Goal: Task Accomplishment & Management: Manage account settings

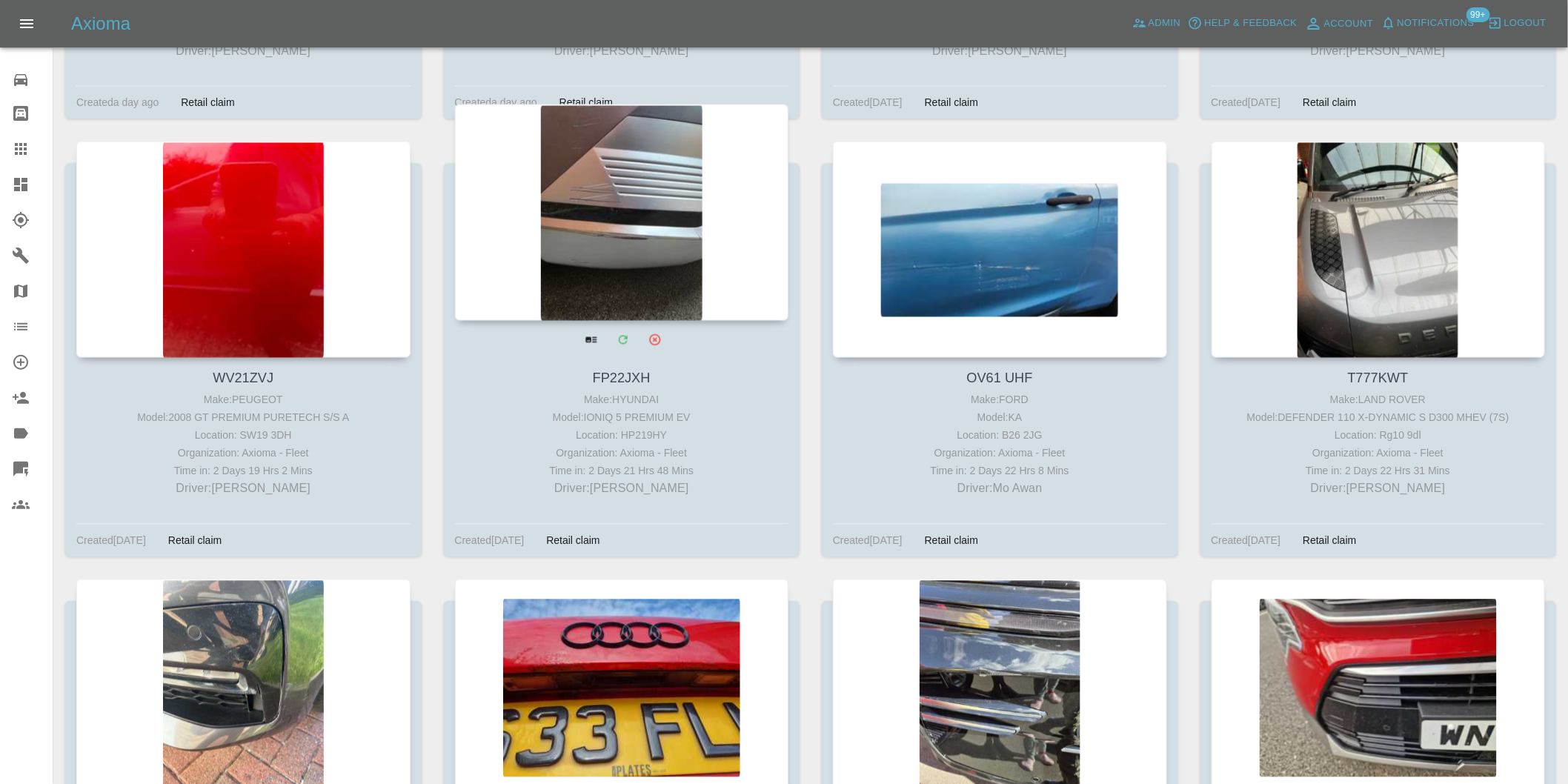
scroll to position [1070, 0]
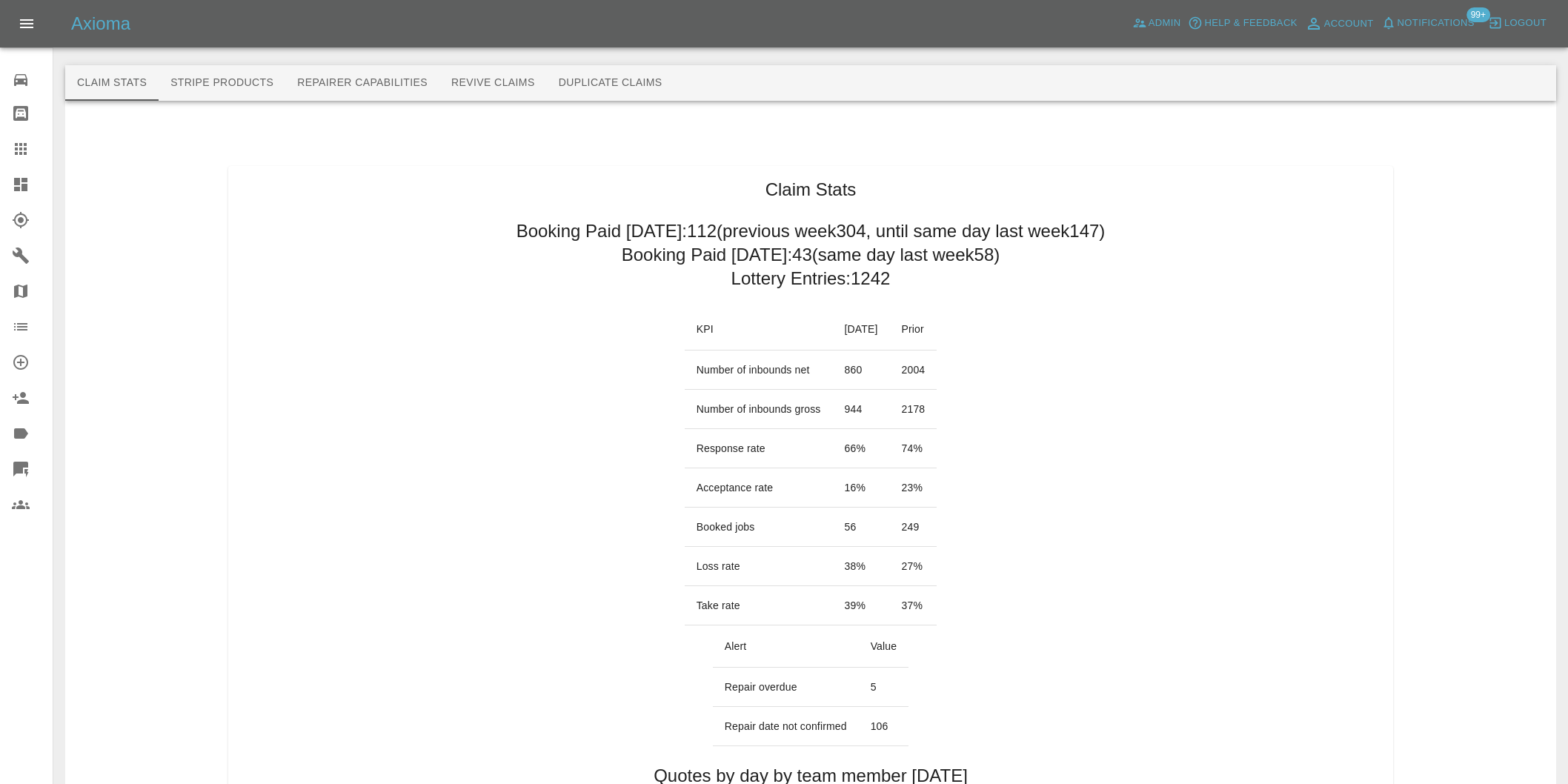
scroll to position [741, 0]
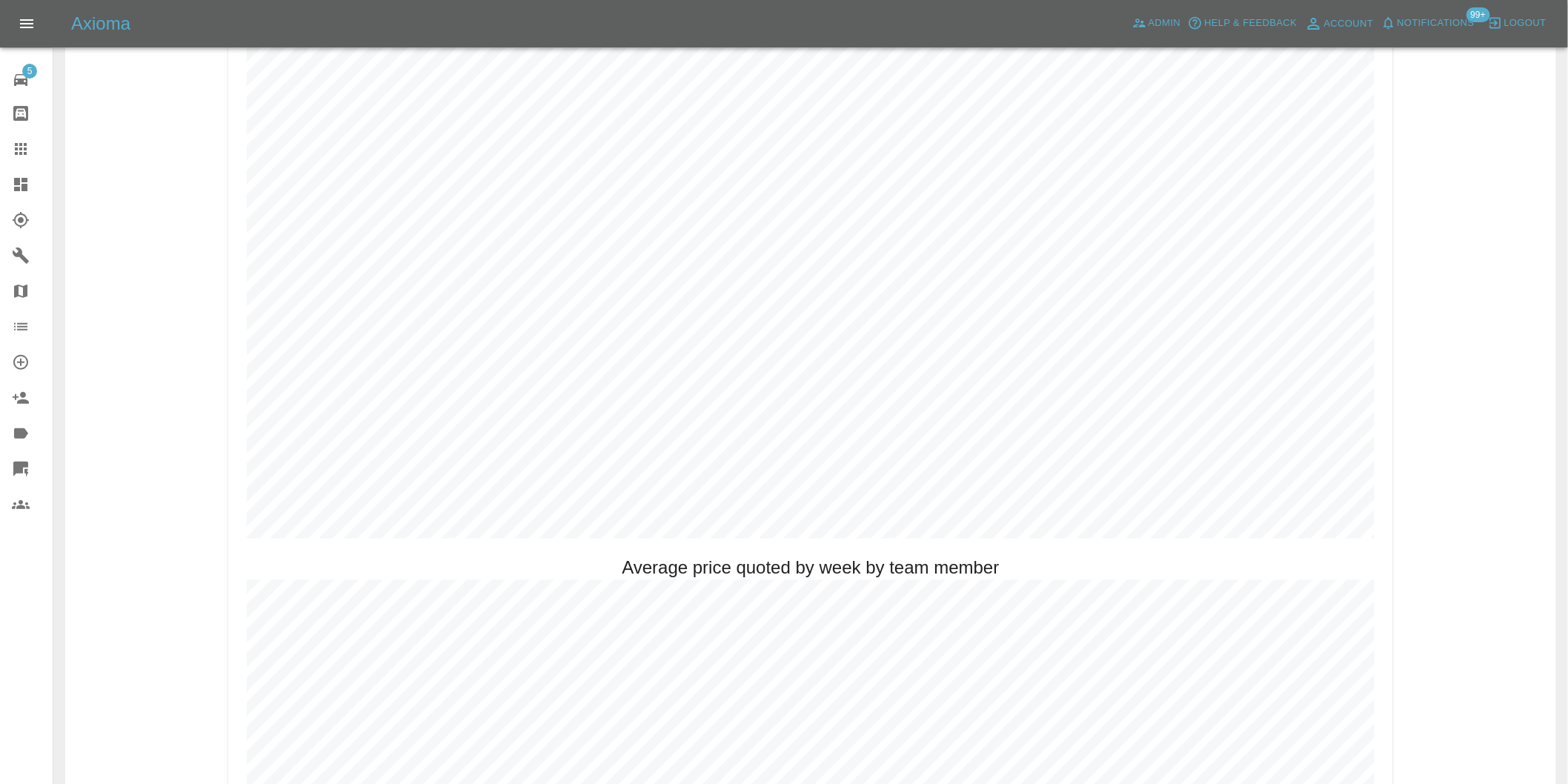
scroll to position [823, 0]
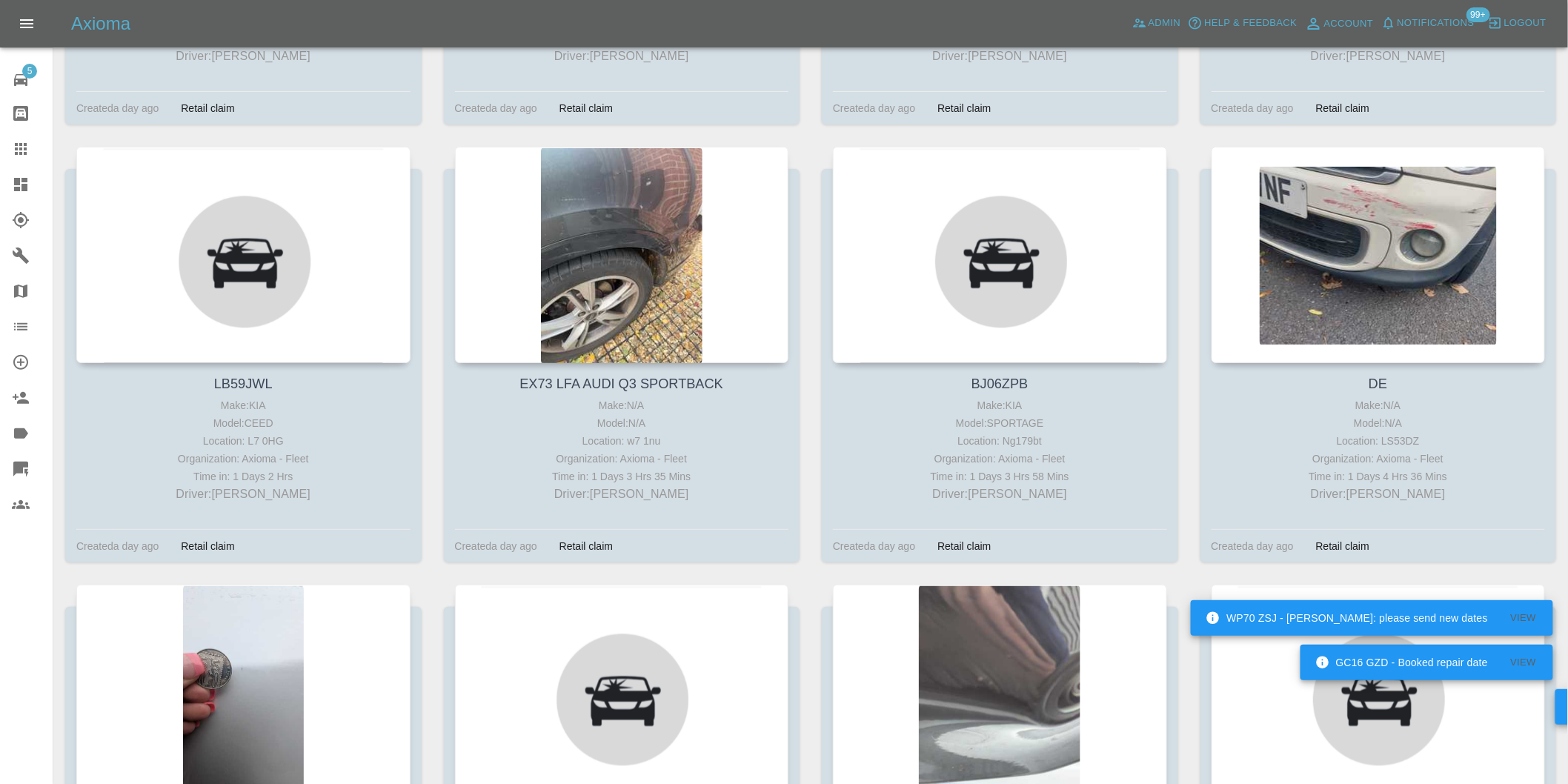
scroll to position [7184, 0]
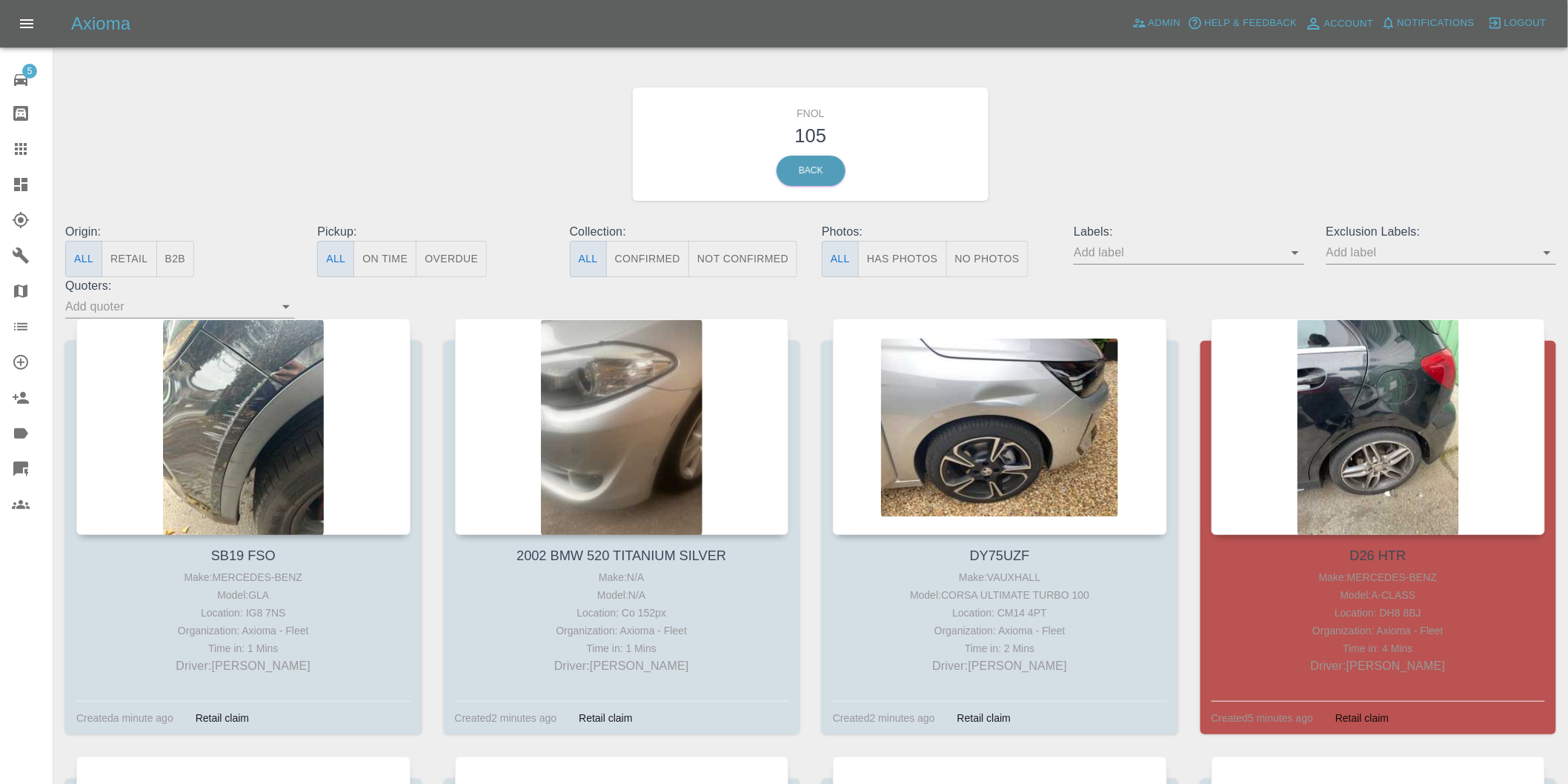
click at [897, 259] on button "Has Photos" at bounding box center [903, 259] width 89 height 36
click at [1543, 249] on icon "Open" at bounding box center [1548, 253] width 18 height 18
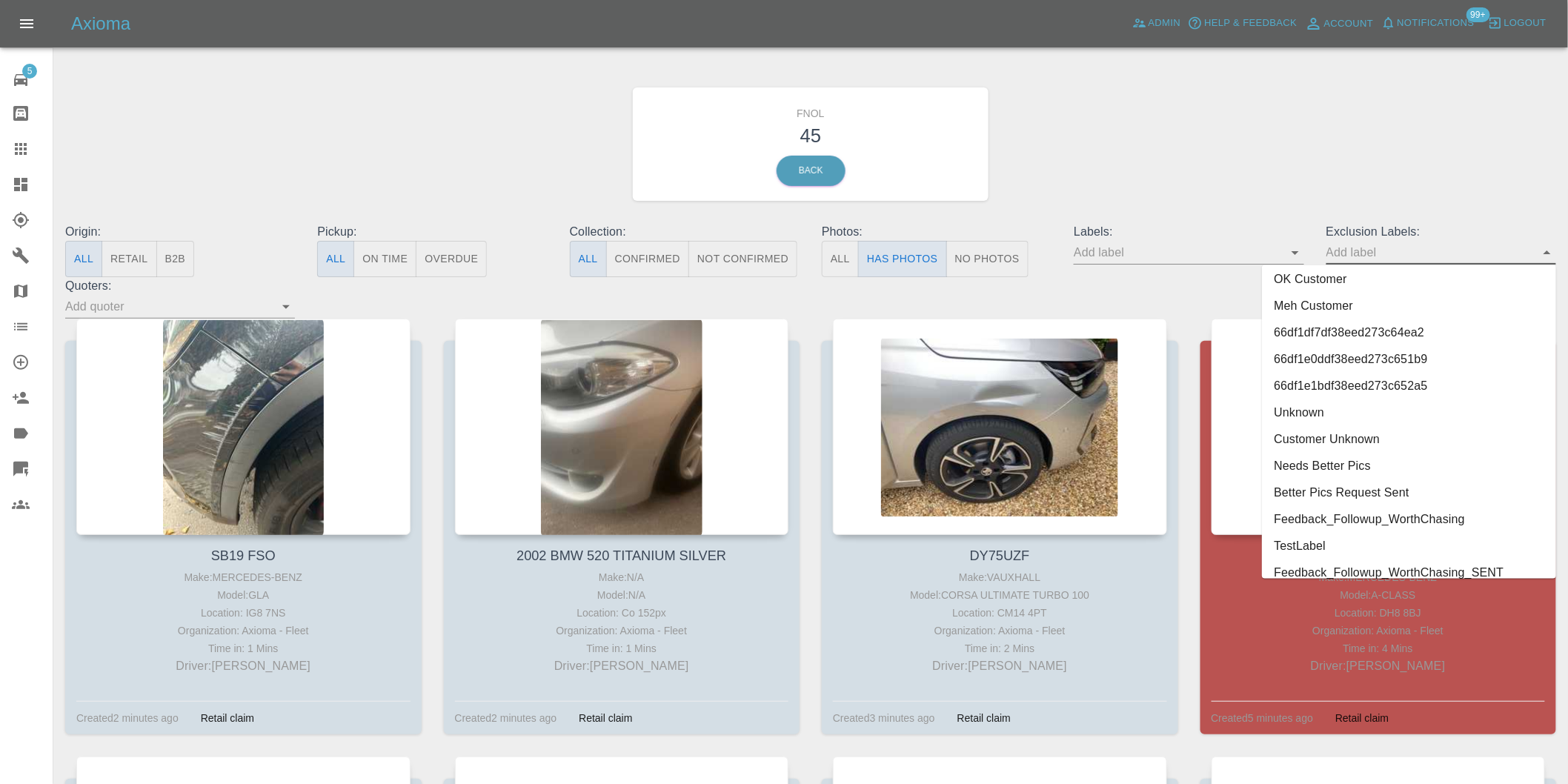
scroll to position [3219, 0]
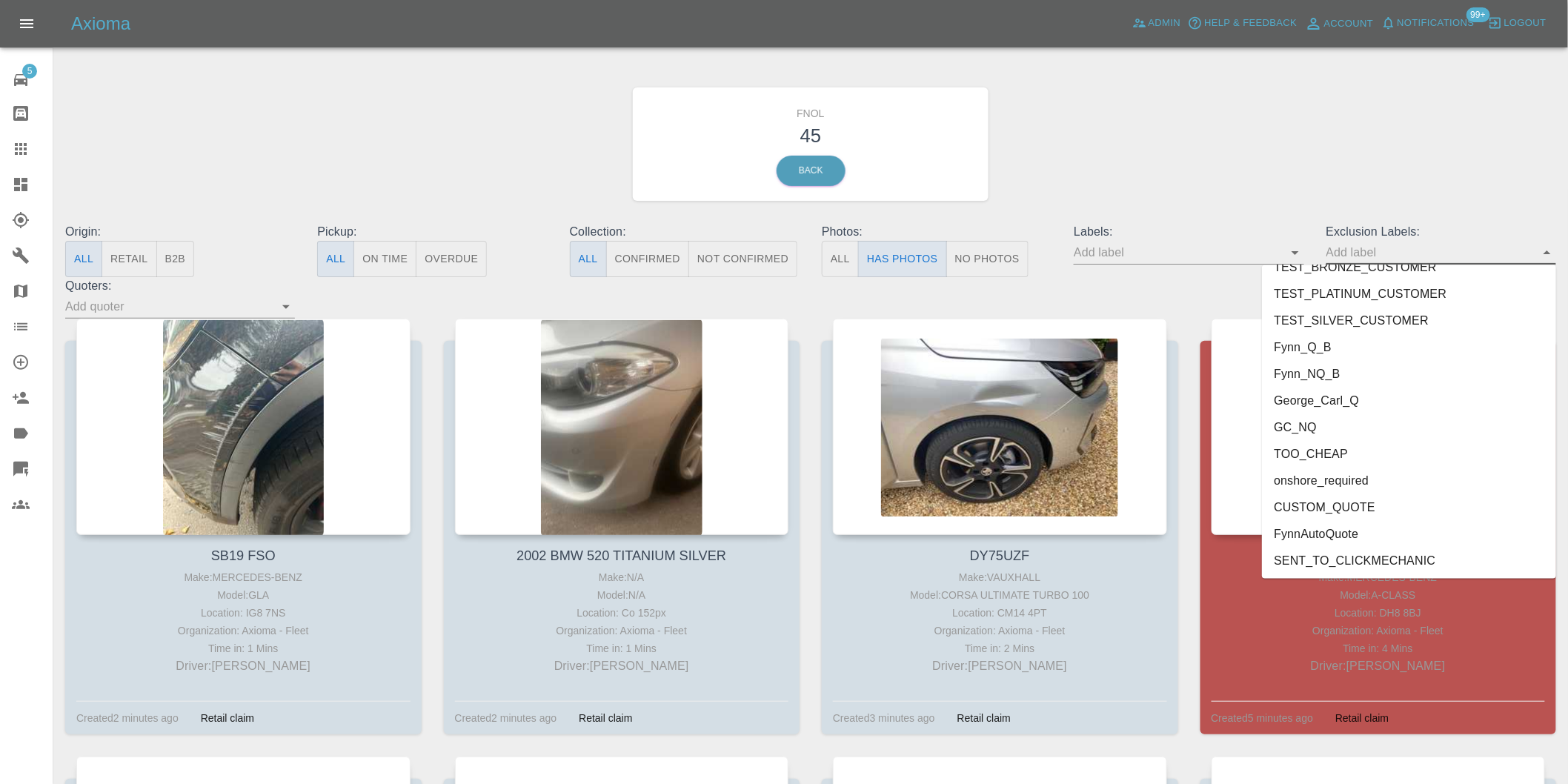
click at [1329, 399] on li "George_Carl_Q" at bounding box center [1409, 401] width 295 height 27
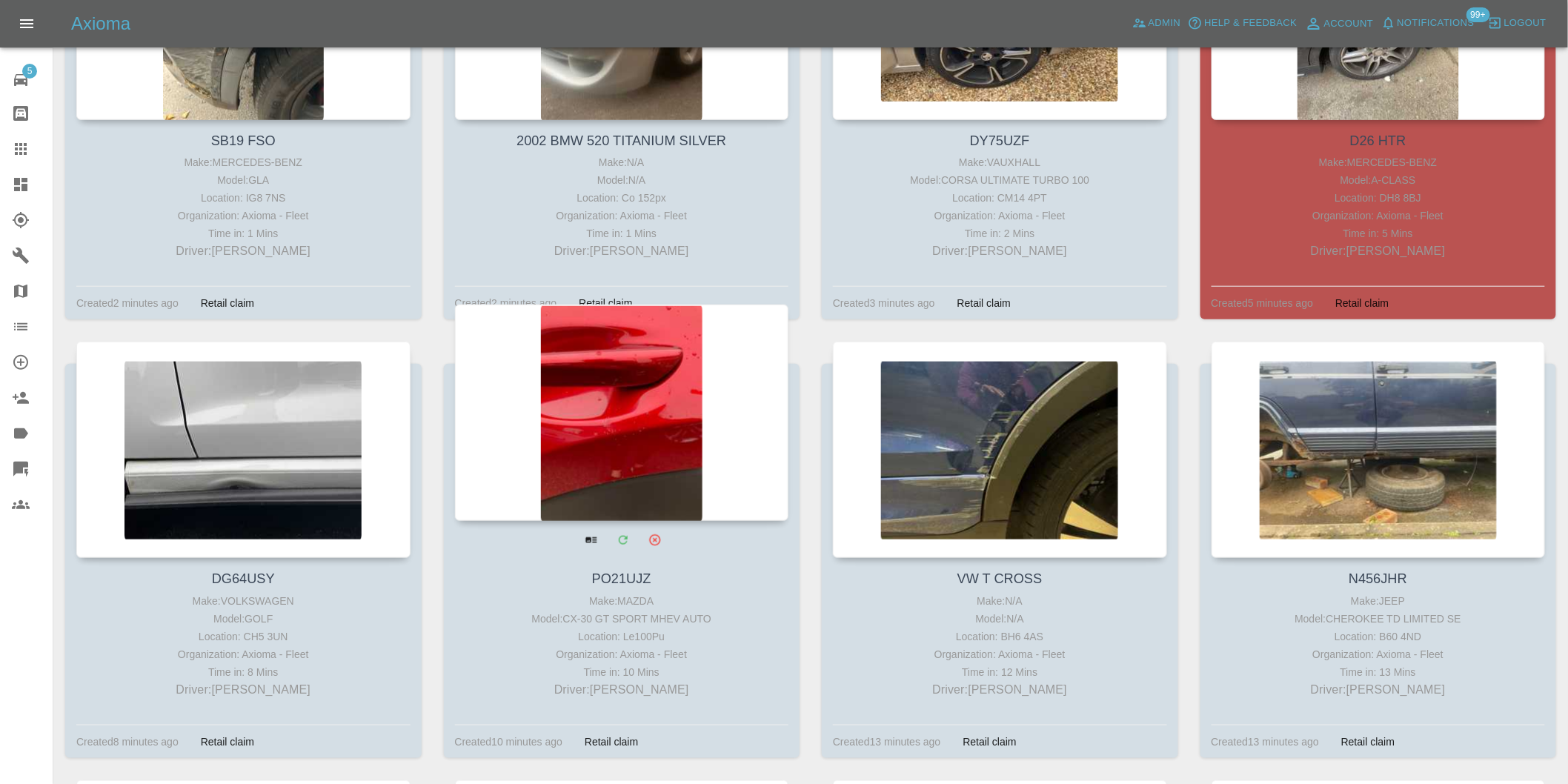
scroll to position [493, 0]
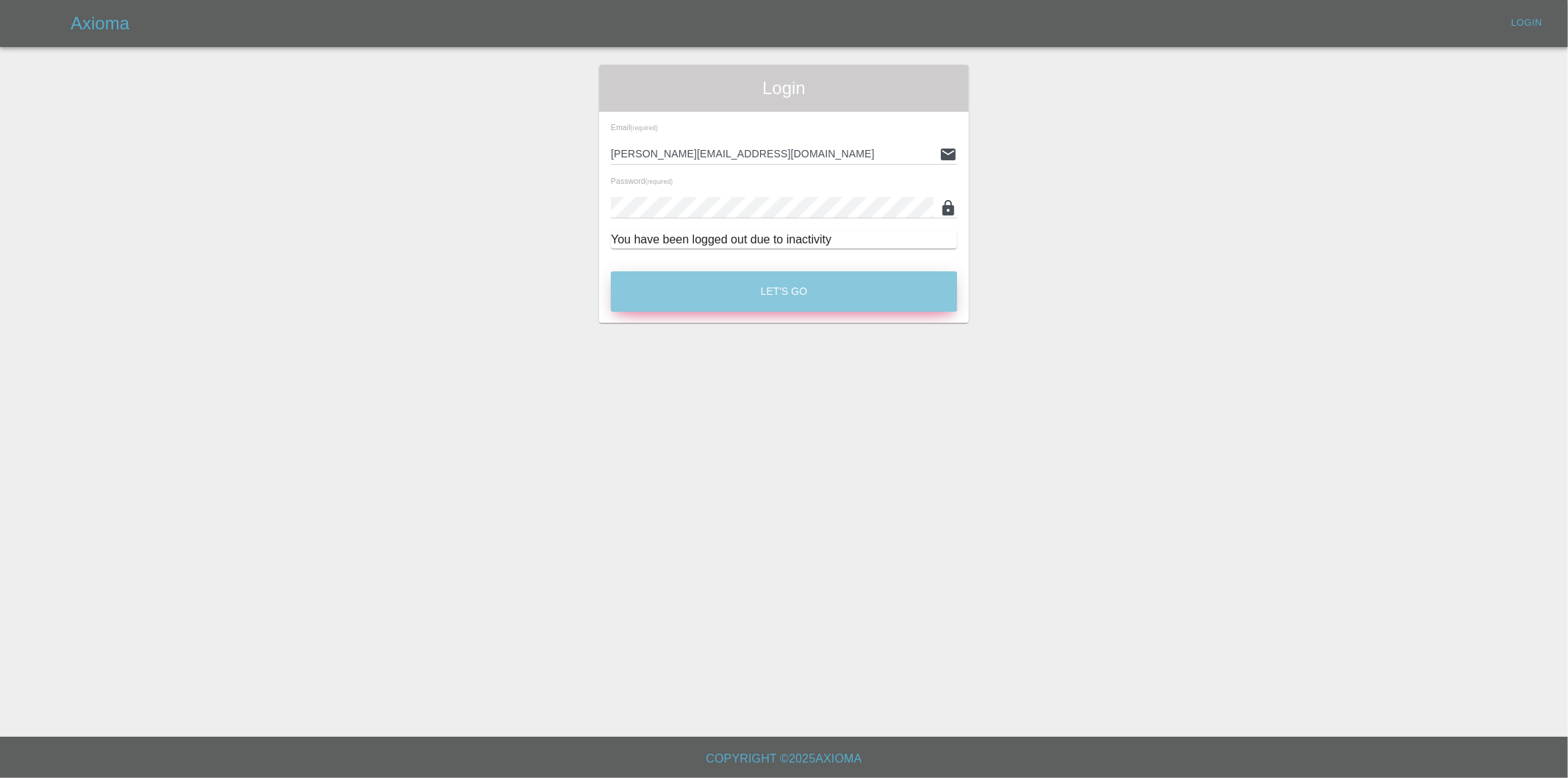
click at [799, 292] on button "Let's Go" at bounding box center [784, 292] width 347 height 41
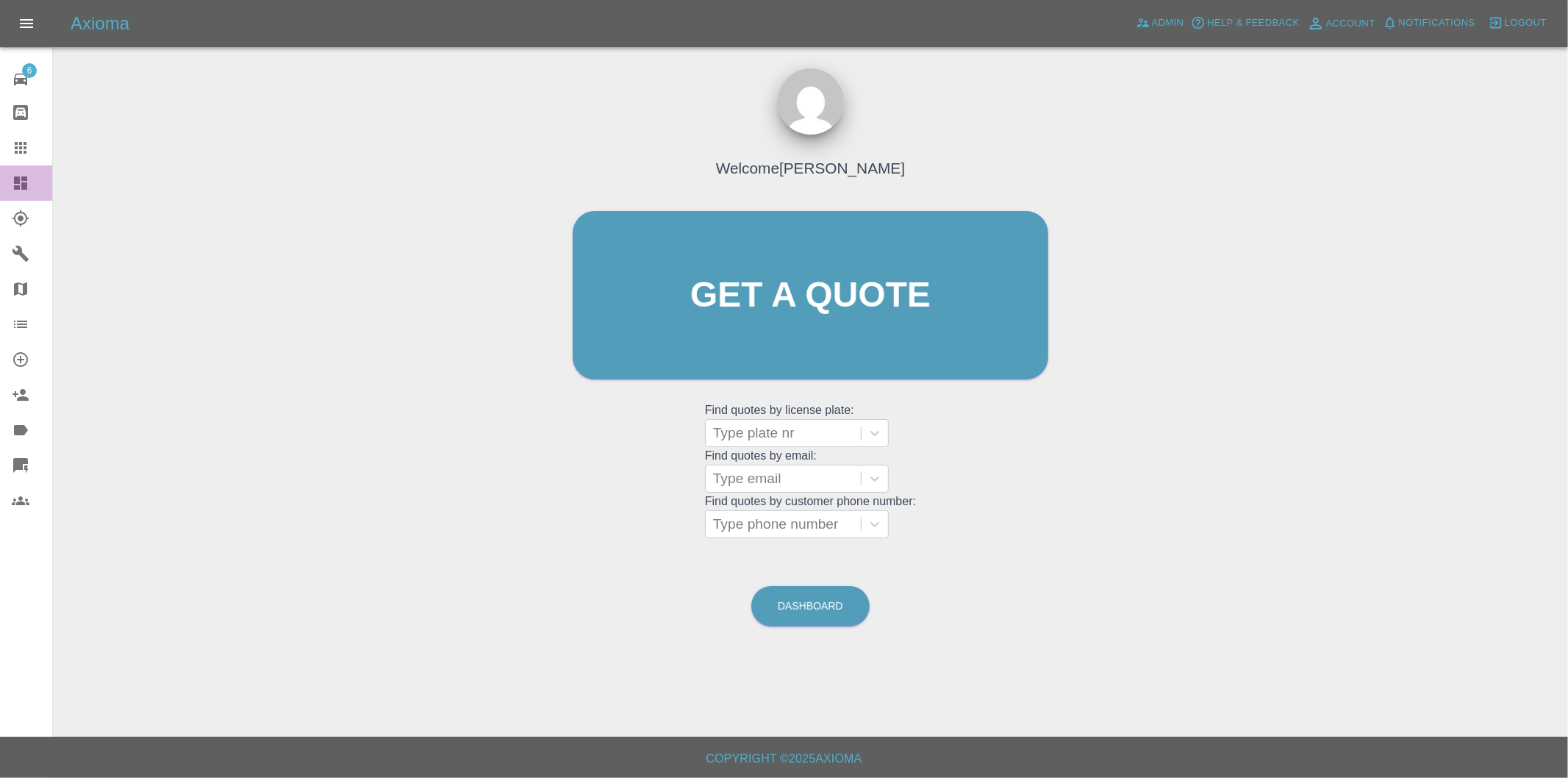
click at [24, 186] on icon at bounding box center [20, 183] width 13 height 13
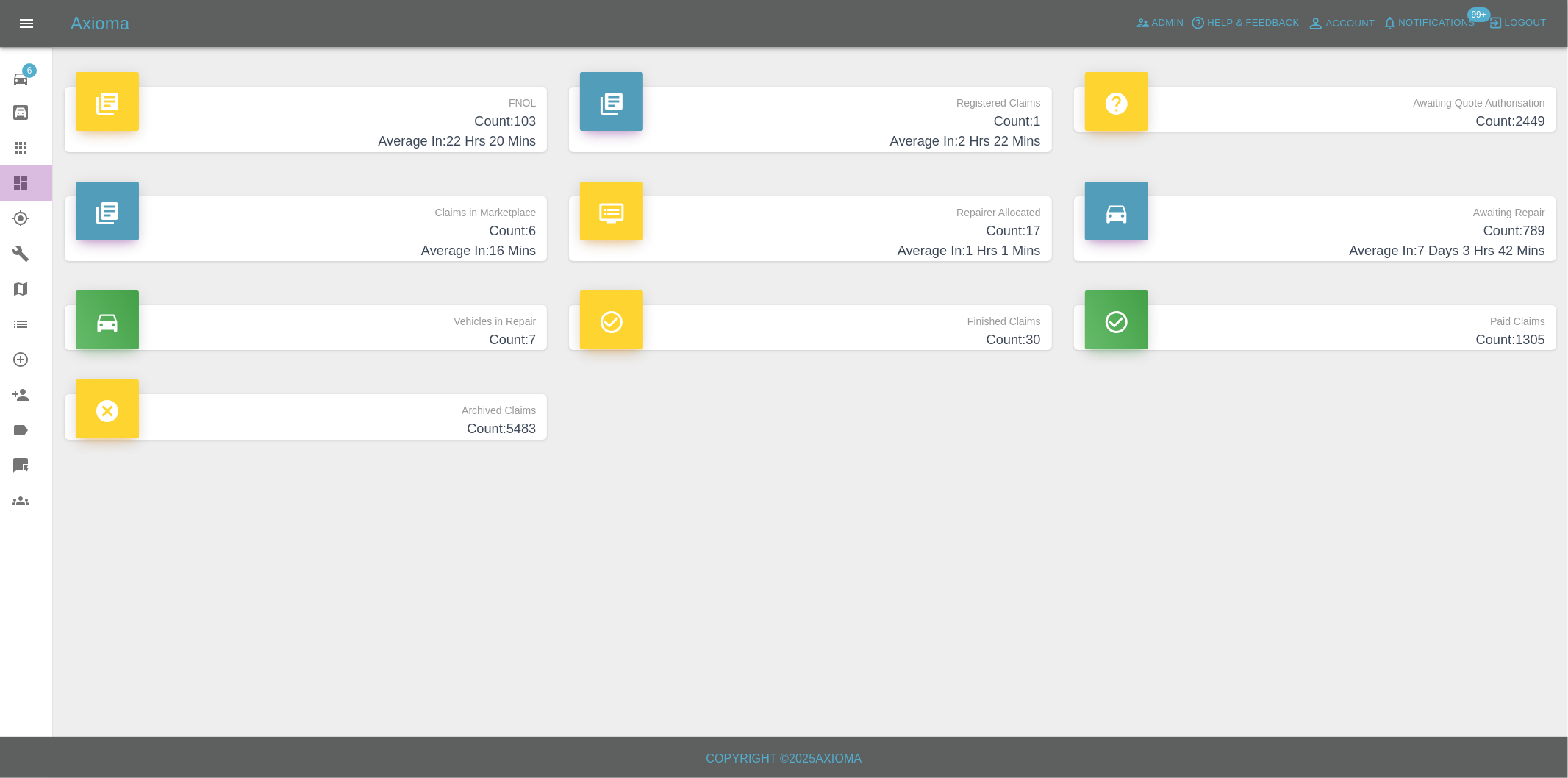
click at [13, 184] on icon at bounding box center [20, 184] width 18 height 18
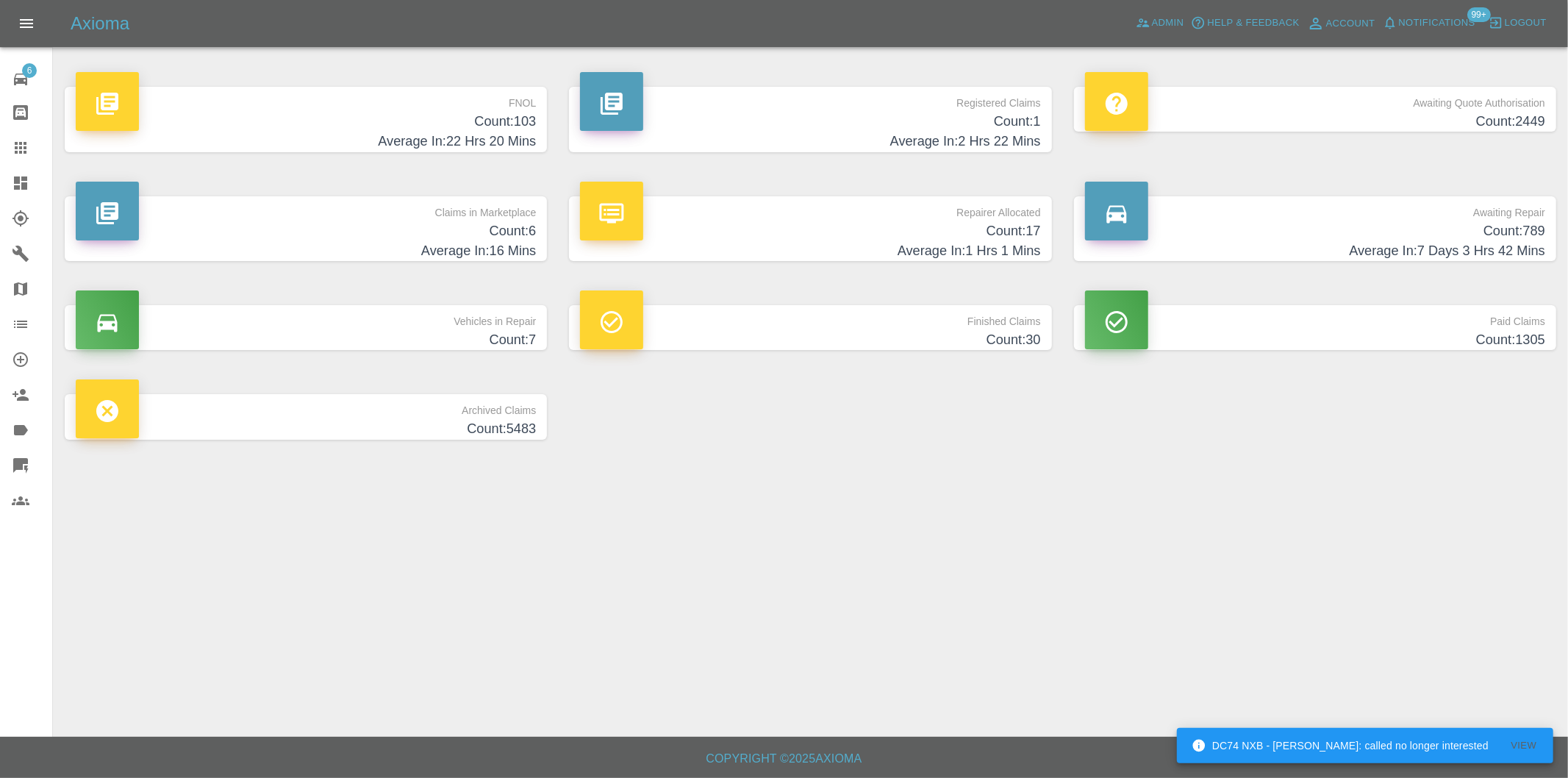
click at [517, 128] on h4 "Count: 103" at bounding box center [305, 122] width 460 height 19
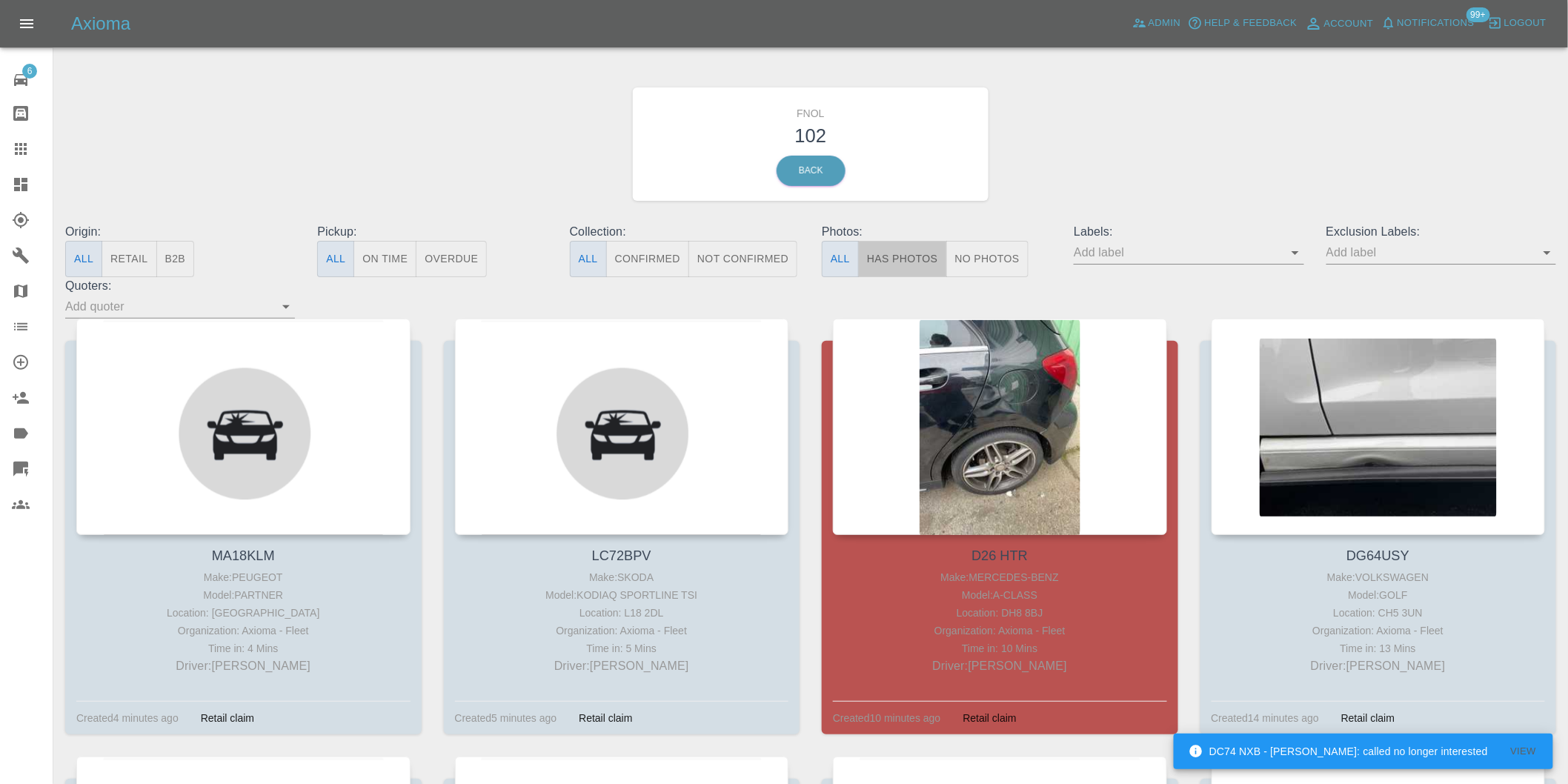
click at [897, 255] on button "Has Photos" at bounding box center [903, 259] width 89 height 36
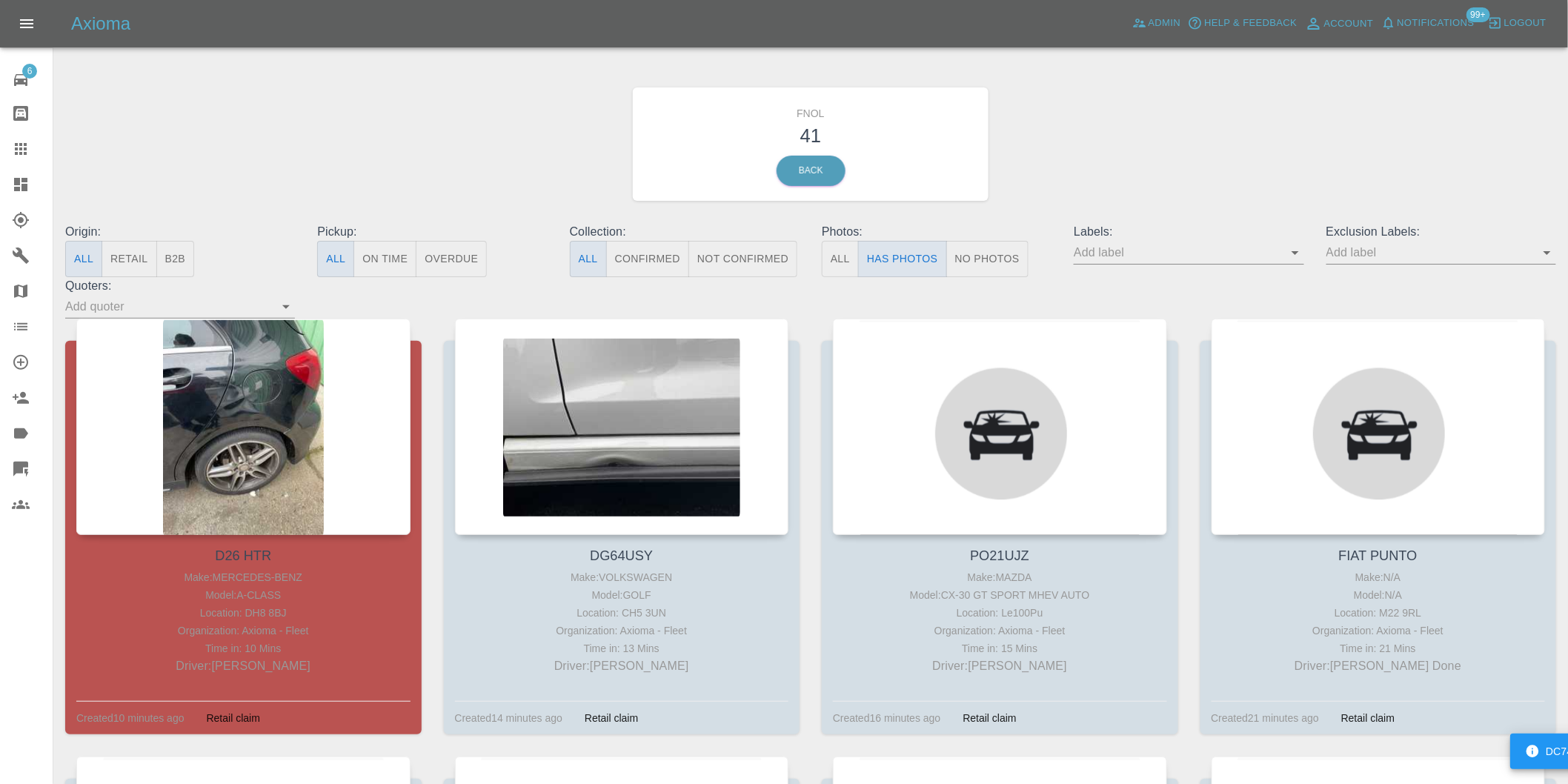
click at [1544, 255] on icon "Open" at bounding box center [1548, 253] width 18 height 18
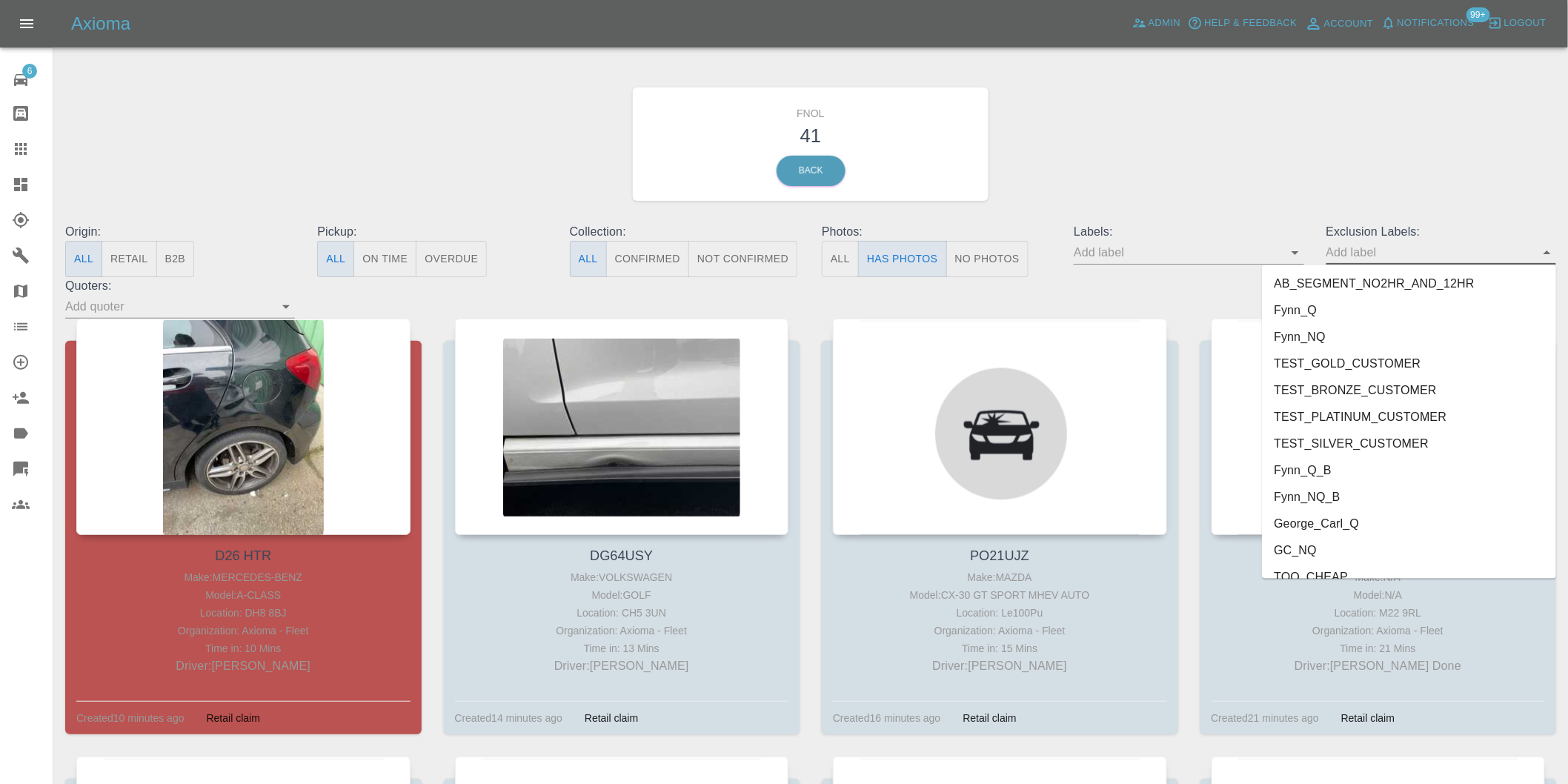
scroll to position [3219, 0]
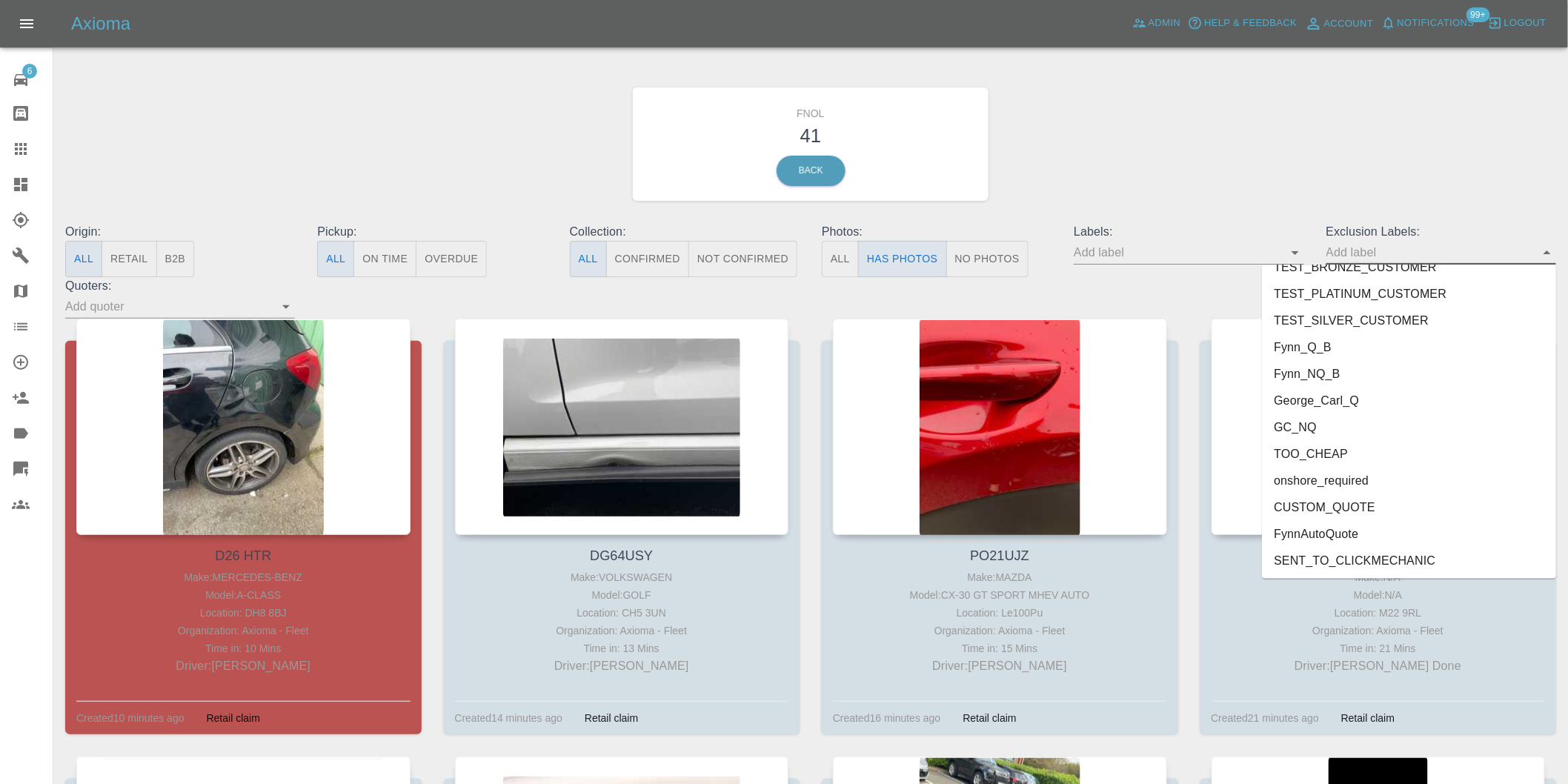
click at [1325, 401] on li "George_Carl_Q" at bounding box center [1409, 401] width 295 height 27
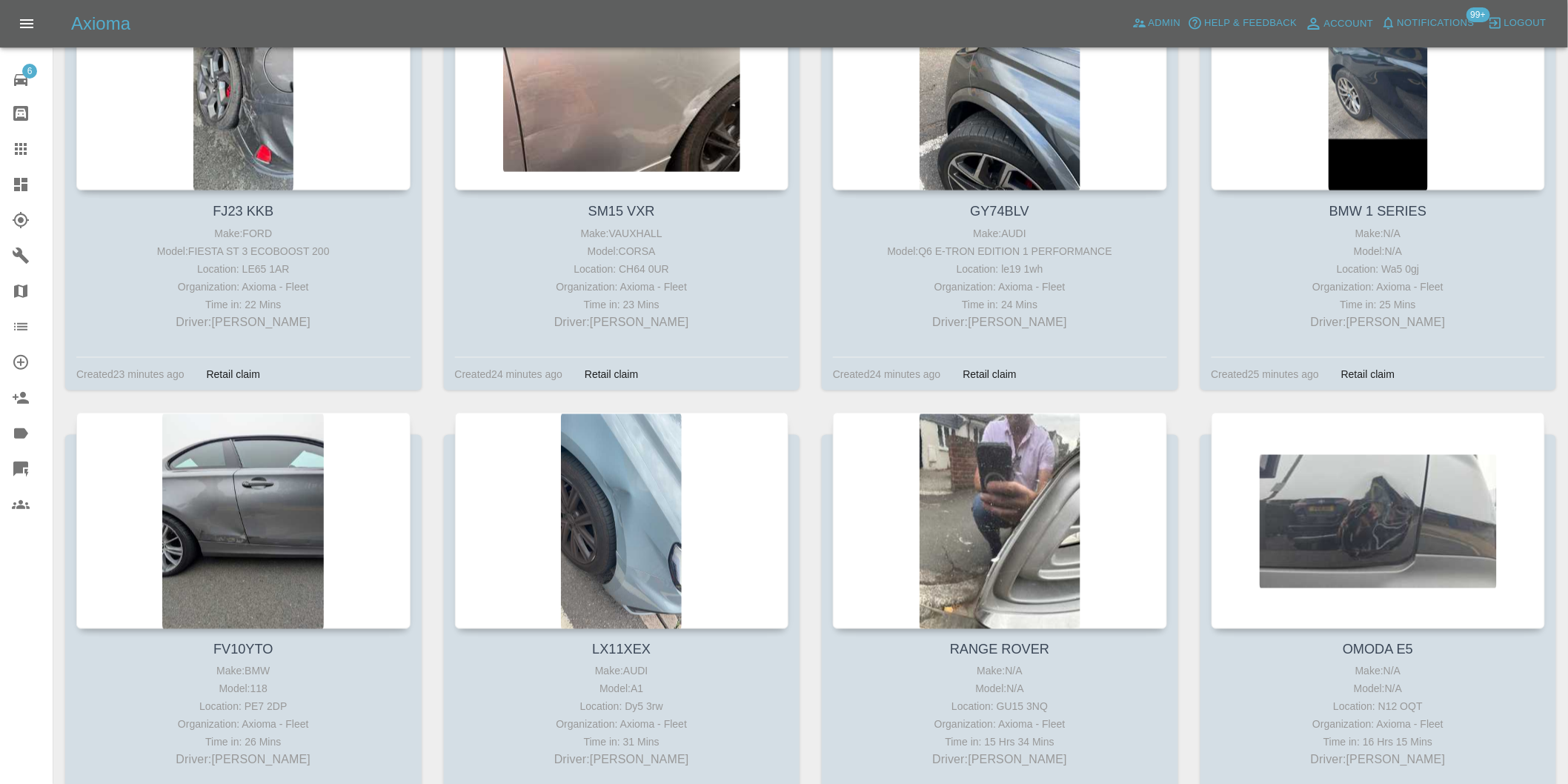
scroll to position [906, 0]
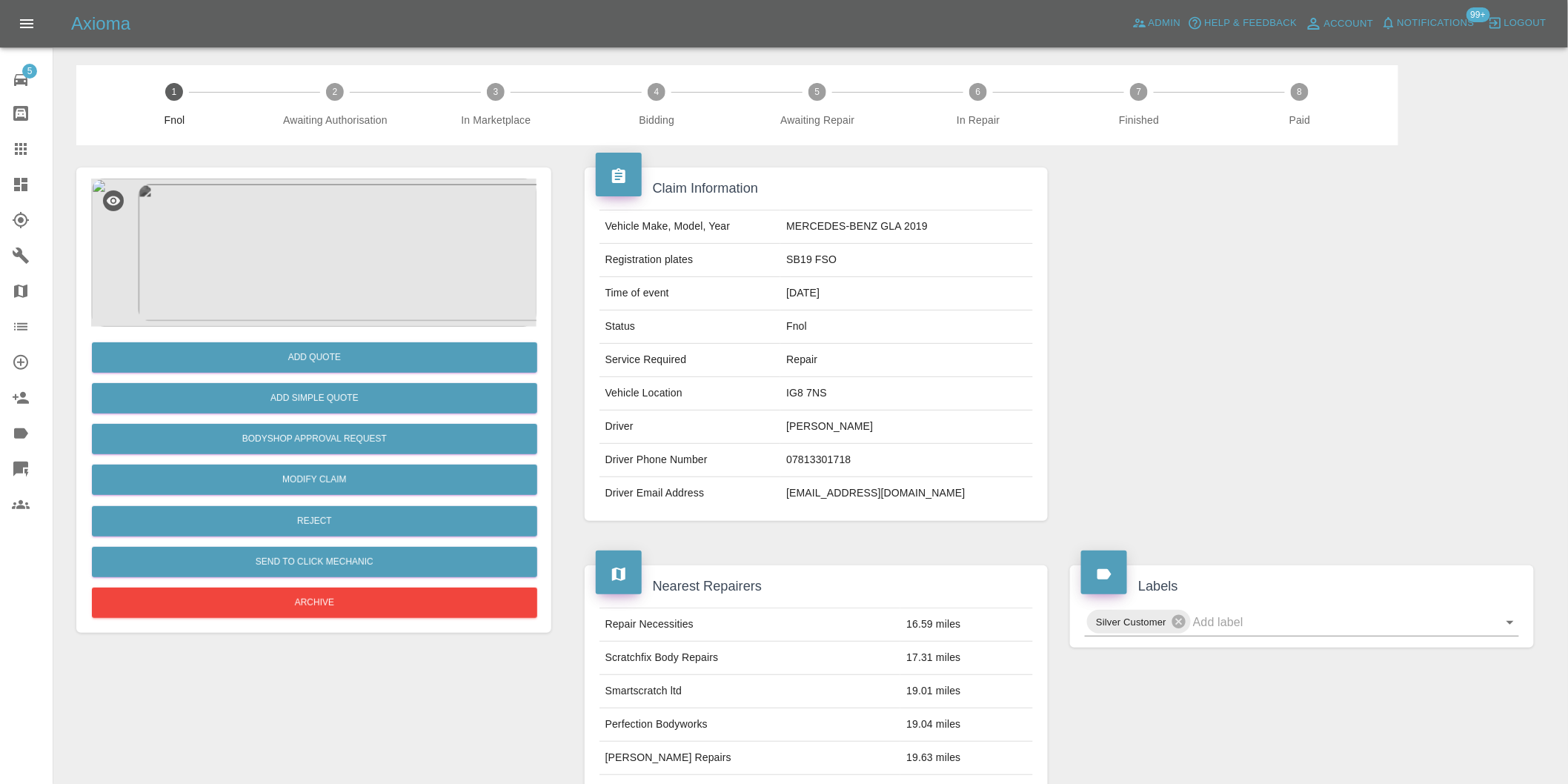
click at [273, 219] on img at bounding box center [313, 252] width 445 height 148
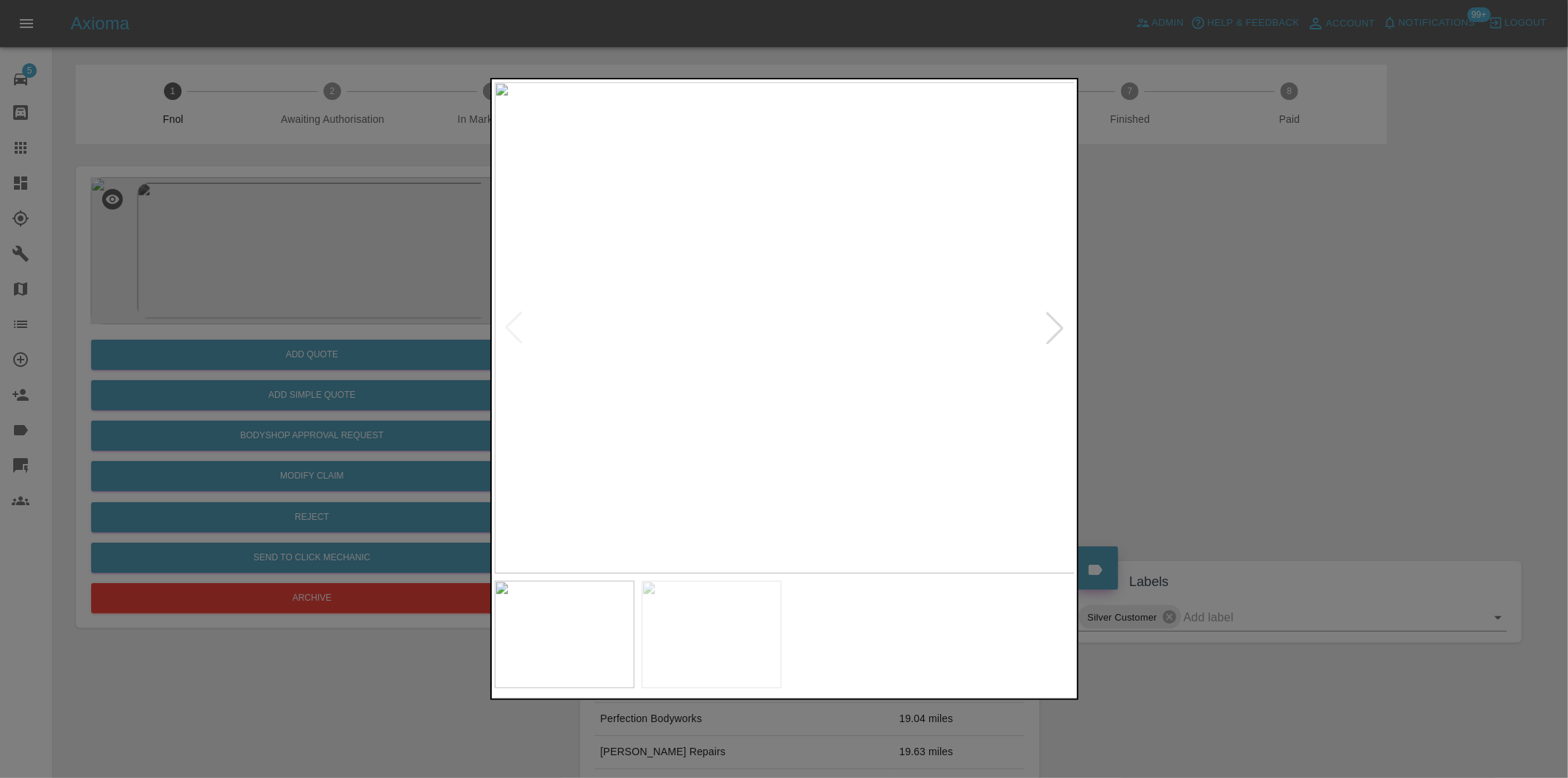
click at [1054, 327] on div at bounding box center [1055, 328] width 32 height 32
click at [1053, 327] on img at bounding box center [785, 327] width 580 height 491
drag, startPoint x: 1233, startPoint y: 348, endPoint x: 1027, endPoint y: 331, distance: 206.7
click at [1227, 347] on div at bounding box center [784, 389] width 1568 height 778
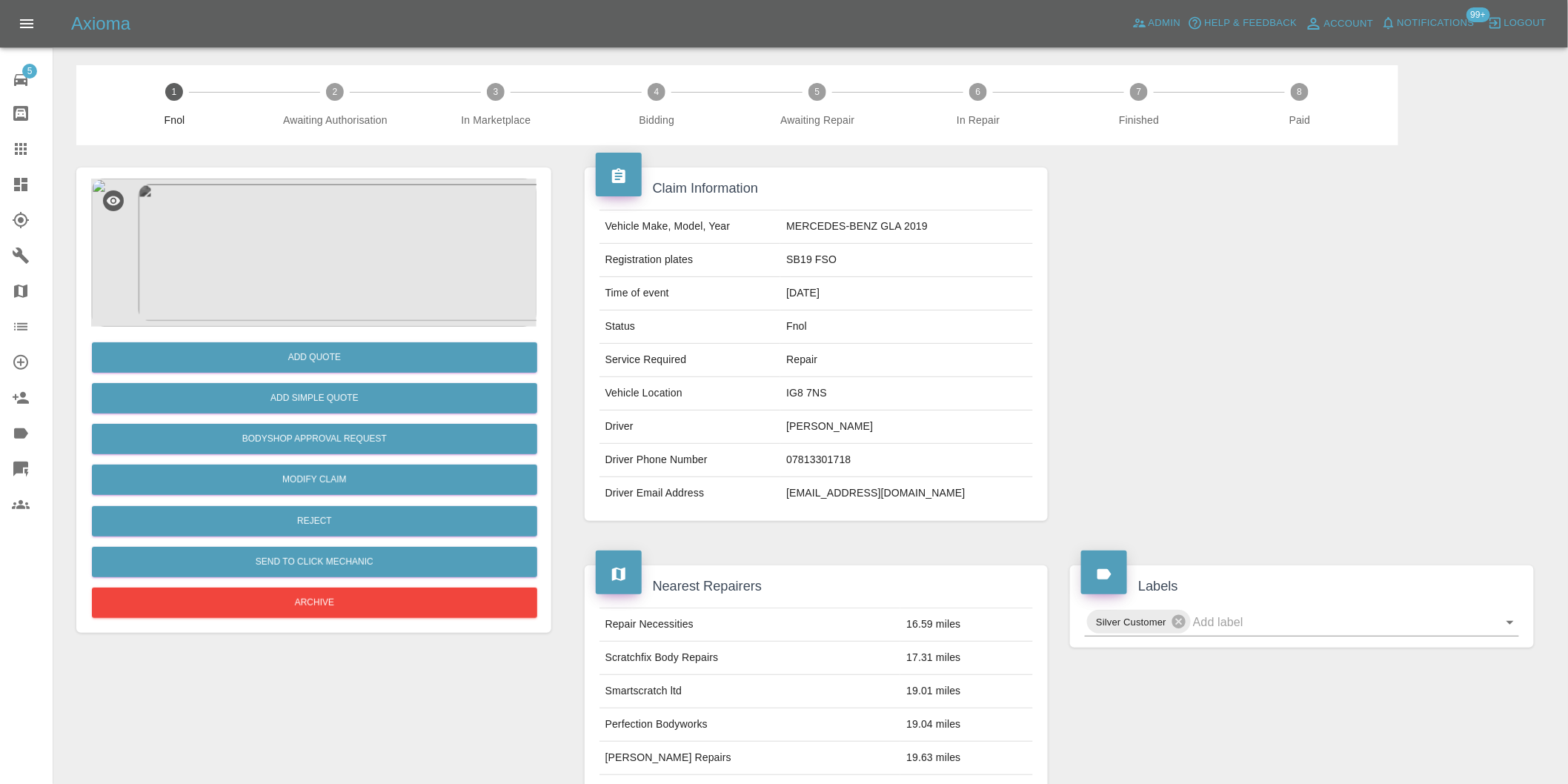
click at [327, 250] on img at bounding box center [313, 252] width 445 height 148
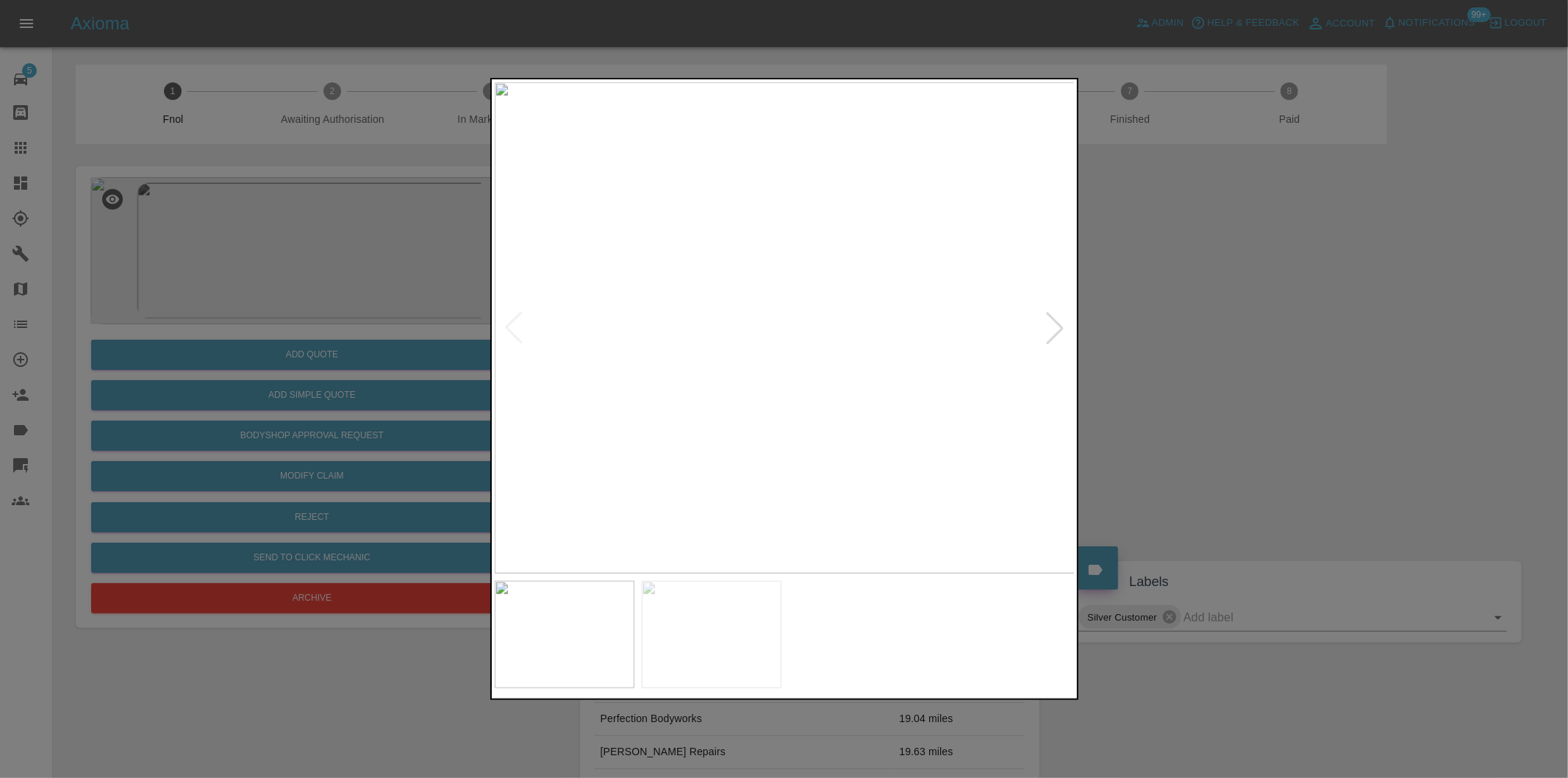
click at [750, 387] on img at bounding box center [785, 327] width 580 height 491
click at [747, 387] on img at bounding box center [785, 327] width 580 height 491
click at [746, 387] on img at bounding box center [892, 148] width 1742 height 1473
click at [1402, 376] on div at bounding box center [784, 389] width 1568 height 778
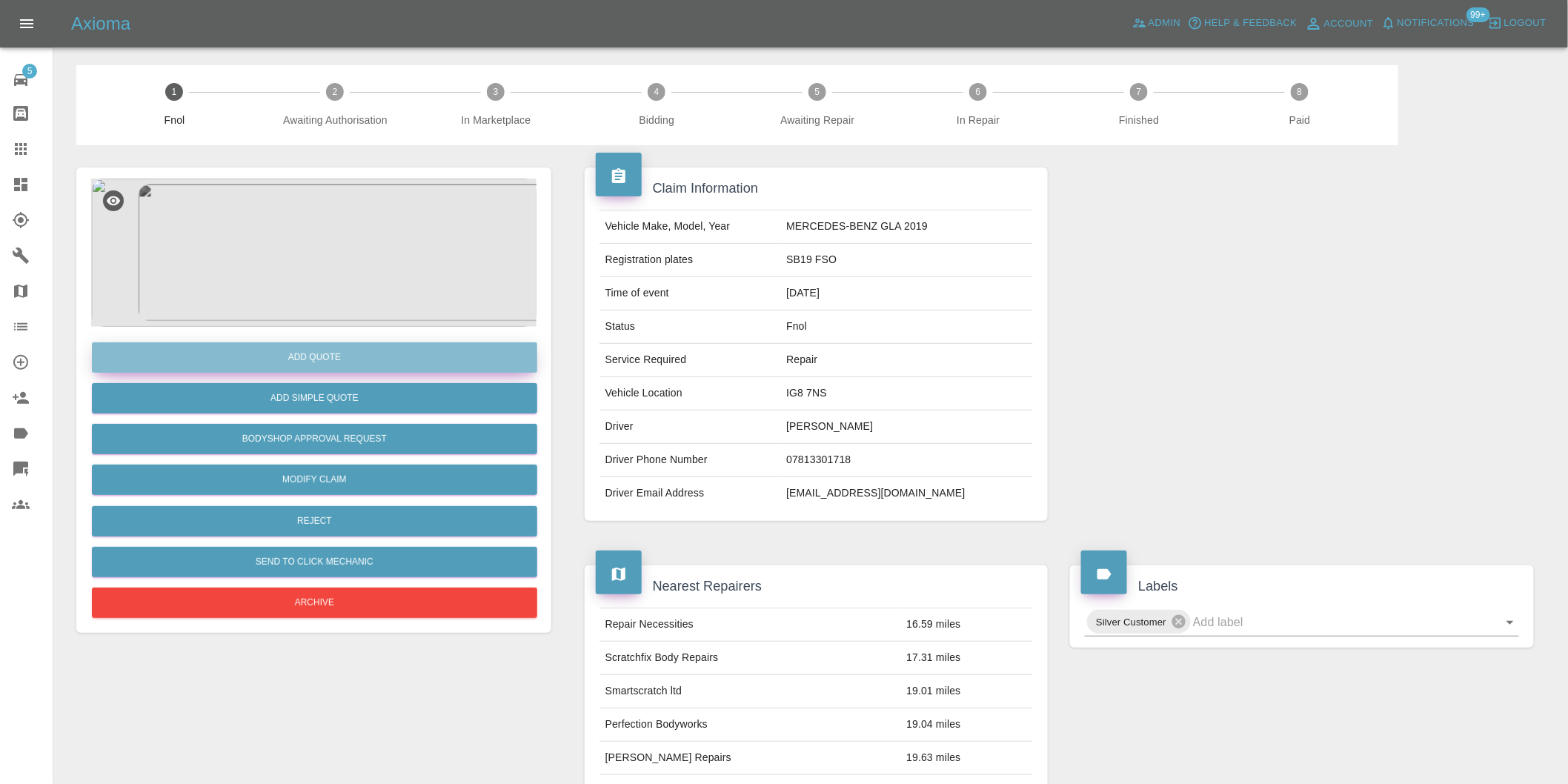
click at [385, 359] on button "Add Quote" at bounding box center [314, 357] width 445 height 30
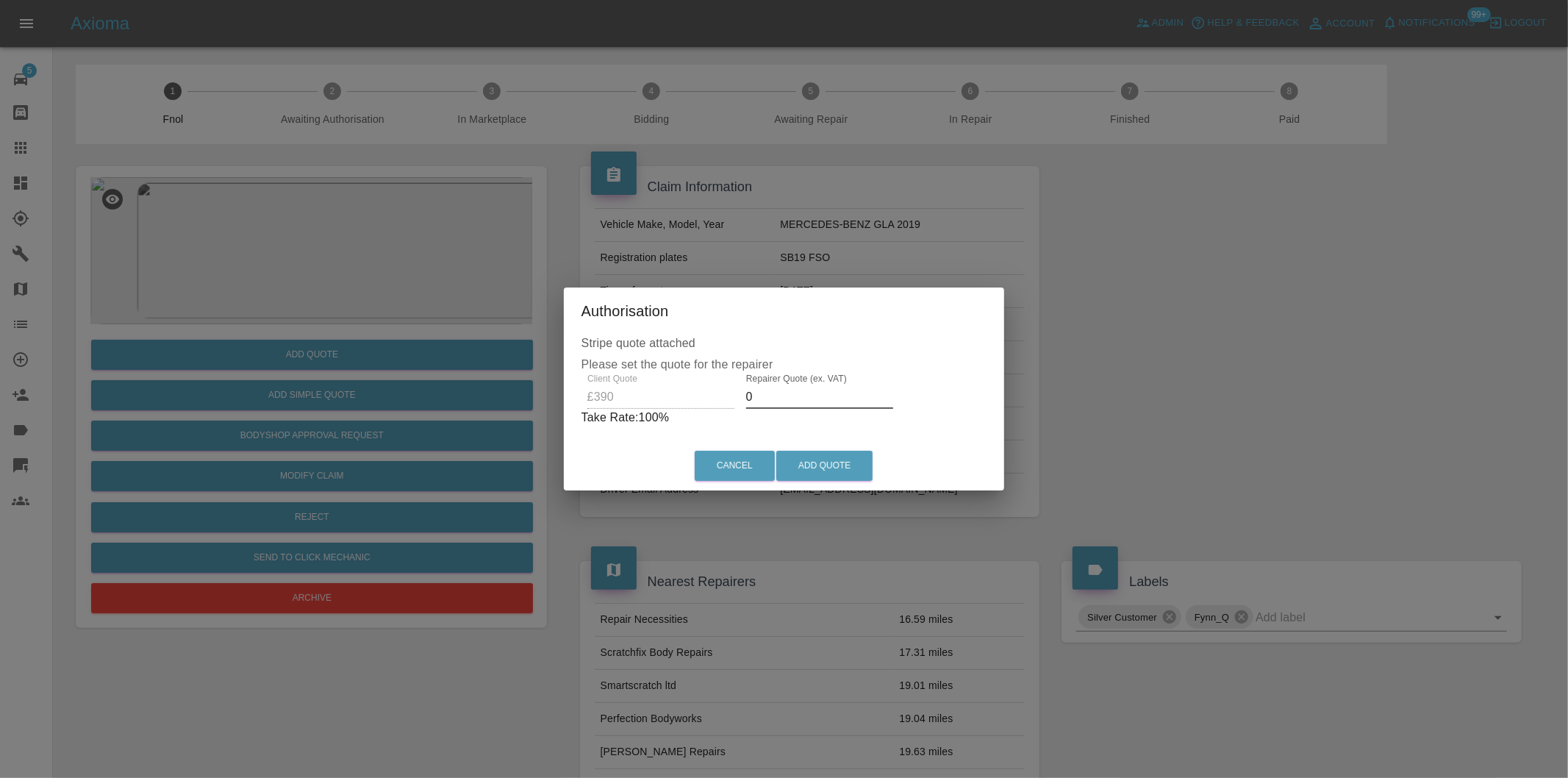
click at [779, 400] on input "0" at bounding box center [819, 397] width 147 height 24
type input "0245"
click at [839, 451] on button "Add Quote" at bounding box center [824, 465] width 97 height 30
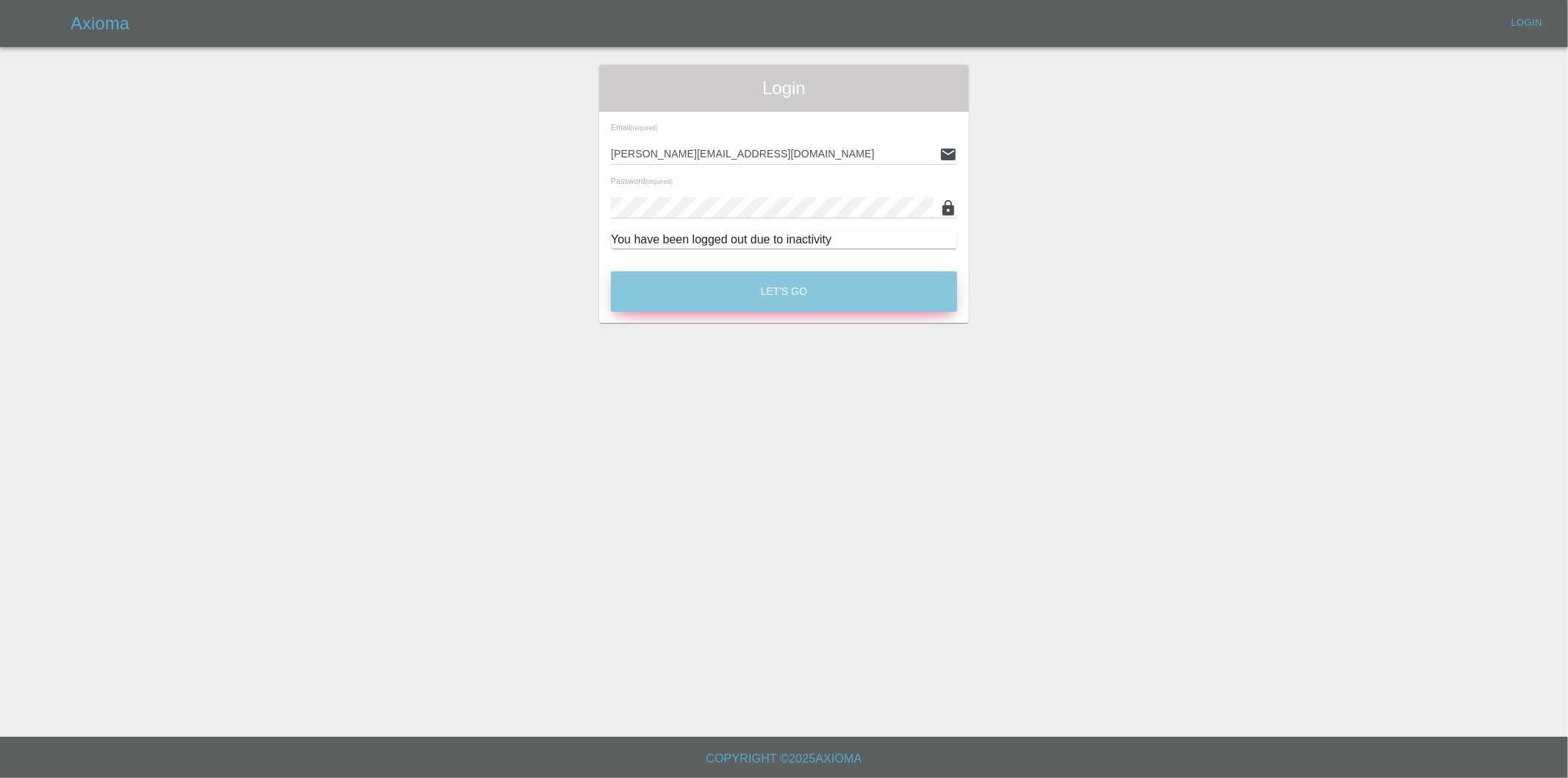
click at [806, 303] on button "Let's Go" at bounding box center [784, 292] width 347 height 41
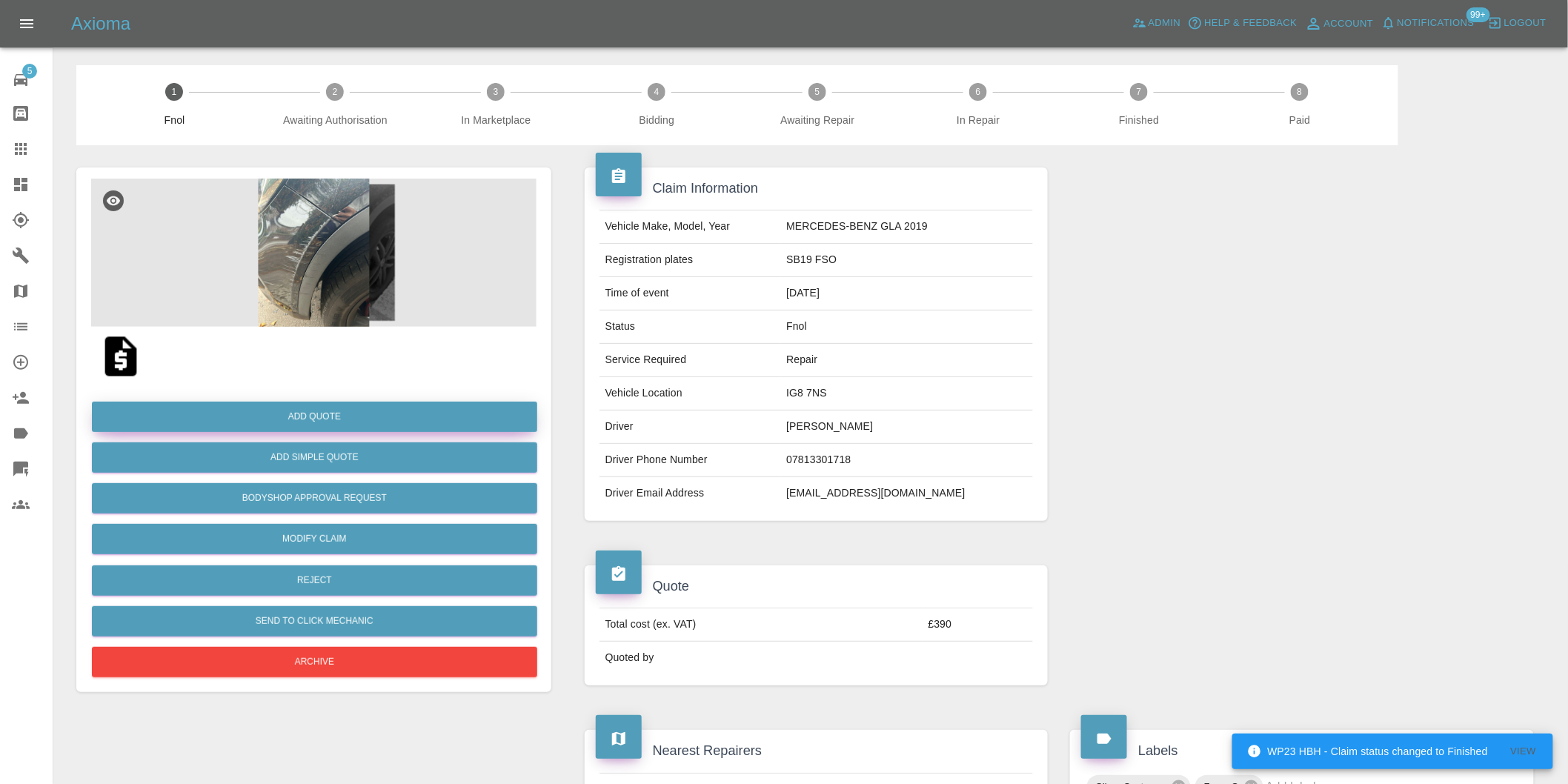
click at [332, 419] on button "Add Quote" at bounding box center [314, 417] width 445 height 30
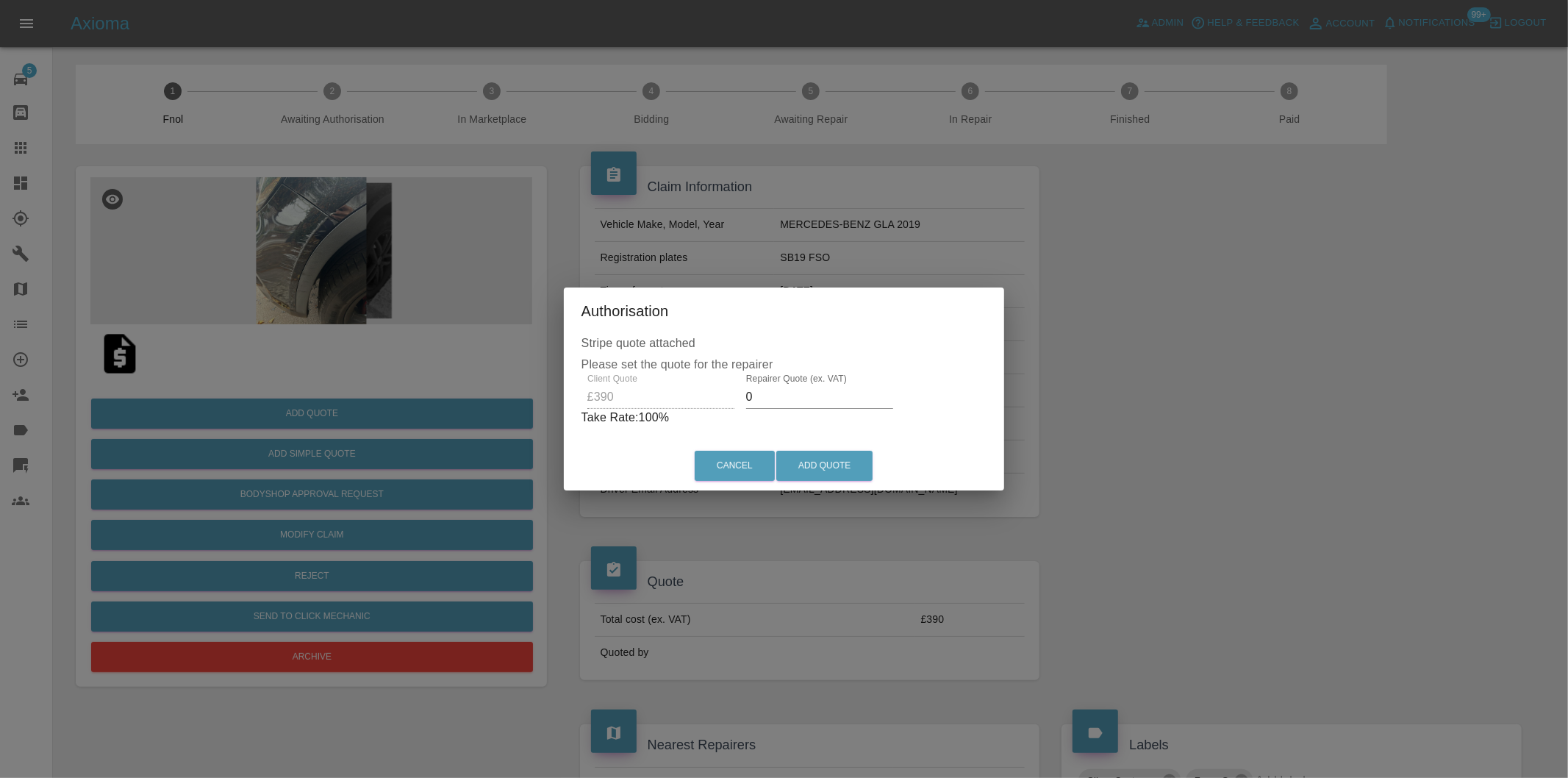
click at [791, 403] on input "0" at bounding box center [819, 397] width 147 height 24
type input "0245"
click at [814, 464] on button "Add Quote" at bounding box center [824, 465] width 97 height 30
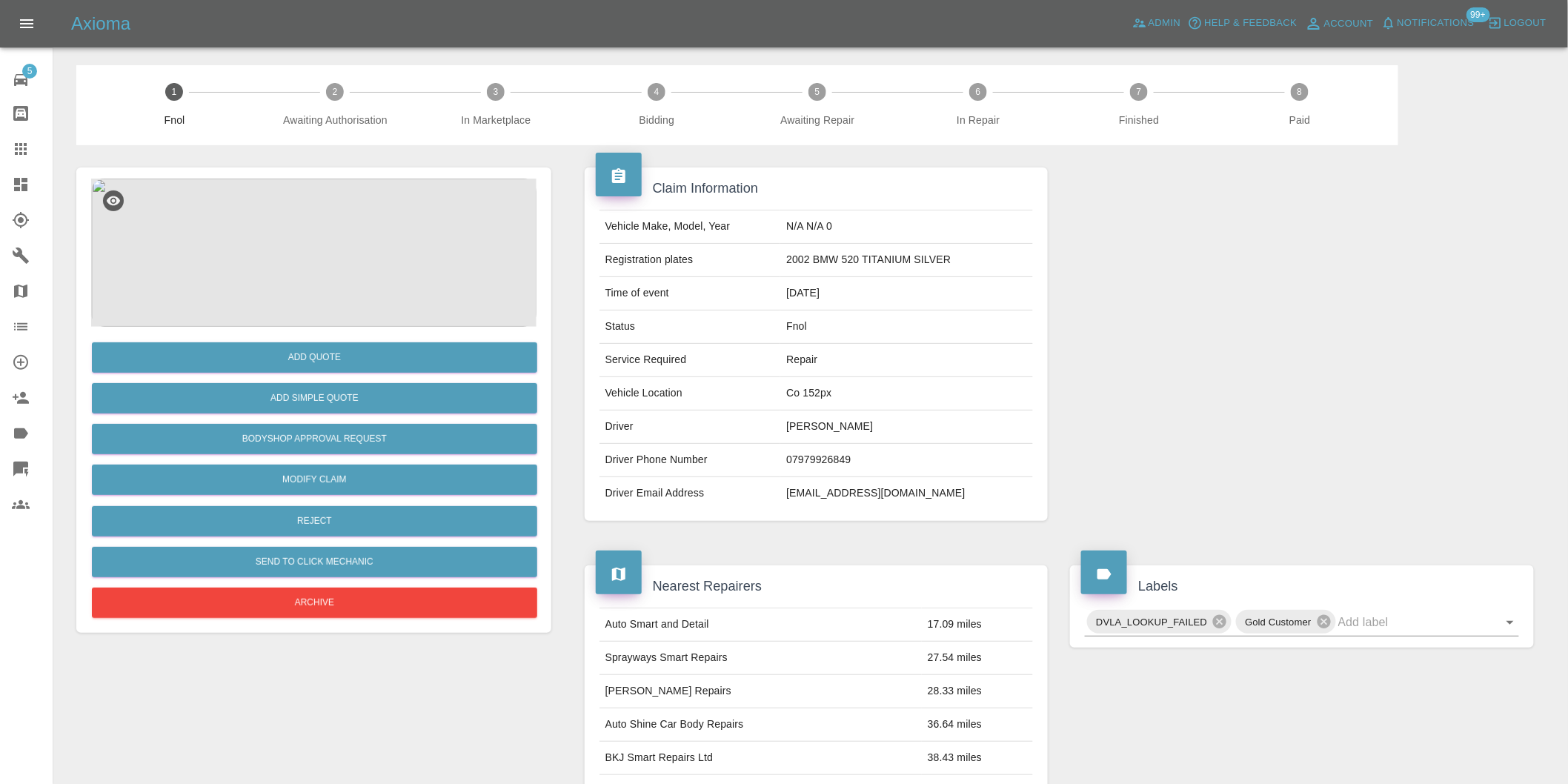
click at [307, 262] on img at bounding box center [313, 252] width 445 height 148
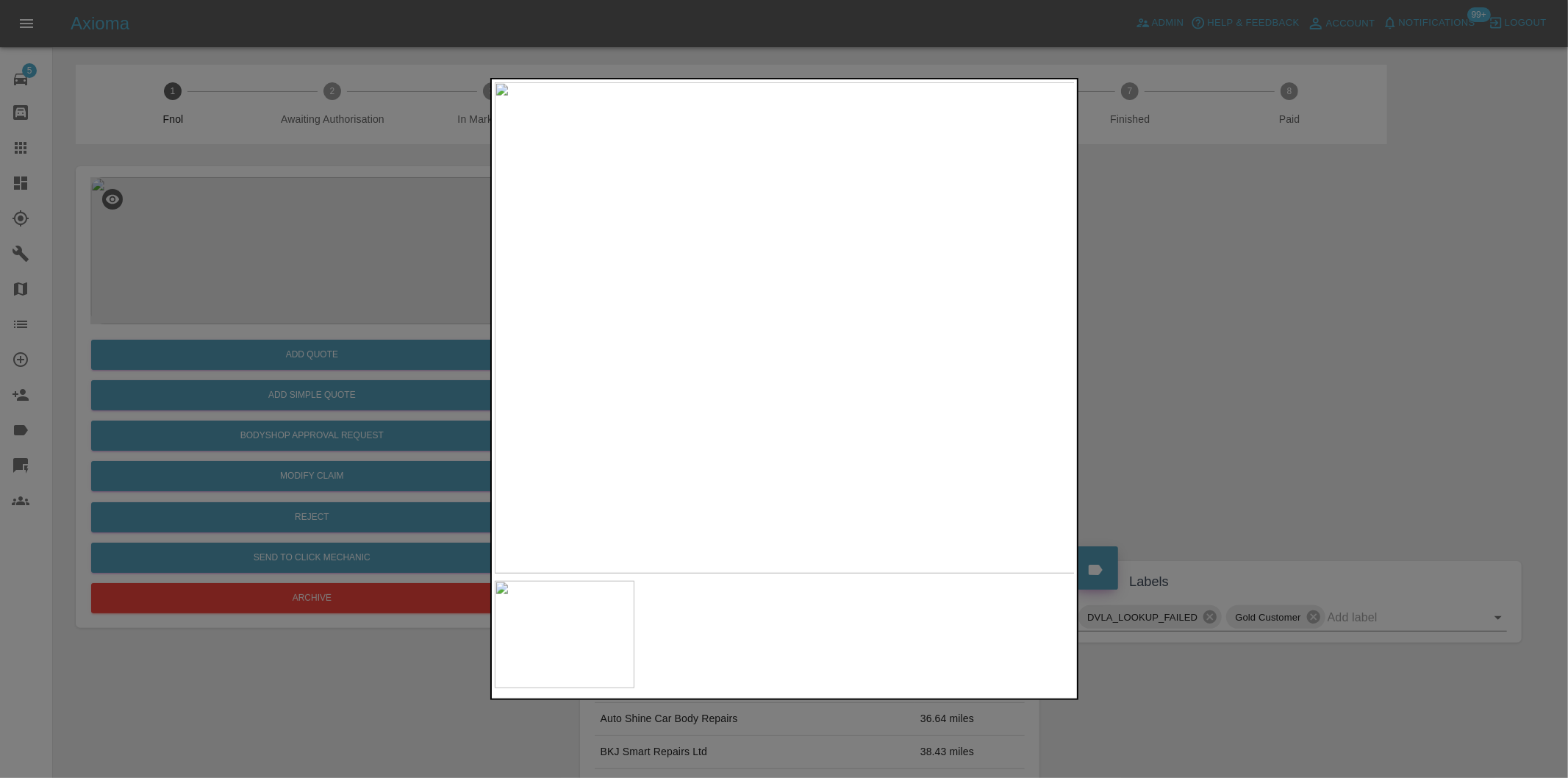
click at [1218, 361] on div at bounding box center [784, 389] width 1568 height 778
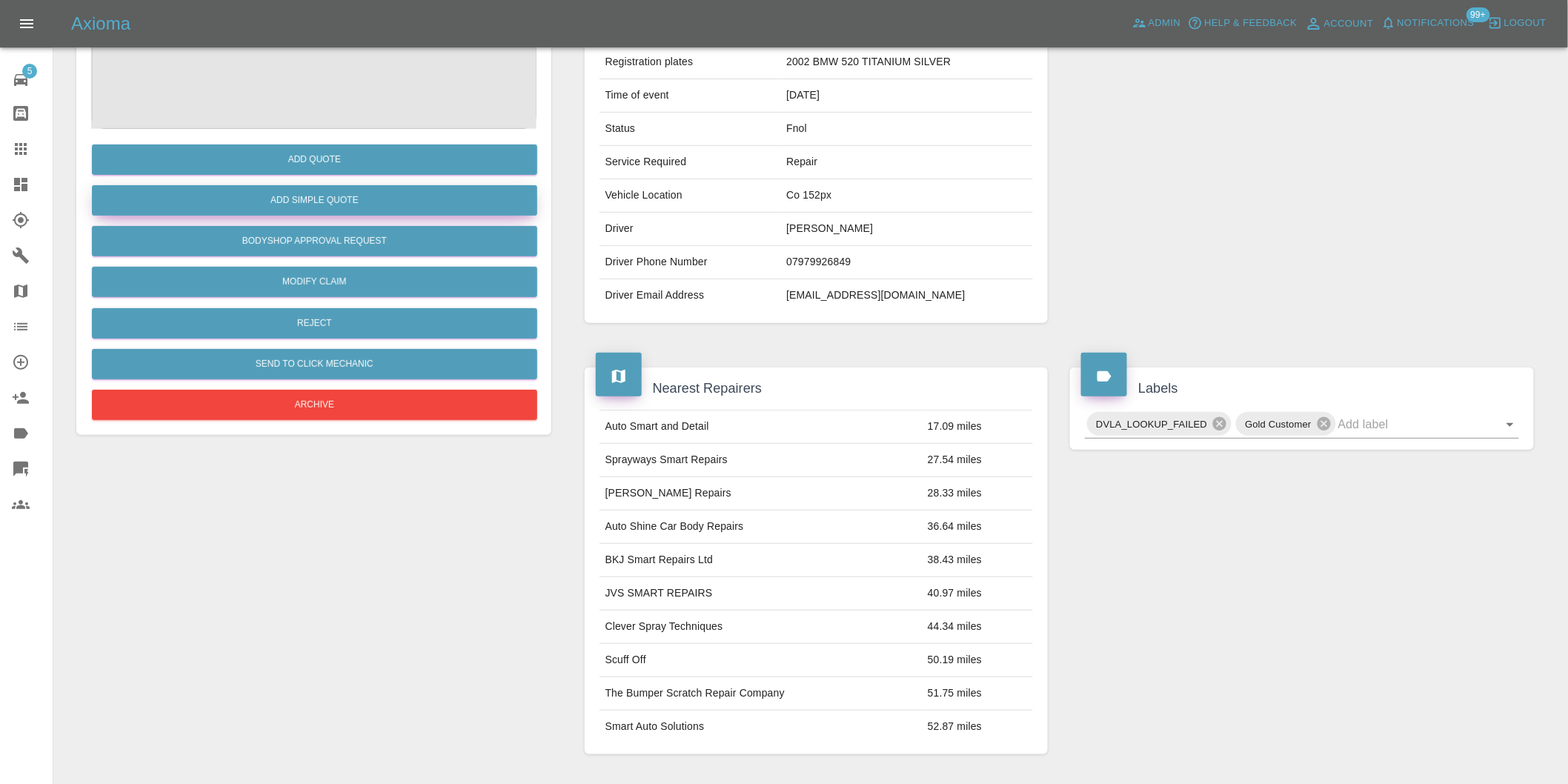
scroll to position [20, 0]
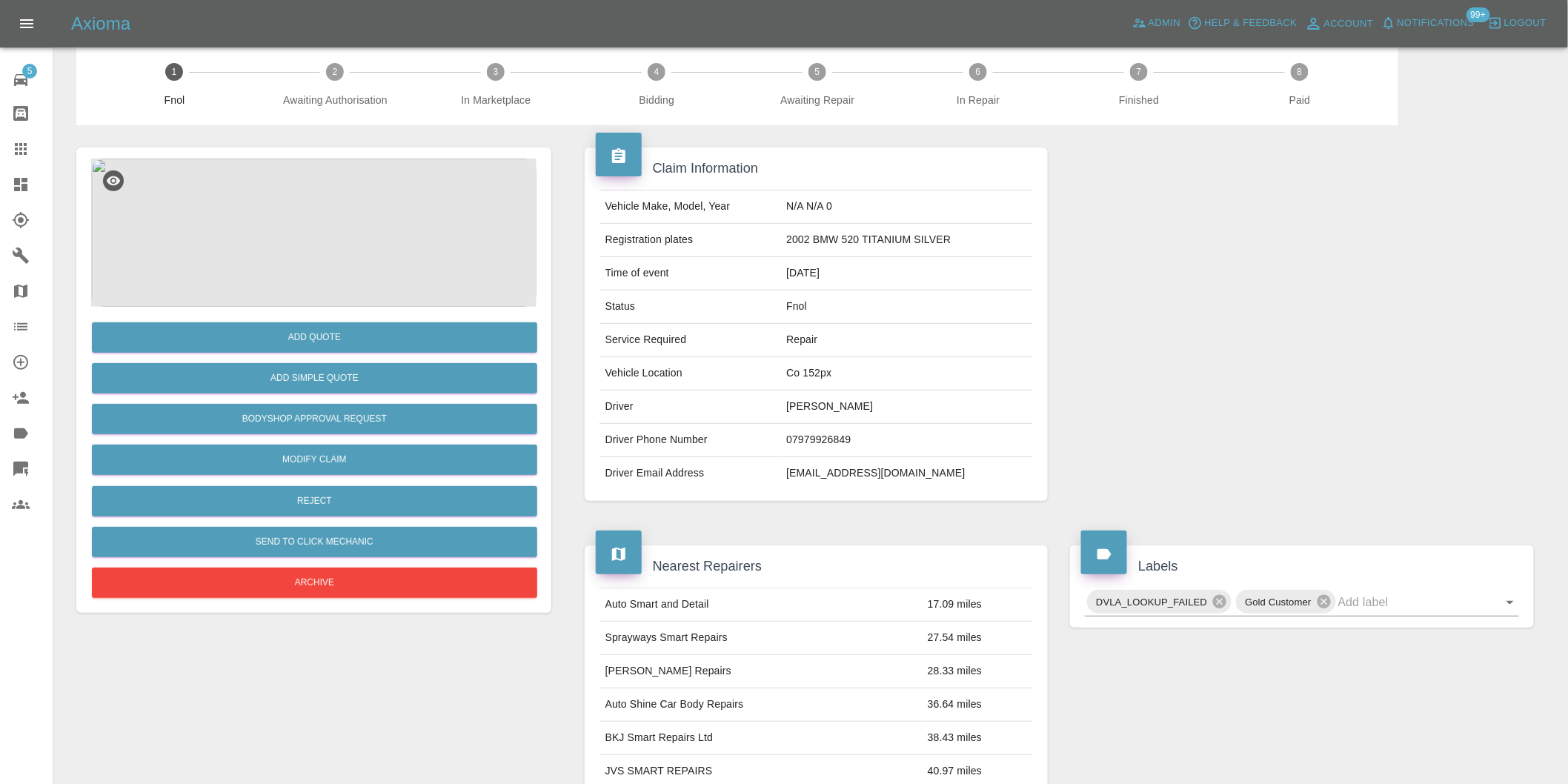
click at [331, 247] on img at bounding box center [313, 232] width 445 height 148
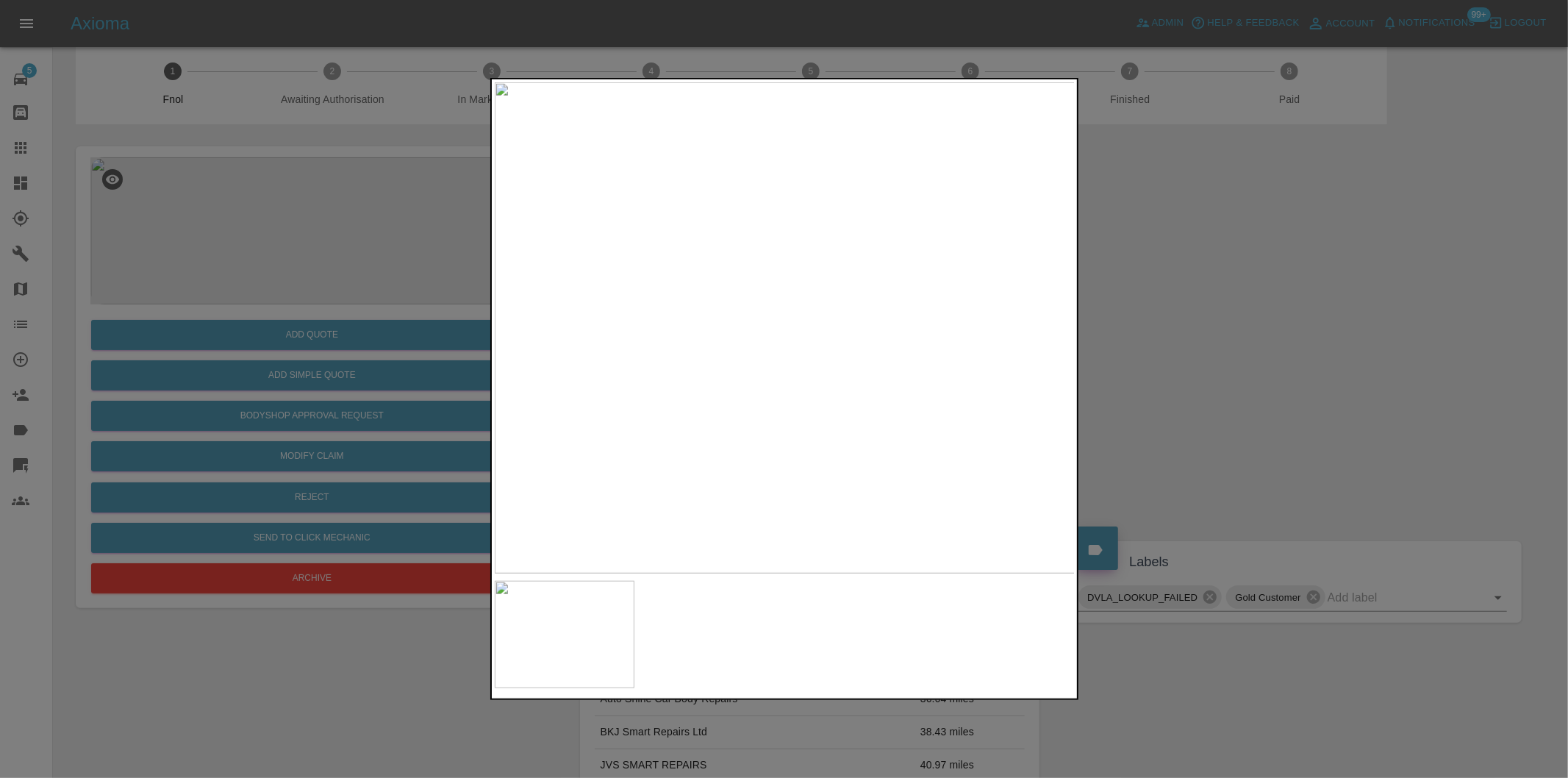
click at [884, 290] on img at bounding box center [785, 327] width 580 height 491
click at [884, 290] on img at bounding box center [485, 442] width 1742 height 1473
drag, startPoint x: 1286, startPoint y: 283, endPoint x: 883, endPoint y: 313, distance: 404.1
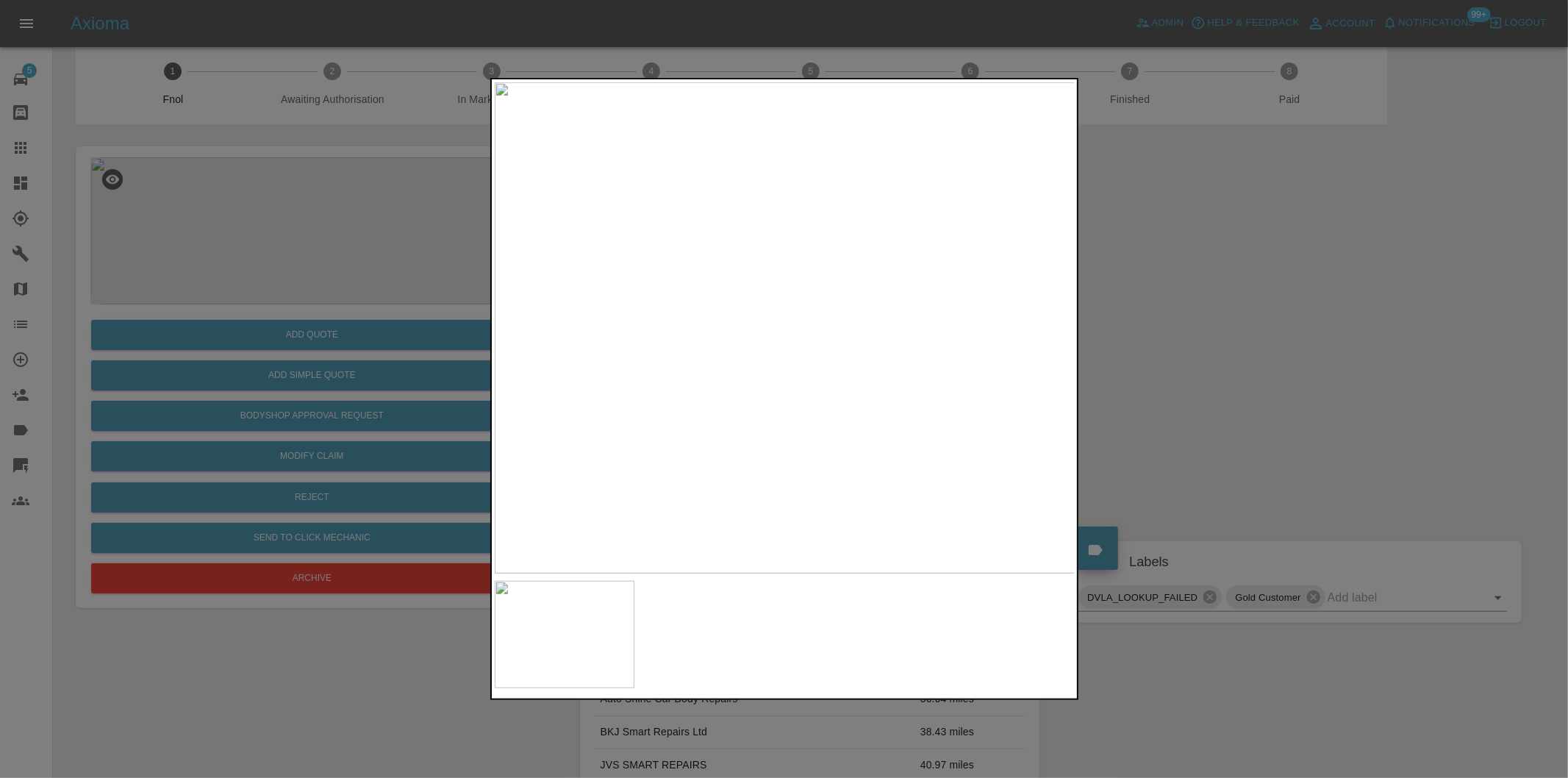
click at [1285, 283] on div at bounding box center [784, 389] width 1568 height 778
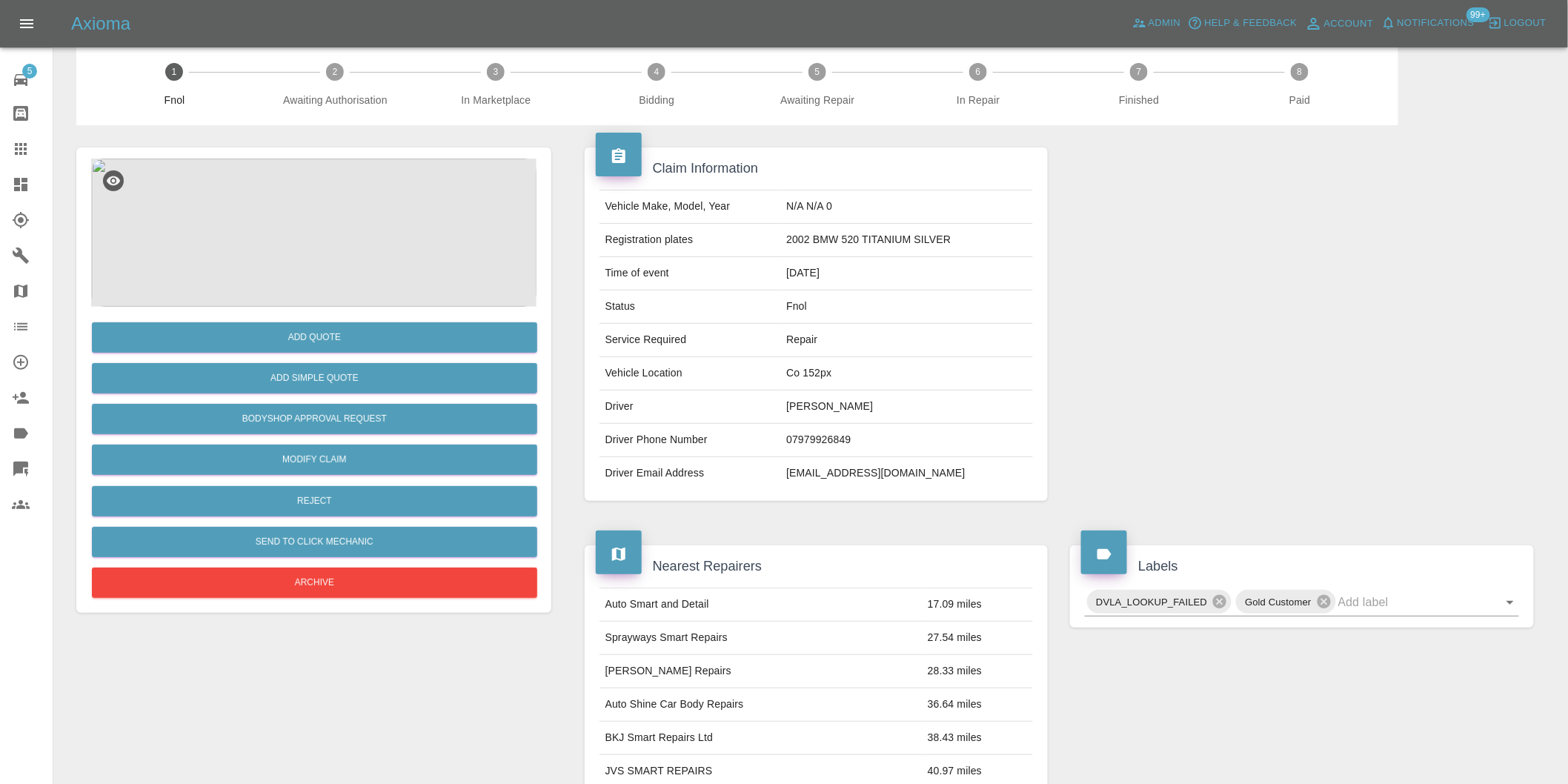
click at [397, 396] on div "Add Simple Quote" at bounding box center [313, 378] width 445 height 38
click at [381, 375] on button "Add Simple Quote" at bounding box center [314, 378] width 445 height 30
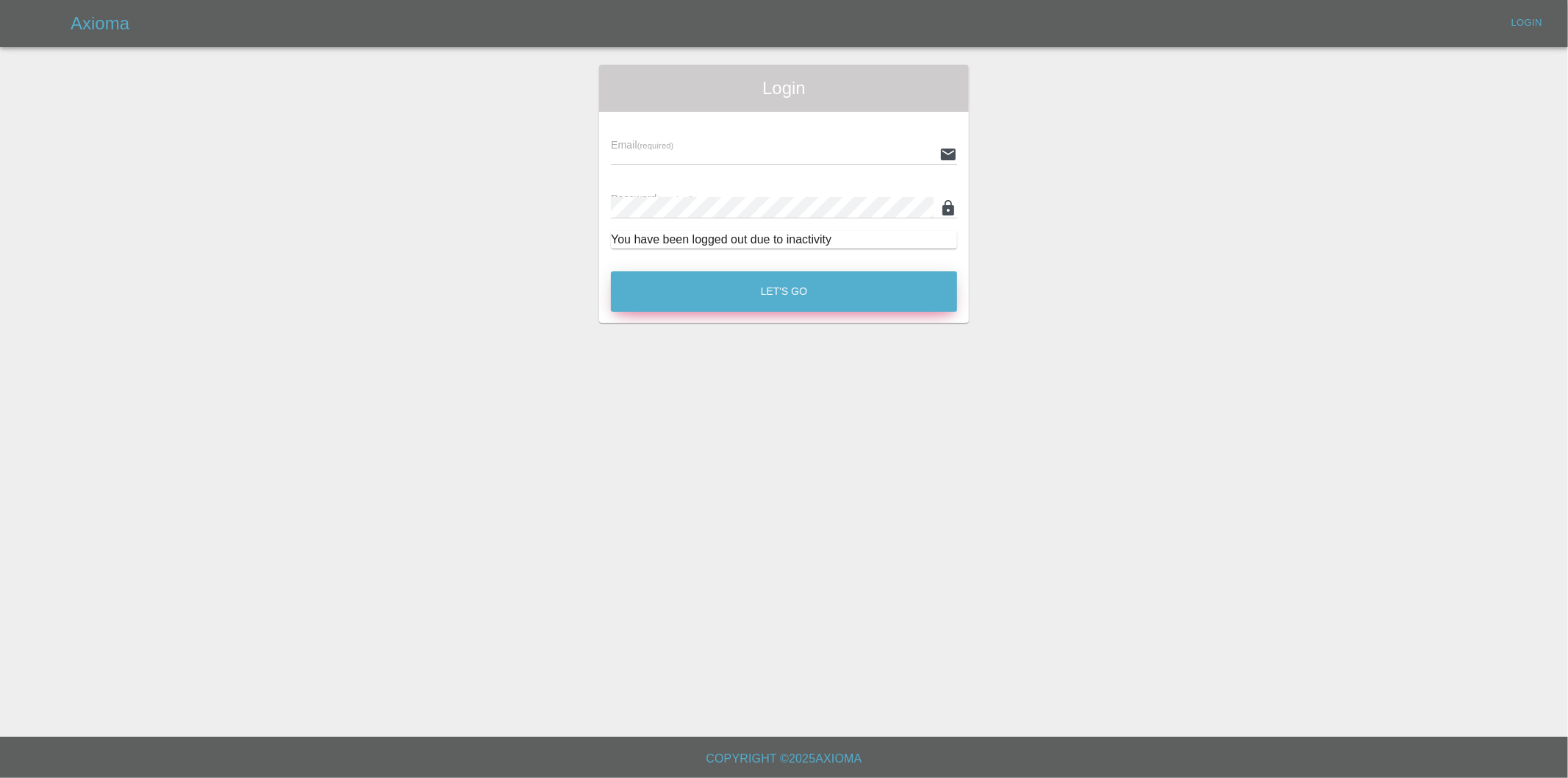
type input "[PERSON_NAME][EMAIL_ADDRESS][DOMAIN_NAME]"
click at [804, 295] on button "Let's Go" at bounding box center [784, 292] width 347 height 41
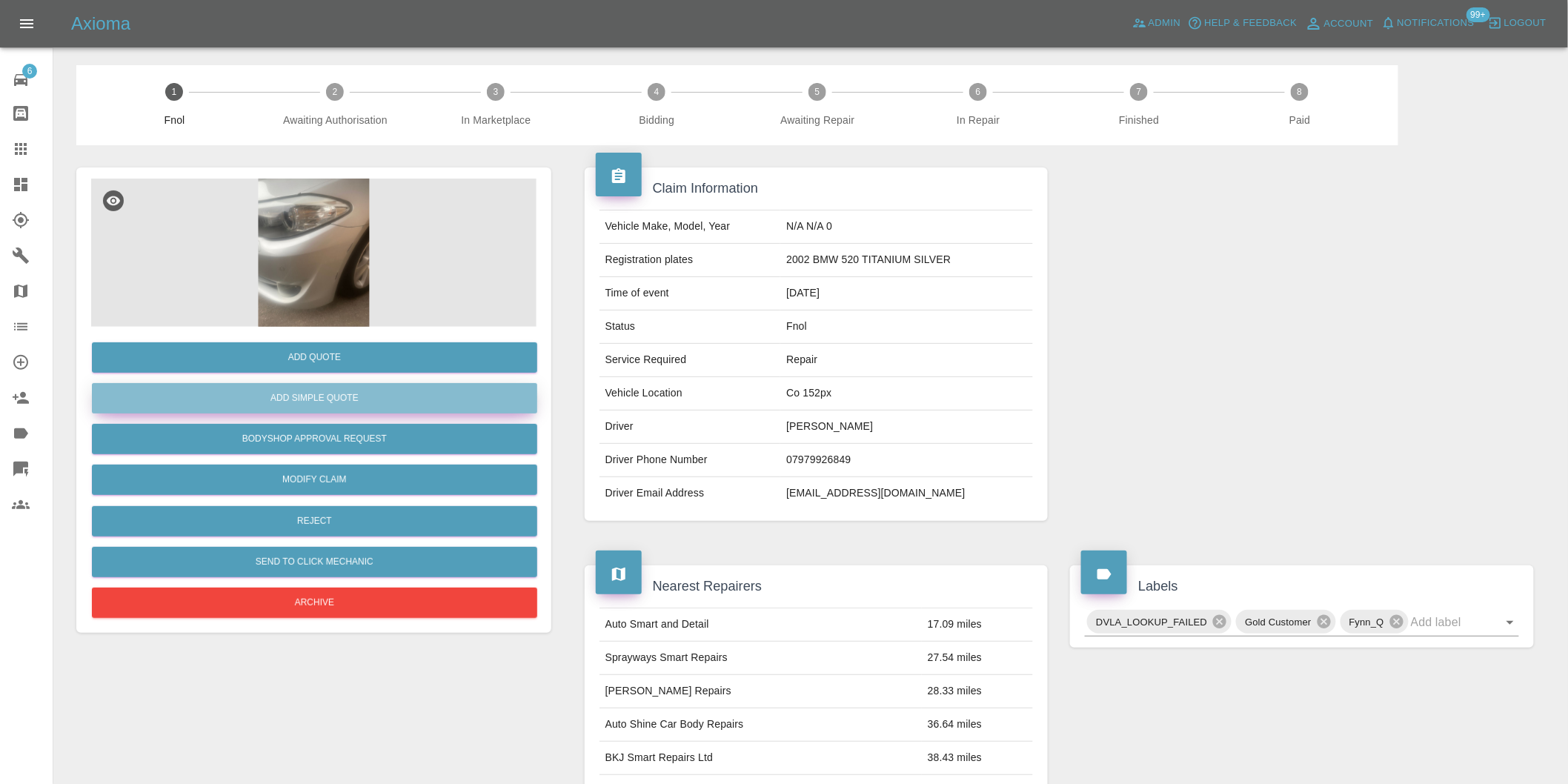
click at [296, 387] on button "Add Simple Quote" at bounding box center [314, 398] width 445 height 30
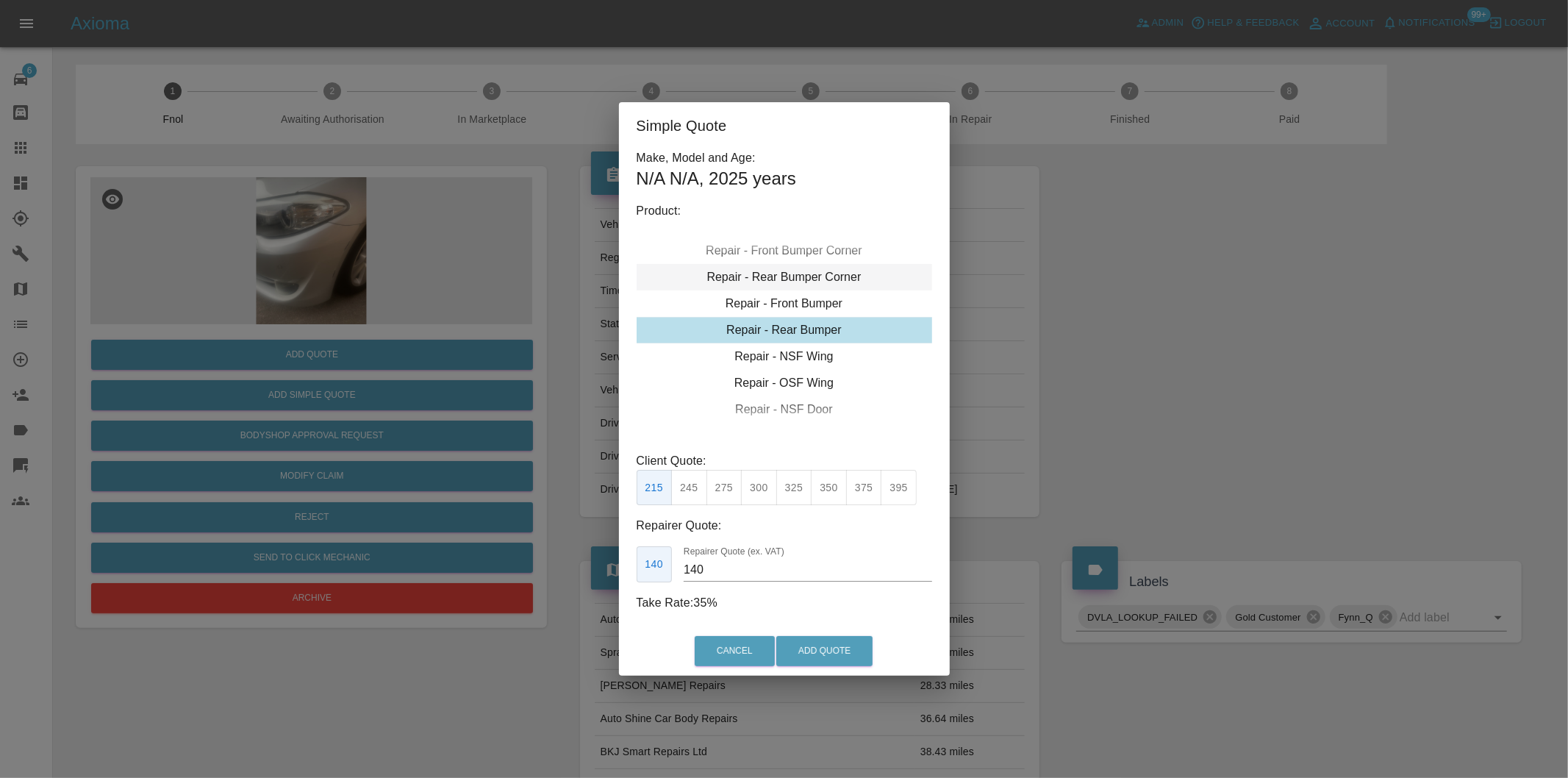
type input "120"
click at [853, 301] on div "Repair - Front Bumper Corner" at bounding box center [784, 304] width 295 height 27
click at [696, 490] on button "199" at bounding box center [689, 488] width 36 height 36
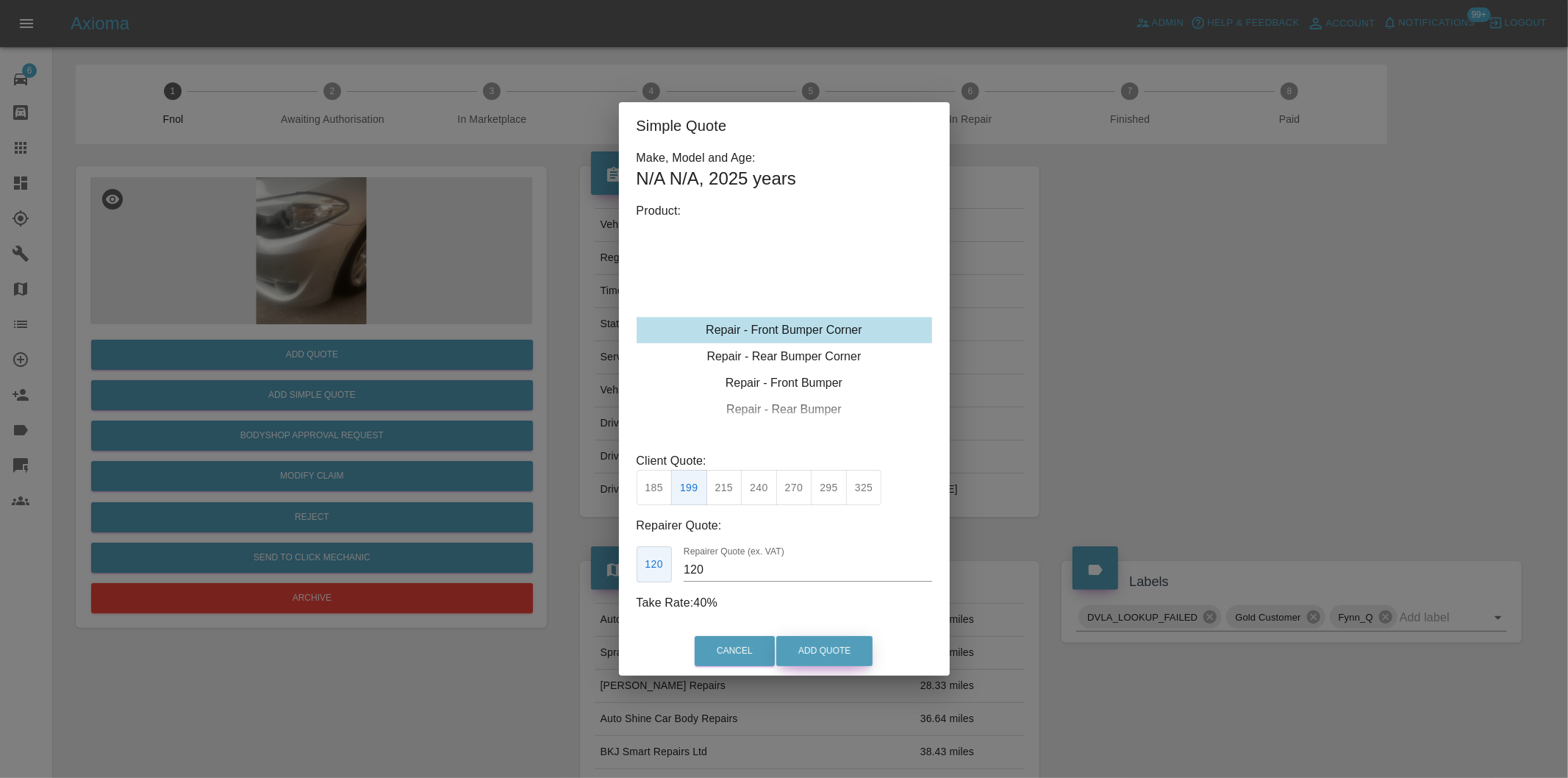
click at [853, 651] on button "Add Quote" at bounding box center [824, 650] width 97 height 30
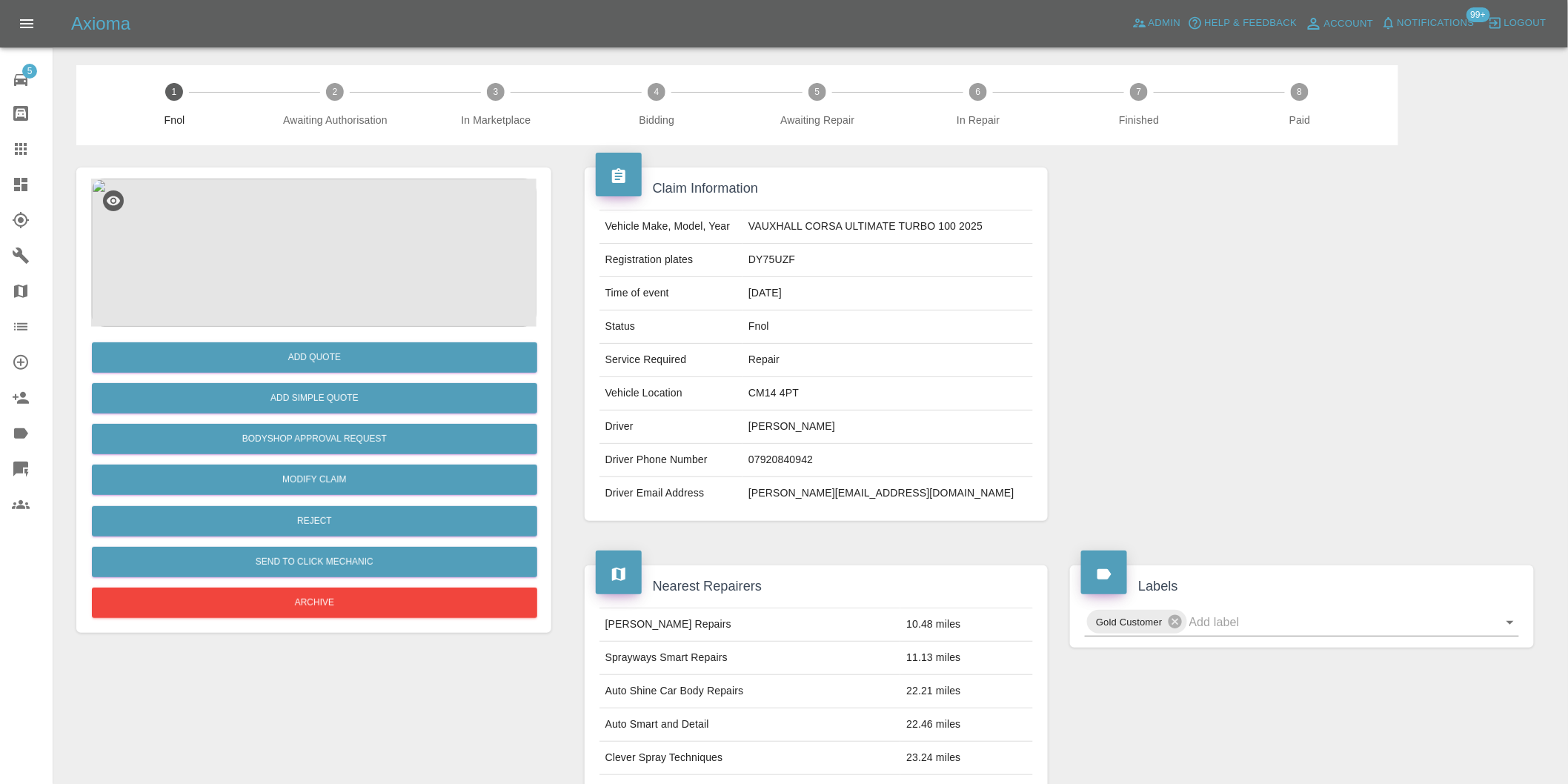
click at [337, 224] on img at bounding box center [313, 252] width 445 height 148
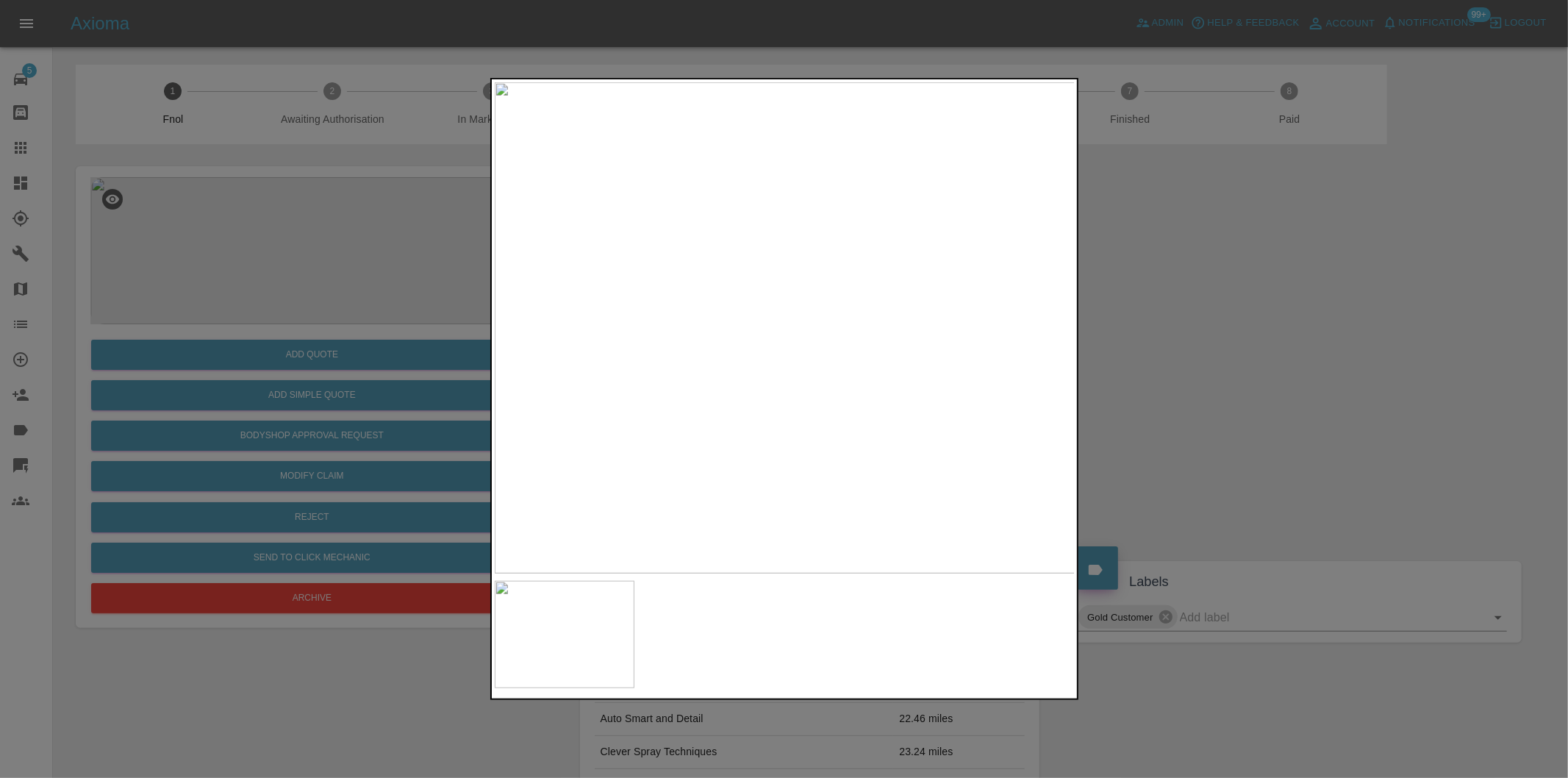
click at [1218, 326] on div at bounding box center [784, 389] width 1568 height 778
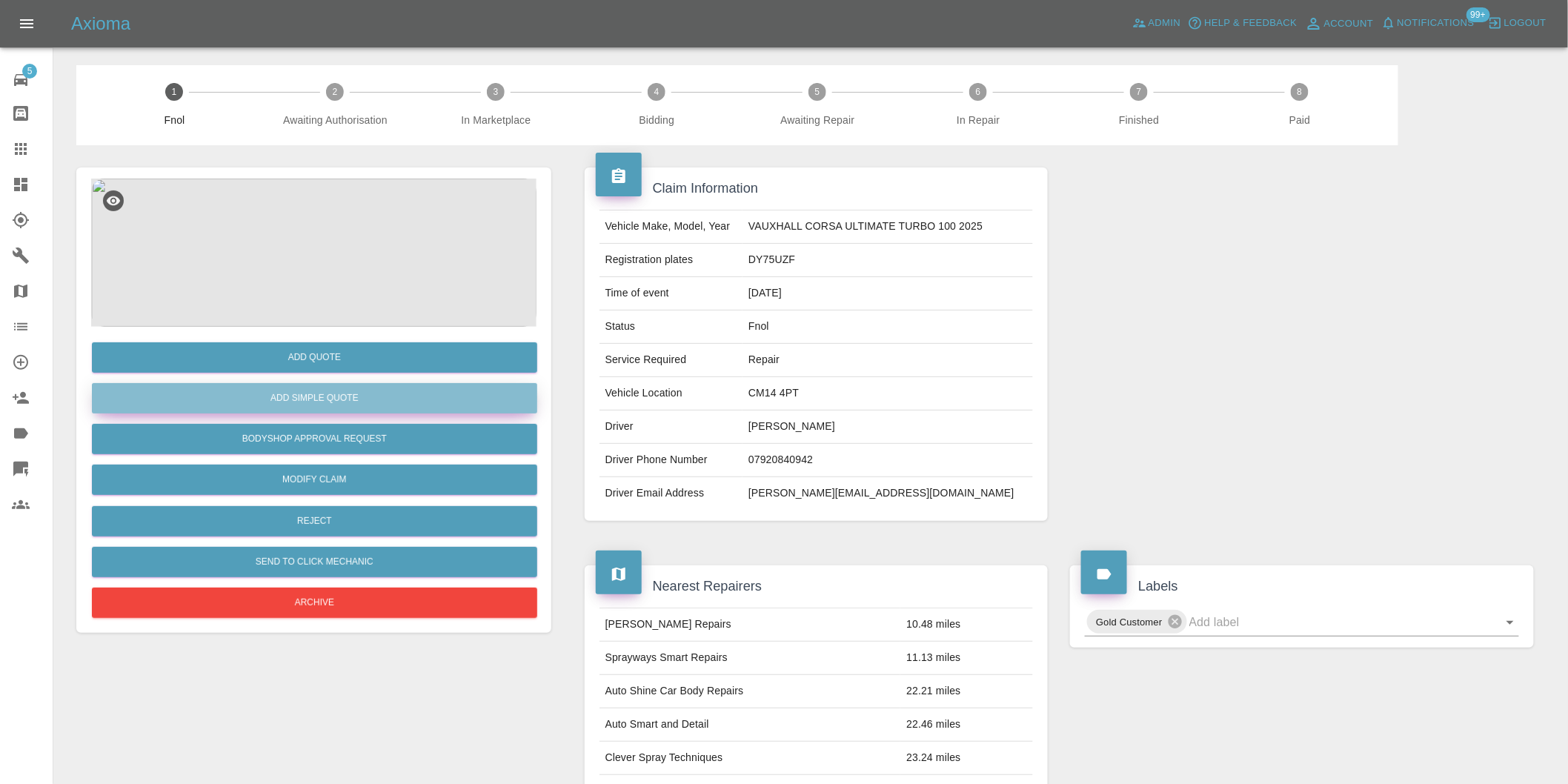
click at [340, 405] on button "Add Simple Quote" at bounding box center [314, 398] width 445 height 30
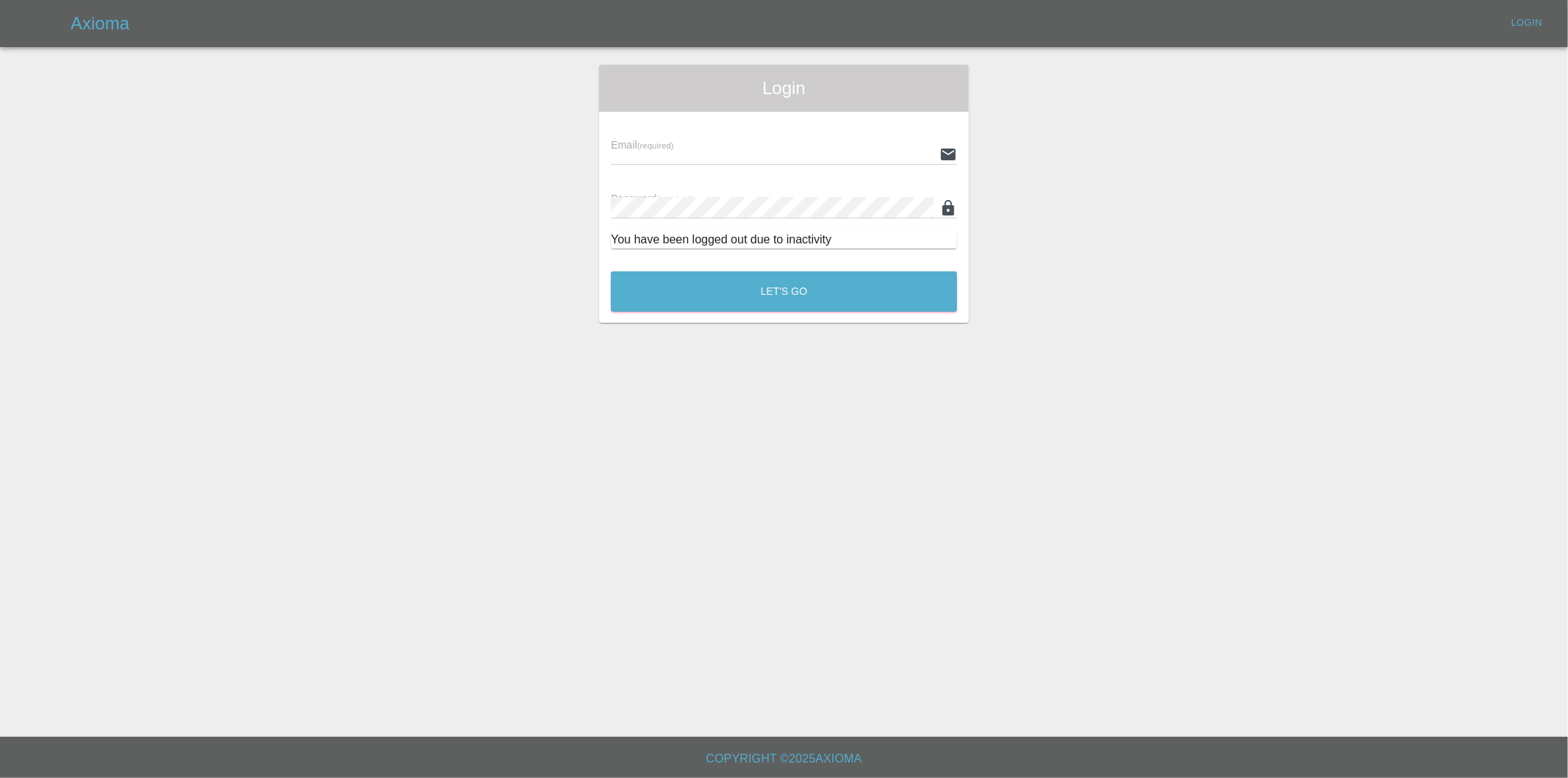
type input "eric.ordano@gmail.com"
click at [776, 301] on button "Let's Go" at bounding box center [784, 292] width 347 height 41
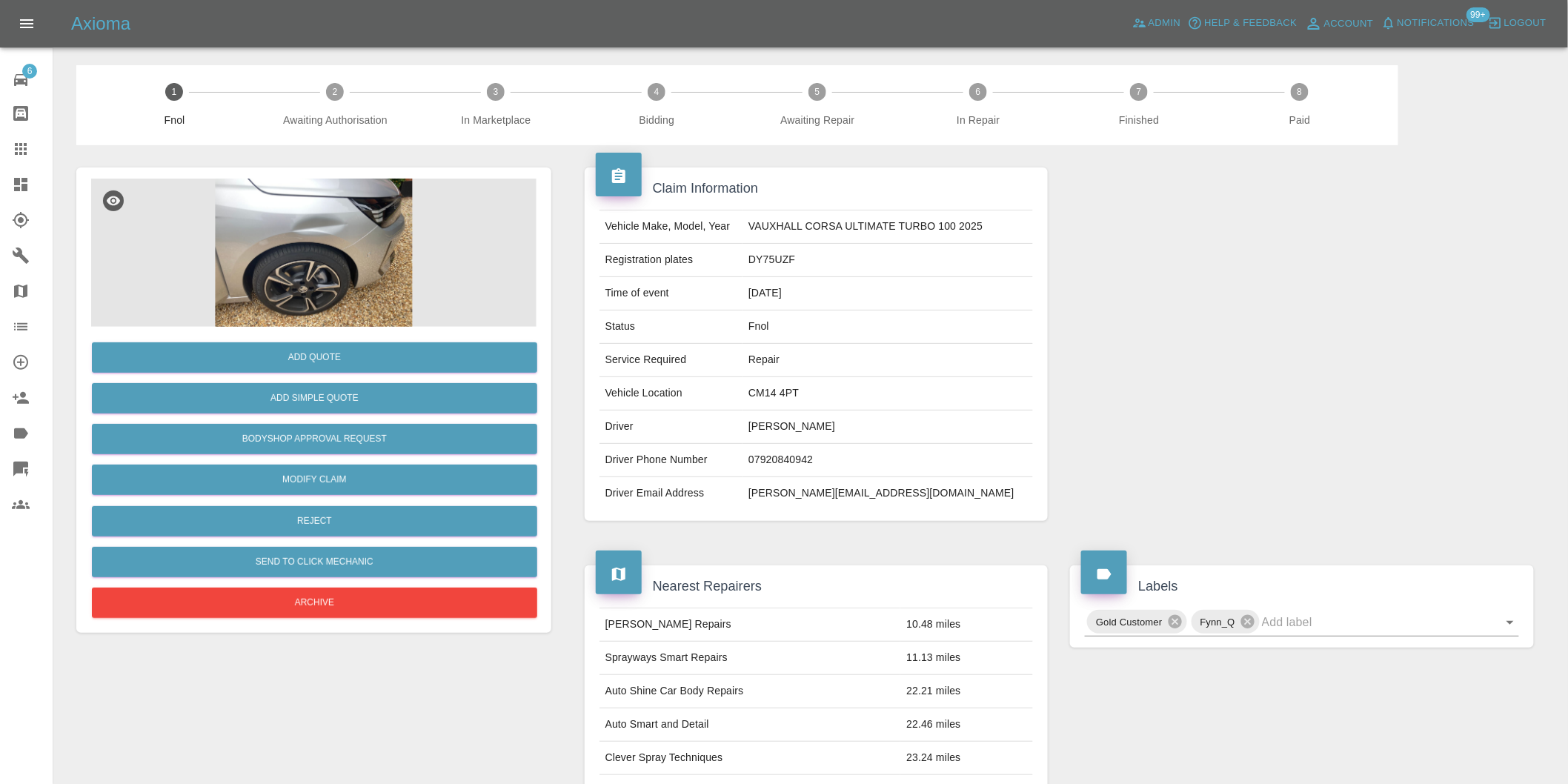
click at [310, 261] on img at bounding box center [313, 252] width 445 height 148
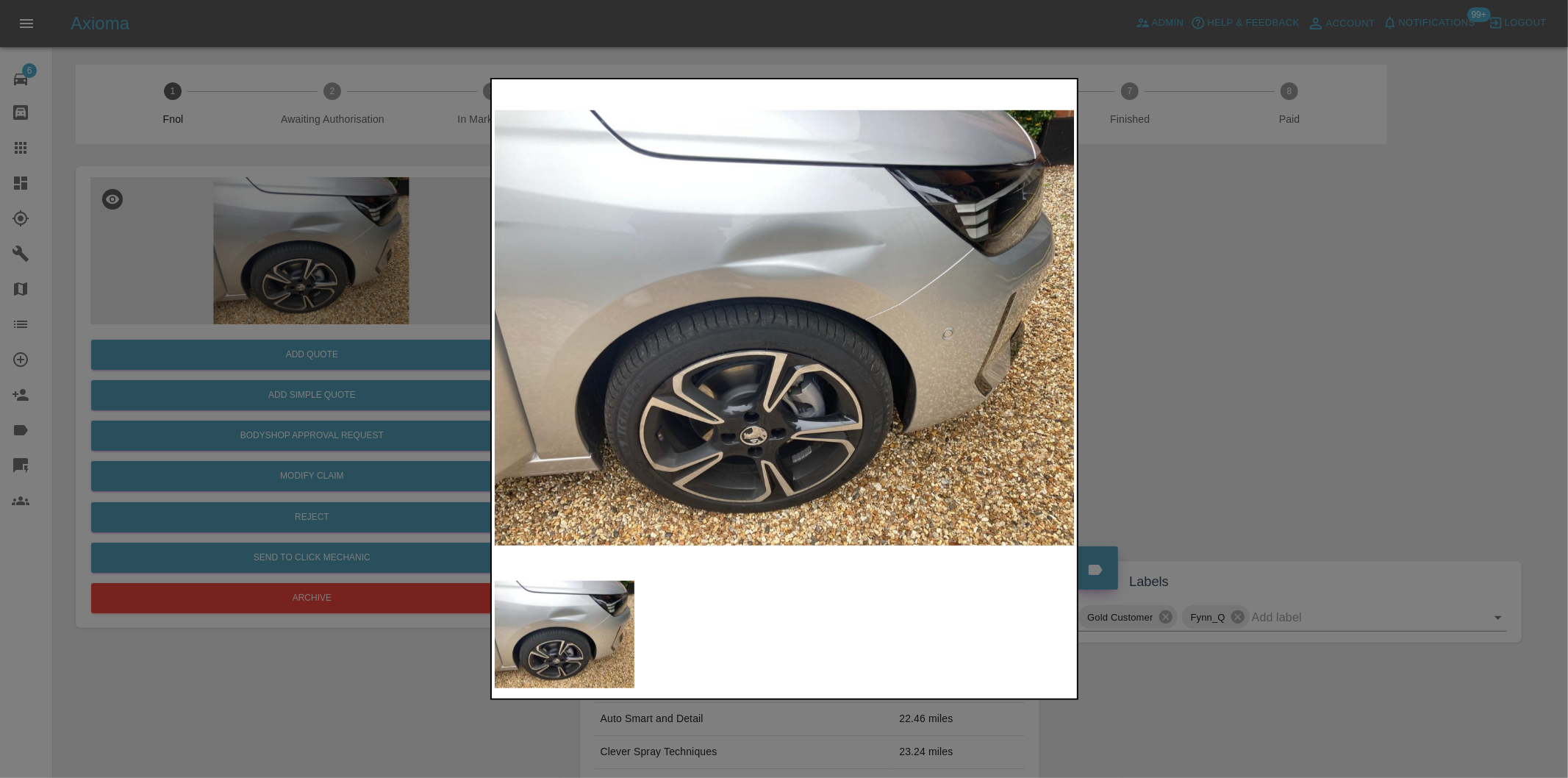
click at [1210, 344] on div at bounding box center [784, 389] width 1568 height 778
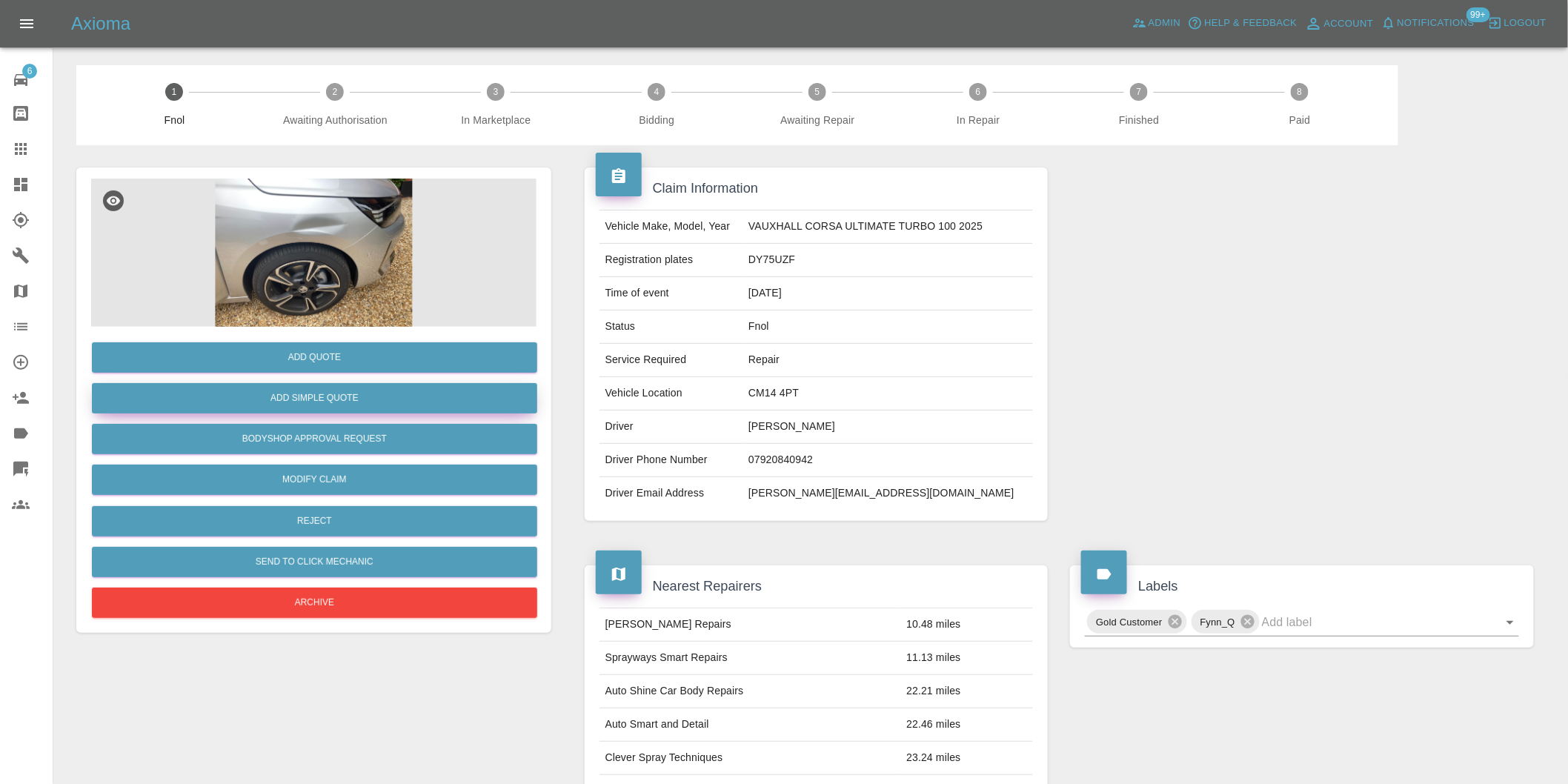
click at [365, 396] on button "Add Simple Quote" at bounding box center [314, 398] width 445 height 30
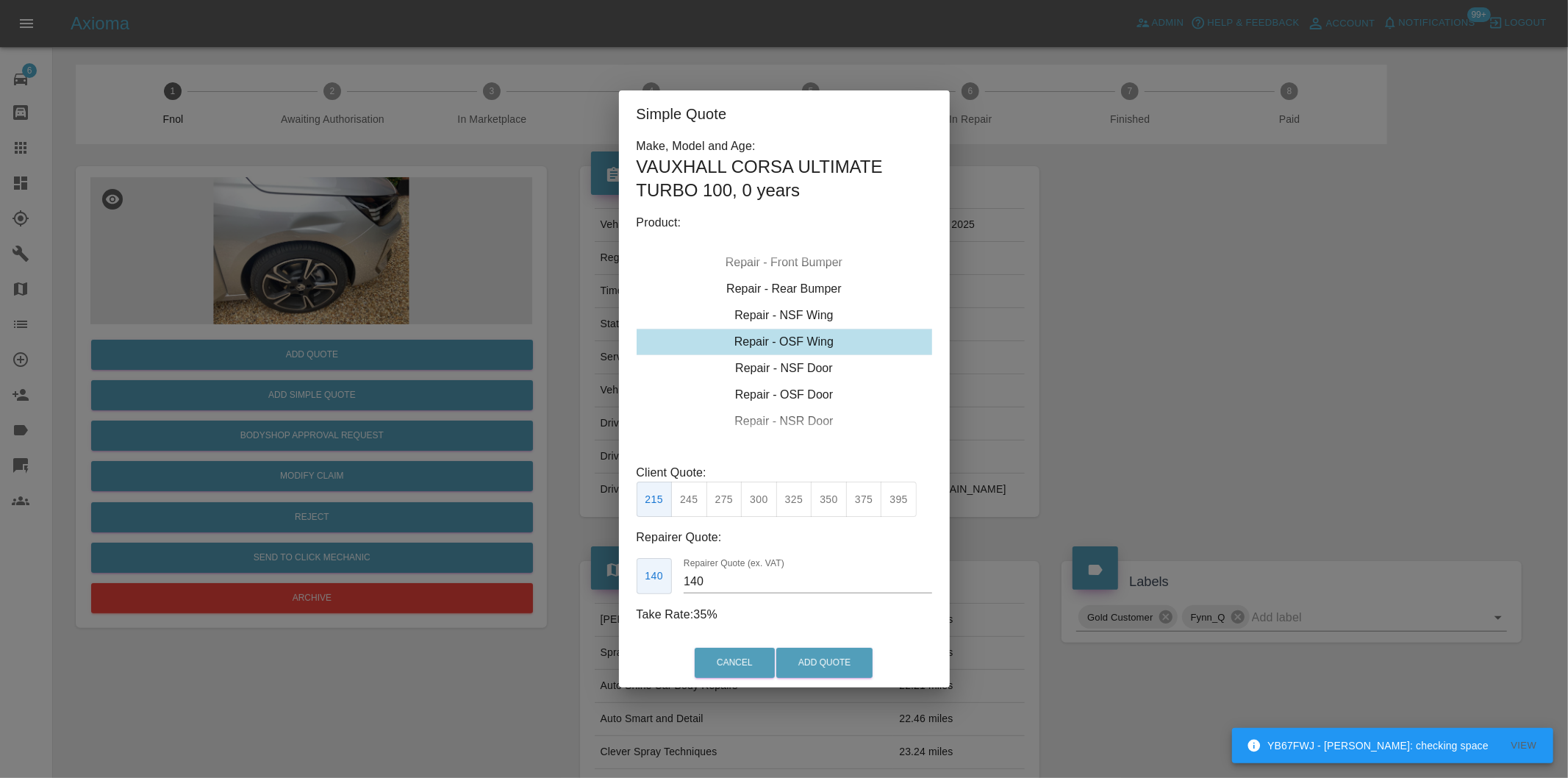
click at [810, 339] on div "Repair - OSF Wing" at bounding box center [784, 342] width 295 height 27
click at [832, 498] on button "350" at bounding box center [829, 499] width 36 height 36
type input "230"
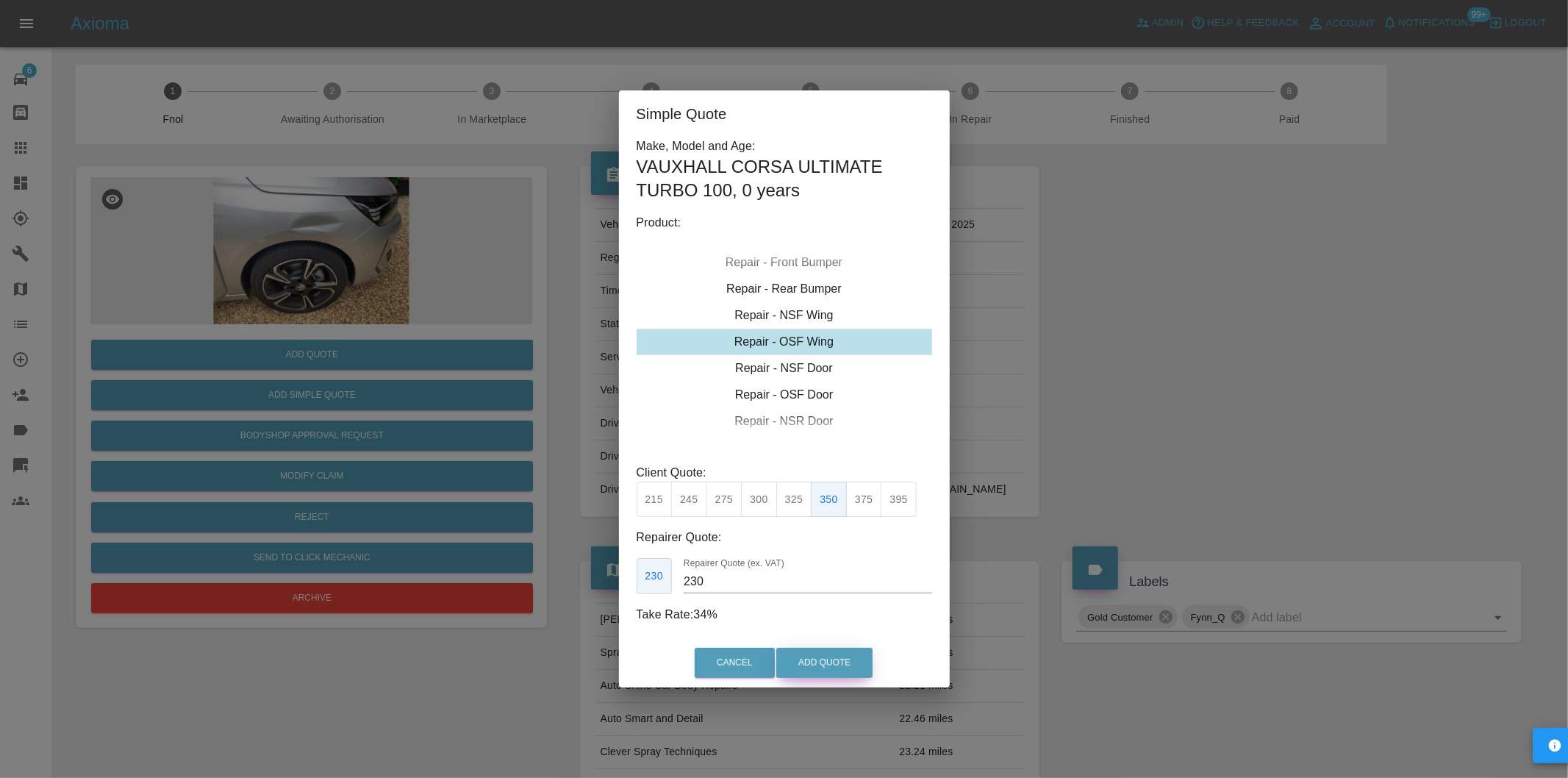
click at [840, 649] on div "Cancel Add Quote" at bounding box center [785, 663] width 331 height 50
click at [831, 659] on button "Add Quote" at bounding box center [824, 663] width 97 height 30
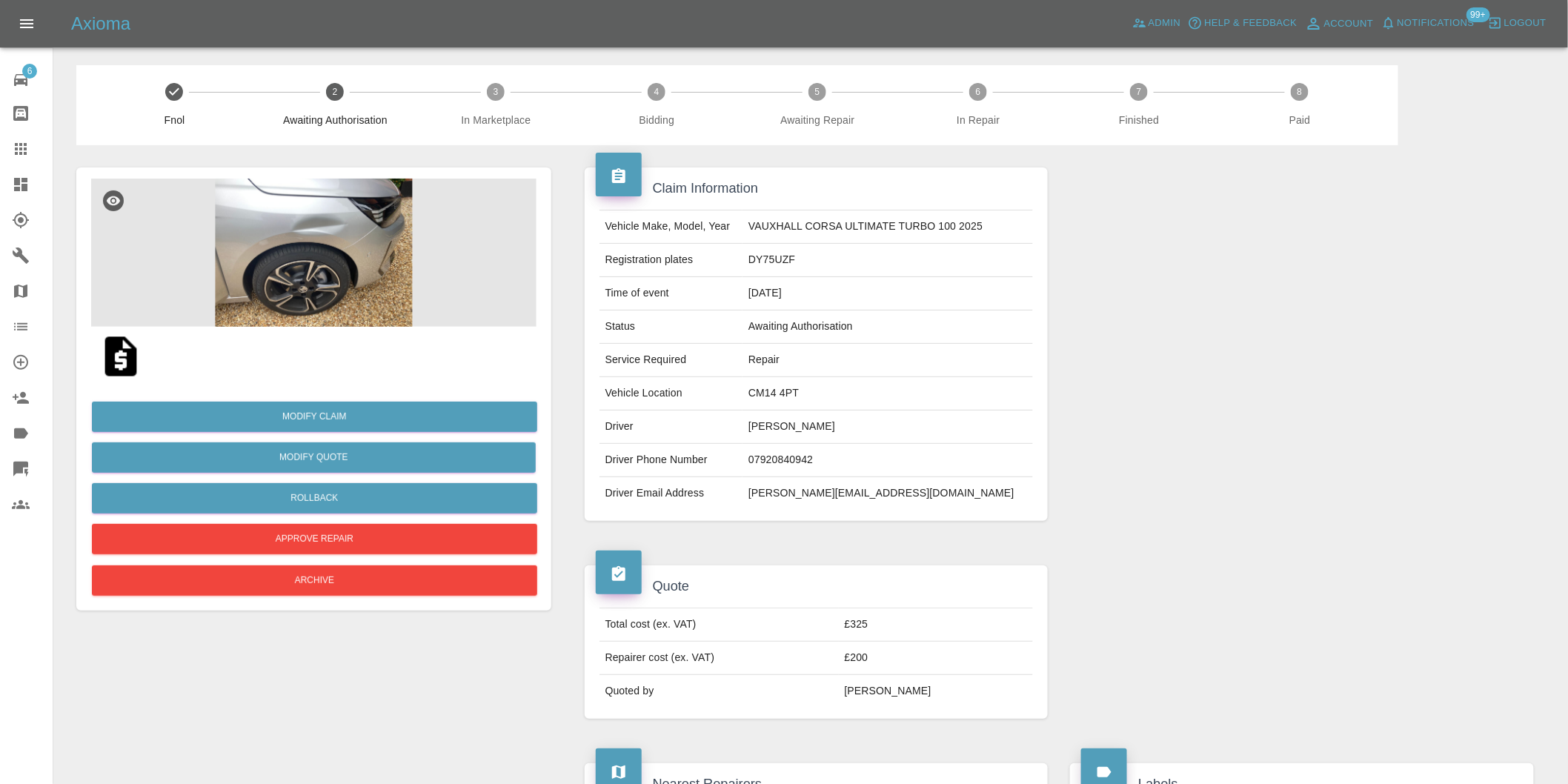
click at [326, 238] on img at bounding box center [313, 252] width 445 height 148
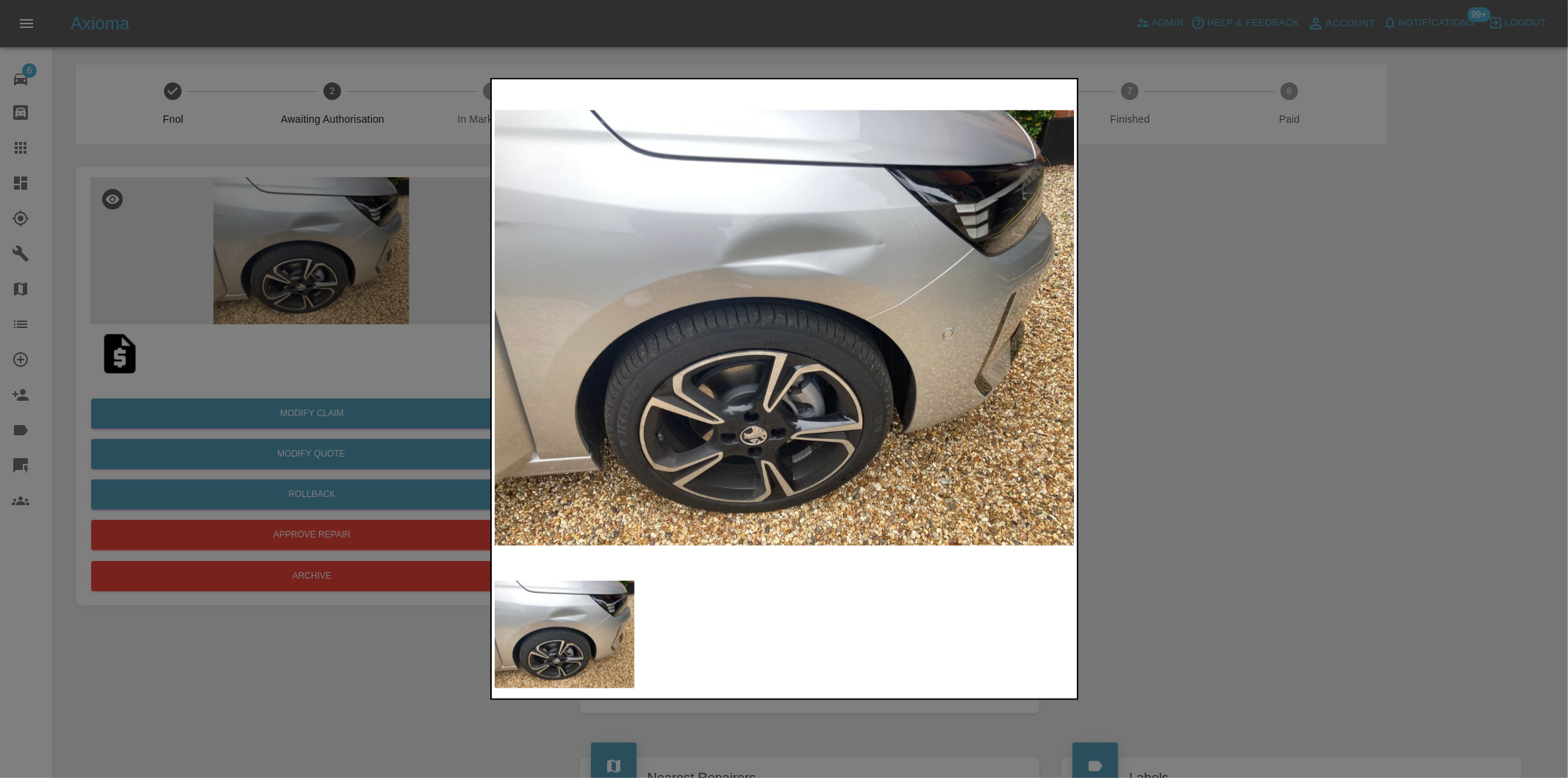
click at [1301, 335] on div at bounding box center [784, 389] width 1568 height 778
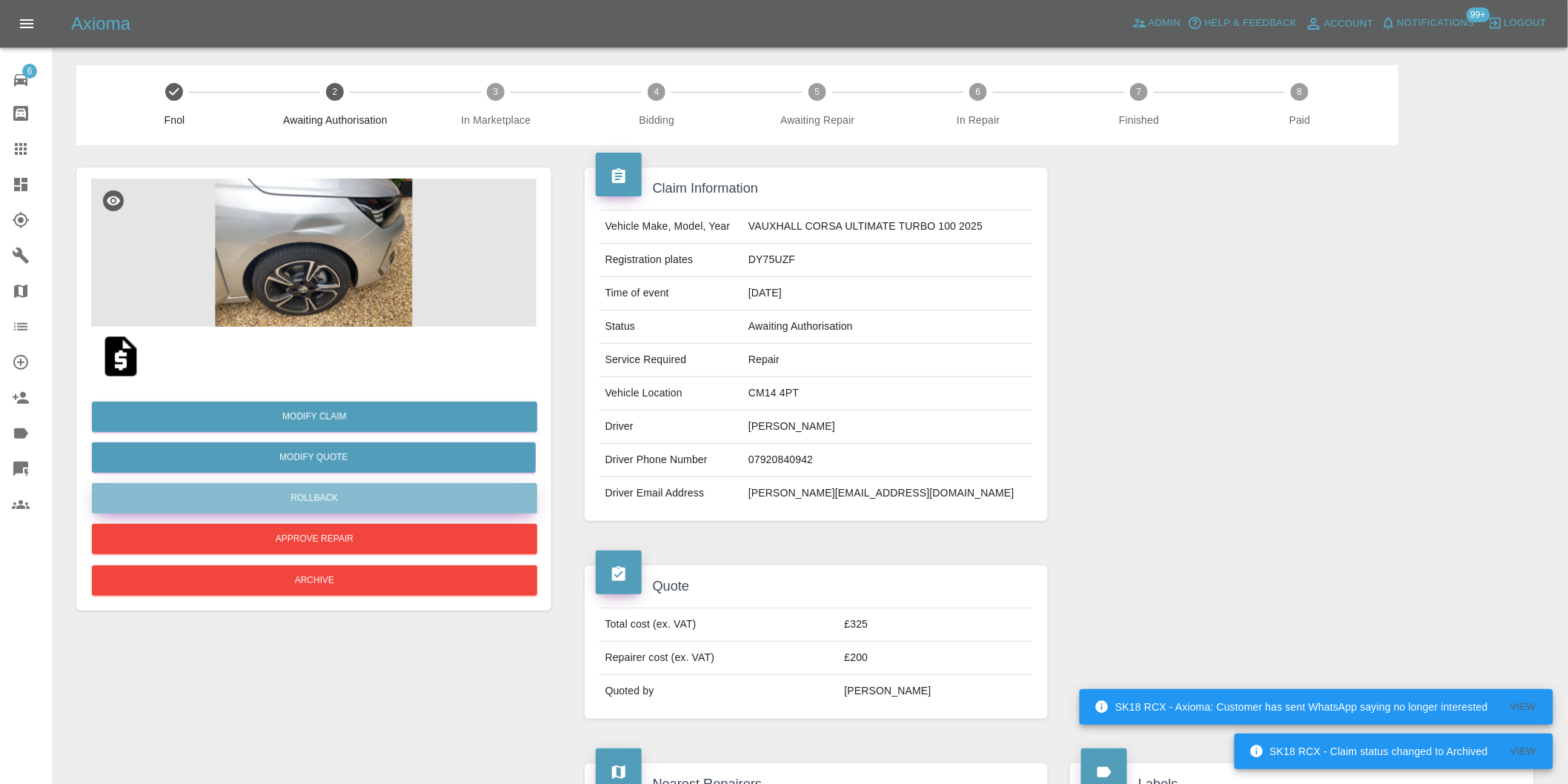
click at [316, 507] on button "Rollback" at bounding box center [314, 498] width 445 height 30
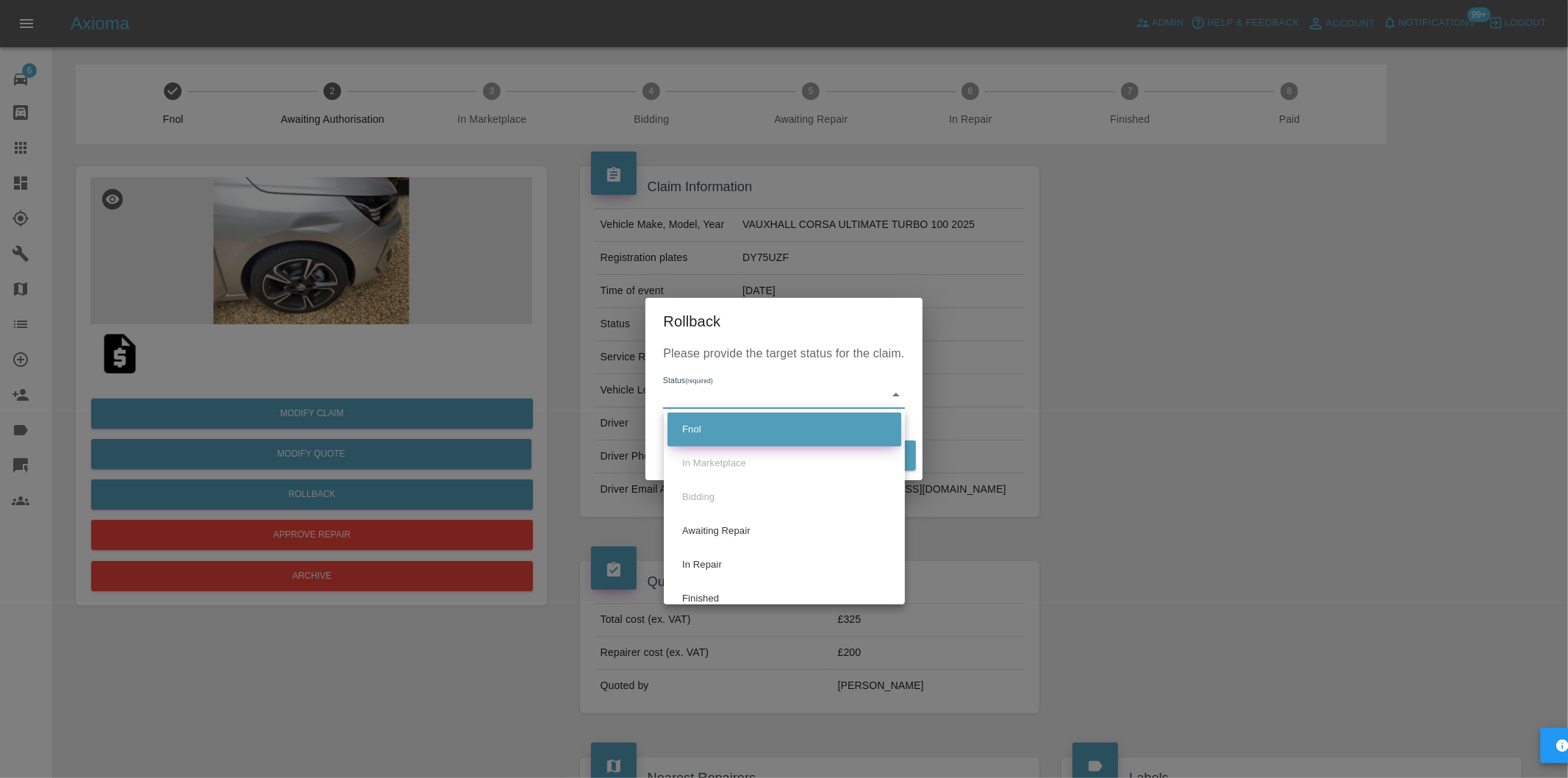
click at [709, 421] on li "Fnol" at bounding box center [784, 430] width 234 height 34
type input "fnol"
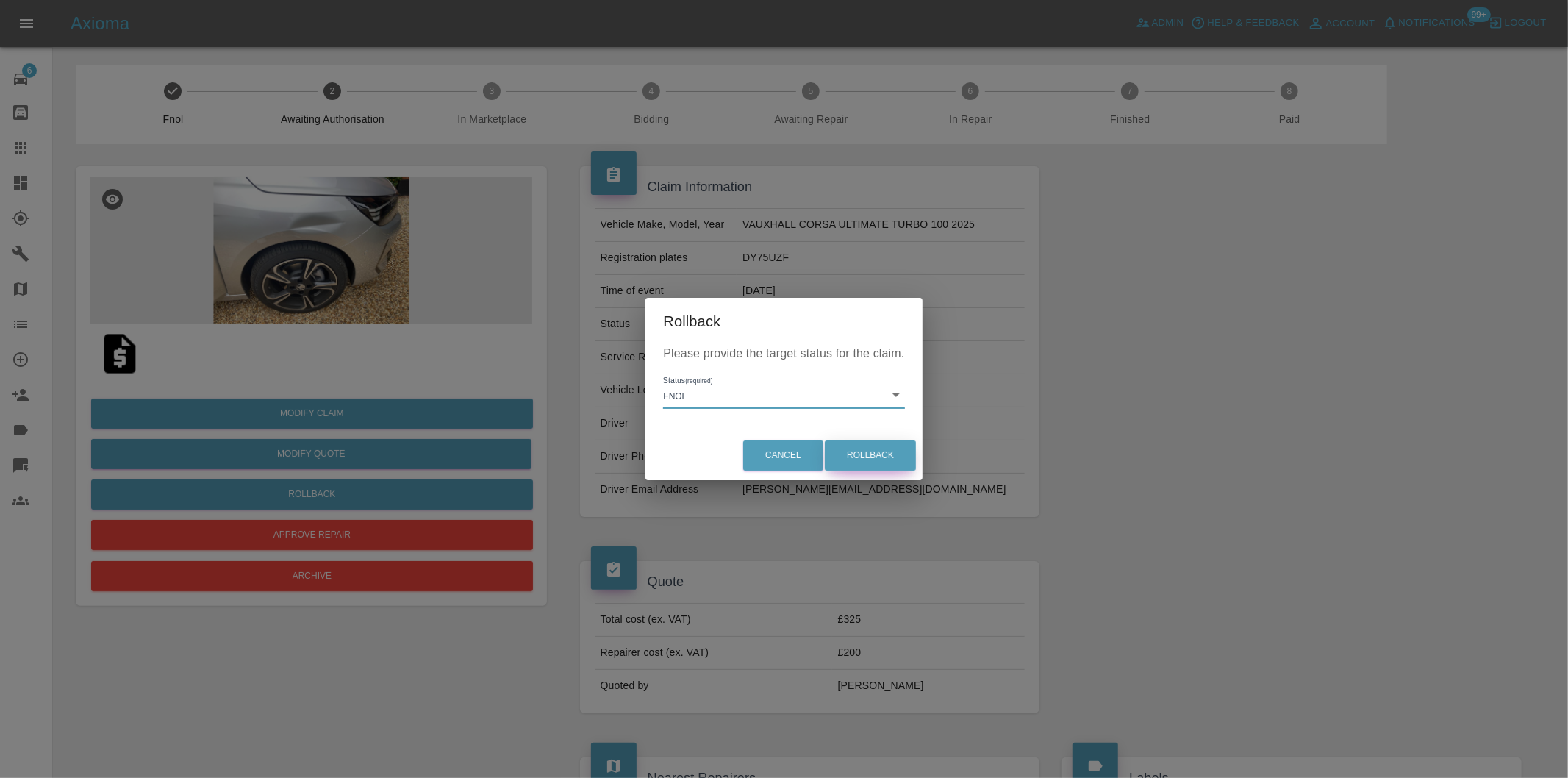
click at [853, 452] on button "Rollback" at bounding box center [870, 456] width 91 height 30
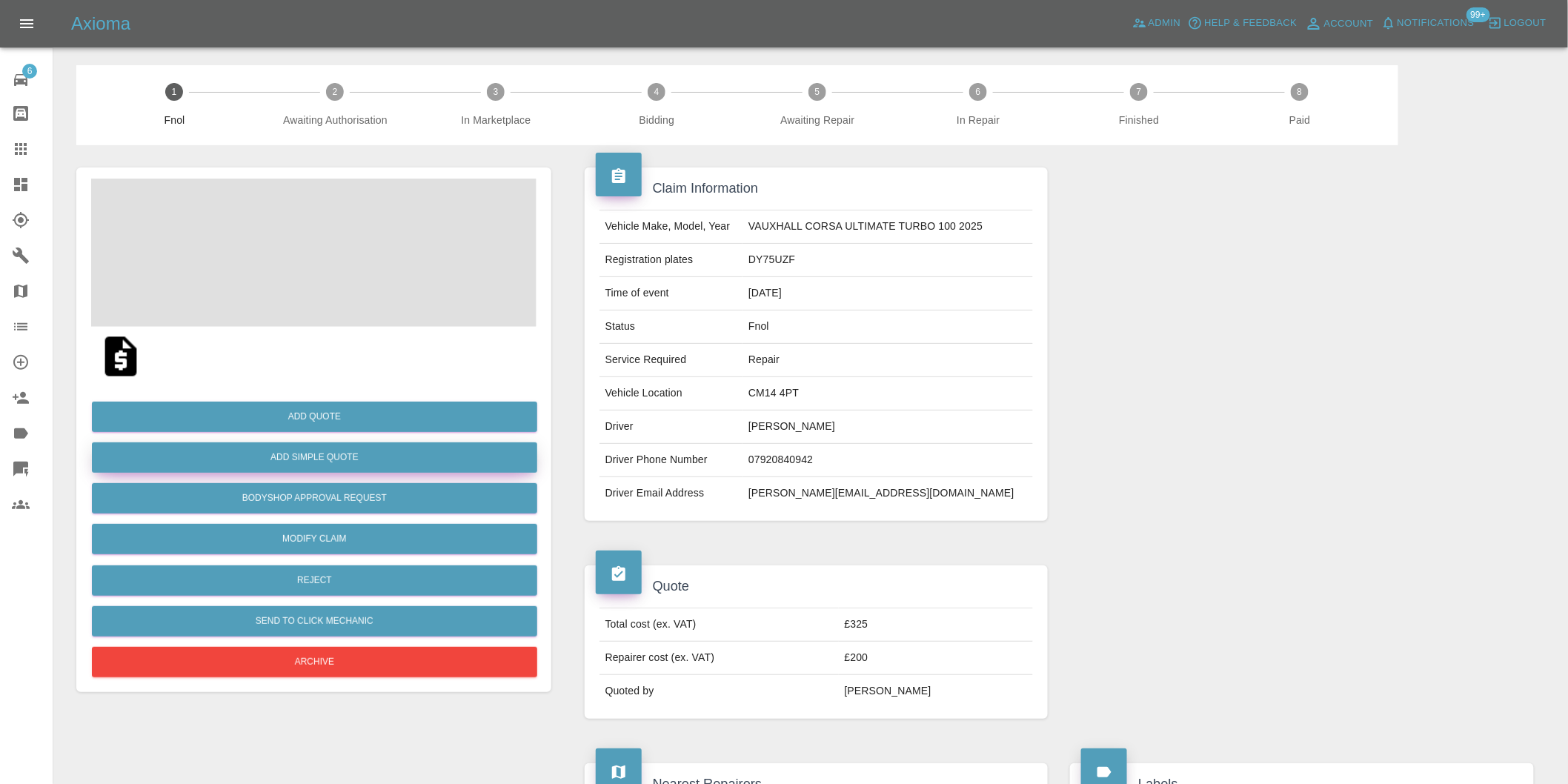
click at [345, 463] on button "Add Simple Quote" at bounding box center [314, 457] width 445 height 30
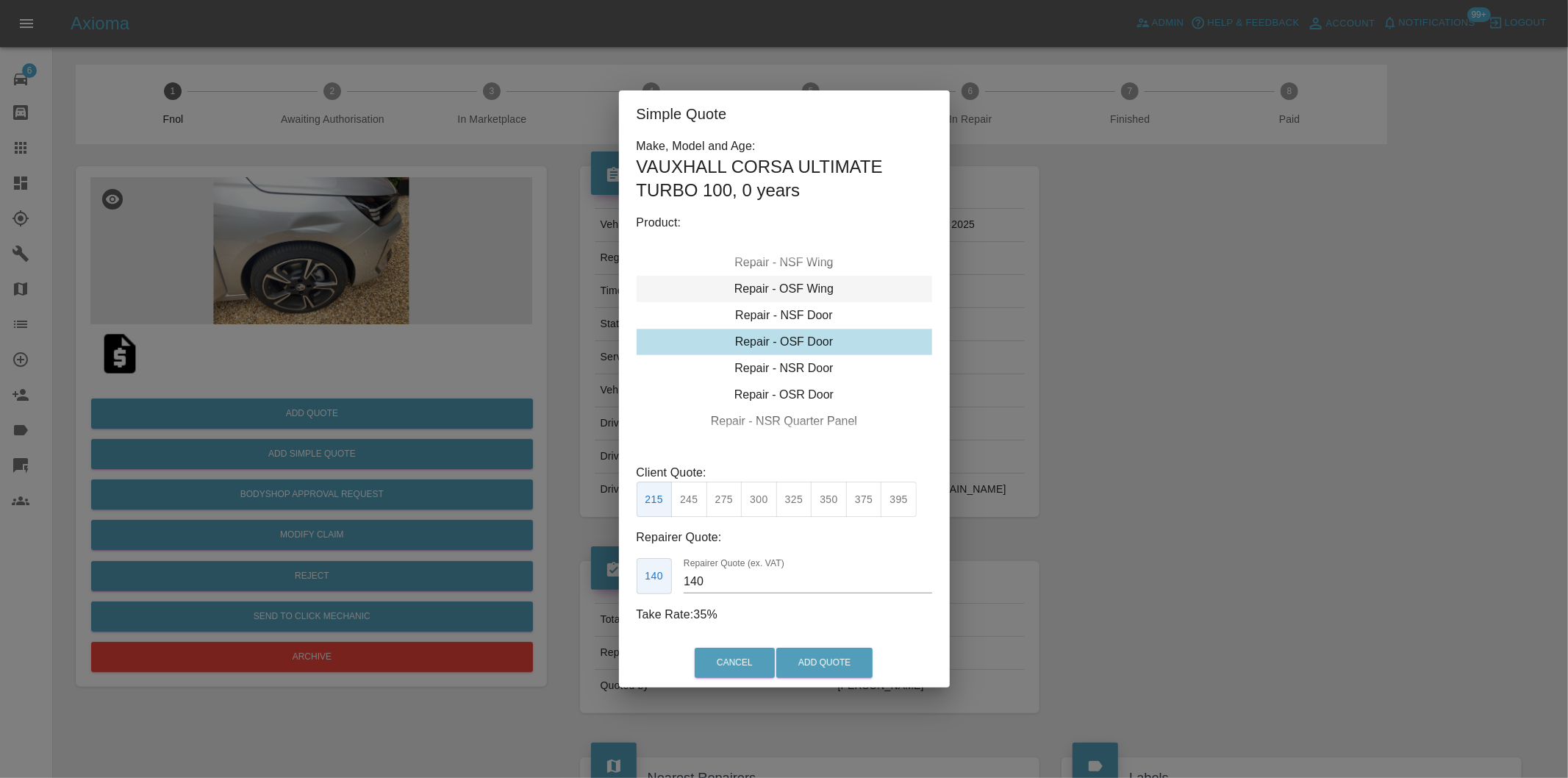
click at [816, 287] on div "Repair - OSF Wing" at bounding box center [784, 289] width 295 height 27
click at [838, 495] on button "350" at bounding box center [829, 499] width 36 height 36
type input "230"
click at [799, 669] on button "Add Quote" at bounding box center [824, 663] width 97 height 30
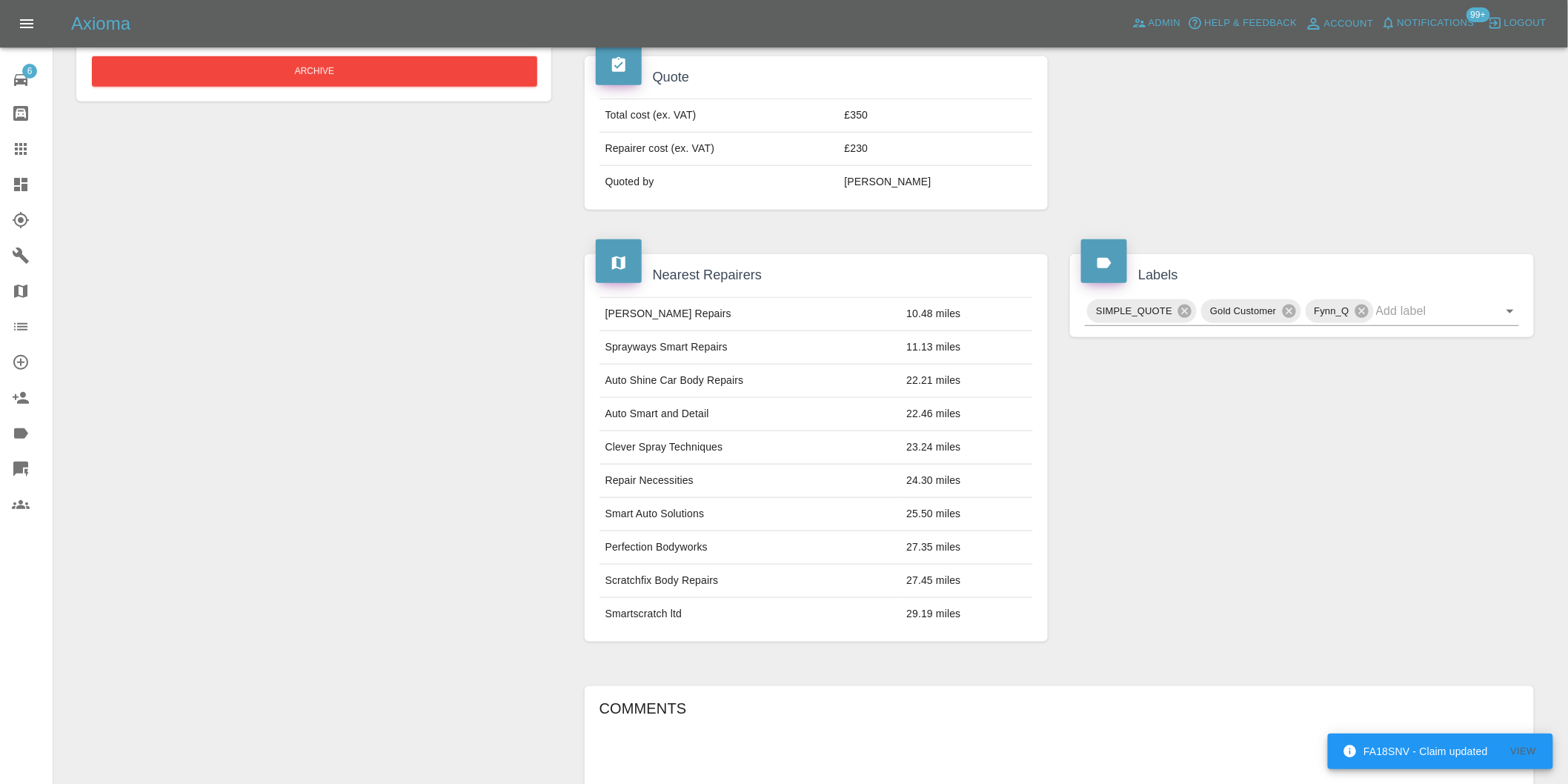
scroll to position [98, 0]
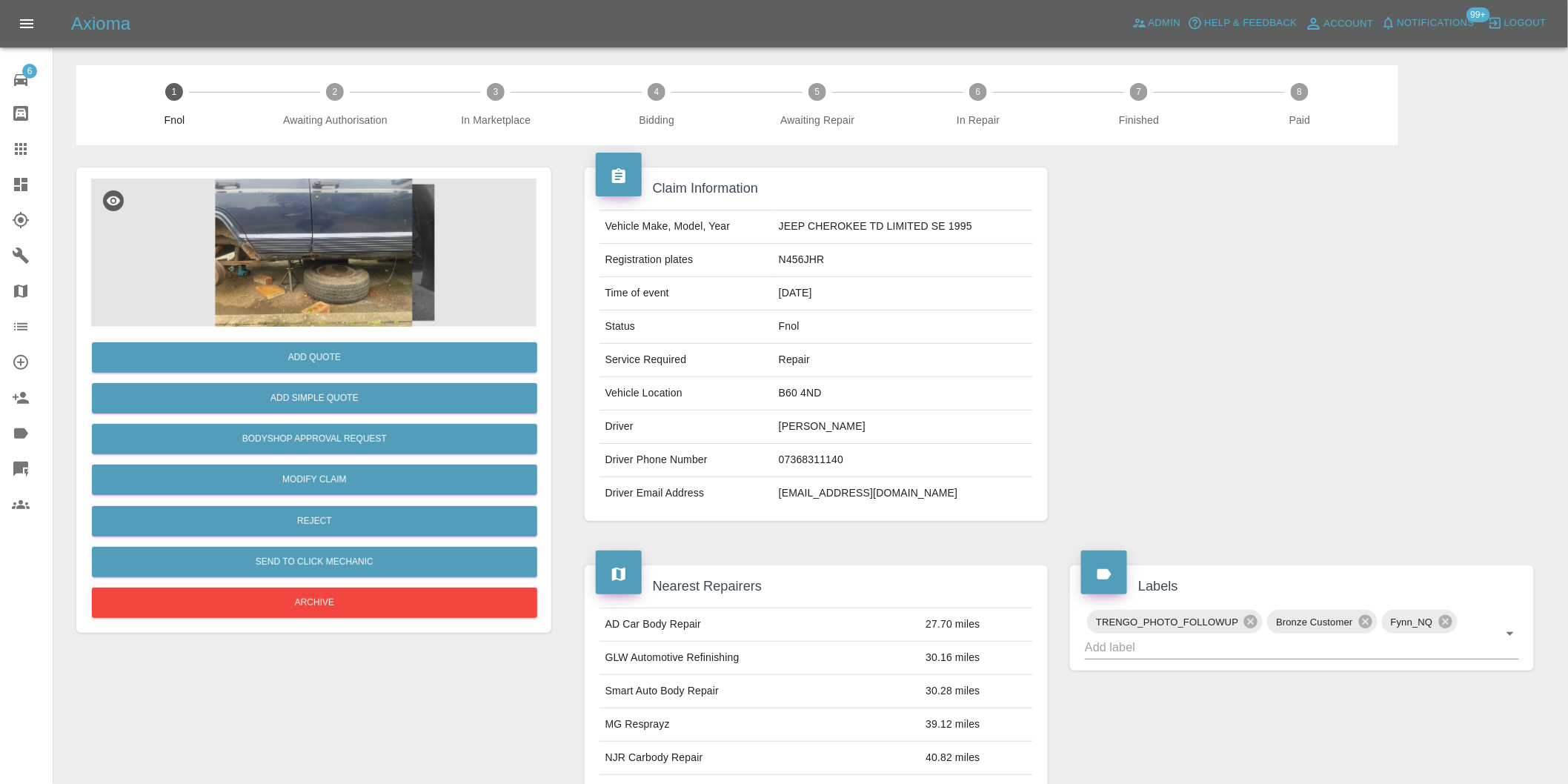
click at [345, 272] on img at bounding box center [313, 252] width 445 height 148
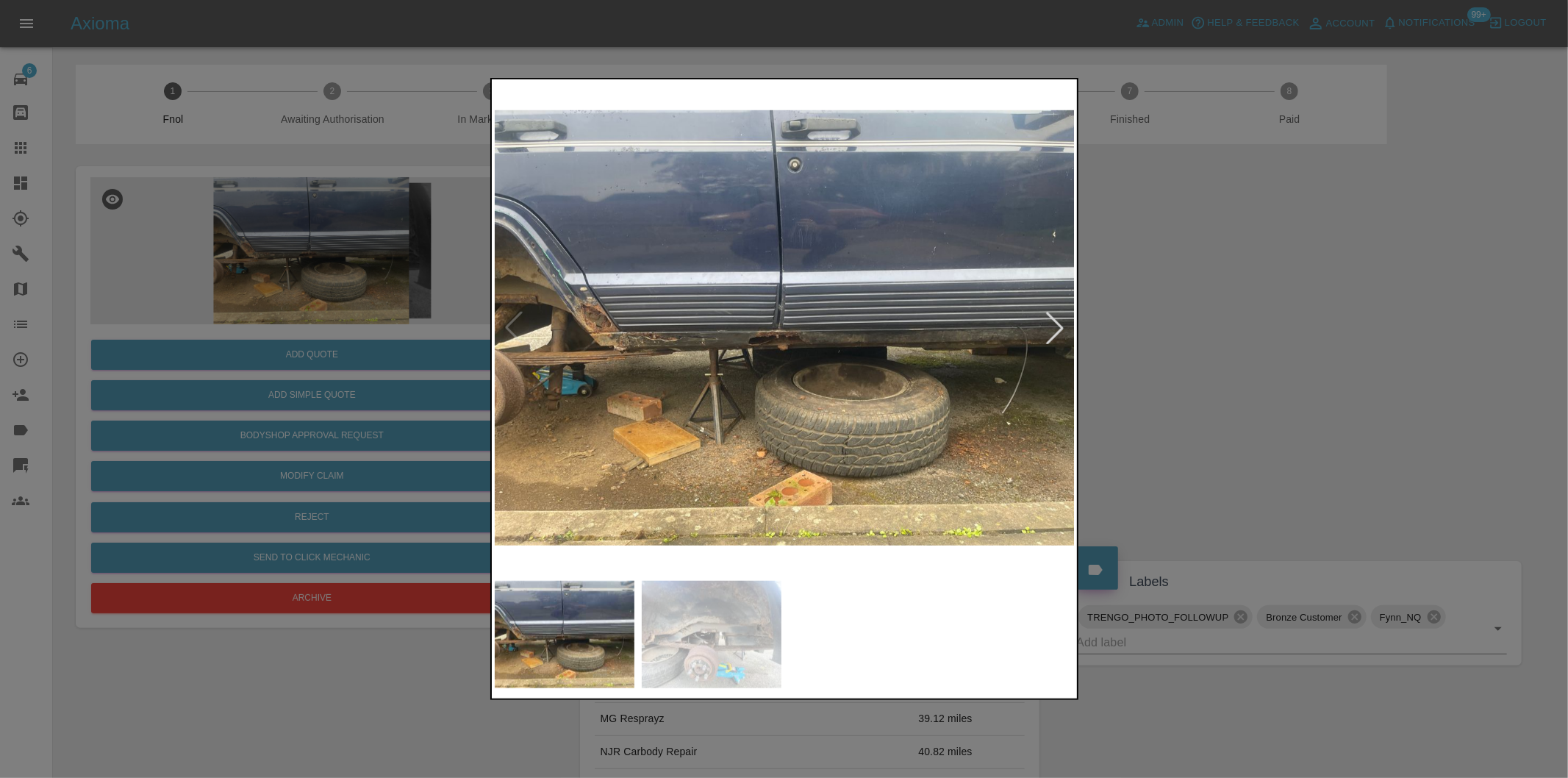
click at [1049, 326] on div at bounding box center [1055, 328] width 32 height 32
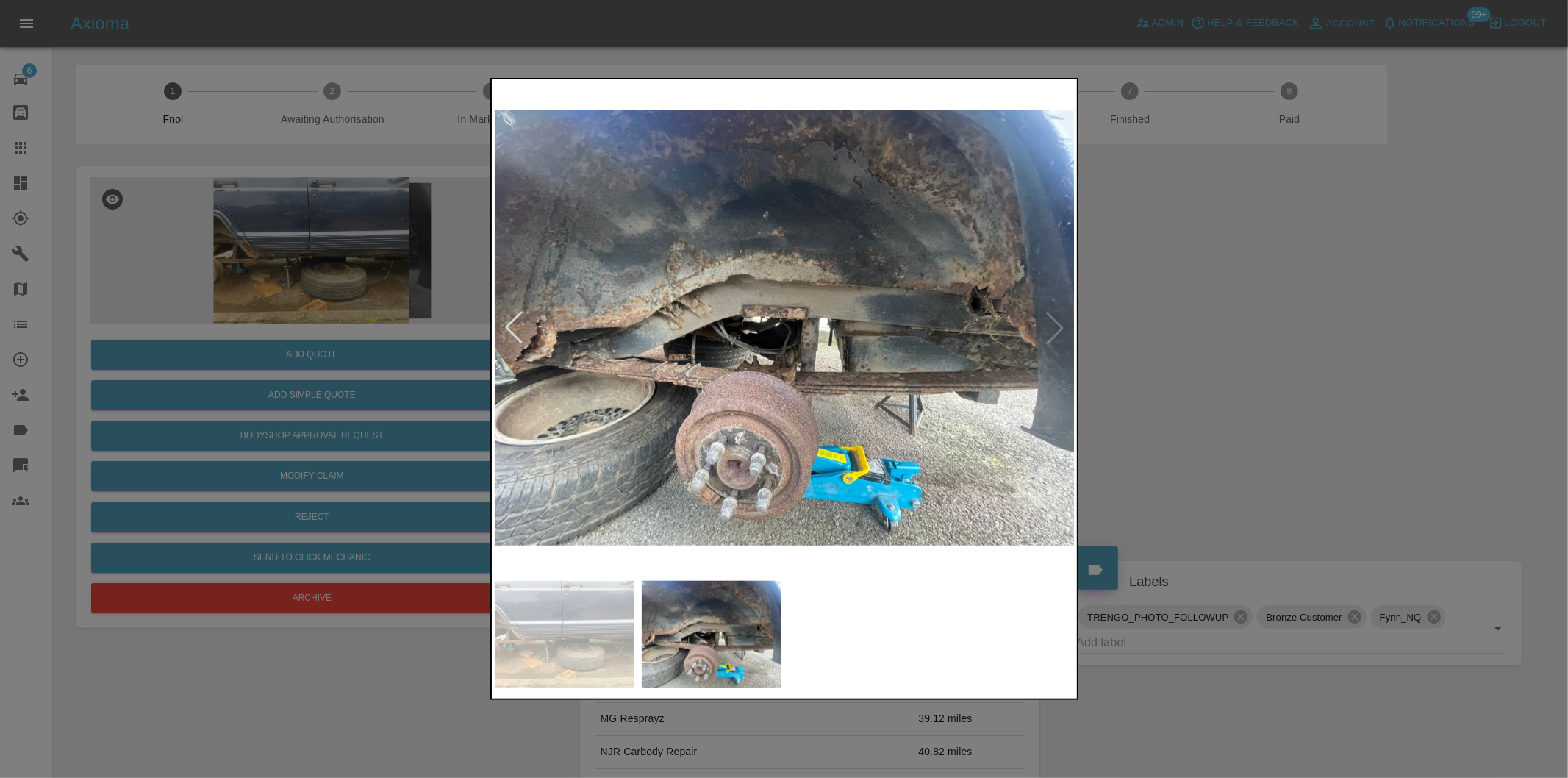
click at [1266, 355] on div at bounding box center [784, 389] width 1568 height 778
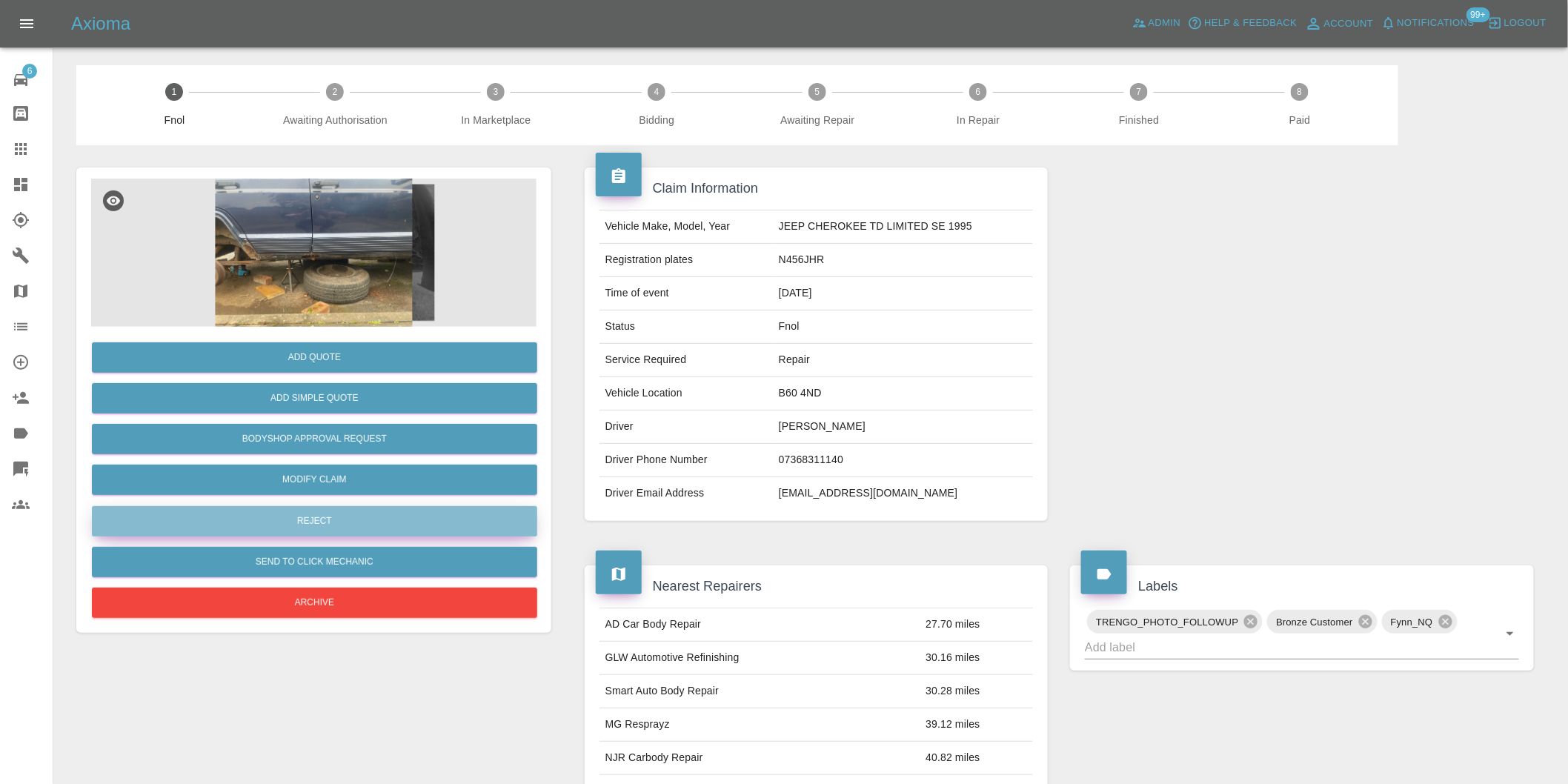
click at [341, 525] on button "Reject" at bounding box center [314, 521] width 445 height 30
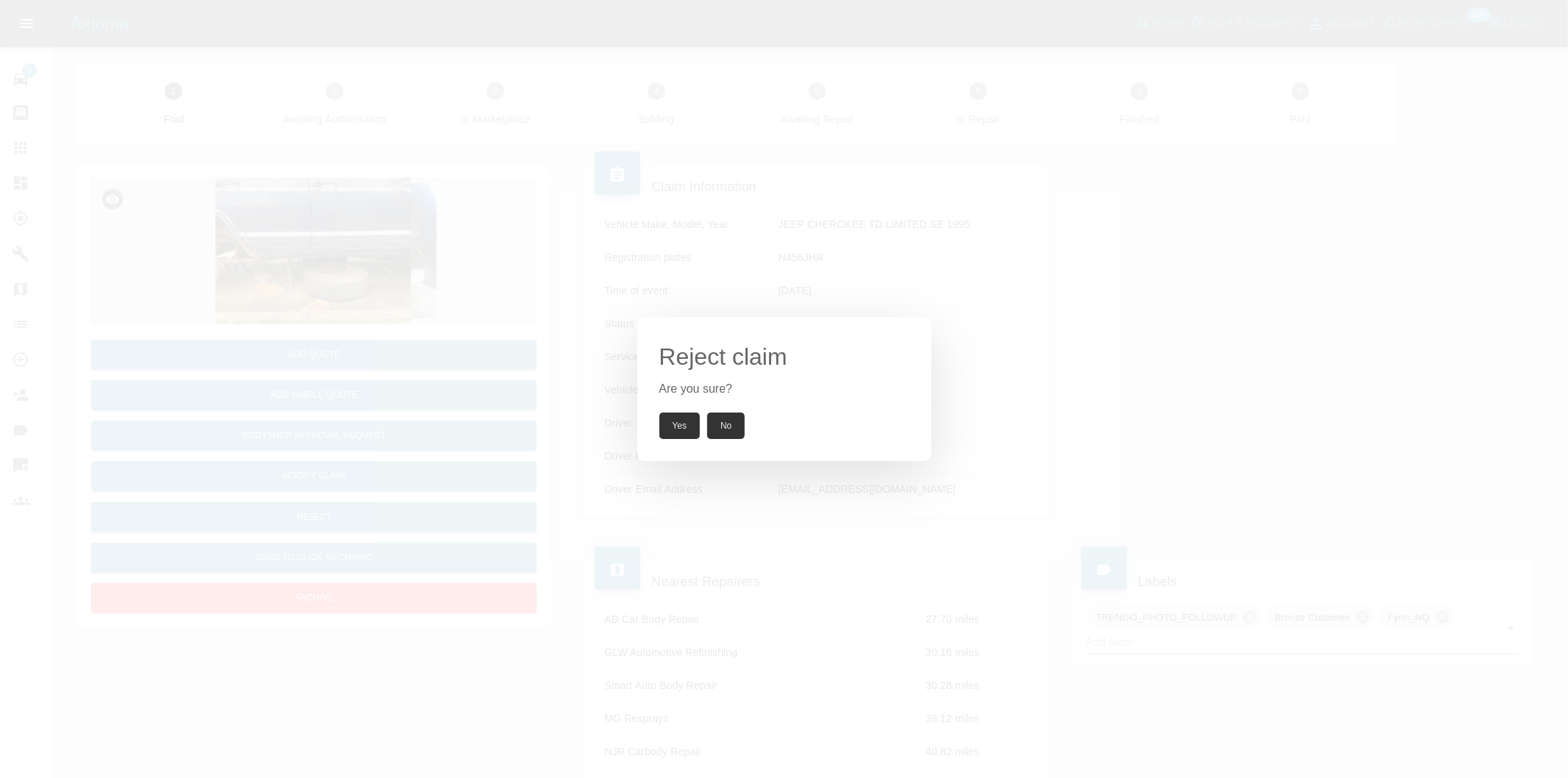
click at [674, 422] on button "Yes" at bounding box center [679, 426] width 41 height 27
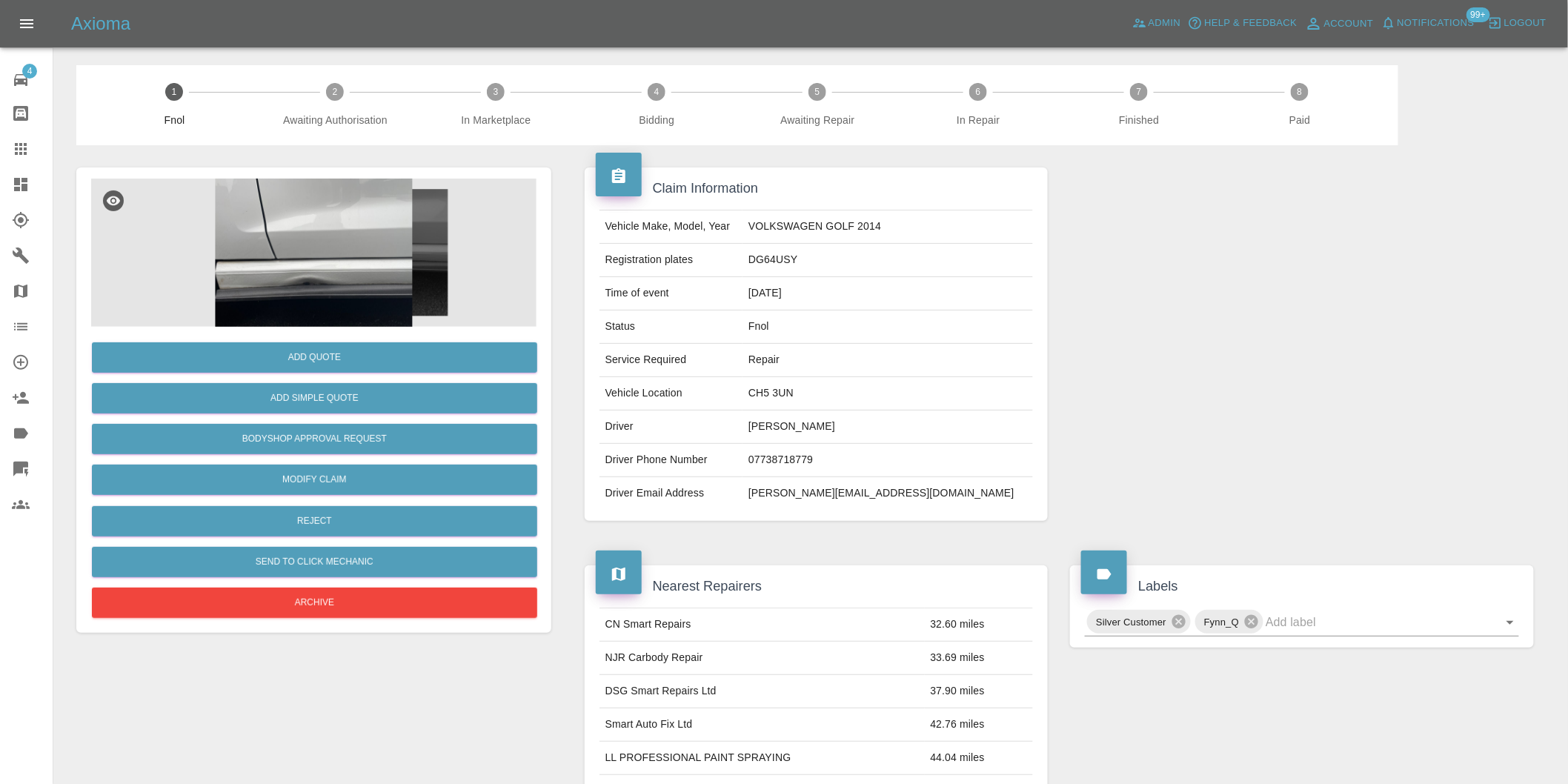
click at [292, 250] on img at bounding box center [313, 252] width 445 height 148
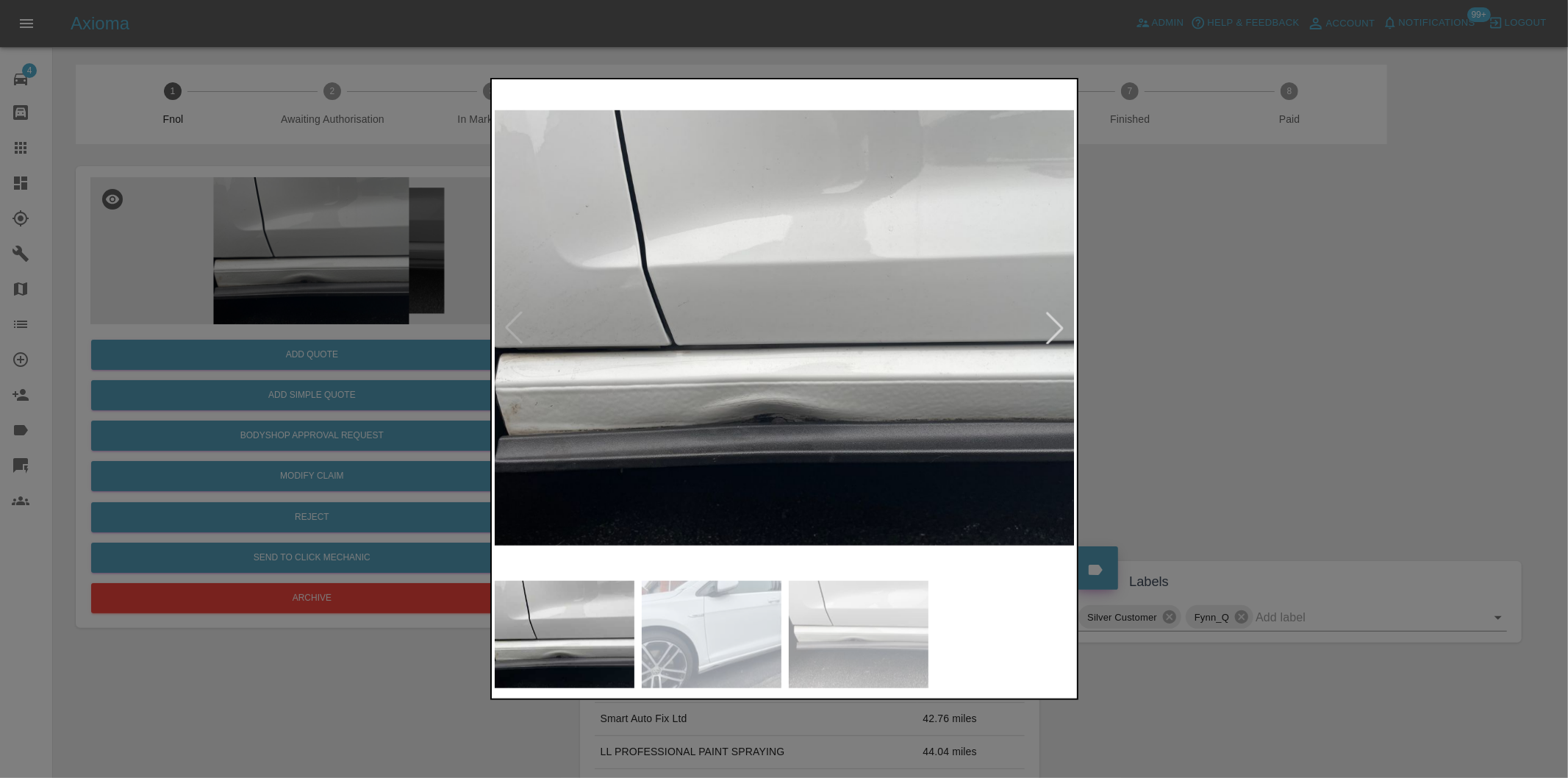
click at [1045, 326] on div at bounding box center [1055, 328] width 32 height 32
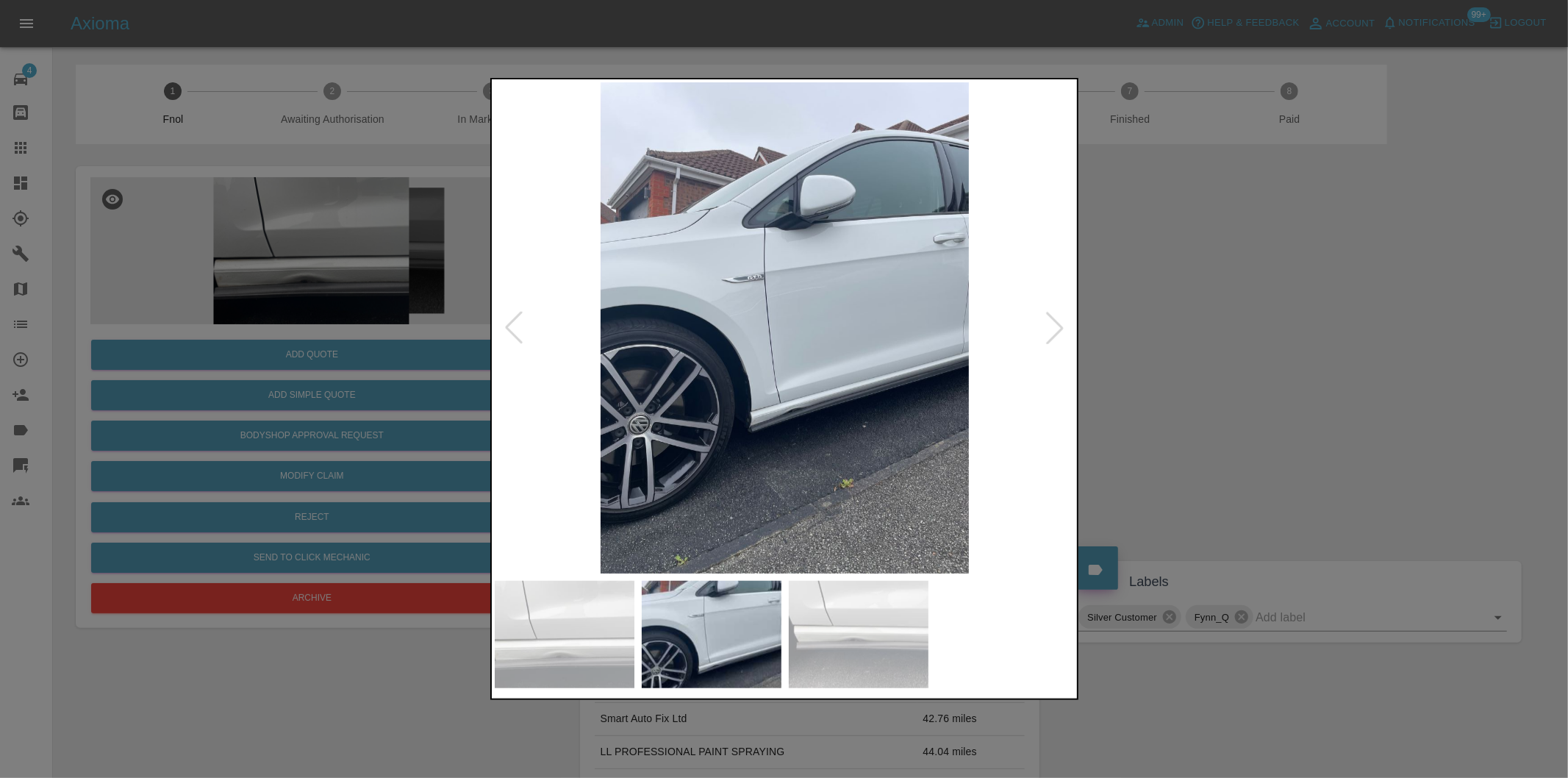
click at [1045, 326] on div at bounding box center [1055, 328] width 32 height 32
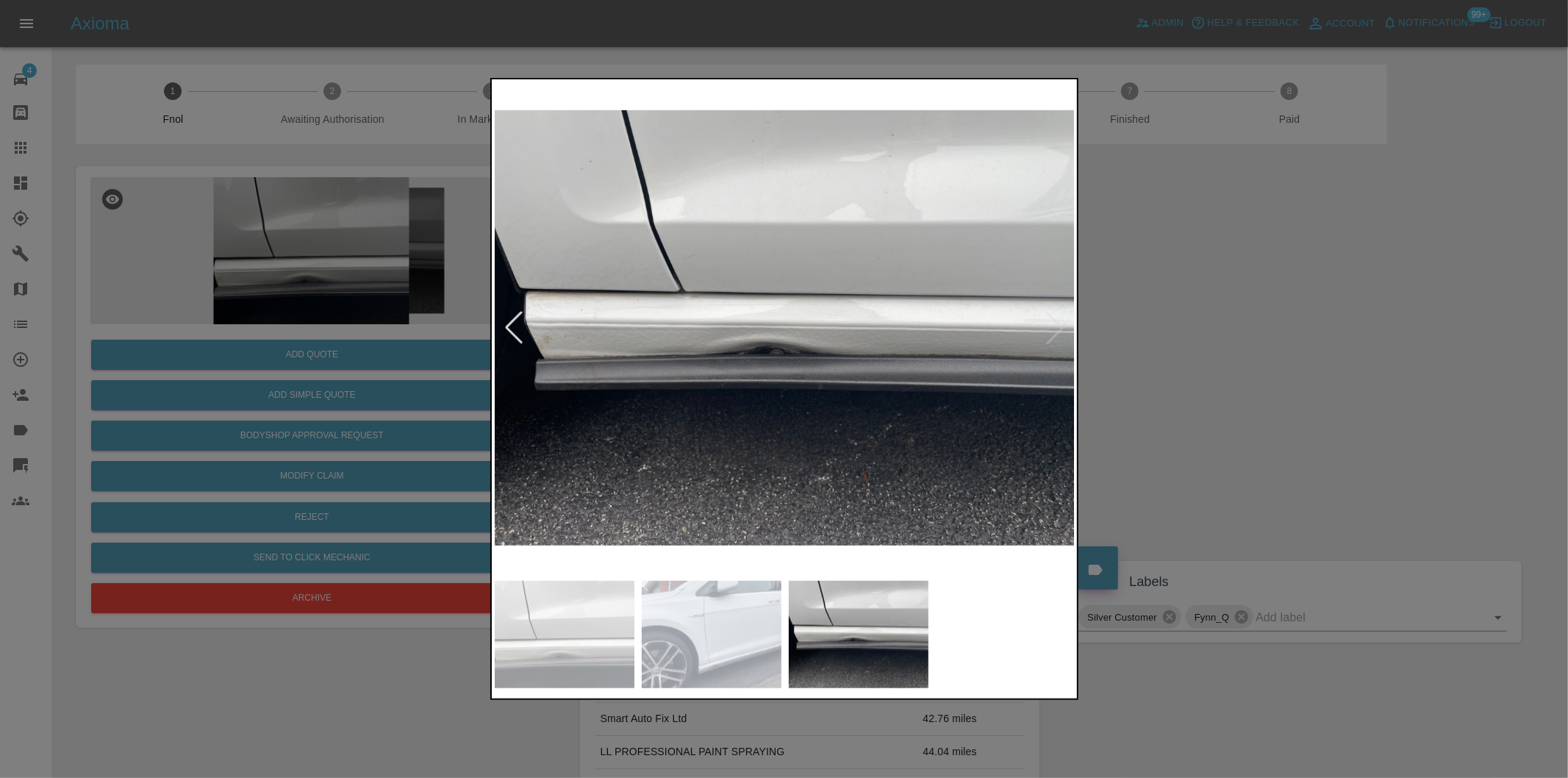
click at [1045, 326] on img at bounding box center [785, 327] width 580 height 491
click at [1223, 352] on div at bounding box center [784, 389] width 1568 height 778
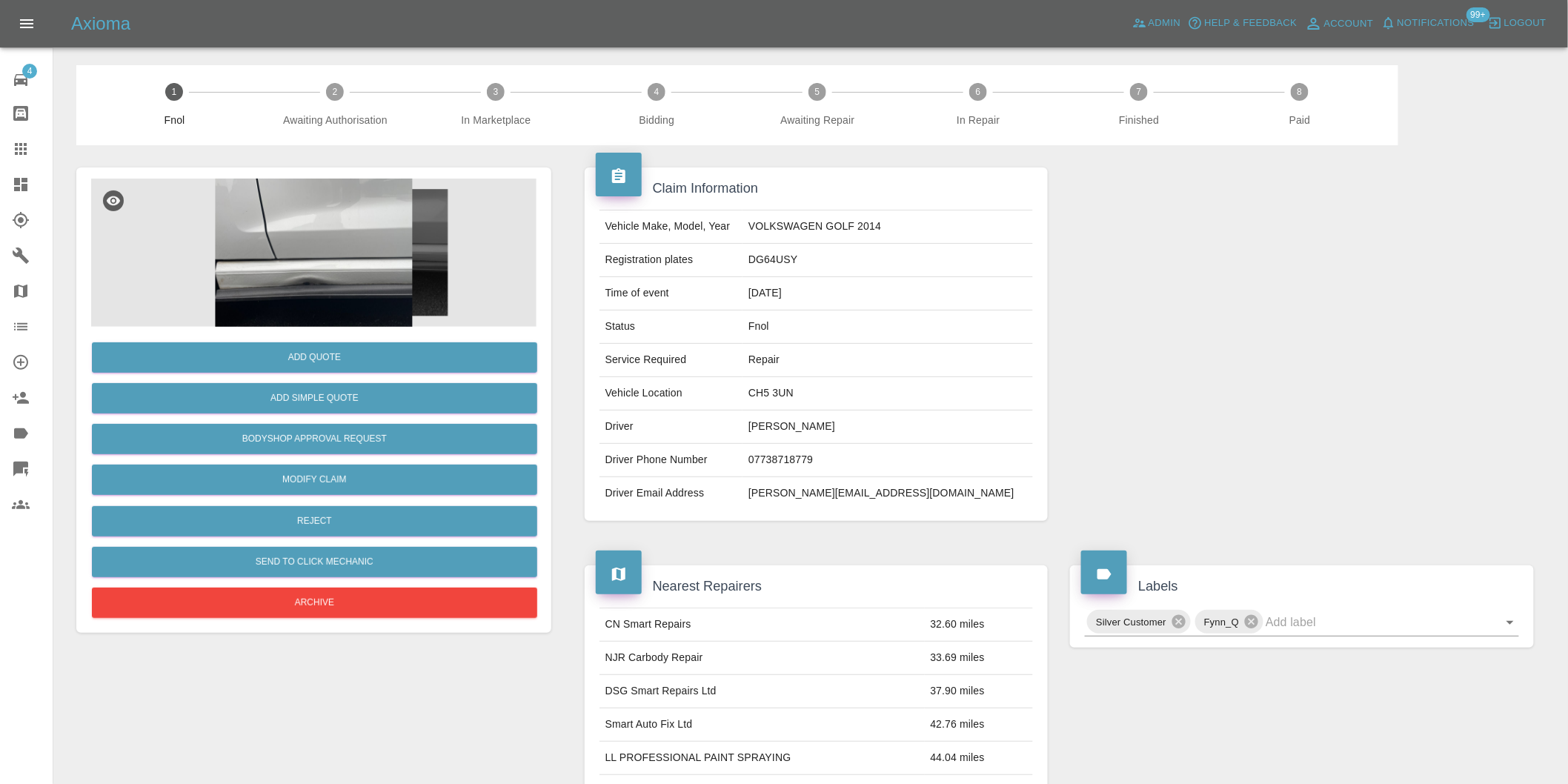
click at [310, 272] on img at bounding box center [313, 252] width 445 height 148
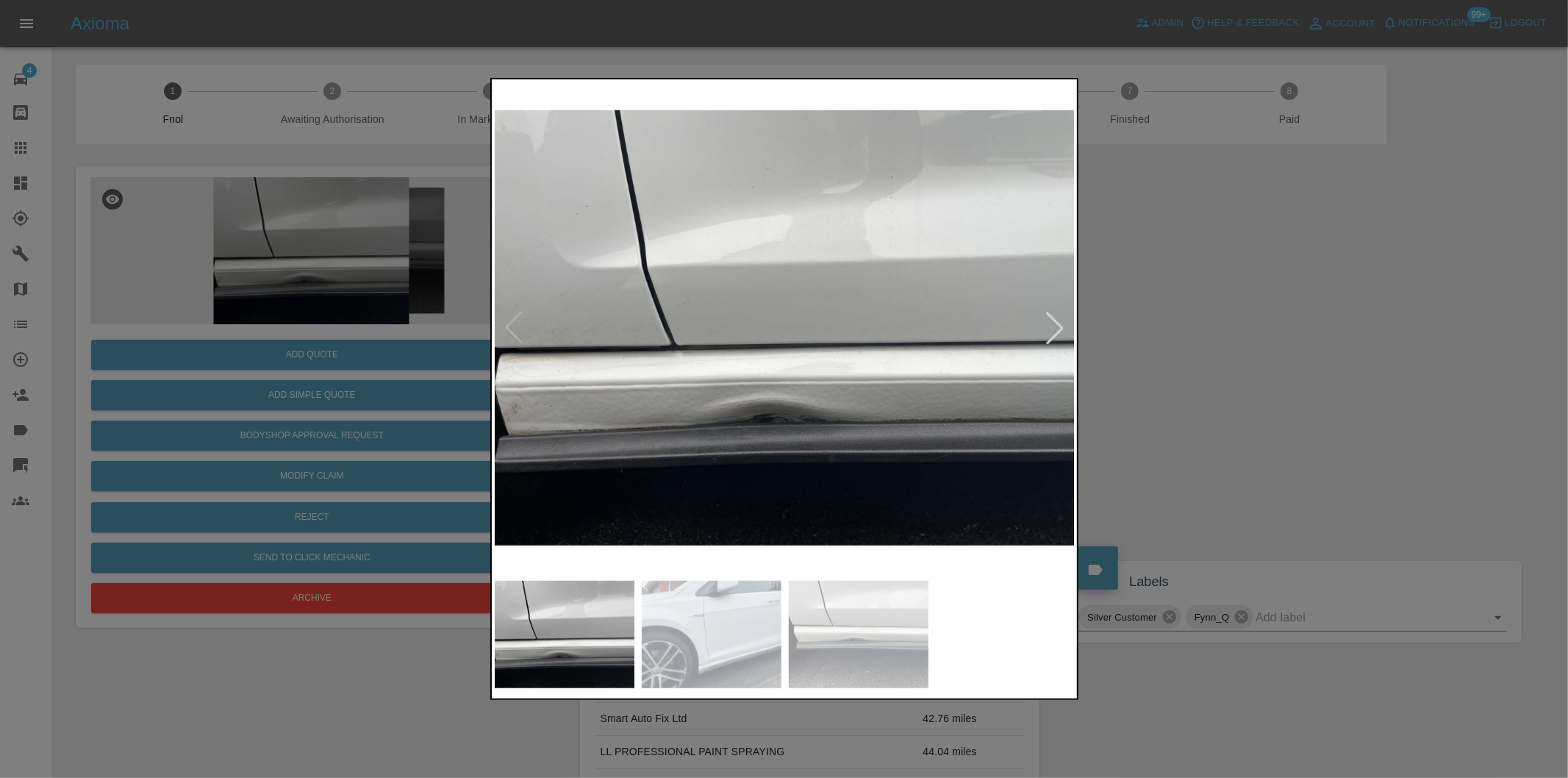
click at [1056, 333] on div at bounding box center [1055, 328] width 32 height 32
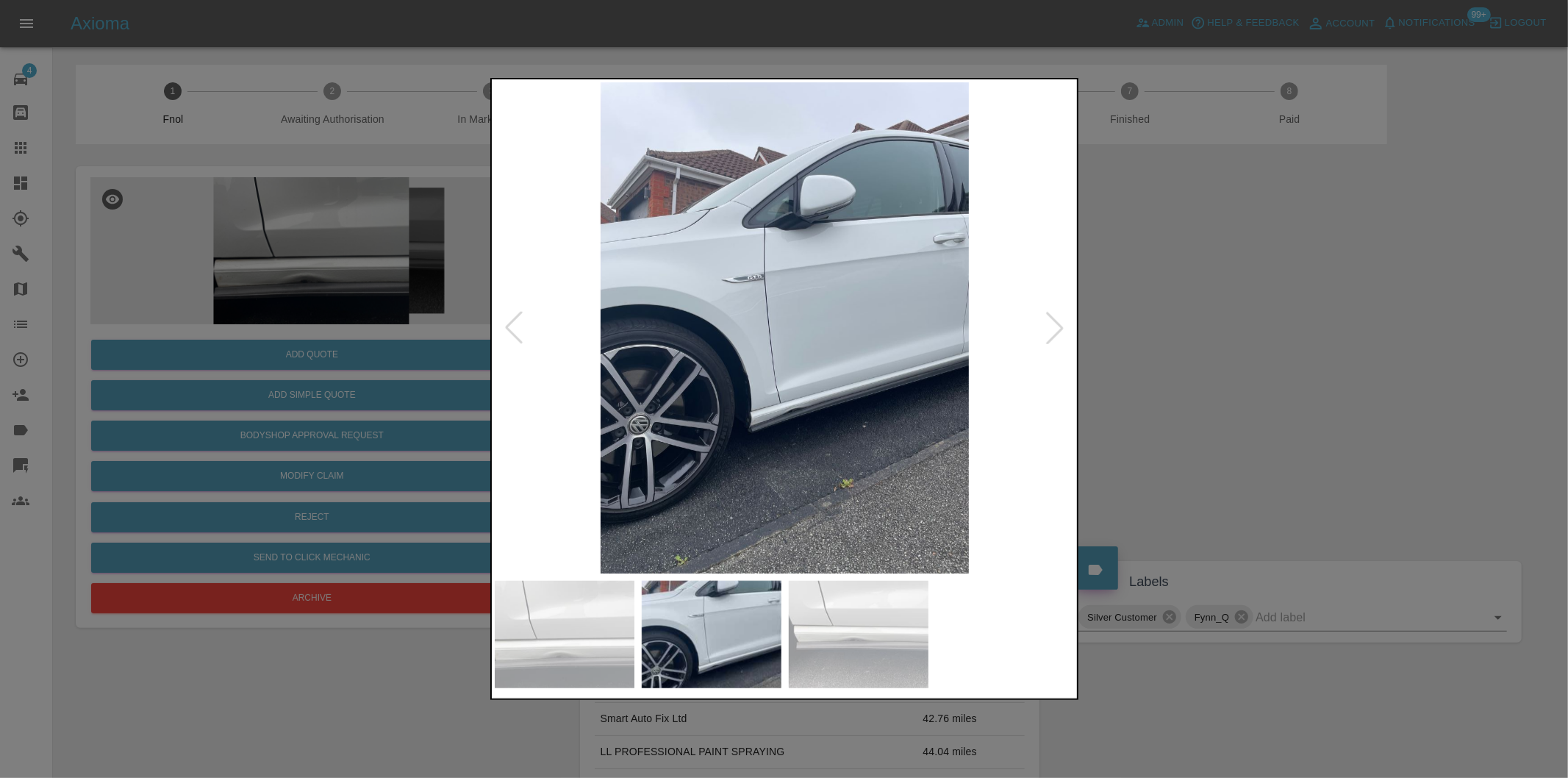
click at [1056, 333] on div at bounding box center [1055, 328] width 32 height 32
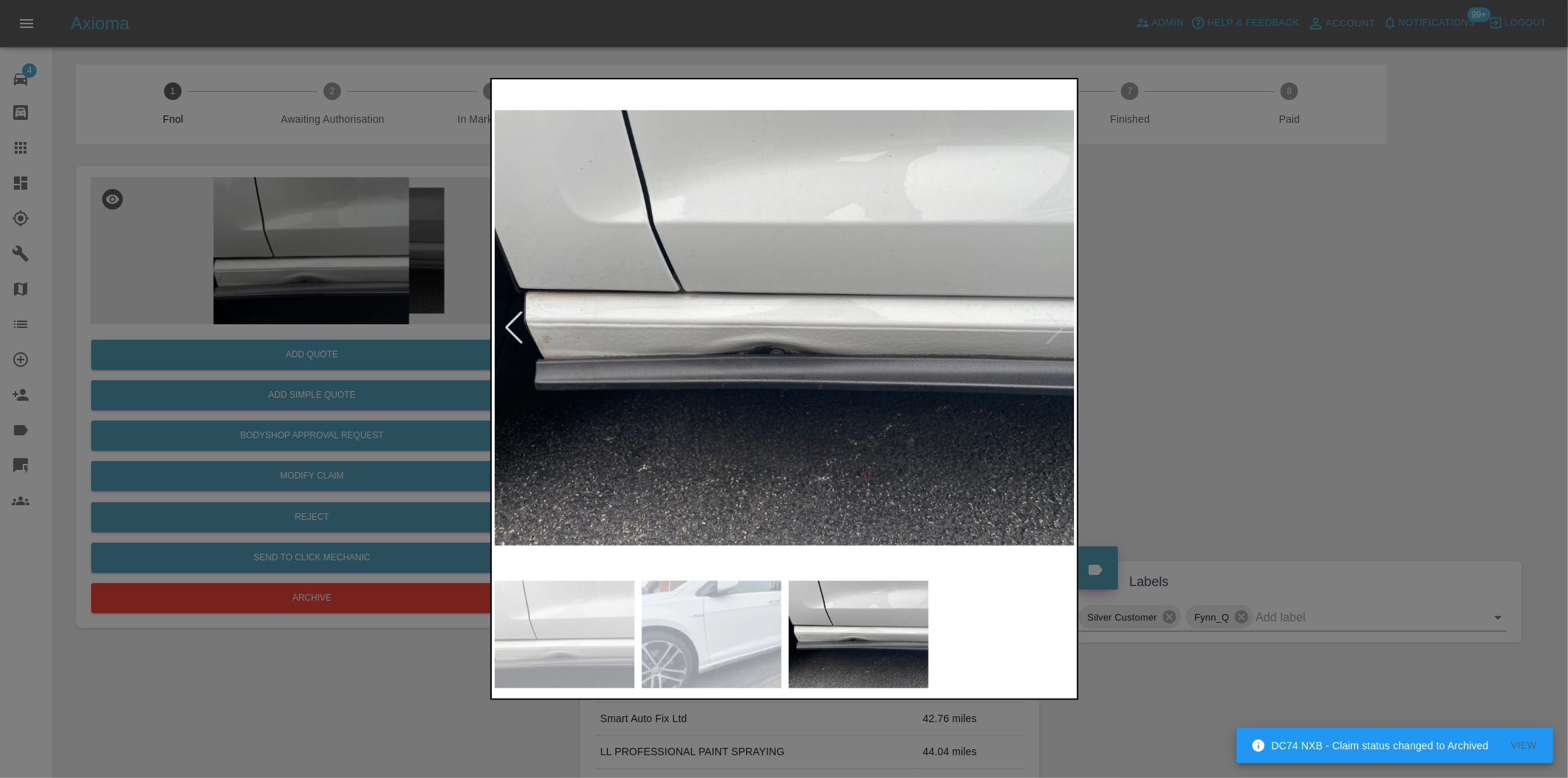
click at [1056, 333] on img at bounding box center [785, 327] width 580 height 491
click at [1254, 324] on div at bounding box center [784, 389] width 1568 height 778
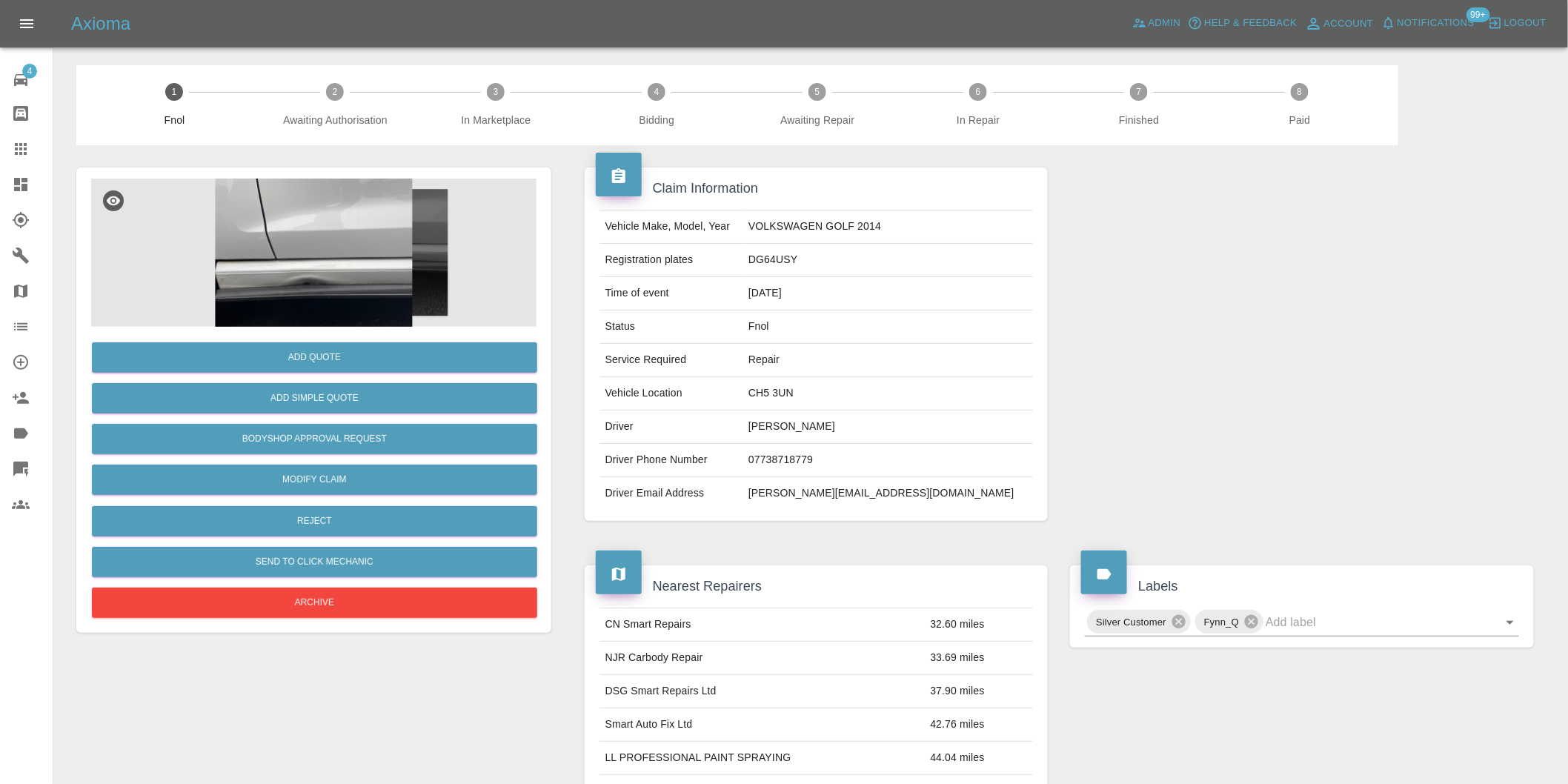
click at [307, 258] on img at bounding box center [313, 252] width 445 height 148
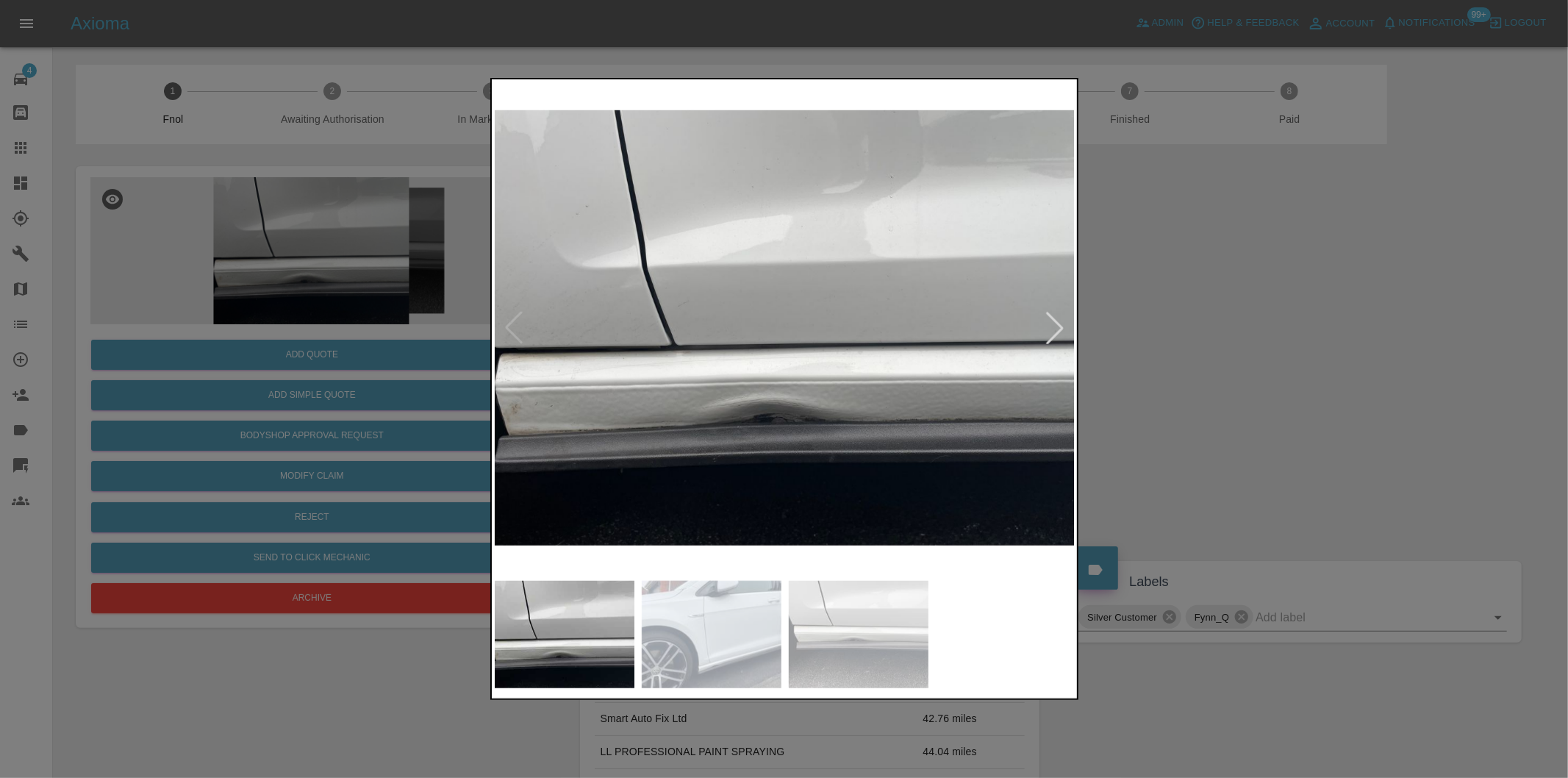
click at [1059, 328] on div at bounding box center [1055, 328] width 32 height 32
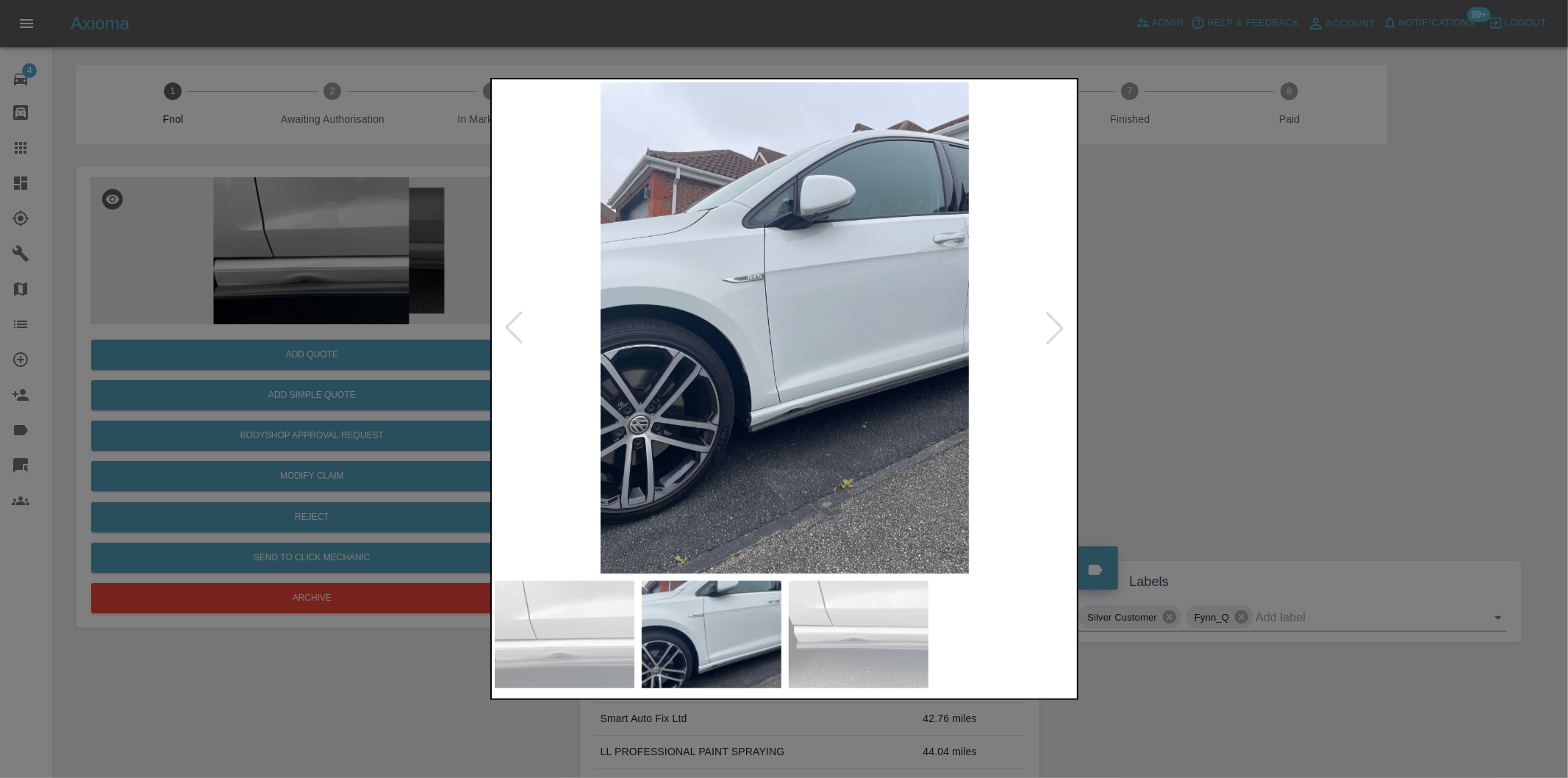
click at [1059, 328] on div at bounding box center [1055, 328] width 32 height 32
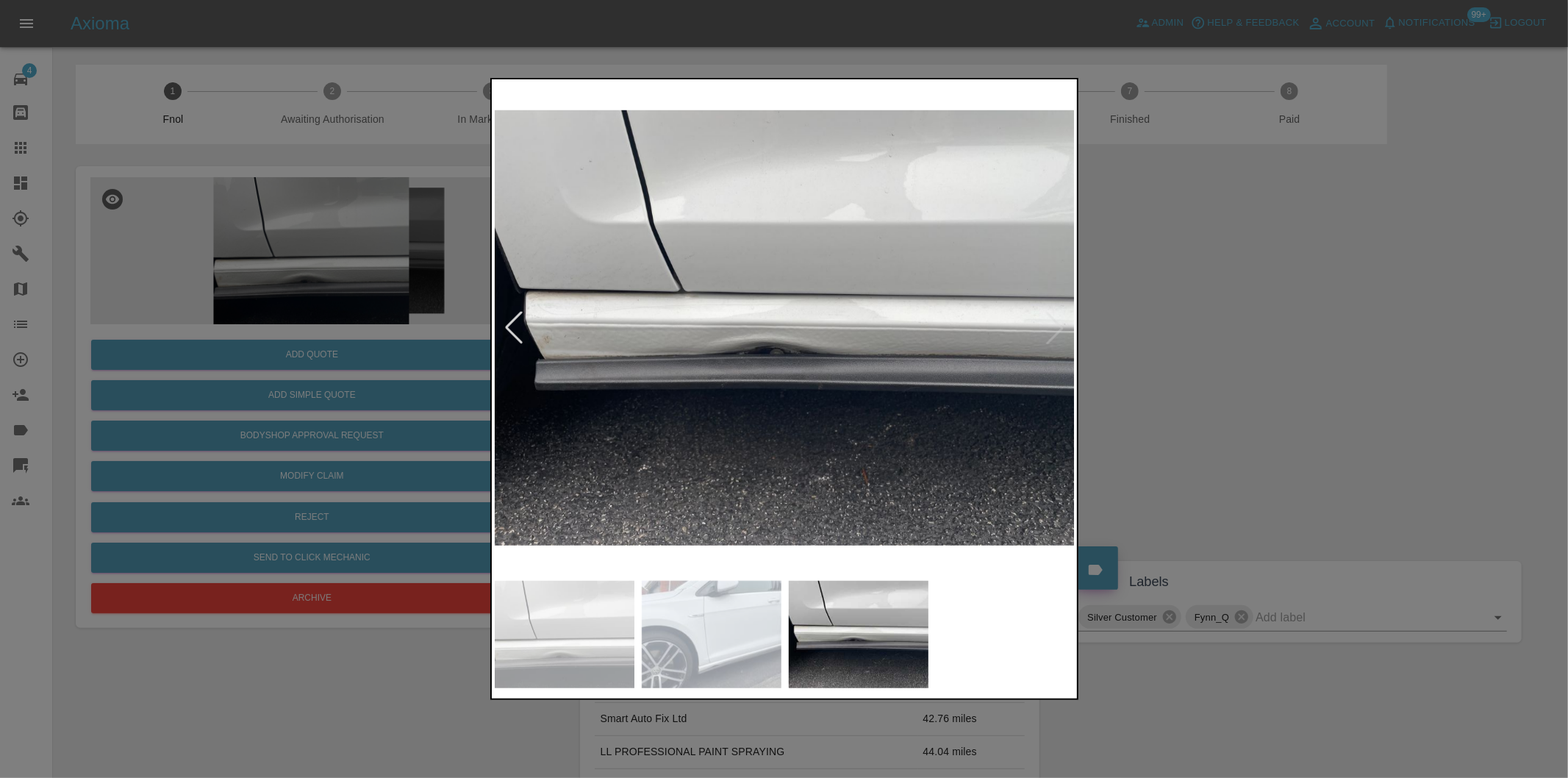
click at [1059, 328] on img at bounding box center [785, 327] width 580 height 491
click at [1275, 320] on div at bounding box center [784, 389] width 1568 height 778
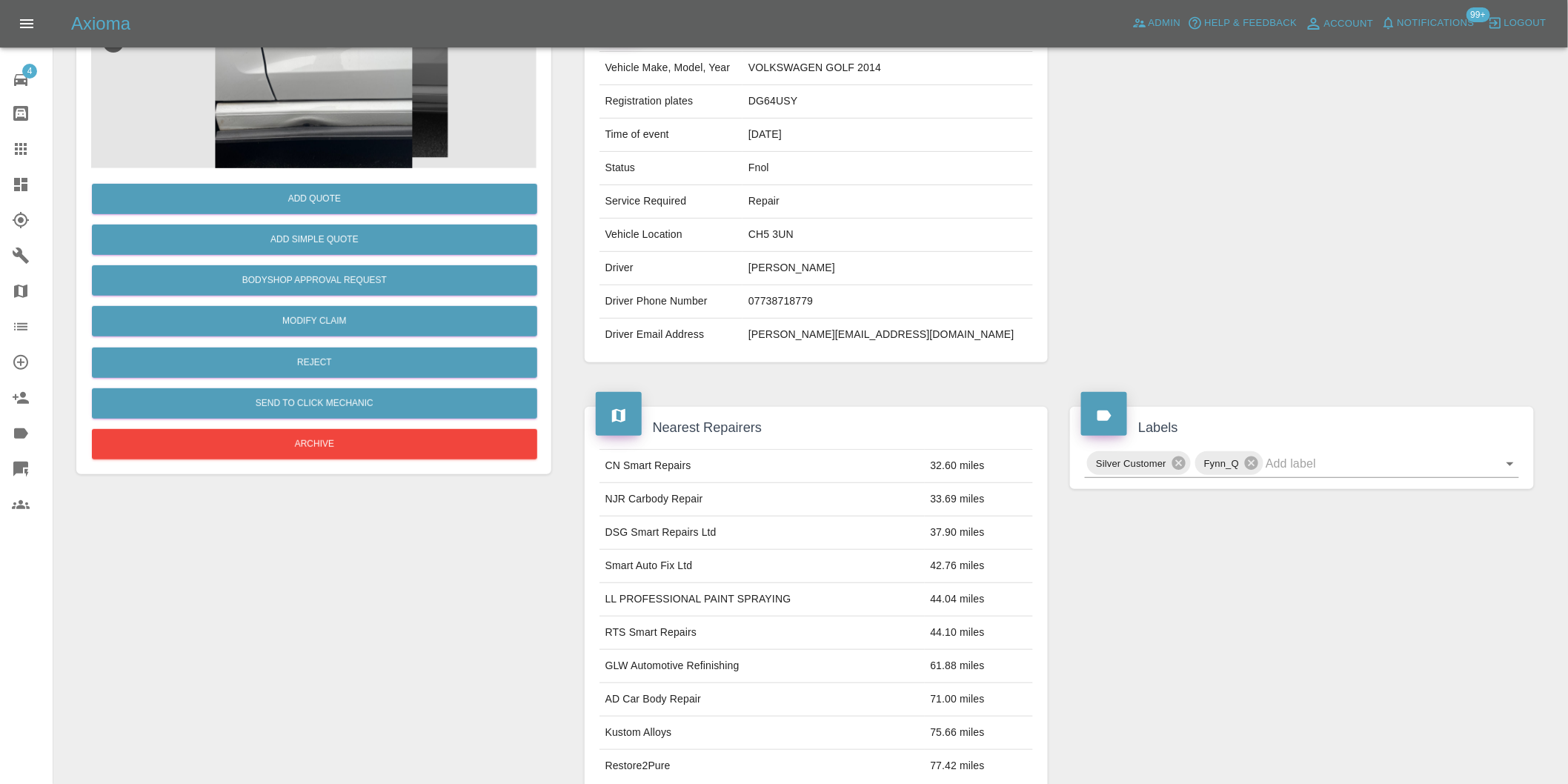
scroll to position [412, 0]
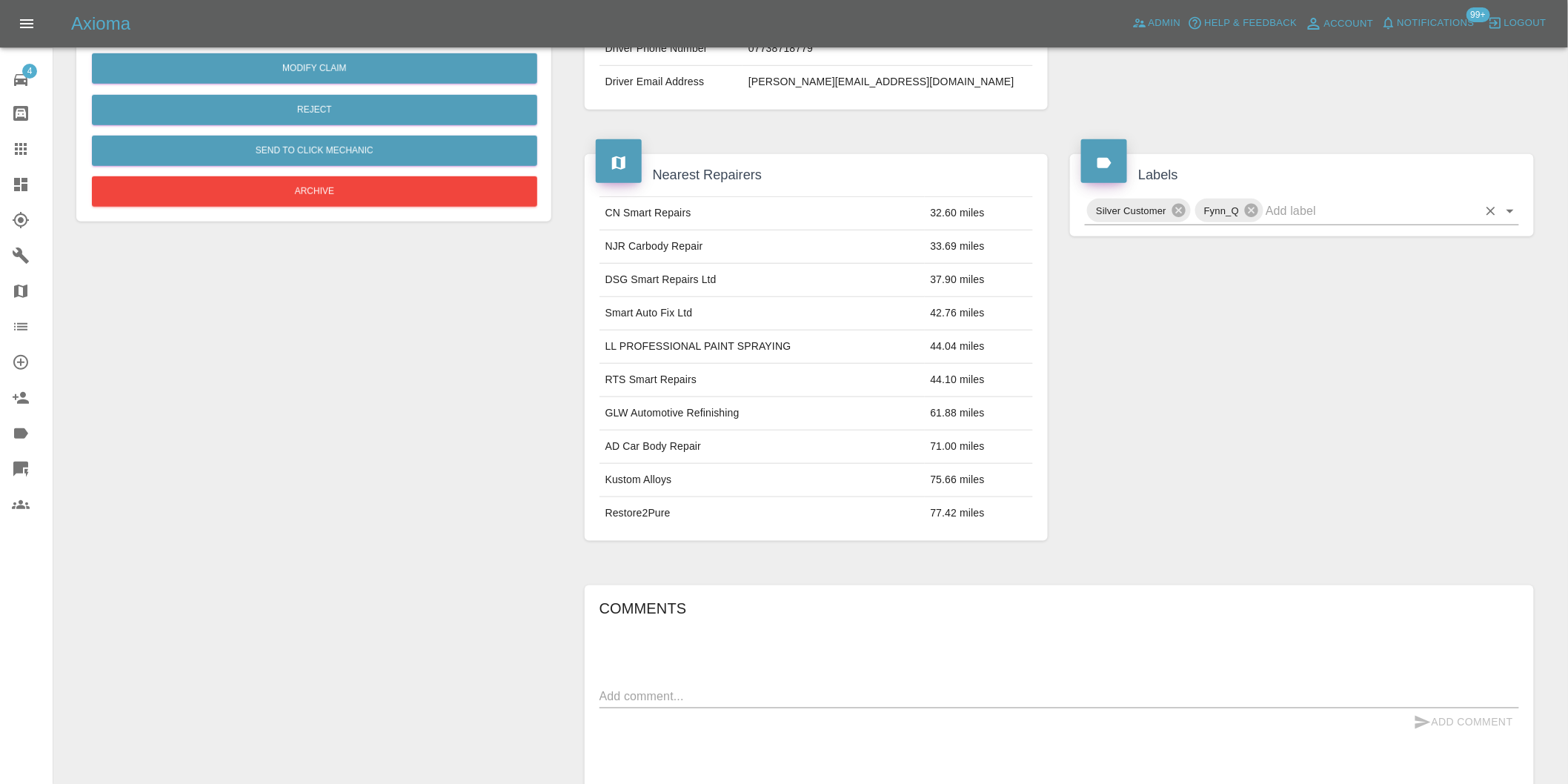
click at [1506, 212] on icon "Open" at bounding box center [1511, 211] width 18 height 18
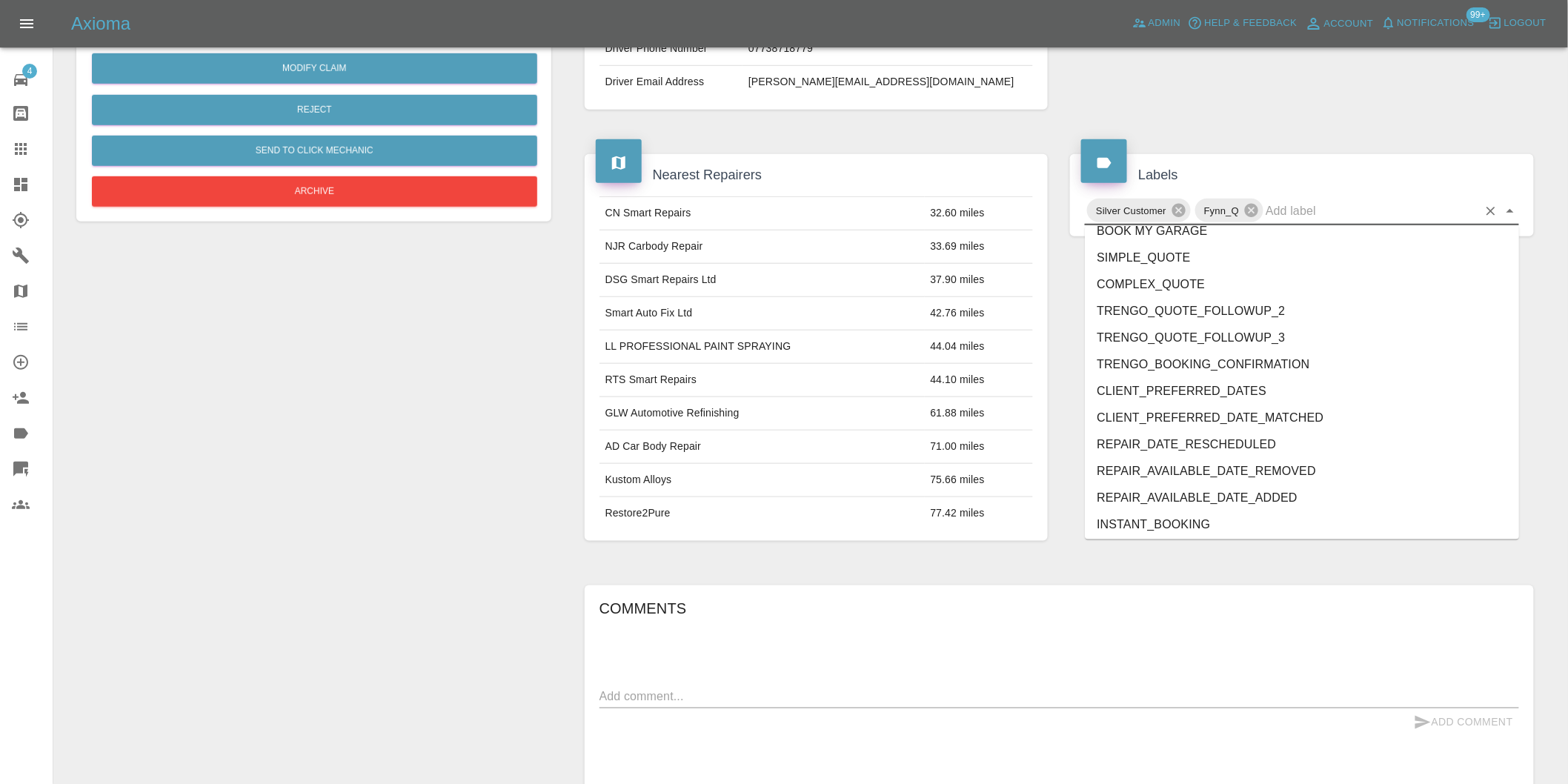
scroll to position [3165, 0]
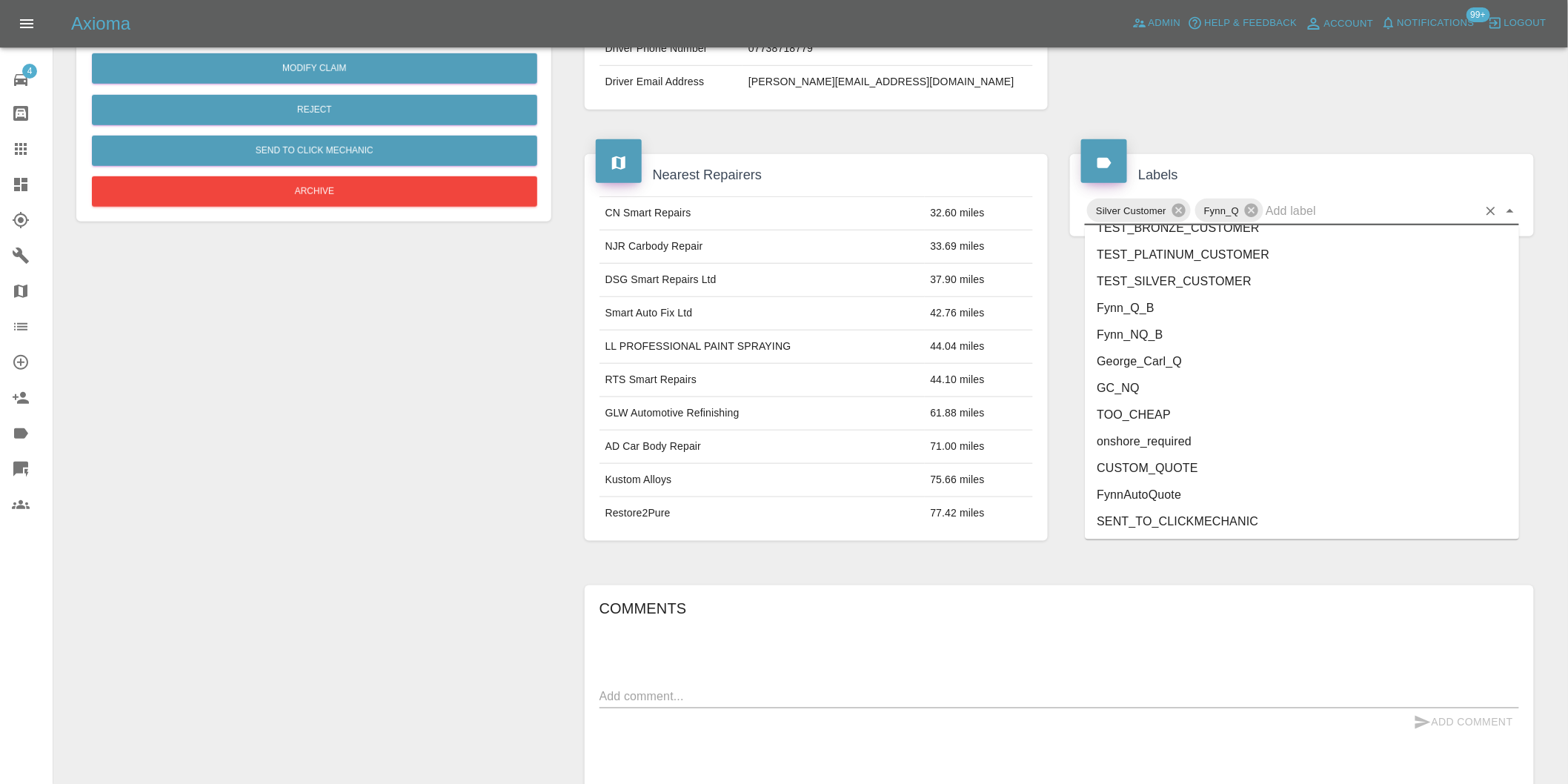
click at [1154, 366] on li "George_Carl_Q" at bounding box center [1302, 362] width 435 height 27
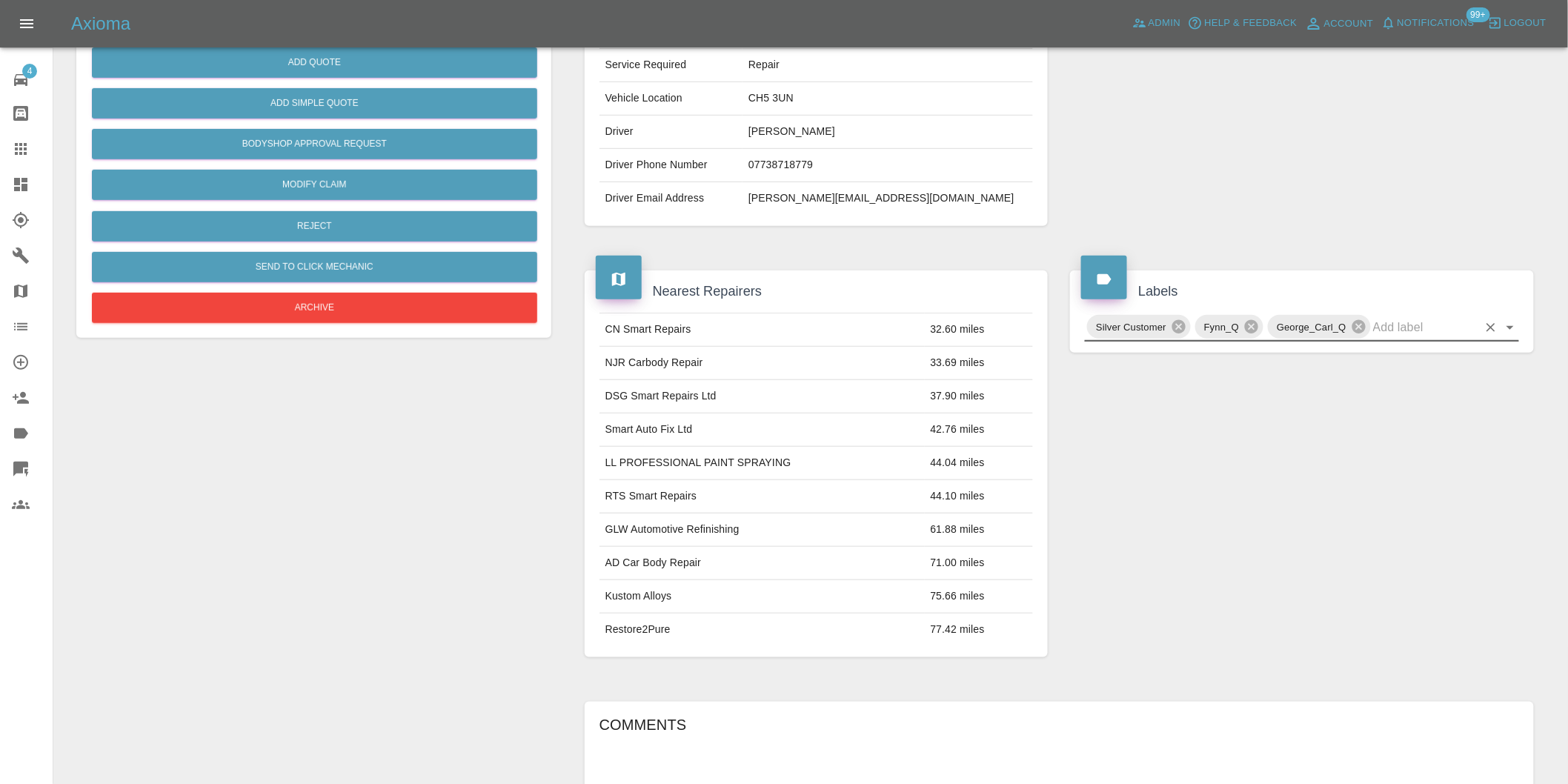
scroll to position [83, 0]
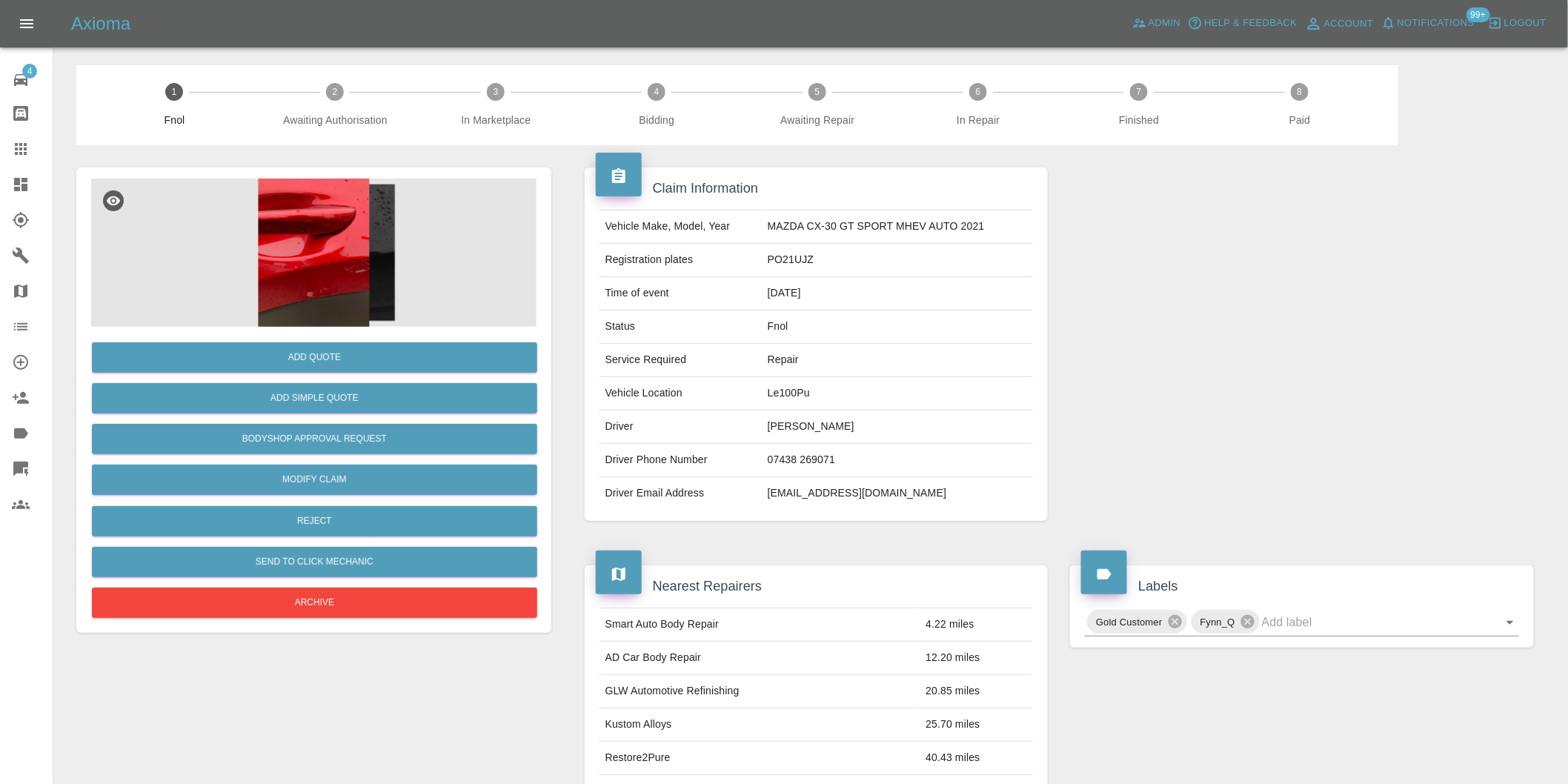
click at [325, 227] on img at bounding box center [313, 252] width 445 height 148
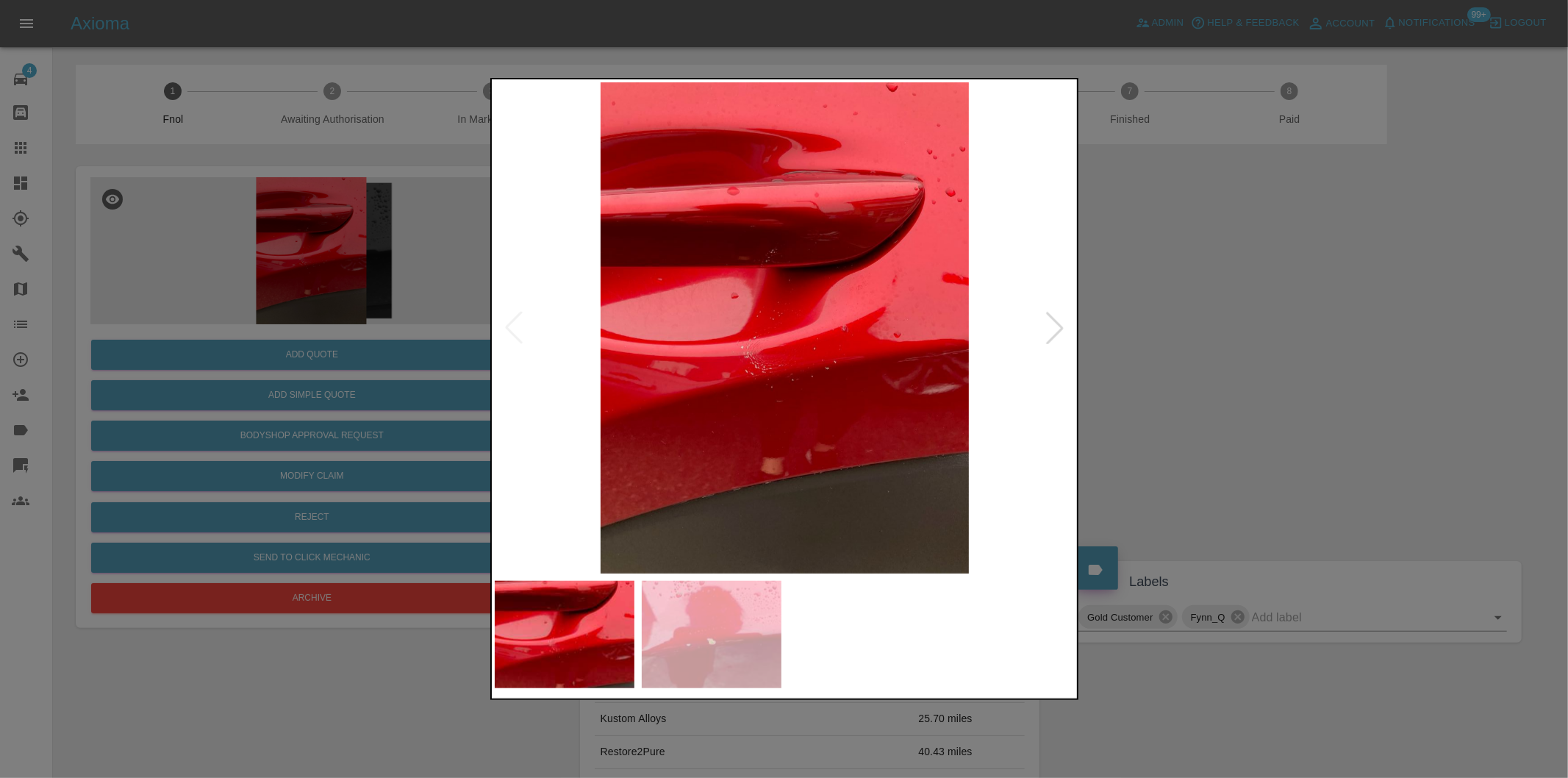
click at [1051, 328] on div at bounding box center [1055, 328] width 32 height 32
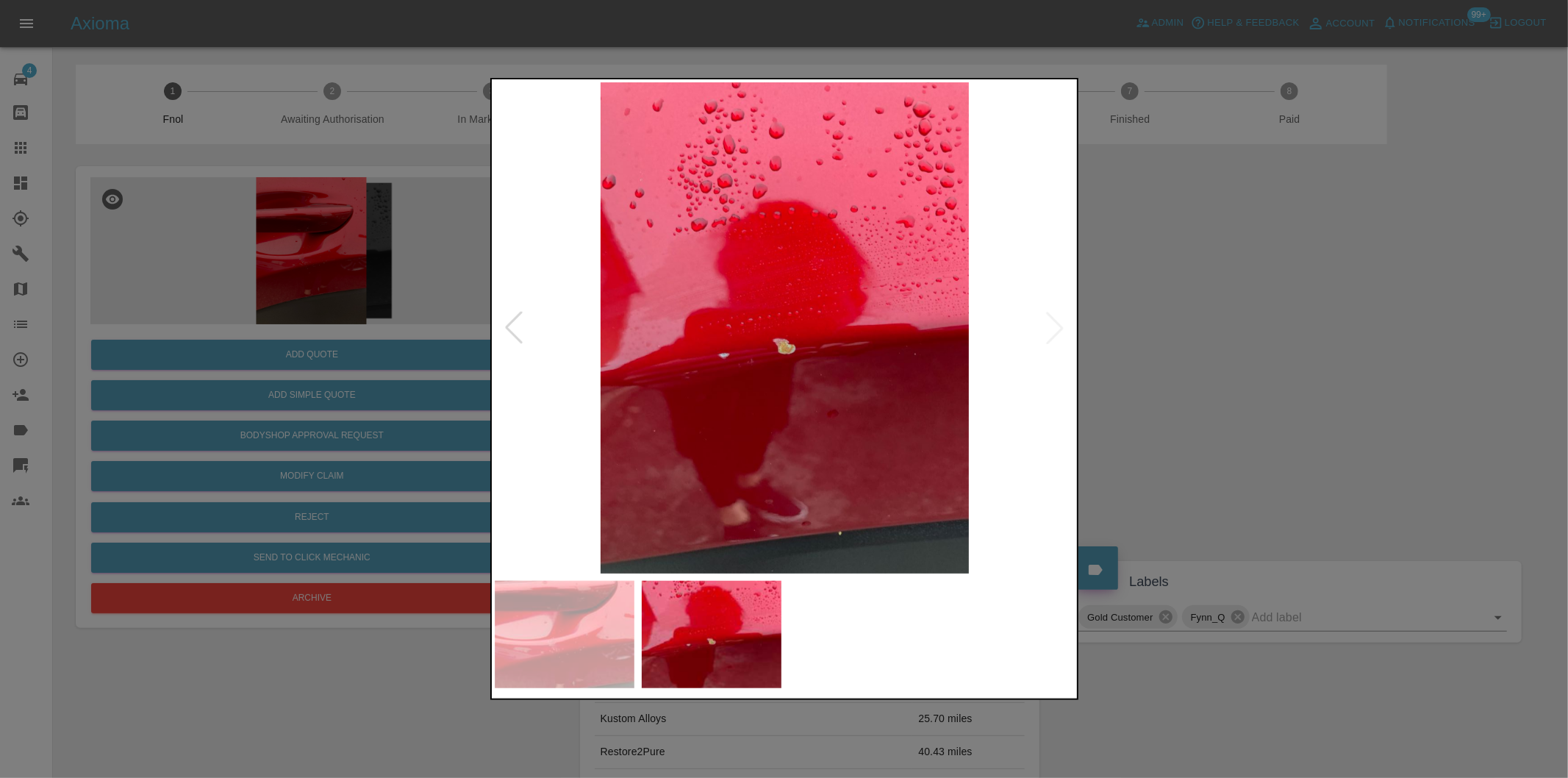
click at [1051, 328] on img at bounding box center [785, 327] width 580 height 491
drag, startPoint x: 1237, startPoint y: 341, endPoint x: 1025, endPoint y: 386, distance: 216.7
click at [1238, 342] on div at bounding box center [784, 389] width 1568 height 778
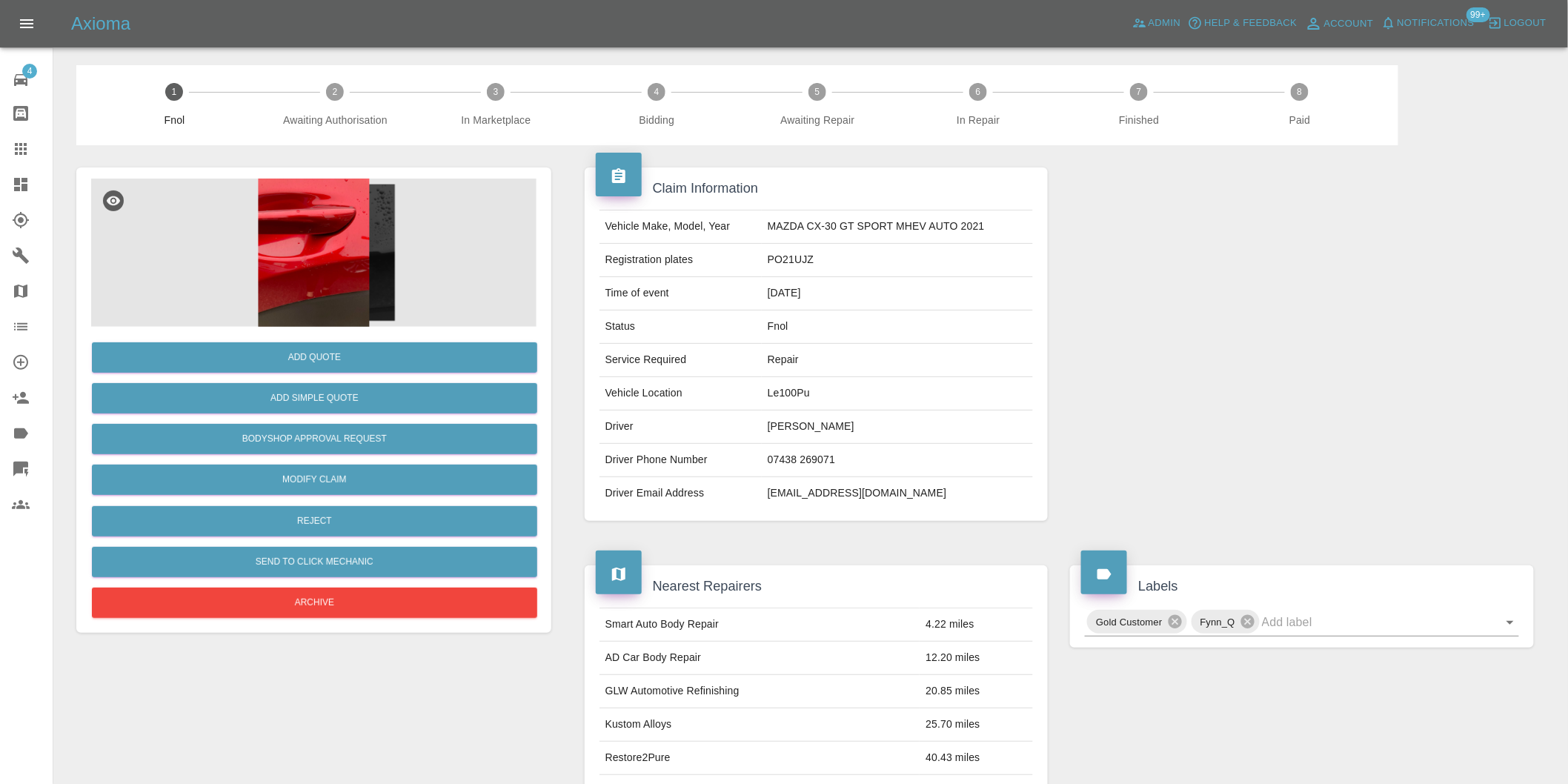
click at [306, 259] on img at bounding box center [313, 252] width 445 height 148
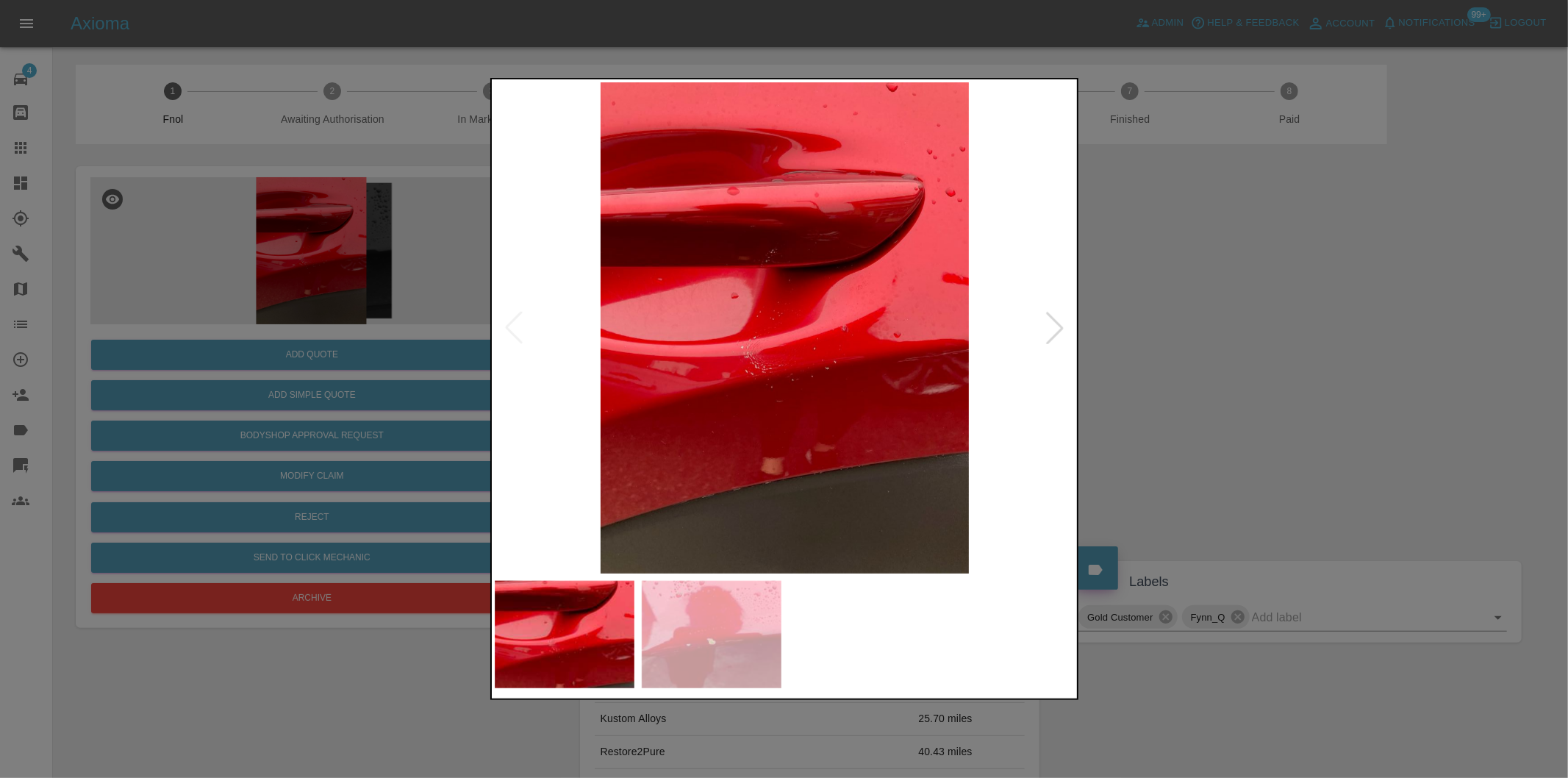
click at [1063, 328] on div at bounding box center [1055, 328] width 32 height 32
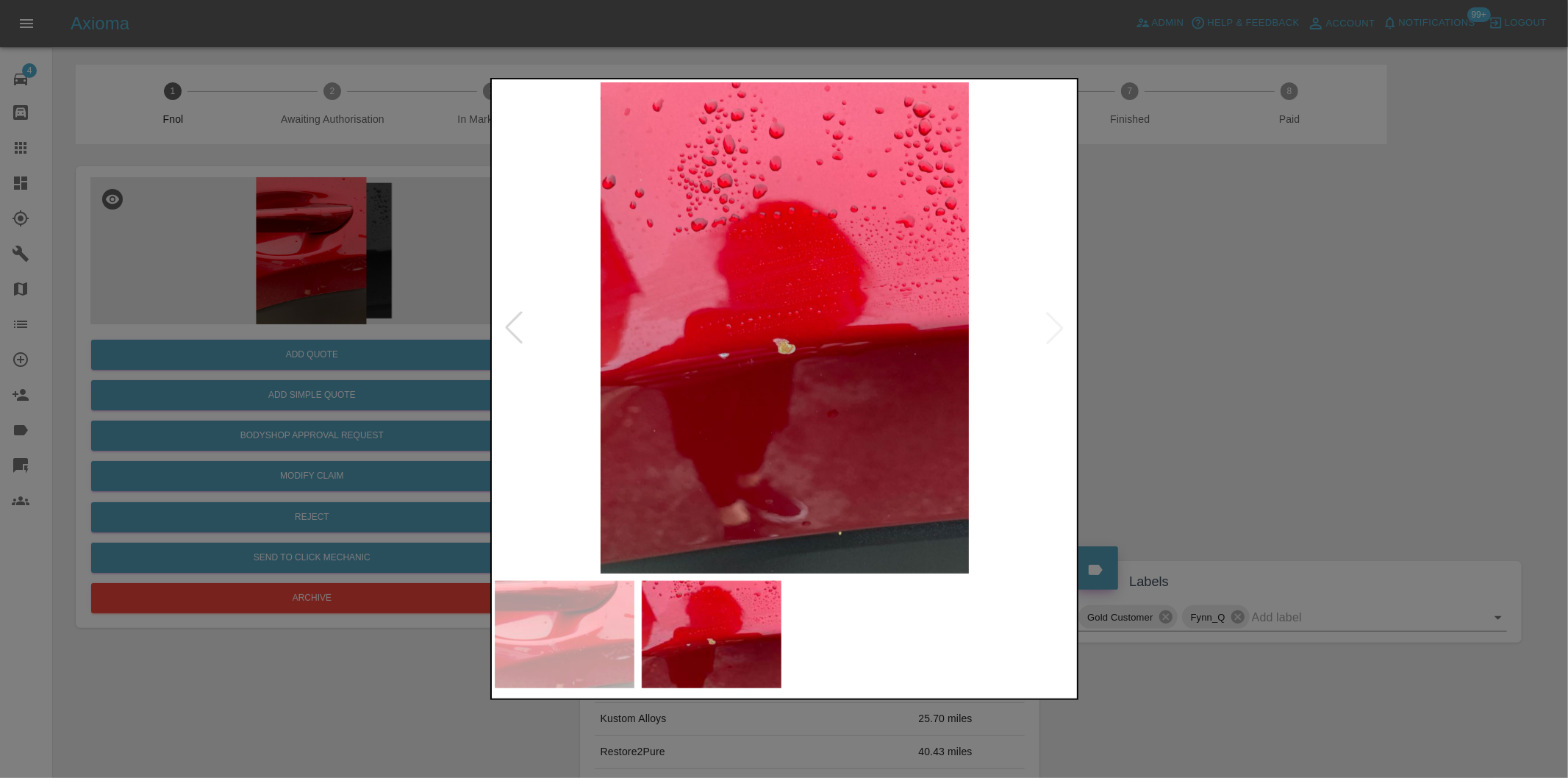
click at [1063, 328] on img at bounding box center [785, 327] width 580 height 491
click at [1241, 361] on div at bounding box center [784, 389] width 1568 height 778
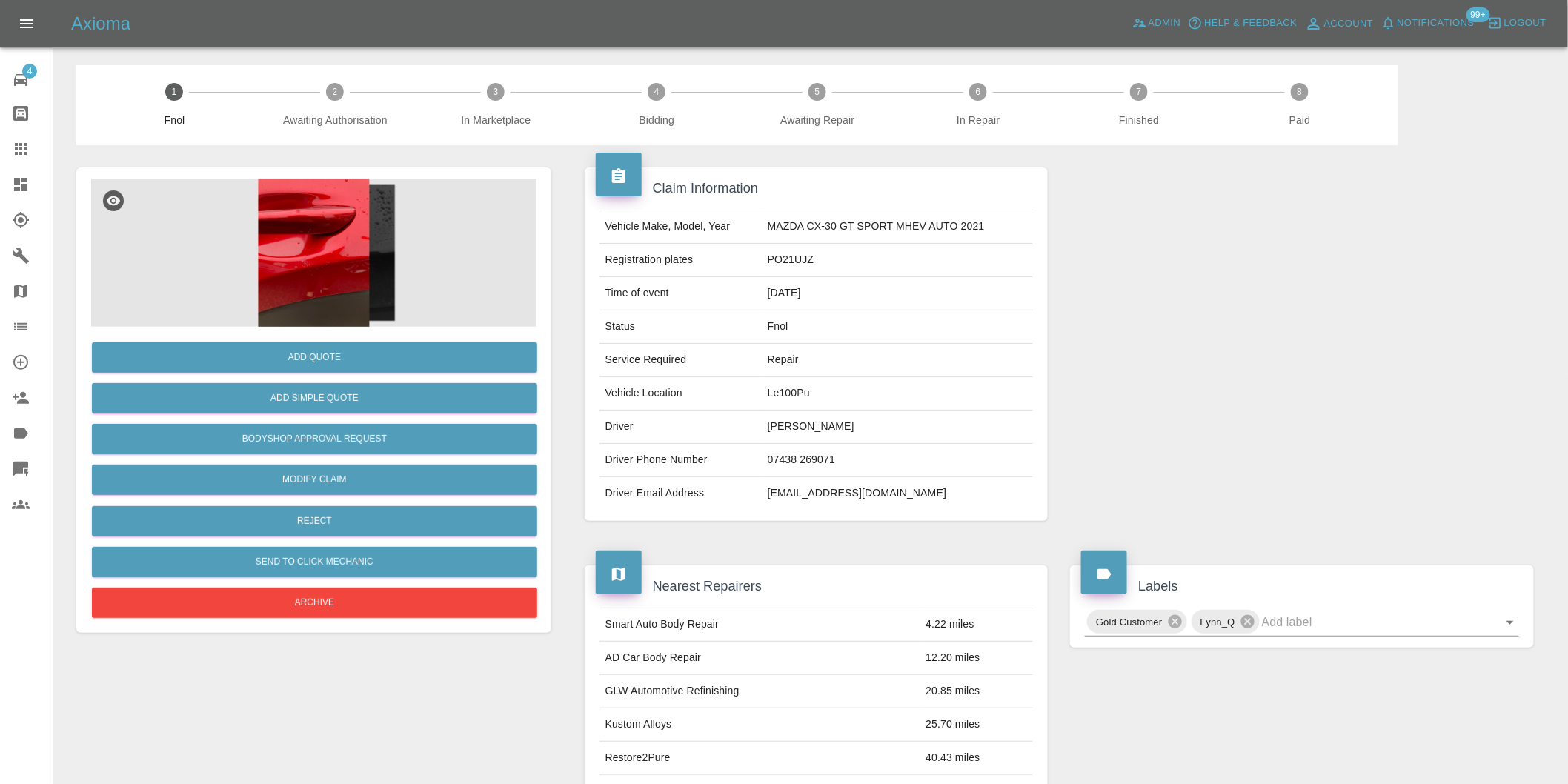
click at [247, 260] on img at bounding box center [313, 252] width 445 height 148
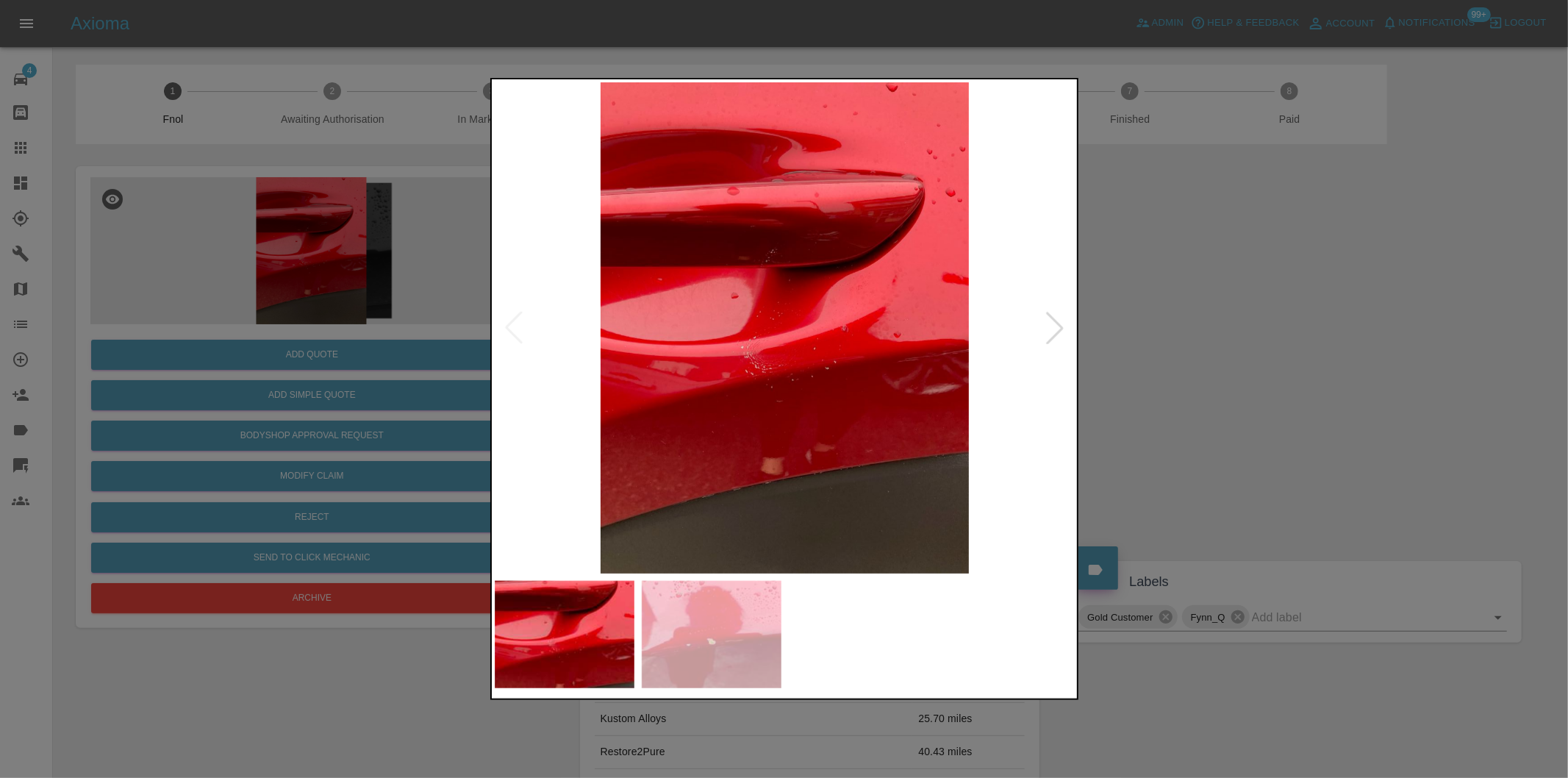
click at [1062, 328] on div at bounding box center [1055, 328] width 32 height 32
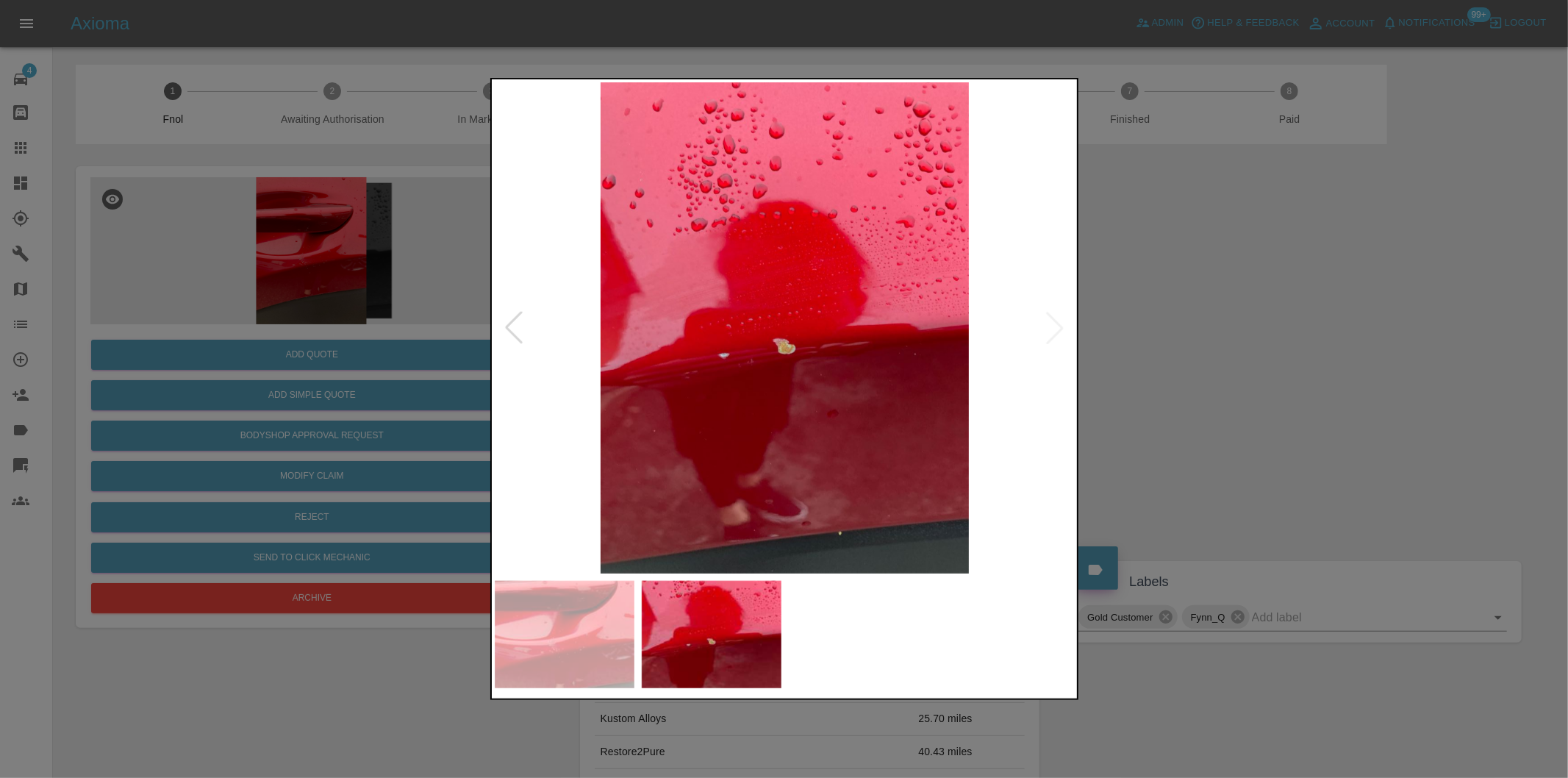
click at [1062, 328] on img at bounding box center [785, 327] width 580 height 491
click at [1241, 329] on div at bounding box center [784, 389] width 1568 height 778
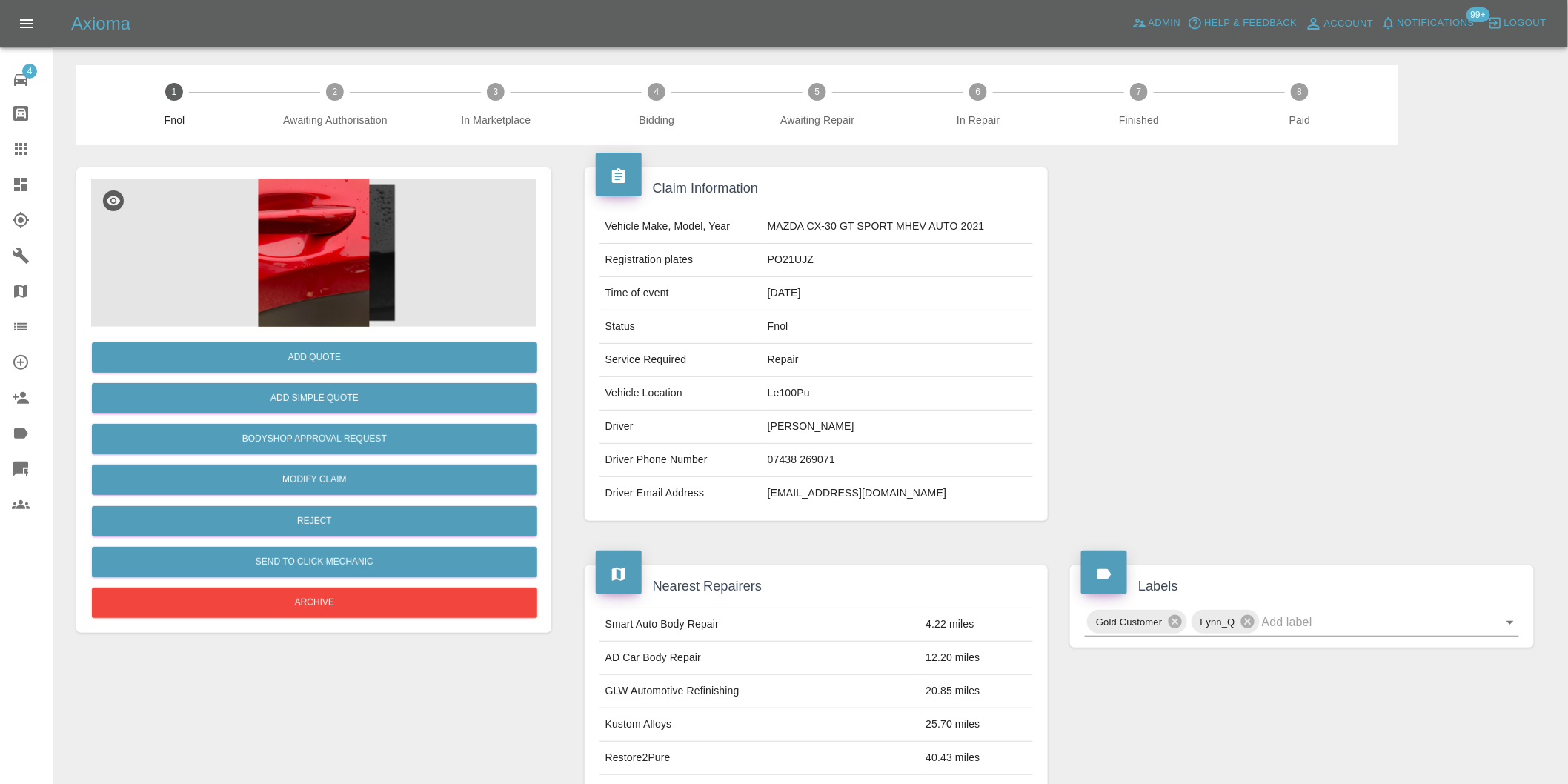
click at [342, 262] on img at bounding box center [313, 252] width 445 height 148
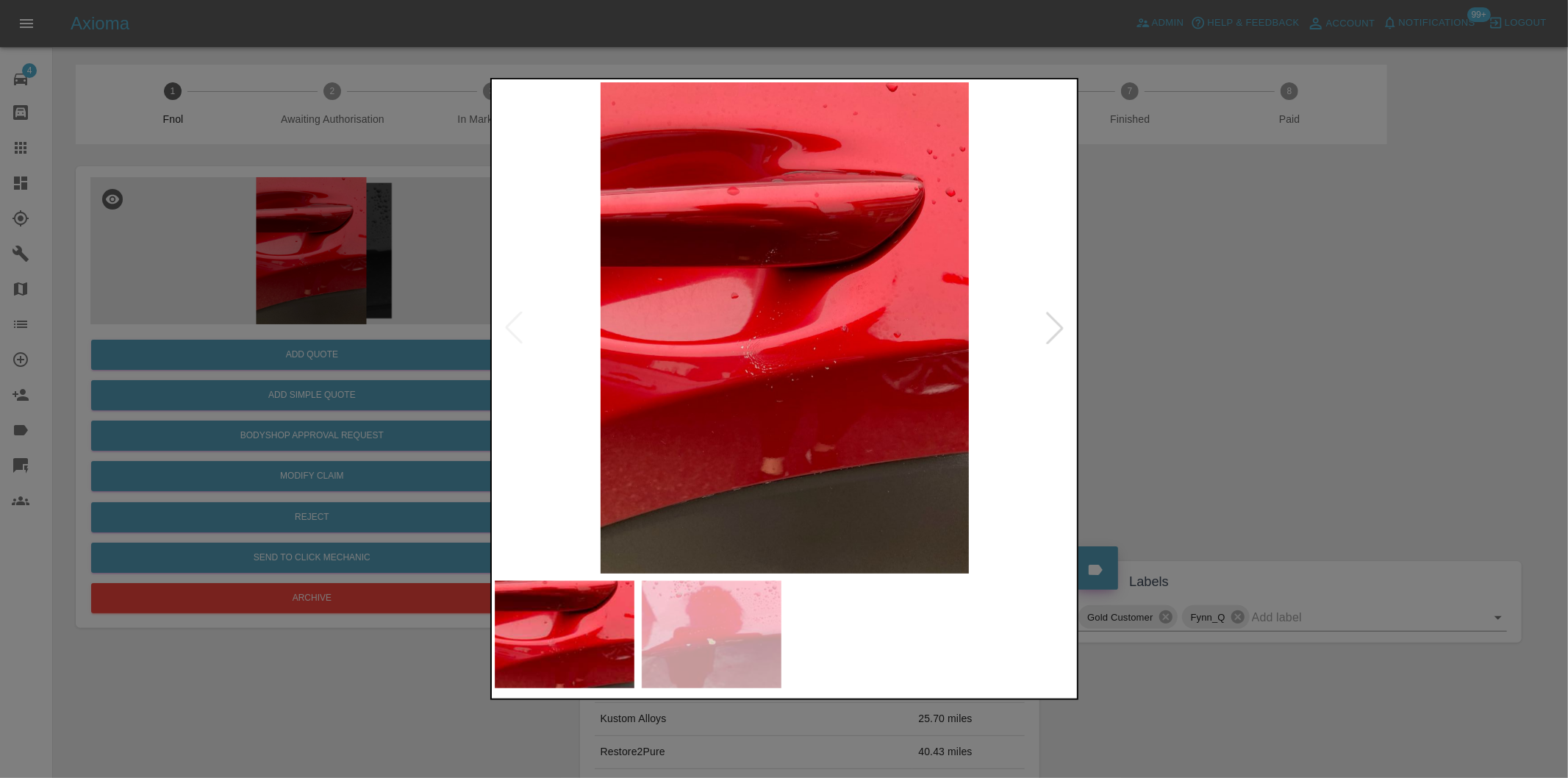
click at [1053, 330] on div at bounding box center [1055, 328] width 32 height 32
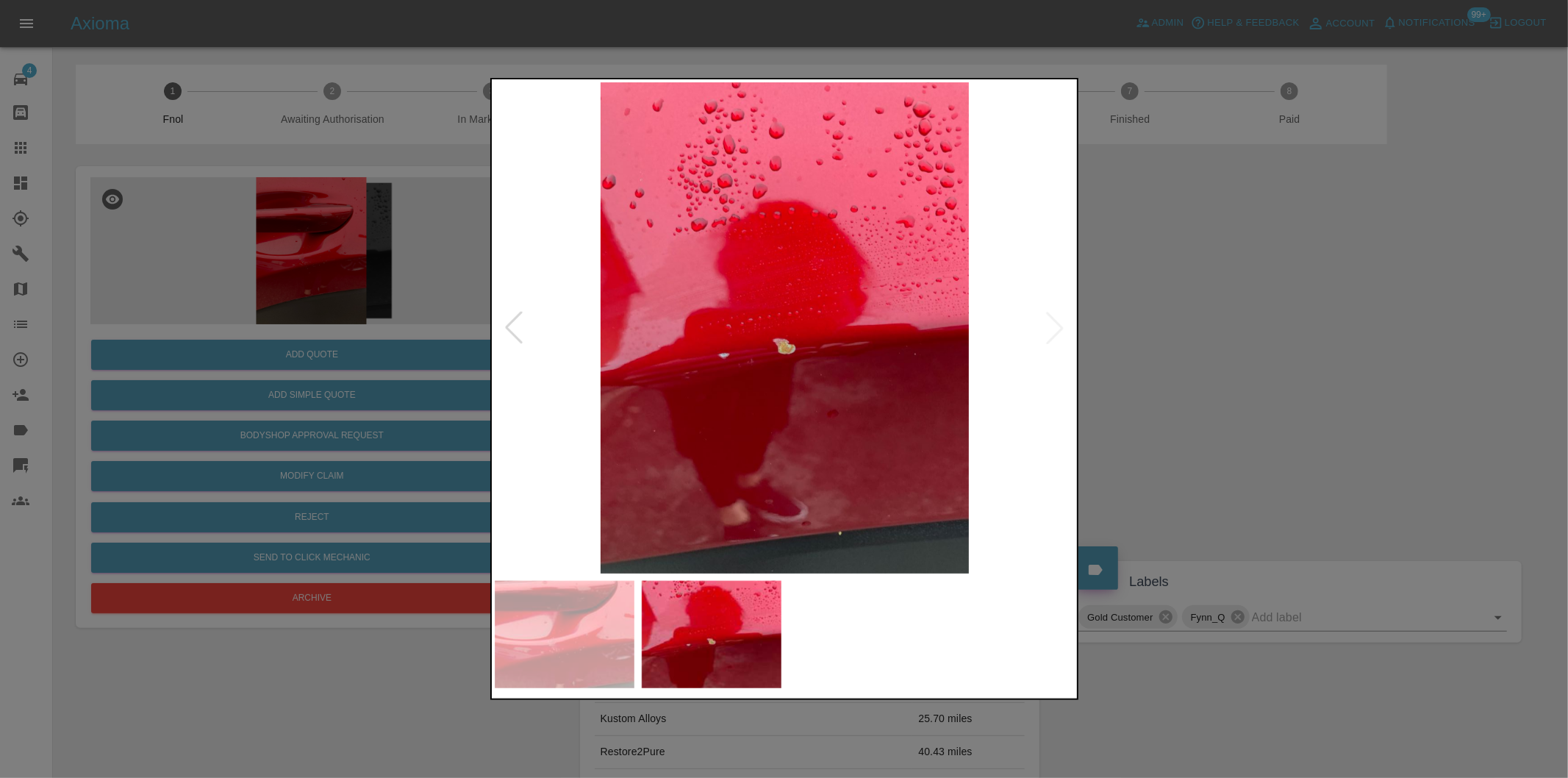
click at [1053, 330] on img at bounding box center [785, 327] width 580 height 491
click at [1273, 384] on div at bounding box center [784, 389] width 1568 height 778
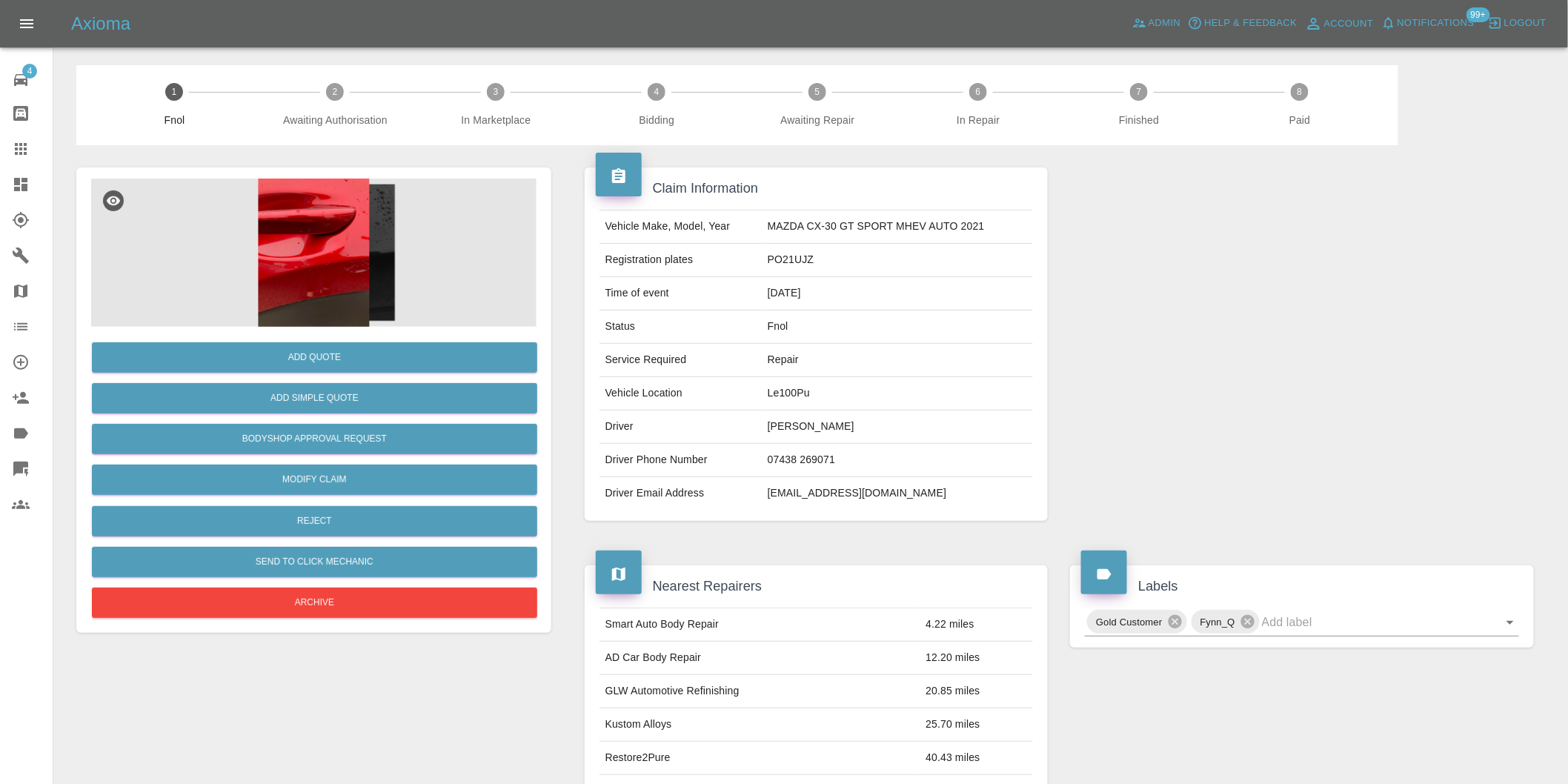
click at [349, 279] on img at bounding box center [313, 252] width 445 height 148
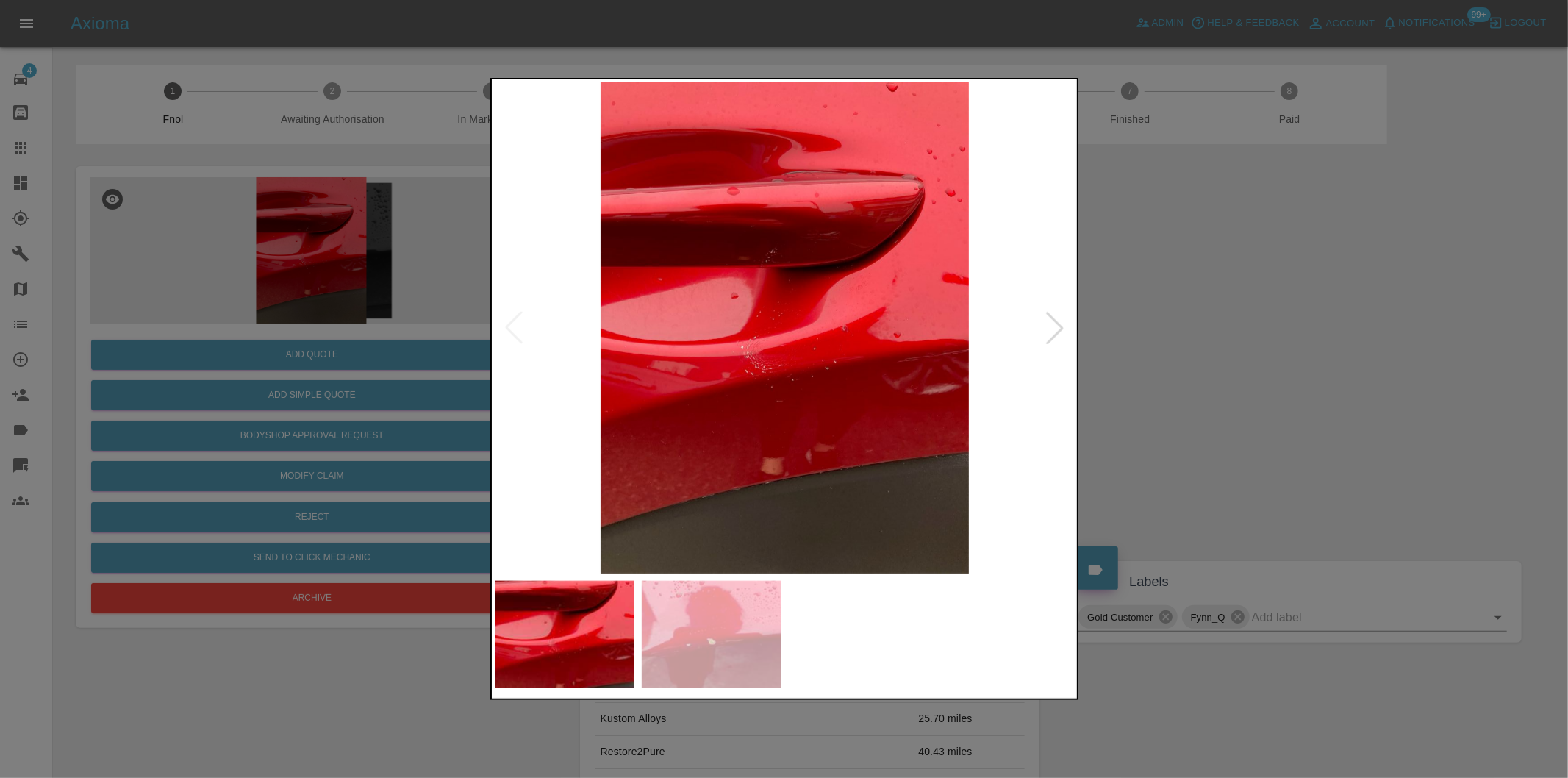
click at [1055, 331] on div at bounding box center [1055, 328] width 32 height 32
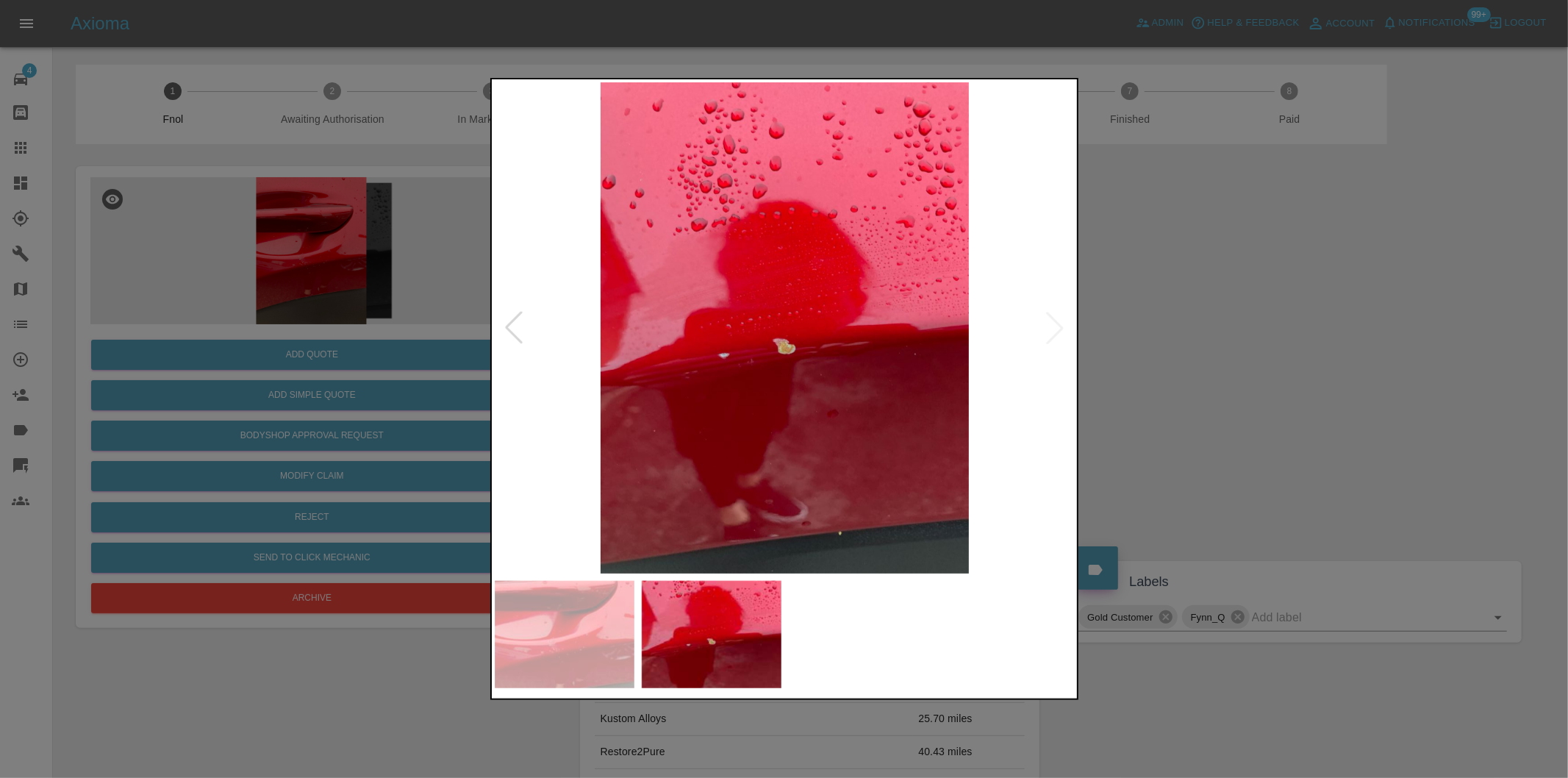
click at [1056, 330] on img at bounding box center [785, 327] width 580 height 491
drag, startPoint x: 1290, startPoint y: 349, endPoint x: 1276, endPoint y: 341, distance: 16.1
click at [1289, 348] on div at bounding box center [784, 389] width 1568 height 778
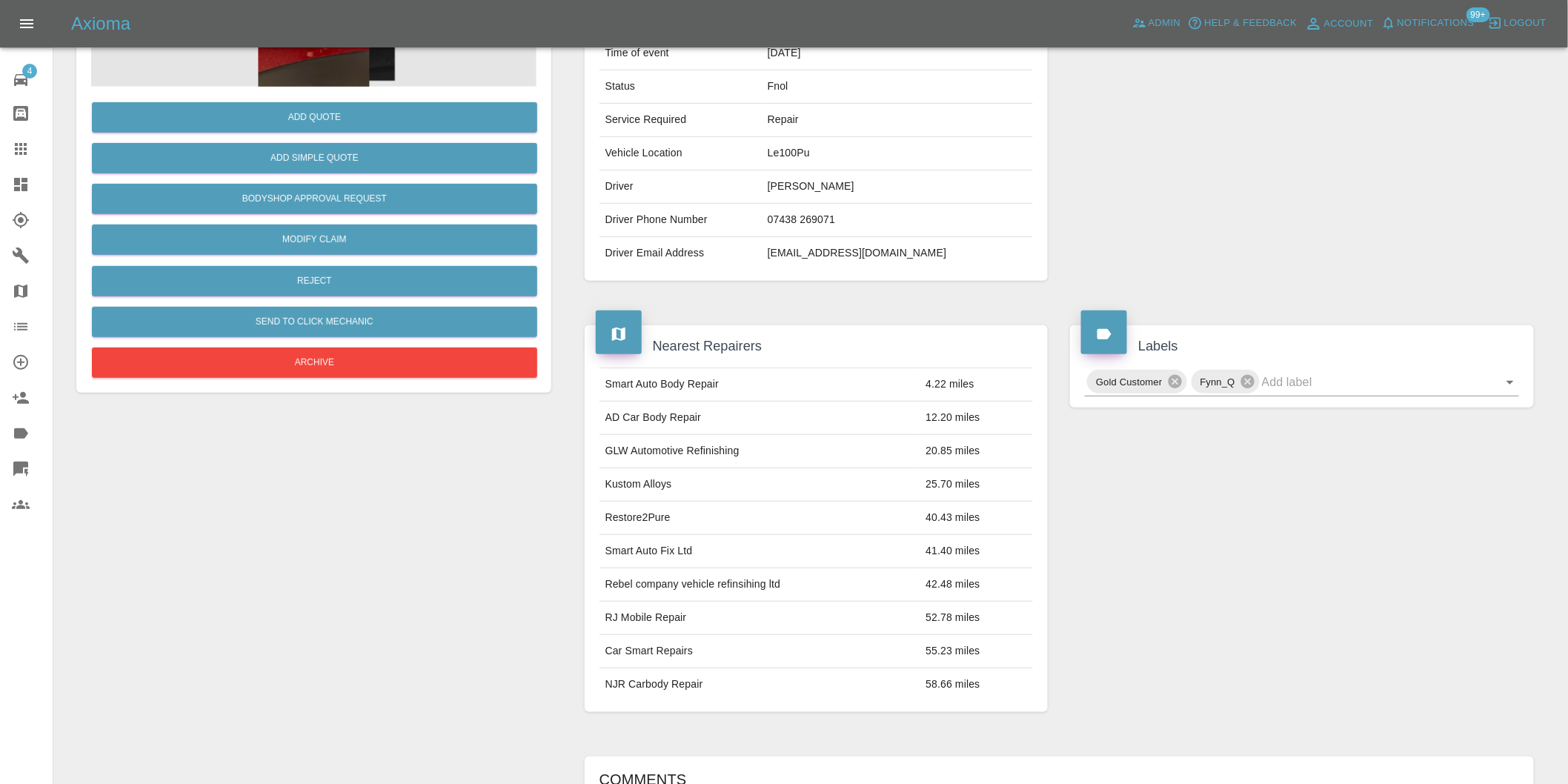
scroll to position [247, 0]
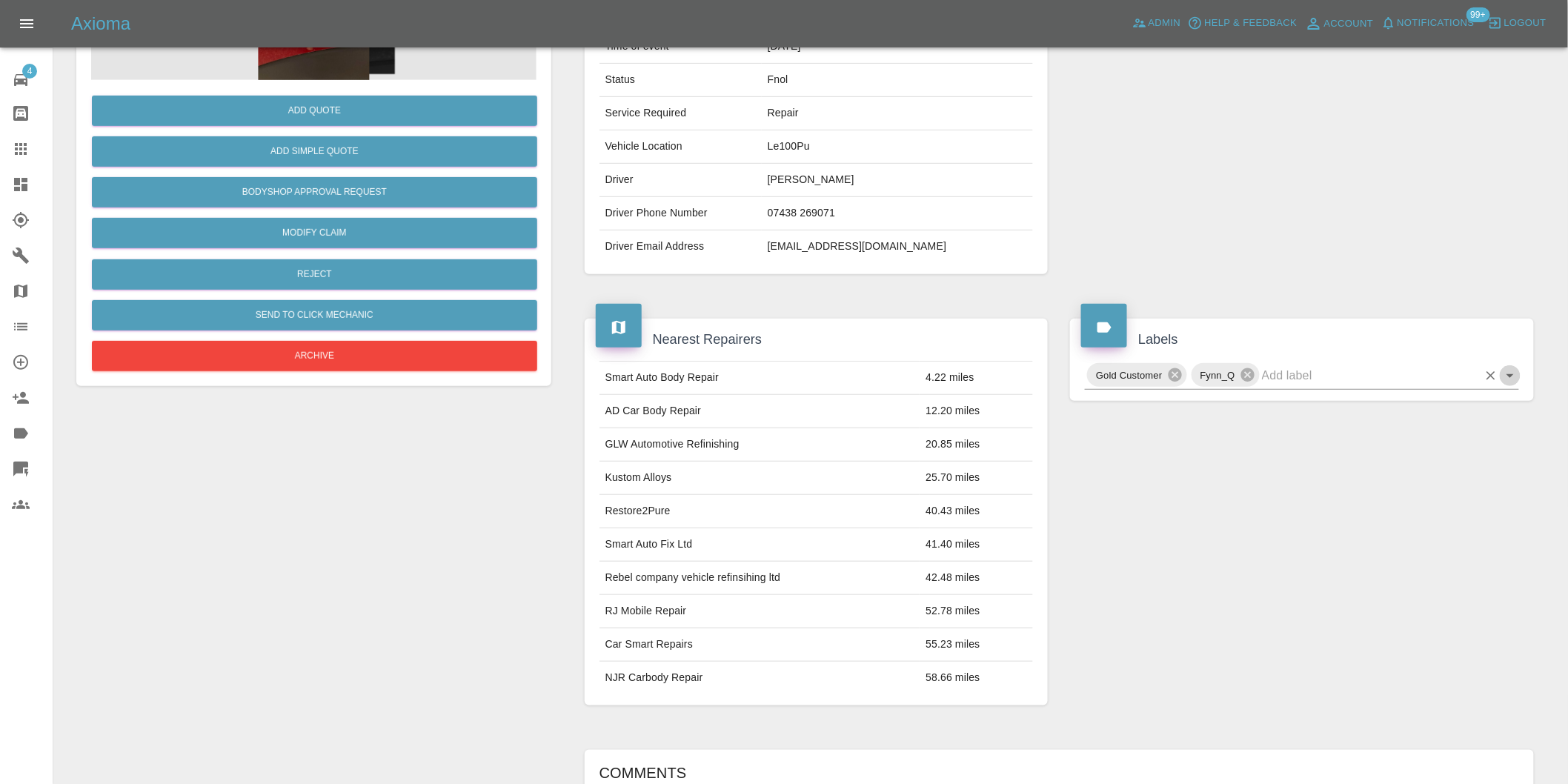
click at [1512, 378] on icon "Open" at bounding box center [1511, 376] width 18 height 18
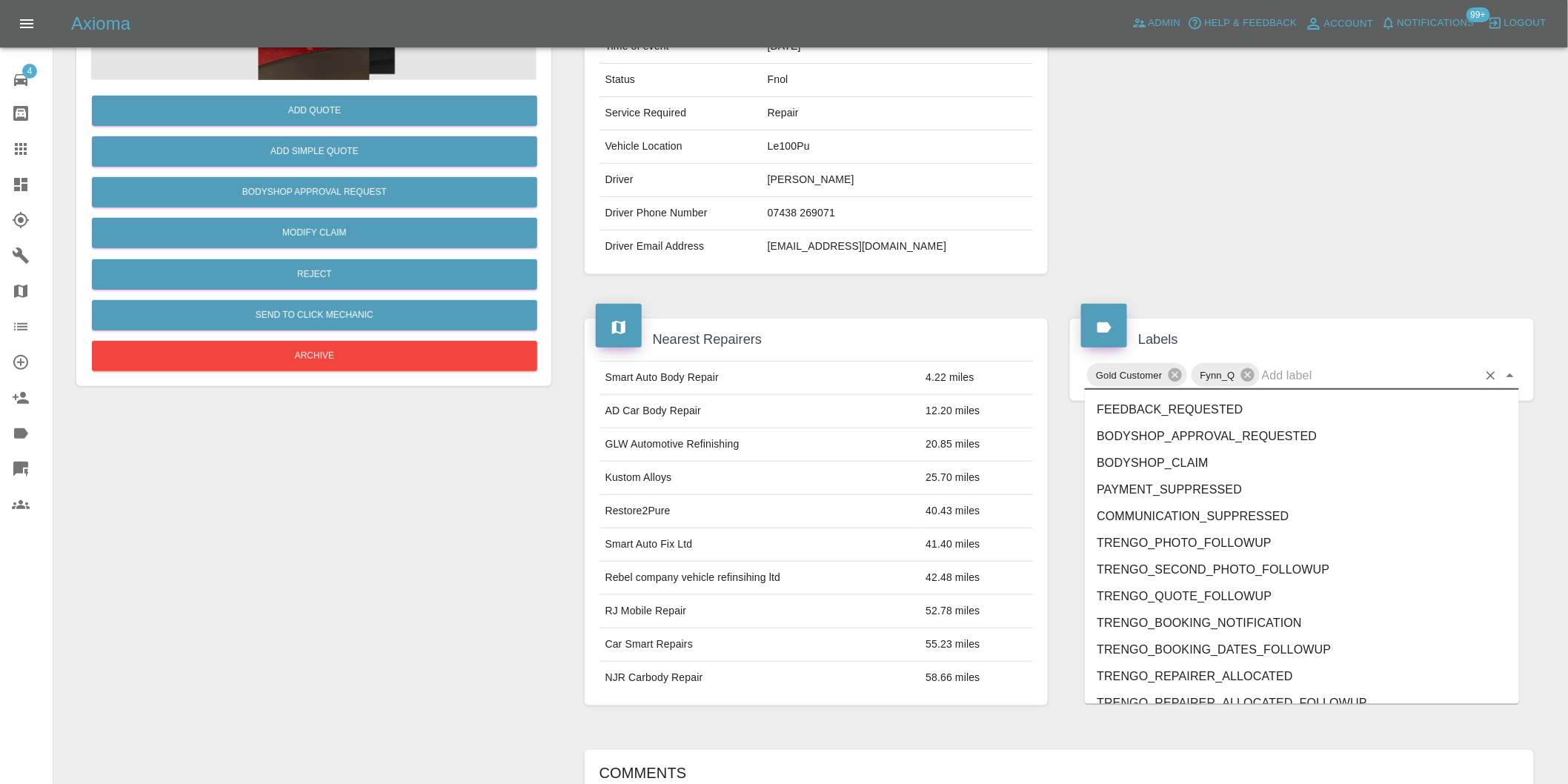
scroll to position [0, 0]
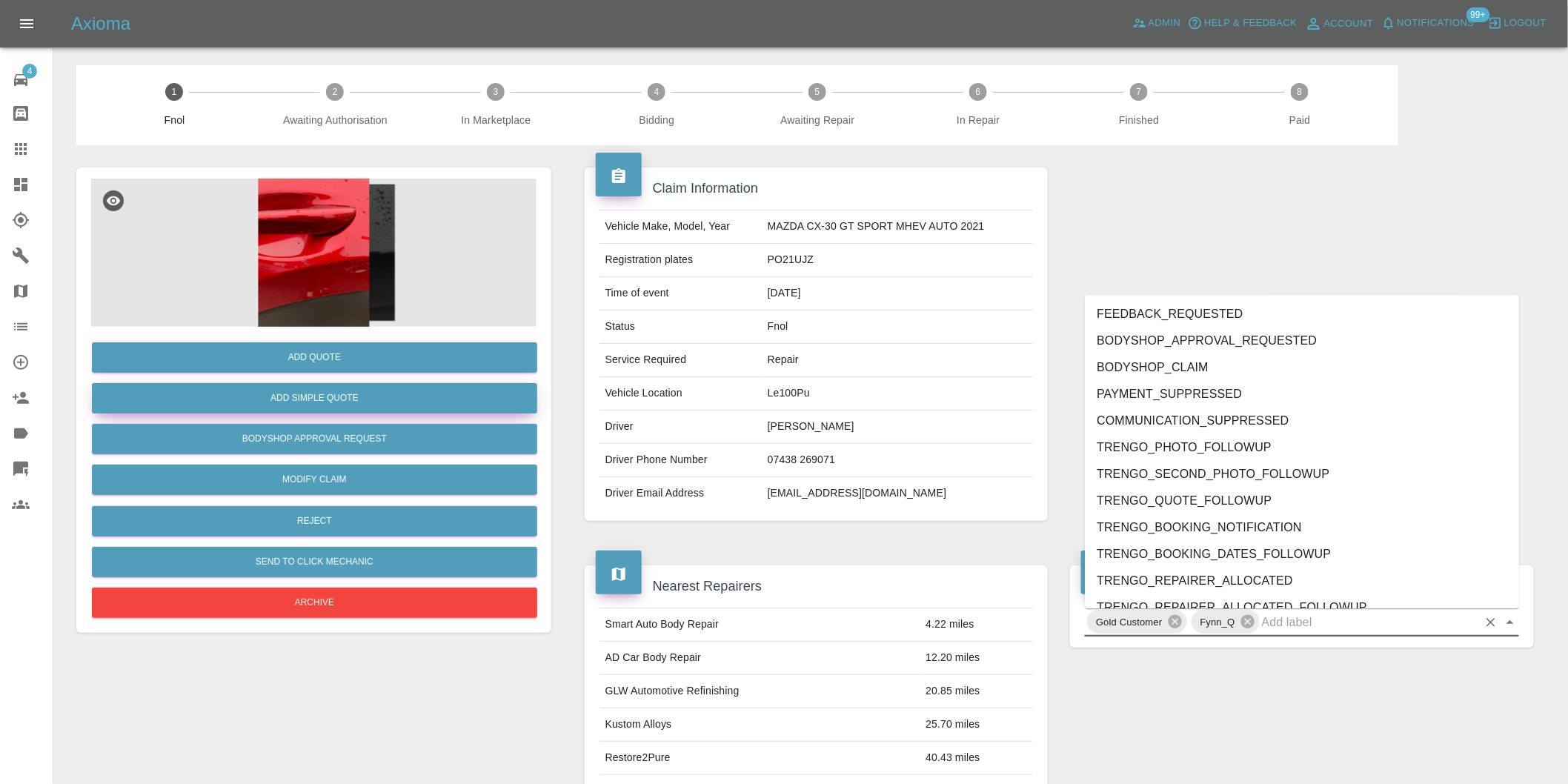
click at [326, 400] on button "Add Simple Quote" at bounding box center [314, 398] width 445 height 30
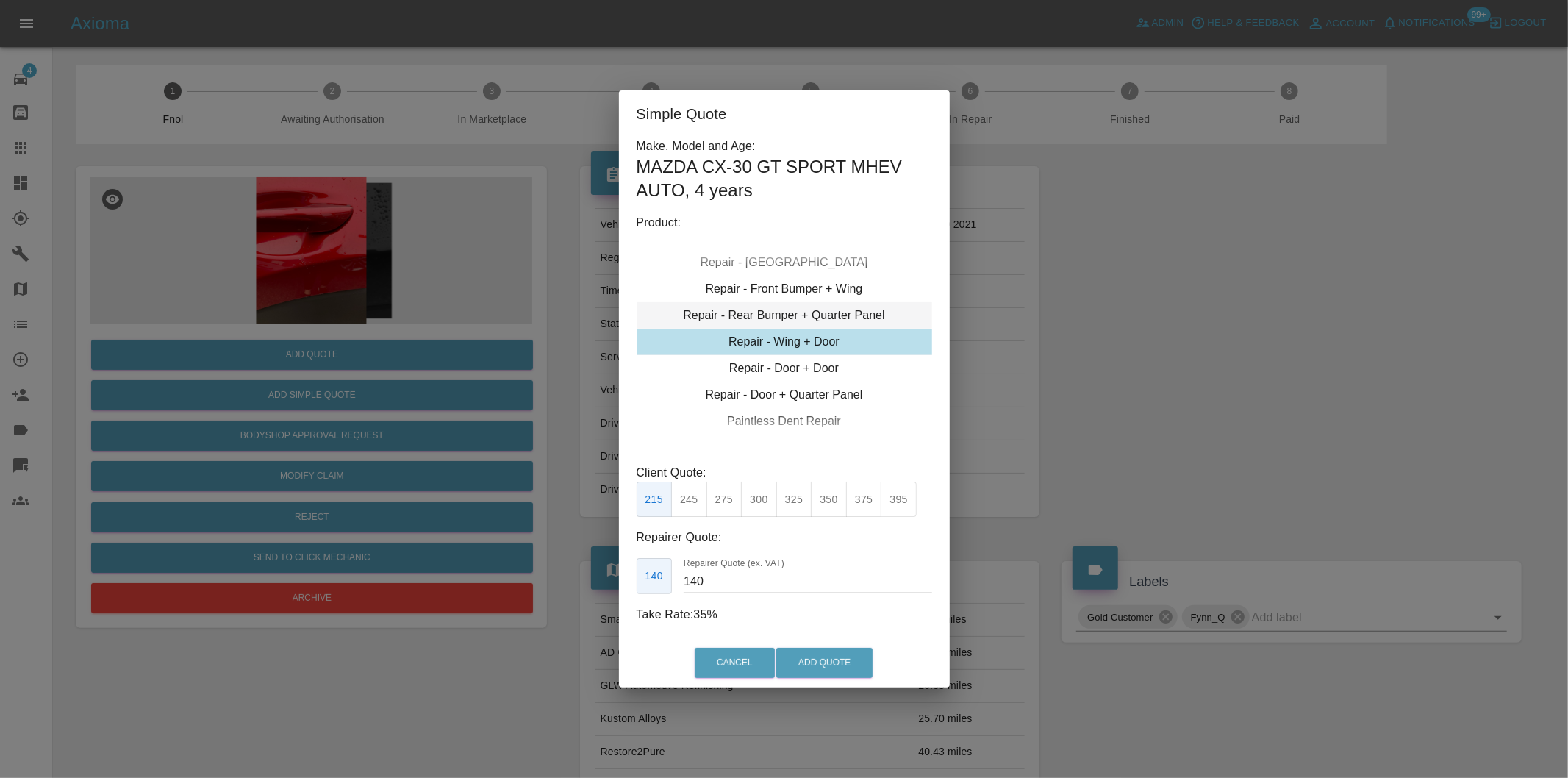
type input "200"
click at [830, 373] on div "Repair - Door + Door" at bounding box center [784, 368] width 295 height 27
drag, startPoint x: 1230, startPoint y: 377, endPoint x: 536, endPoint y: 400, distance: 694.4
click at [1225, 376] on div "Simple Quote Make, Model and Age: MAZDA CX-30 GT SPORT MHEV AUTO , 4 years Prod…" at bounding box center [784, 389] width 1568 height 778
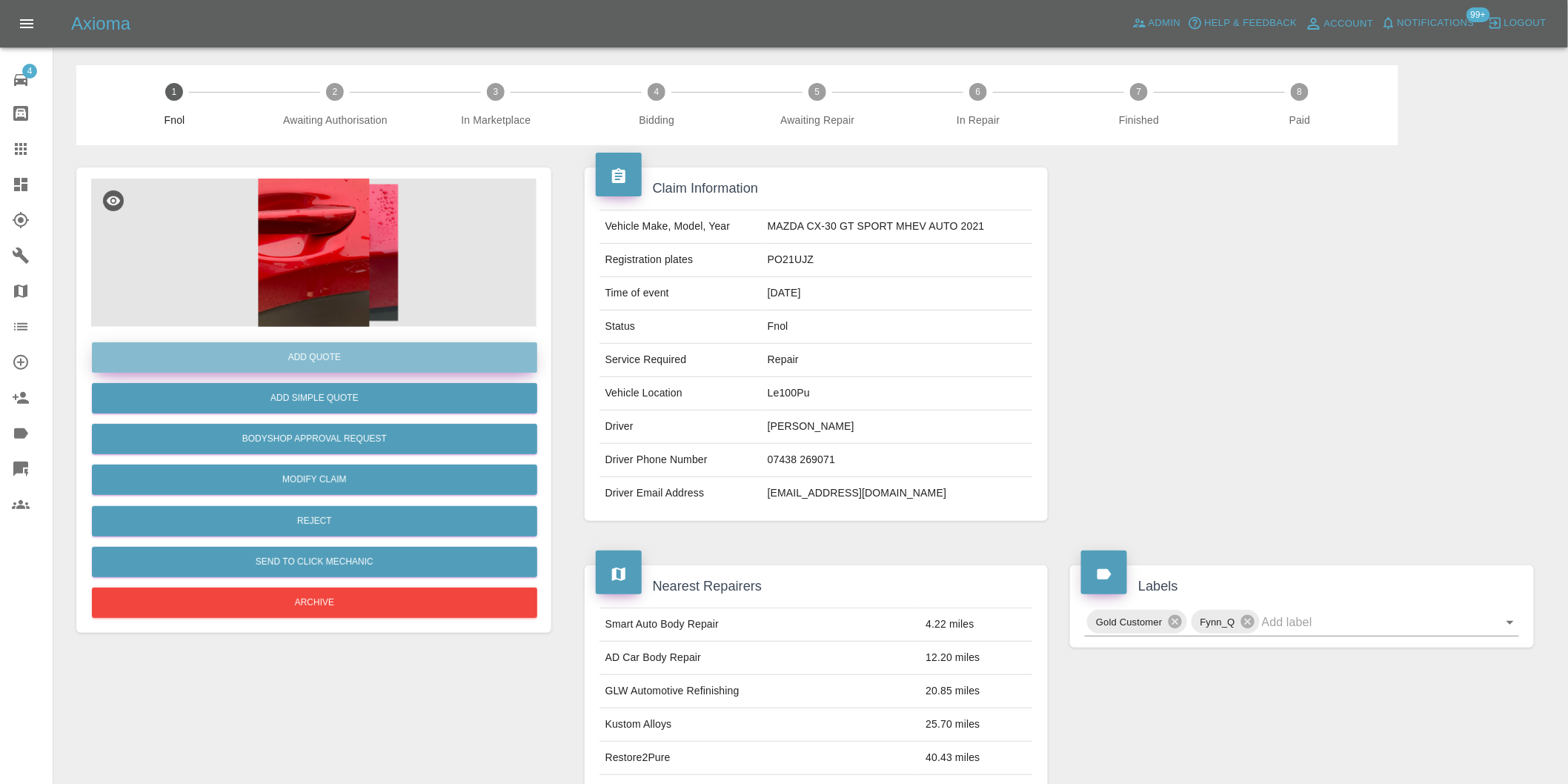
click at [286, 353] on button "Add Quote" at bounding box center [314, 357] width 445 height 30
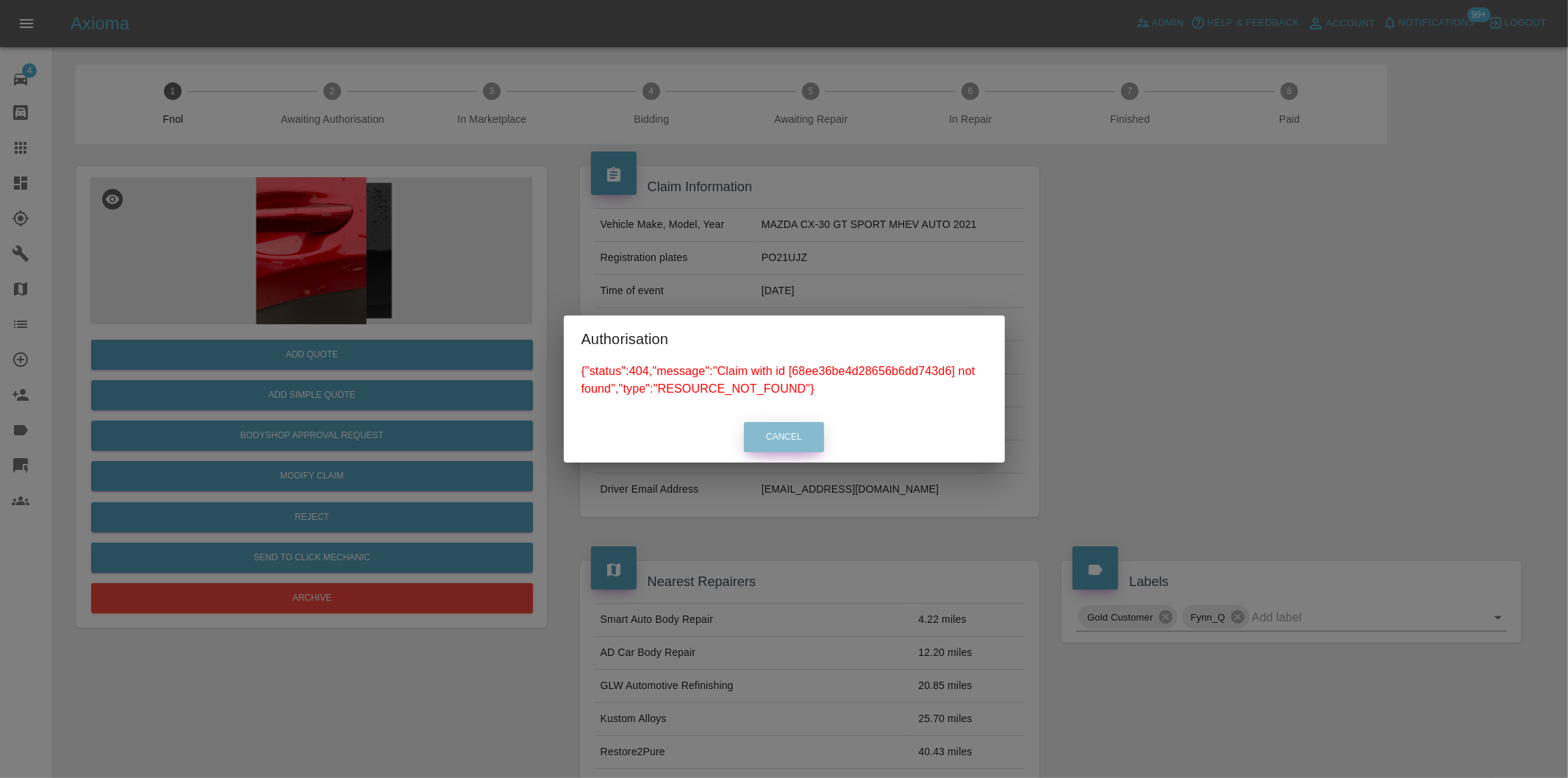
drag, startPoint x: 783, startPoint y: 447, endPoint x: 456, endPoint y: 177, distance: 424.1
click at [782, 445] on button "Cancel" at bounding box center [784, 437] width 80 height 30
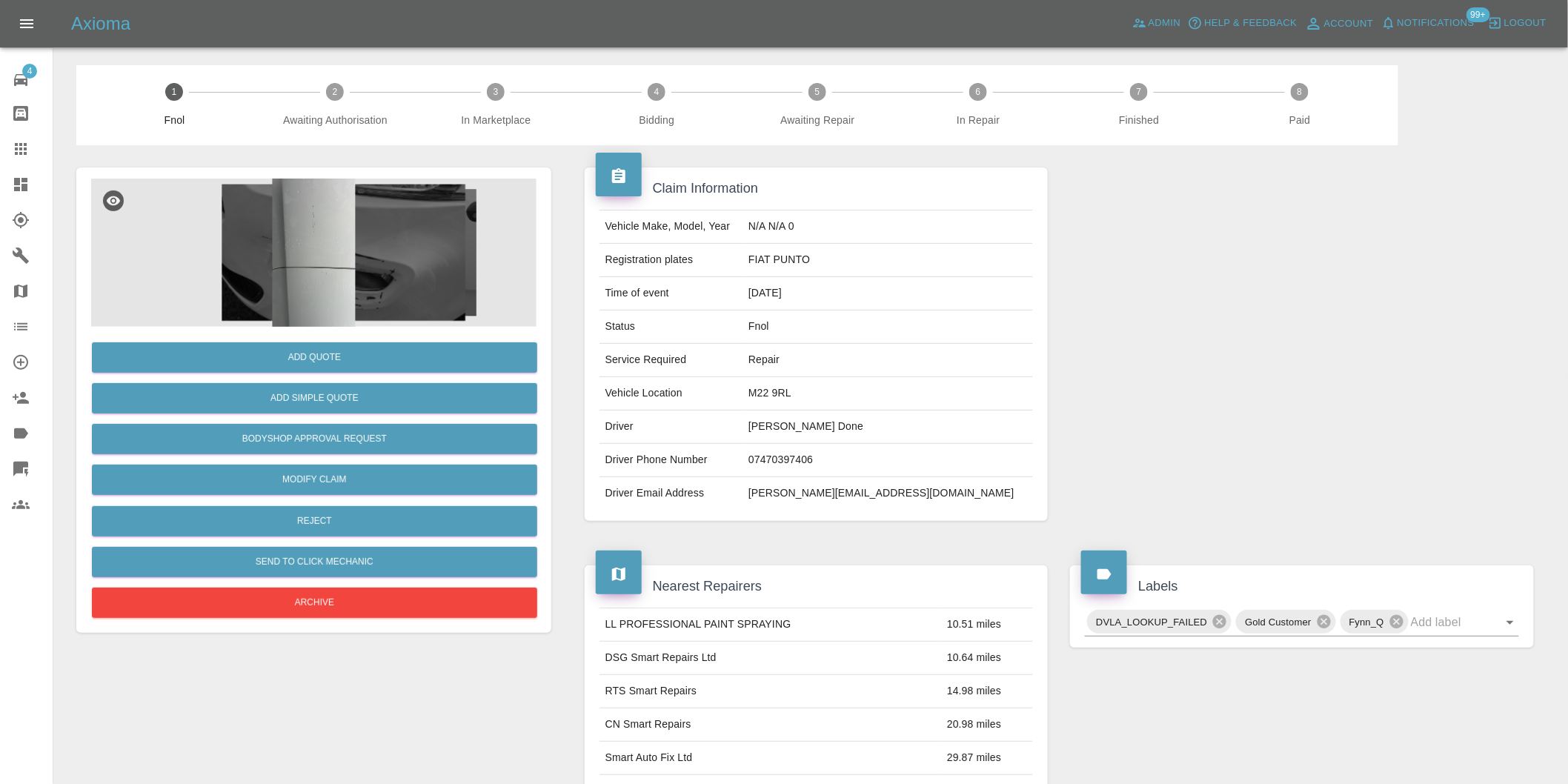
click at [327, 268] on img at bounding box center [313, 252] width 445 height 148
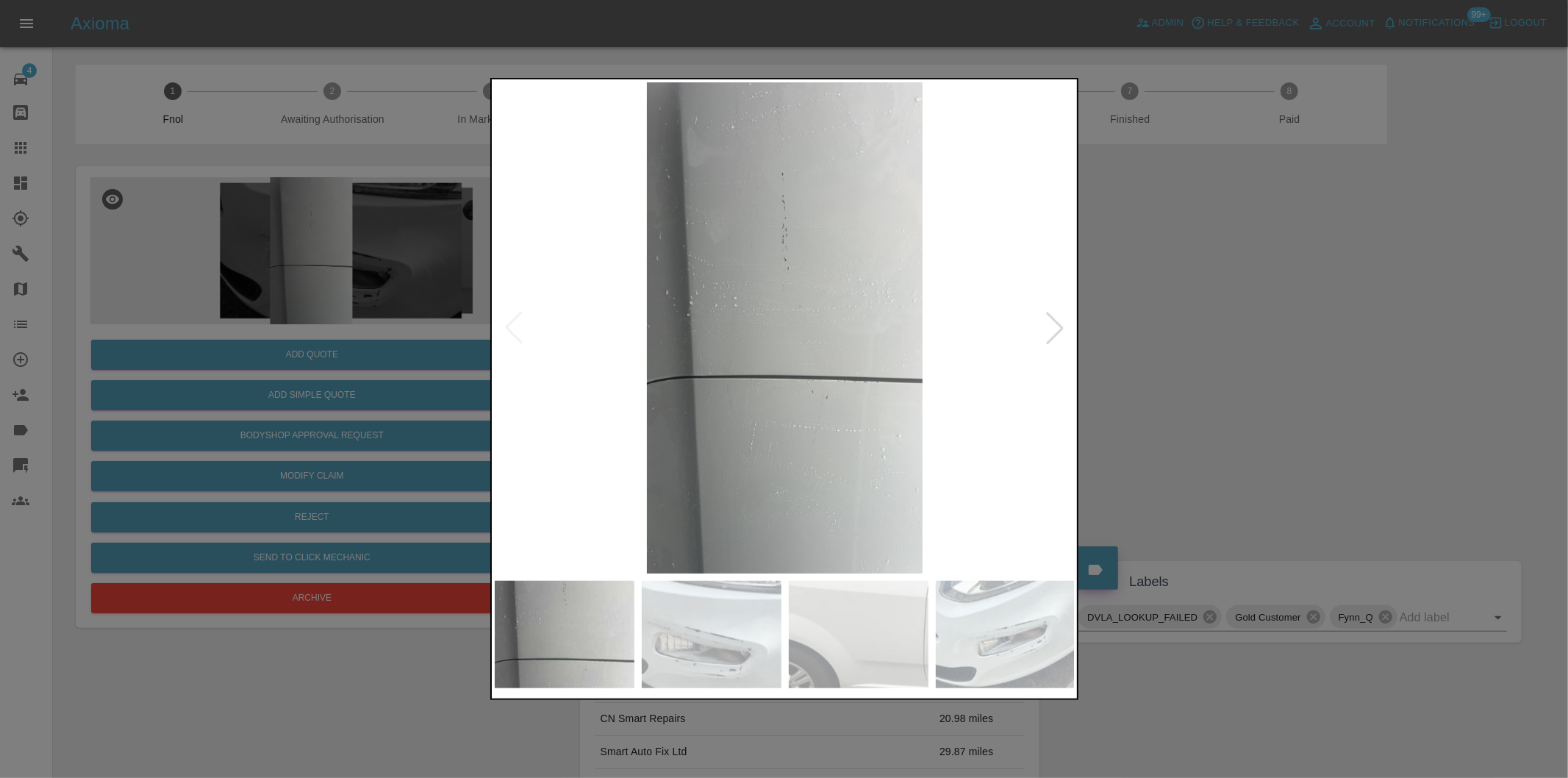
click at [1054, 331] on div at bounding box center [1055, 328] width 32 height 32
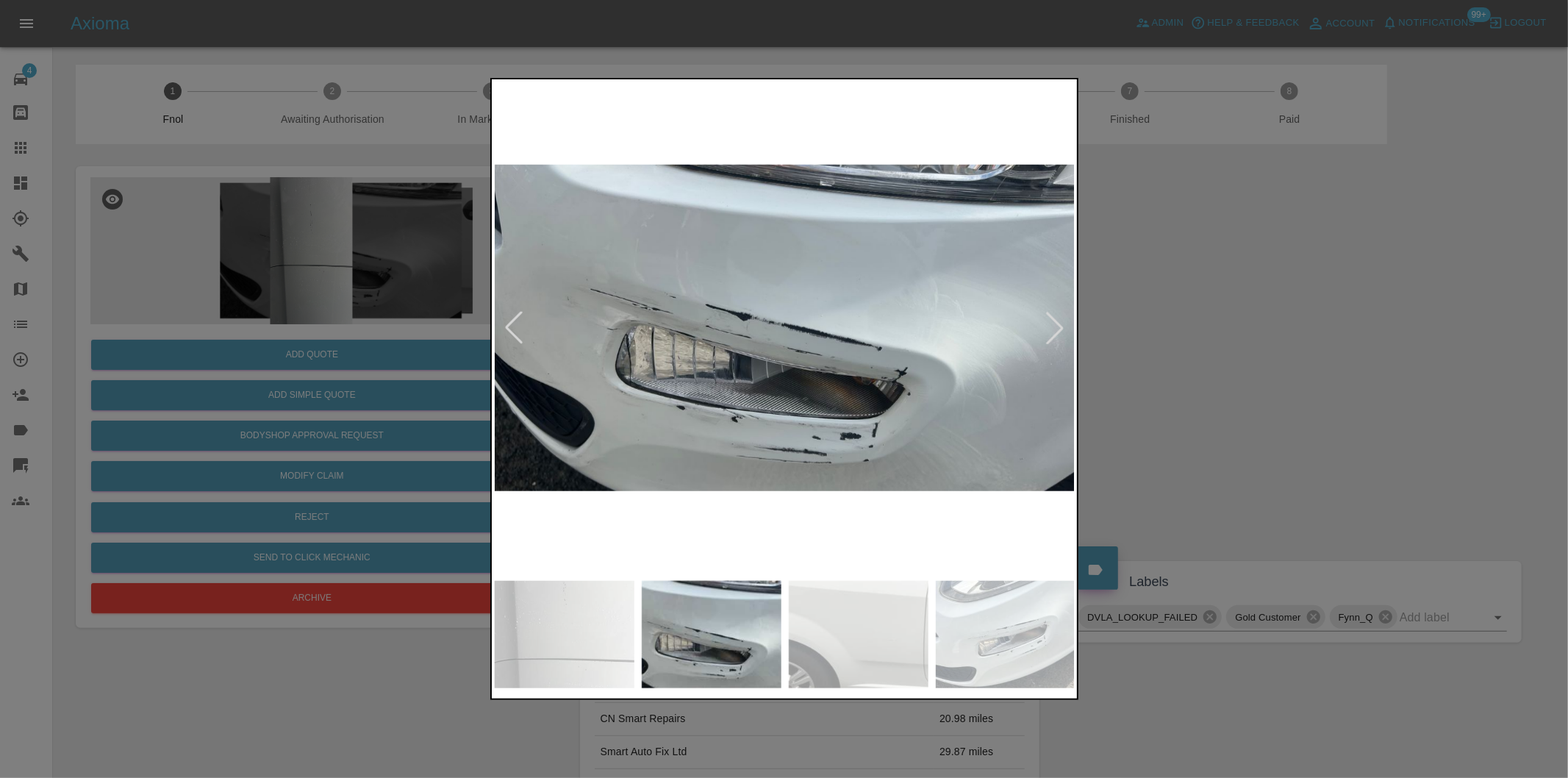
click at [1054, 331] on div at bounding box center [1055, 328] width 32 height 32
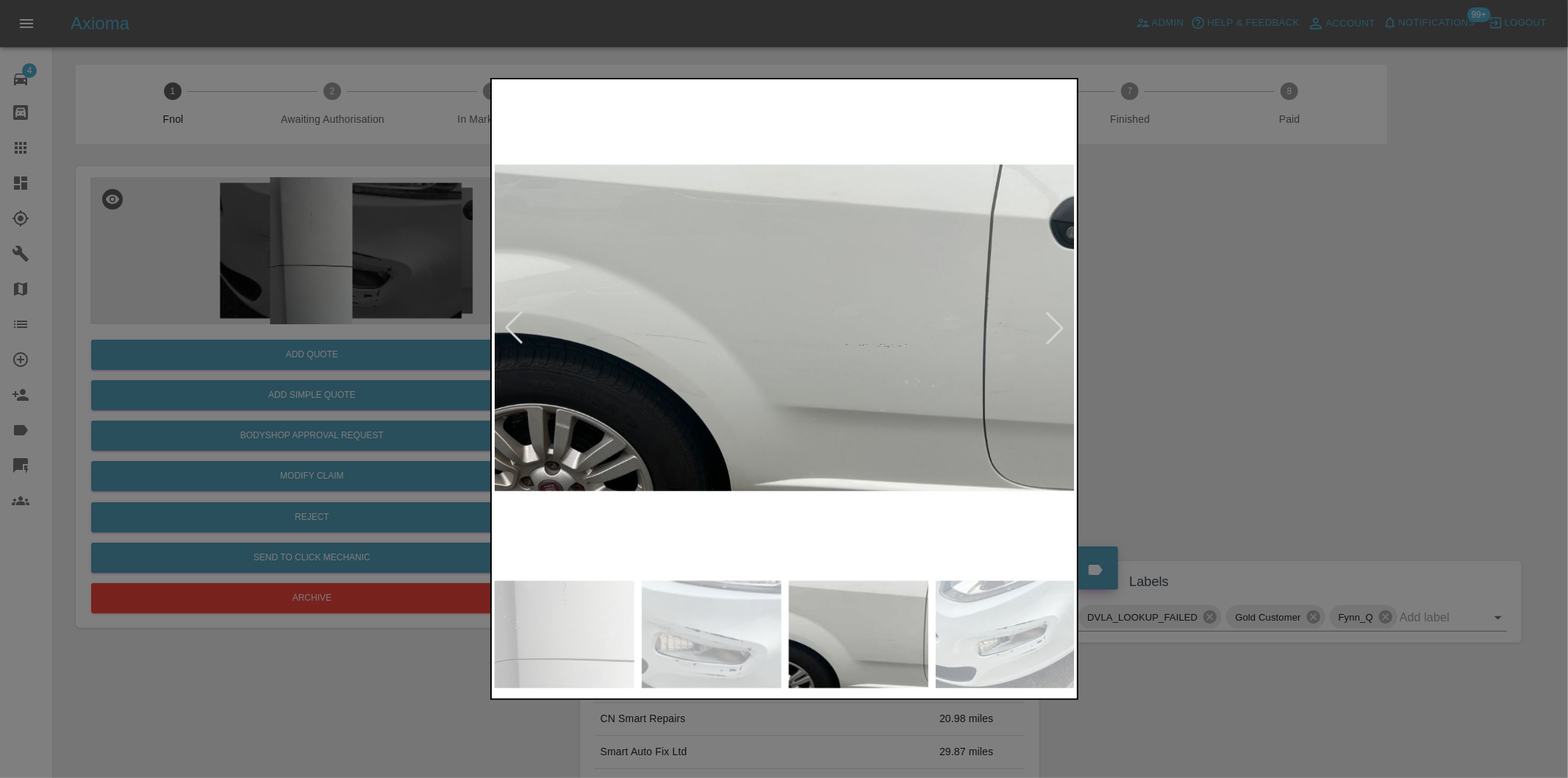
click at [1054, 331] on div at bounding box center [1055, 328] width 32 height 32
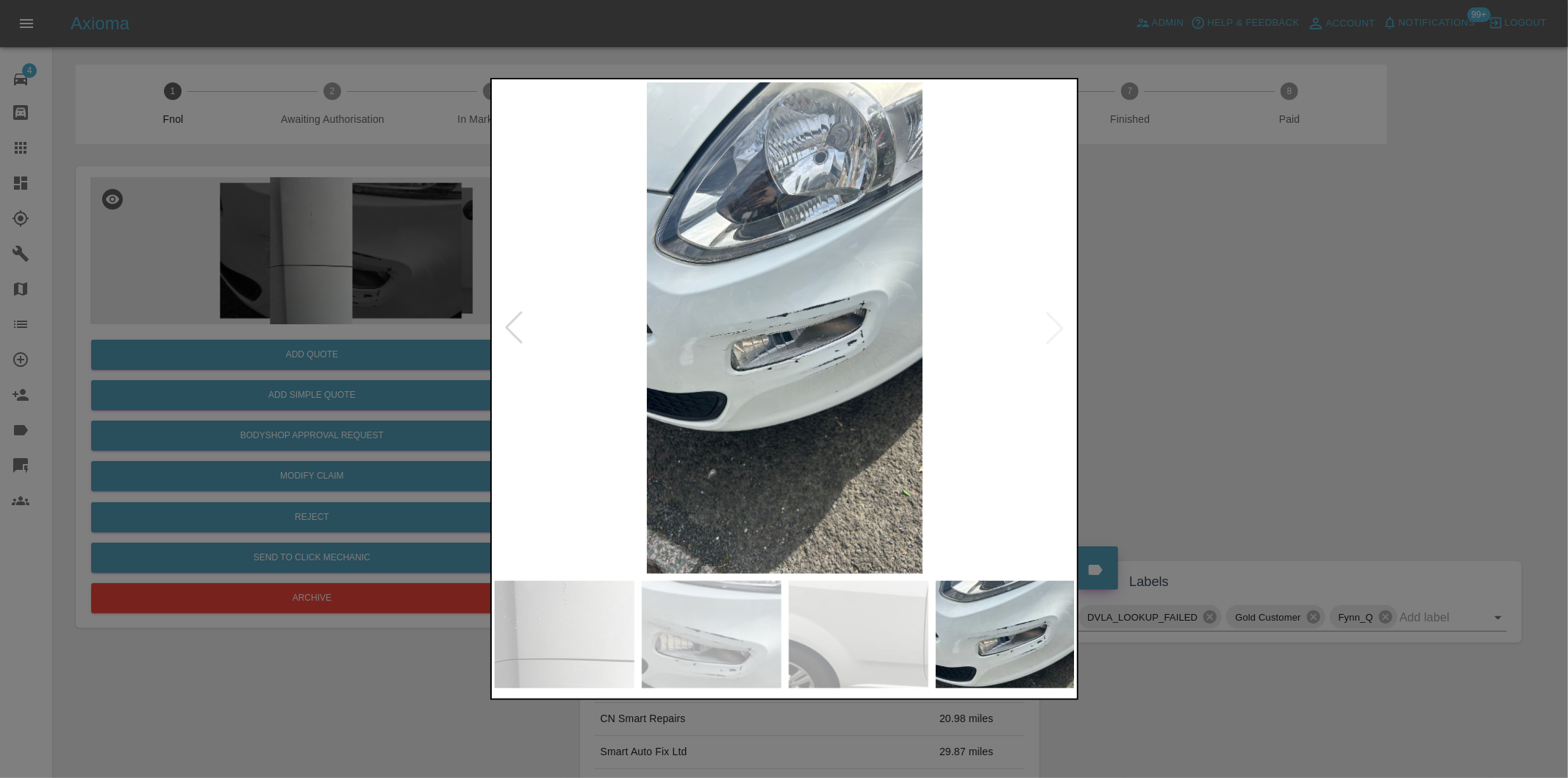
click at [1054, 331] on img at bounding box center [785, 327] width 580 height 491
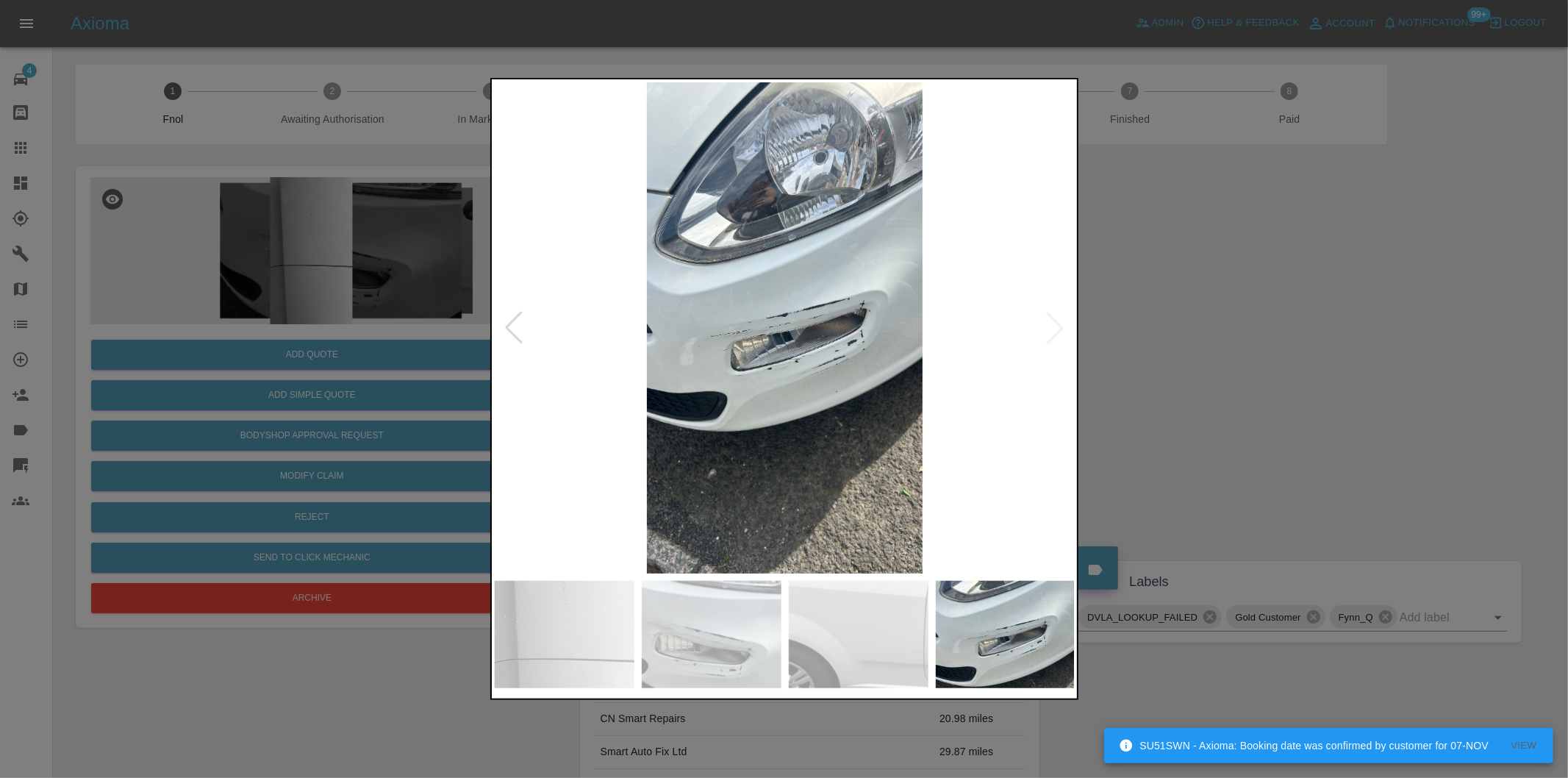
click at [1259, 309] on div at bounding box center [784, 389] width 1568 height 778
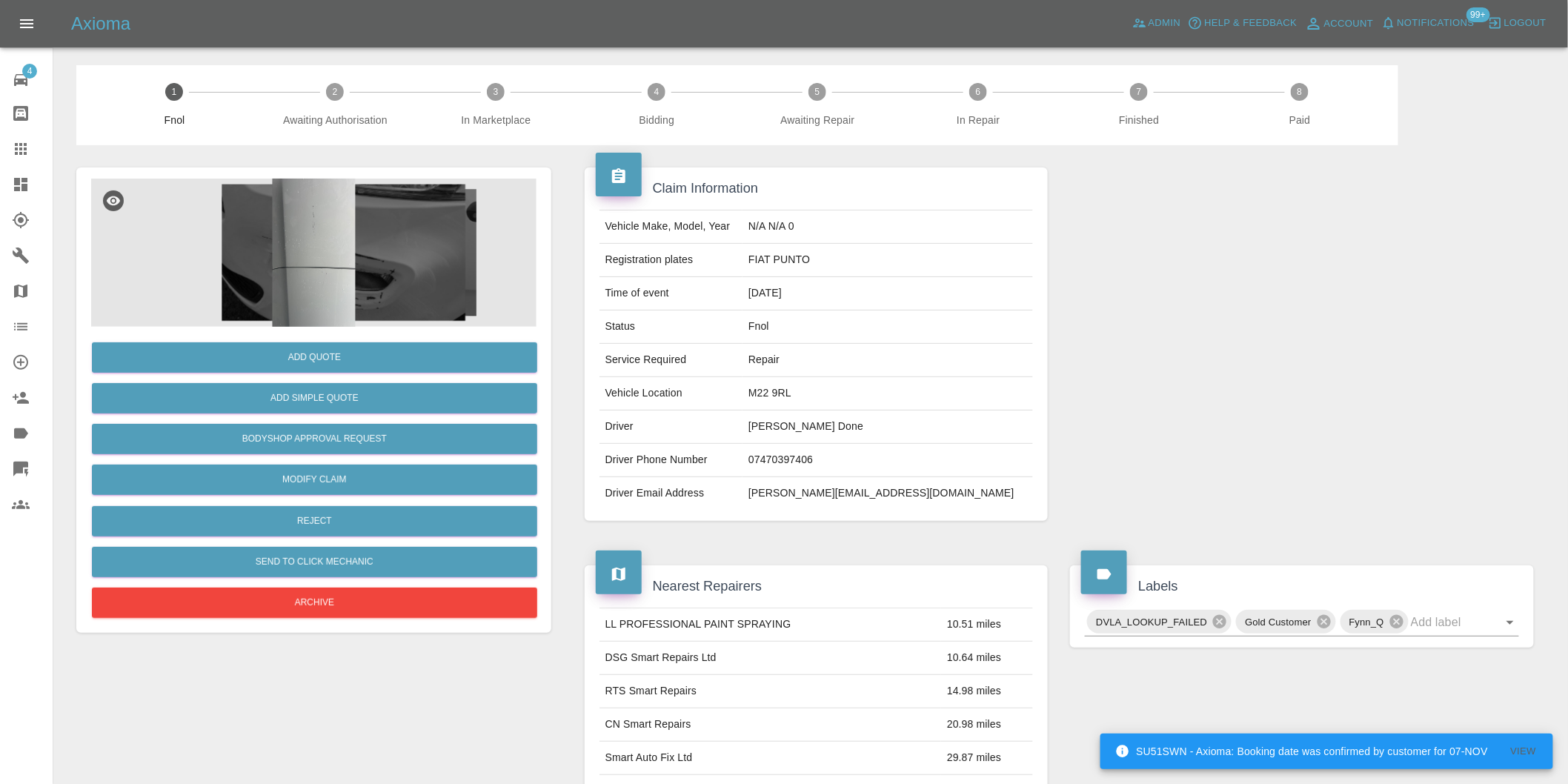
click at [331, 238] on img at bounding box center [313, 252] width 445 height 148
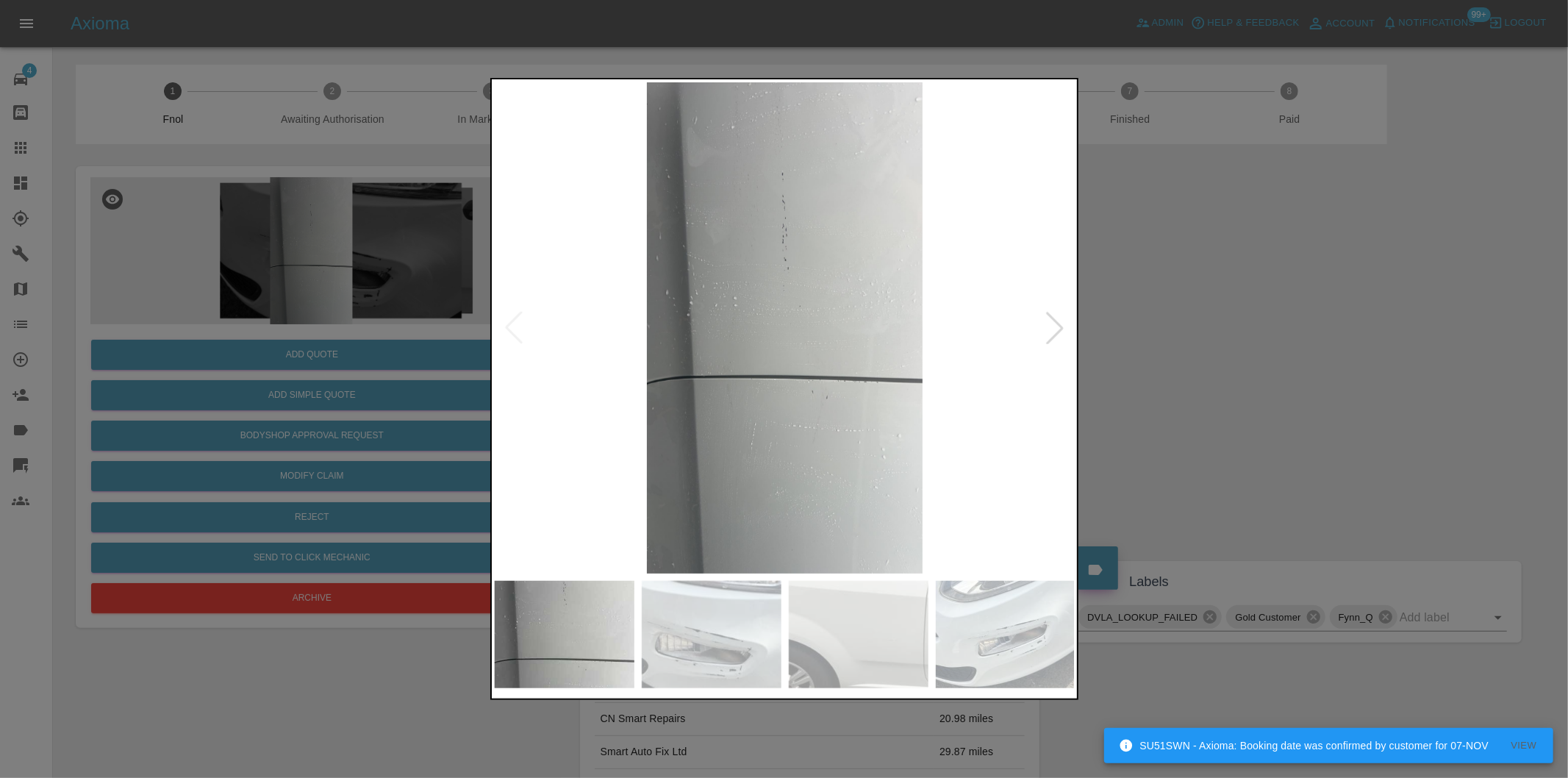
click at [1052, 326] on div at bounding box center [1055, 328] width 32 height 32
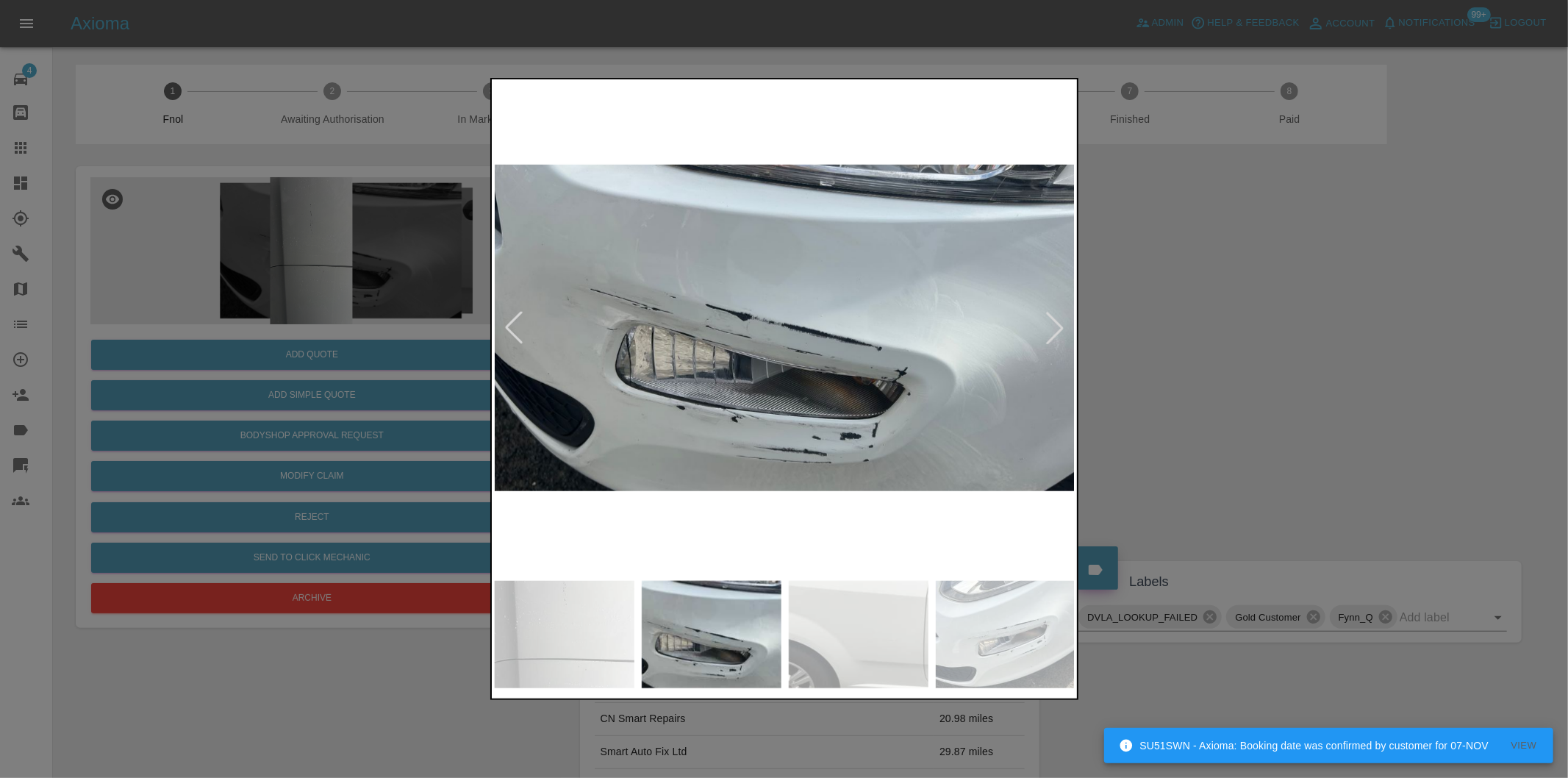
click at [1052, 326] on div at bounding box center [1055, 328] width 32 height 32
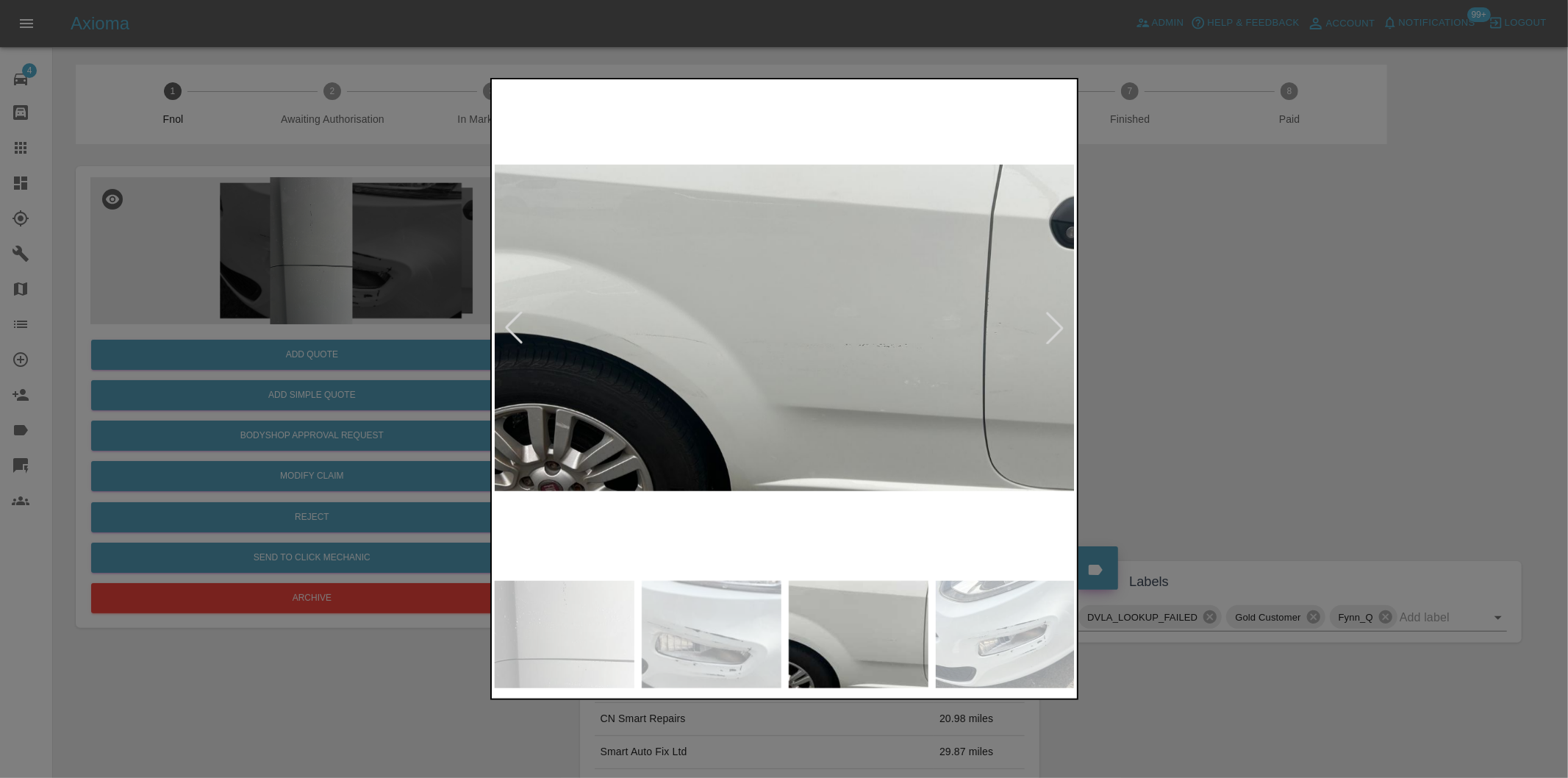
click at [1052, 326] on div at bounding box center [1055, 328] width 32 height 32
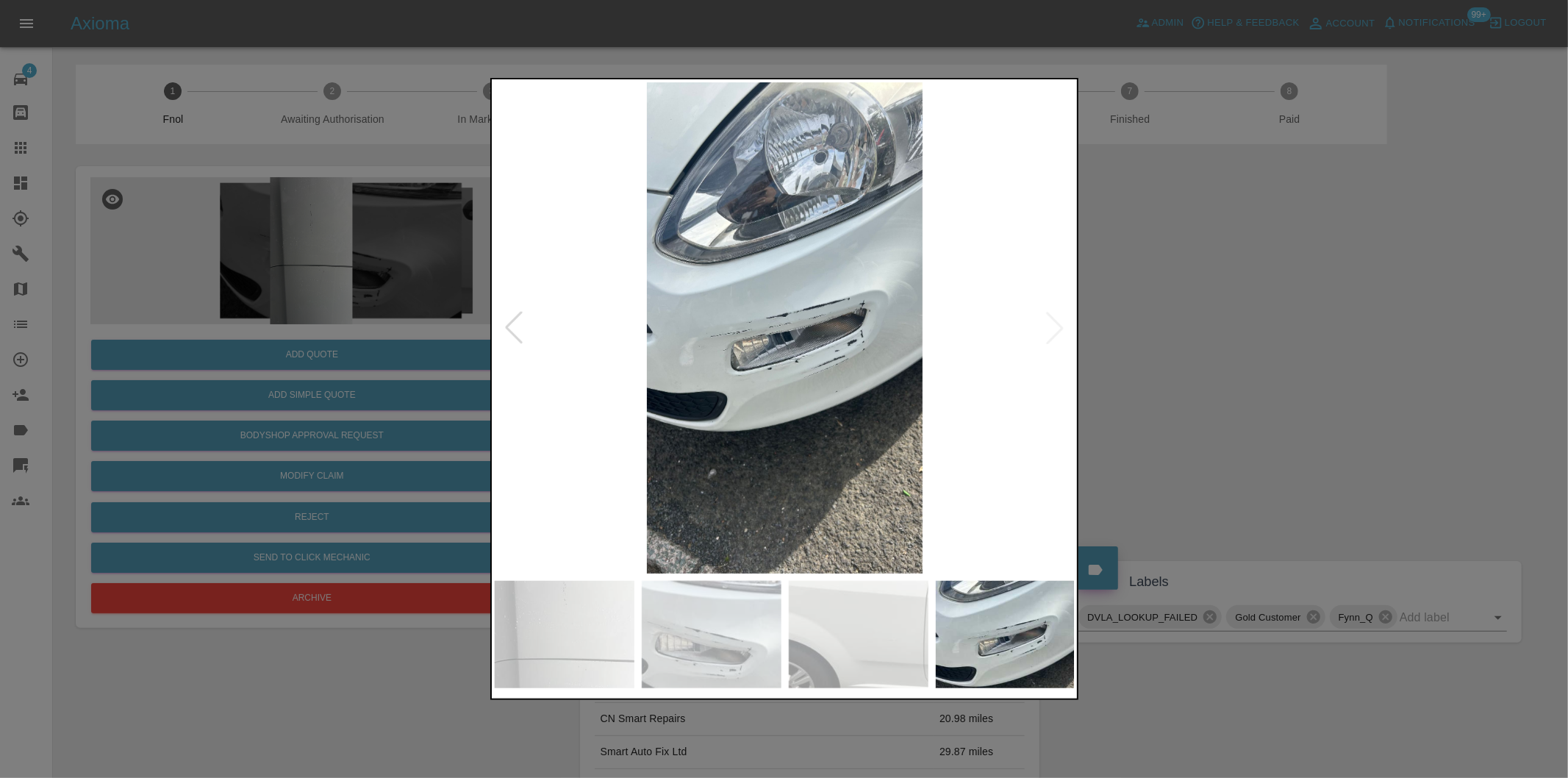
click at [1052, 326] on img at bounding box center [785, 327] width 580 height 491
click at [1251, 341] on div at bounding box center [784, 389] width 1568 height 778
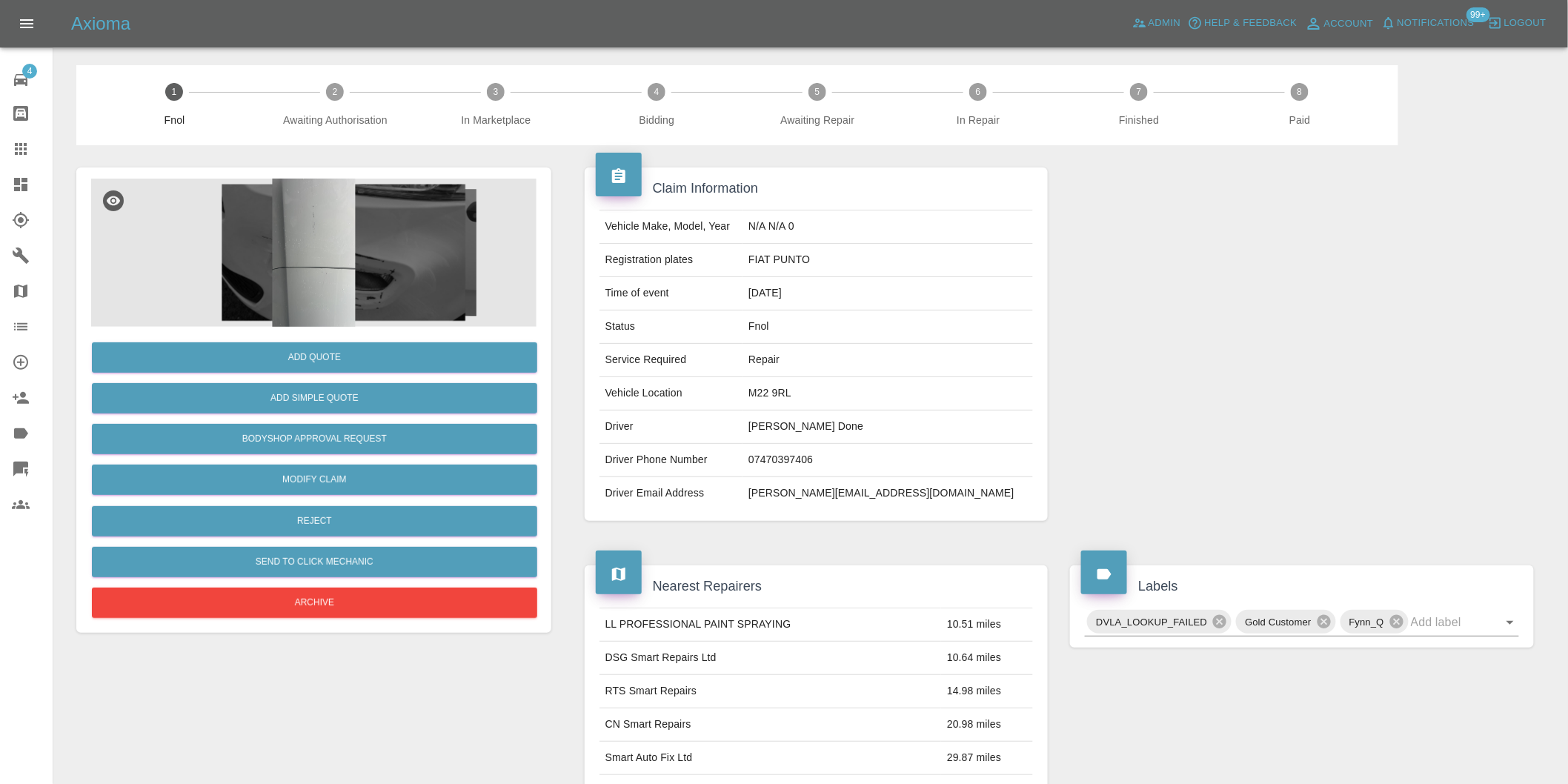
click at [336, 227] on img at bounding box center [313, 252] width 445 height 148
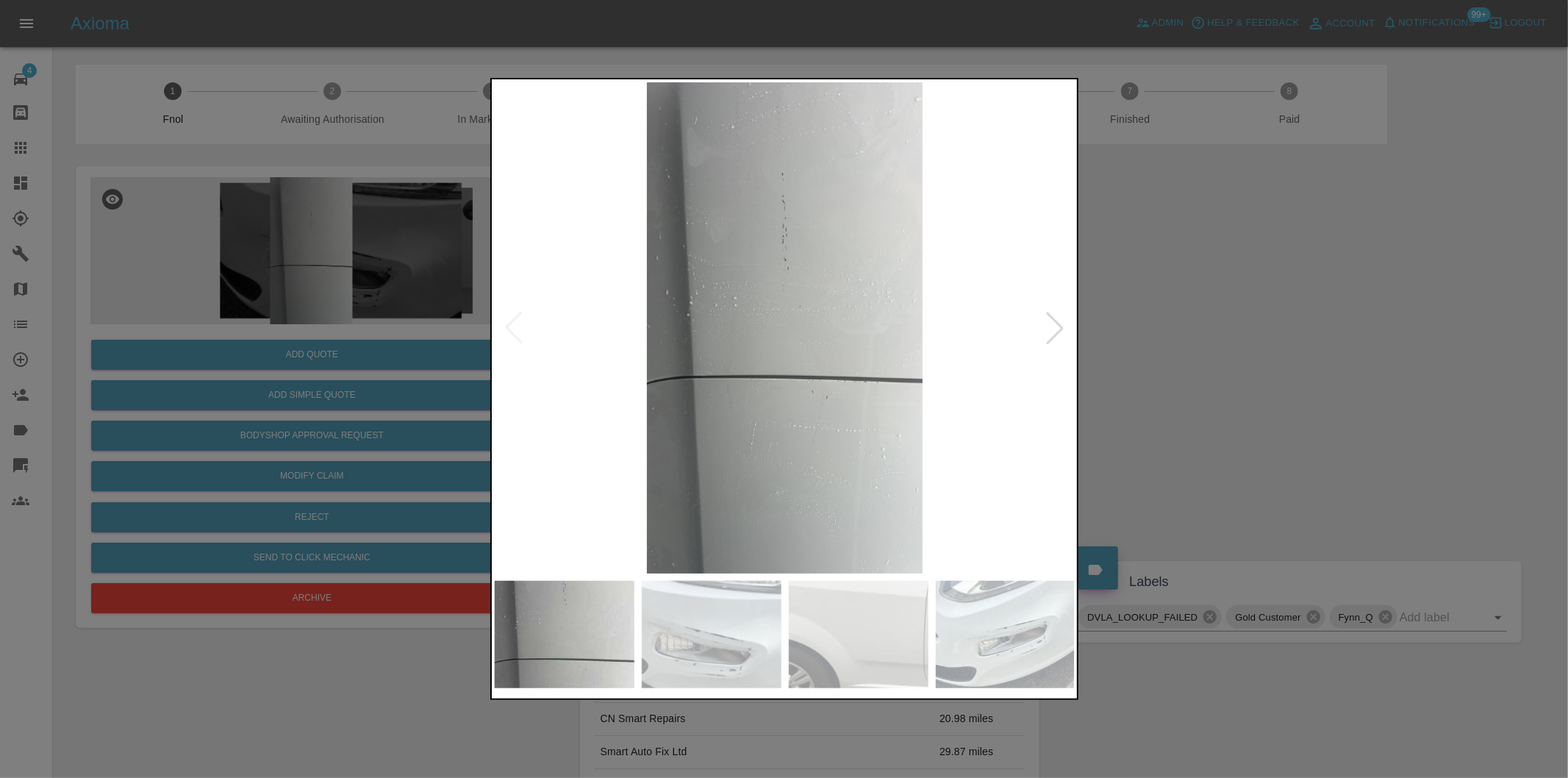
click at [1051, 332] on div at bounding box center [1055, 328] width 32 height 32
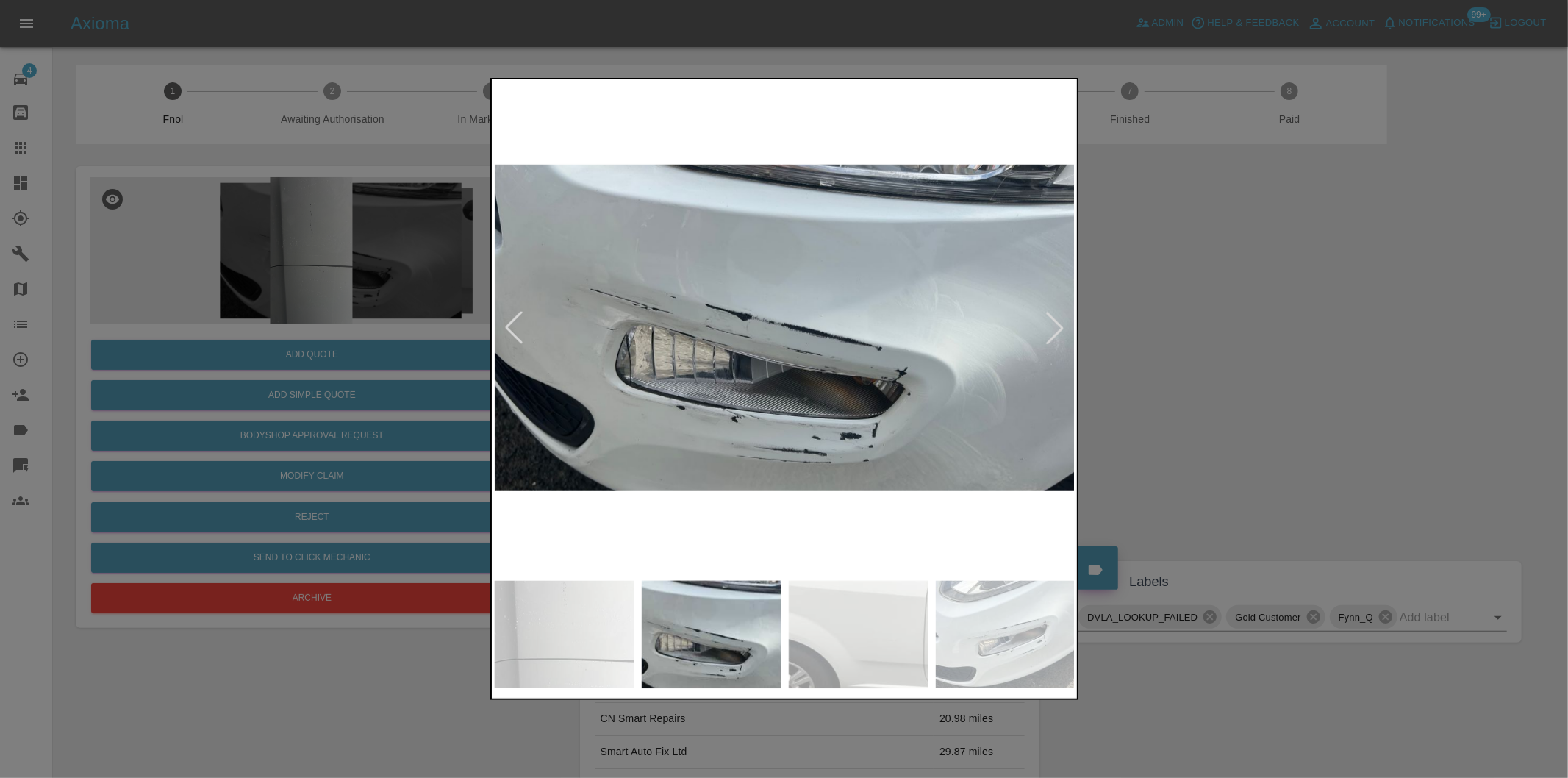
click at [1051, 332] on div at bounding box center [1055, 328] width 32 height 32
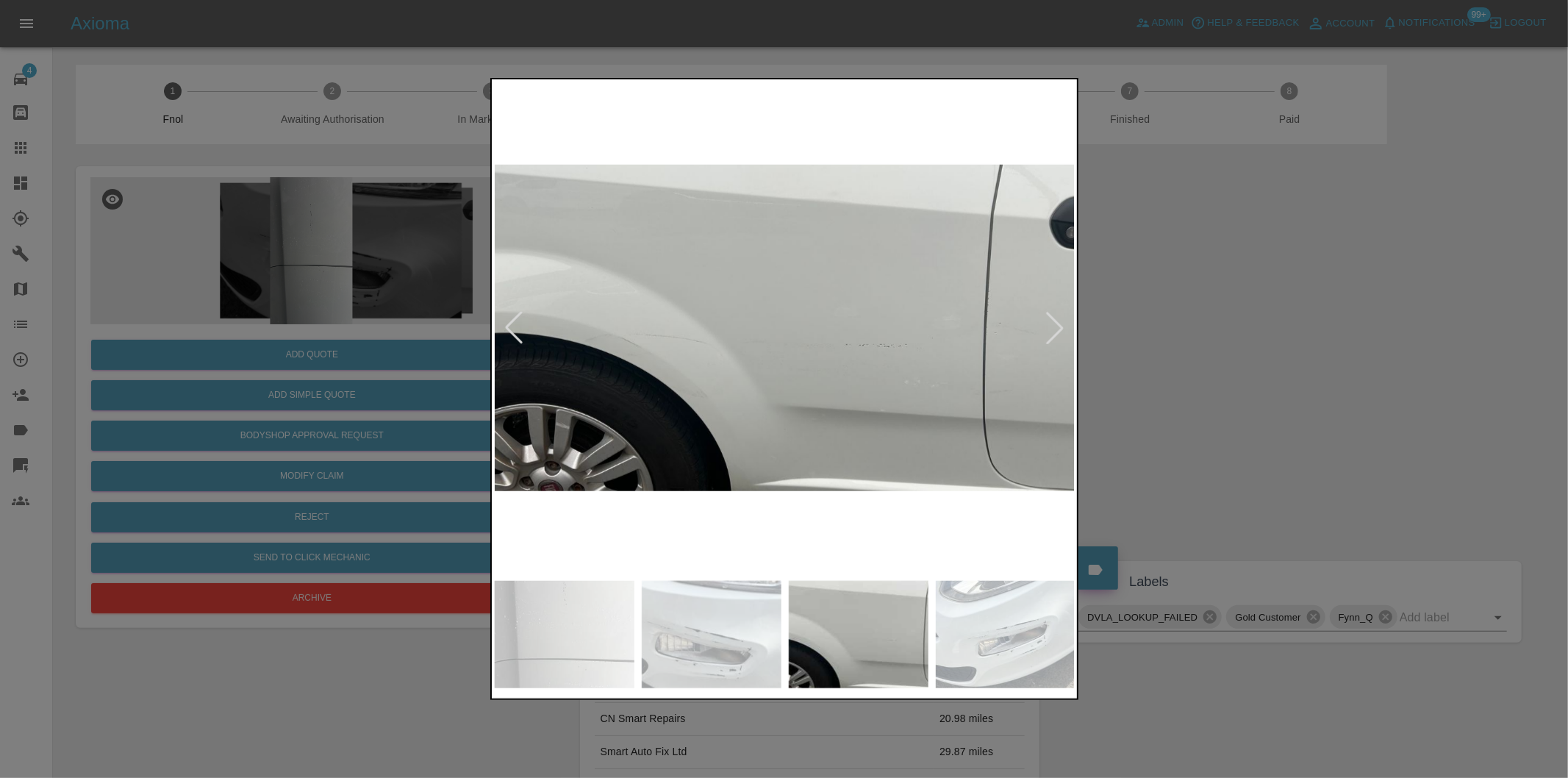
click at [1051, 332] on div at bounding box center [1055, 328] width 32 height 32
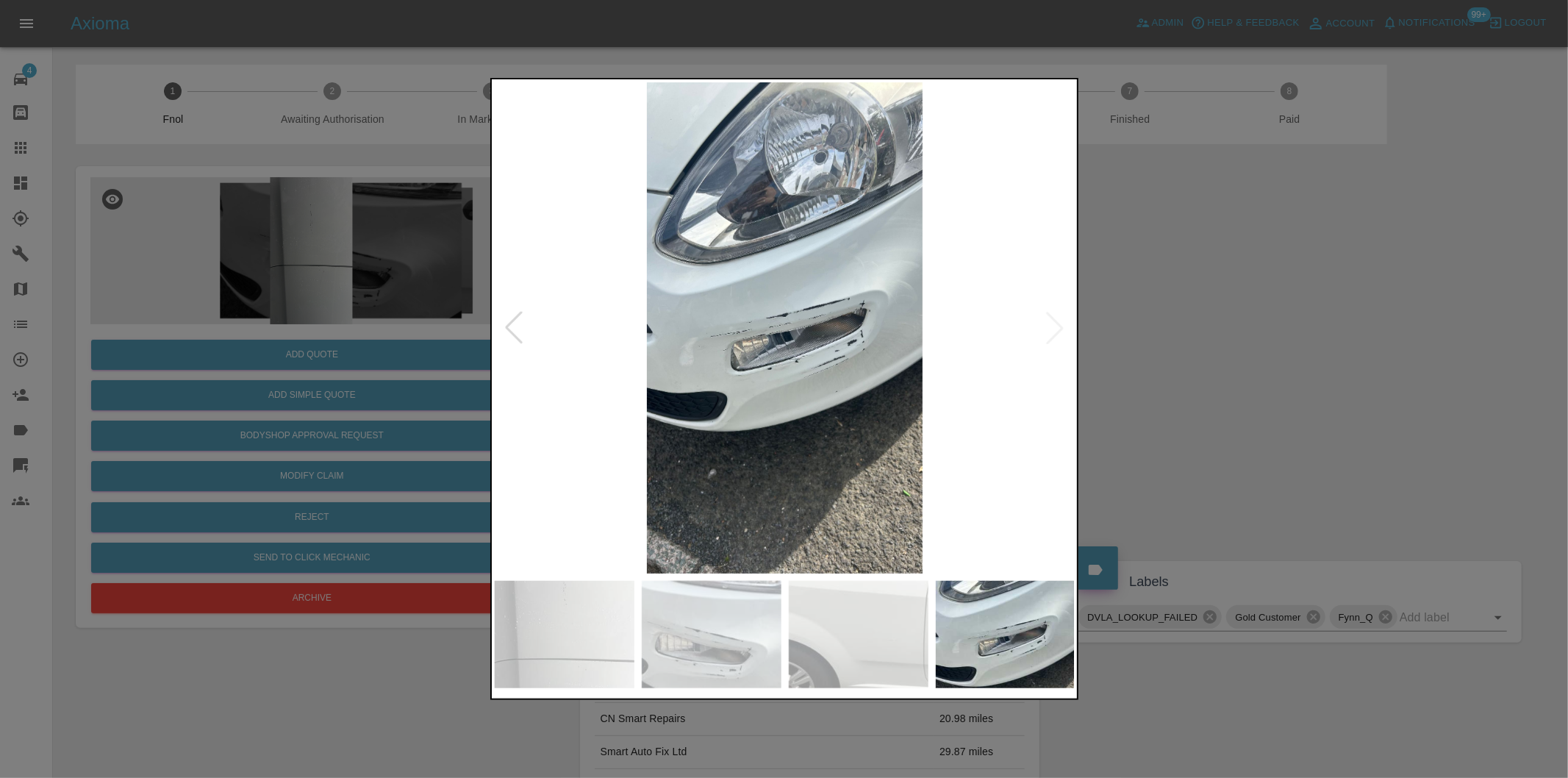
click at [1051, 332] on img at bounding box center [785, 327] width 580 height 491
click at [799, 276] on img at bounding box center [785, 327] width 580 height 491
click at [1056, 329] on img at bounding box center [785, 327] width 580 height 491
click at [1284, 343] on div at bounding box center [784, 389] width 1568 height 778
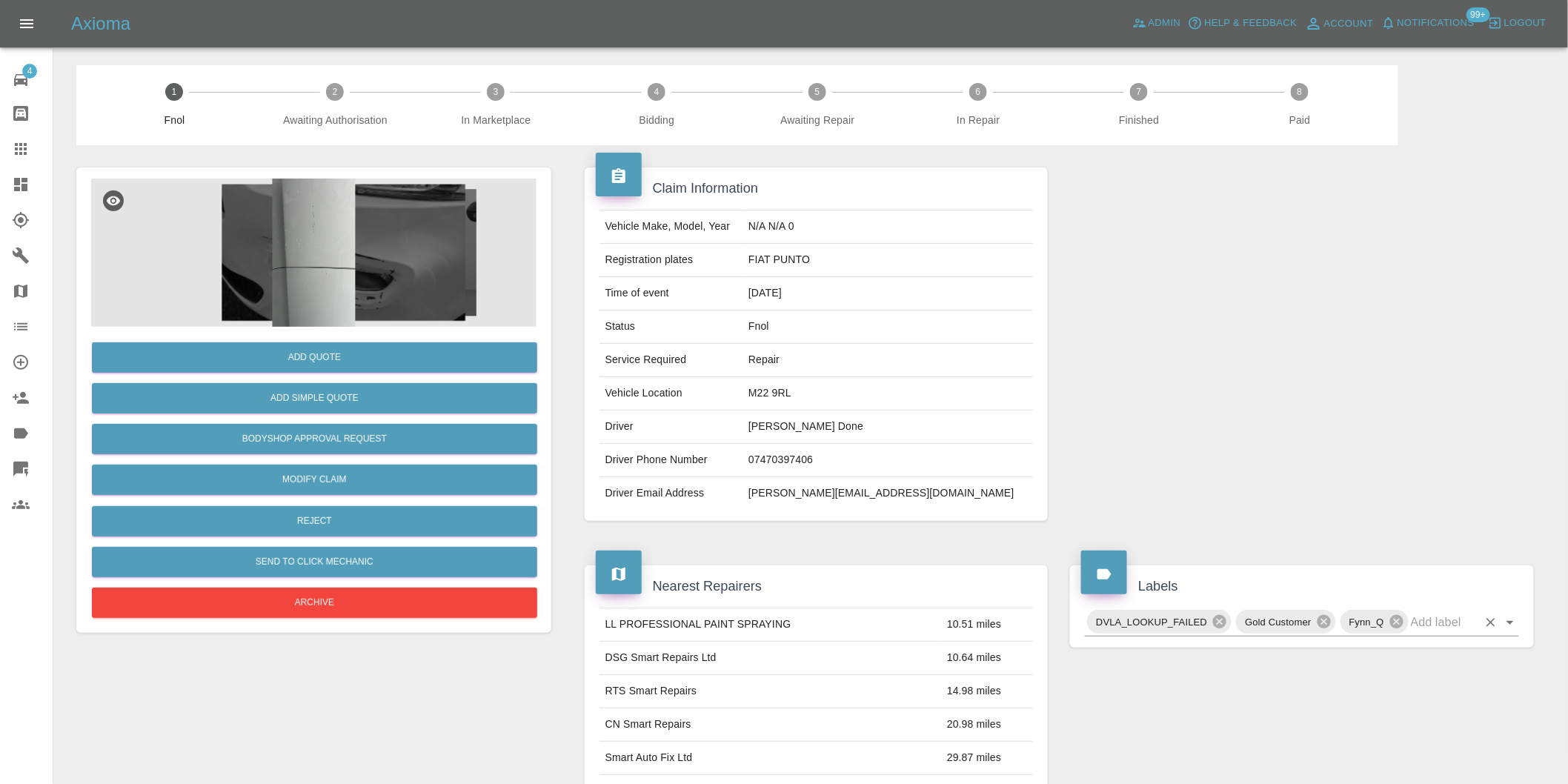
click at [1512, 620] on icon "Open" at bounding box center [1511, 623] width 18 height 18
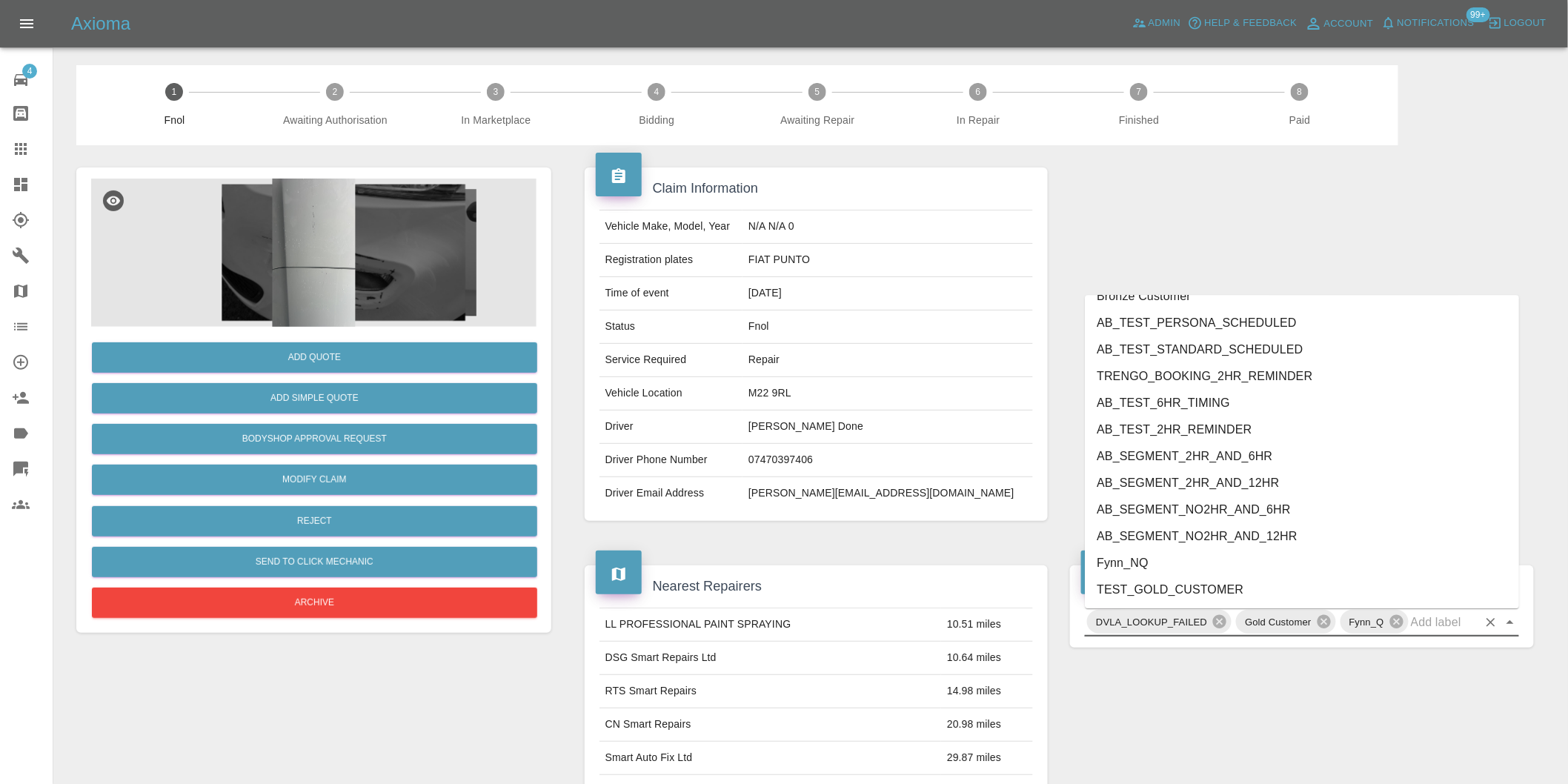
scroll to position [3139, 0]
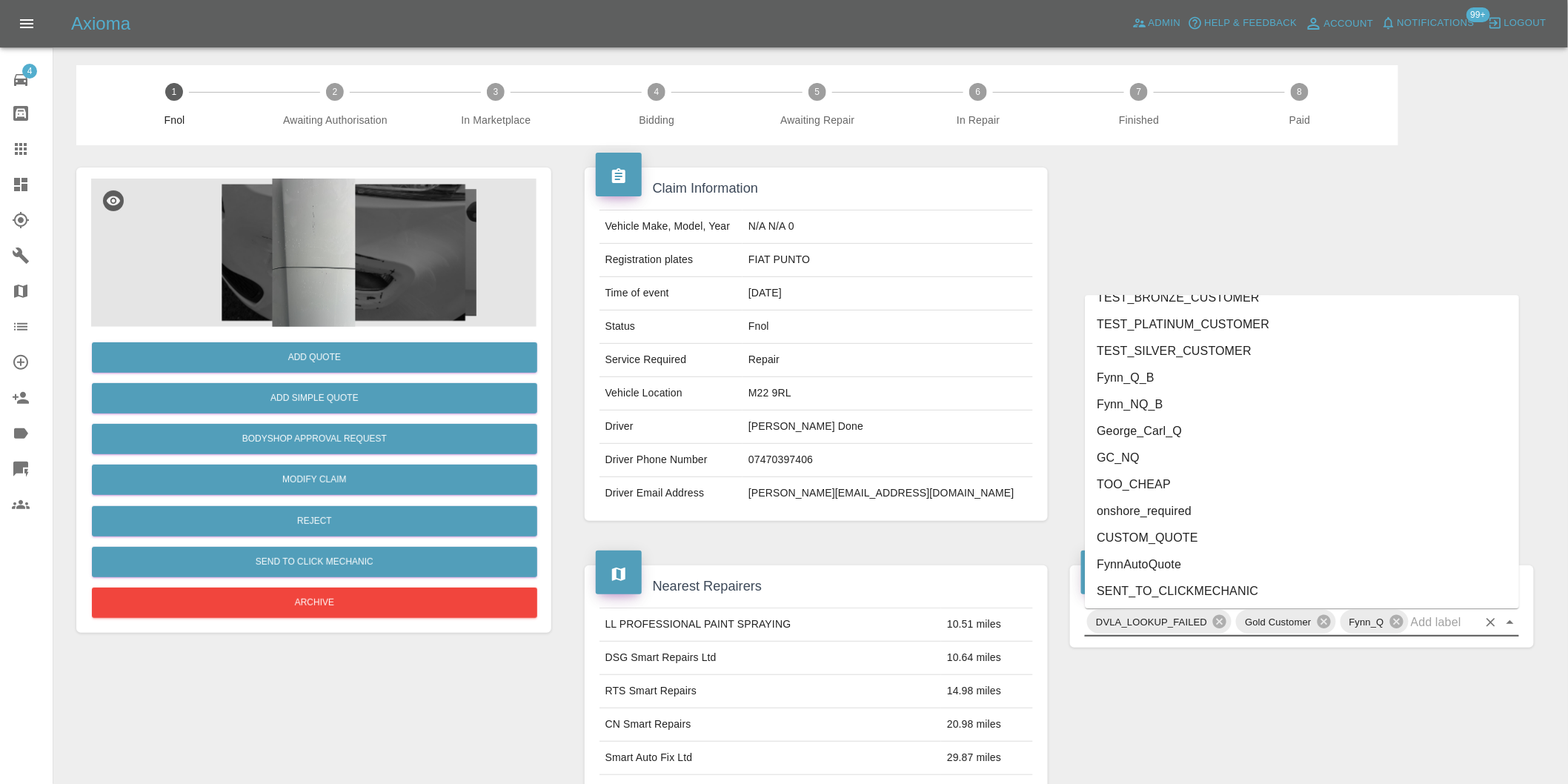
click at [1159, 435] on li "George_Carl_Q" at bounding box center [1302, 430] width 435 height 27
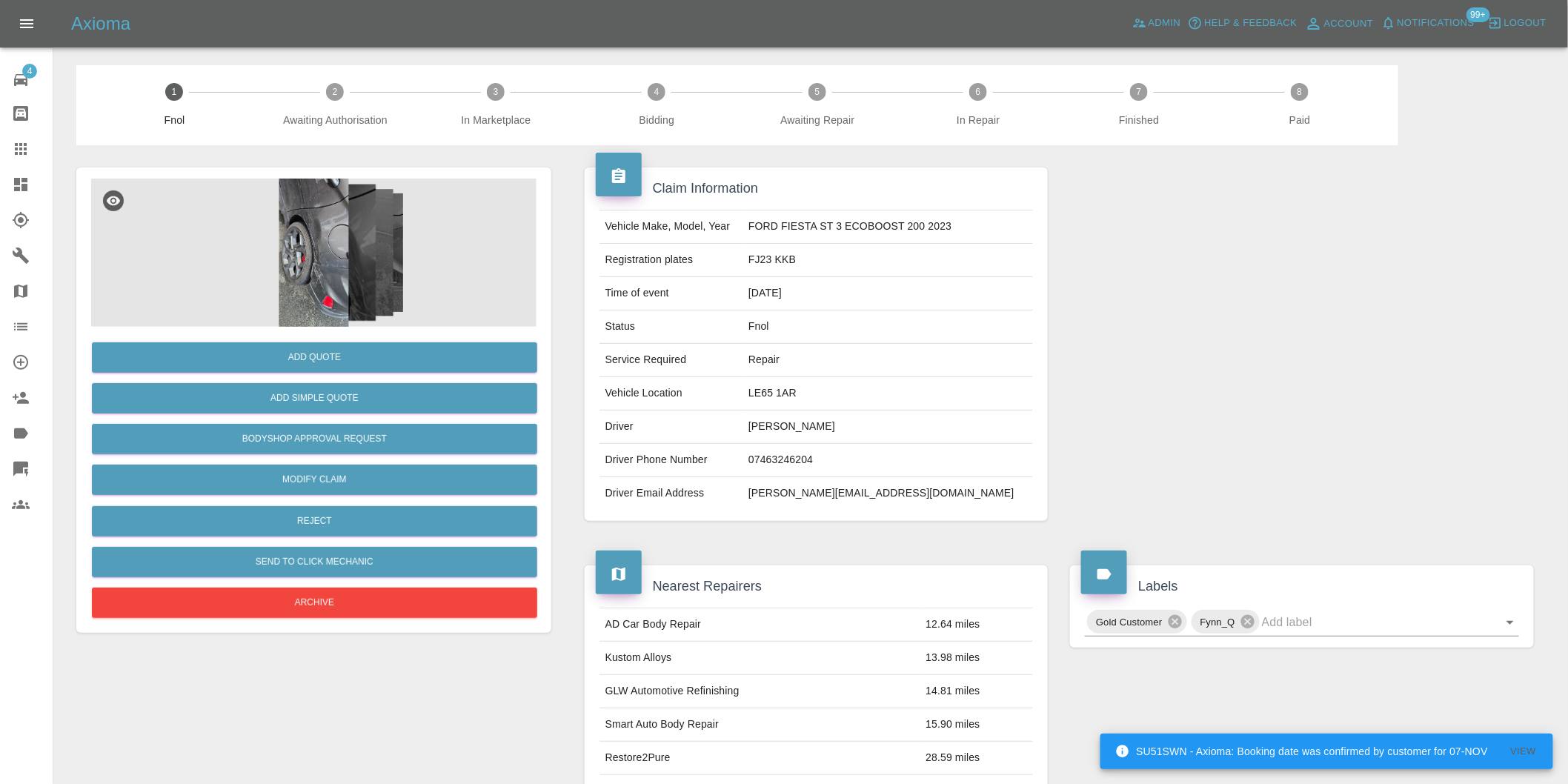
click at [331, 249] on img at bounding box center [313, 252] width 445 height 148
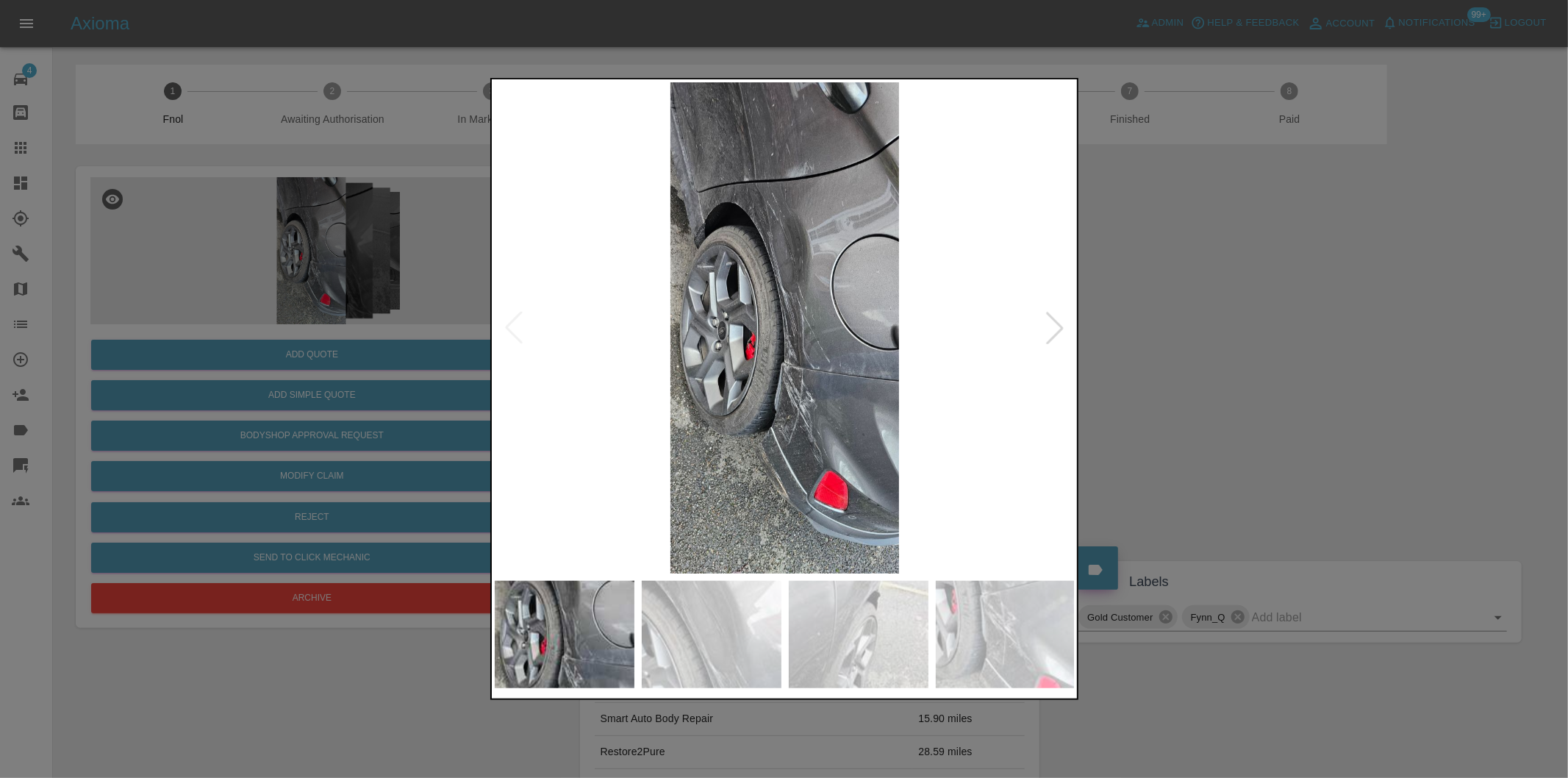
click at [1056, 328] on div at bounding box center [1055, 328] width 32 height 32
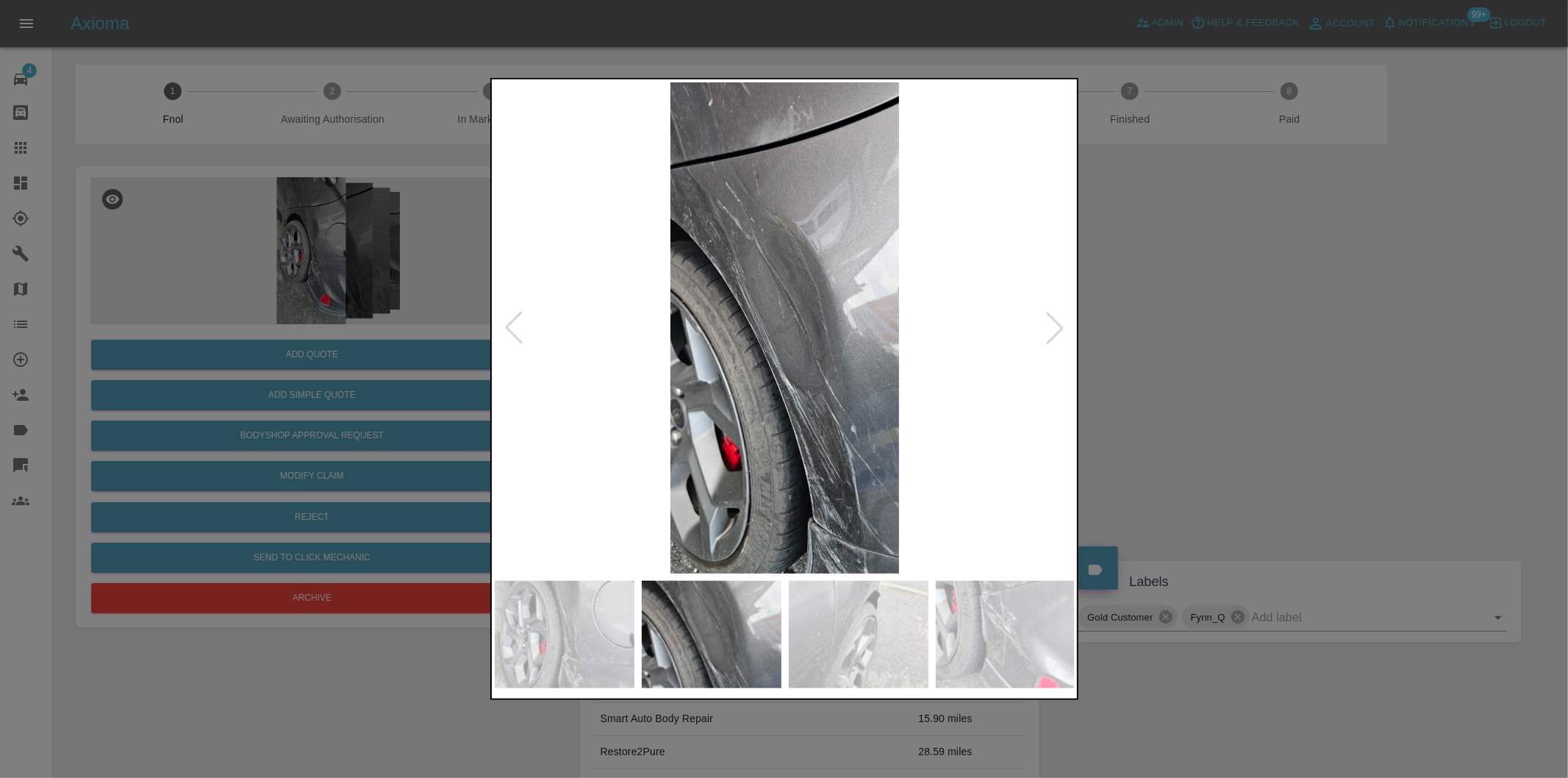
click at [1056, 328] on div at bounding box center [1055, 328] width 32 height 32
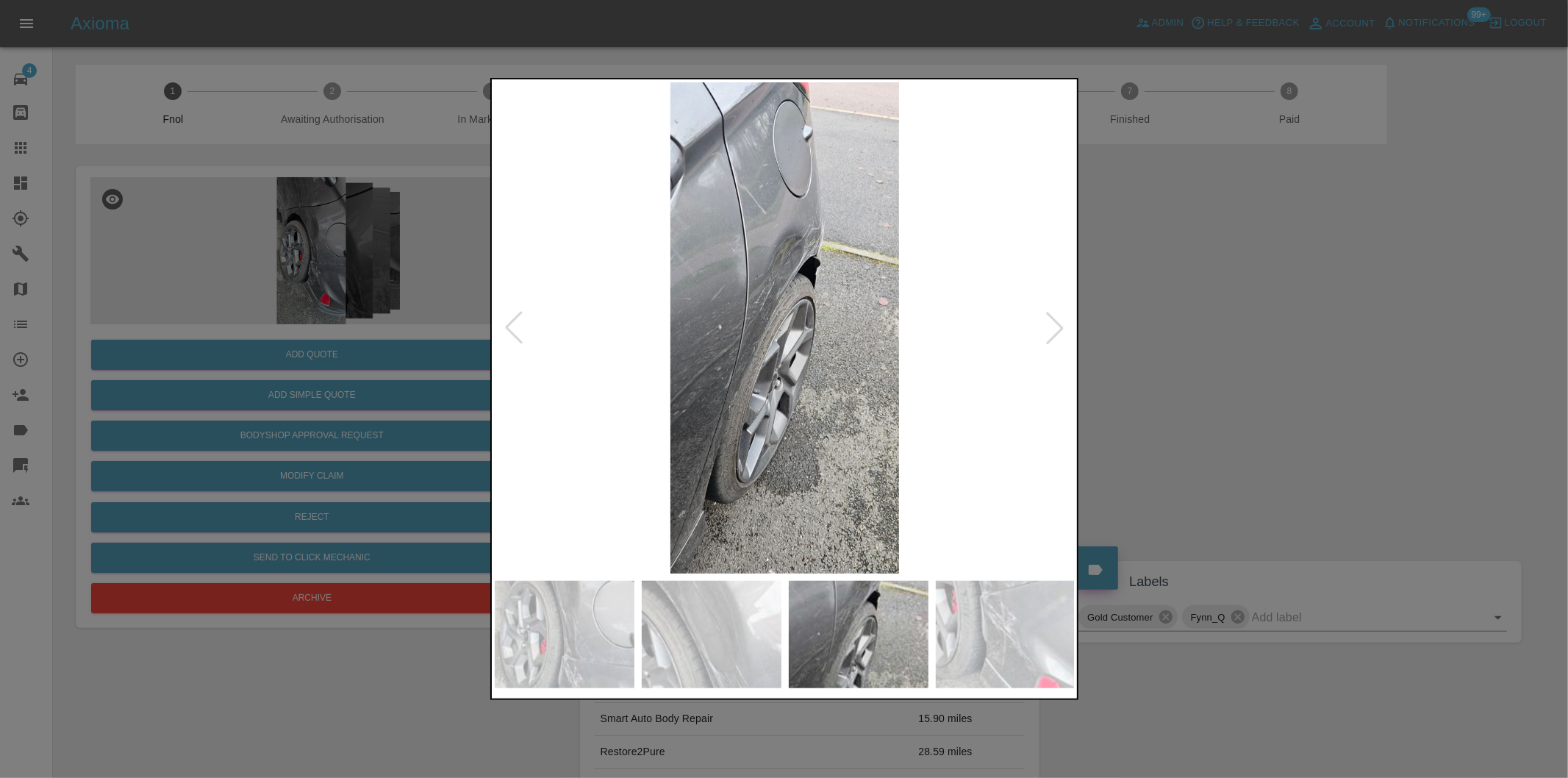
click at [1056, 328] on div at bounding box center [1055, 328] width 32 height 32
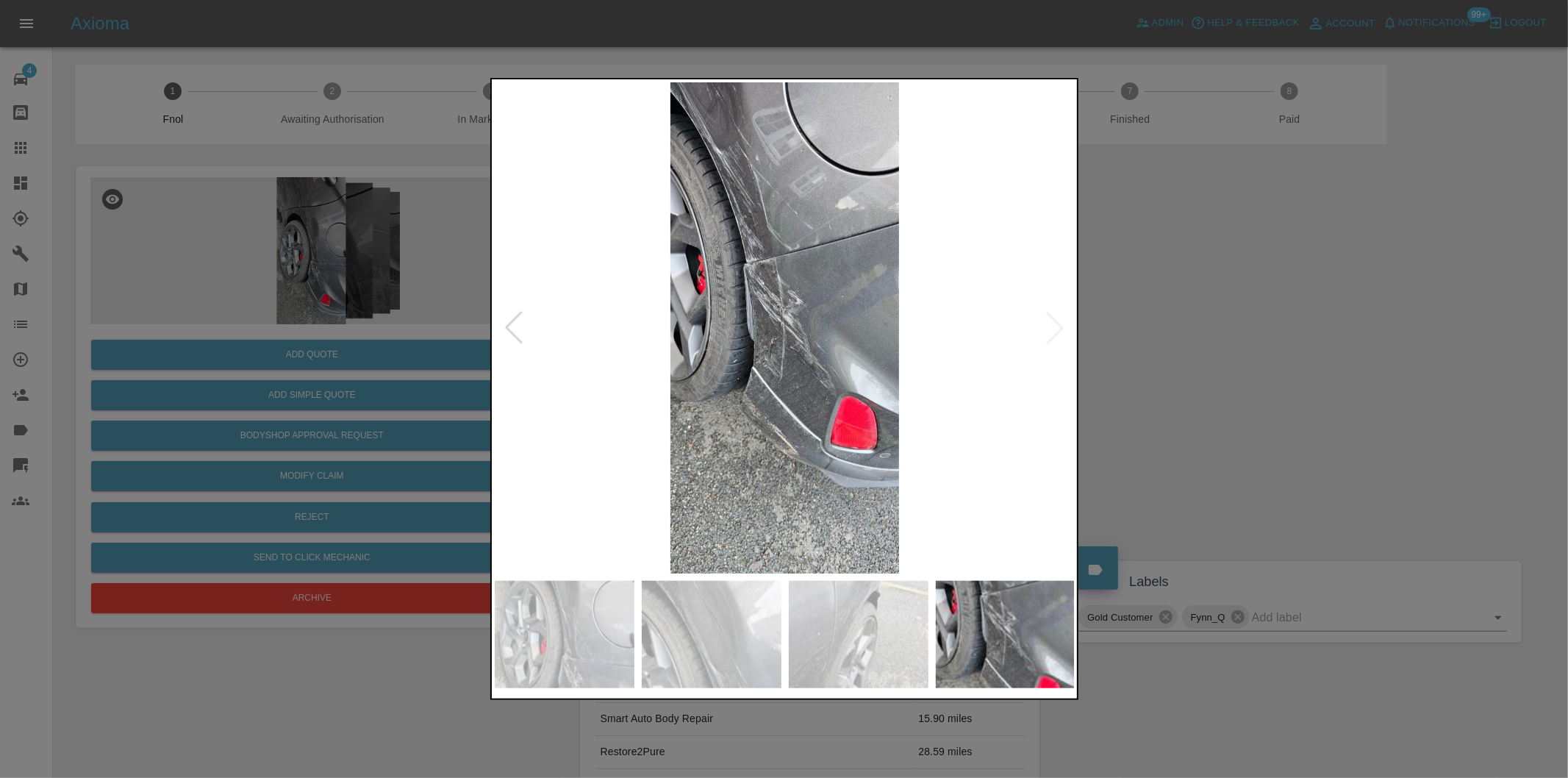
click at [1218, 331] on div at bounding box center [784, 389] width 1568 height 778
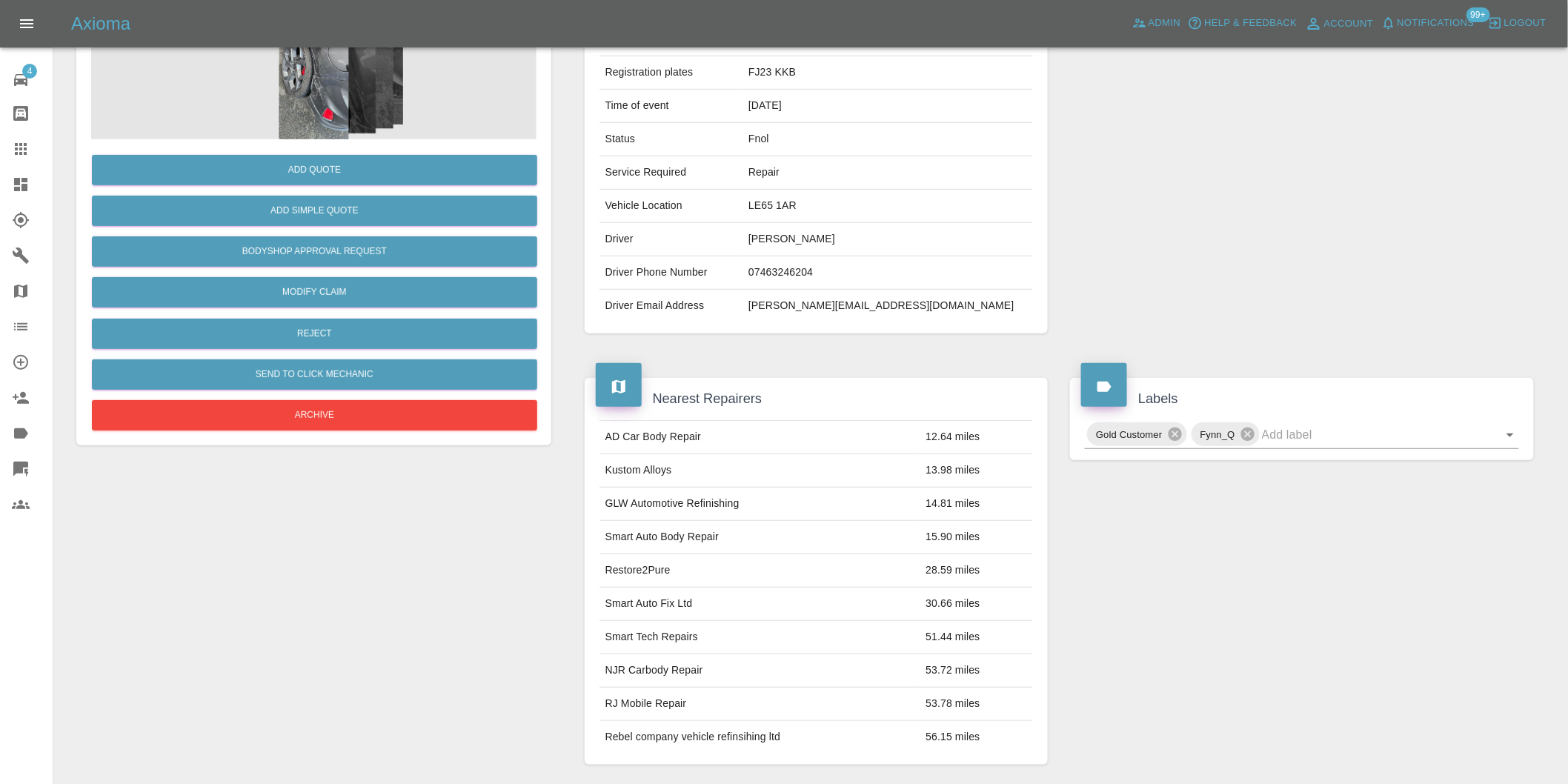
scroll to position [329, 0]
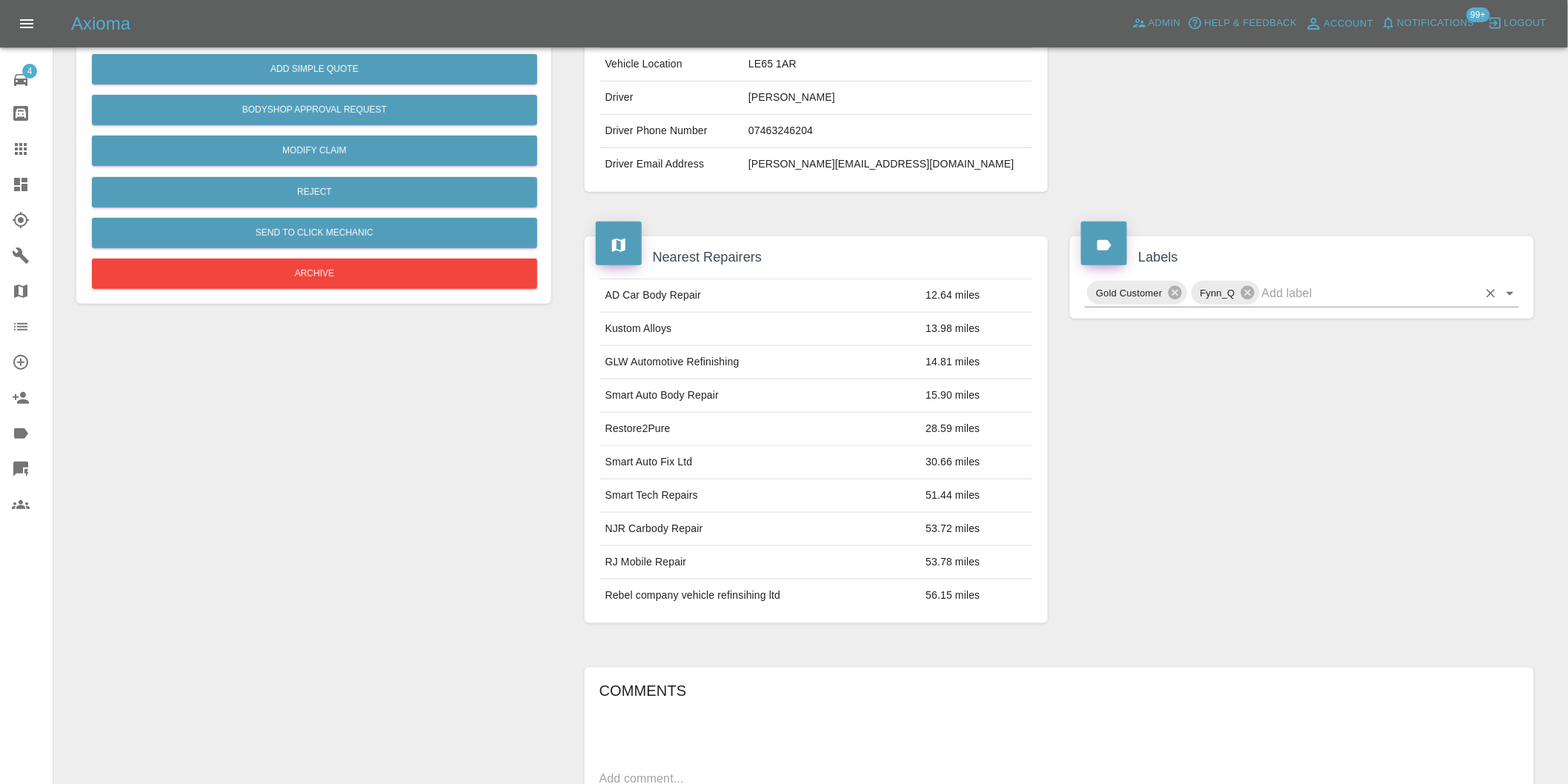
click at [1505, 296] on icon "Open" at bounding box center [1511, 294] width 18 height 18
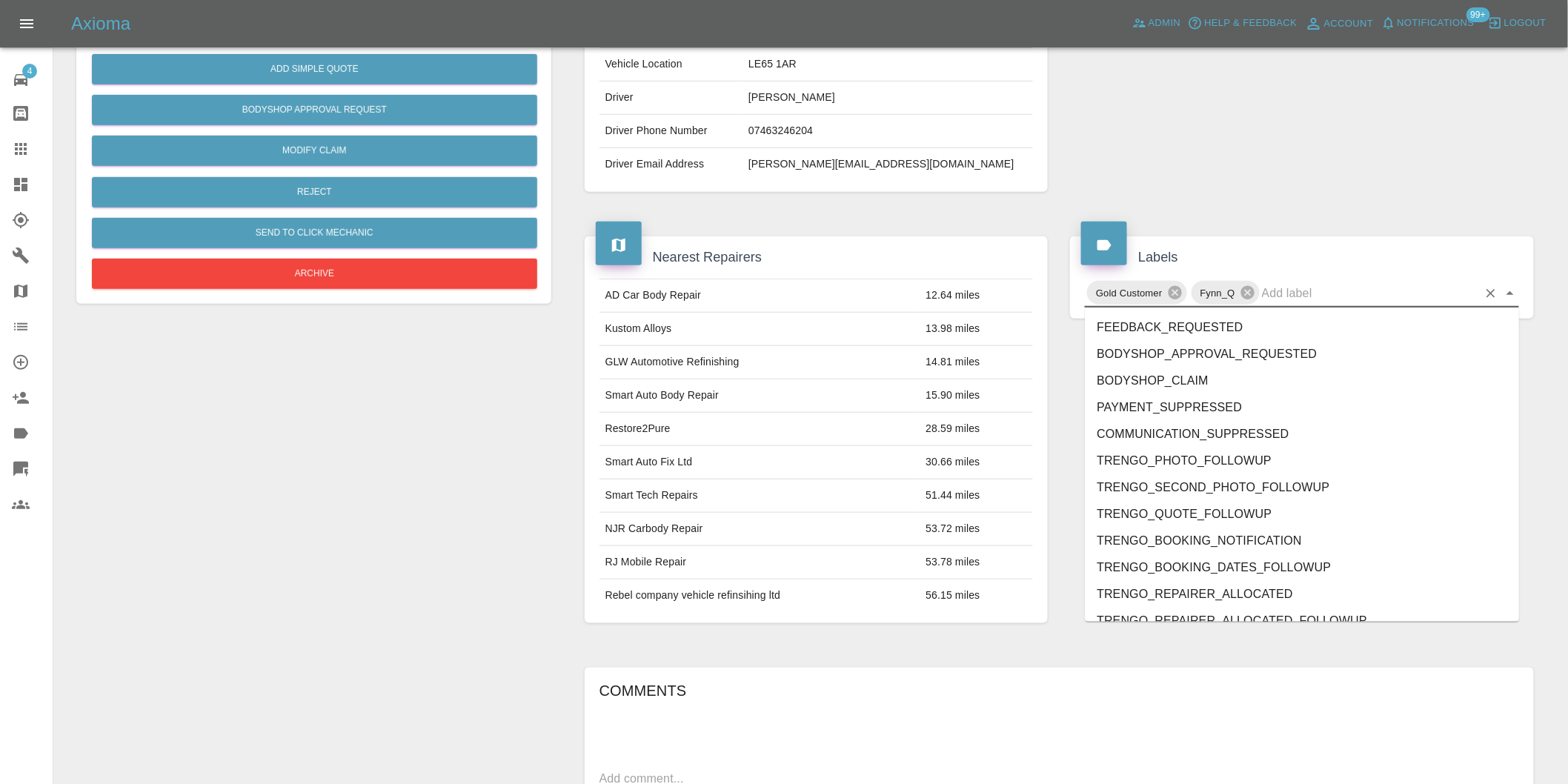
drag, startPoint x: 1506, startPoint y: 327, endPoint x: 1512, endPoint y: 387, distance: 60.3
click at [1528, 443] on body "Axioma Admin Help & Feedback Account Notifications 99+ Logout 4 Repair home Bod…" at bounding box center [784, 431] width 1568 height 1521
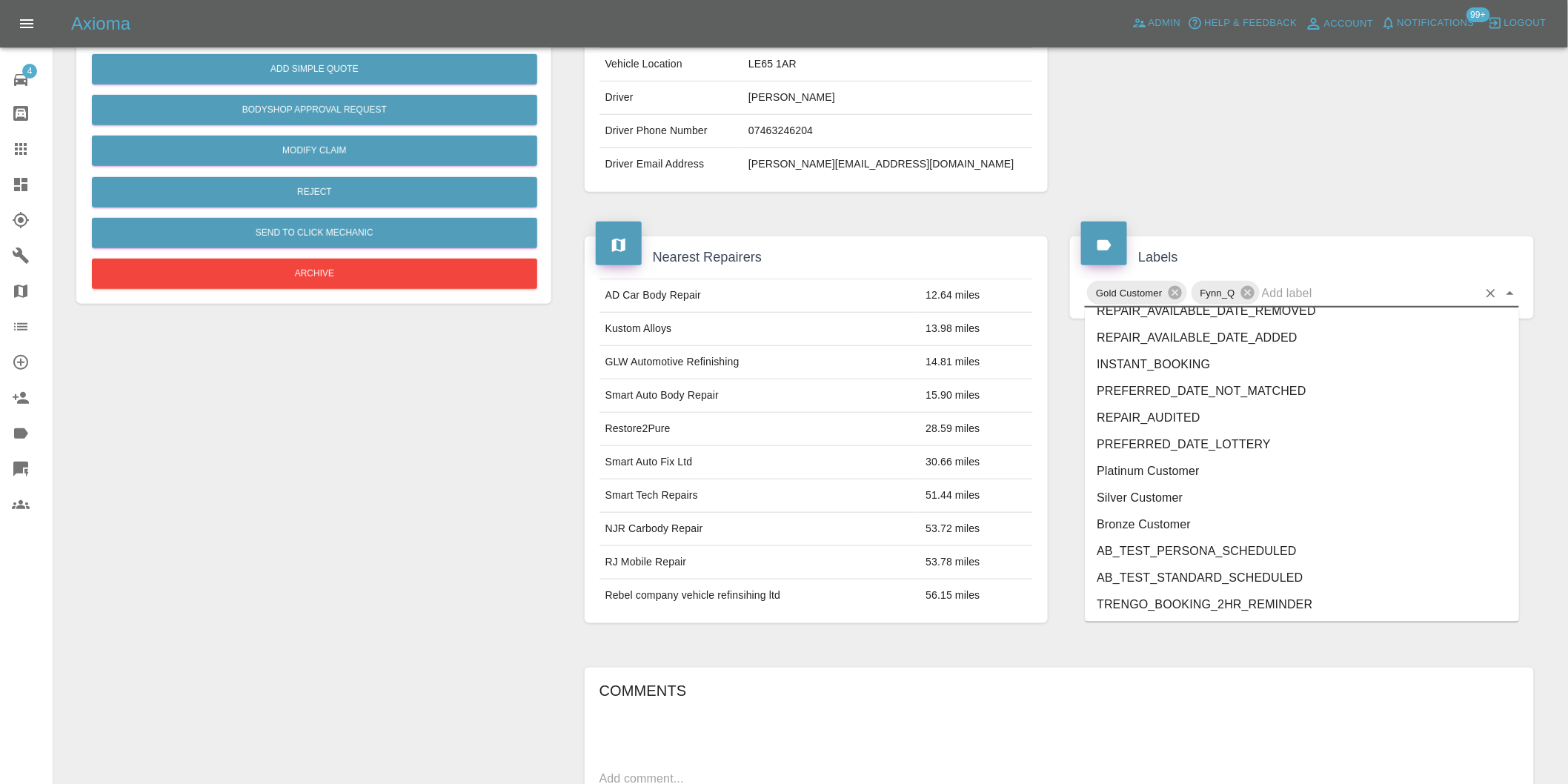
scroll to position [3165, 0]
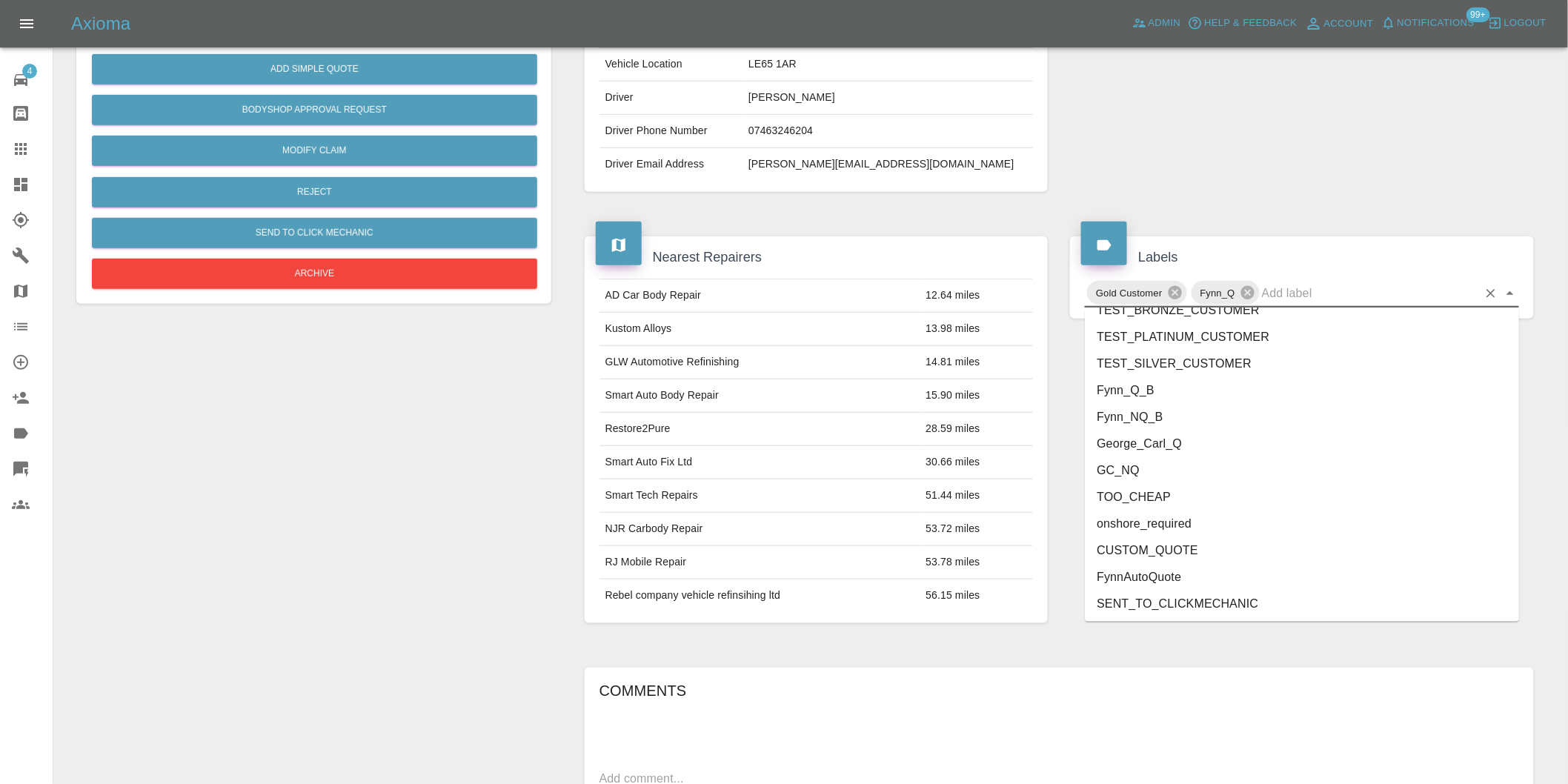
click at [1191, 431] on li "George_Carl_Q" at bounding box center [1302, 444] width 435 height 27
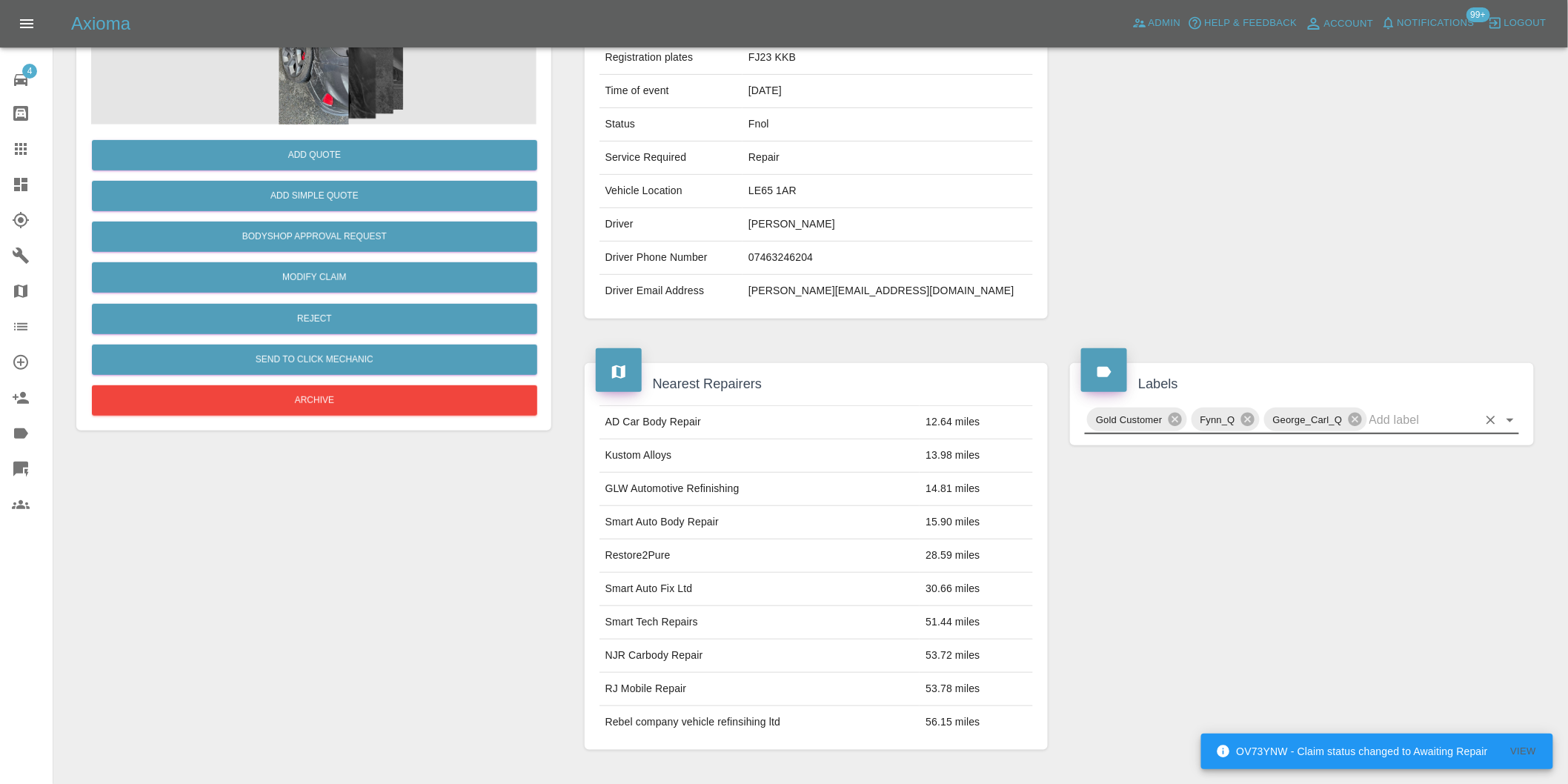
scroll to position [83, 0]
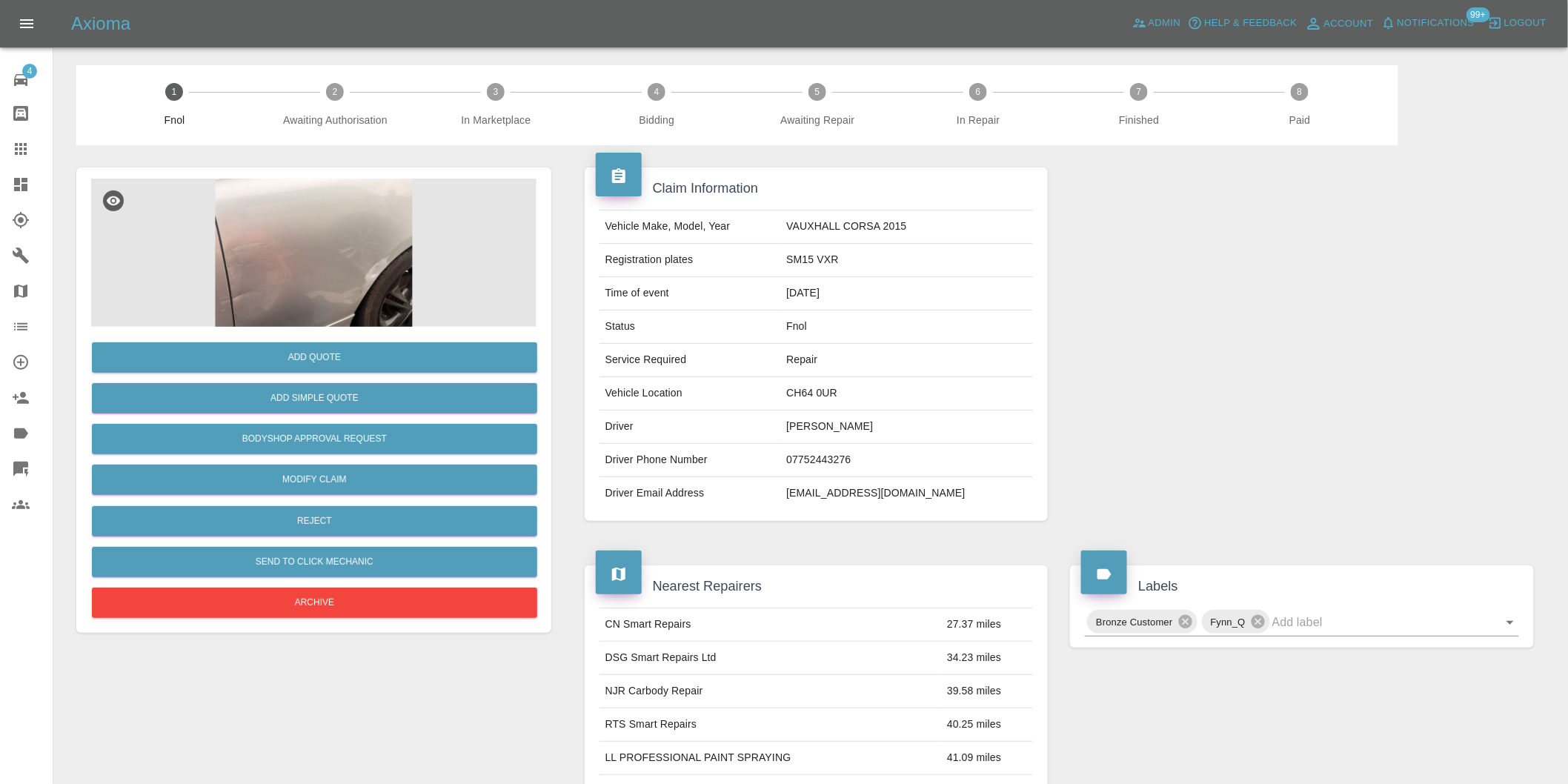
click at [325, 201] on img at bounding box center [313, 252] width 445 height 148
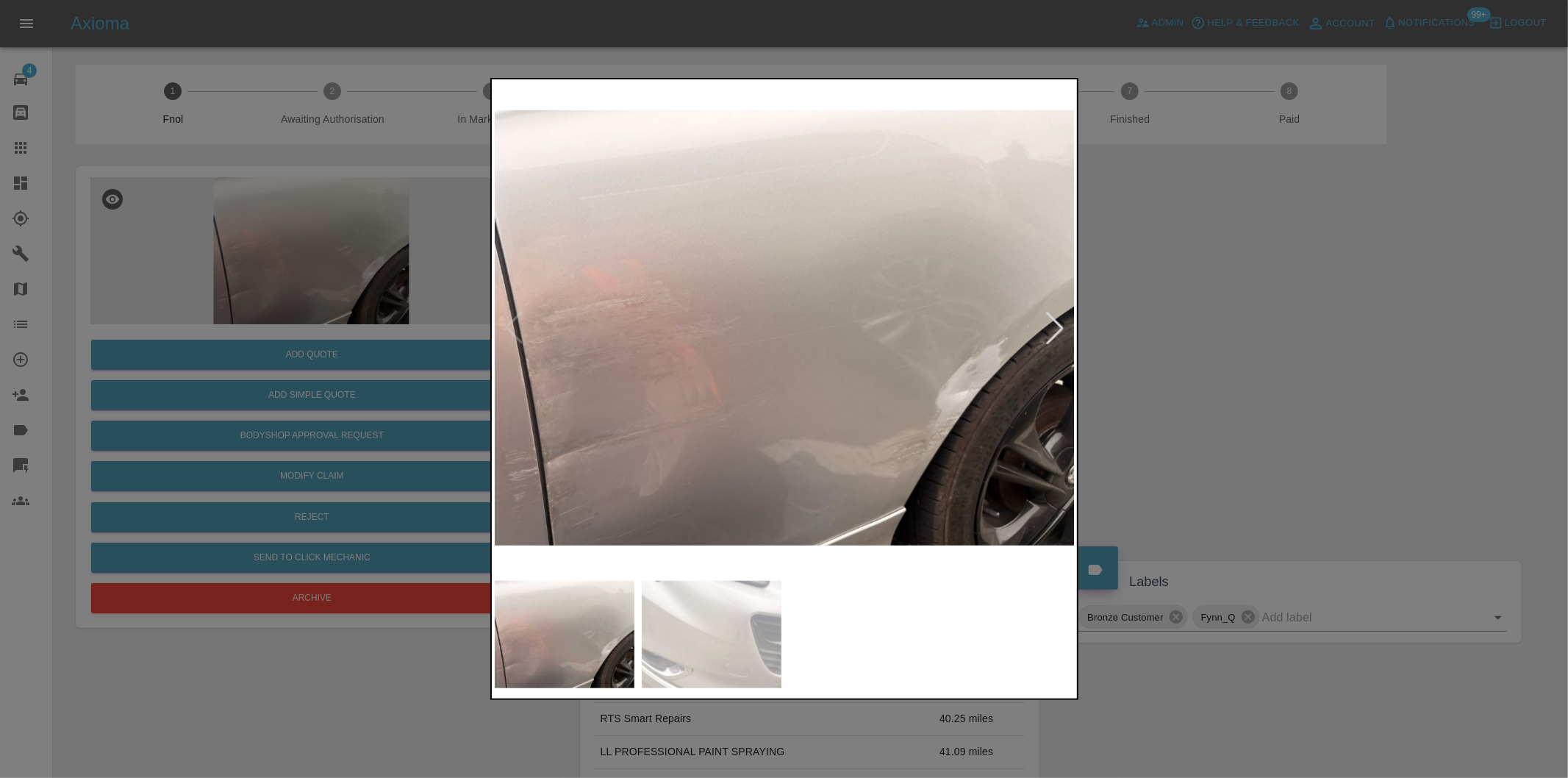
click at [1056, 328] on div at bounding box center [1055, 328] width 32 height 32
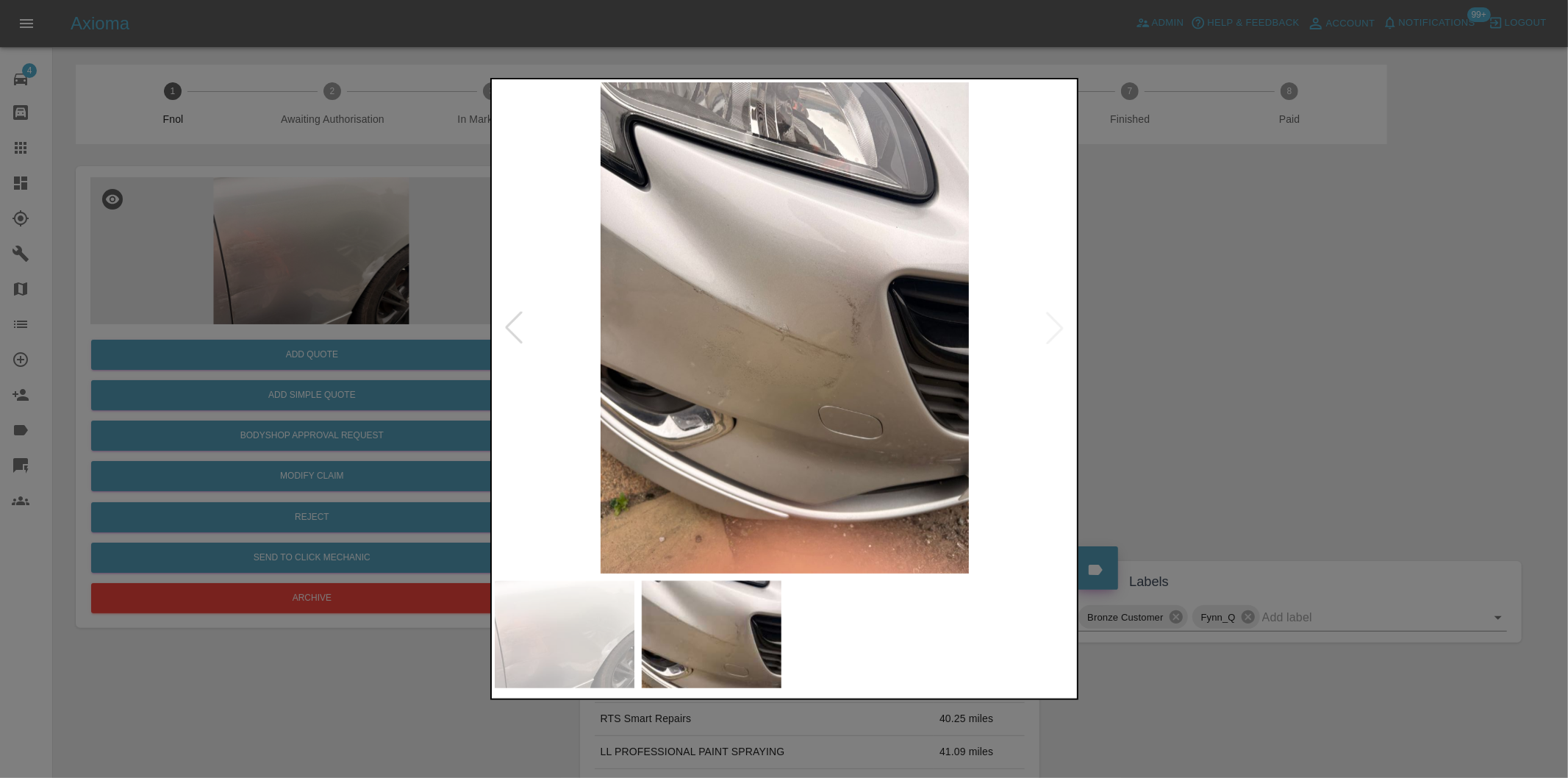
click at [1056, 328] on img at bounding box center [785, 327] width 580 height 491
click at [509, 324] on div at bounding box center [514, 328] width 32 height 32
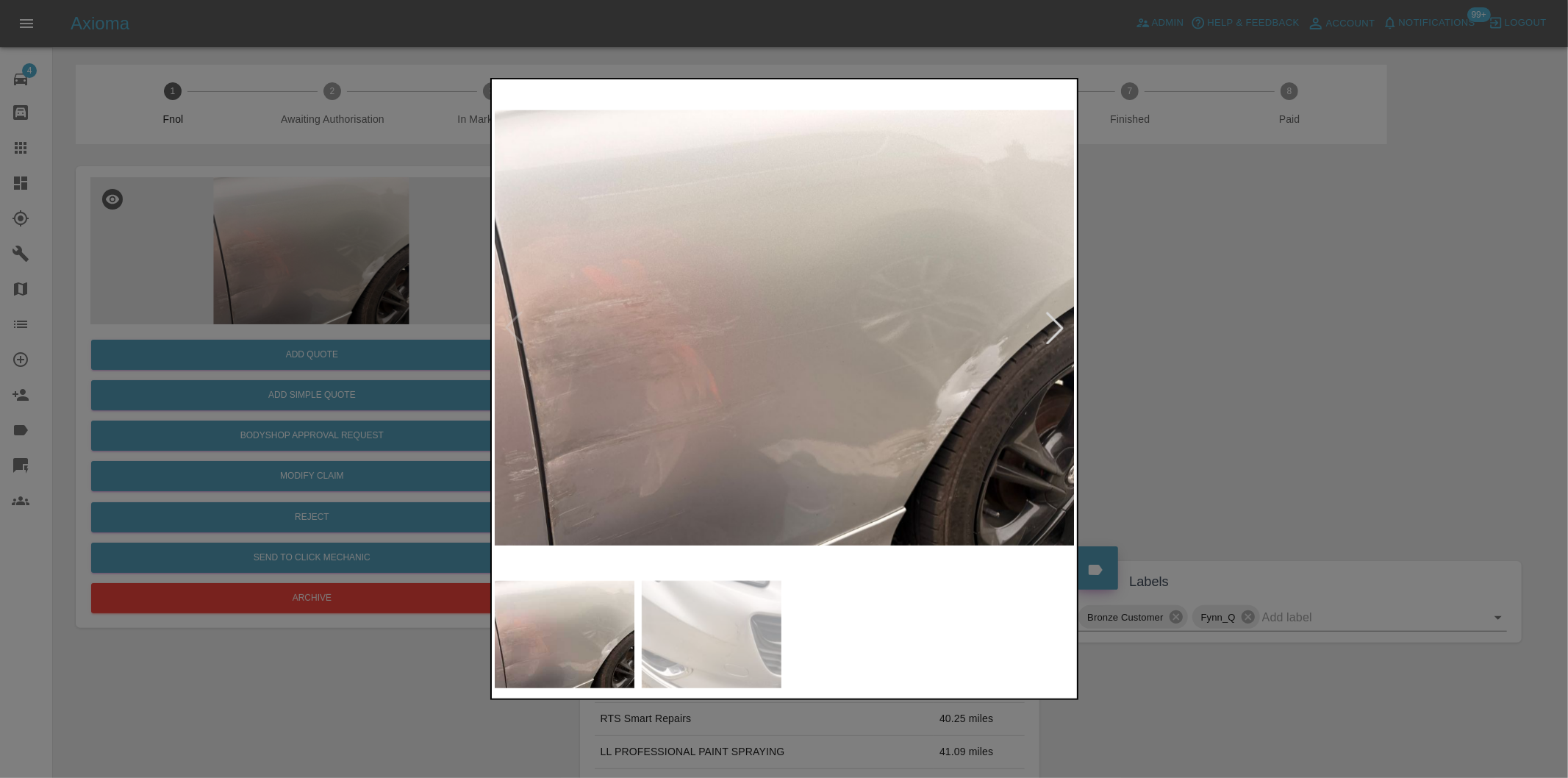
click at [1200, 295] on div at bounding box center [784, 389] width 1568 height 778
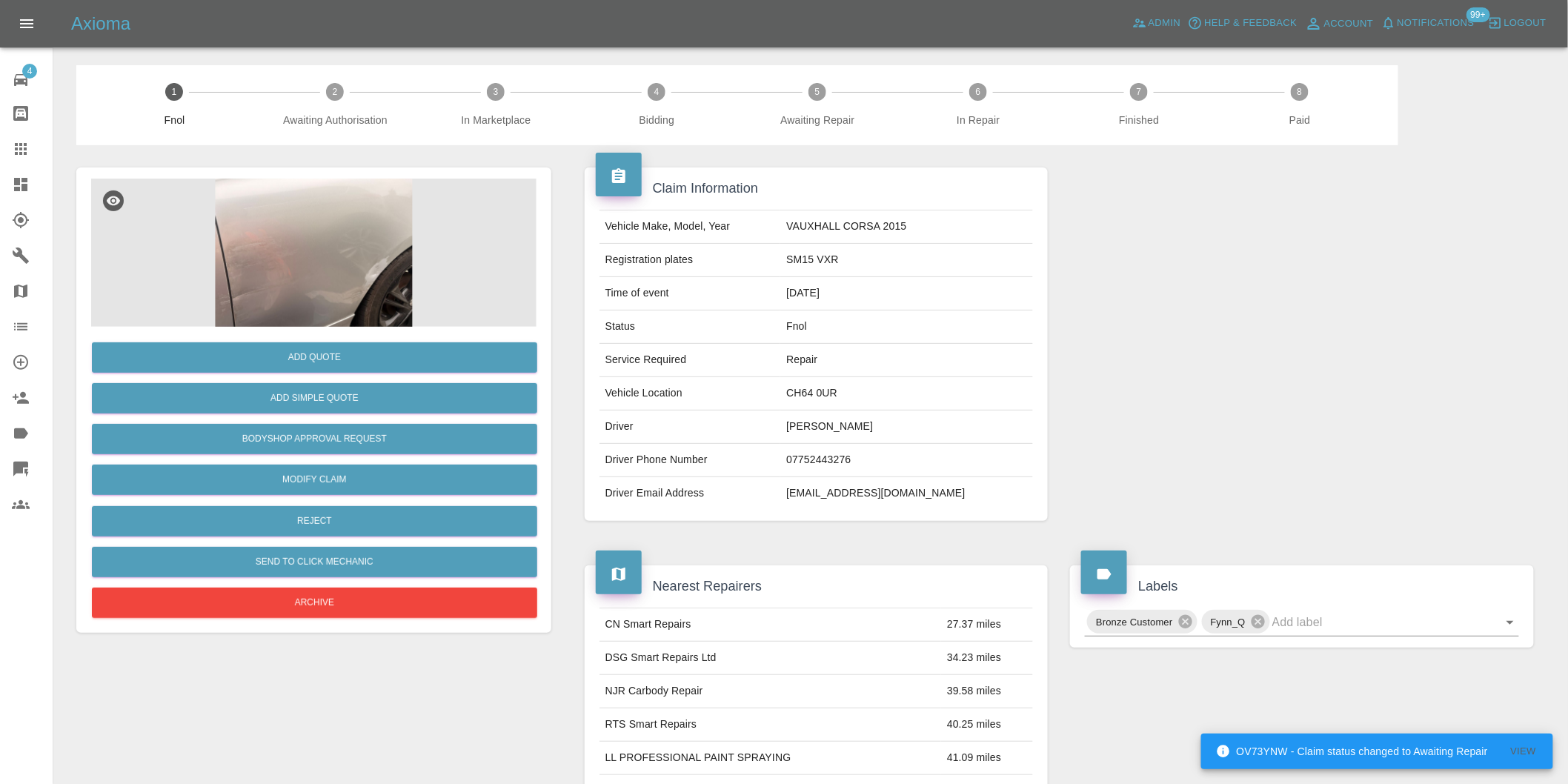
click at [289, 255] on img at bounding box center [313, 252] width 445 height 148
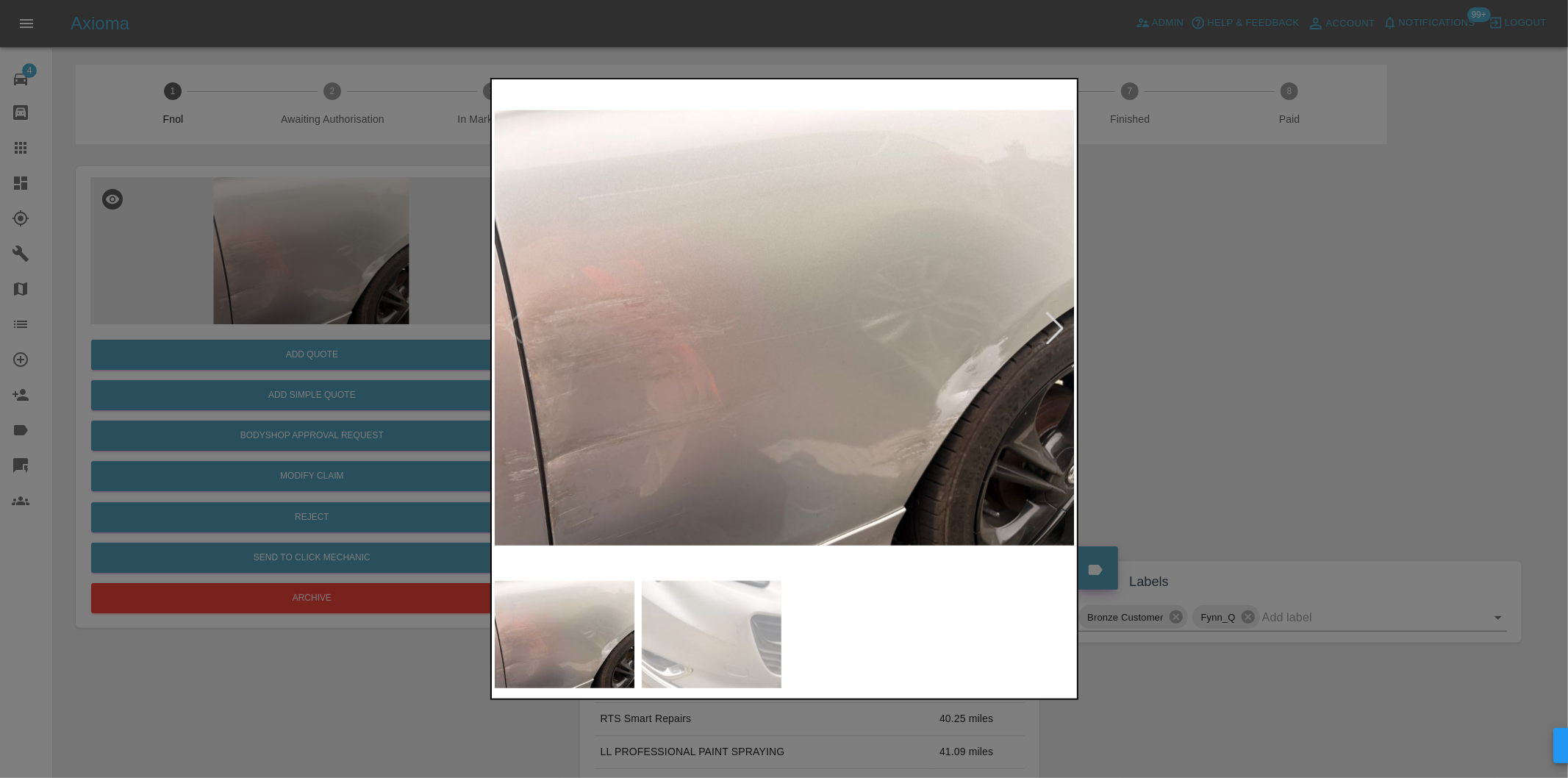
click at [1279, 424] on div at bounding box center [784, 389] width 1568 height 778
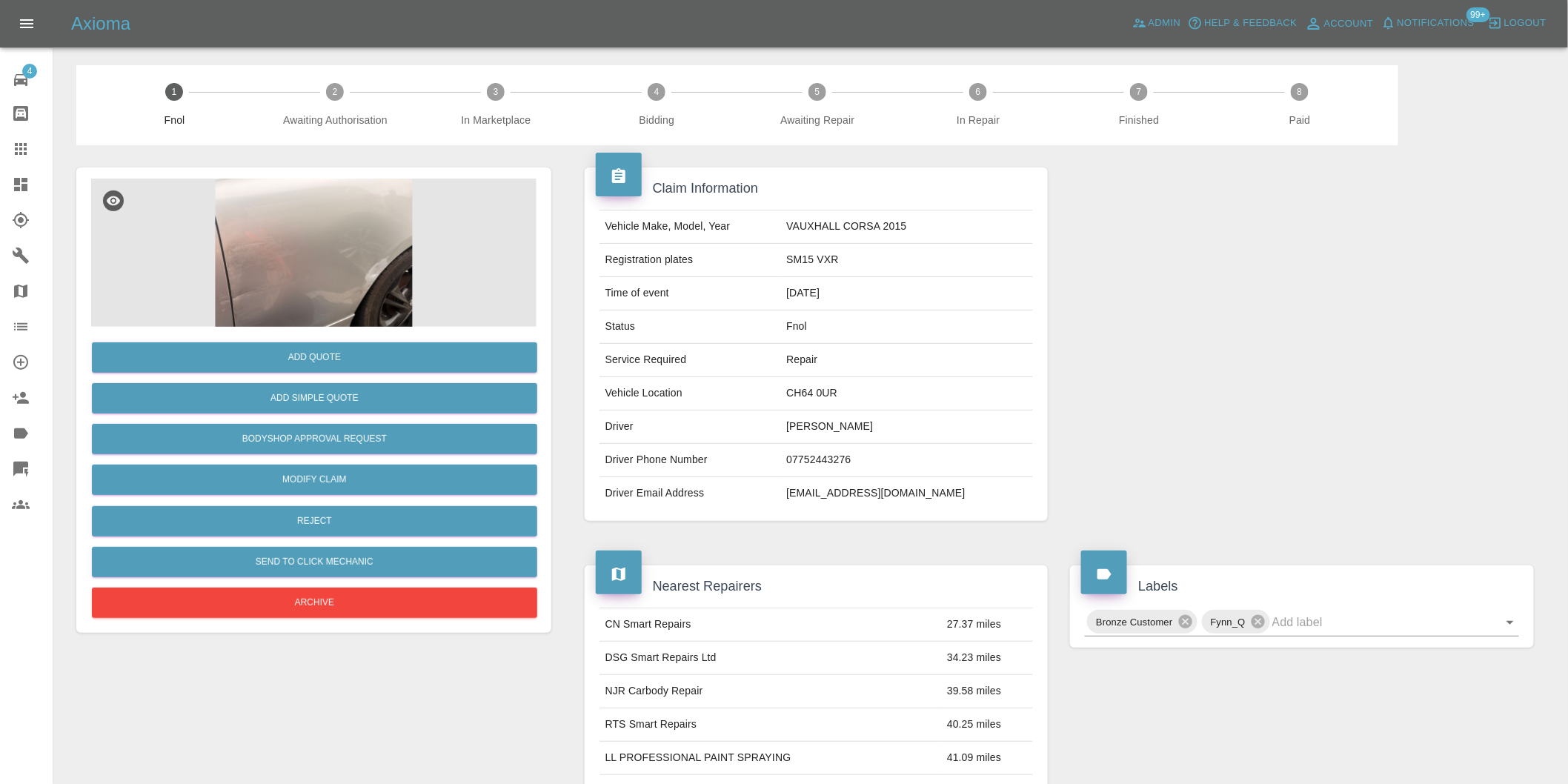
scroll to position [329, 0]
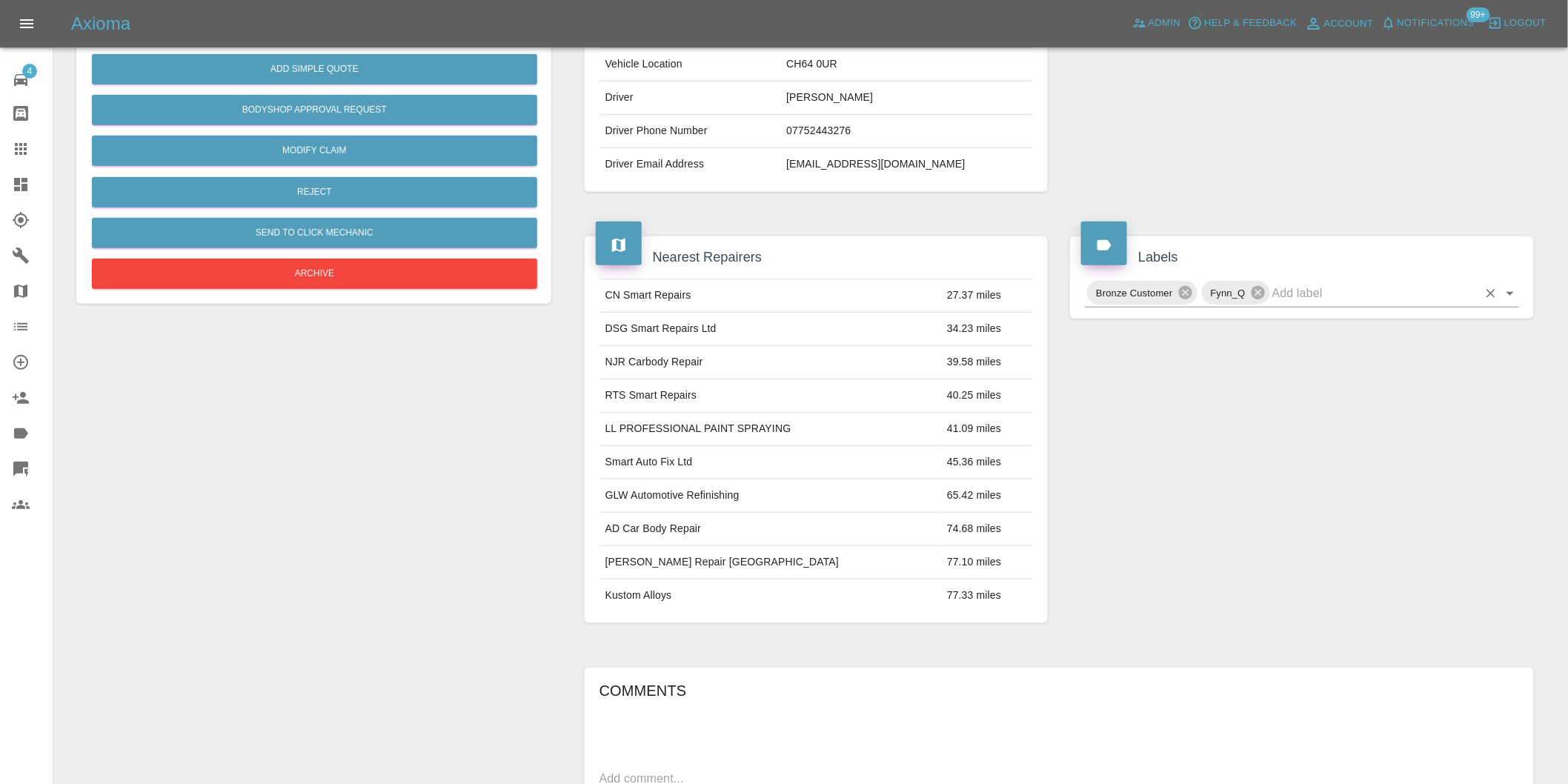
click at [1505, 292] on icon "Open" at bounding box center [1511, 294] width 18 height 18
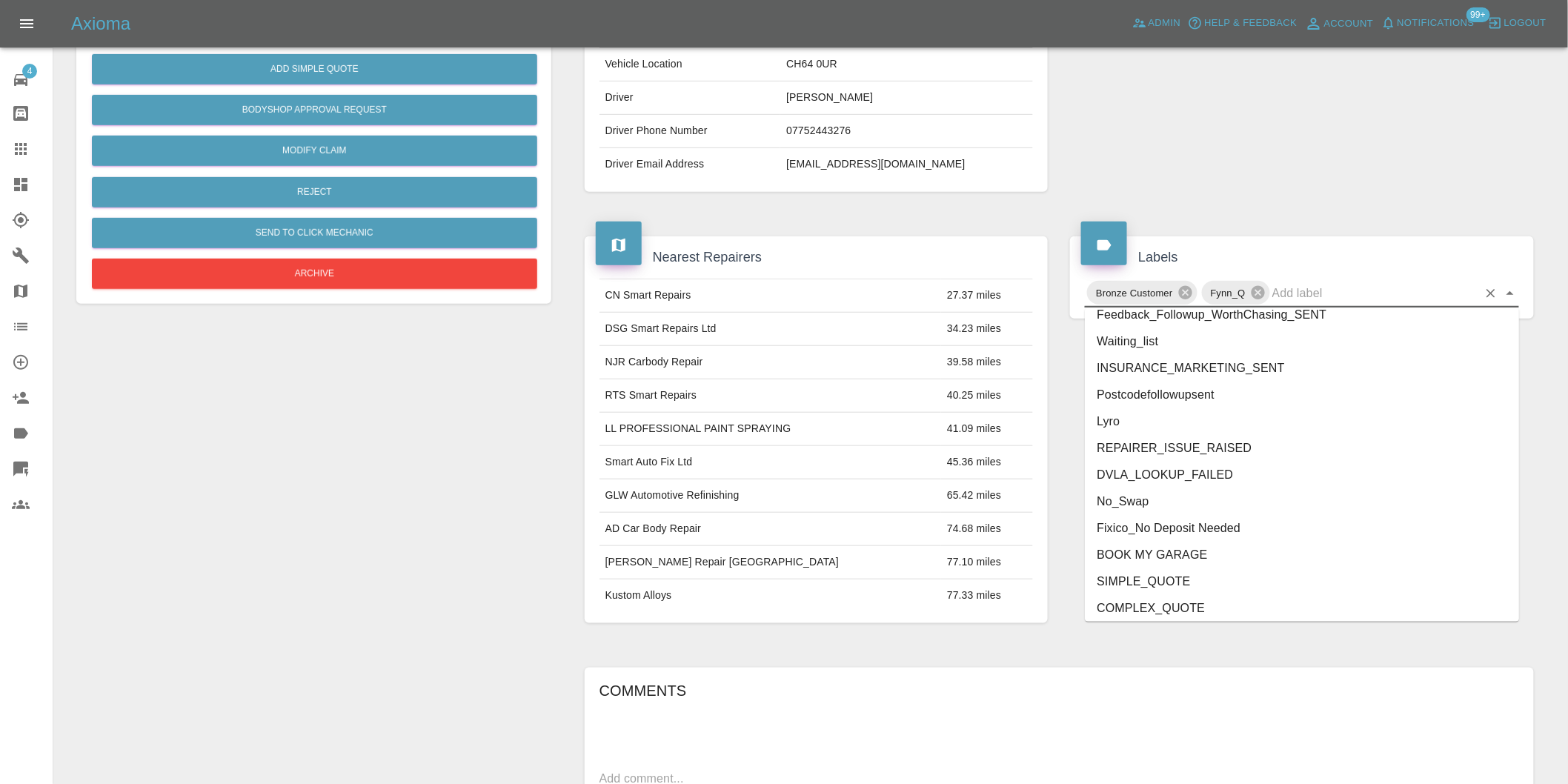
scroll to position [3165, 0]
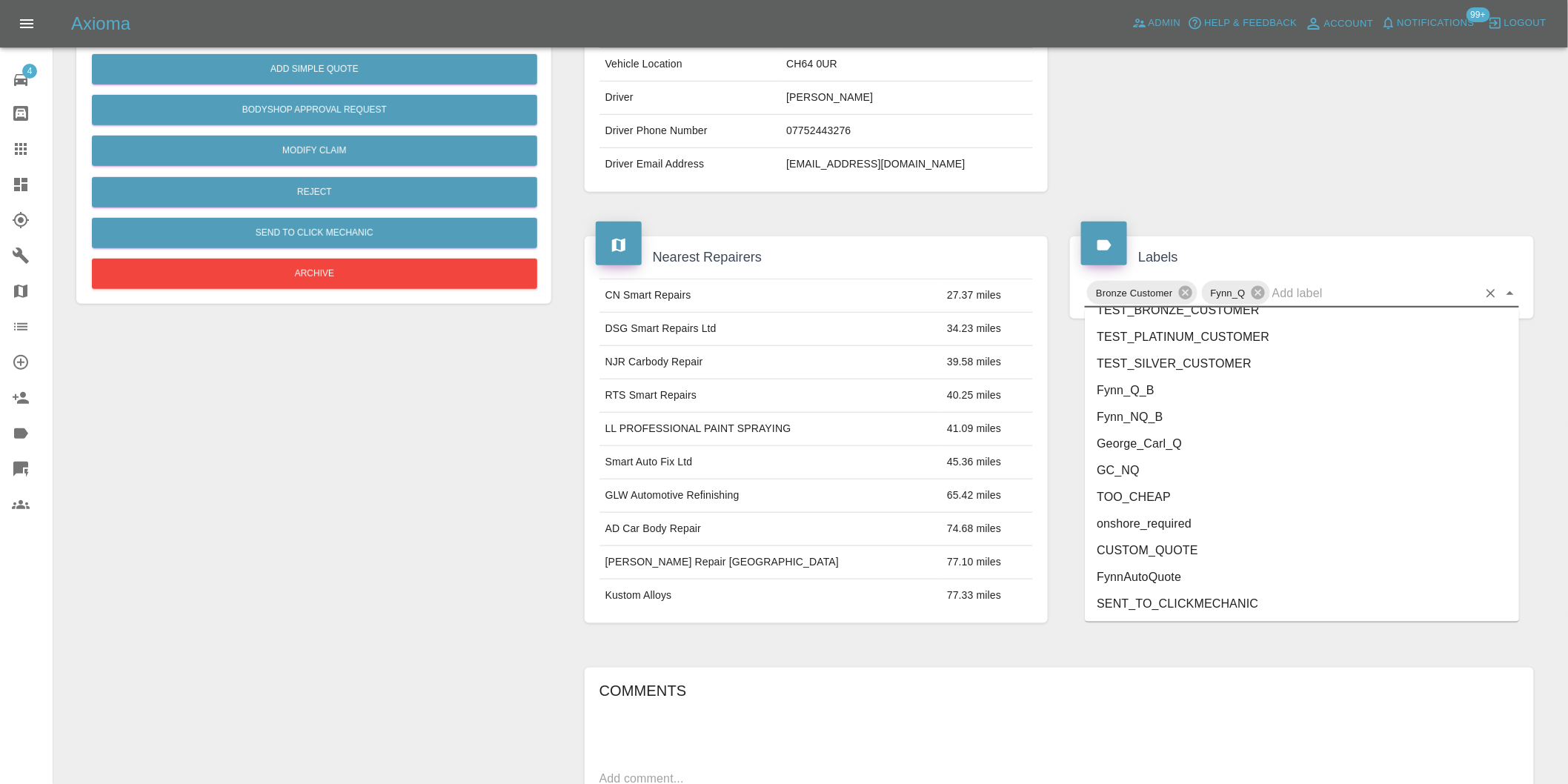
click at [1162, 444] on li "George_Carl_Q" at bounding box center [1302, 444] width 435 height 27
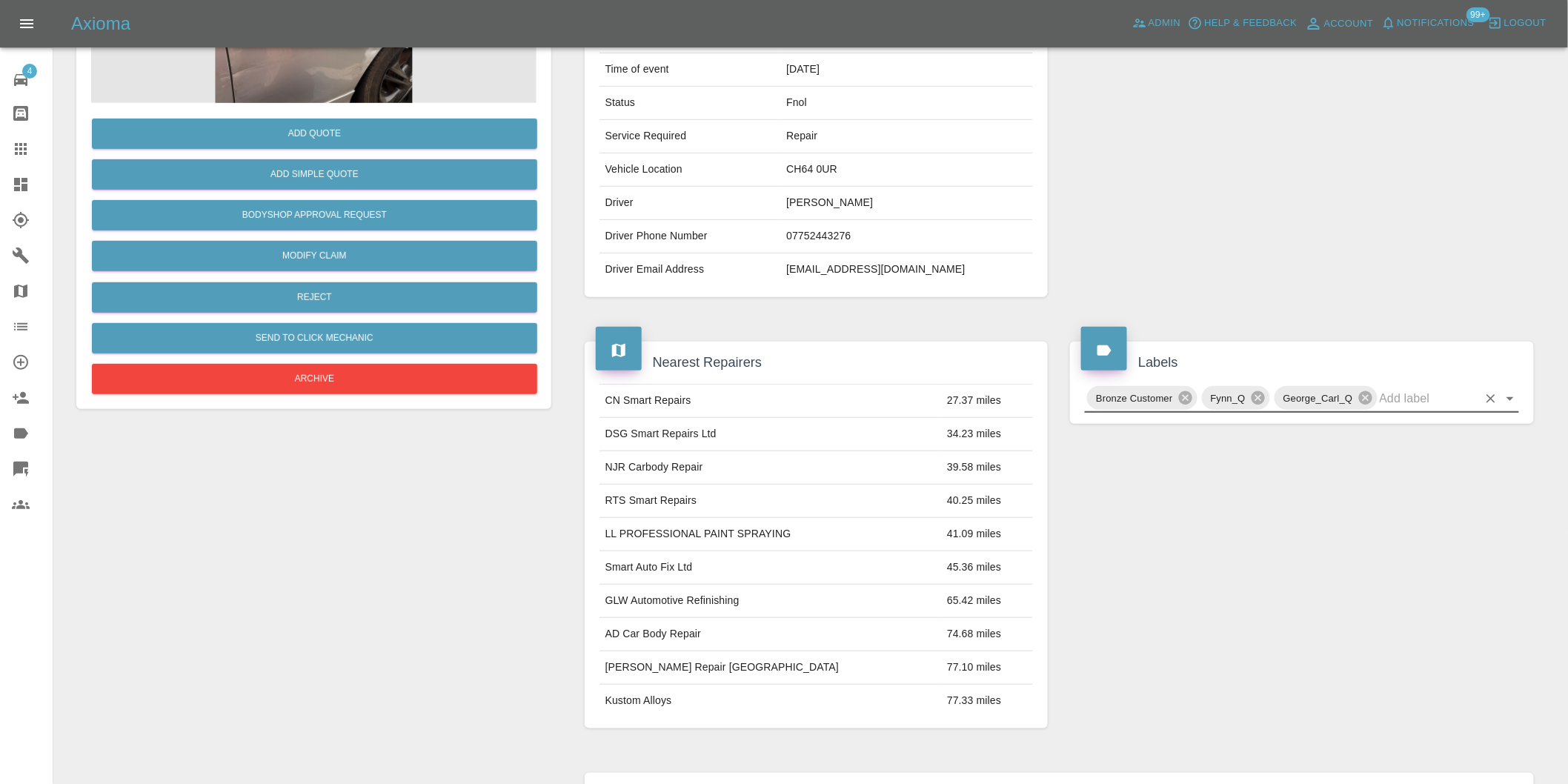
scroll to position [0, 0]
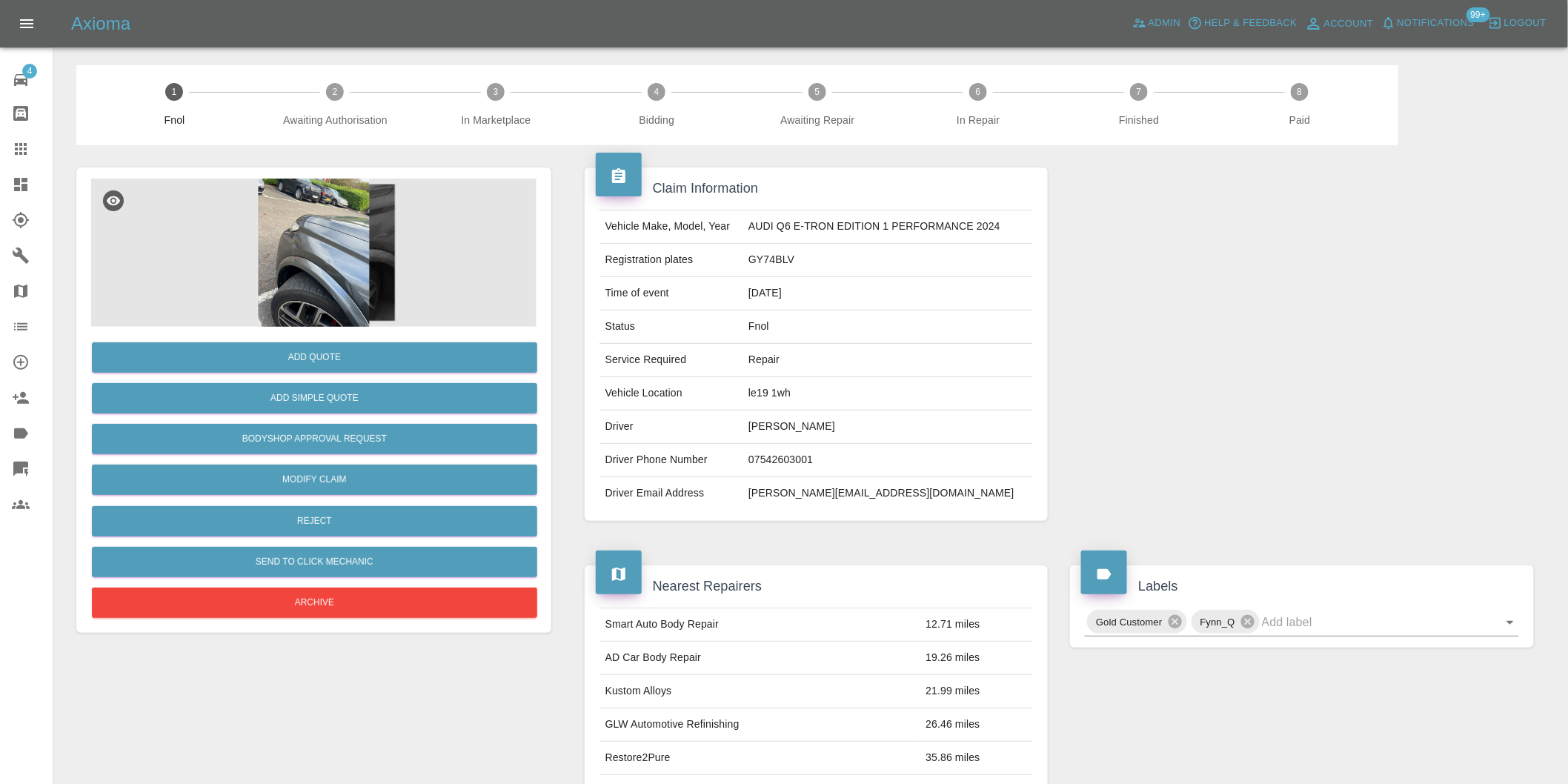
click at [313, 228] on img at bounding box center [313, 252] width 445 height 148
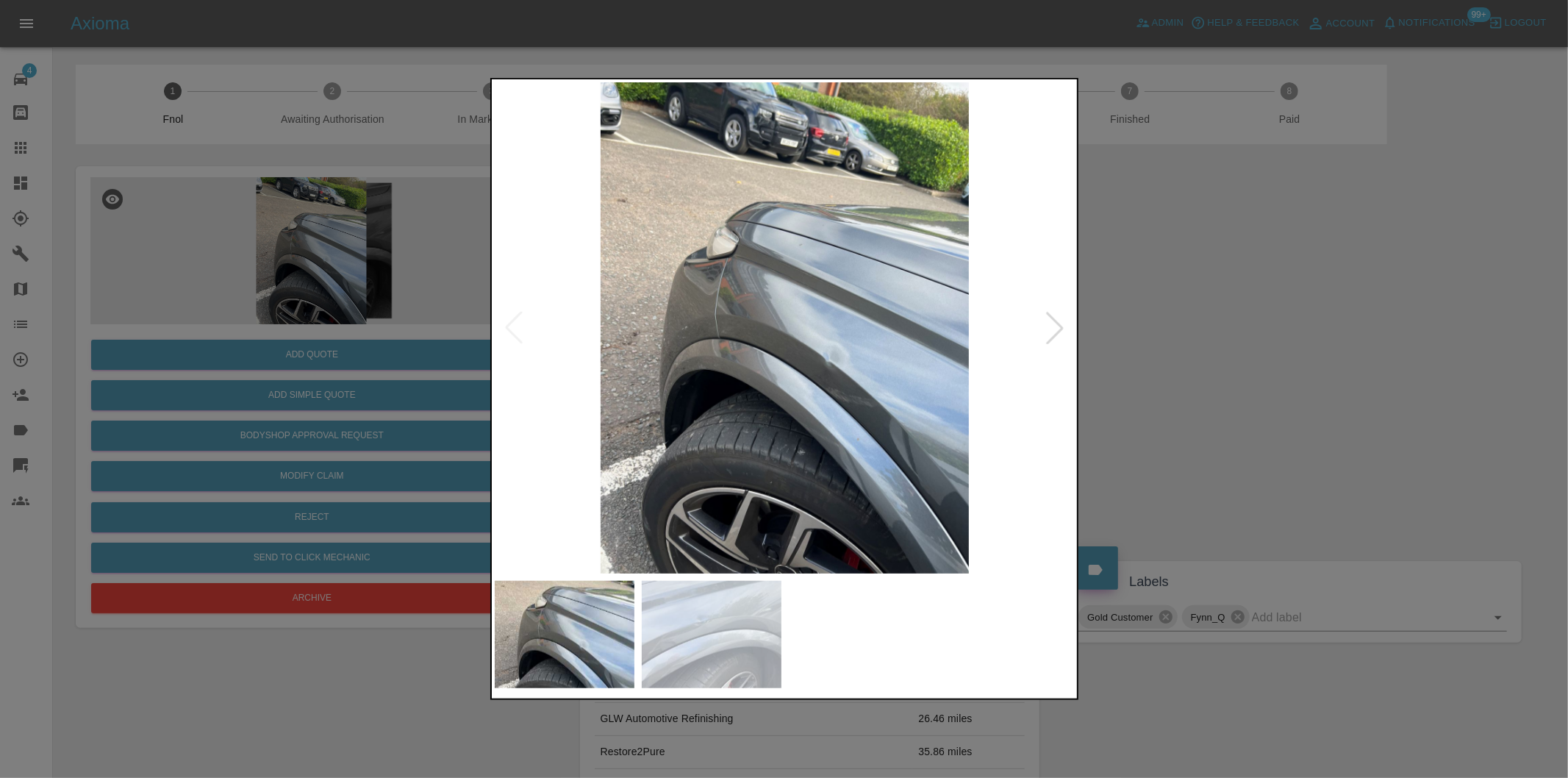
click at [1053, 336] on div at bounding box center [1055, 328] width 32 height 32
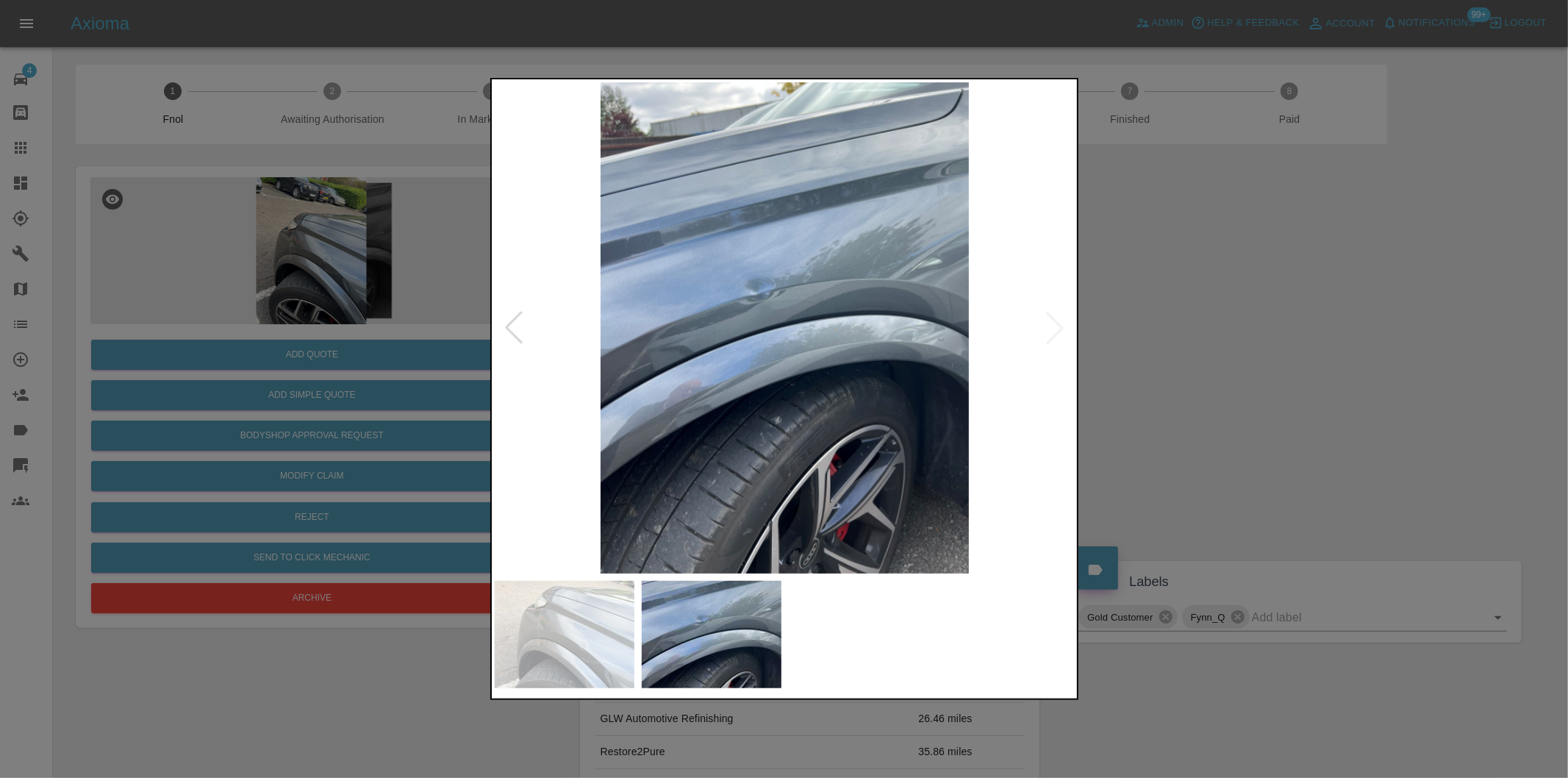
click at [1053, 336] on img at bounding box center [785, 327] width 580 height 491
click at [510, 330] on div at bounding box center [514, 328] width 32 height 32
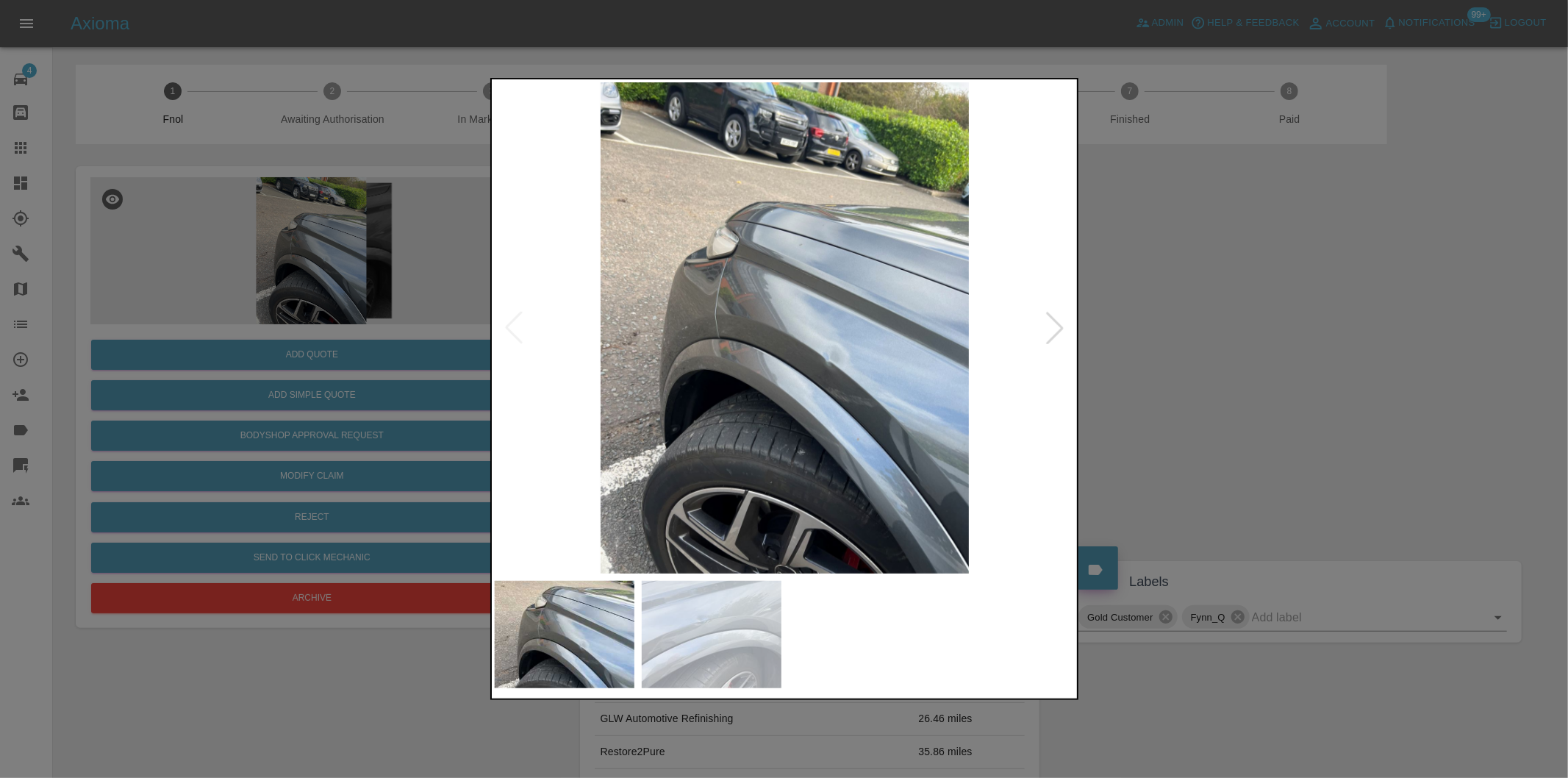
click at [510, 330] on img at bounding box center [785, 327] width 580 height 491
click at [1183, 354] on div at bounding box center [784, 389] width 1568 height 778
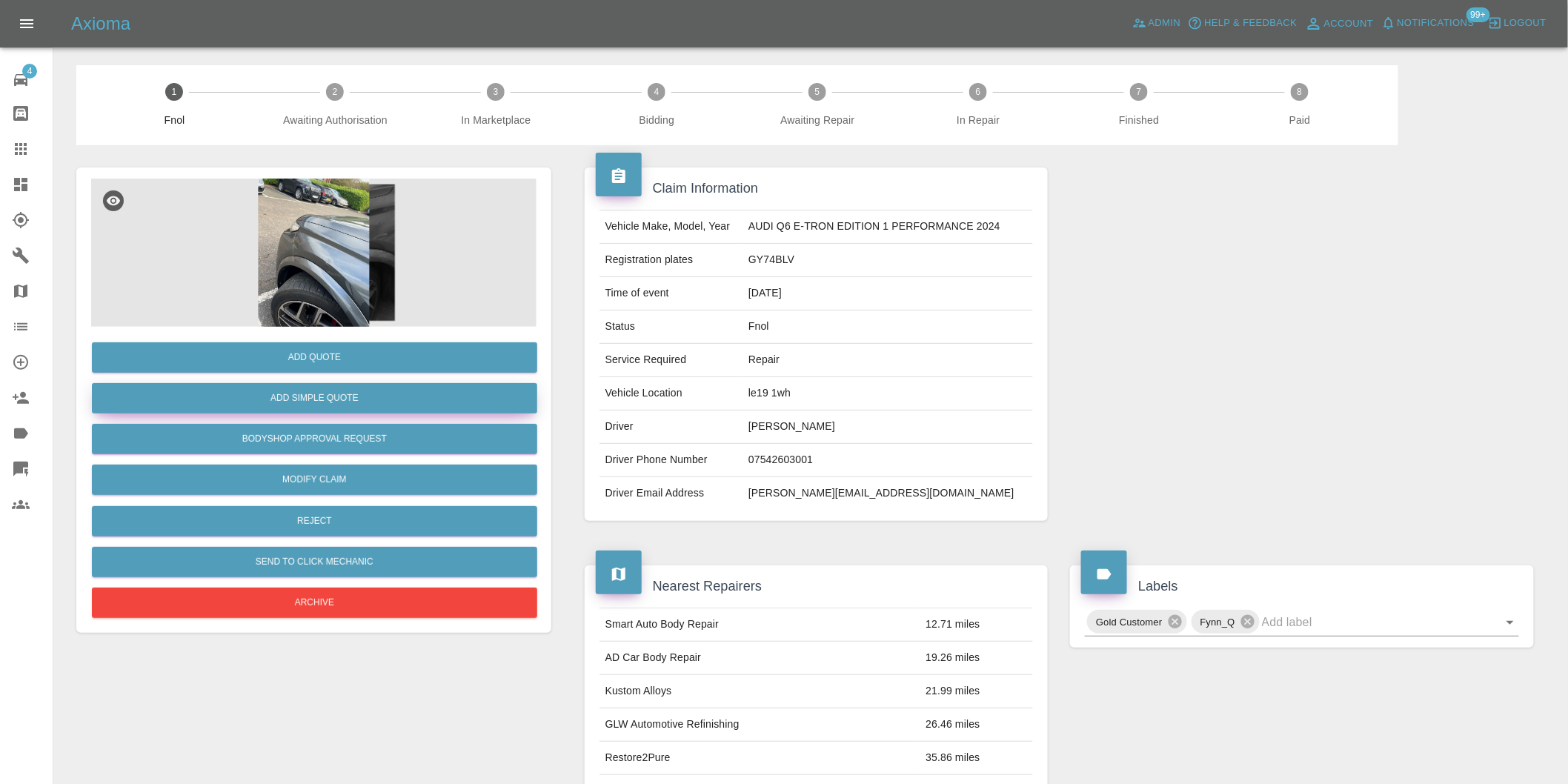
click at [366, 385] on button "Add Simple Quote" at bounding box center [314, 398] width 445 height 30
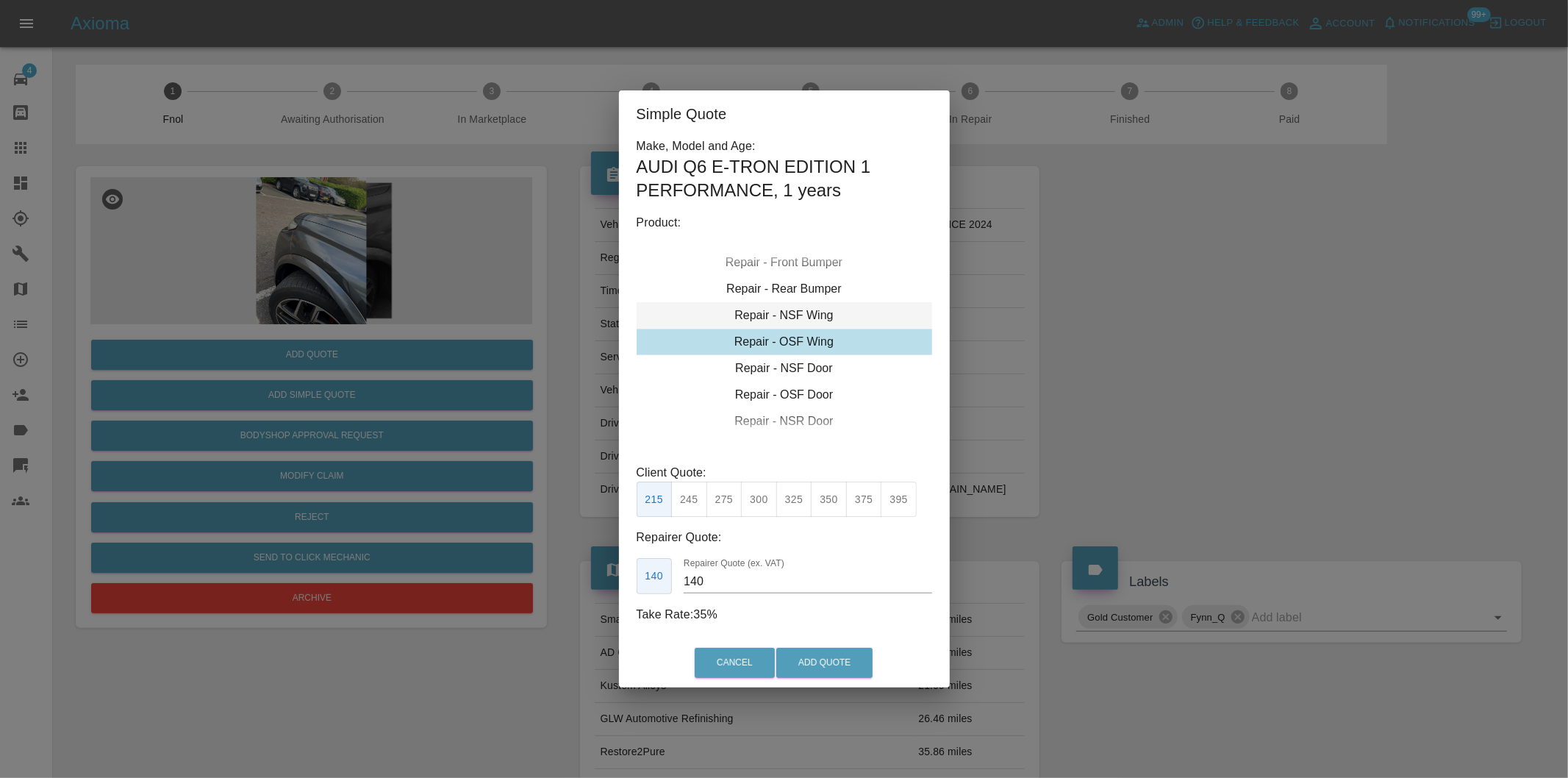
click at [814, 313] on div "Repair - NSF Wing" at bounding box center [784, 315] width 295 height 27
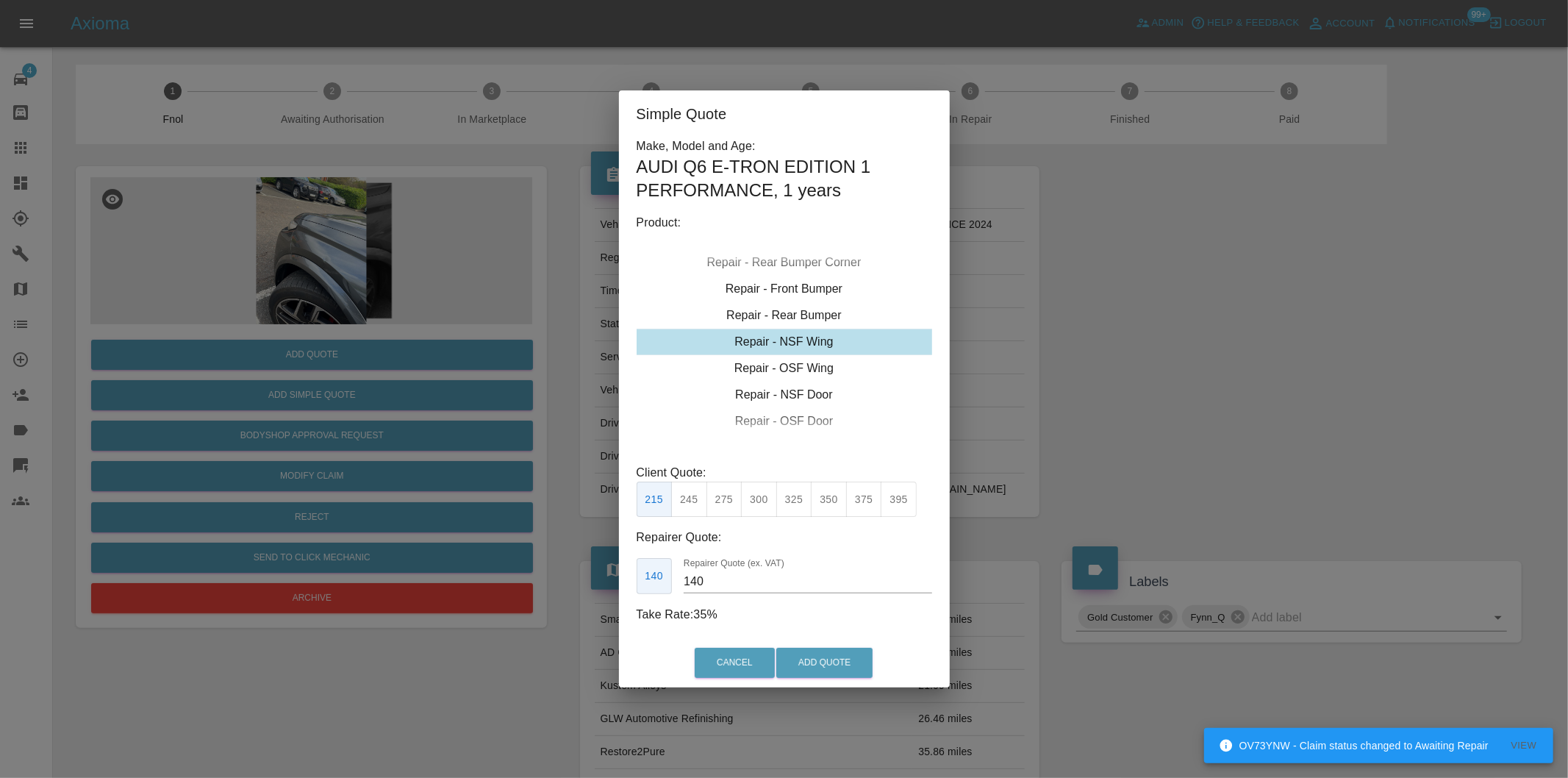
click at [719, 496] on button "275" at bounding box center [724, 499] width 36 height 36
type input "185"
click at [829, 671] on button "Add Quote" at bounding box center [824, 663] width 97 height 30
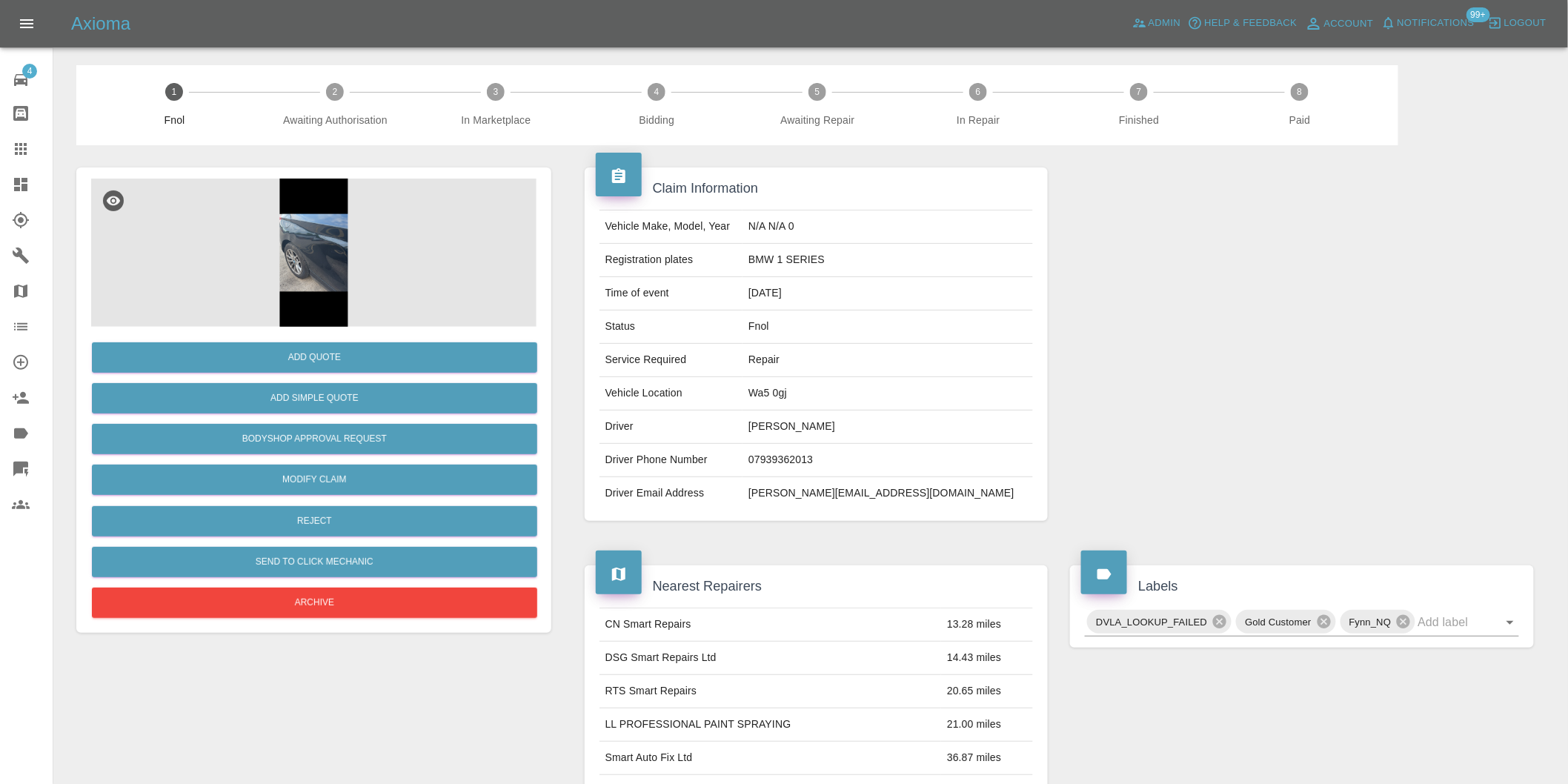
click at [318, 220] on img at bounding box center [313, 252] width 445 height 148
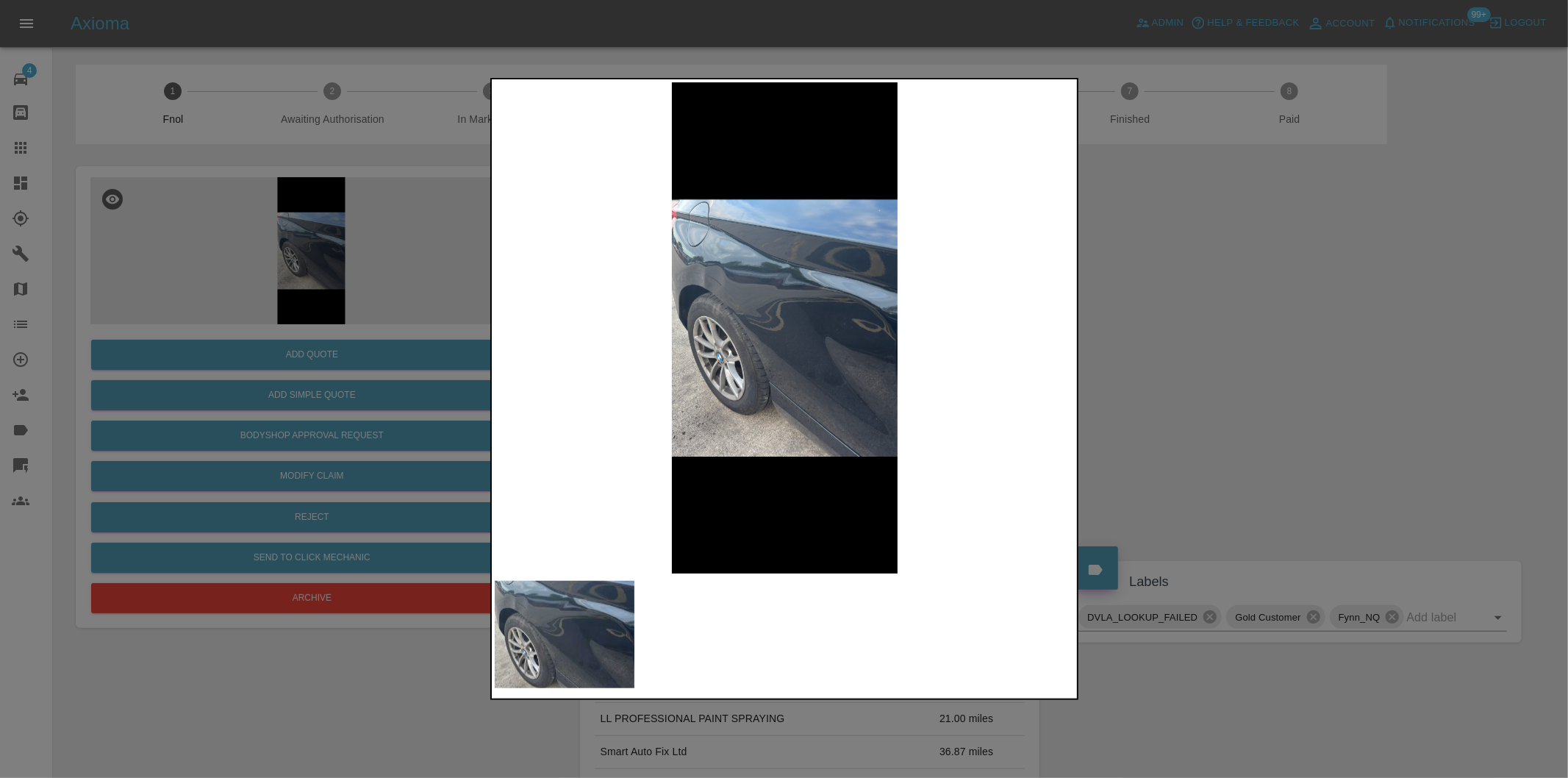
click at [1170, 326] on div at bounding box center [784, 389] width 1568 height 778
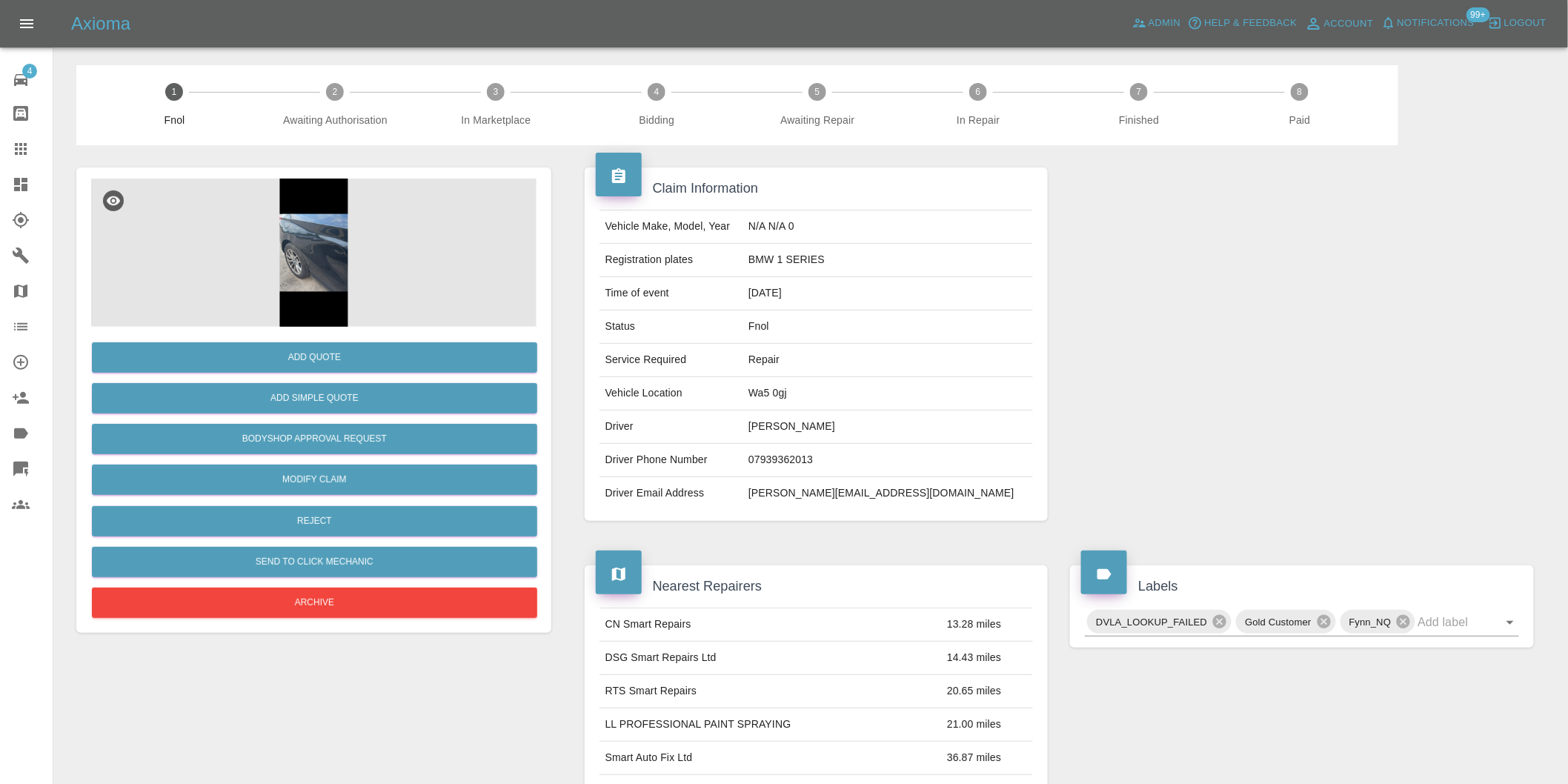
click at [300, 255] on img at bounding box center [313, 252] width 445 height 148
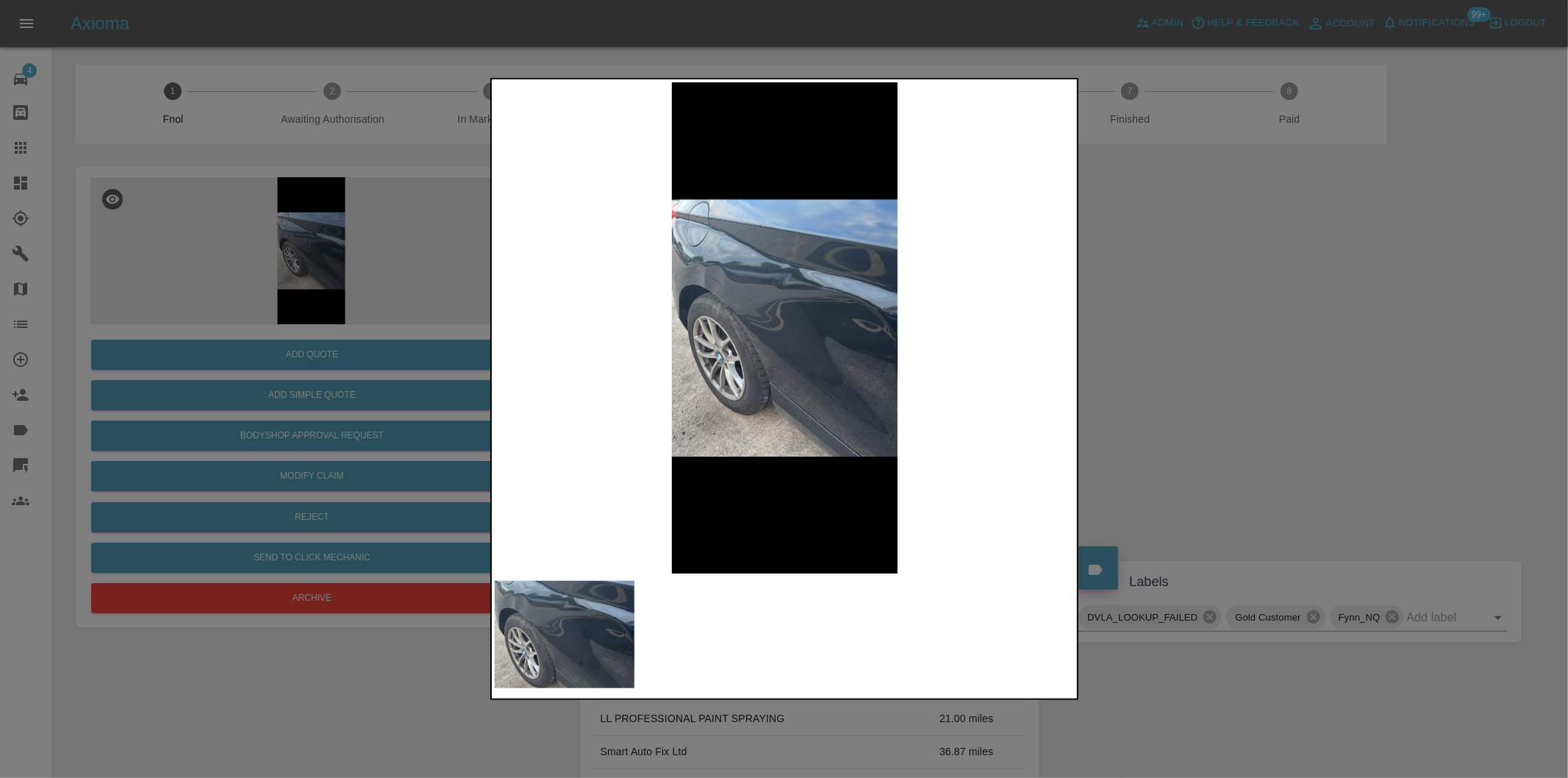
click at [719, 289] on img at bounding box center [785, 327] width 580 height 491
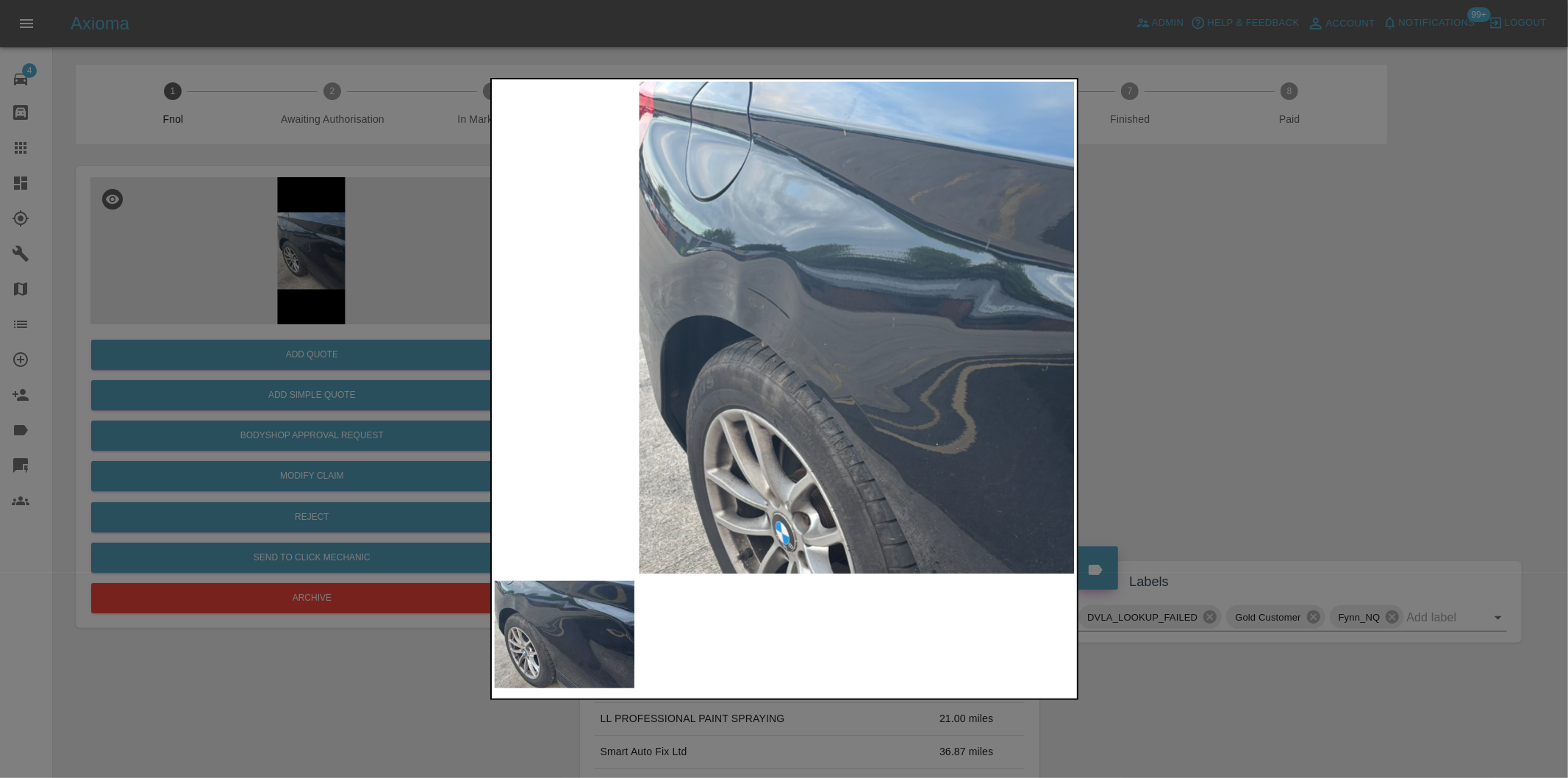
click at [1273, 297] on div at bounding box center [784, 389] width 1568 height 778
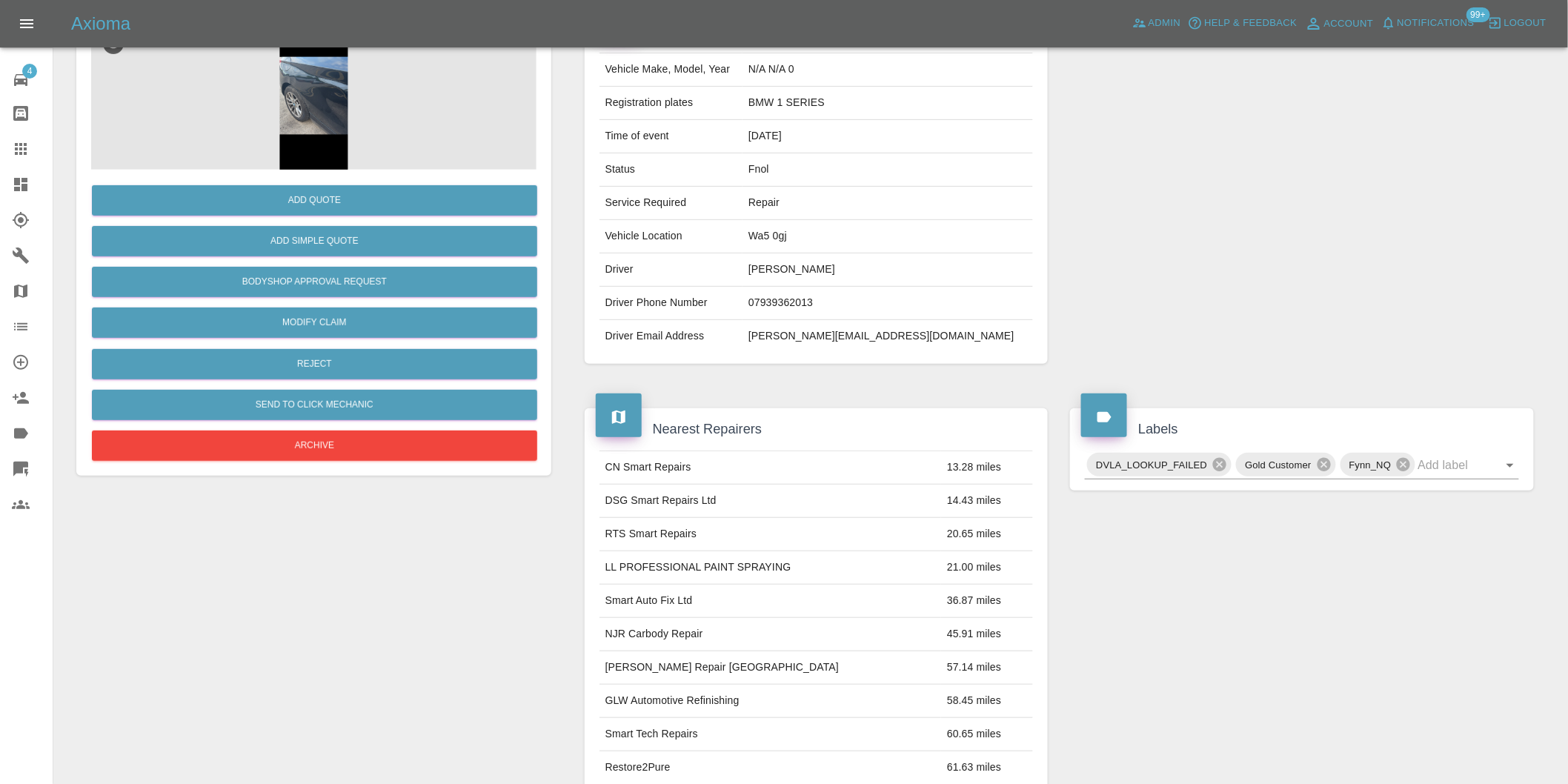
scroll to position [247, 0]
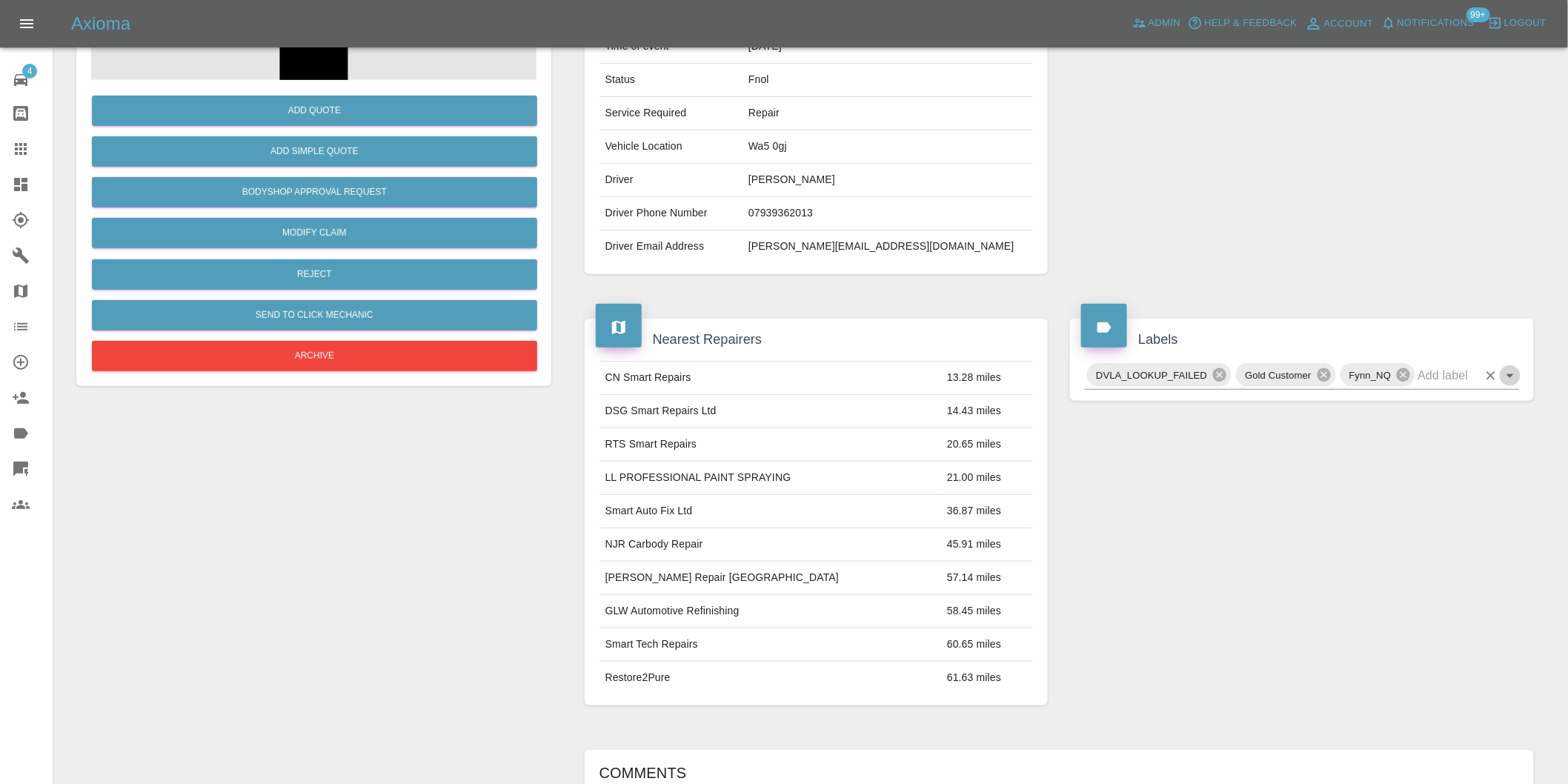
drag, startPoint x: 1506, startPoint y: 380, endPoint x: 1521, endPoint y: 410, distance: 33.5
click at [1507, 380] on icon "Open" at bounding box center [1511, 376] width 18 height 18
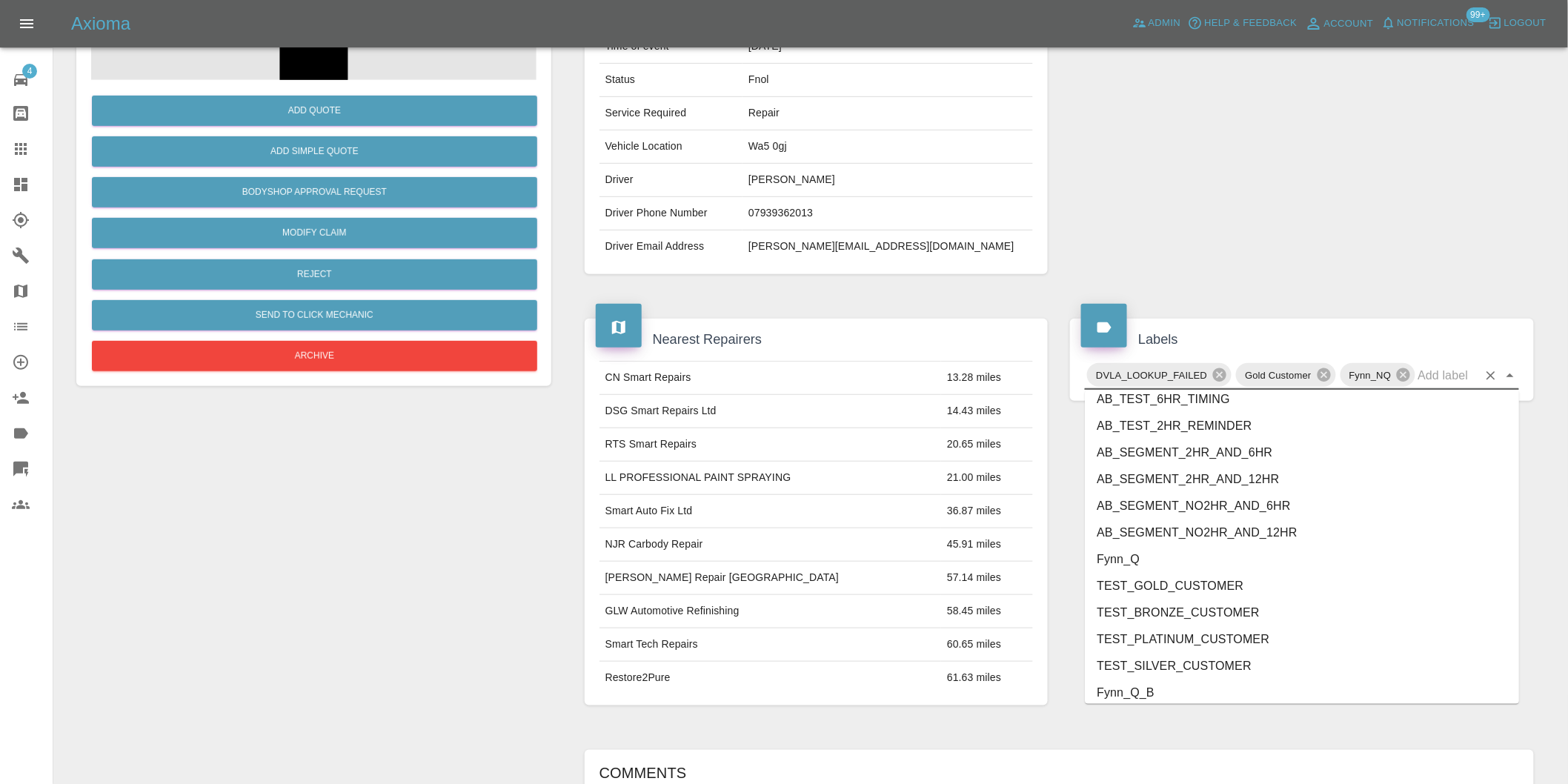
scroll to position [3139, 0]
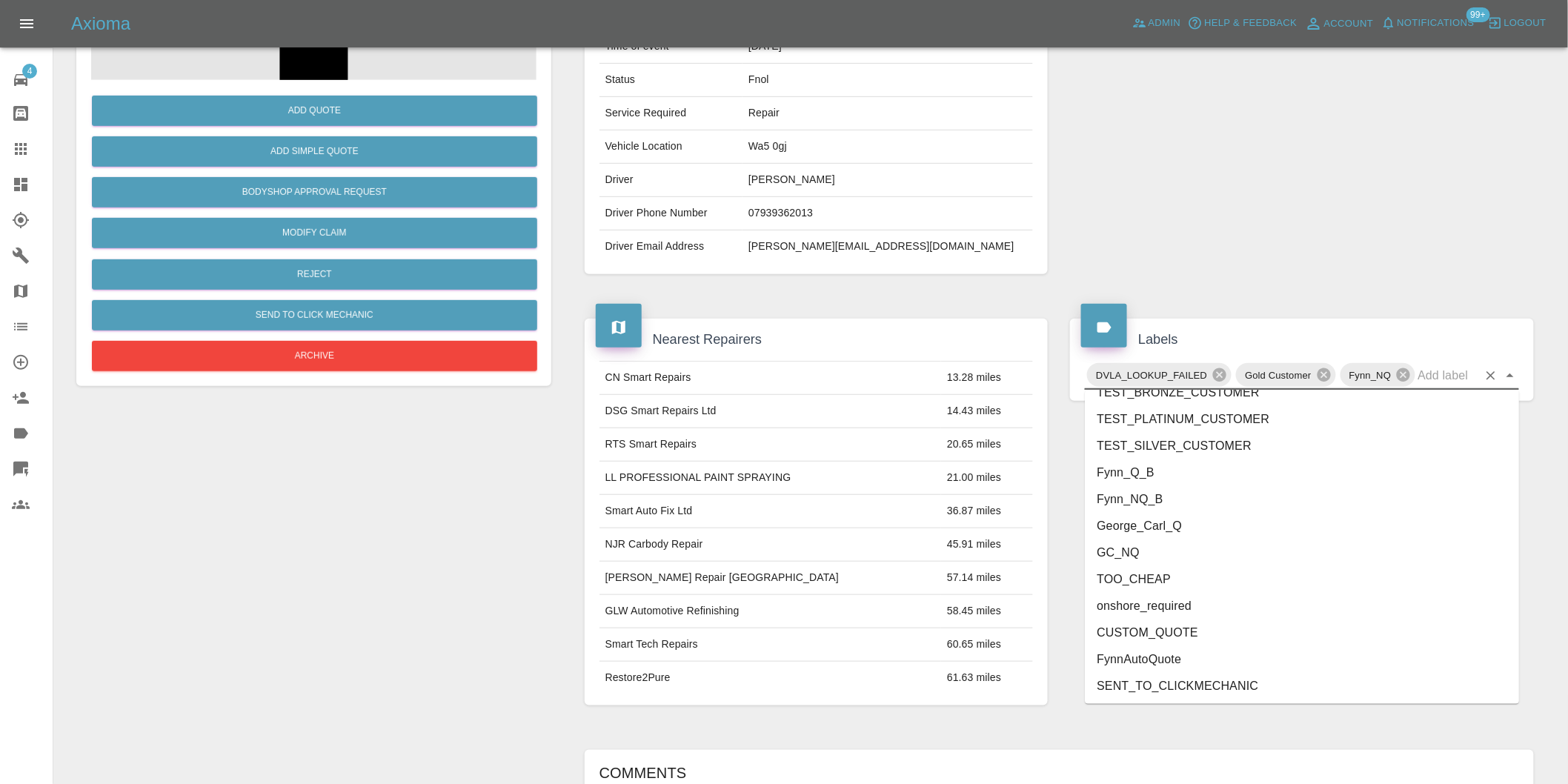
click at [1162, 530] on li "George_Carl_Q" at bounding box center [1302, 526] width 435 height 27
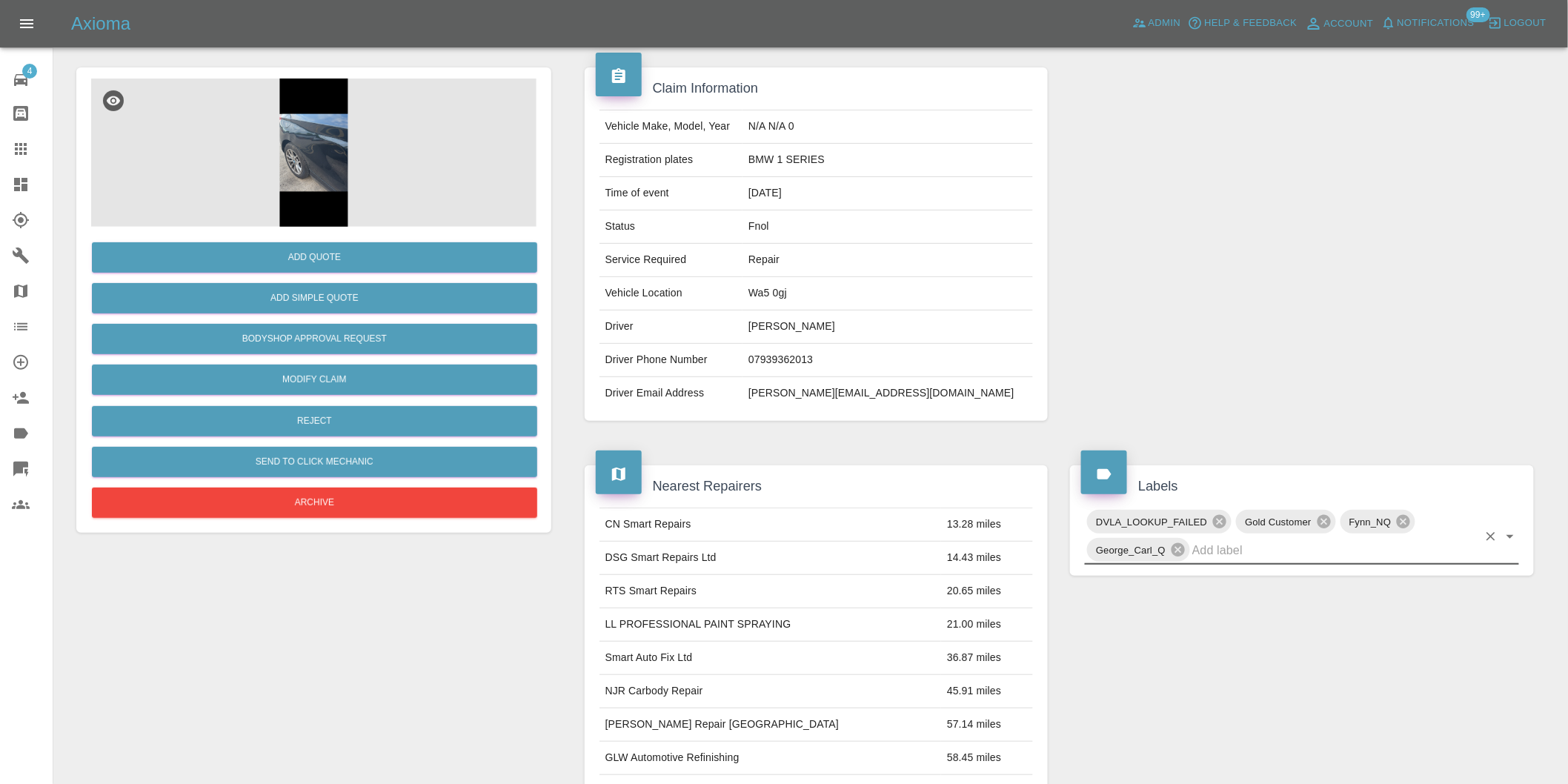
scroll to position [0, 0]
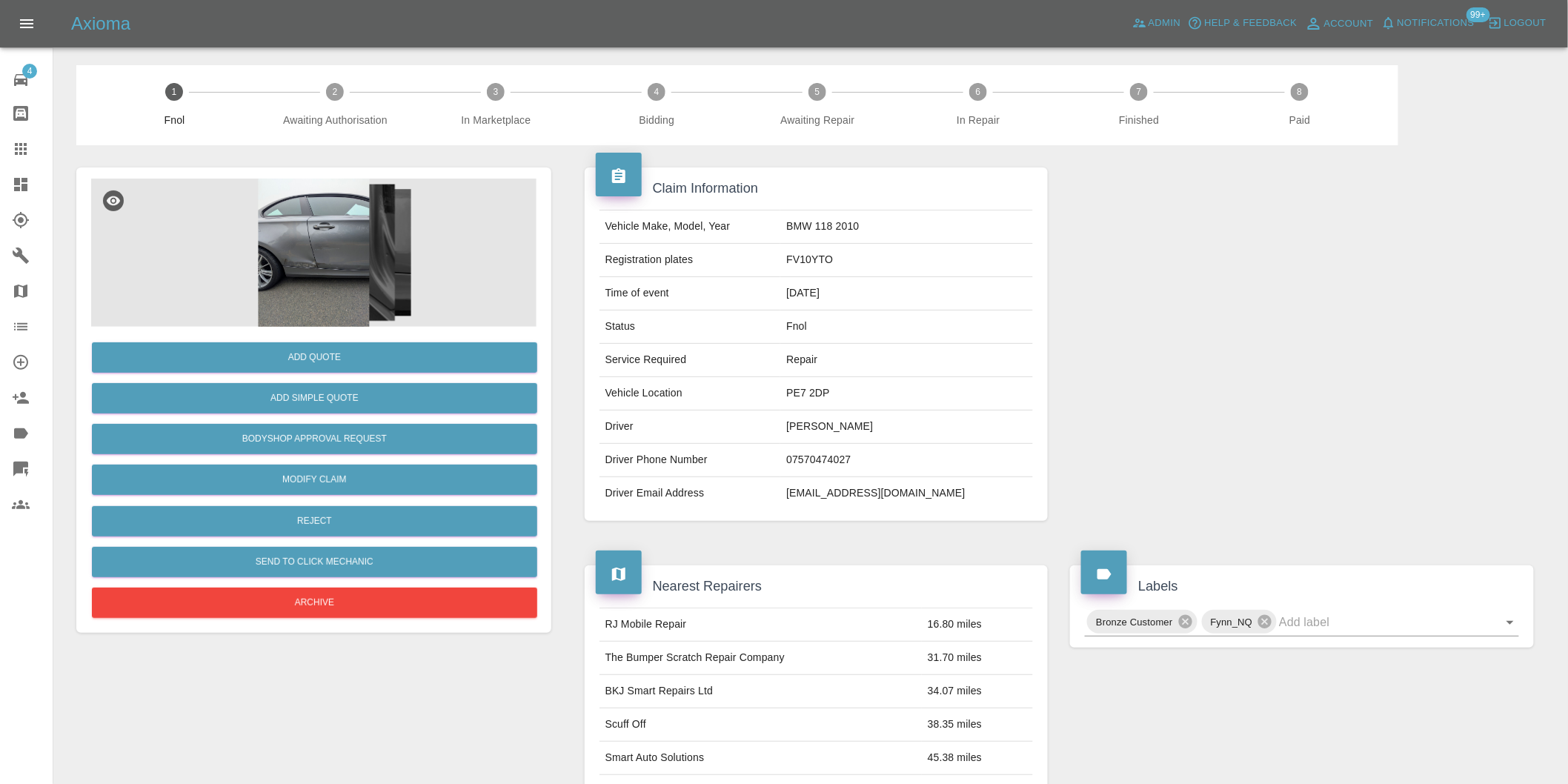
click at [336, 236] on img at bounding box center [313, 252] width 445 height 148
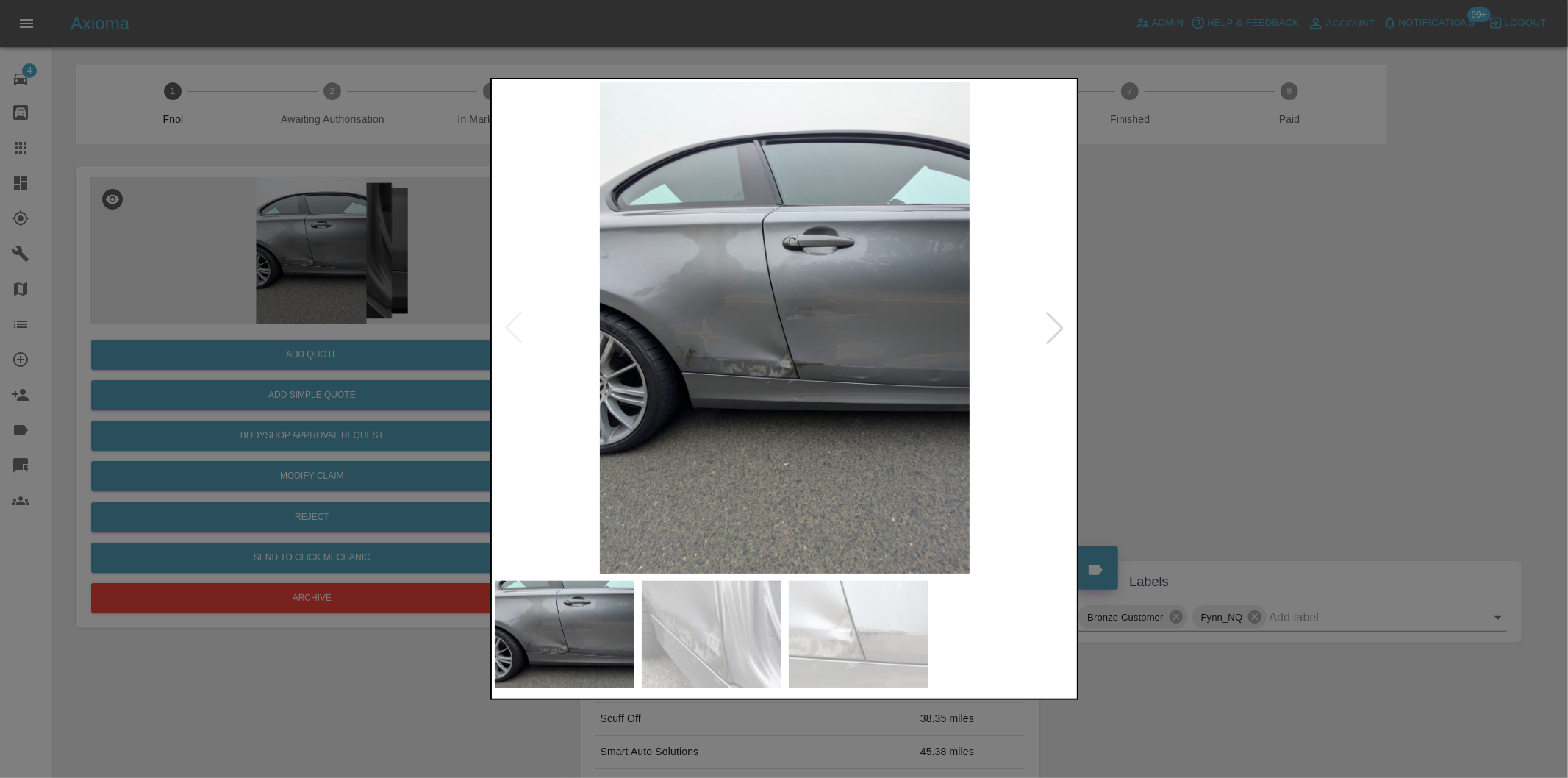
click at [1038, 321] on img at bounding box center [785, 327] width 580 height 491
click at [1053, 326] on div at bounding box center [1055, 328] width 32 height 32
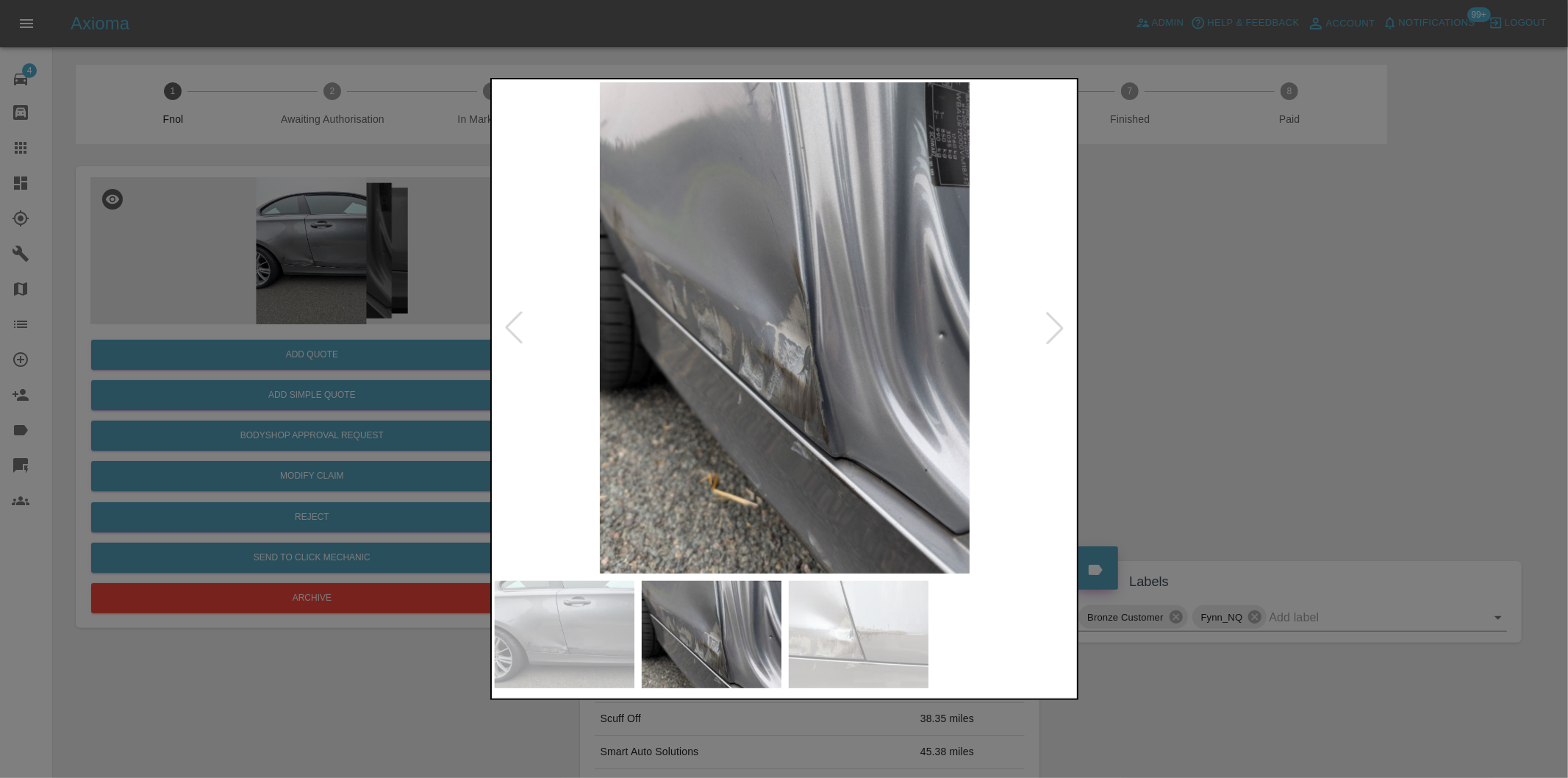
click at [1053, 326] on div at bounding box center [1055, 328] width 32 height 32
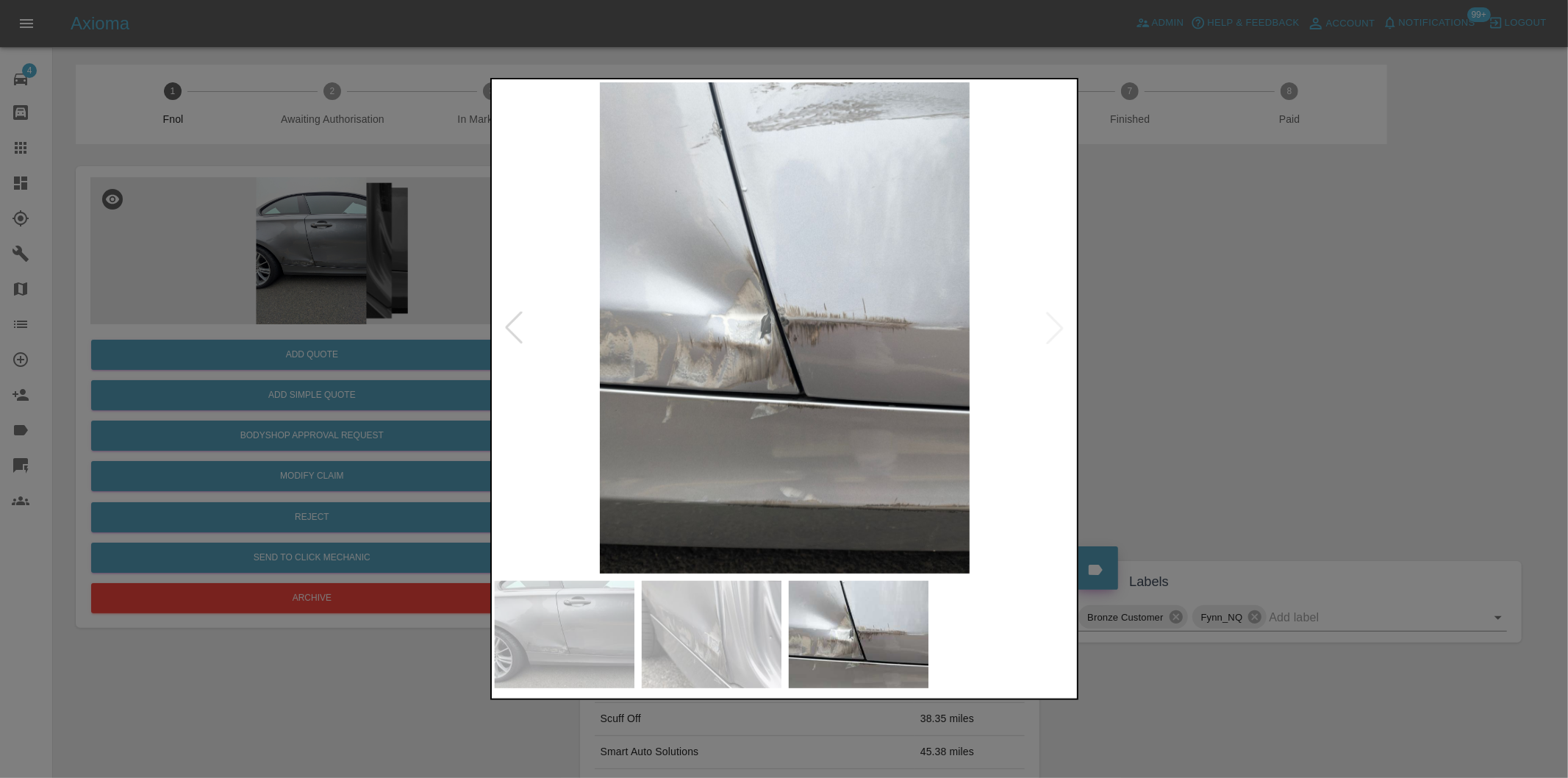
click at [1053, 326] on img at bounding box center [785, 327] width 580 height 491
click at [510, 329] on div at bounding box center [514, 328] width 32 height 32
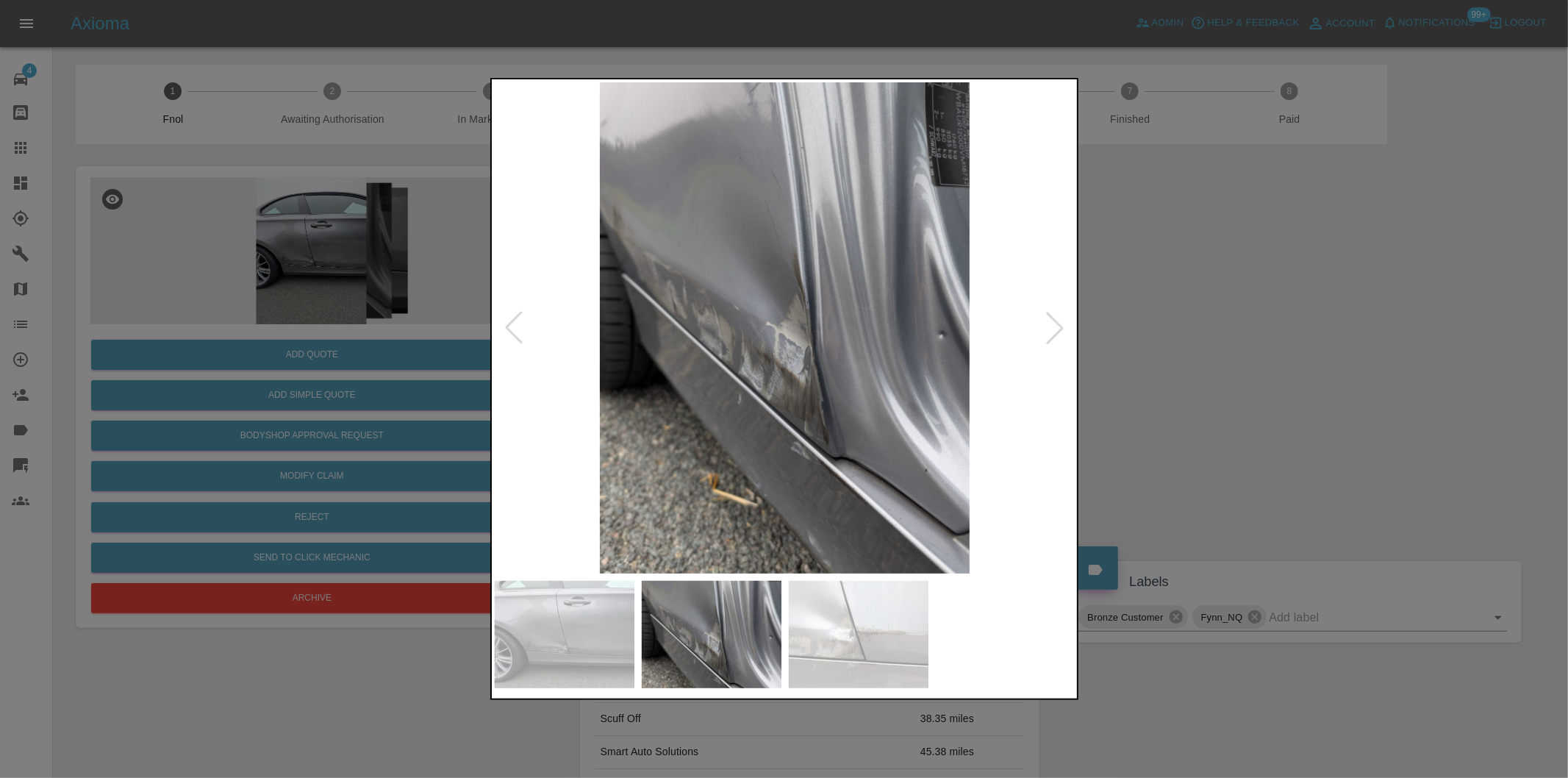
click at [1218, 326] on div at bounding box center [784, 389] width 1568 height 778
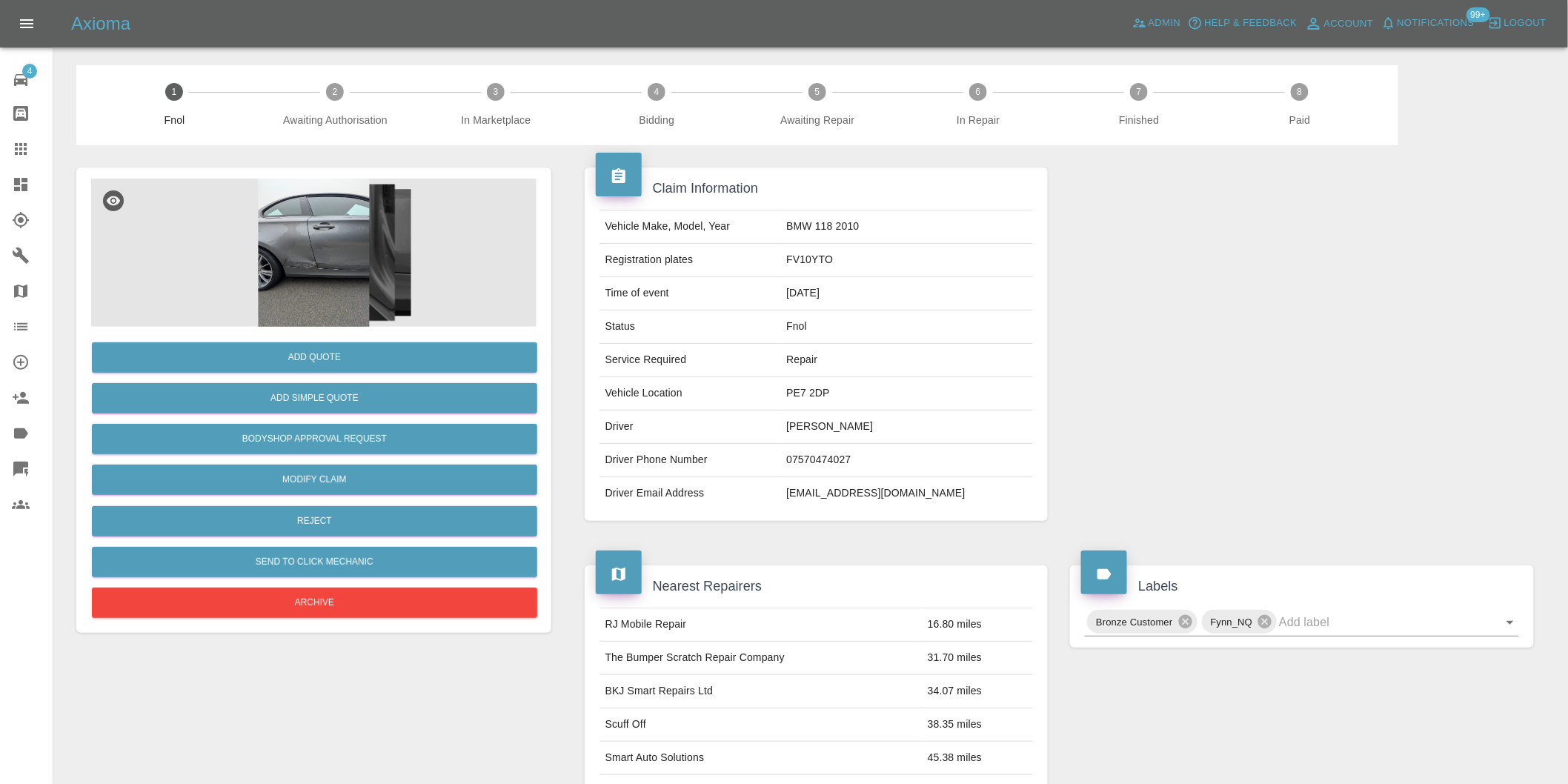
click at [295, 255] on img at bounding box center [313, 252] width 445 height 148
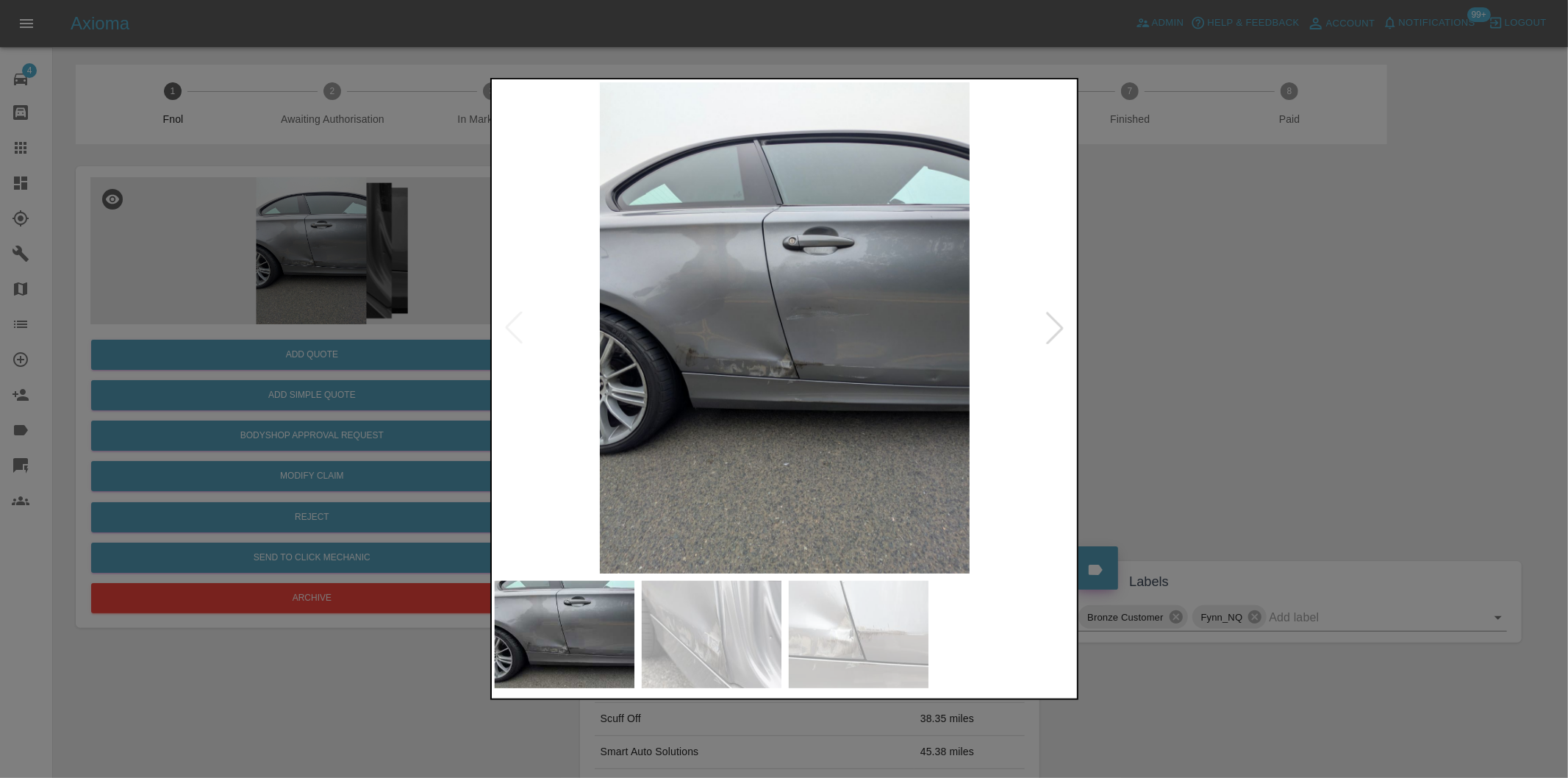
click at [1165, 348] on div at bounding box center [784, 389] width 1568 height 778
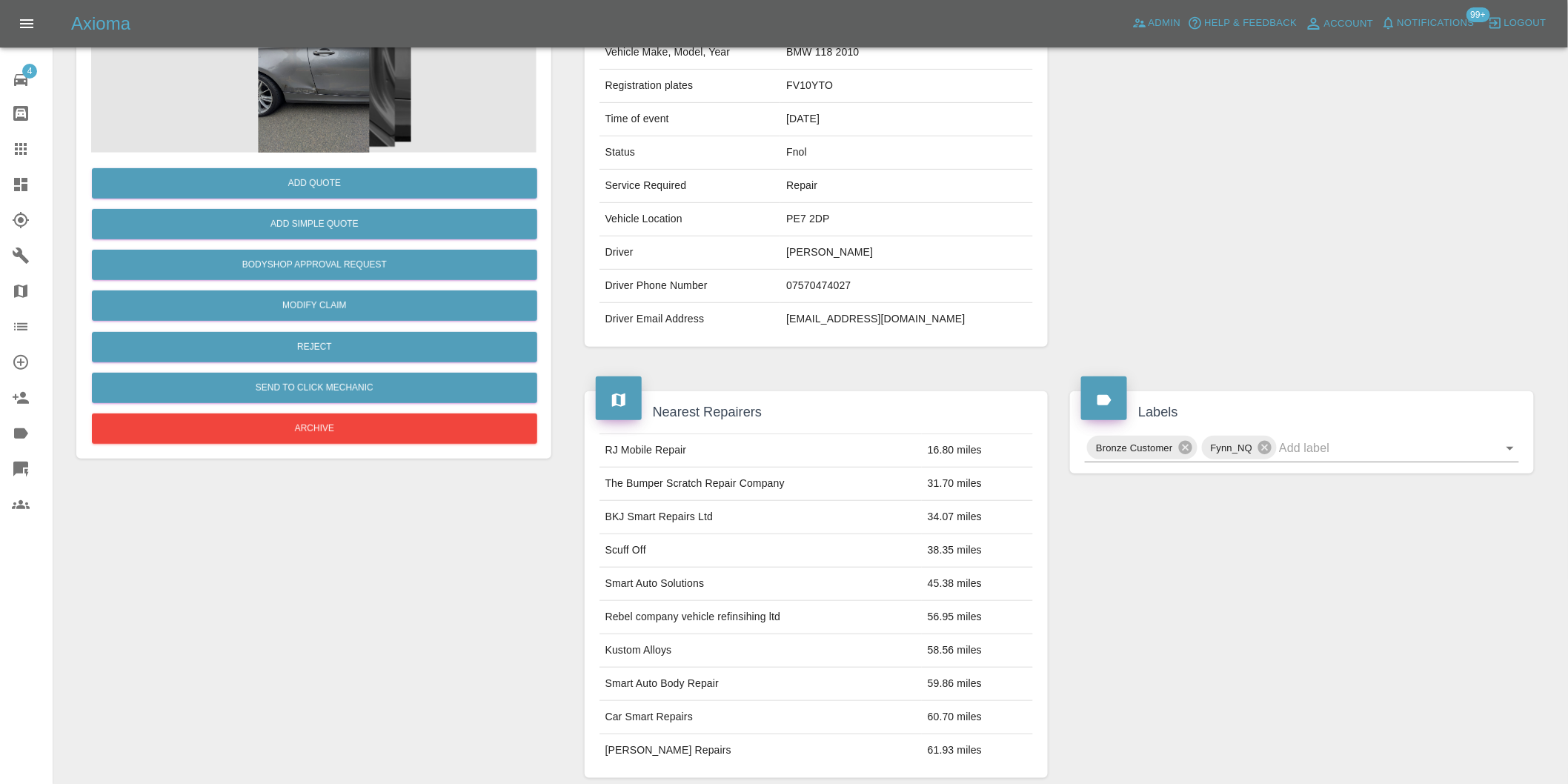
scroll to position [329, 0]
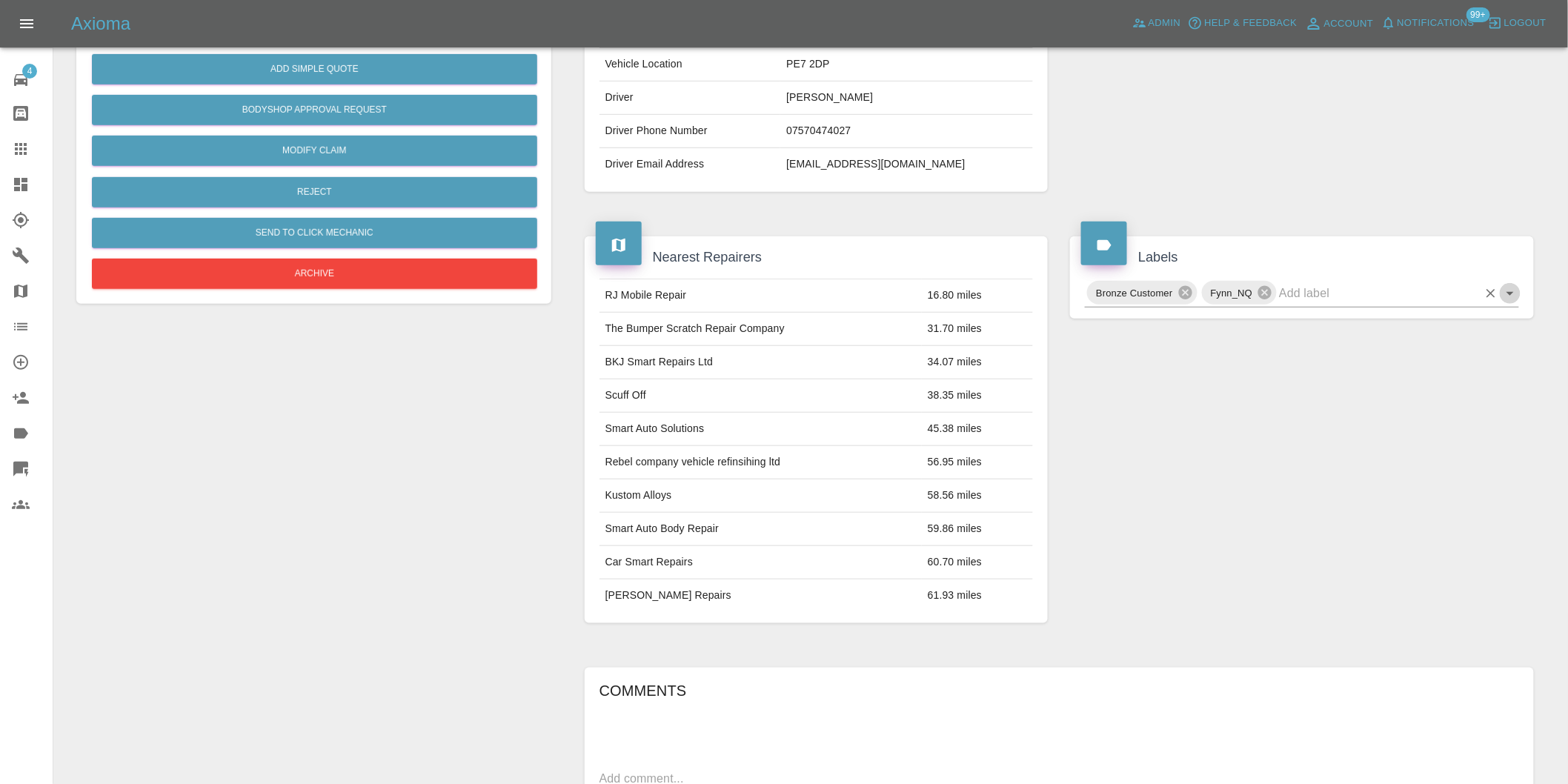
click at [1507, 295] on icon "Open" at bounding box center [1511, 294] width 18 height 18
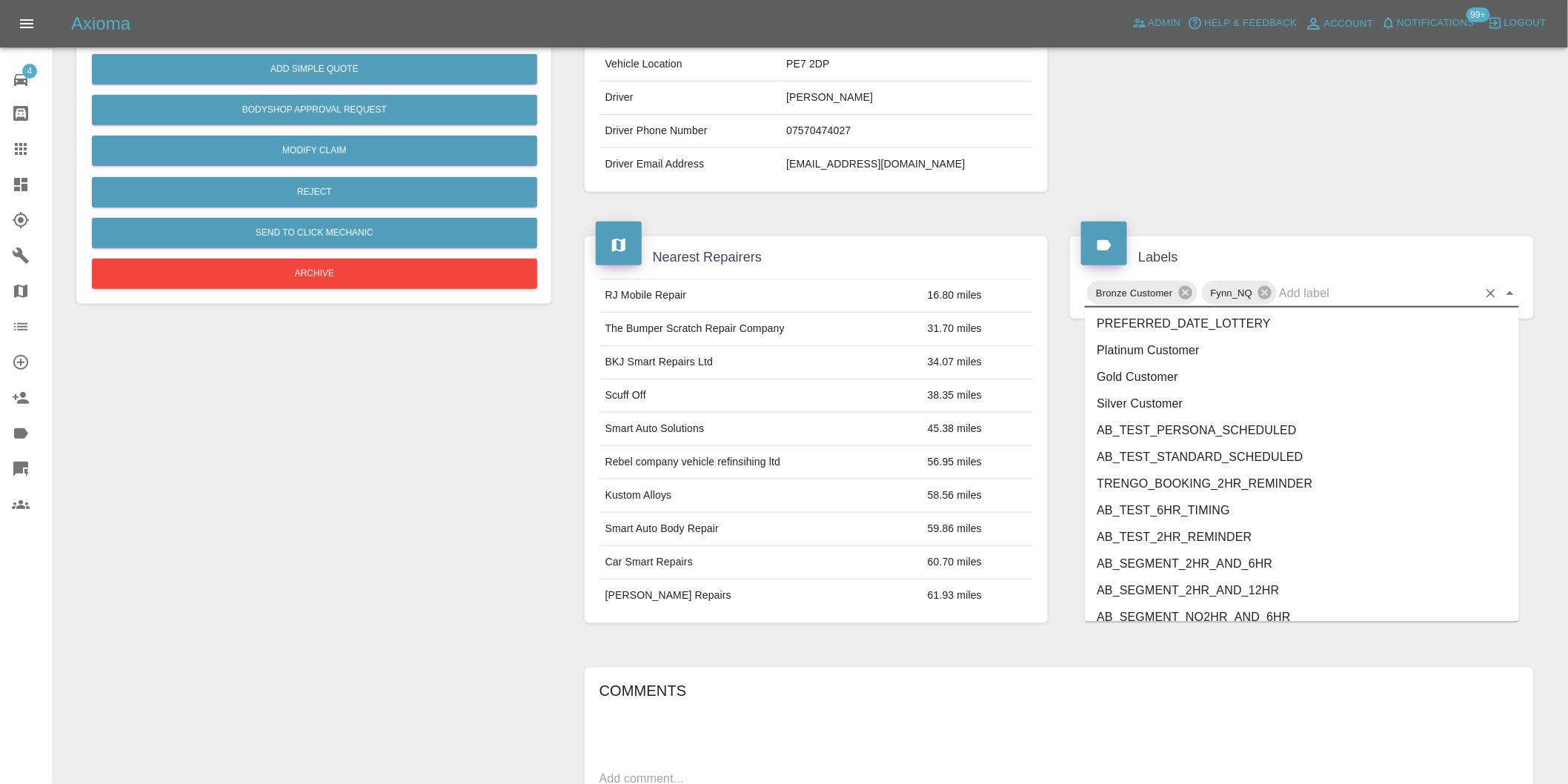
scroll to position [3165, 0]
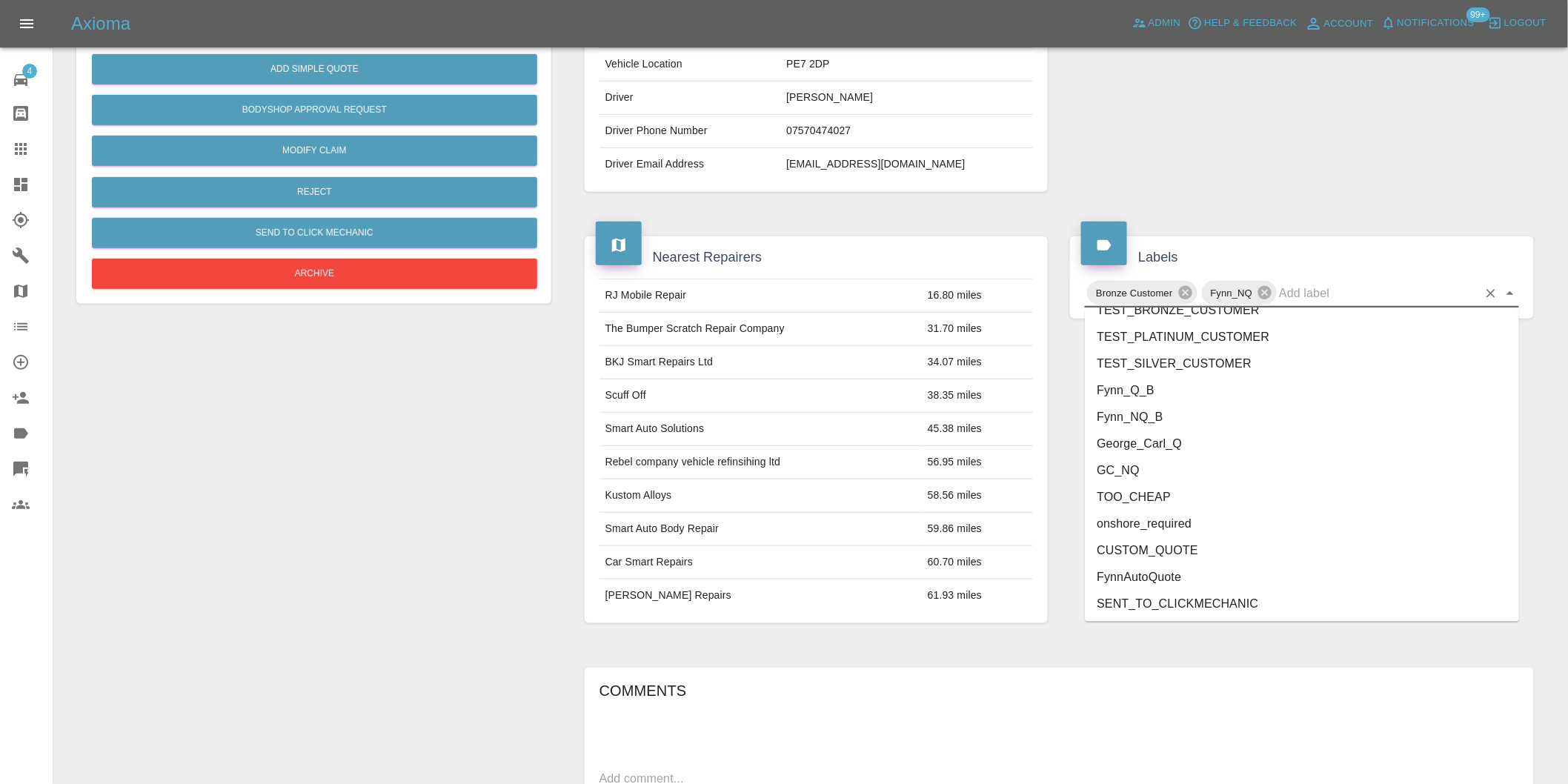
click at [1174, 444] on li "George_Carl_Q" at bounding box center [1302, 444] width 435 height 27
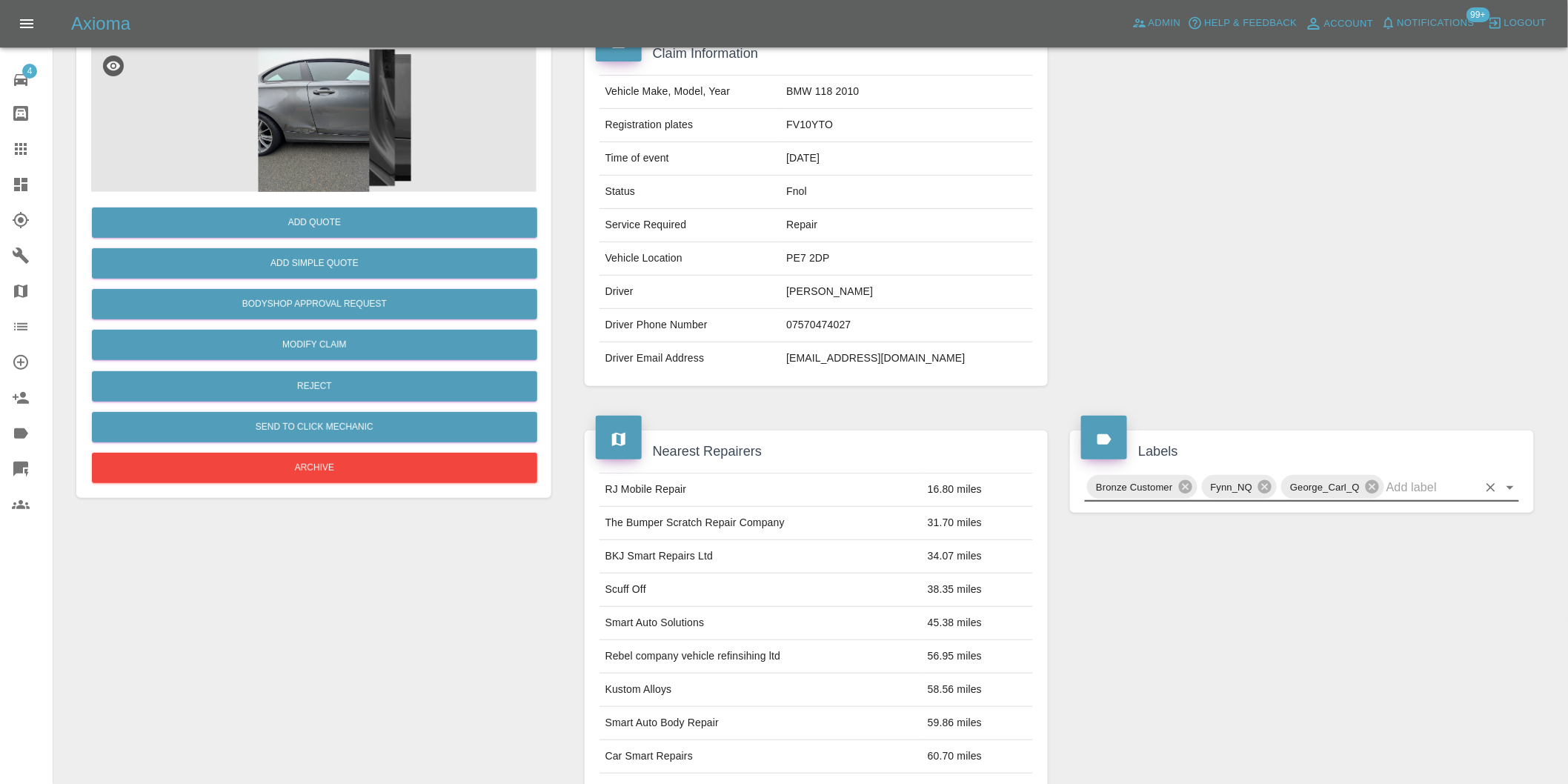
scroll to position [0, 0]
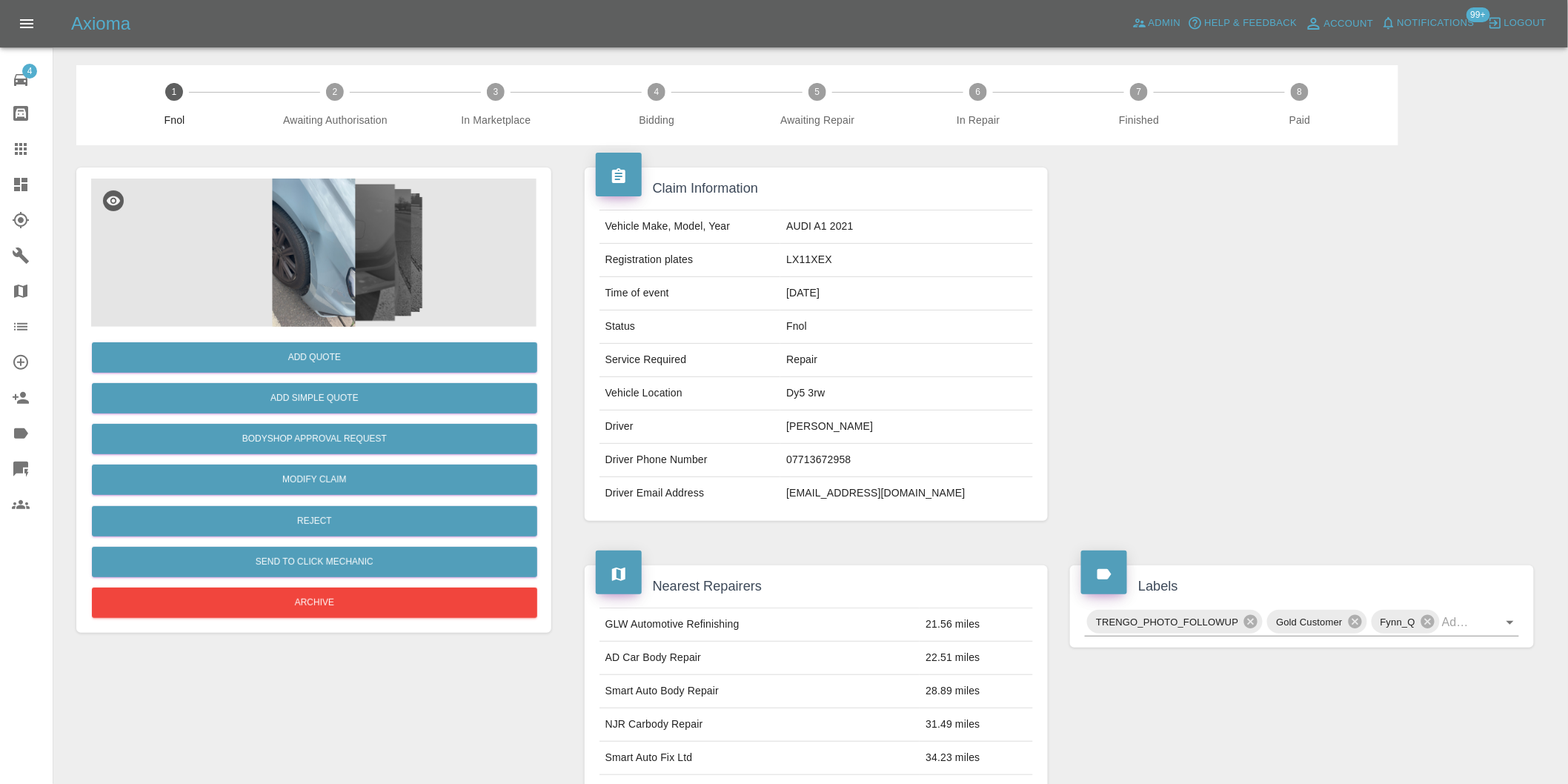
click at [307, 232] on img at bounding box center [313, 252] width 445 height 148
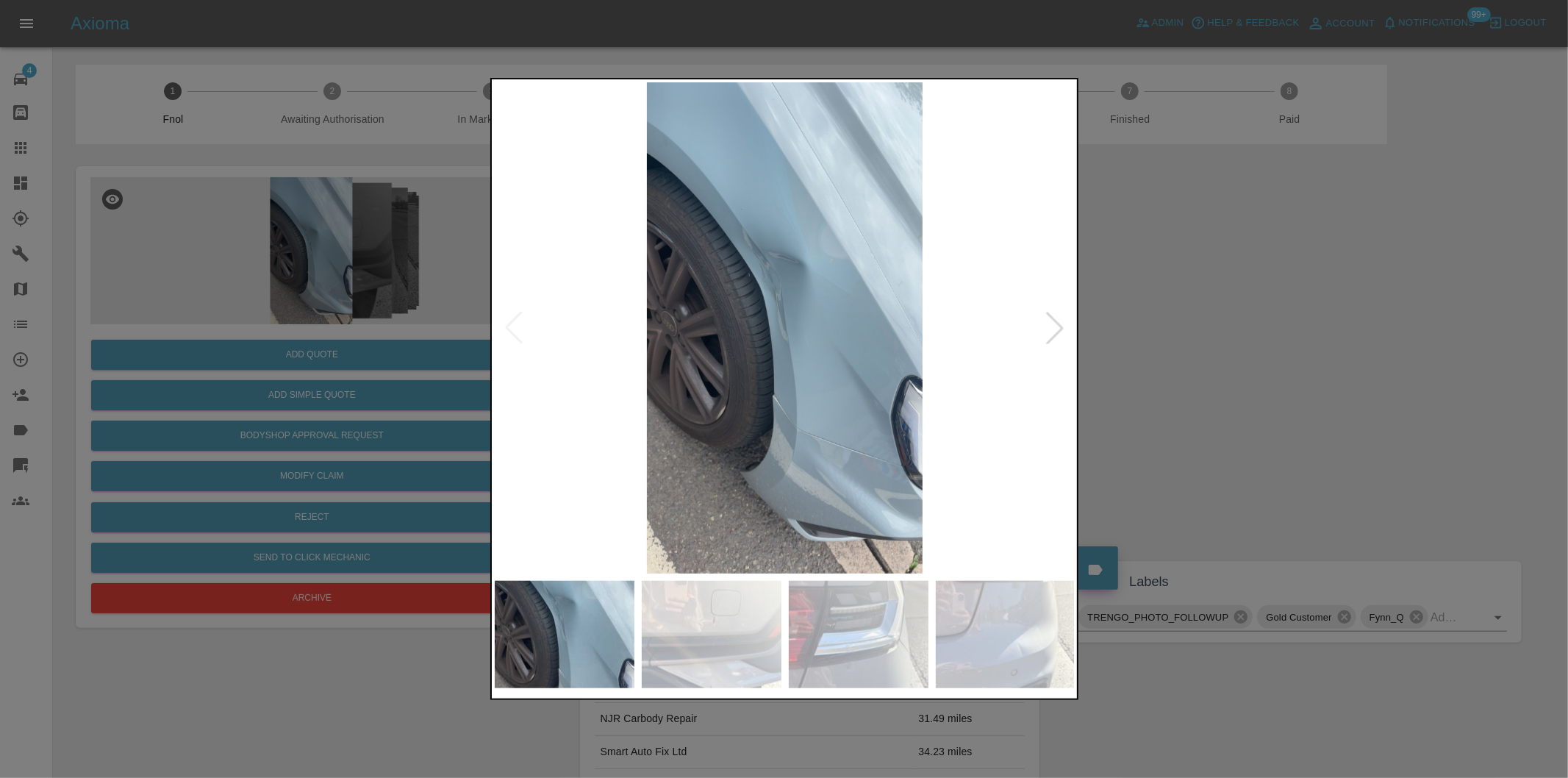
click at [1048, 332] on div at bounding box center [1055, 328] width 32 height 32
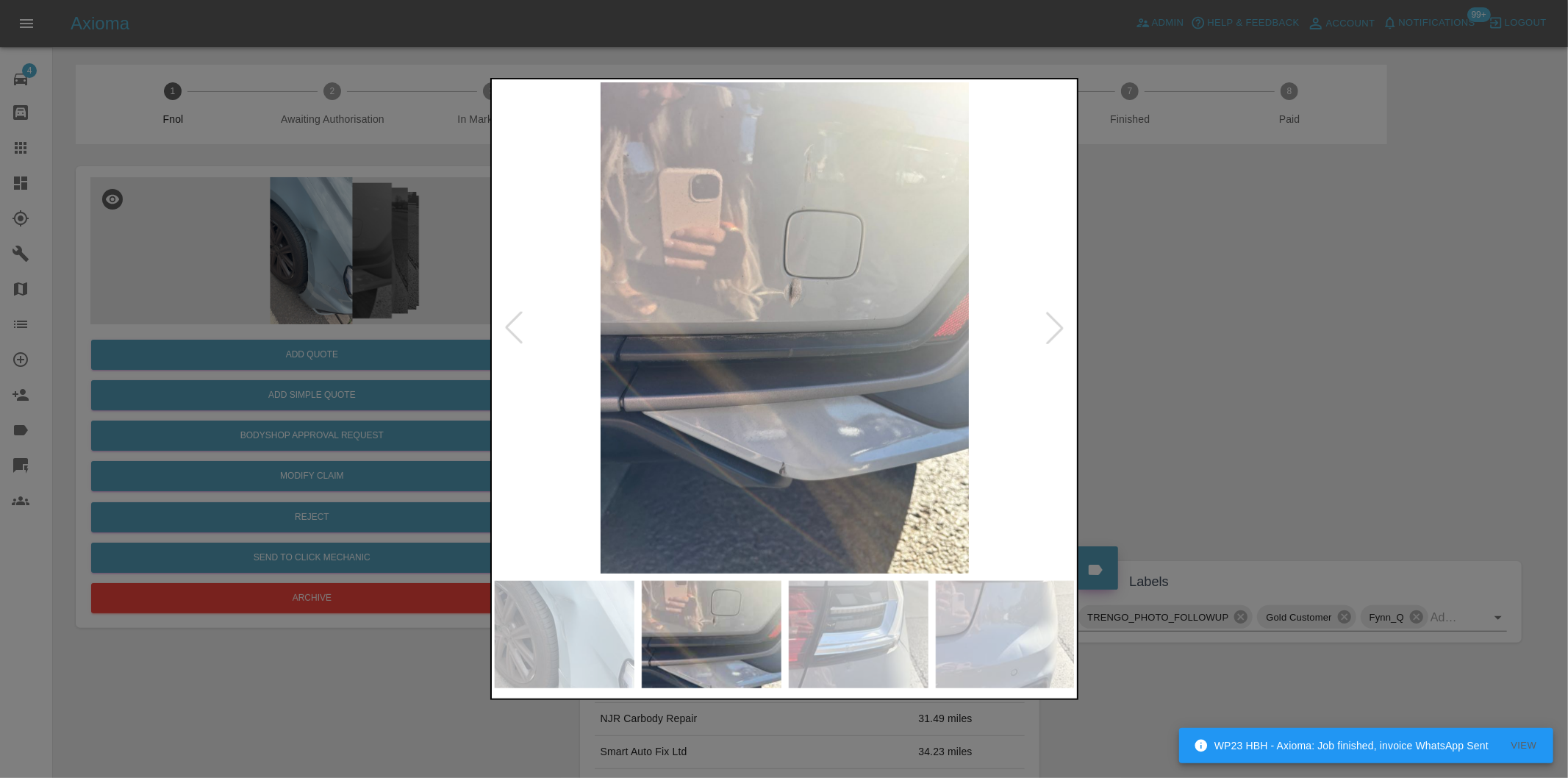
click at [1061, 320] on div at bounding box center [1055, 328] width 32 height 32
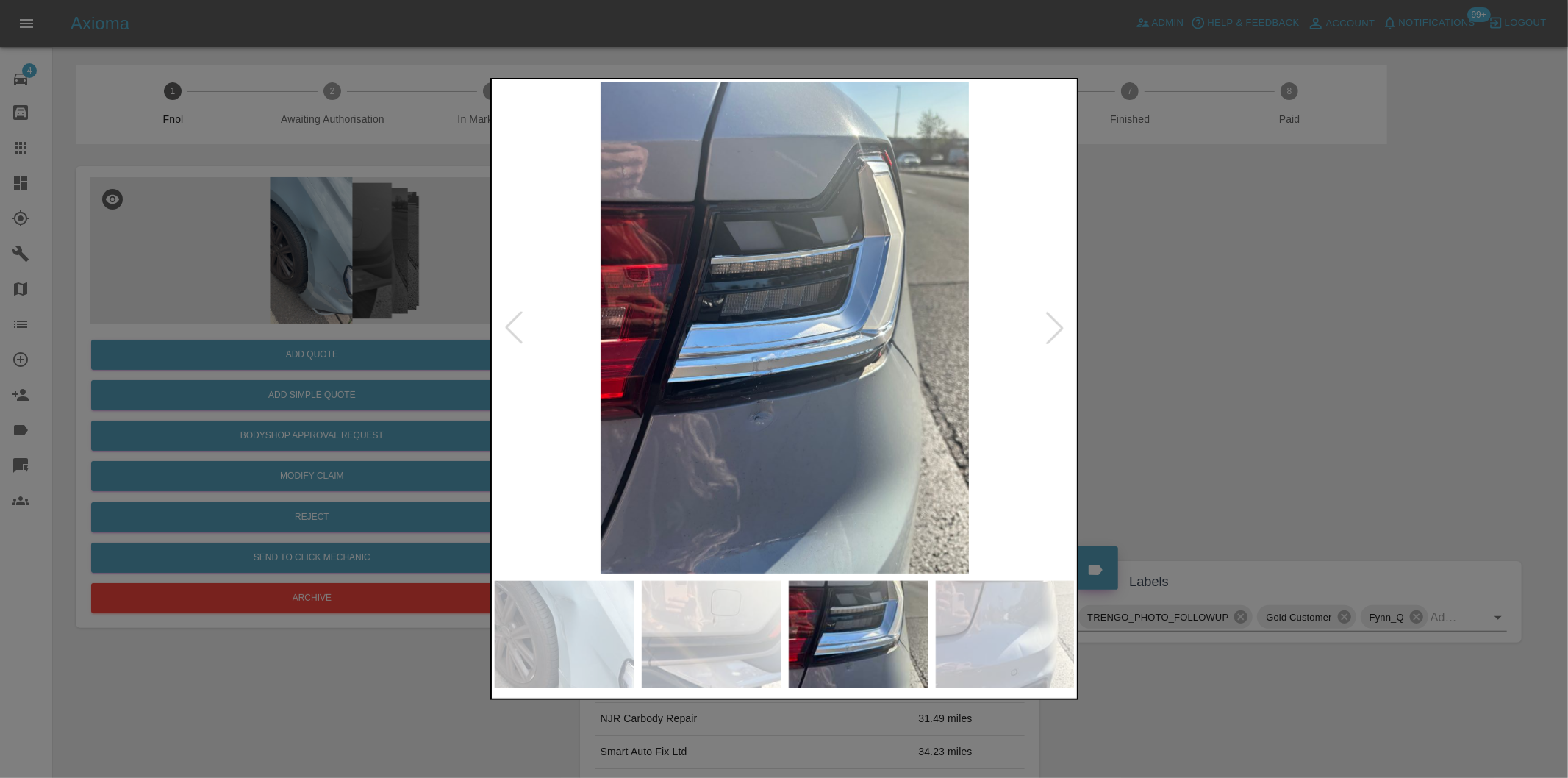
click at [1060, 330] on div at bounding box center [1055, 328] width 32 height 32
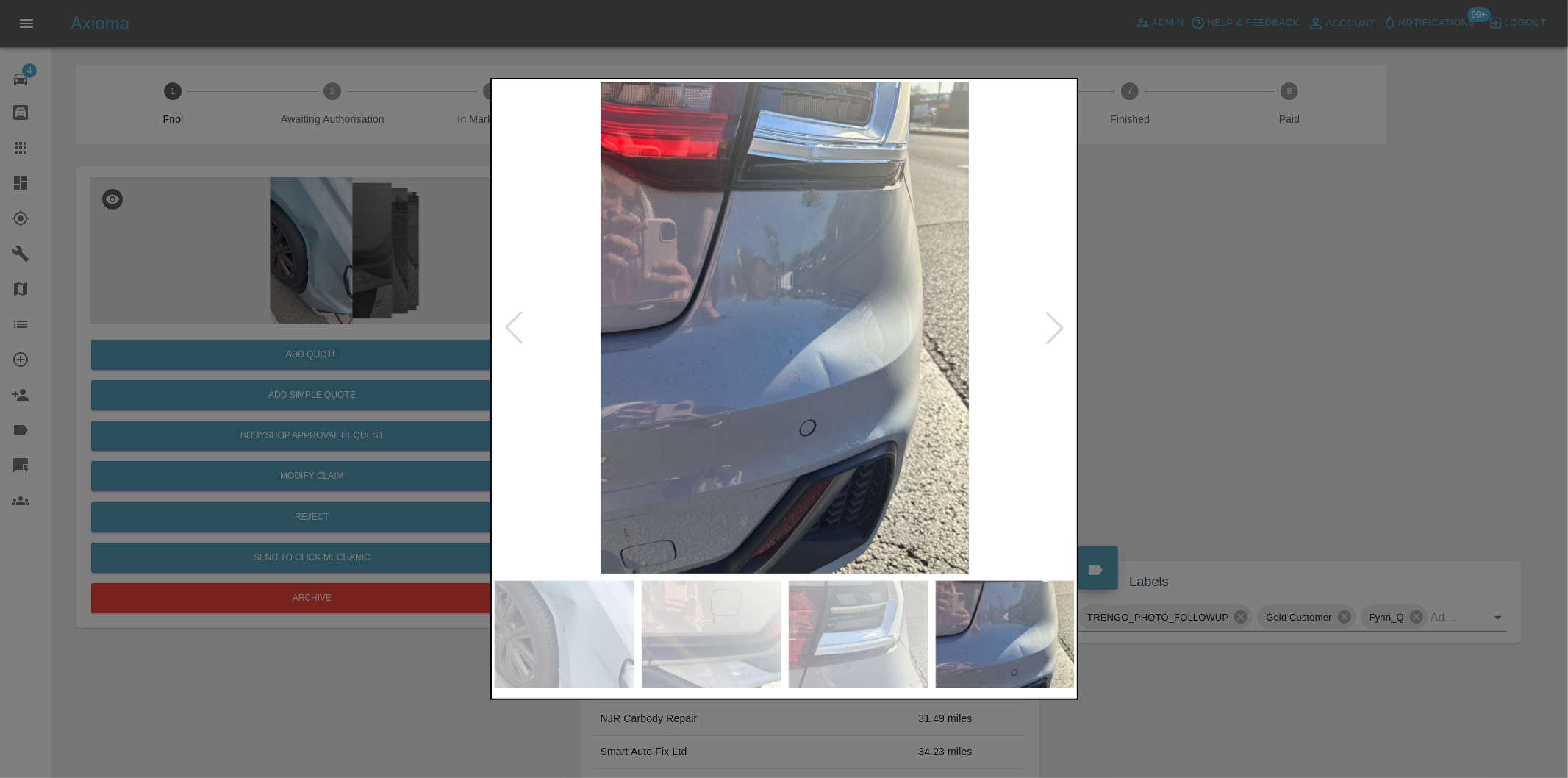
click at [1060, 330] on div at bounding box center [1055, 328] width 32 height 32
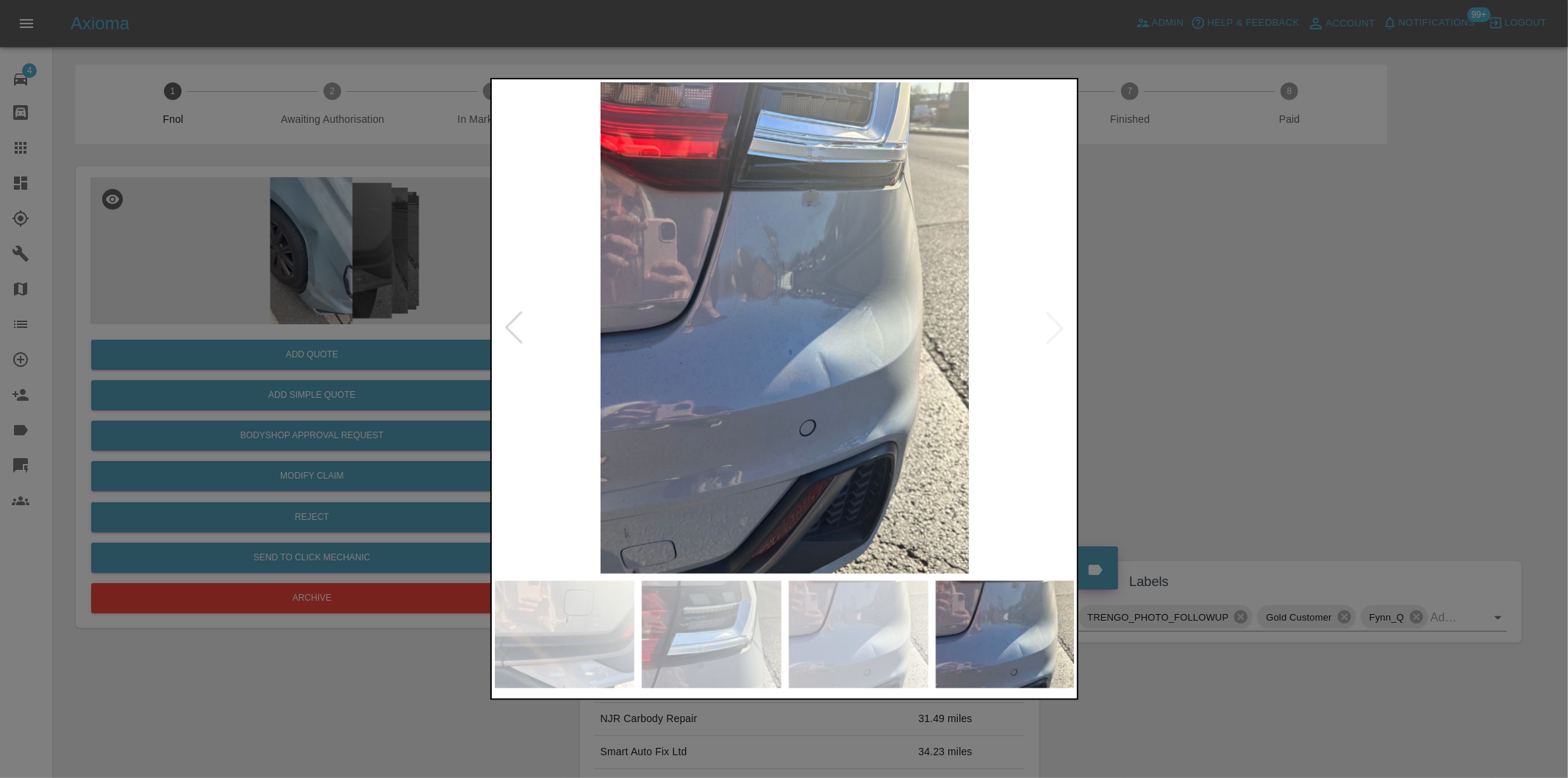
click at [1060, 330] on img at bounding box center [785, 327] width 580 height 491
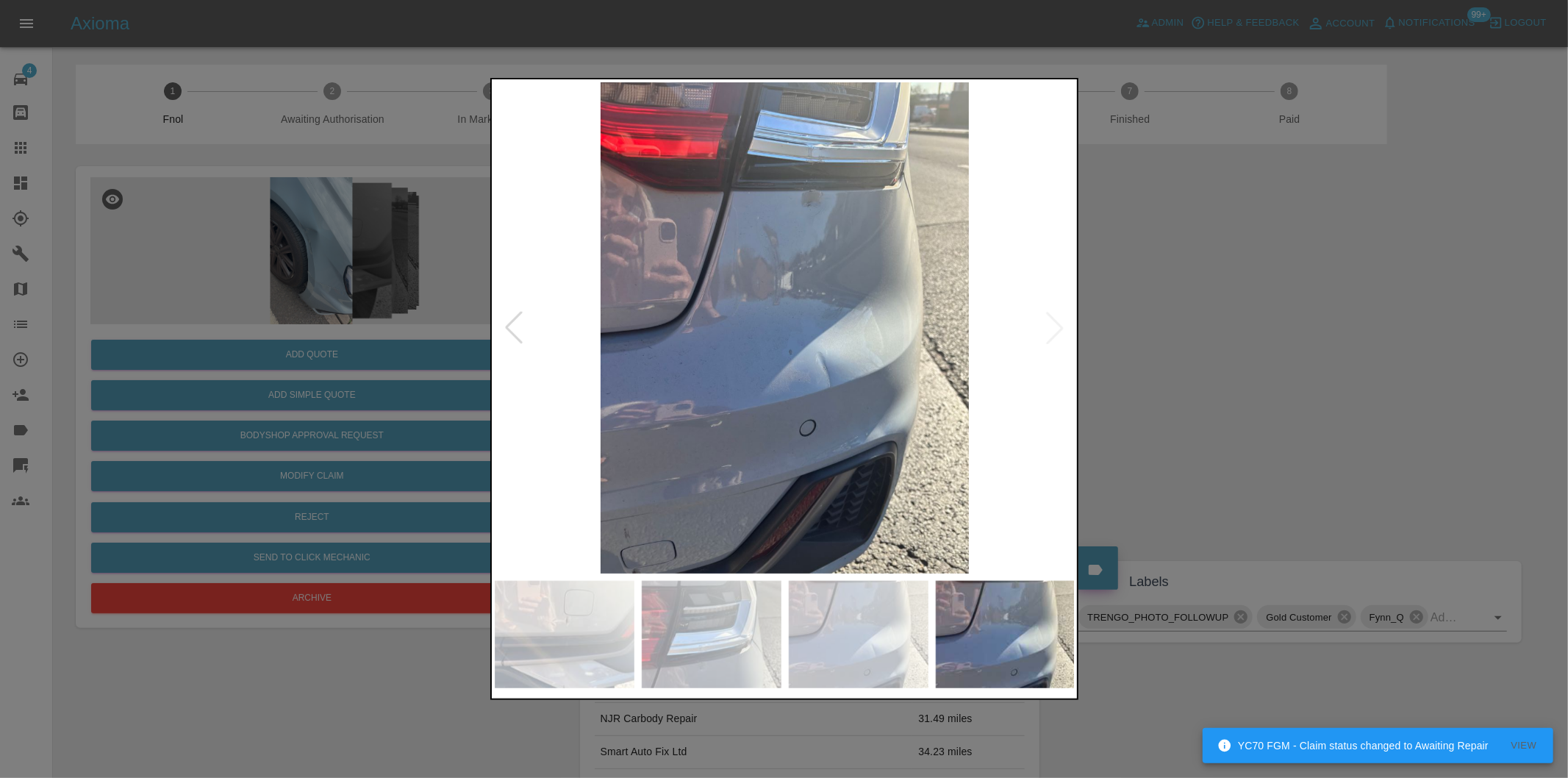
click at [1059, 324] on img at bounding box center [785, 327] width 580 height 491
click at [1055, 326] on img at bounding box center [785, 327] width 580 height 491
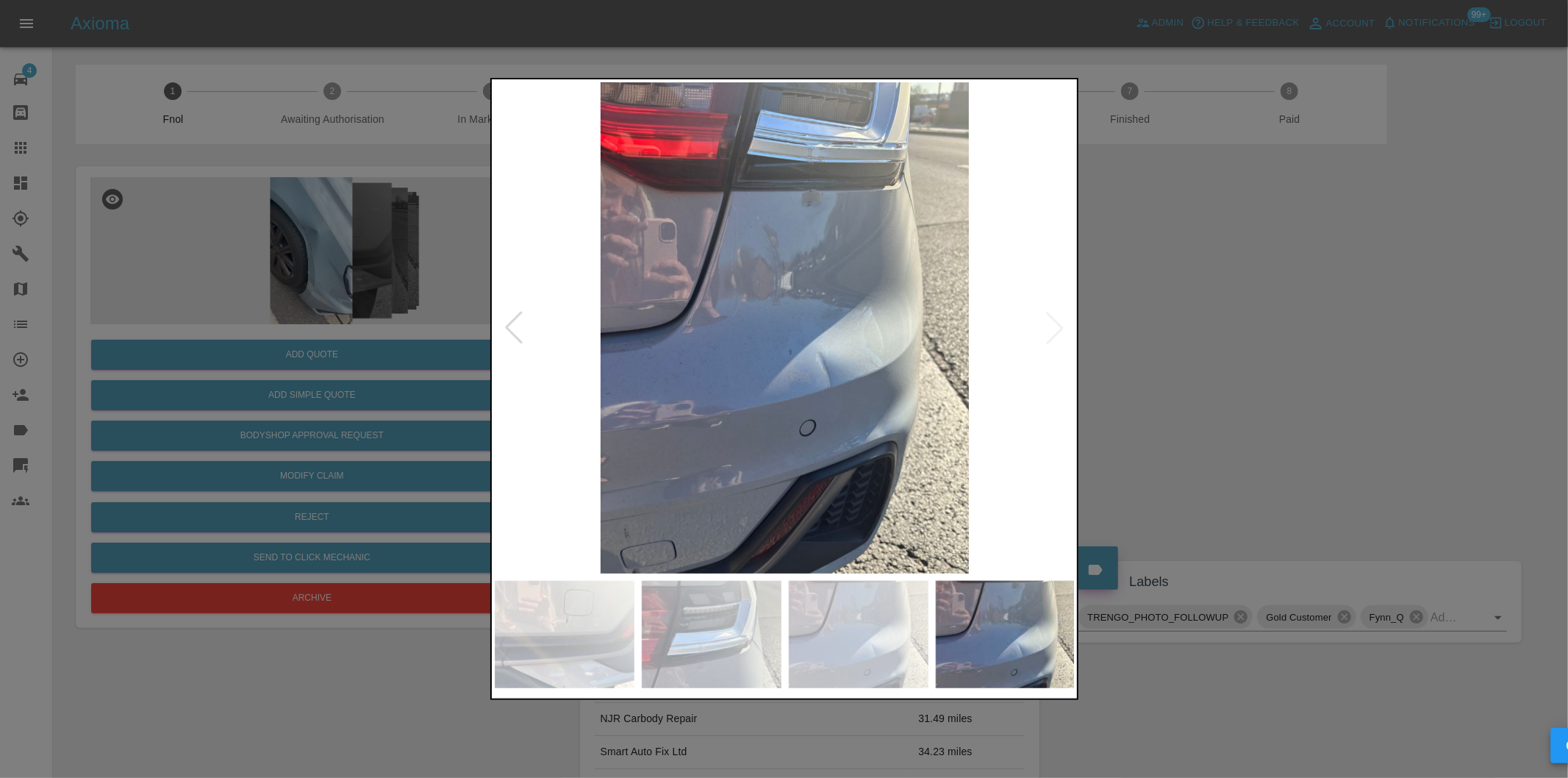
click at [523, 339] on div at bounding box center [514, 328] width 32 height 32
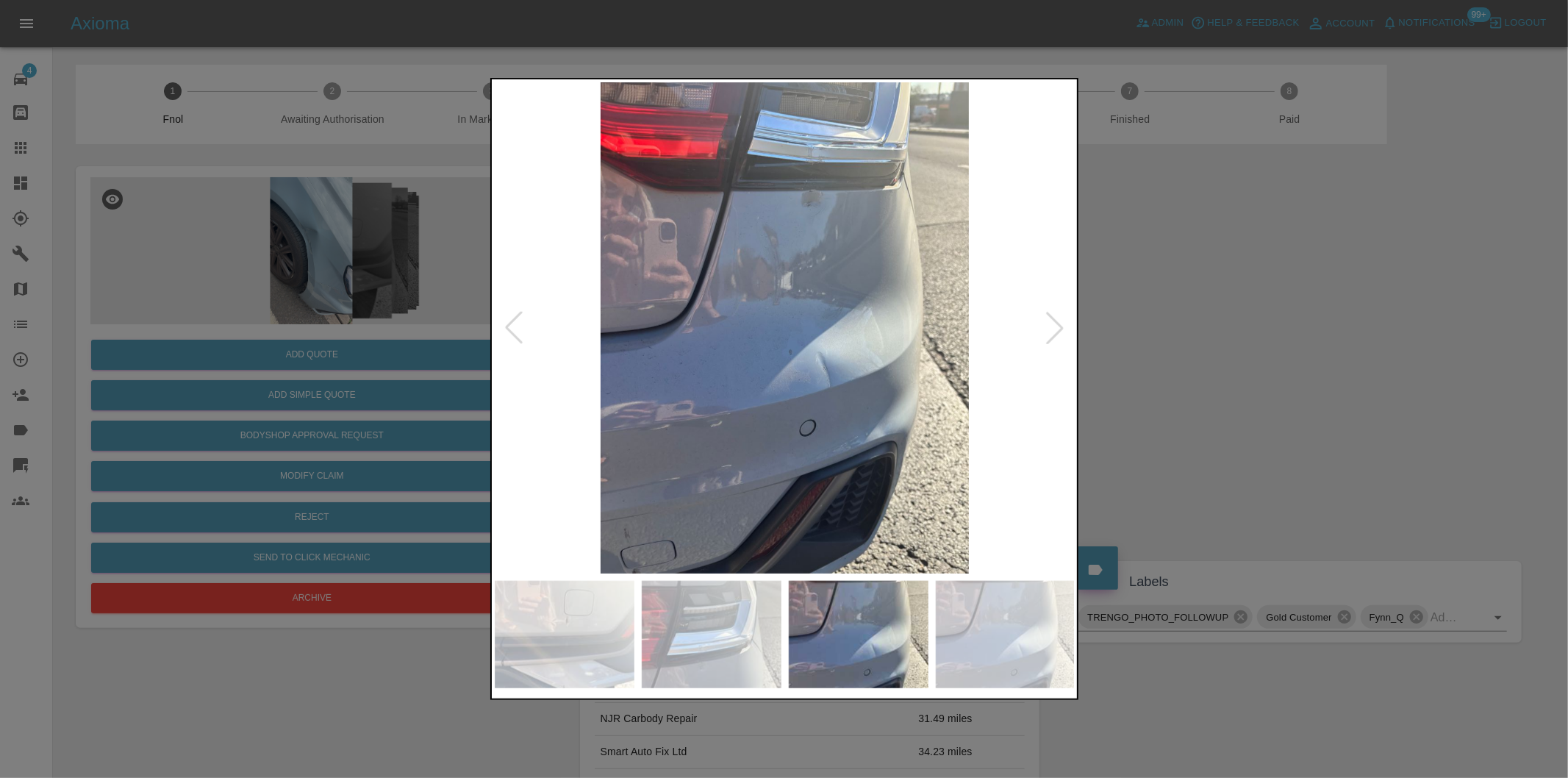
click at [523, 339] on div at bounding box center [514, 328] width 32 height 32
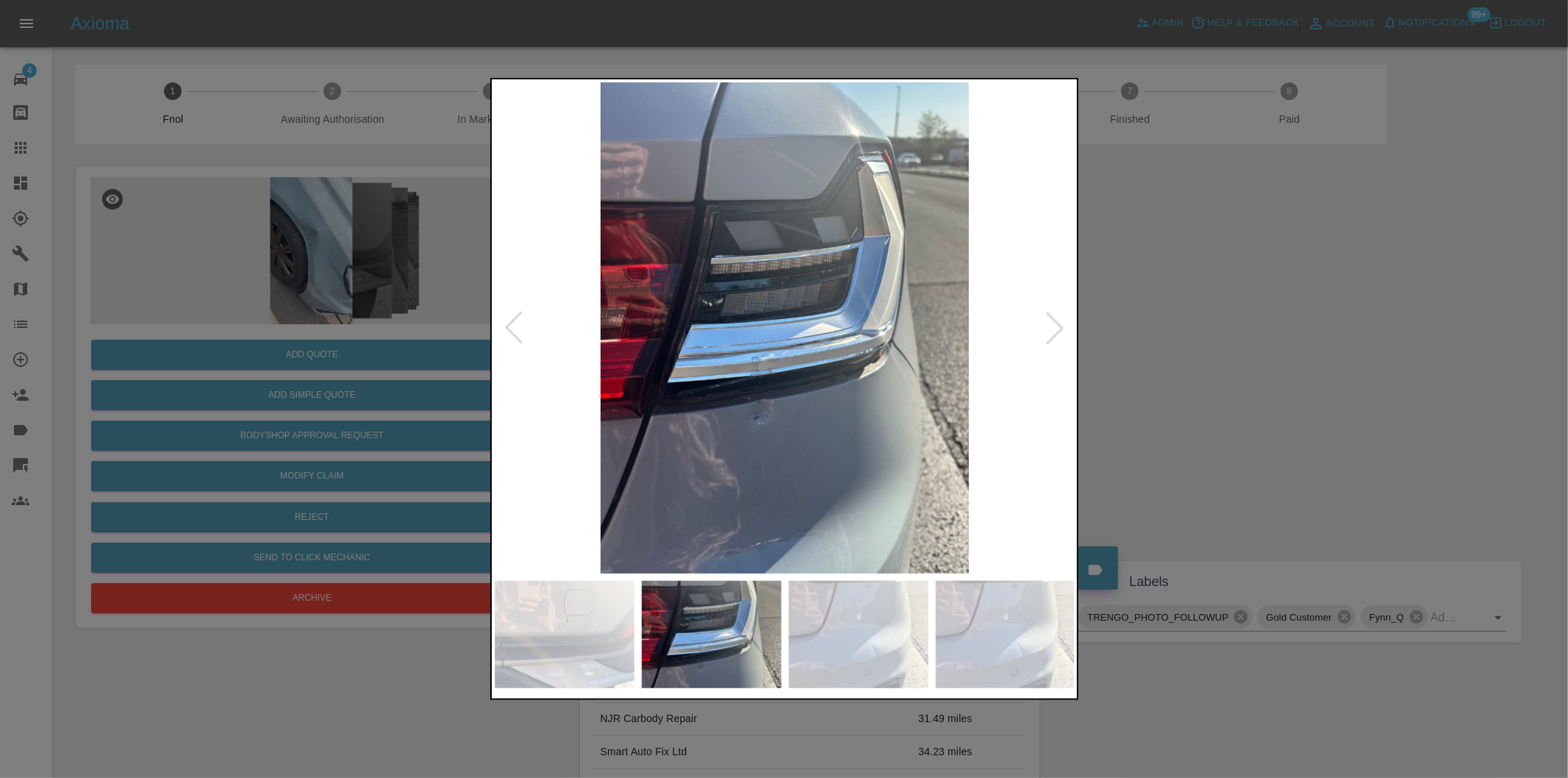
click at [523, 339] on div at bounding box center [514, 328] width 32 height 32
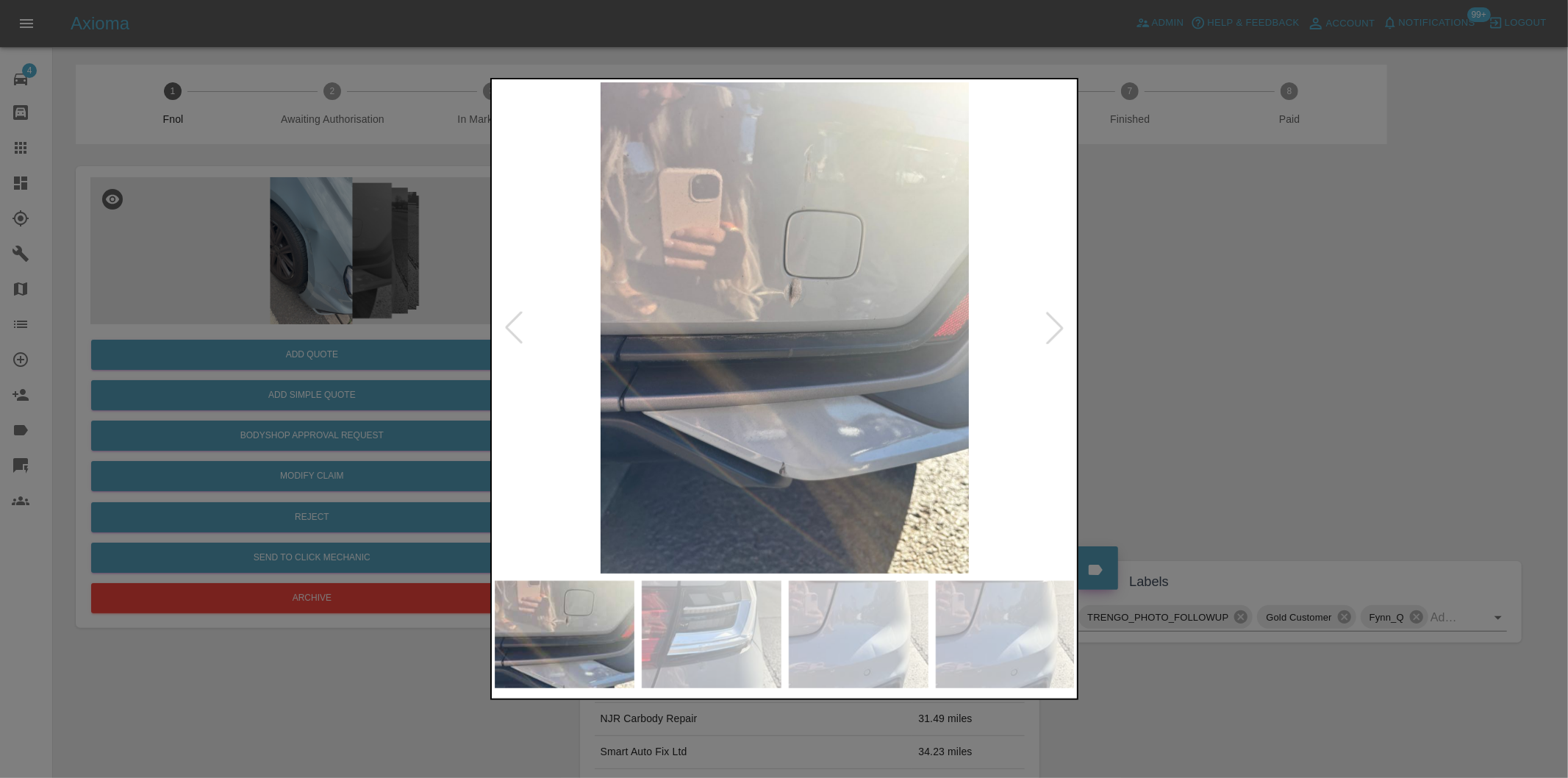
click at [523, 339] on div at bounding box center [514, 328] width 32 height 32
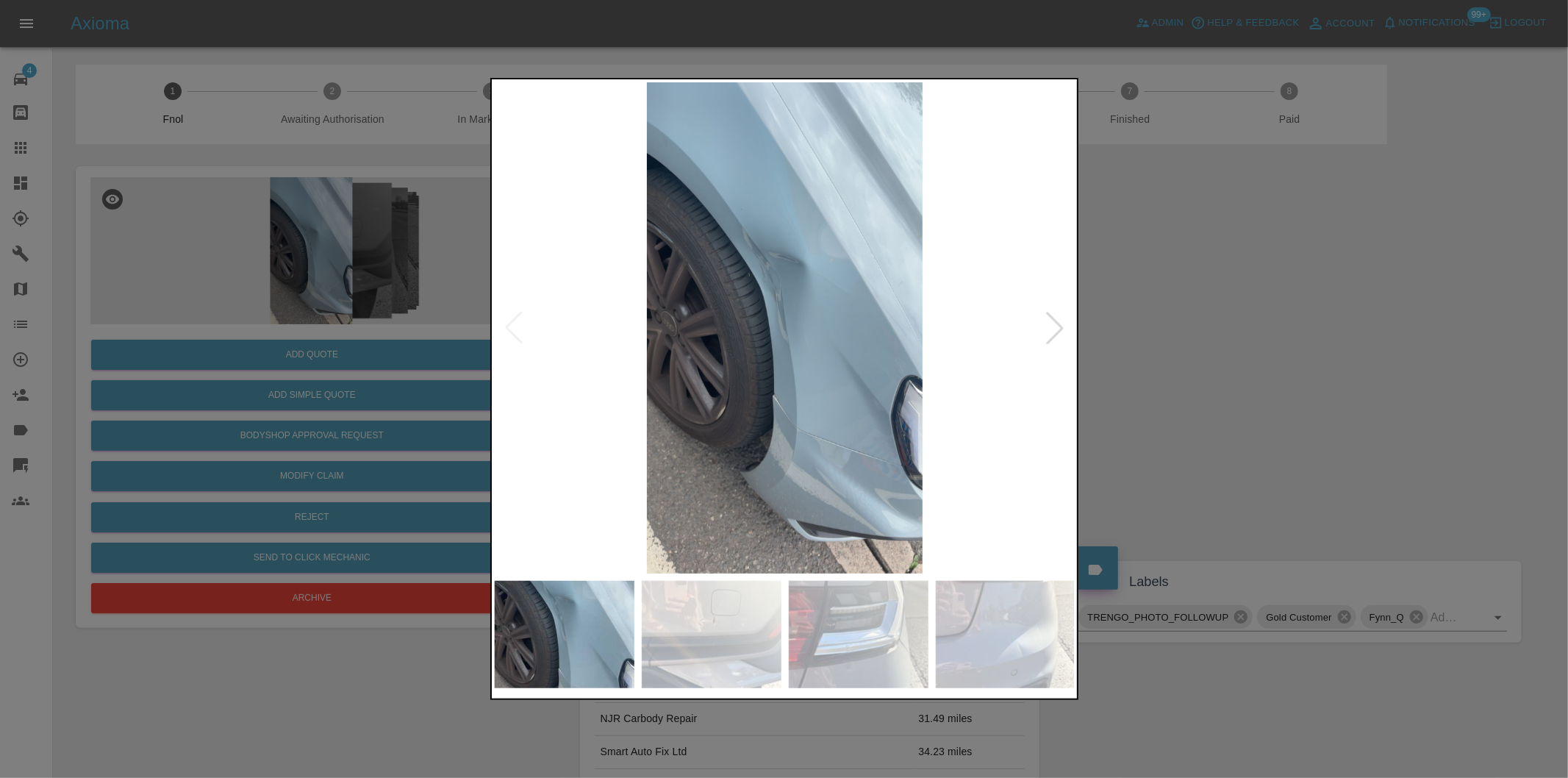
click at [523, 339] on img at bounding box center [785, 327] width 580 height 491
click at [1269, 266] on div at bounding box center [784, 389] width 1568 height 778
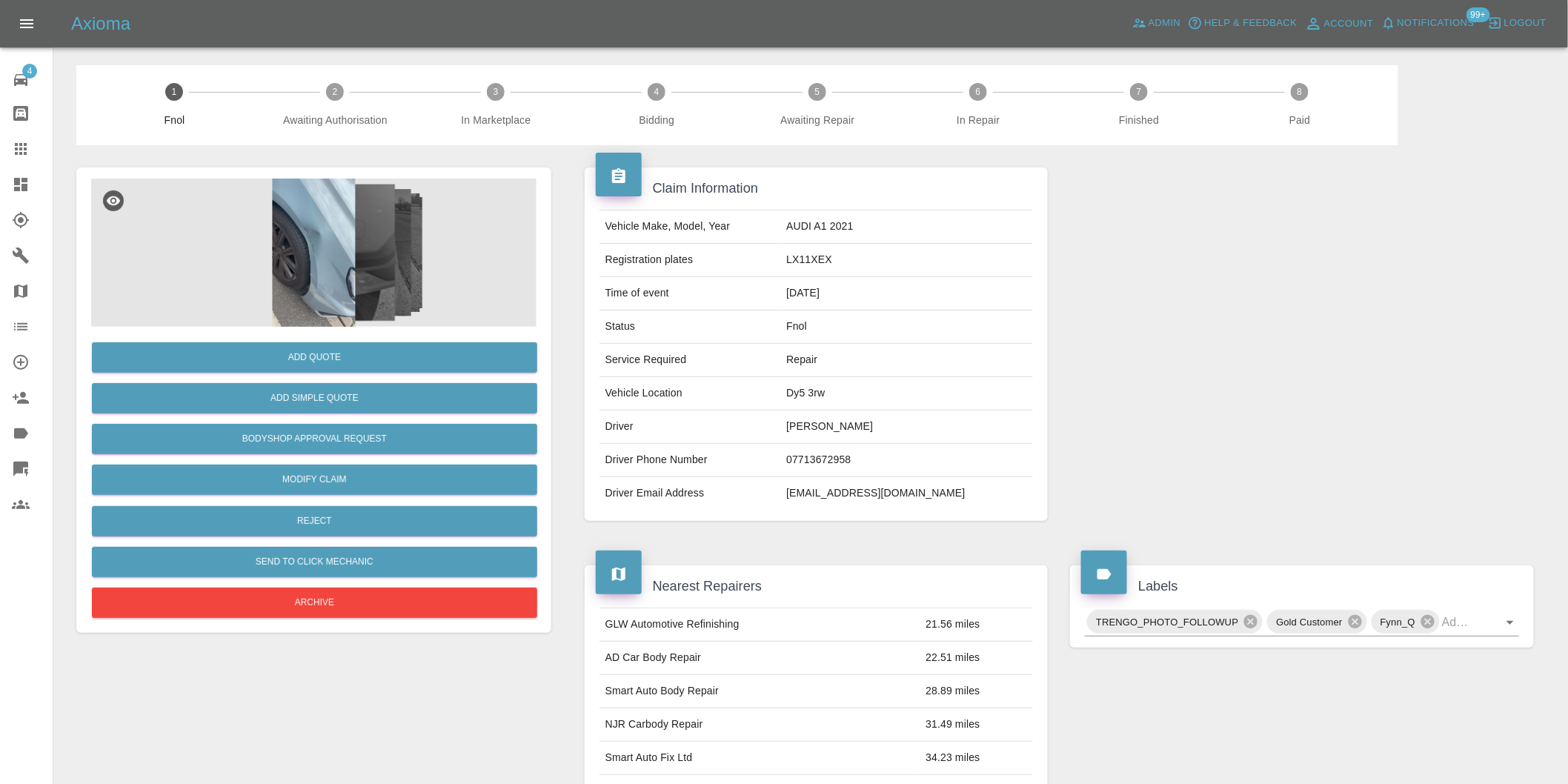
click at [322, 255] on img at bounding box center [313, 252] width 445 height 148
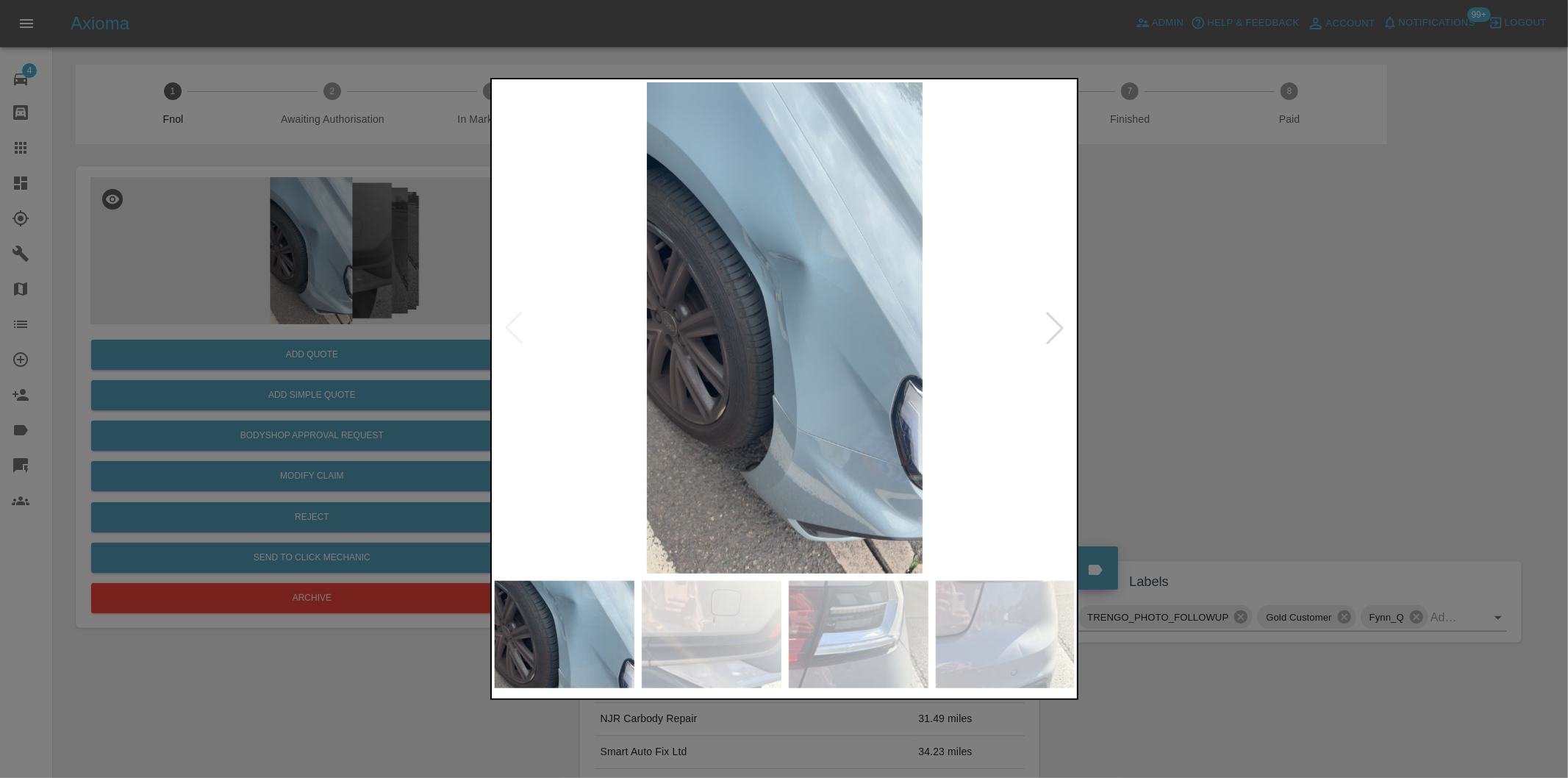
click at [1069, 321] on div at bounding box center [1055, 328] width 32 height 32
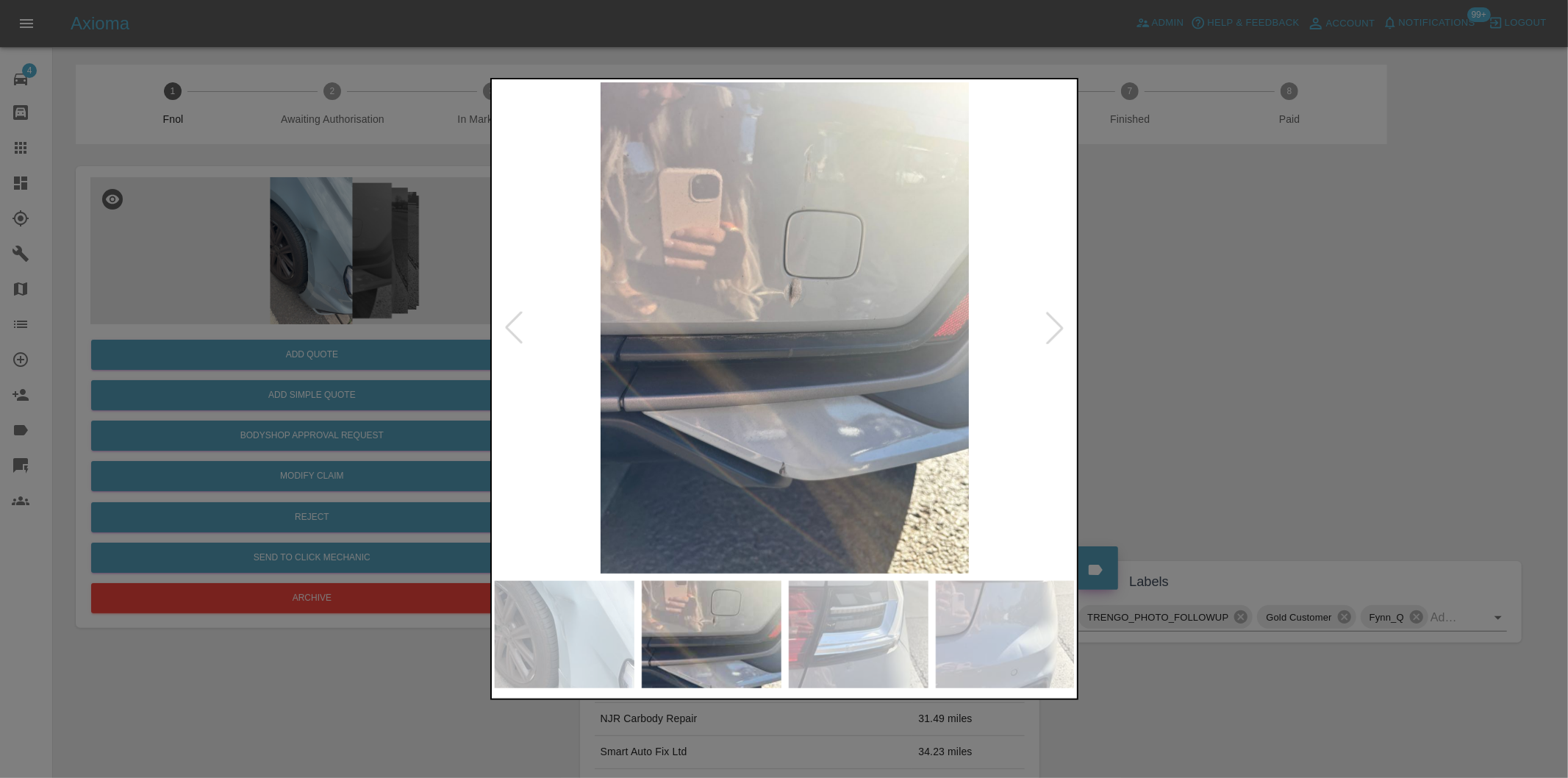
click at [1062, 322] on div at bounding box center [1055, 328] width 32 height 32
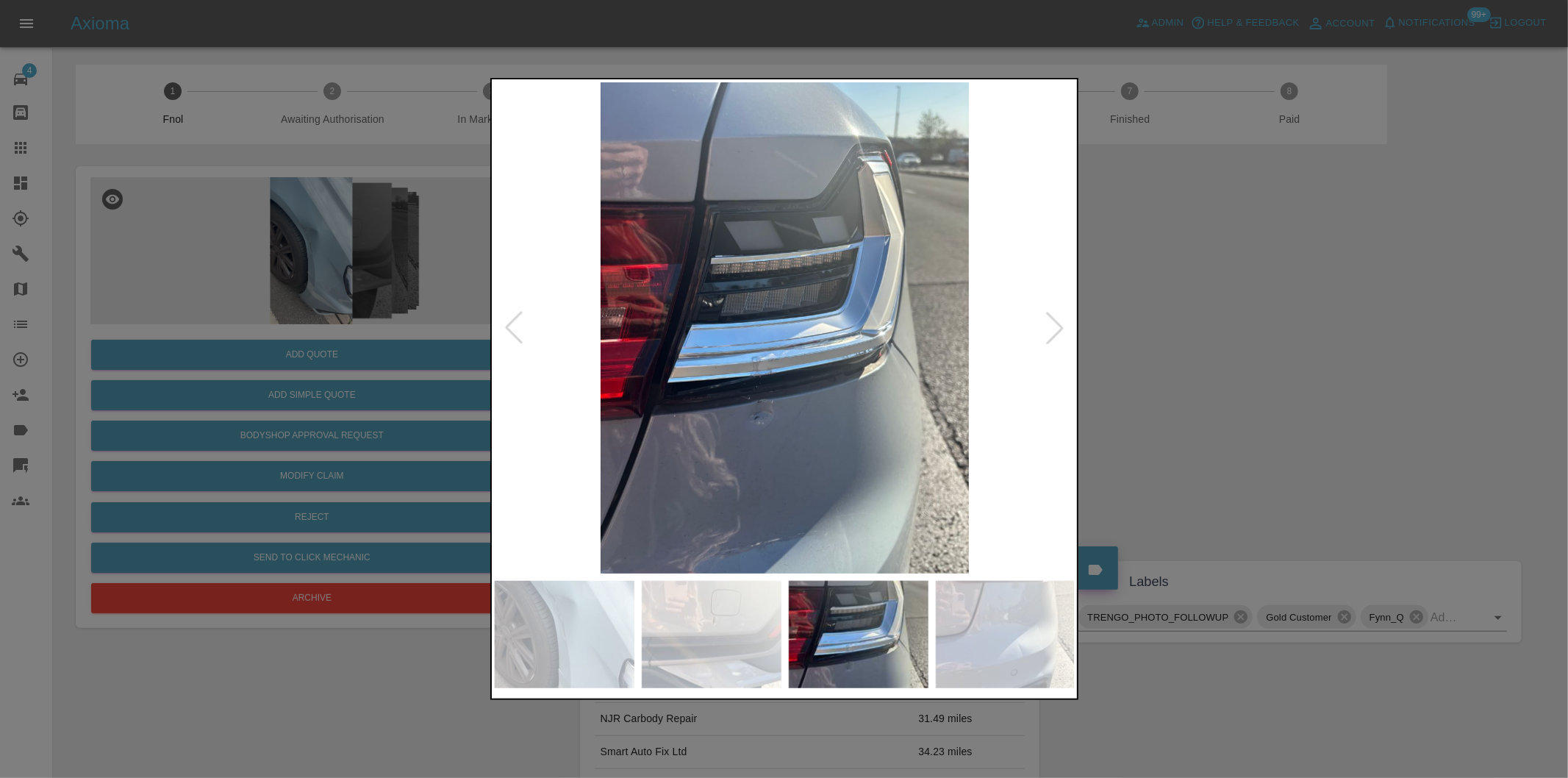
click at [1062, 322] on div at bounding box center [1055, 328] width 32 height 32
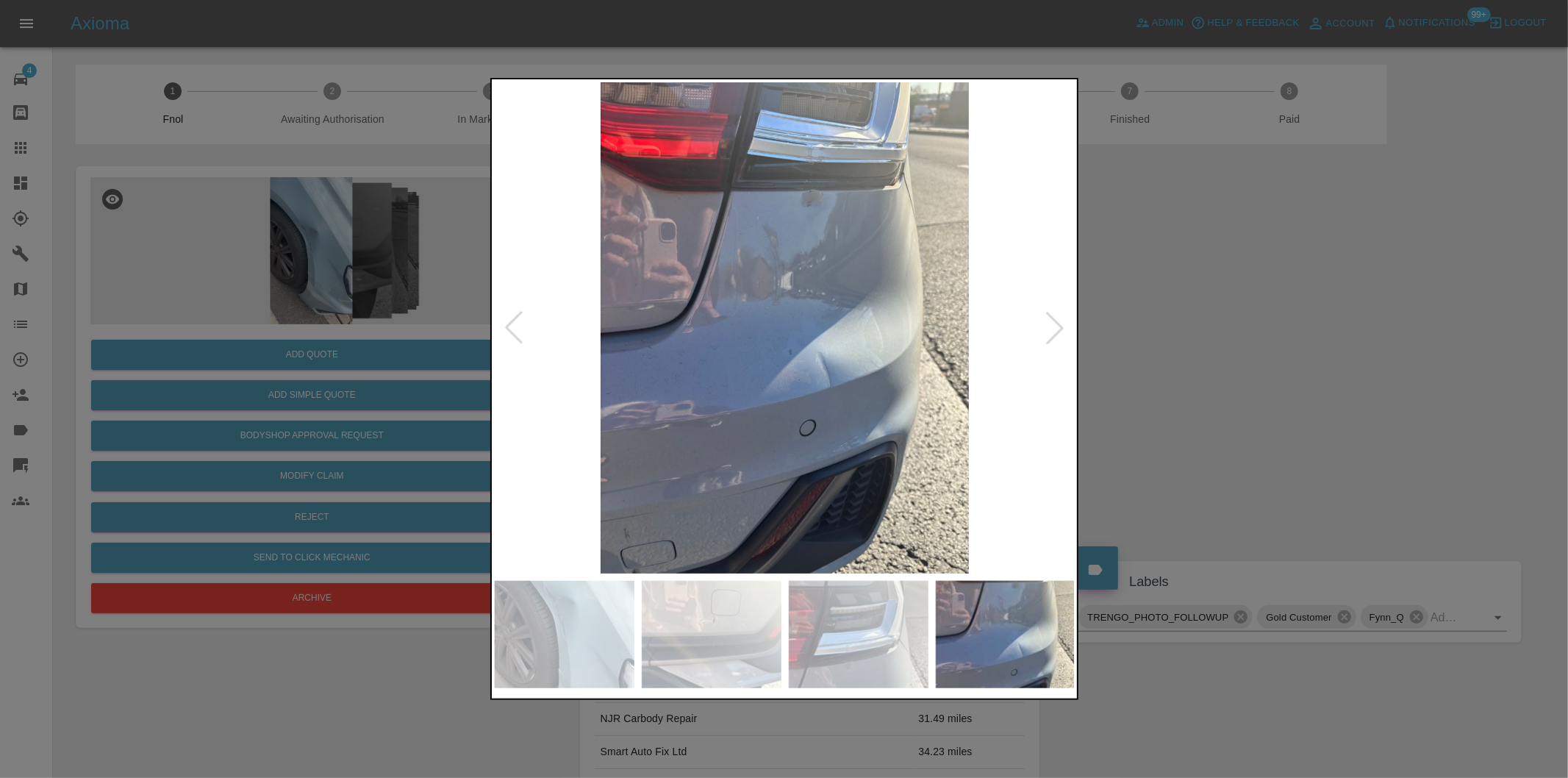
click at [1062, 322] on div at bounding box center [1055, 328] width 32 height 32
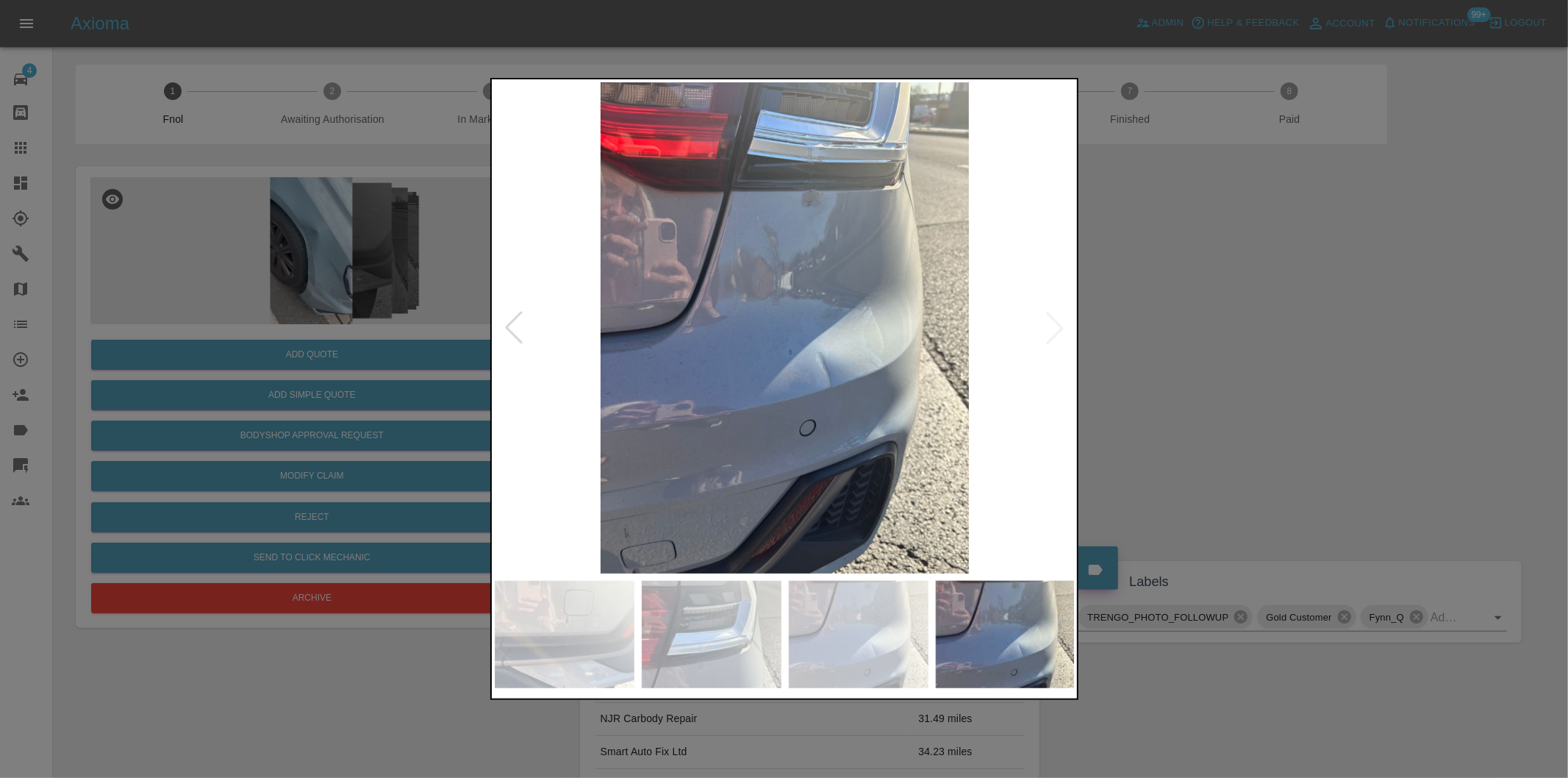
click at [1062, 322] on img at bounding box center [785, 327] width 580 height 491
click at [1063, 321] on img at bounding box center [785, 327] width 580 height 491
click at [513, 326] on div at bounding box center [514, 328] width 32 height 32
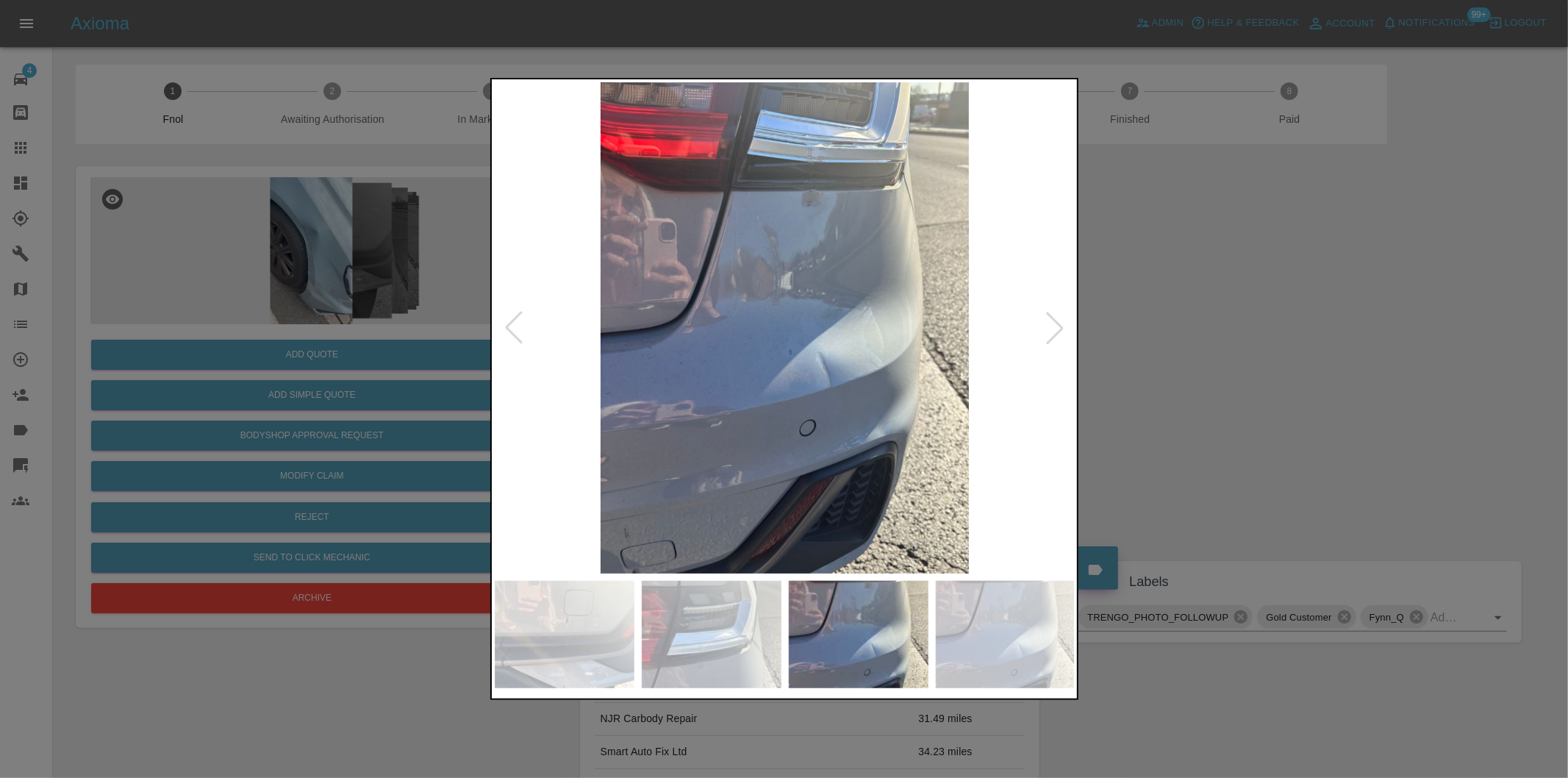
click at [513, 326] on div at bounding box center [514, 328] width 32 height 32
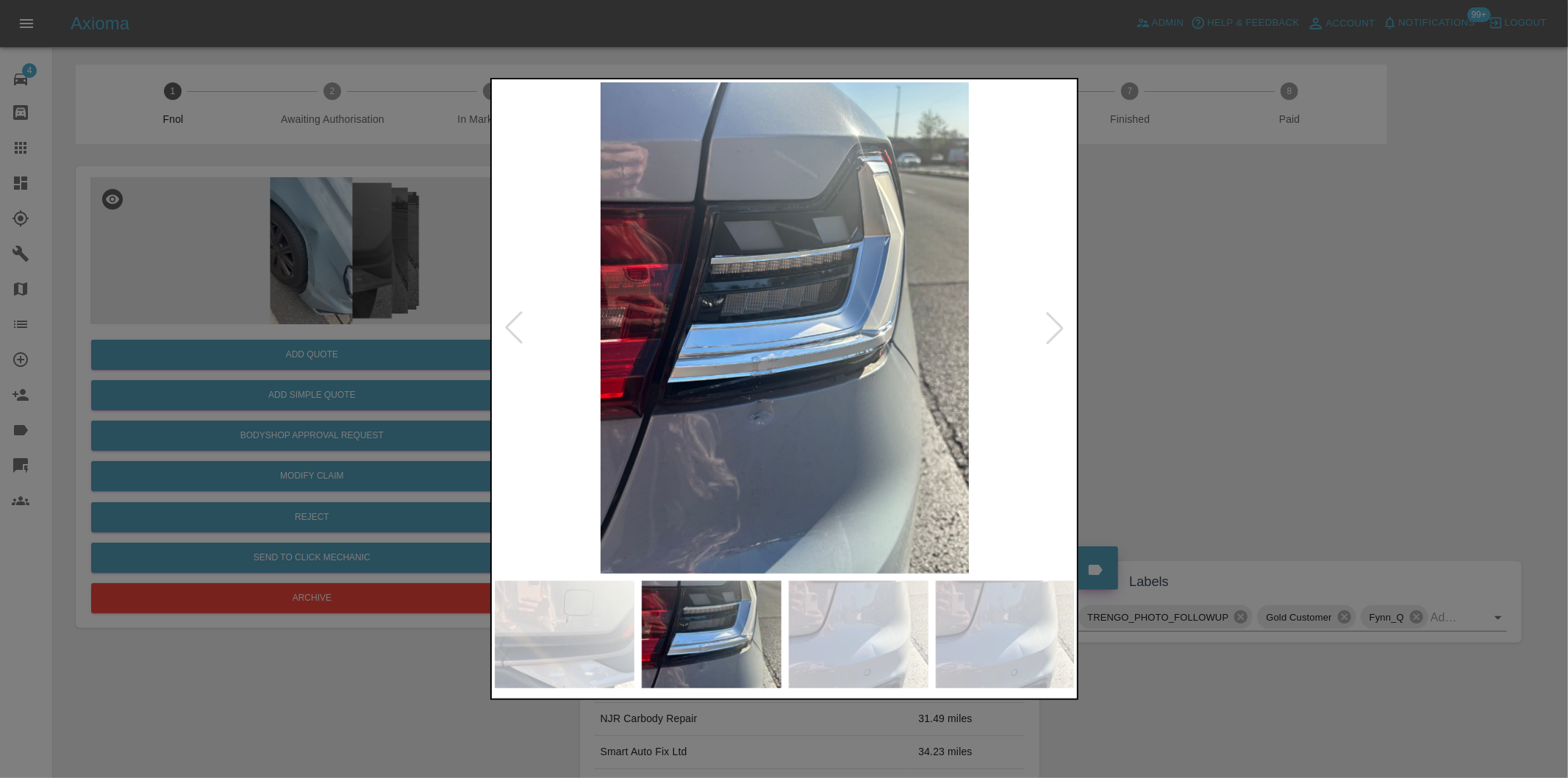
click at [1049, 325] on div at bounding box center [1055, 328] width 32 height 32
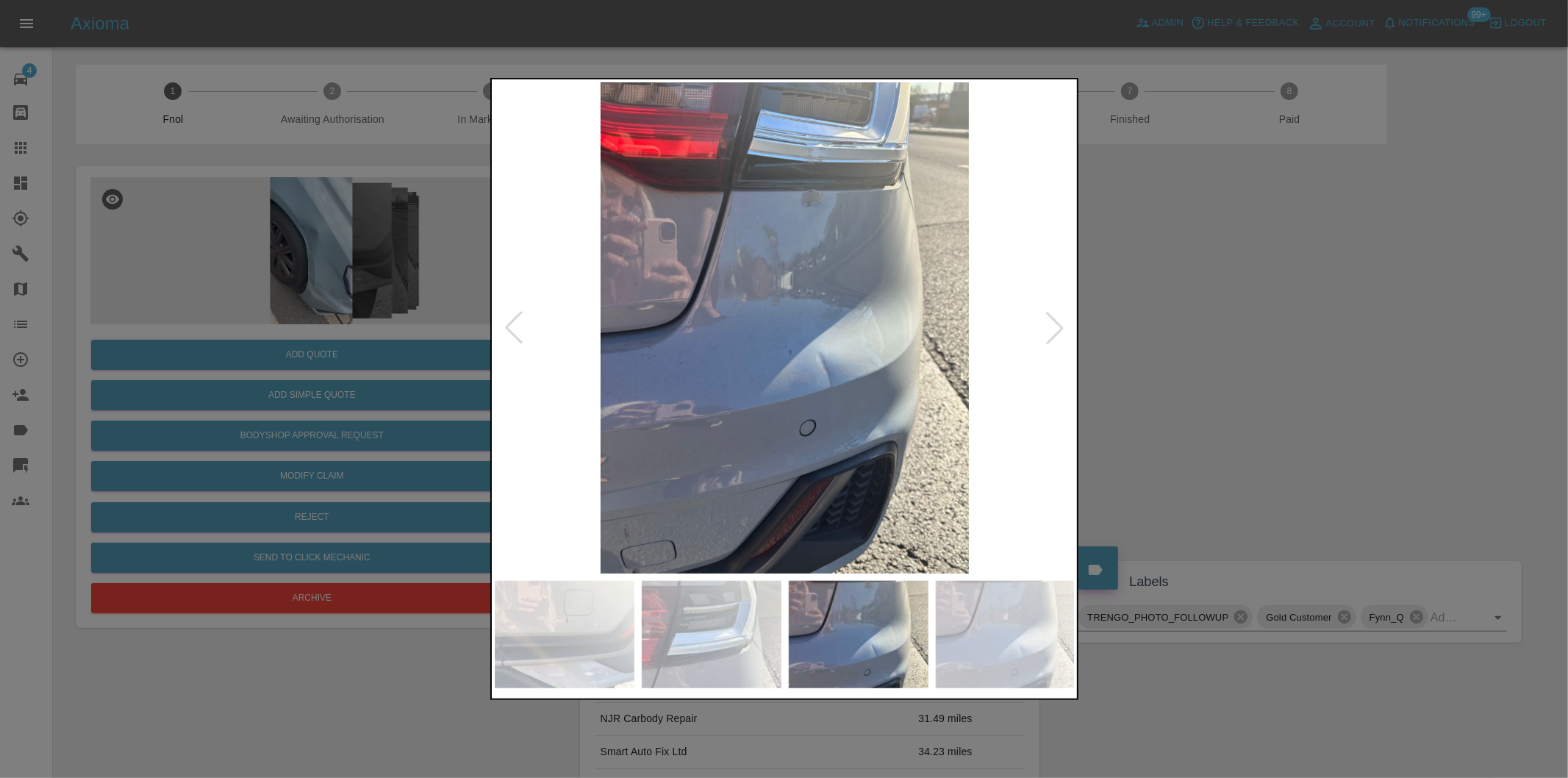
click at [1049, 325] on div at bounding box center [1055, 328] width 32 height 32
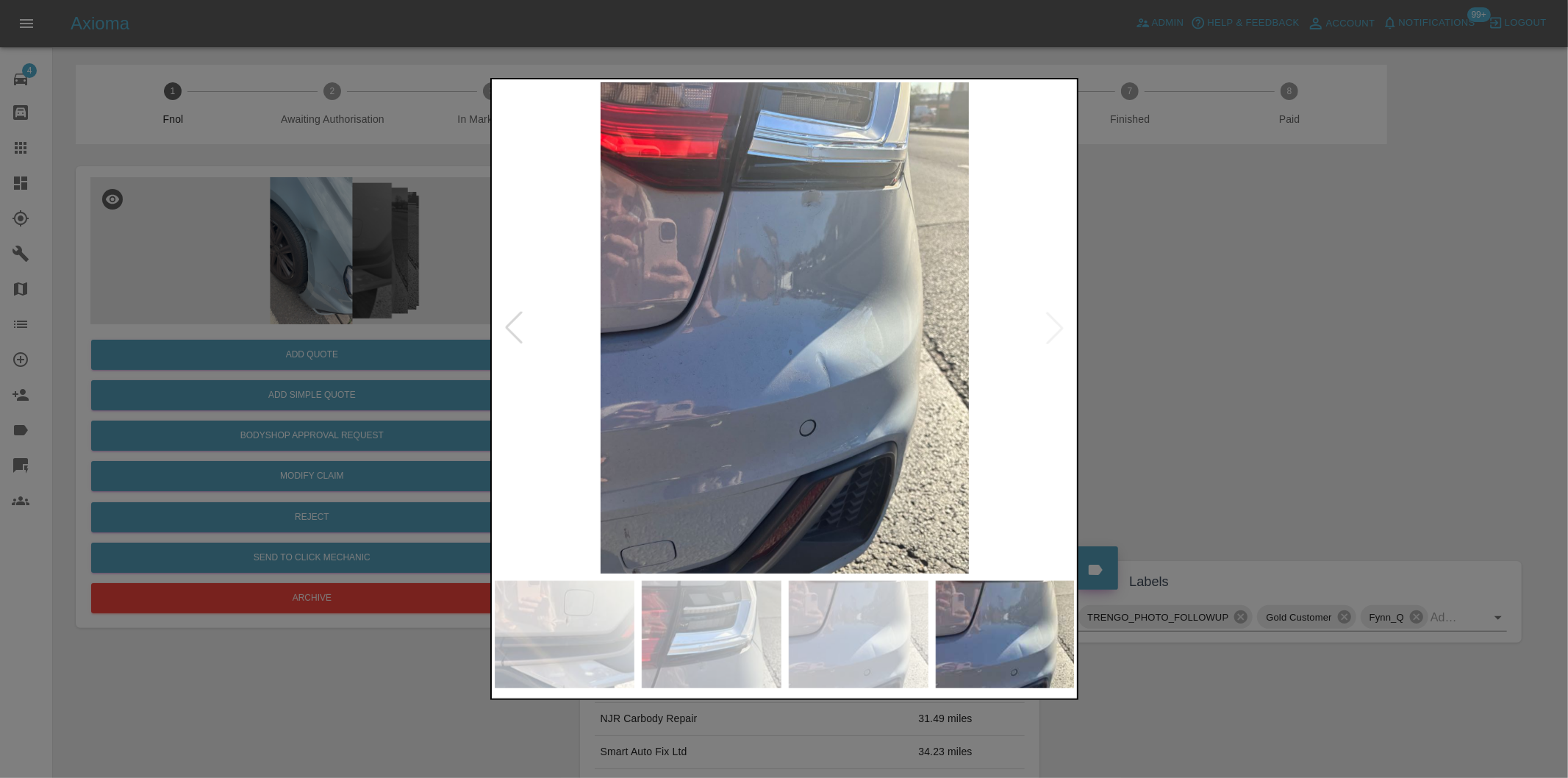
click at [1049, 325] on img at bounding box center [785, 327] width 580 height 491
click at [504, 331] on div at bounding box center [514, 328] width 32 height 32
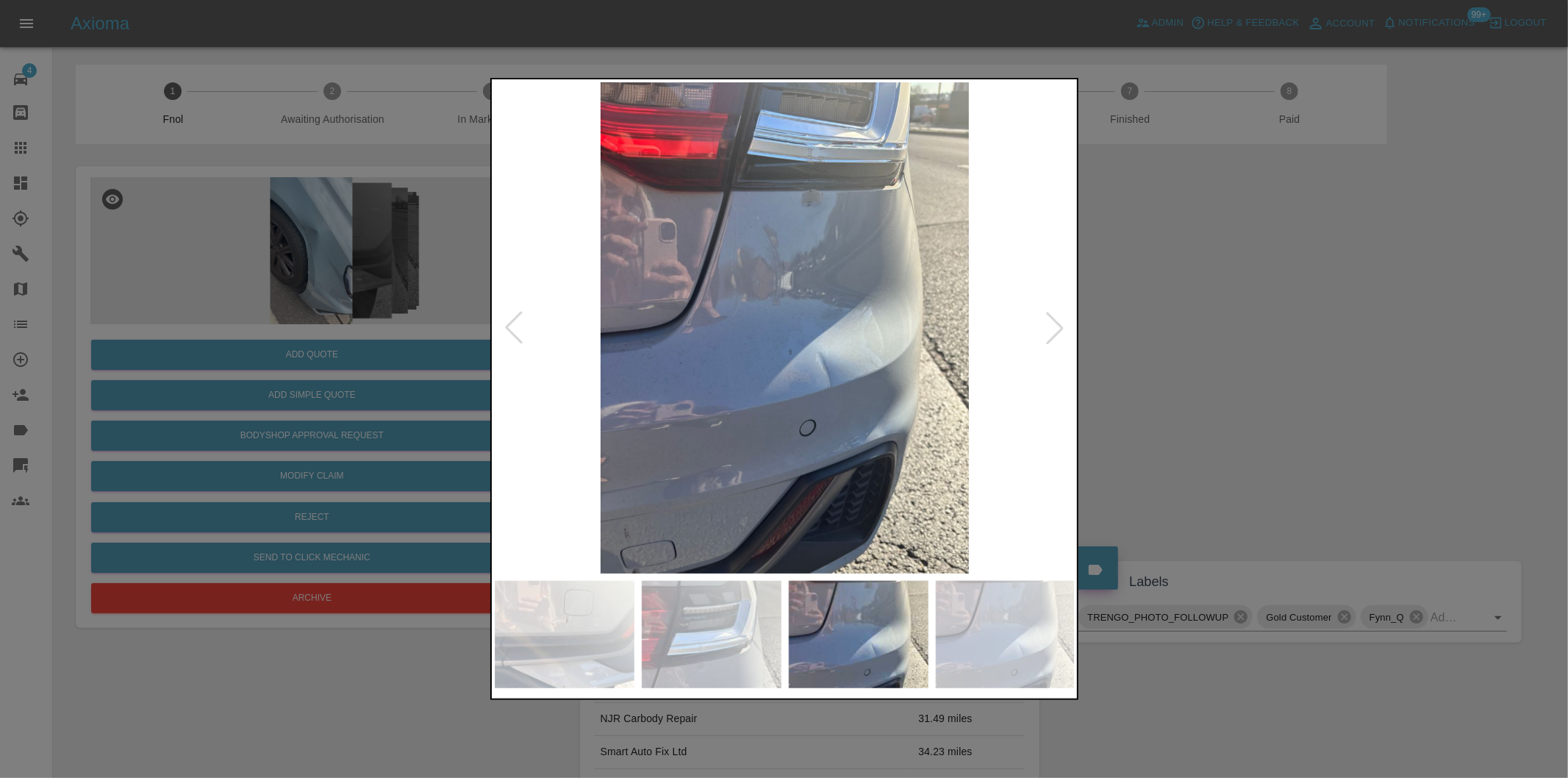
click at [504, 331] on div at bounding box center [514, 328] width 32 height 32
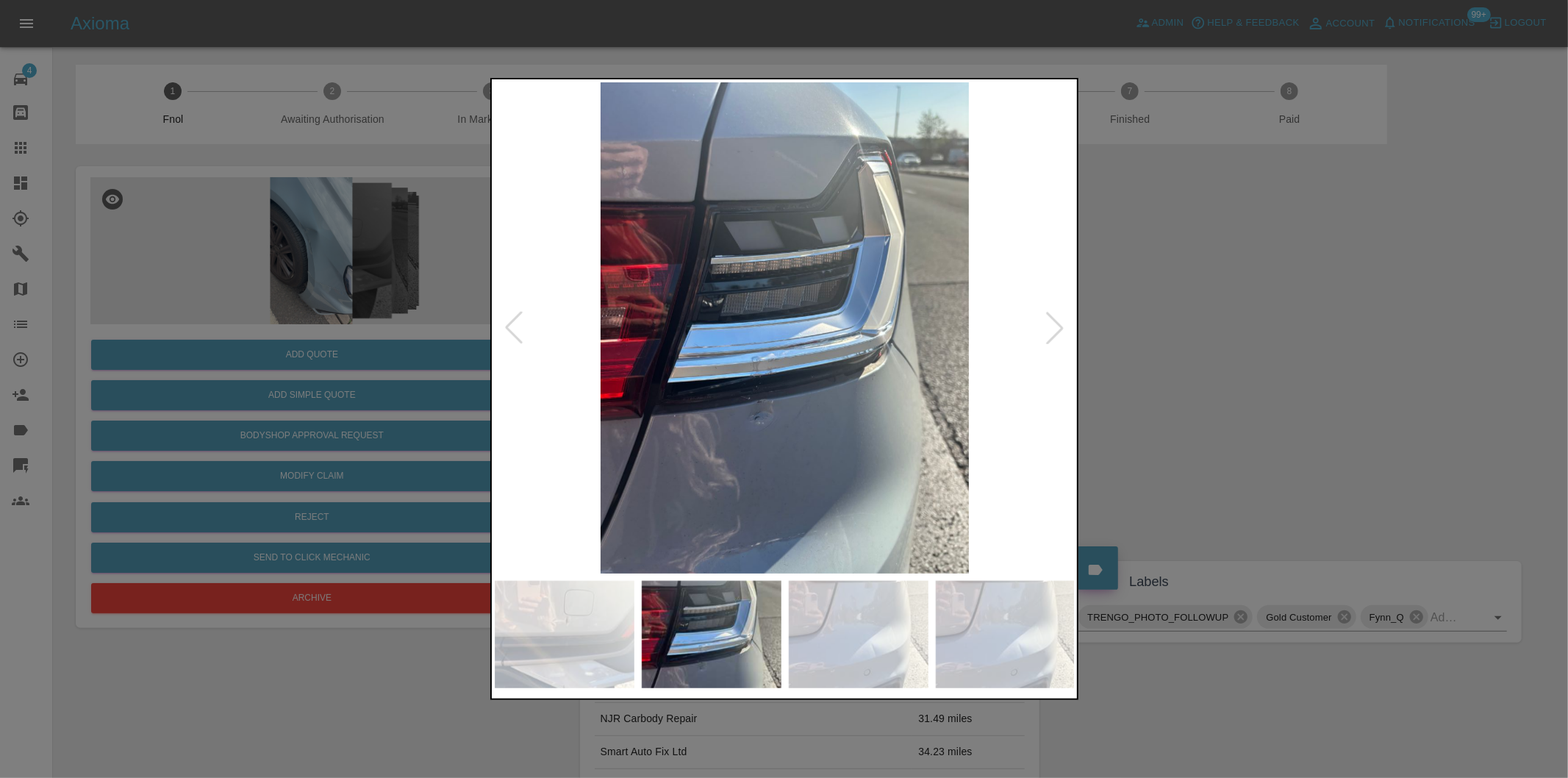
click at [504, 331] on div at bounding box center [514, 328] width 32 height 32
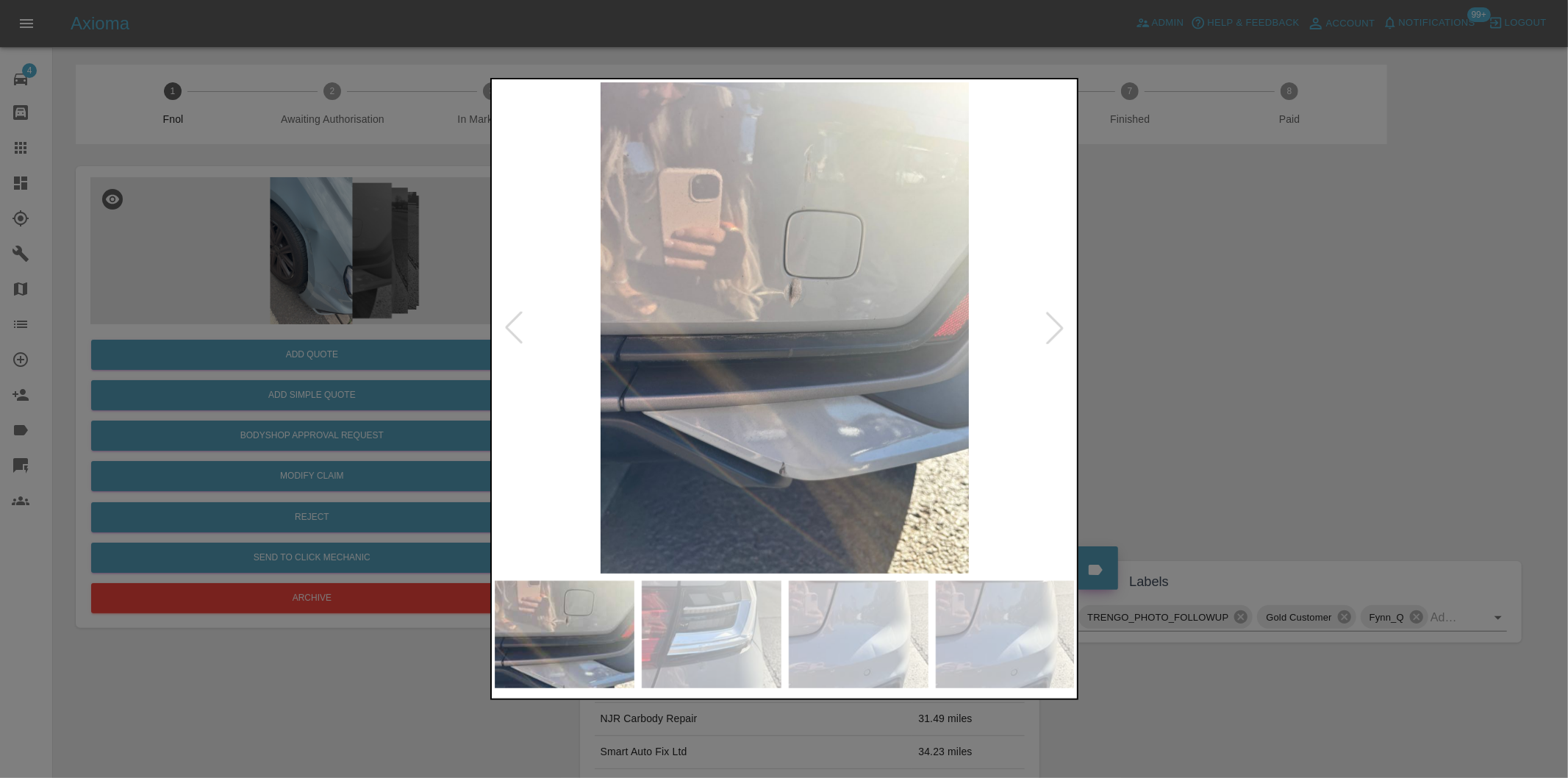
click at [504, 331] on div at bounding box center [514, 328] width 32 height 32
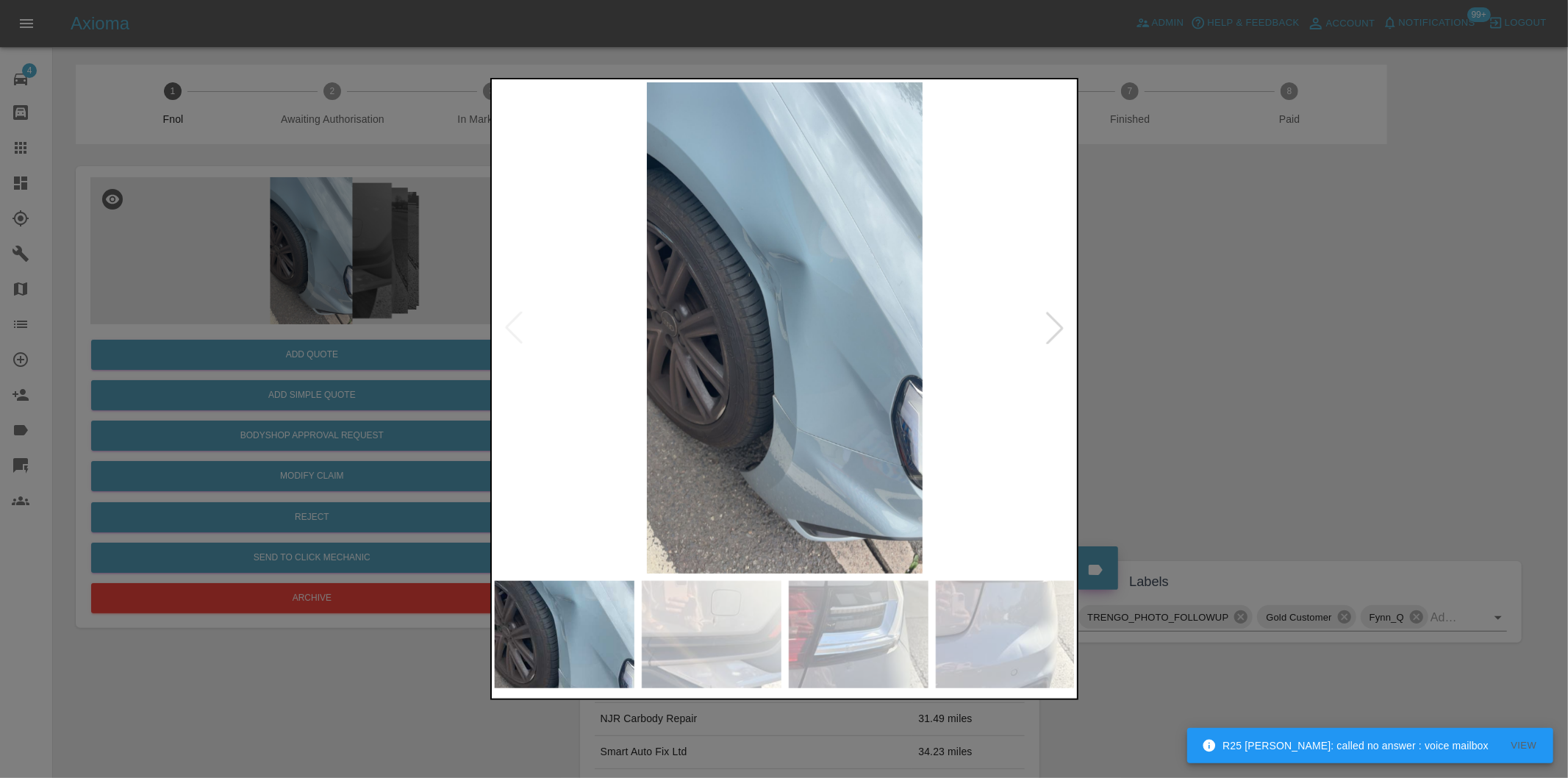
click at [1049, 325] on div at bounding box center [1055, 328] width 32 height 32
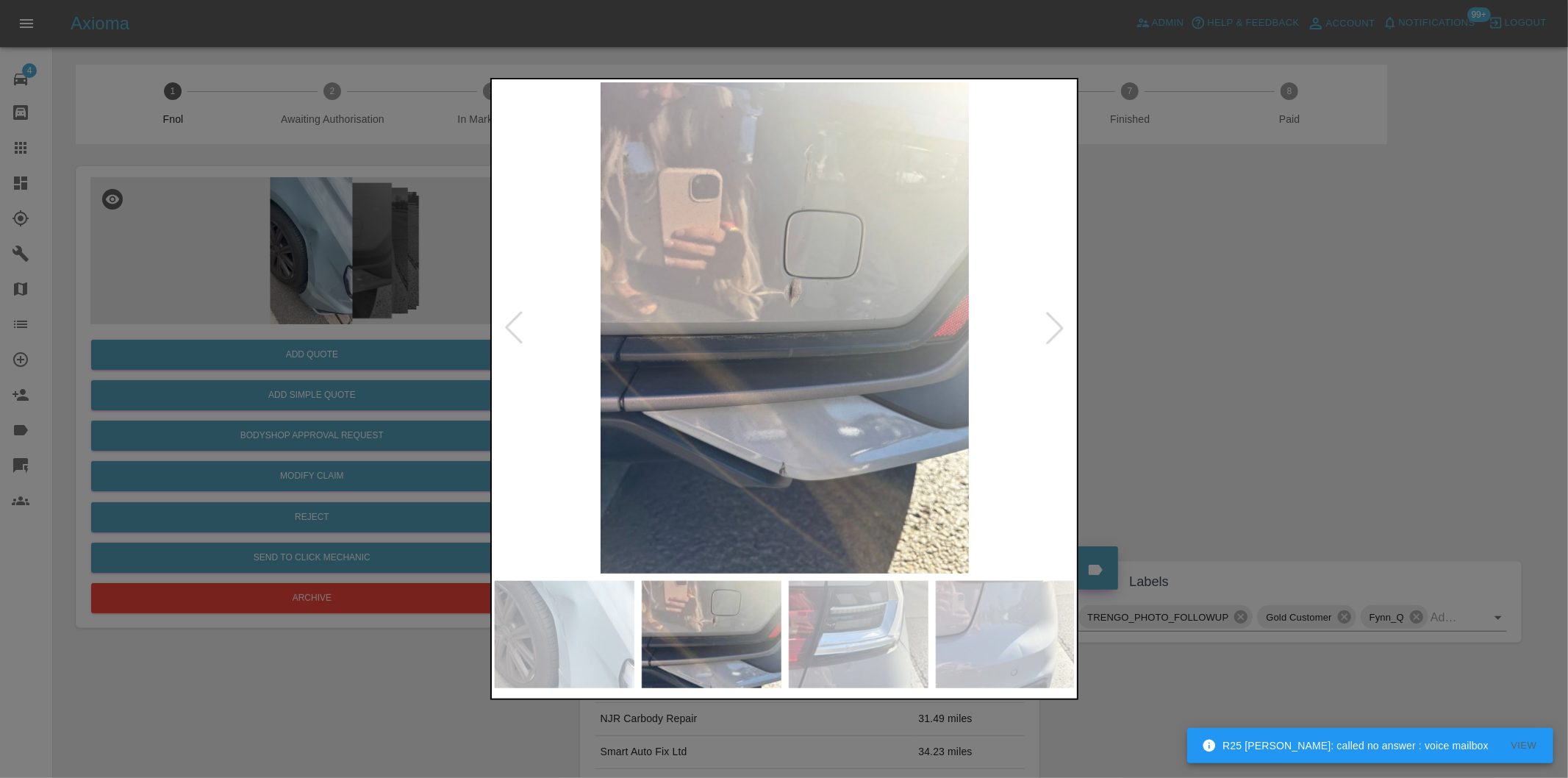
click at [1049, 325] on div at bounding box center [1055, 328] width 32 height 32
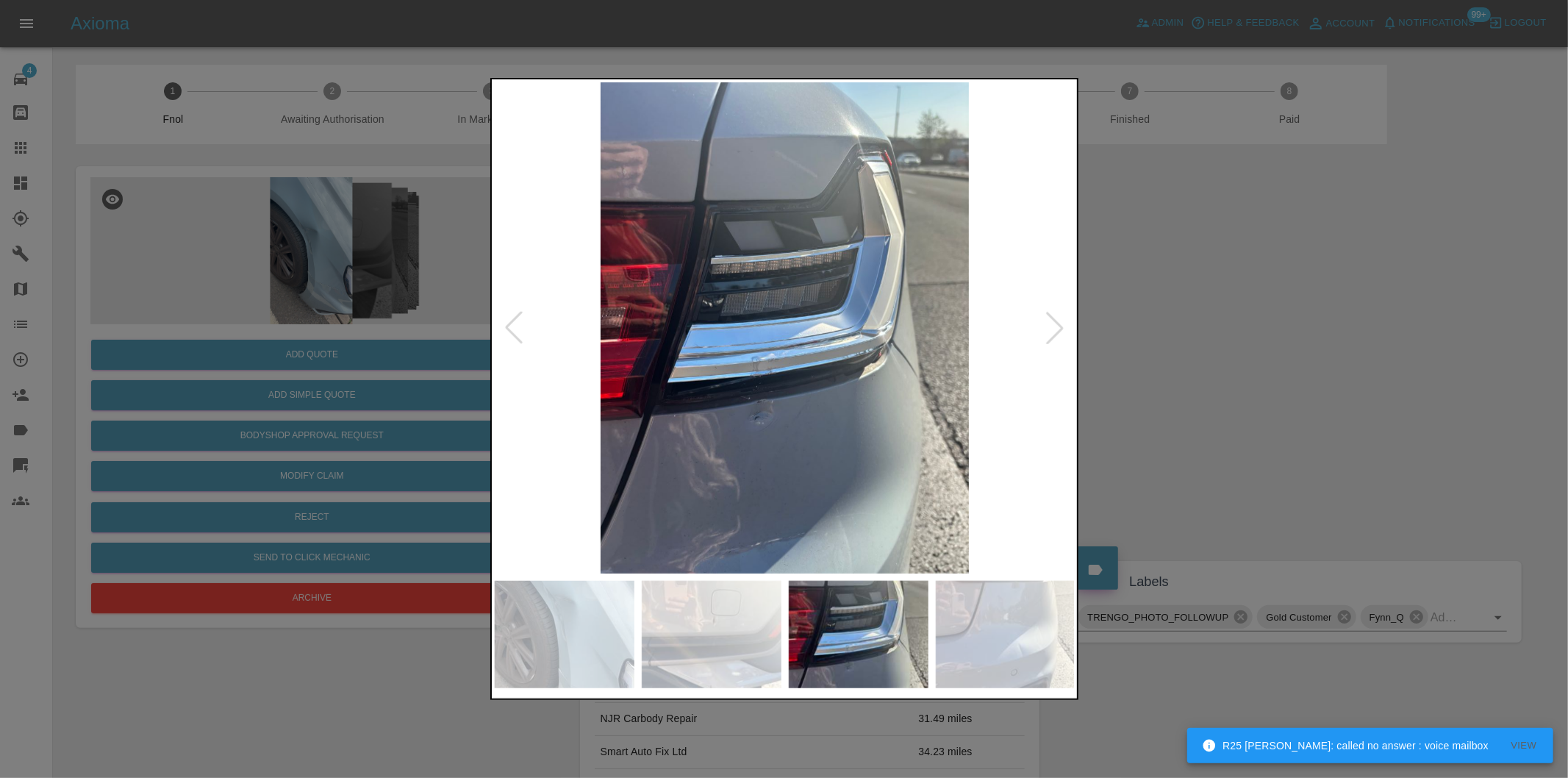
click at [1049, 325] on div at bounding box center [1055, 328] width 32 height 32
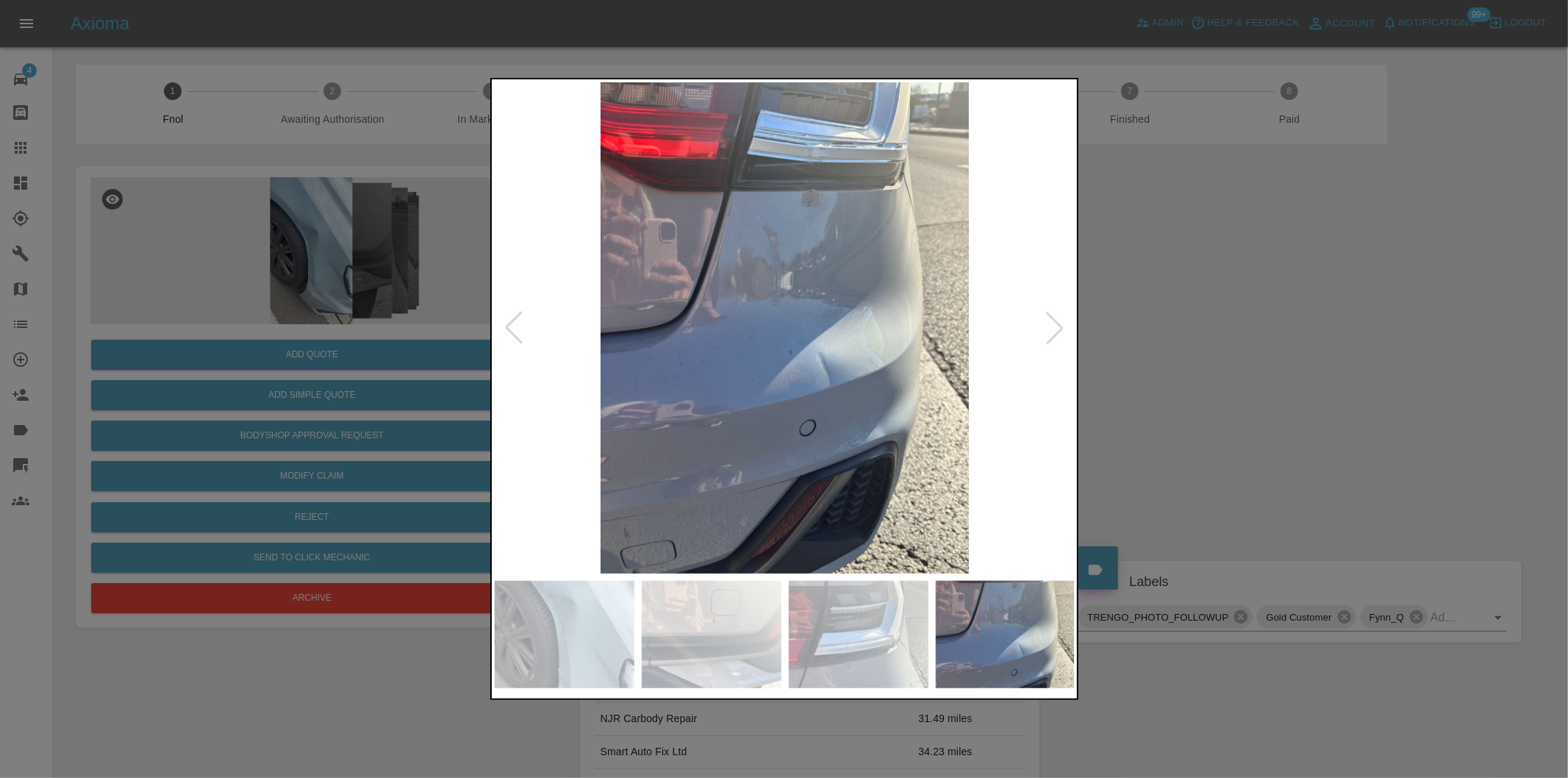
click at [1049, 326] on div at bounding box center [1055, 328] width 32 height 32
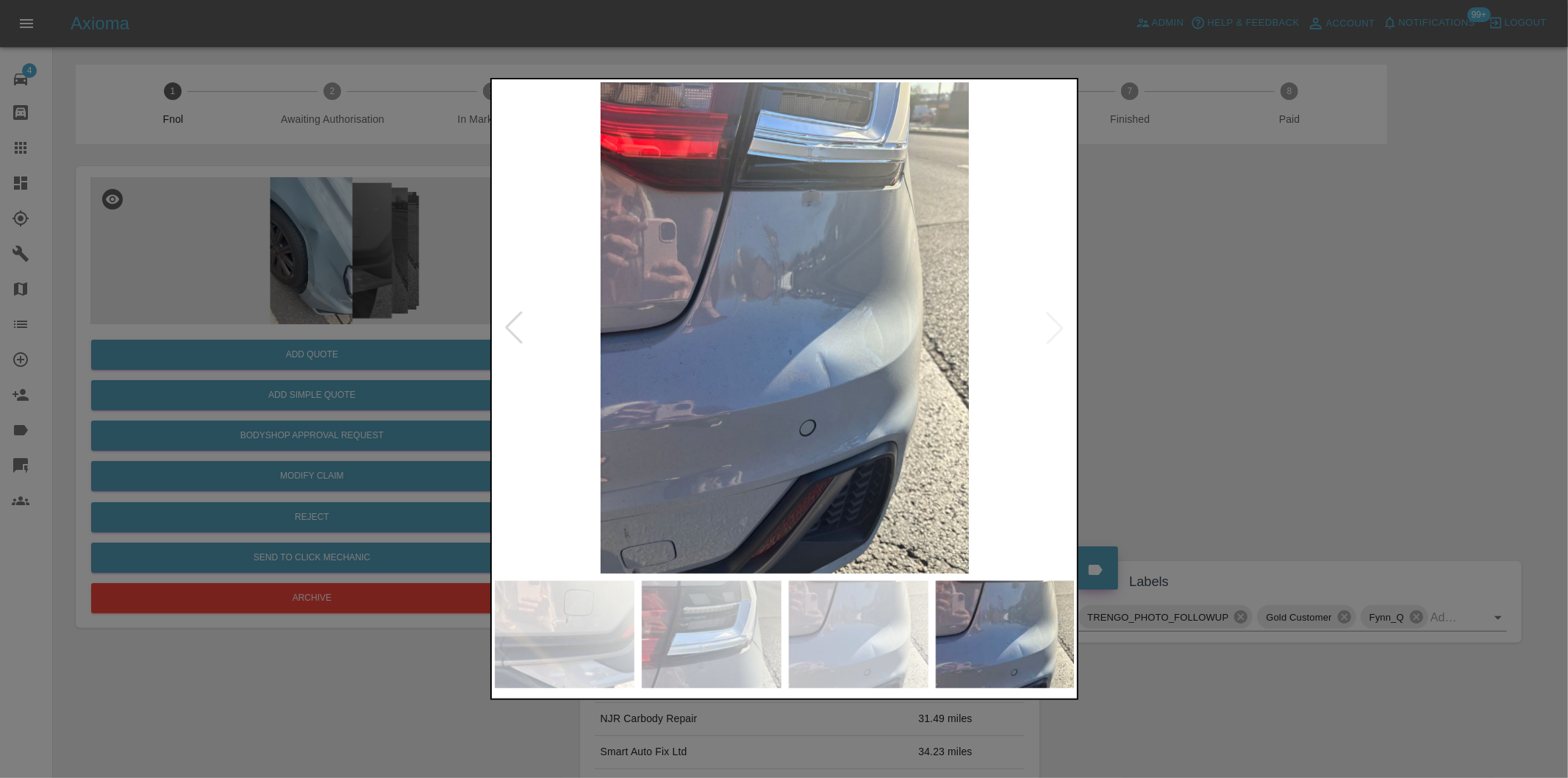
click at [1115, 319] on div at bounding box center [784, 389] width 1568 height 778
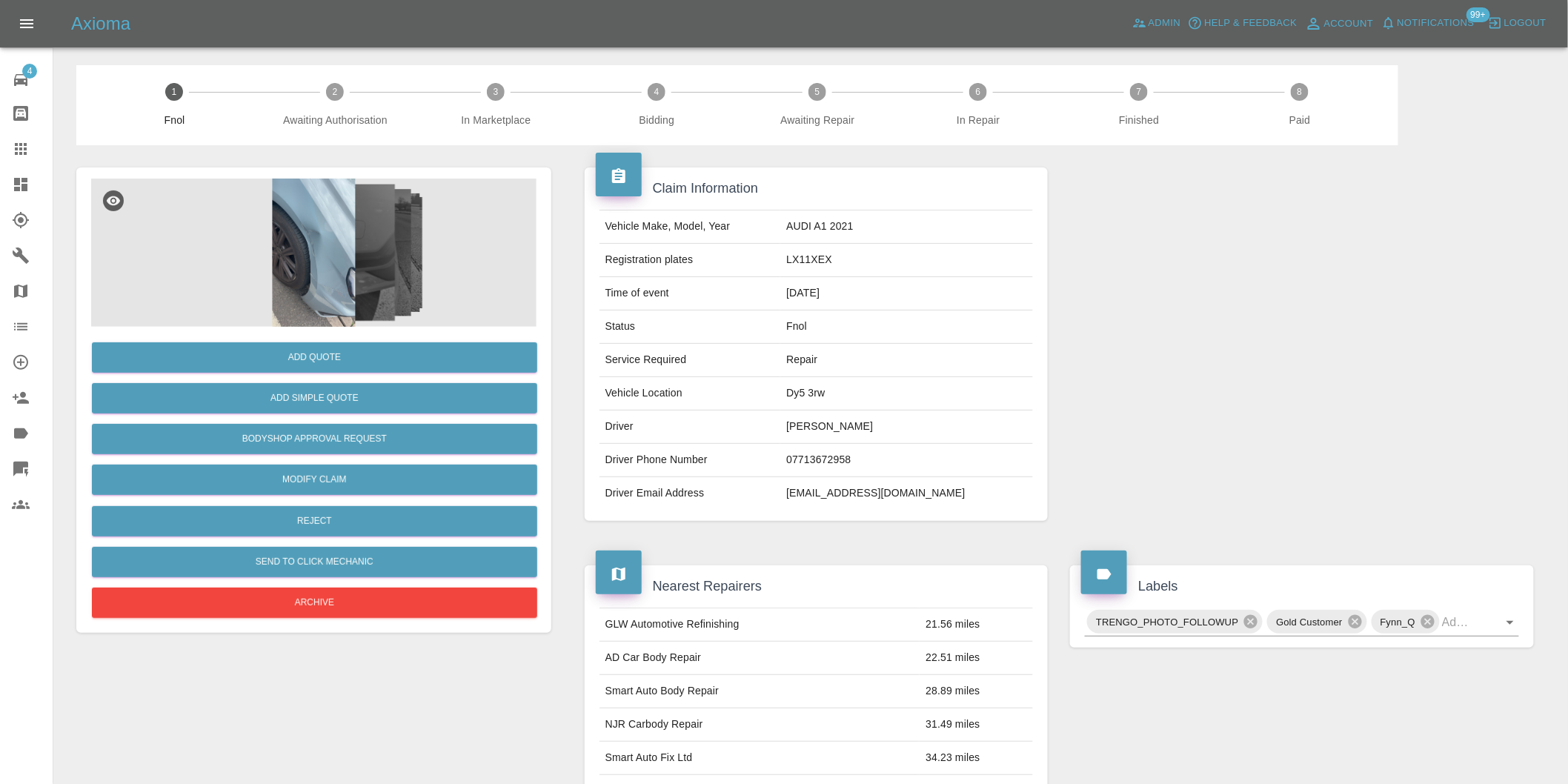
click at [320, 255] on img at bounding box center [313, 252] width 445 height 148
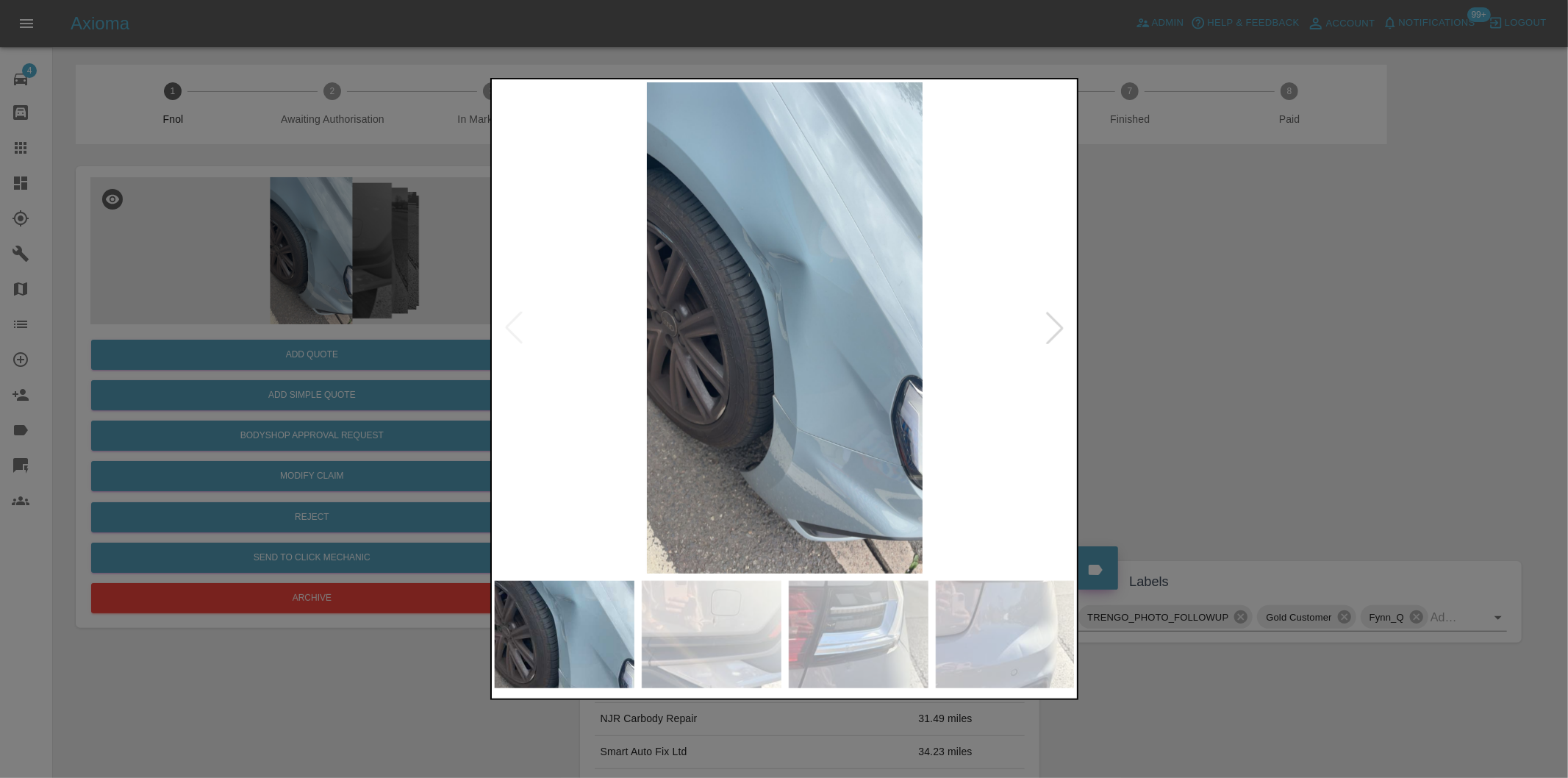
click at [1061, 330] on div at bounding box center [1055, 328] width 32 height 32
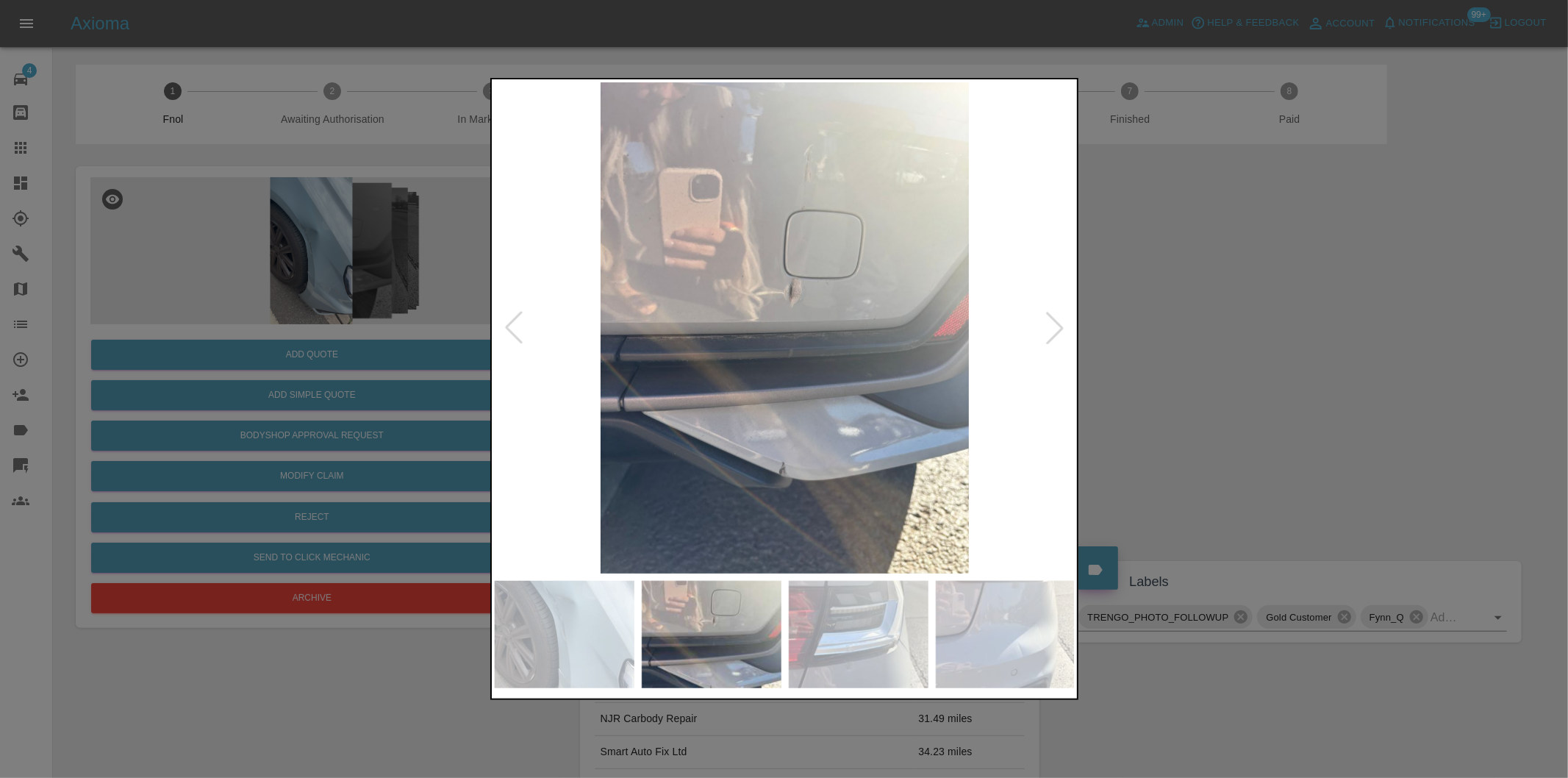
click at [1159, 342] on div at bounding box center [784, 389] width 1568 height 778
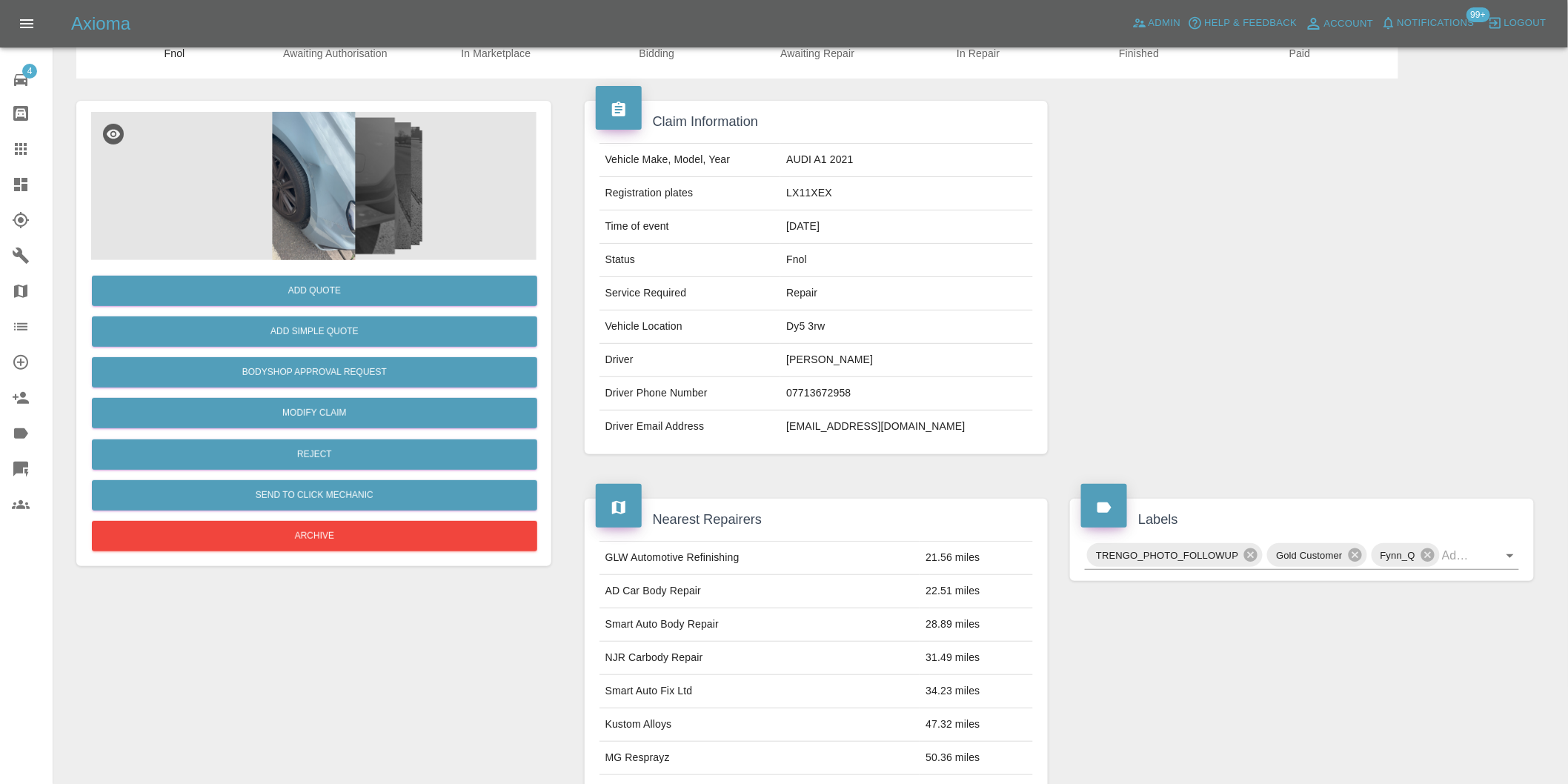
scroll to position [247, 0]
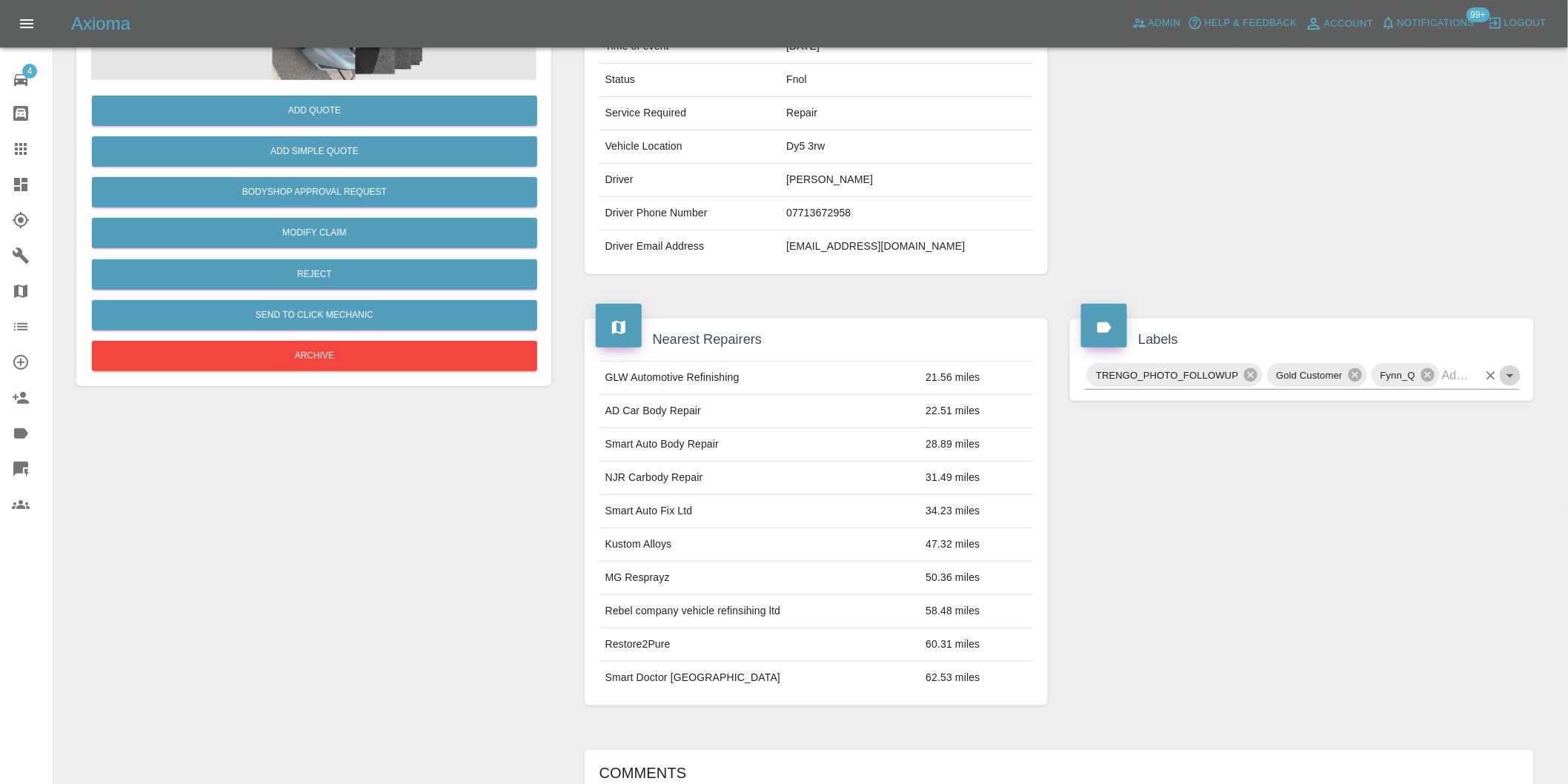
click at [1516, 382] on icon "Open" at bounding box center [1511, 376] width 18 height 18
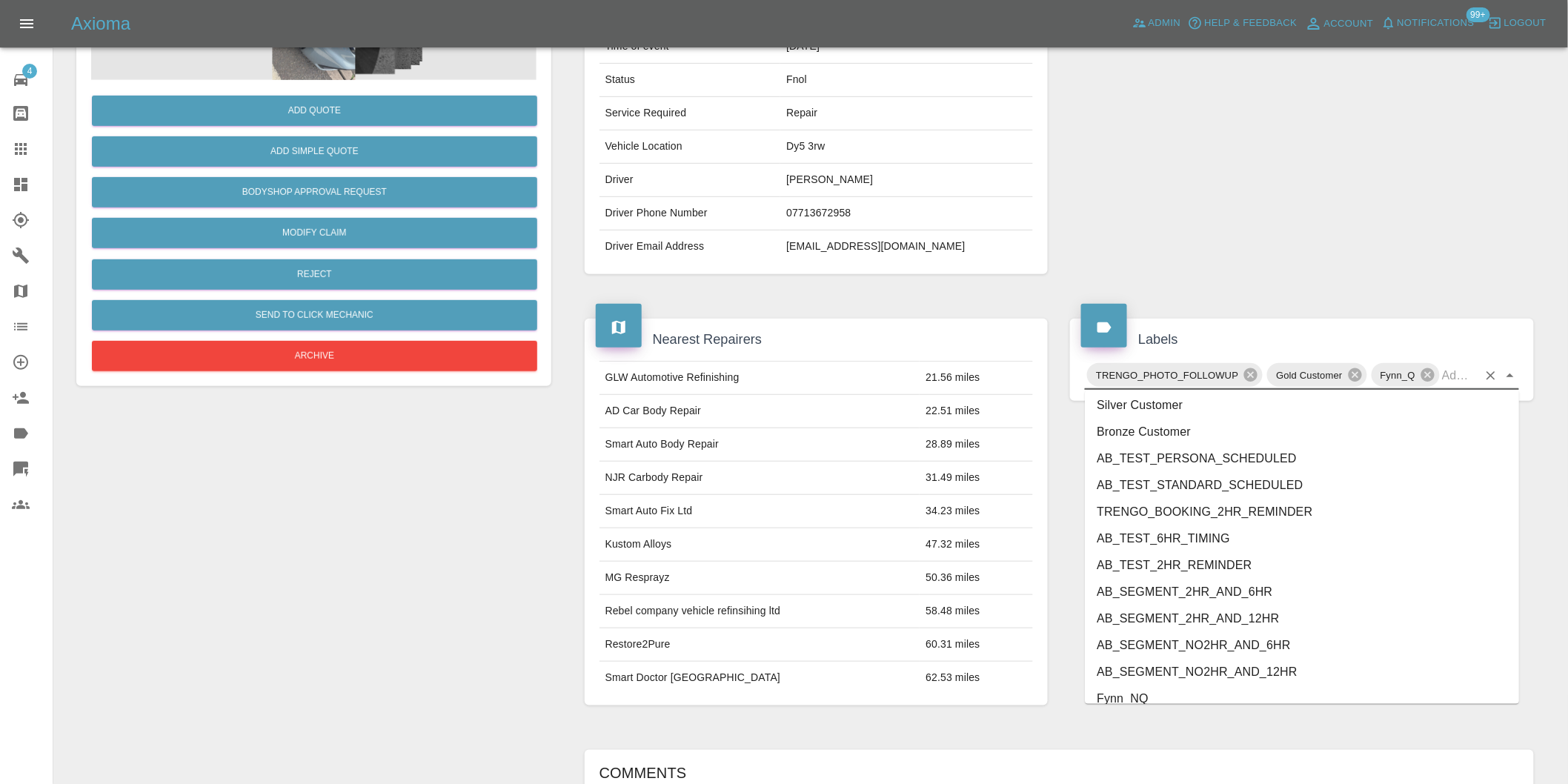
scroll to position [3139, 0]
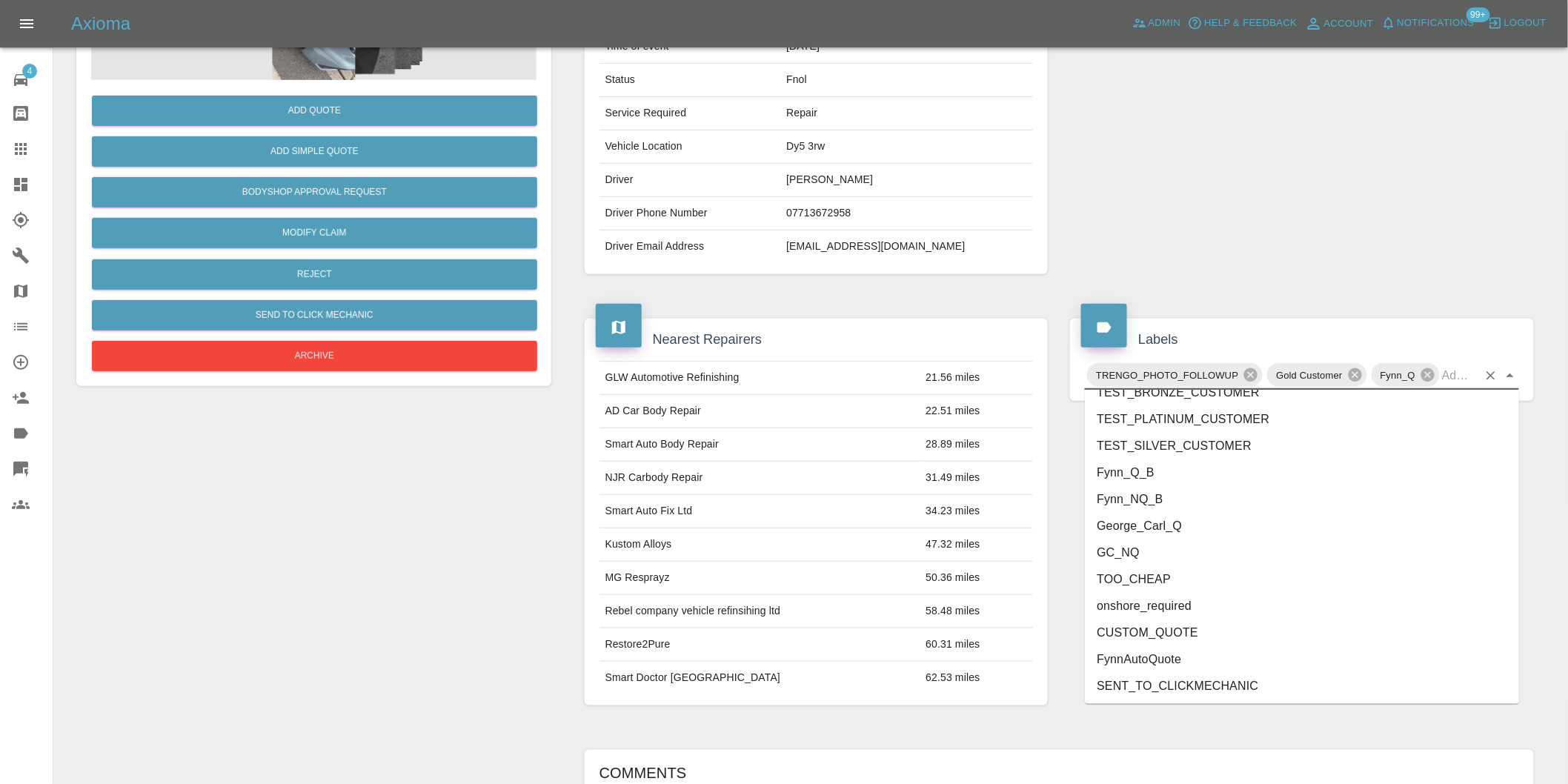
click at [1172, 525] on li "George_Carl_Q" at bounding box center [1302, 526] width 435 height 27
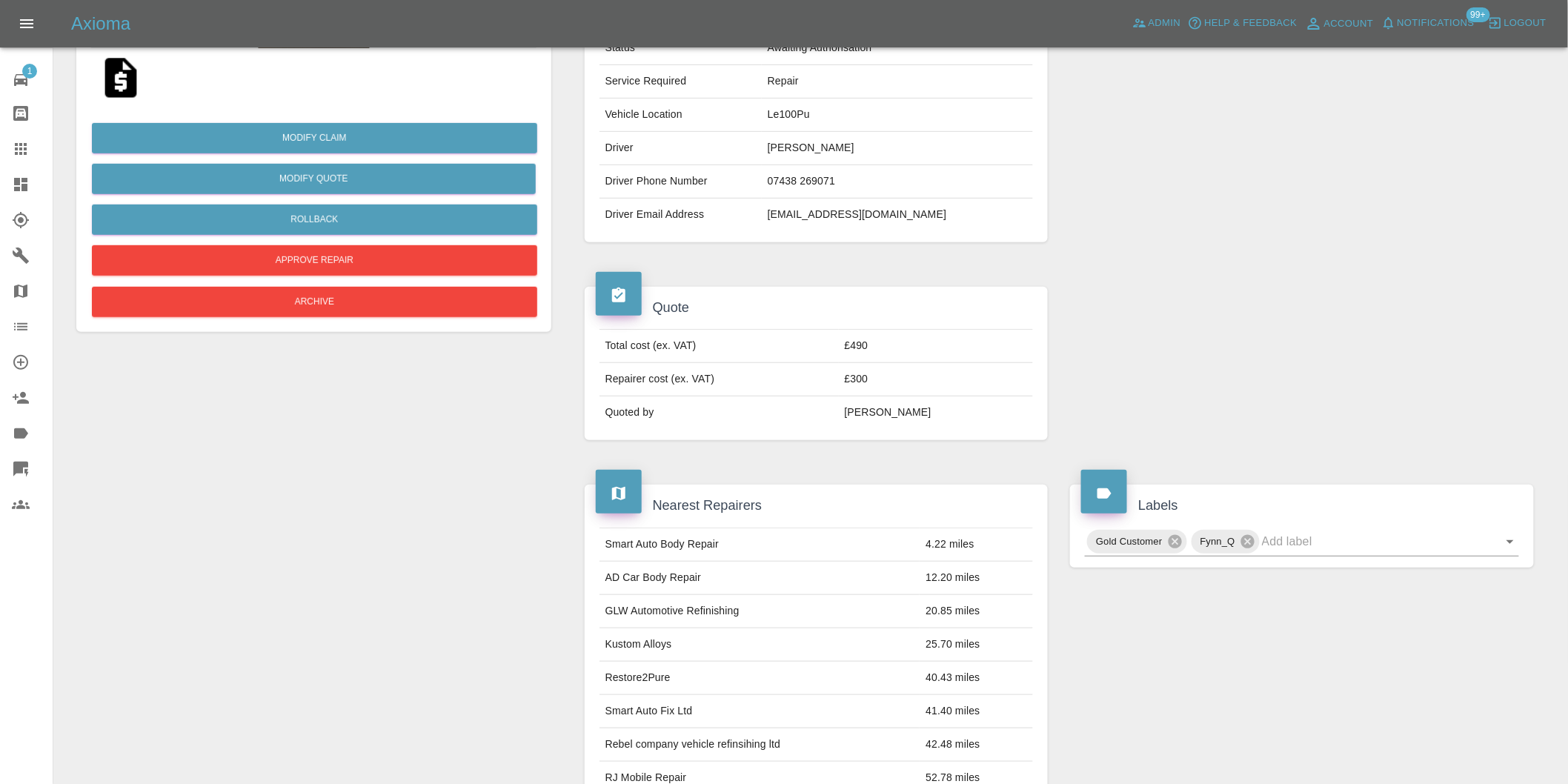
scroll to position [114, 0]
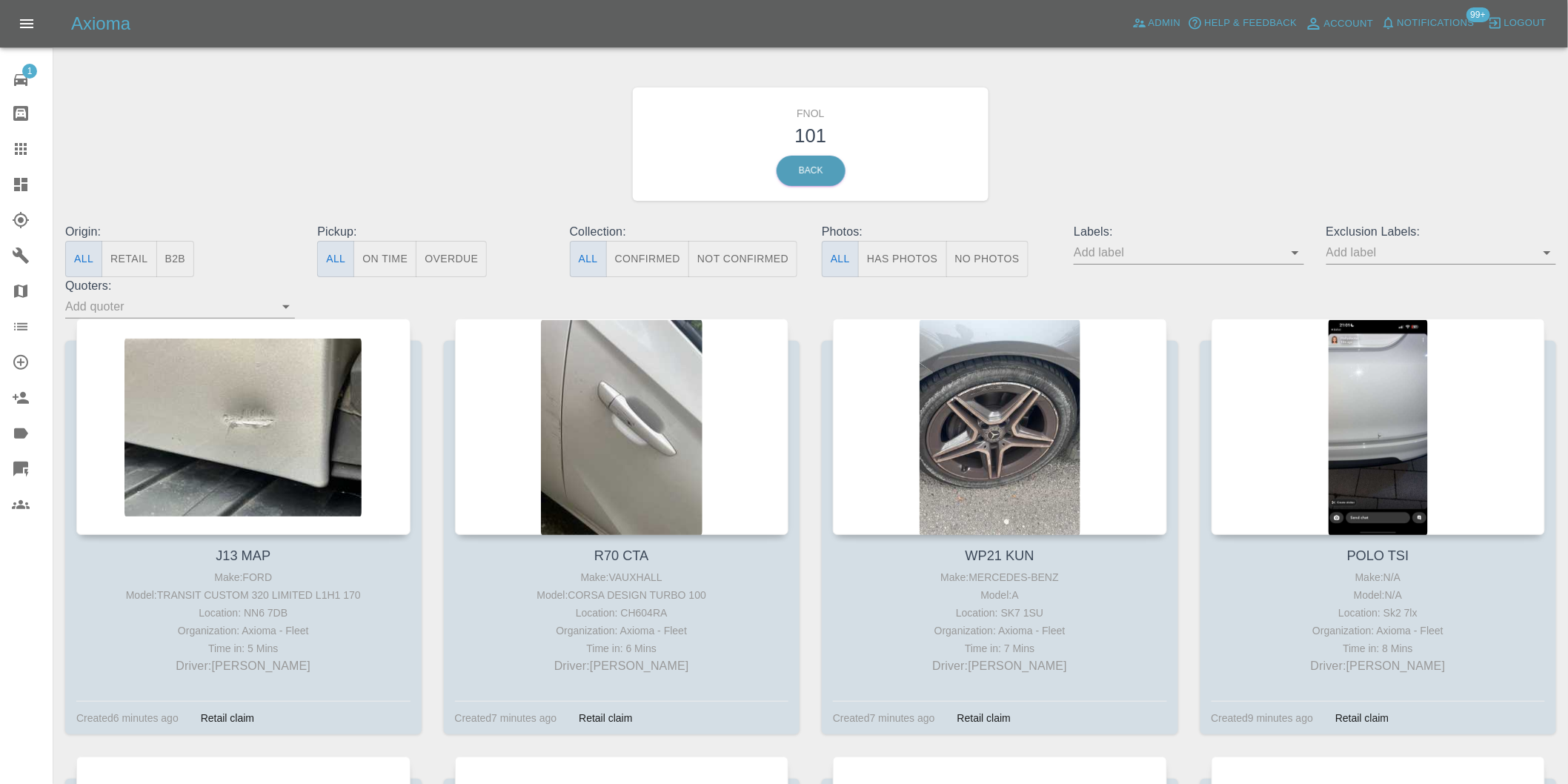
click at [898, 255] on button "Has Photos" at bounding box center [903, 259] width 89 height 36
click at [1547, 256] on icon "Open" at bounding box center [1548, 253] width 18 height 18
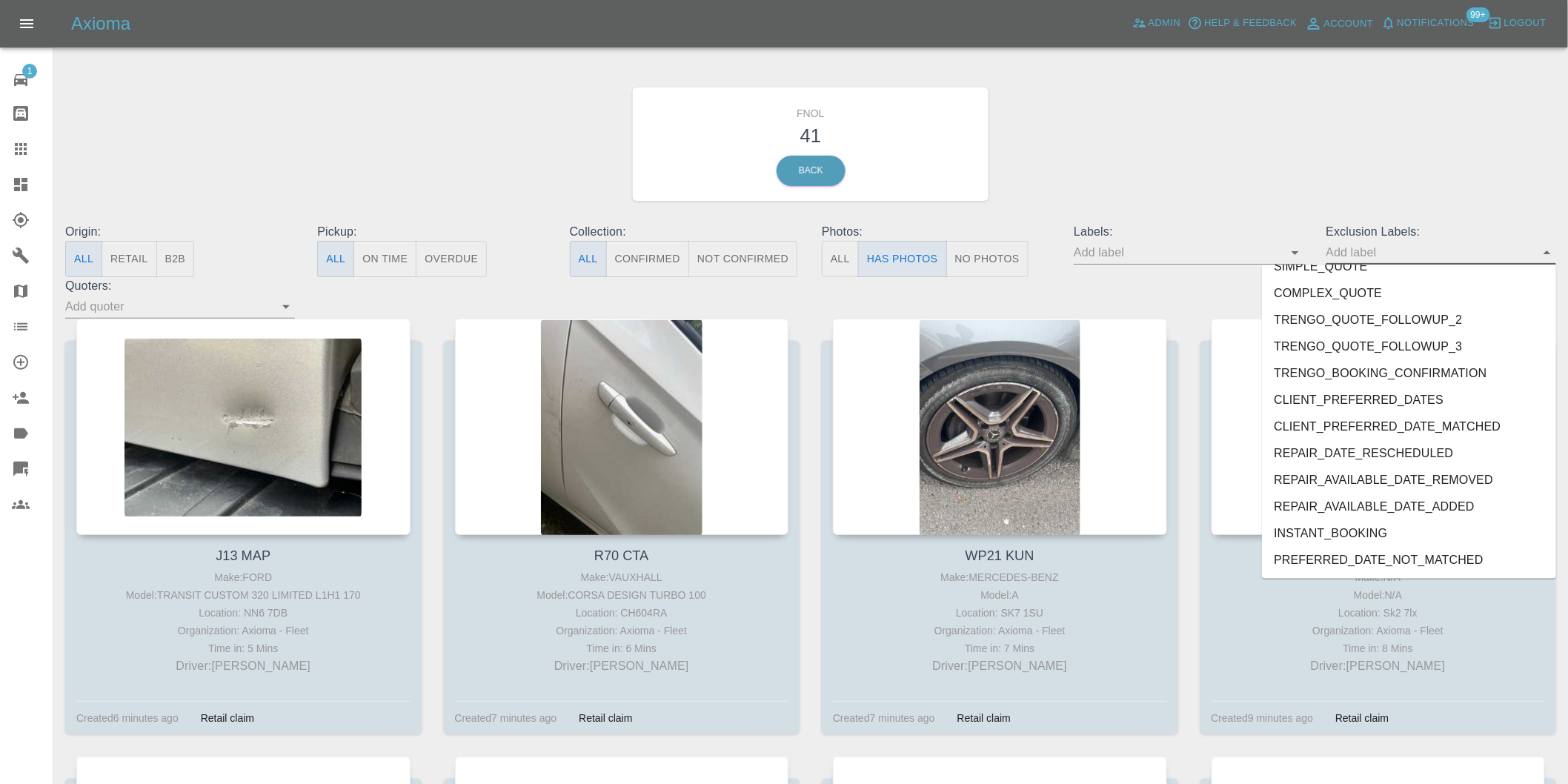
scroll to position [3219, 0]
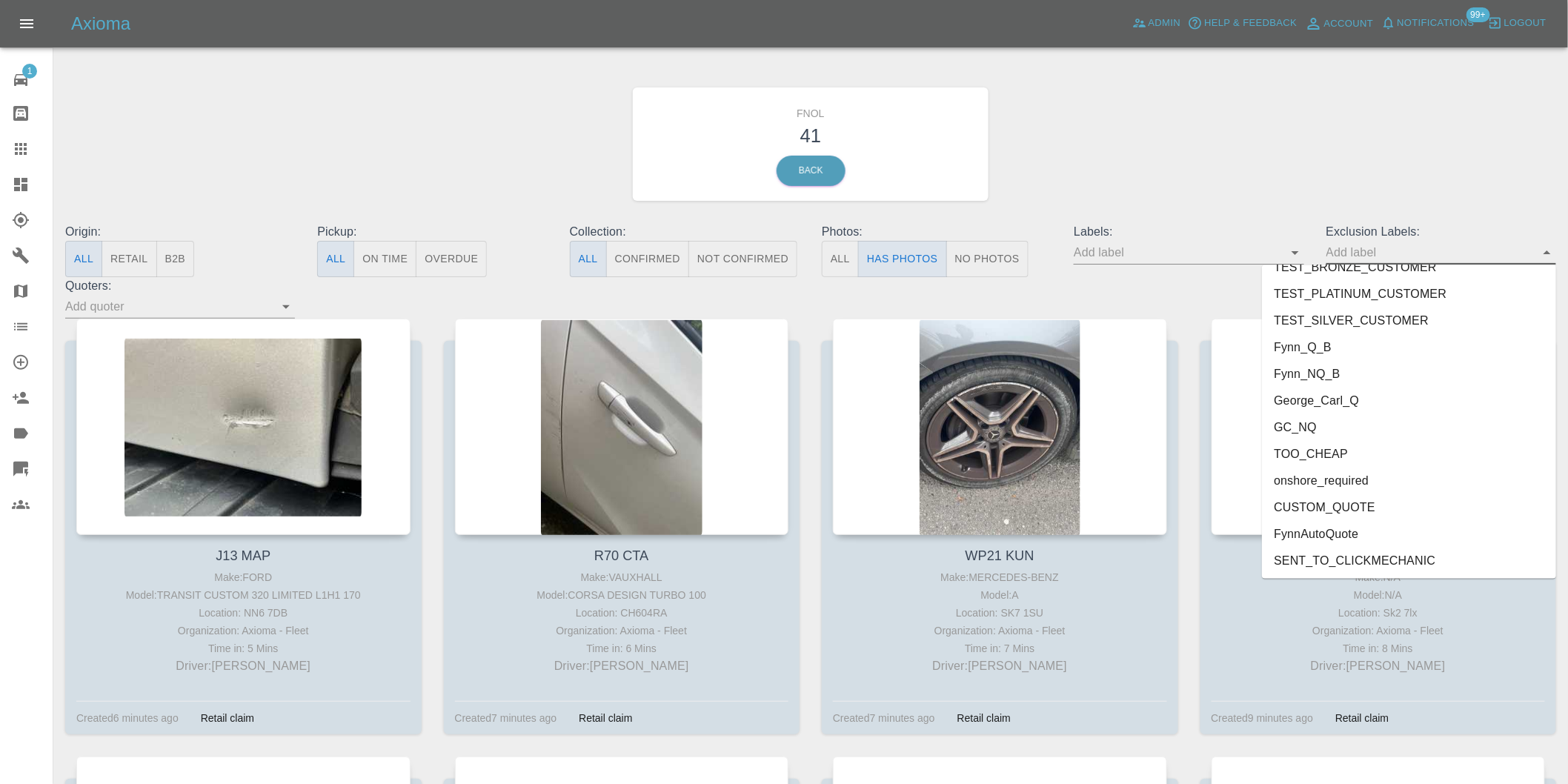
click at [1366, 475] on li "onshore_required" at bounding box center [1409, 480] width 295 height 27
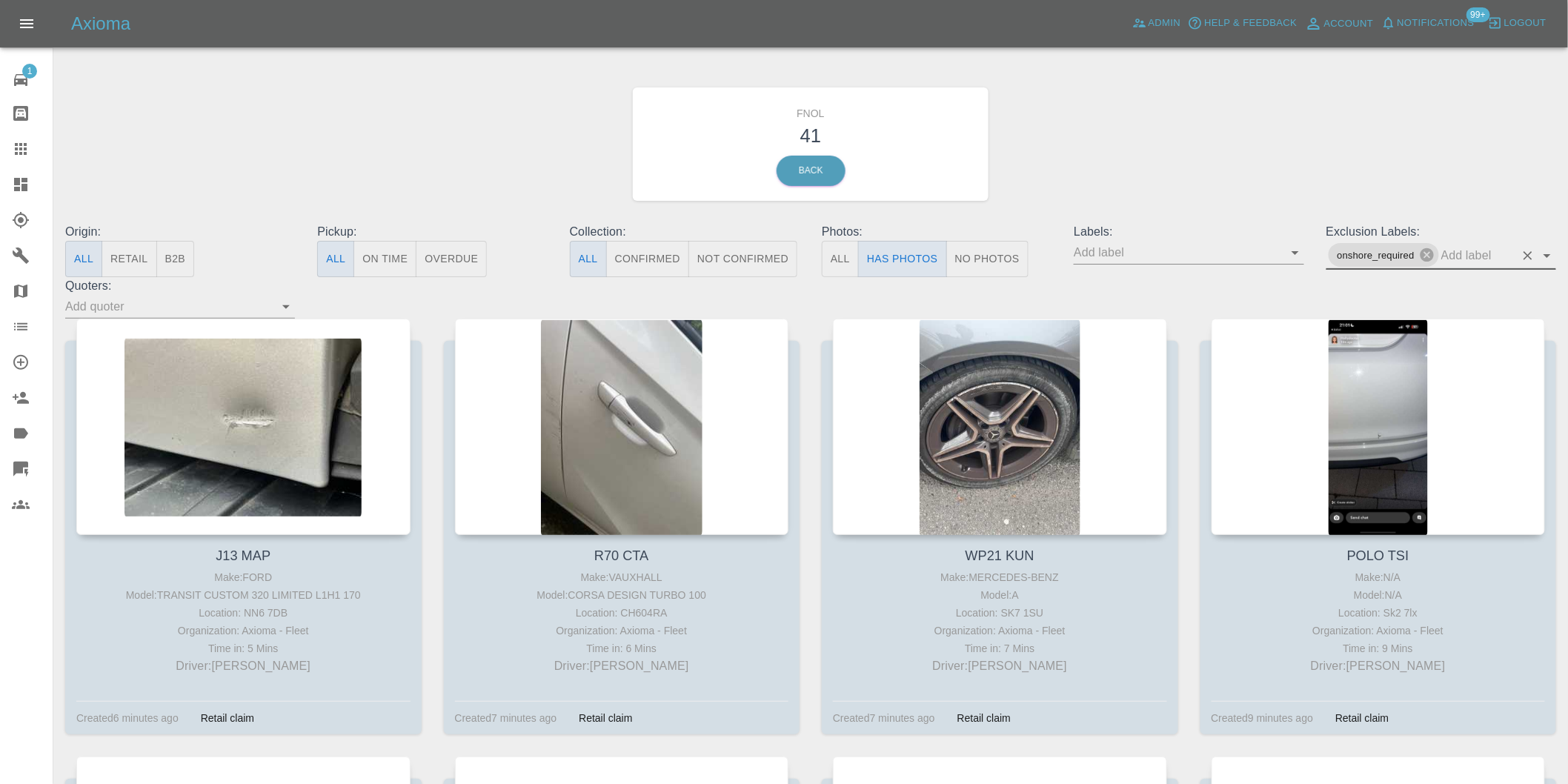
click at [1549, 254] on icon "Open" at bounding box center [1548, 256] width 18 height 18
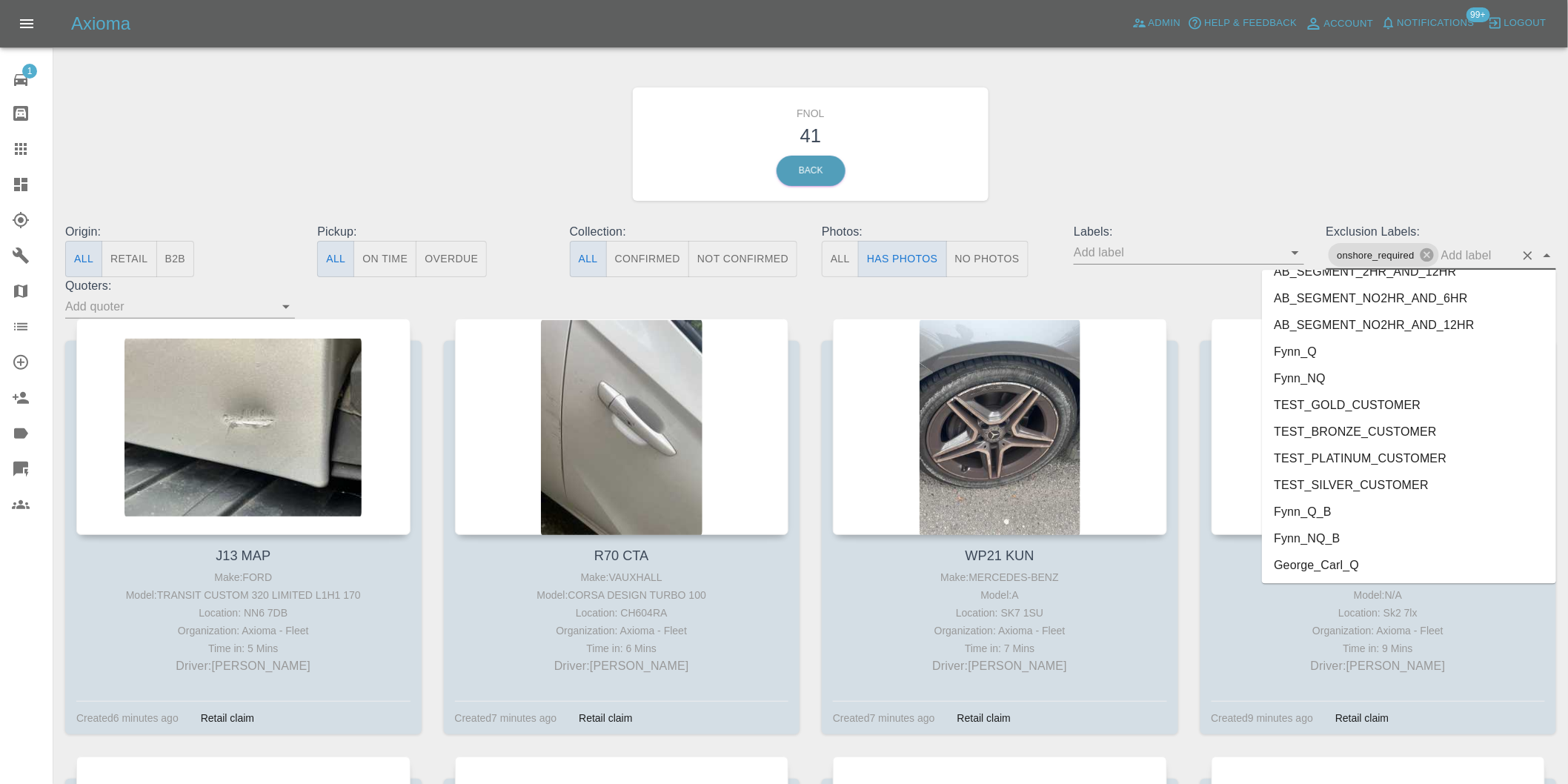
scroll to position [3192, 0]
click at [1369, 437] on li "George_Carl_Q" at bounding box center [1409, 432] width 295 height 27
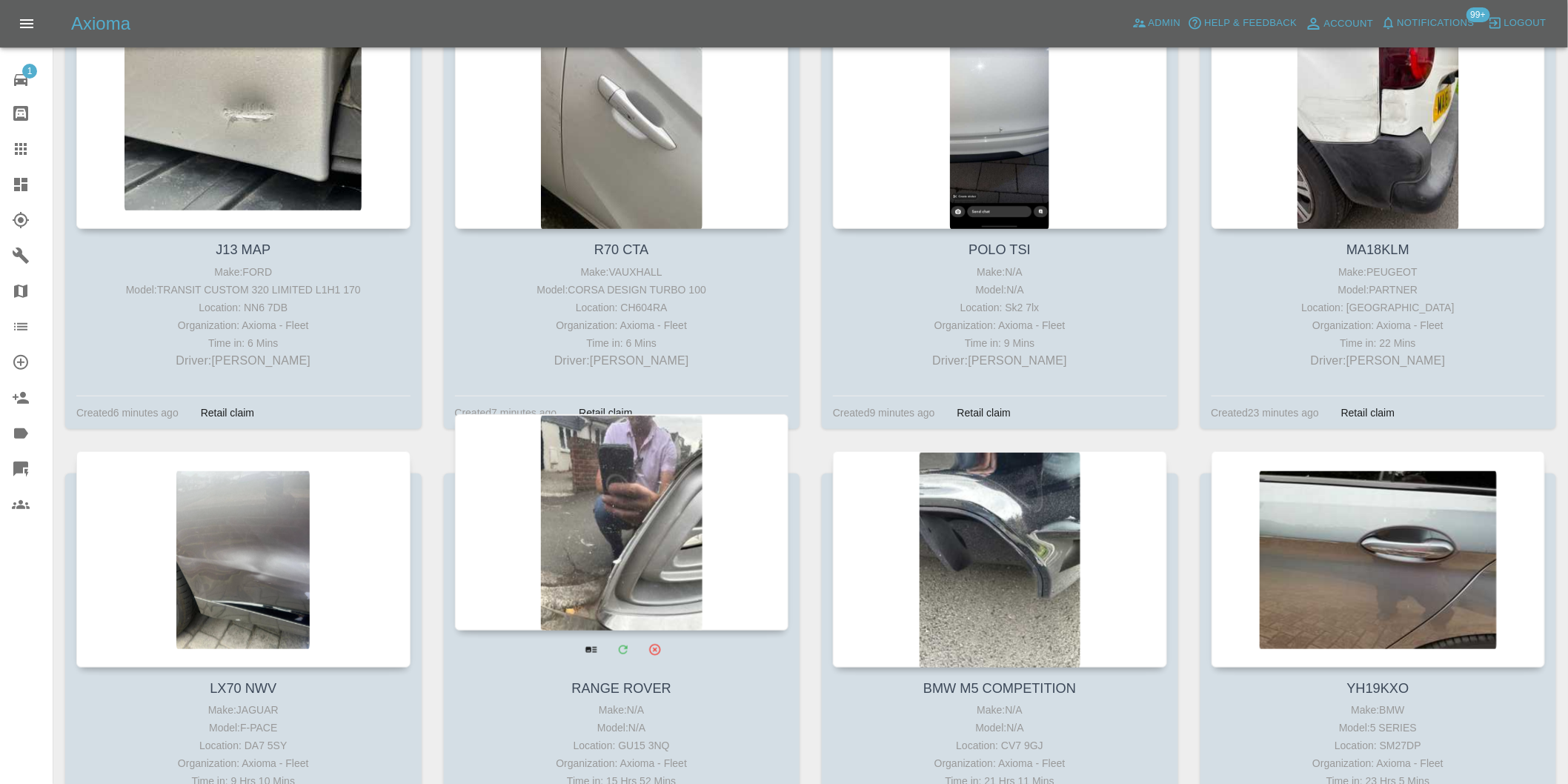
scroll to position [493, 0]
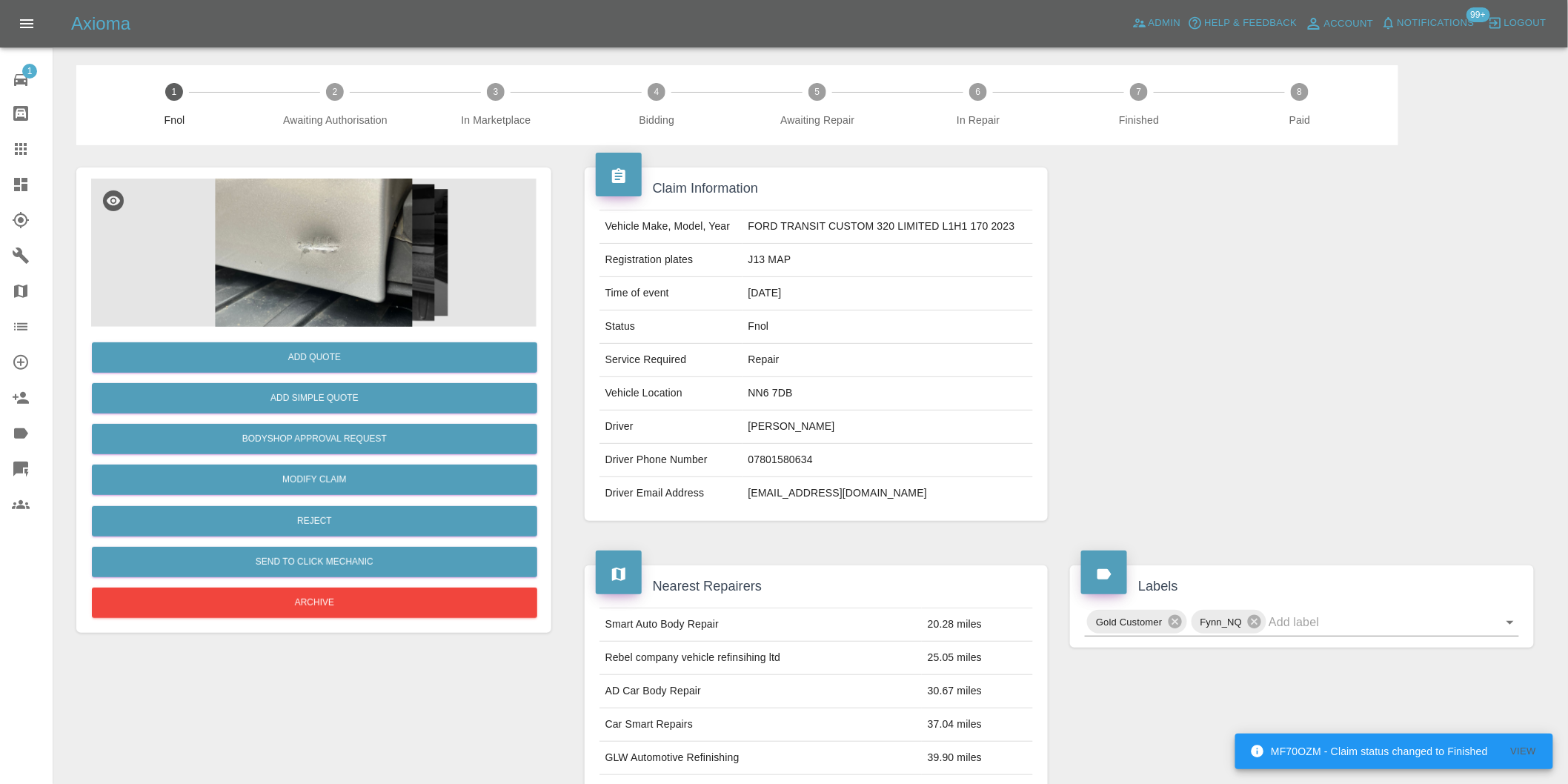
click at [295, 238] on img at bounding box center [313, 252] width 445 height 148
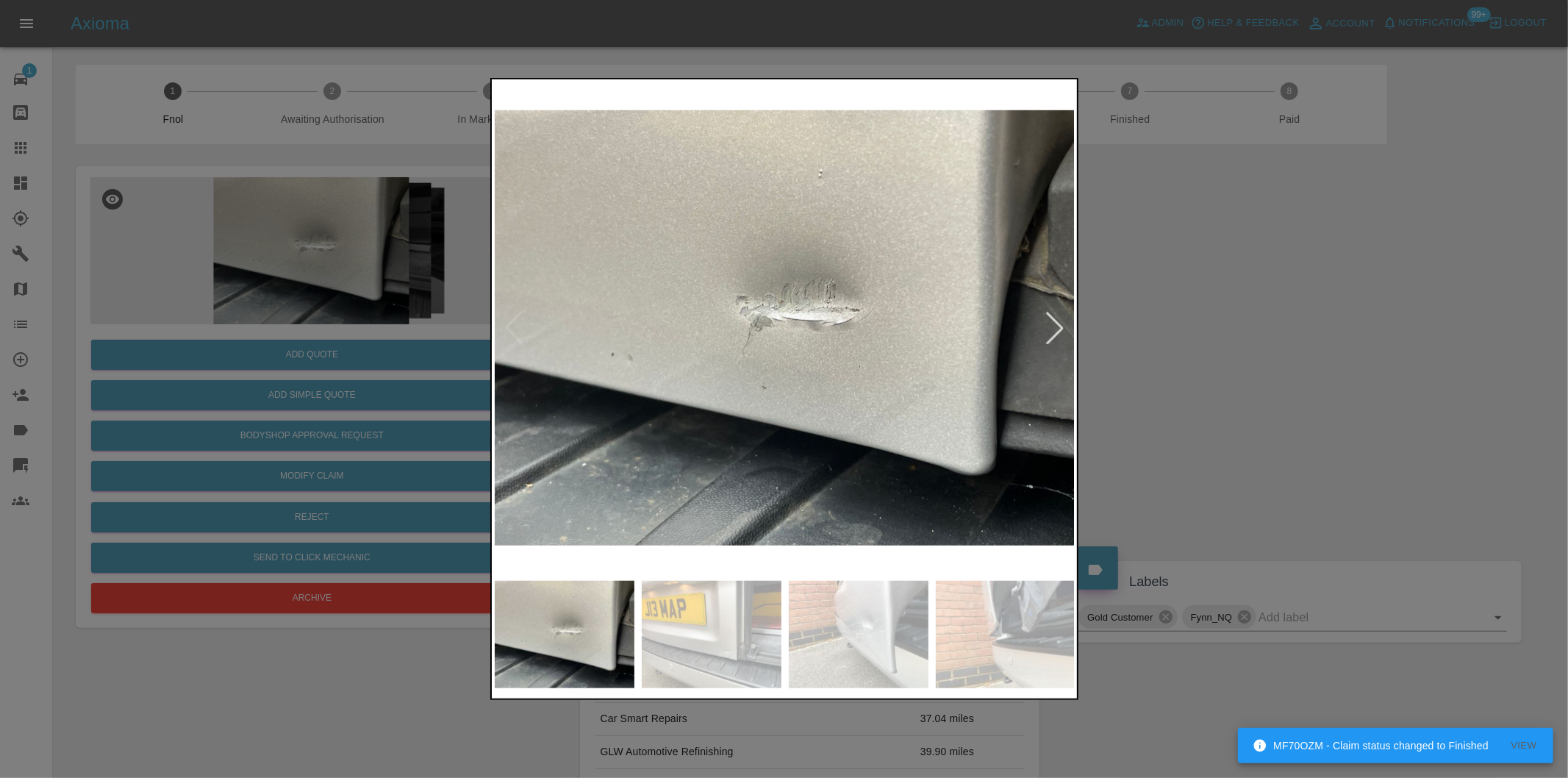
click at [1056, 321] on div at bounding box center [1055, 328] width 32 height 32
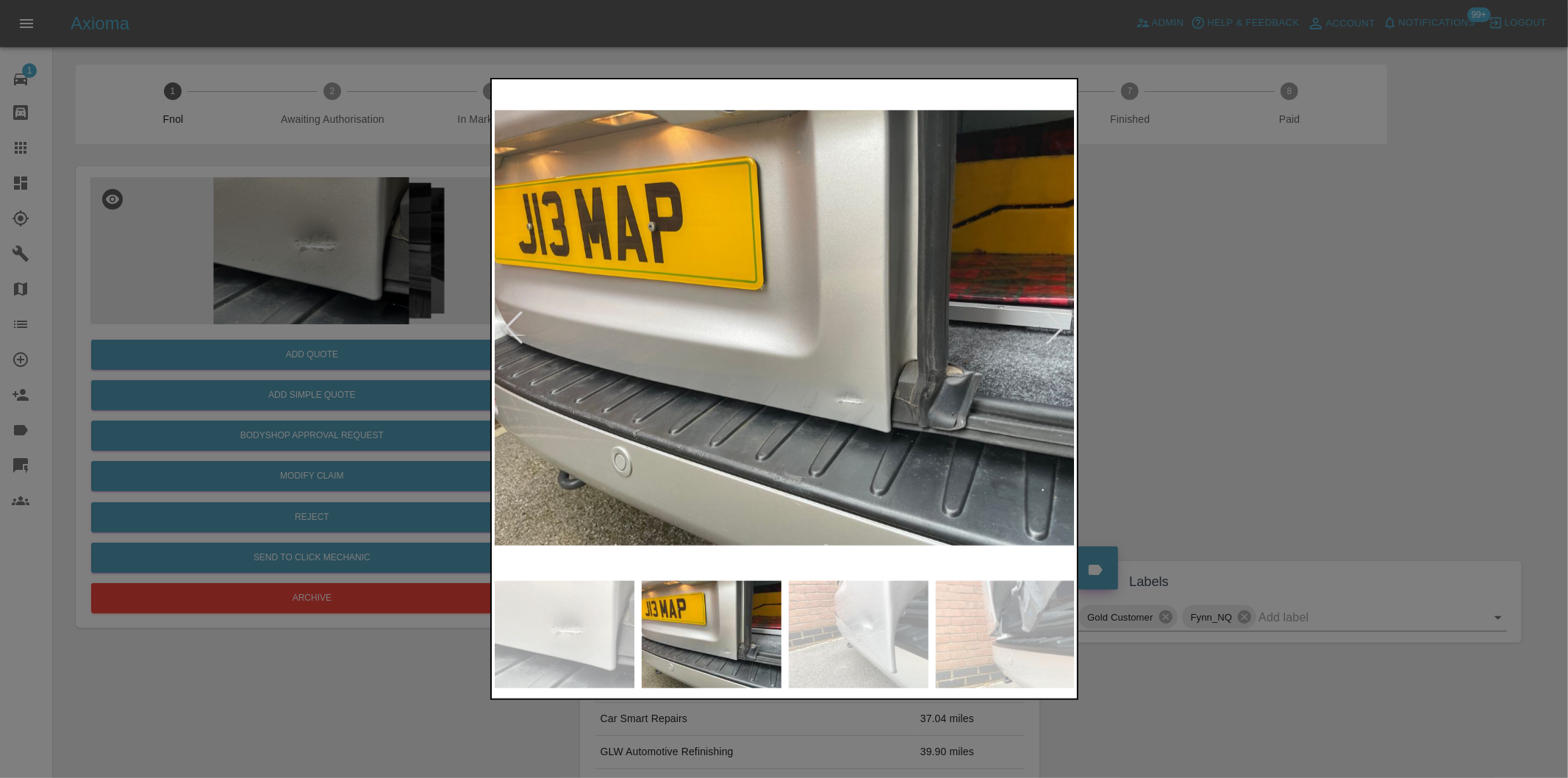
click at [1056, 321] on div at bounding box center [1055, 328] width 32 height 32
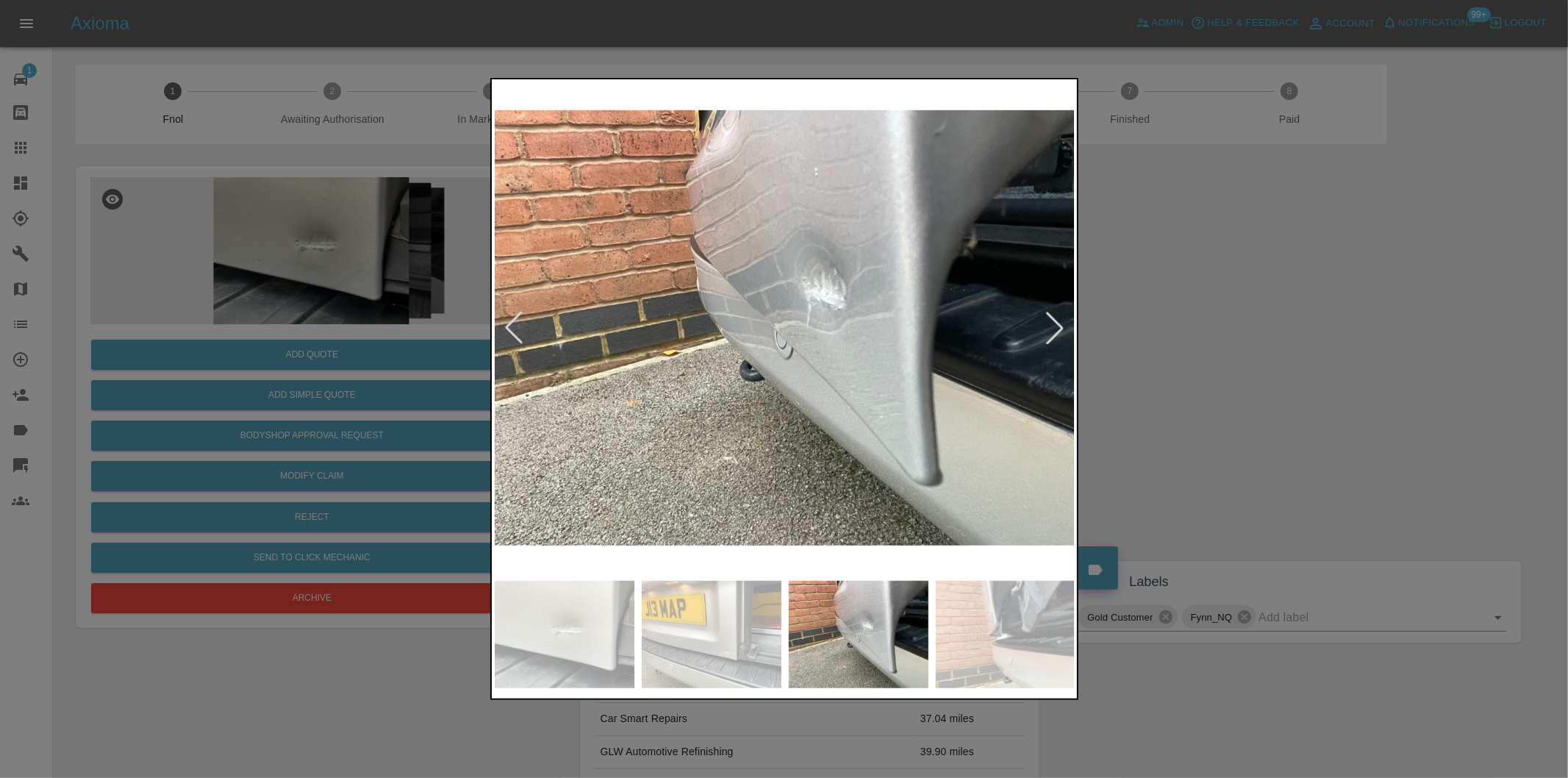
click at [1055, 315] on div at bounding box center [1055, 328] width 32 height 32
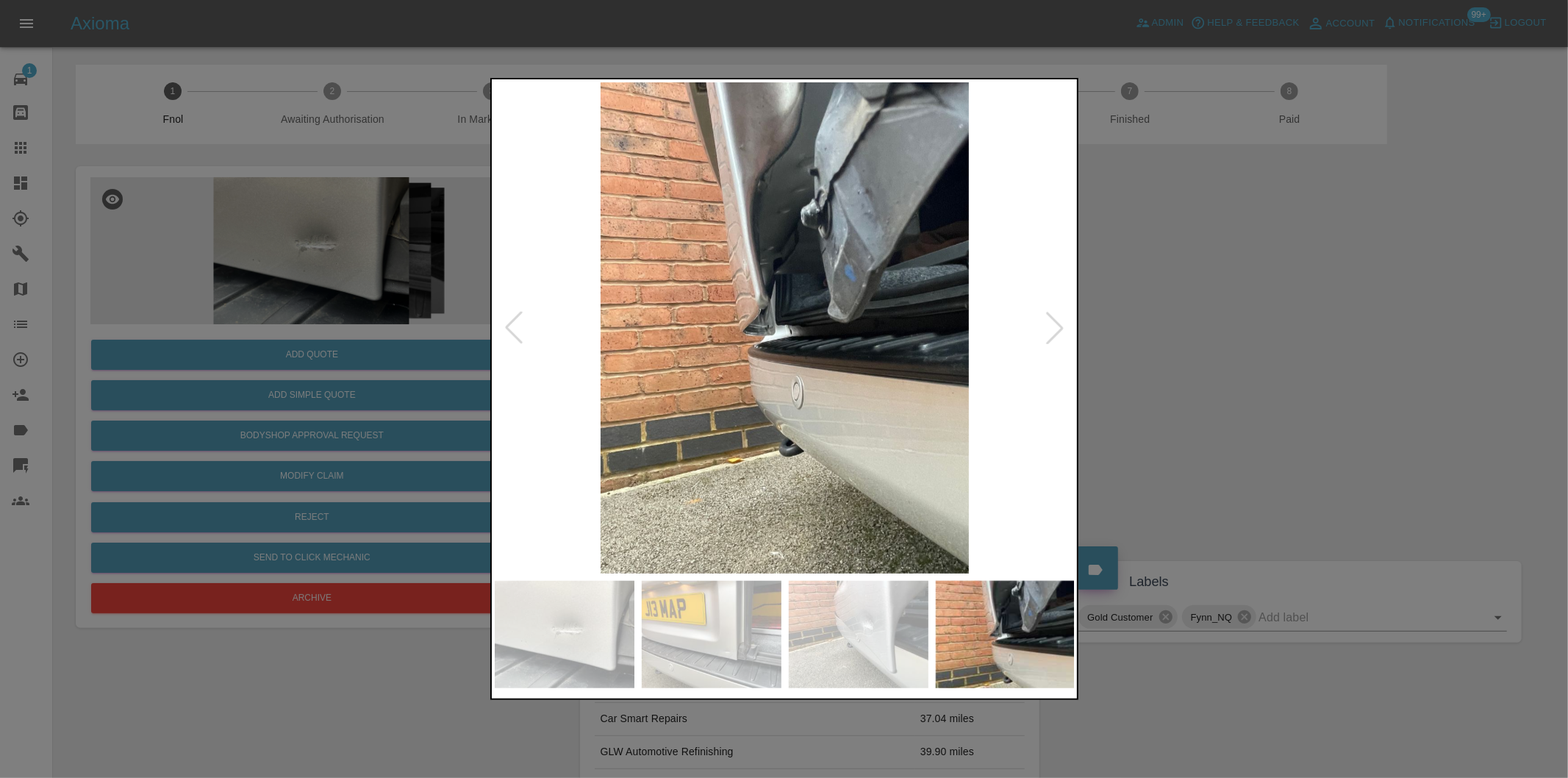
click at [1056, 314] on div at bounding box center [1055, 328] width 32 height 32
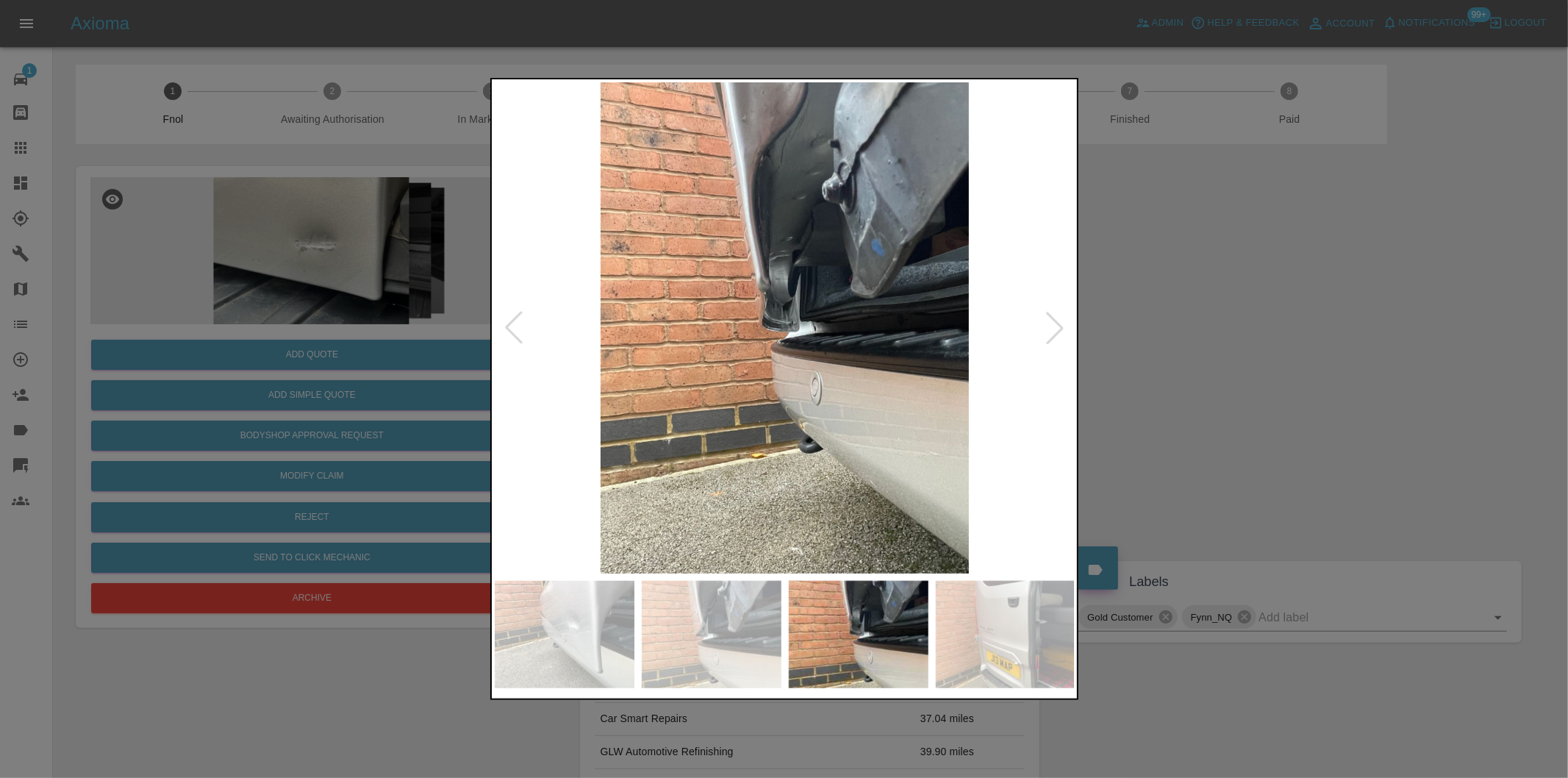
click at [1056, 320] on div at bounding box center [1055, 328] width 32 height 32
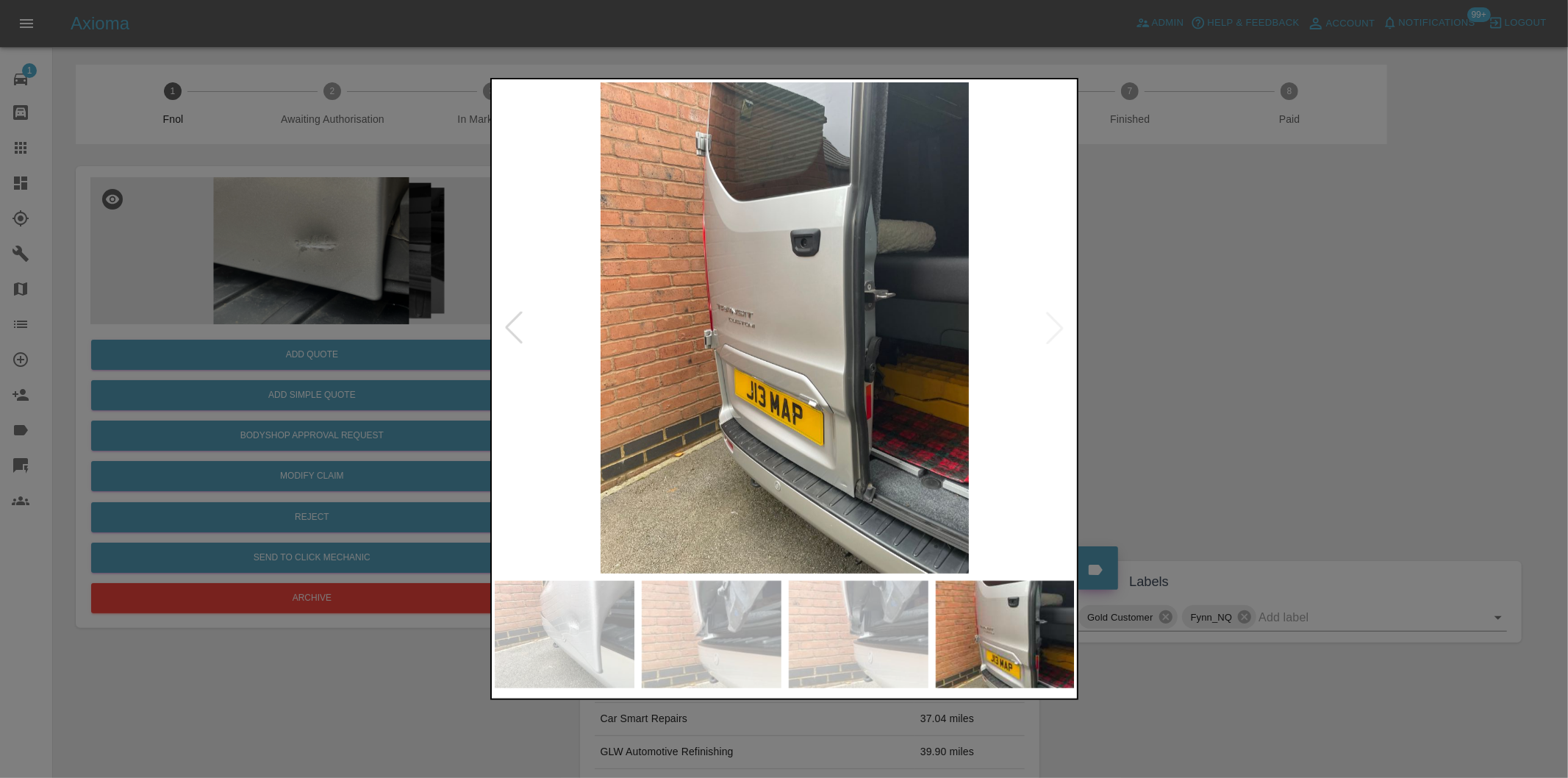
click at [1090, 330] on div at bounding box center [784, 389] width 1568 height 778
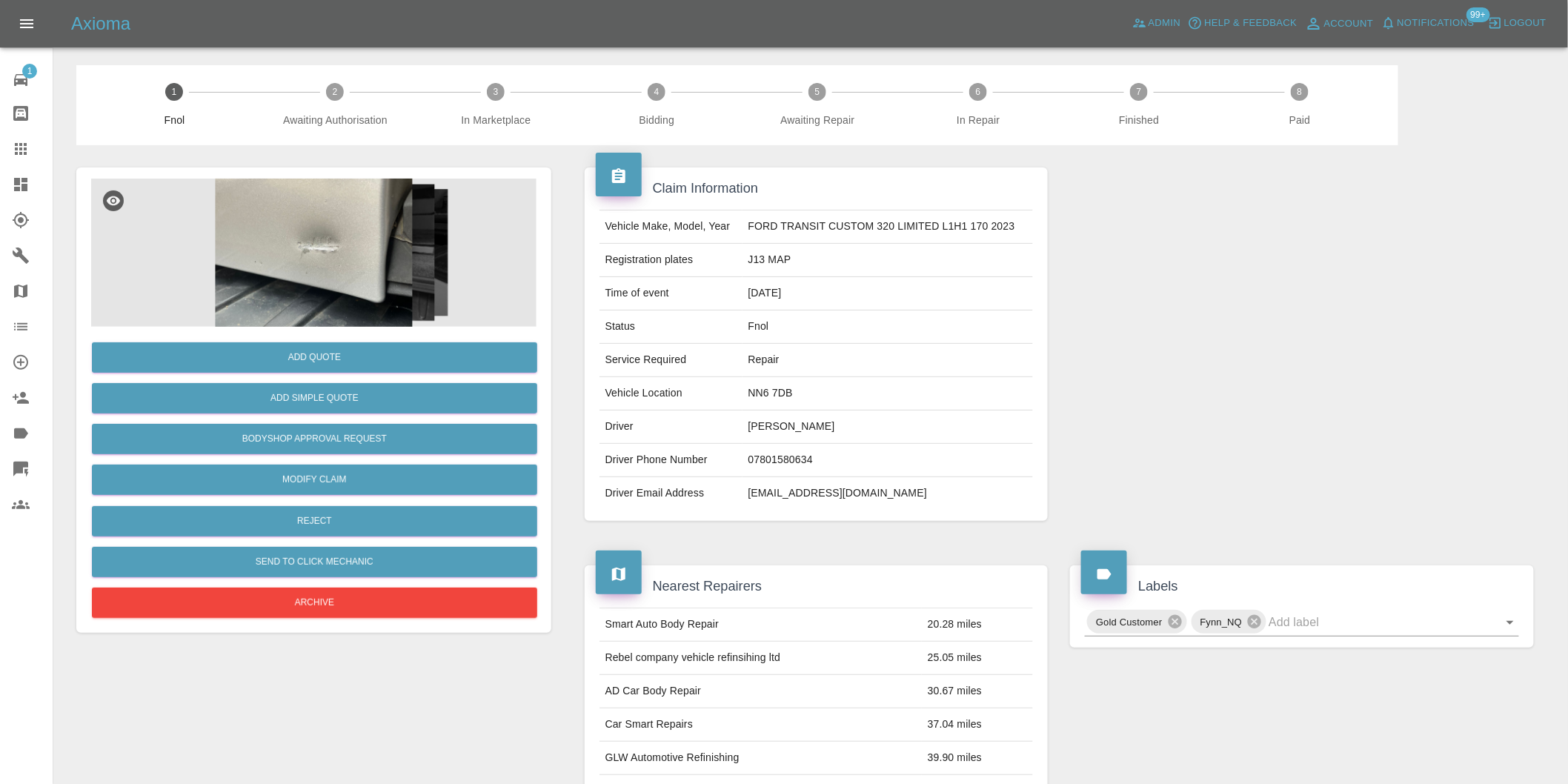
click at [1051, 325] on div "Claim Information Vehicle Make, Model, Year FORD TRANSIT CUSTOM 320 LIMITED L1H…" at bounding box center [817, 345] width 486 height 398
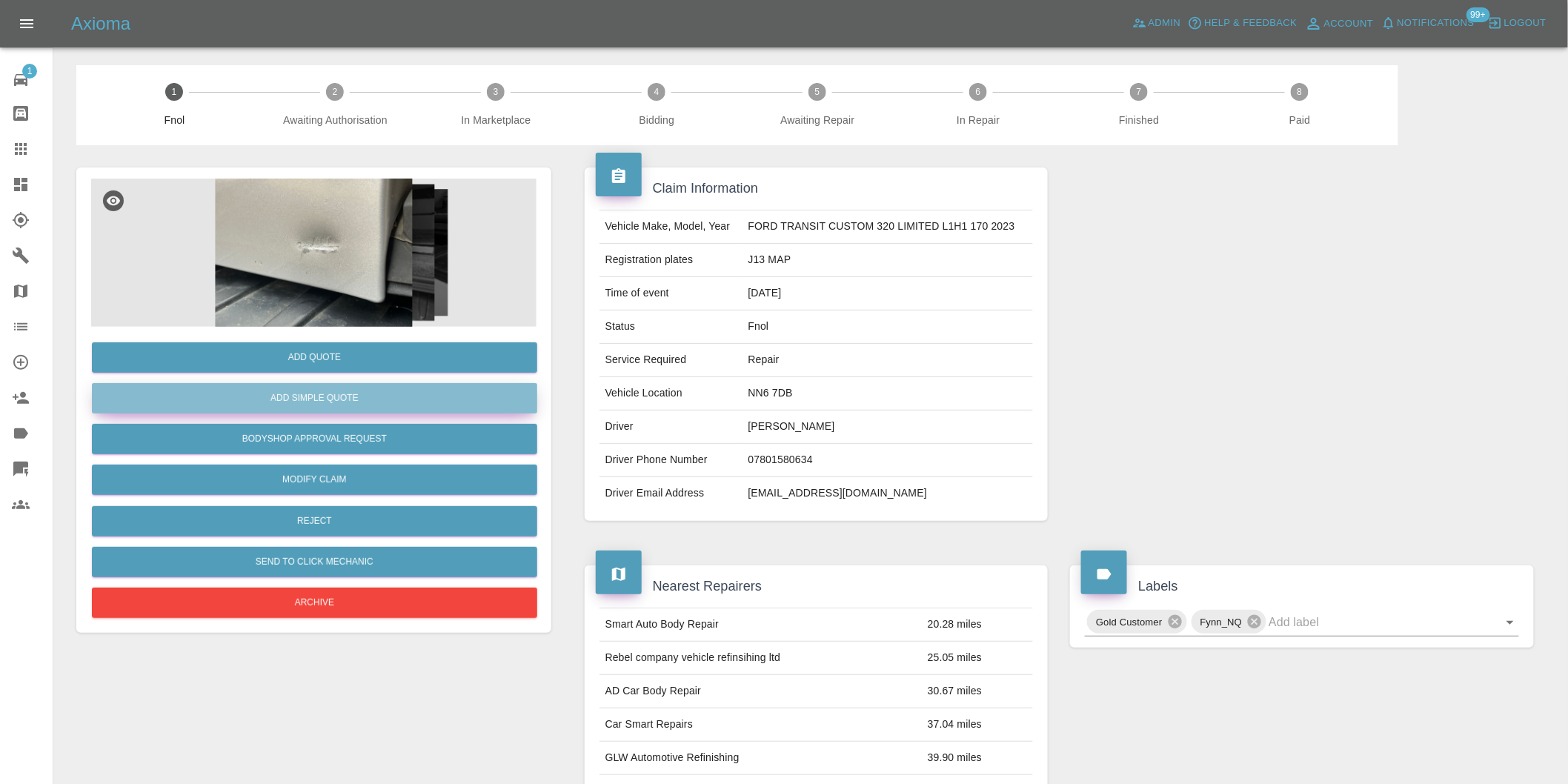
click at [345, 395] on button "Add Simple Quote" at bounding box center [314, 398] width 445 height 30
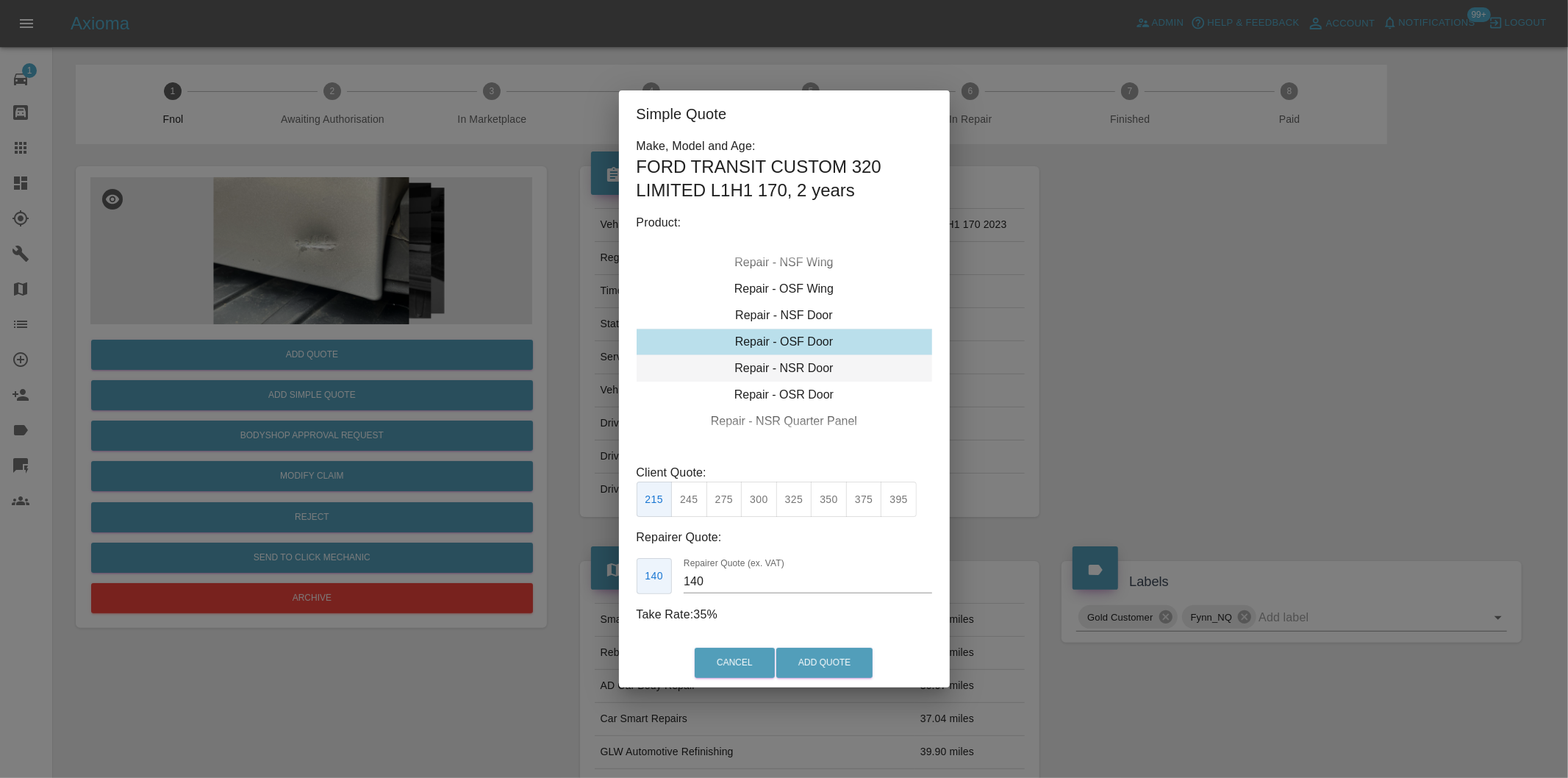
click at [838, 370] on div "Repair - NSR Door" at bounding box center [784, 368] width 295 height 27
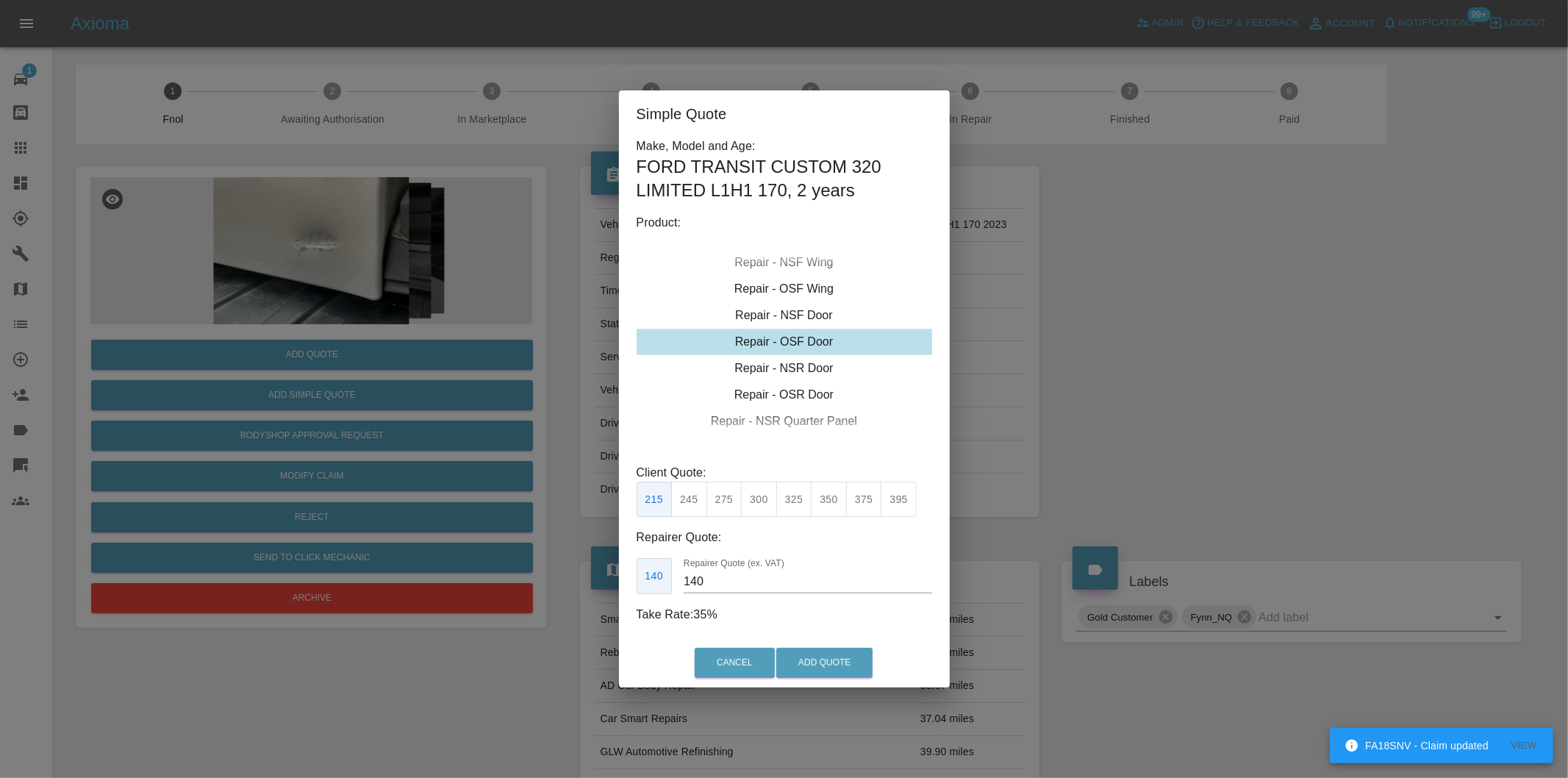
click at [809, 344] on div "Repair - OSF Door" at bounding box center [784, 342] width 295 height 27
click at [817, 370] on div "Repair - NSR Door" at bounding box center [784, 368] width 295 height 27
click at [799, 503] on button "325" at bounding box center [794, 499] width 36 height 36
type input "210"
click at [833, 658] on button "Add Quote" at bounding box center [824, 663] width 97 height 30
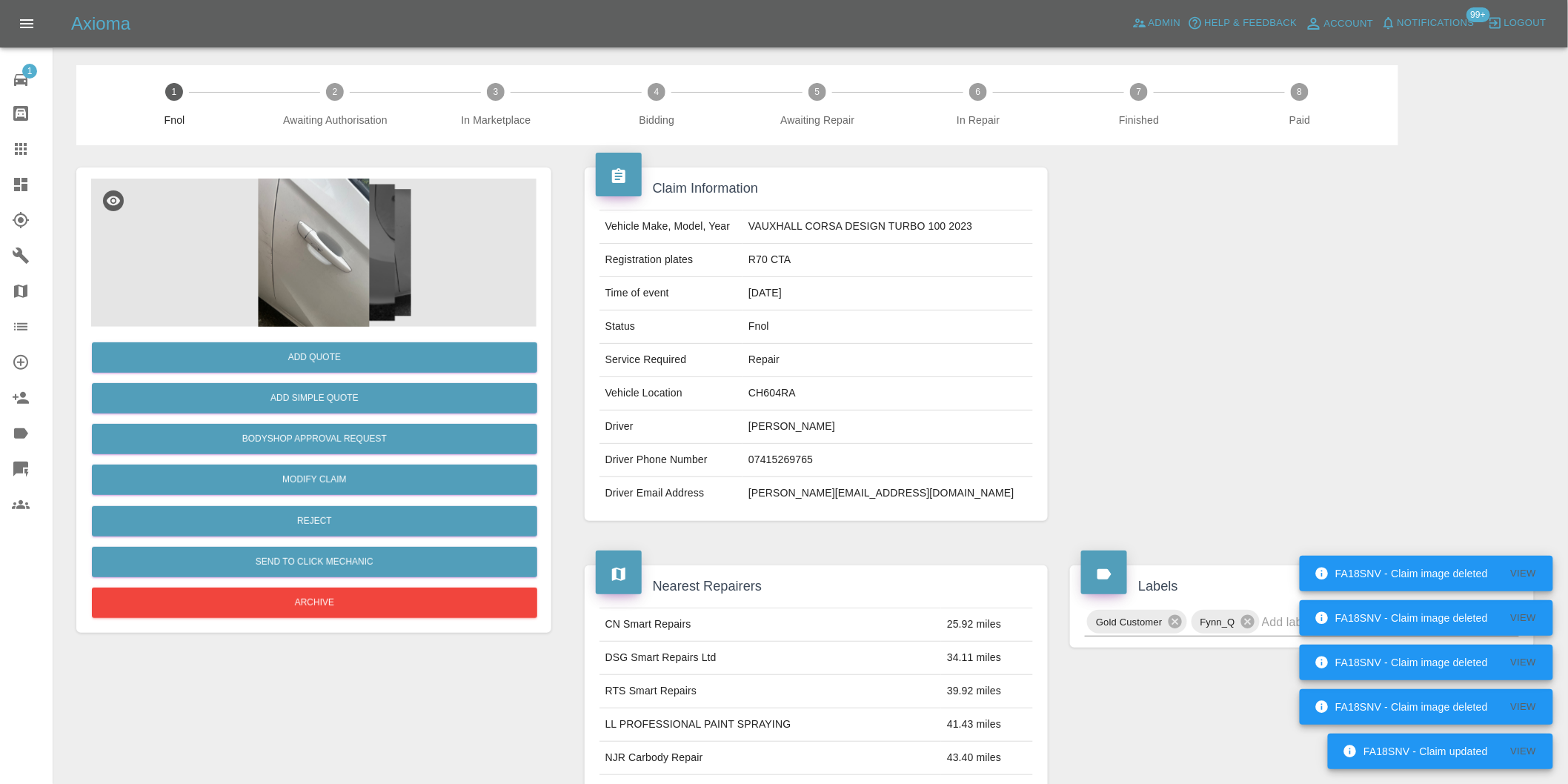
click at [321, 270] on img at bounding box center [313, 252] width 445 height 148
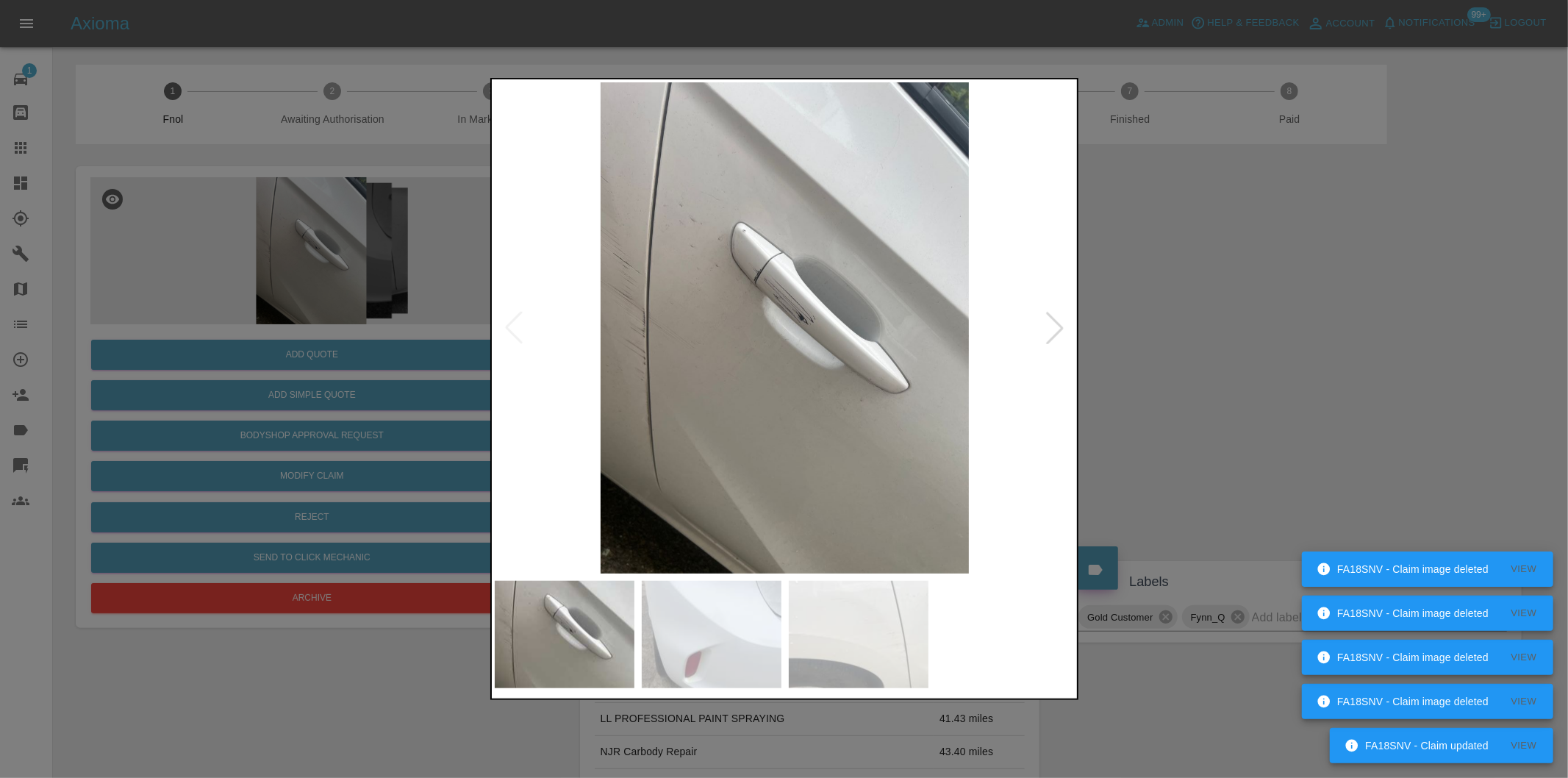
click at [1049, 332] on div at bounding box center [1055, 328] width 32 height 32
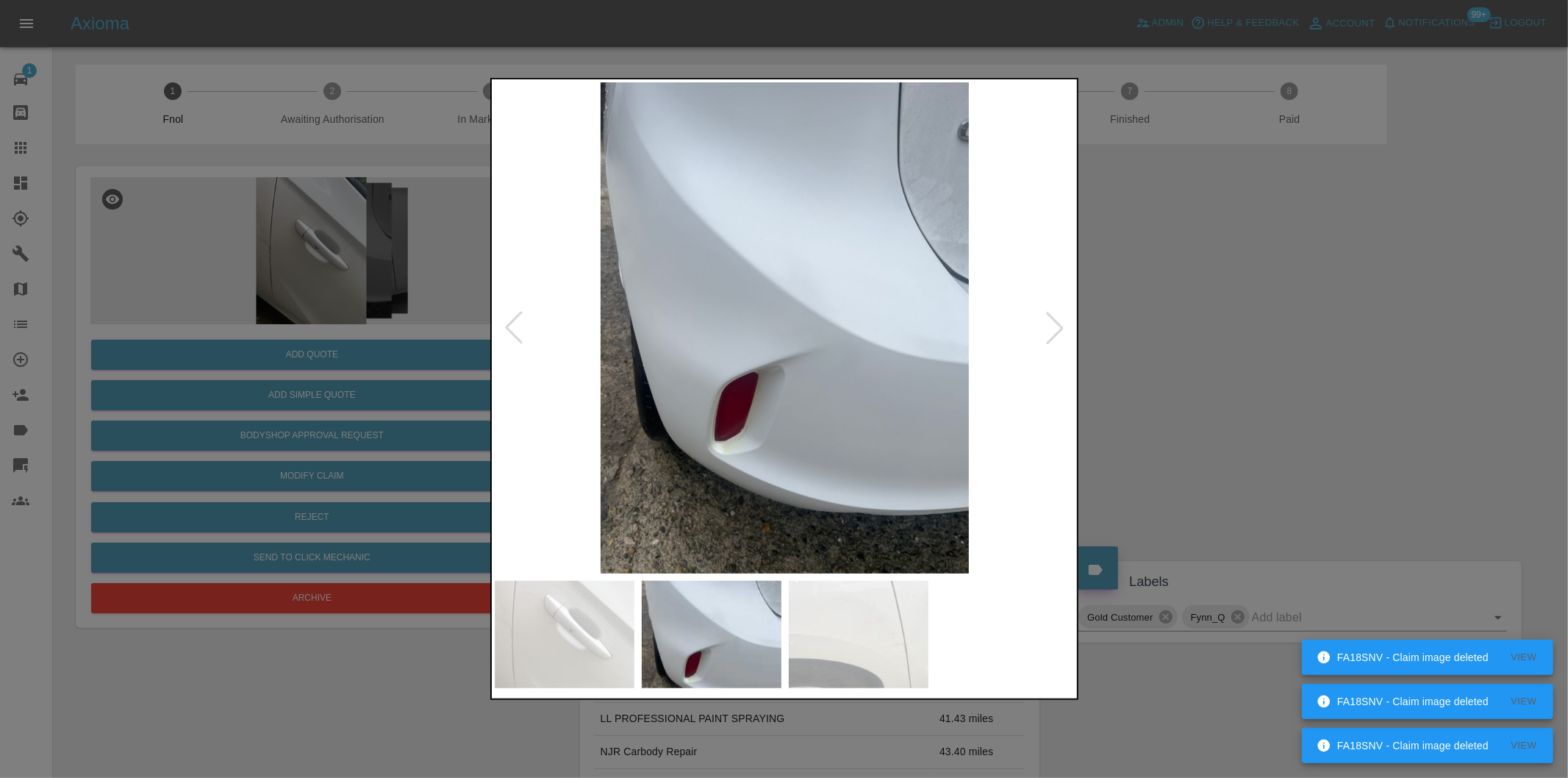
click at [1049, 332] on div at bounding box center [1055, 328] width 32 height 32
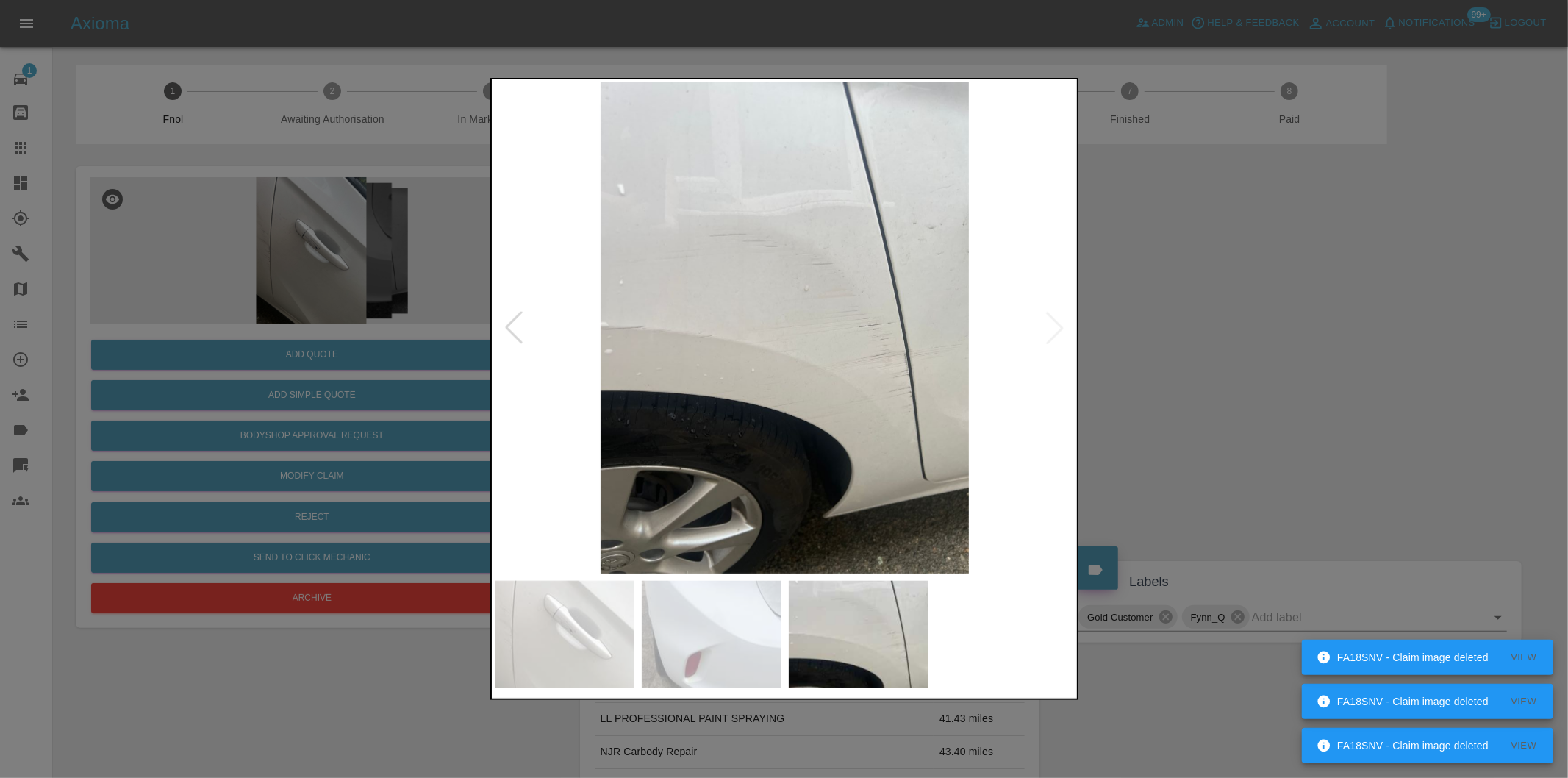
click at [1049, 332] on img at bounding box center [785, 327] width 580 height 491
click at [512, 328] on div at bounding box center [514, 328] width 32 height 32
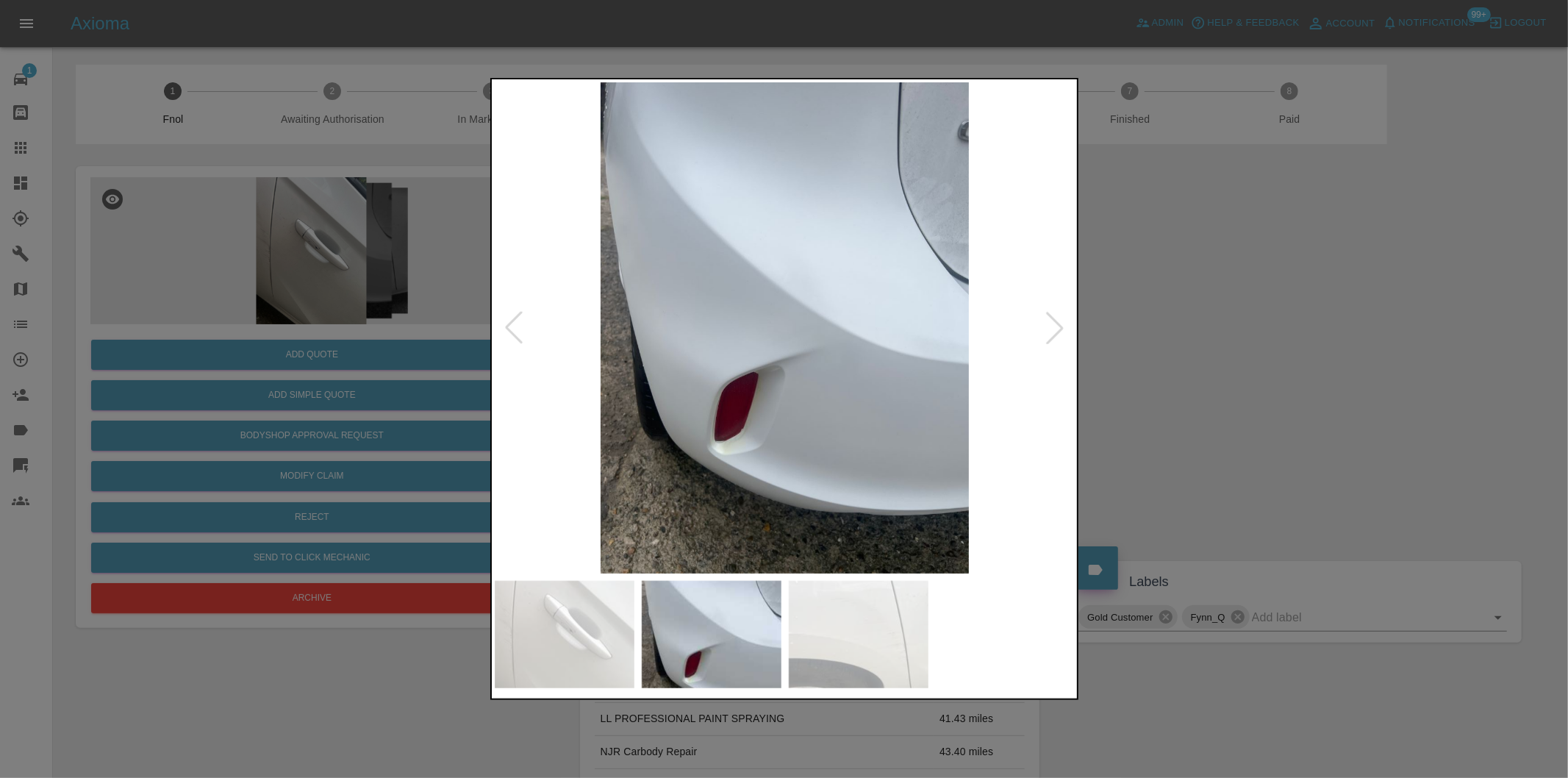
click at [885, 269] on img at bounding box center [785, 327] width 580 height 491
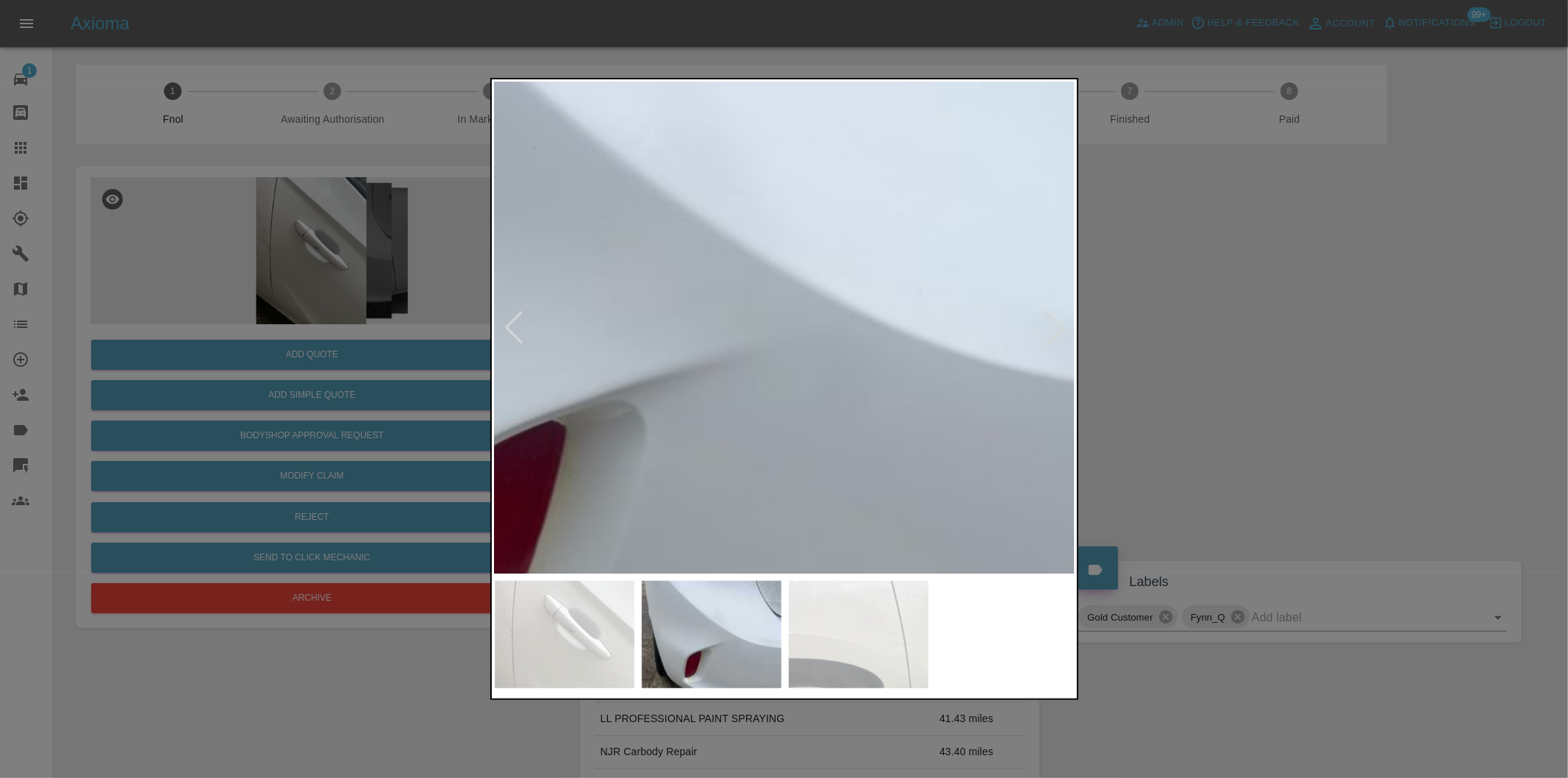
click at [945, 19] on div at bounding box center [784, 389] width 1568 height 778
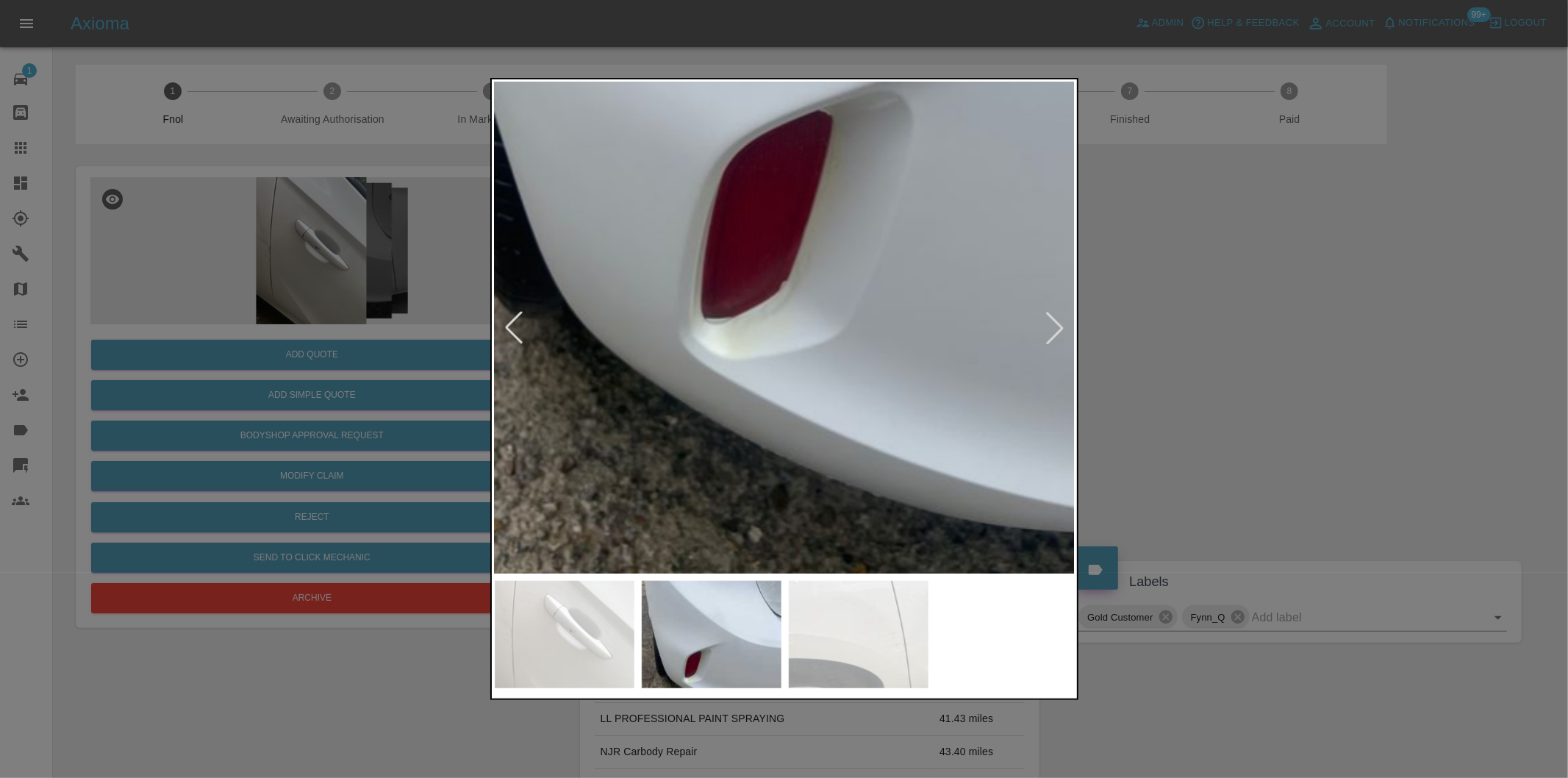
click at [1154, 322] on div at bounding box center [784, 389] width 1568 height 778
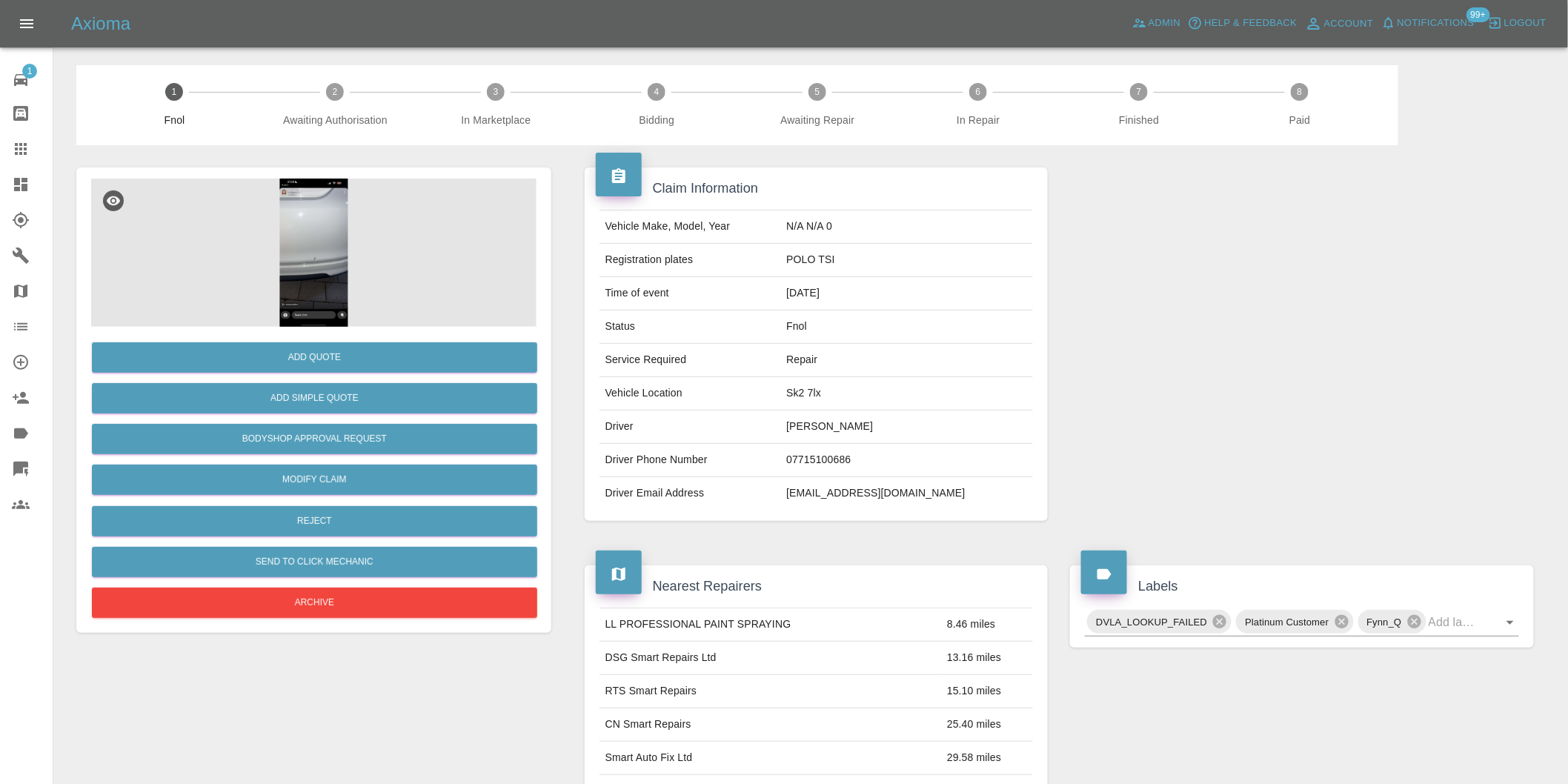
click at [317, 240] on img at bounding box center [313, 252] width 445 height 148
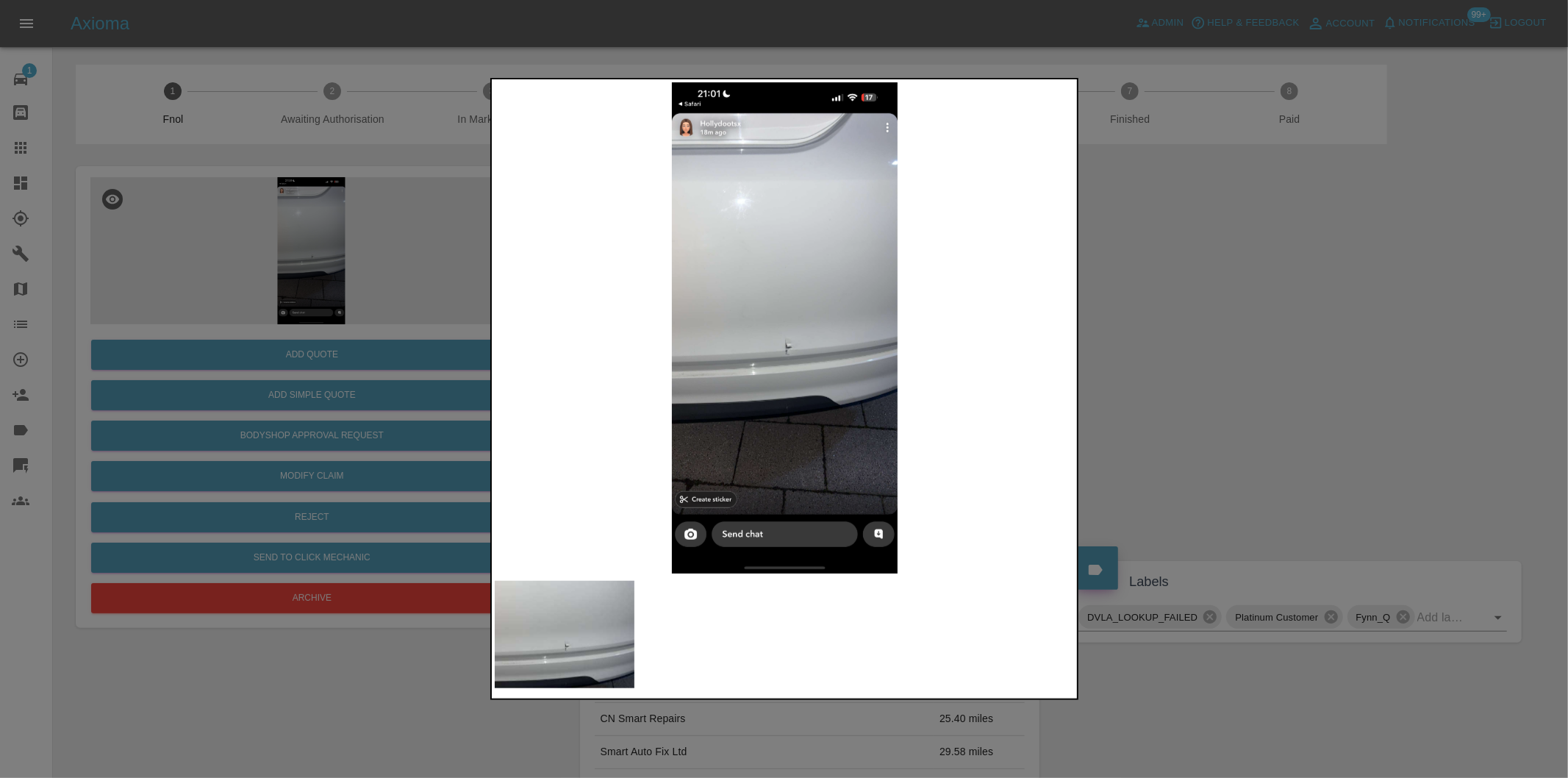
click at [765, 330] on img at bounding box center [785, 327] width 580 height 491
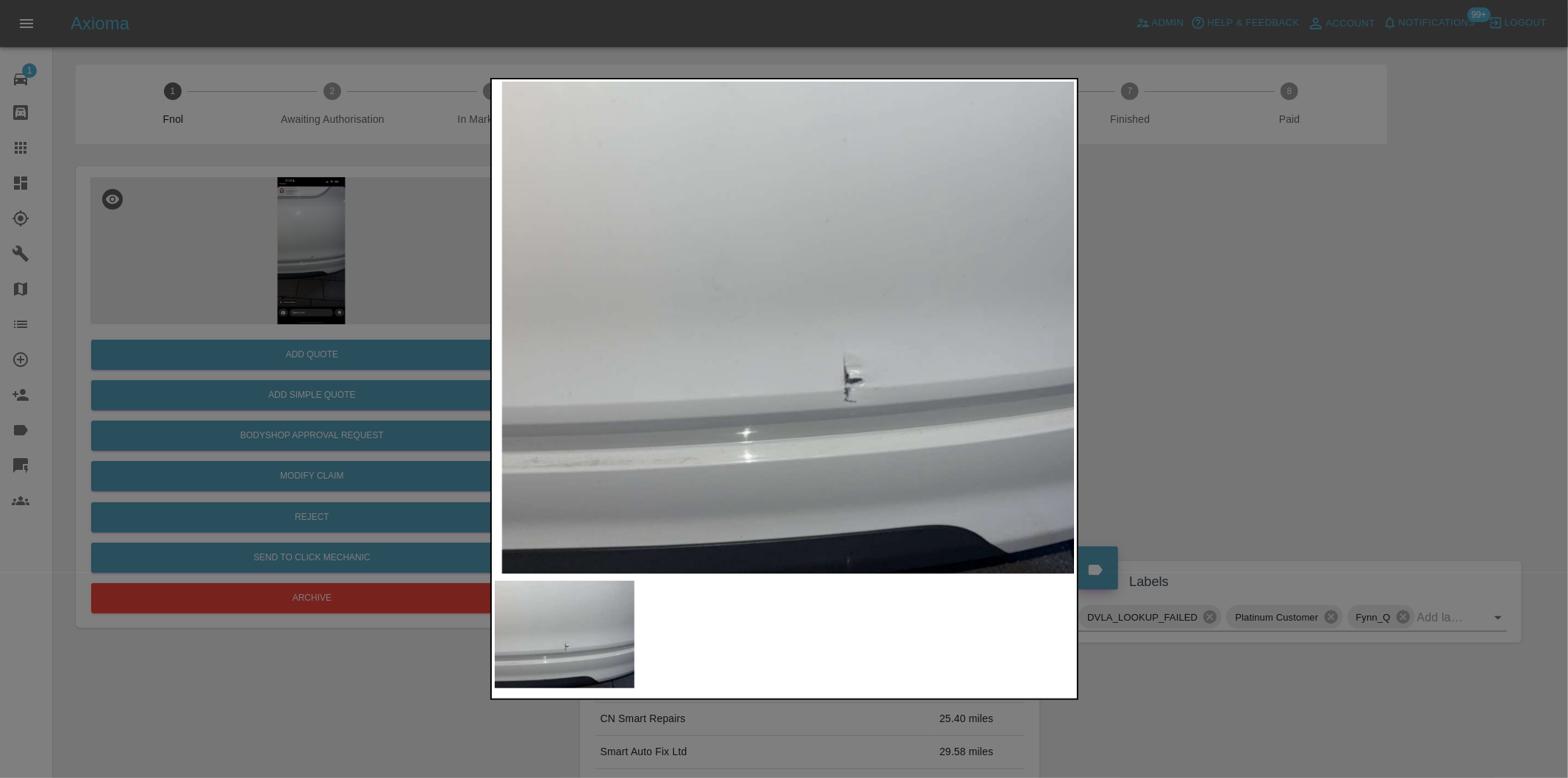
click at [809, 315] on img at bounding box center [841, 322] width 1742 height 1473
click at [810, 314] on img at bounding box center [841, 322] width 1742 height 1473
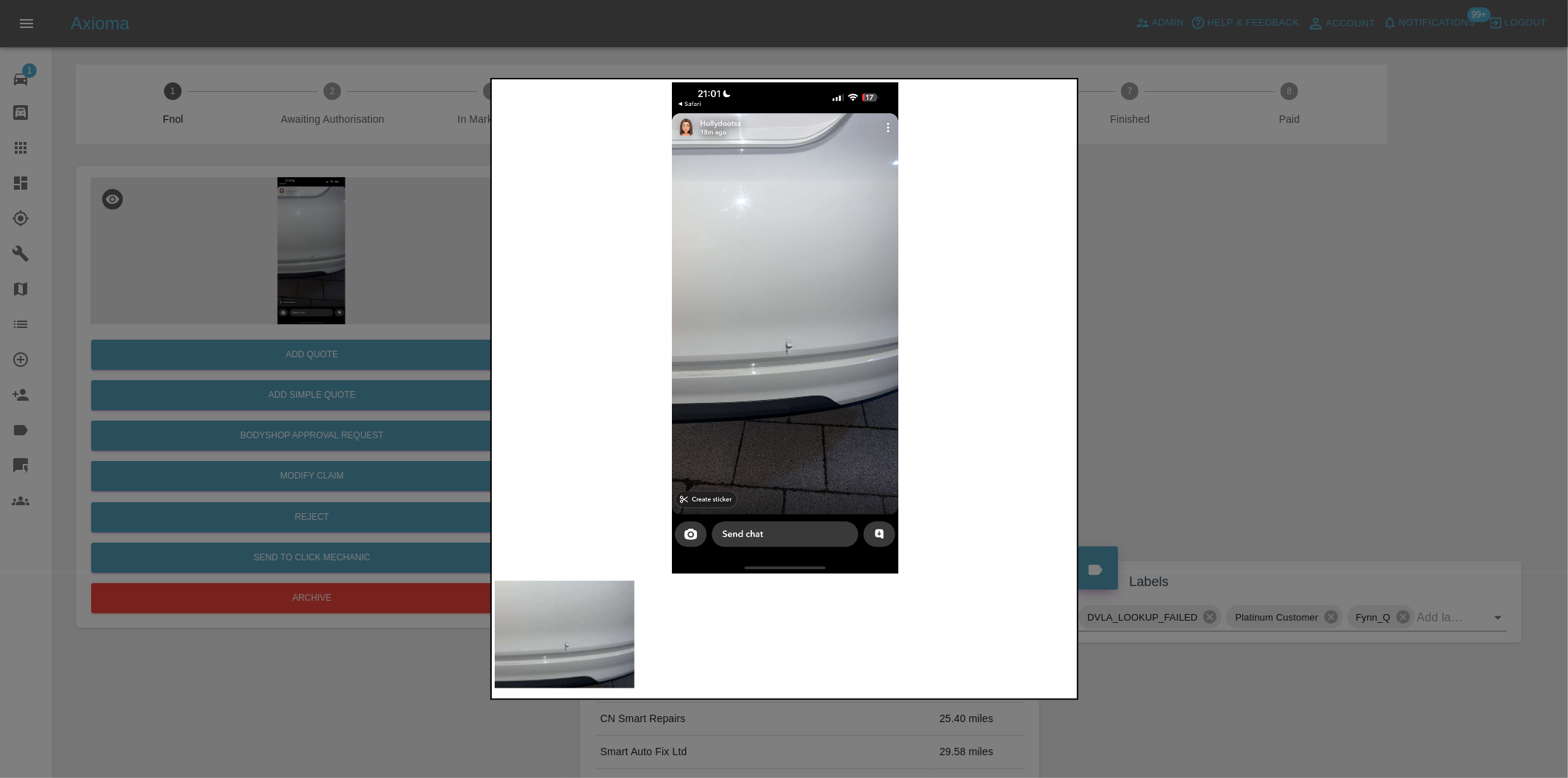
drag, startPoint x: 1191, startPoint y: 378, endPoint x: 700, endPoint y: 453, distance: 496.7
click at [1191, 378] on div at bounding box center [784, 389] width 1568 height 778
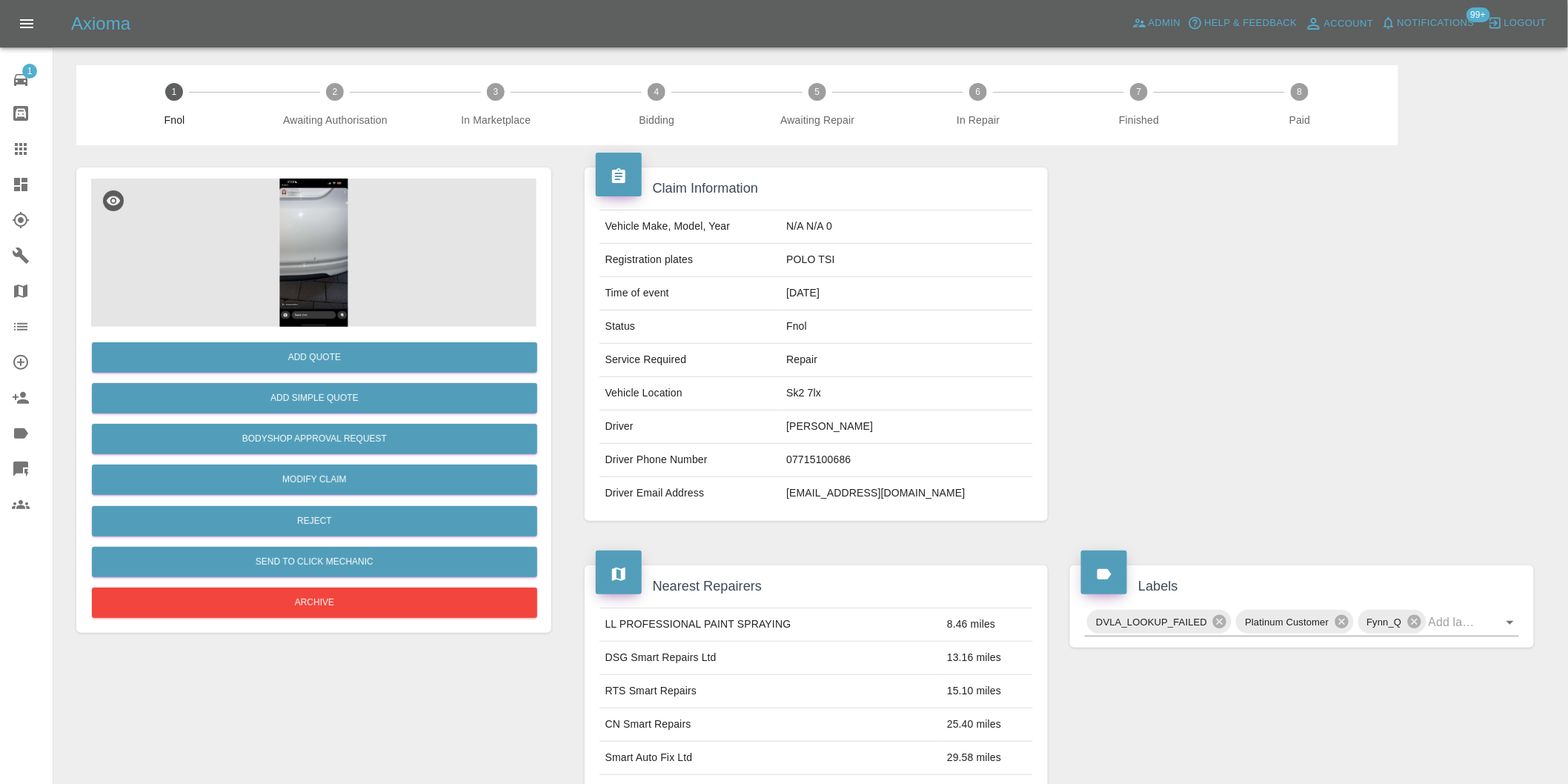
click at [312, 240] on img at bounding box center [313, 252] width 445 height 148
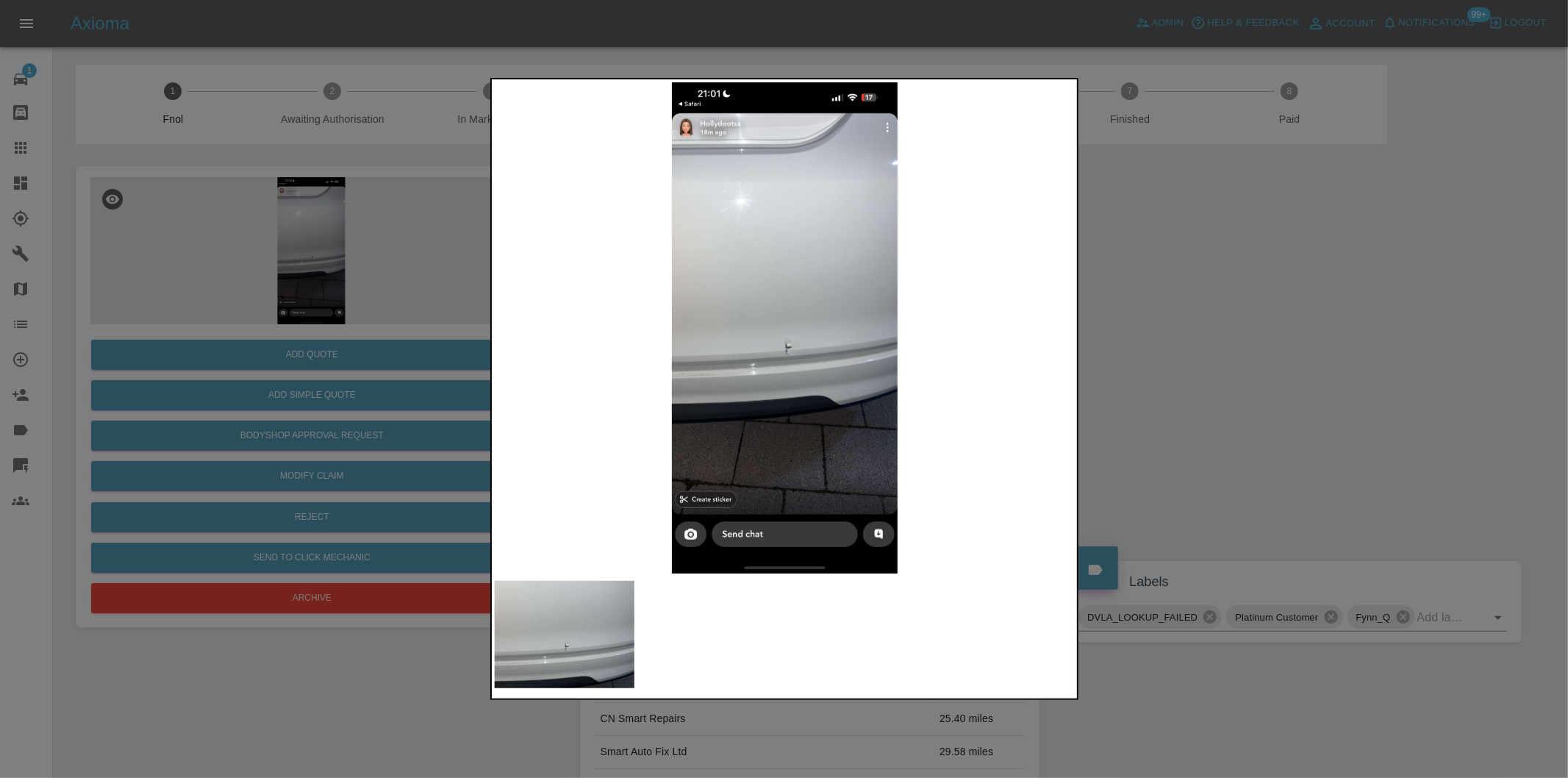
click at [795, 325] on img at bounding box center [785, 327] width 580 height 491
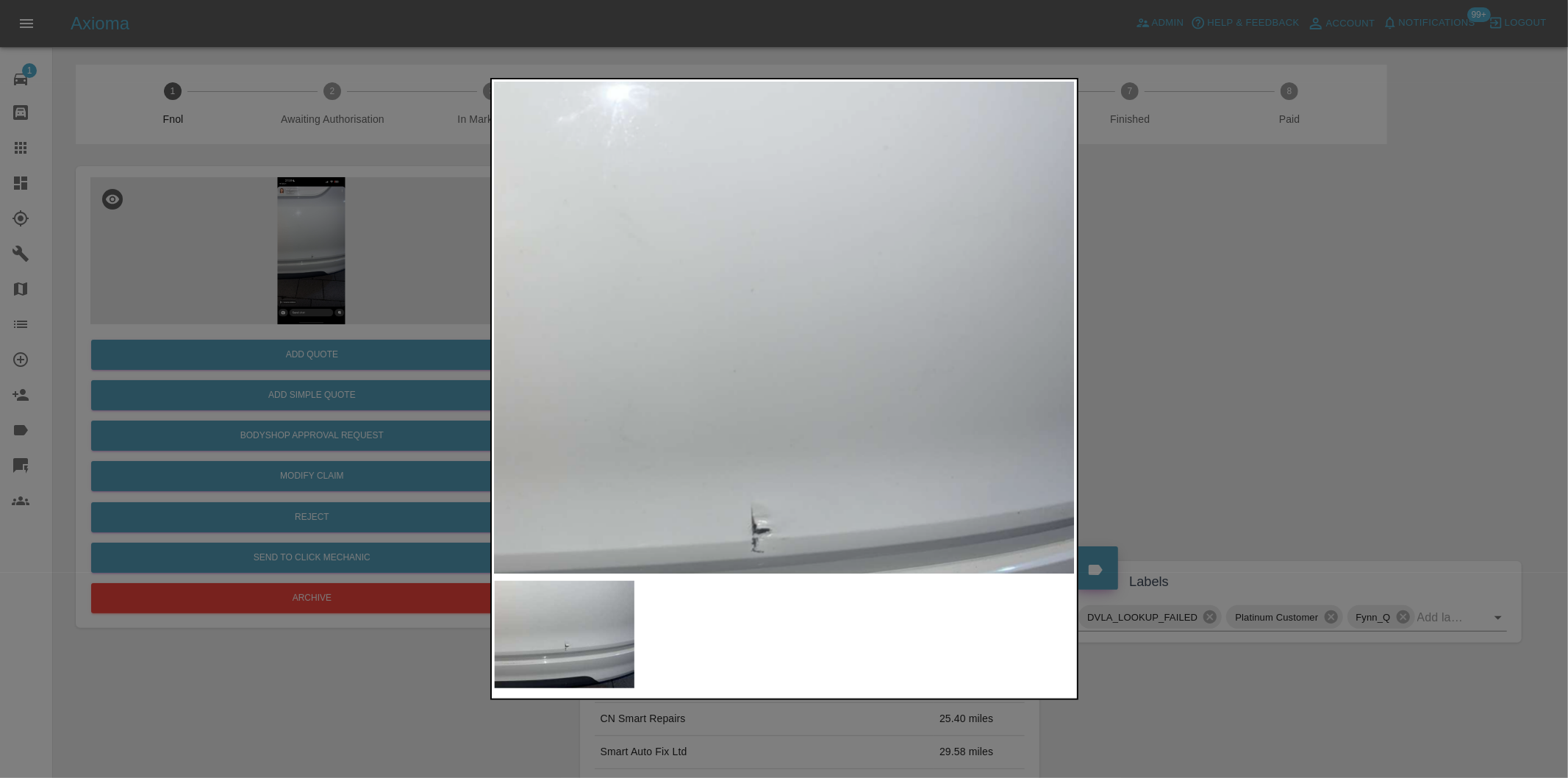
click at [758, 490] on img at bounding box center [749, 472] width 1742 height 1473
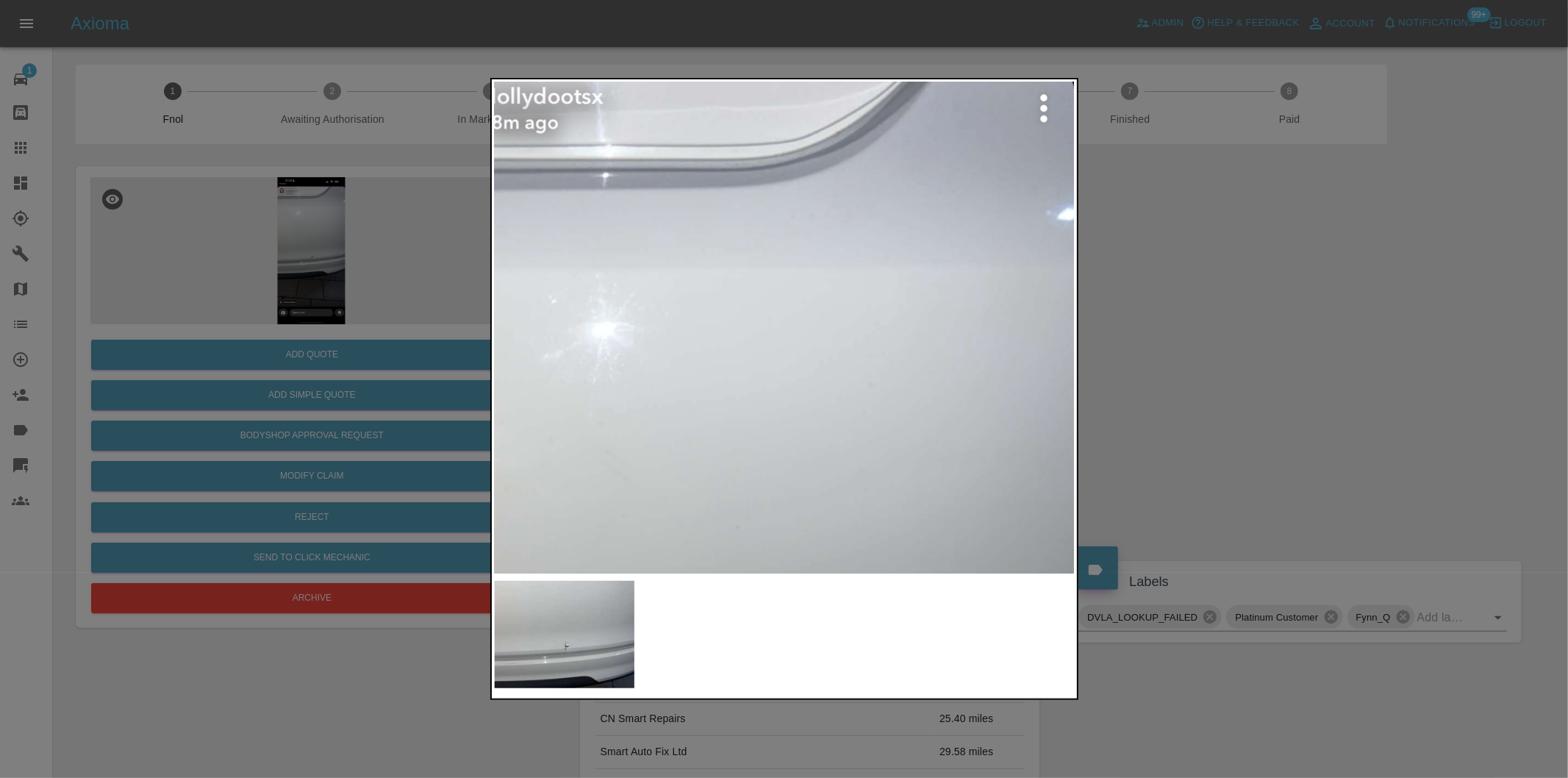
click at [744, 500] on img at bounding box center [734, 709] width 1742 height 1473
click at [739, 375] on img at bounding box center [733, 713] width 1742 height 1473
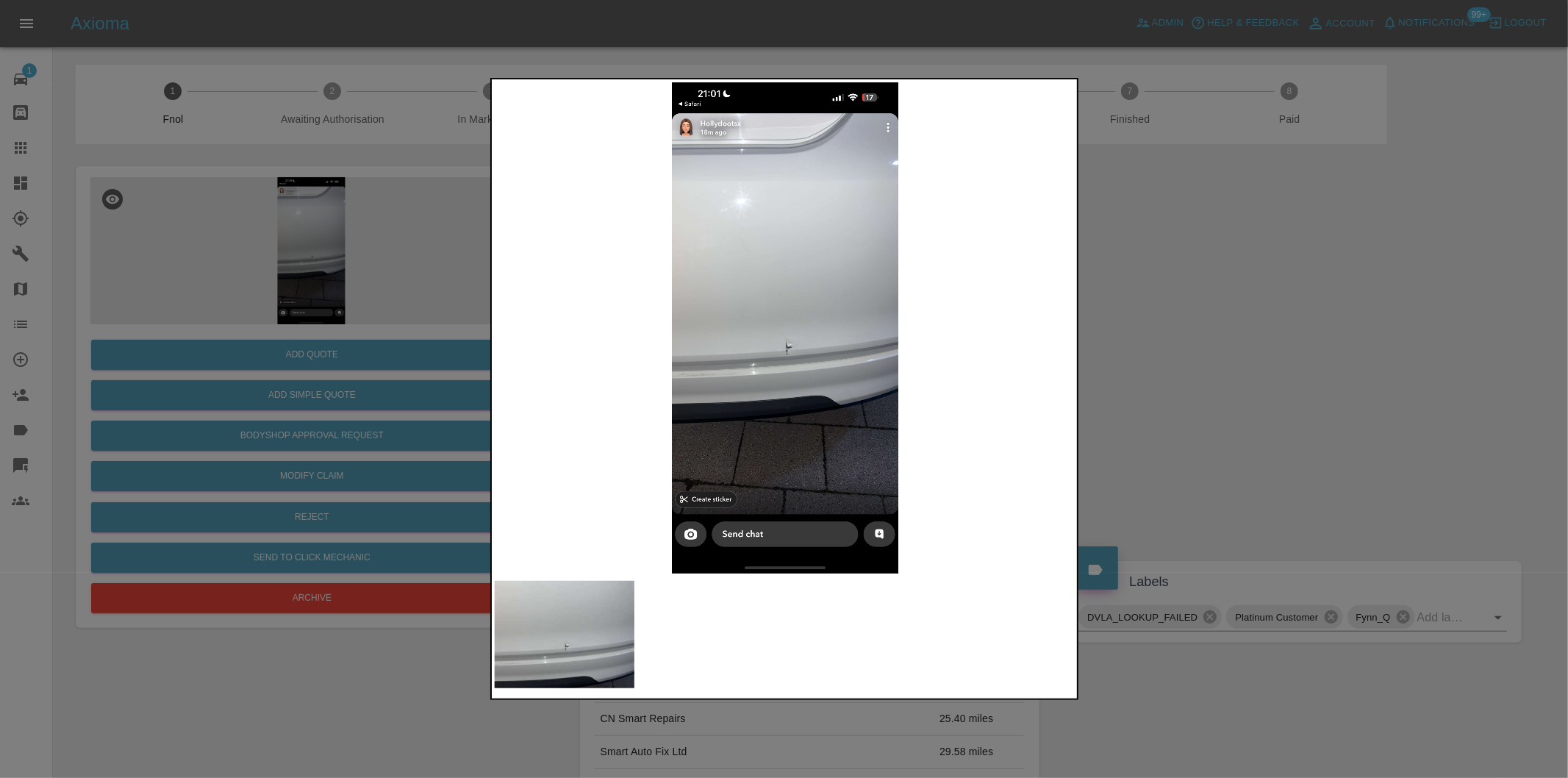
click at [1154, 358] on div at bounding box center [784, 389] width 1568 height 778
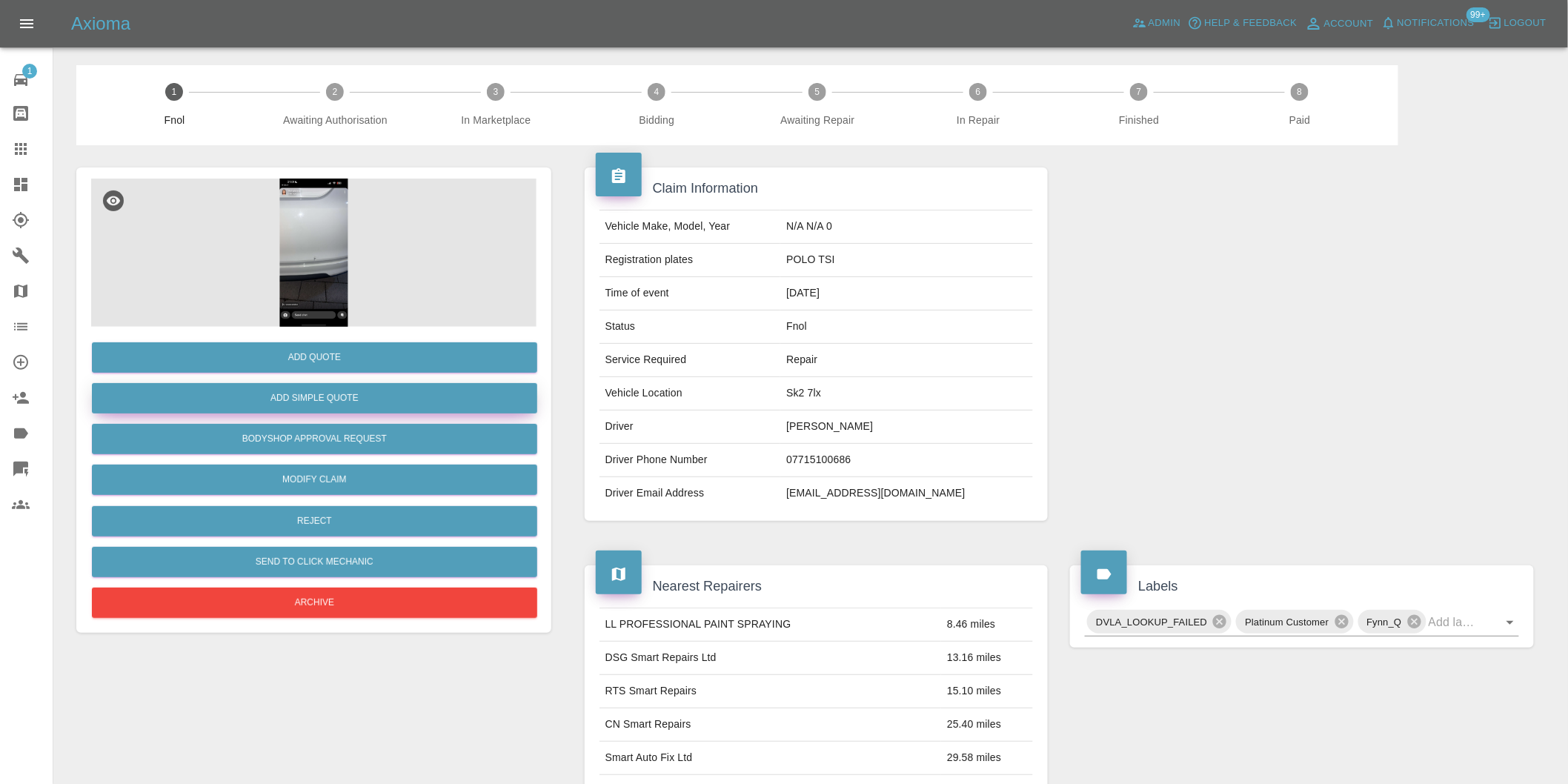
click at [346, 409] on button "Add Simple Quote" at bounding box center [314, 398] width 445 height 30
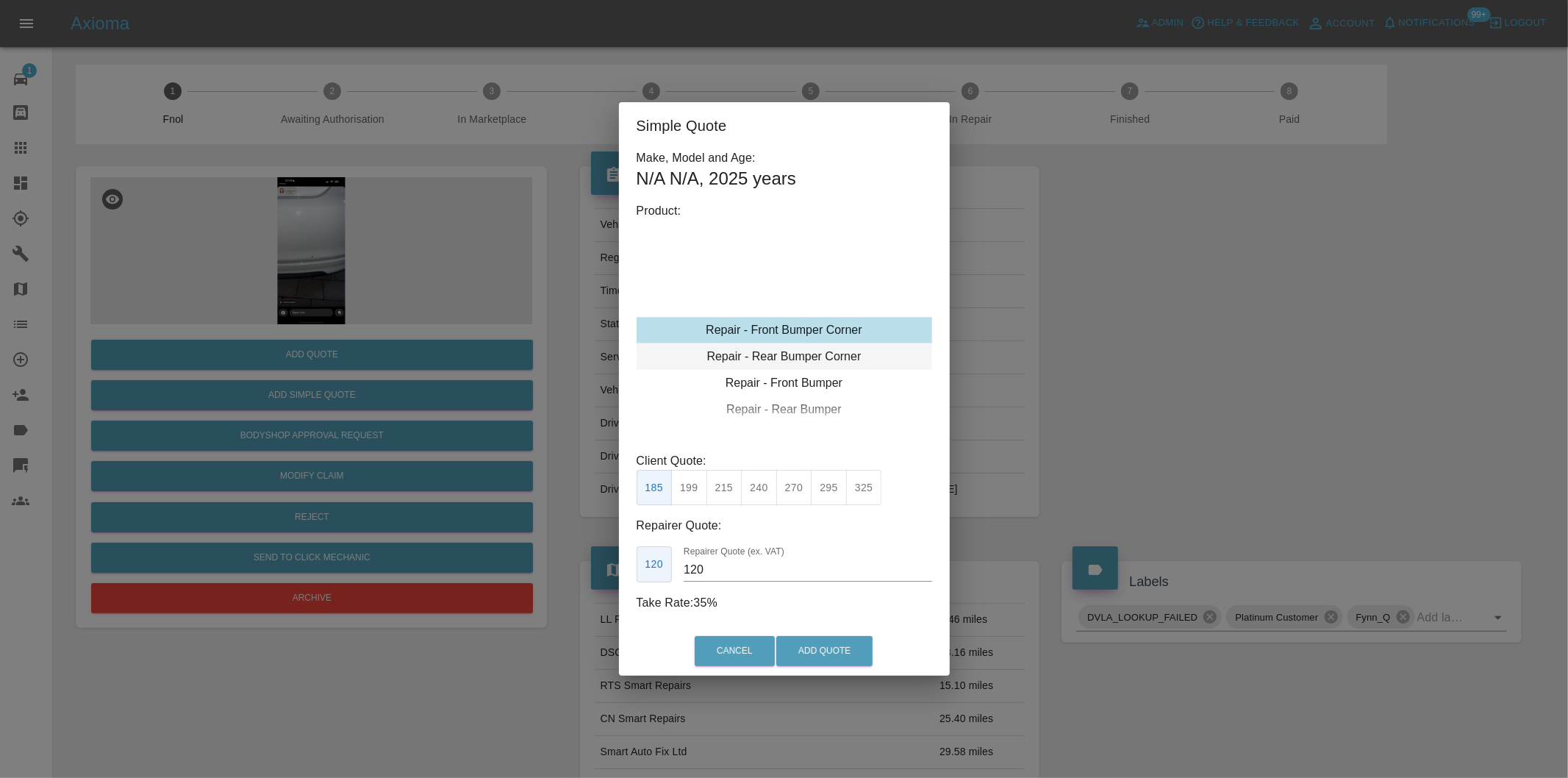
click at [834, 354] on div "Repair - Rear Bumper Corner" at bounding box center [784, 357] width 295 height 27
click at [770, 491] on button "240" at bounding box center [759, 488] width 36 height 36
type input "150"
click at [836, 644] on button "Add Quote" at bounding box center [824, 650] width 97 height 30
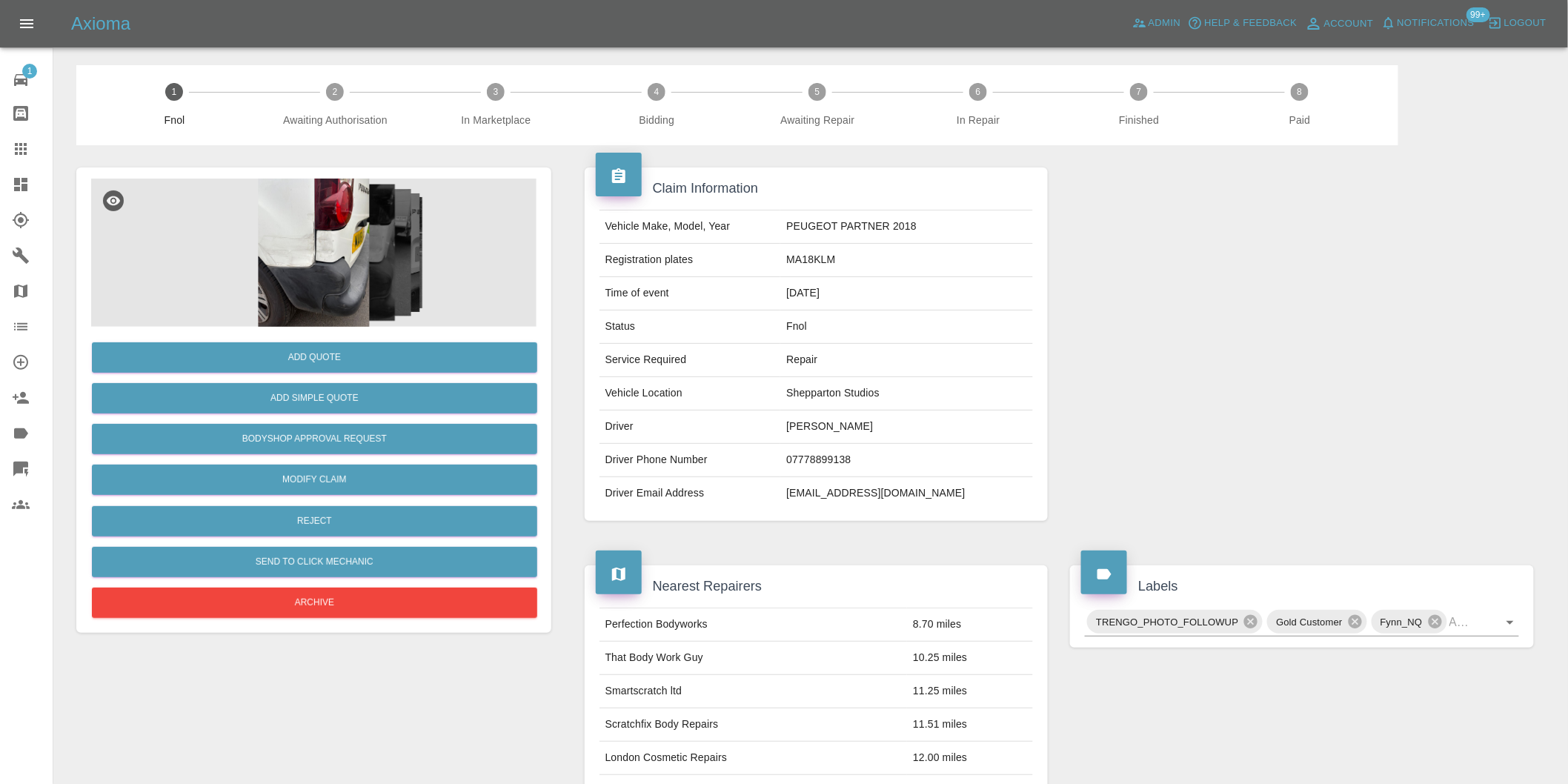
click at [324, 210] on img at bounding box center [313, 252] width 445 height 148
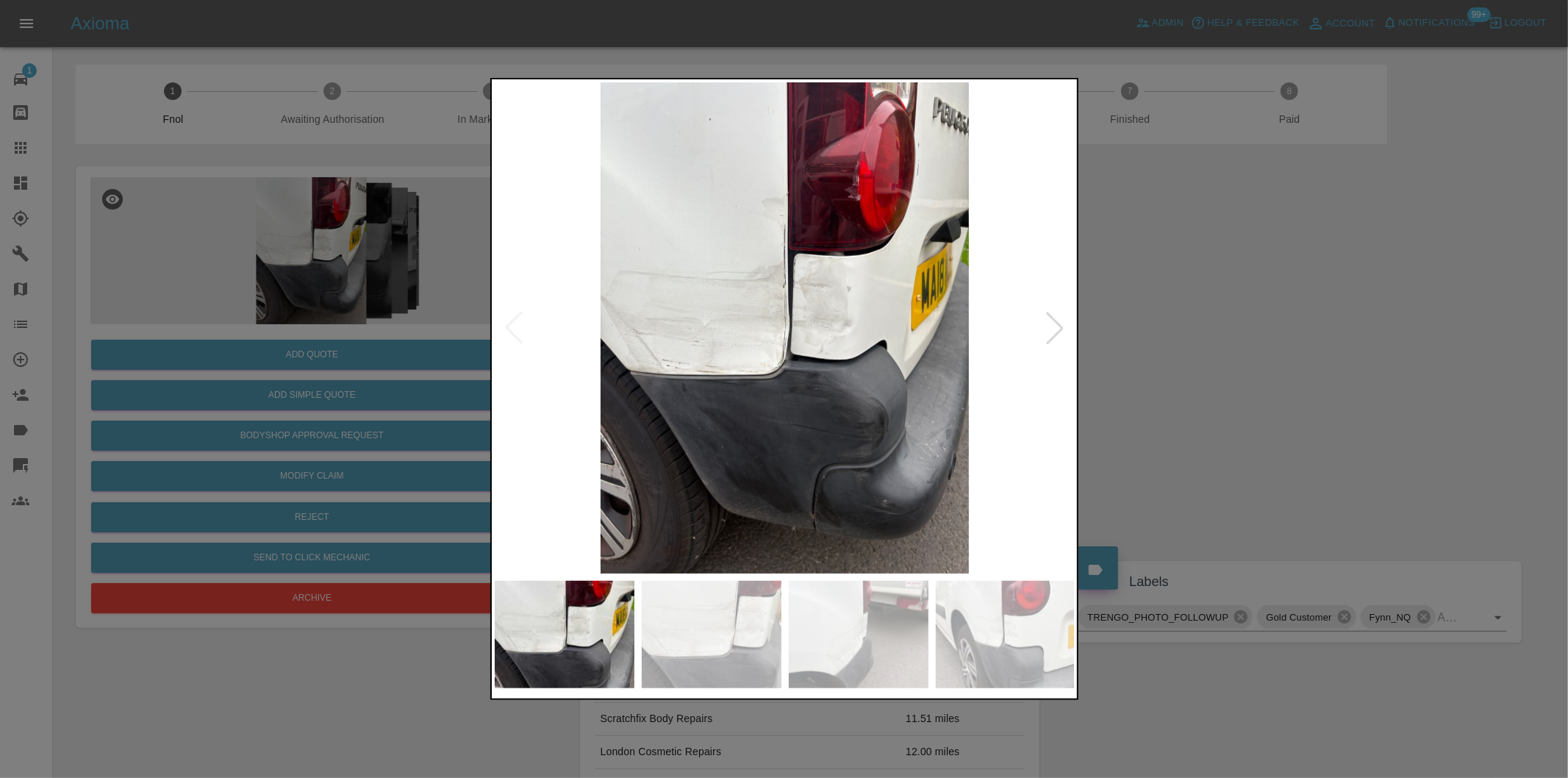
click at [1051, 331] on div at bounding box center [1055, 328] width 32 height 32
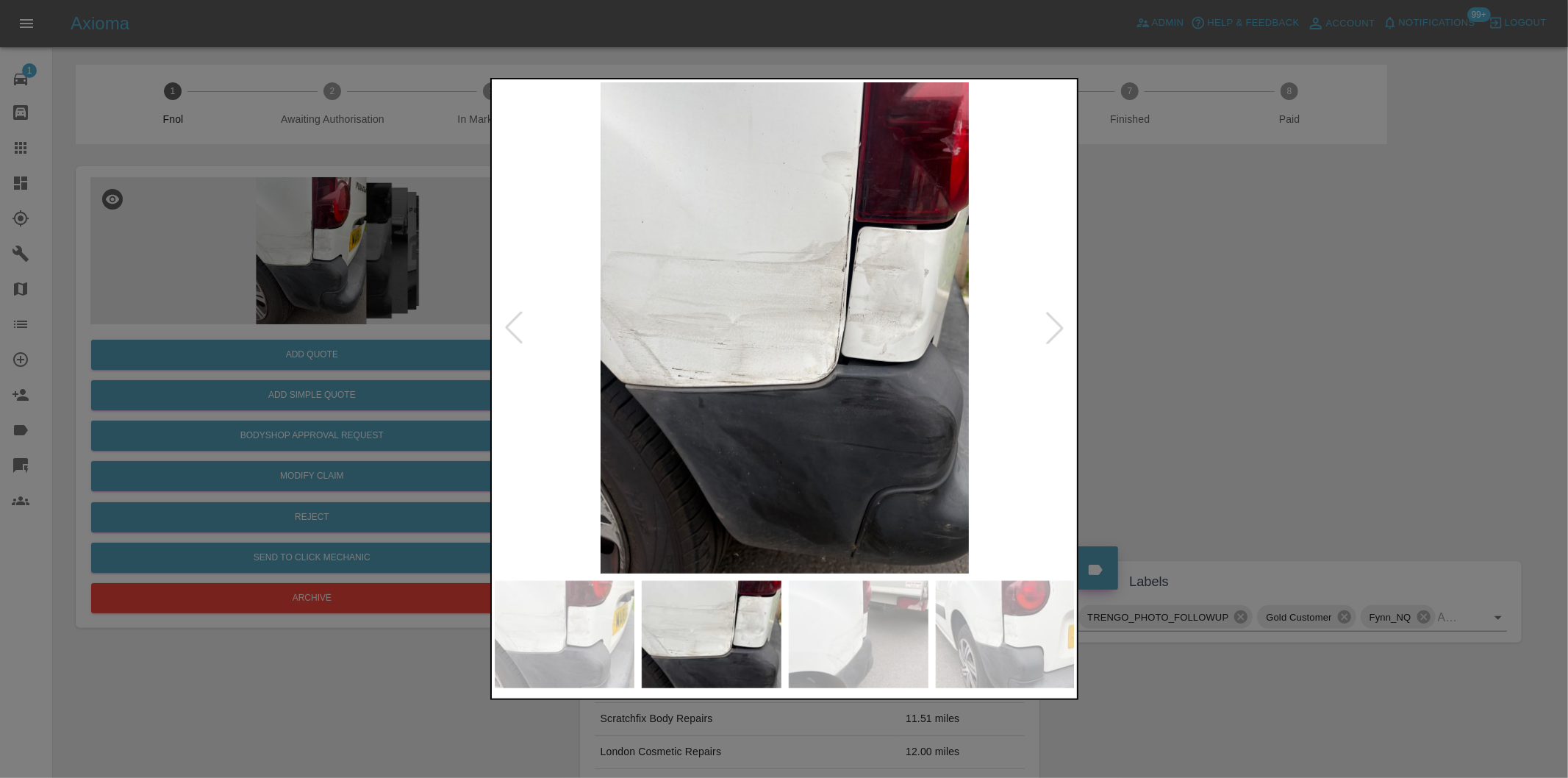
click at [1051, 331] on div at bounding box center [1055, 328] width 32 height 32
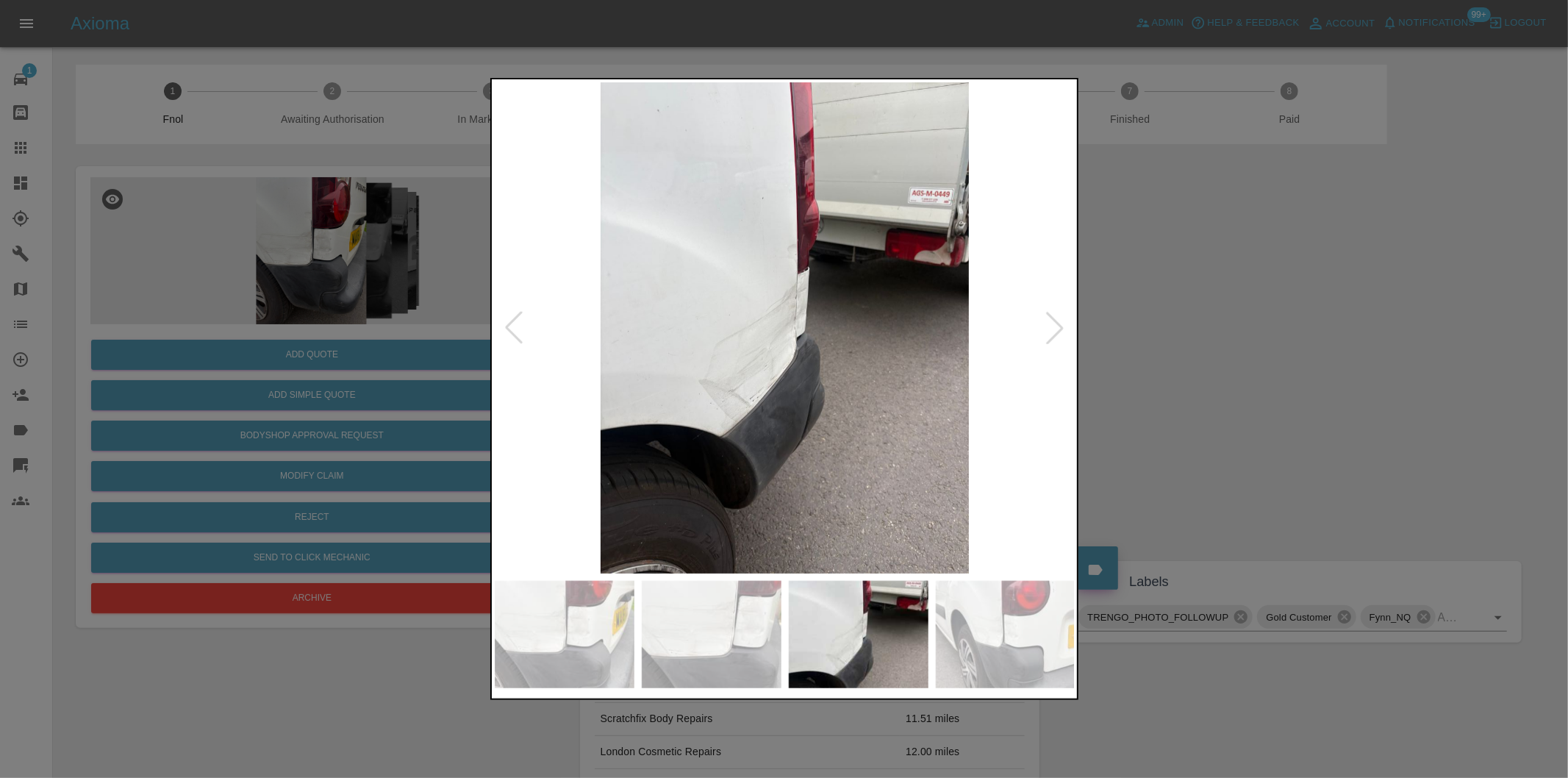
click at [1051, 331] on div at bounding box center [1055, 328] width 32 height 32
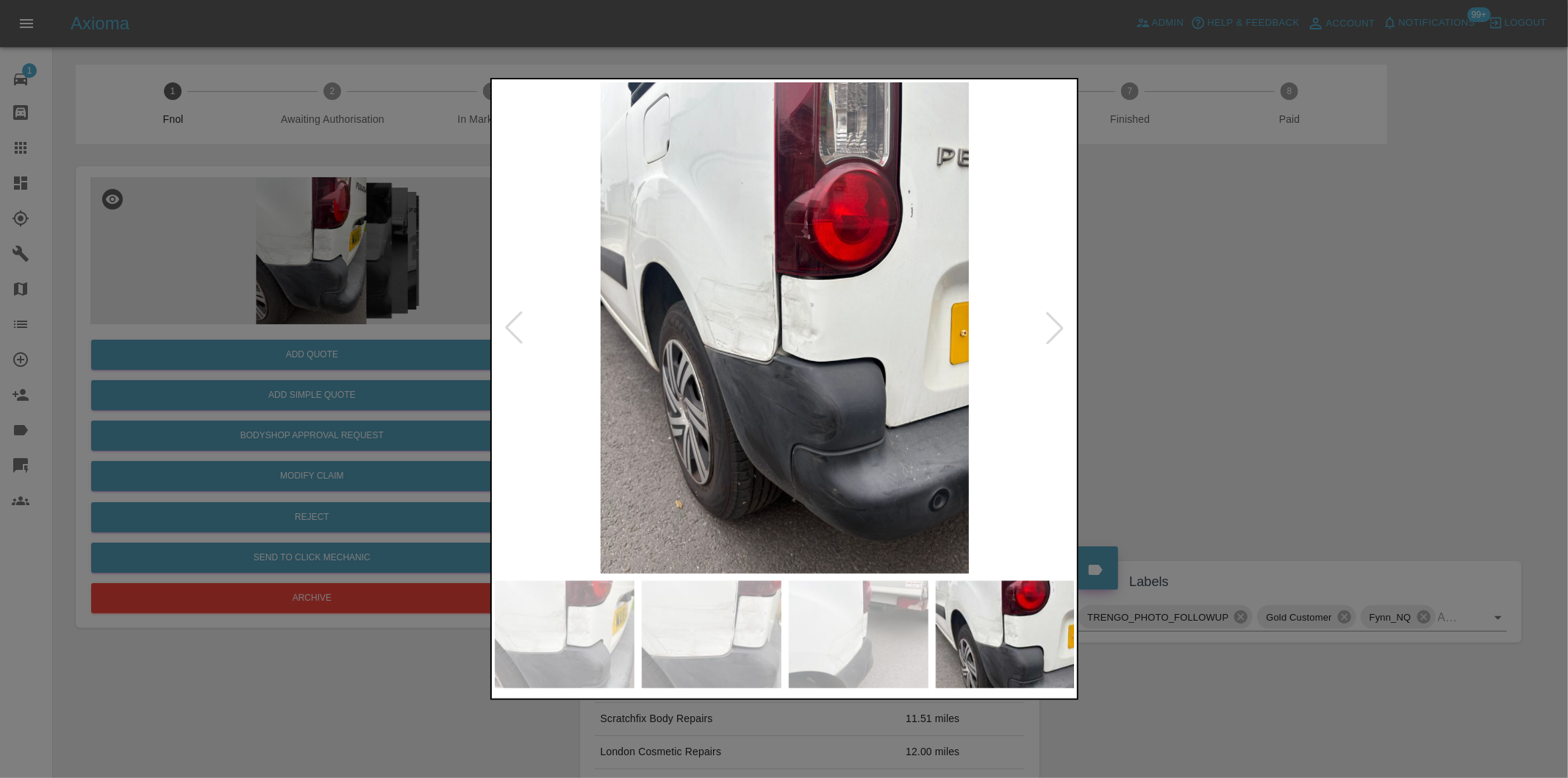
click at [1051, 331] on div at bounding box center [1055, 328] width 32 height 32
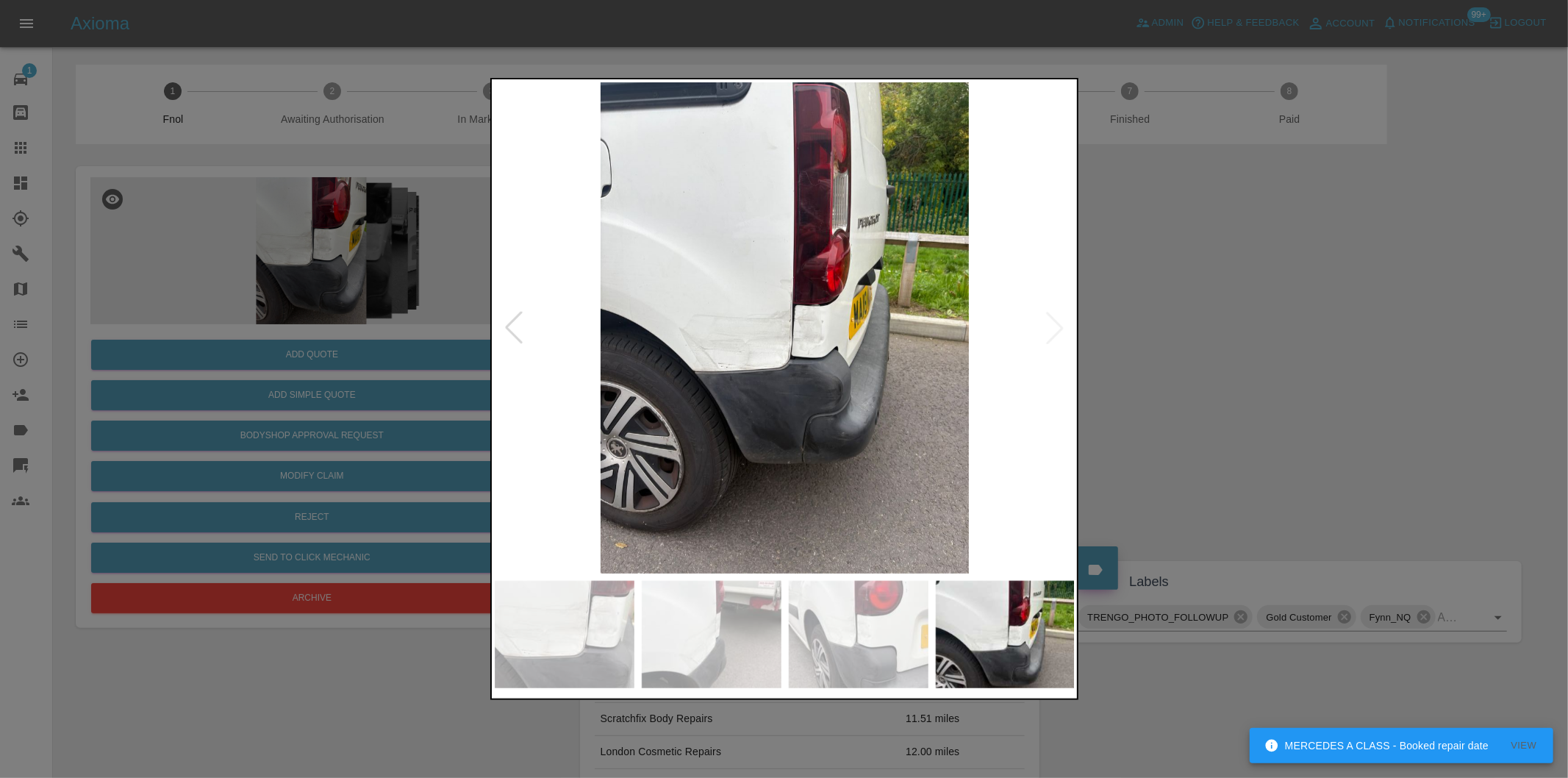
click at [1161, 347] on div at bounding box center [784, 389] width 1568 height 778
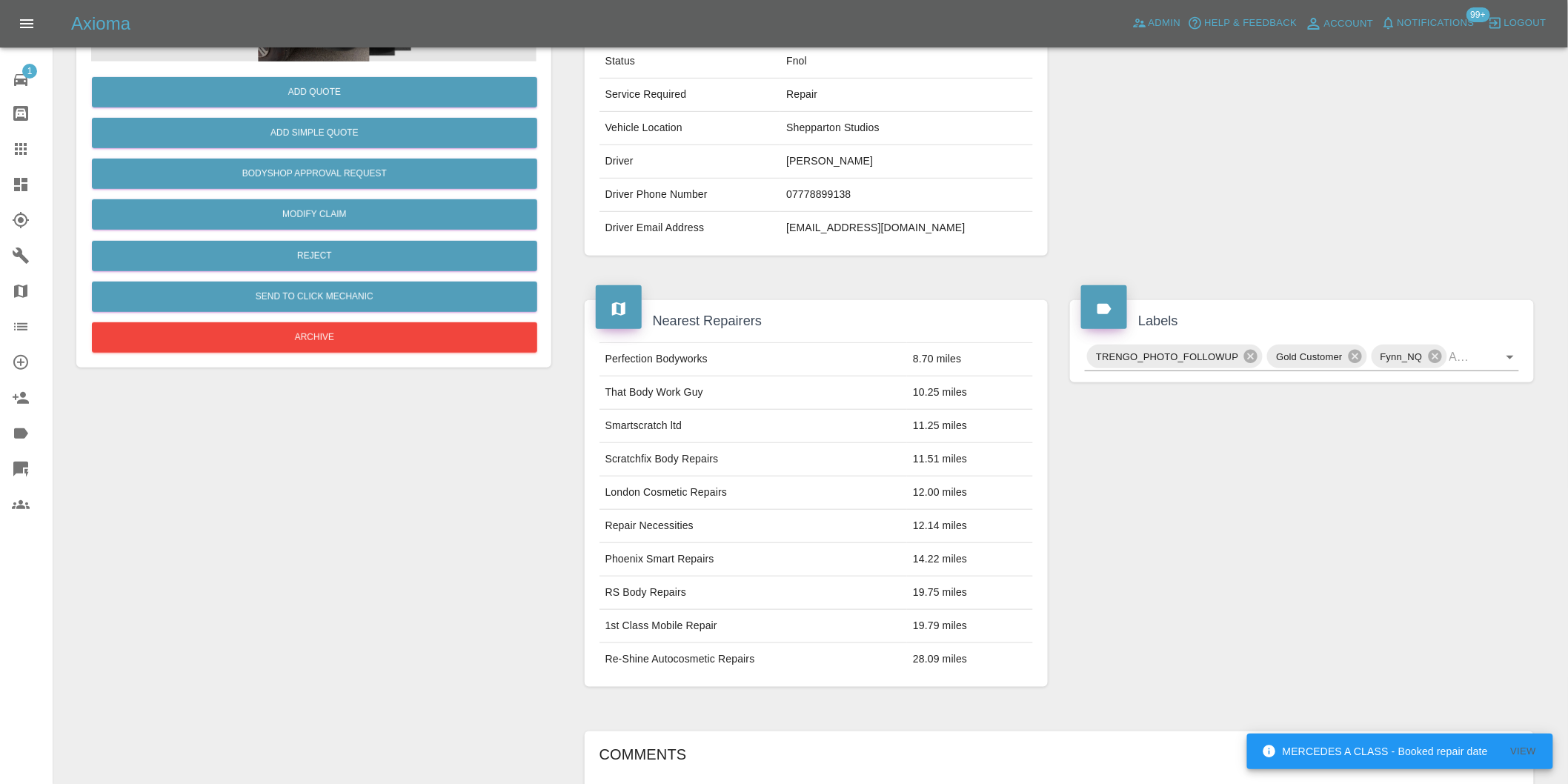
scroll to position [329, 0]
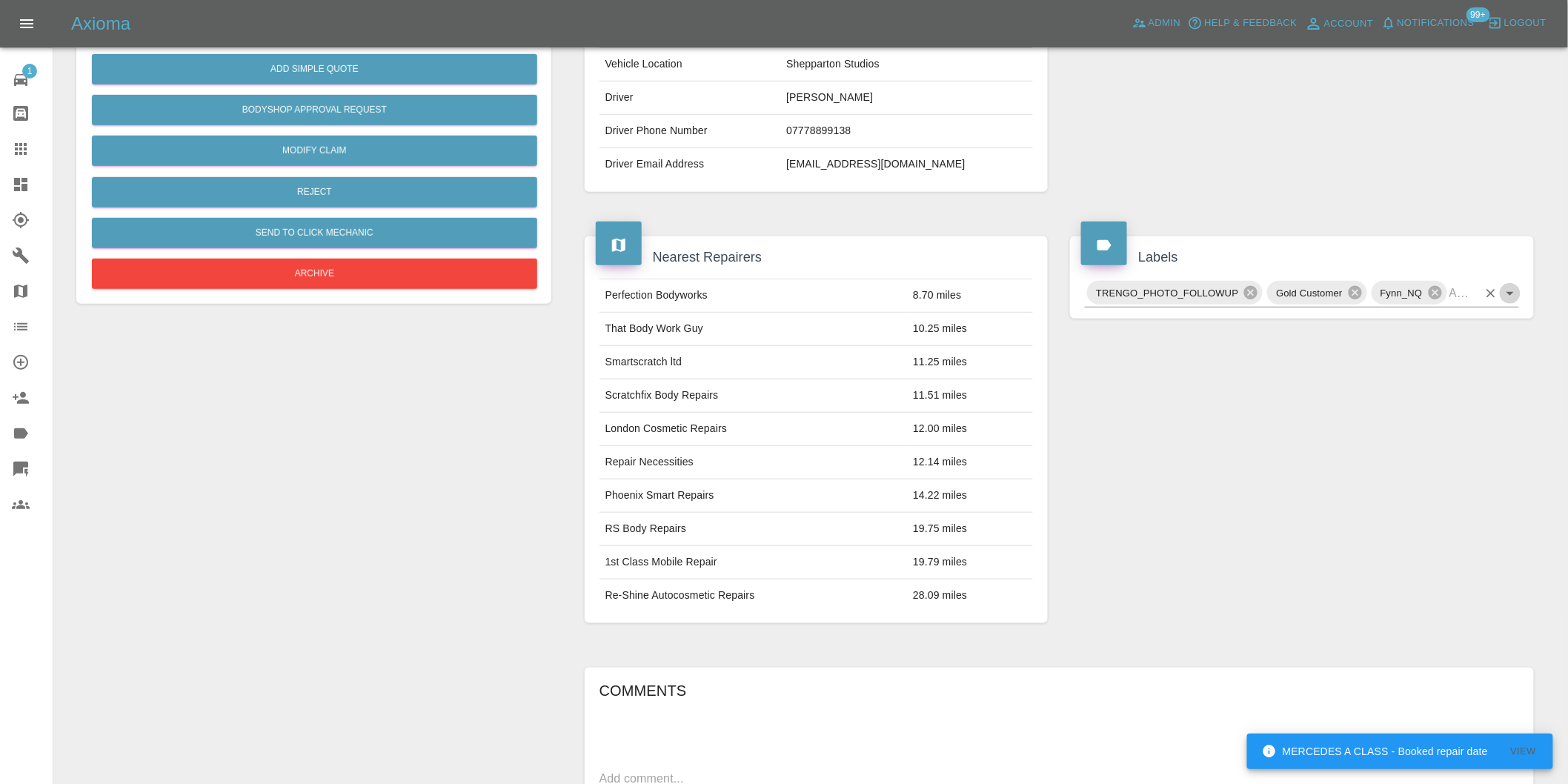
click at [1509, 296] on icon "Open" at bounding box center [1511, 294] width 18 height 18
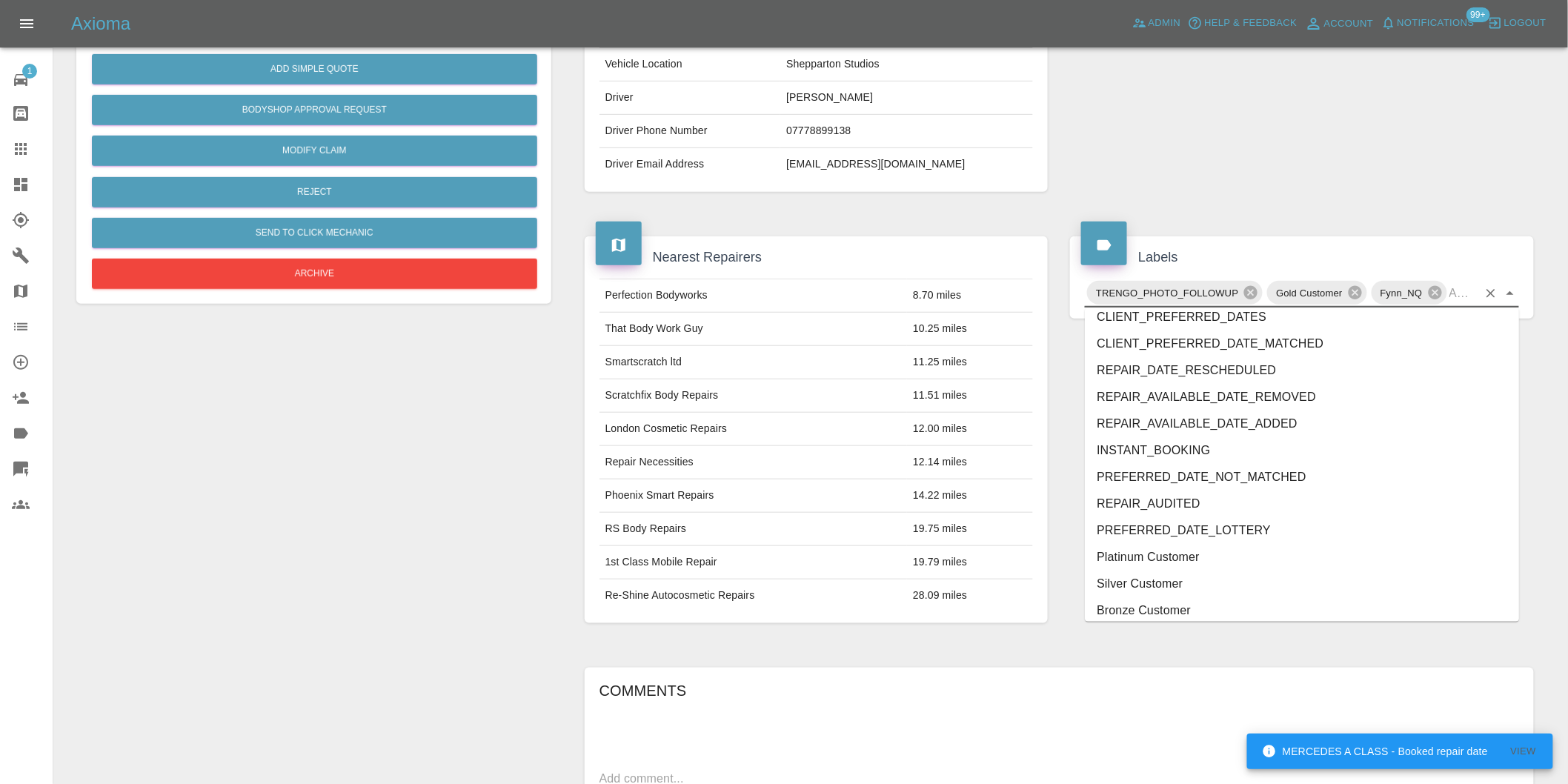
scroll to position [3139, 0]
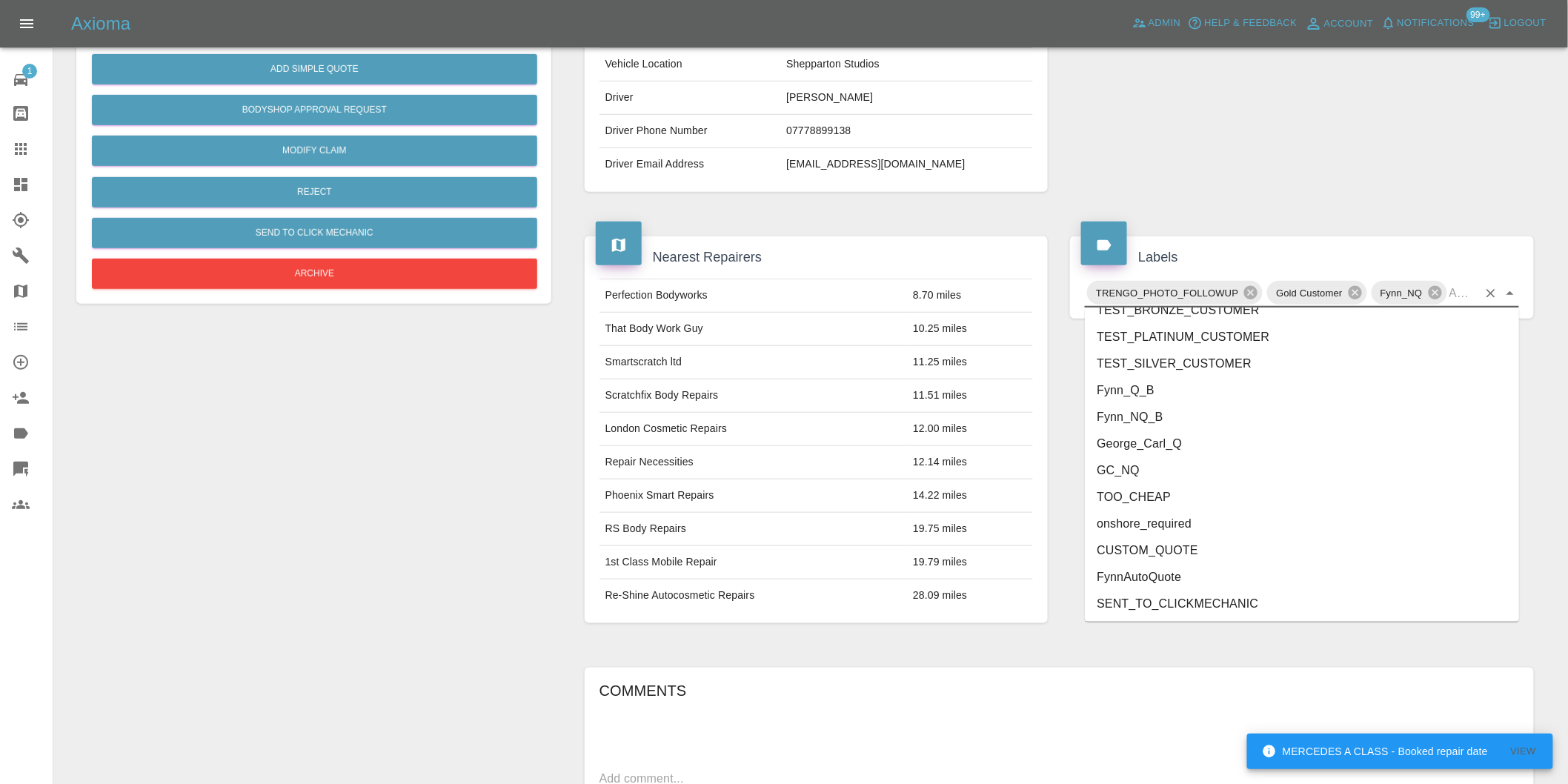
click at [1177, 444] on li "George_Carl_Q" at bounding box center [1302, 444] width 435 height 27
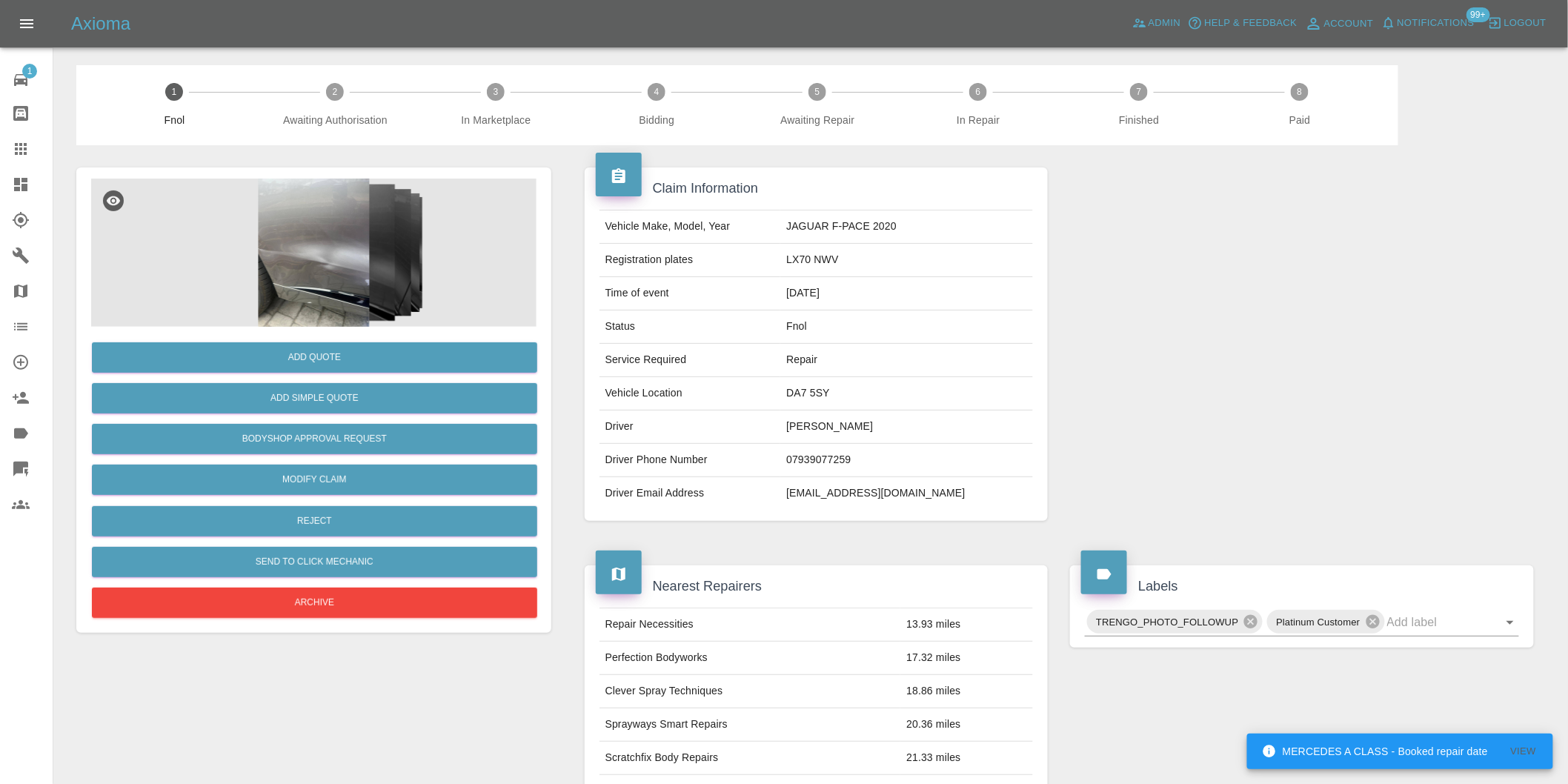
click at [313, 240] on img at bounding box center [313, 252] width 445 height 148
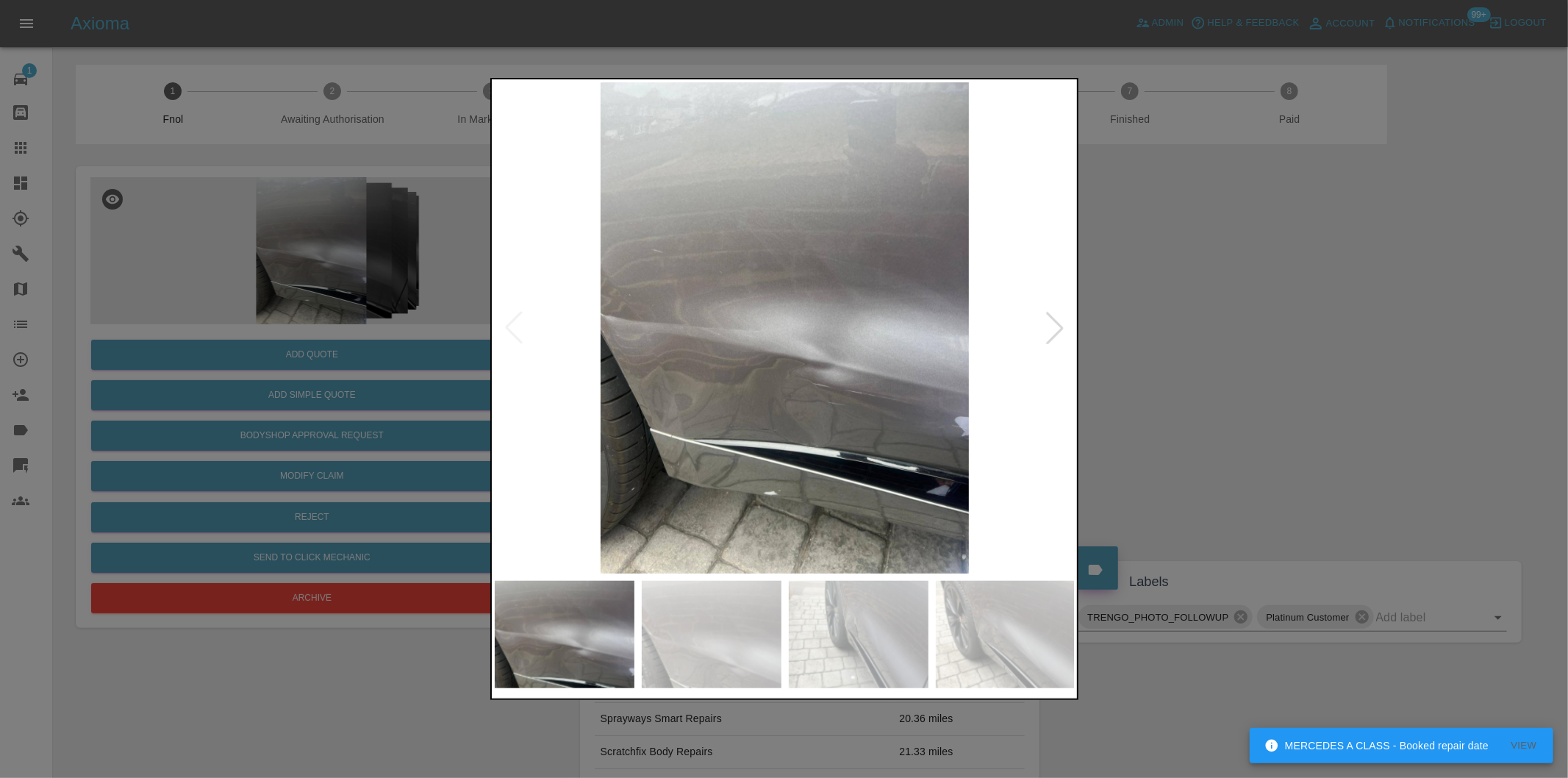
click at [1049, 334] on div at bounding box center [1055, 328] width 32 height 32
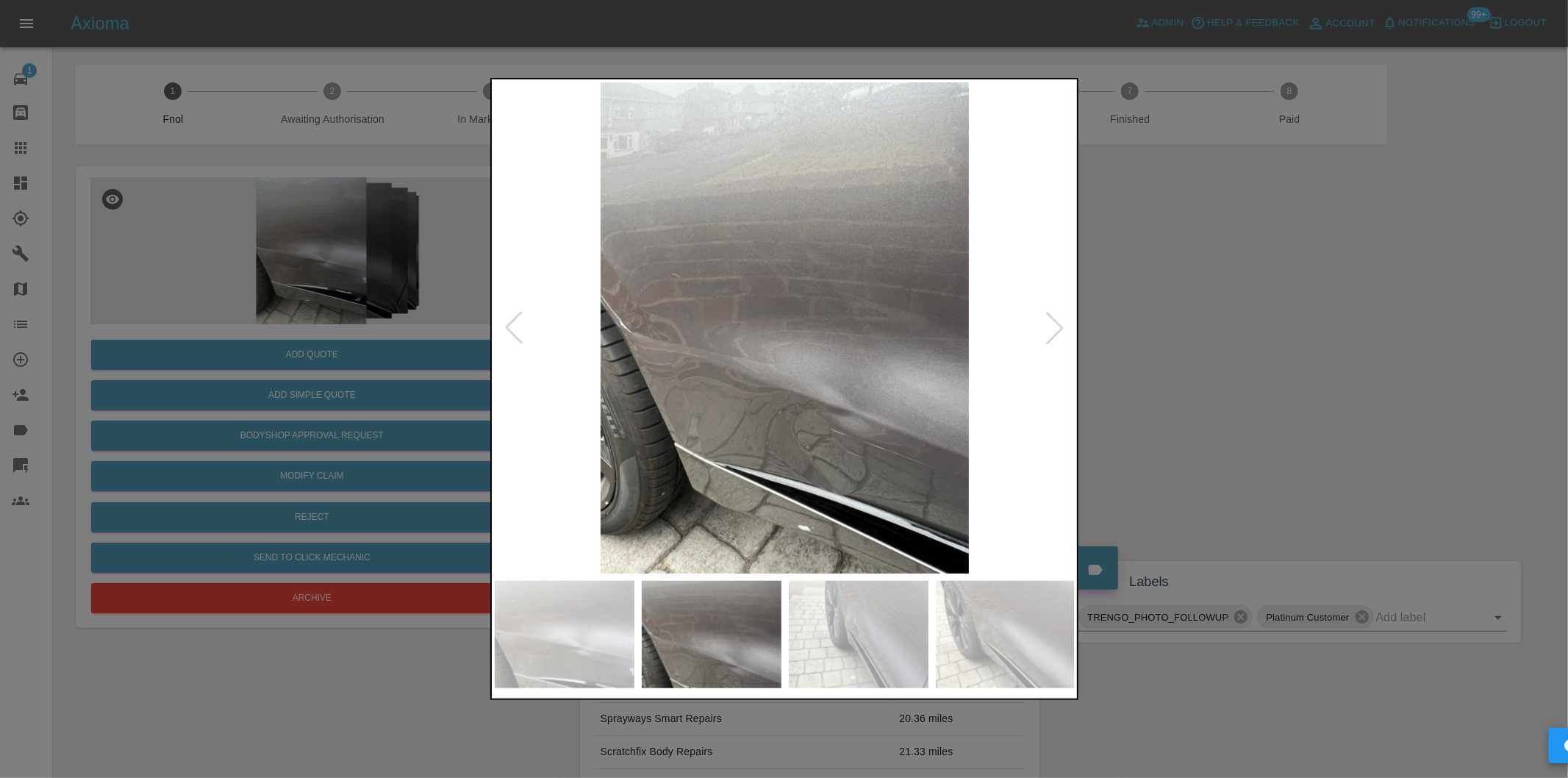
click at [1049, 334] on div at bounding box center [1055, 328] width 32 height 32
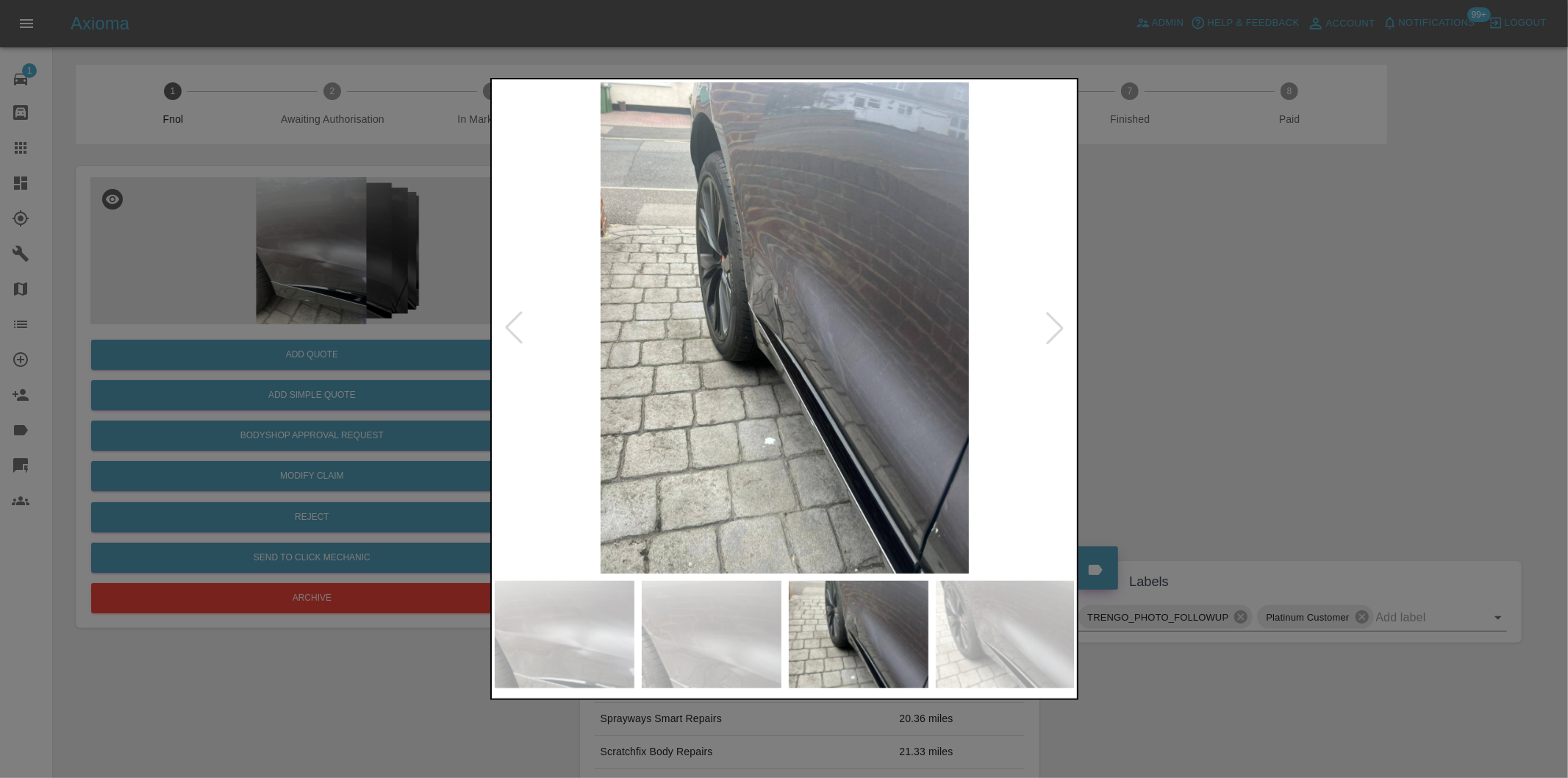
click at [1049, 334] on div at bounding box center [1055, 328] width 32 height 32
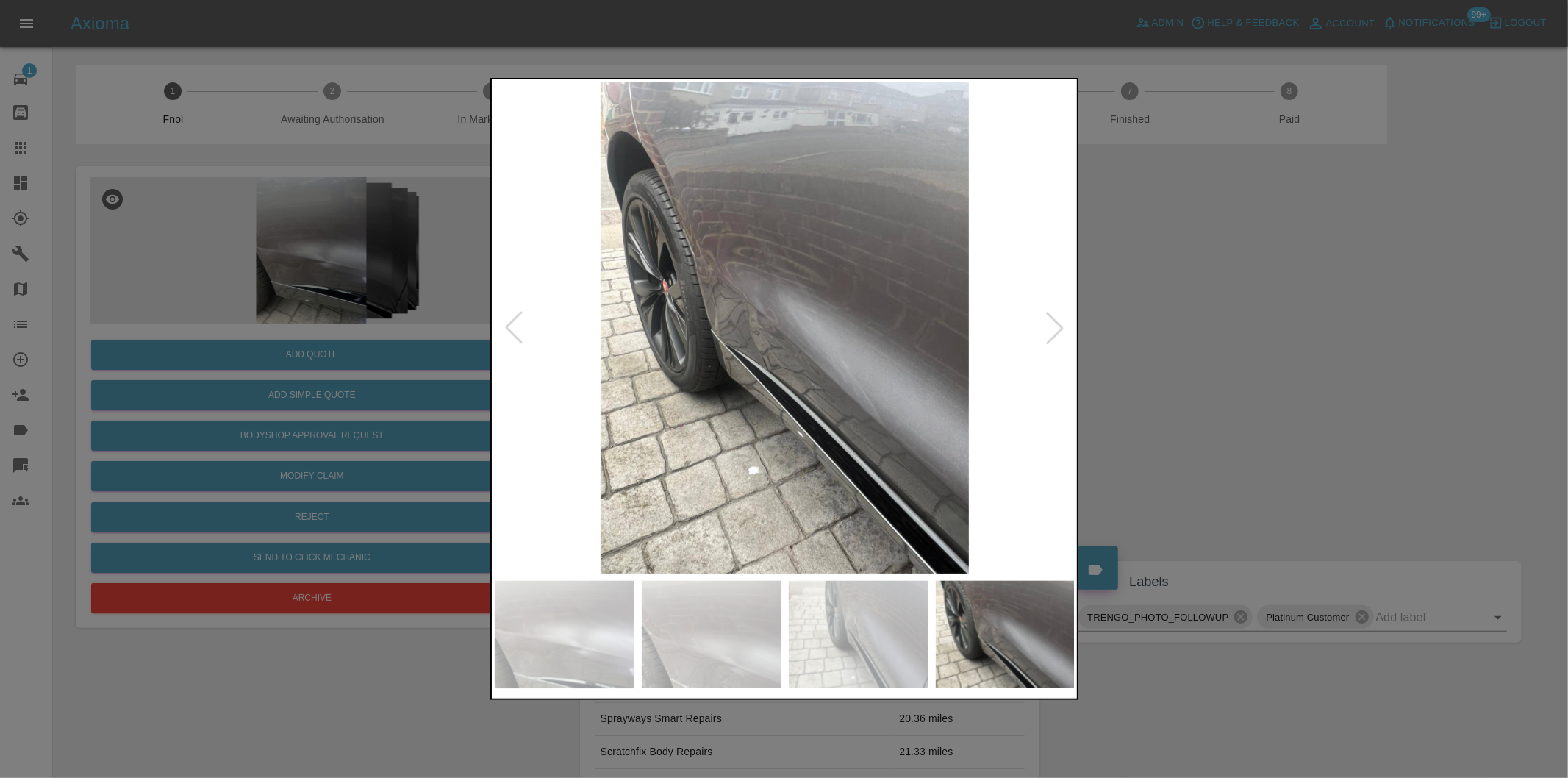
click at [1049, 334] on div at bounding box center [1055, 328] width 32 height 32
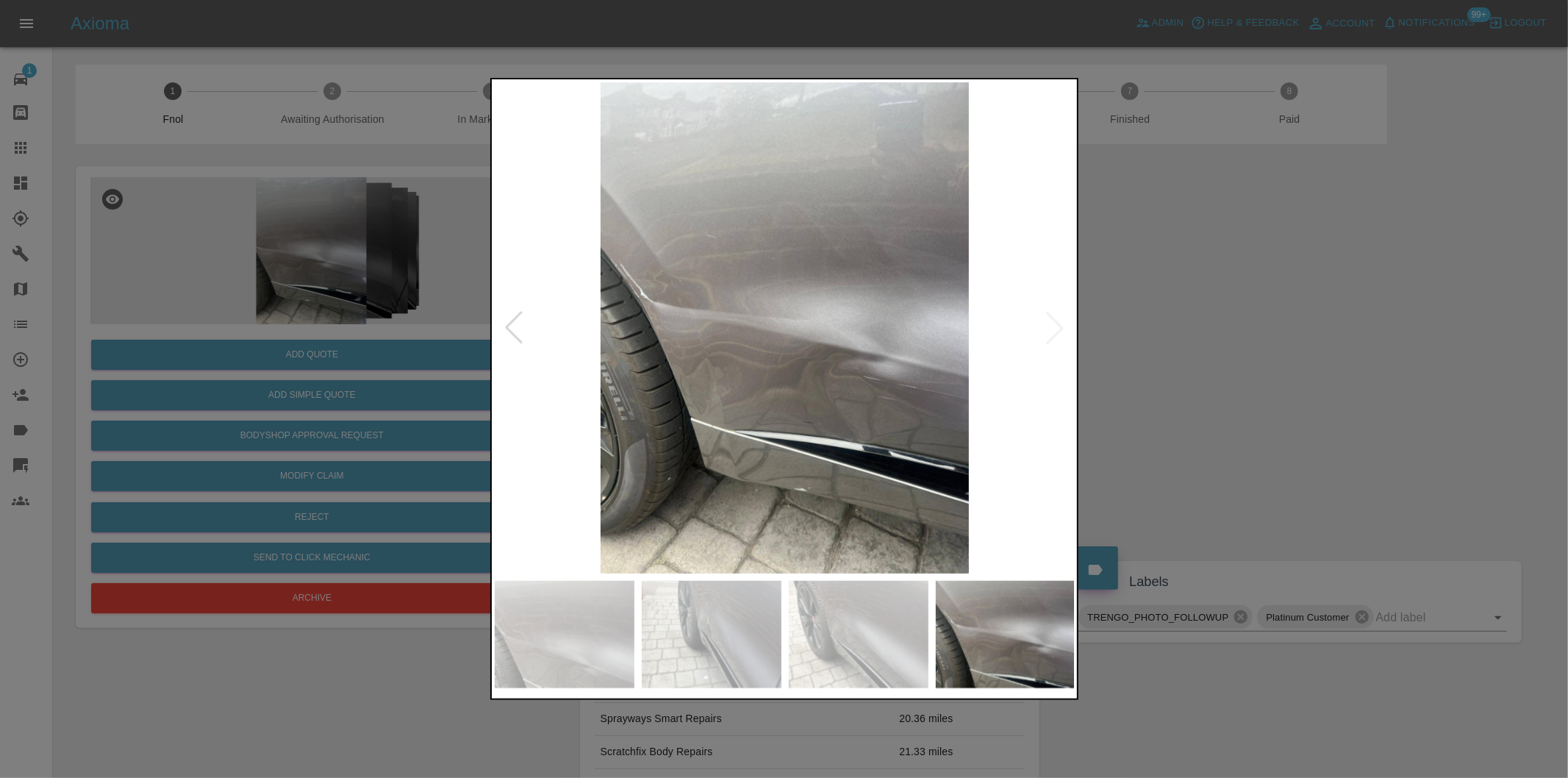
click at [1051, 333] on img at bounding box center [785, 327] width 580 height 491
drag, startPoint x: 1342, startPoint y: 413, endPoint x: 1404, endPoint y: 486, distance: 95.8
click at [1343, 413] on div at bounding box center [784, 389] width 1568 height 778
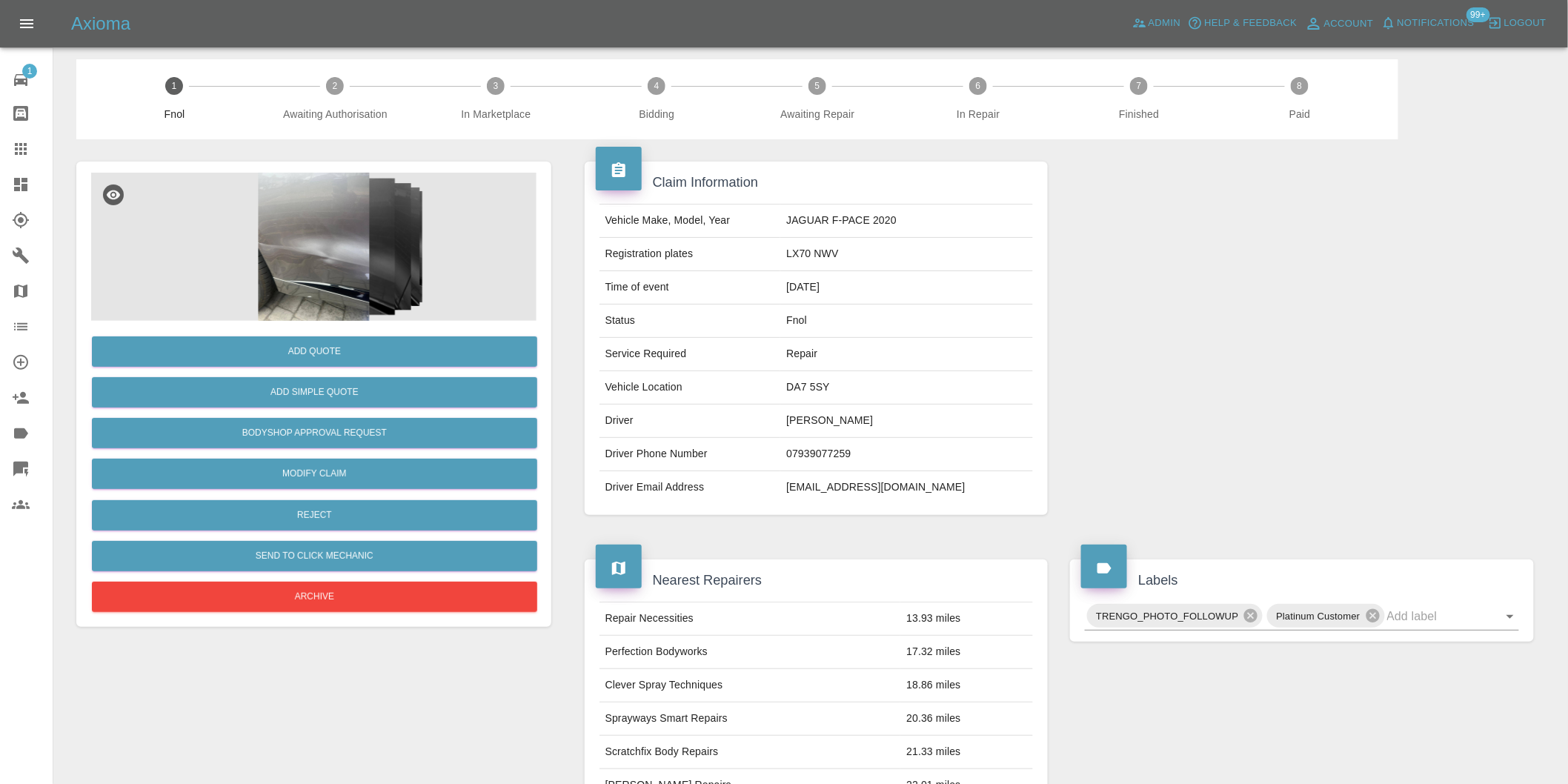
scroll to position [329, 0]
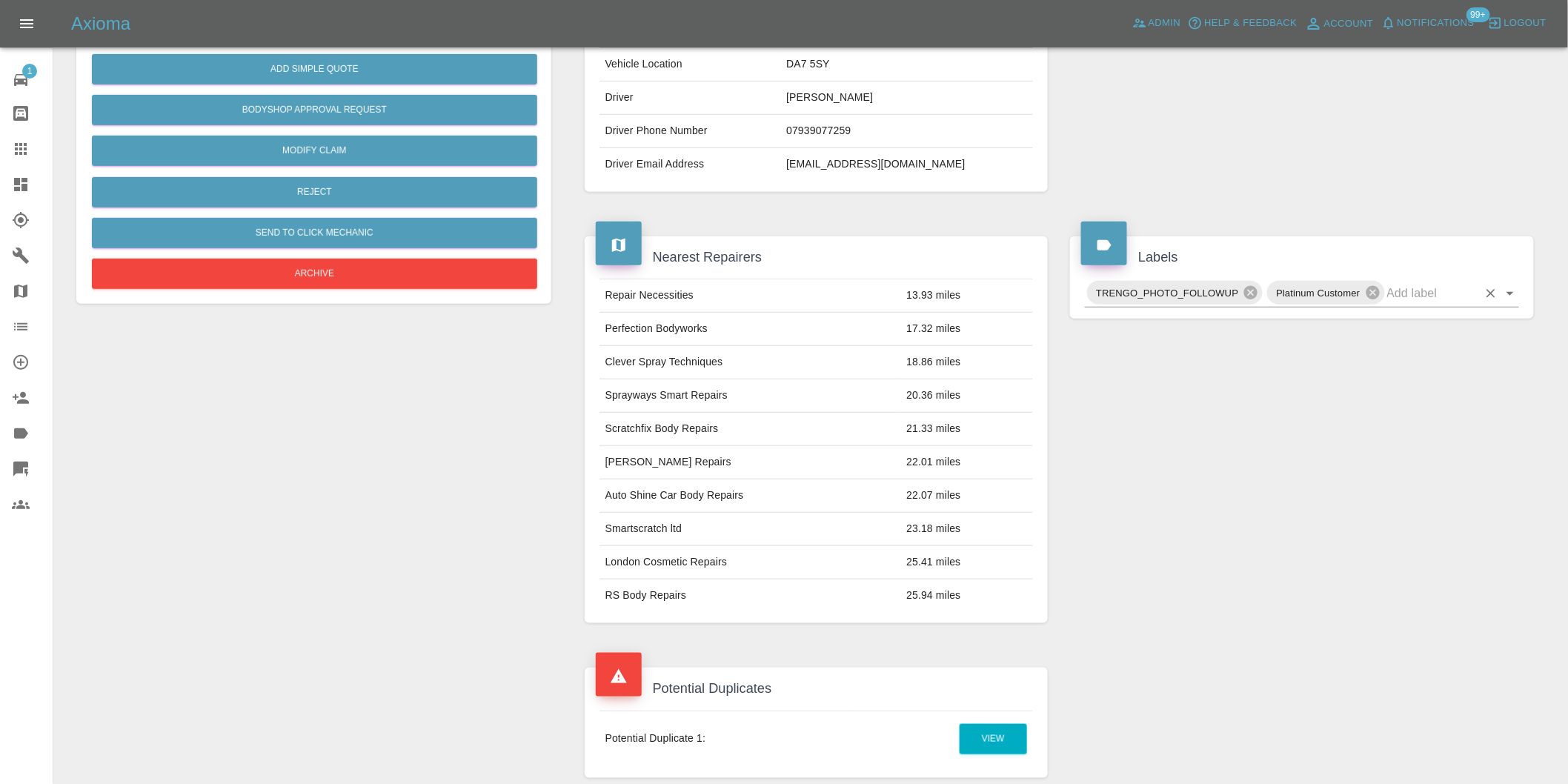
click at [1514, 295] on icon "Open" at bounding box center [1511, 294] width 18 height 18
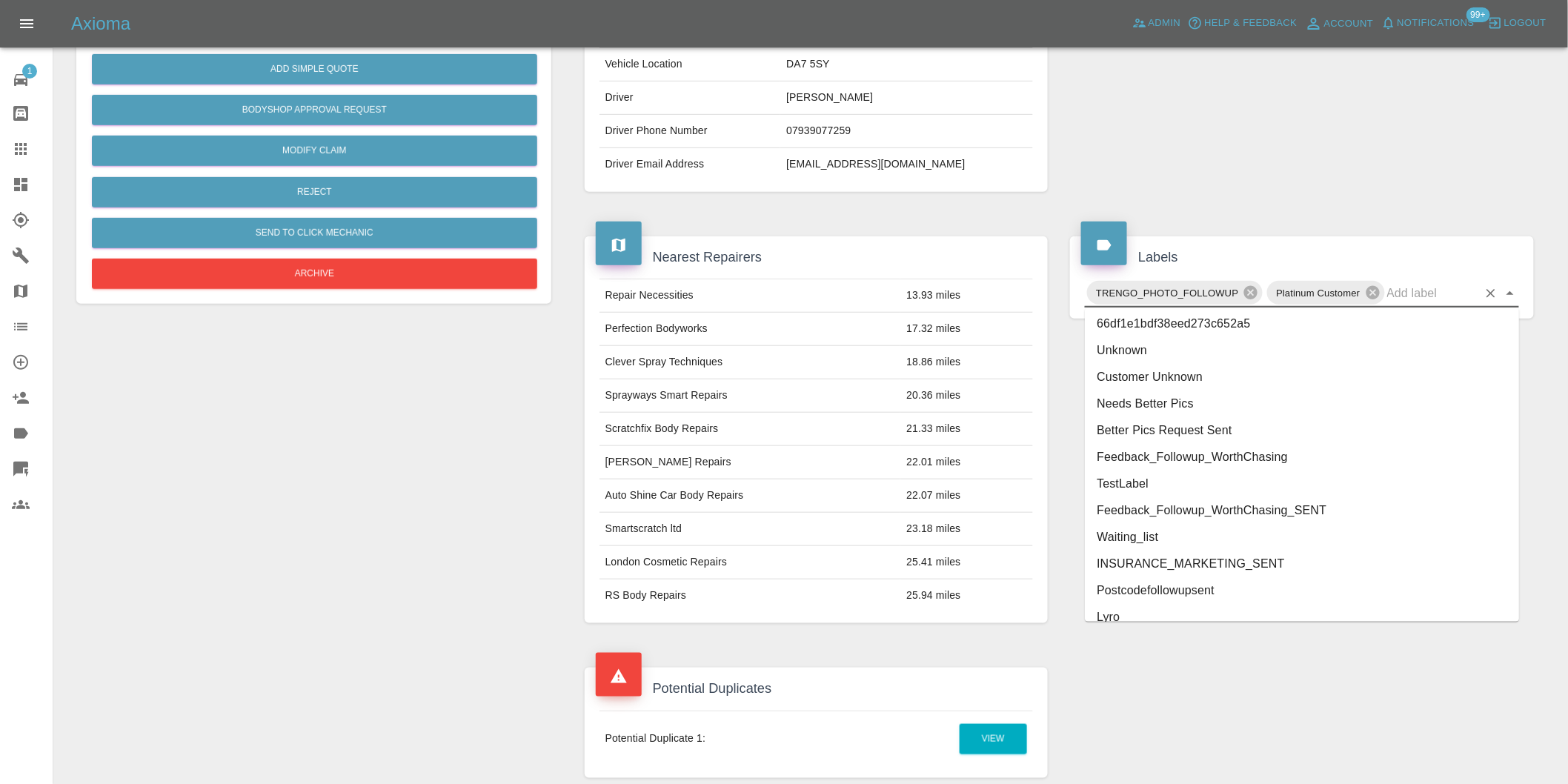
scroll to position [3165, 0]
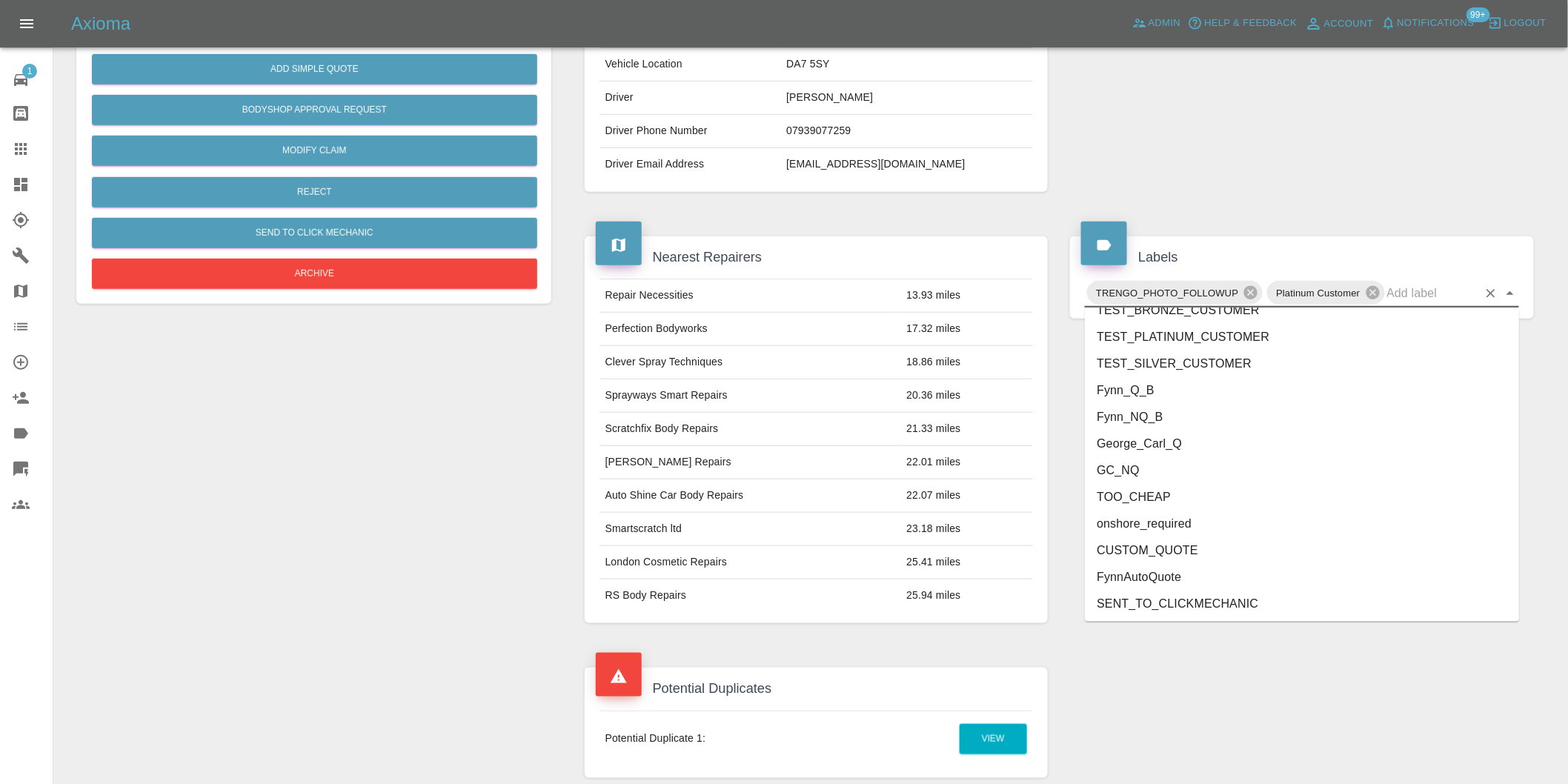
click at [1162, 447] on li "George_Carl_Q" at bounding box center [1302, 444] width 435 height 27
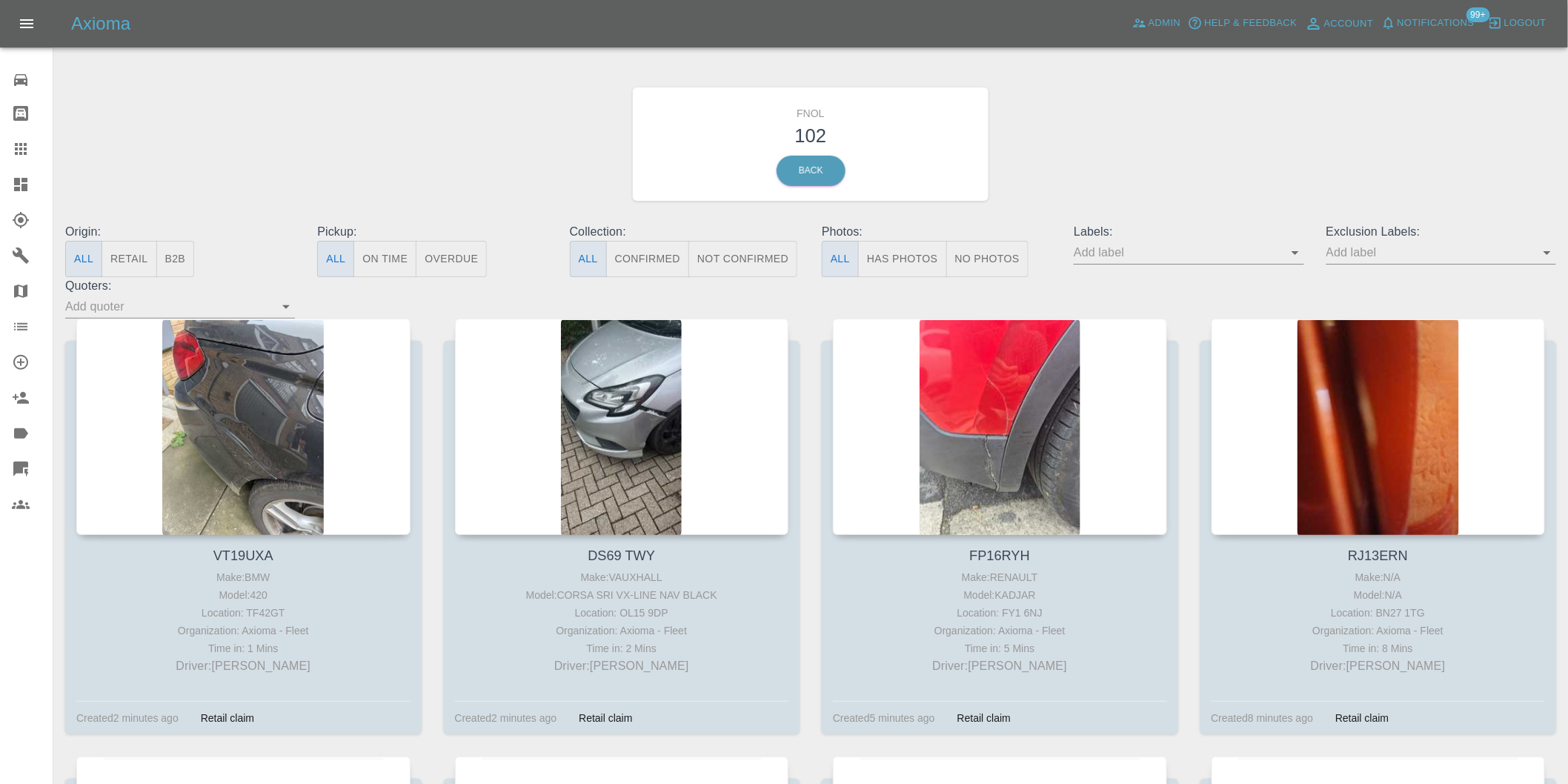
click at [902, 249] on button "Has Photos" at bounding box center [903, 259] width 89 height 36
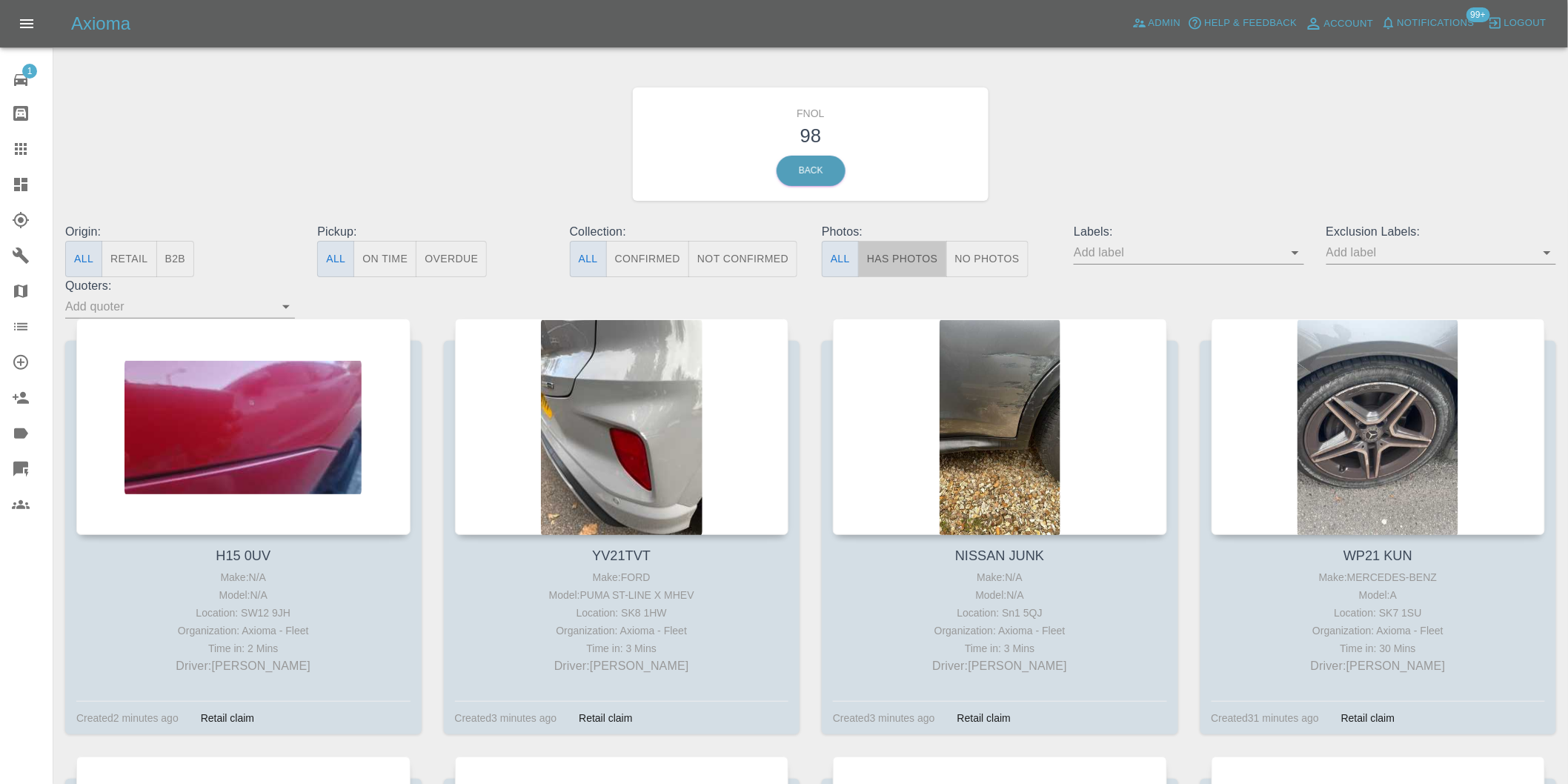
click at [876, 256] on button "Has Photos" at bounding box center [903, 259] width 89 height 36
click at [1544, 250] on icon "Open" at bounding box center [1548, 253] width 18 height 18
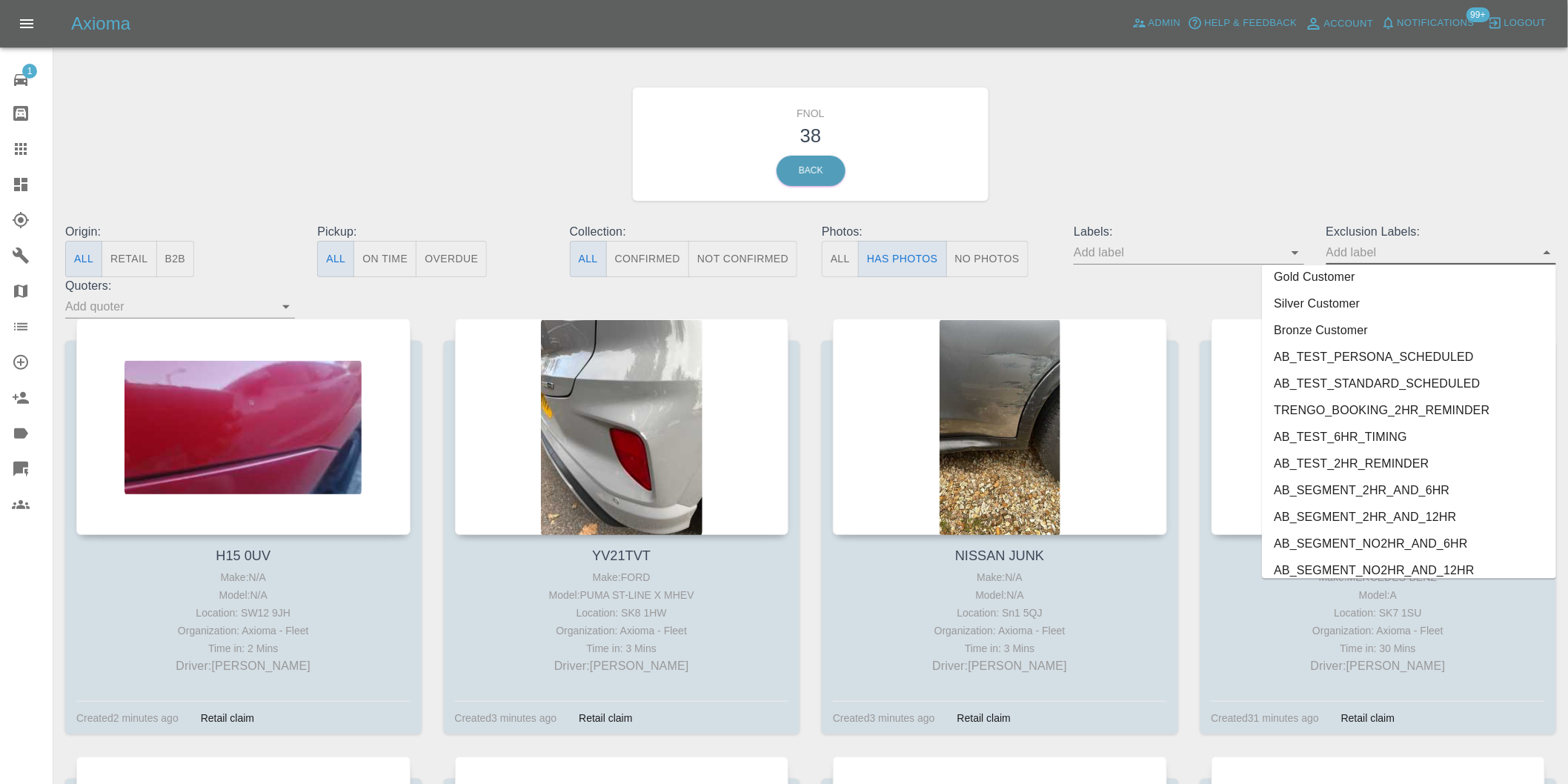
scroll to position [3219, 0]
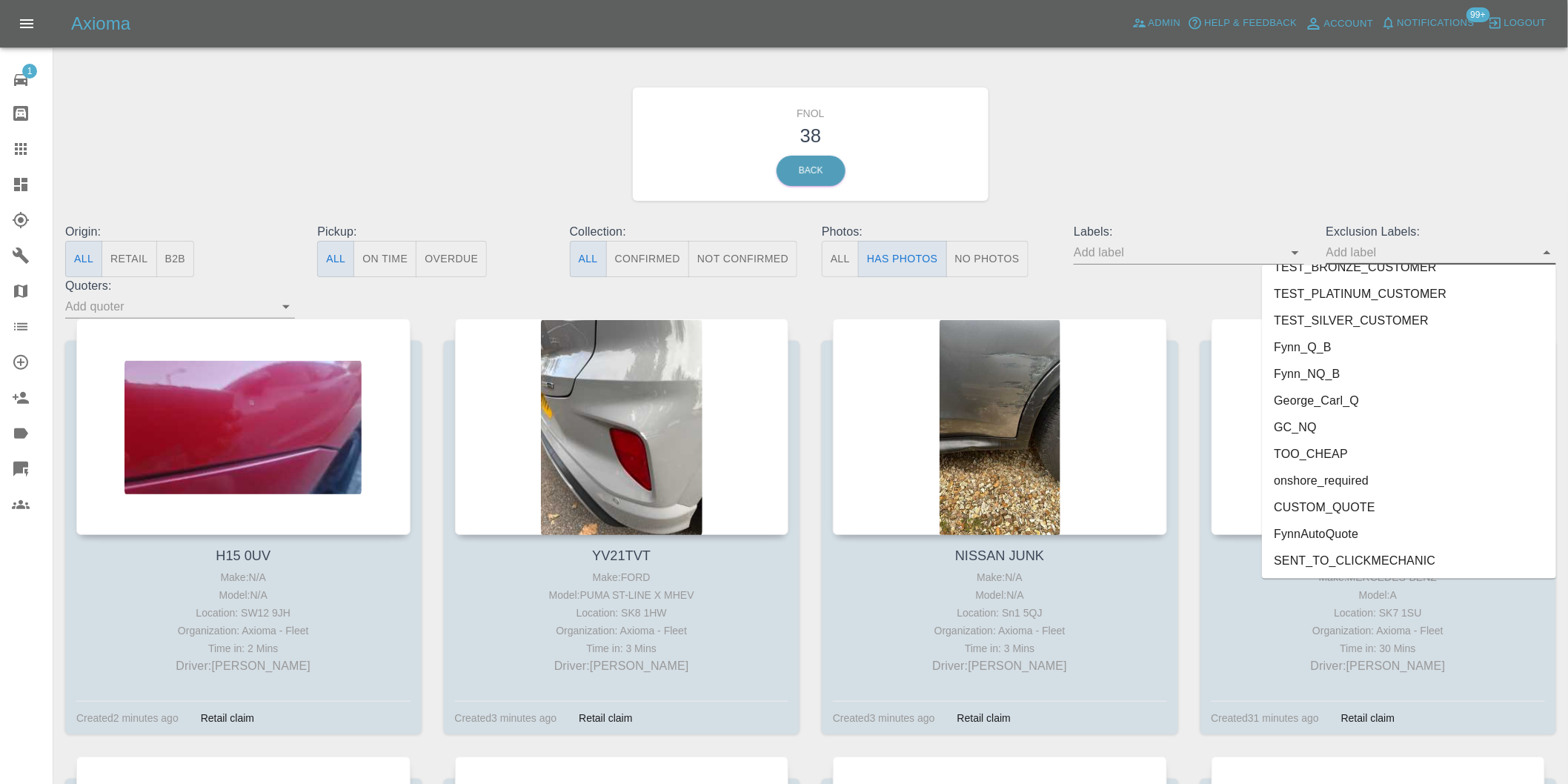
click at [1327, 398] on li "George_Carl_Q" at bounding box center [1409, 401] width 295 height 27
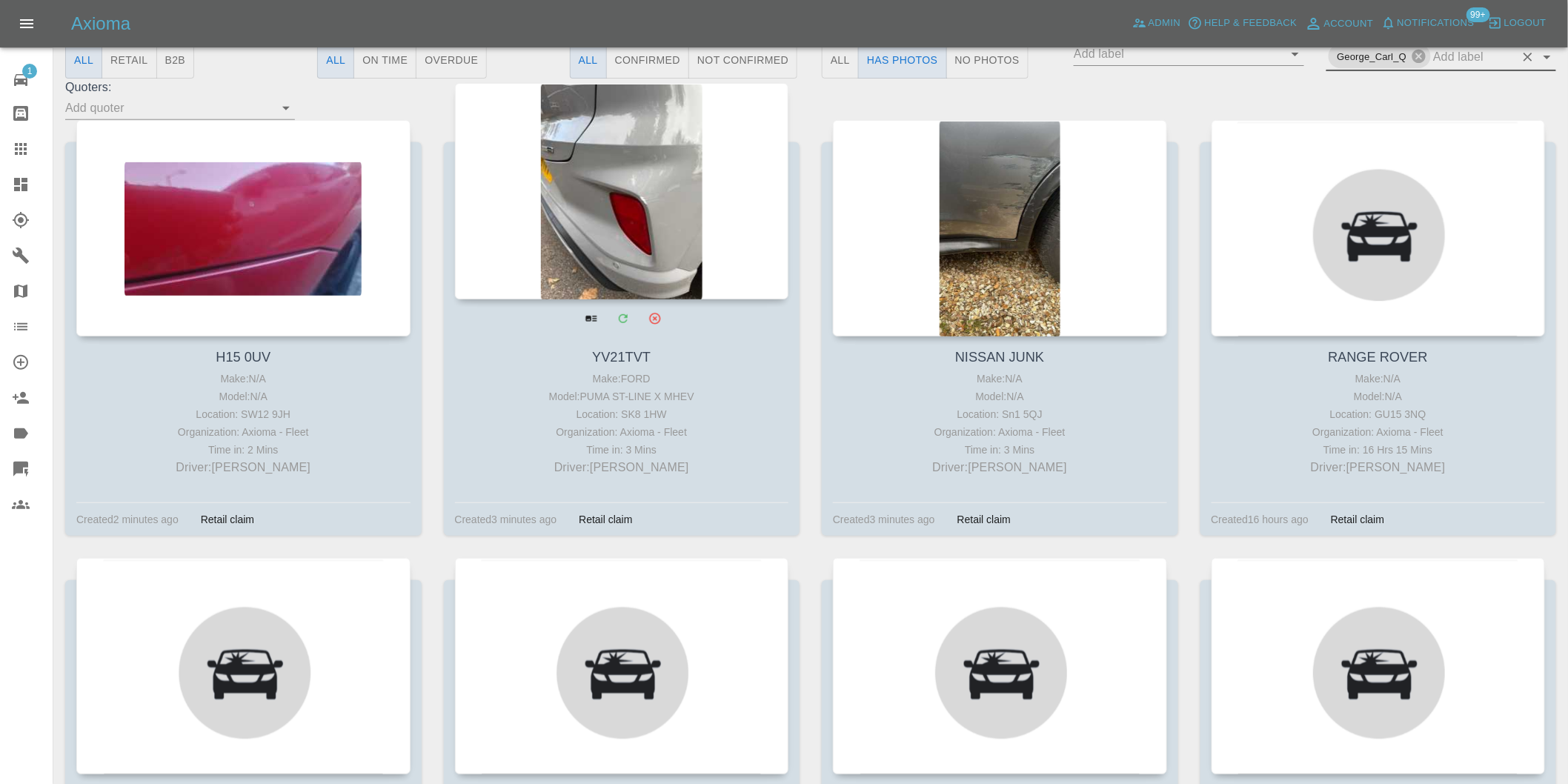
scroll to position [247, 0]
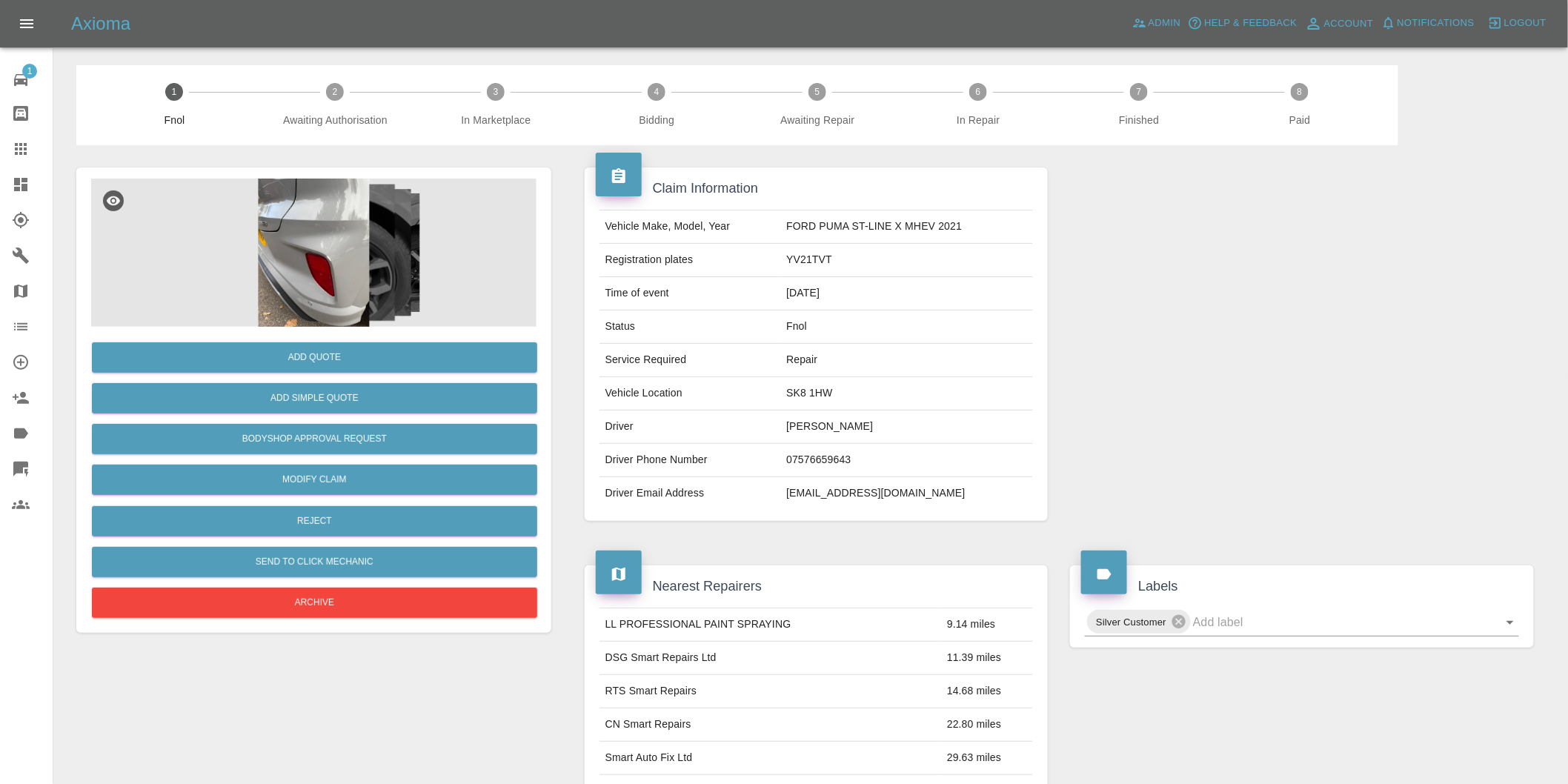
click at [321, 225] on img at bounding box center [313, 252] width 445 height 148
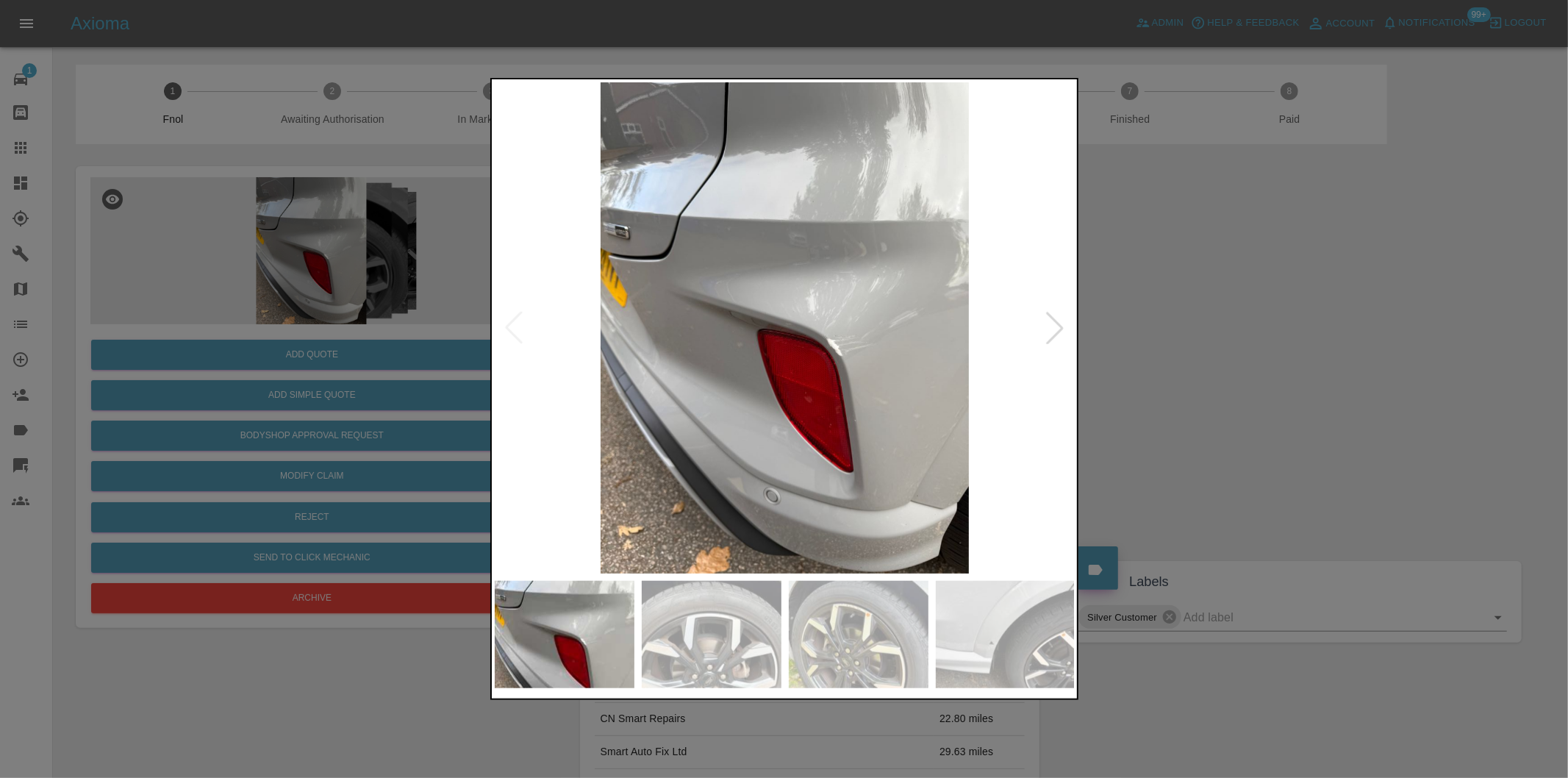
click at [1041, 332] on div at bounding box center [1055, 328] width 32 height 32
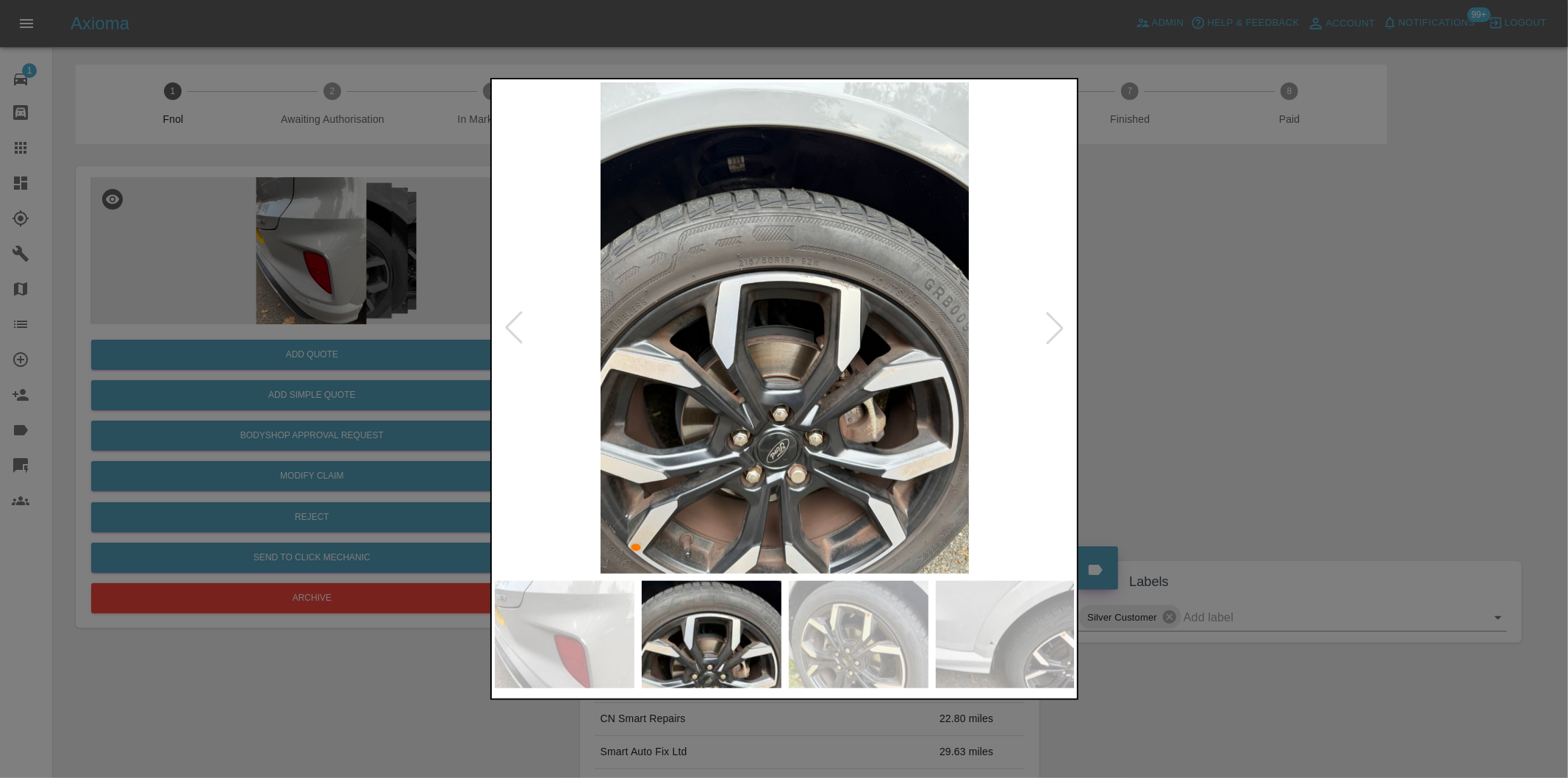
click at [1046, 329] on div at bounding box center [1055, 328] width 32 height 32
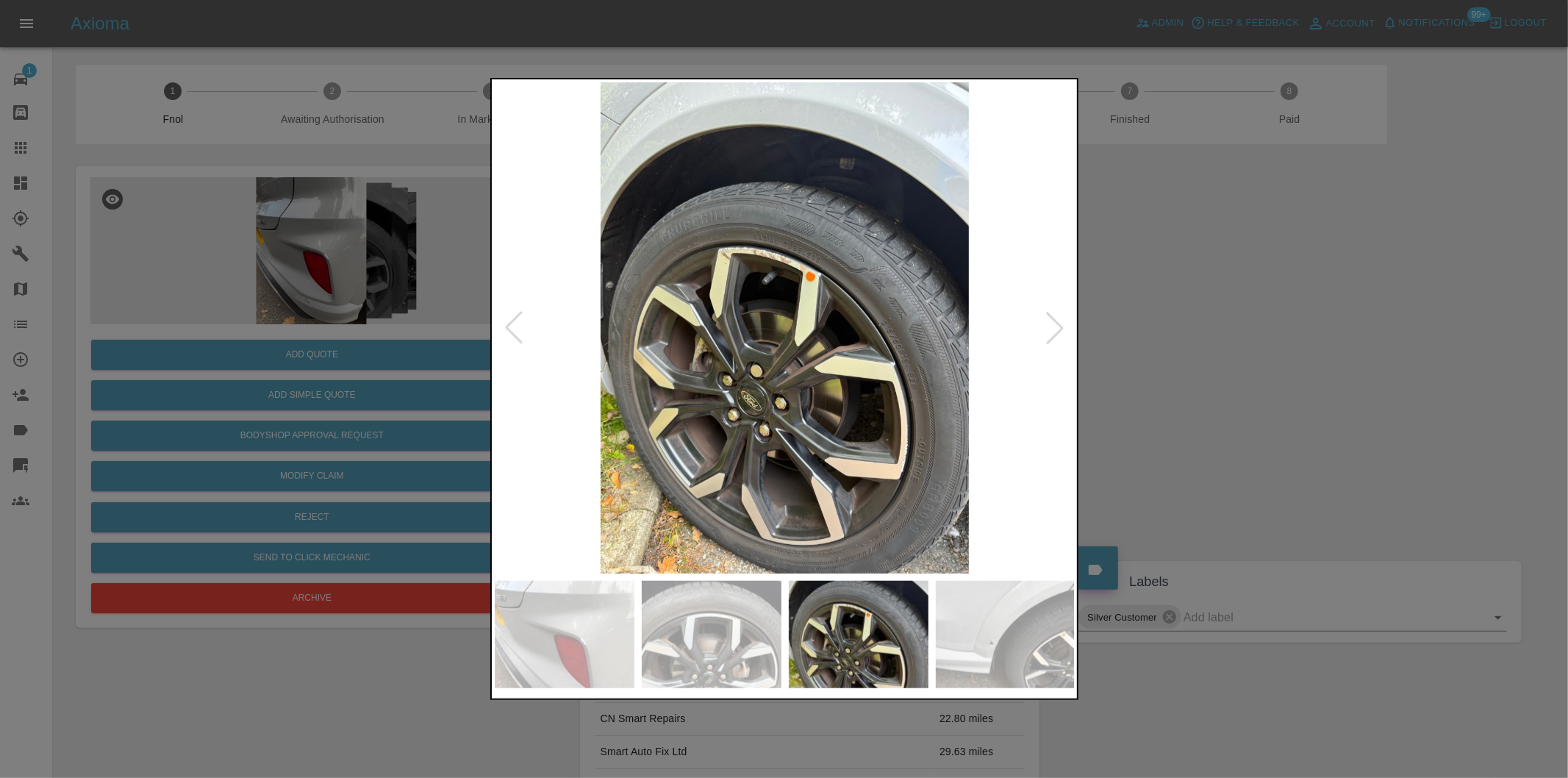
click at [1046, 329] on div at bounding box center [1055, 328] width 32 height 32
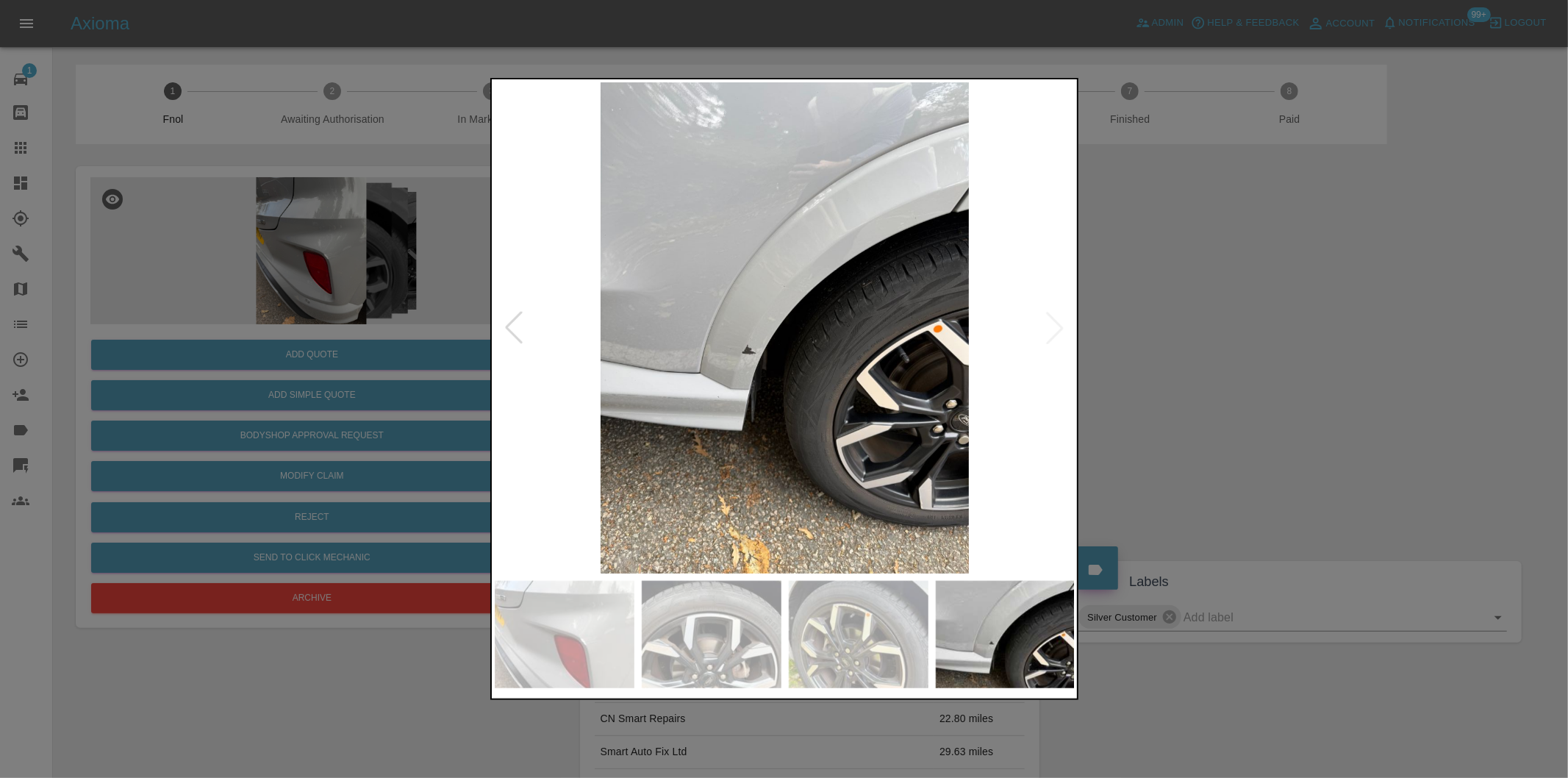
drag, startPoint x: 1233, startPoint y: 328, endPoint x: 1170, endPoint y: 329, distance: 63.0
click at [1230, 329] on div at bounding box center [784, 389] width 1568 height 778
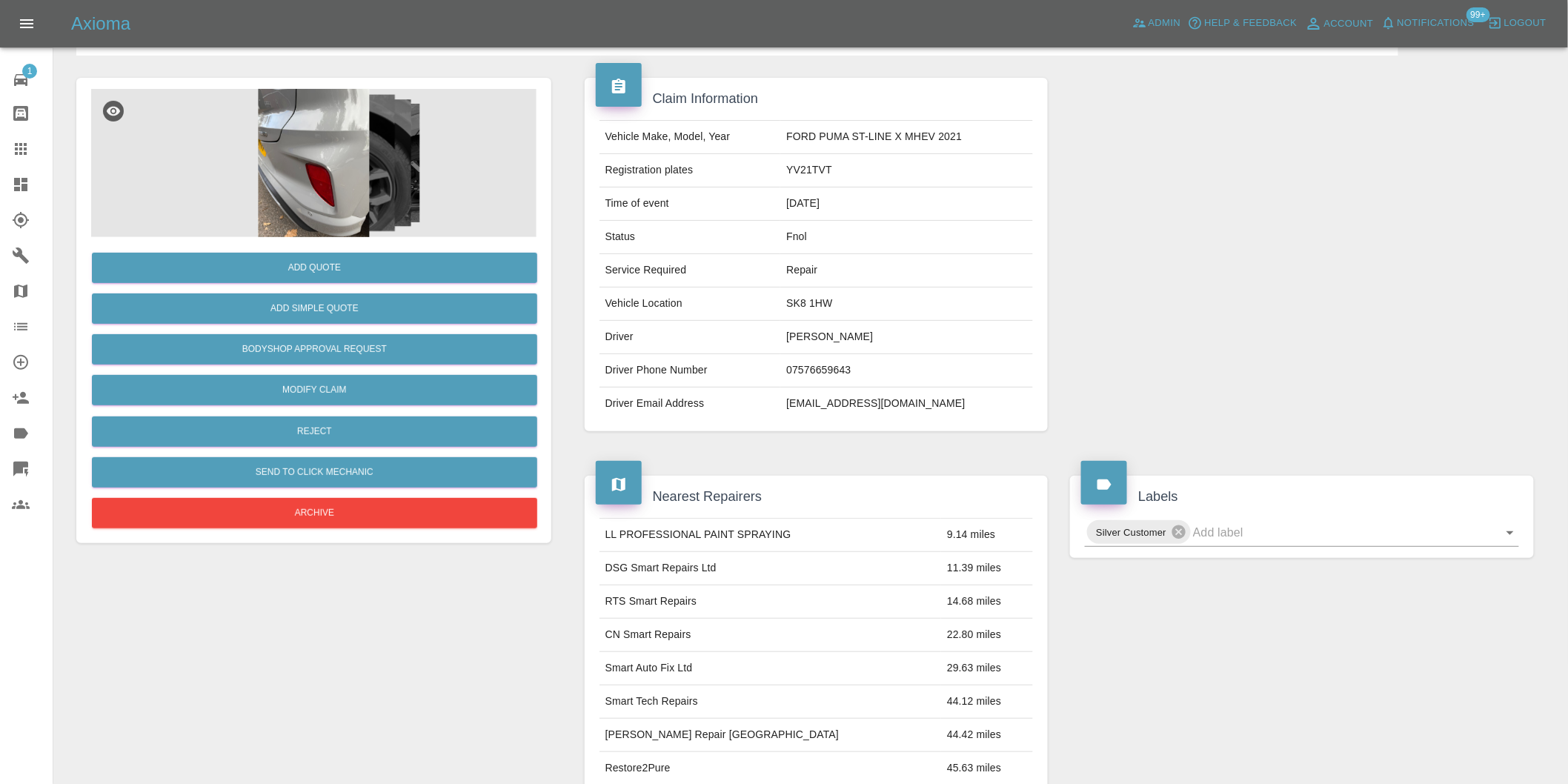
scroll to position [247, 0]
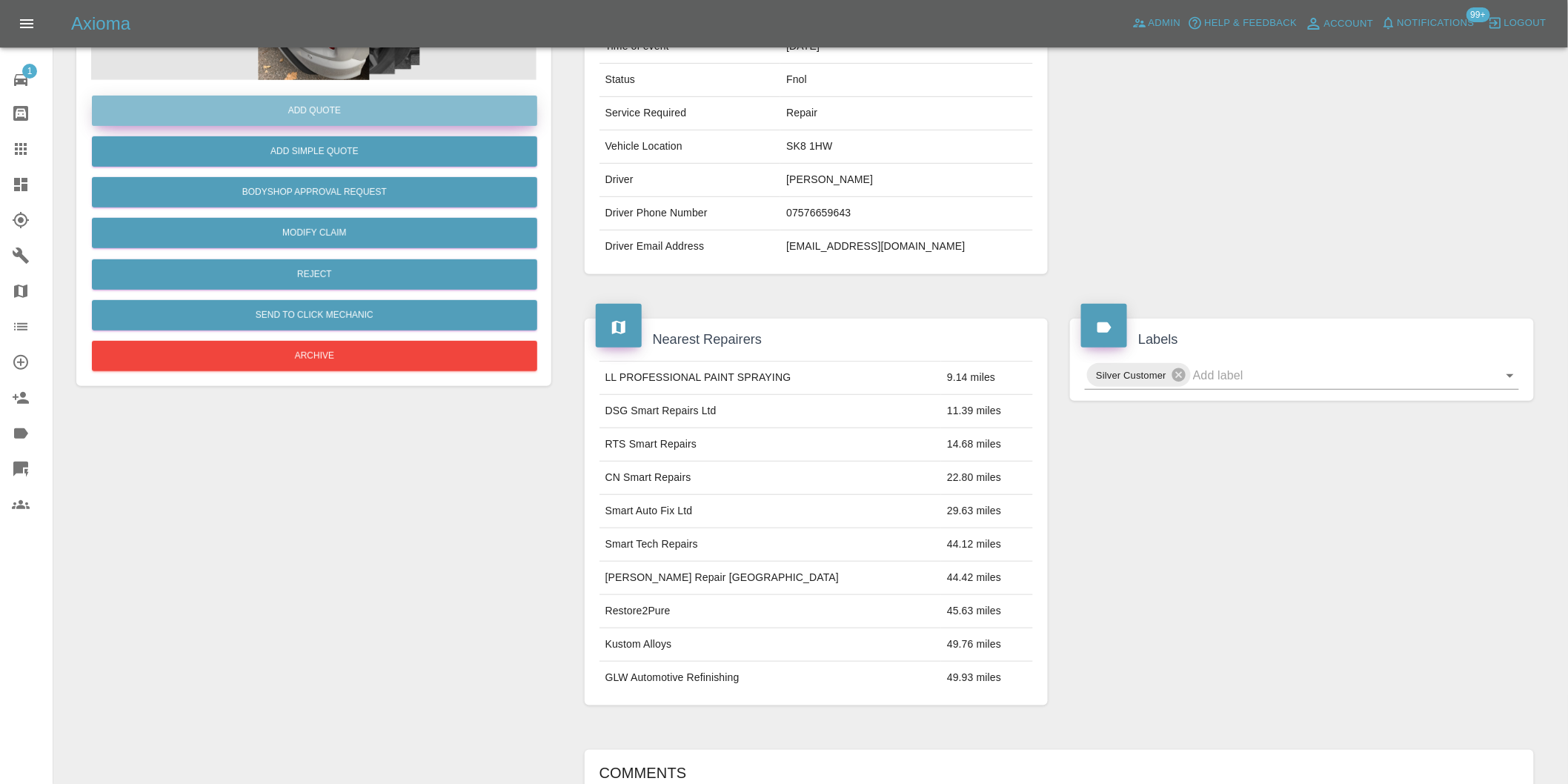
click at [354, 110] on button "Add Quote" at bounding box center [314, 110] width 445 height 30
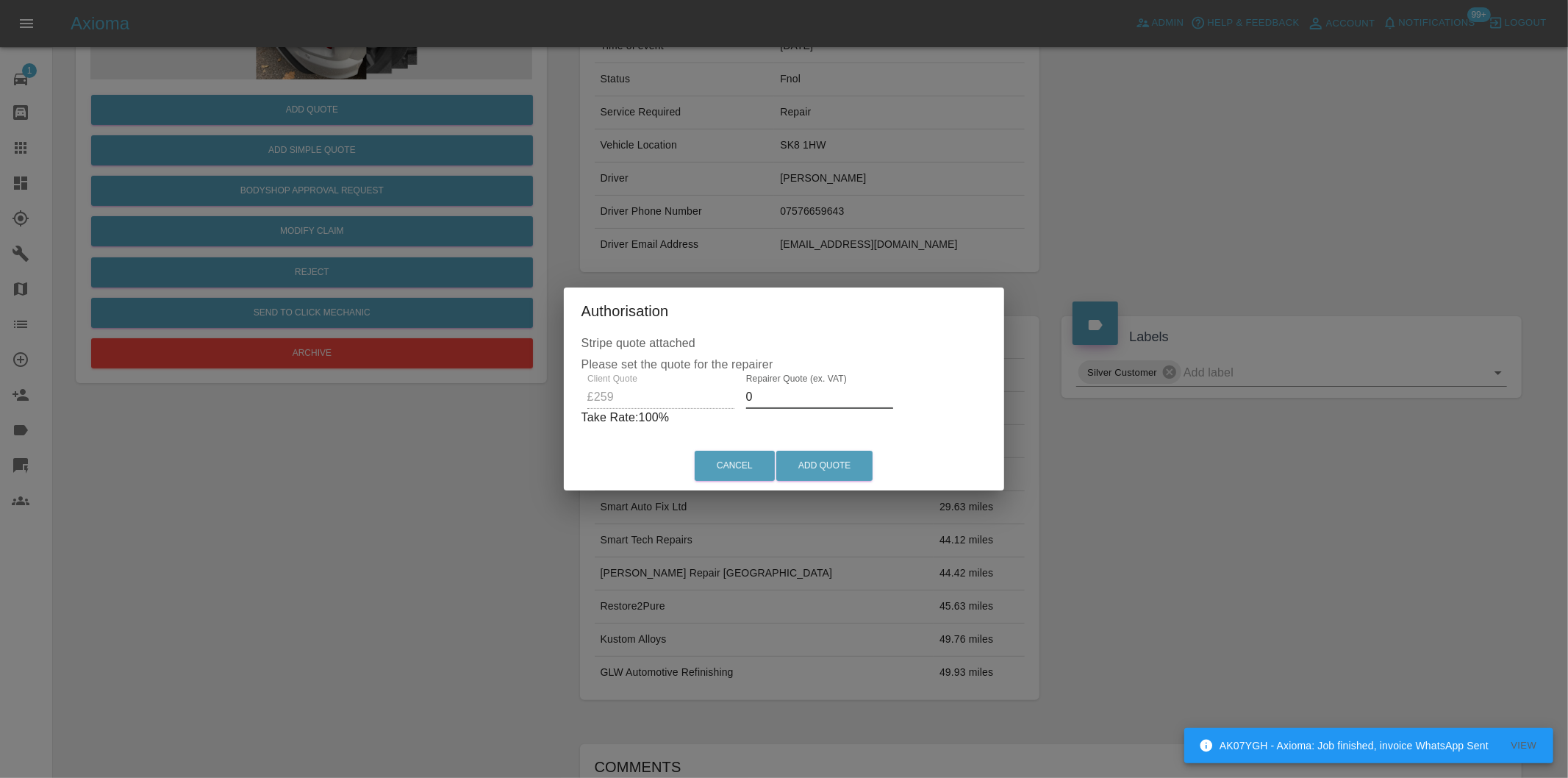
click at [779, 394] on input "0" at bounding box center [819, 397] width 147 height 24
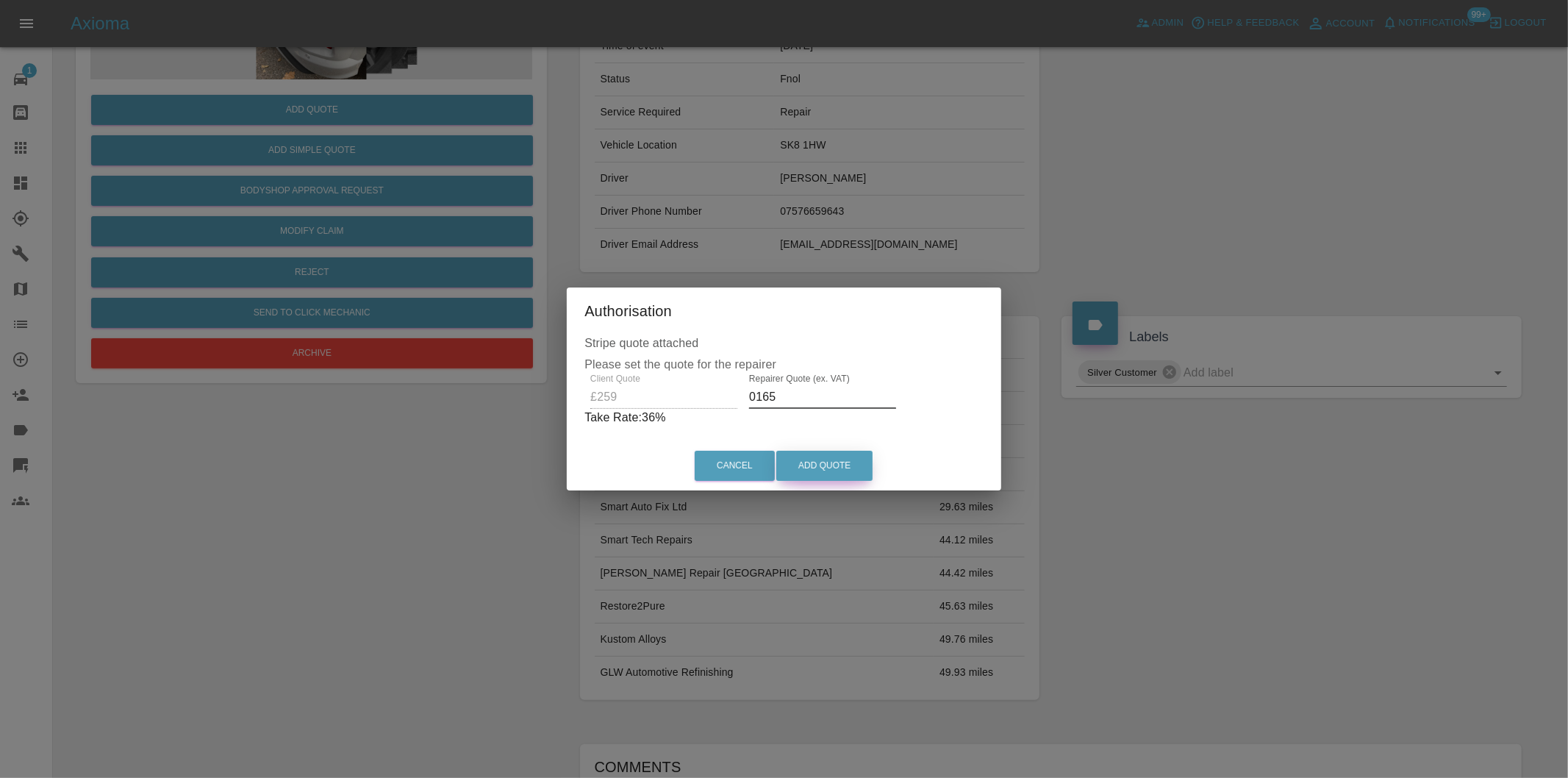
type input "0165"
click at [814, 456] on button "Add Quote" at bounding box center [824, 465] width 97 height 30
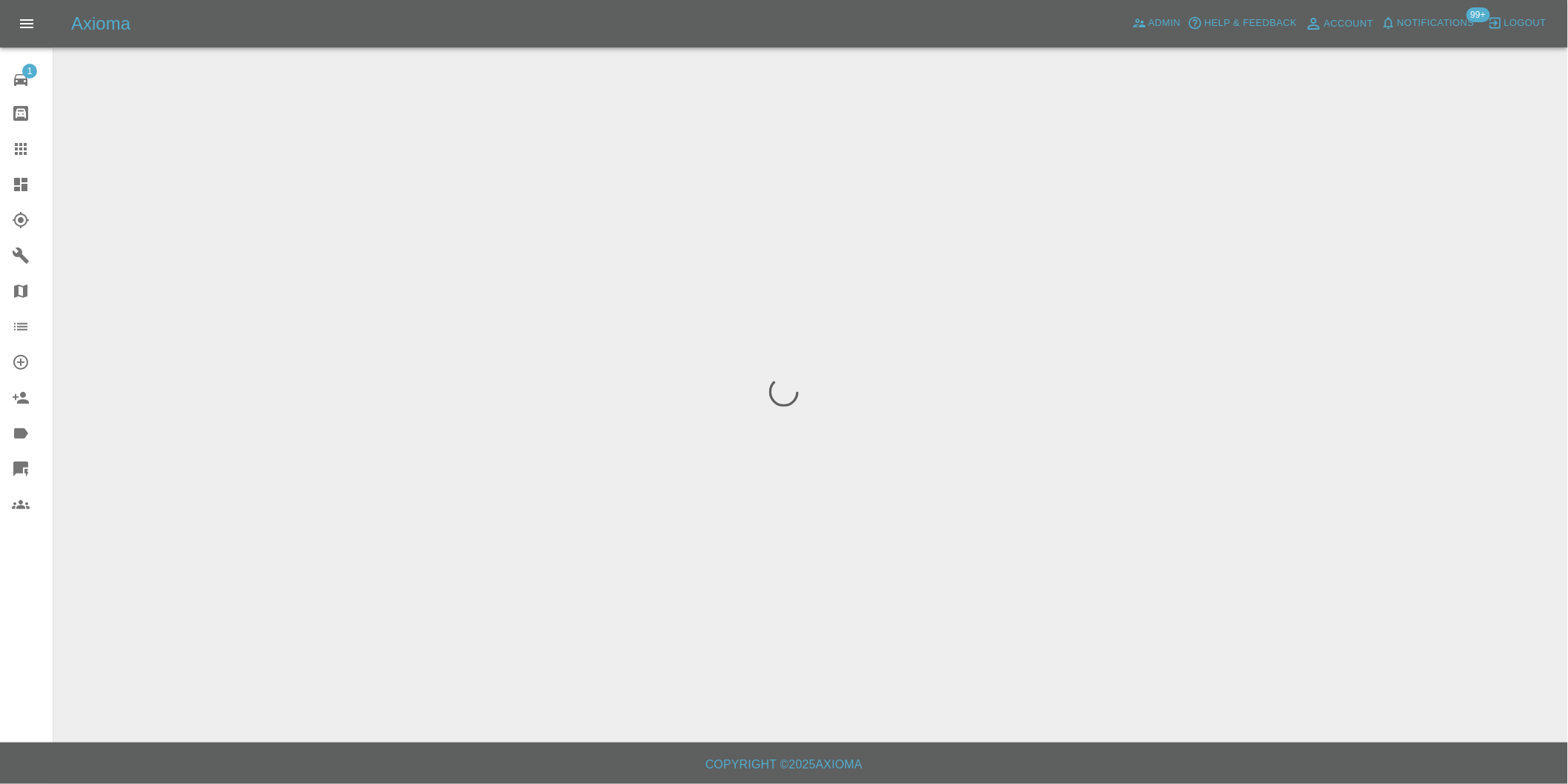
scroll to position [0, 0]
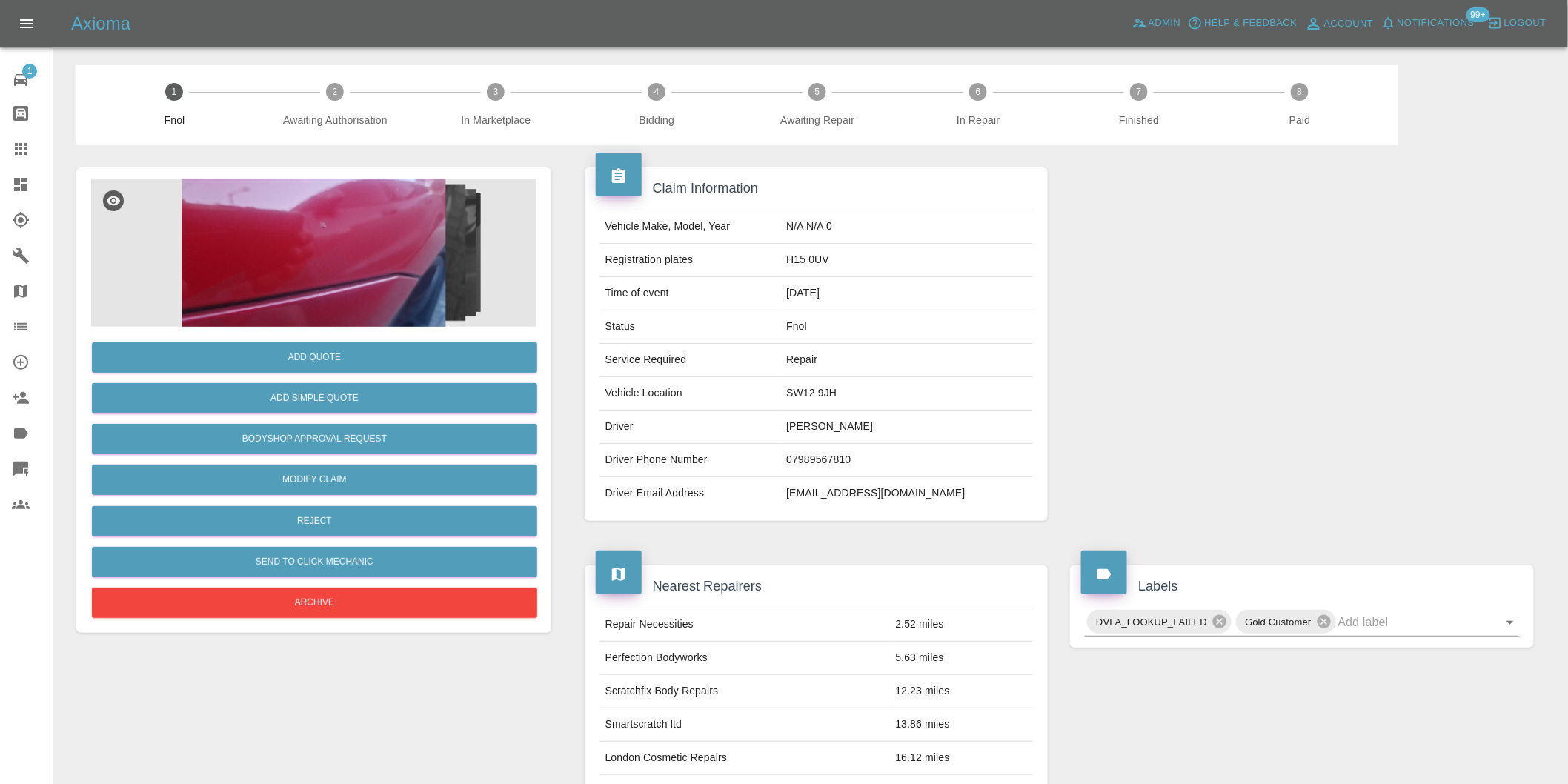
click at [351, 237] on img at bounding box center [313, 252] width 445 height 148
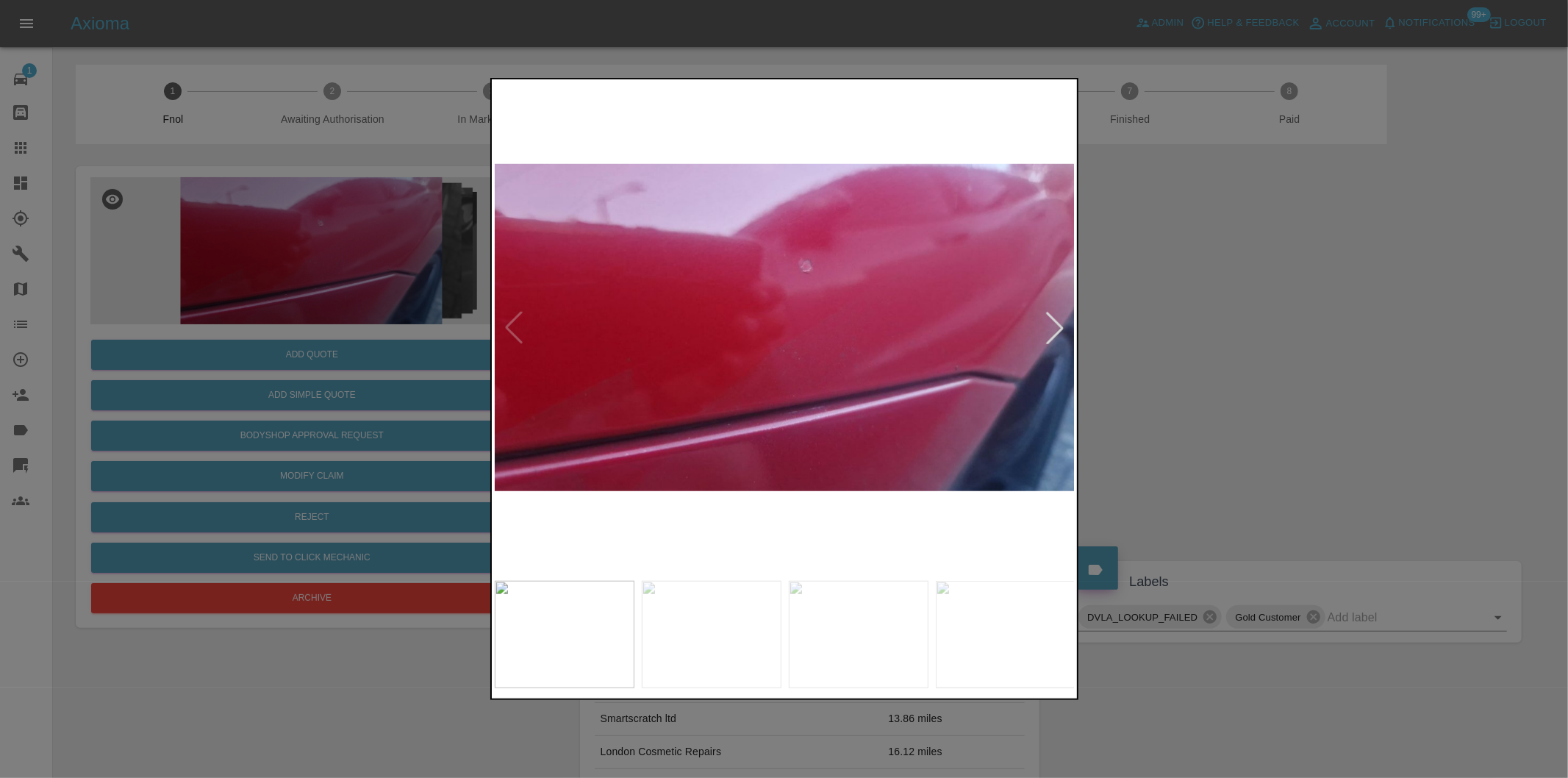
click at [1061, 329] on div at bounding box center [1055, 328] width 32 height 32
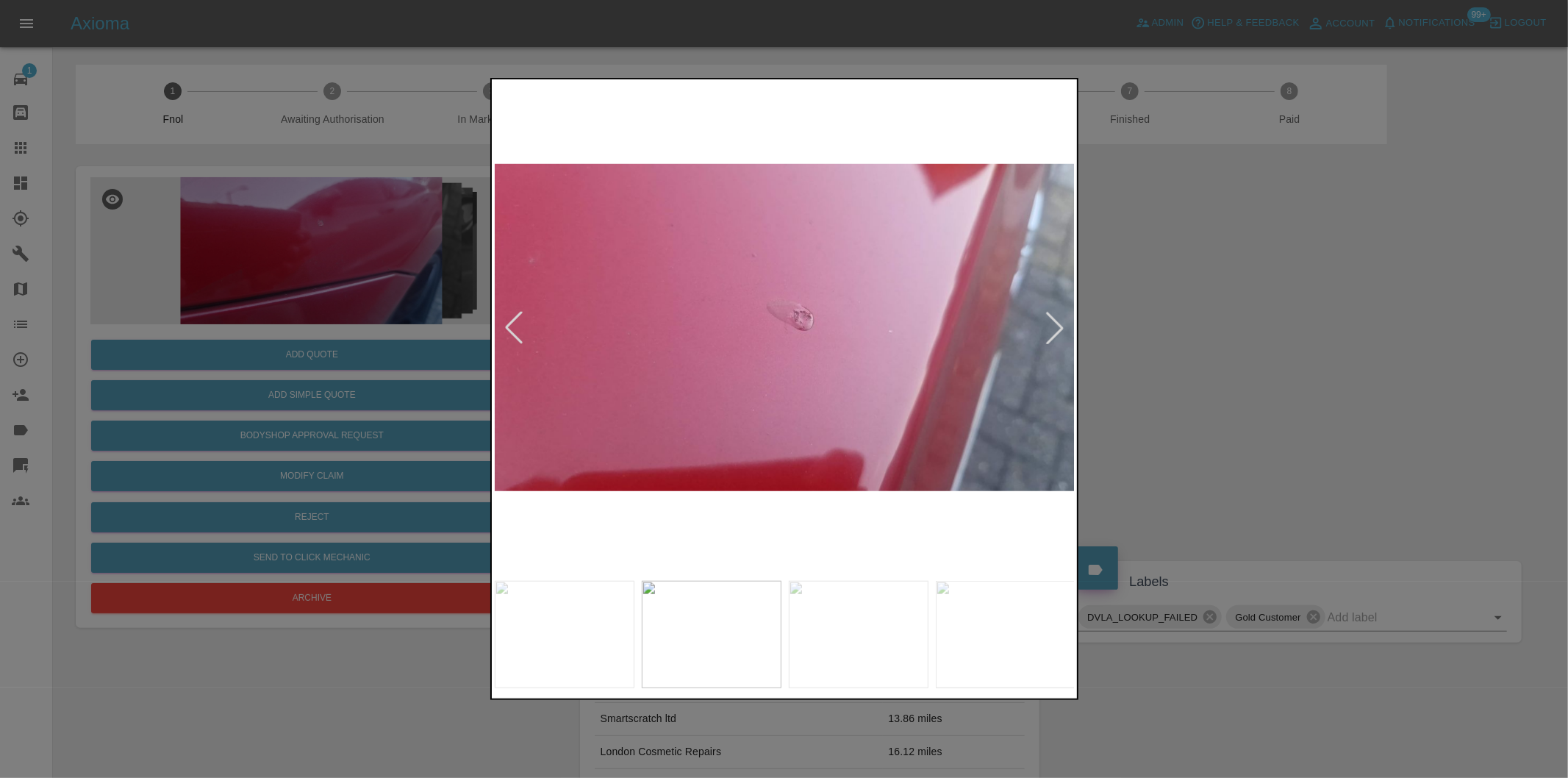
click at [1061, 329] on div at bounding box center [1055, 328] width 32 height 32
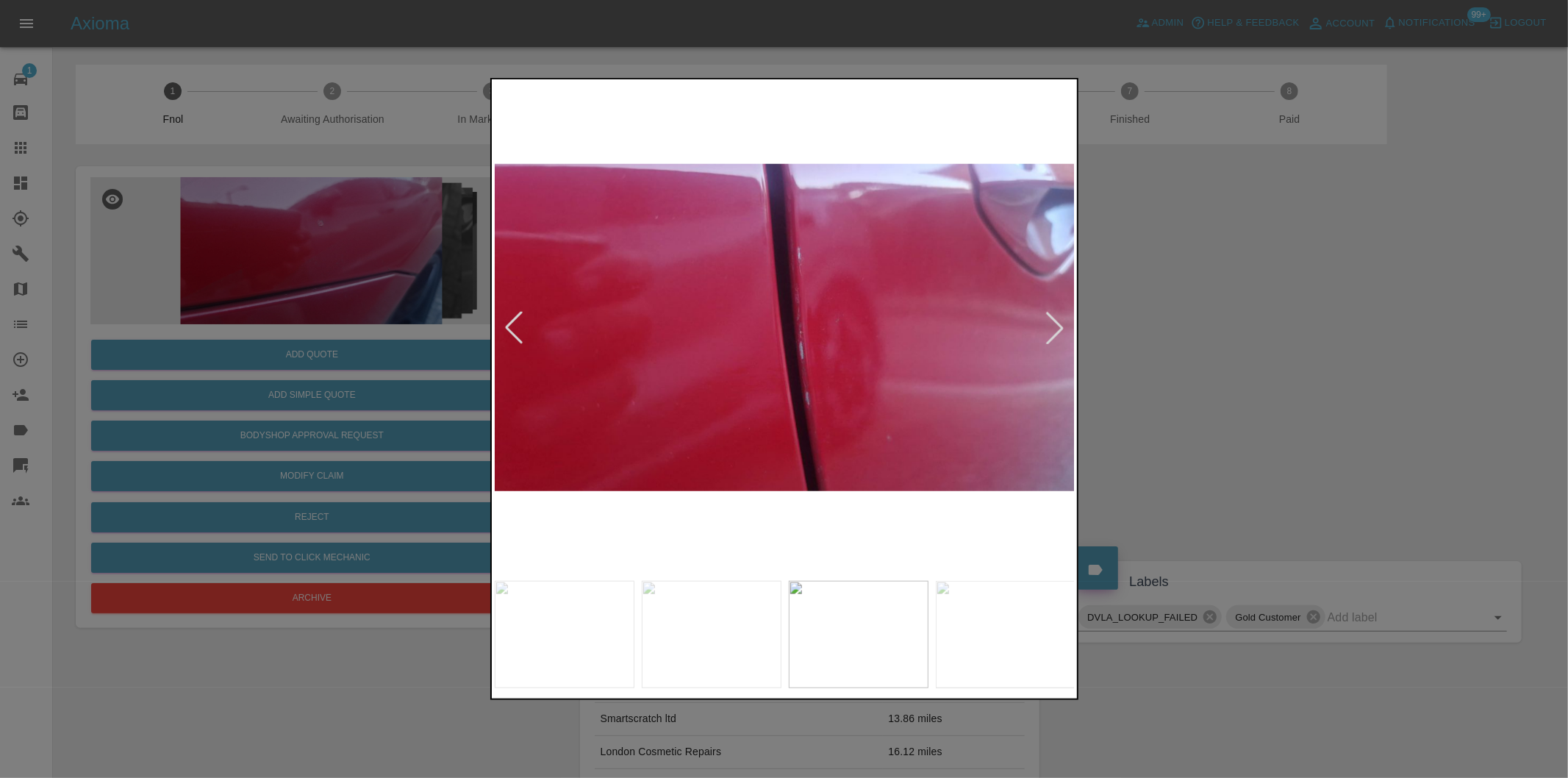
click at [1061, 329] on div at bounding box center [1055, 328] width 32 height 32
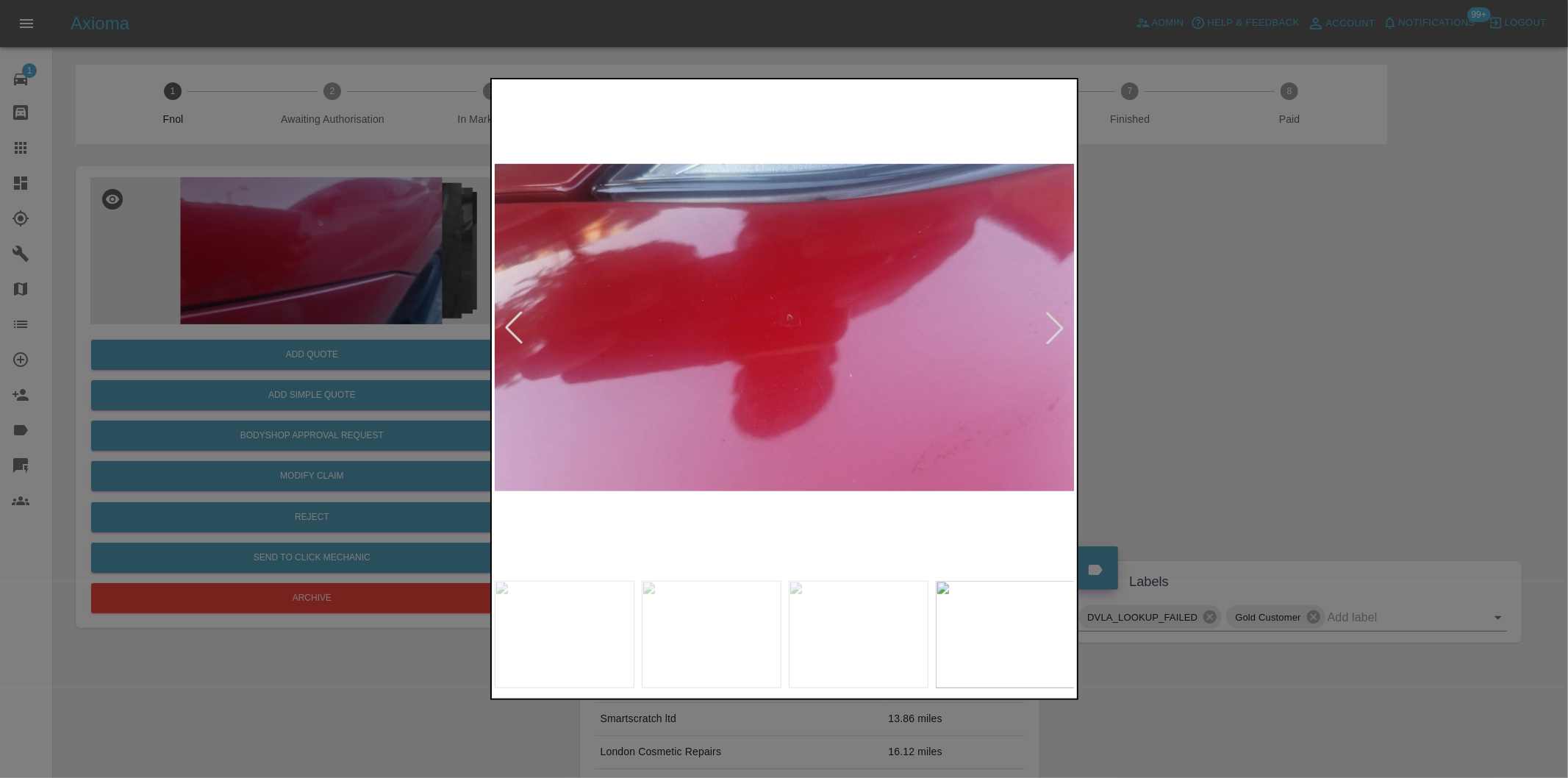
click at [1061, 329] on div at bounding box center [1055, 328] width 32 height 32
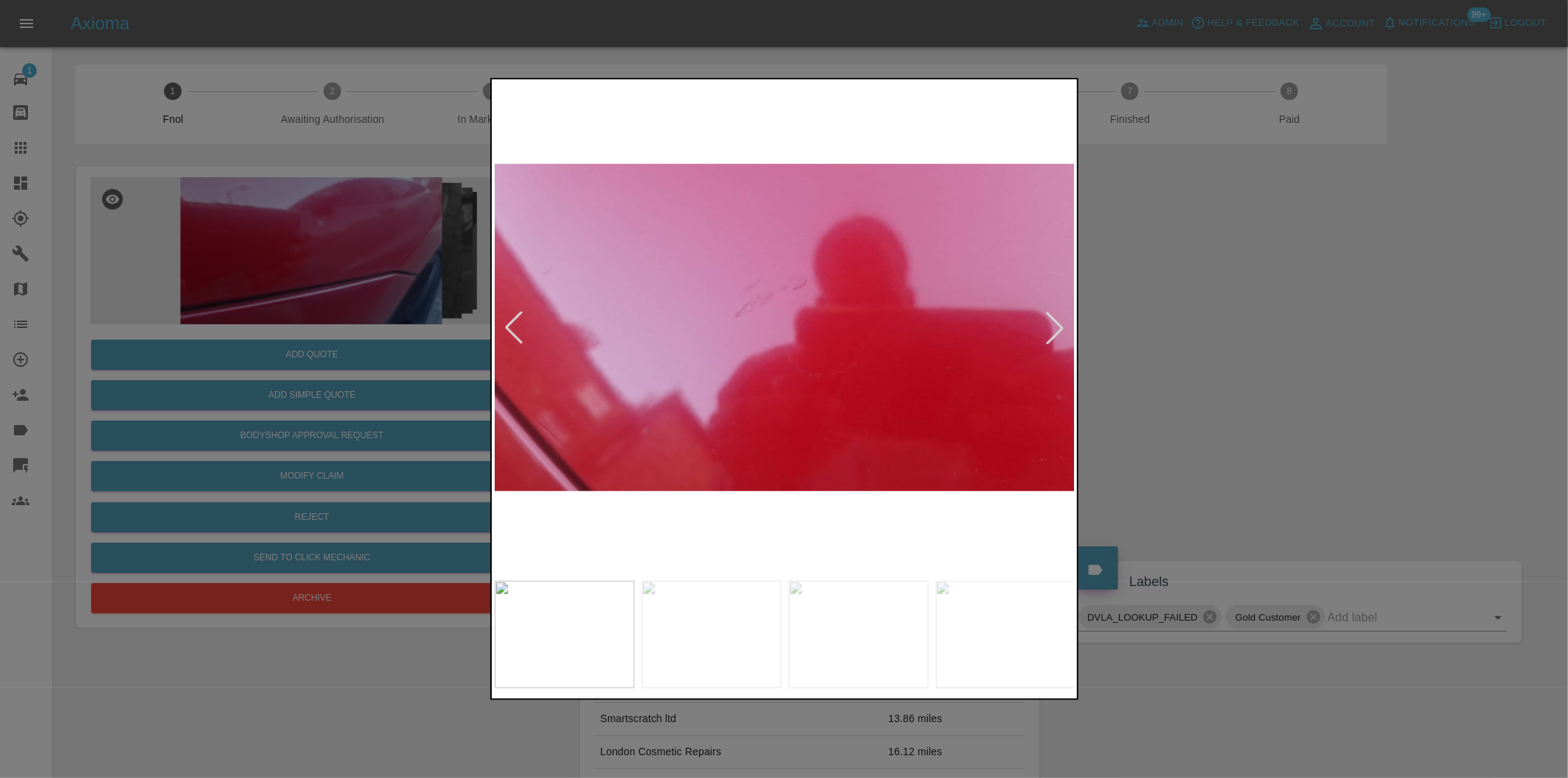
click at [1277, 347] on div at bounding box center [784, 389] width 1568 height 778
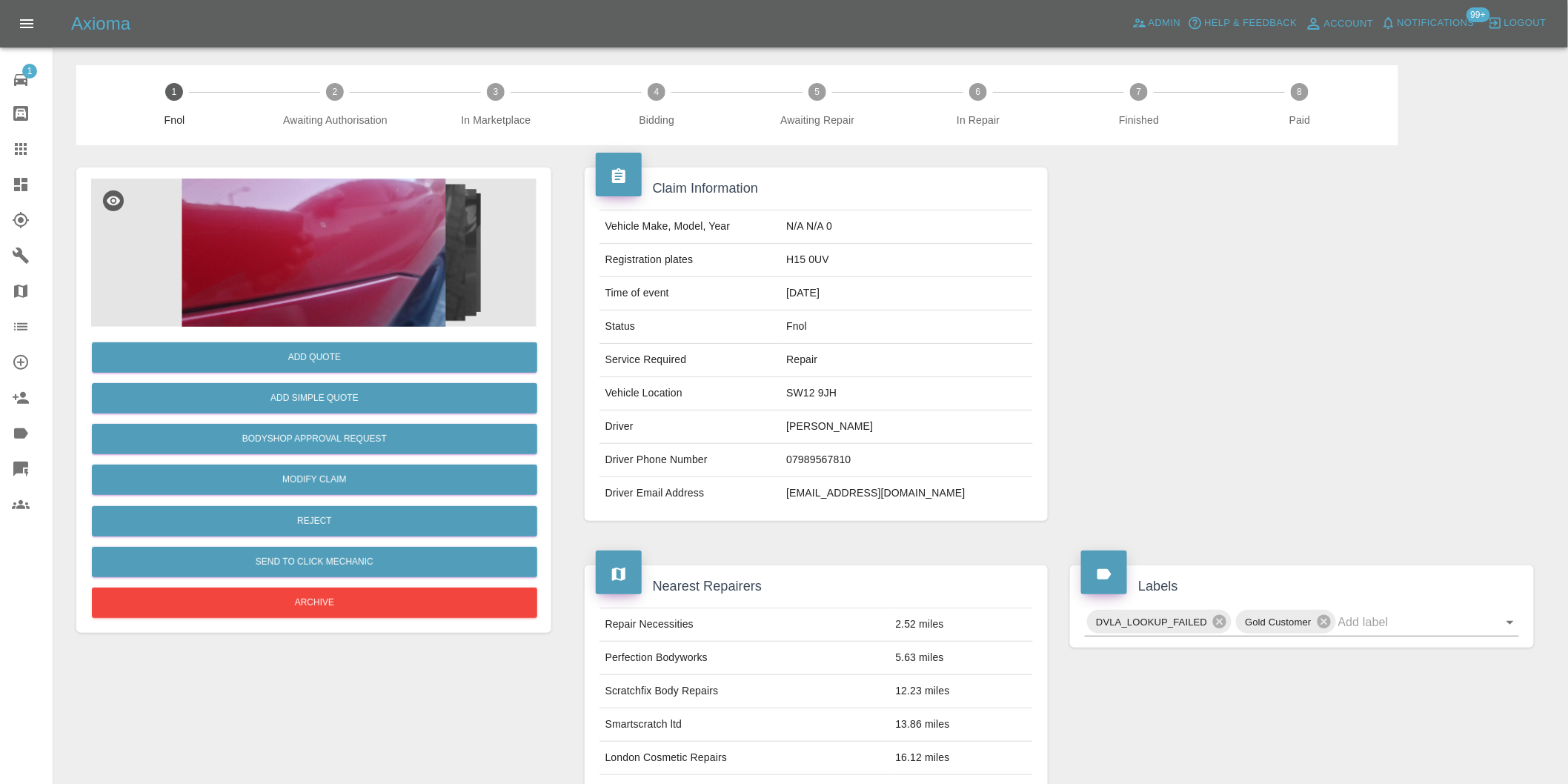
click at [320, 208] on img at bounding box center [313, 252] width 445 height 148
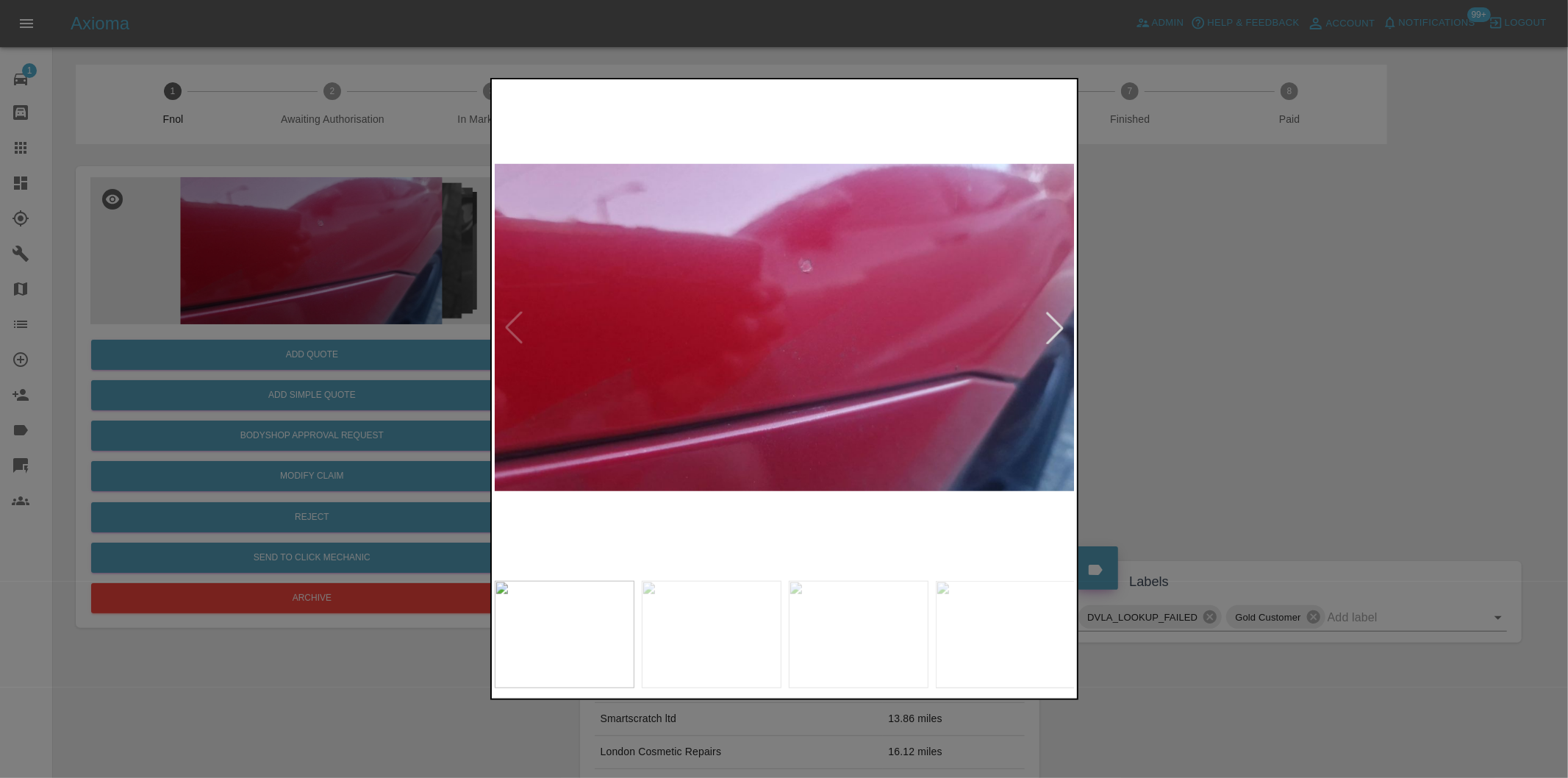
click at [1061, 320] on div at bounding box center [1055, 328] width 32 height 32
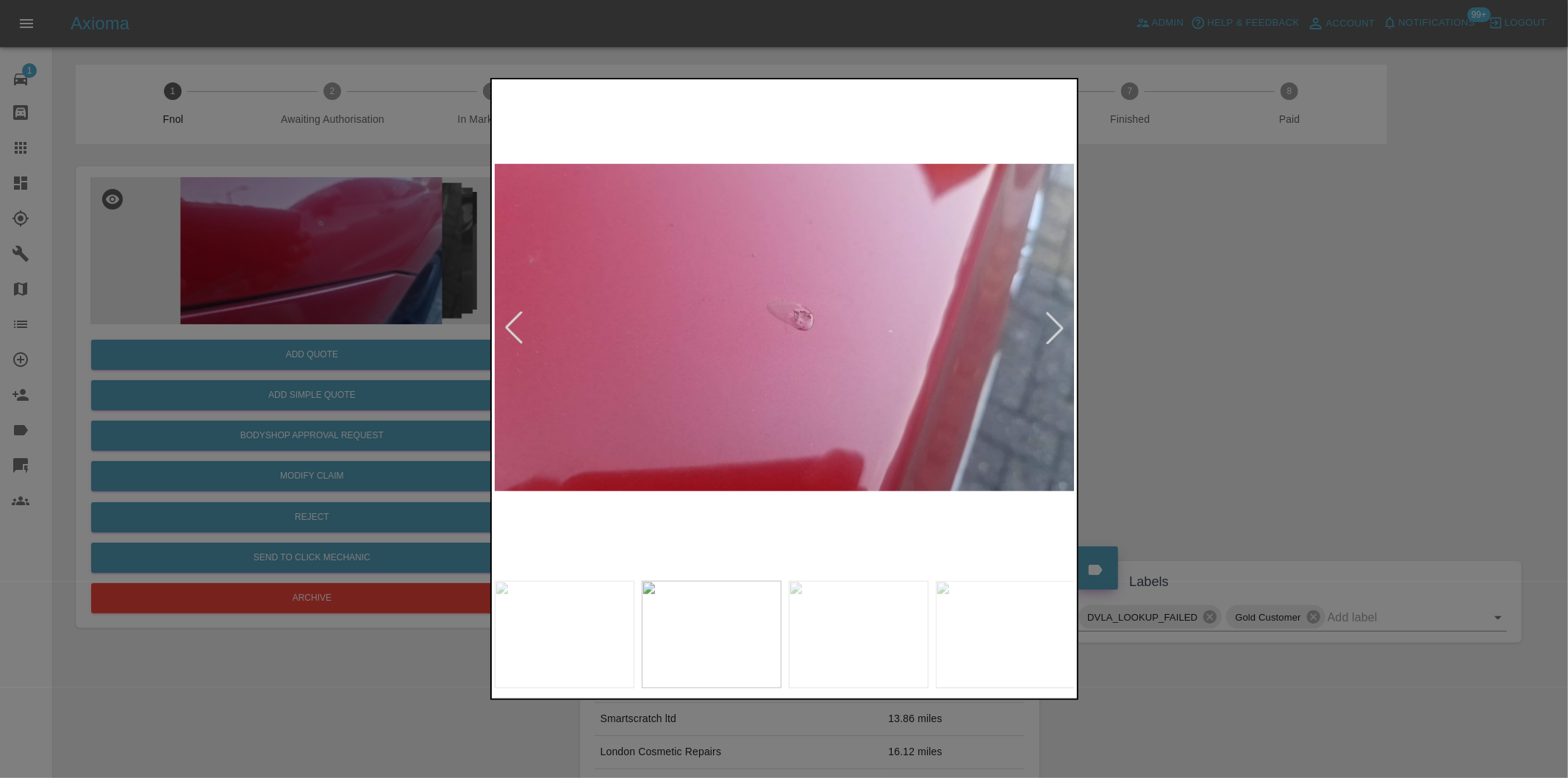
click at [1061, 320] on div at bounding box center [1055, 328] width 32 height 32
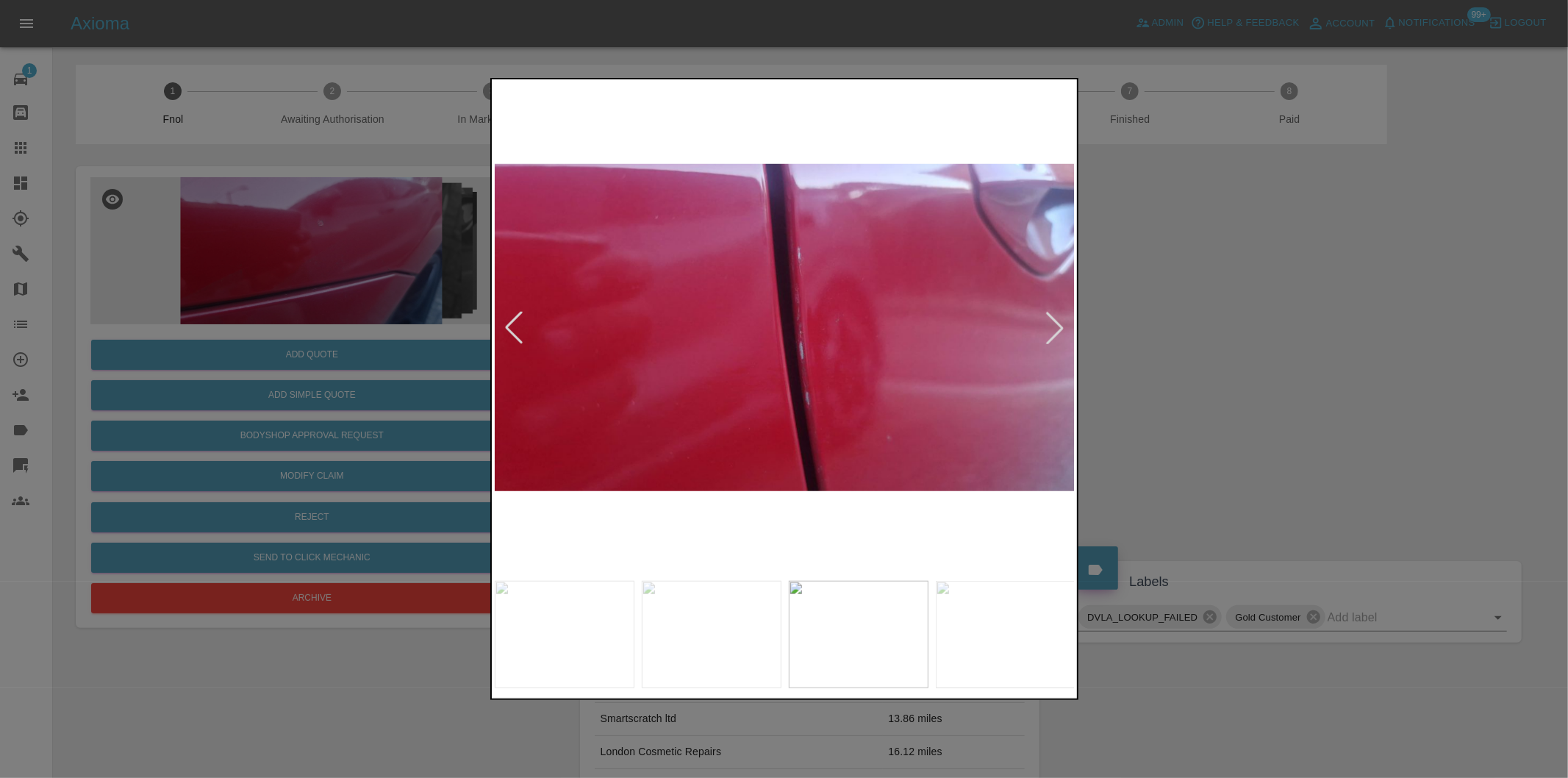
click at [1051, 322] on div at bounding box center [1055, 328] width 32 height 32
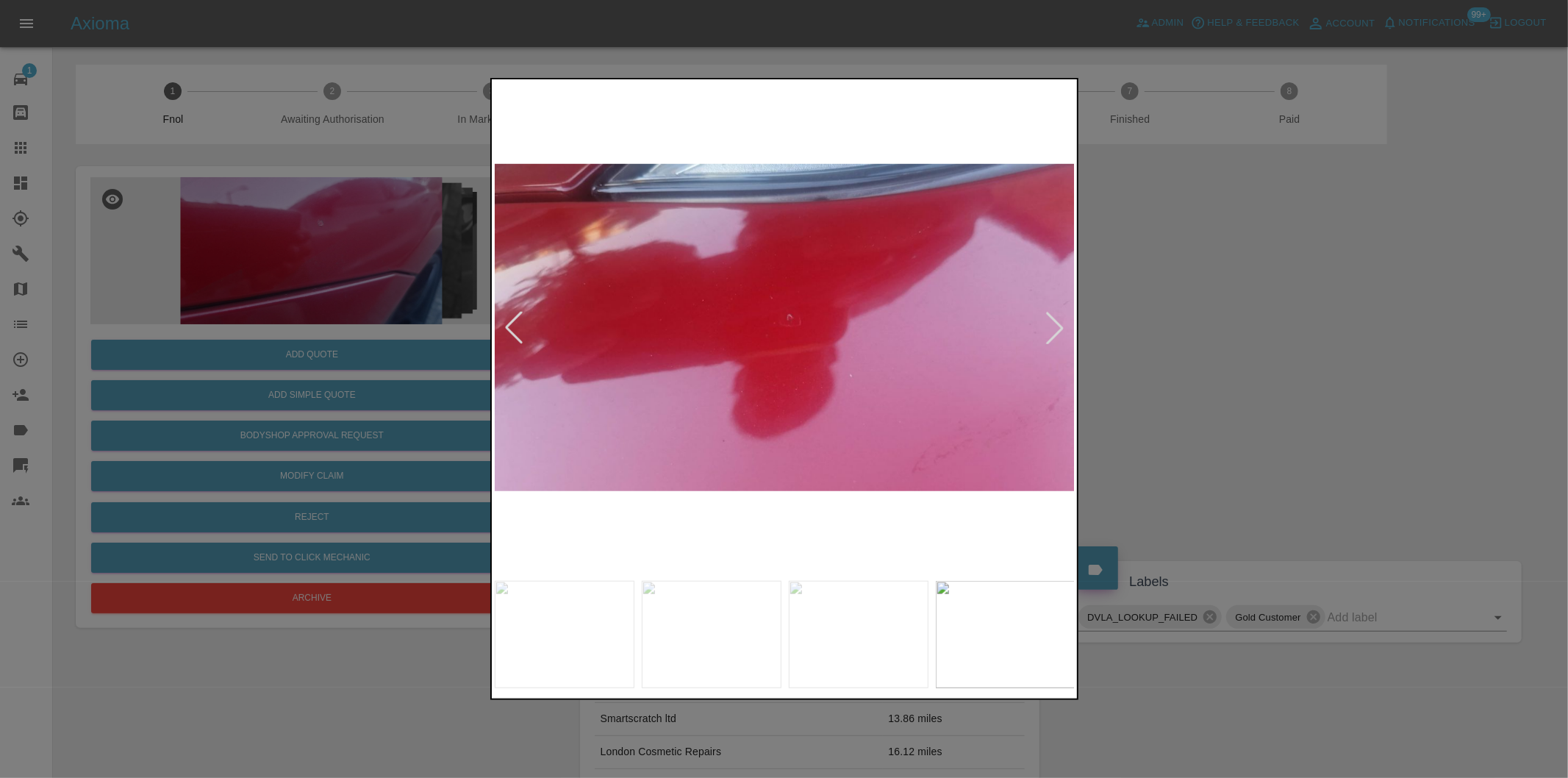
click at [1051, 322] on div at bounding box center [1055, 328] width 32 height 32
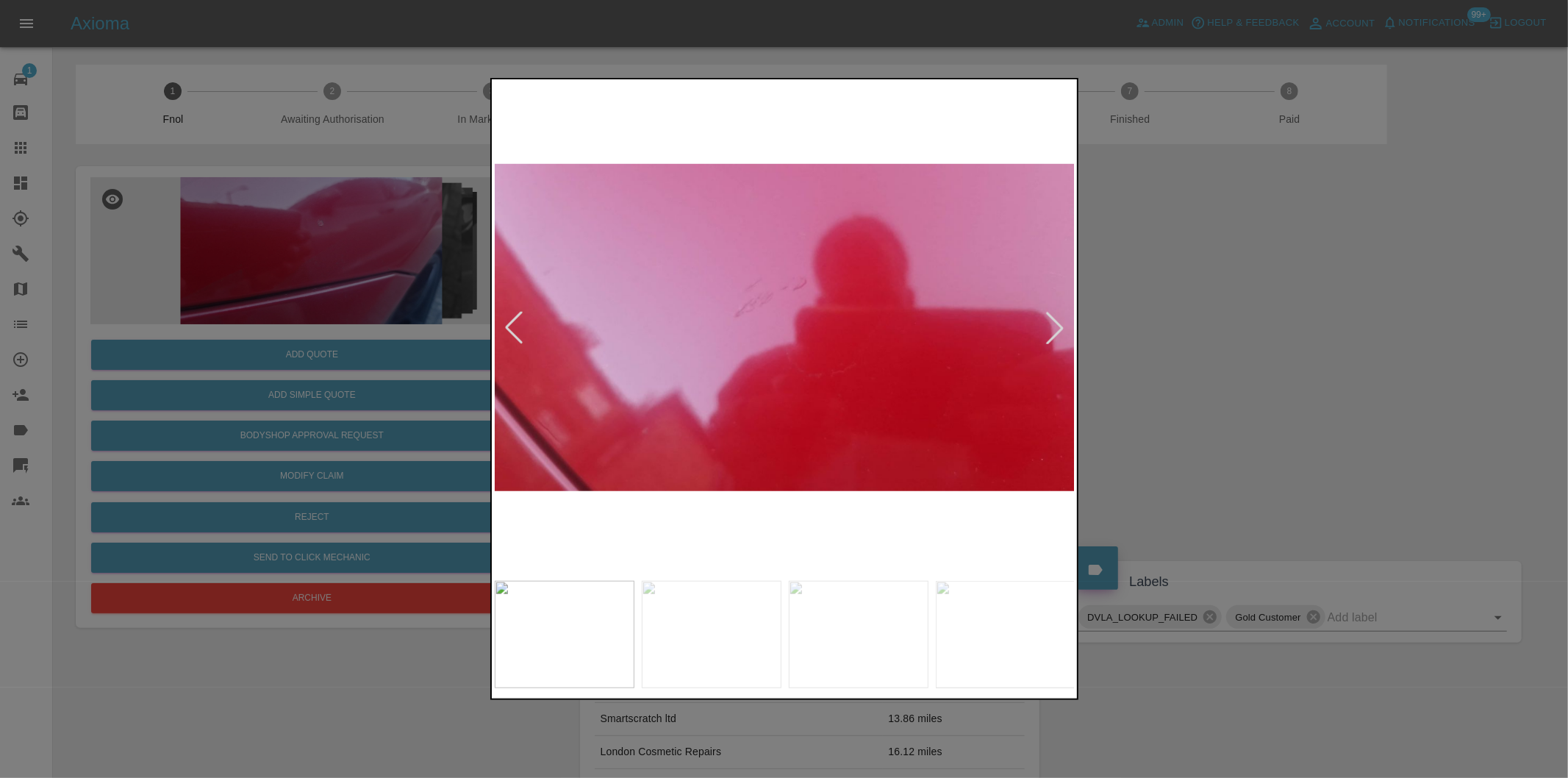
click at [1051, 322] on div at bounding box center [1055, 328] width 32 height 32
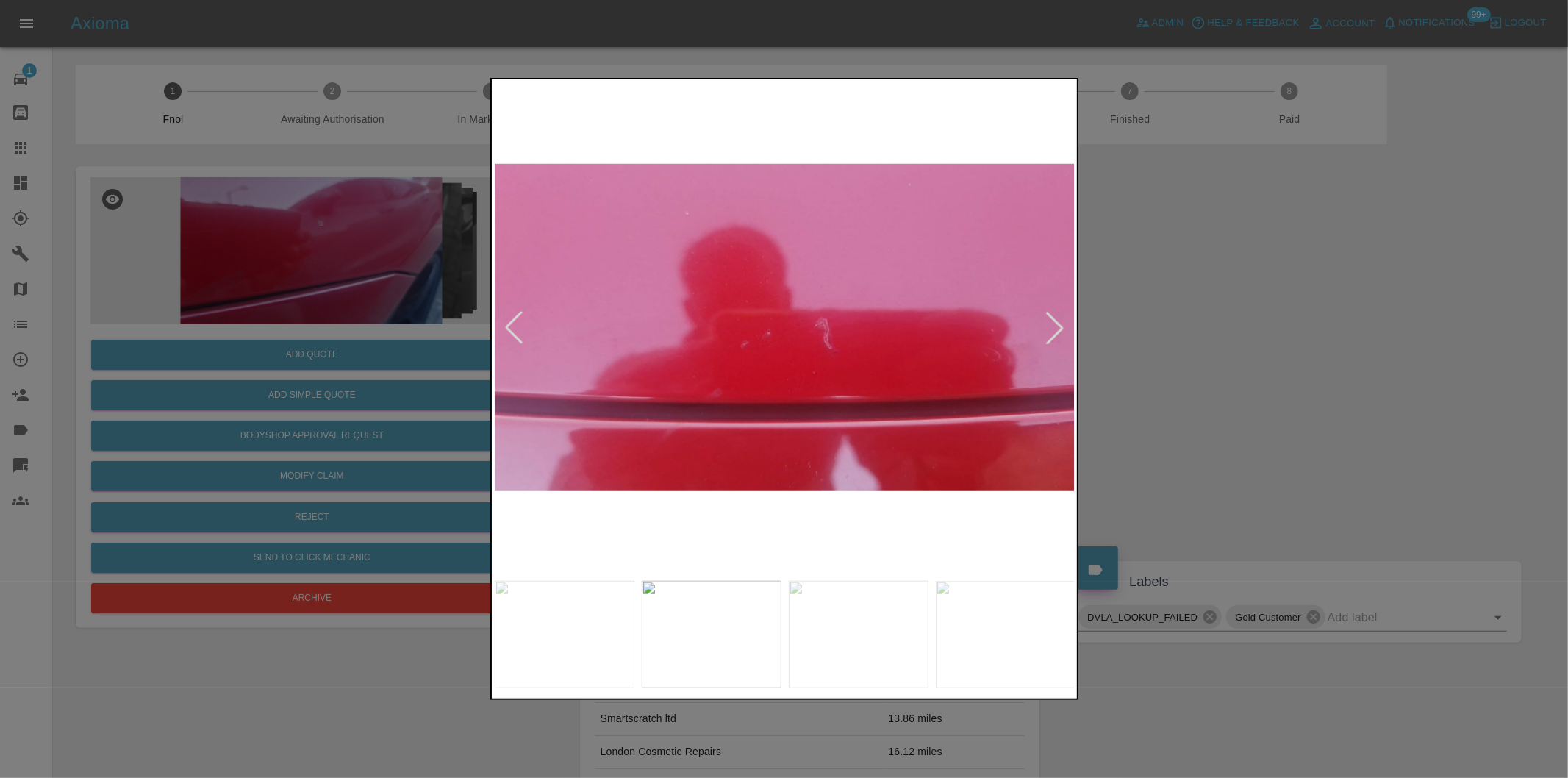
click at [1251, 324] on div at bounding box center [784, 389] width 1568 height 778
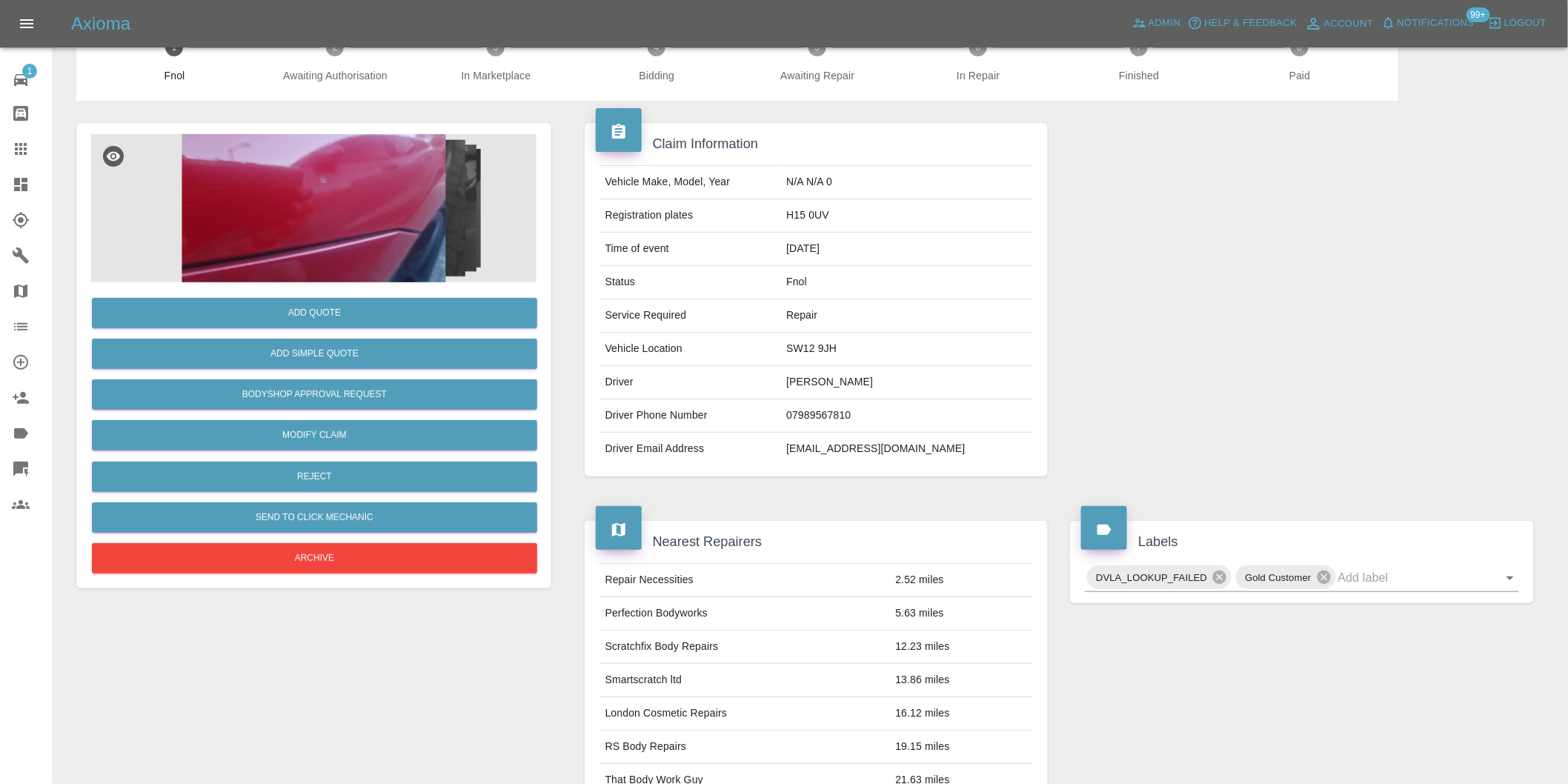
scroll to position [329, 0]
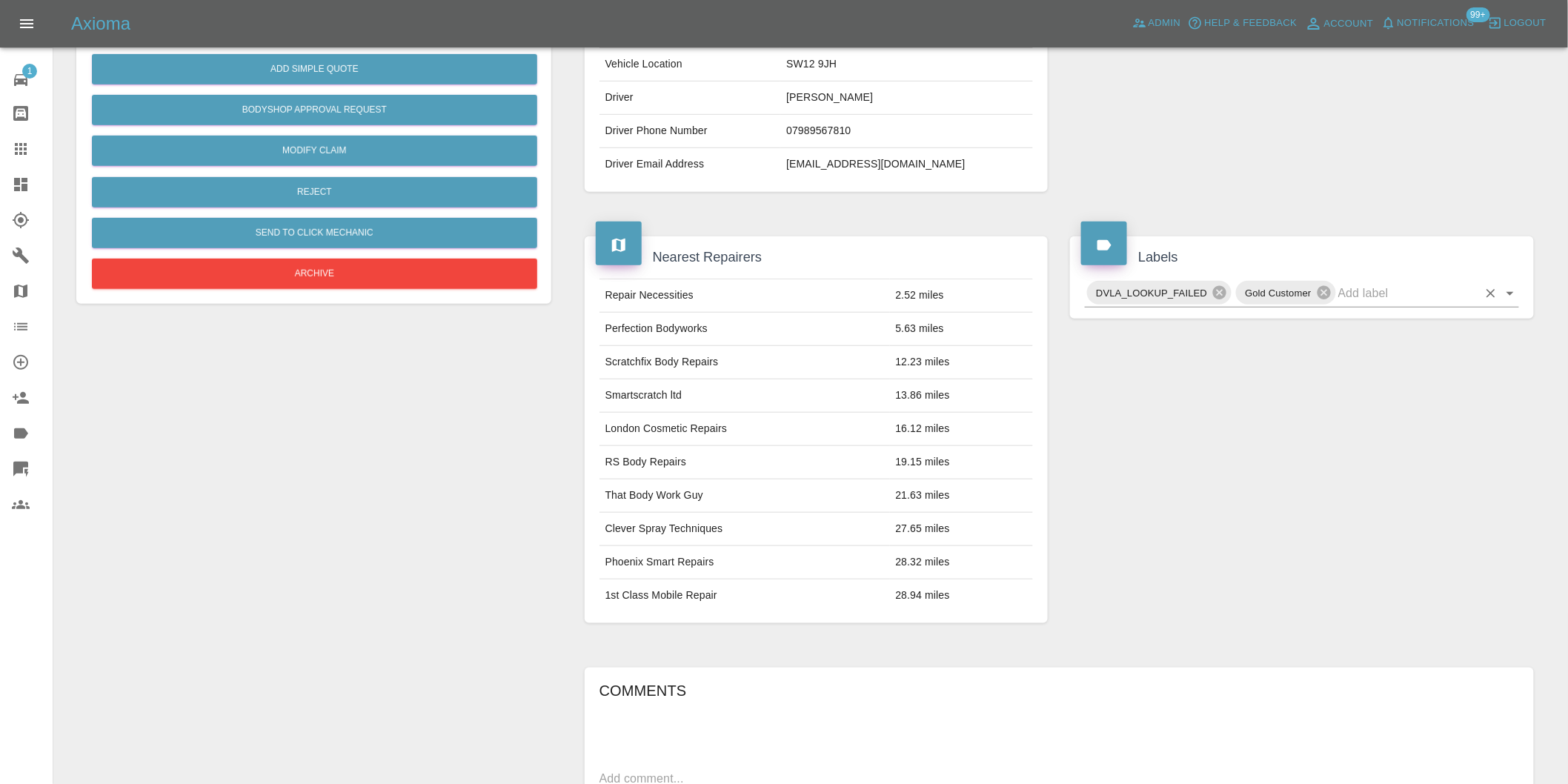
click at [1513, 291] on icon "Open" at bounding box center [1511, 294] width 18 height 18
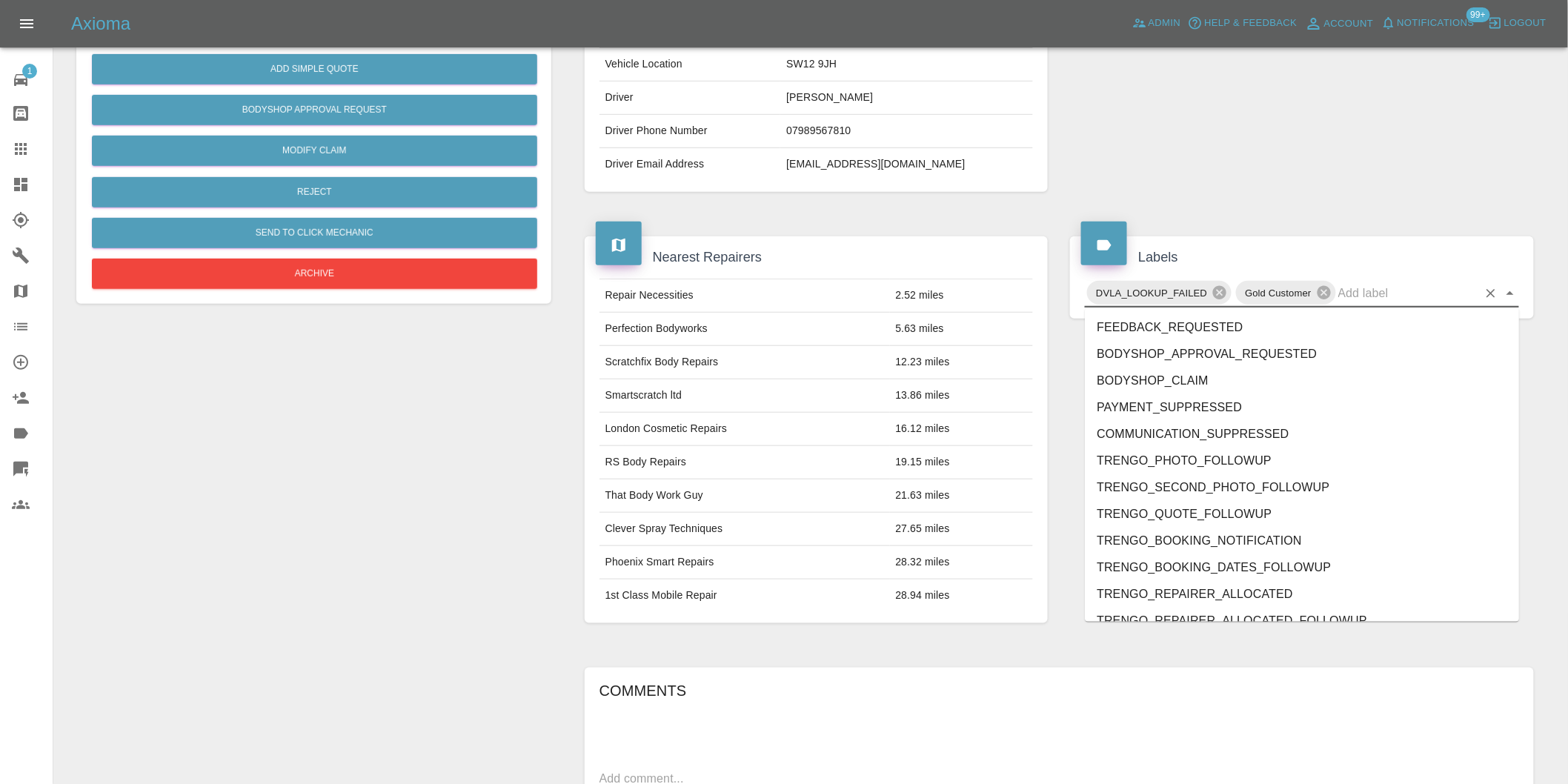
scroll to position [3165, 0]
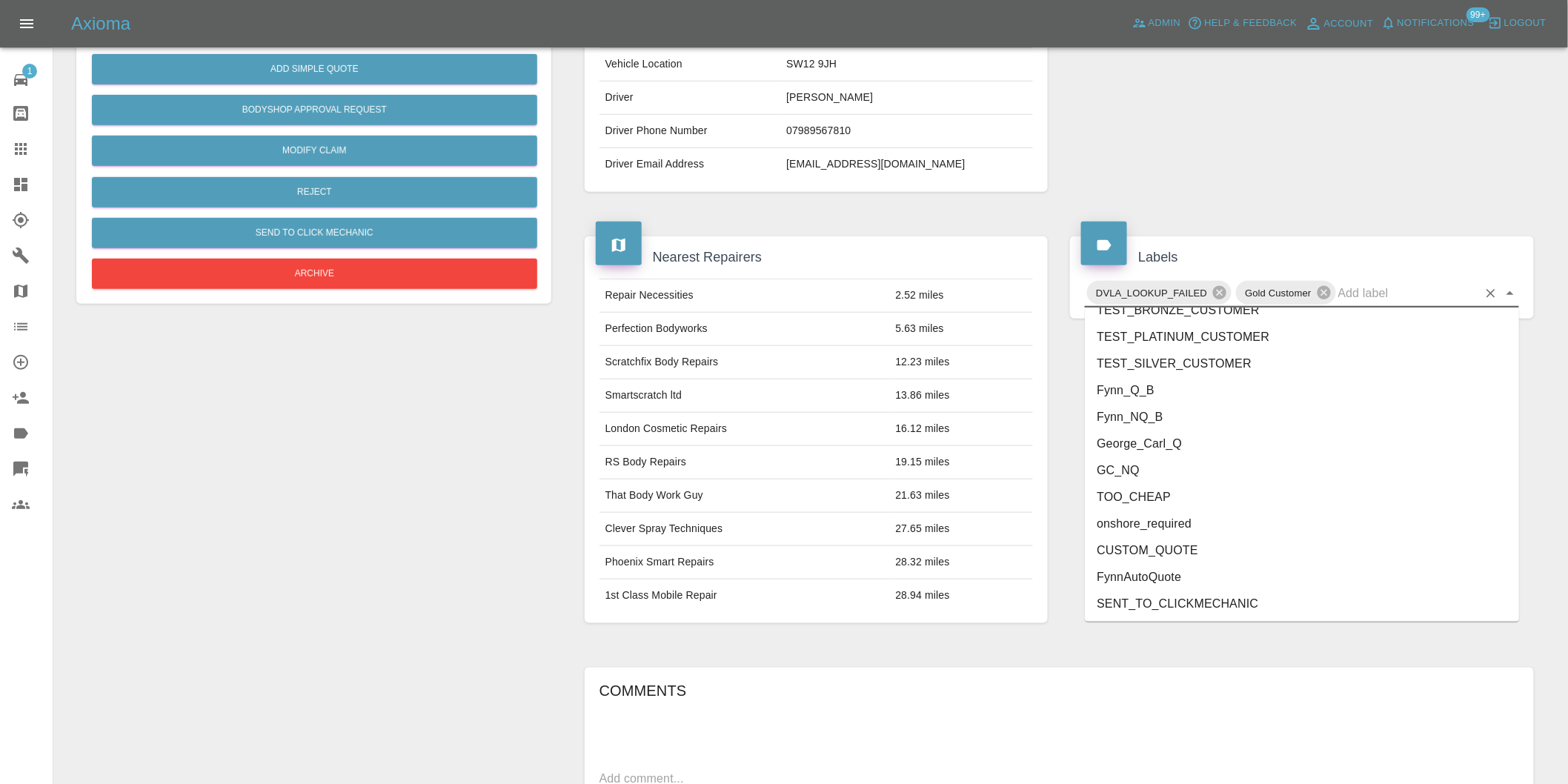
click at [1216, 521] on li "onshore_required" at bounding box center [1302, 524] width 435 height 27
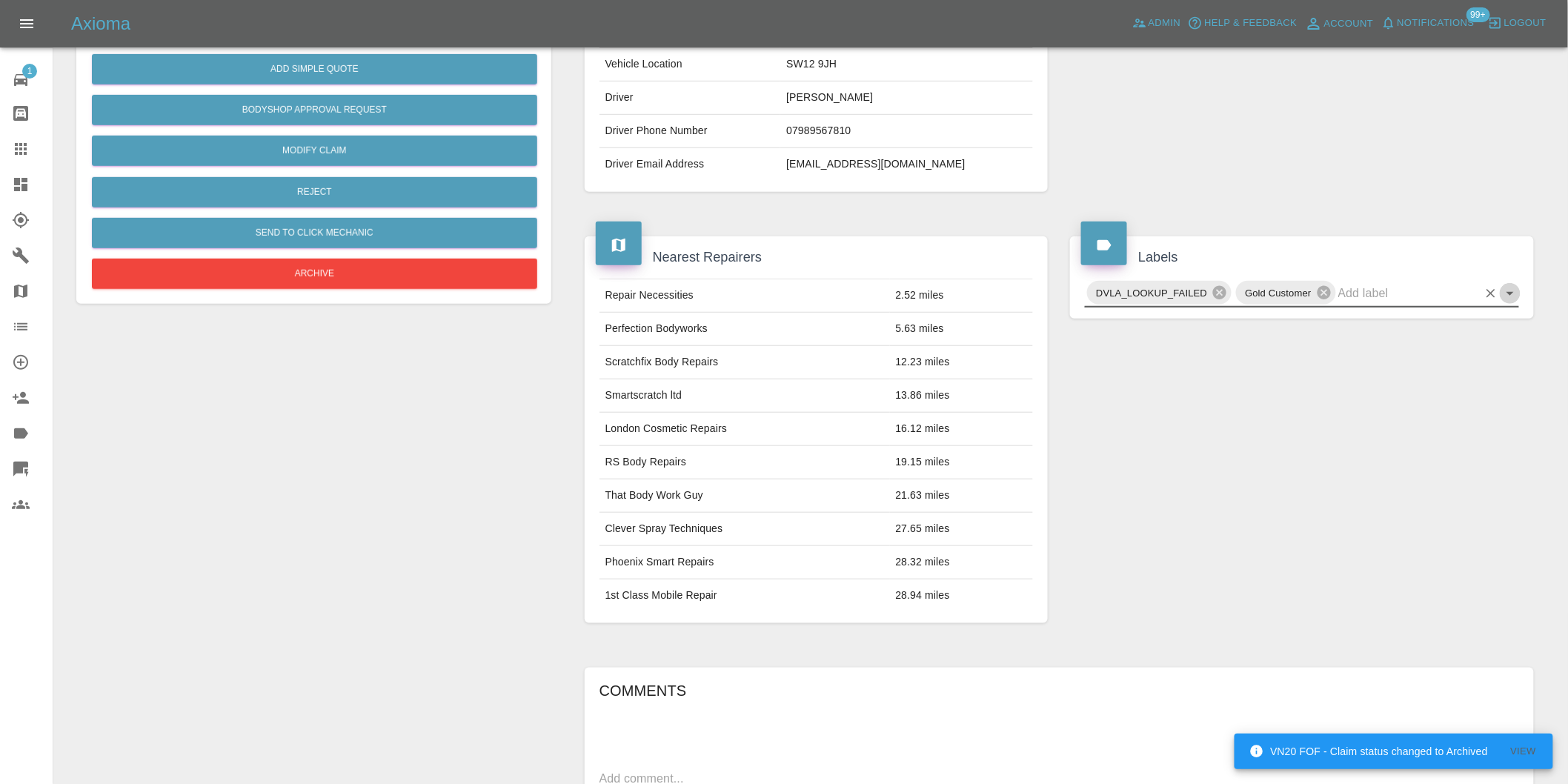
click at [1510, 291] on icon "Open" at bounding box center [1511, 294] width 18 height 18
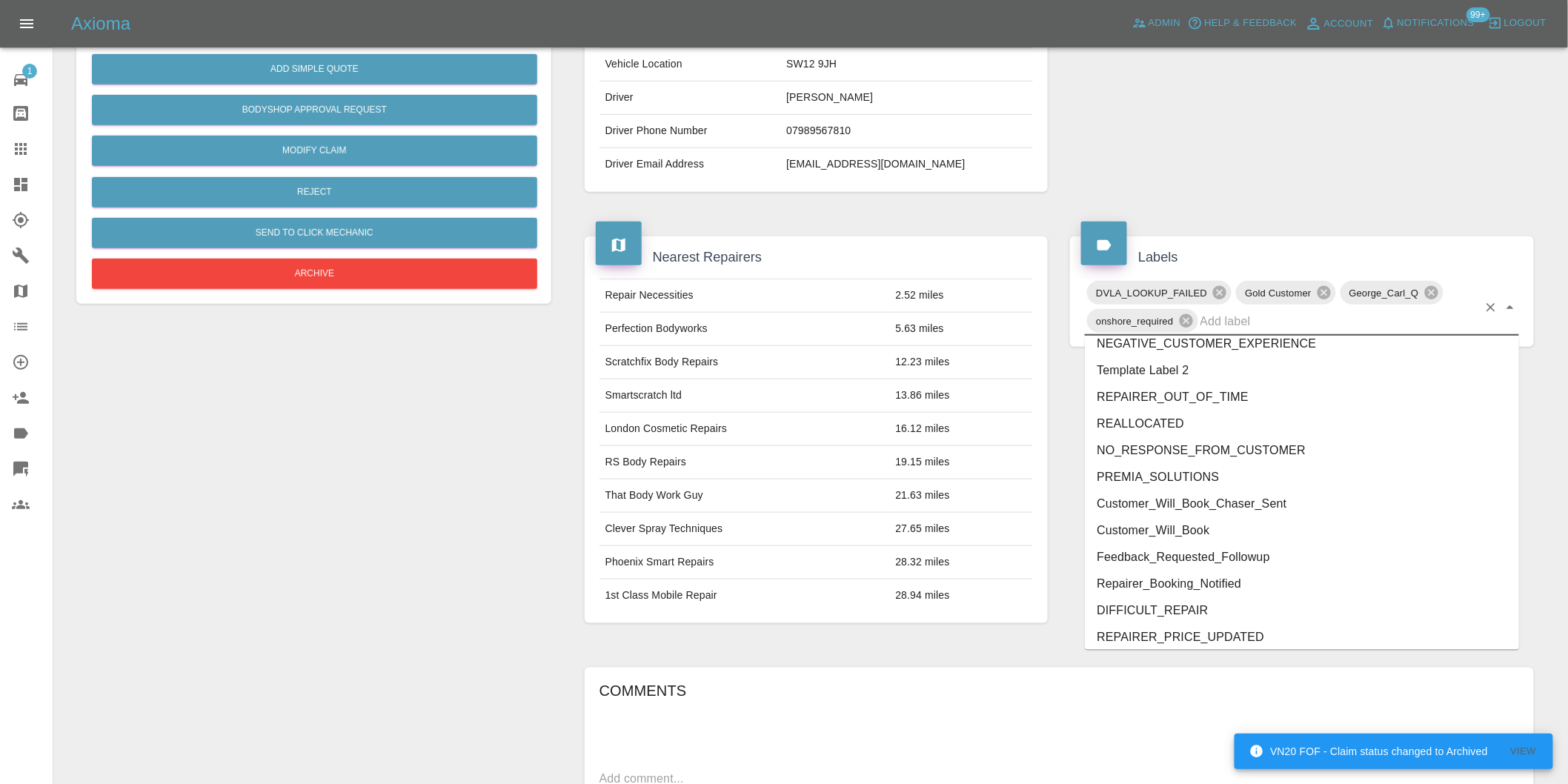
scroll to position [3111, 0]
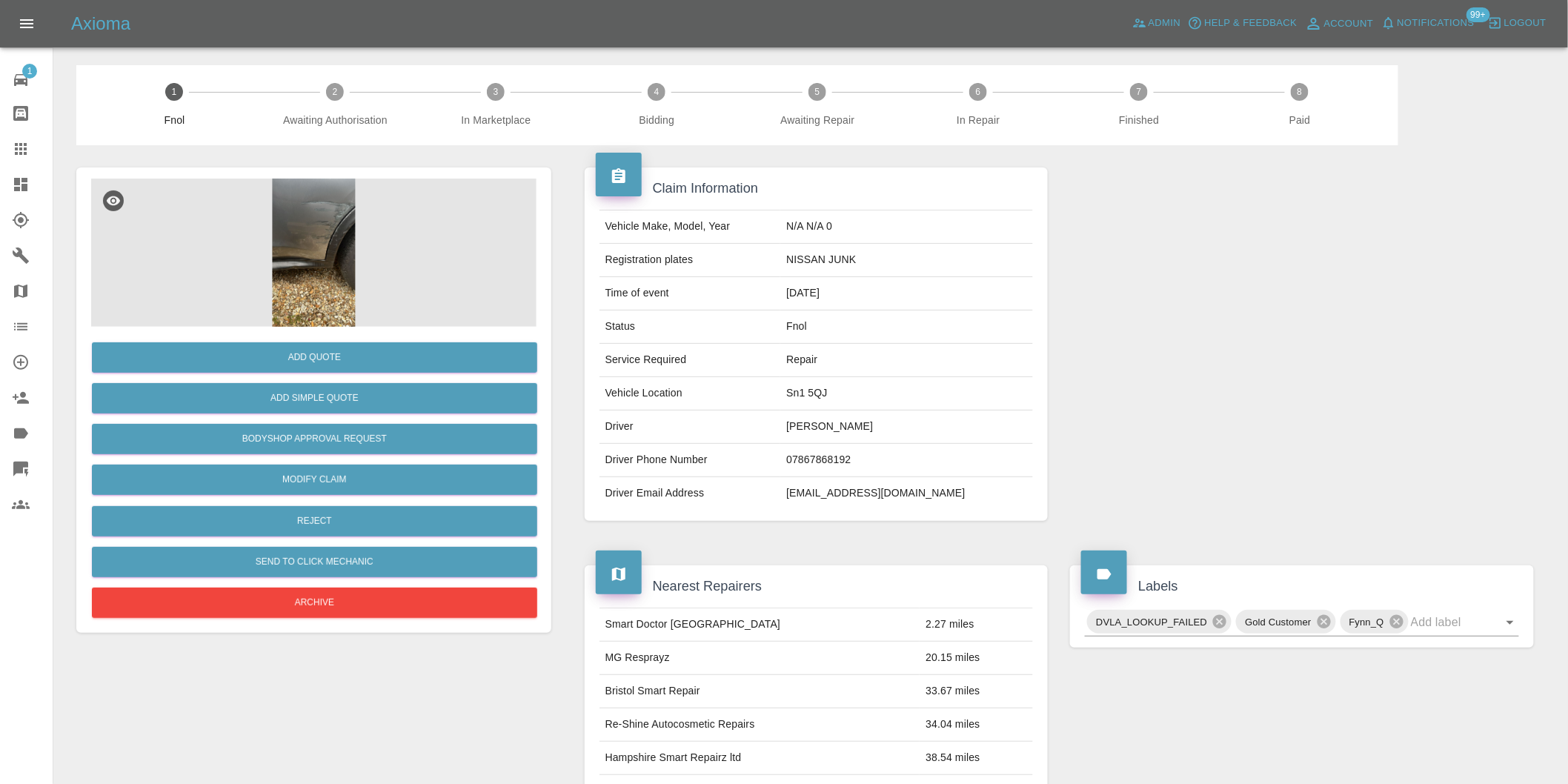
click at [310, 231] on img at bounding box center [313, 252] width 445 height 148
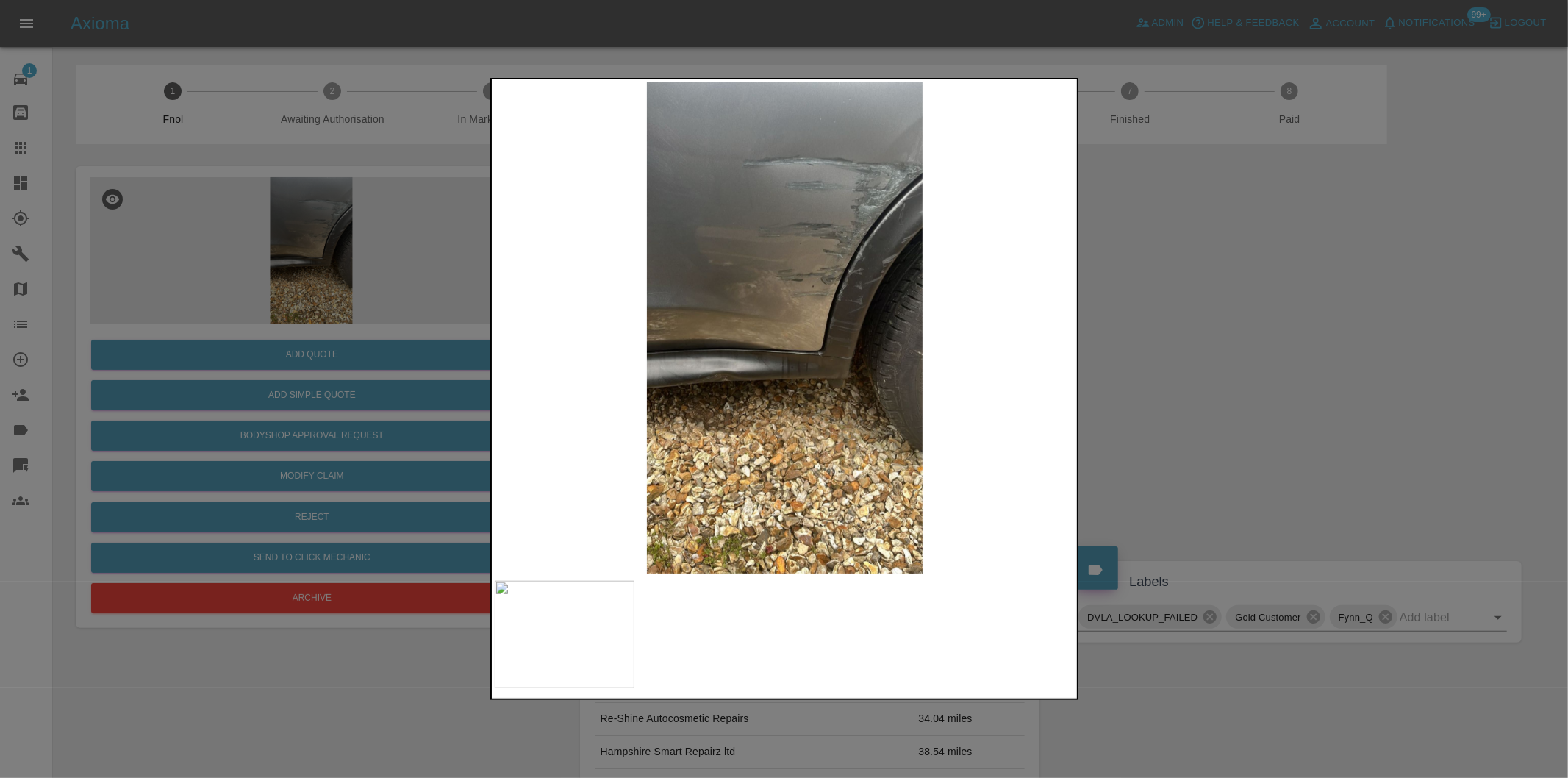
click at [1208, 348] on div at bounding box center [784, 389] width 1568 height 778
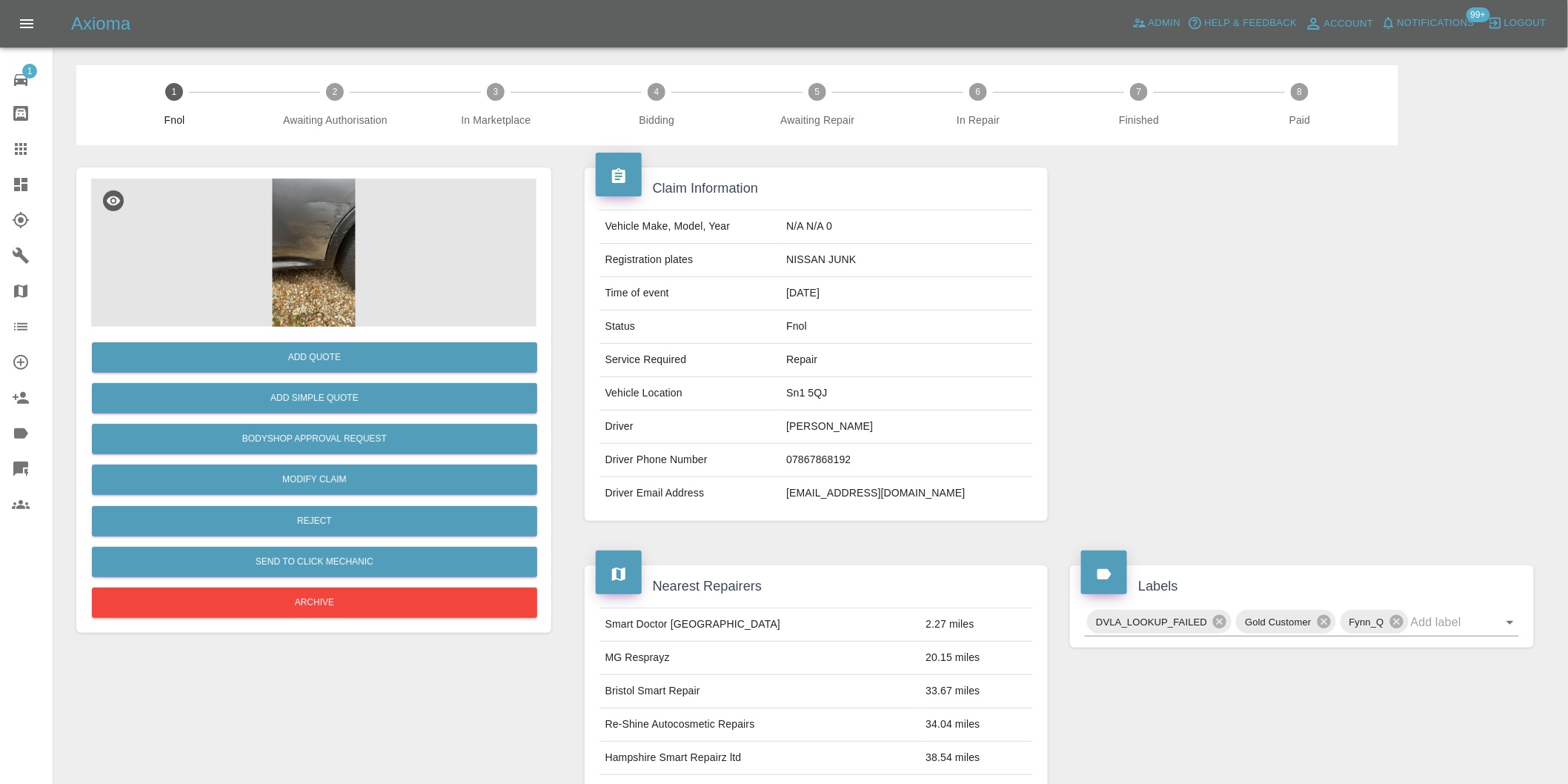
click at [303, 206] on img at bounding box center [313, 252] width 445 height 148
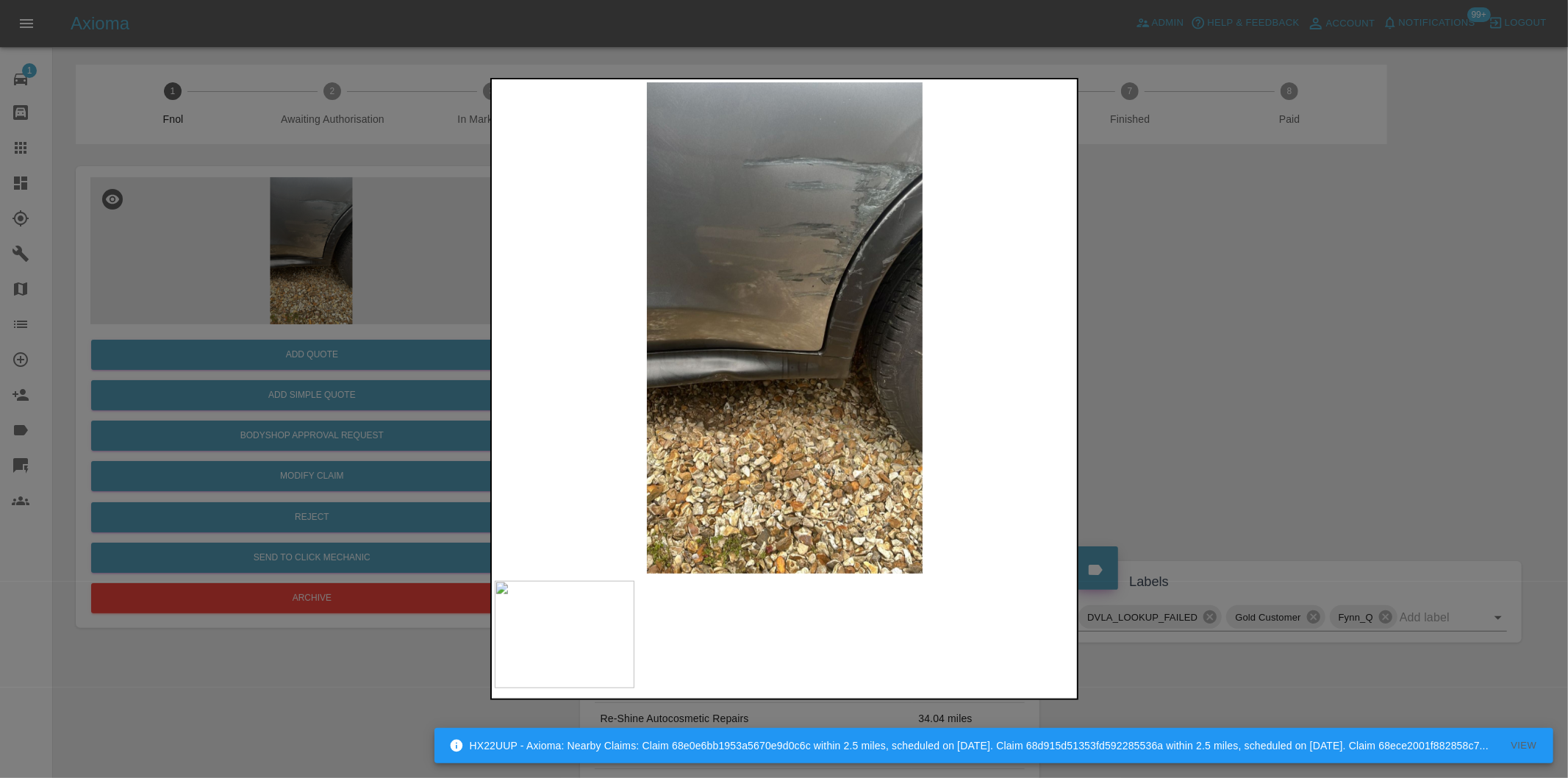
click at [1130, 348] on div at bounding box center [784, 389] width 1568 height 778
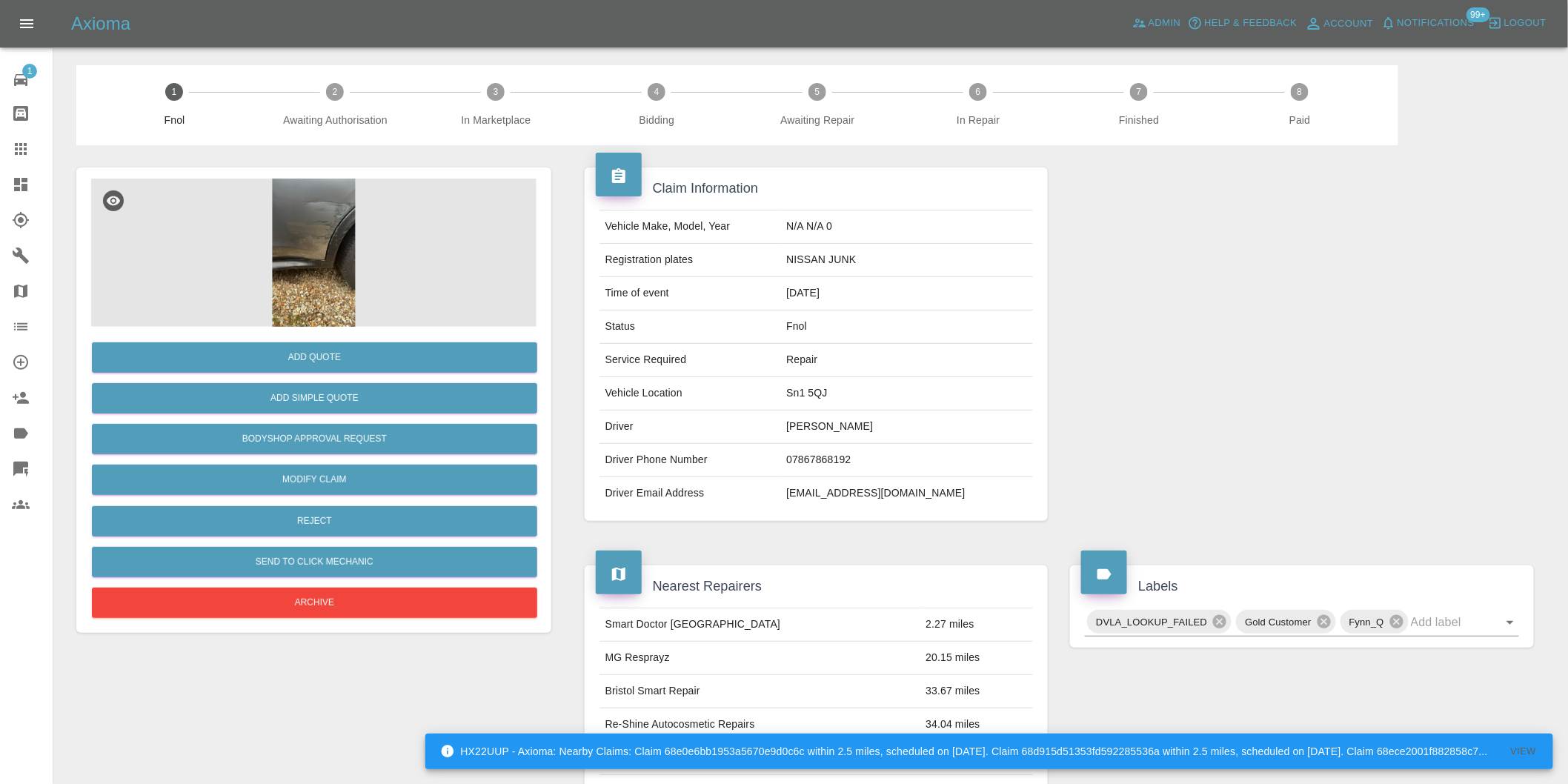
click at [319, 226] on img at bounding box center [313, 252] width 445 height 148
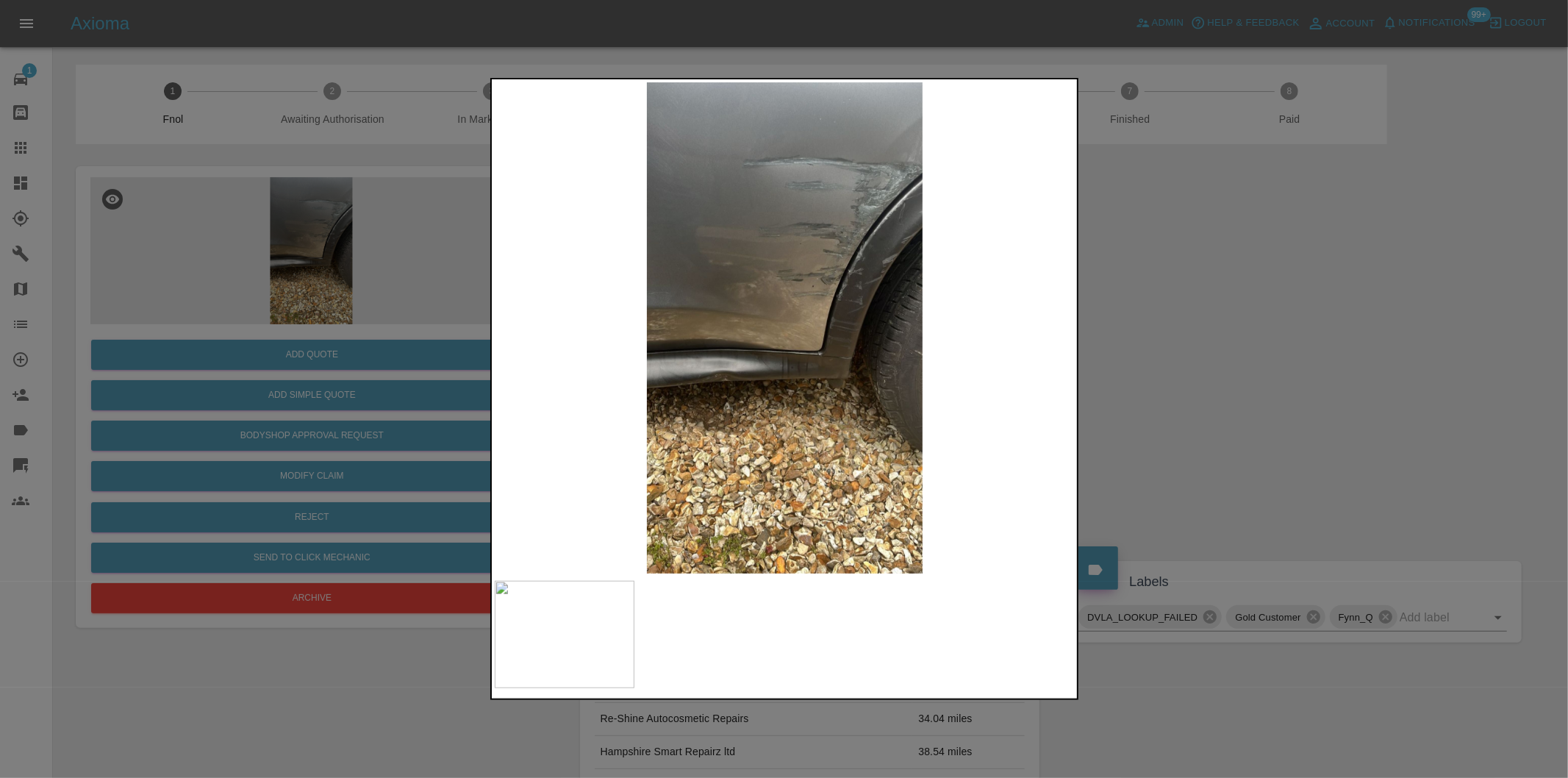
click at [1162, 302] on div at bounding box center [784, 389] width 1568 height 778
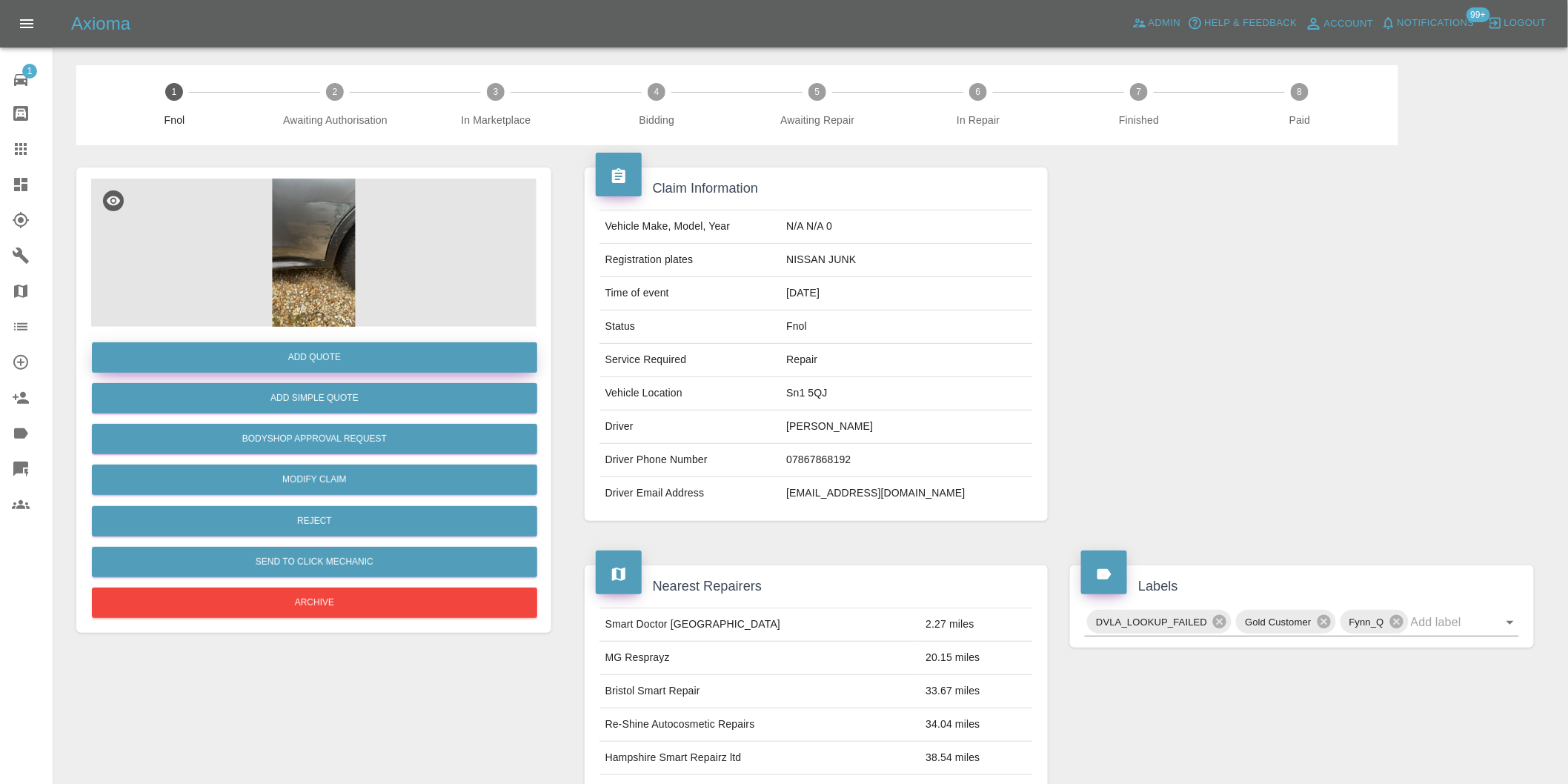
click at [294, 363] on button "Add Quote" at bounding box center [314, 357] width 445 height 30
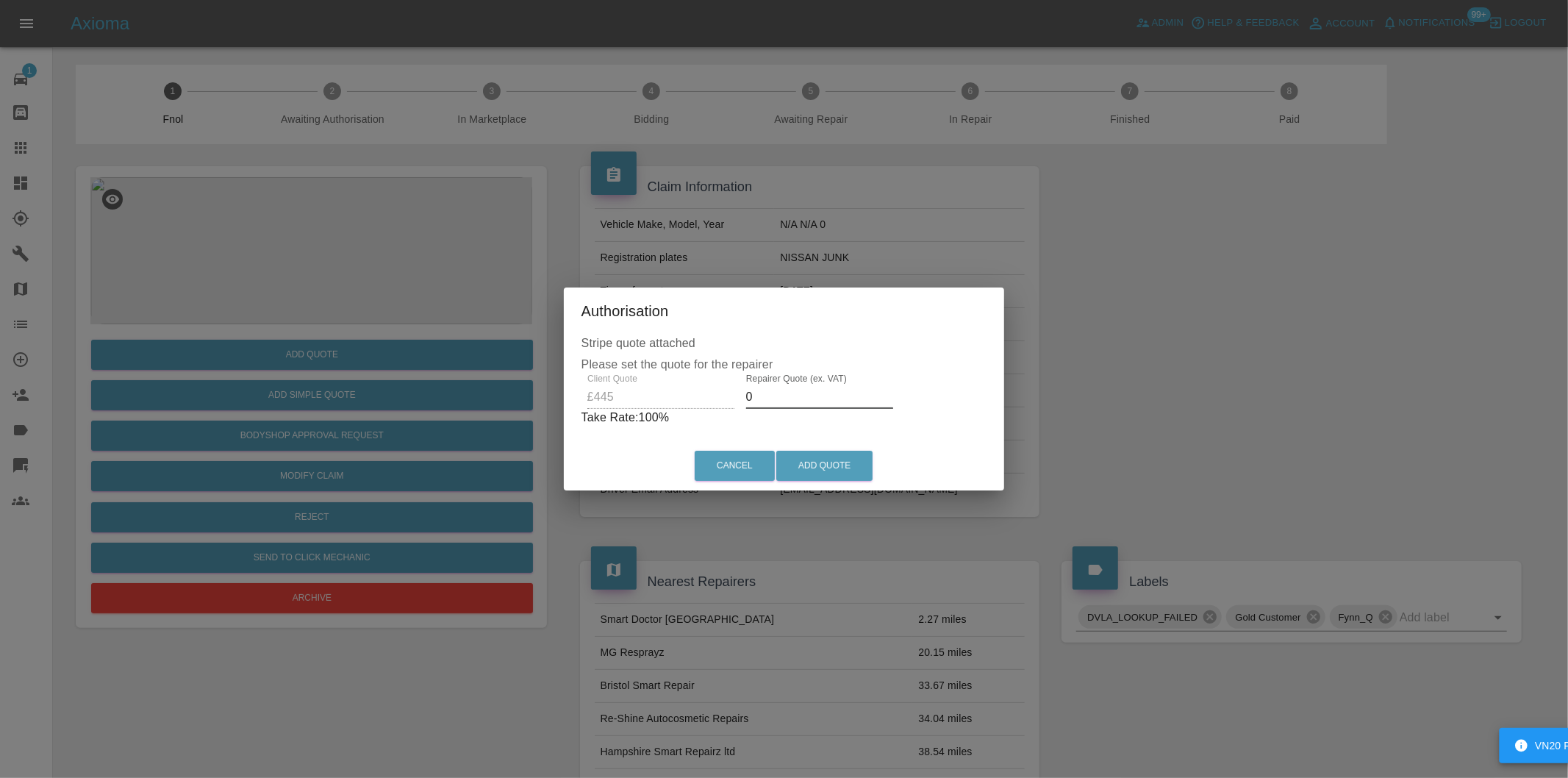
click at [791, 406] on input "0" at bounding box center [819, 397] width 147 height 24
type input "0280"
click at [835, 460] on button "Add Quote" at bounding box center [824, 465] width 97 height 30
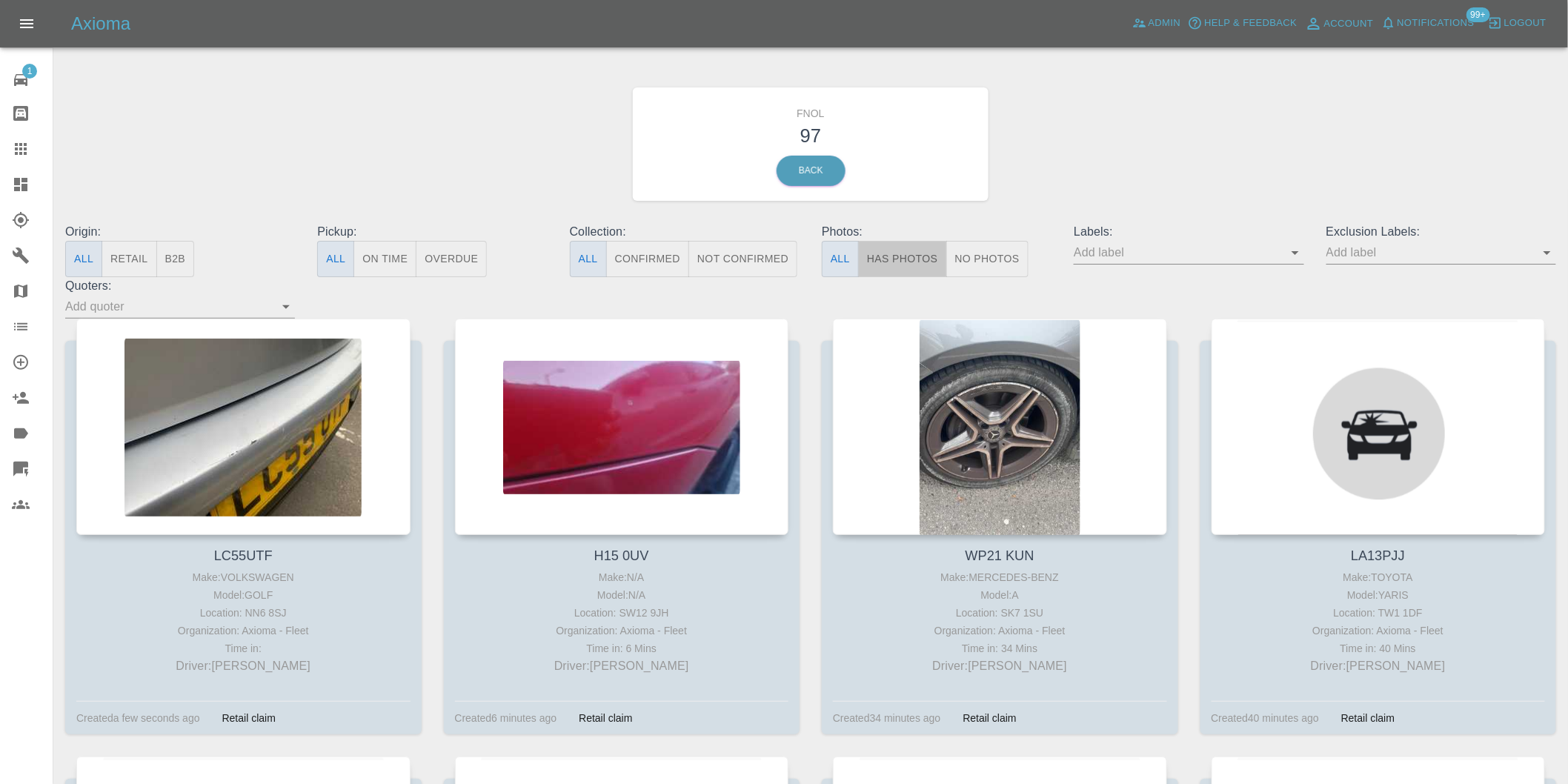
click at [916, 263] on button "Has Photos" at bounding box center [903, 259] width 89 height 36
click at [1544, 250] on icon "Open" at bounding box center [1548, 253] width 18 height 18
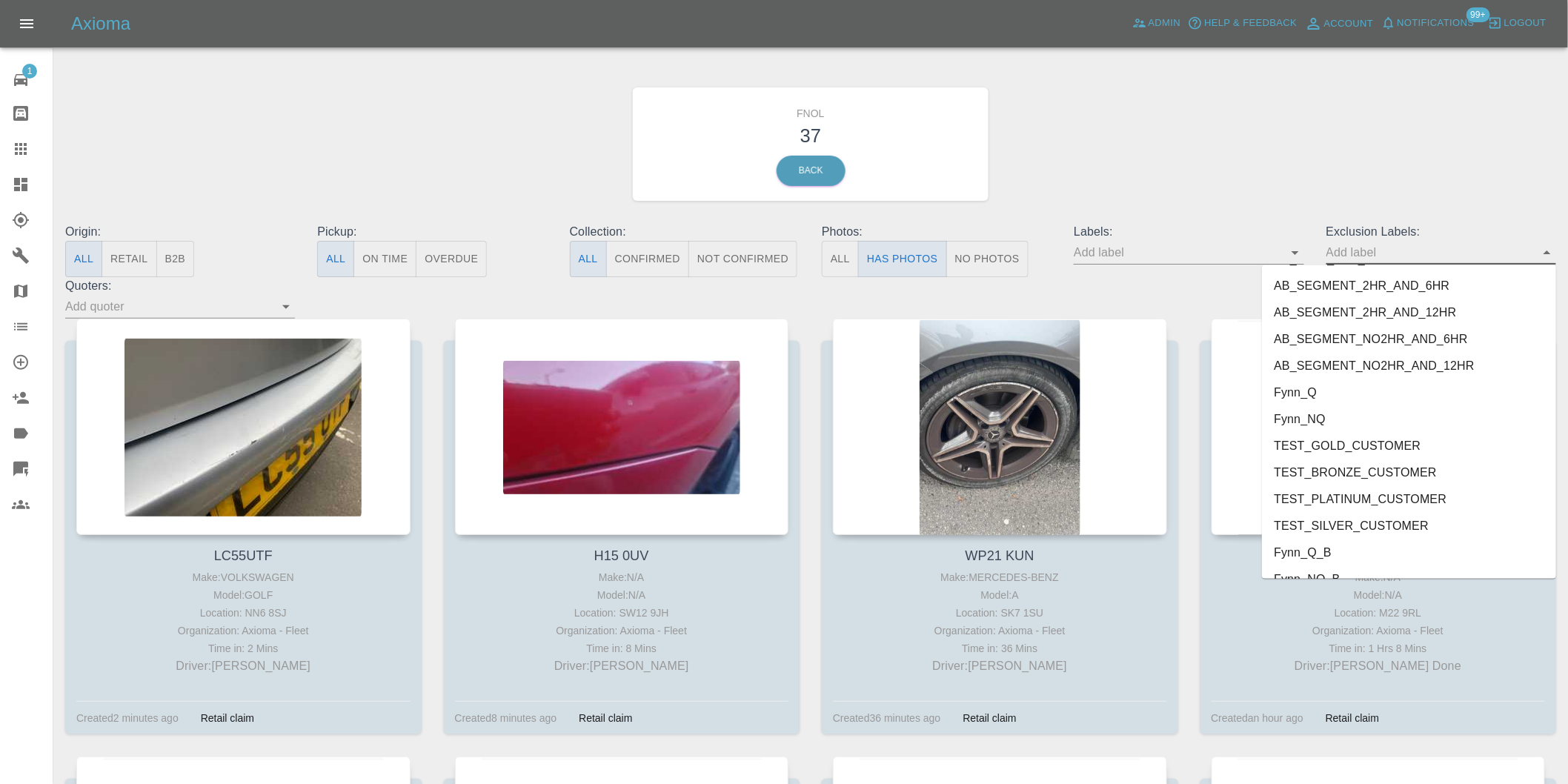
scroll to position [3219, 0]
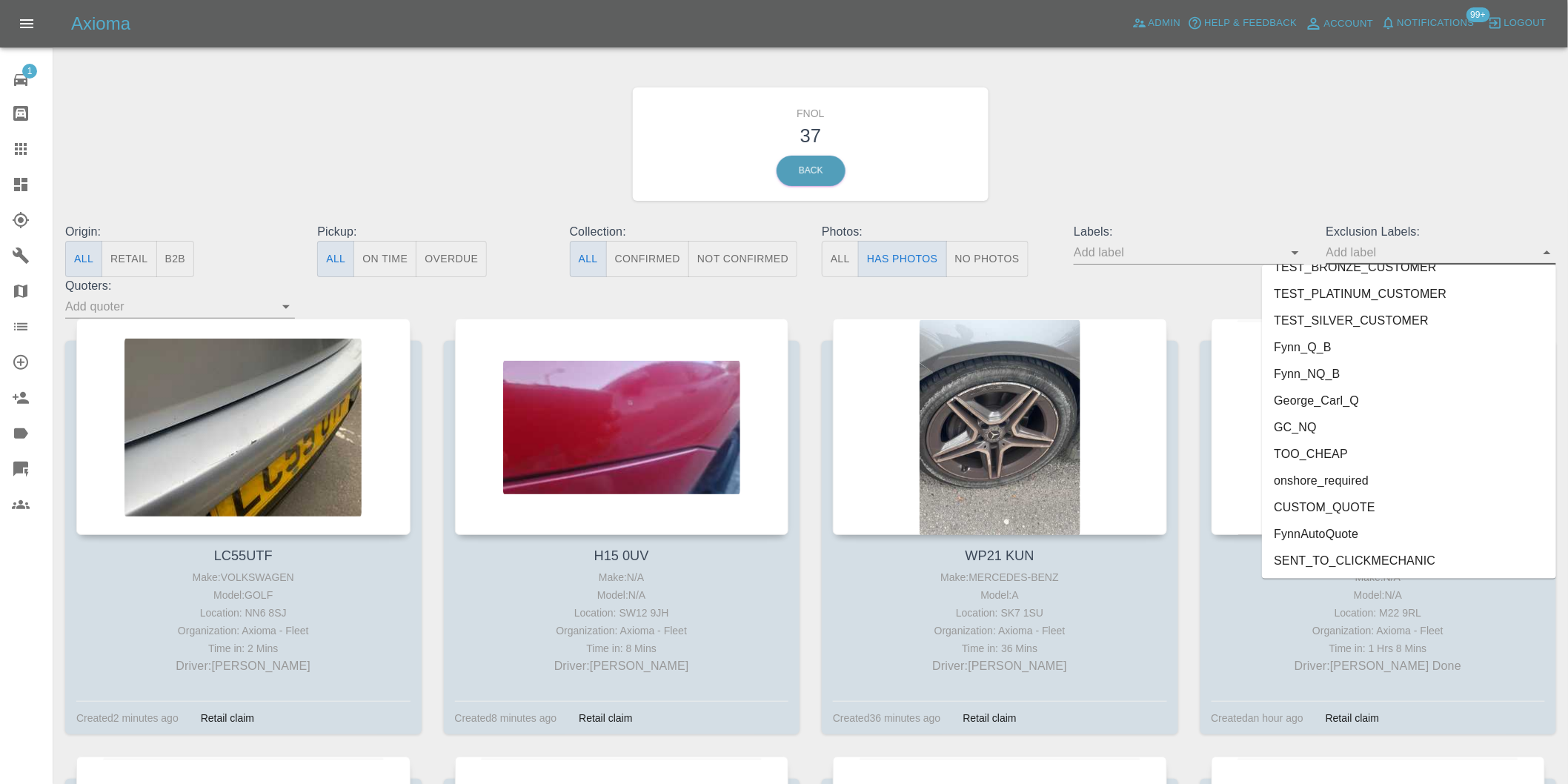
click at [1379, 477] on li "onshore_required" at bounding box center [1409, 480] width 295 height 27
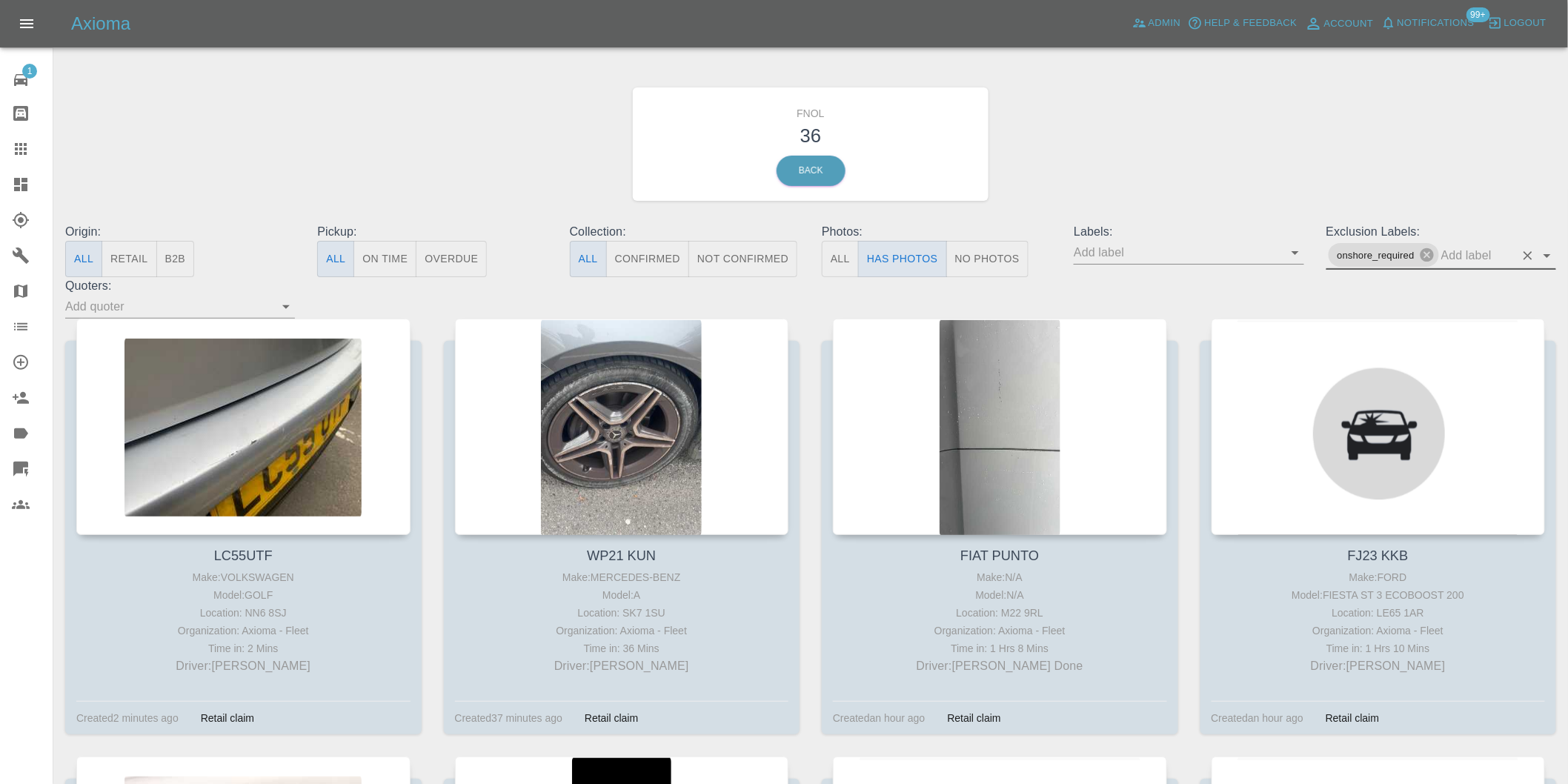
click at [1554, 250] on icon "Open" at bounding box center [1548, 256] width 18 height 18
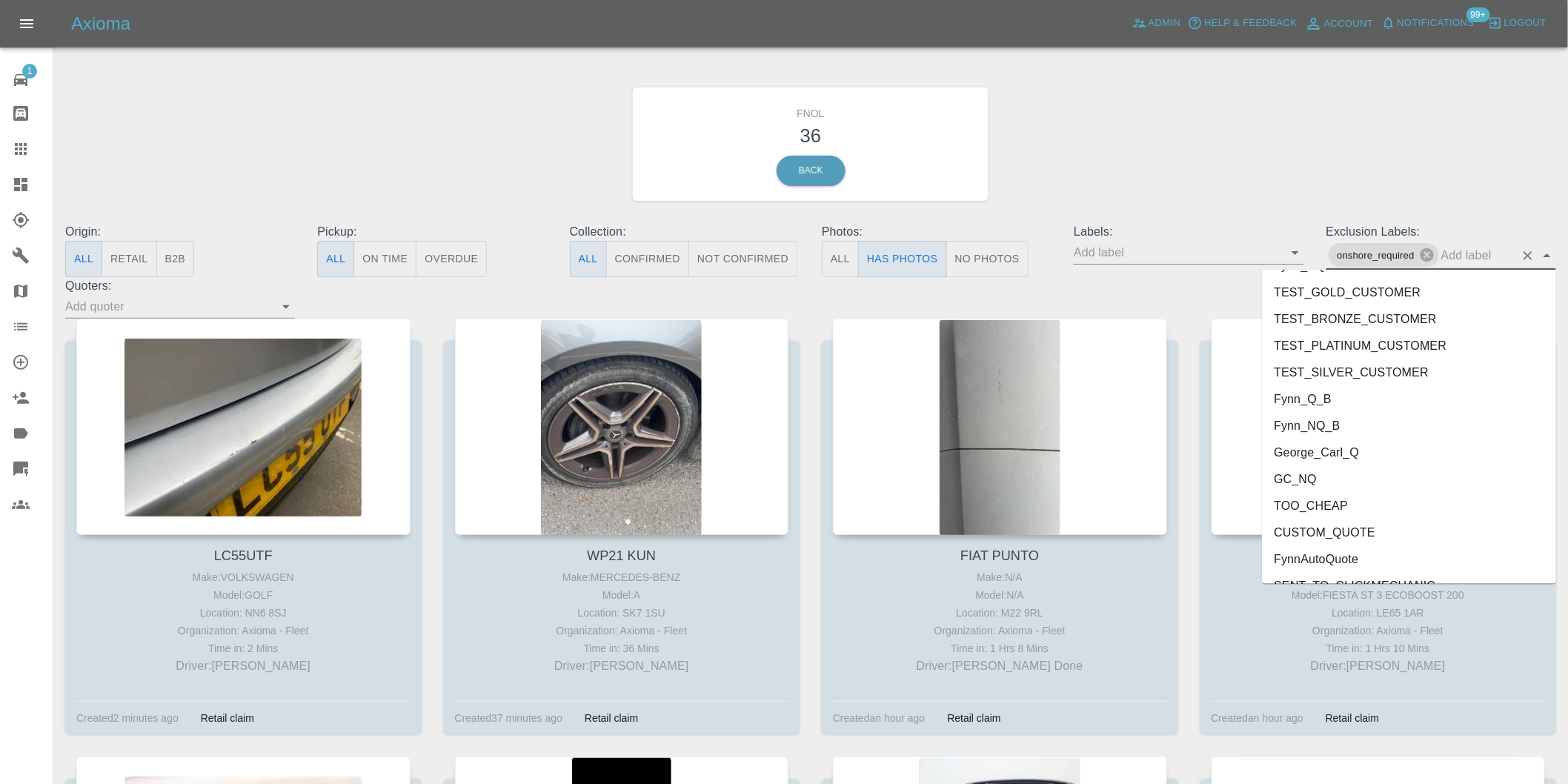
scroll to position [3192, 0]
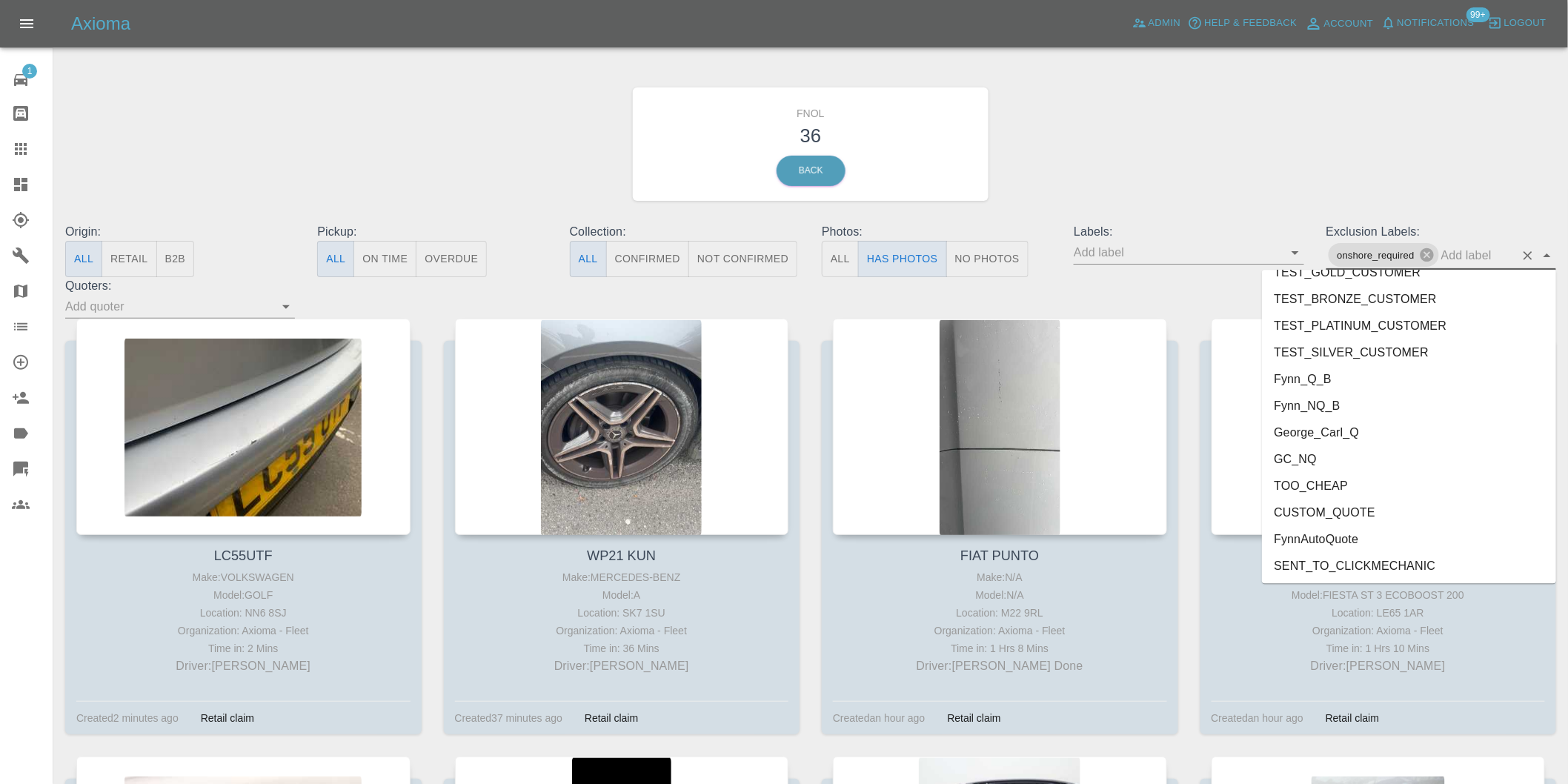
click at [1351, 425] on li "George_Carl_Q" at bounding box center [1409, 432] width 295 height 27
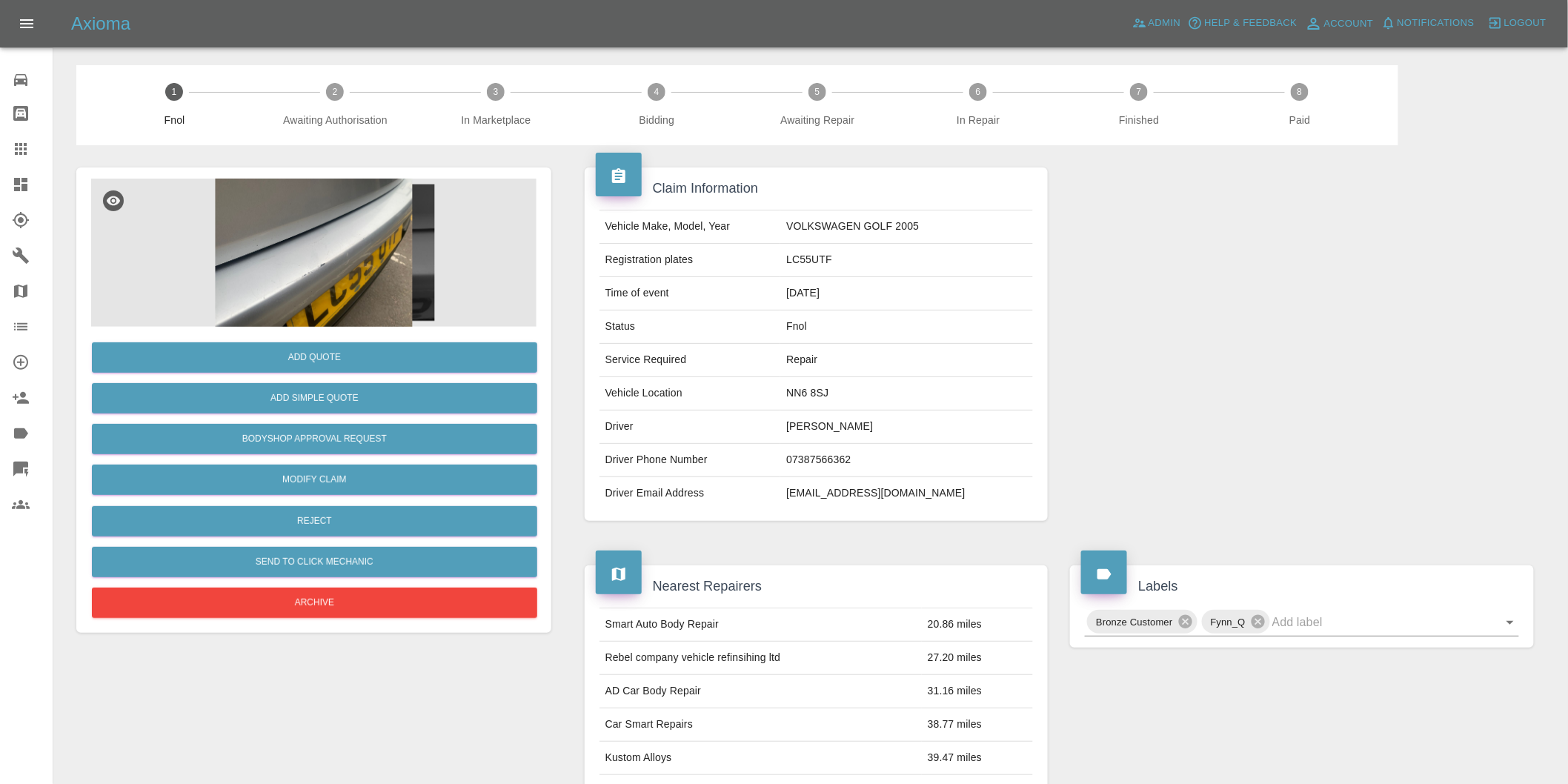
click at [322, 249] on img at bounding box center [313, 252] width 445 height 148
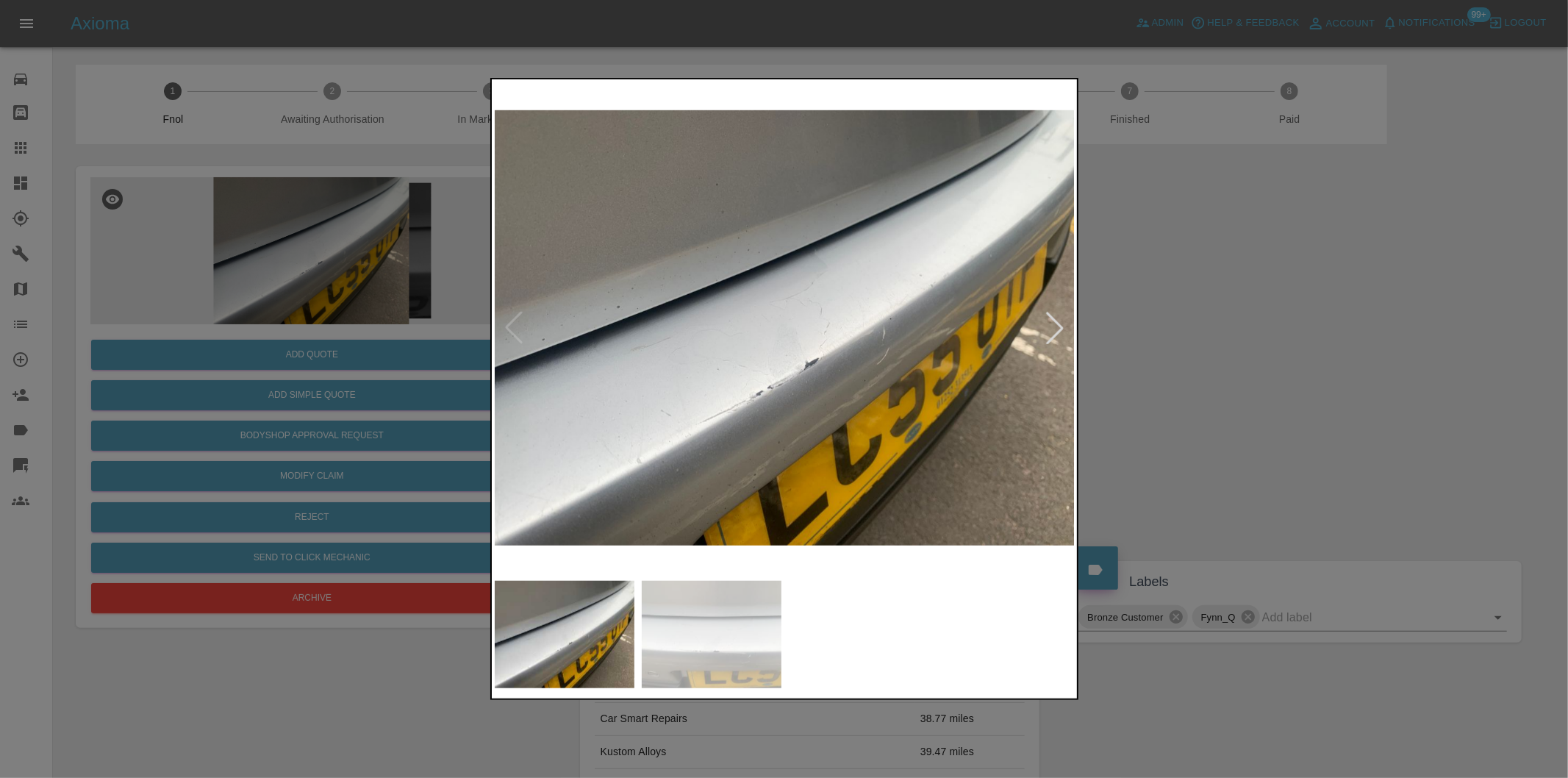
click at [1041, 326] on div at bounding box center [1055, 328] width 32 height 32
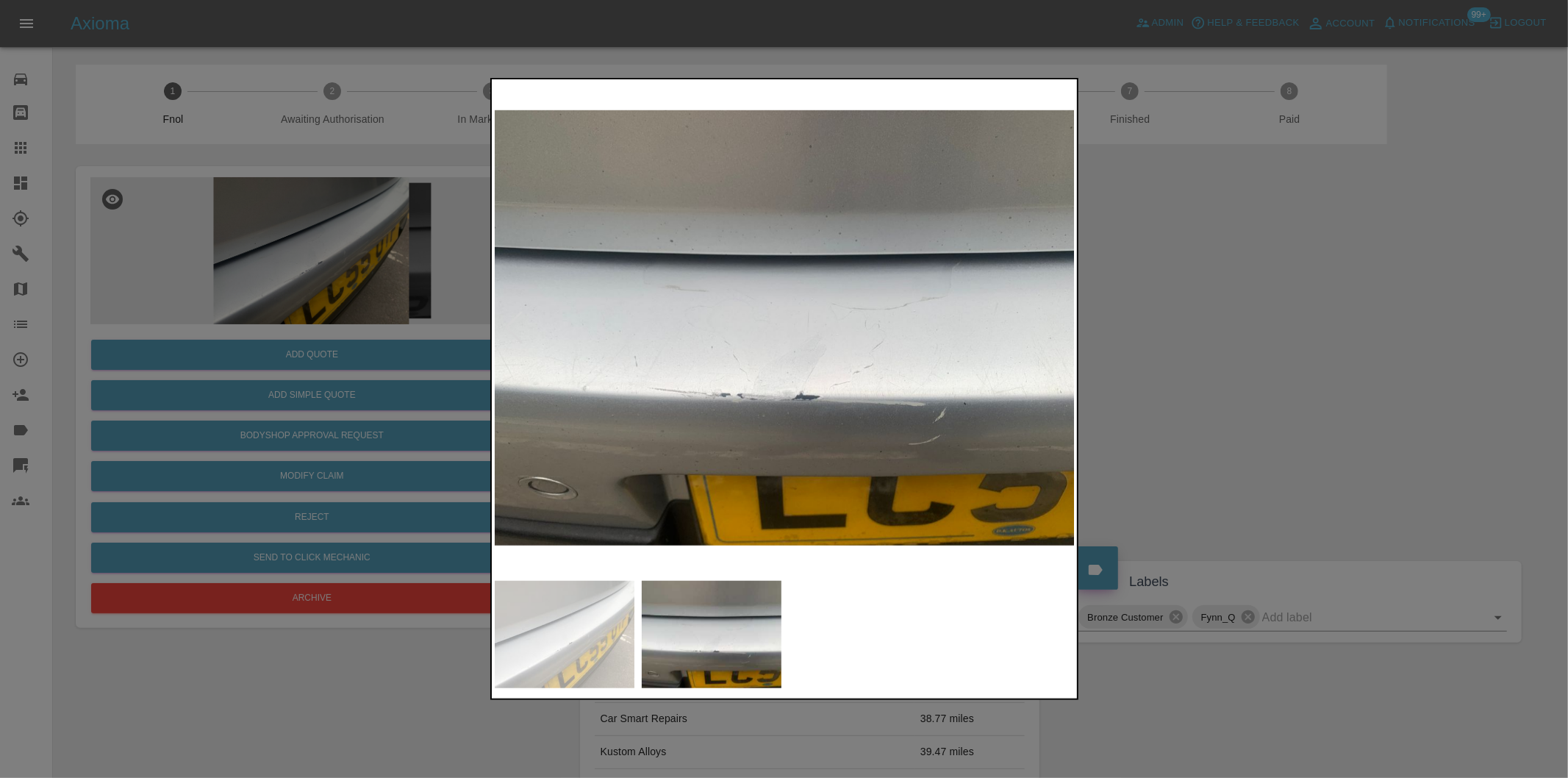
click at [1286, 324] on div at bounding box center [784, 389] width 1568 height 778
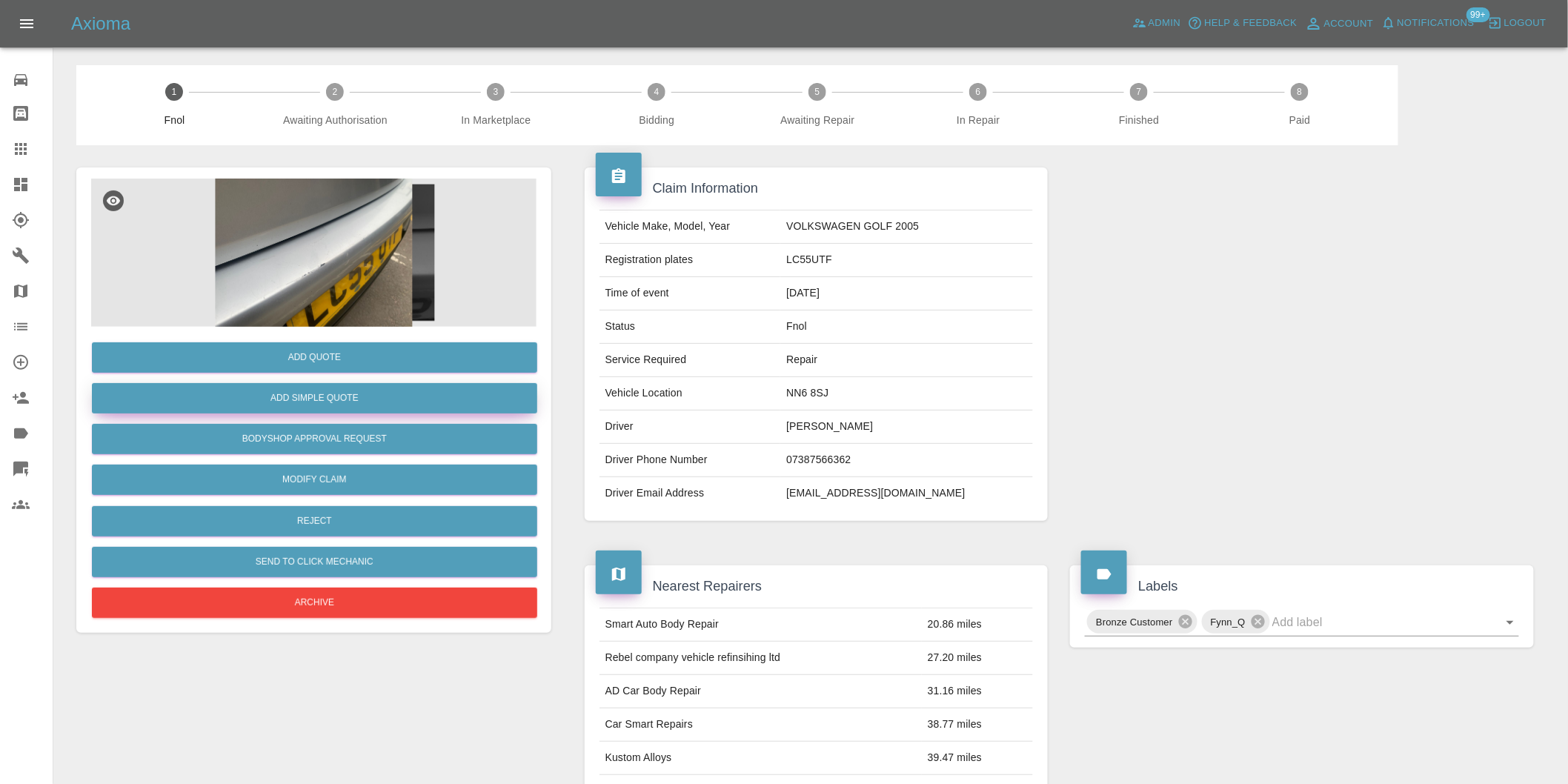
click at [352, 405] on button "Add Simple Quote" at bounding box center [314, 398] width 445 height 30
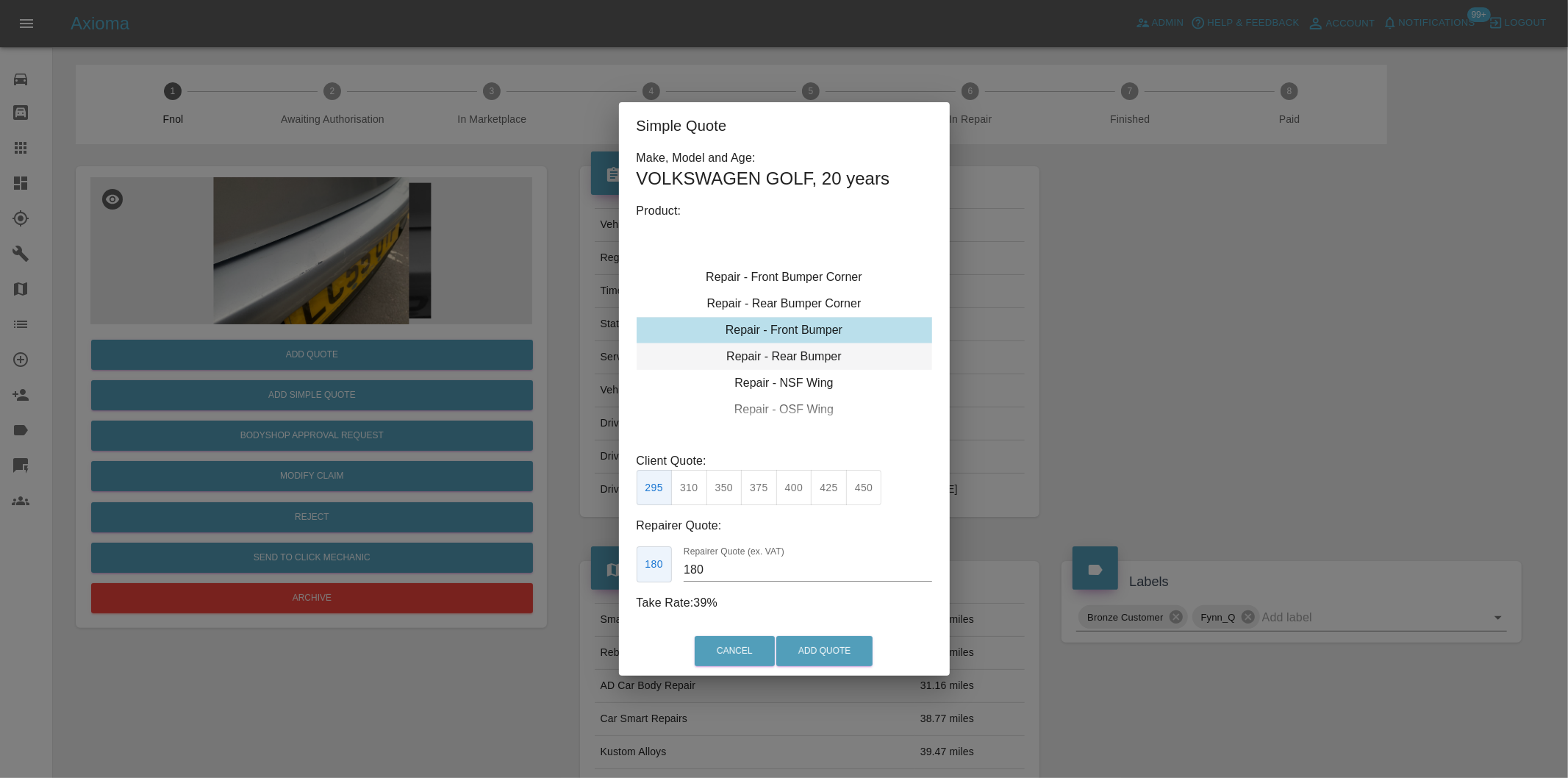
click at [826, 358] on div "Repair - Rear Bumper" at bounding box center [784, 357] width 295 height 27
click at [725, 494] on button "350" at bounding box center [724, 488] width 36 height 36
type input "210"
click at [813, 652] on button "Add Quote" at bounding box center [824, 650] width 97 height 30
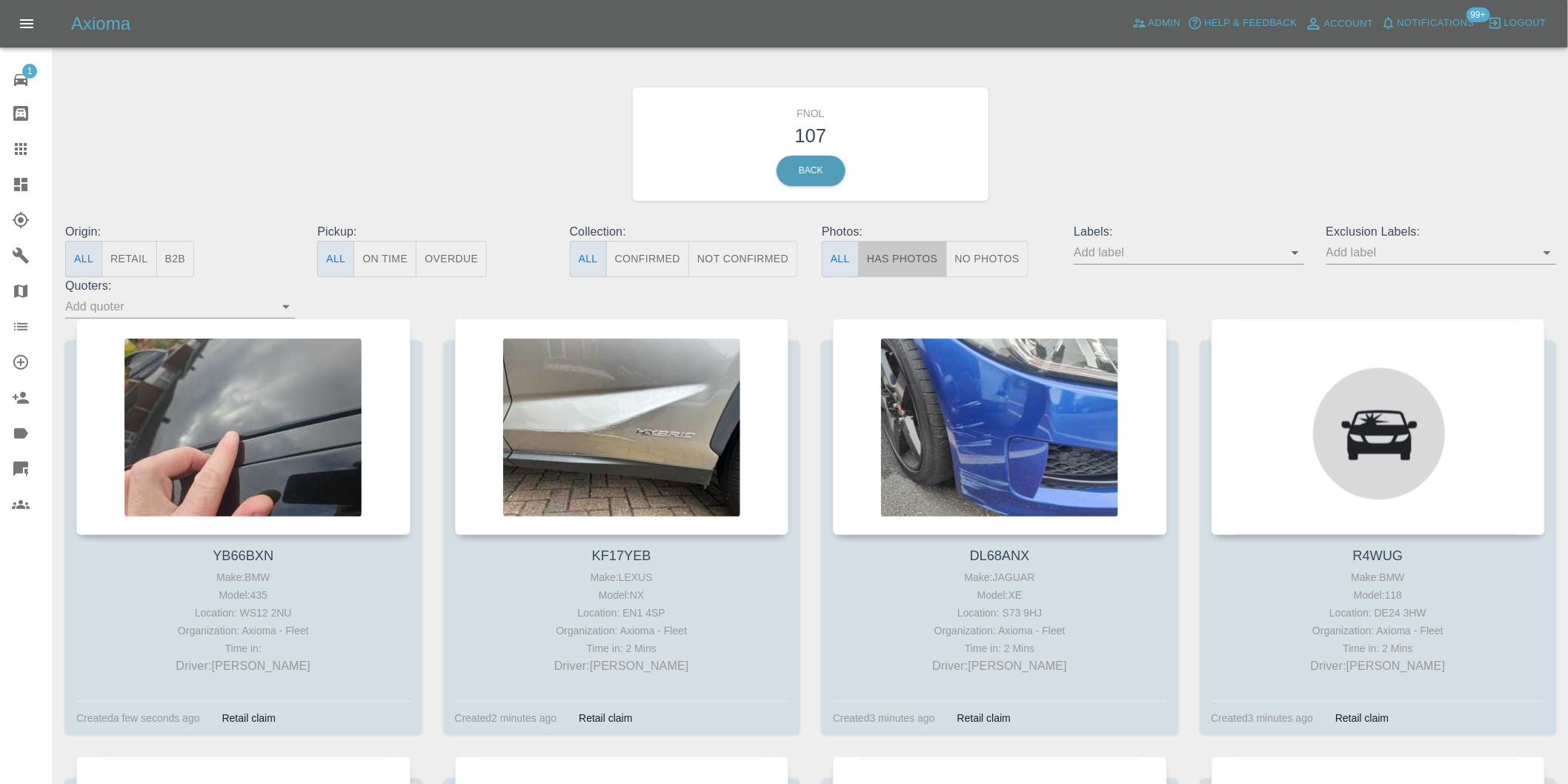
click at [890, 268] on button "Has Photos" at bounding box center [903, 259] width 89 height 36
click at [1554, 255] on icon "Open" at bounding box center [1548, 253] width 18 height 18
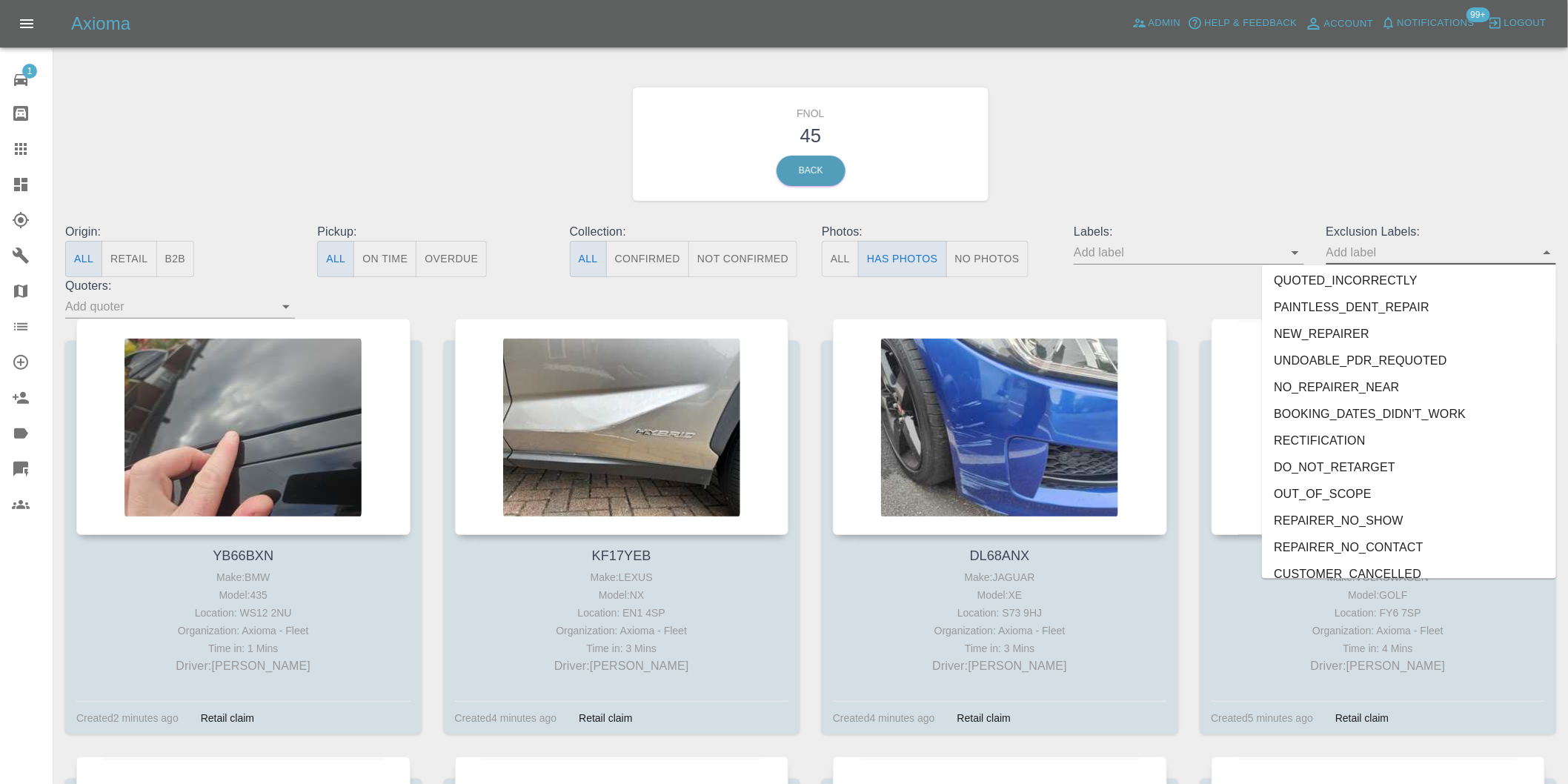
scroll to position [3219, 0]
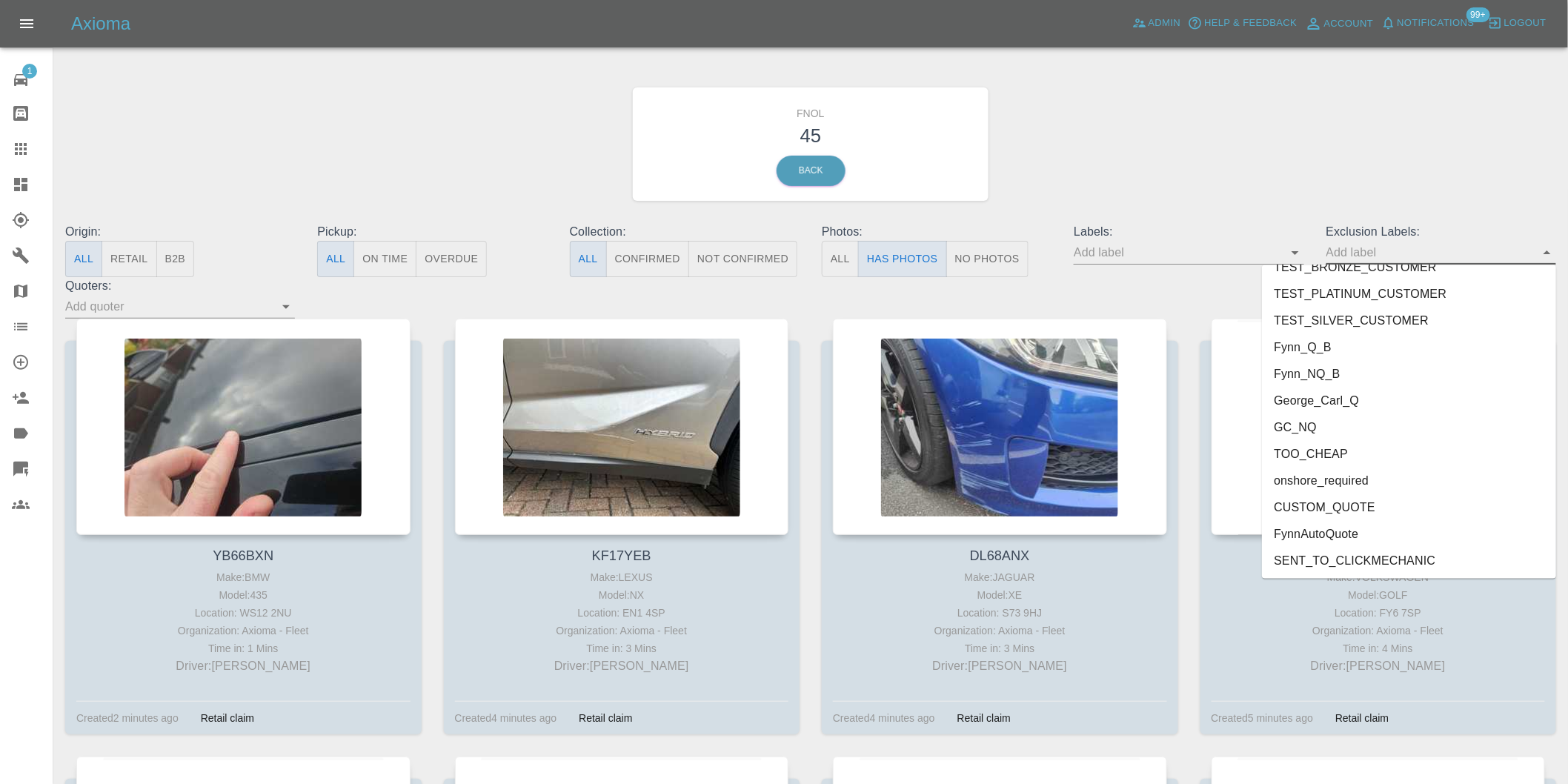
click at [1369, 475] on li "onshore_required" at bounding box center [1409, 480] width 295 height 27
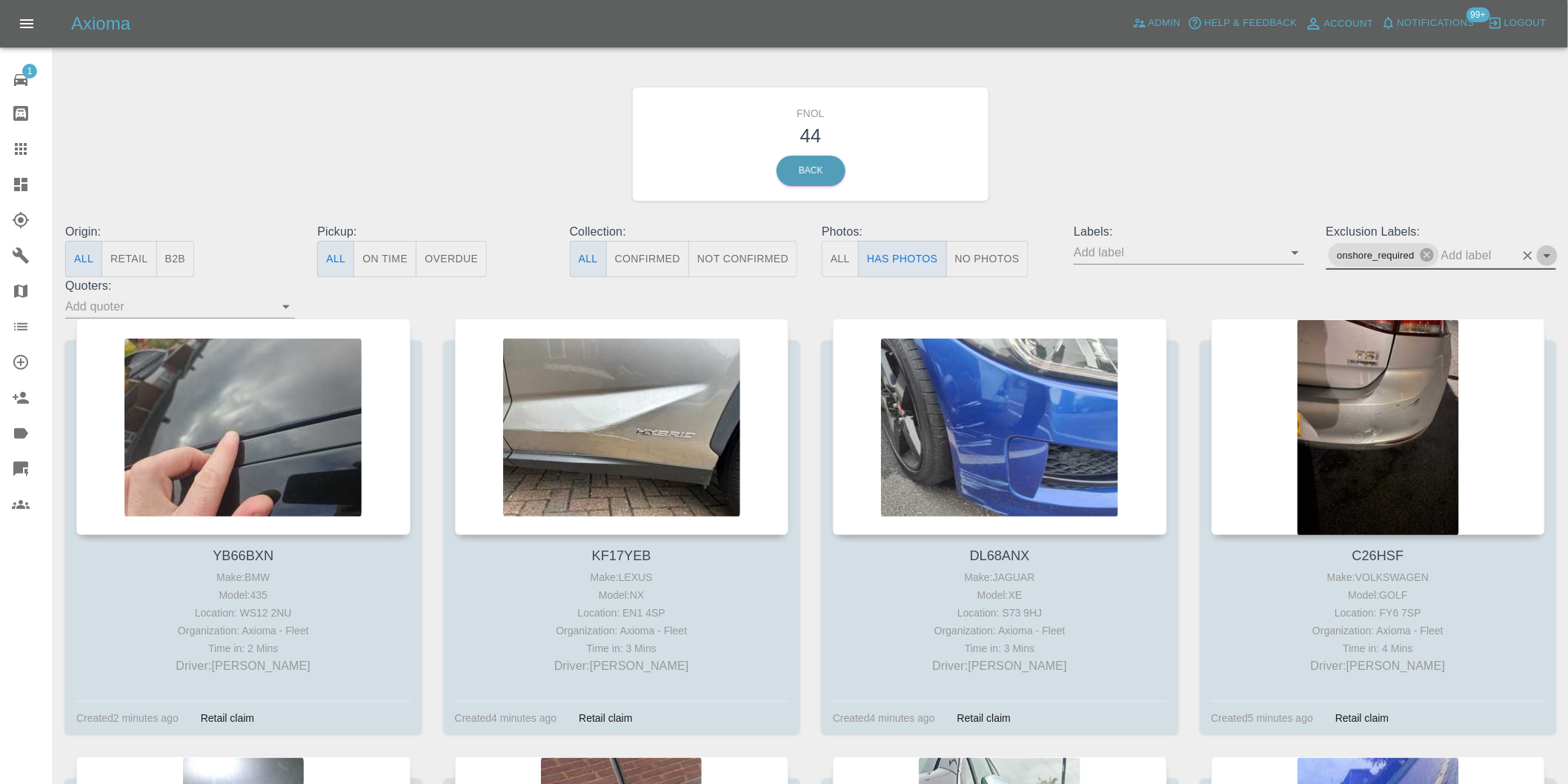
click at [1544, 253] on icon "Open" at bounding box center [1548, 256] width 18 height 18
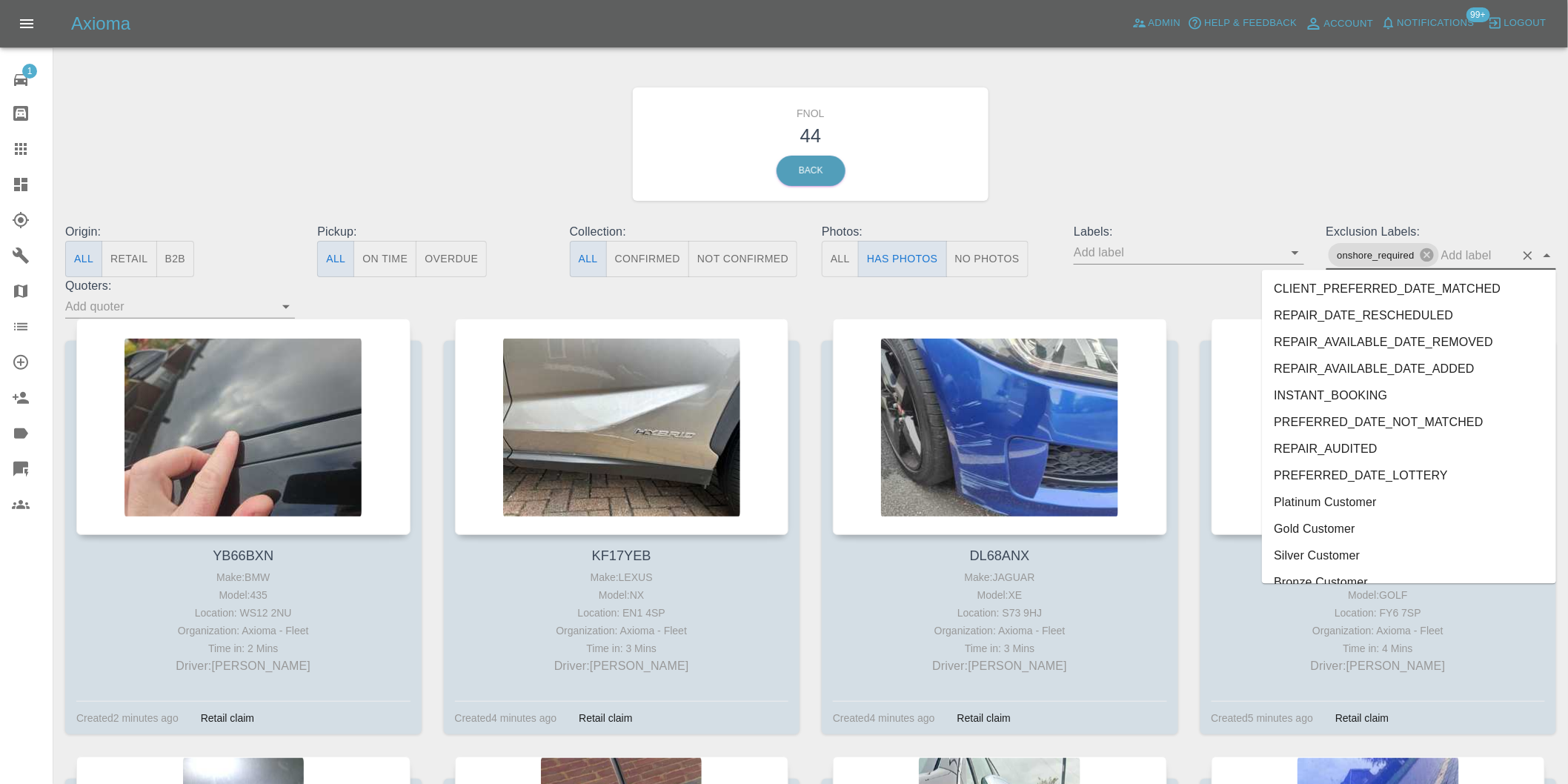
scroll to position [3192, 0]
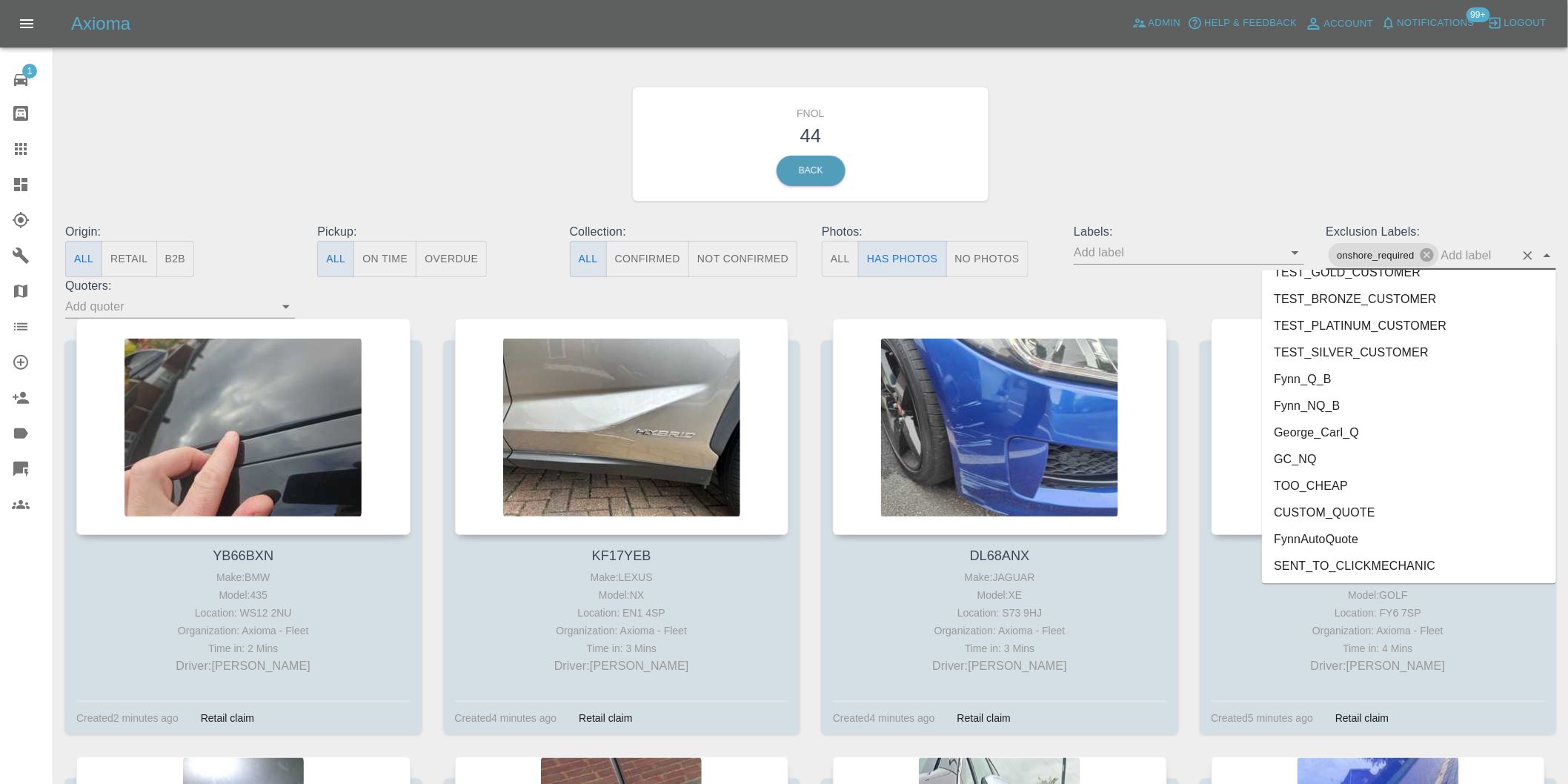
click at [1351, 439] on li "George_Carl_Q" at bounding box center [1409, 432] width 295 height 27
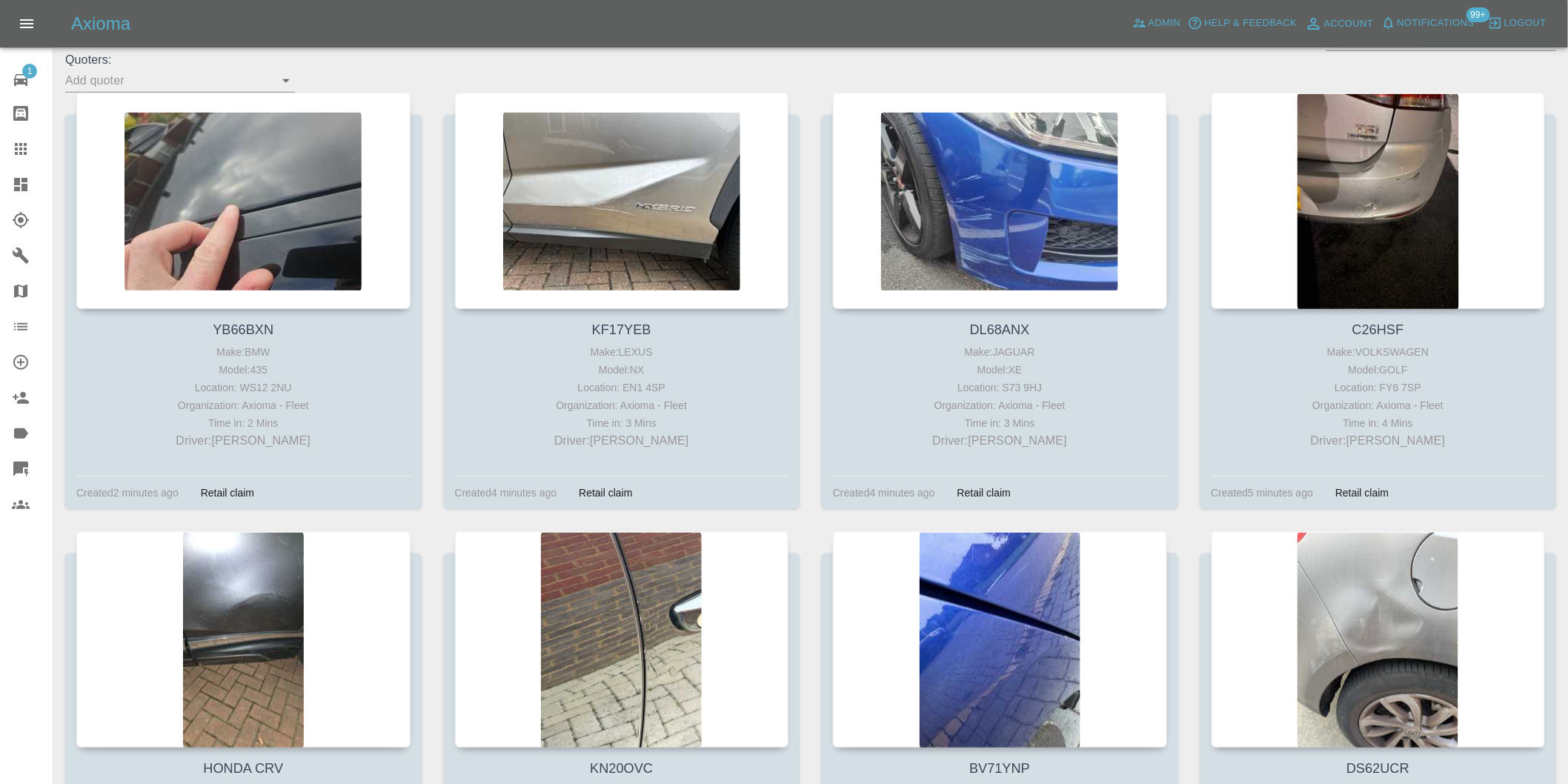
scroll to position [0, 0]
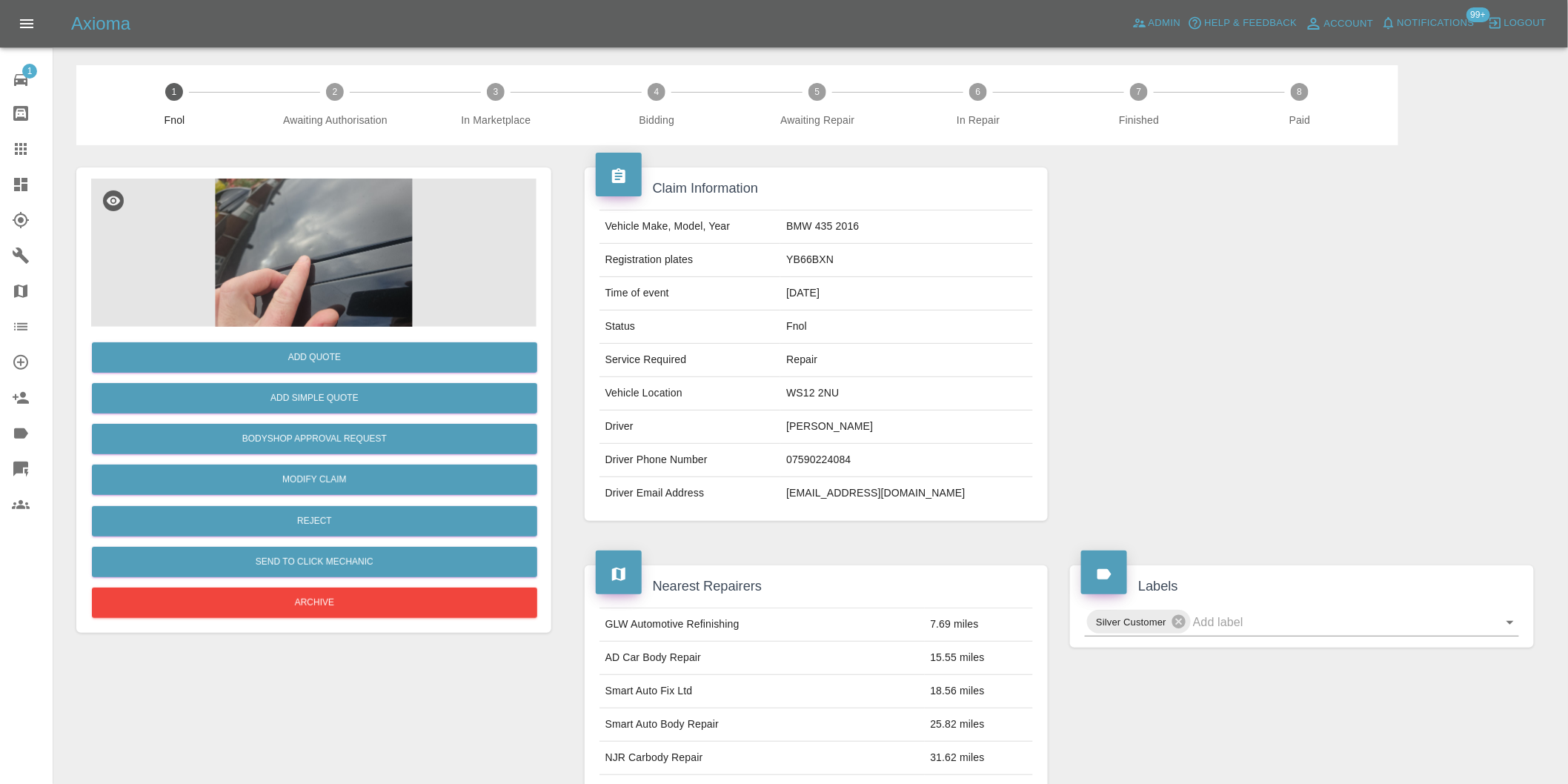
click at [356, 223] on img at bounding box center [313, 252] width 445 height 148
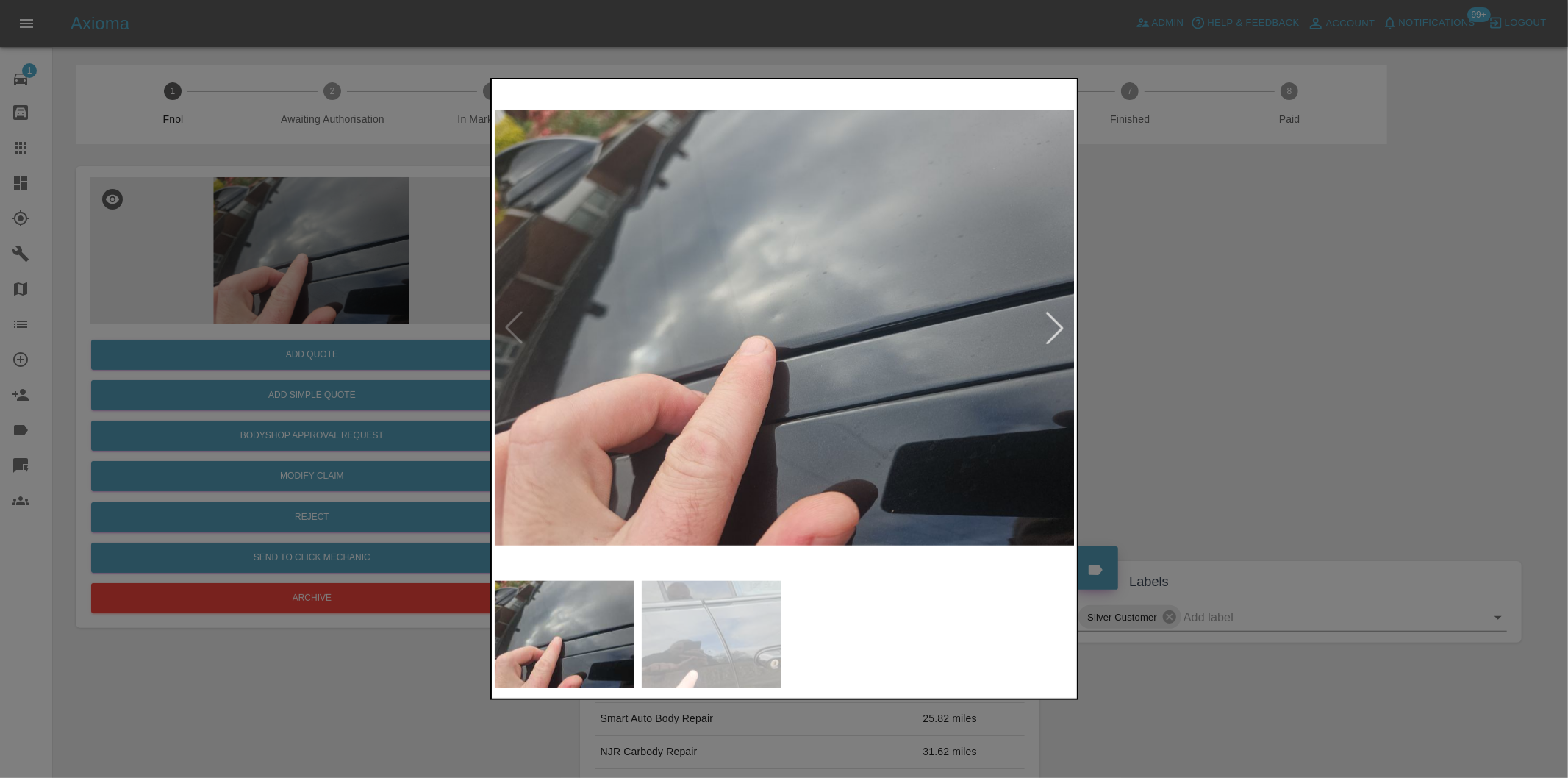
click at [1051, 321] on div at bounding box center [1055, 328] width 32 height 32
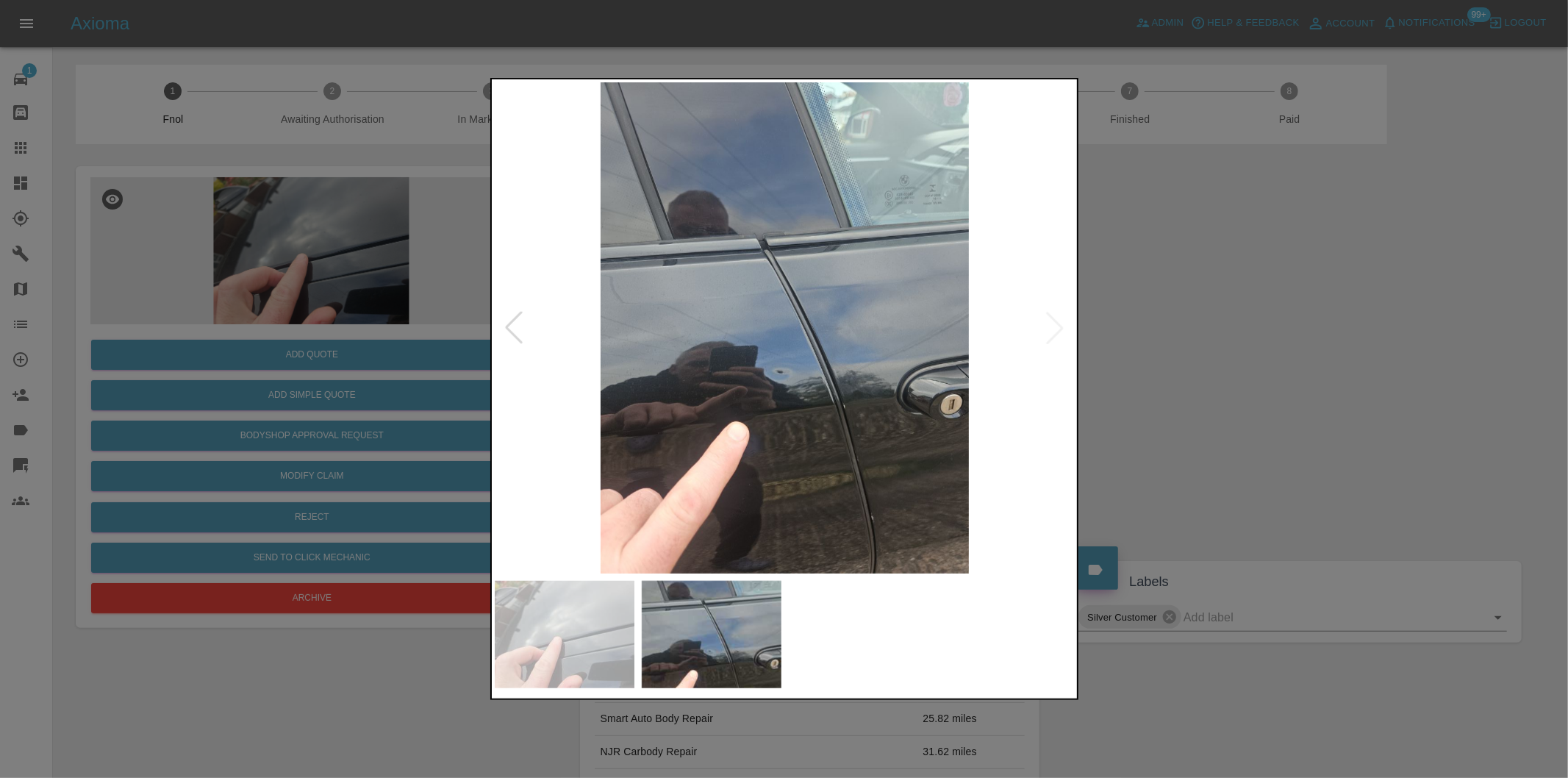
click at [1051, 321] on img at bounding box center [785, 327] width 580 height 491
click at [1259, 357] on div at bounding box center [784, 389] width 1568 height 778
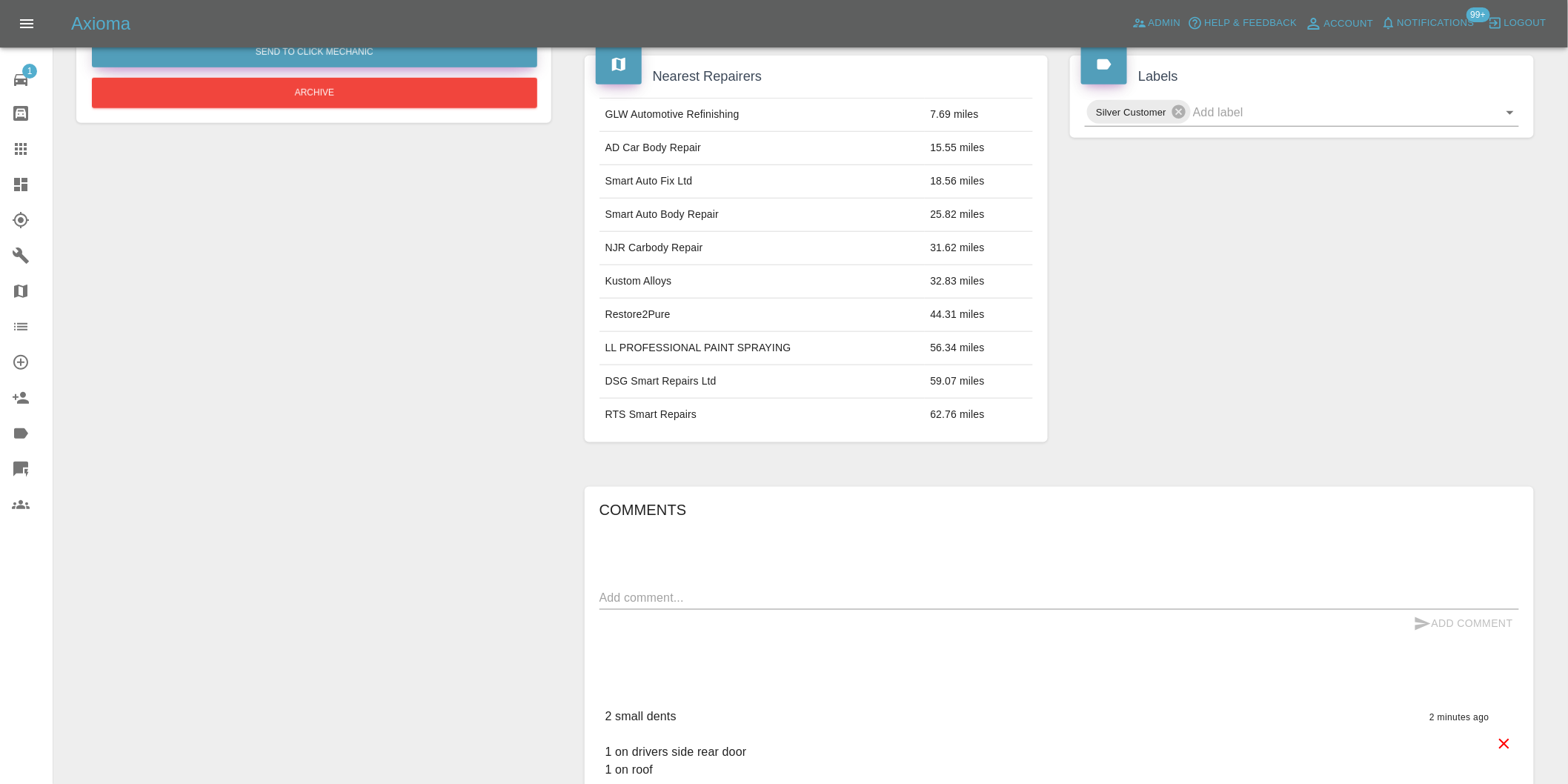
scroll to position [236, 0]
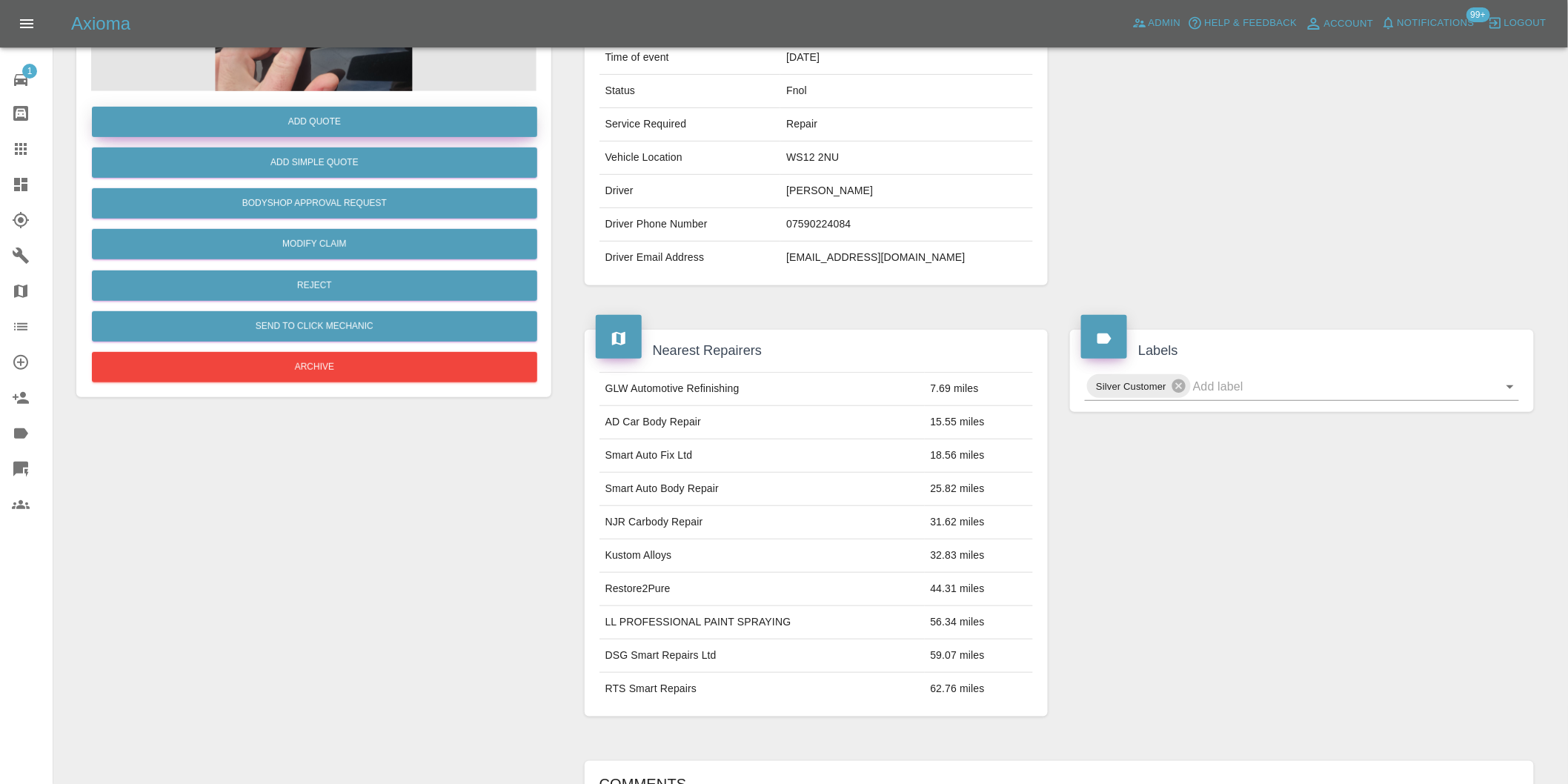
click at [318, 114] on button "Add Quote" at bounding box center [314, 121] width 445 height 30
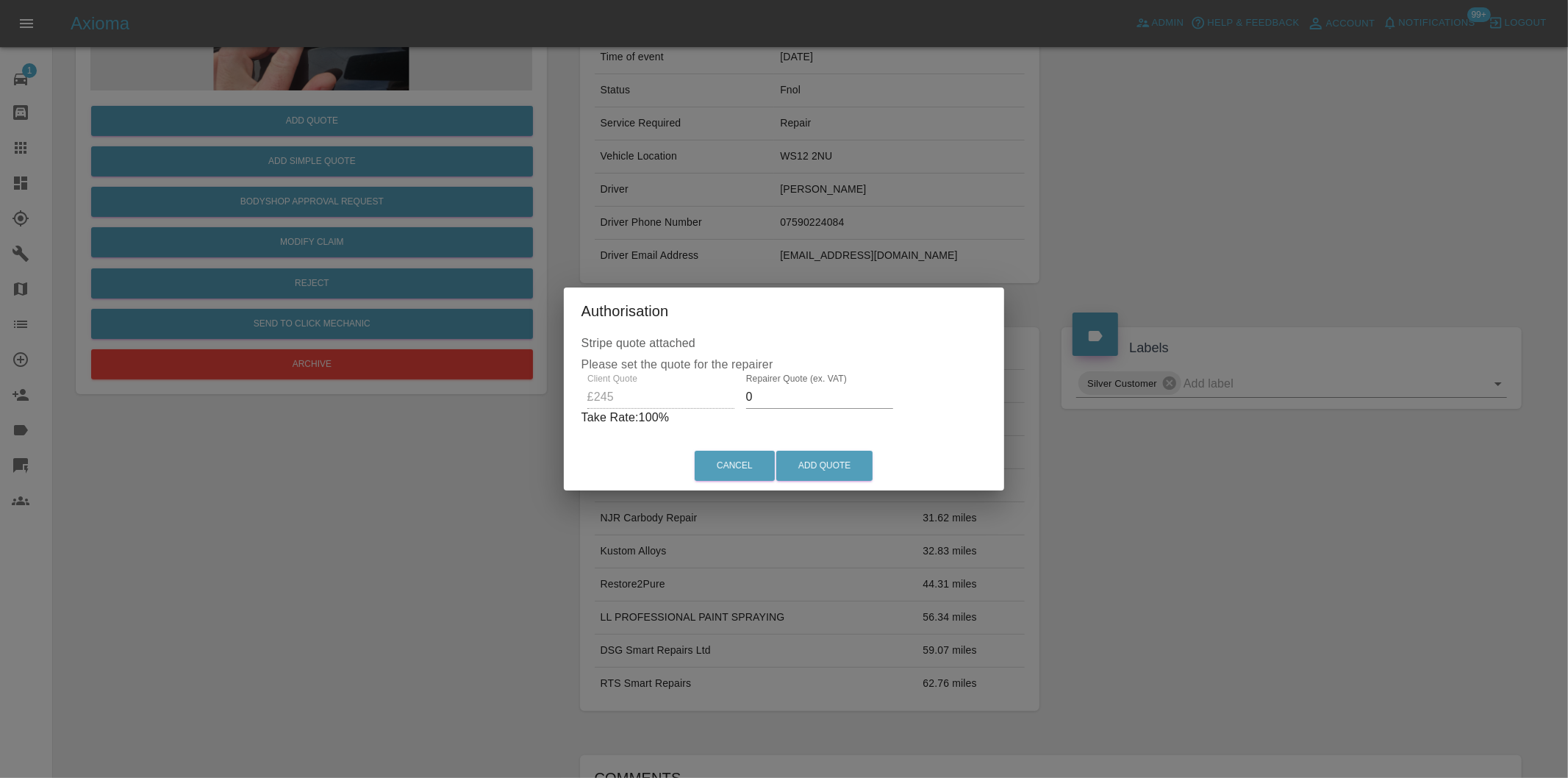
click at [790, 391] on input "0" at bounding box center [819, 397] width 147 height 24
type input "0155"
click at [826, 462] on button "Add Quote" at bounding box center [824, 465] width 97 height 30
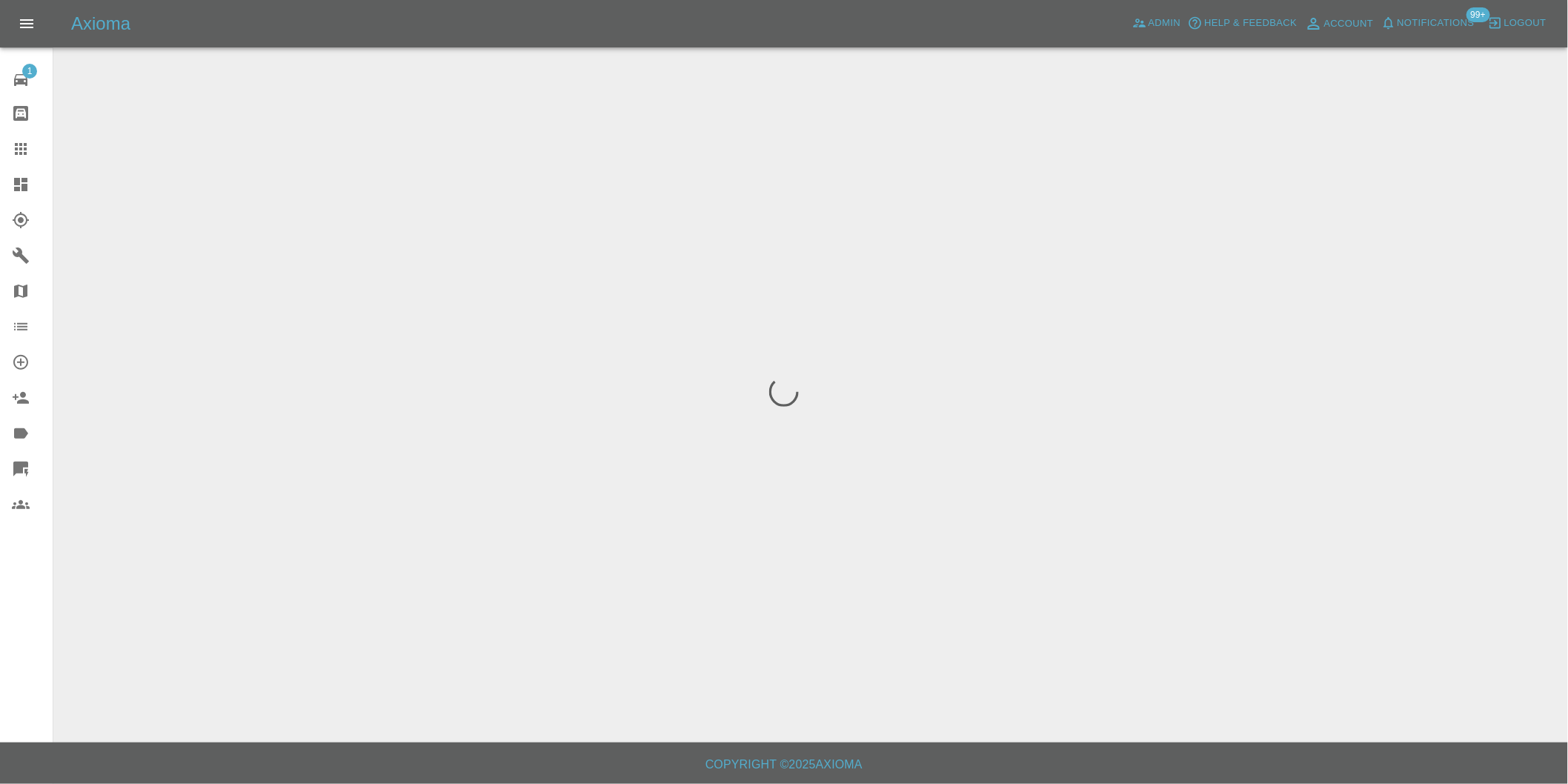
scroll to position [0, 0]
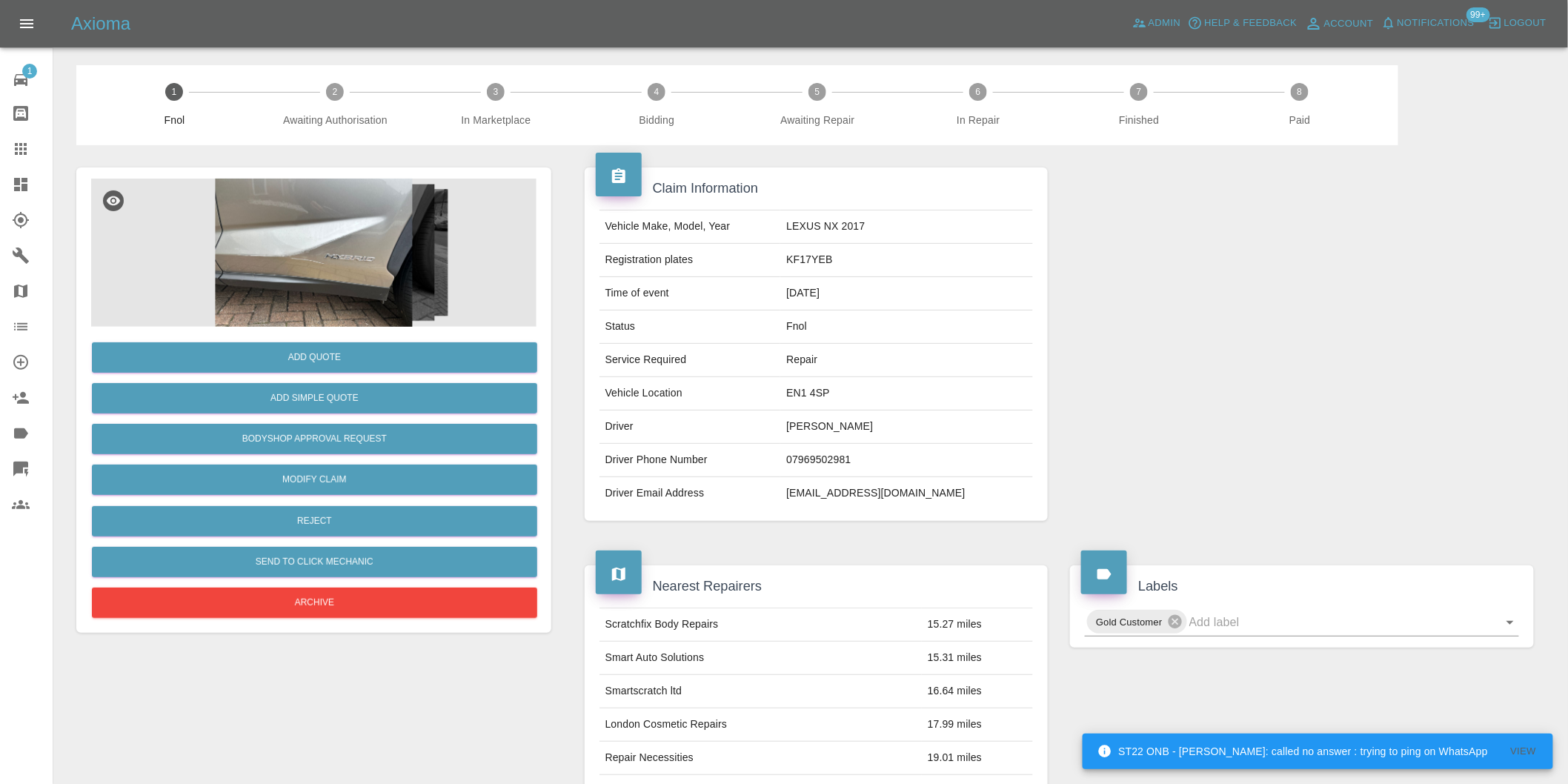
click at [345, 195] on img at bounding box center [313, 252] width 445 height 148
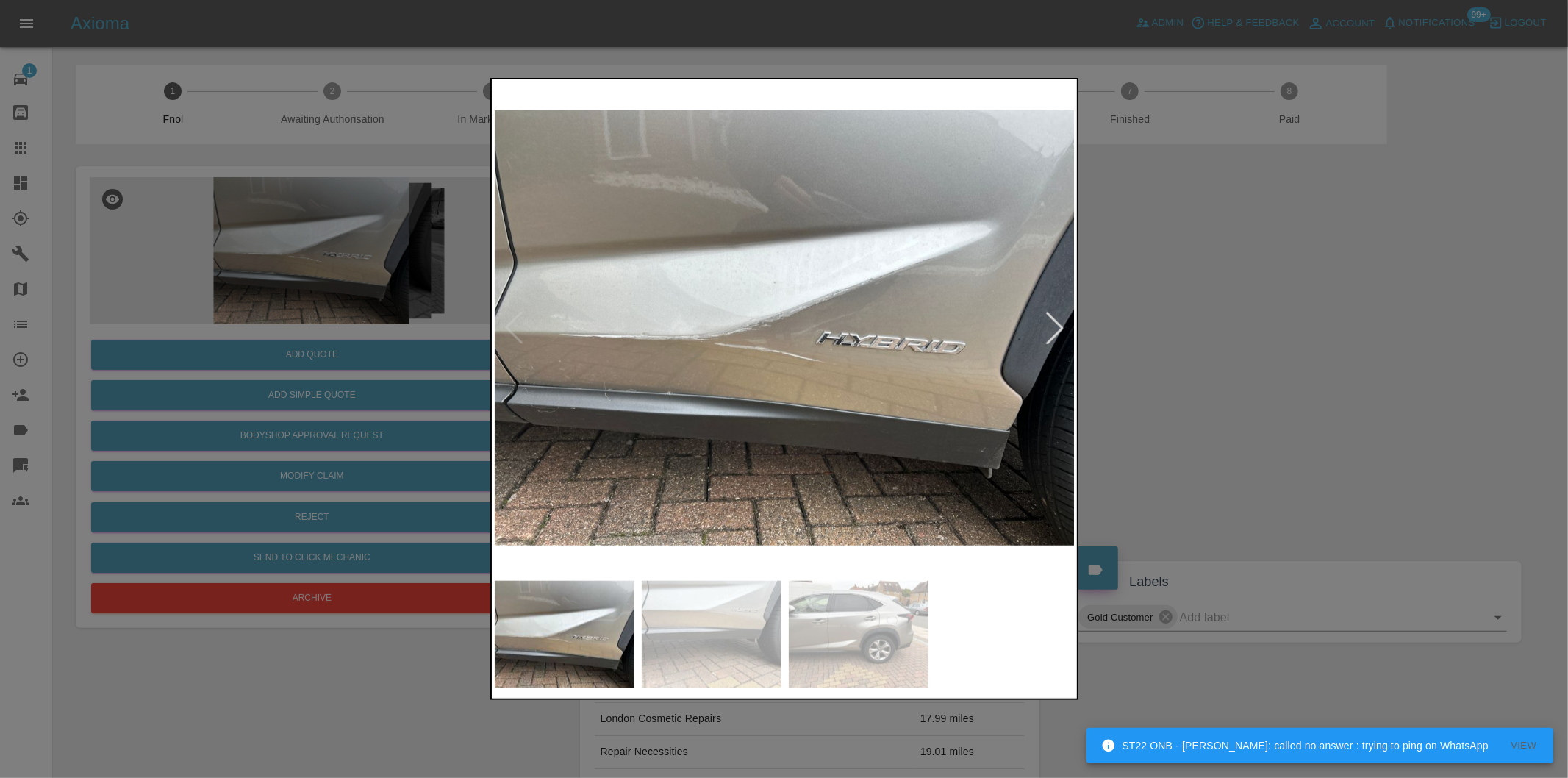
click at [1060, 333] on div at bounding box center [1055, 328] width 32 height 32
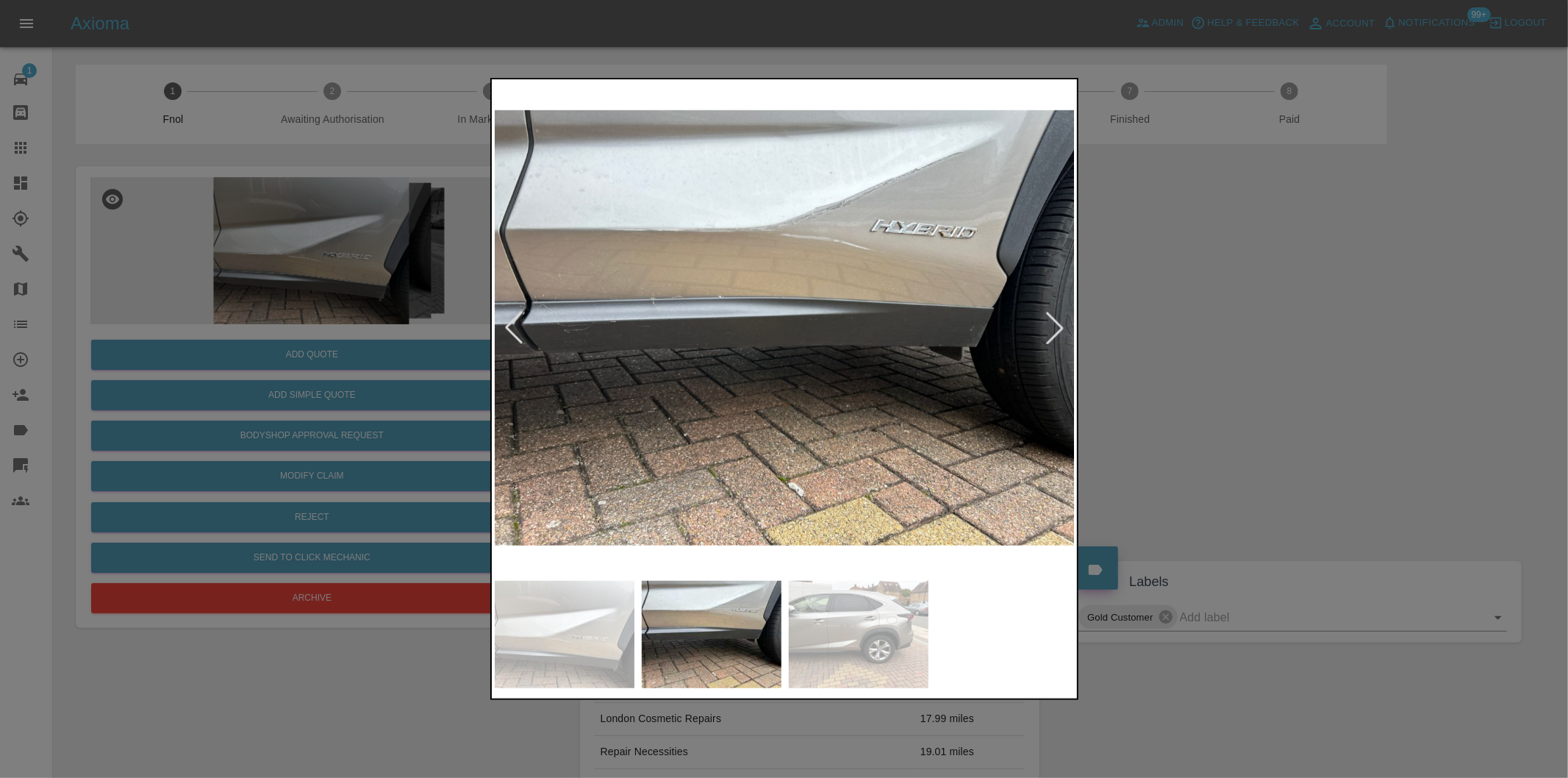
click at [1059, 331] on div at bounding box center [1055, 328] width 32 height 32
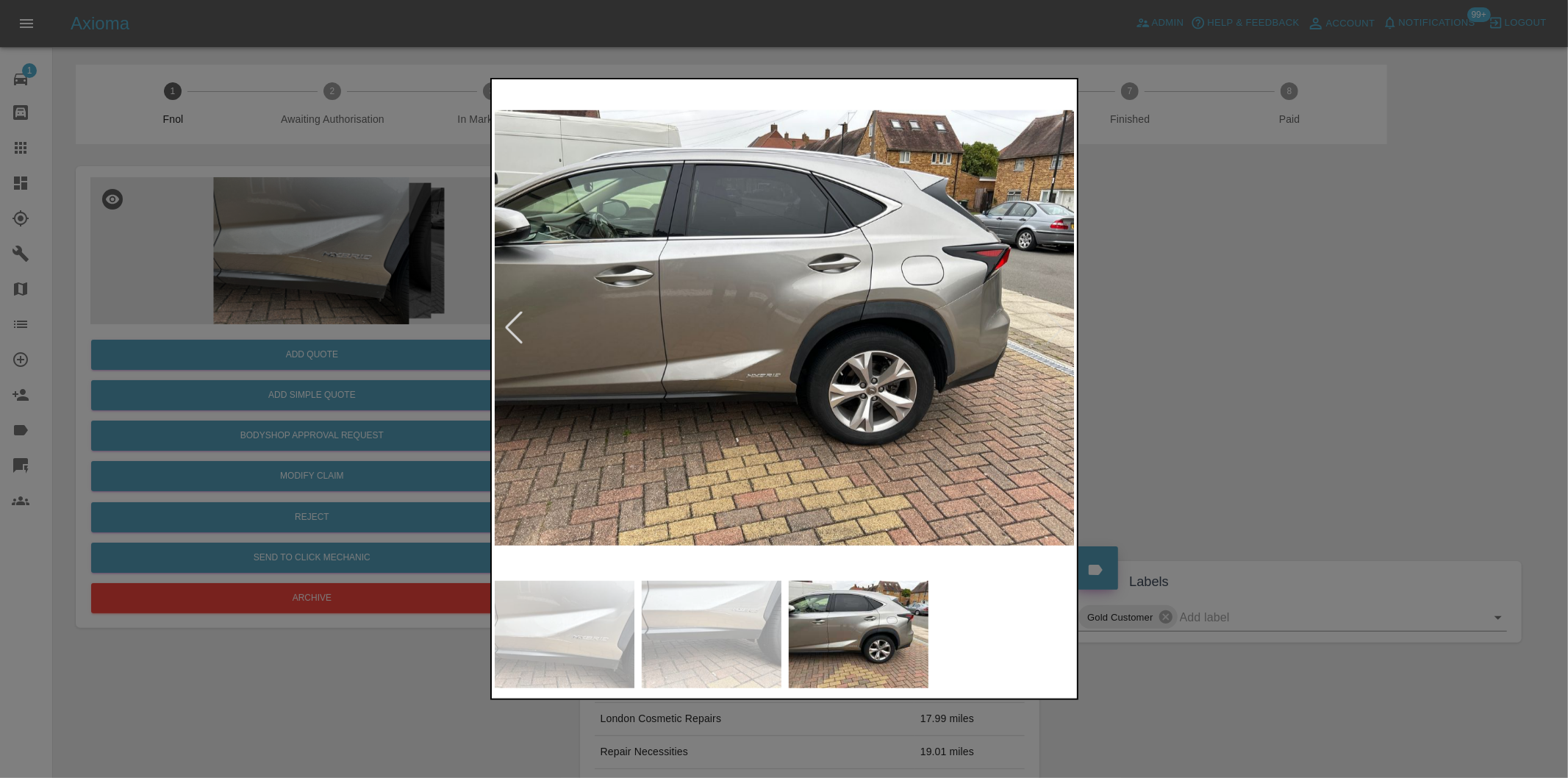
click at [1059, 331] on img at bounding box center [785, 327] width 580 height 491
drag, startPoint x: 1208, startPoint y: 344, endPoint x: 1199, endPoint y: 346, distance: 9.2
click at [1206, 346] on div at bounding box center [784, 389] width 1568 height 778
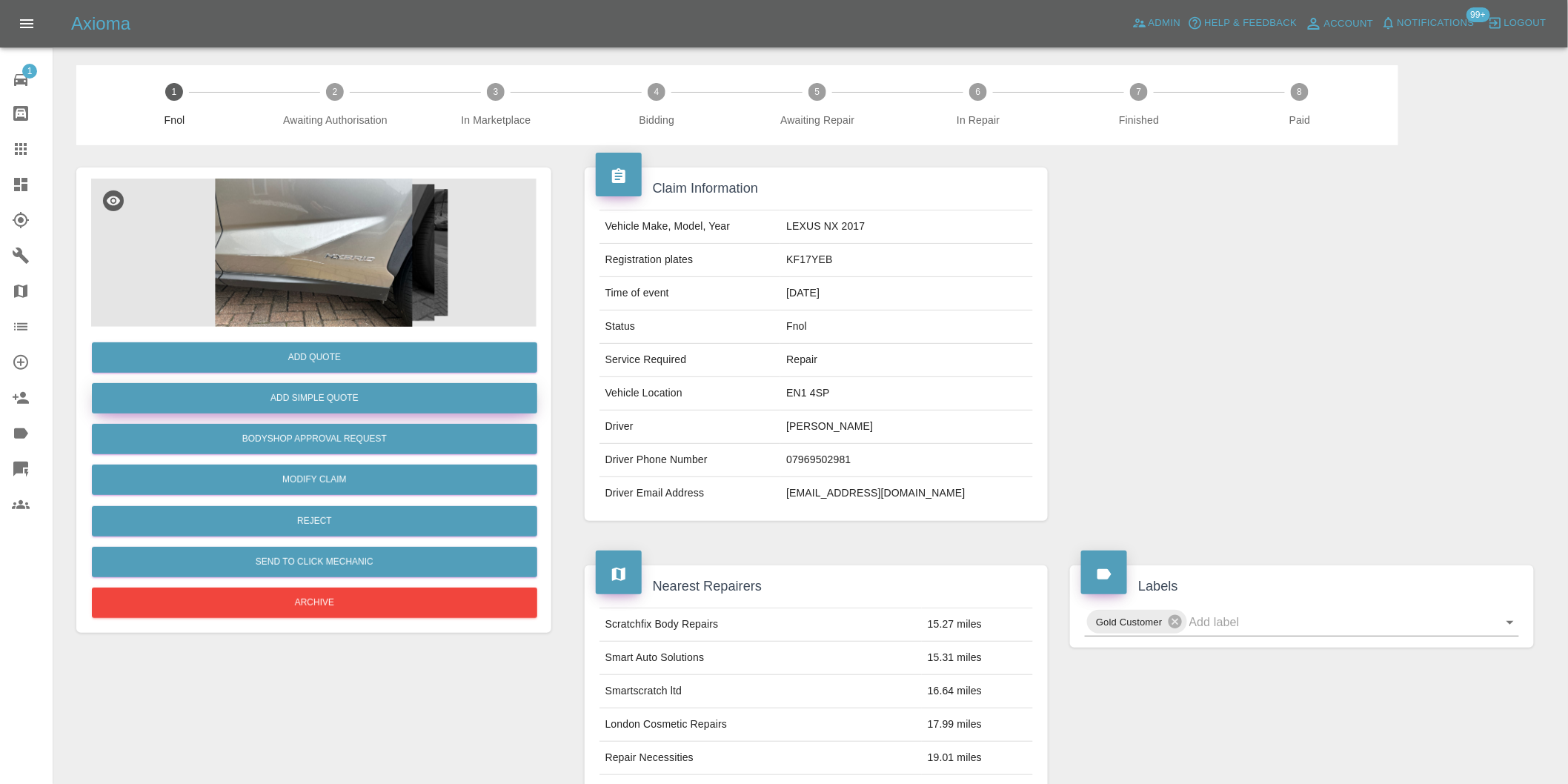
click at [331, 403] on button "Add Simple Quote" at bounding box center [314, 398] width 445 height 30
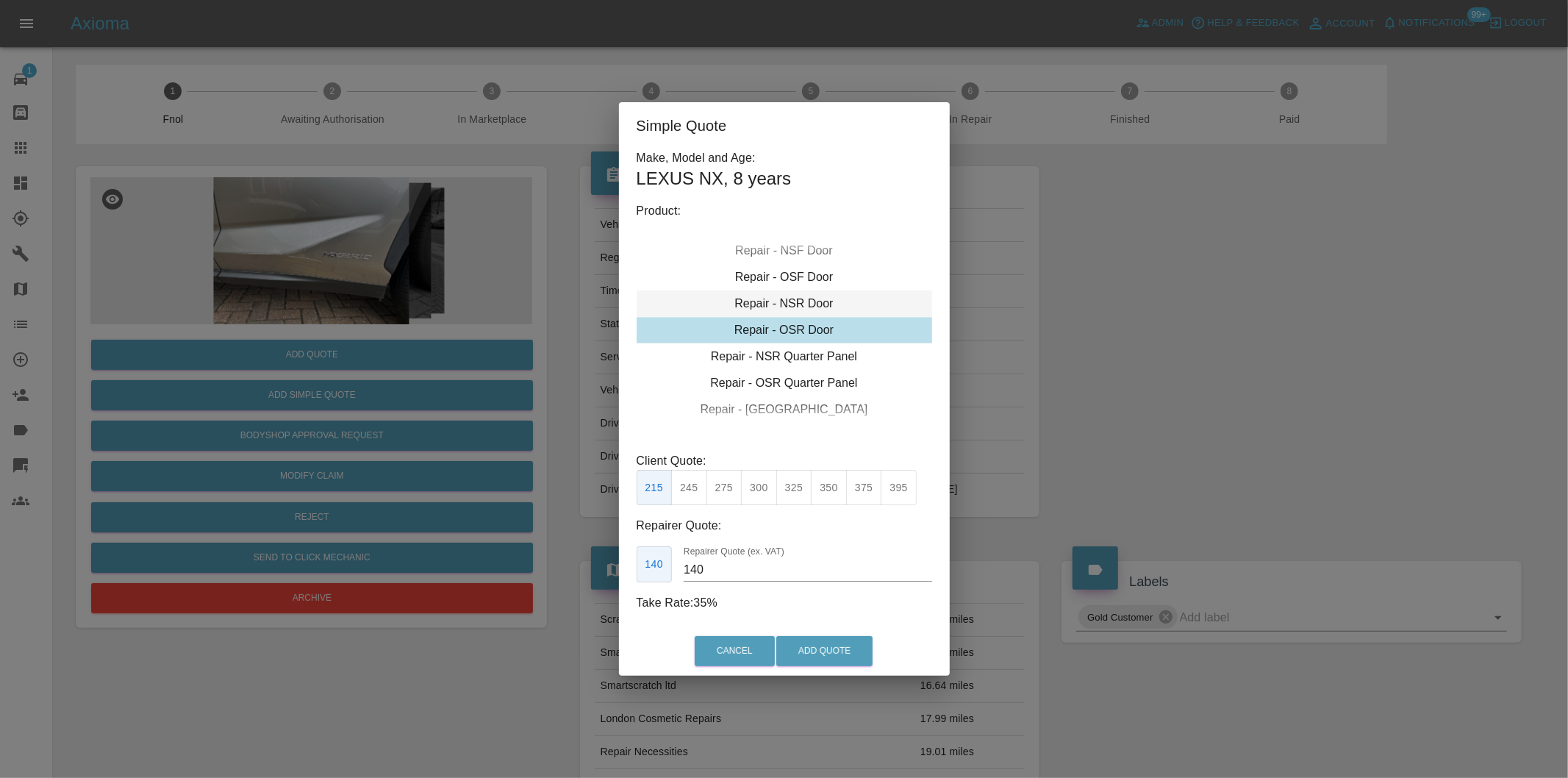
click at [799, 300] on div "Repair - NSR Door" at bounding box center [784, 304] width 295 height 27
click at [721, 487] on button "270" at bounding box center [724, 488] width 36 height 36
type input "180"
click at [821, 645] on button "Add Quote" at bounding box center [824, 650] width 97 height 30
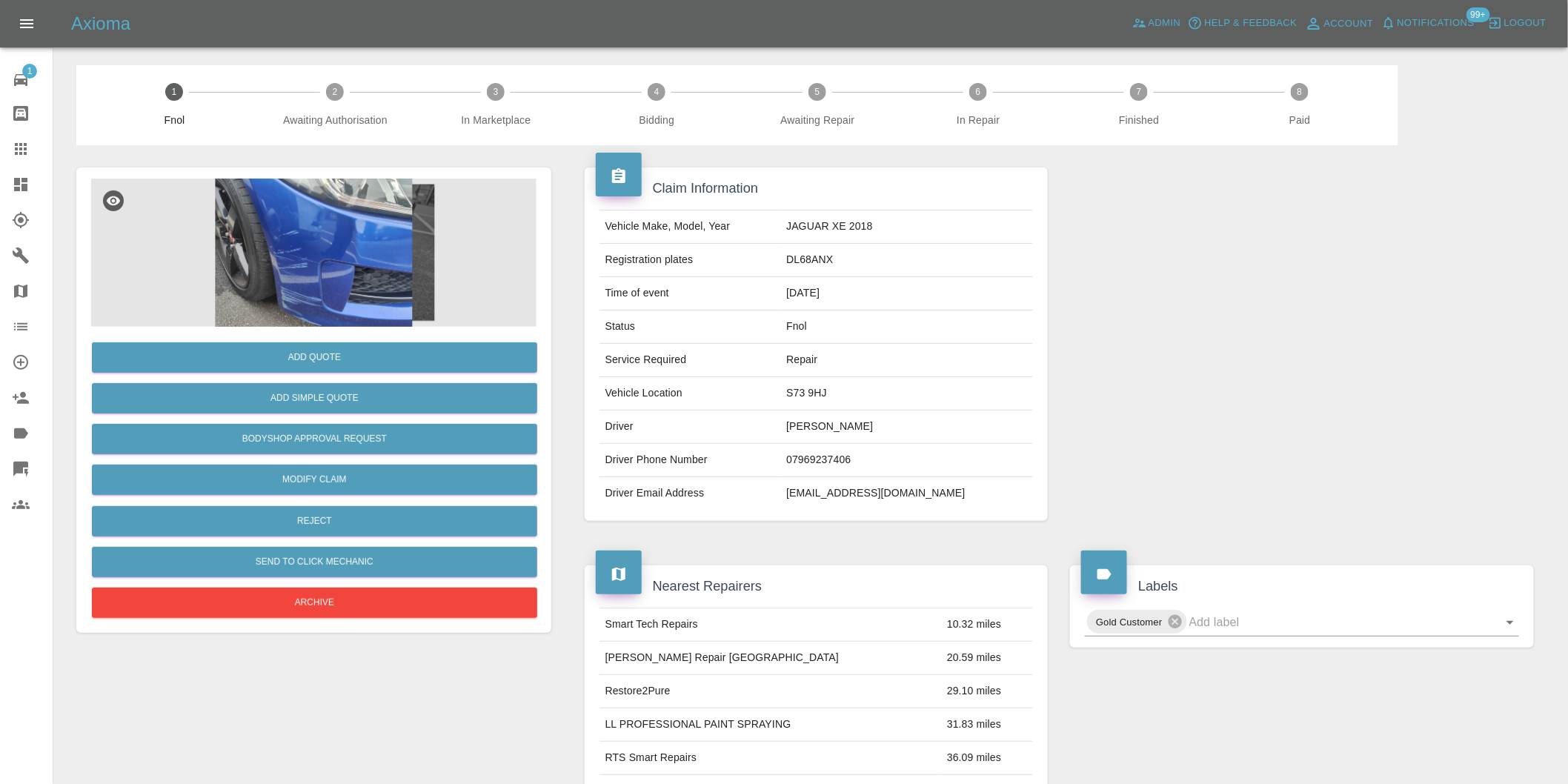
click at [295, 228] on img at bounding box center [313, 252] width 445 height 148
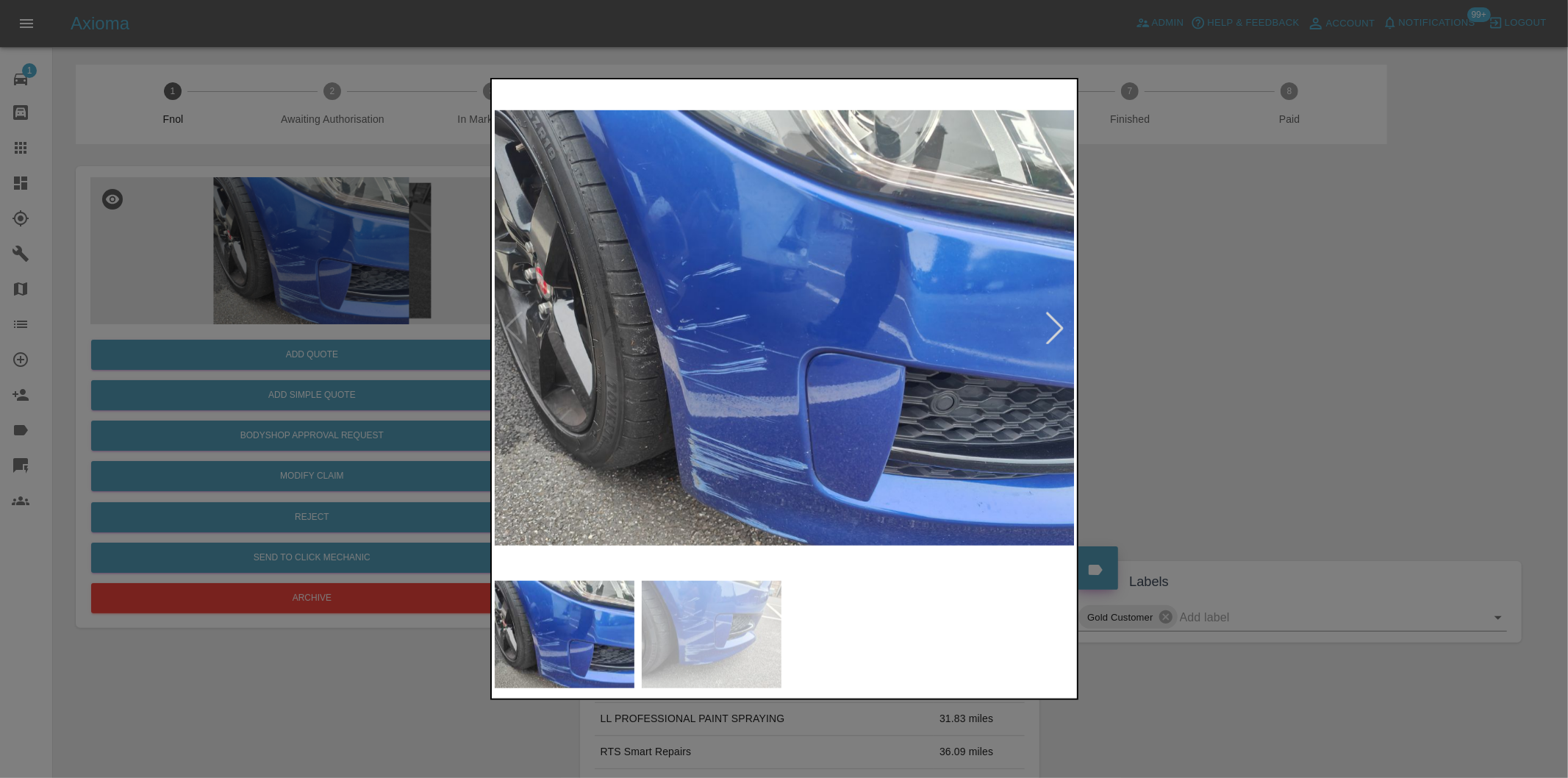
click at [1051, 324] on div at bounding box center [1055, 328] width 32 height 32
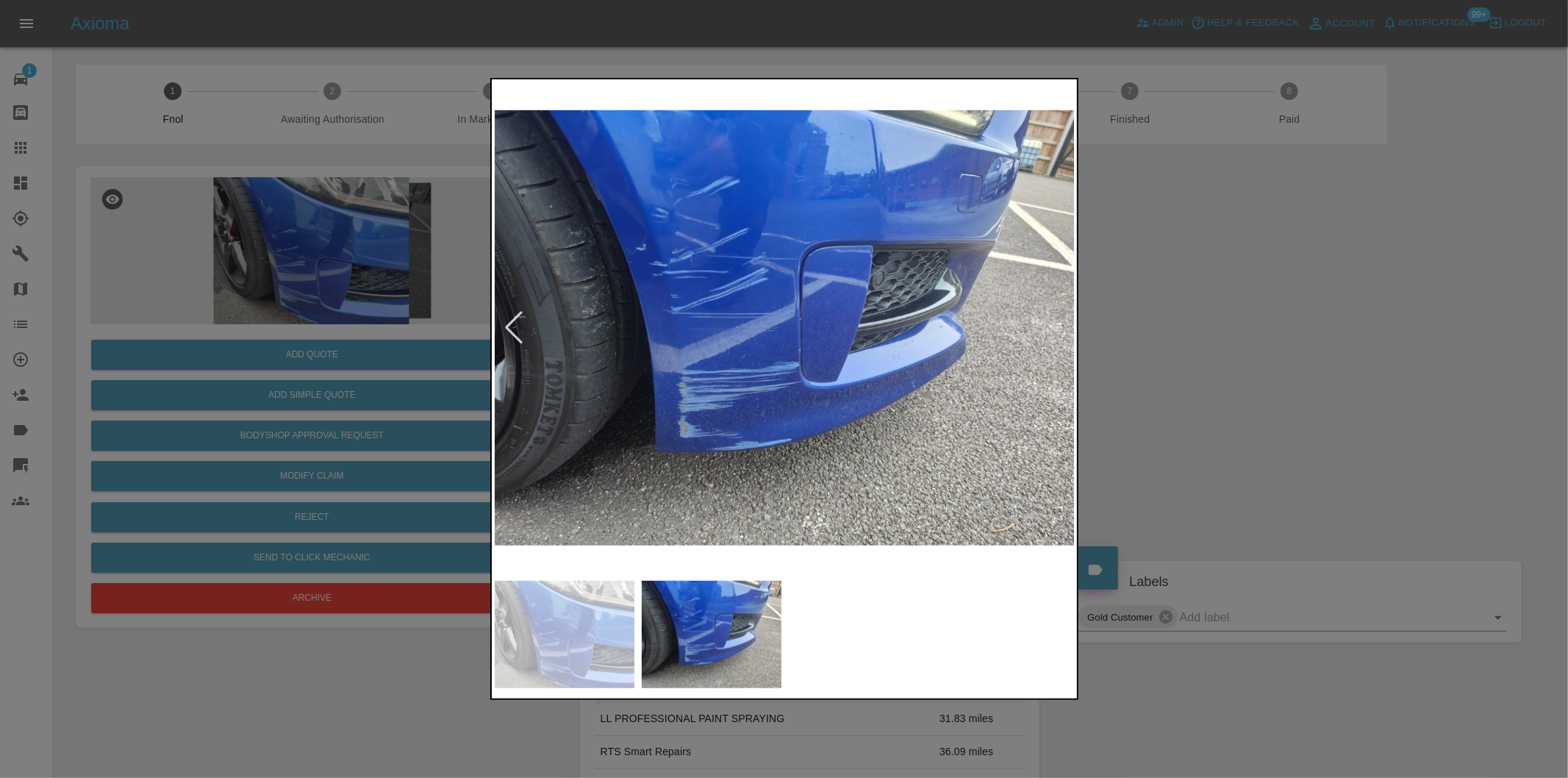
click at [1051, 324] on img at bounding box center [785, 327] width 580 height 491
drag, startPoint x: 1256, startPoint y: 370, endPoint x: 554, endPoint y: 436, distance: 705.1
click at [1250, 370] on div at bounding box center [784, 389] width 1568 height 778
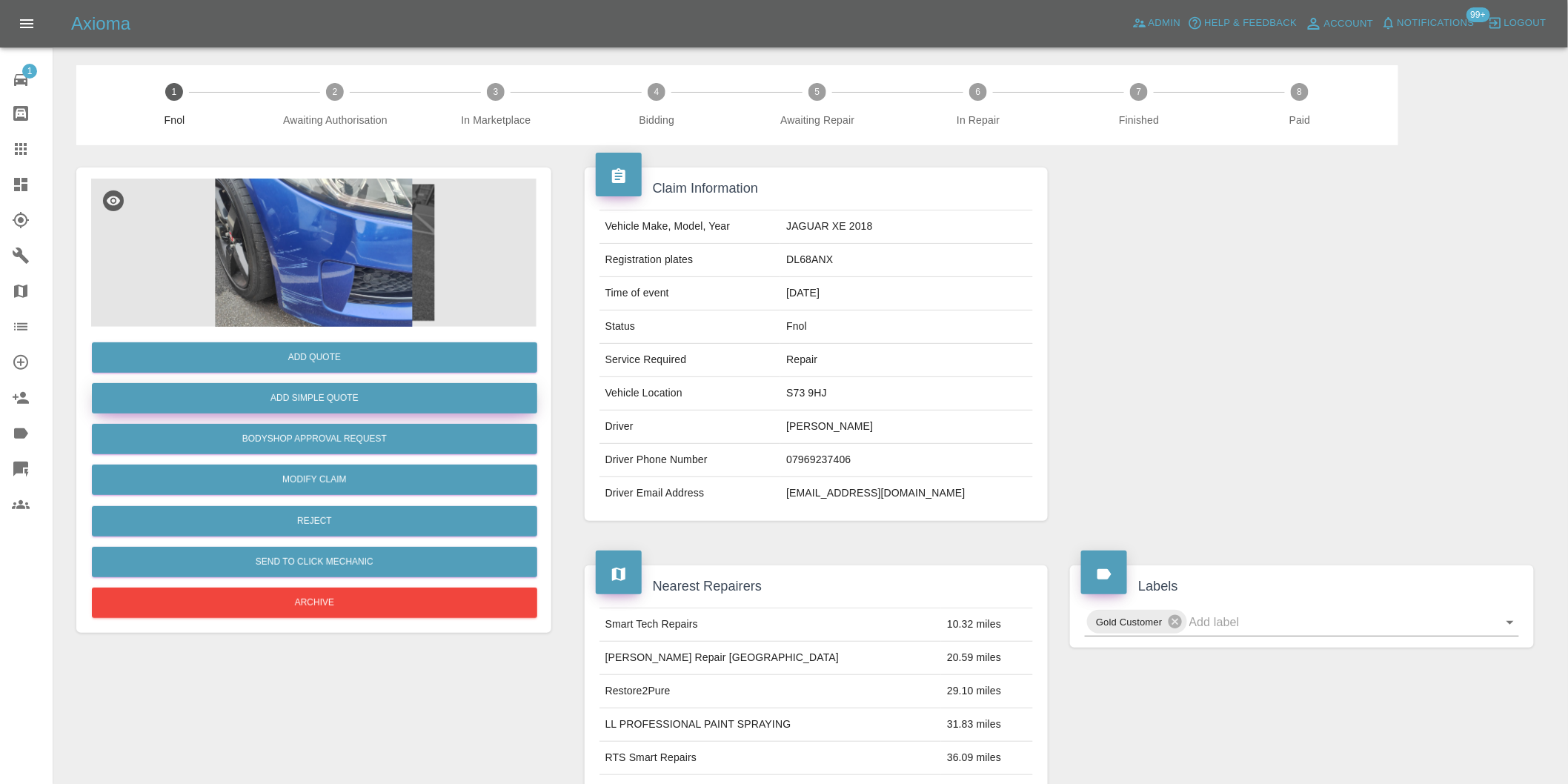
click at [307, 403] on button "Add Simple Quote" at bounding box center [314, 398] width 445 height 30
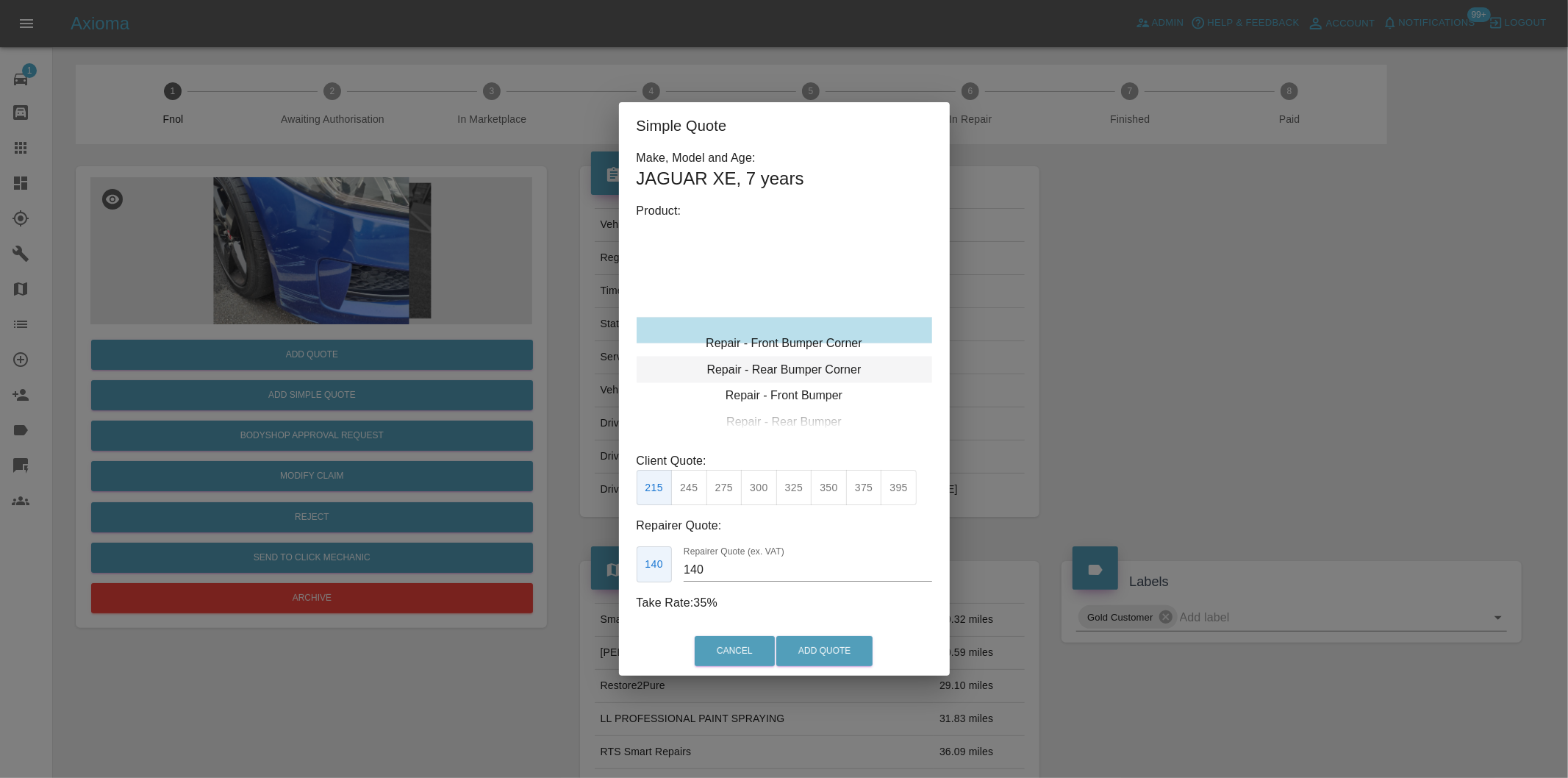
type input "120"
drag, startPoint x: 695, startPoint y: 490, endPoint x: 775, endPoint y: 542, distance: 95.4
click at [700, 490] on button "199" at bounding box center [689, 488] width 36 height 36
click at [810, 647] on button "Add Quote" at bounding box center [824, 650] width 97 height 30
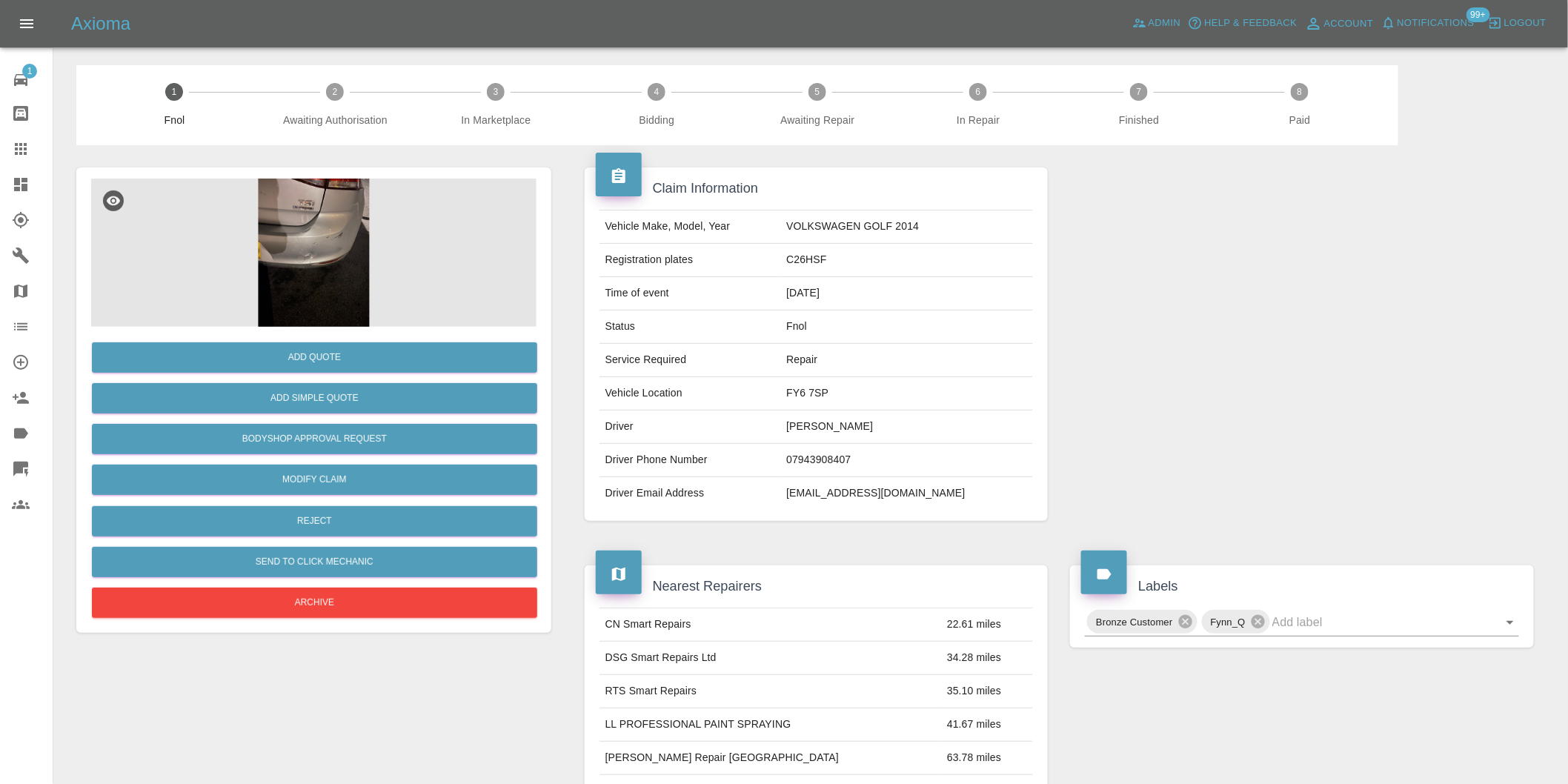
click at [292, 194] on img at bounding box center [313, 252] width 445 height 148
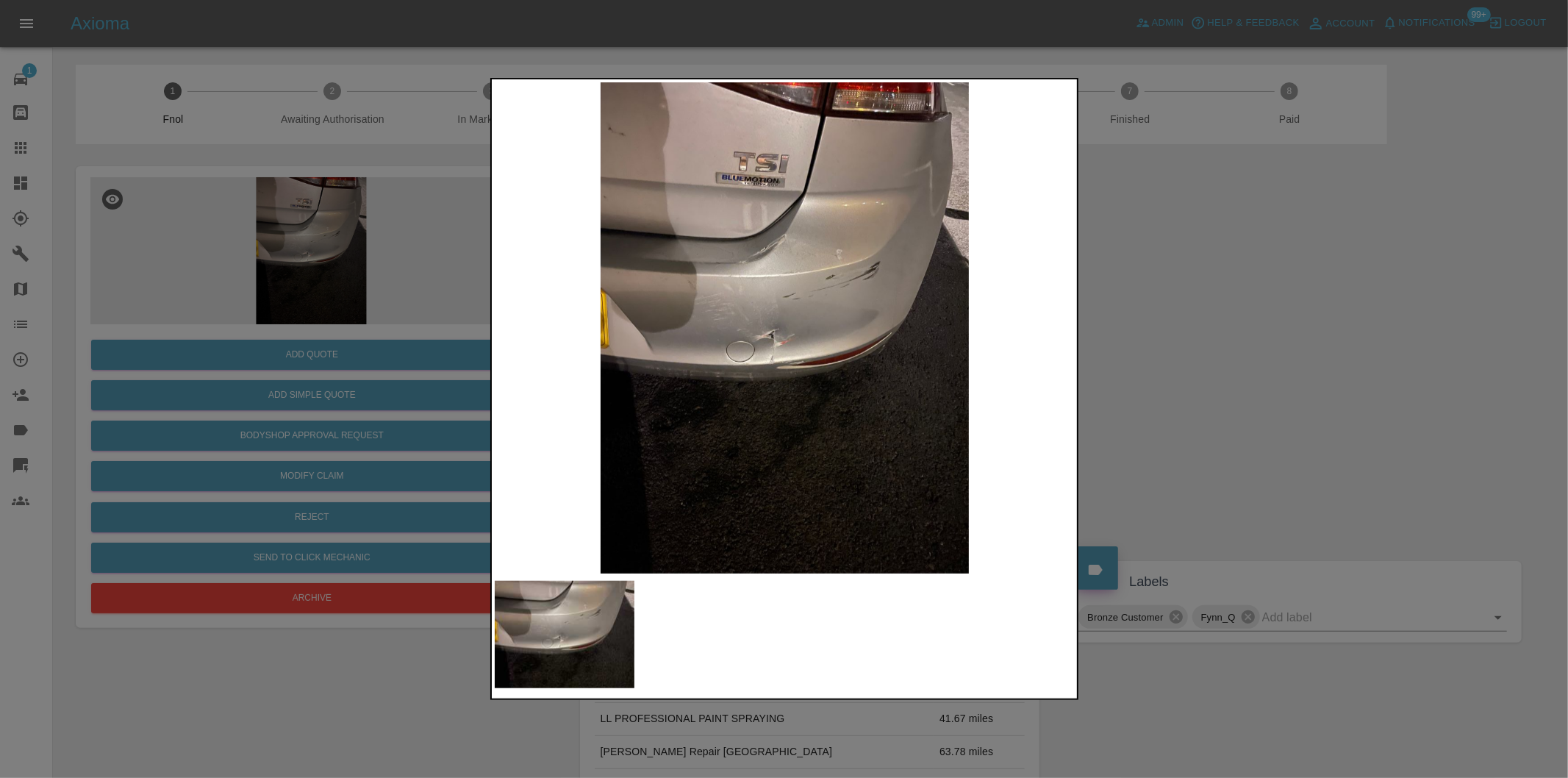
click at [736, 295] on img at bounding box center [785, 327] width 580 height 491
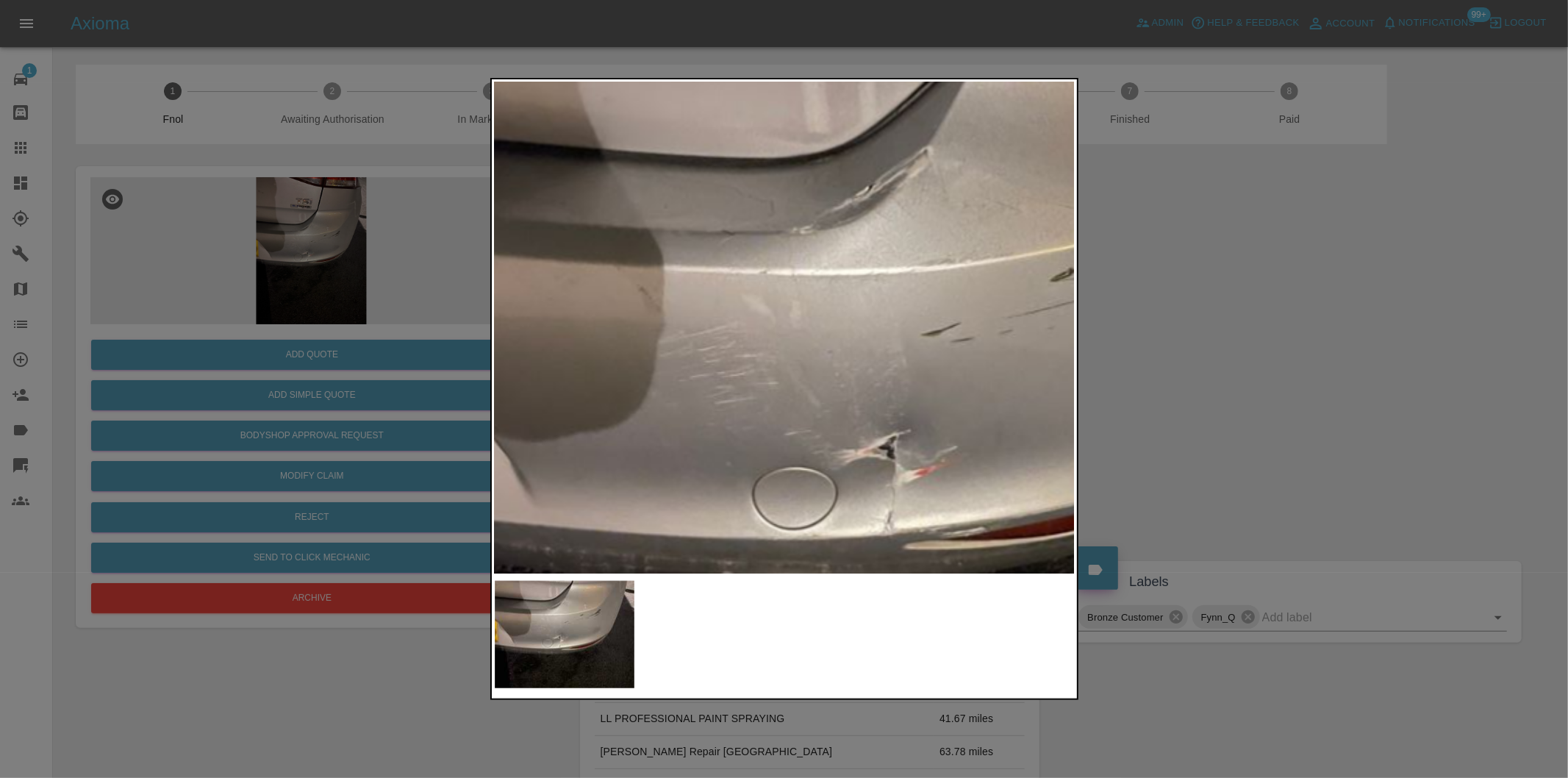
click at [736, 294] on img at bounding box center [927, 427] width 1742 height 1473
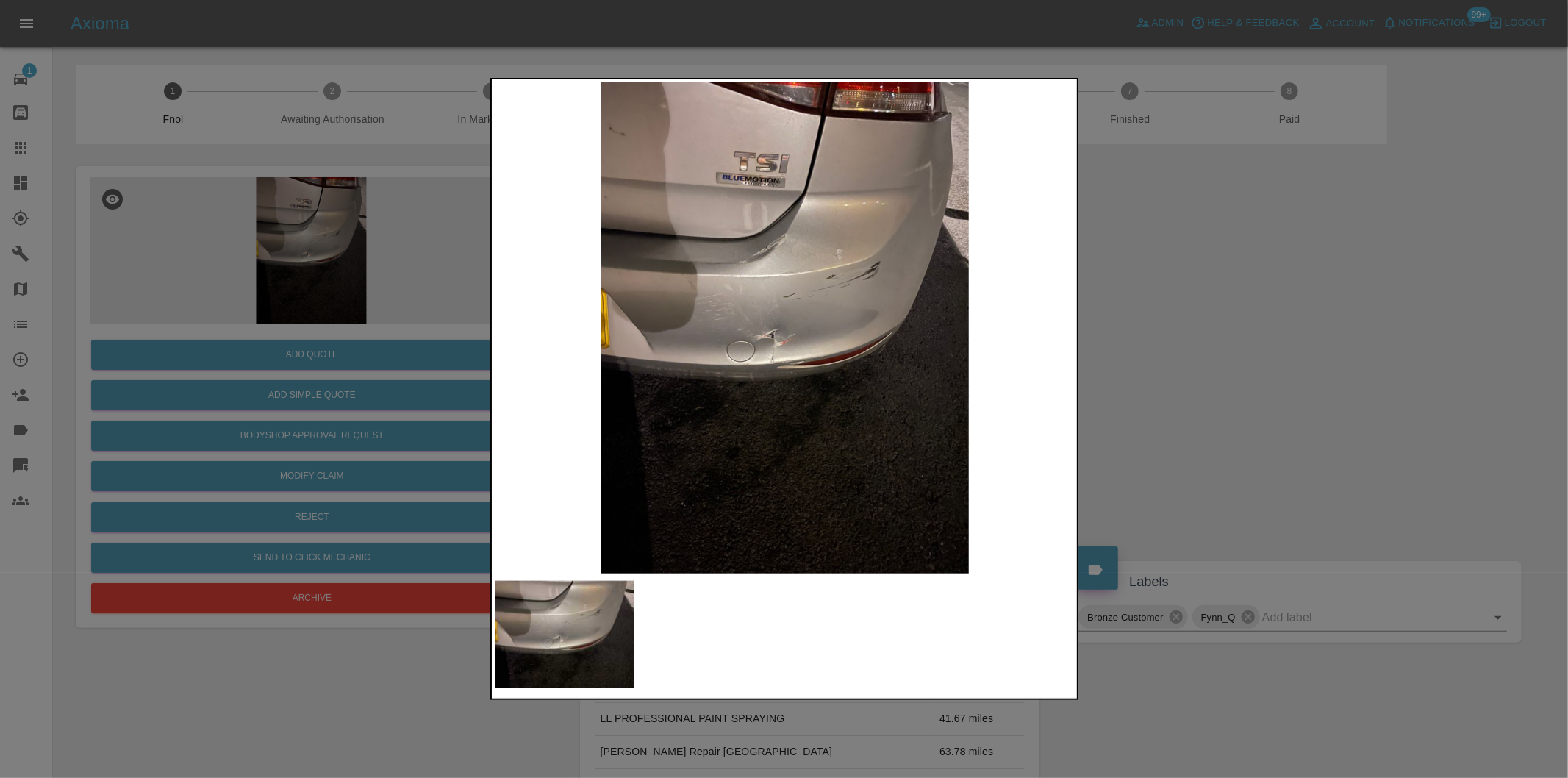
drag, startPoint x: 1135, startPoint y: 378, endPoint x: 812, endPoint y: 357, distance: 323.7
click at [1136, 378] on div at bounding box center [784, 389] width 1568 height 778
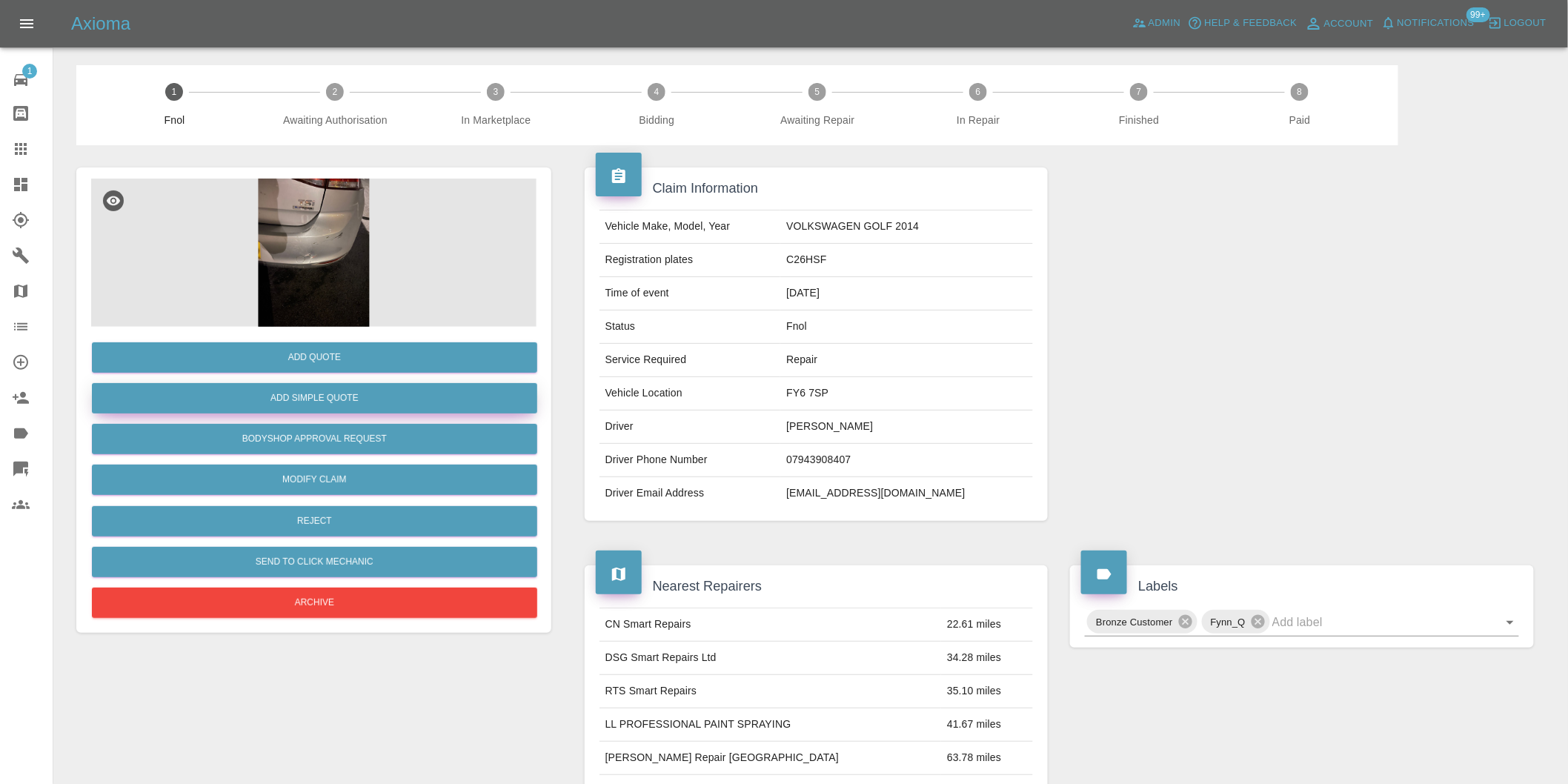
click at [367, 399] on button "Add Simple Quote" at bounding box center [314, 398] width 445 height 30
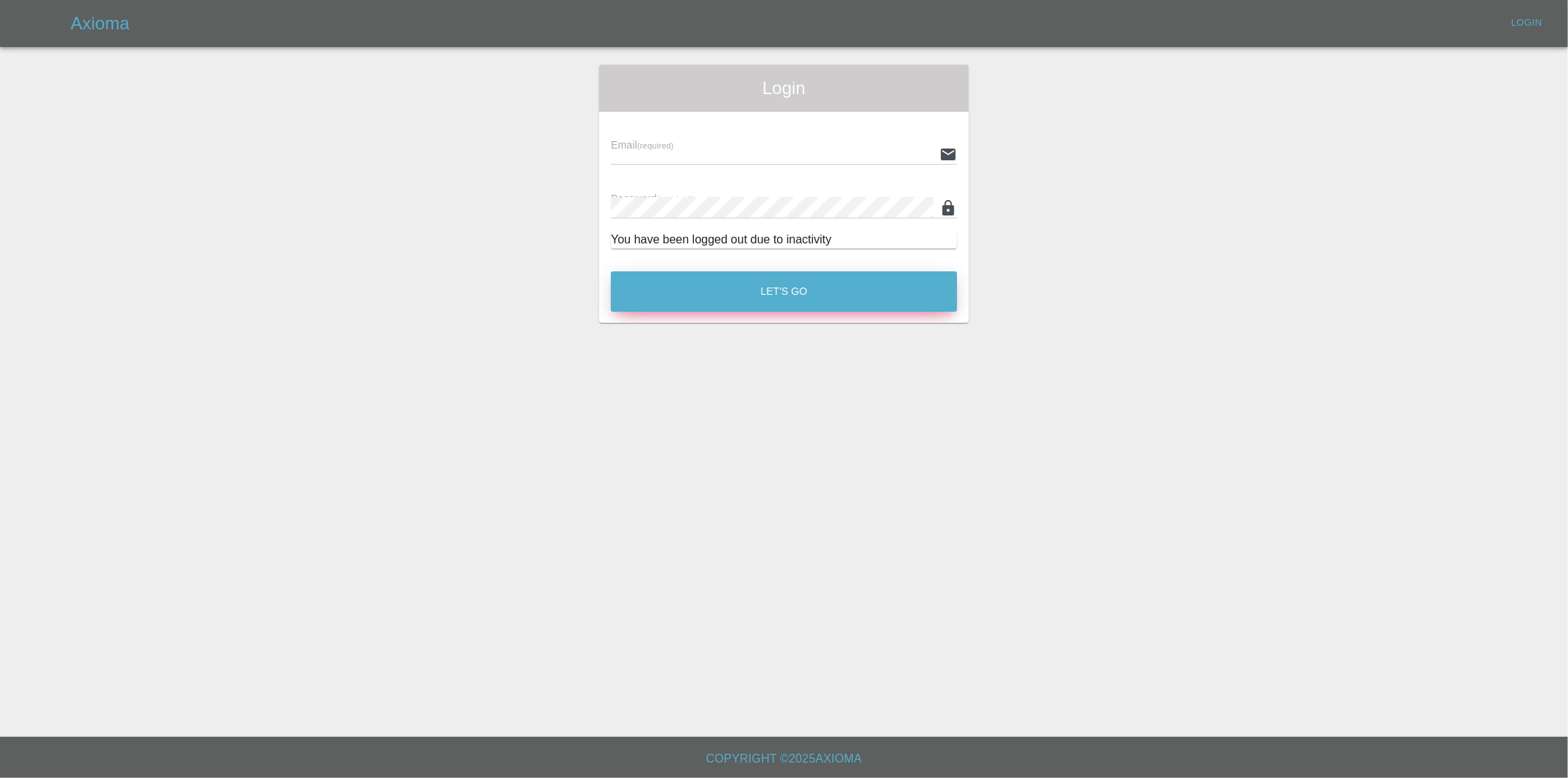
type input "[PERSON_NAME][EMAIL_ADDRESS][DOMAIN_NAME]"
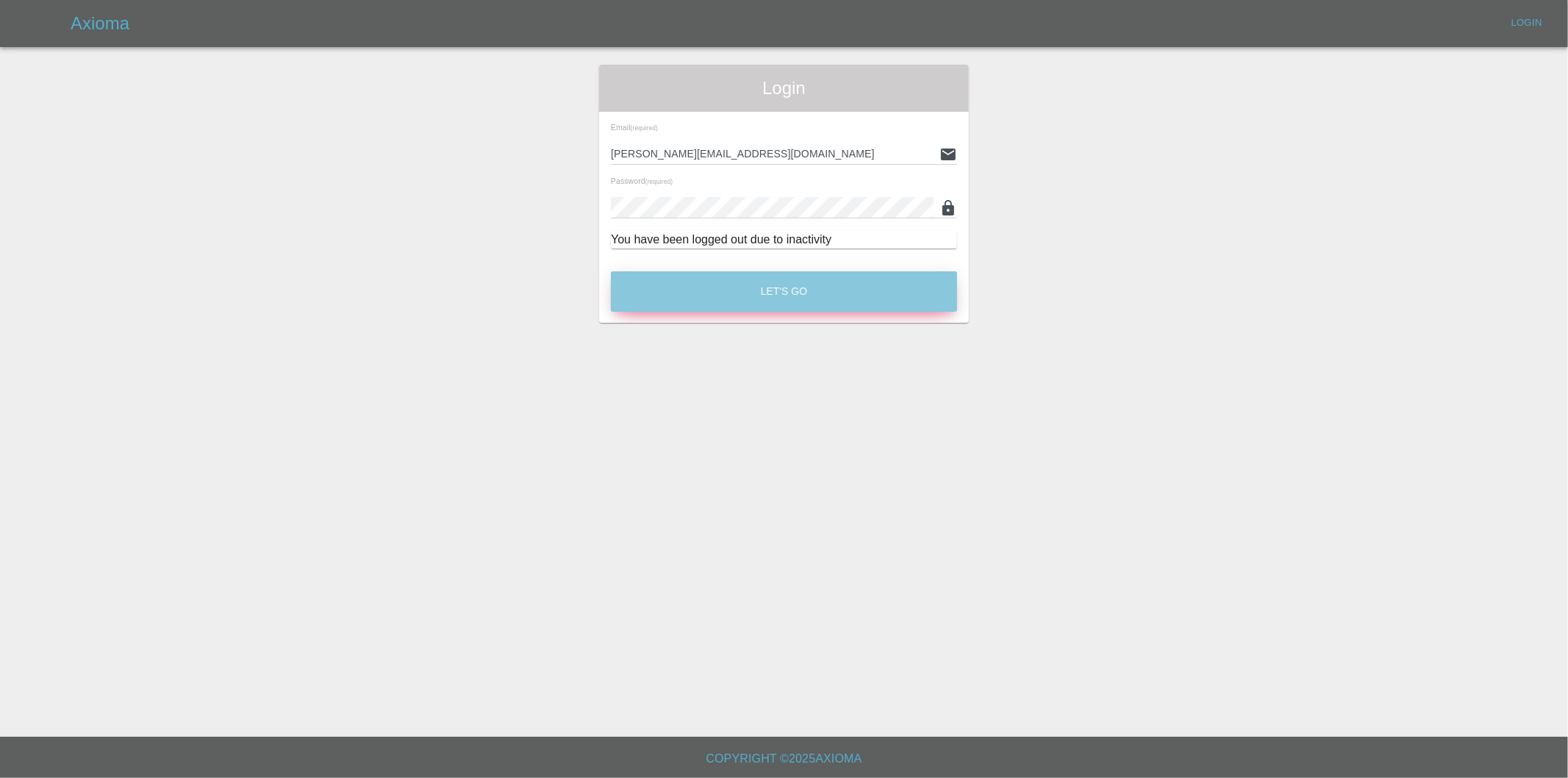
click at [775, 294] on button "Let's Go" at bounding box center [784, 292] width 347 height 41
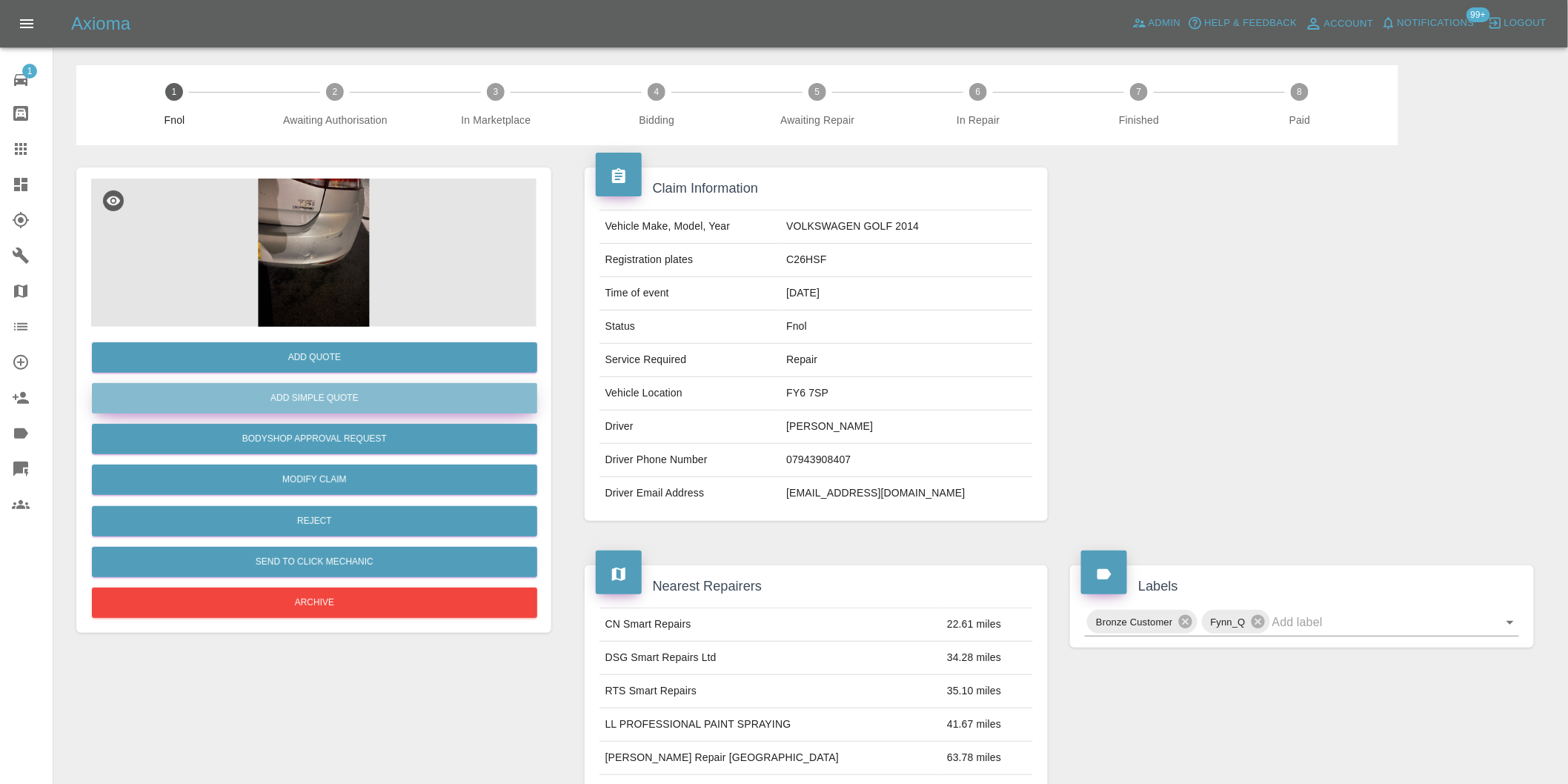
click at [322, 408] on button "Add Simple Quote" at bounding box center [314, 398] width 445 height 30
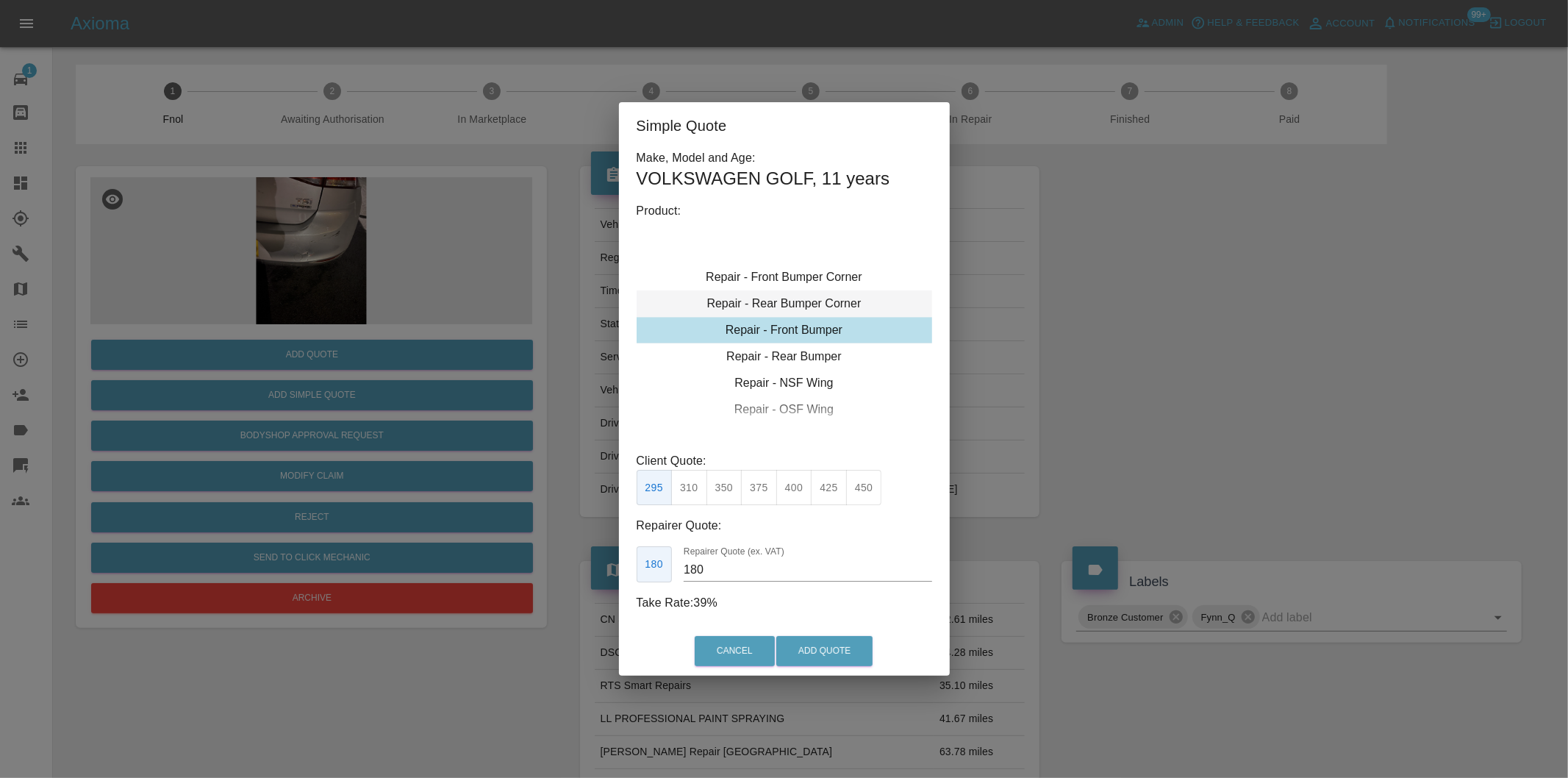
click at [814, 309] on div "Repair - Rear Bumper Corner" at bounding box center [784, 304] width 295 height 27
click at [783, 494] on button "270" at bounding box center [794, 488] width 36 height 36
click at [760, 487] on button "240" at bounding box center [759, 488] width 36 height 36
type input "150"
click at [798, 645] on button "Add Quote" at bounding box center [824, 650] width 97 height 30
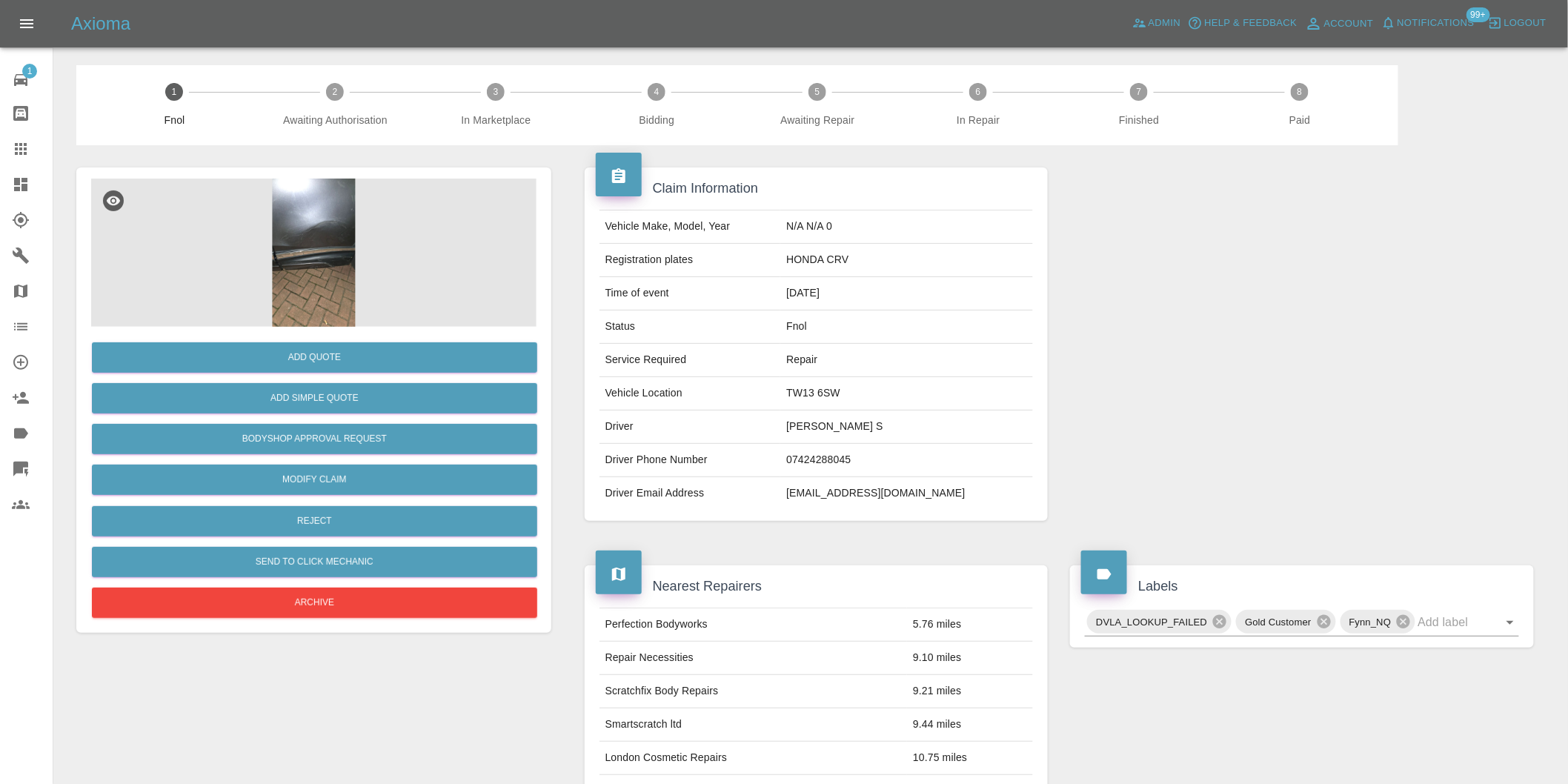
click at [321, 215] on img at bounding box center [313, 252] width 445 height 148
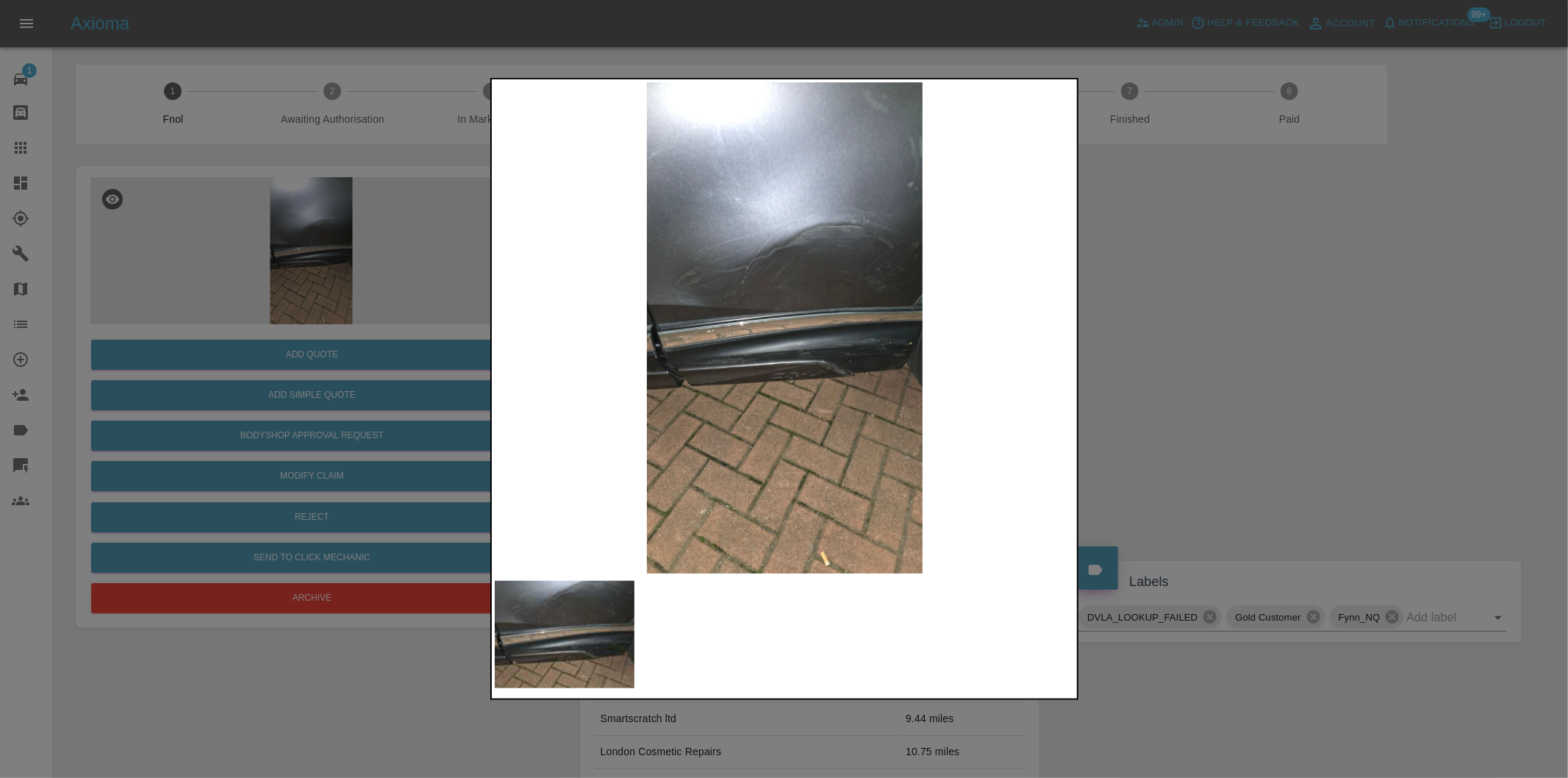
click at [1182, 370] on div at bounding box center [784, 389] width 1568 height 778
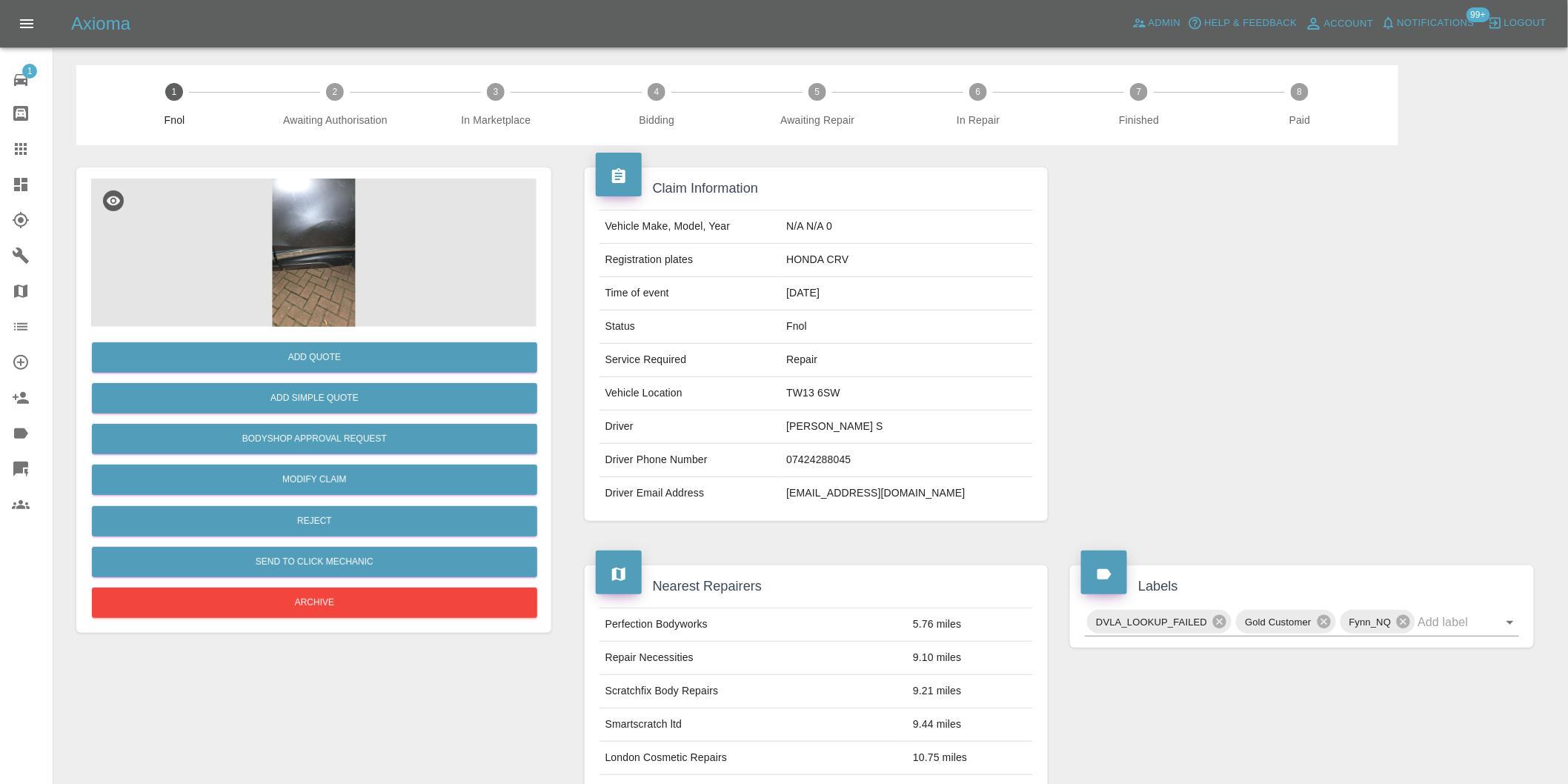
click at [339, 209] on img at bounding box center [313, 252] width 445 height 148
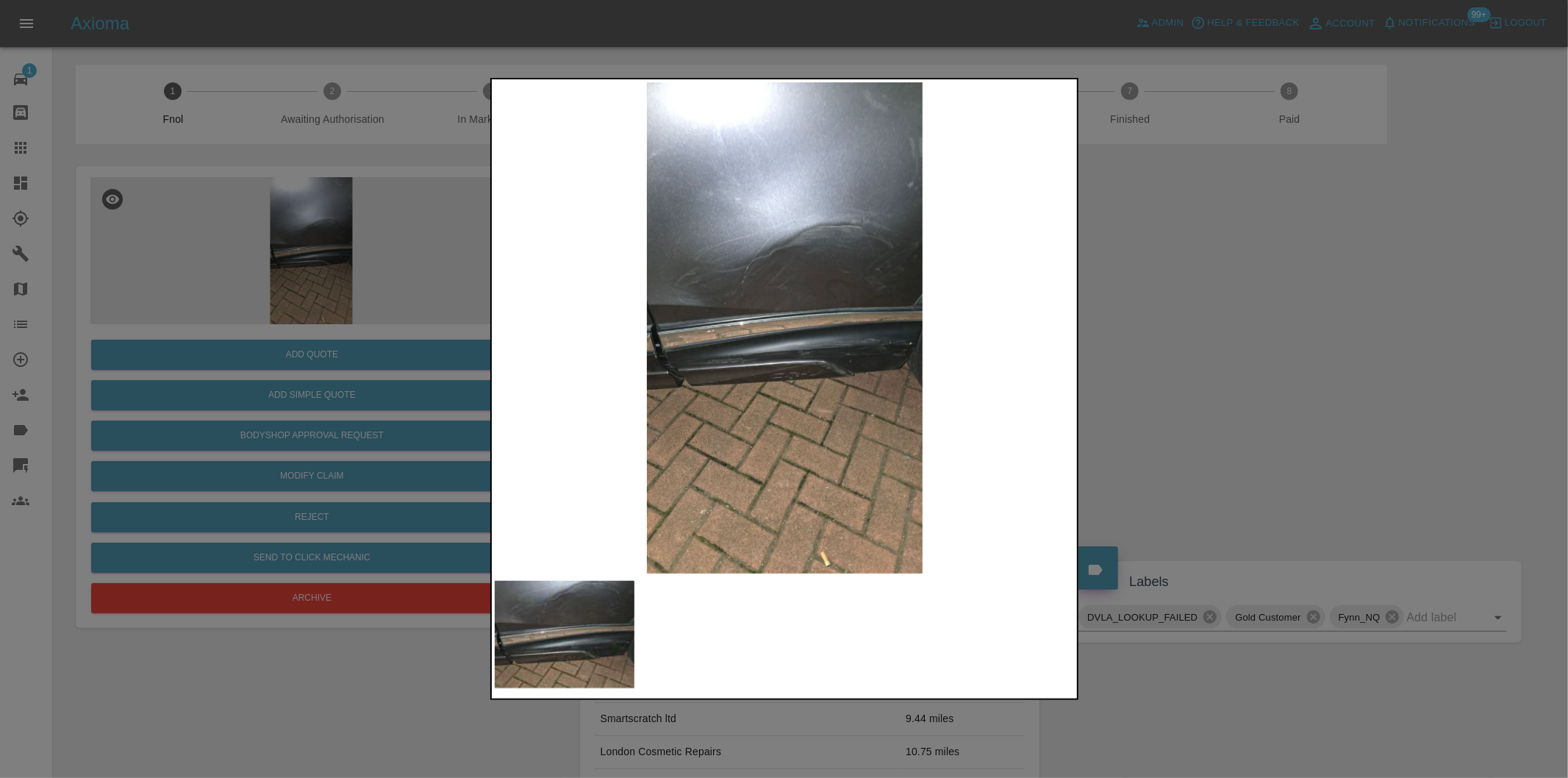
click at [1214, 369] on div at bounding box center [784, 389] width 1568 height 778
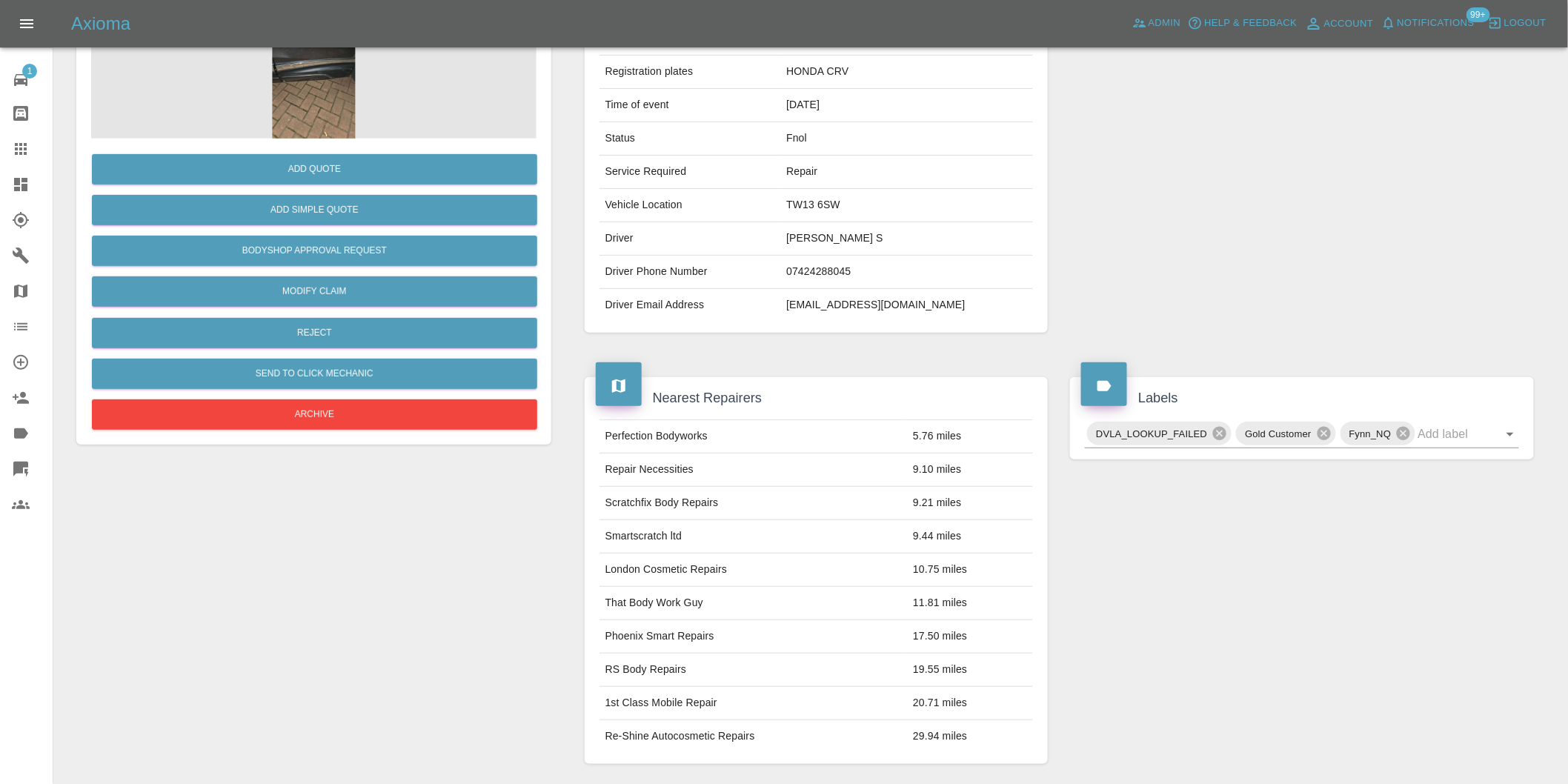
scroll to position [185, 0]
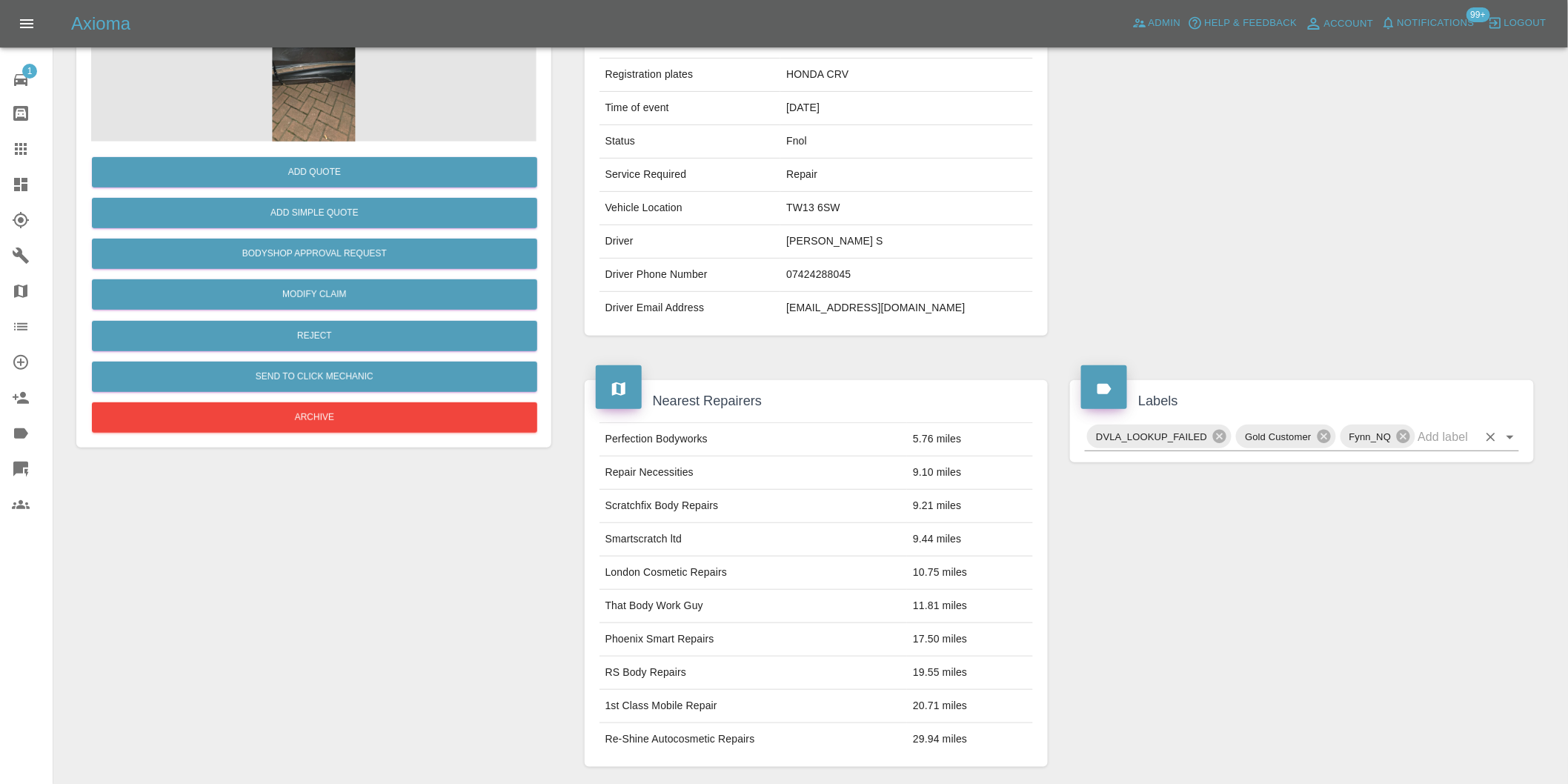
click at [1512, 445] on icon "Open" at bounding box center [1511, 437] width 18 height 18
drag, startPoint x: 1521, startPoint y: 471, endPoint x: 1506, endPoint y: 484, distance: 19.8
click at [1506, 559] on div "Labels DVLA_LOOKUP_FAILED Gold Customer Fynn_NQ" at bounding box center [1302, 573] width 486 height 431
click at [1515, 435] on icon "Open" at bounding box center [1511, 437] width 18 height 18
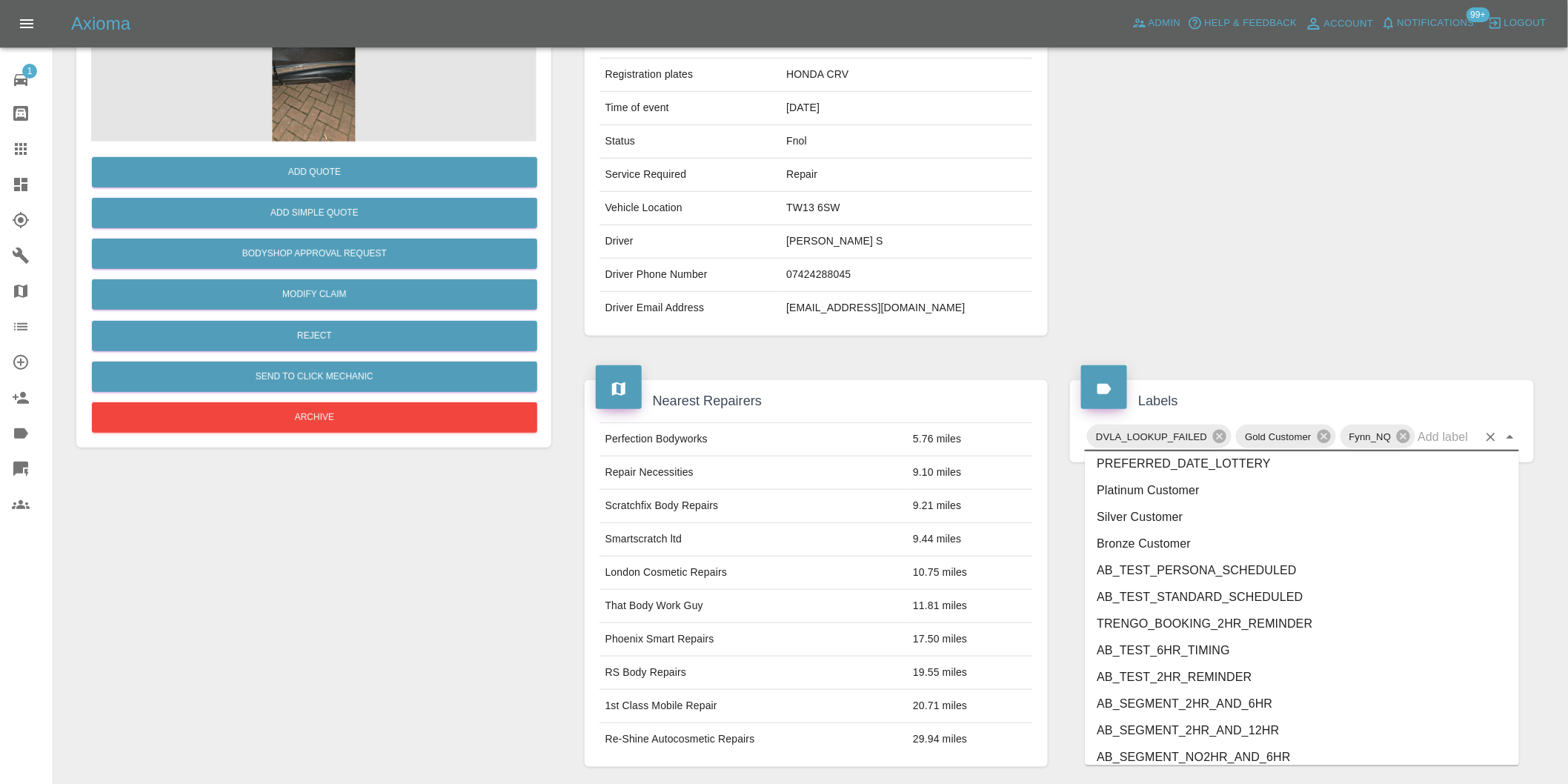
scroll to position [3139, 0]
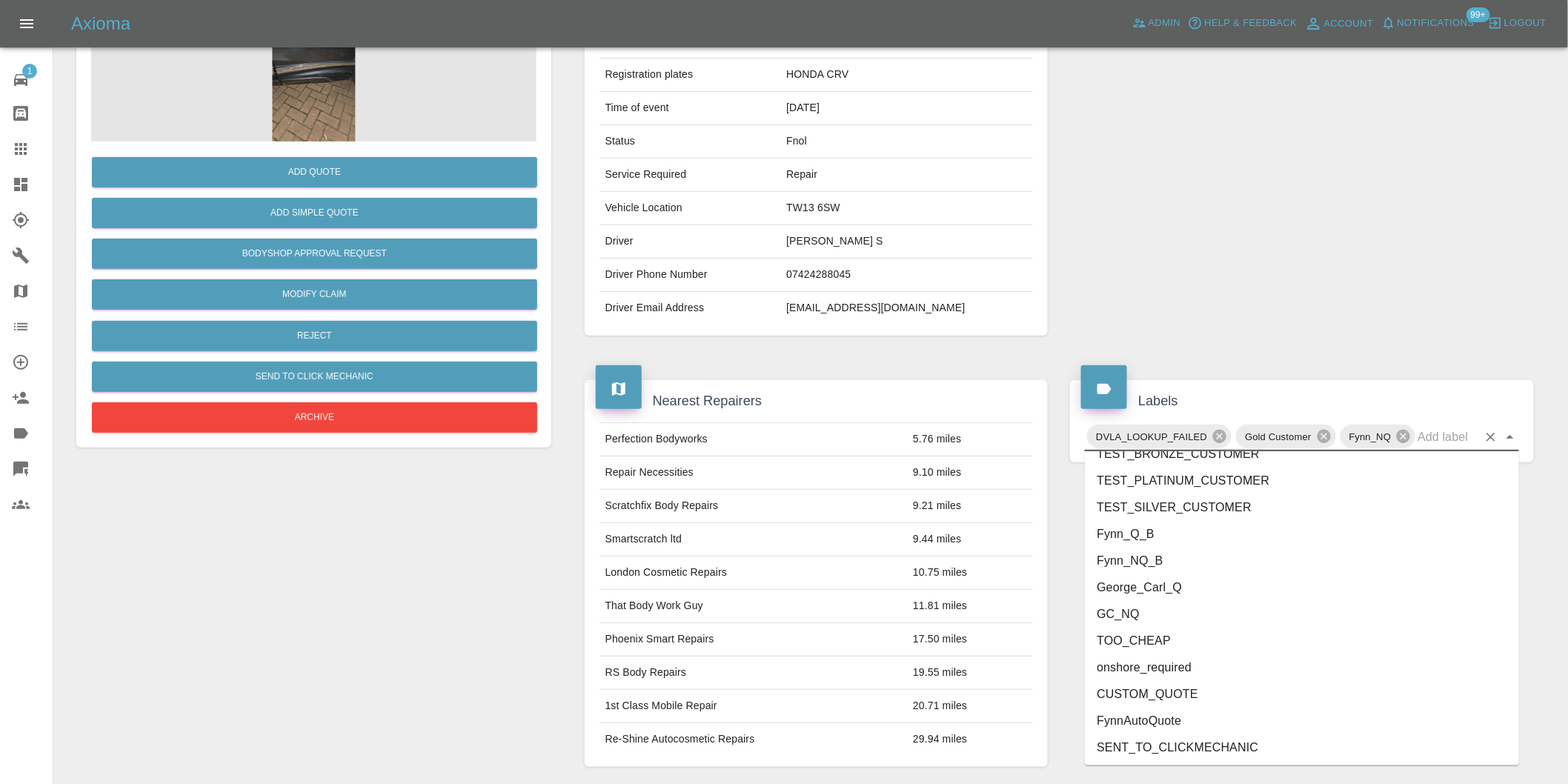
click at [1152, 590] on li "George_Carl_Q" at bounding box center [1302, 588] width 435 height 27
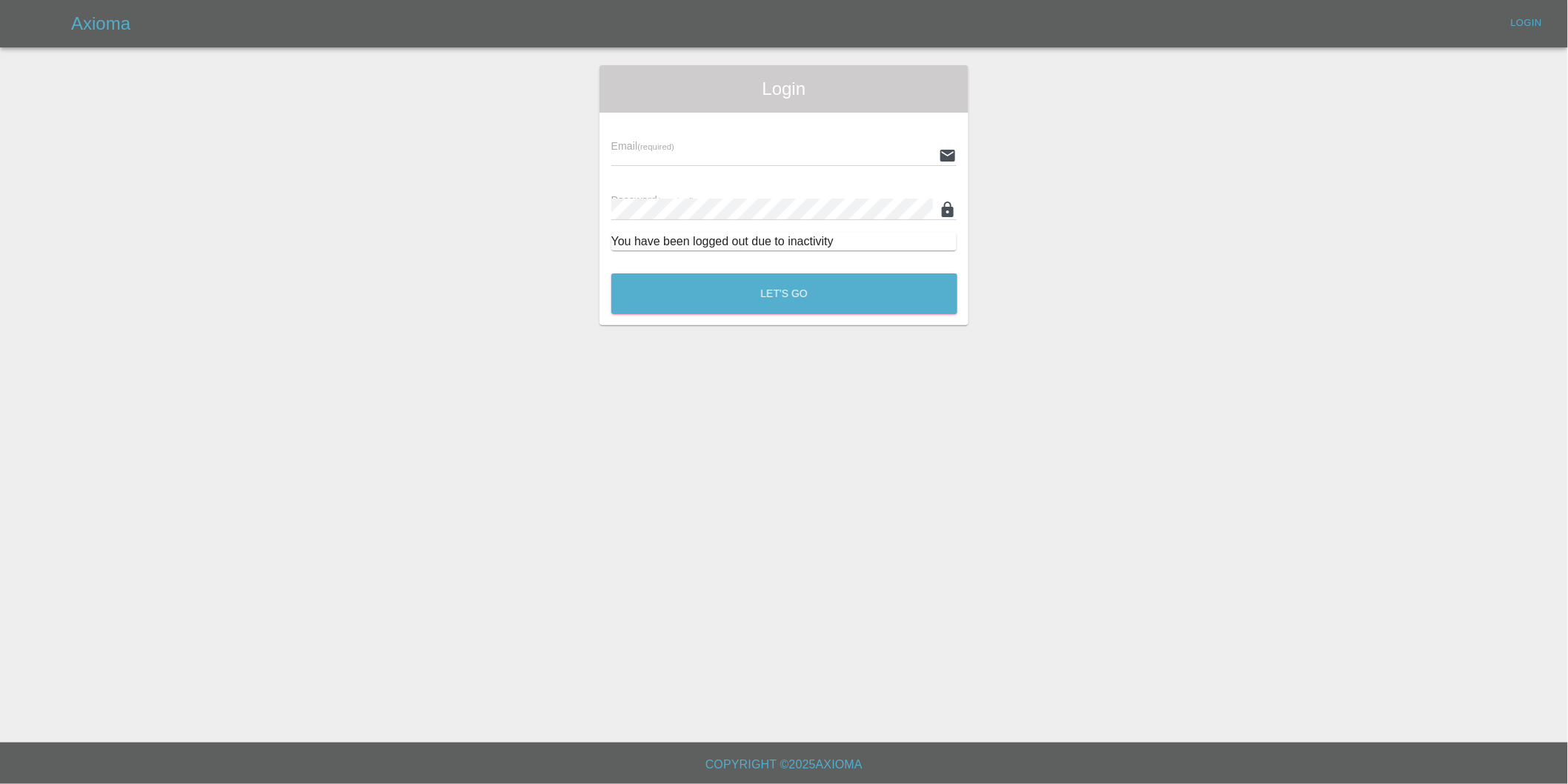
type input "[PERSON_NAME][EMAIL_ADDRESS][DOMAIN_NAME]"
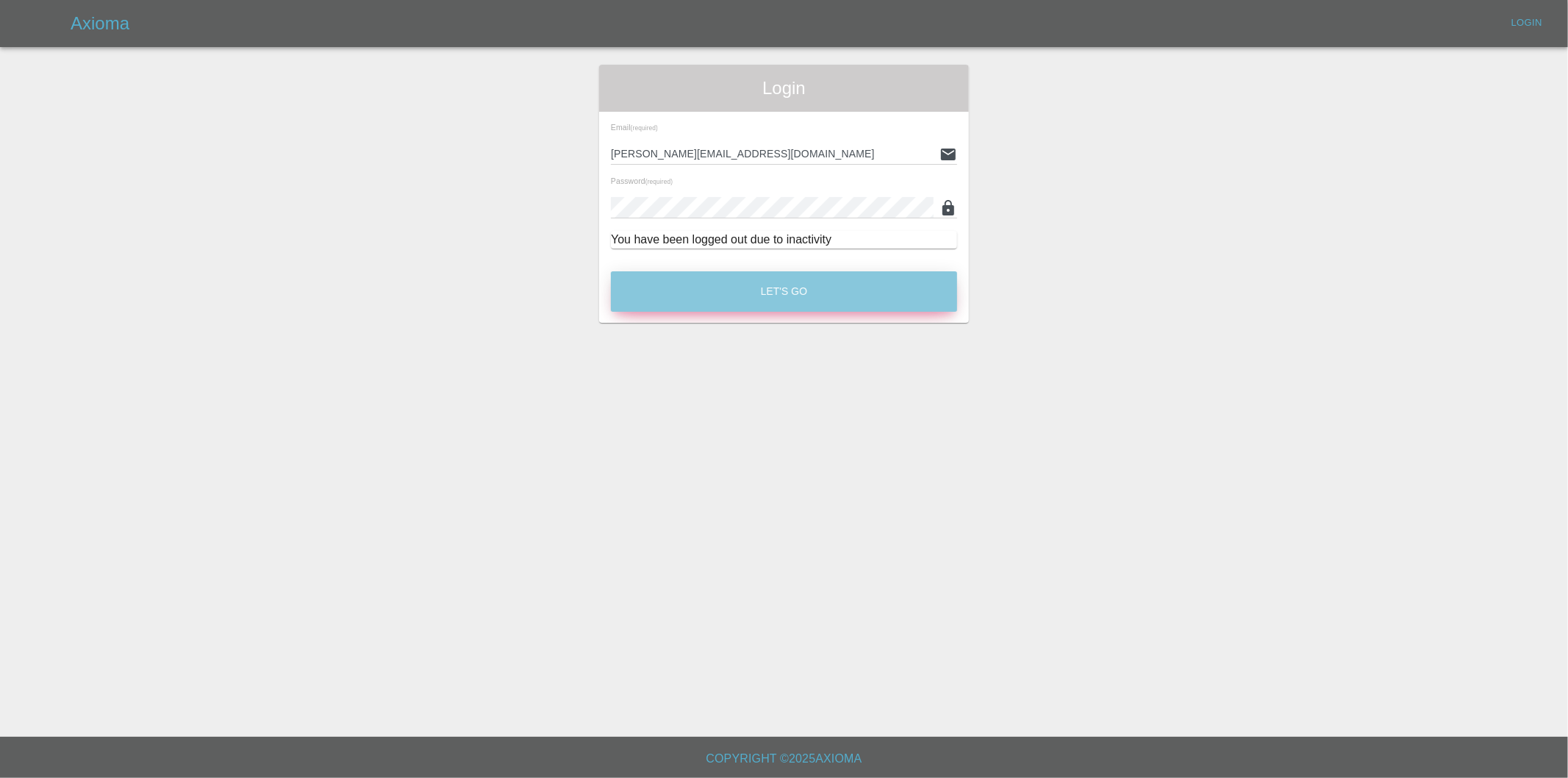
click at [770, 283] on button "Let's Go" at bounding box center [784, 292] width 347 height 41
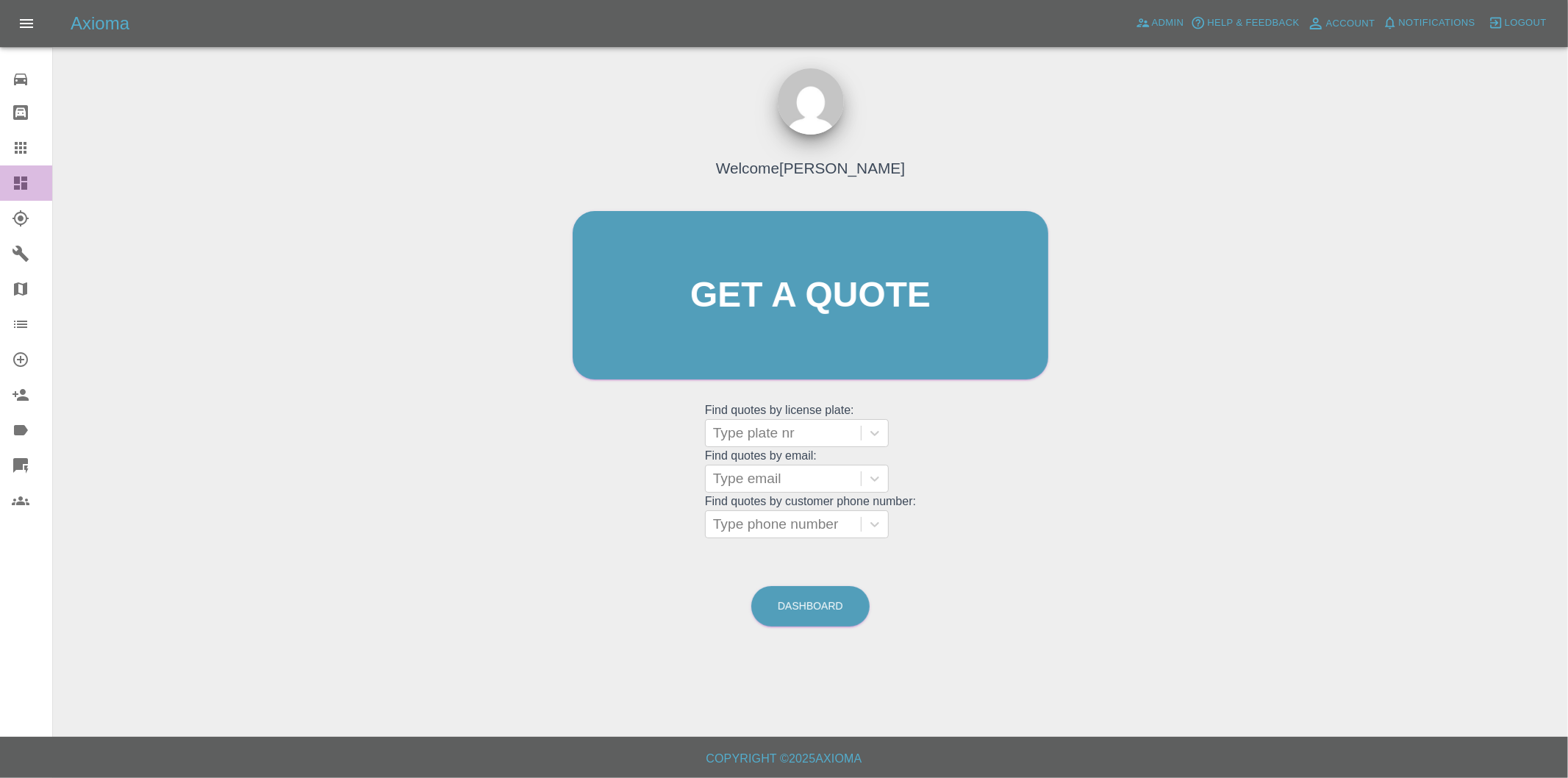
click at [16, 185] on icon at bounding box center [20, 183] width 13 height 13
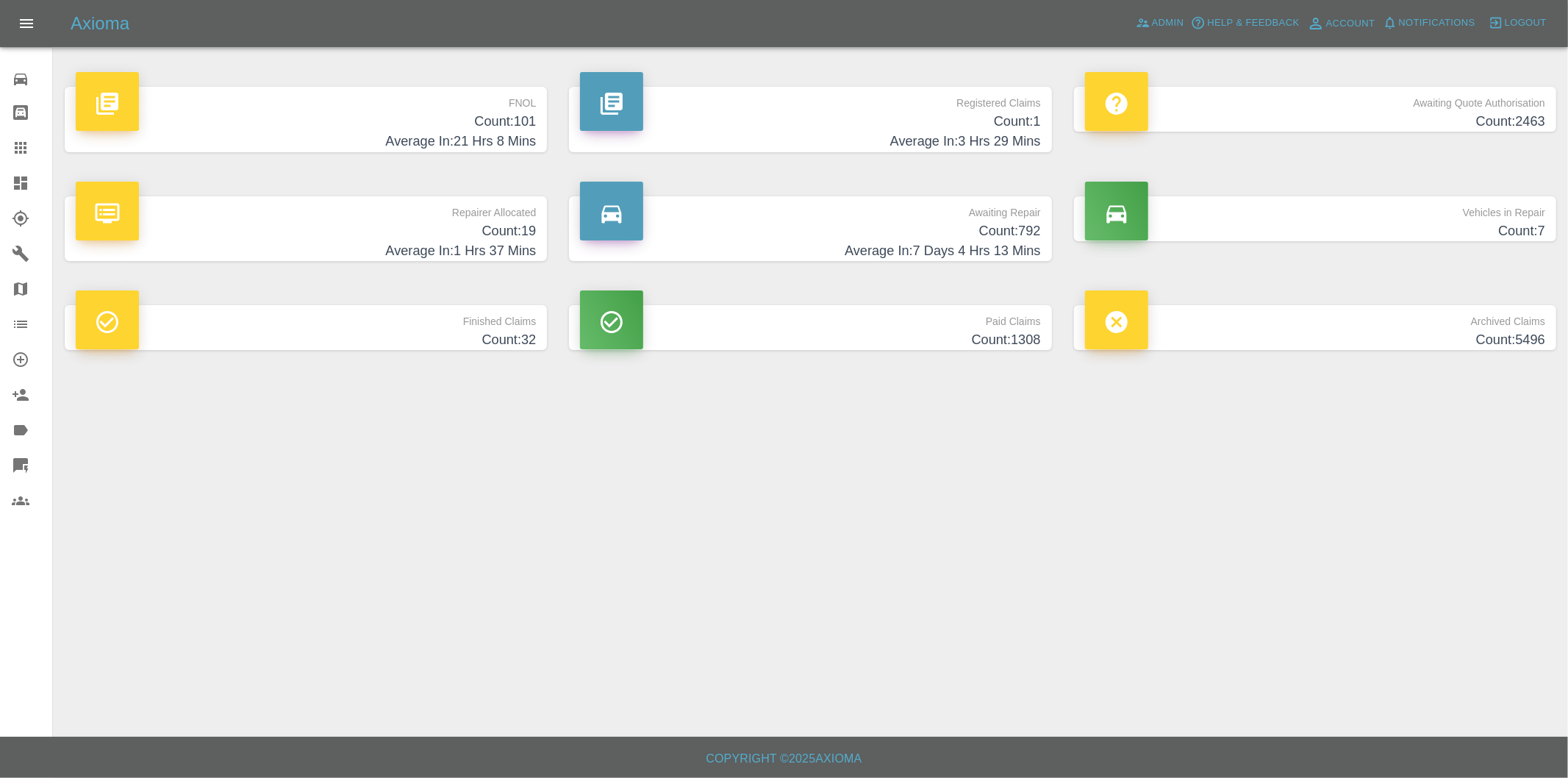
click at [515, 136] on h4 "Average In: 21 Hrs 8 Mins" at bounding box center [305, 141] width 460 height 19
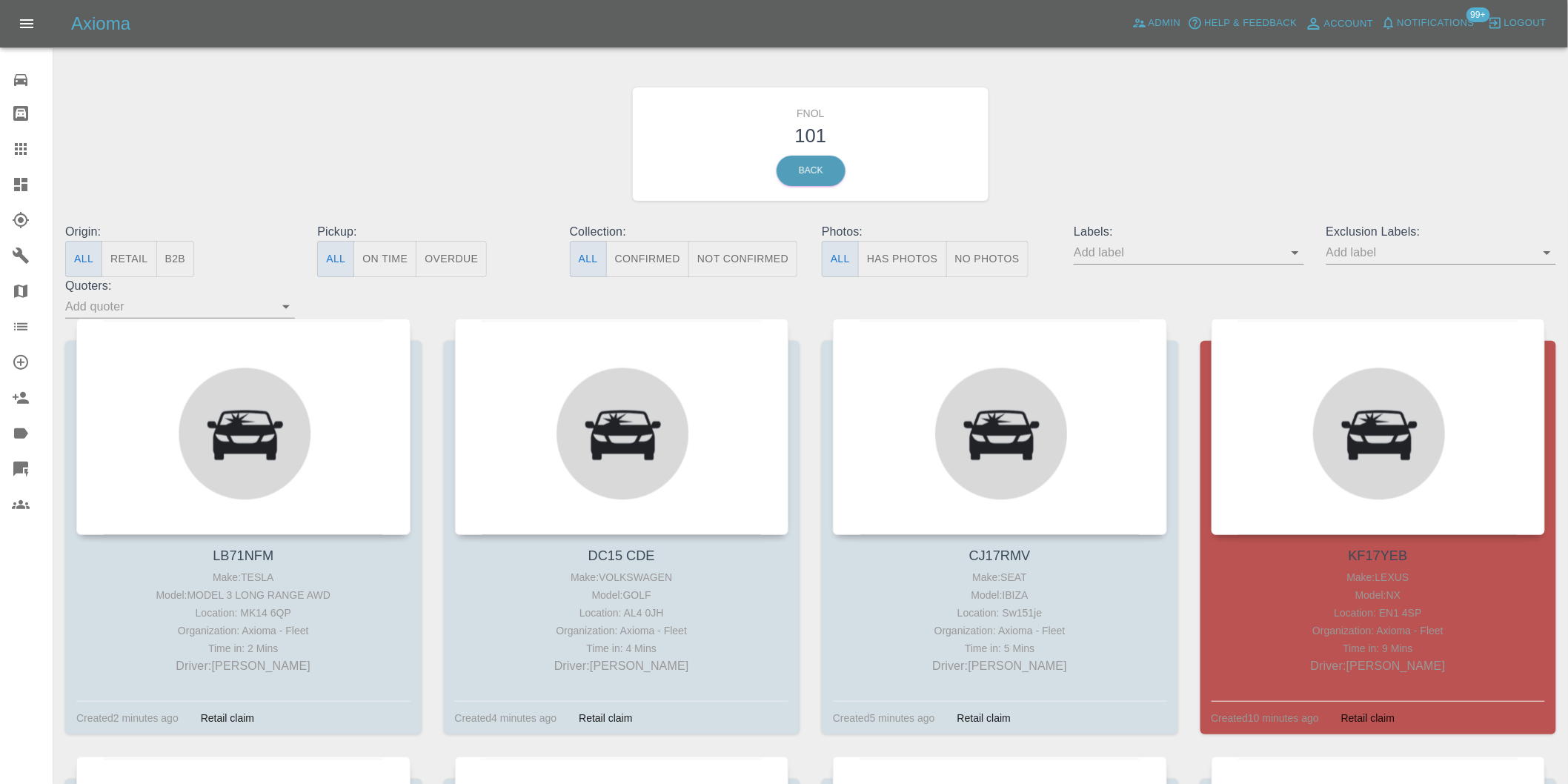
click at [930, 261] on button "Has Photos" at bounding box center [903, 259] width 89 height 36
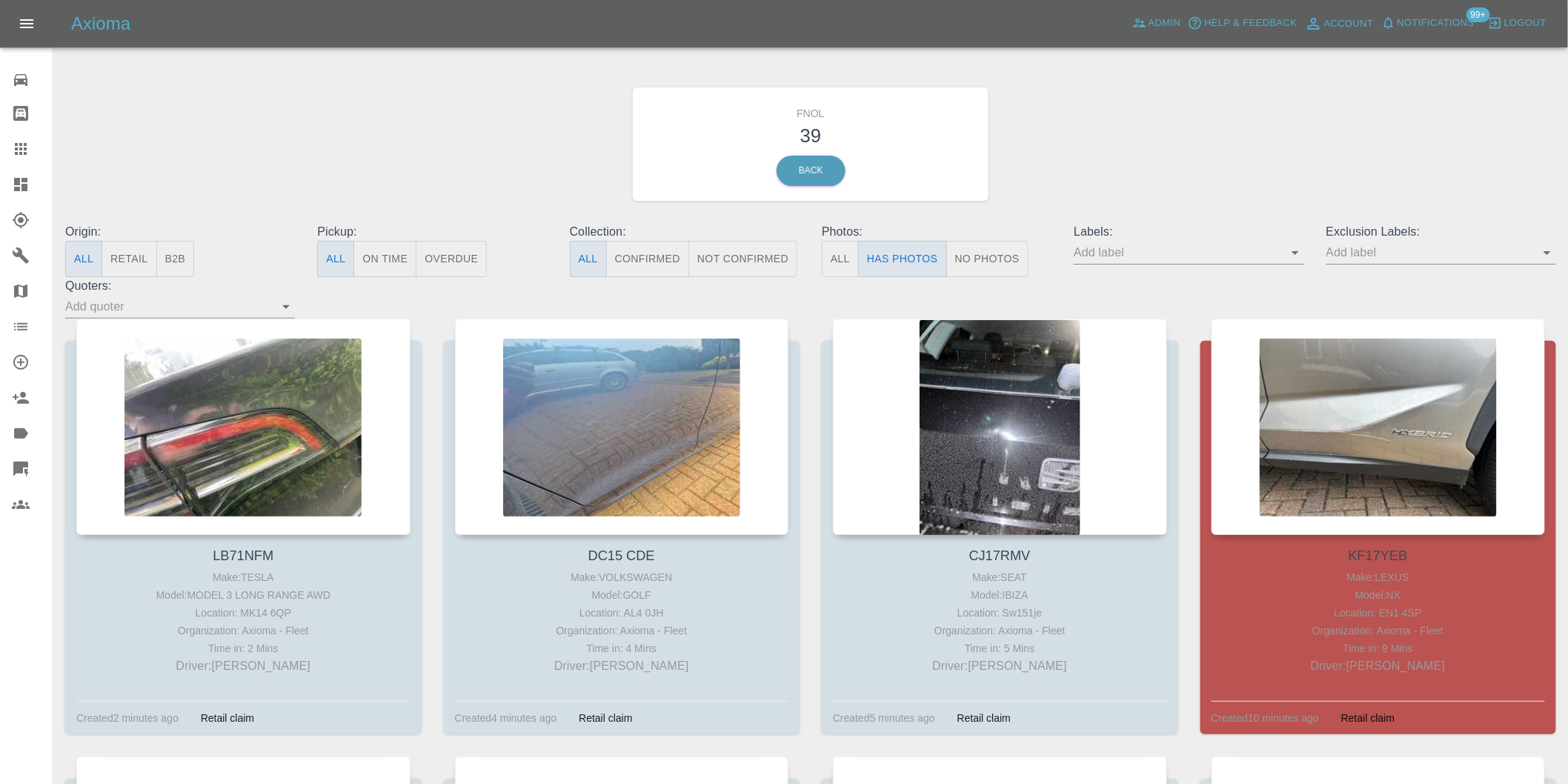
click at [1547, 253] on icon "Open" at bounding box center [1548, 253] width 7 height 4
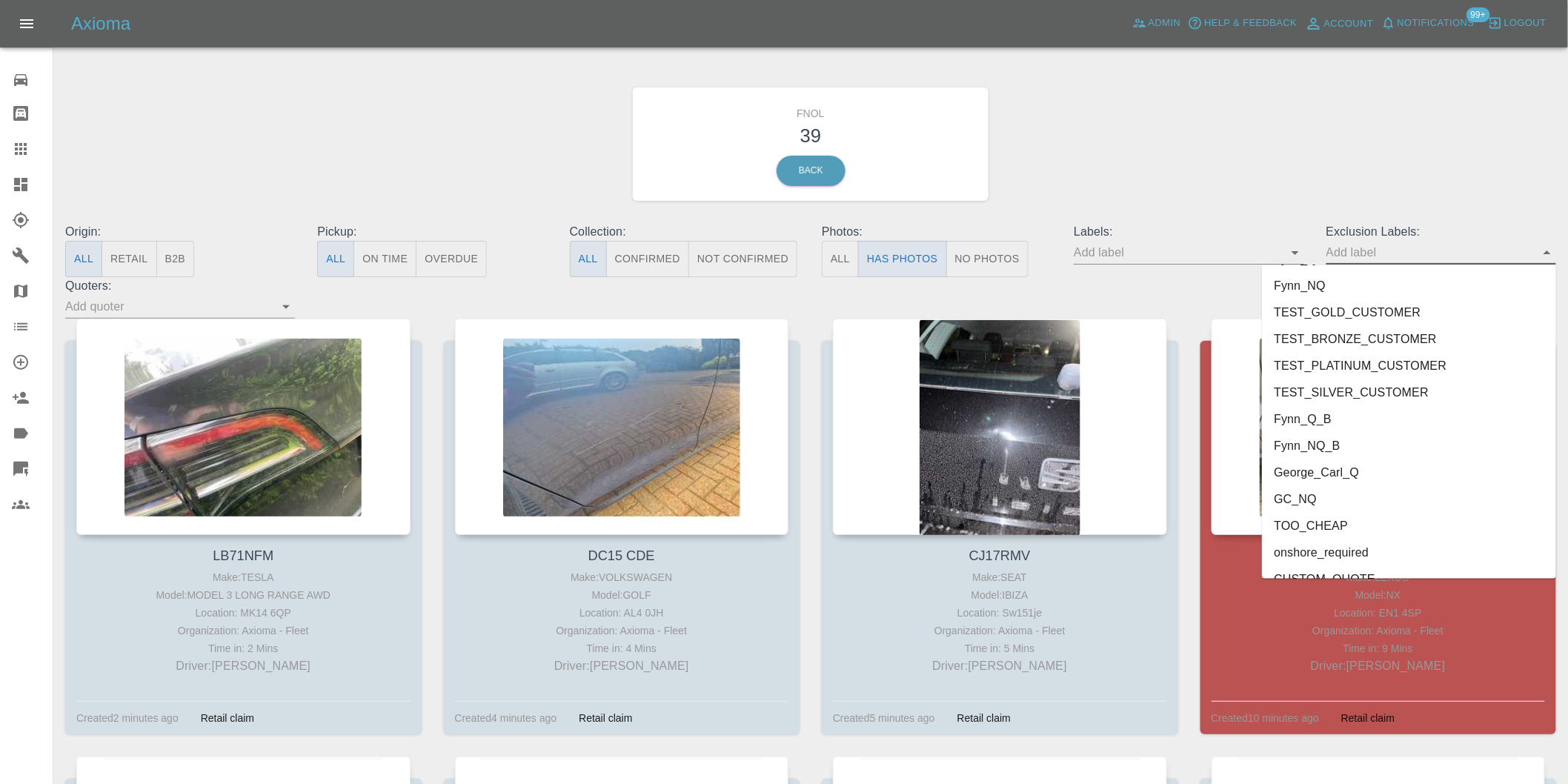
scroll to position [3219, 0]
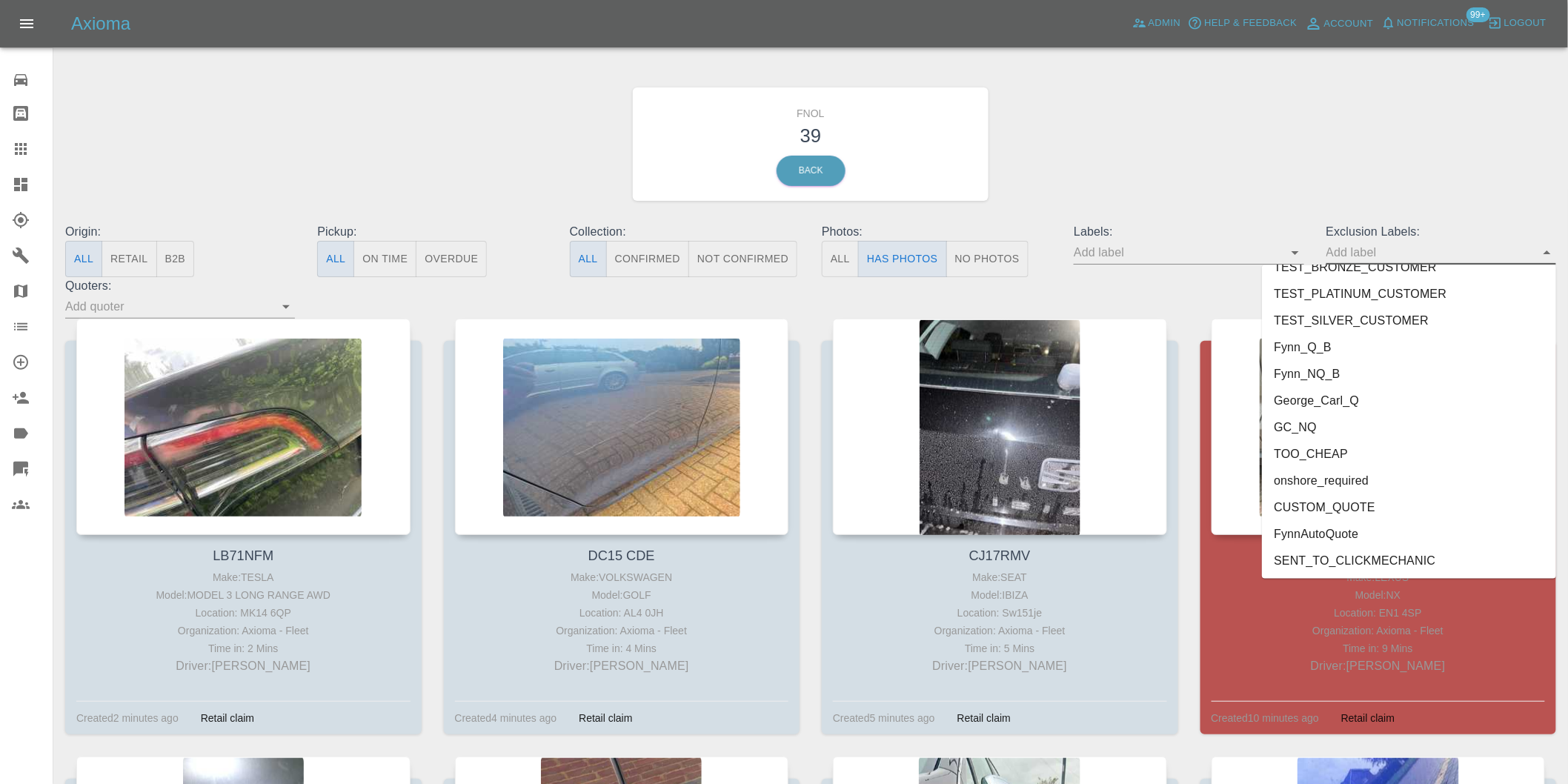
click at [1313, 402] on li "George_Carl_Q" at bounding box center [1409, 401] width 295 height 27
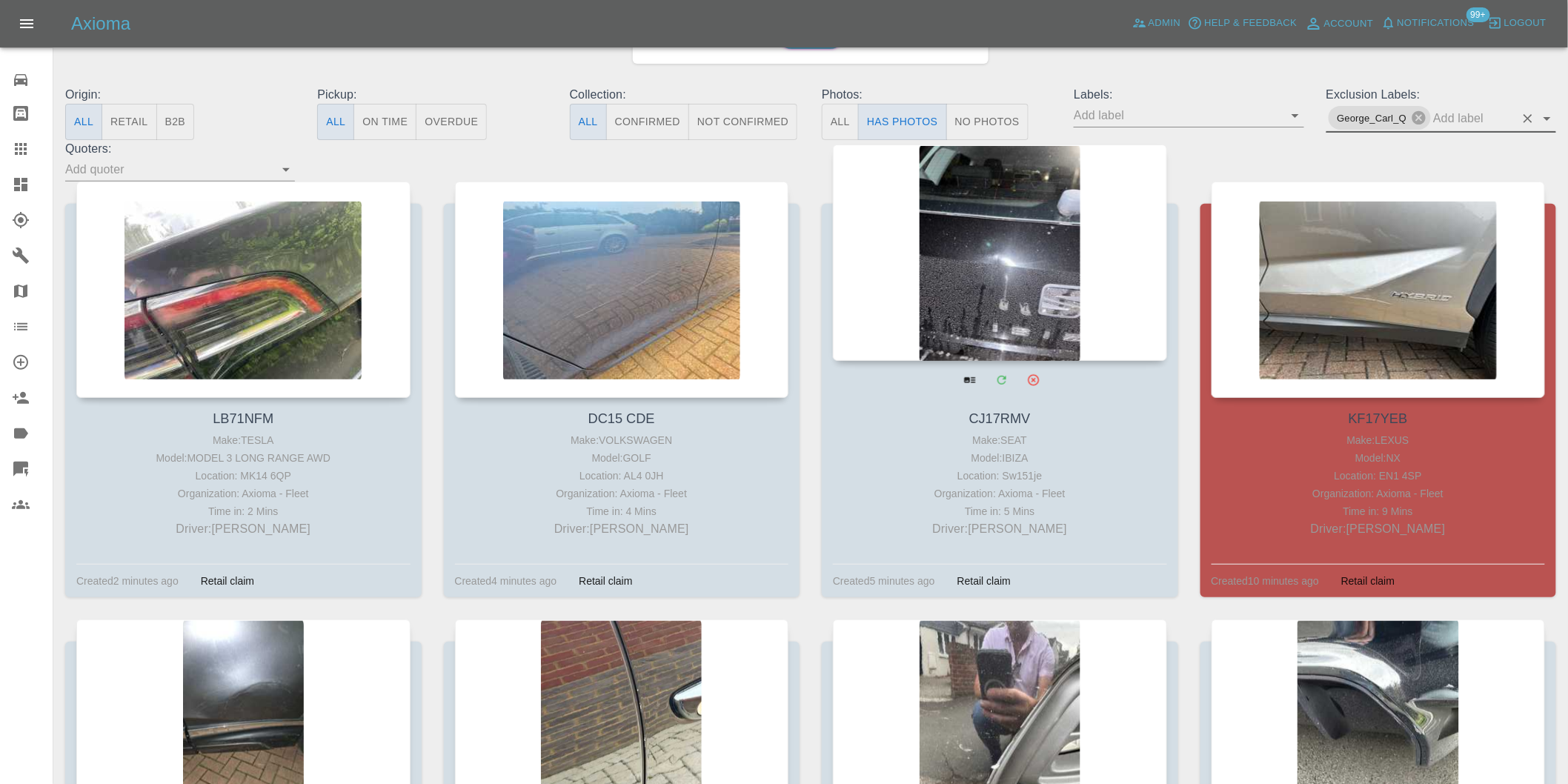
scroll to position [164, 0]
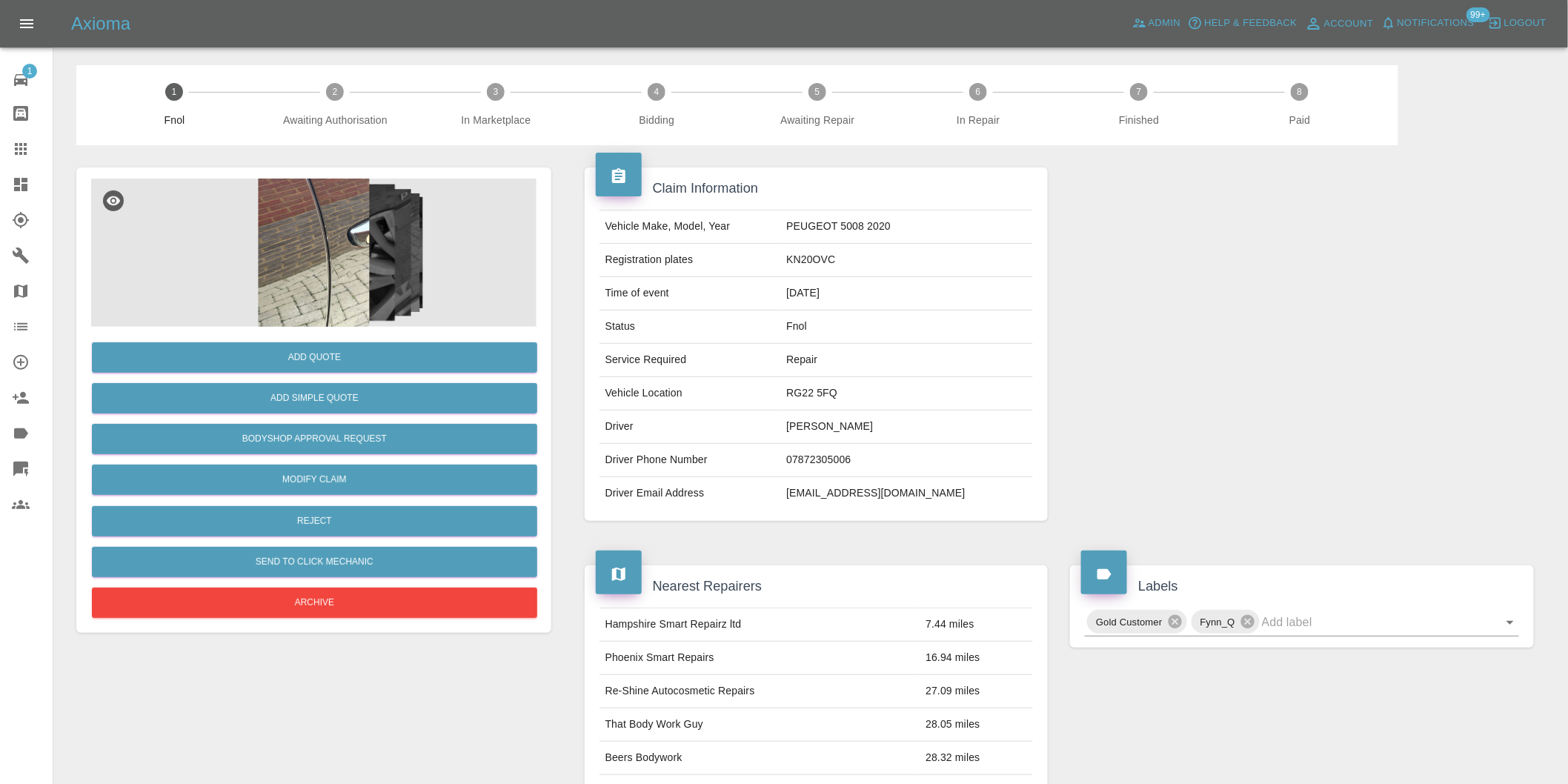
click at [334, 216] on img at bounding box center [313, 252] width 445 height 148
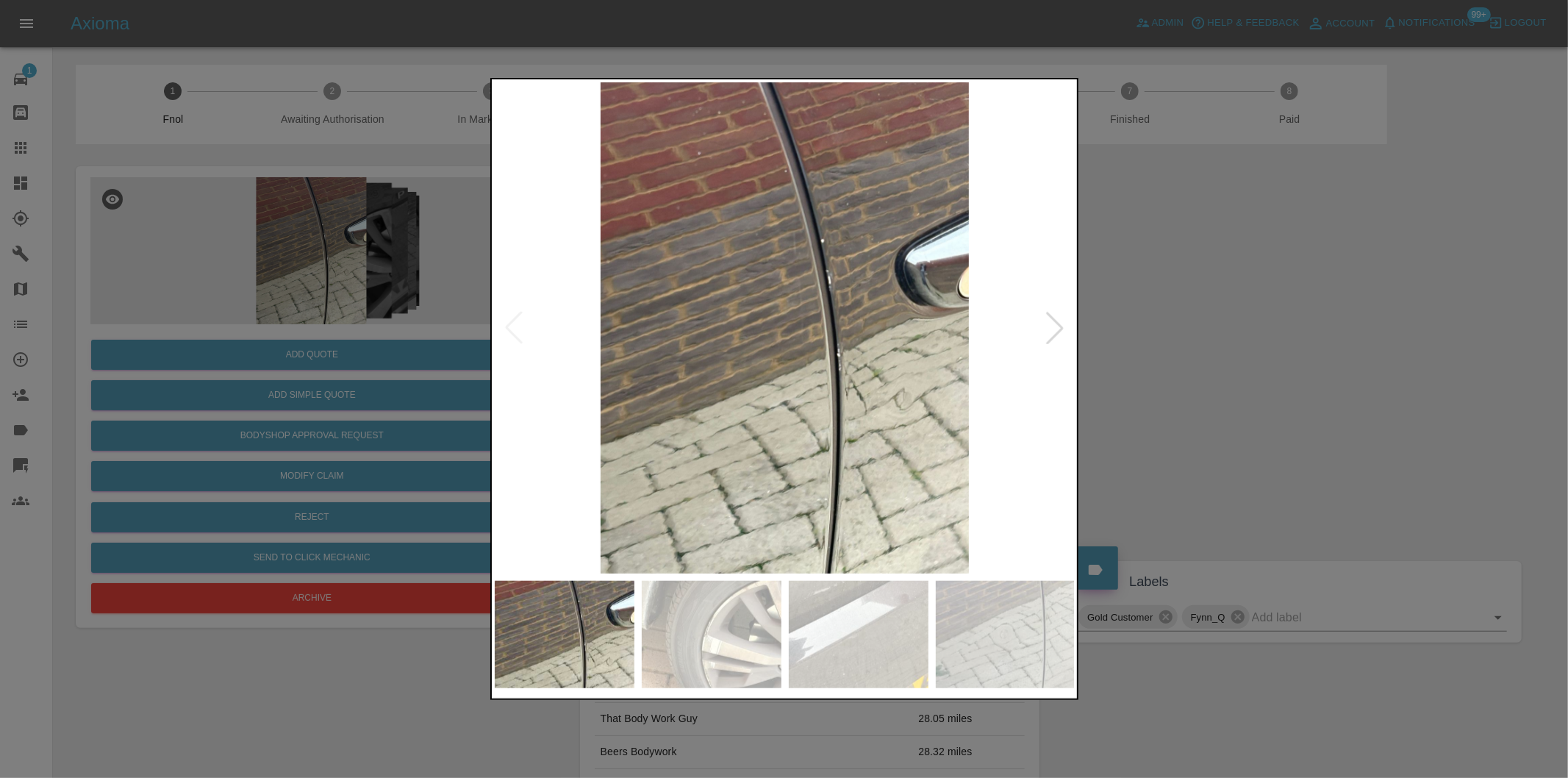
click at [1051, 327] on div at bounding box center [1055, 328] width 32 height 32
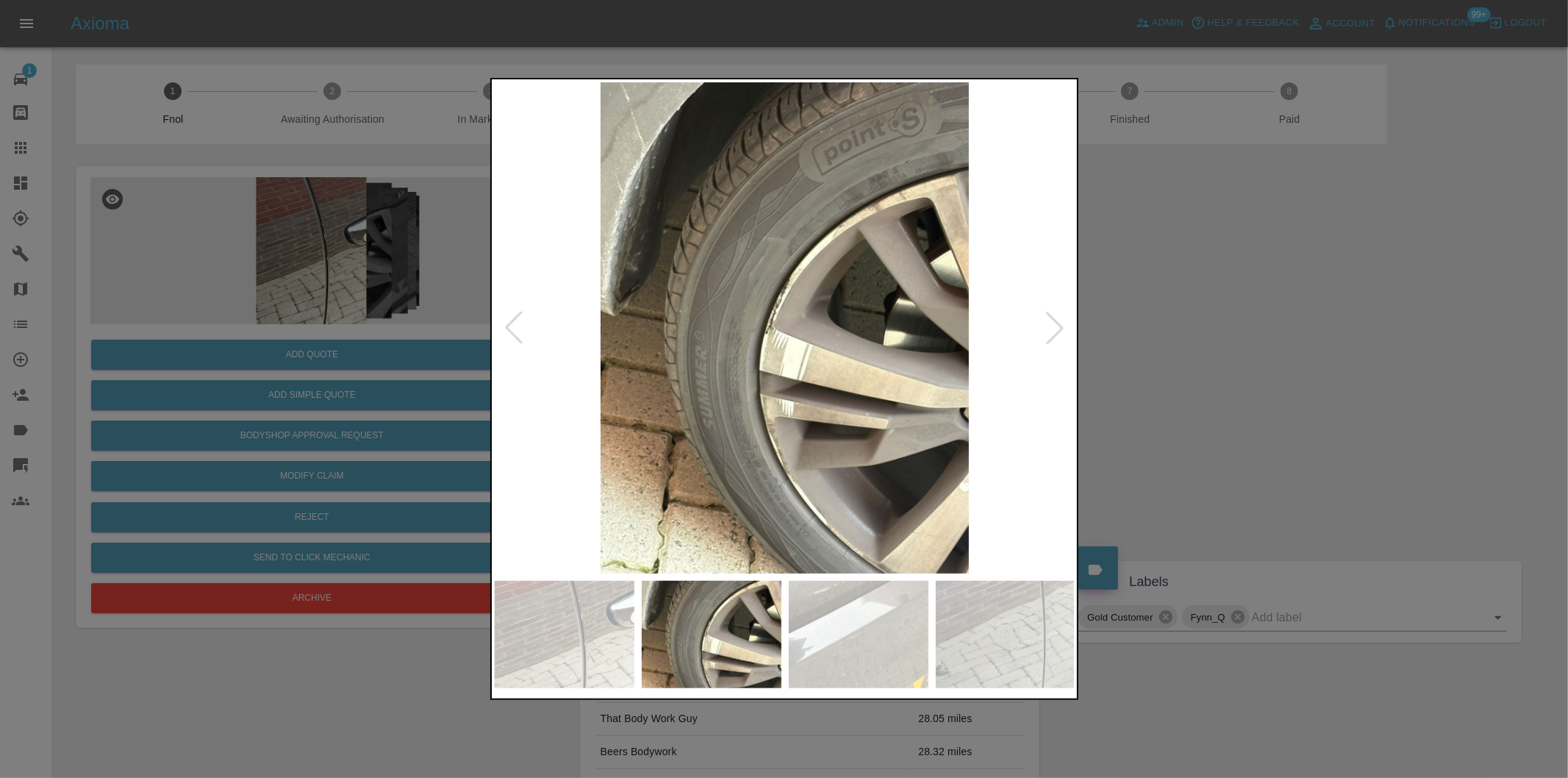
click at [1051, 327] on div at bounding box center [1055, 328] width 32 height 32
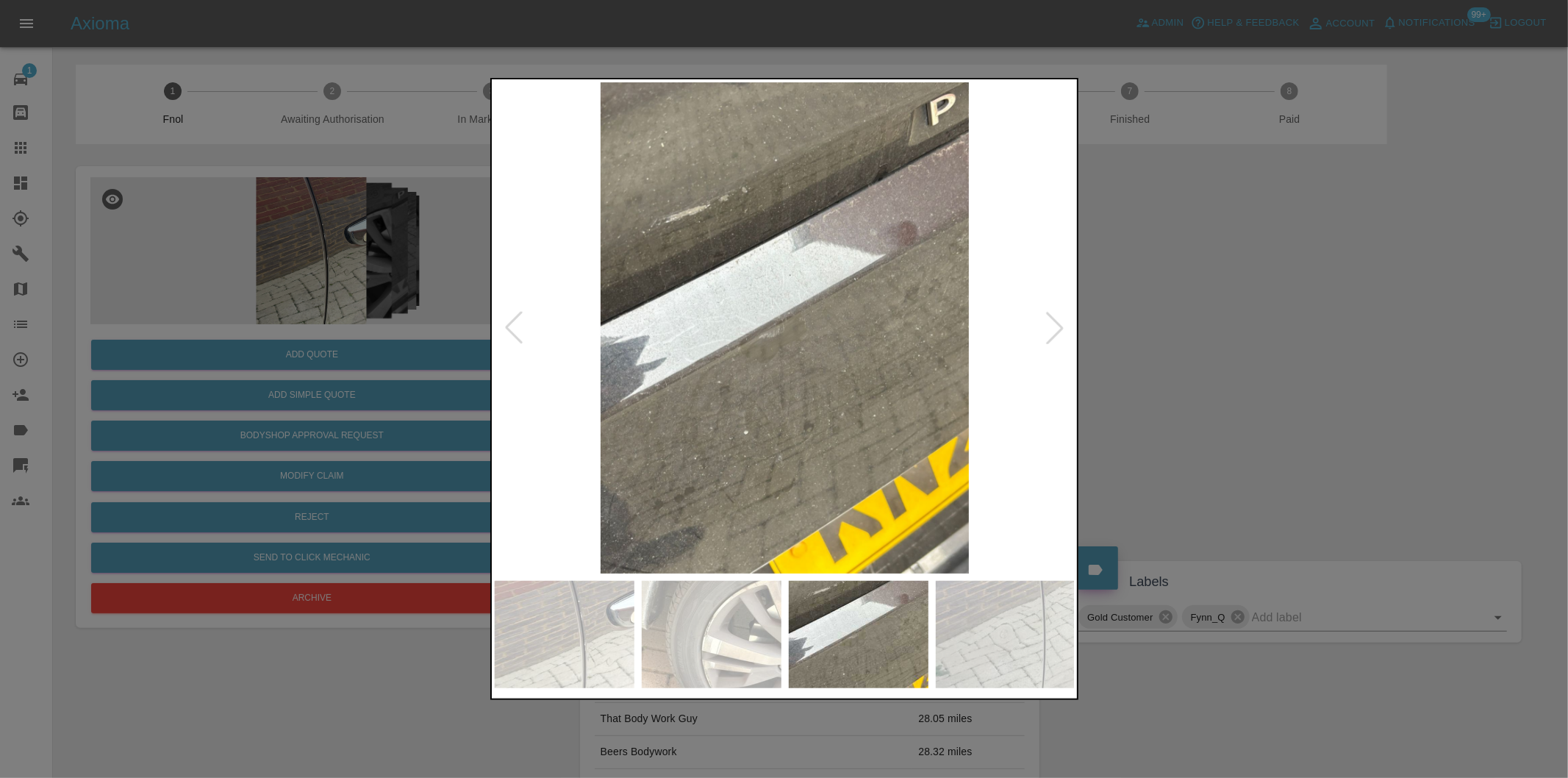
click at [1053, 327] on div at bounding box center [1055, 328] width 32 height 32
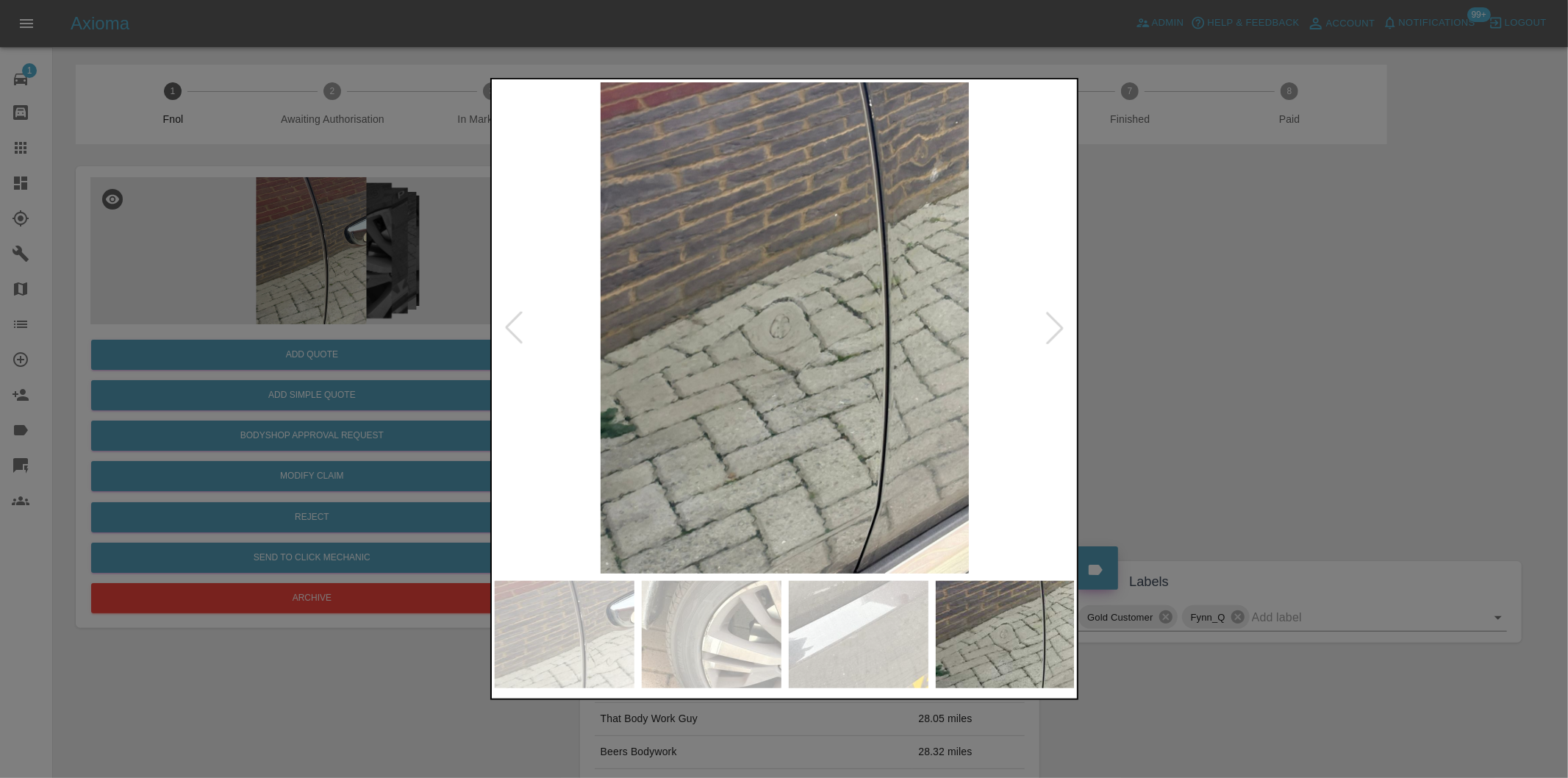
click at [1053, 327] on div at bounding box center [1055, 328] width 32 height 32
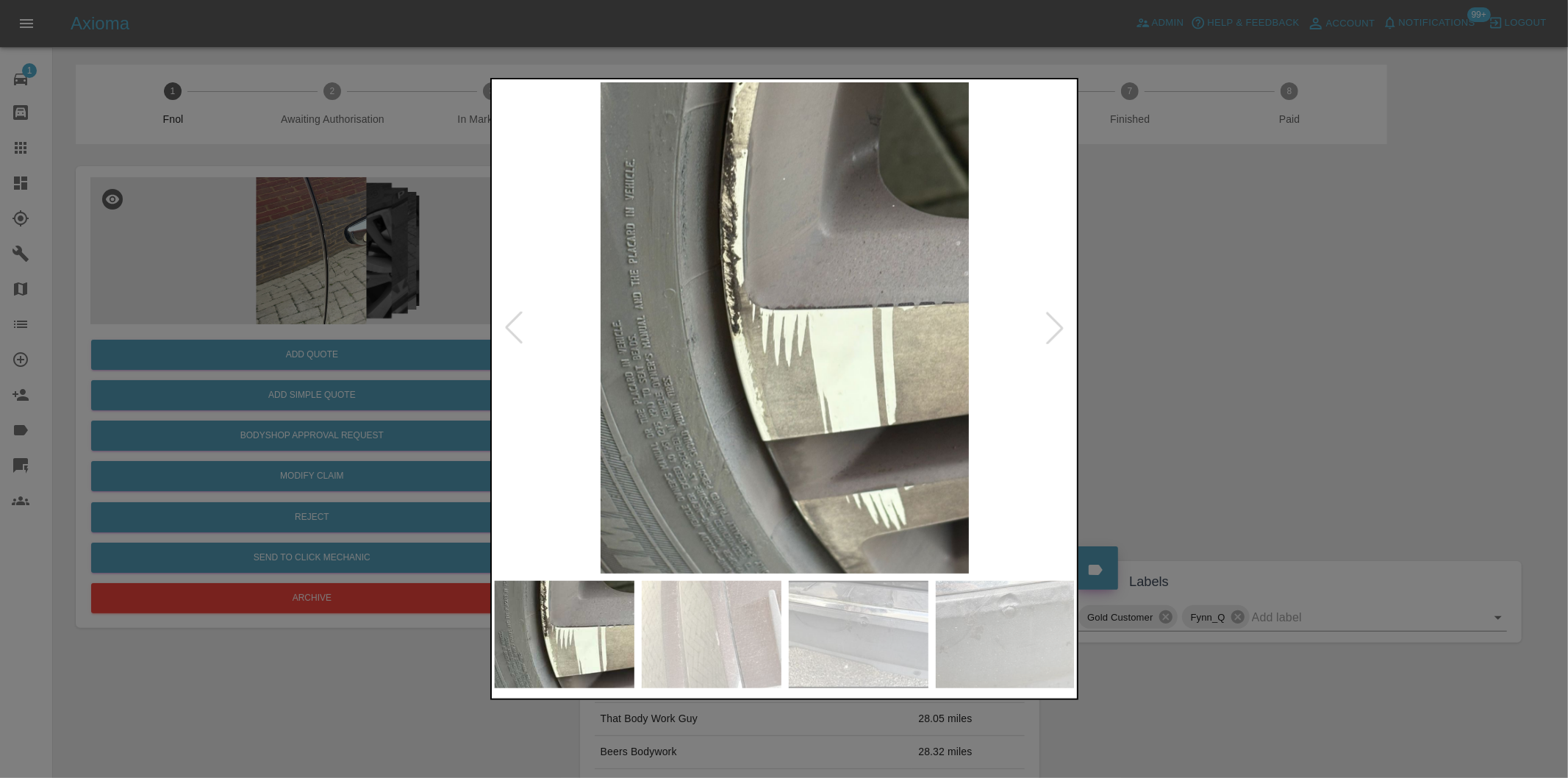
drag, startPoint x: 1282, startPoint y: 318, endPoint x: 1298, endPoint y: 318, distance: 16.0
click at [1298, 318] on div at bounding box center [784, 389] width 1568 height 778
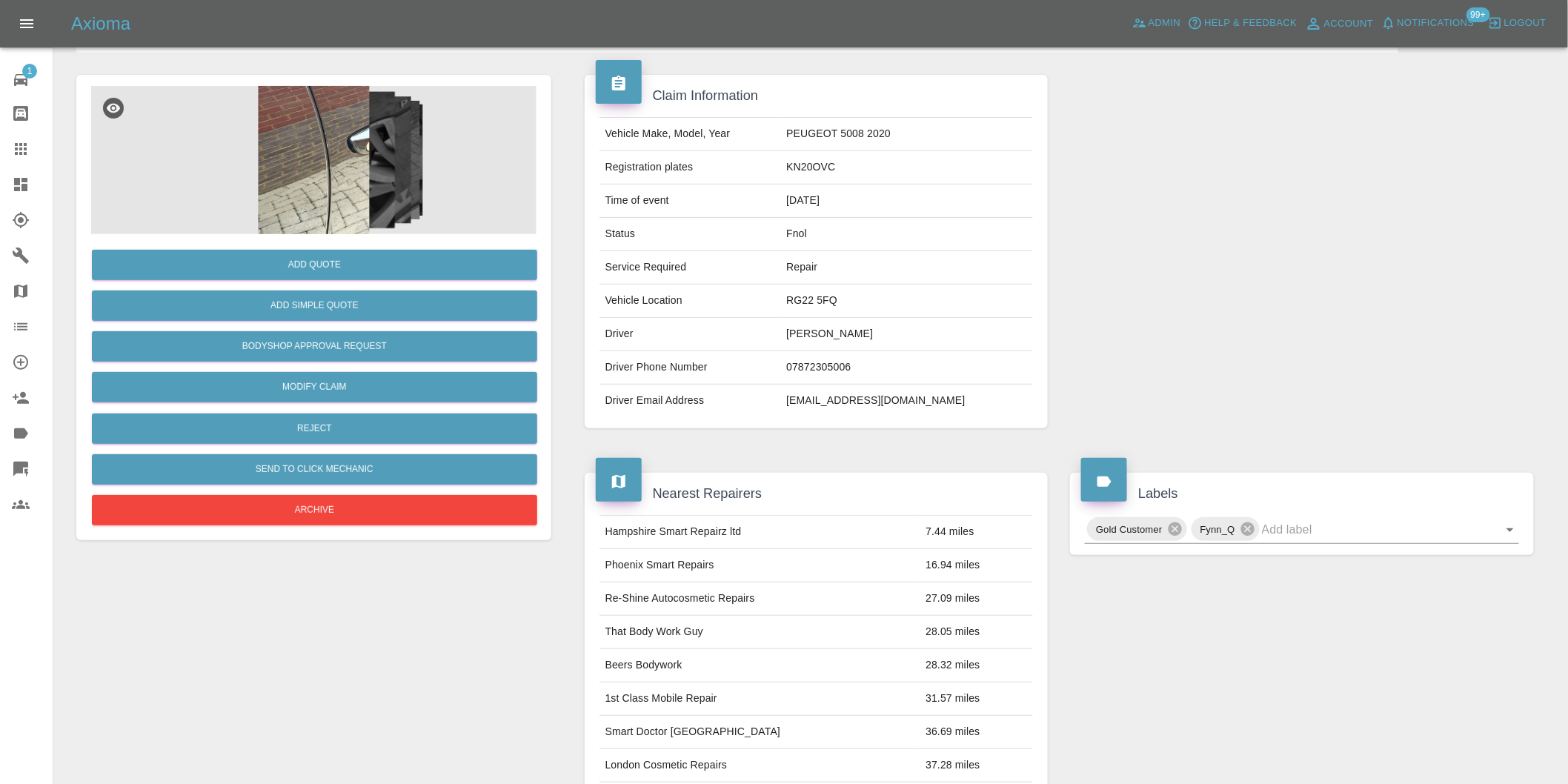
scroll to position [329, 0]
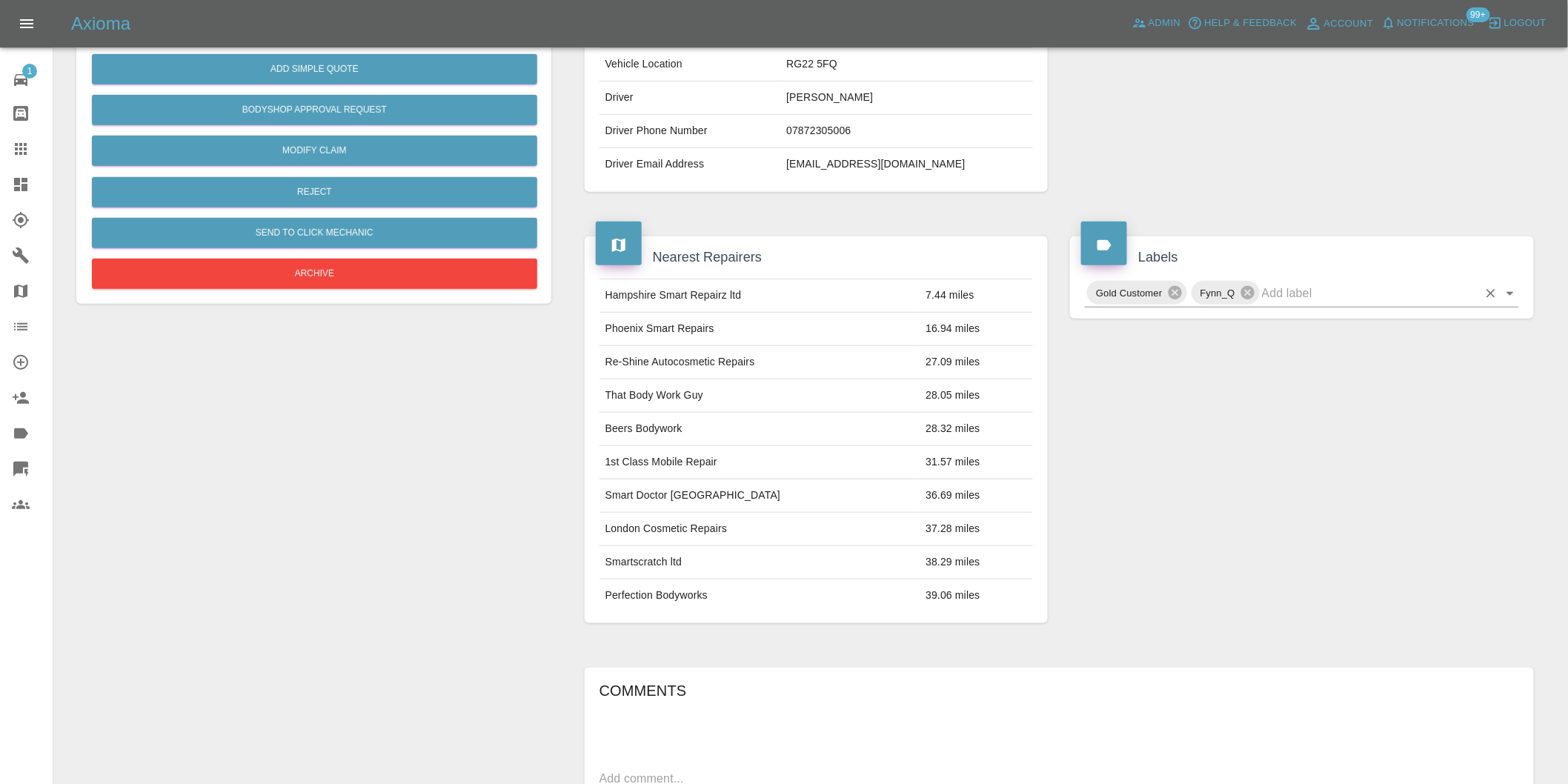
click at [1507, 295] on icon "Open" at bounding box center [1511, 294] width 18 height 18
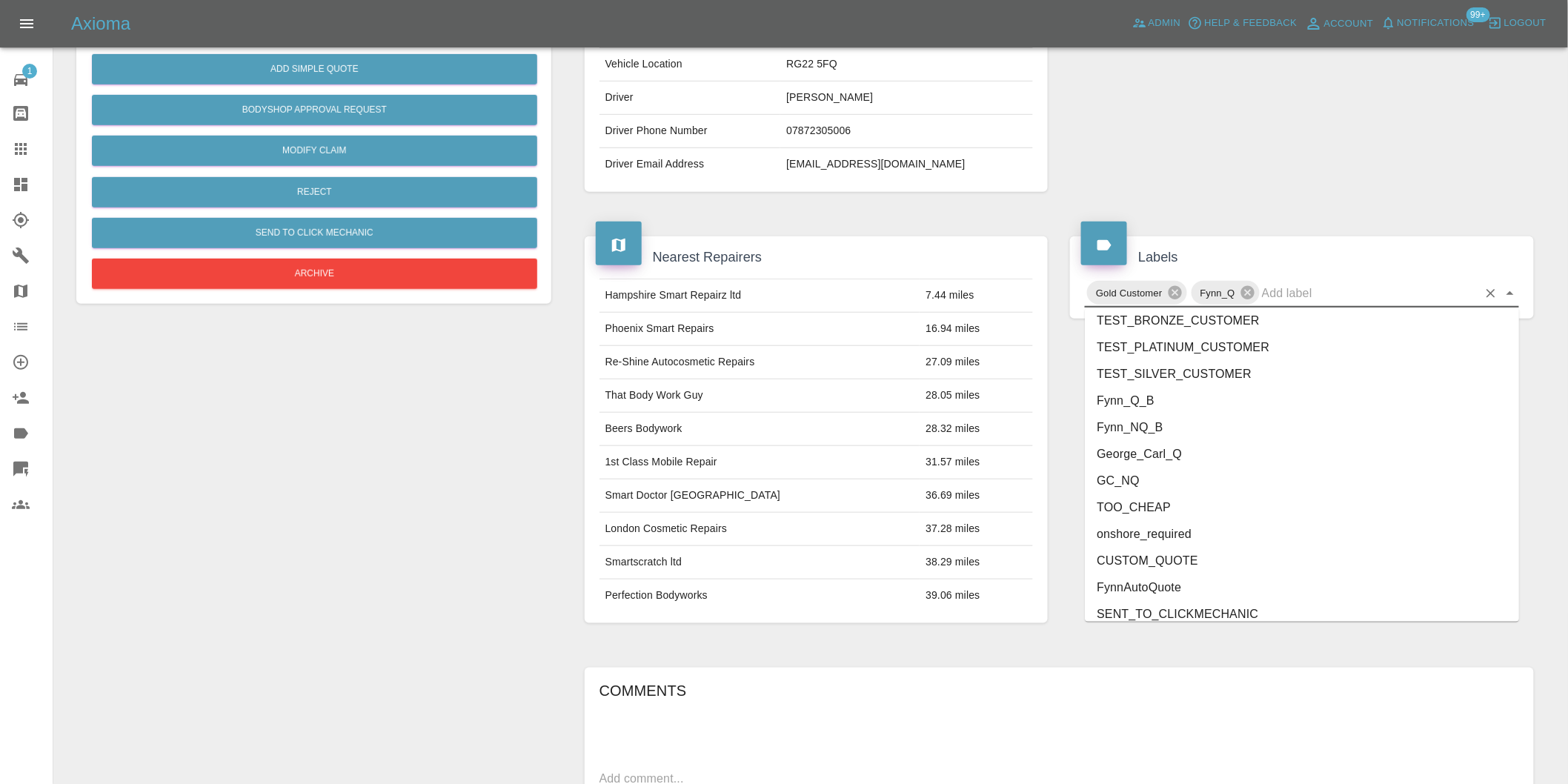
scroll to position [3165, 0]
click at [1177, 439] on li "George_Carl_Q" at bounding box center [1302, 444] width 435 height 27
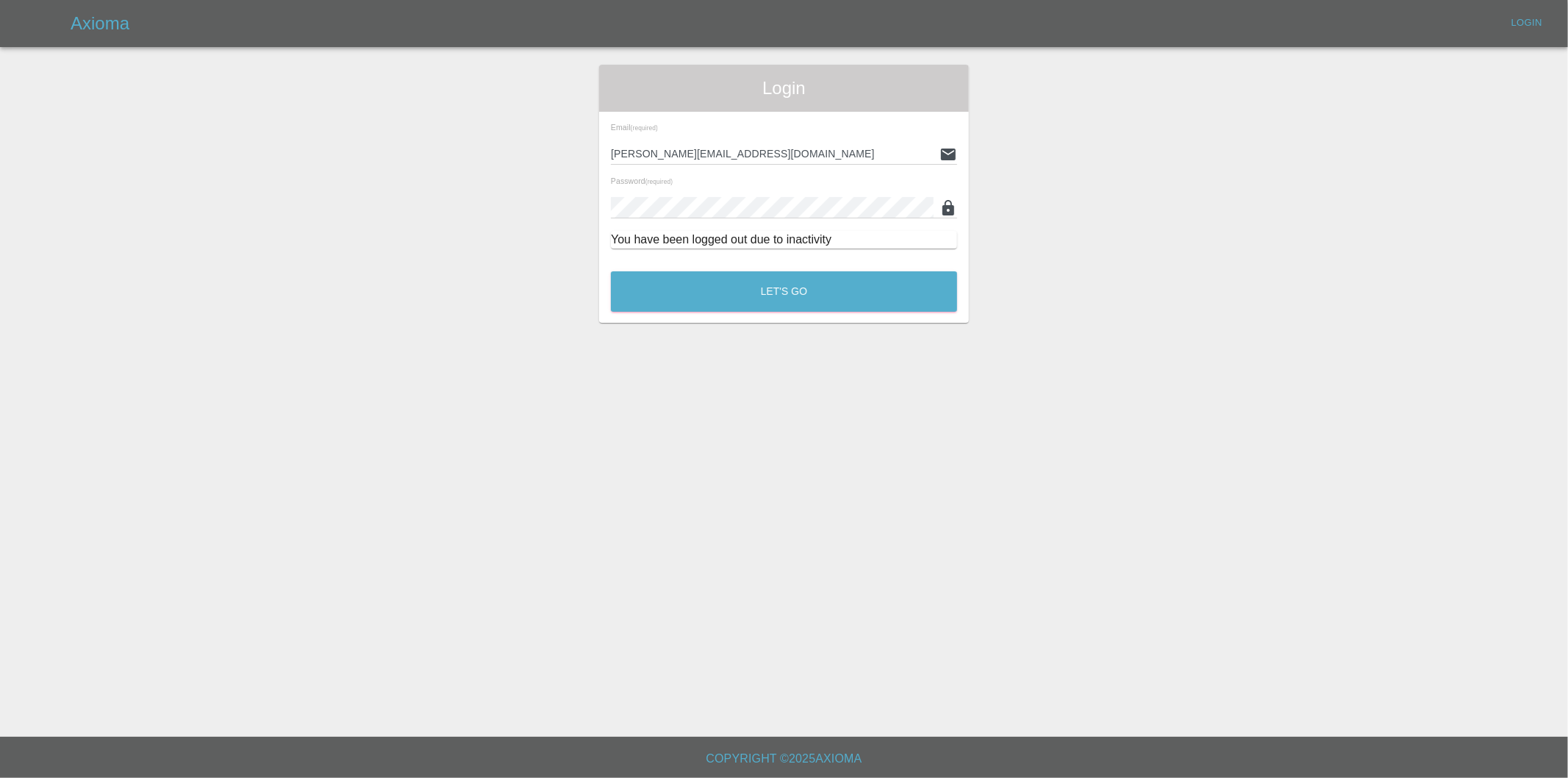
click at [743, 269] on div "Let's Go" at bounding box center [784, 288] width 347 height 55
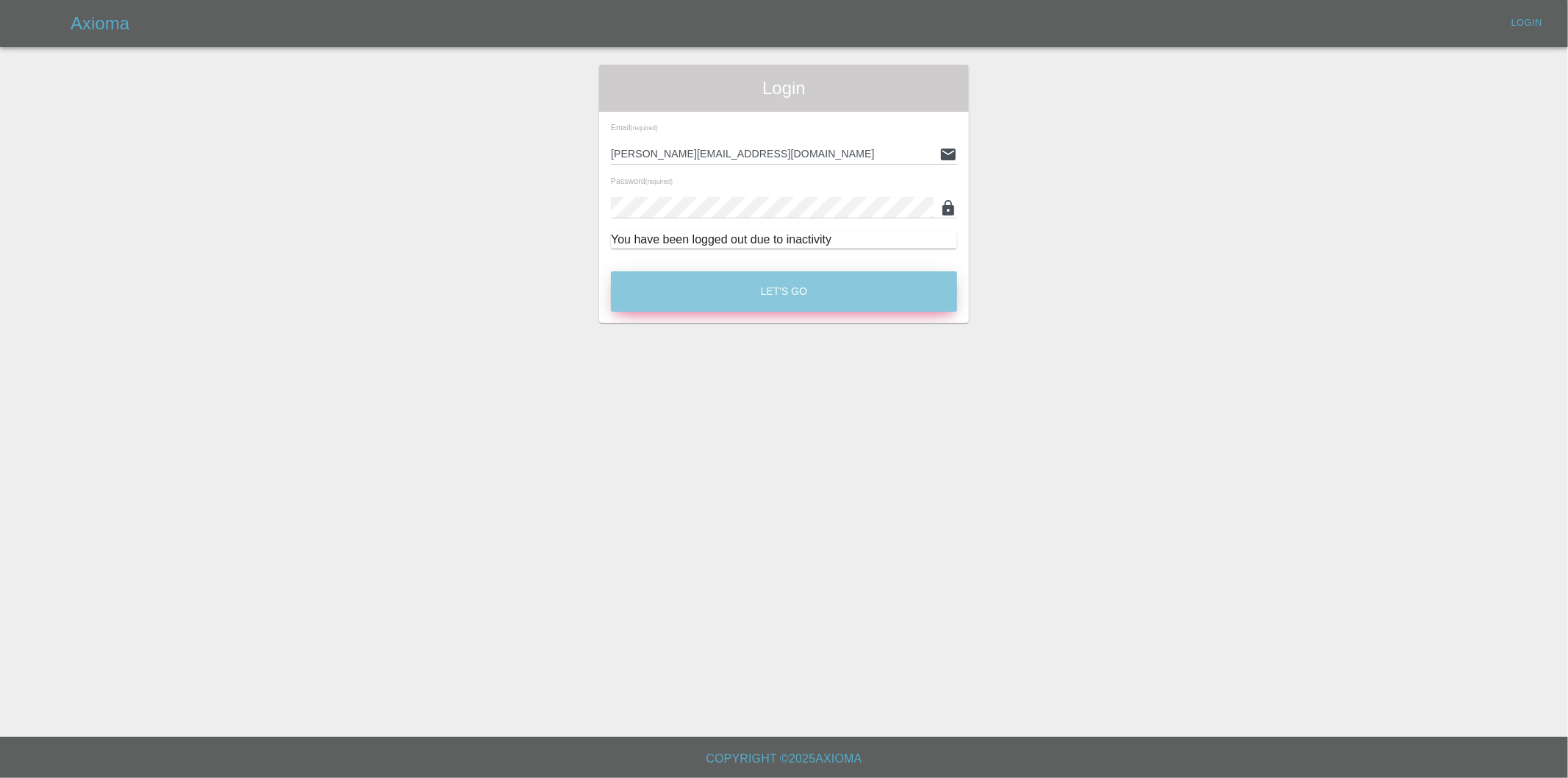
click at [744, 290] on button "Let's Go" at bounding box center [784, 292] width 347 height 41
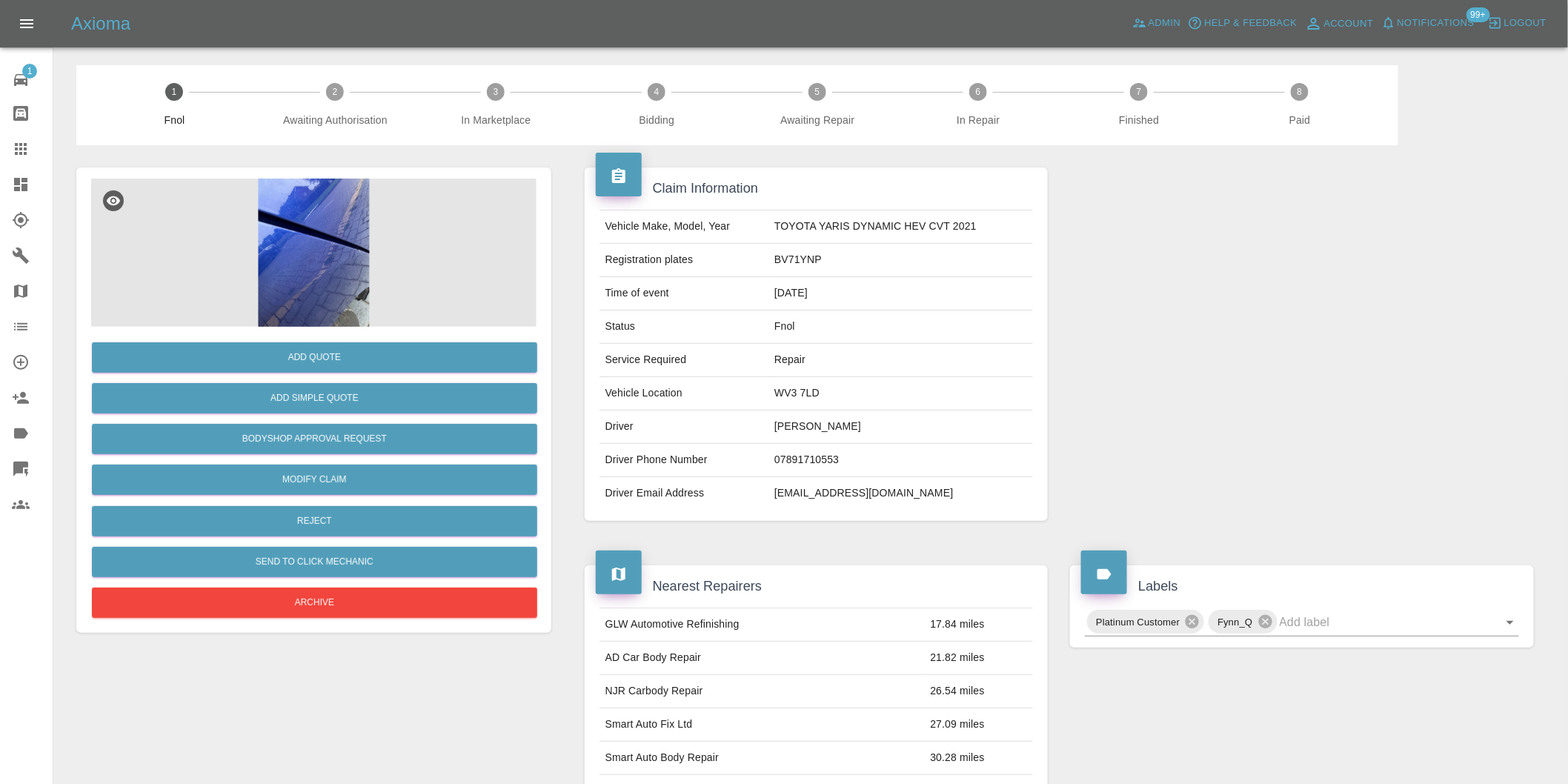
click at [308, 282] on img at bounding box center [313, 252] width 445 height 148
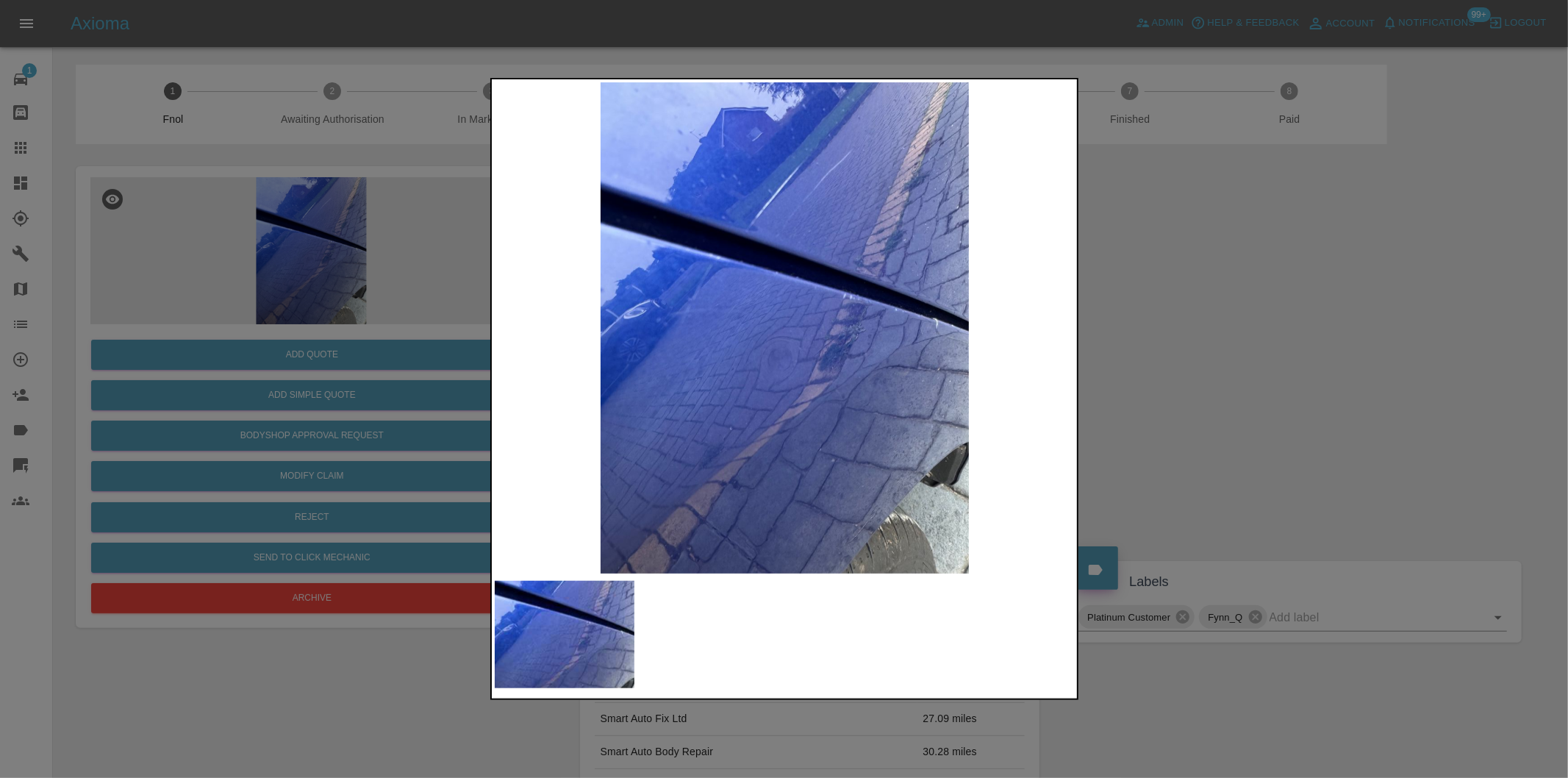
click at [1180, 322] on div at bounding box center [784, 389] width 1568 height 778
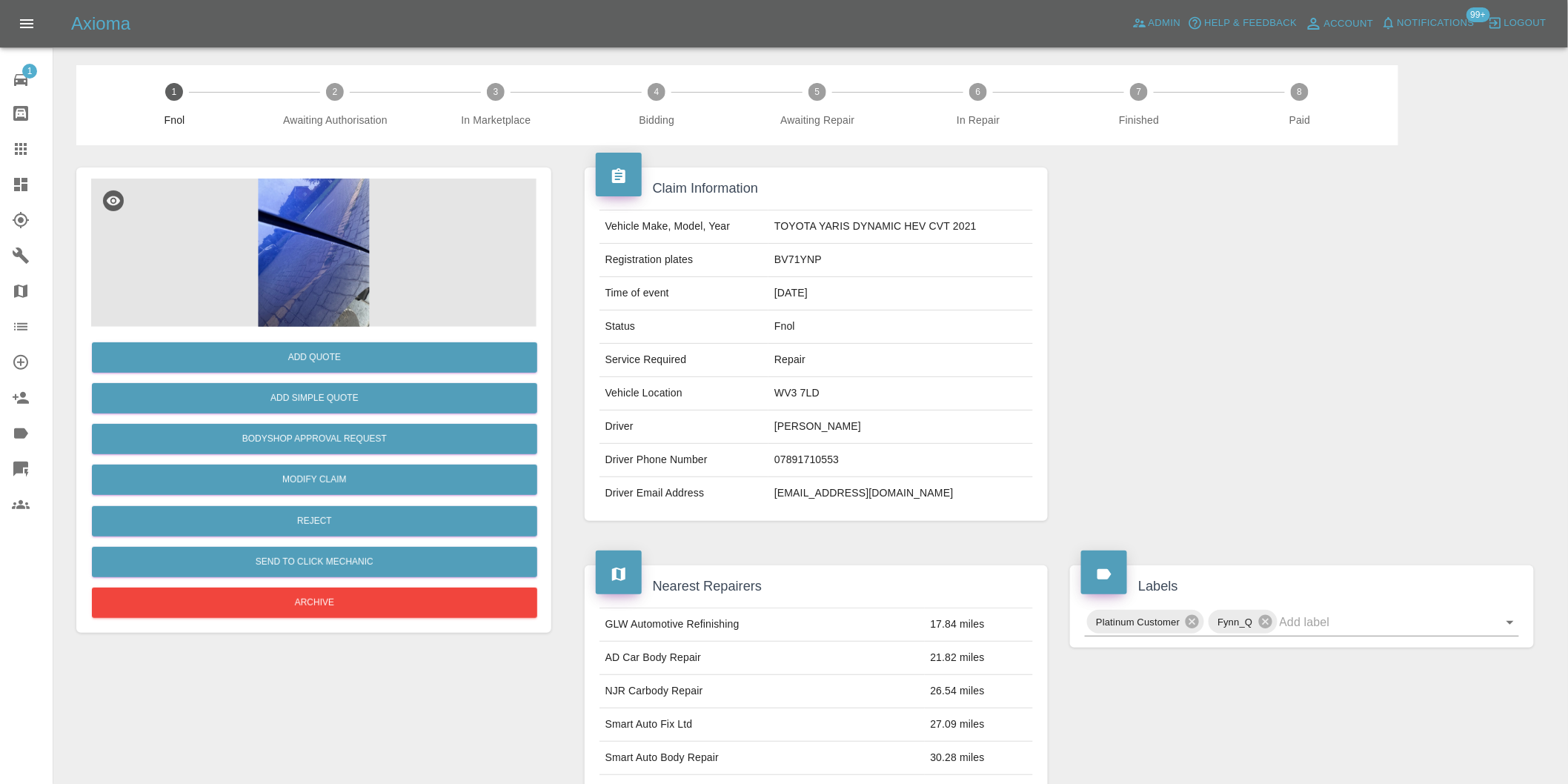
click at [315, 216] on img at bounding box center [313, 252] width 445 height 148
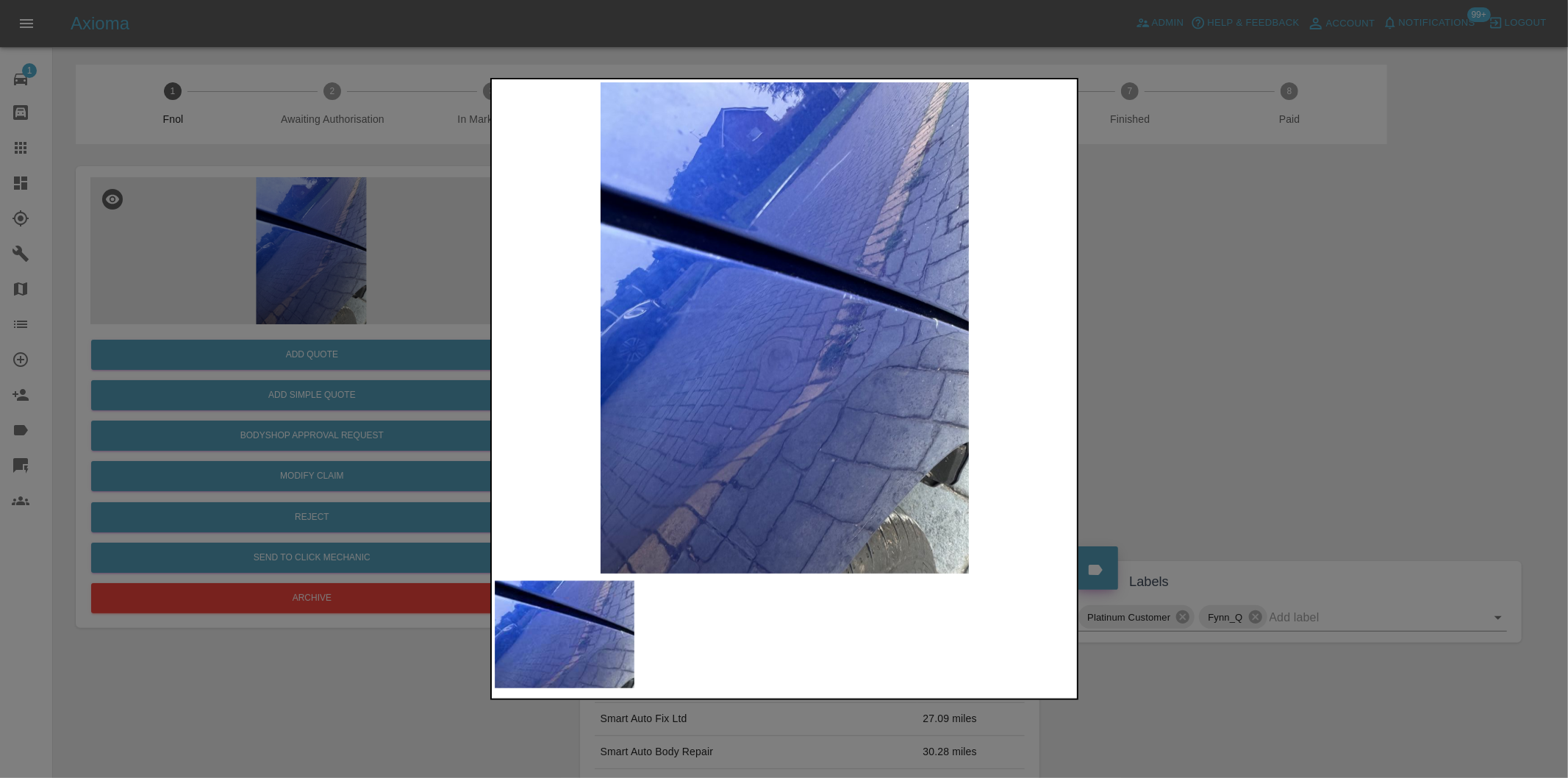
click at [1134, 294] on div at bounding box center [784, 389] width 1568 height 778
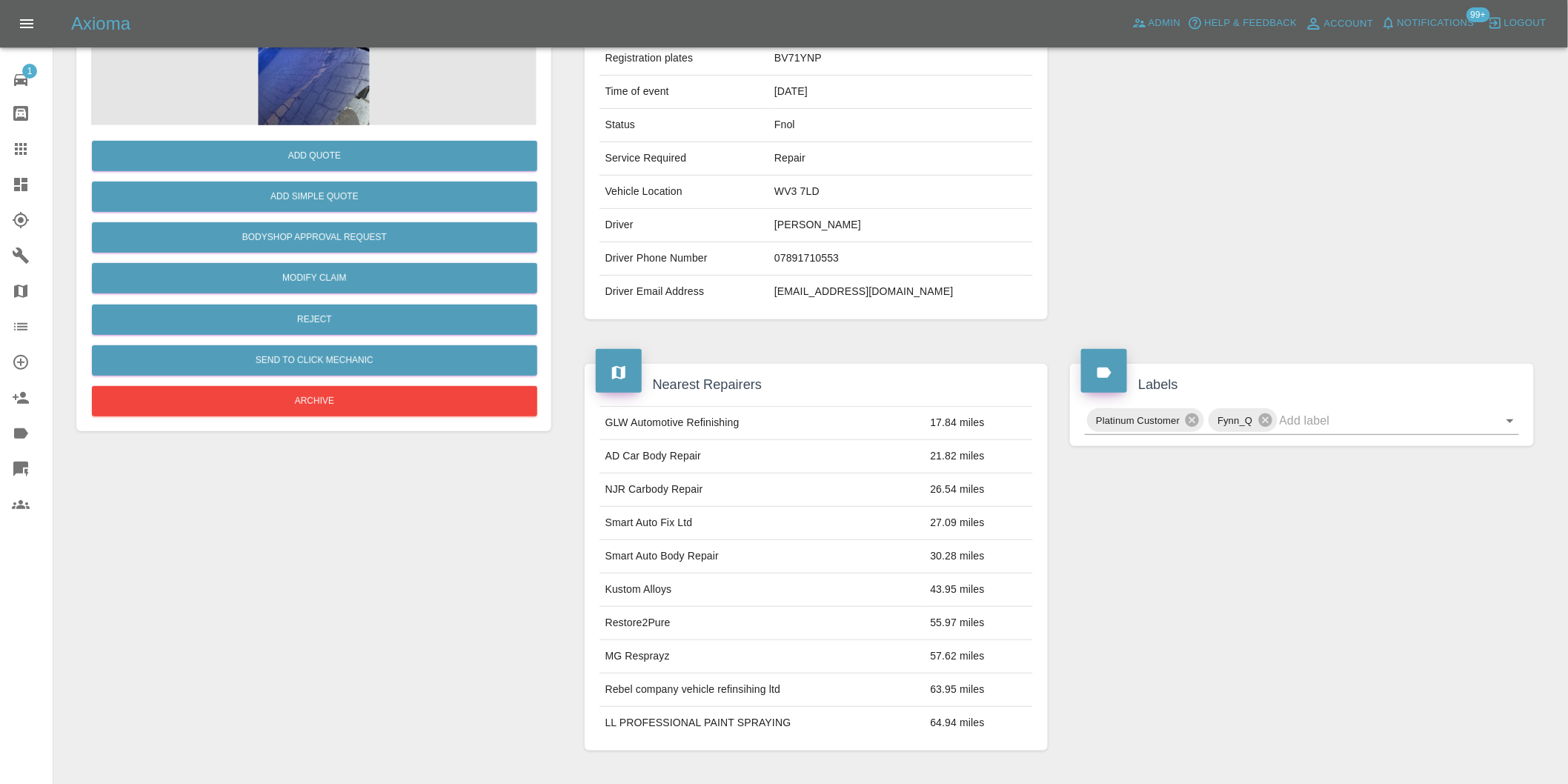
scroll to position [412, 0]
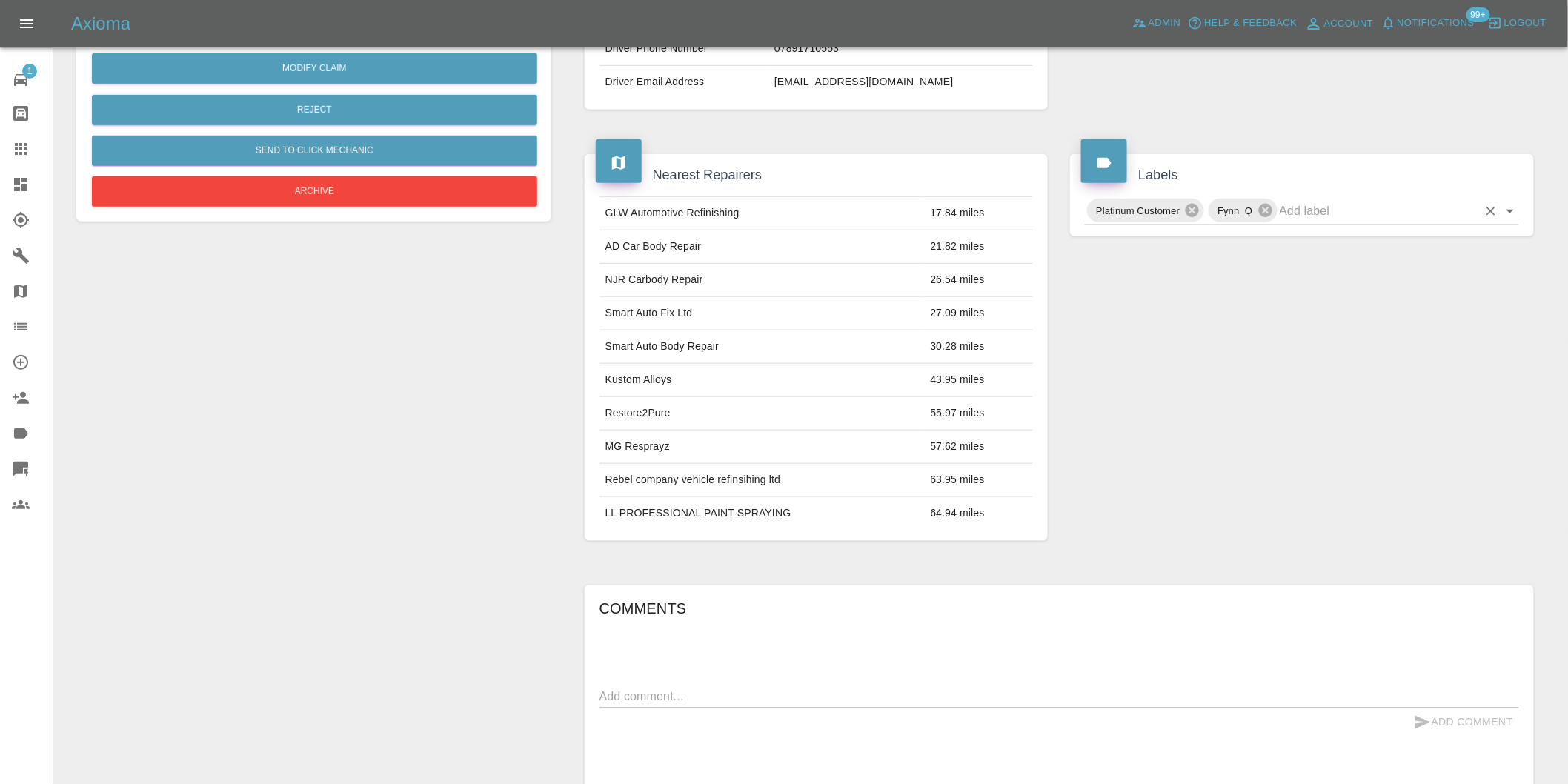
click at [1509, 208] on icon "Open" at bounding box center [1511, 211] width 18 height 18
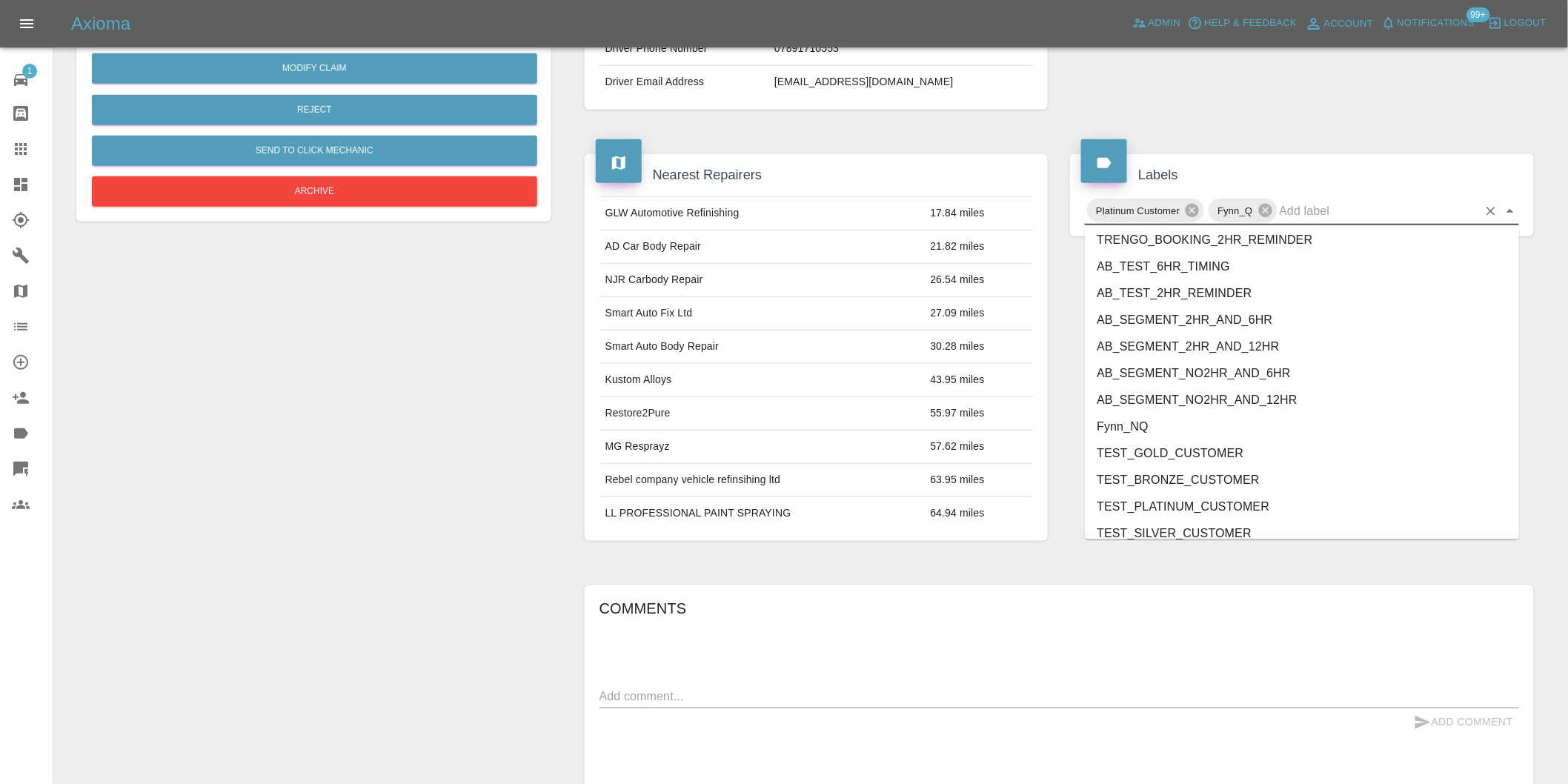
scroll to position [3165, 0]
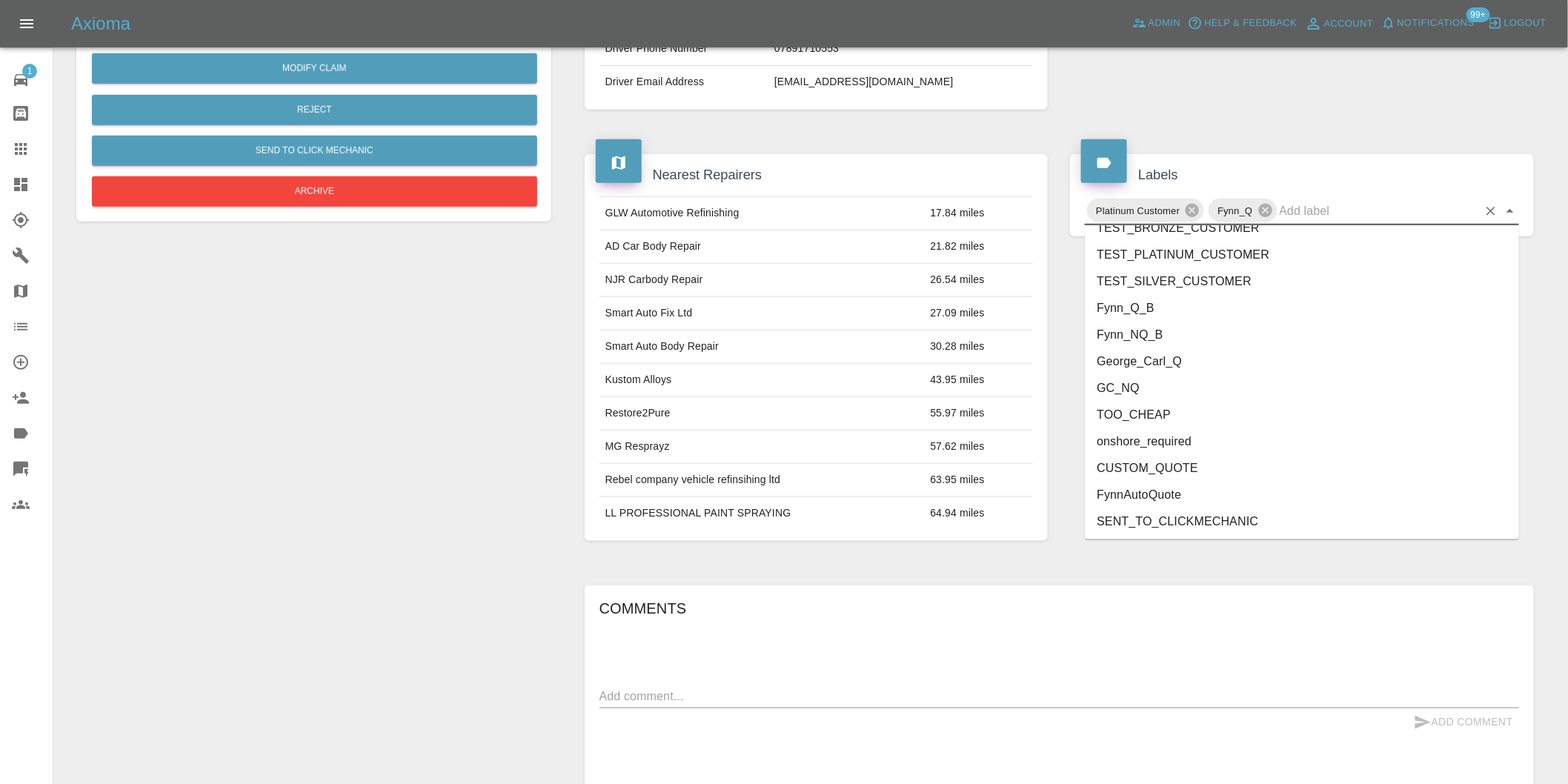
click at [1165, 365] on li "George_Carl_Q" at bounding box center [1302, 362] width 435 height 27
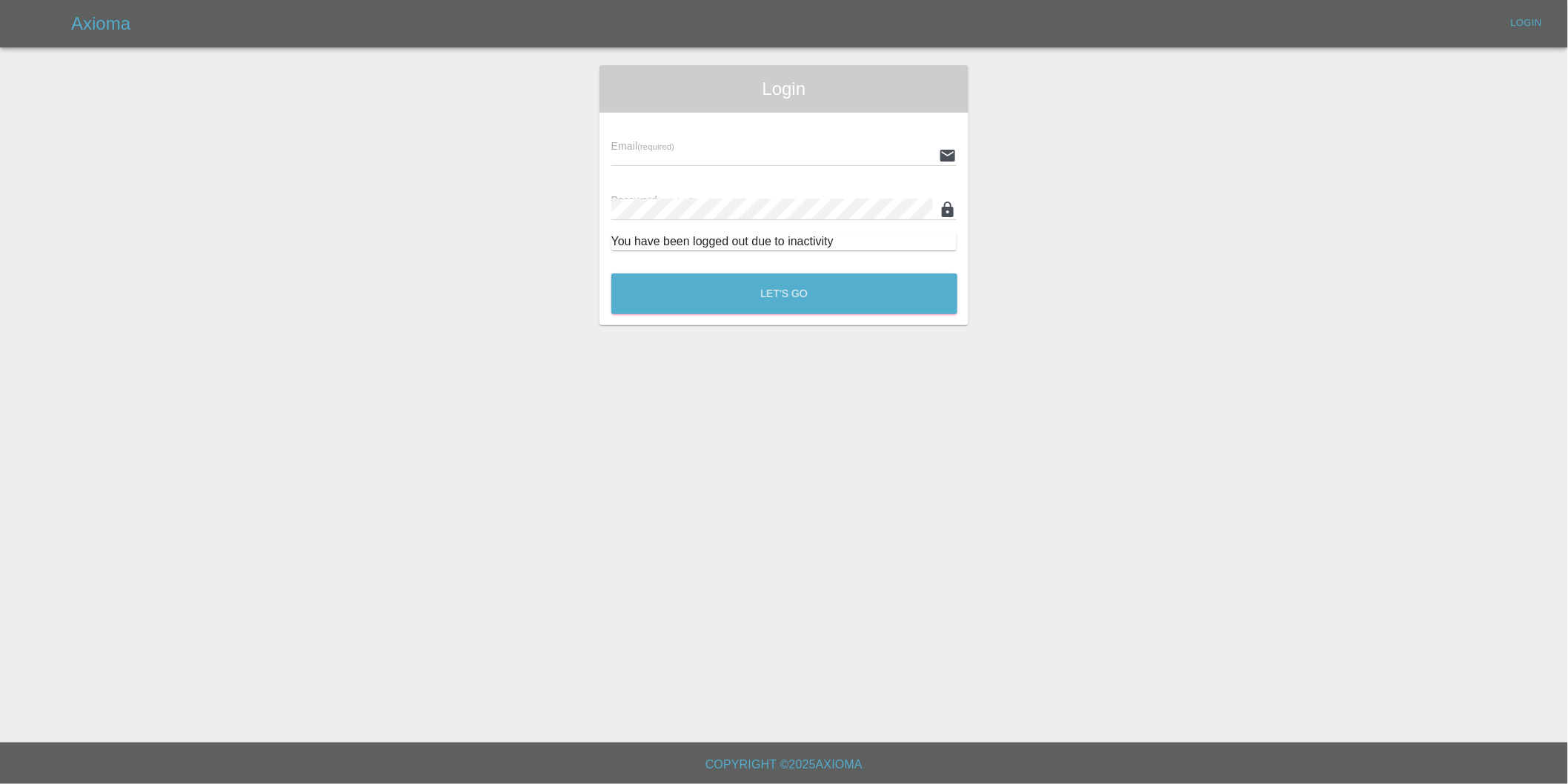
type input "[PERSON_NAME][EMAIL_ADDRESS][DOMAIN_NAME]"
click at [819, 308] on button "Let's Go" at bounding box center [791, 294] width 349 height 41
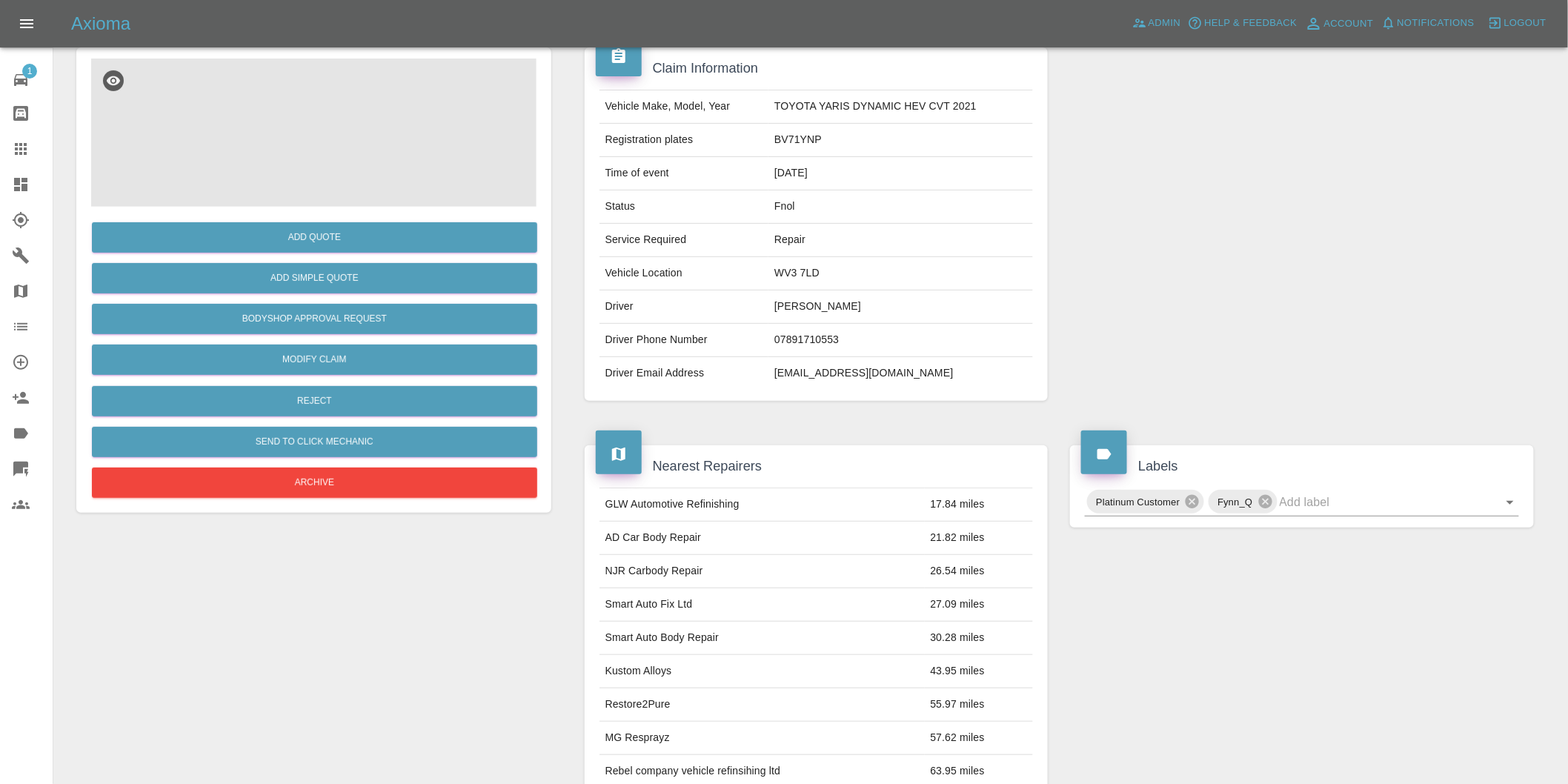
scroll to position [247, 0]
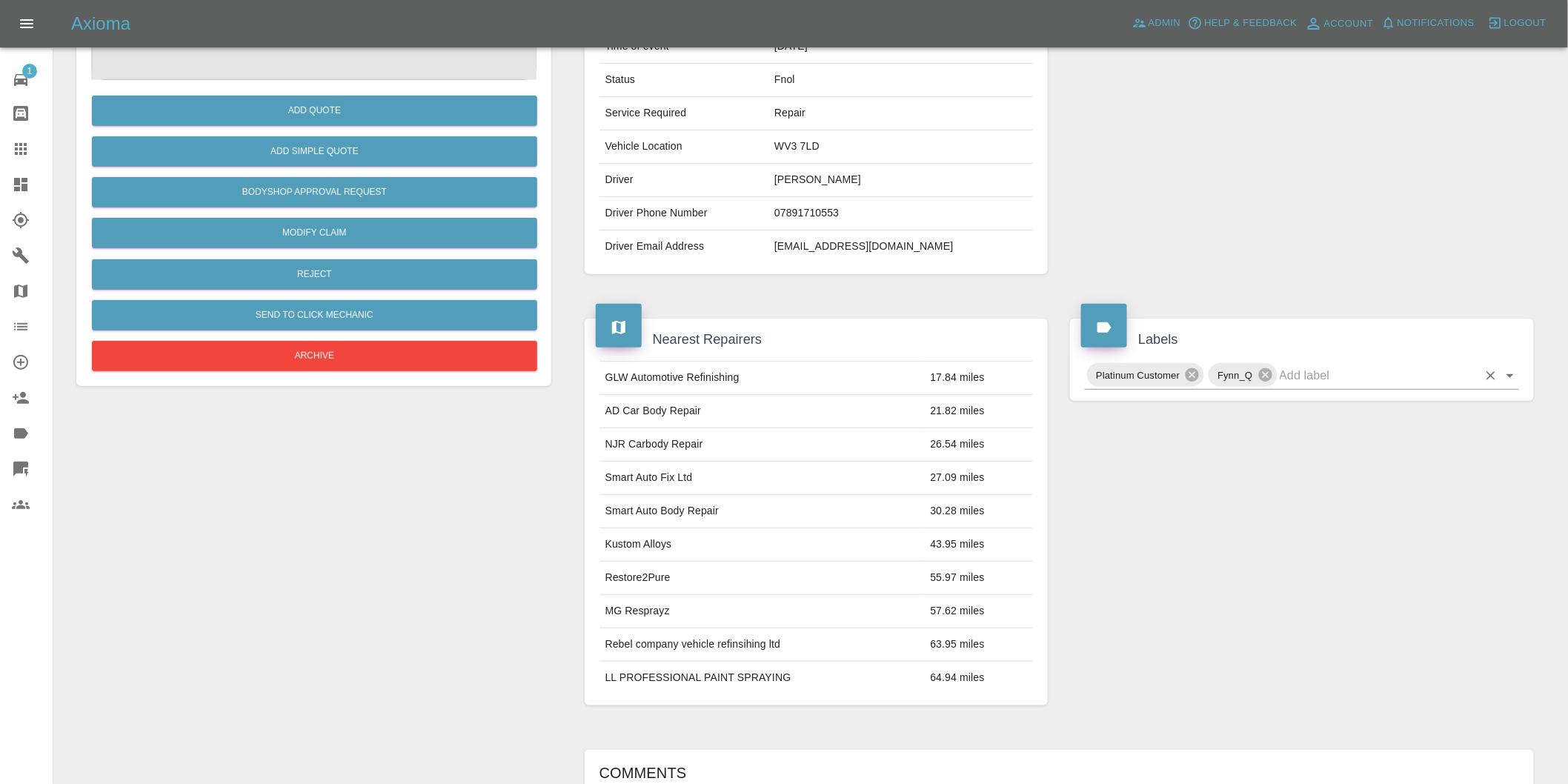
drag, startPoint x: 1511, startPoint y: 369, endPoint x: 1520, endPoint y: 389, distance: 21.9
click at [1510, 369] on icon "Open" at bounding box center [1511, 376] width 18 height 18
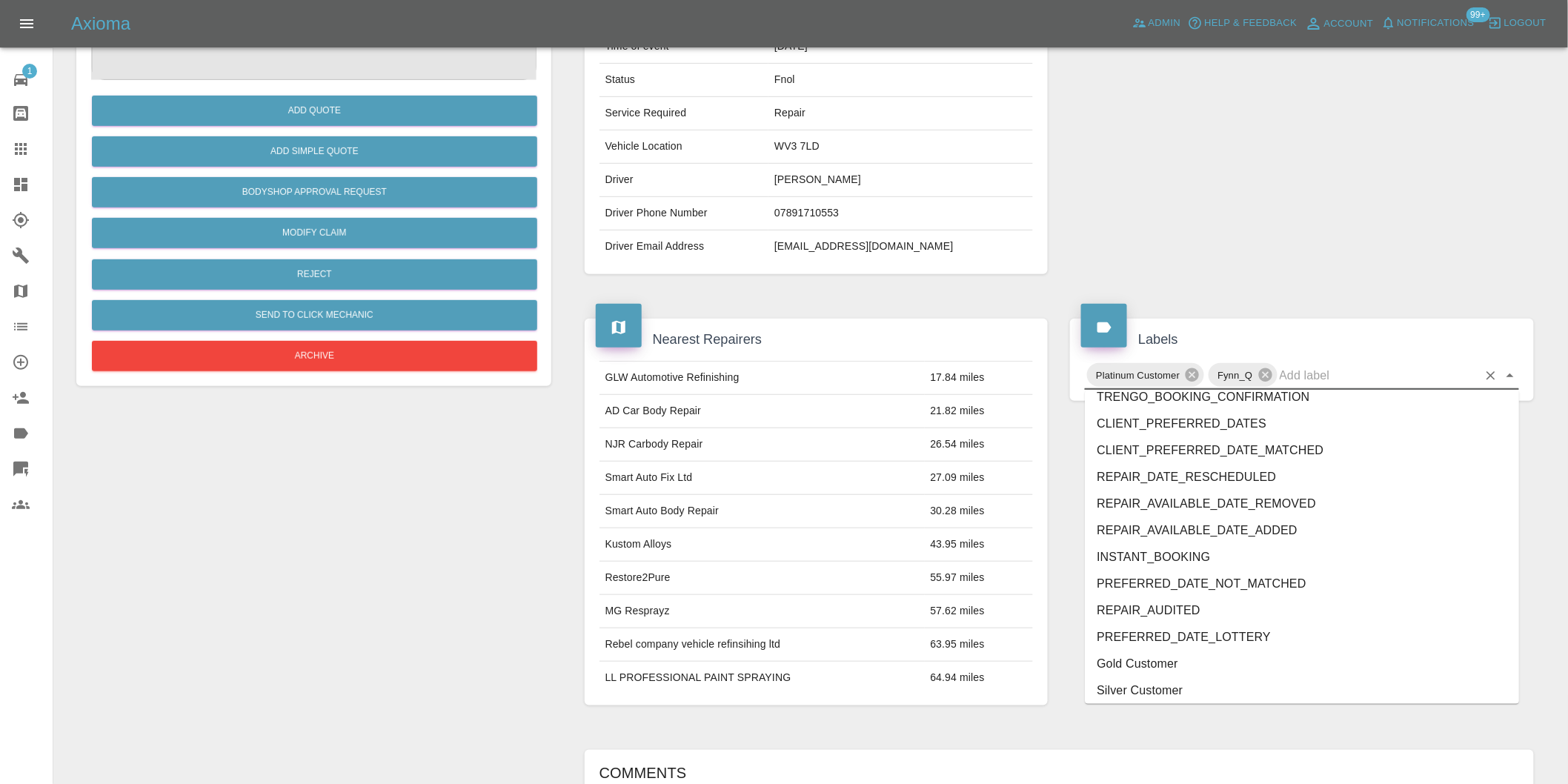
scroll to position [3165, 0]
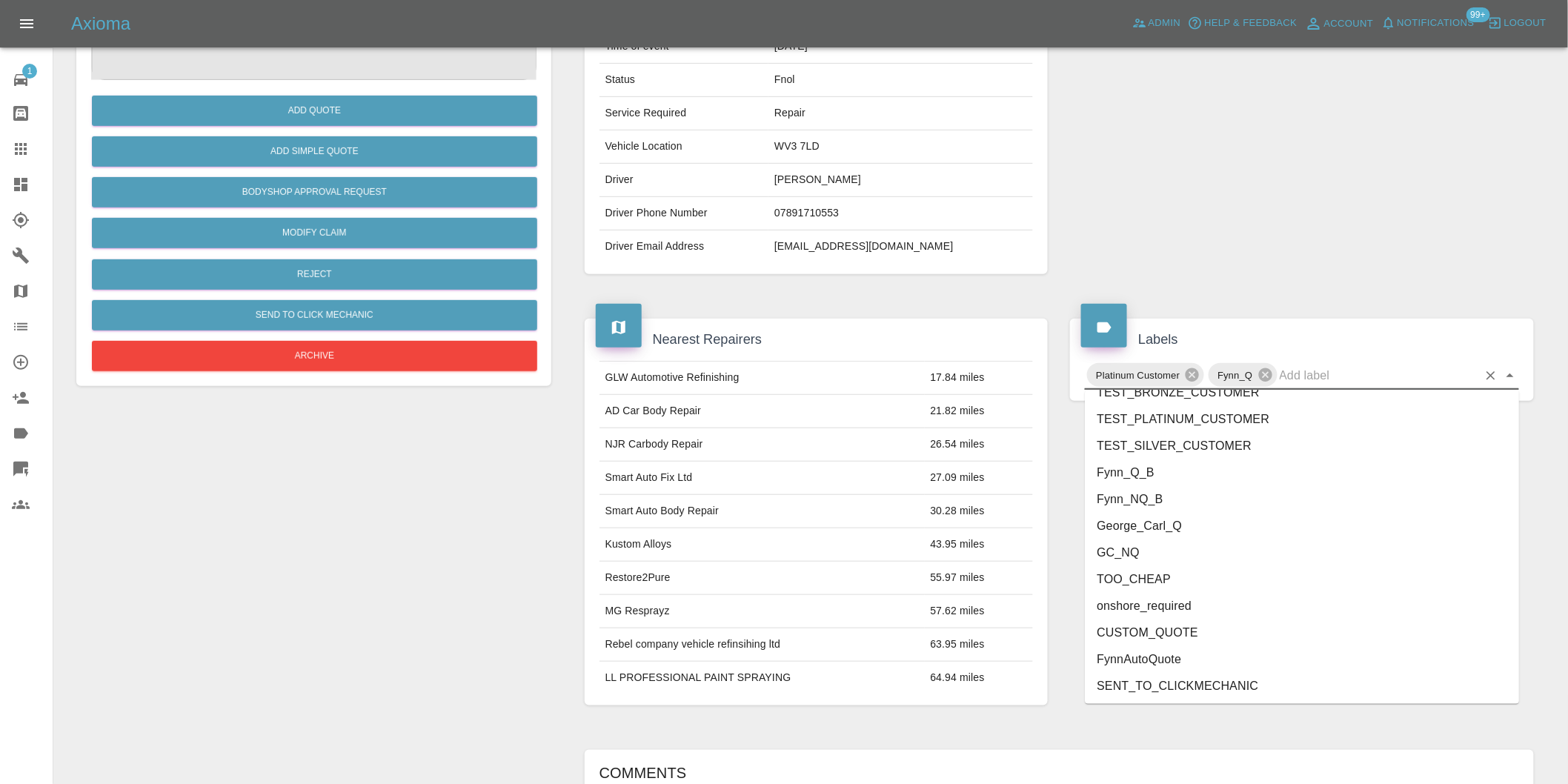
click at [1183, 531] on li "George_Carl_Q" at bounding box center [1302, 526] width 435 height 27
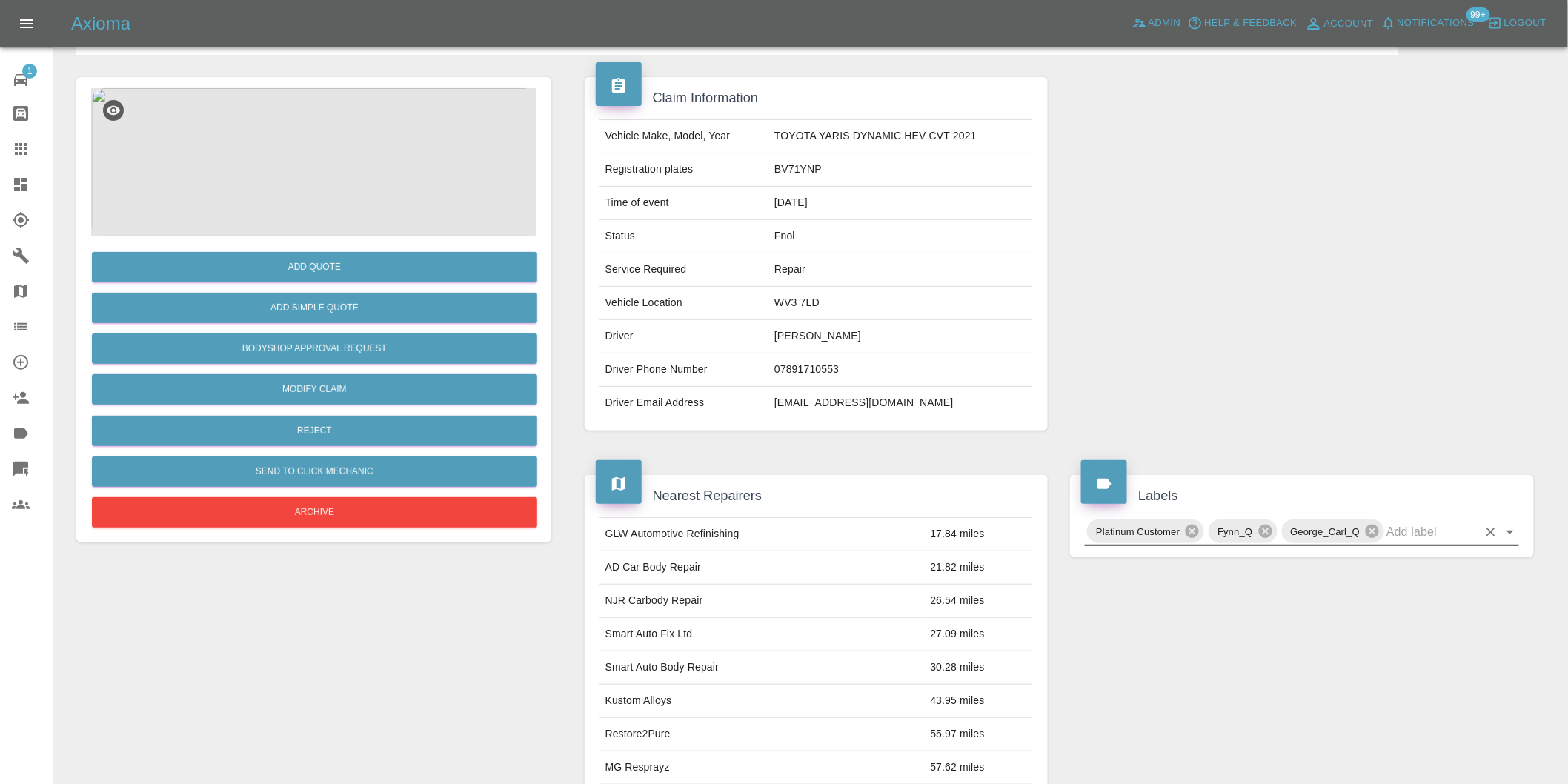
scroll to position [0, 0]
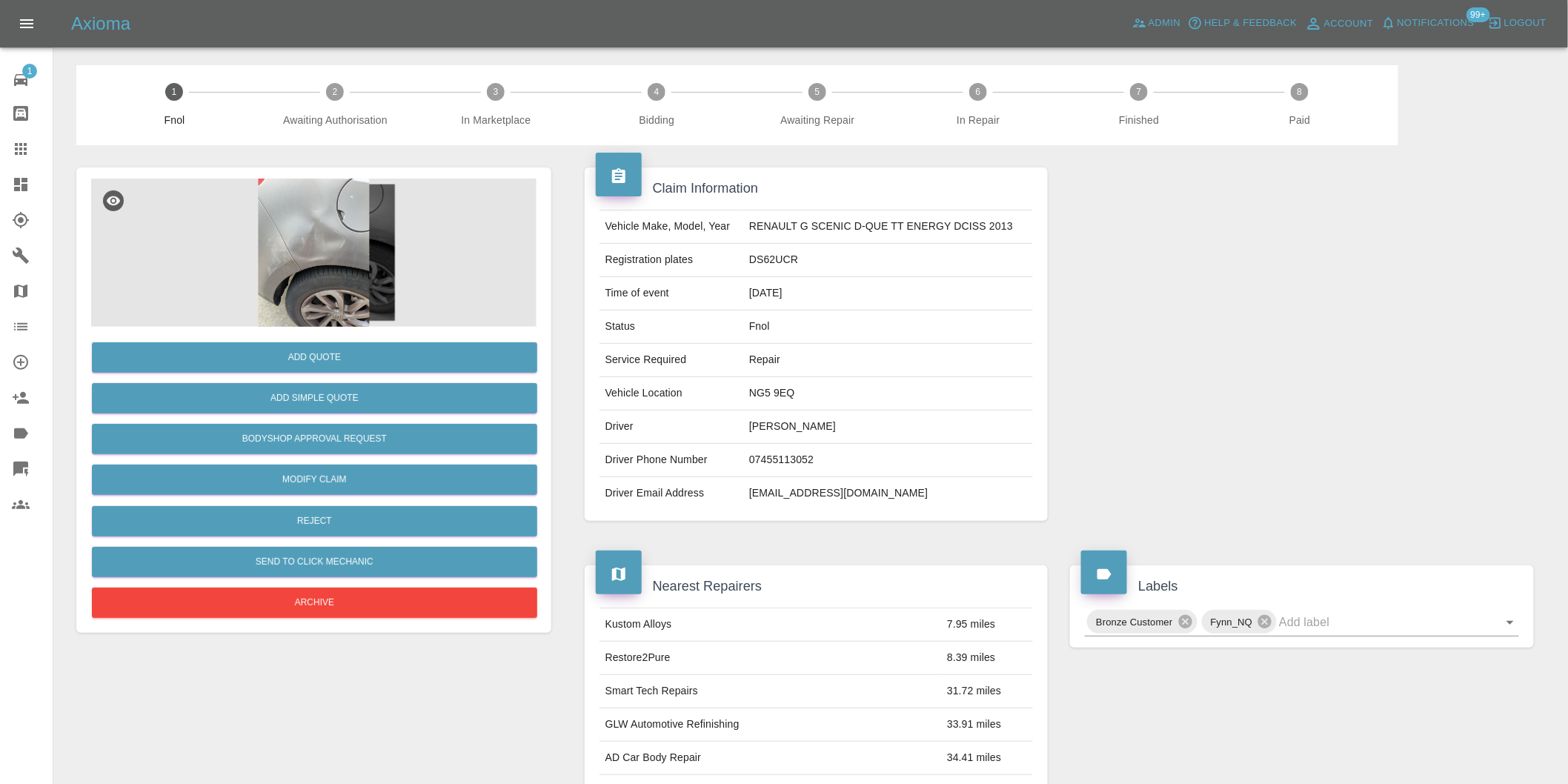
click at [340, 228] on img at bounding box center [313, 252] width 445 height 148
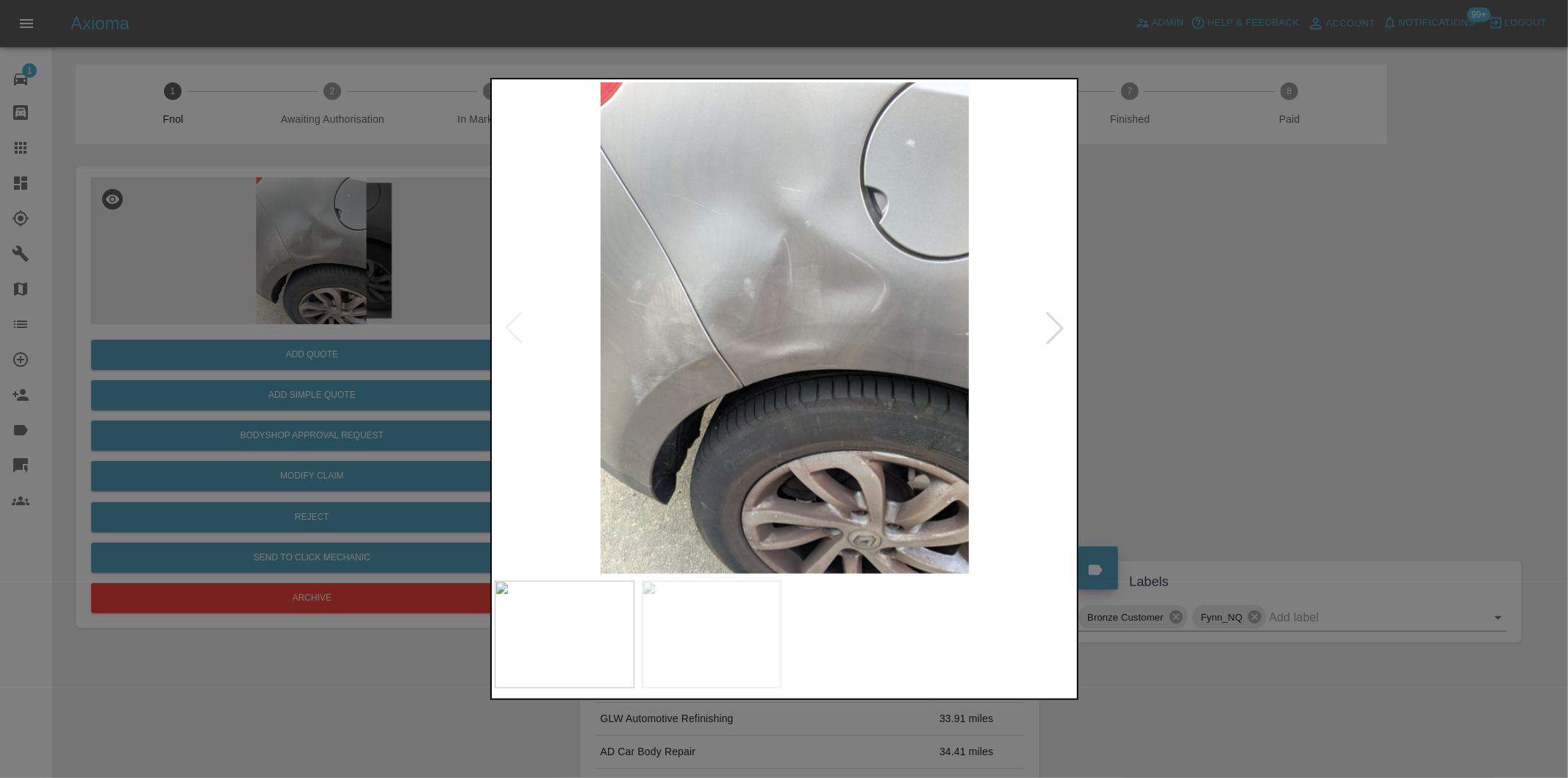
click at [1056, 324] on div at bounding box center [1055, 328] width 32 height 32
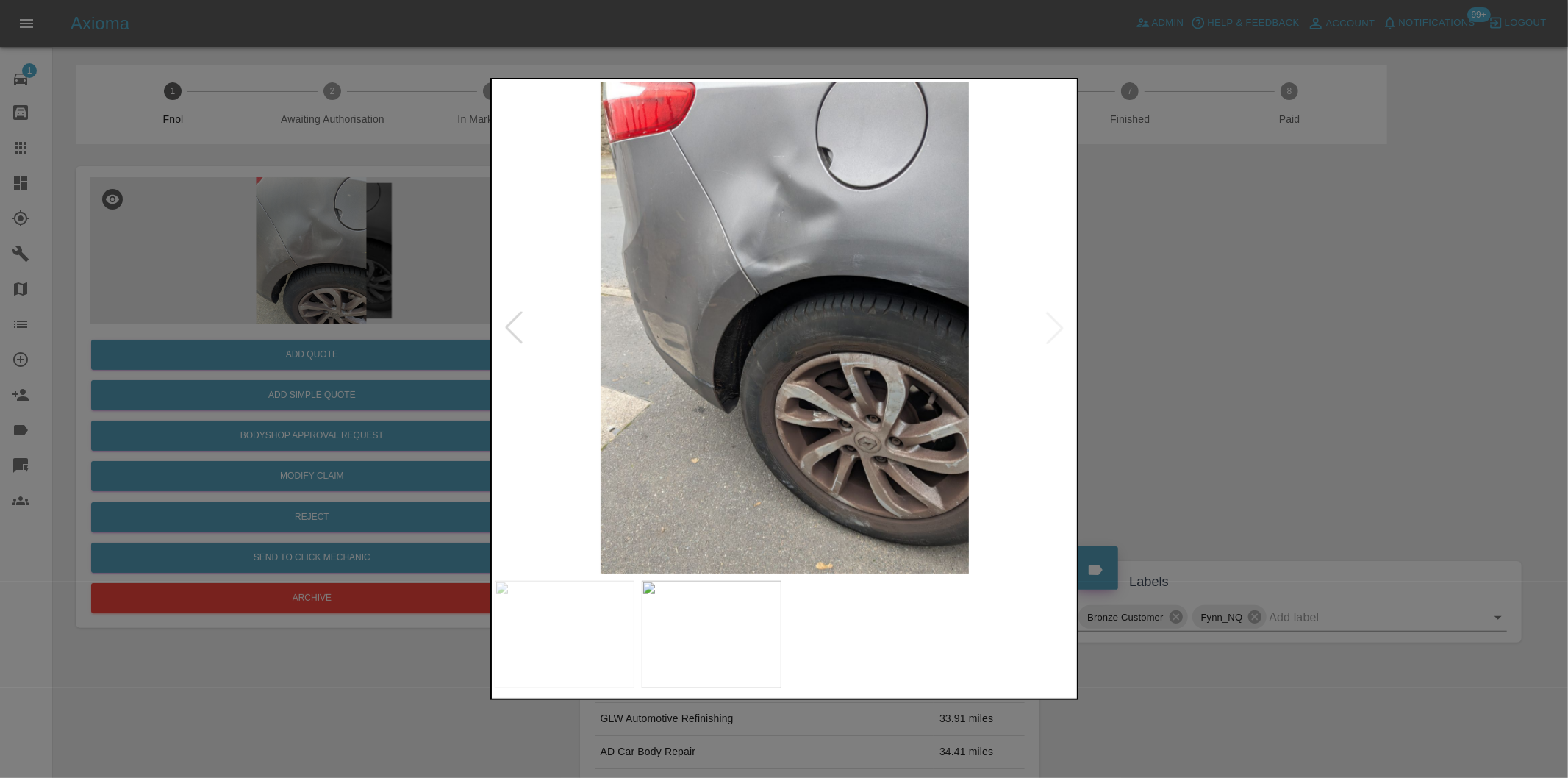
click at [1056, 324] on img at bounding box center [785, 327] width 580 height 491
click at [820, 239] on img at bounding box center [785, 327] width 580 height 491
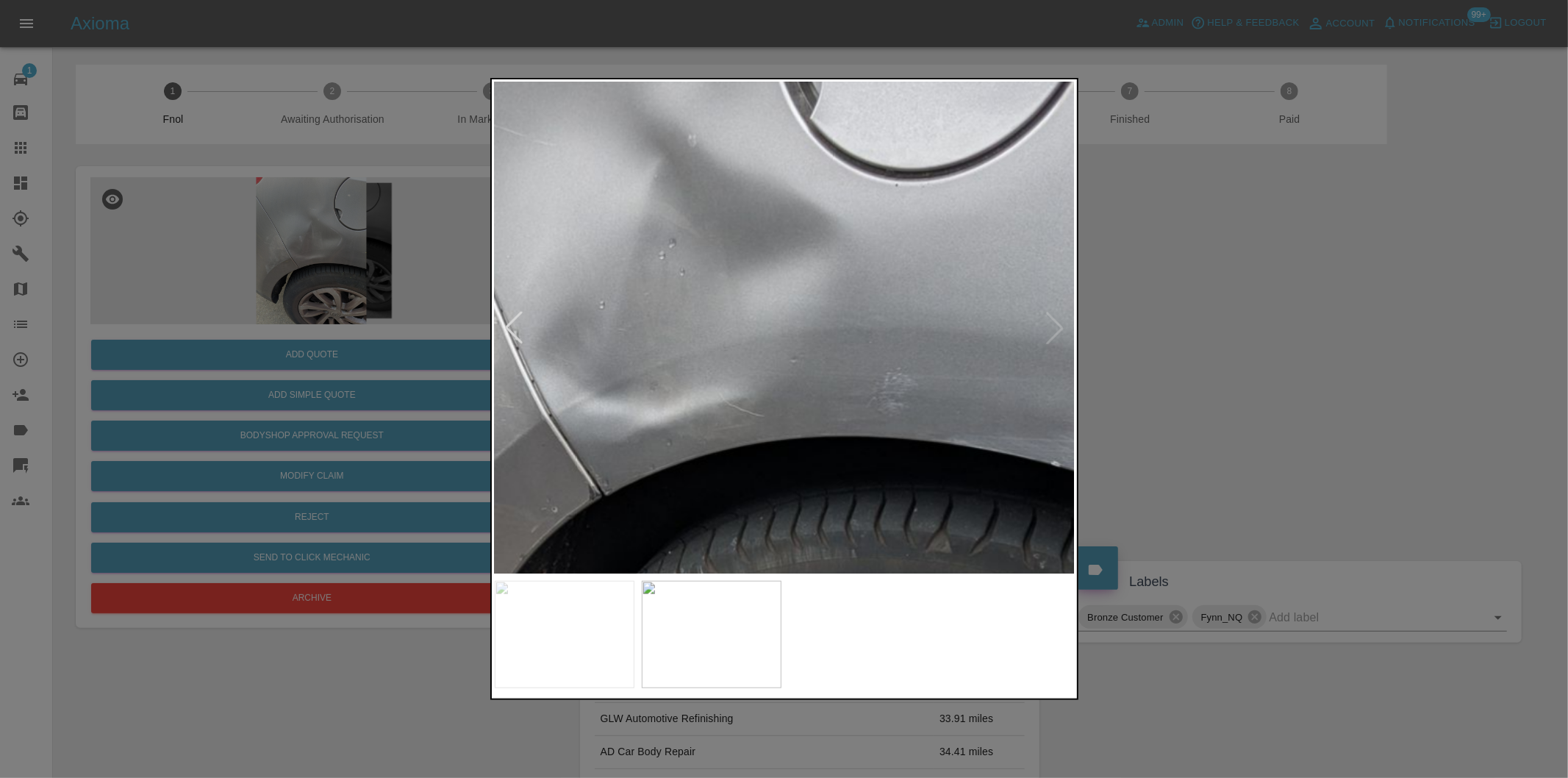
click at [820, 239] on img at bounding box center [677, 594] width 1742 height 1473
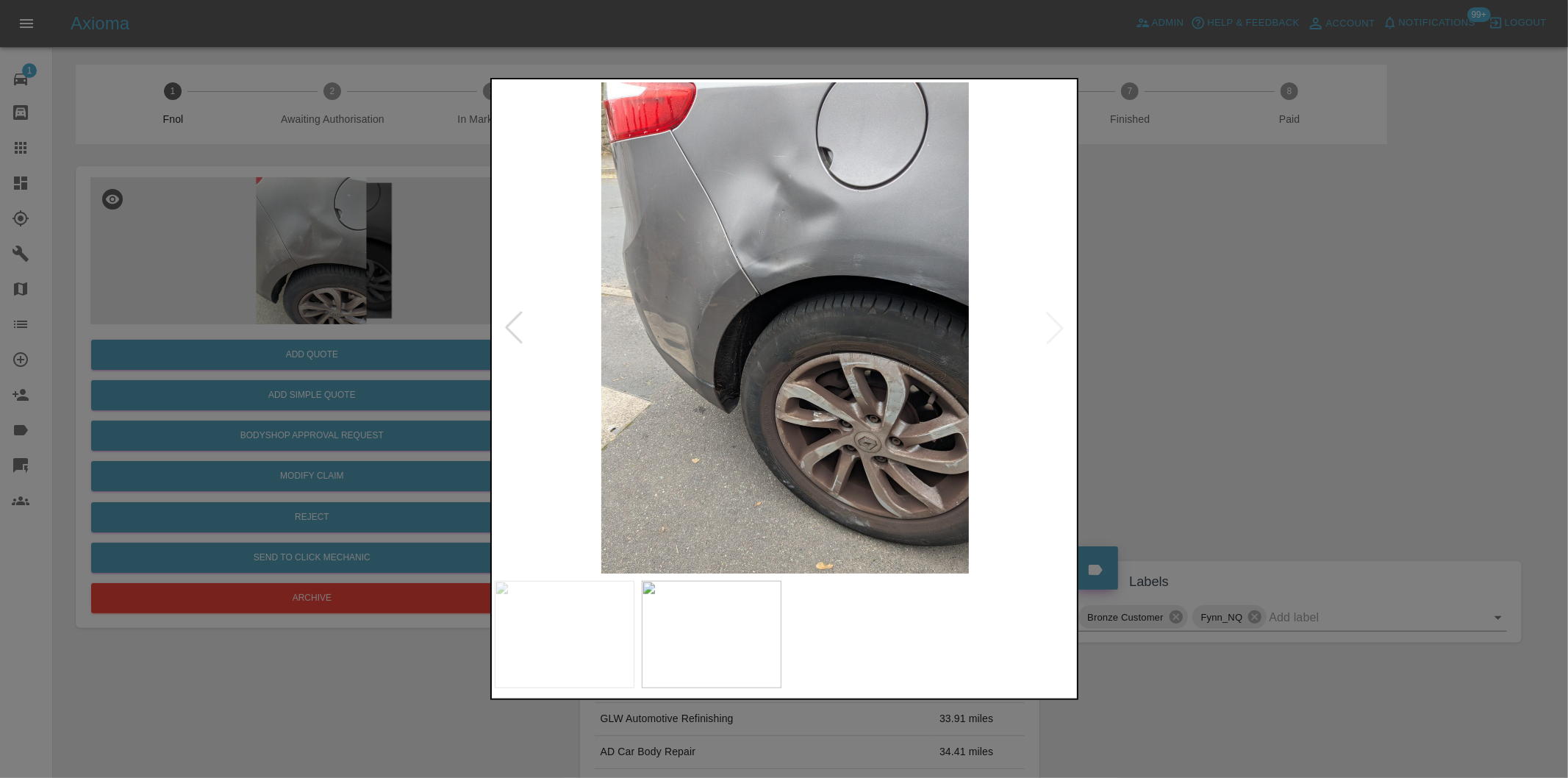
click at [1270, 344] on div at bounding box center [784, 389] width 1568 height 778
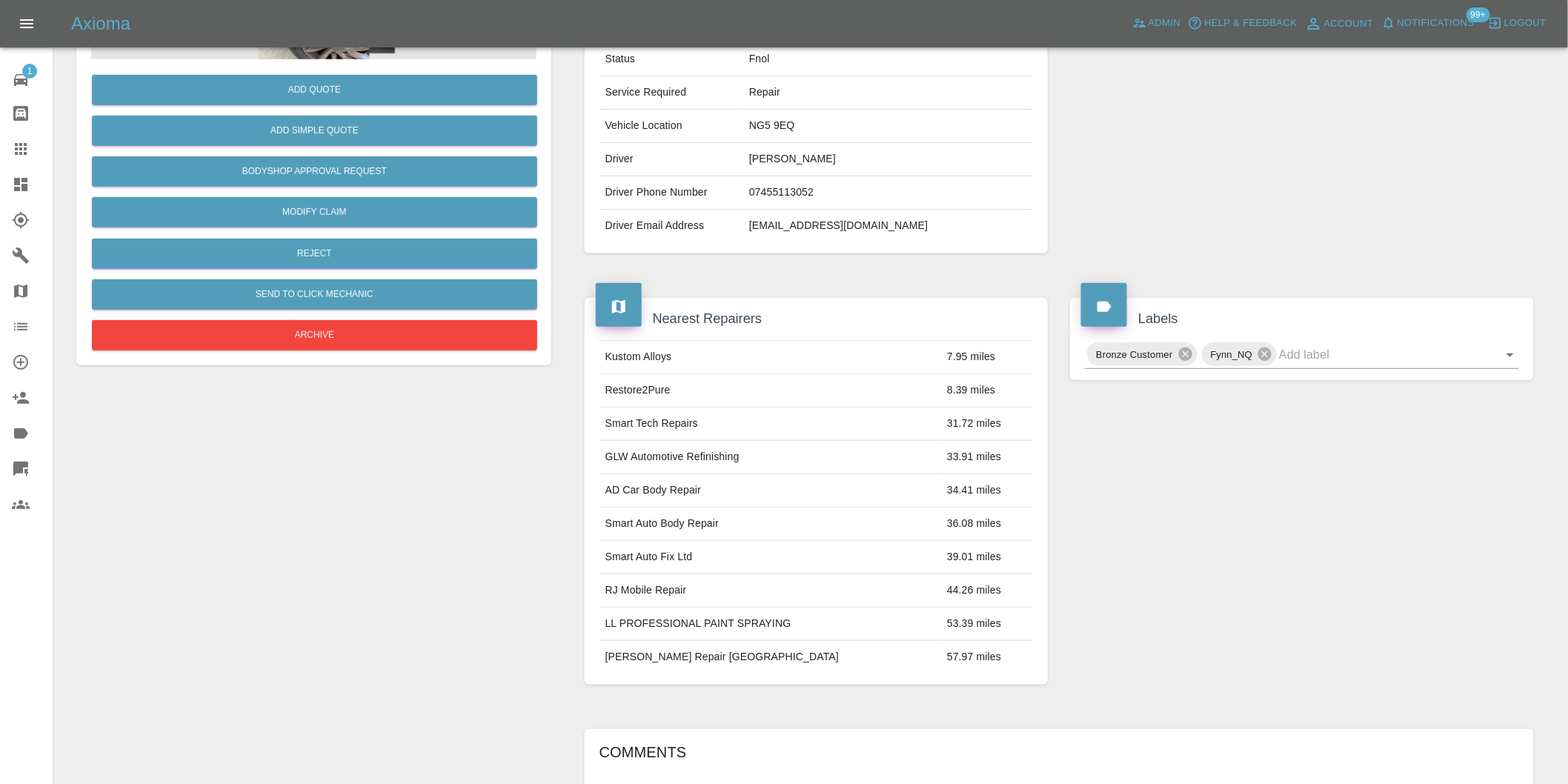
scroll to position [102, 0]
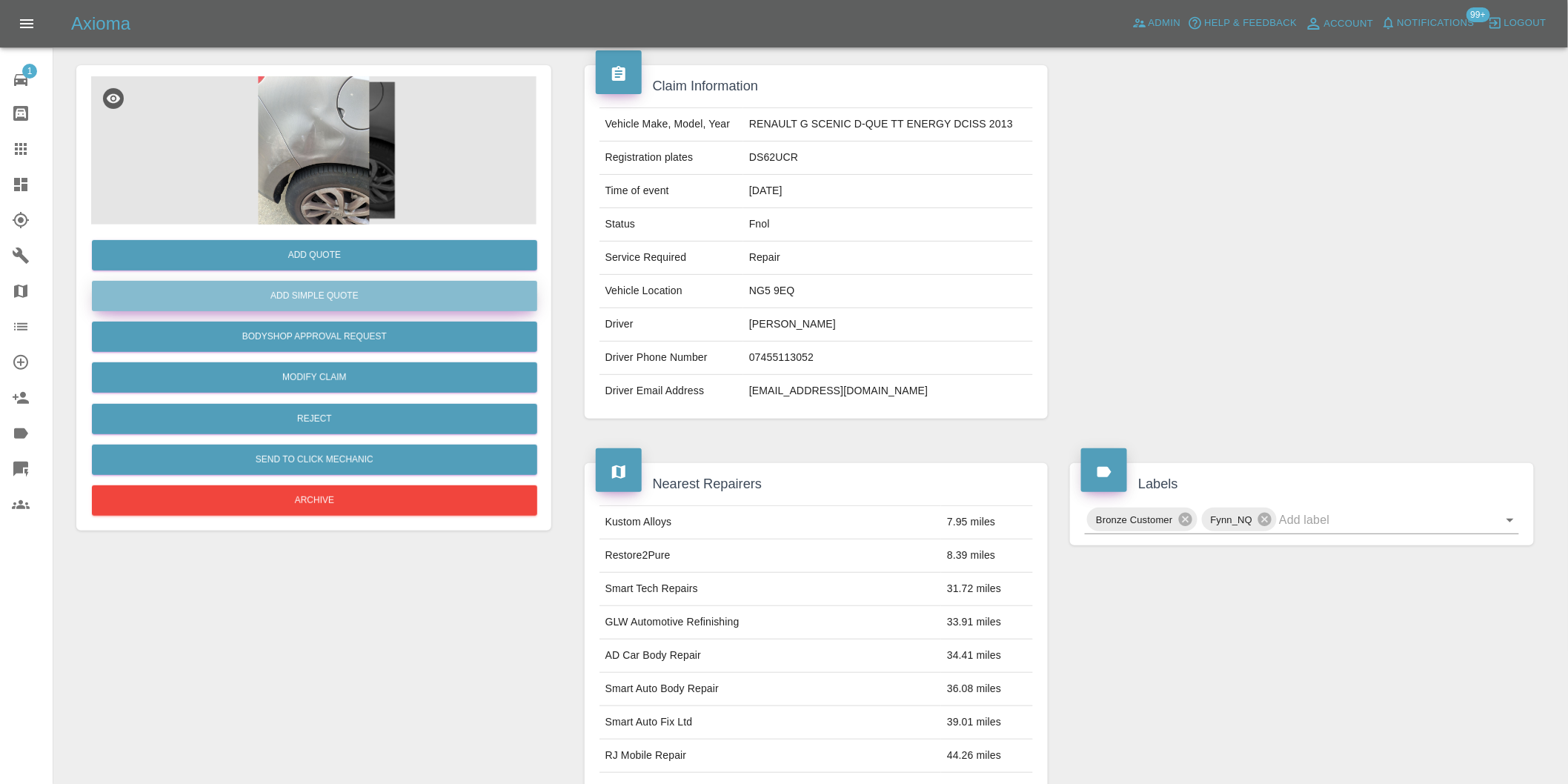
click at [343, 304] on button "Add Simple Quote" at bounding box center [314, 295] width 445 height 30
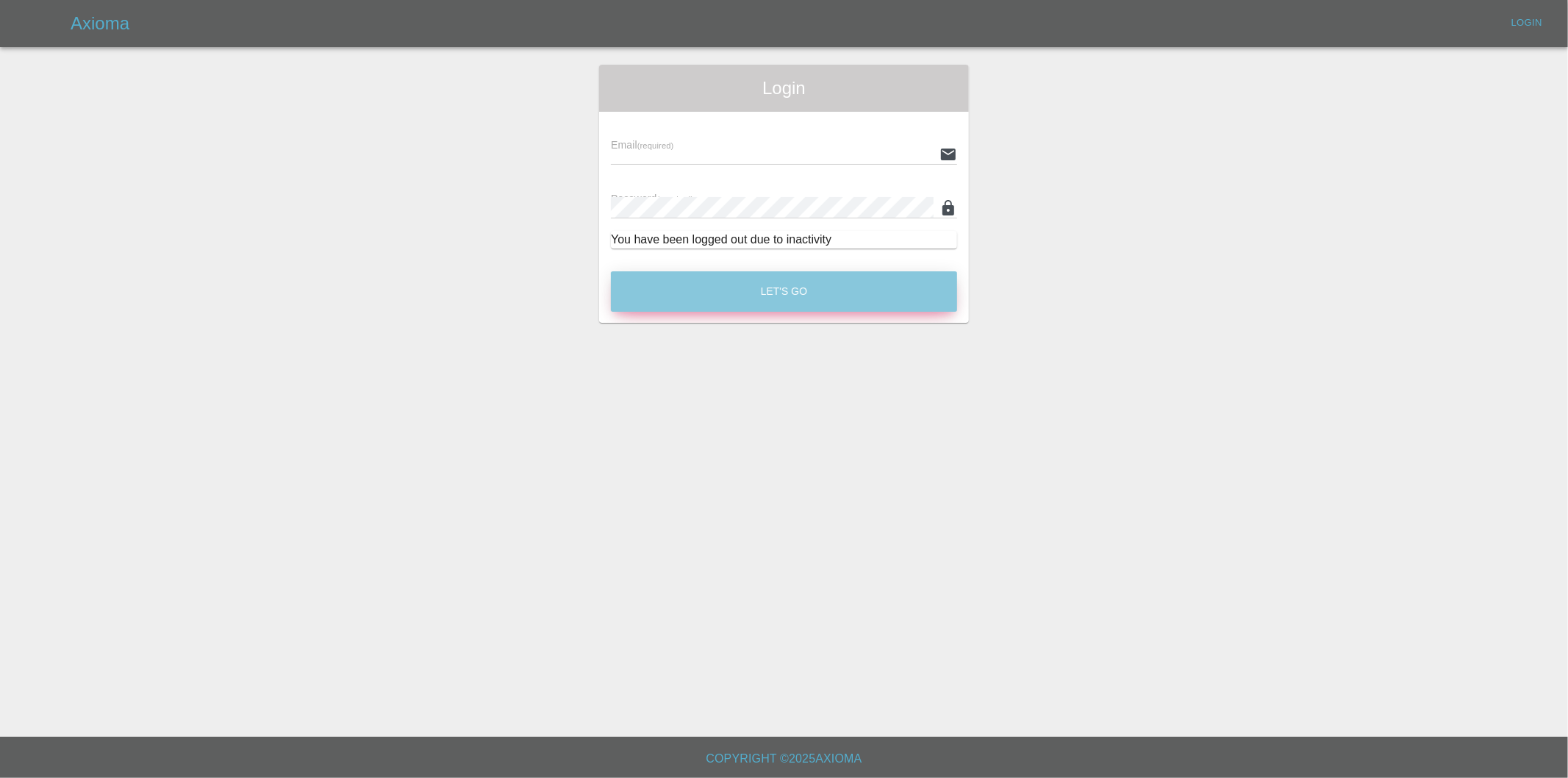
type input "eric.ordano@gmail.com"
click at [790, 287] on button "Let's Go" at bounding box center [784, 292] width 347 height 41
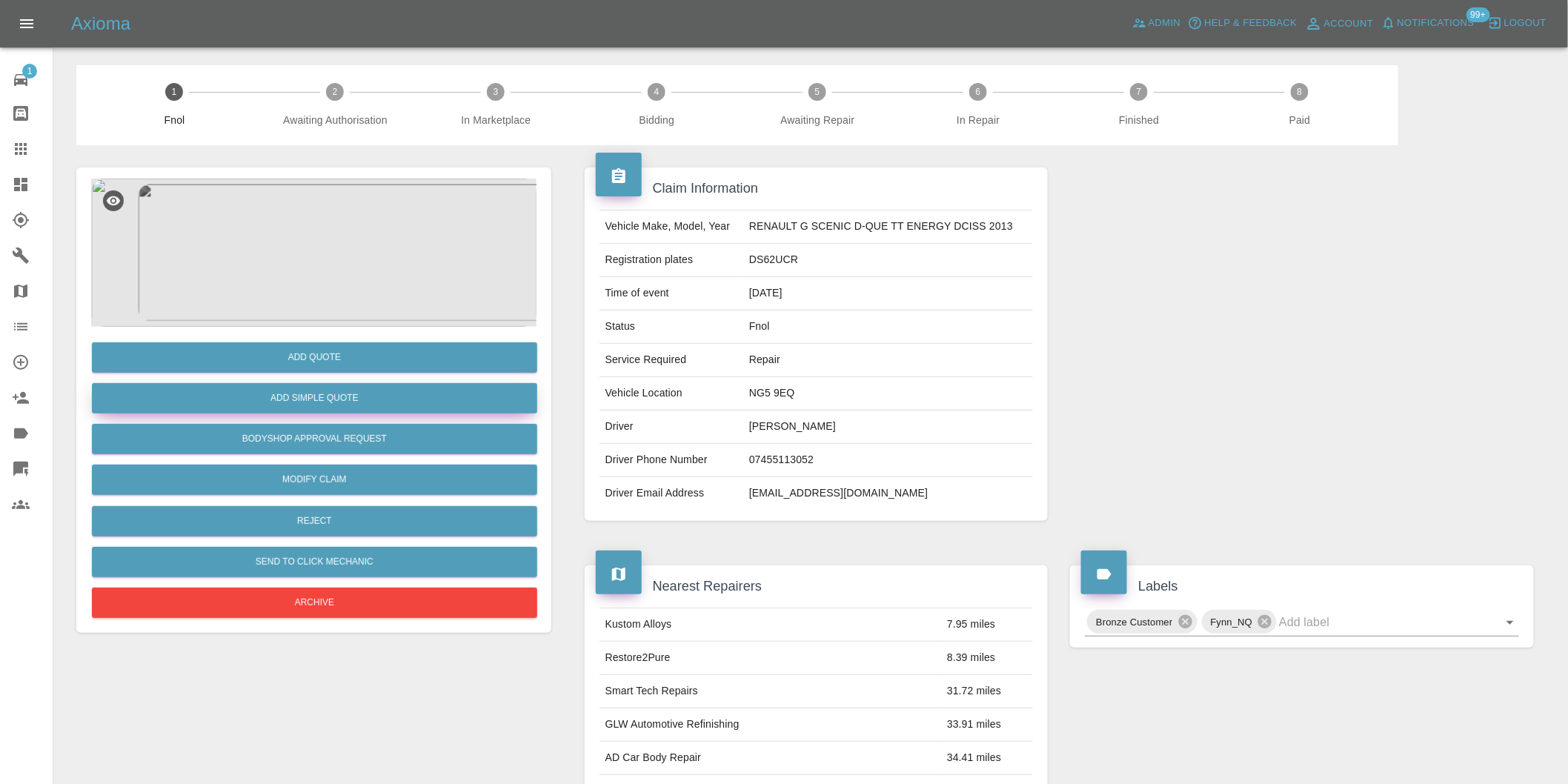
click at [383, 397] on button "Add Simple Quote" at bounding box center [314, 398] width 445 height 30
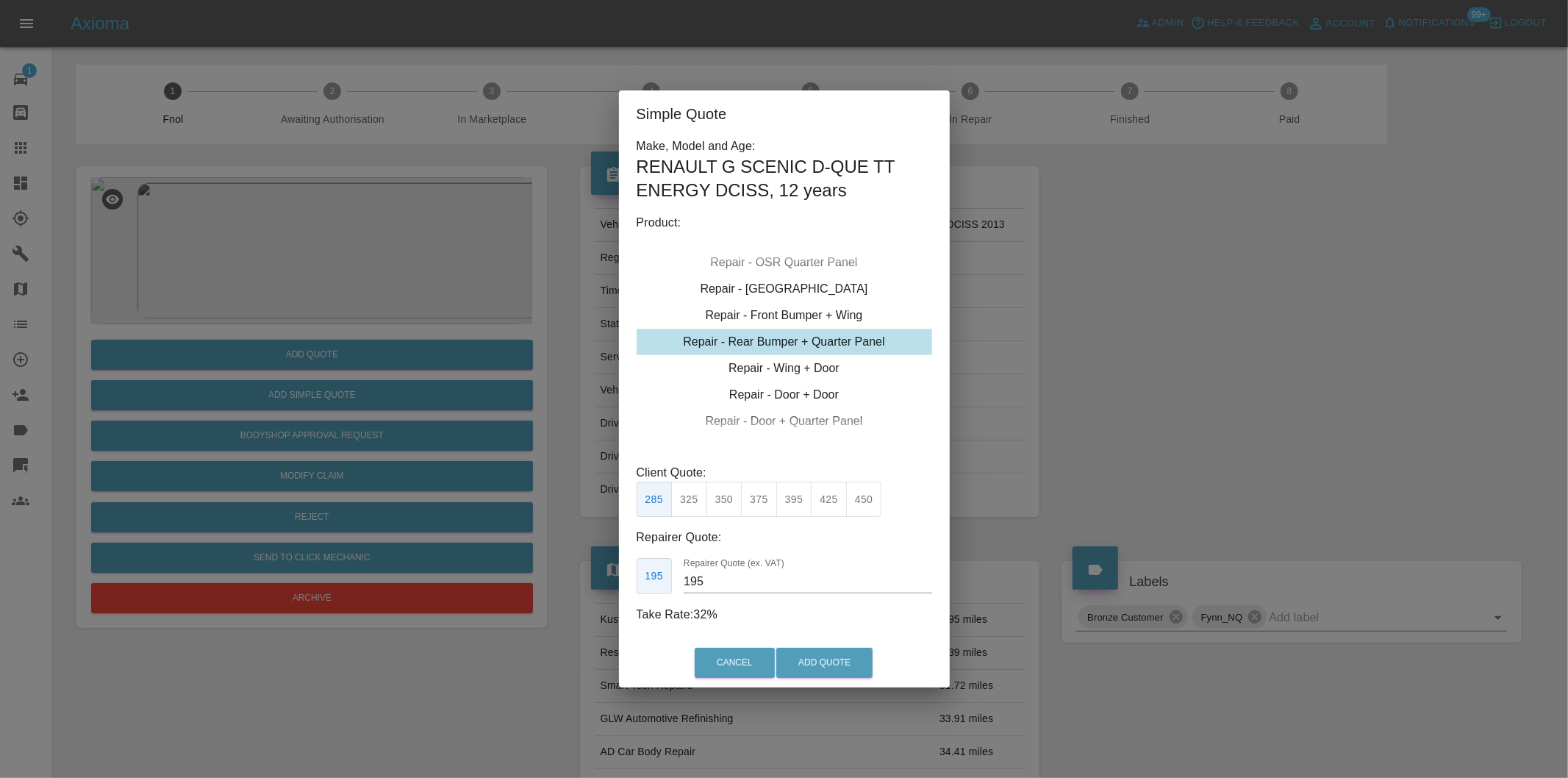
drag, startPoint x: 869, startPoint y: 508, endPoint x: 870, endPoint y: 515, distance: 7.1
click at [869, 512] on button "450" at bounding box center [864, 499] width 36 height 36
type input "280"
click at [855, 660] on button "Add Quote" at bounding box center [824, 663] width 97 height 30
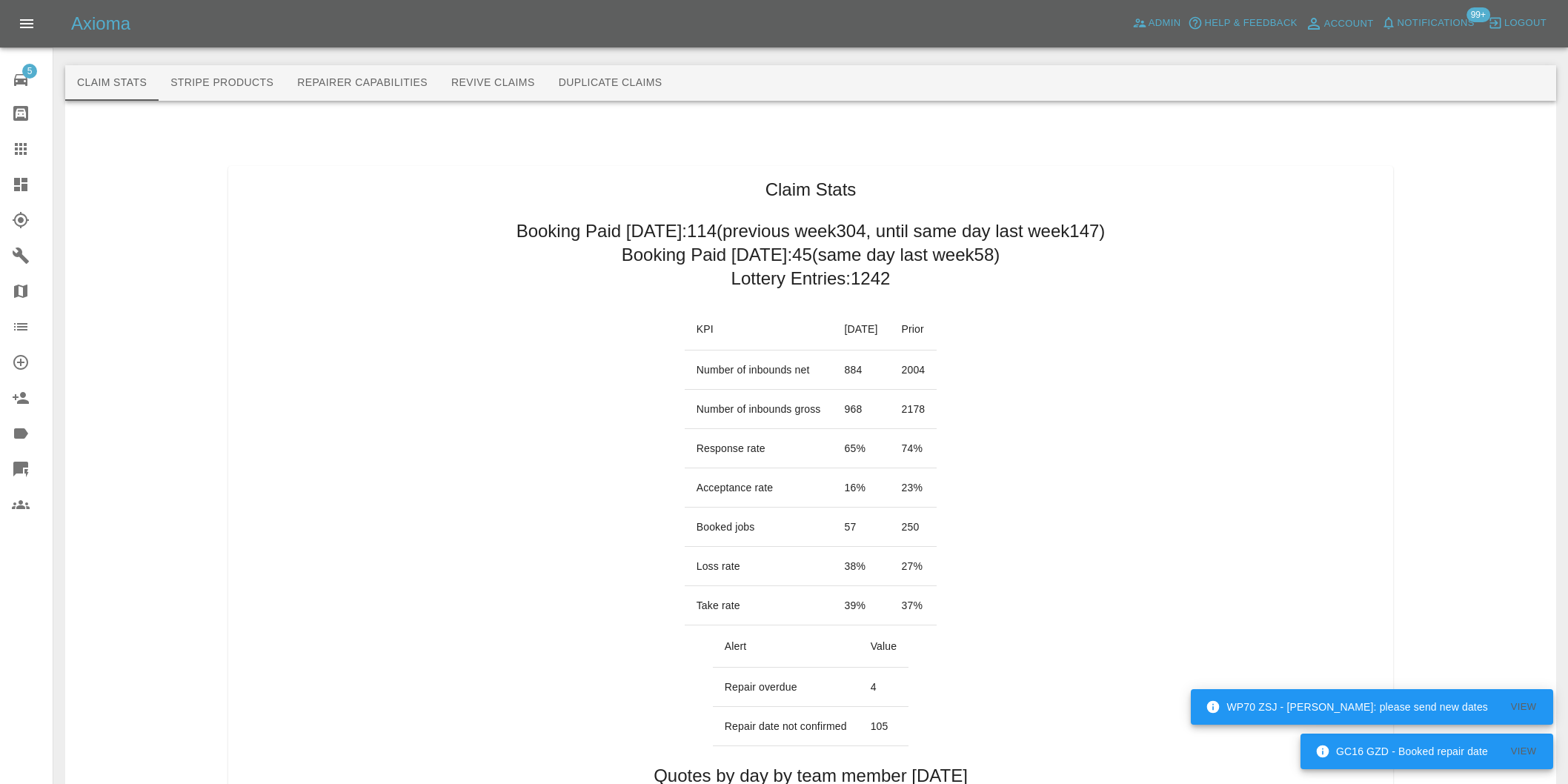
scroll to position [823, 0]
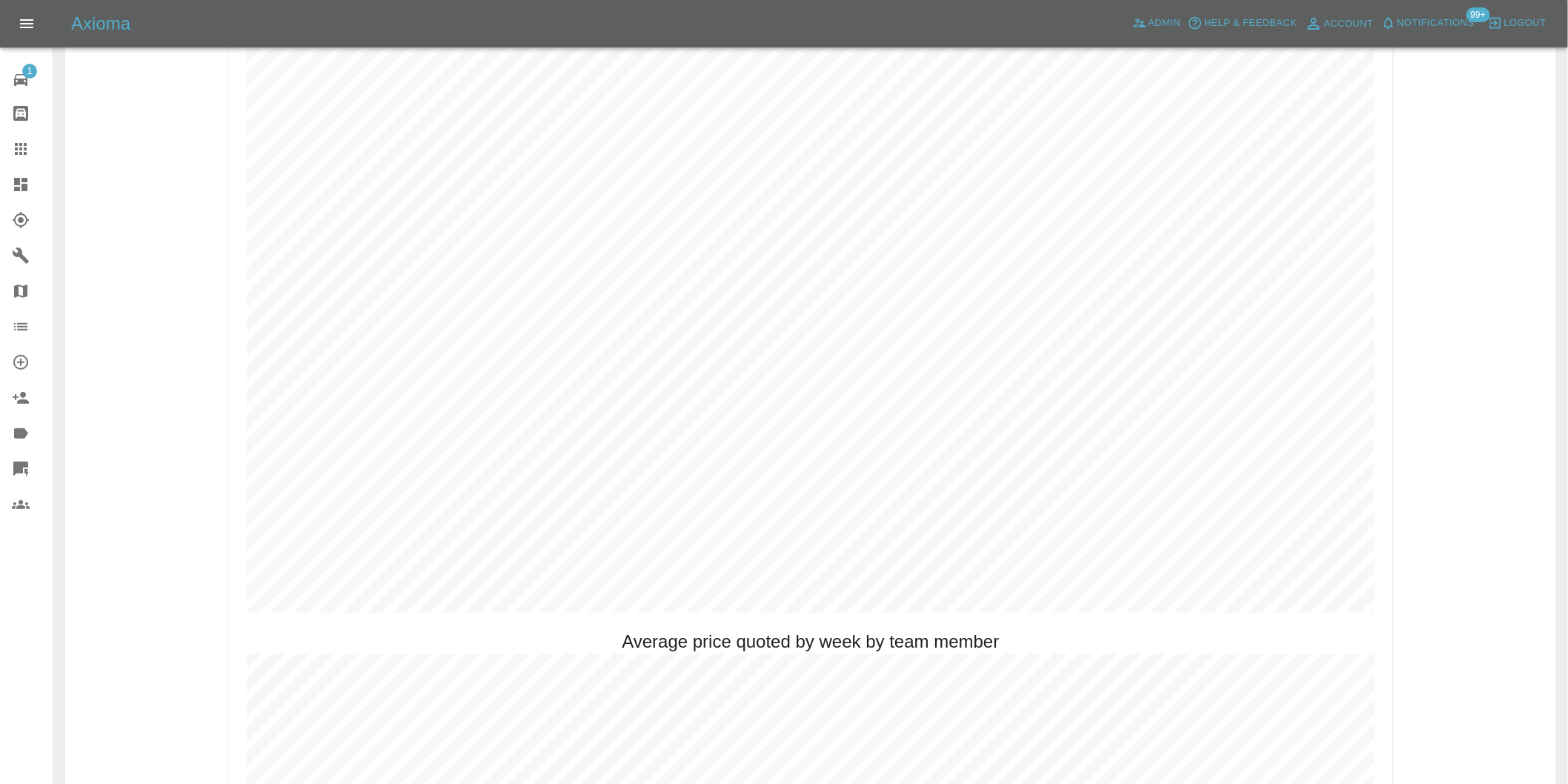
scroll to position [741, 0]
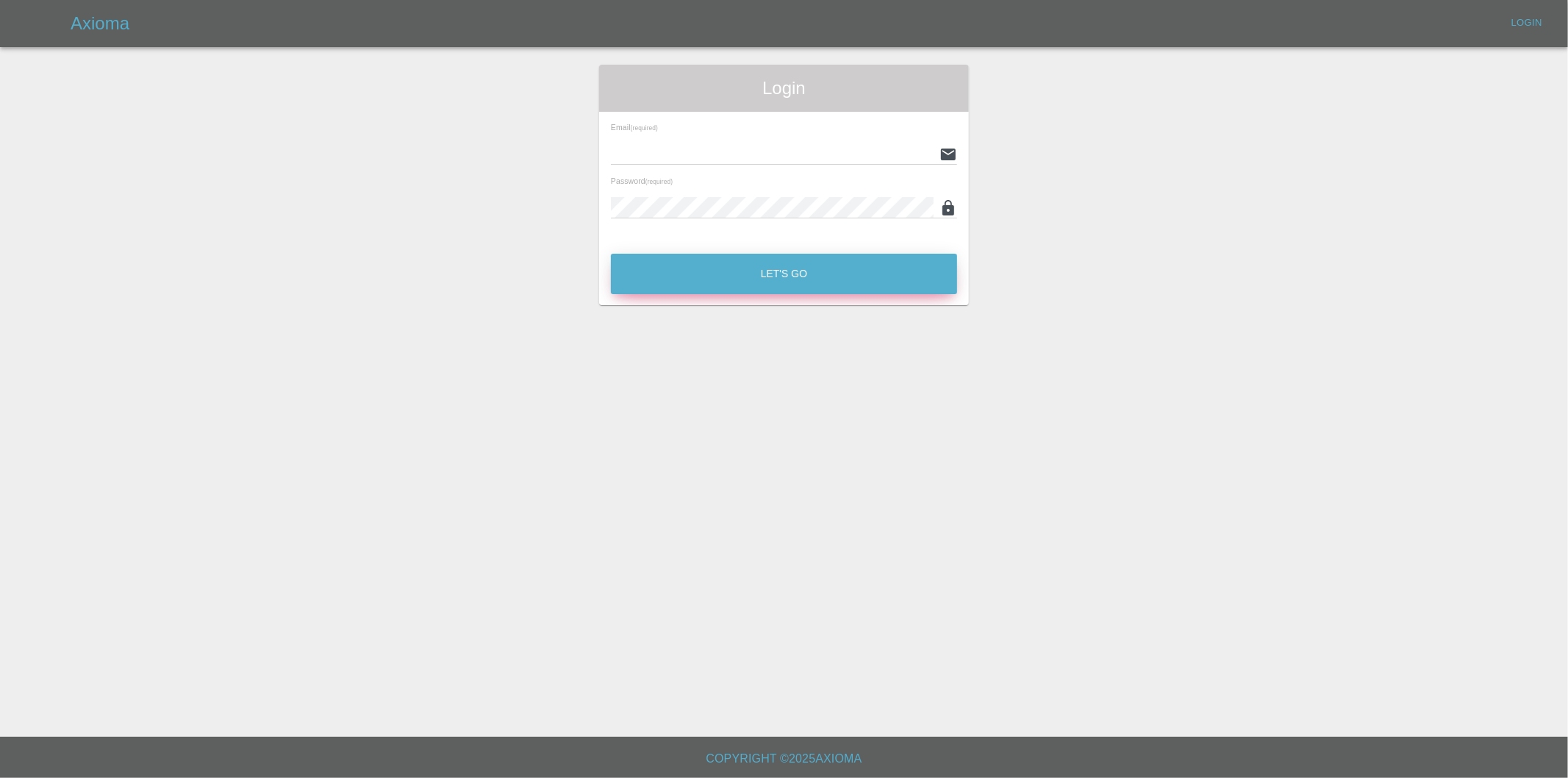
type input "eric.ordano@gmail.com"
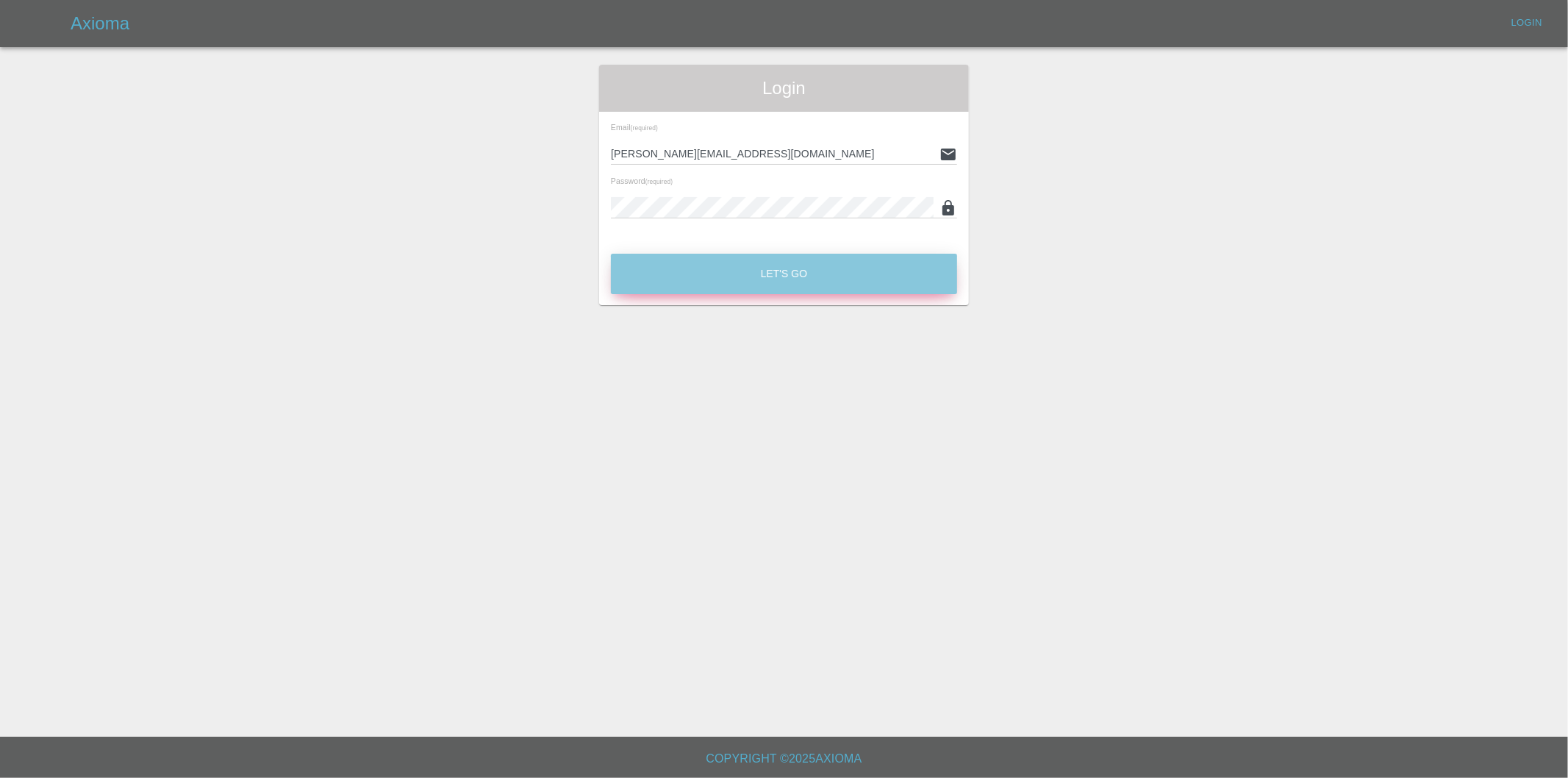
click at [805, 281] on button "Let's Go" at bounding box center [784, 274] width 347 height 41
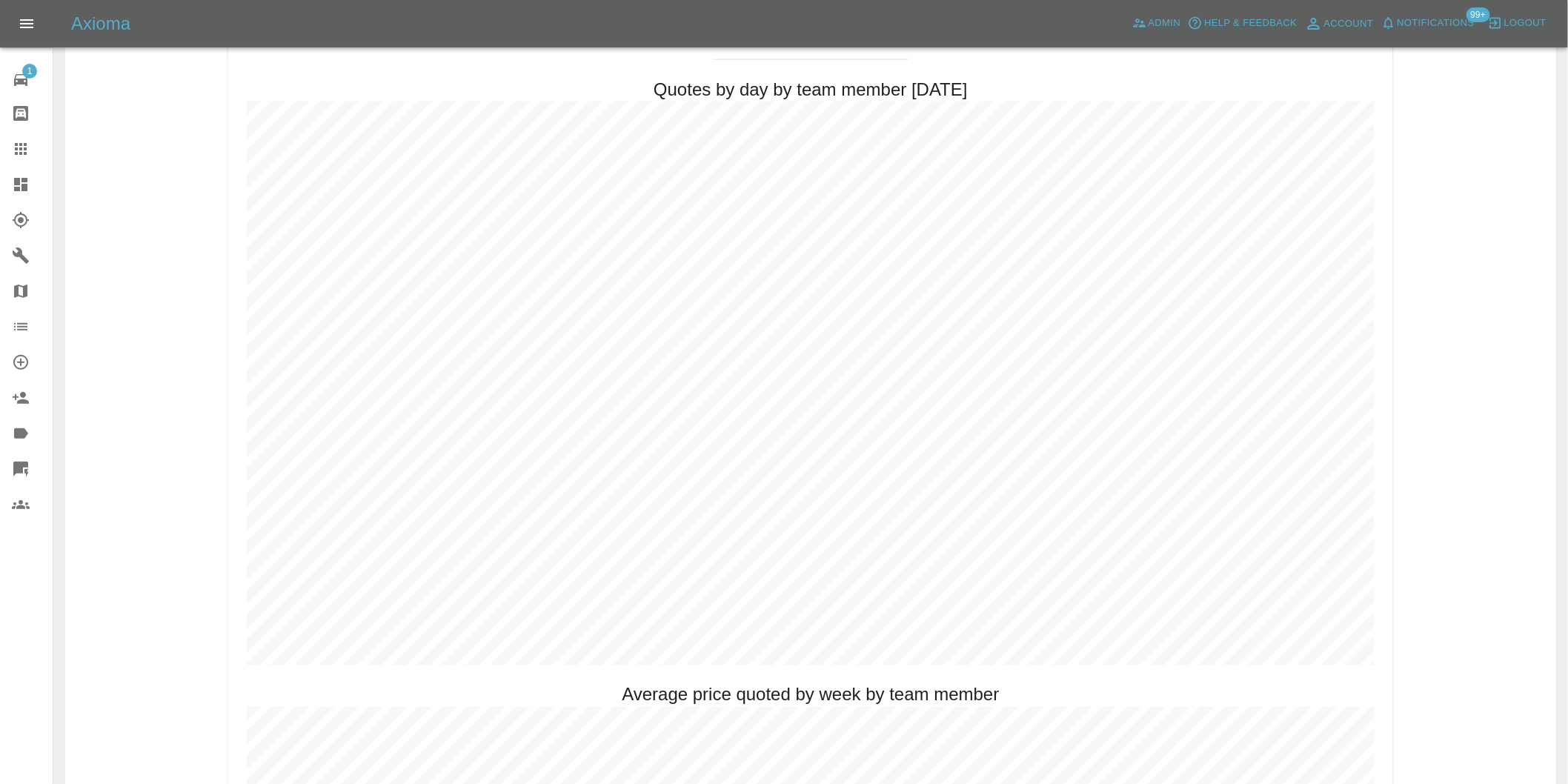
scroll to position [741, 0]
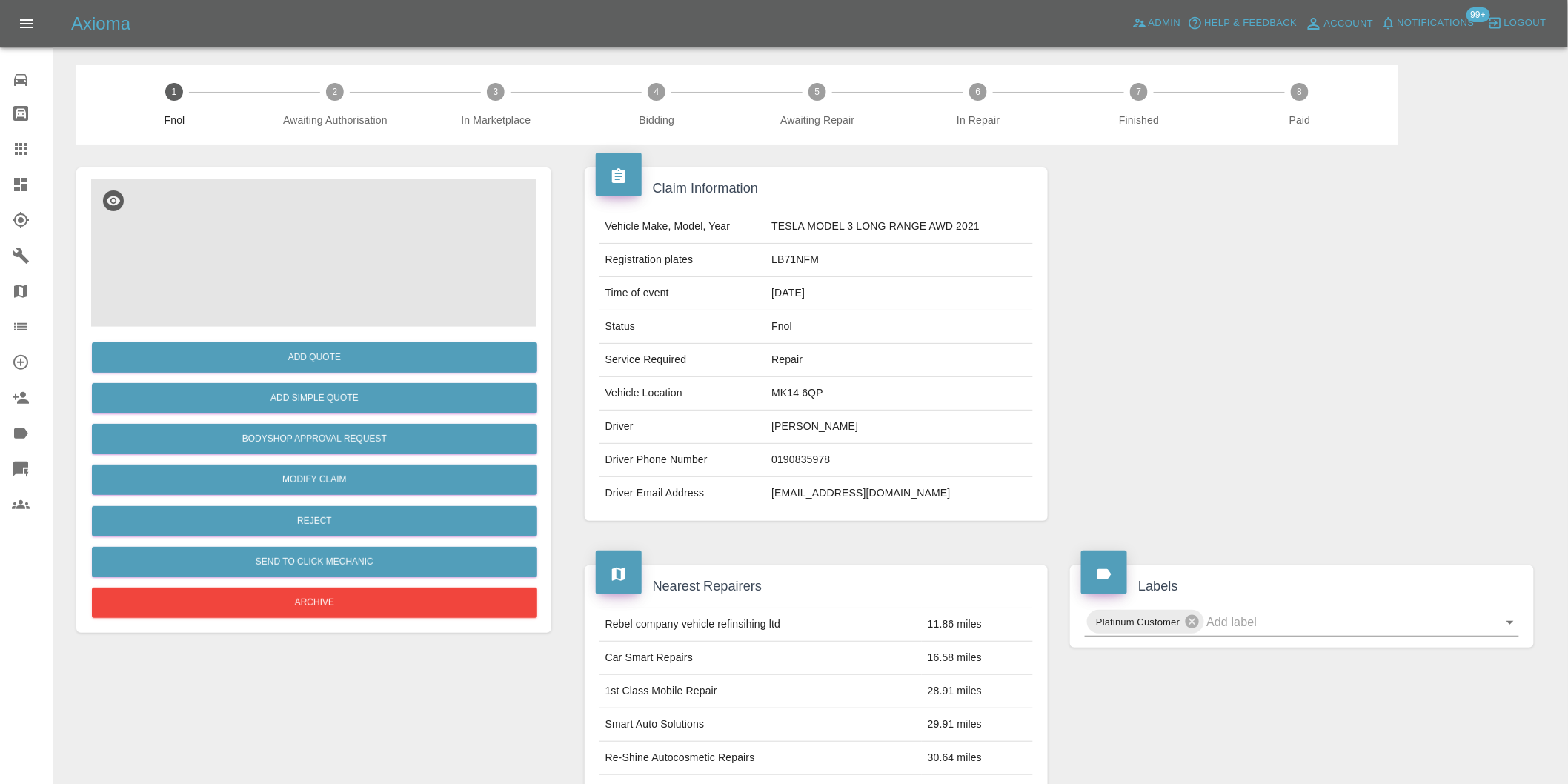
click at [373, 227] on img at bounding box center [313, 252] width 445 height 148
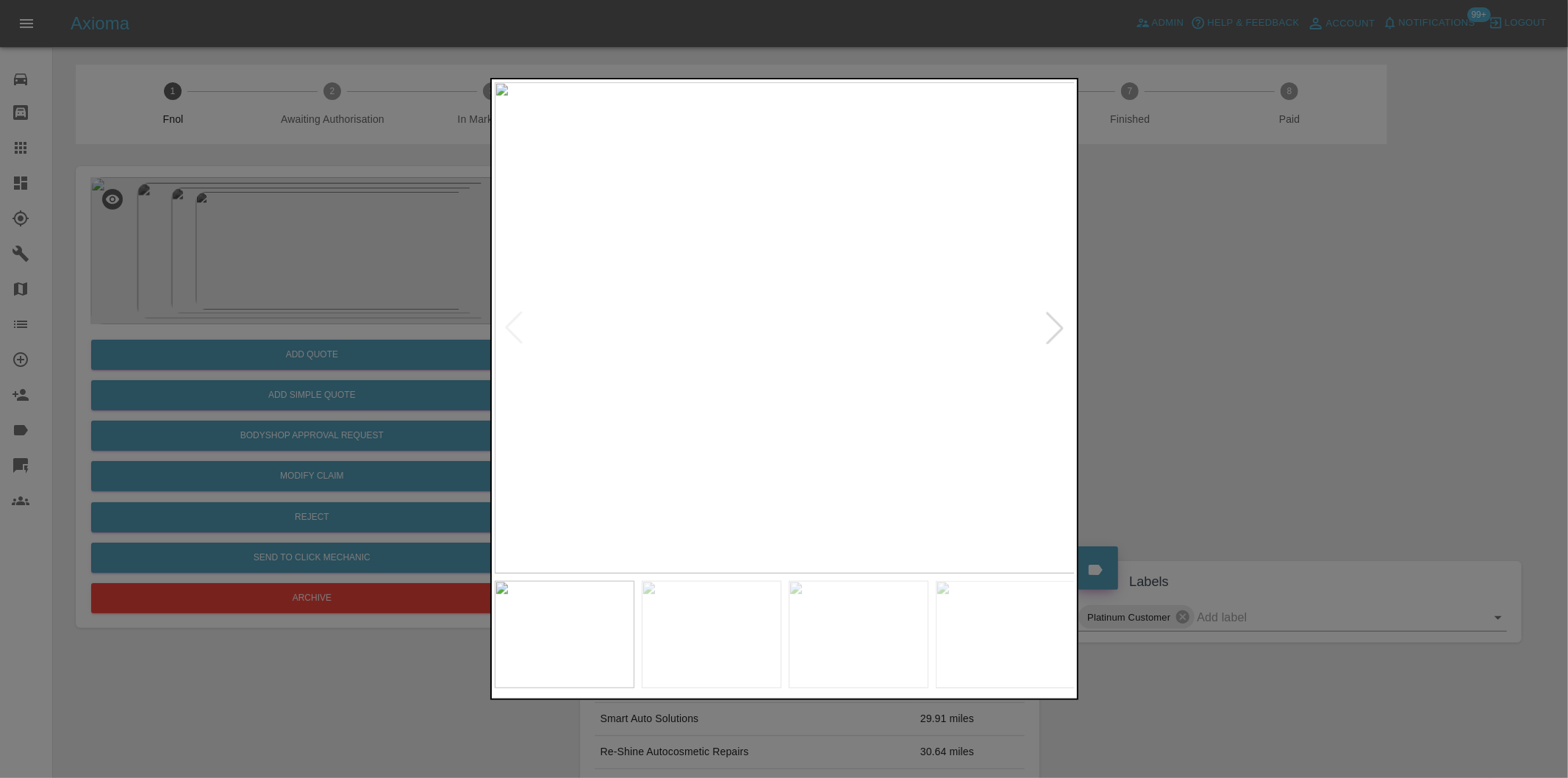
click at [1055, 336] on div at bounding box center [1055, 328] width 32 height 32
click at [1055, 336] on img at bounding box center [785, 327] width 580 height 491
drag, startPoint x: 1290, startPoint y: 335, endPoint x: 1290, endPoint y: 313, distance: 22.0
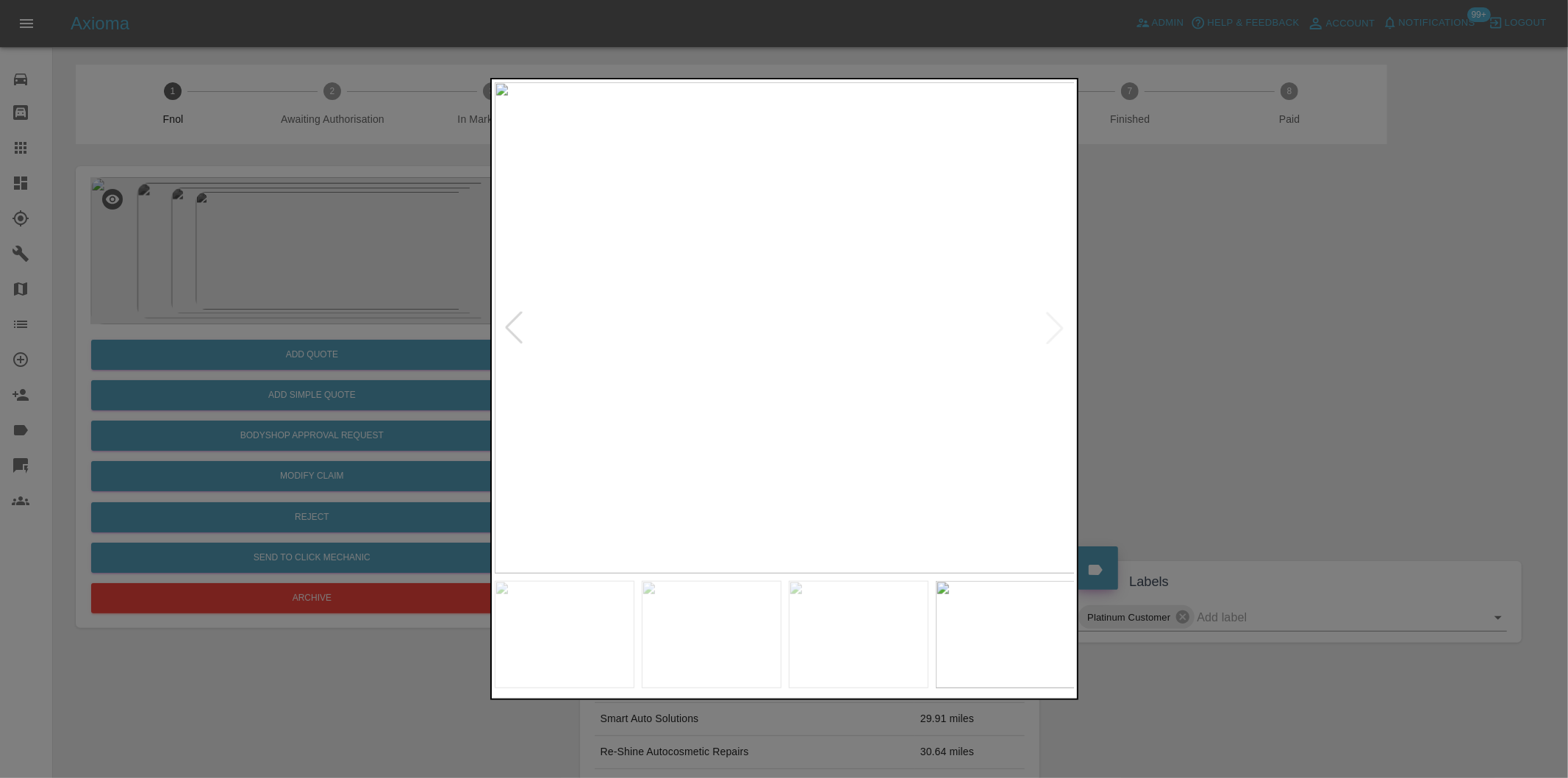
click at [1291, 328] on div at bounding box center [784, 389] width 1568 height 778
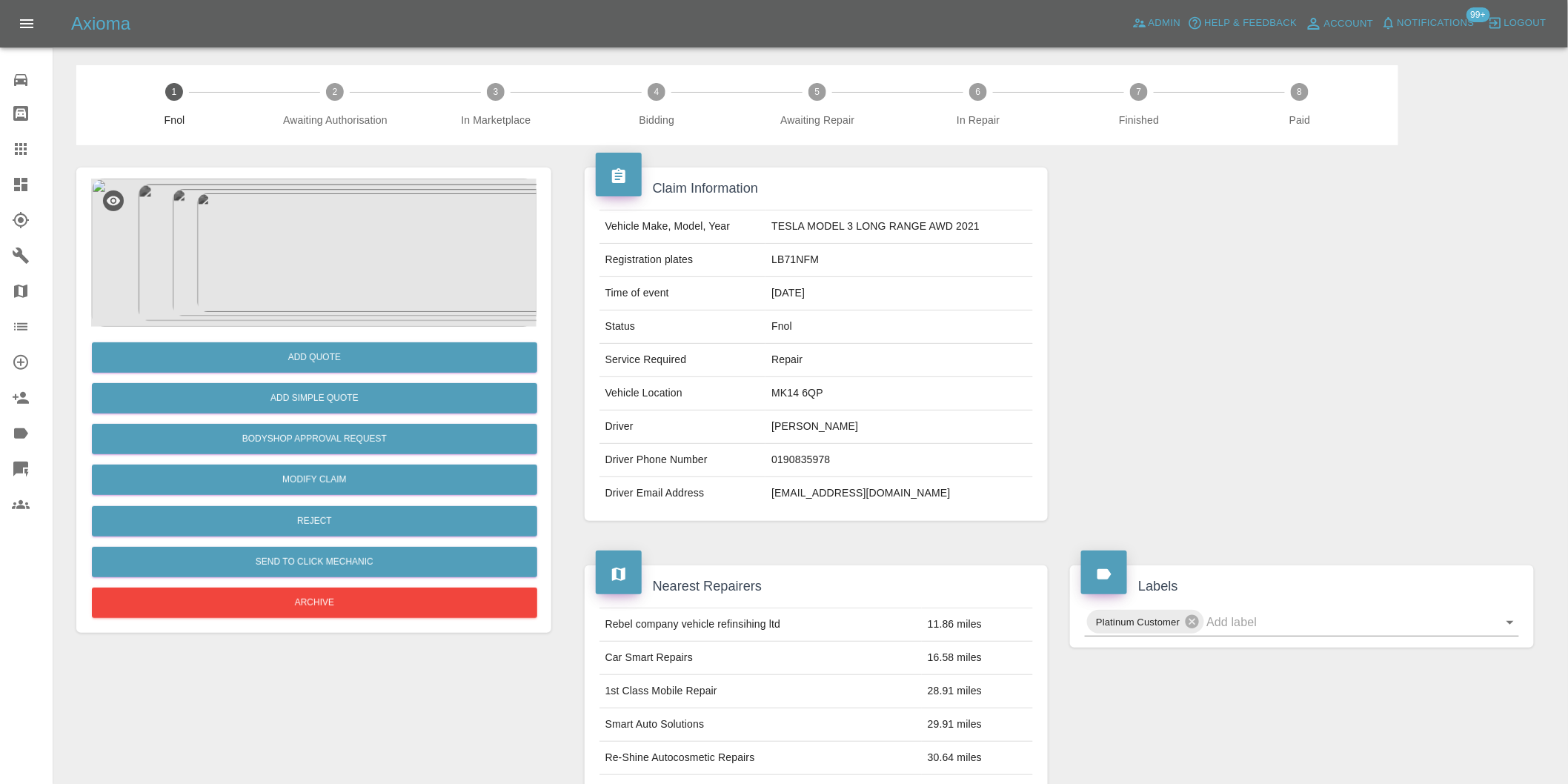
click at [359, 201] on img at bounding box center [313, 252] width 445 height 148
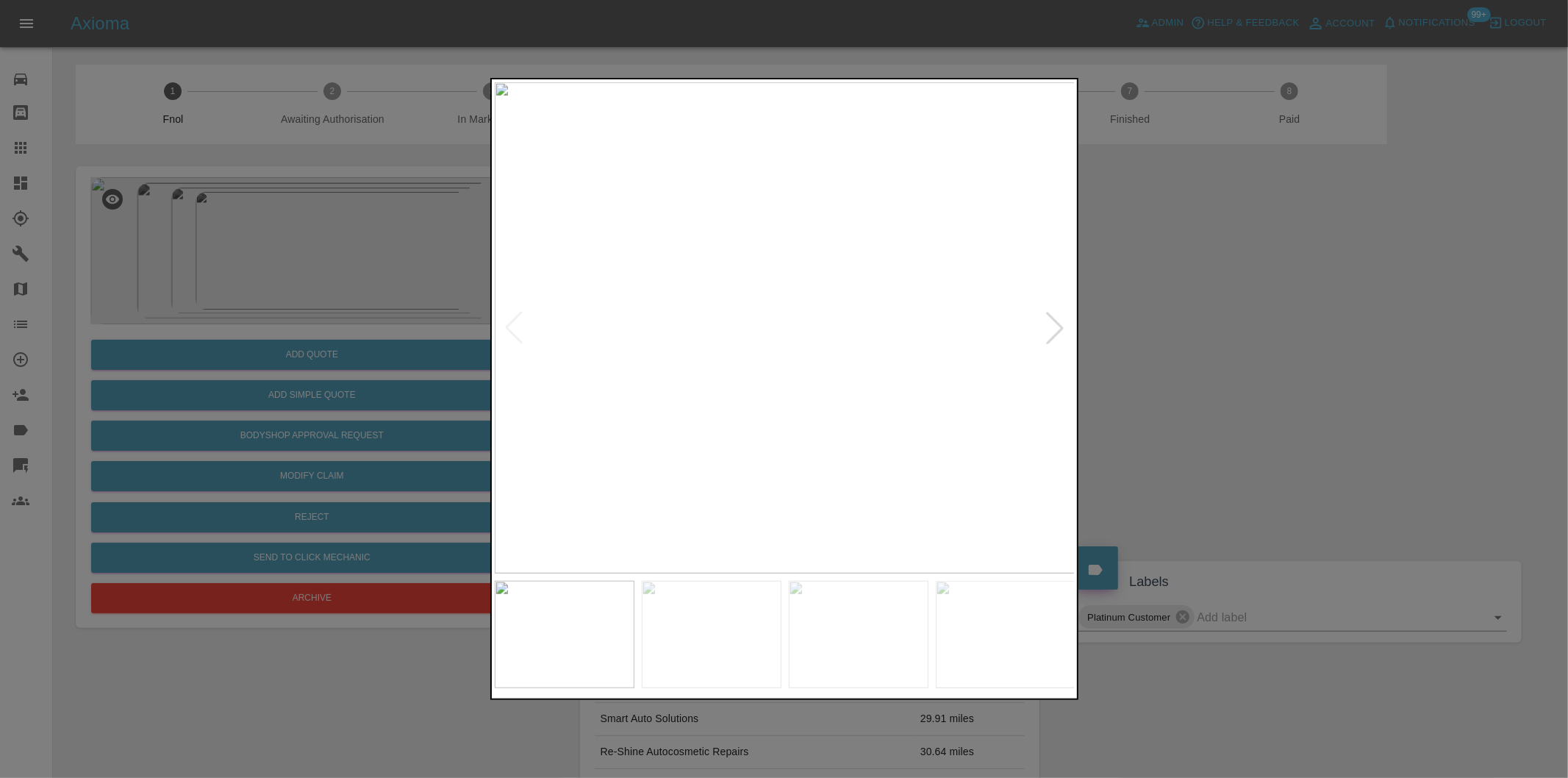
click at [1061, 324] on div at bounding box center [1055, 328] width 32 height 32
click at [1061, 324] on img at bounding box center [785, 327] width 580 height 491
click at [1139, 322] on div at bounding box center [784, 389] width 1568 height 778
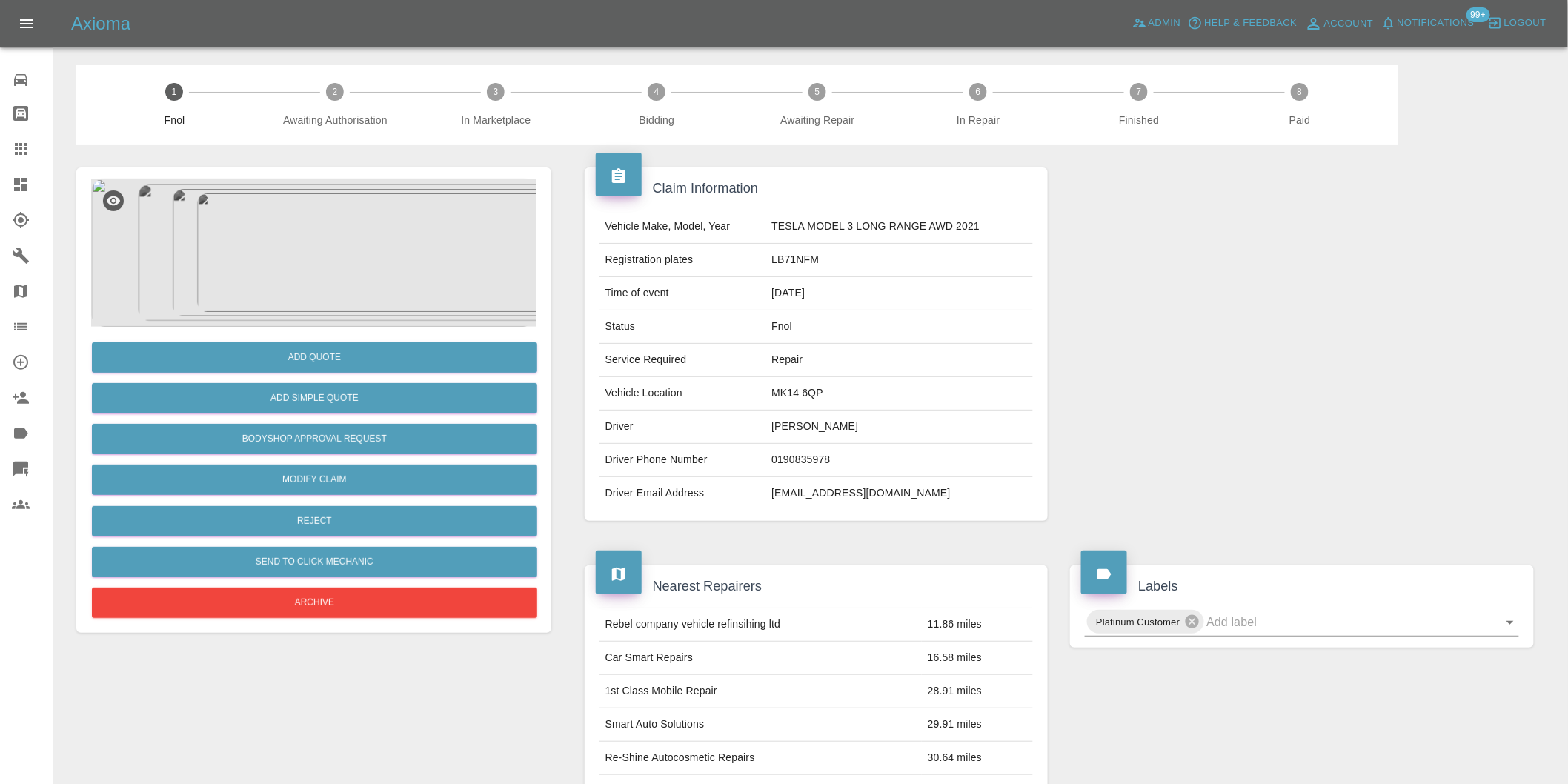
click at [327, 228] on img at bounding box center [313, 252] width 445 height 148
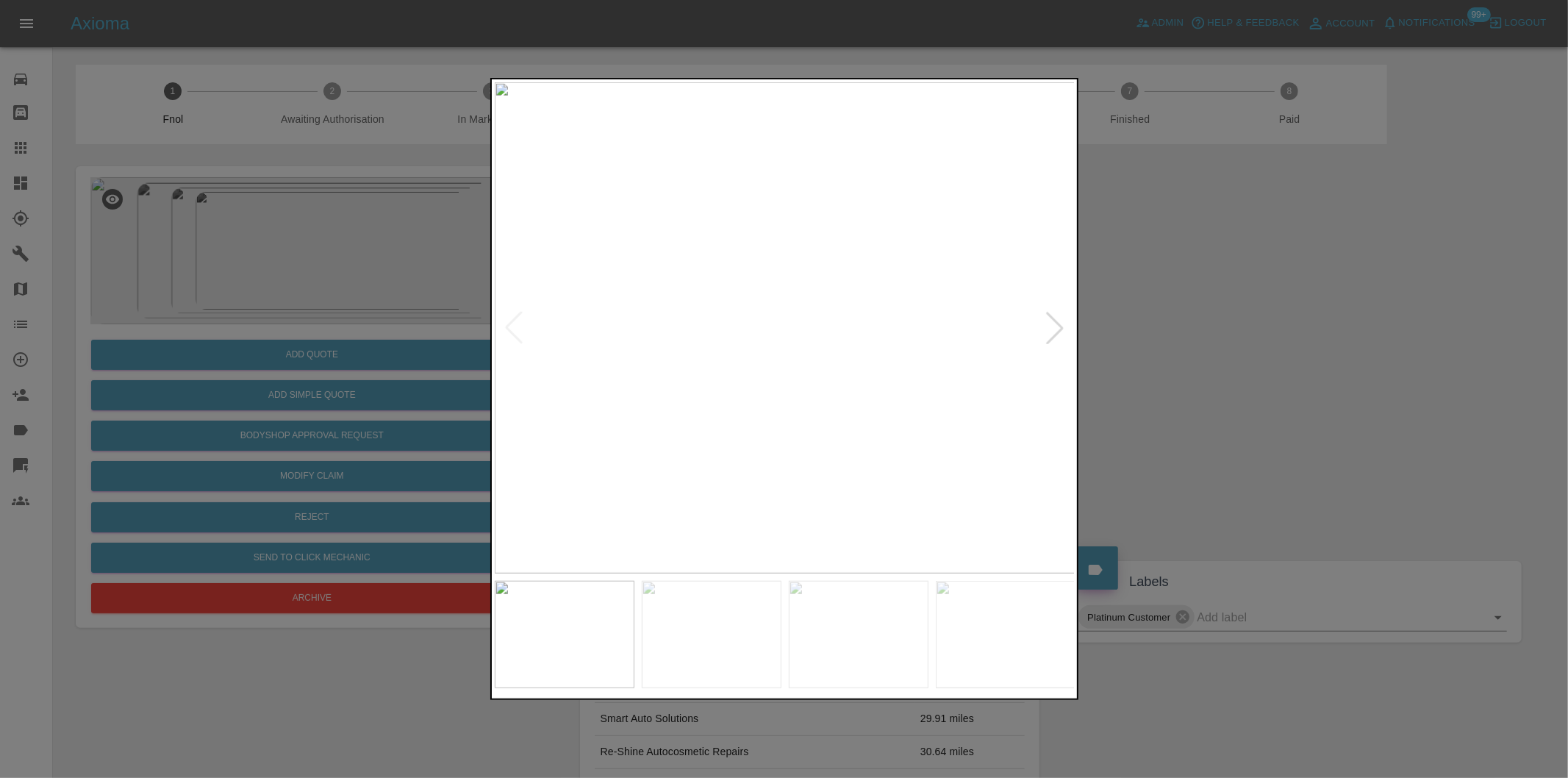
click at [1052, 326] on div at bounding box center [1055, 328] width 32 height 32
click at [1204, 343] on div at bounding box center [784, 389] width 1568 height 778
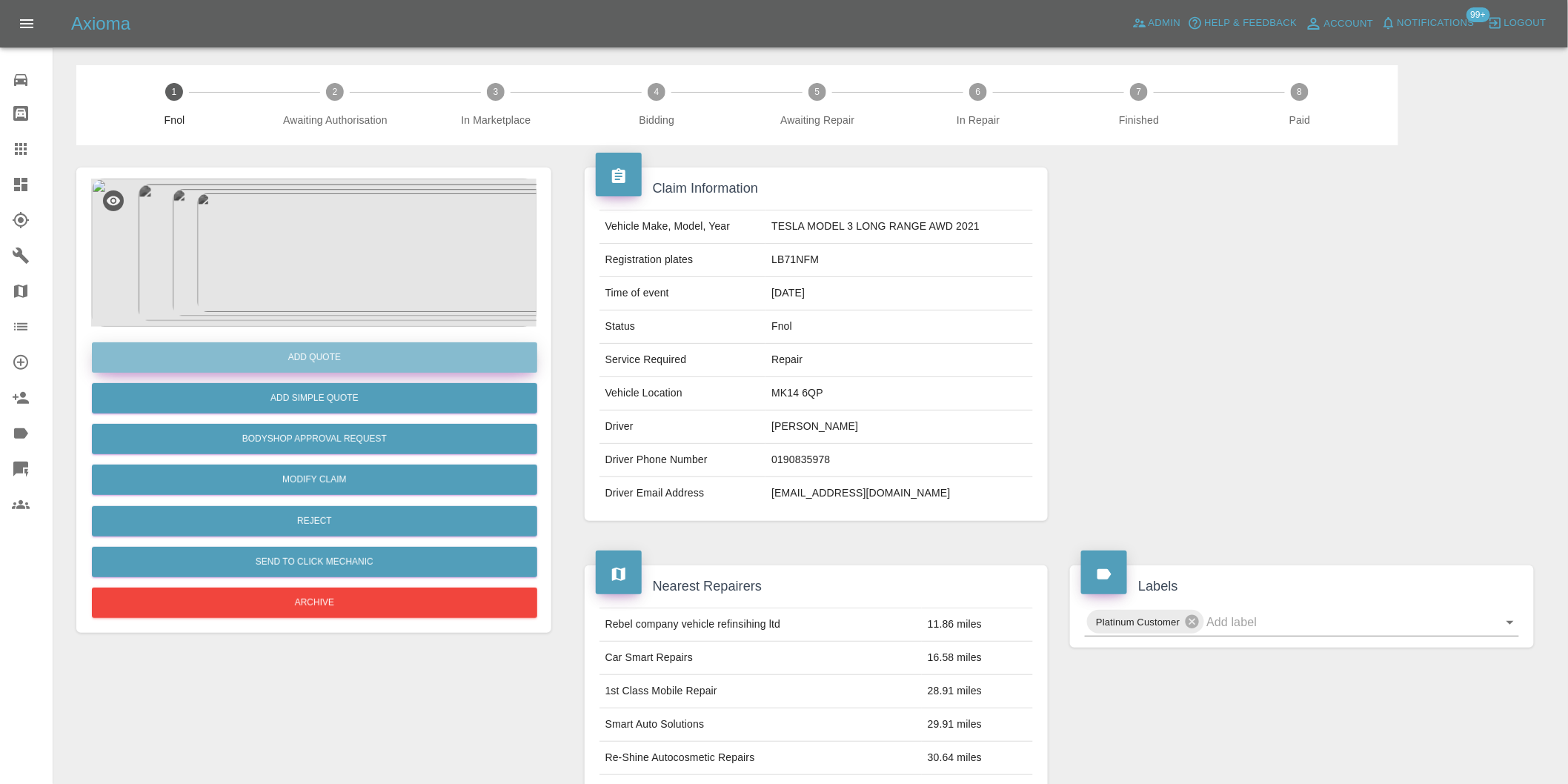
click at [347, 354] on button "Add Quote" at bounding box center [314, 357] width 445 height 30
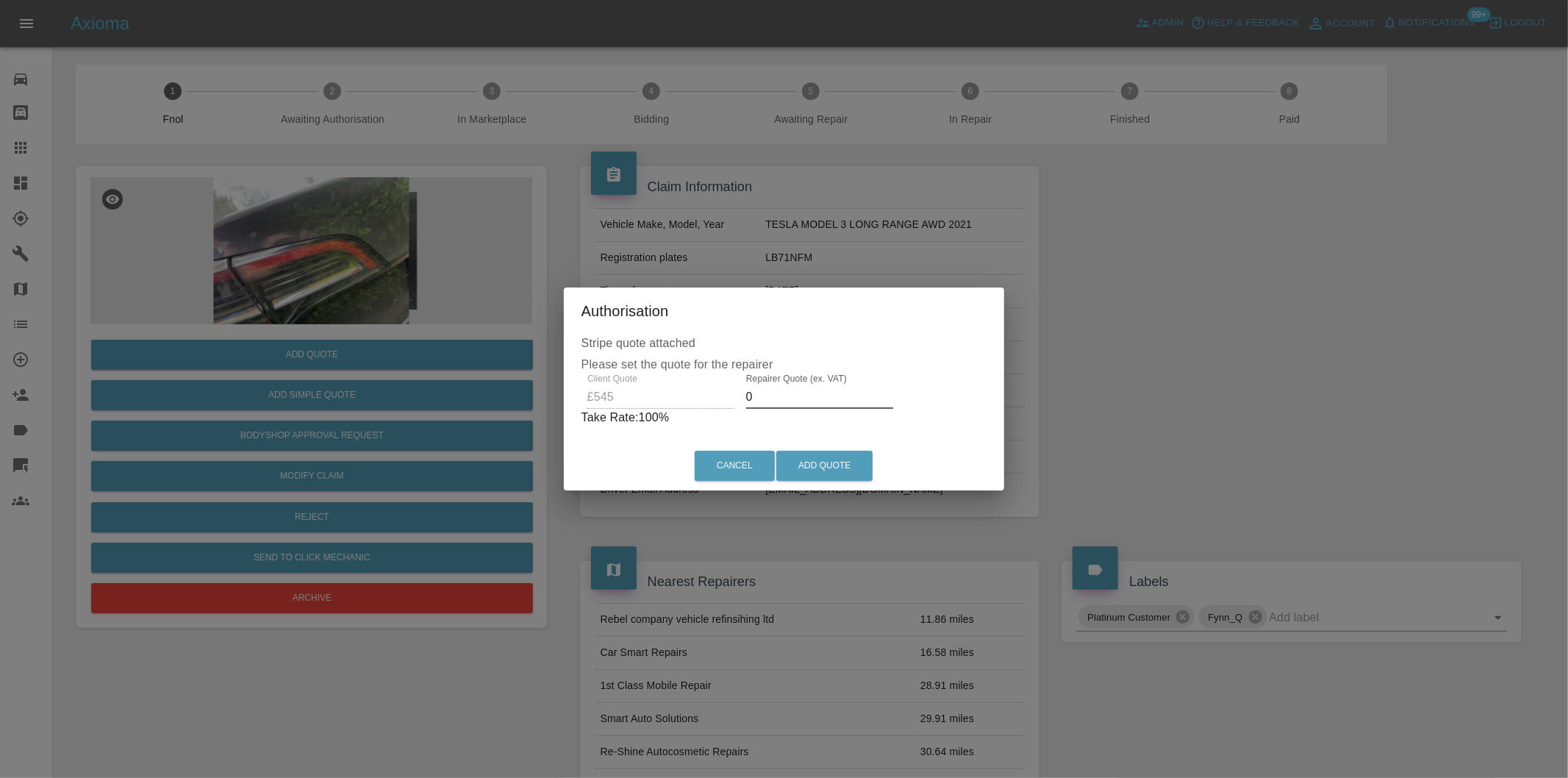
click at [782, 397] on input "0" at bounding box center [819, 397] width 147 height 24
type input "0340"
click at [853, 460] on button "Add Quote" at bounding box center [824, 465] width 97 height 30
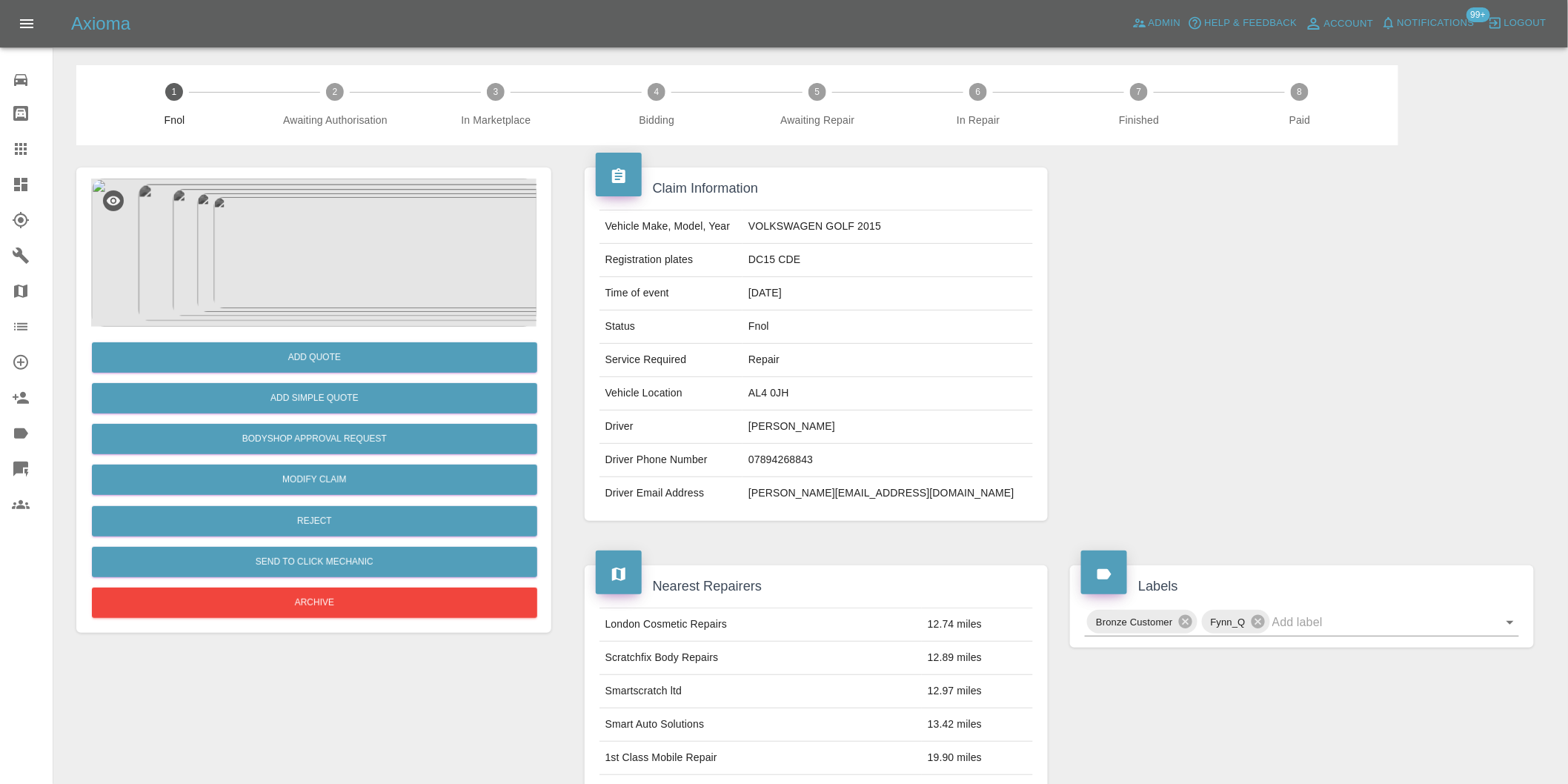
click at [313, 240] on img at bounding box center [313, 252] width 445 height 148
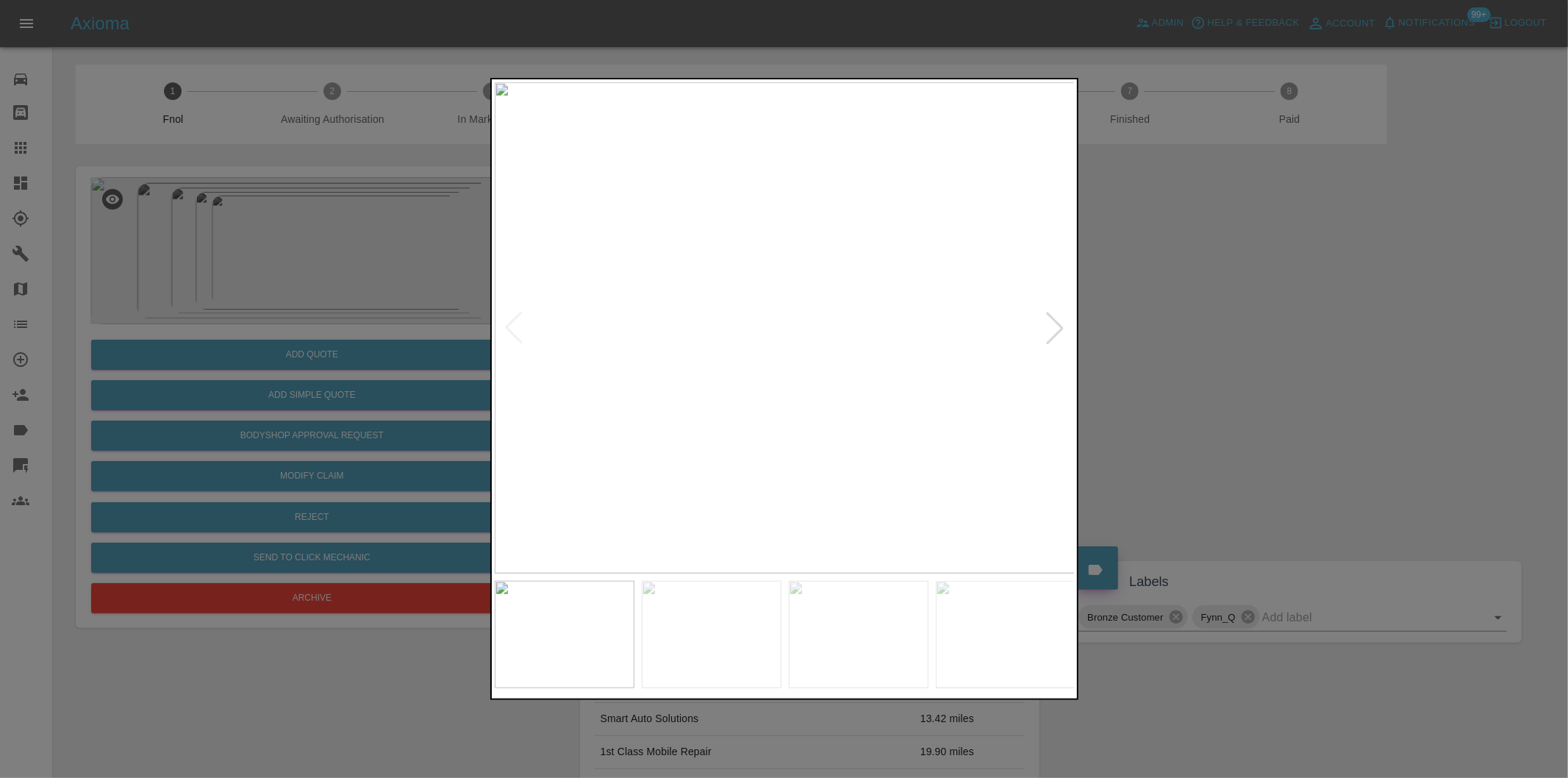
click at [1054, 321] on div at bounding box center [1055, 328] width 32 height 32
click at [1078, 319] on div at bounding box center [784, 389] width 1568 height 778
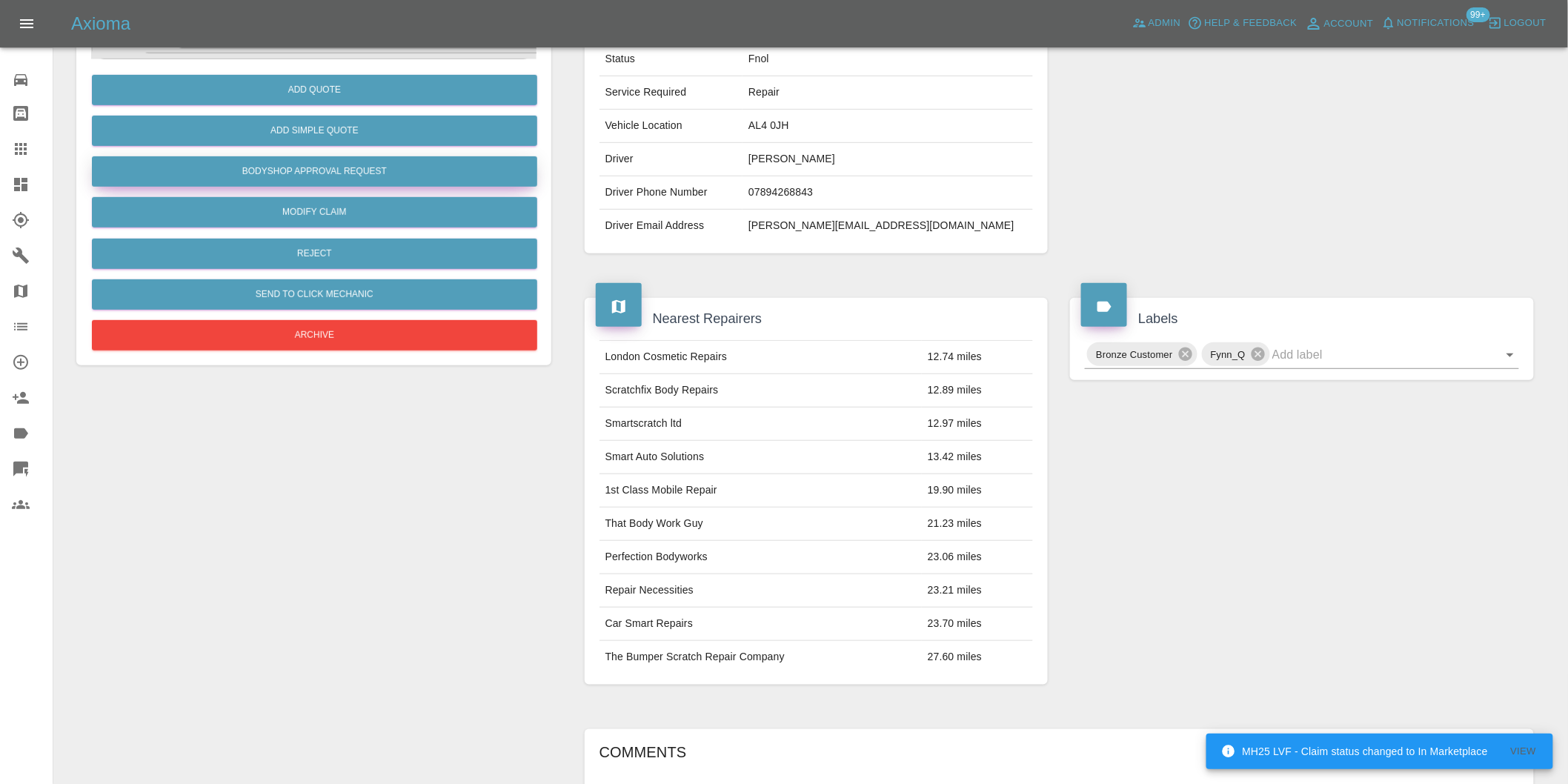
scroll to position [20, 0]
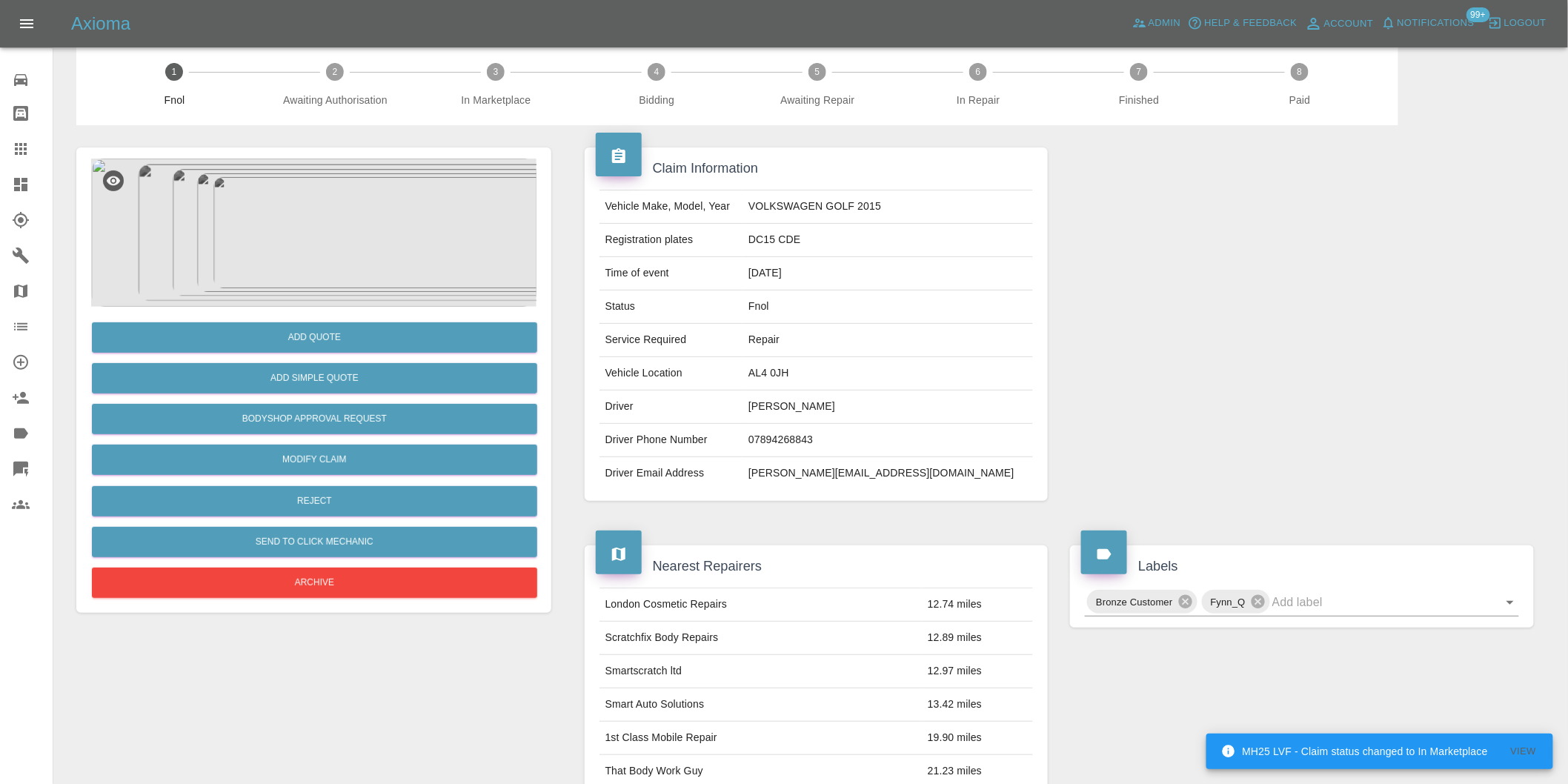
click at [319, 224] on img at bounding box center [313, 232] width 445 height 148
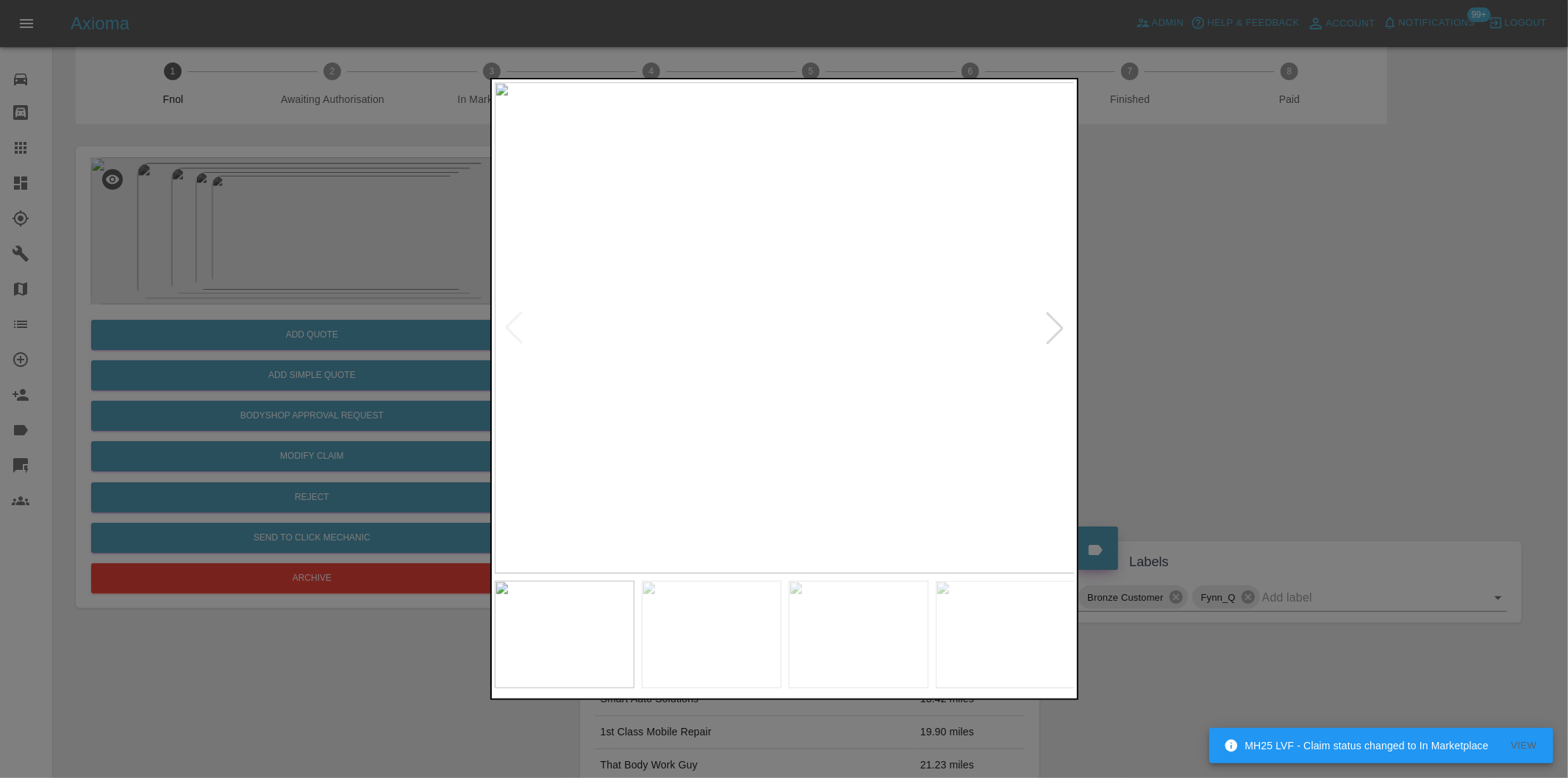
click at [1055, 332] on div at bounding box center [1055, 328] width 32 height 32
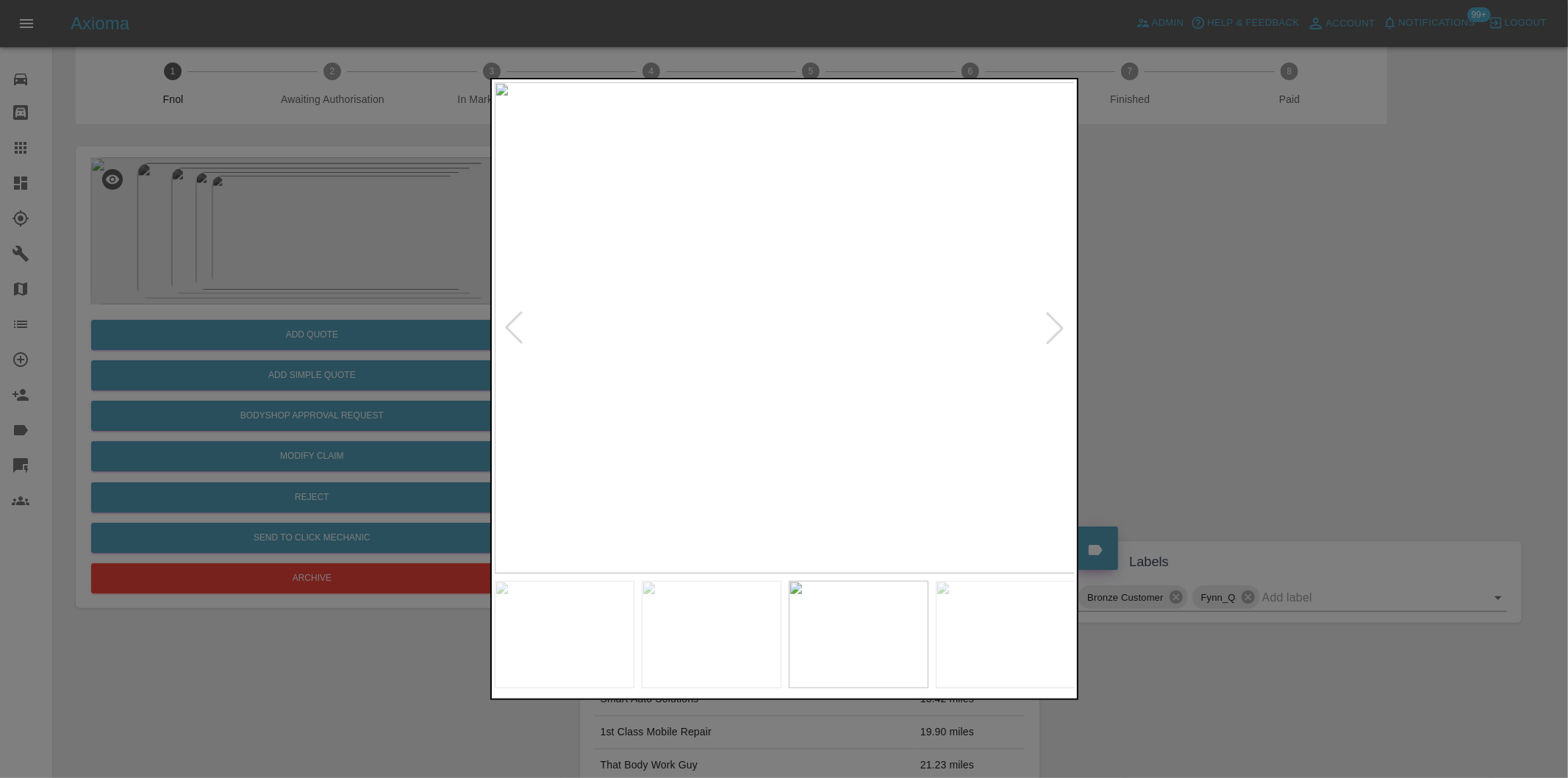
click at [1055, 332] on div at bounding box center [1055, 328] width 32 height 32
click at [1056, 331] on img at bounding box center [785, 327] width 580 height 491
click at [812, 337] on img at bounding box center [785, 327] width 580 height 491
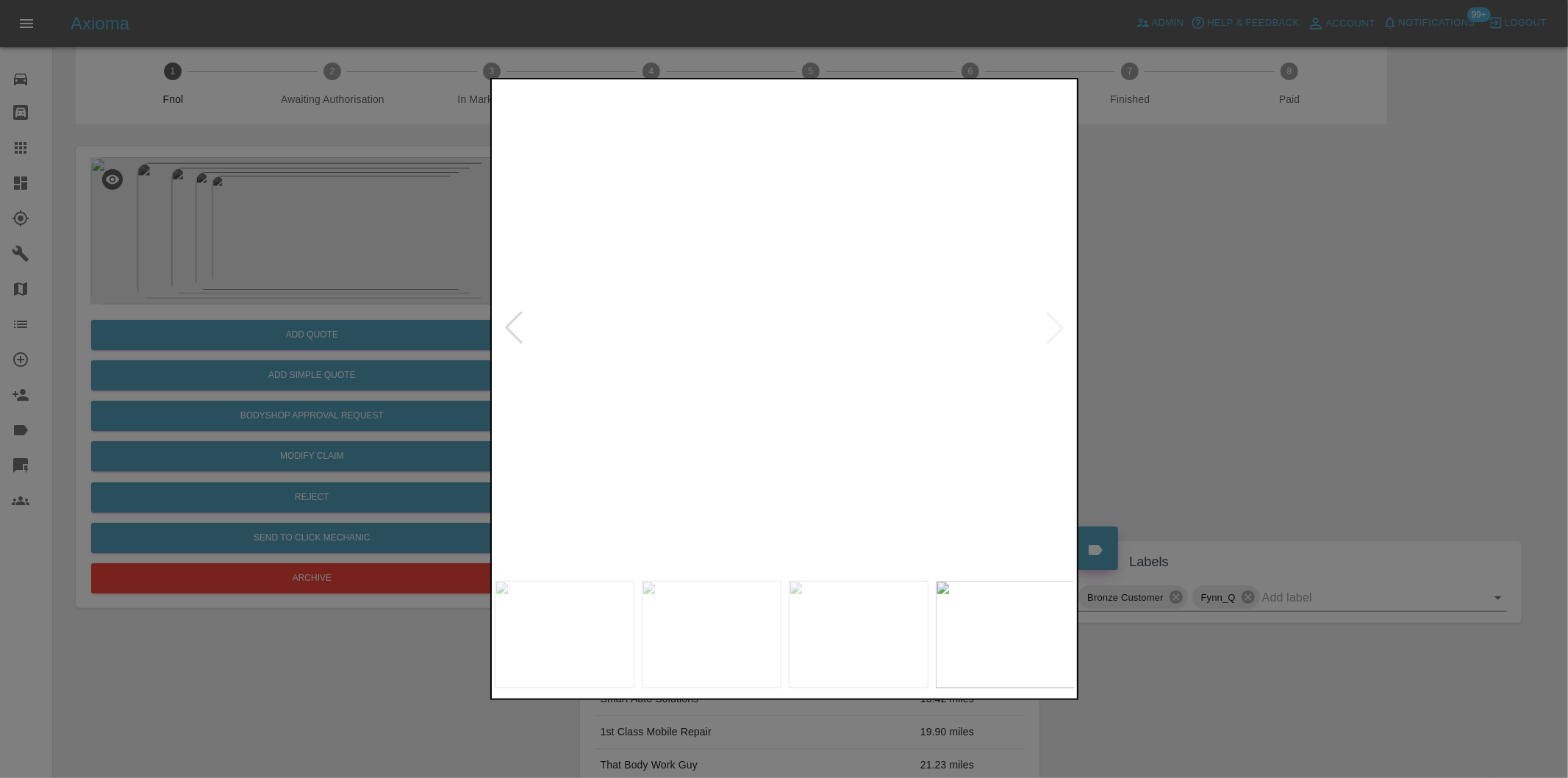
click at [1126, 332] on div at bounding box center [784, 389] width 1568 height 778
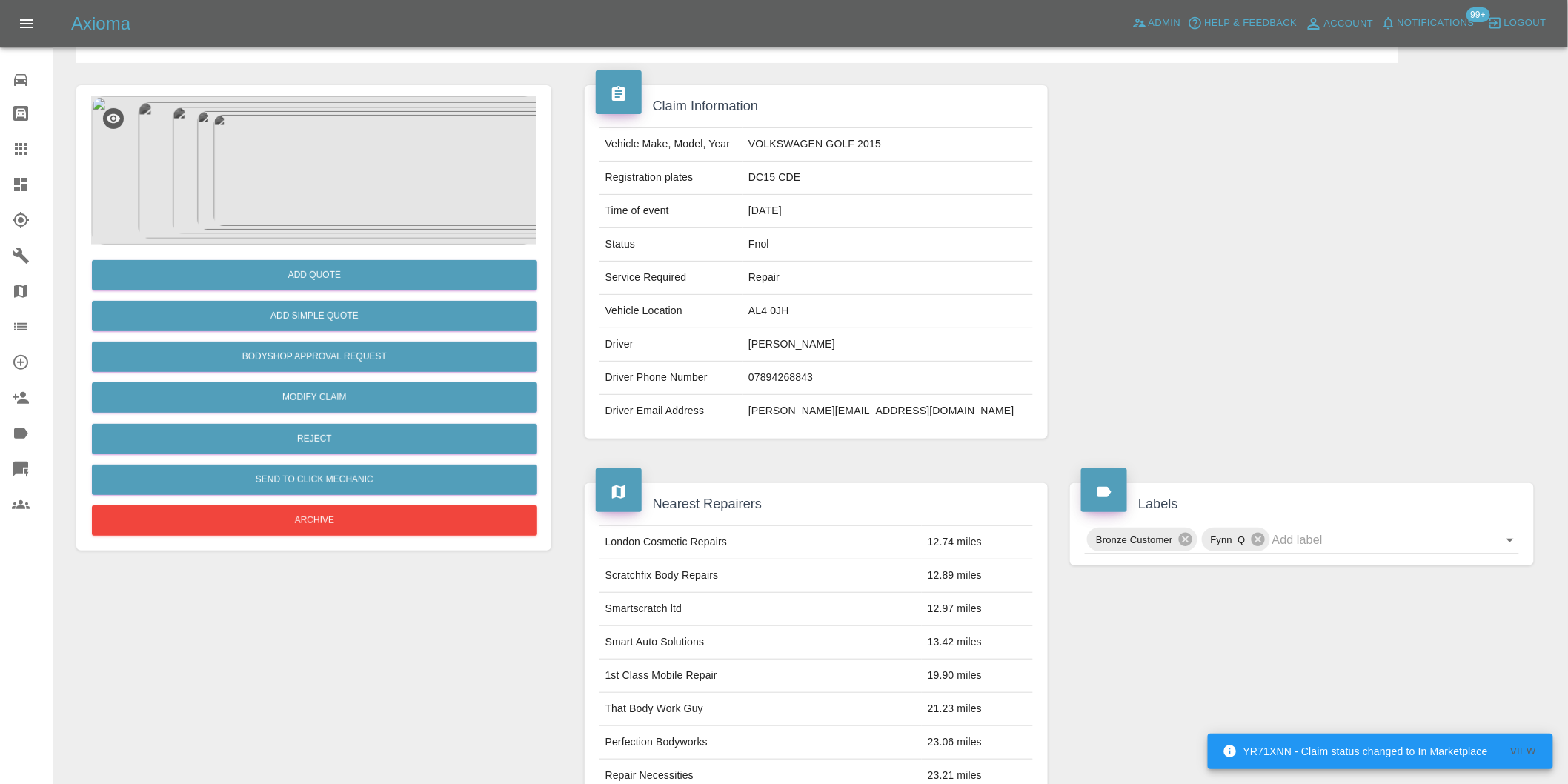
scroll to position [0, 0]
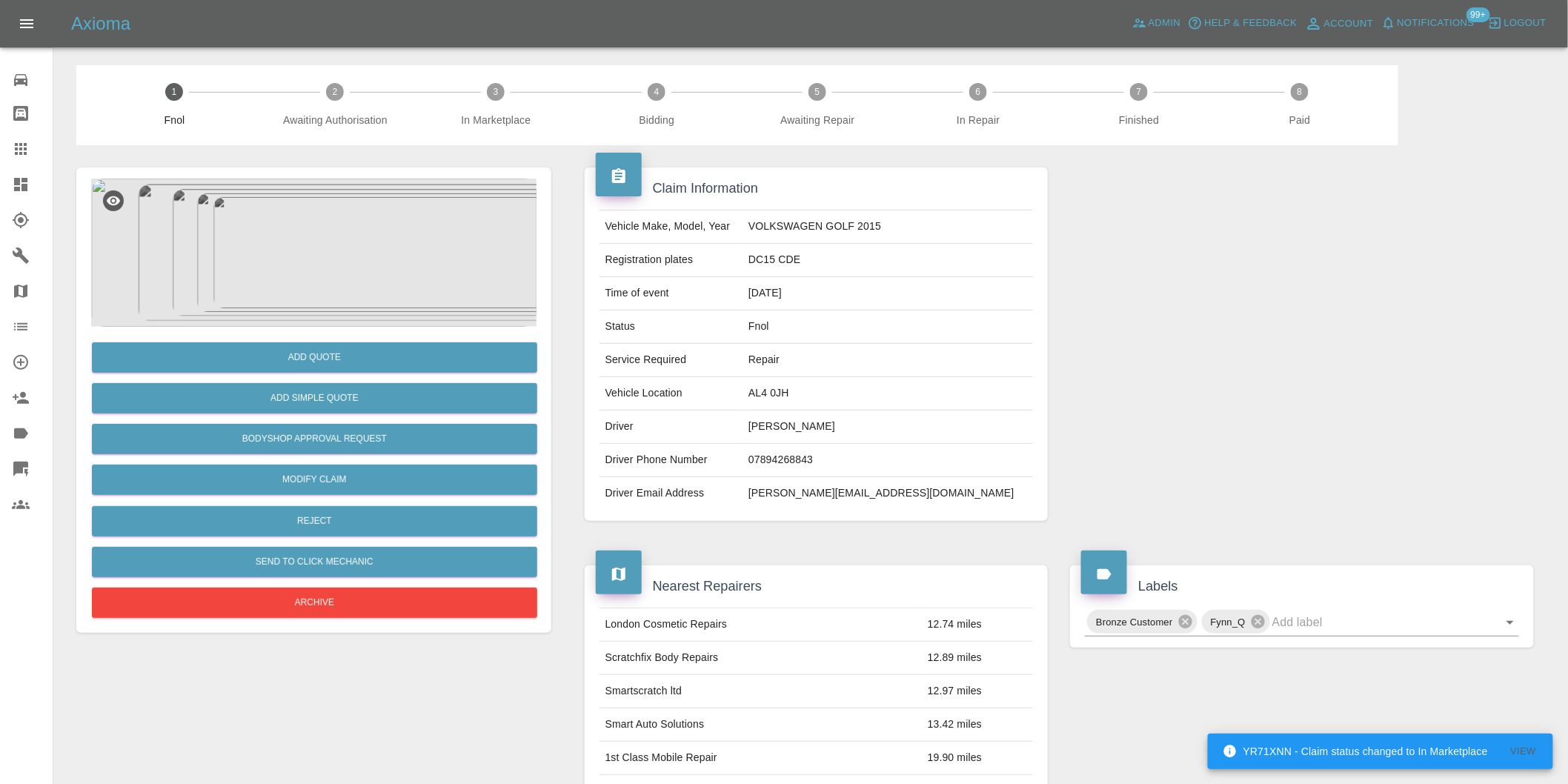
click at [290, 265] on img at bounding box center [313, 252] width 445 height 148
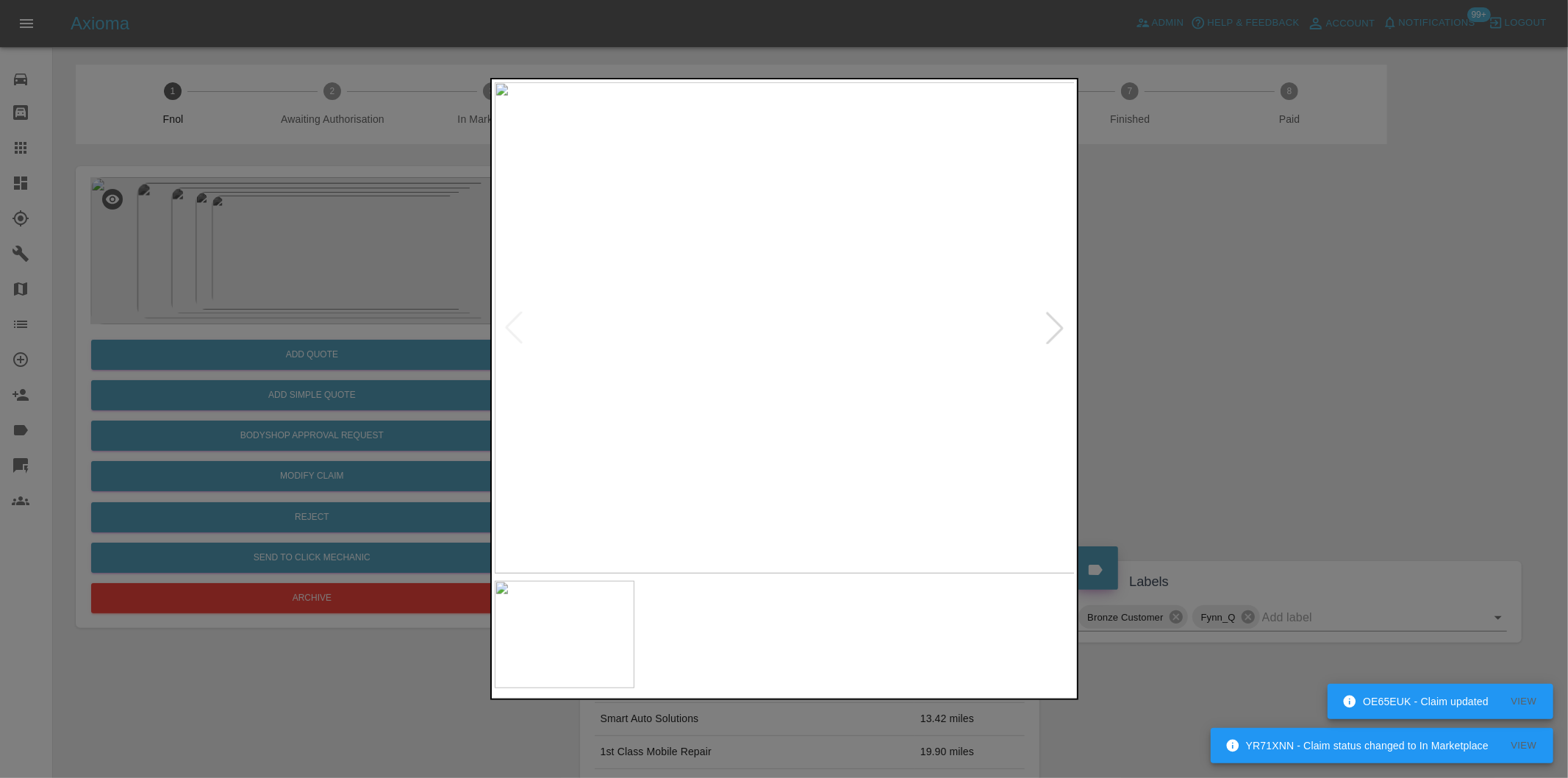
click at [805, 336] on img at bounding box center [785, 327] width 580 height 491
drag, startPoint x: 1260, startPoint y: 362, endPoint x: 1221, endPoint y: 359, distance: 39.1
click at [1260, 361] on div at bounding box center [784, 389] width 1568 height 778
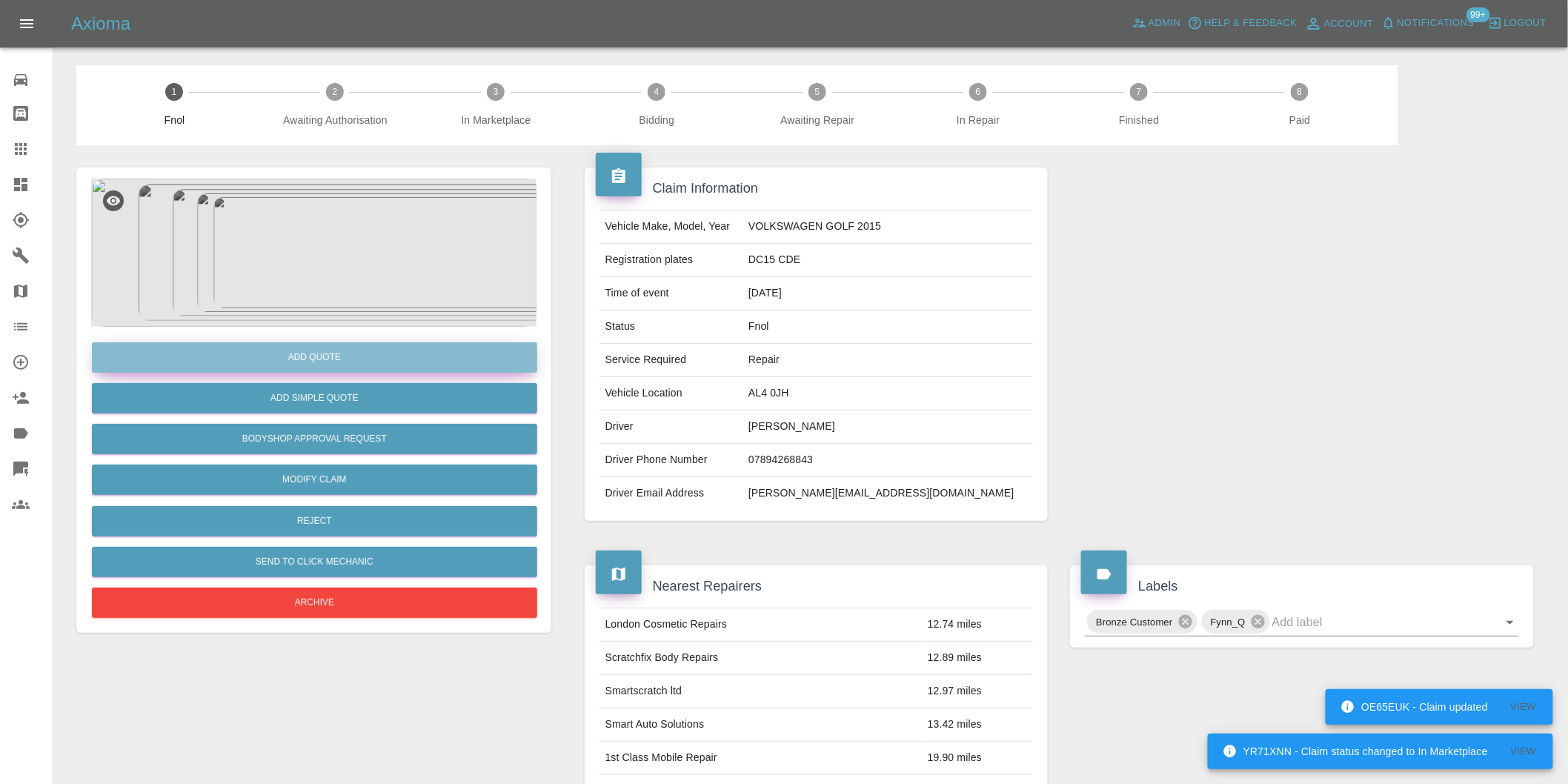
click at [342, 360] on button "Add Quote" at bounding box center [314, 357] width 445 height 30
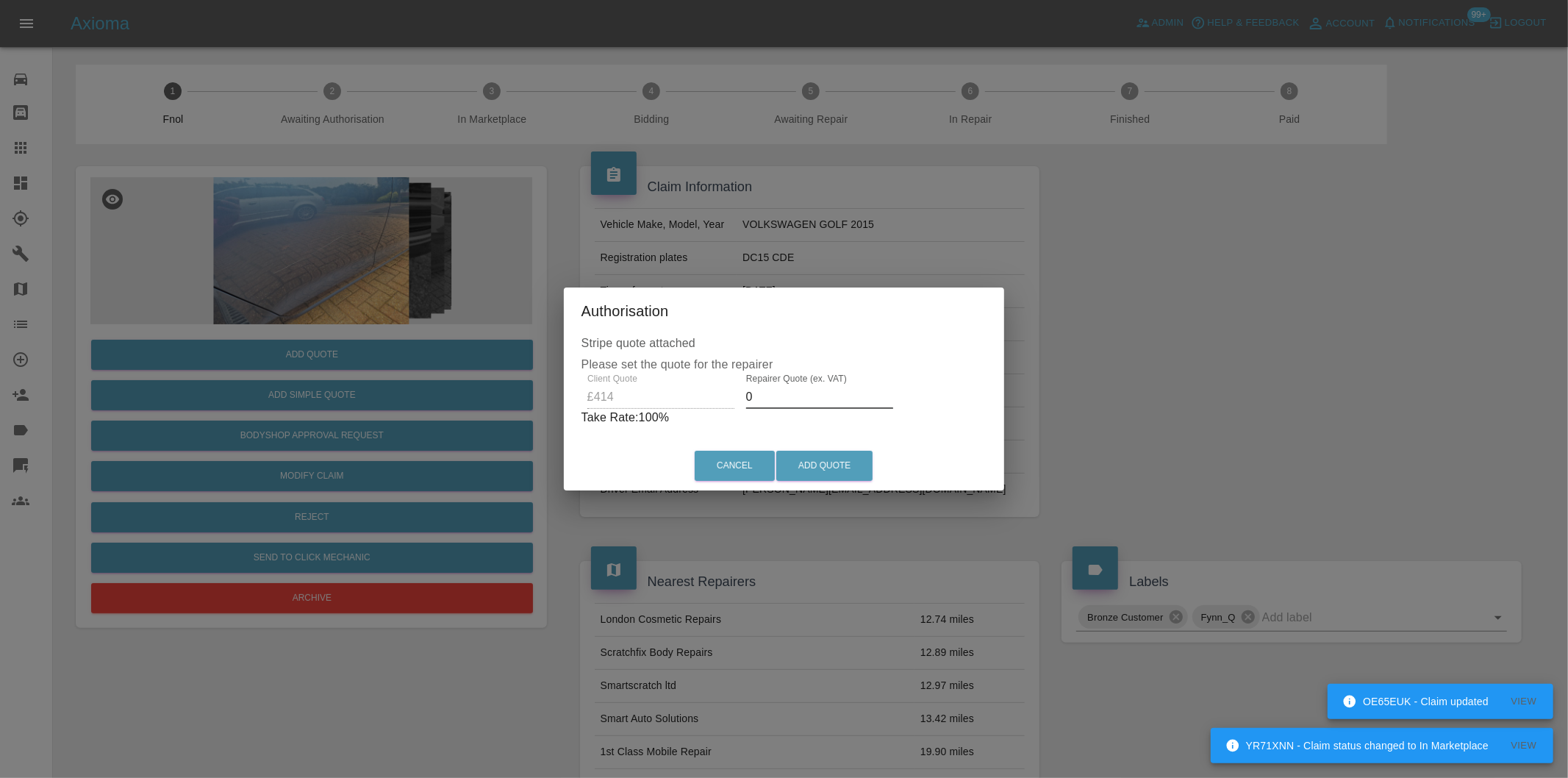
click at [766, 402] on input "0" at bounding box center [819, 397] width 147 height 24
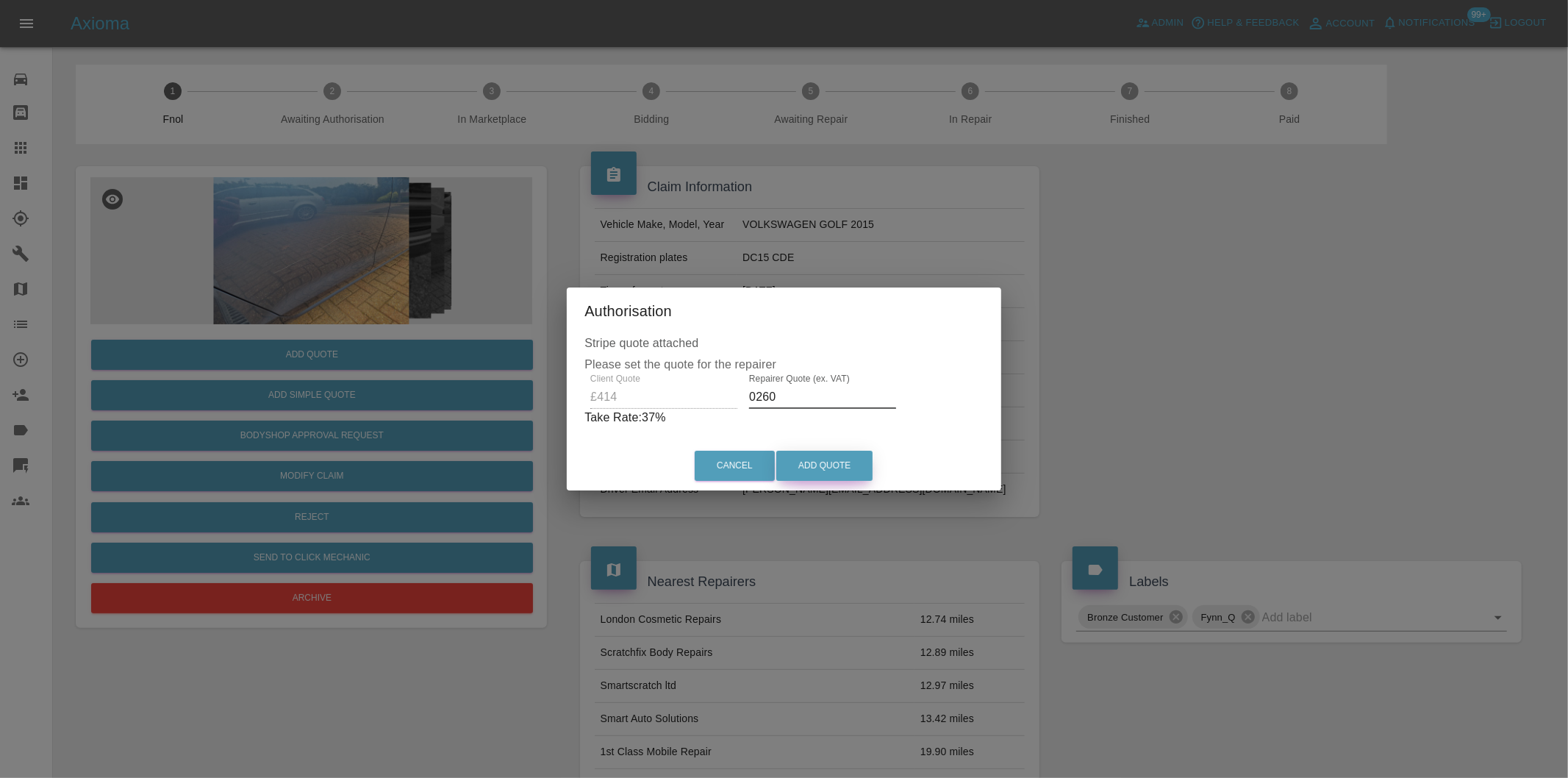
type input "0260"
click at [814, 464] on button "Add Quote" at bounding box center [824, 465] width 97 height 30
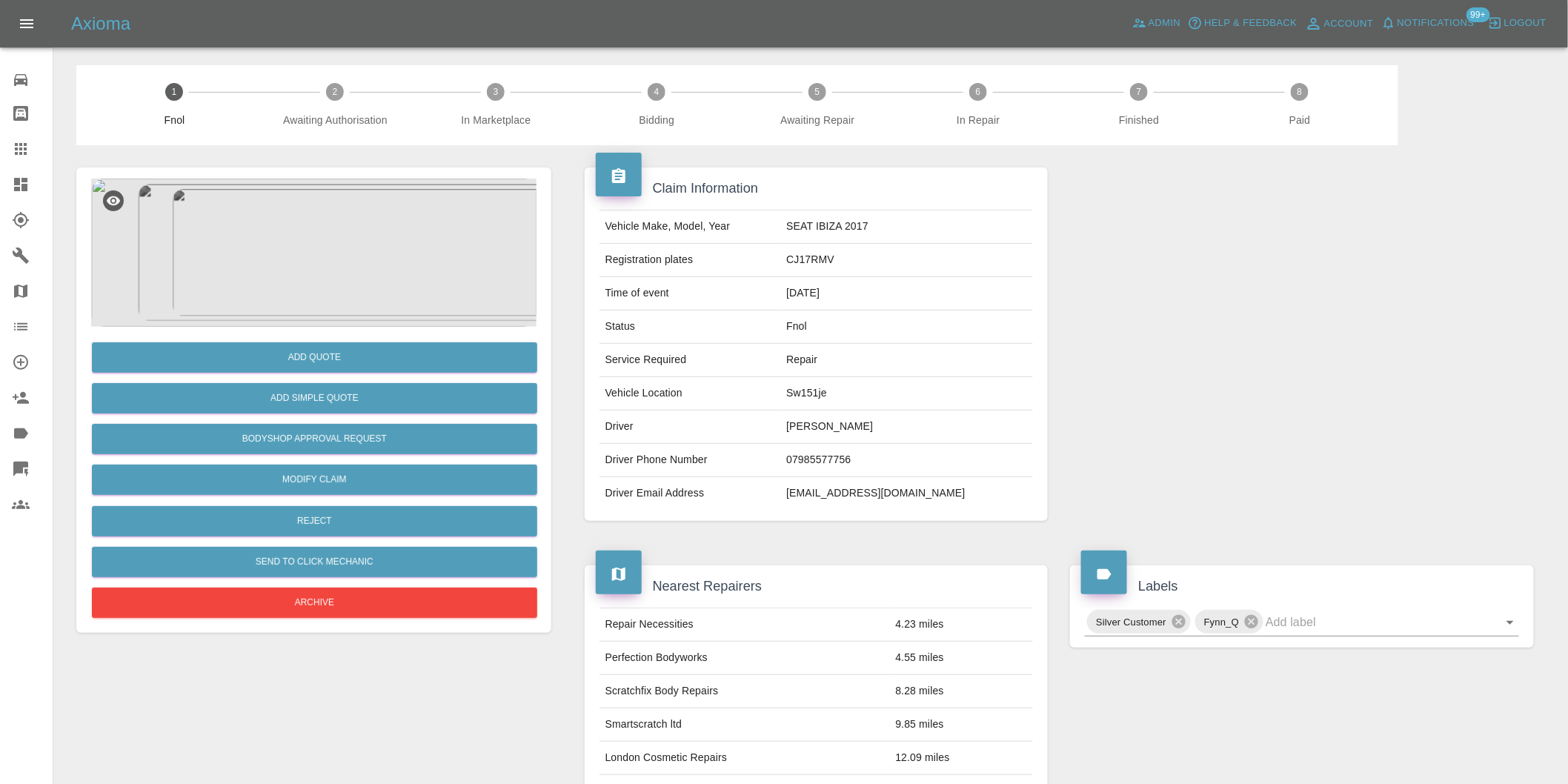
click at [328, 248] on img at bounding box center [313, 252] width 445 height 148
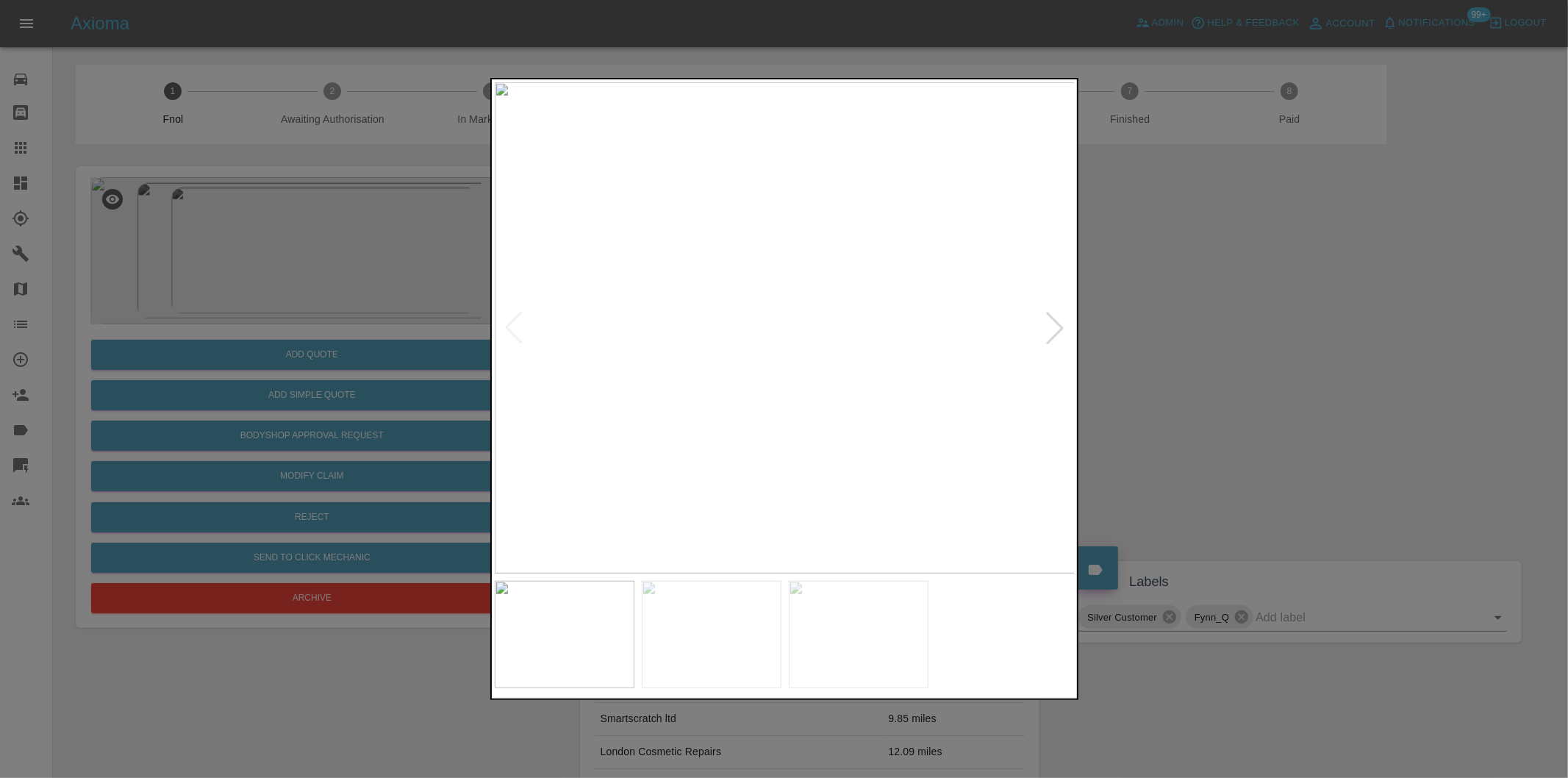
click at [1055, 331] on div at bounding box center [1055, 328] width 32 height 32
click at [1055, 331] on img at bounding box center [785, 327] width 580 height 491
drag, startPoint x: 1246, startPoint y: 343, endPoint x: 1193, endPoint y: 348, distance: 53.2
click at [1244, 344] on div at bounding box center [784, 389] width 1568 height 778
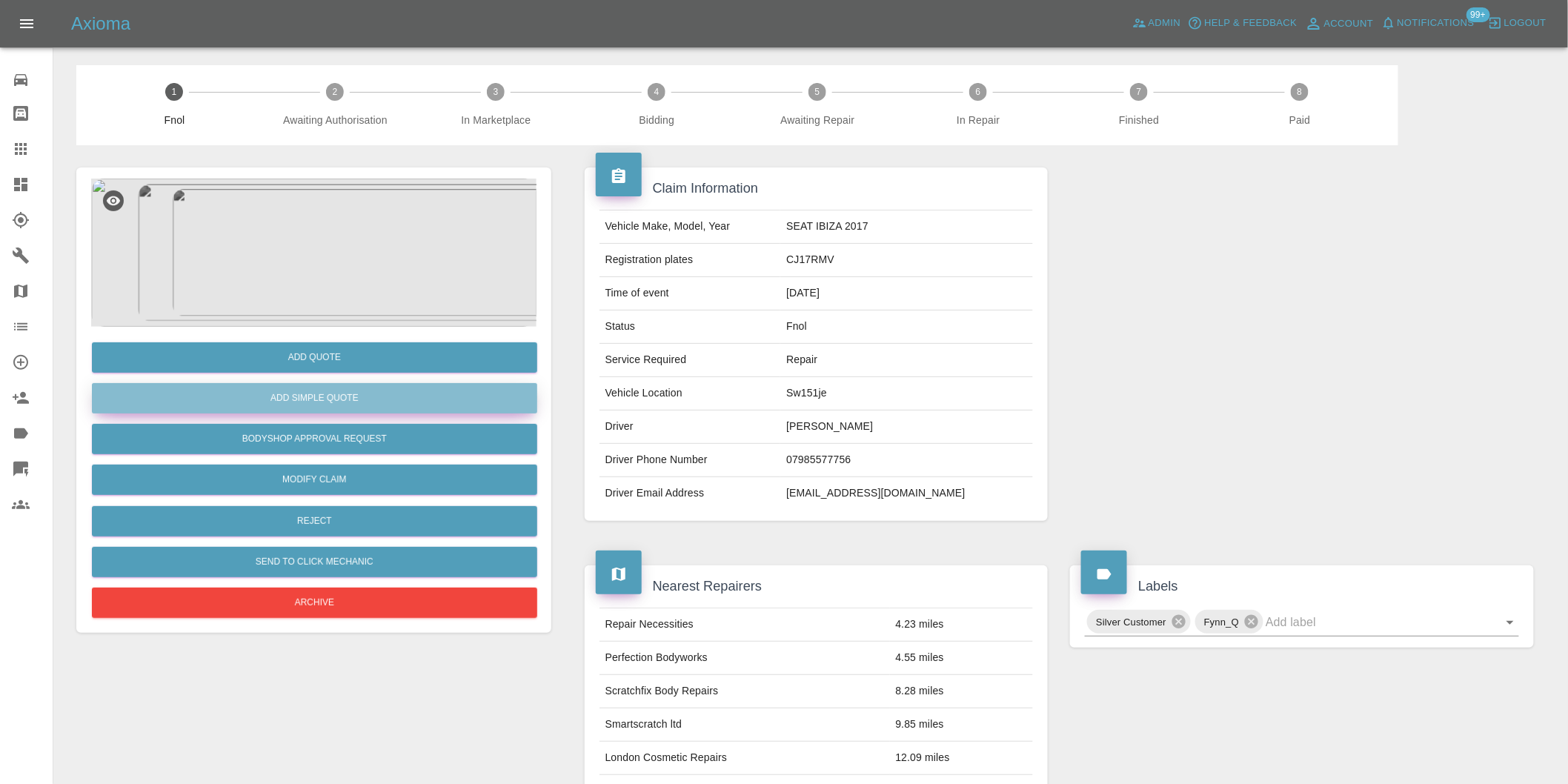
click at [362, 398] on button "Add Simple Quote" at bounding box center [314, 398] width 445 height 30
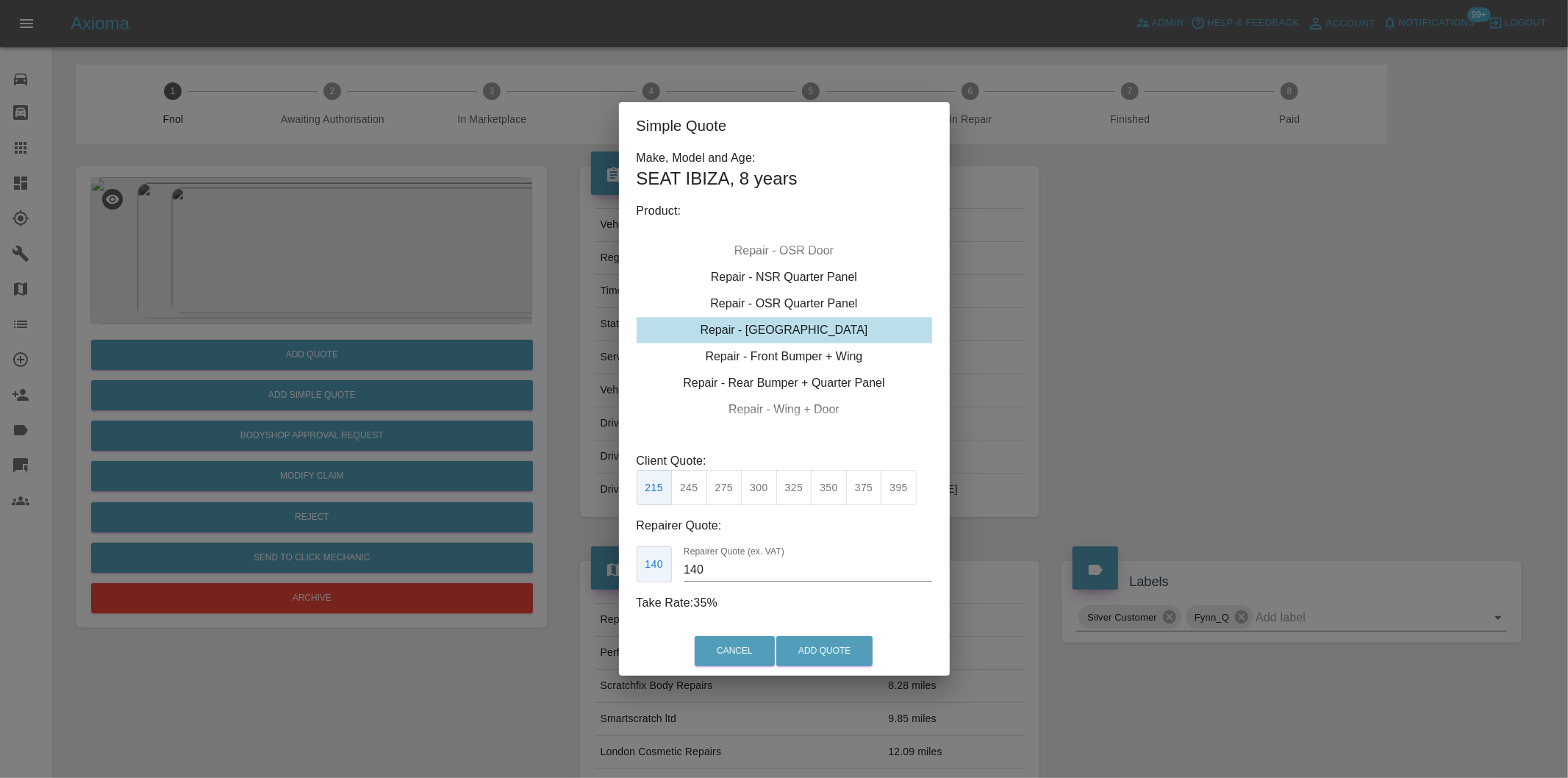
drag, startPoint x: 797, startPoint y: 491, endPoint x: 807, endPoint y: 534, distance: 44.1
click at [797, 491] on button "325" at bounding box center [794, 488] width 36 height 36
type input "210"
click at [831, 646] on button "Add Quote" at bounding box center [824, 650] width 97 height 30
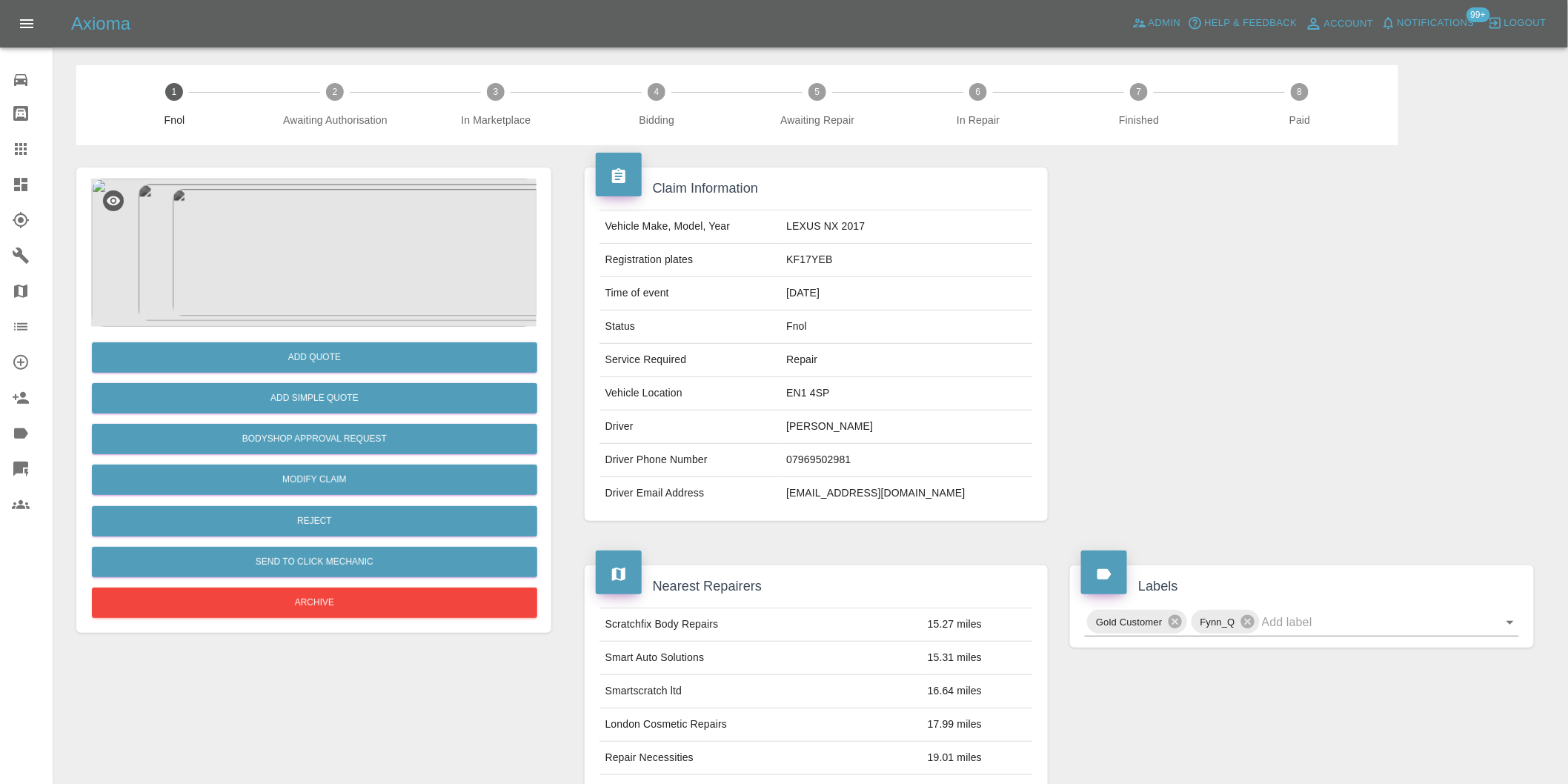
click at [295, 197] on img at bounding box center [313, 252] width 445 height 148
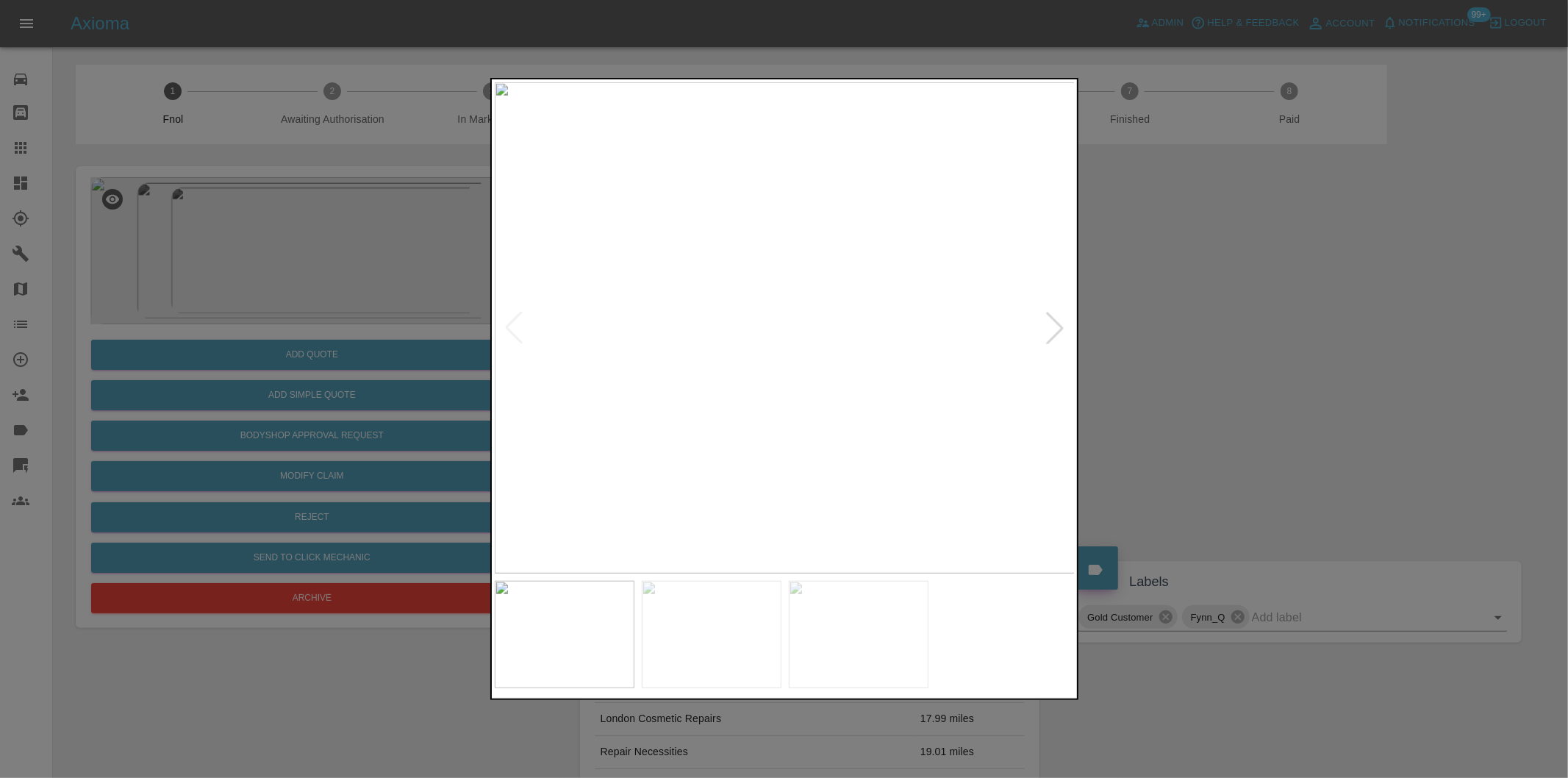
click at [1229, 292] on div at bounding box center [784, 389] width 1568 height 778
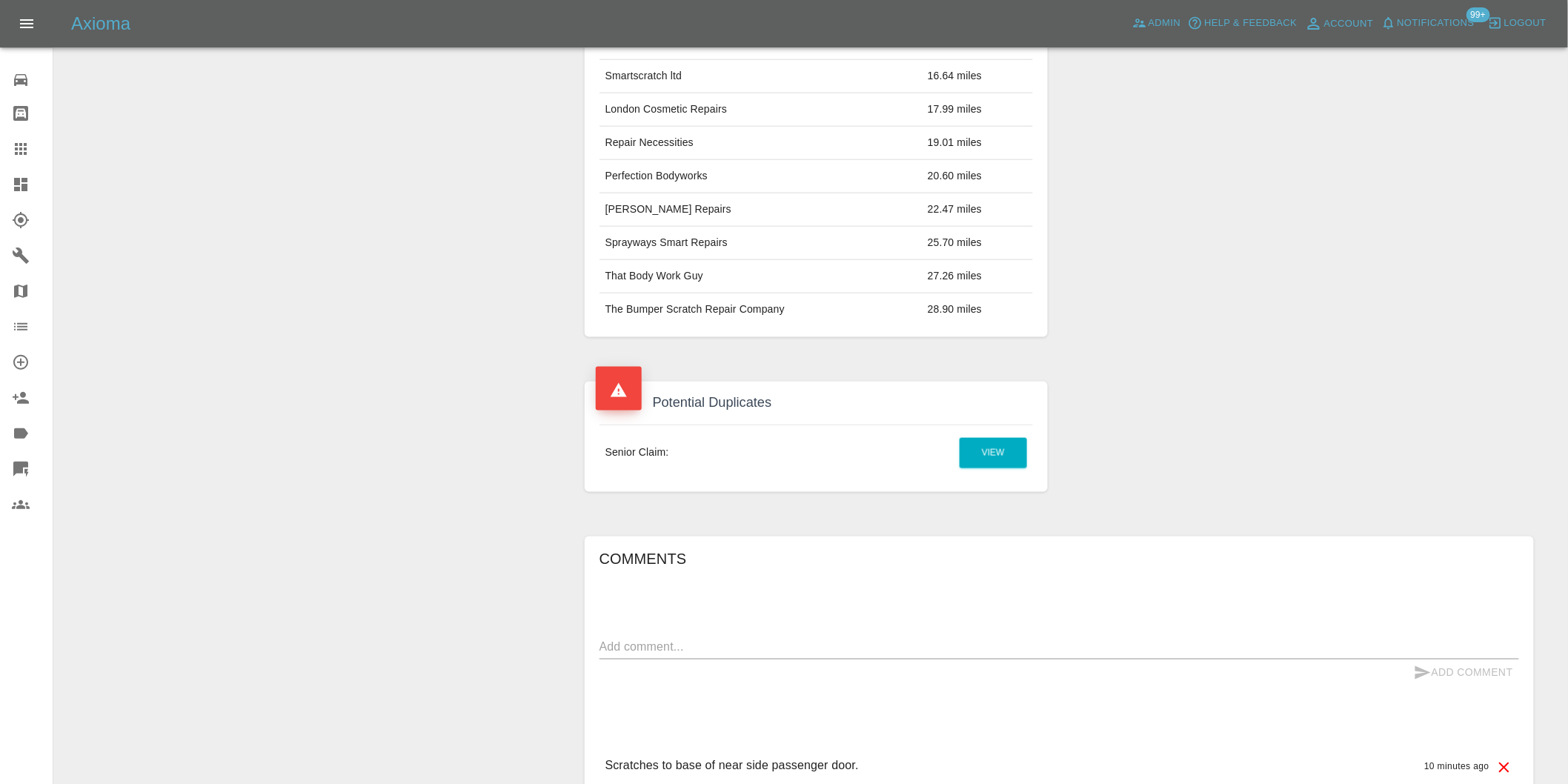
scroll to position [741, 0]
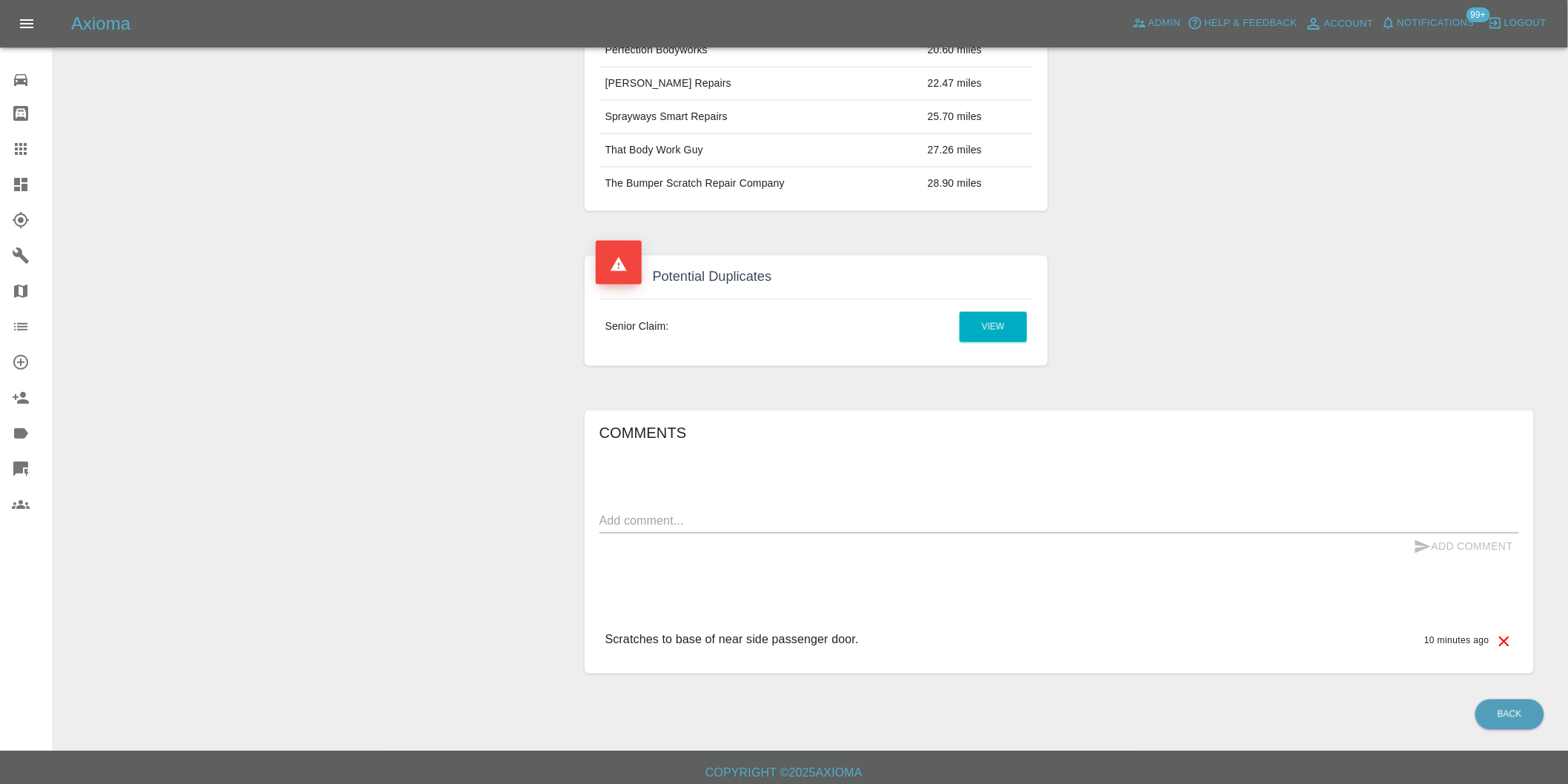
click at [658, 528] on textarea at bounding box center [1060, 521] width 920 height 17
click at [664, 526] on textarea "duplicate ckaim" at bounding box center [1060, 521] width 920 height 17
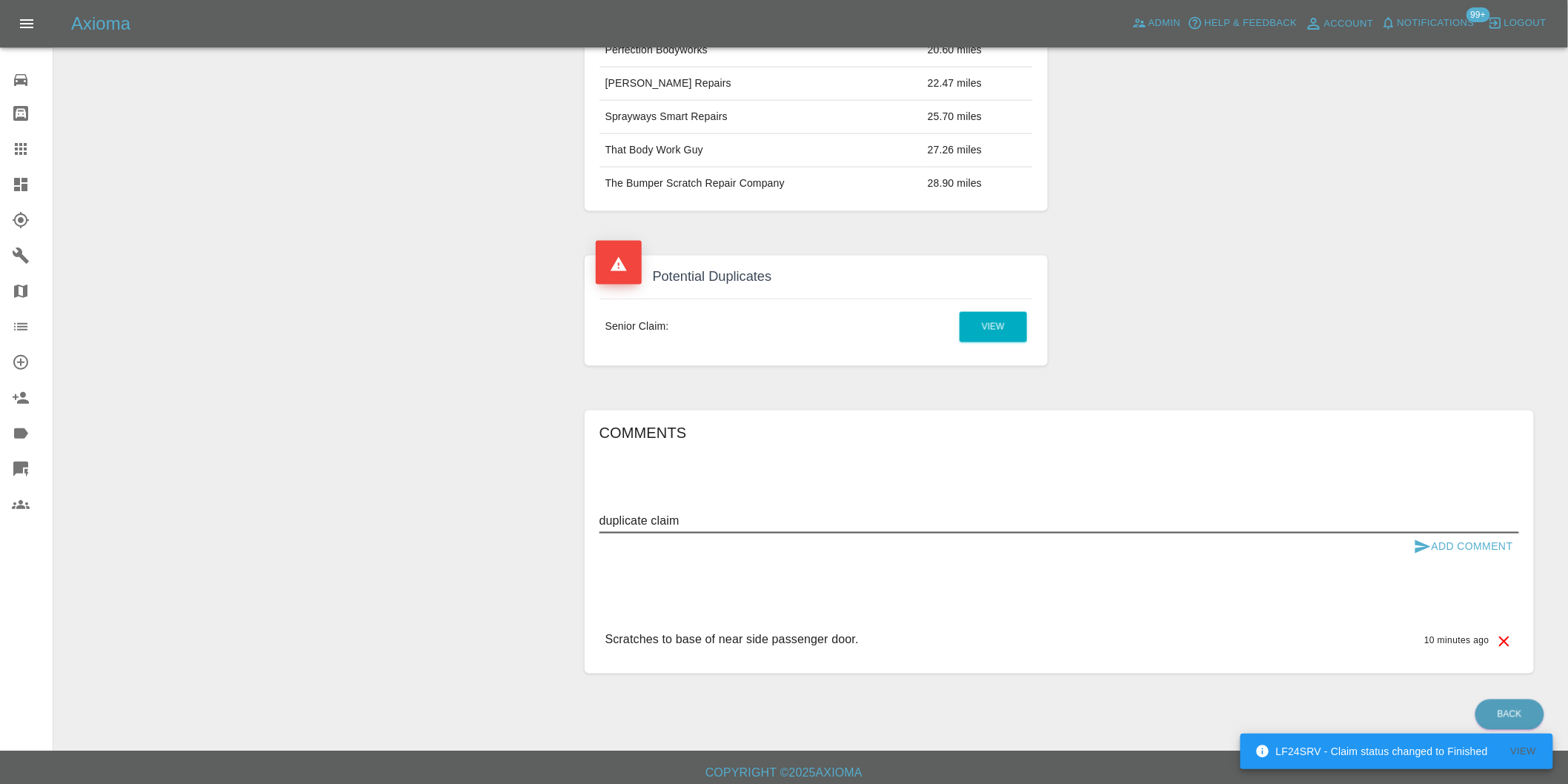
type textarea "duplicate claim"
click at [1436, 544] on button "Add Comment" at bounding box center [1464, 547] width 111 height 28
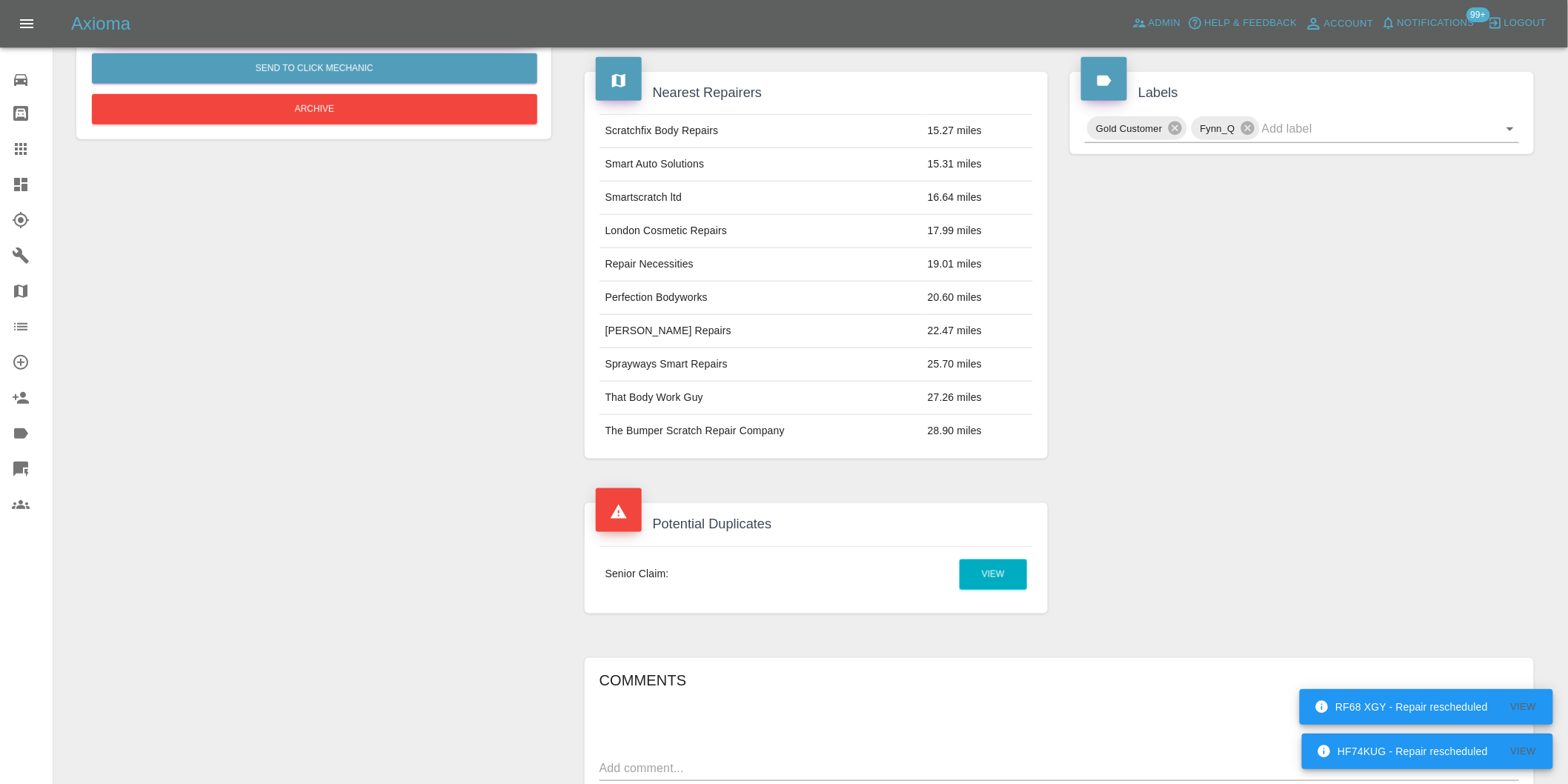
scroll to position [164, 0]
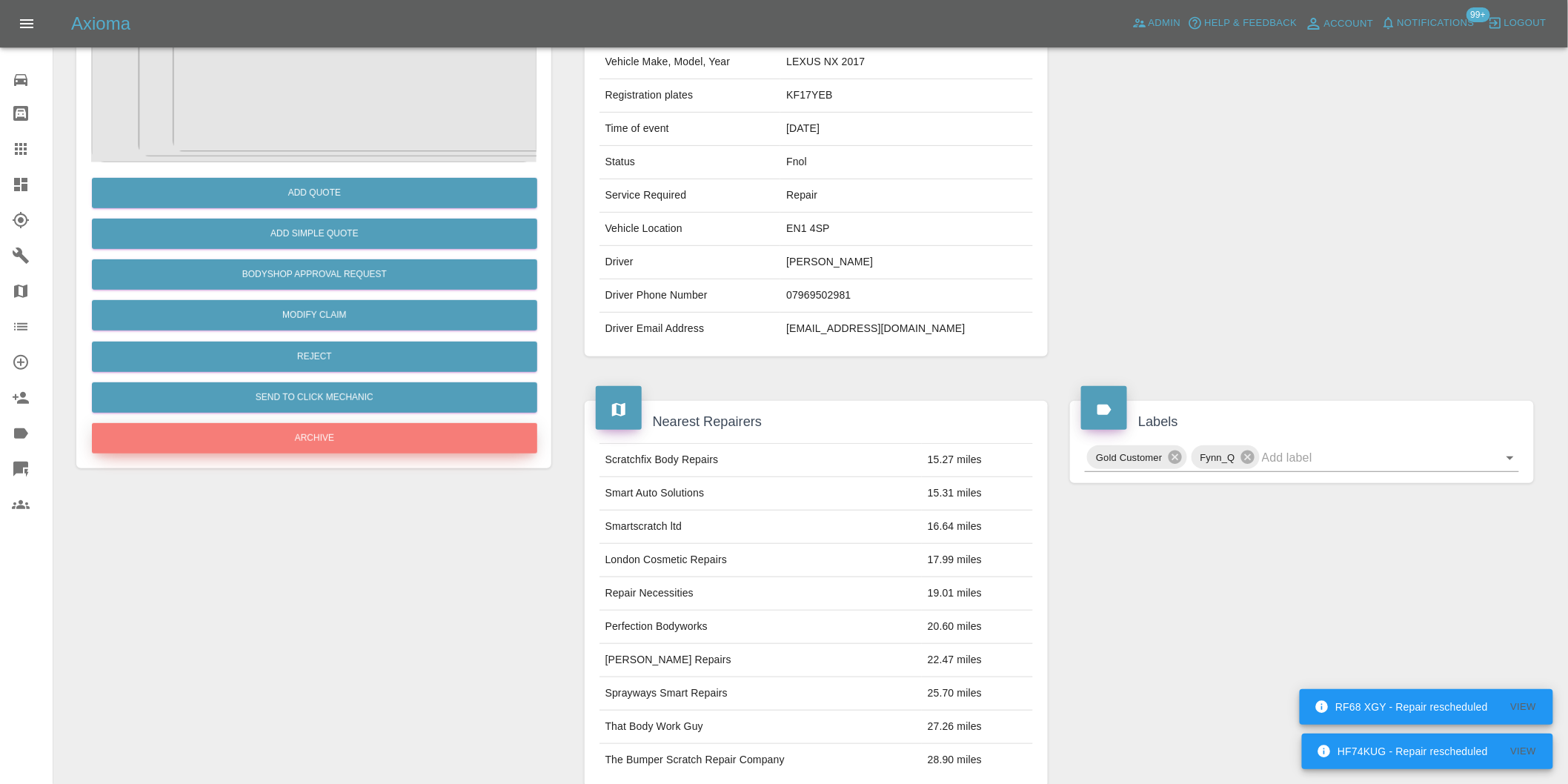
click at [331, 436] on button "Archive" at bounding box center [314, 438] width 445 height 30
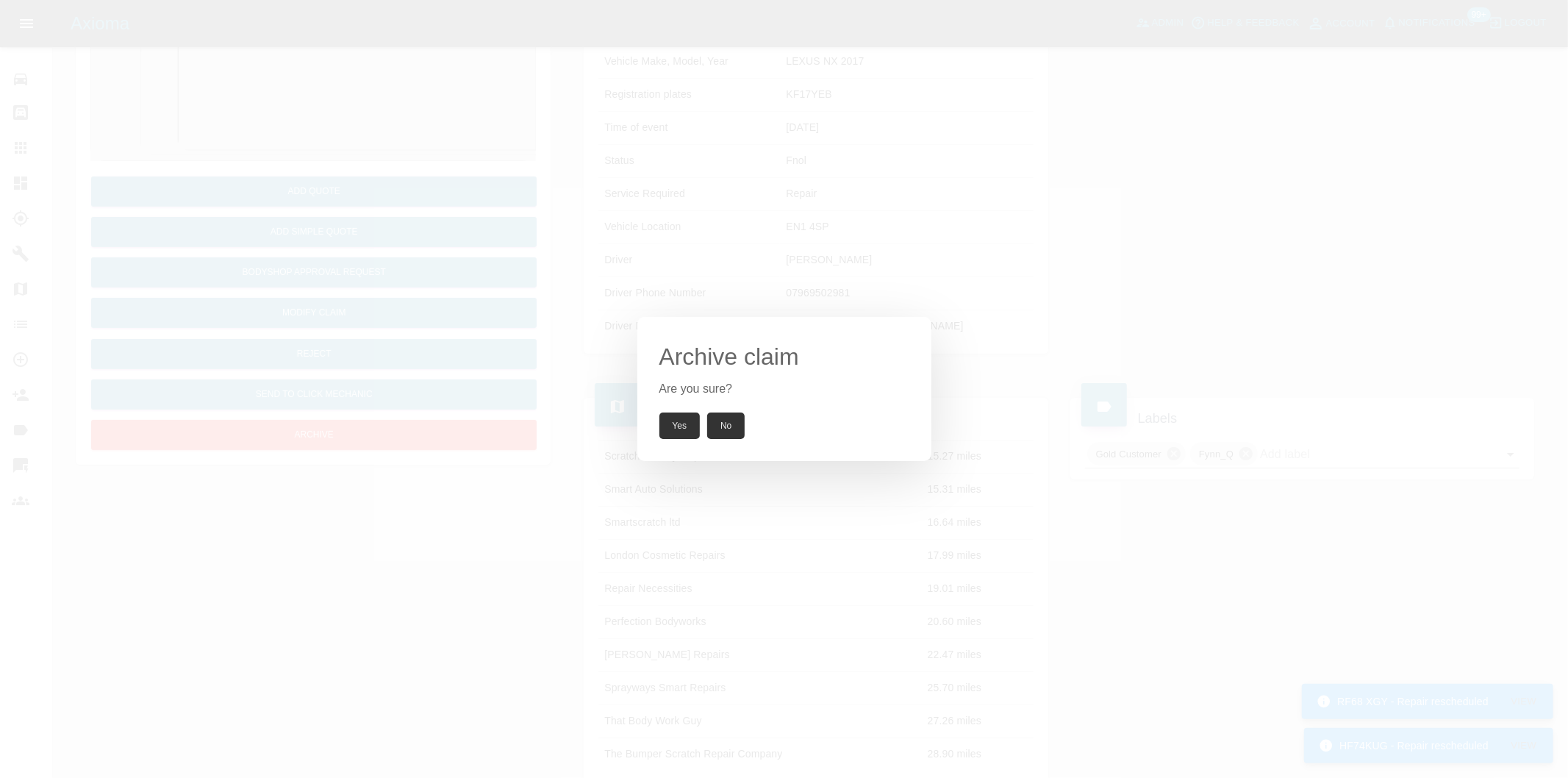
click at [682, 424] on button "Yes" at bounding box center [679, 426] width 41 height 27
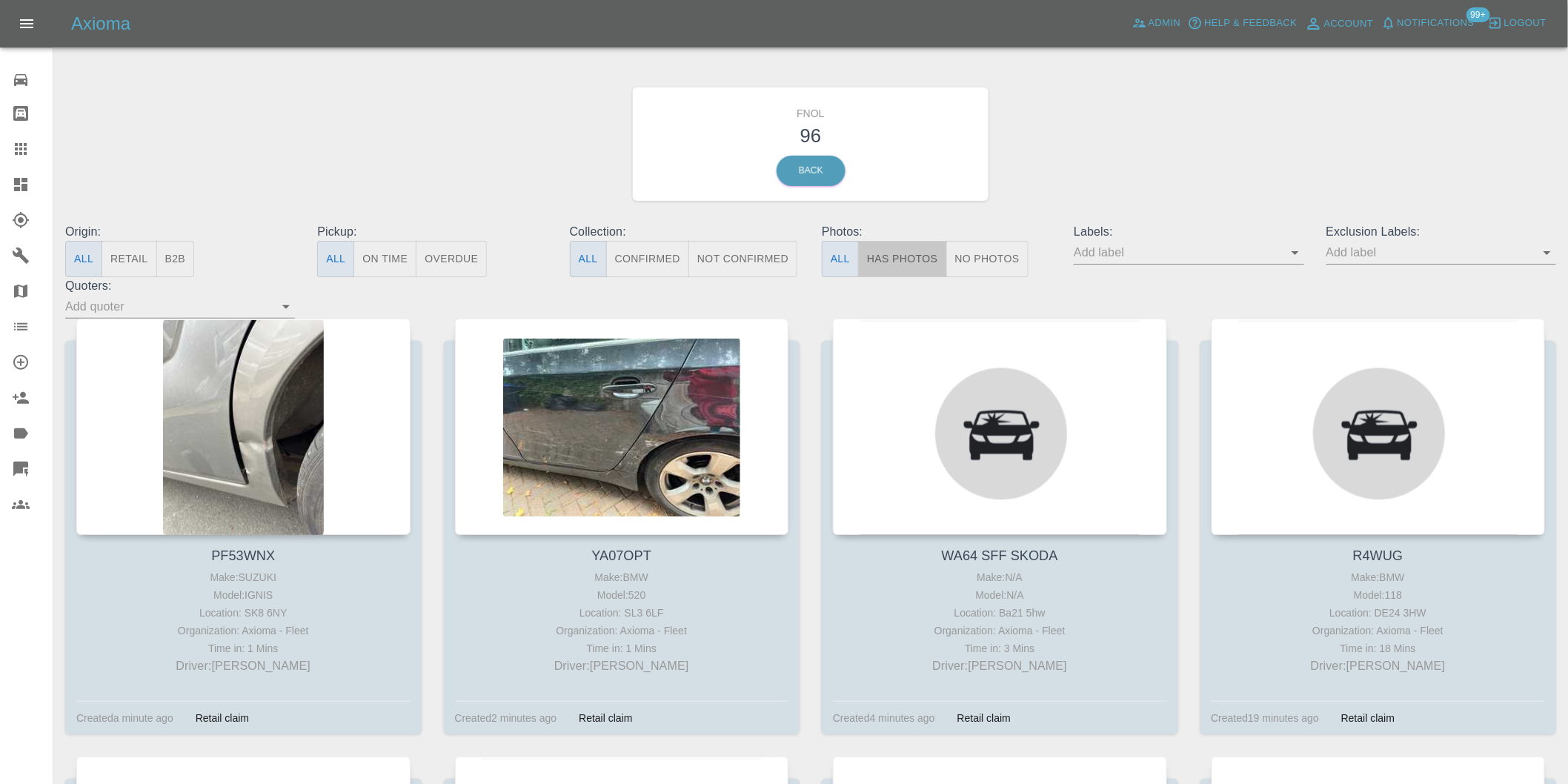
drag, startPoint x: 915, startPoint y: 275, endPoint x: 916, endPoint y: 268, distance: 7.1
click at [916, 270] on button "Has Photos" at bounding box center [903, 259] width 89 height 36
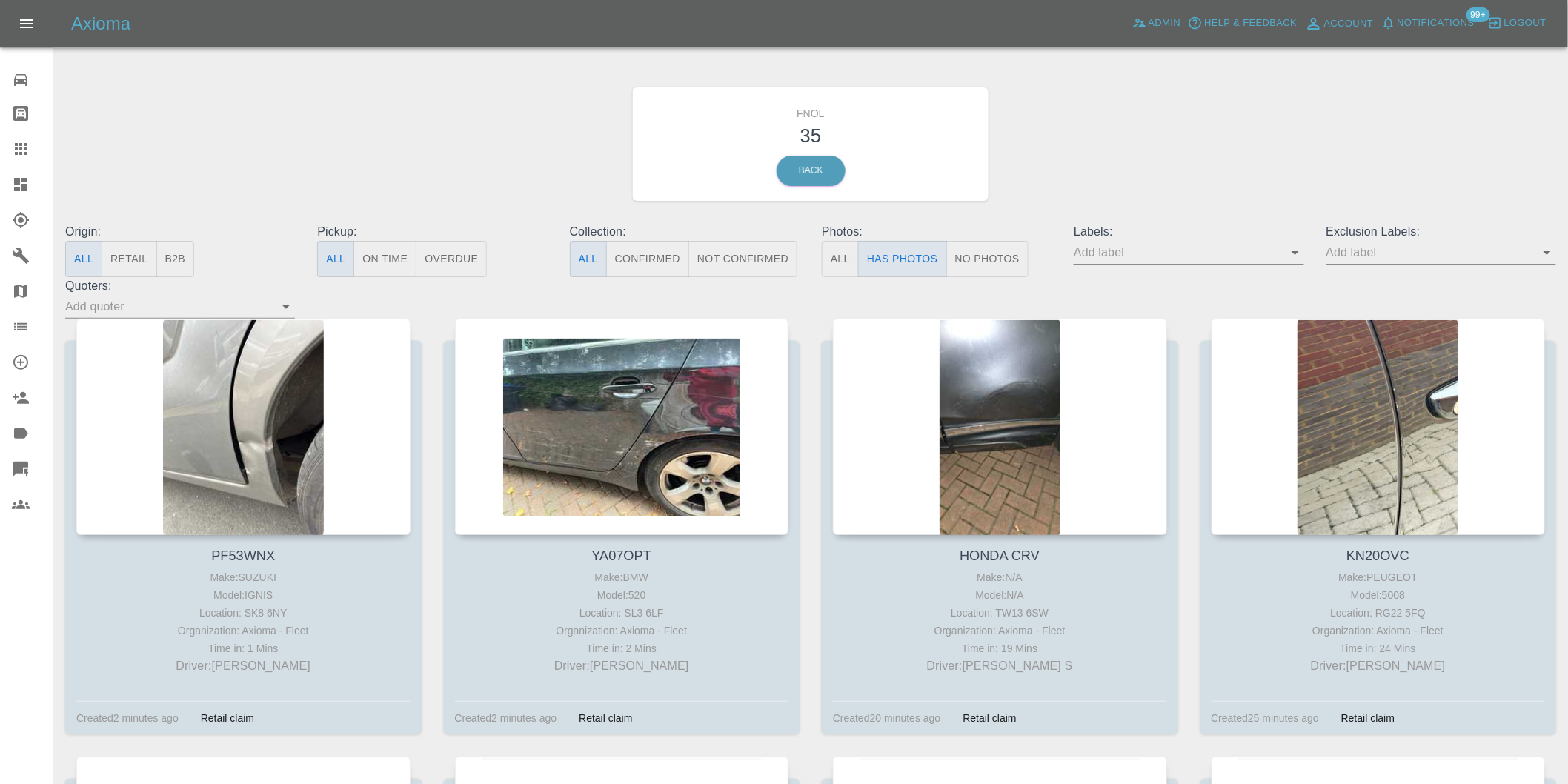
click at [1552, 248] on icon "Open" at bounding box center [1548, 253] width 18 height 18
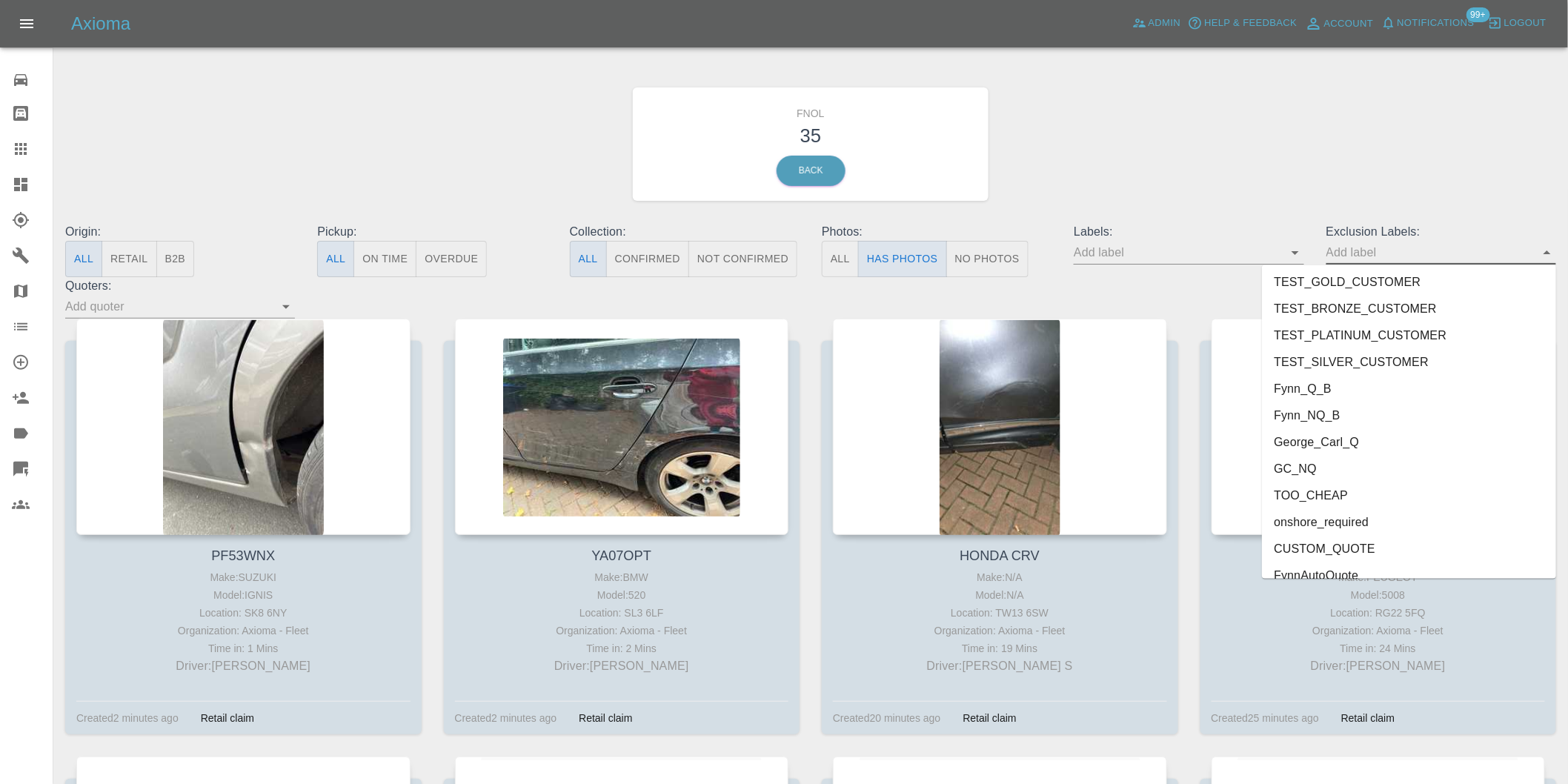
scroll to position [3219, 0]
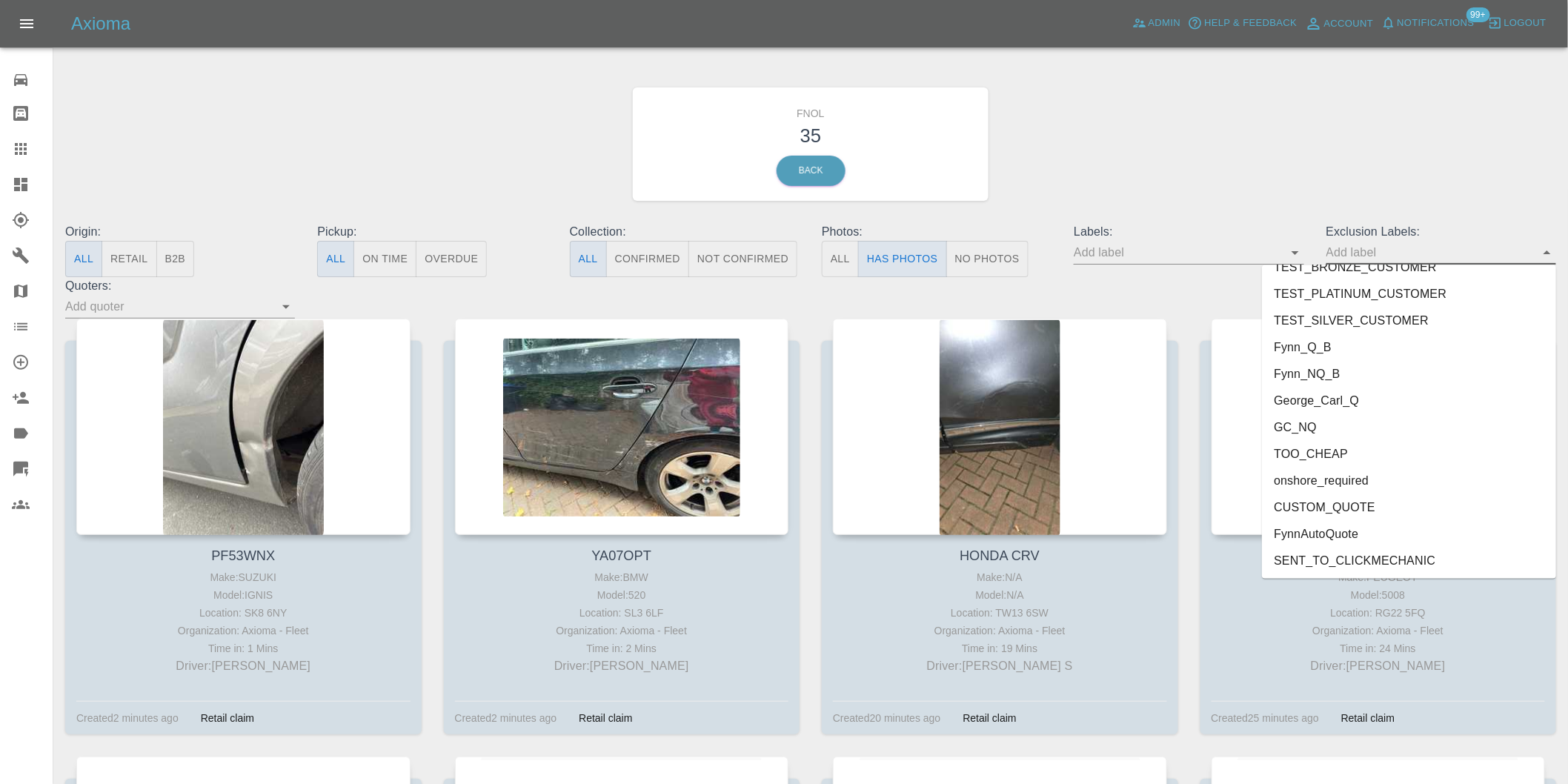
click at [1370, 475] on li "onshore_required" at bounding box center [1409, 480] width 295 height 27
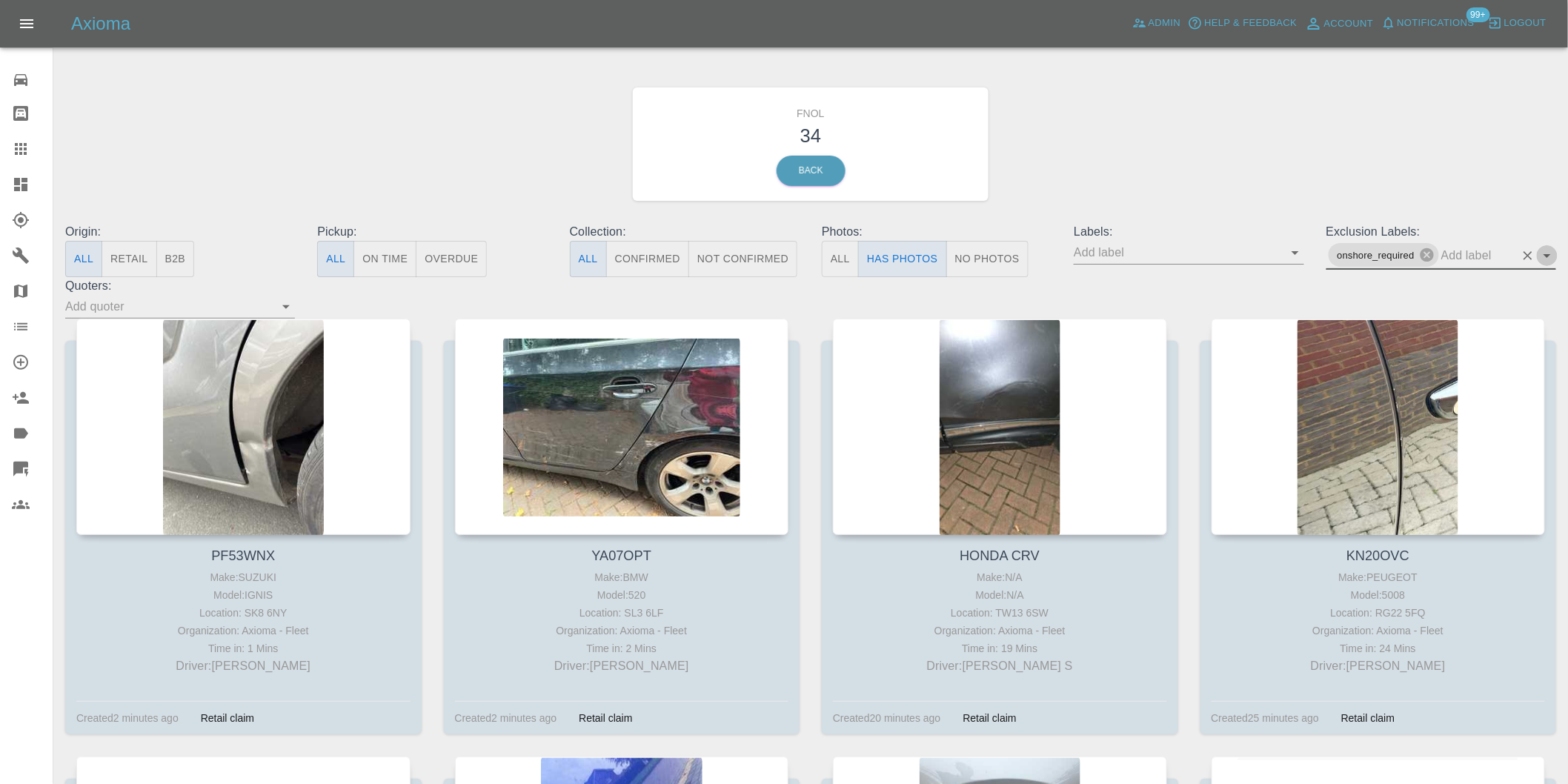
click at [1548, 257] on icon "Open" at bounding box center [1548, 256] width 18 height 18
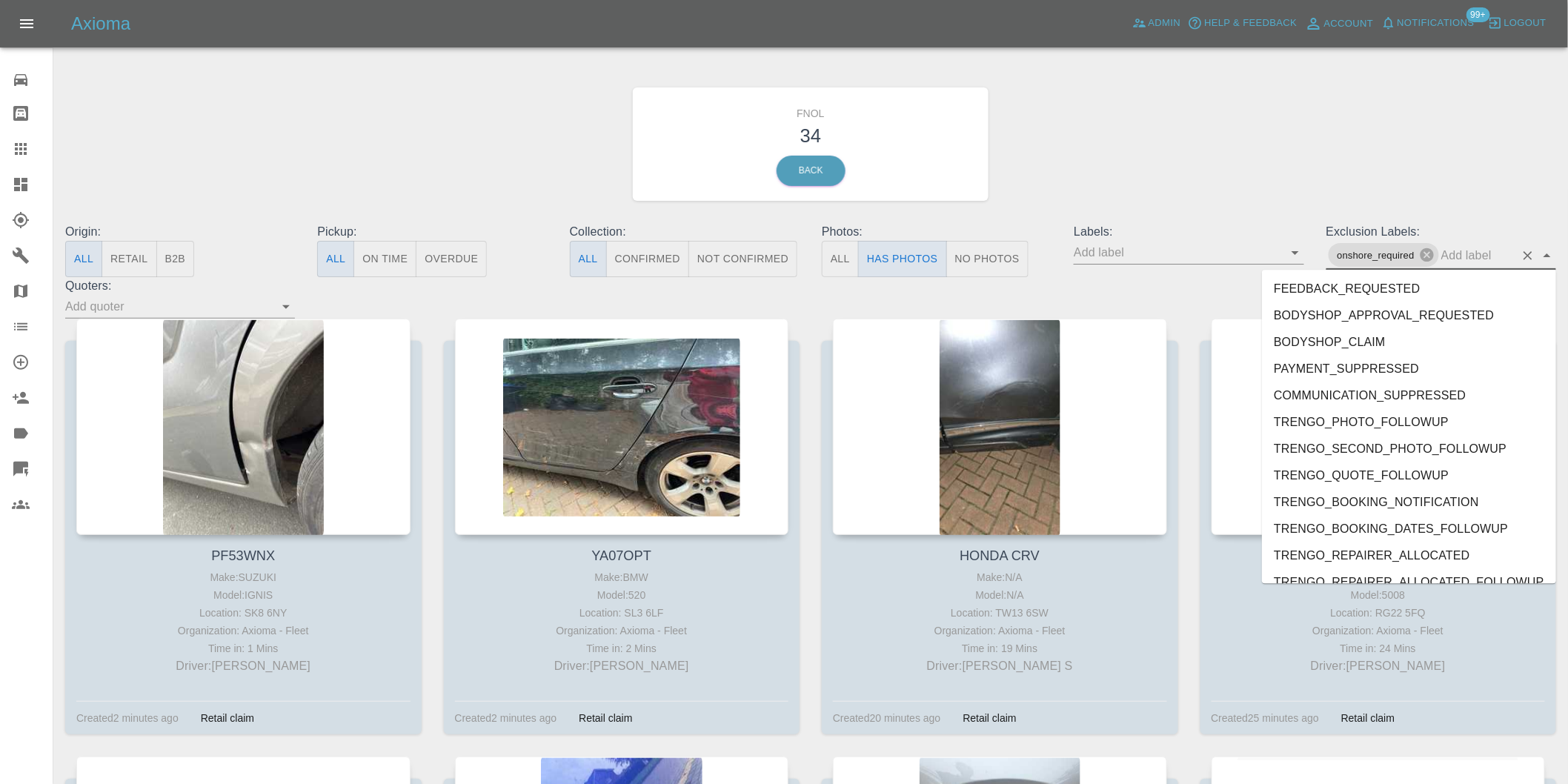
scroll to position [3192, 0]
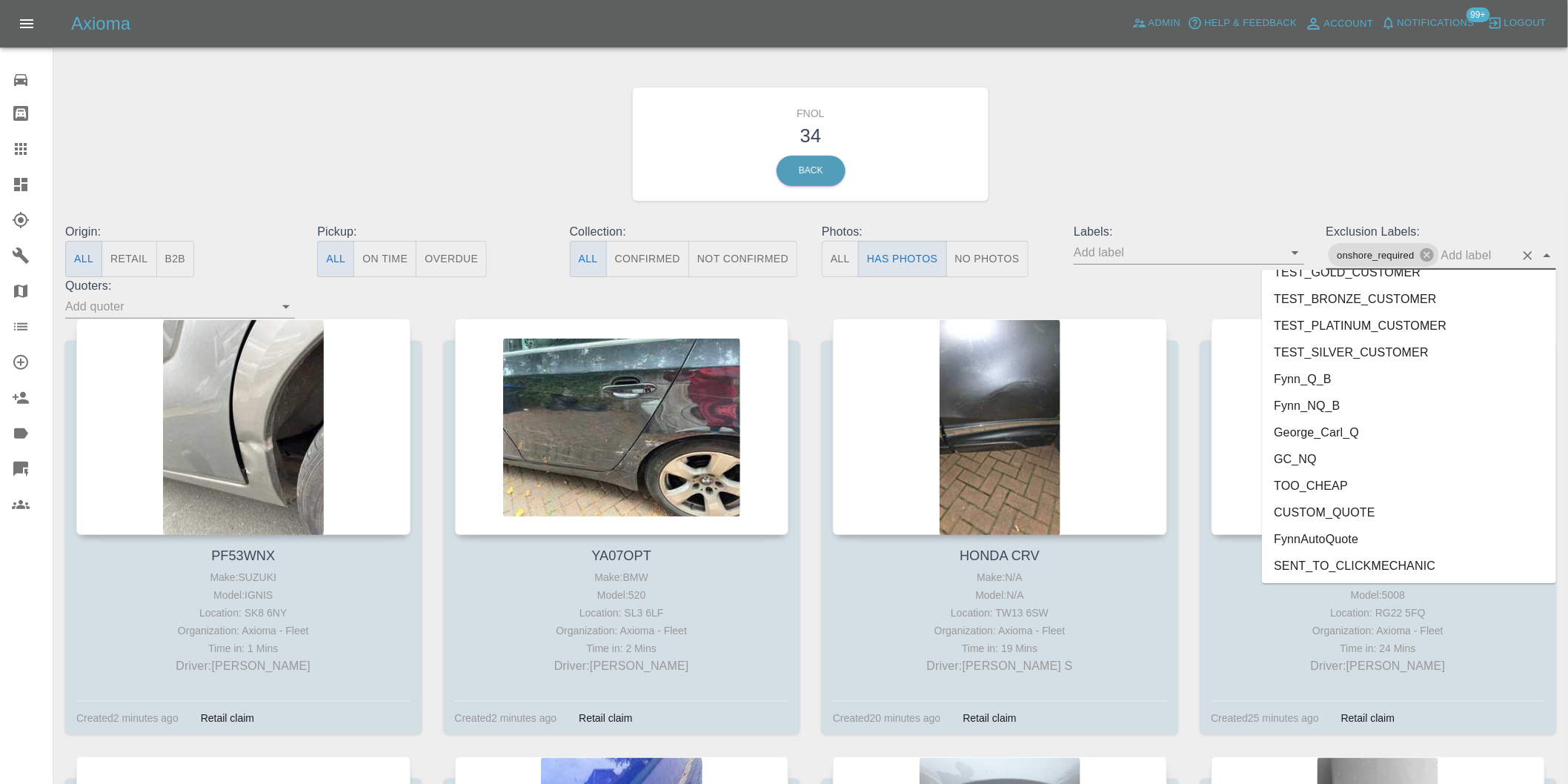
click at [1336, 432] on li "George_Carl_Q" at bounding box center [1409, 432] width 295 height 27
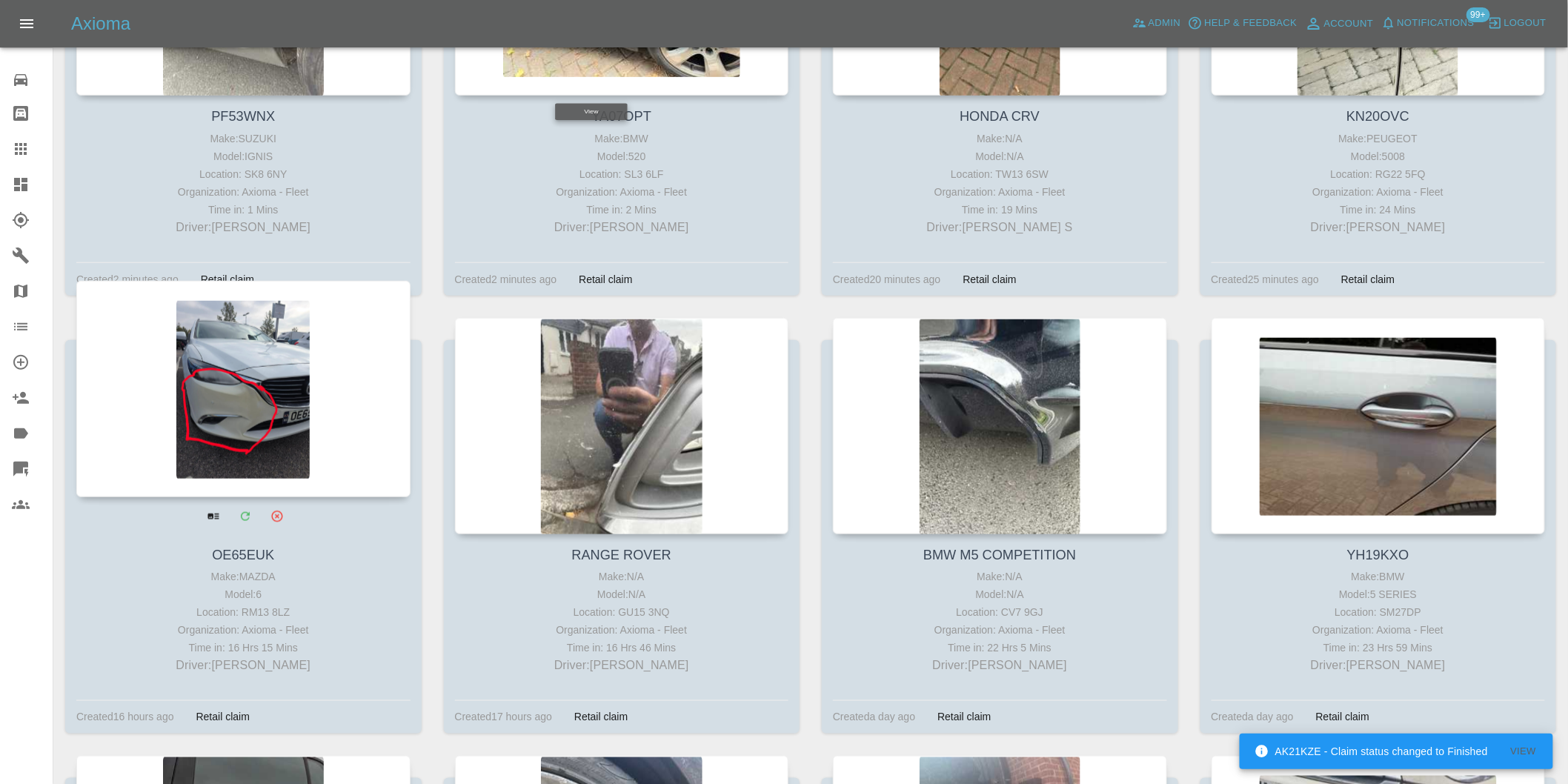
scroll to position [461, 0]
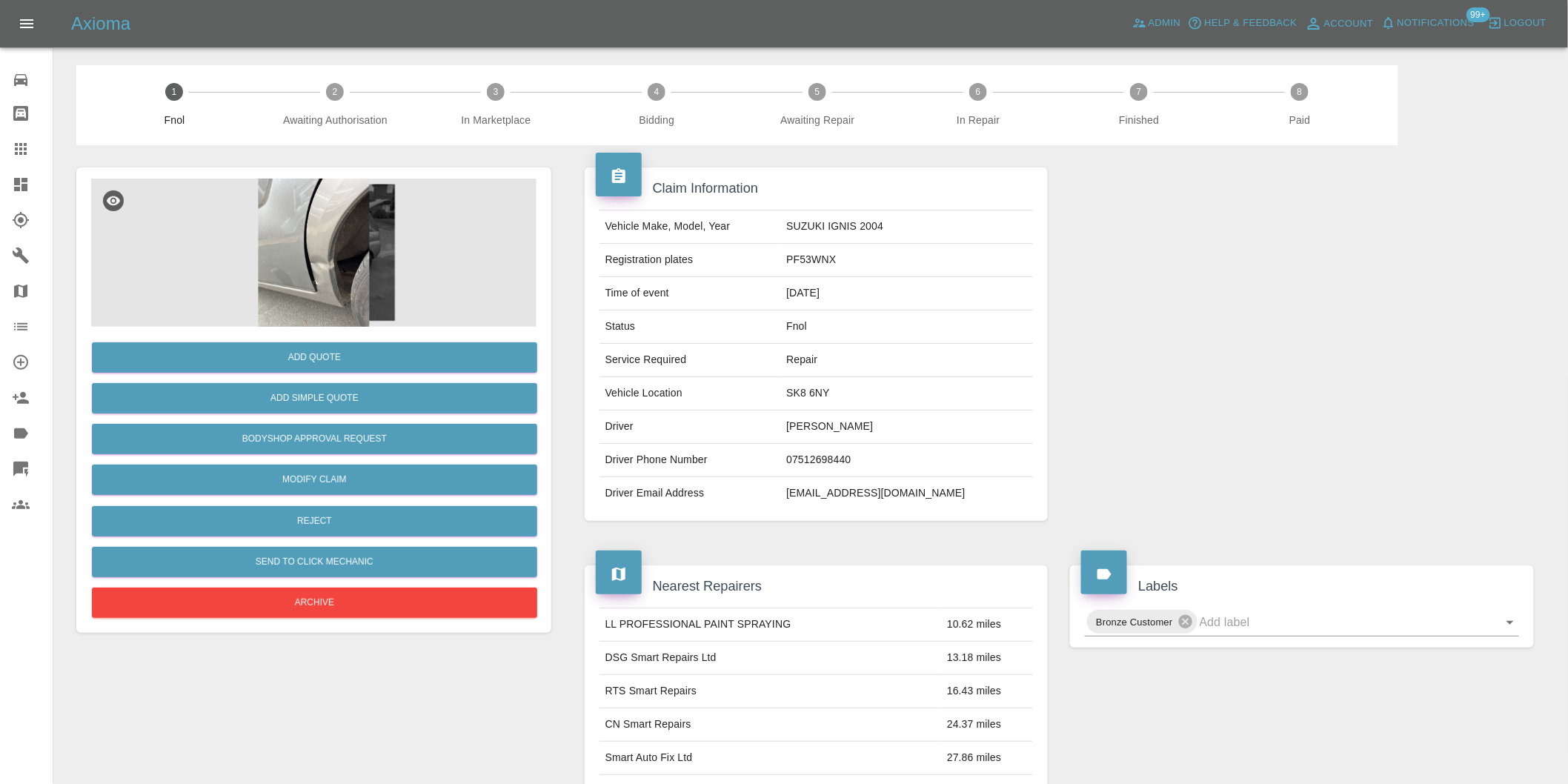
click at [341, 208] on img at bounding box center [313, 252] width 445 height 148
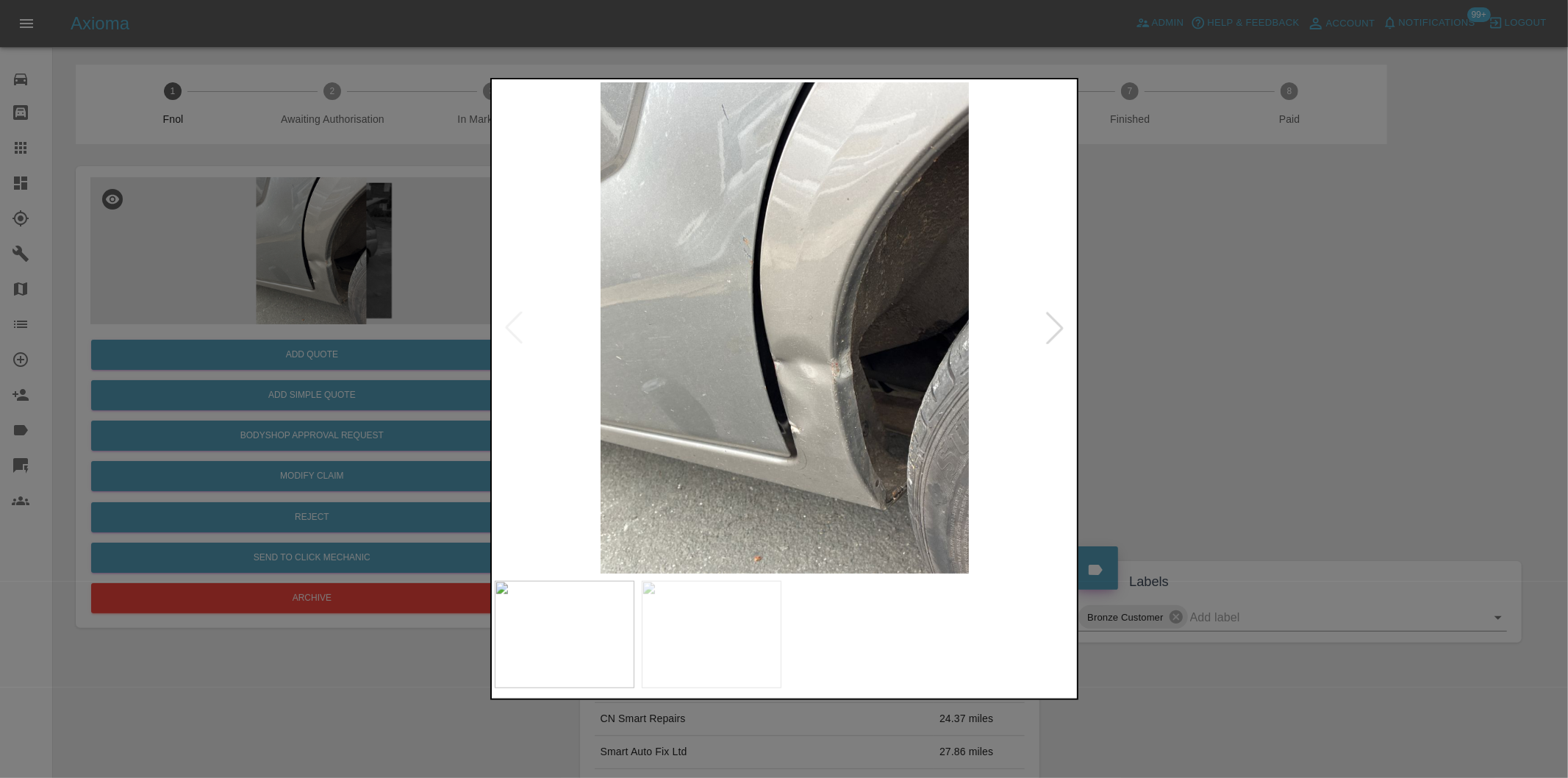
click at [1059, 326] on div at bounding box center [1055, 328] width 32 height 32
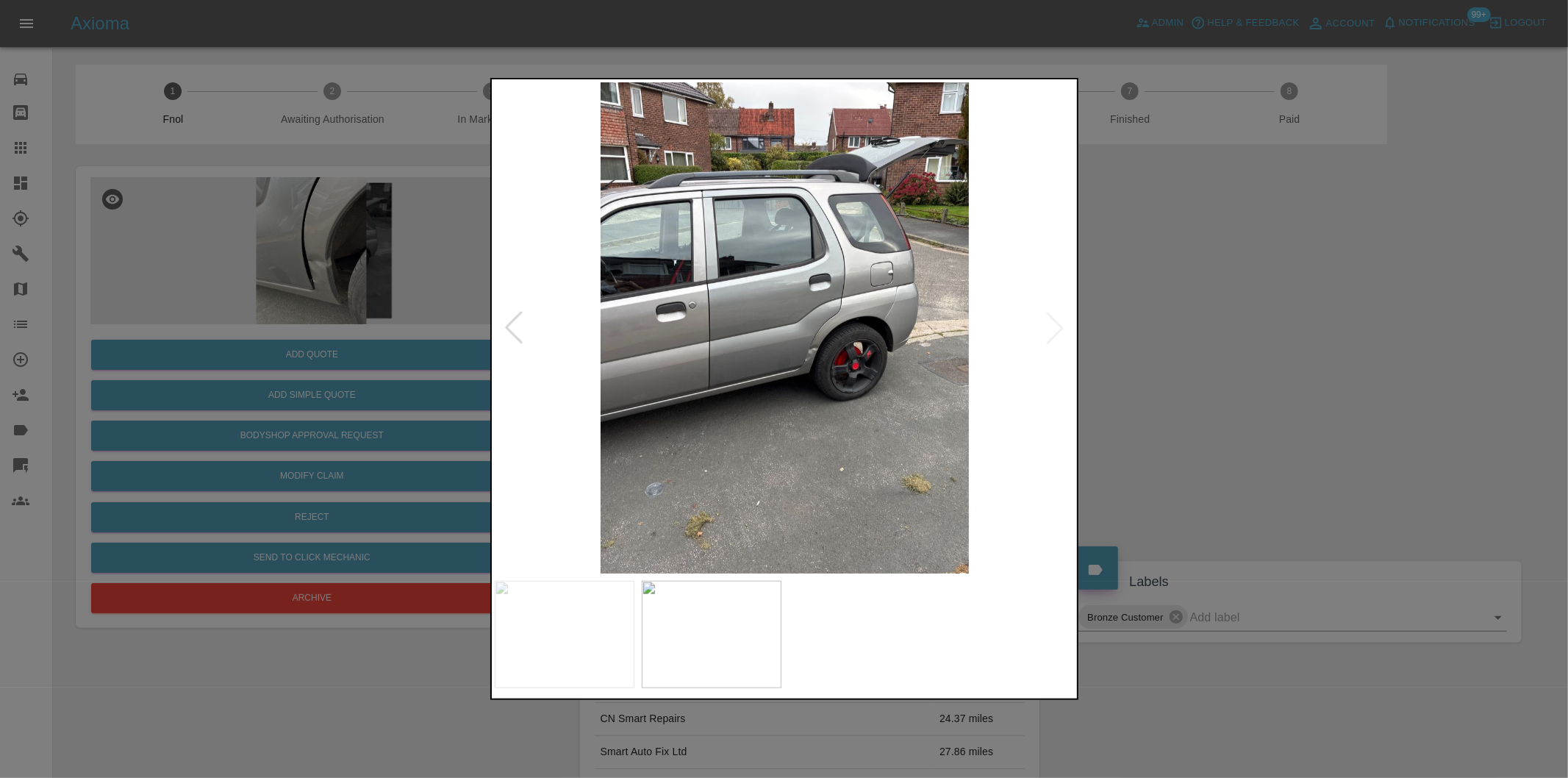
click at [768, 342] on img at bounding box center [785, 327] width 580 height 491
click at [518, 328] on div at bounding box center [514, 328] width 32 height 32
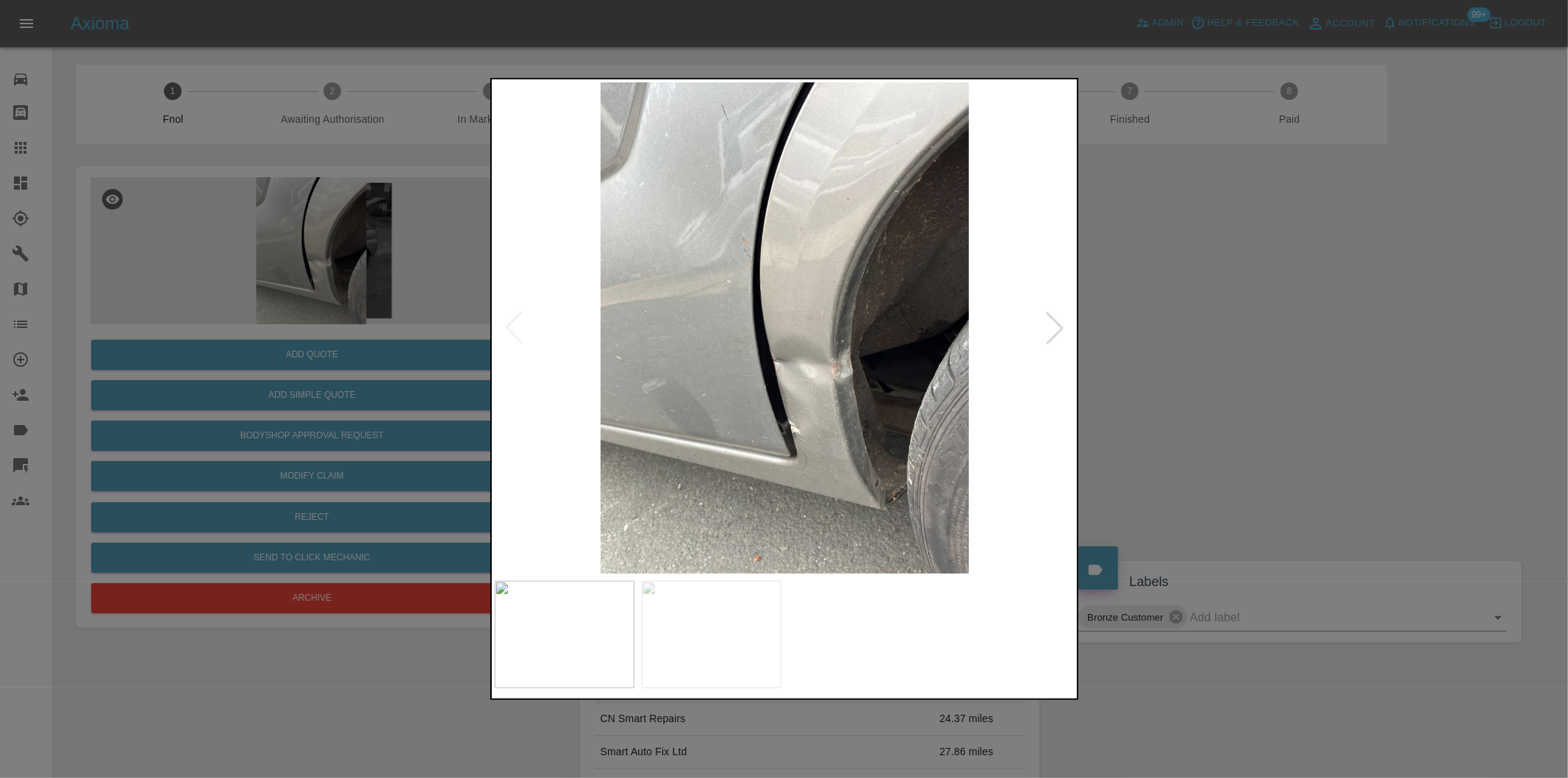
click at [803, 343] on img at bounding box center [785, 327] width 580 height 491
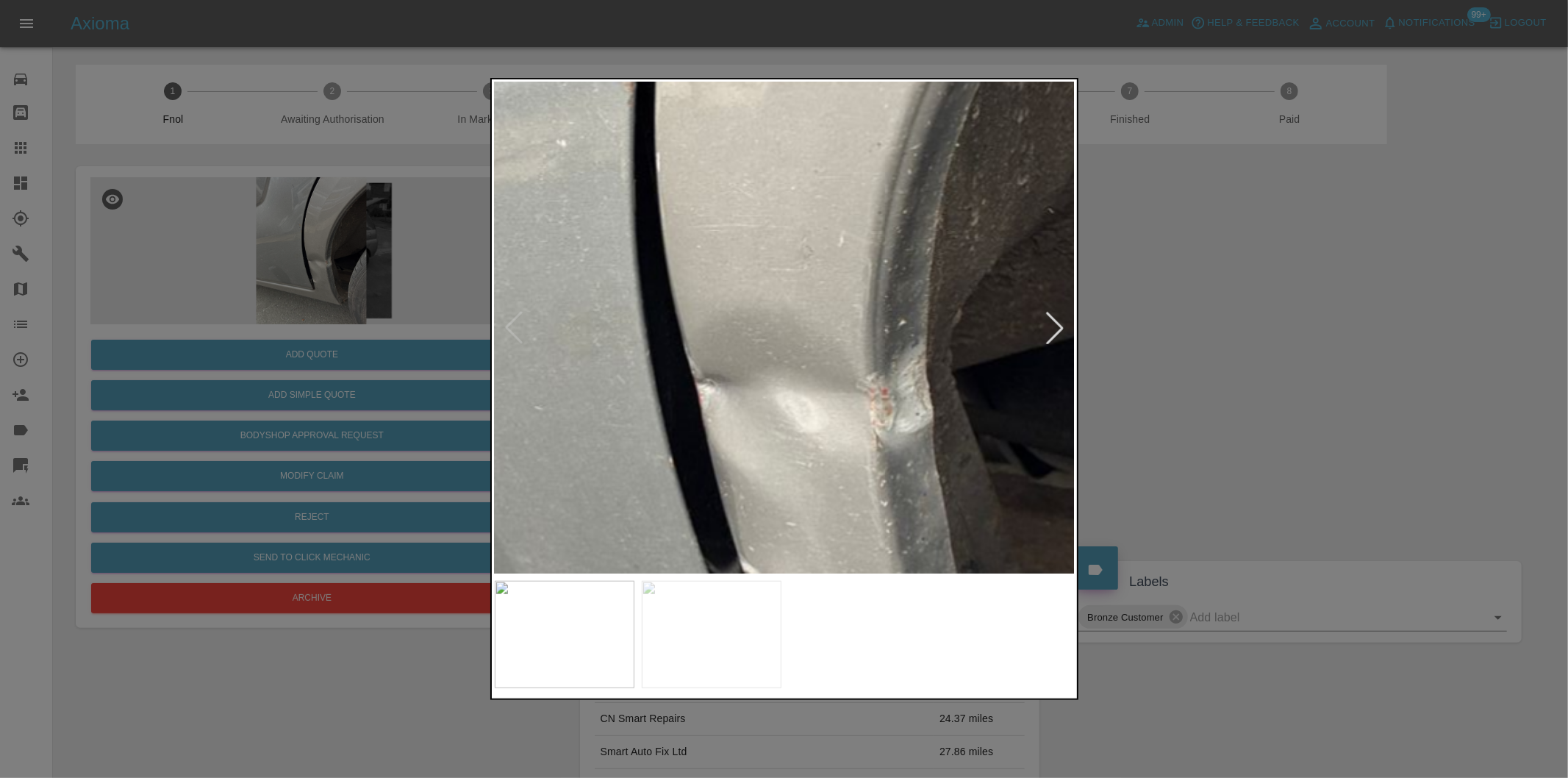
click at [801, 343] on img at bounding box center [728, 282] width 1742 height 1473
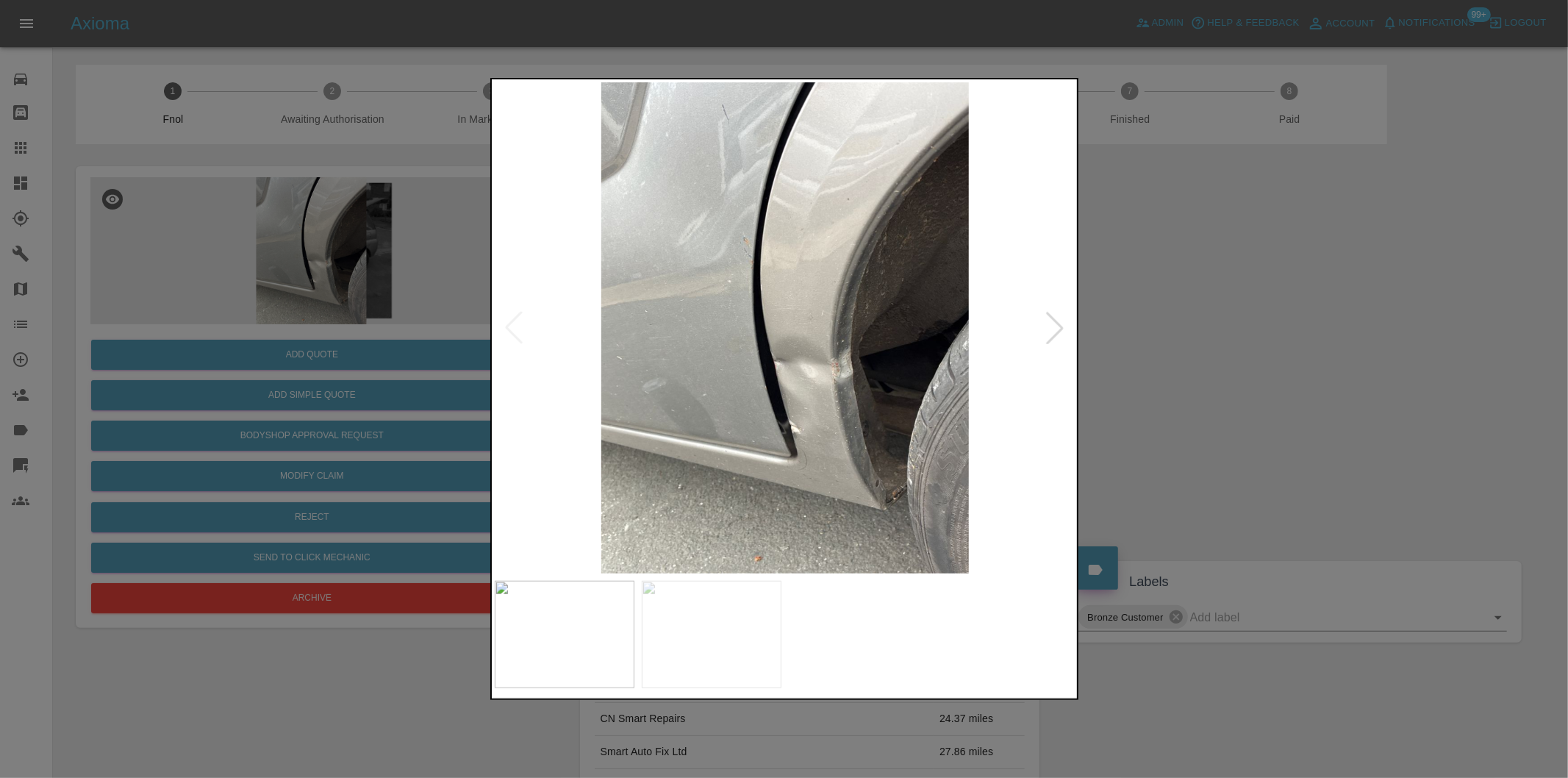
click at [1338, 324] on div at bounding box center [784, 389] width 1568 height 778
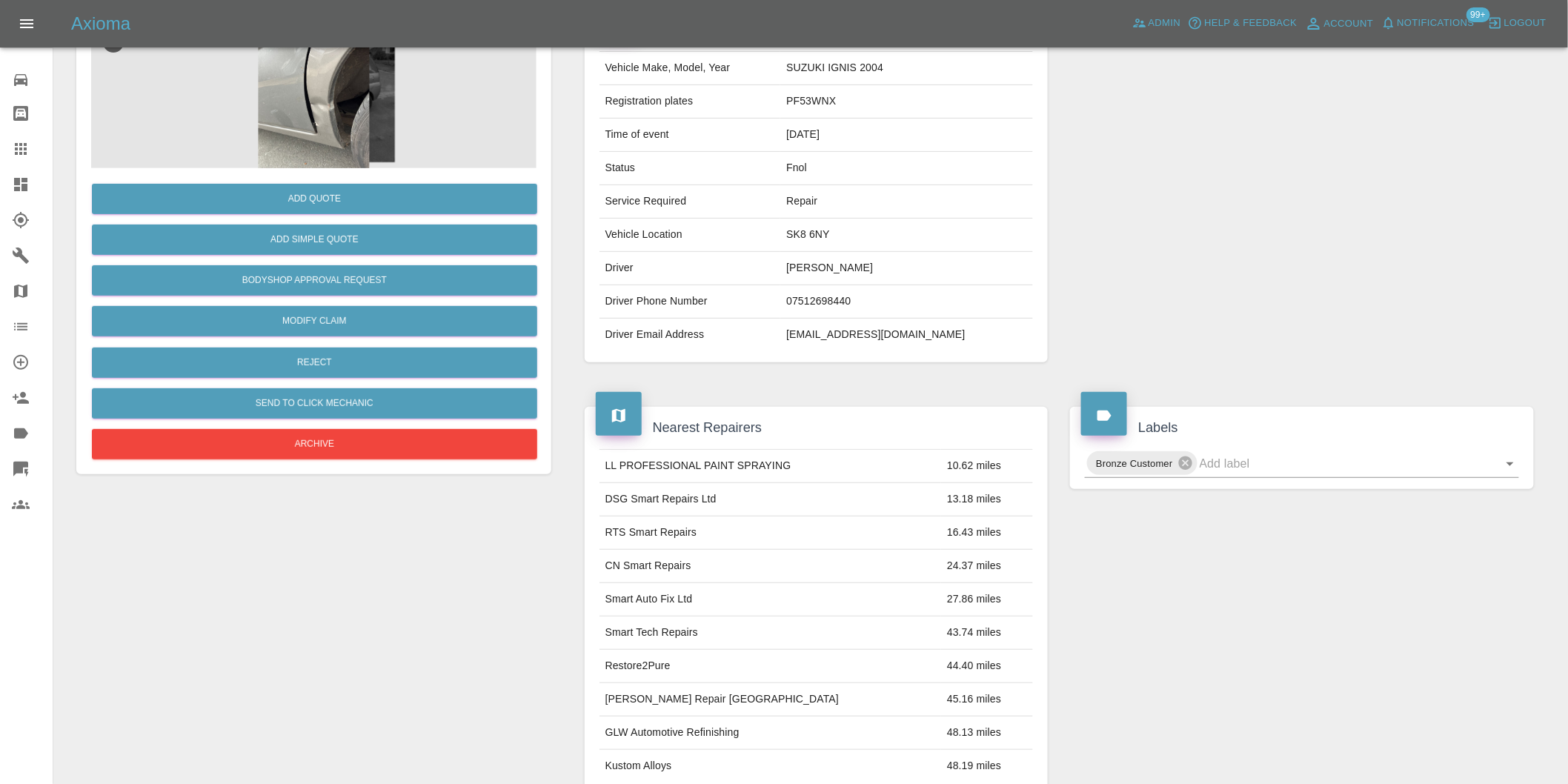
scroll to position [329, 0]
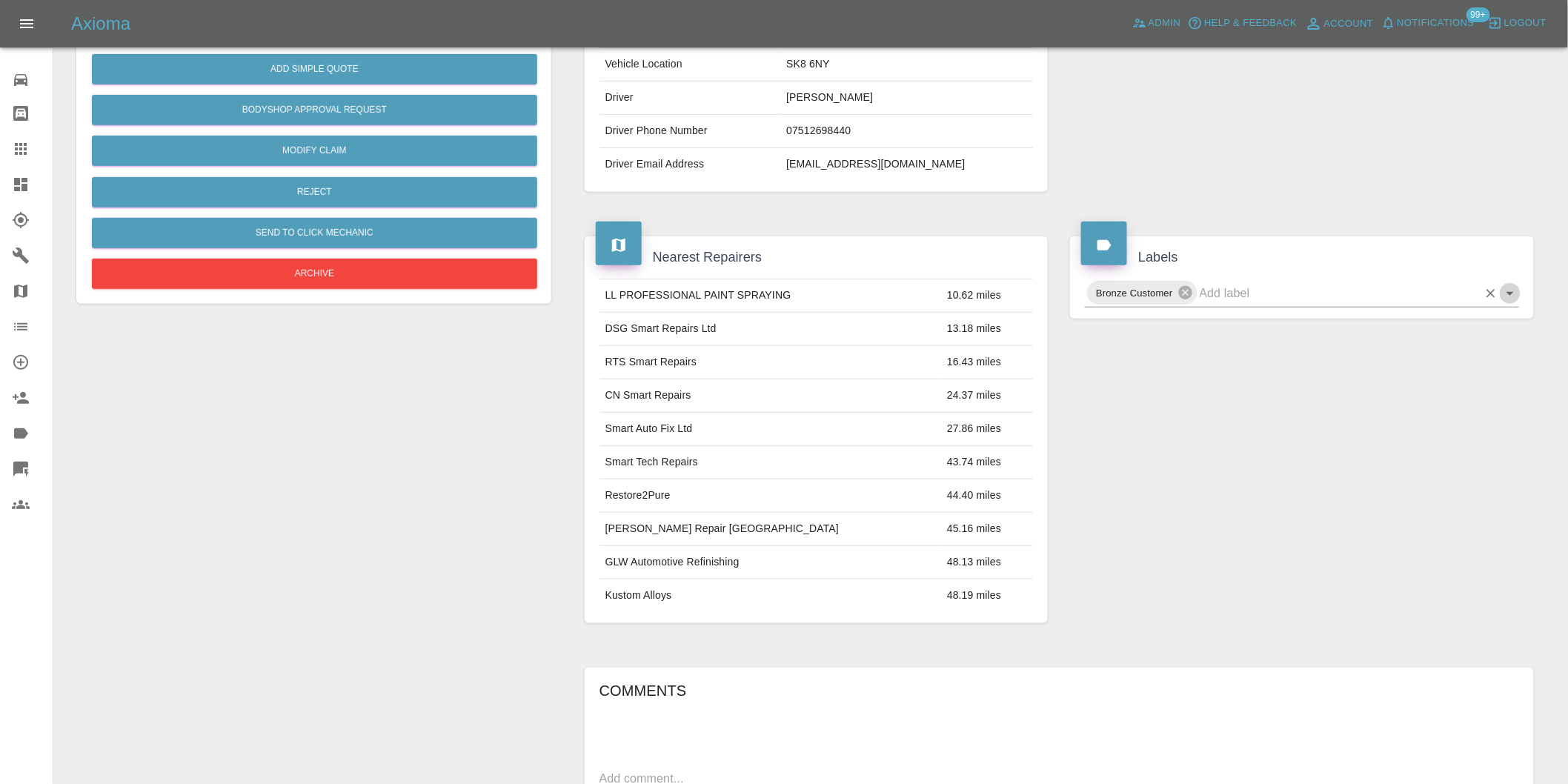
click at [1512, 296] on icon "Open" at bounding box center [1511, 294] width 18 height 18
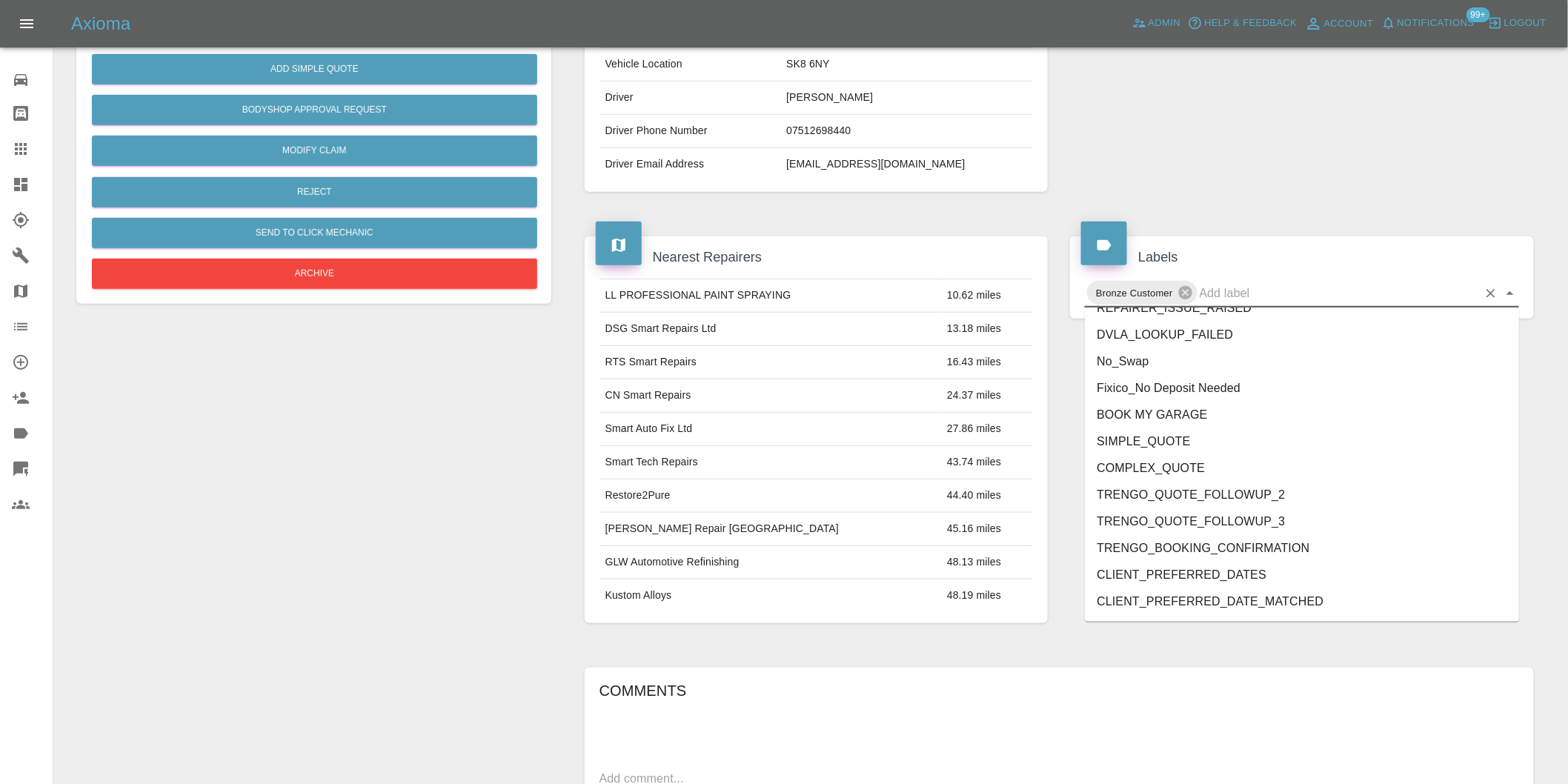
scroll to position [3192, 0]
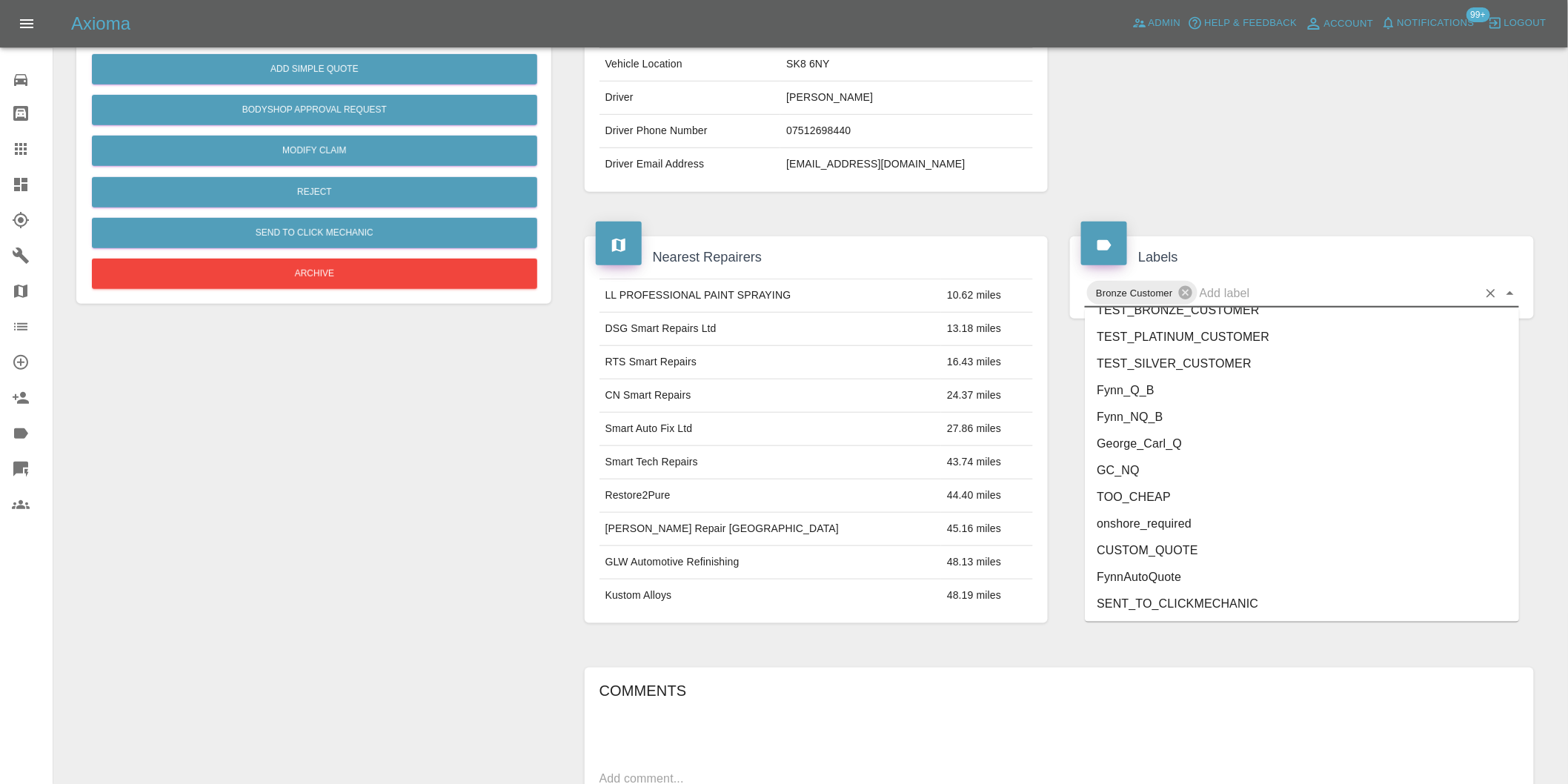
click at [1142, 438] on li "George_Carl_Q" at bounding box center [1302, 444] width 435 height 27
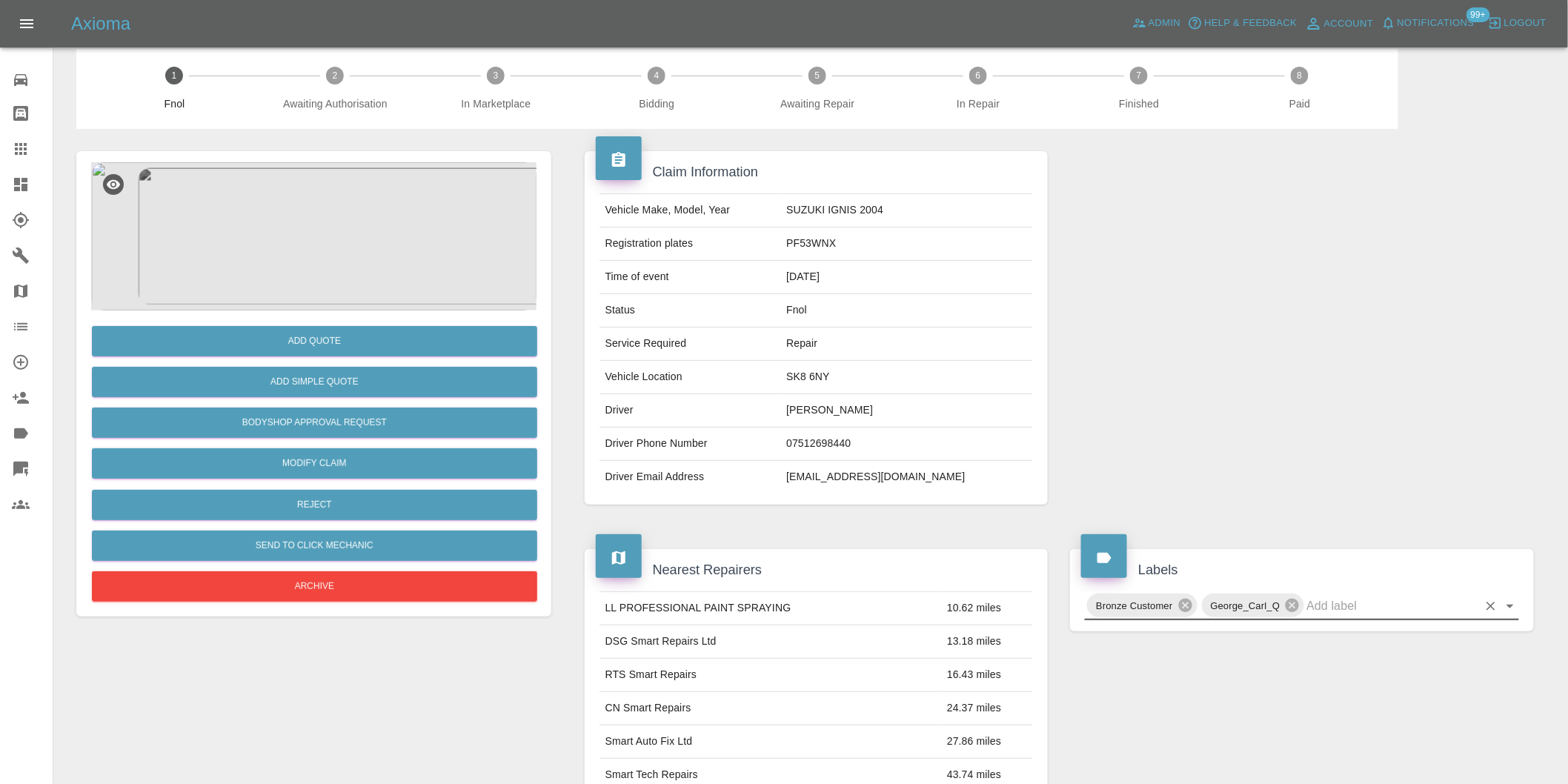
scroll to position [0, 0]
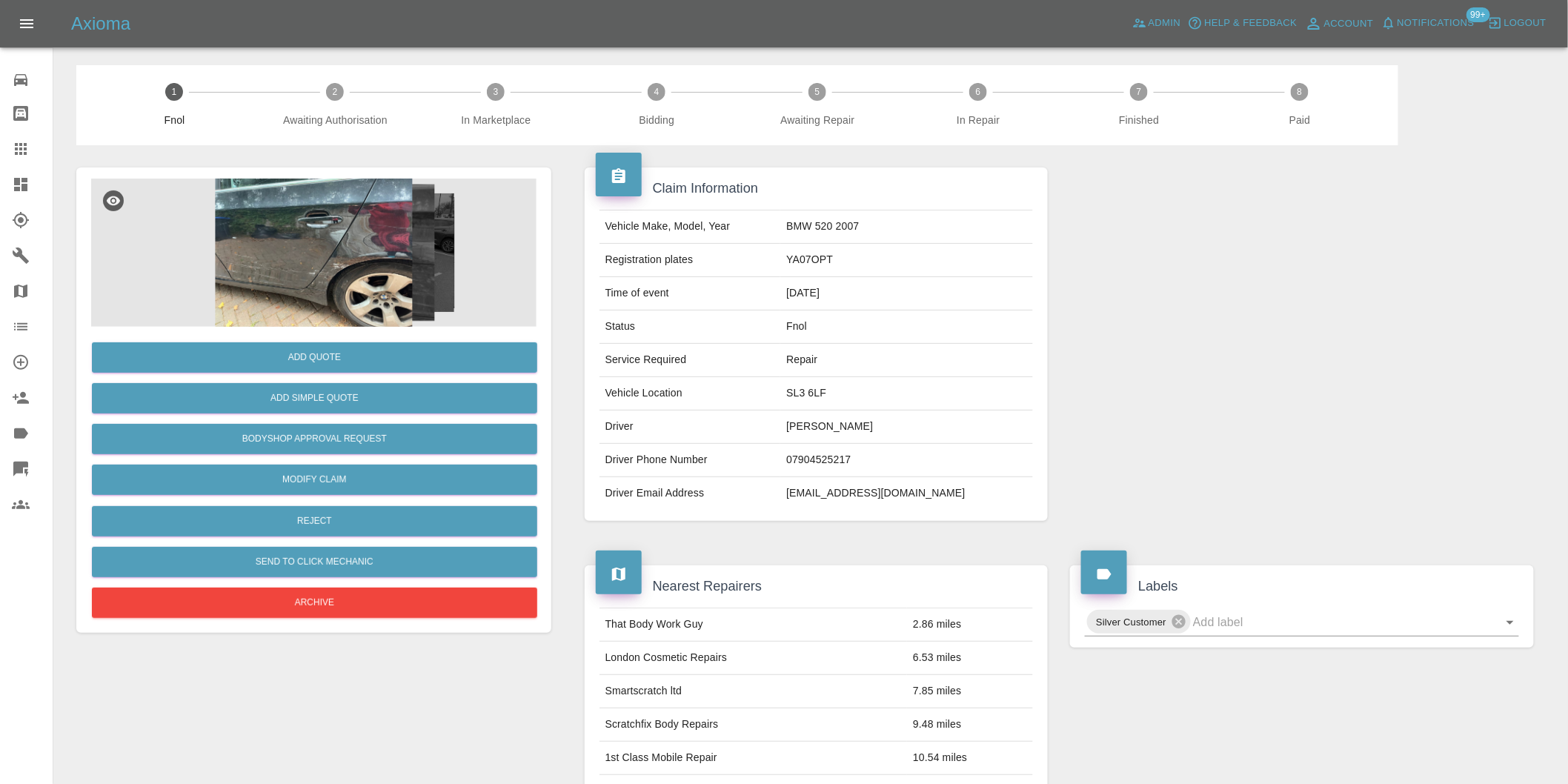
click at [347, 227] on img at bounding box center [313, 252] width 445 height 148
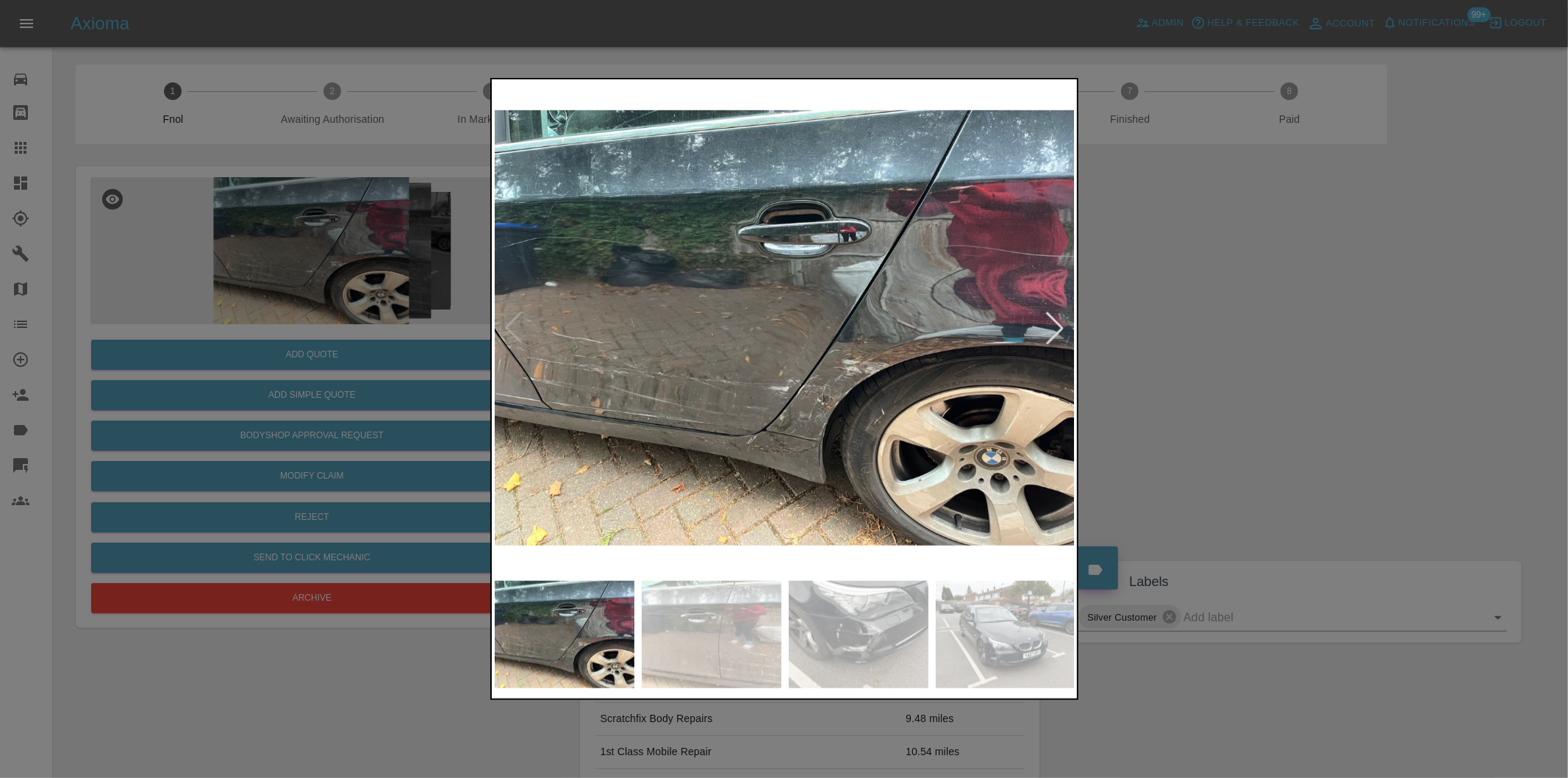
click at [1056, 330] on div at bounding box center [1055, 328] width 32 height 32
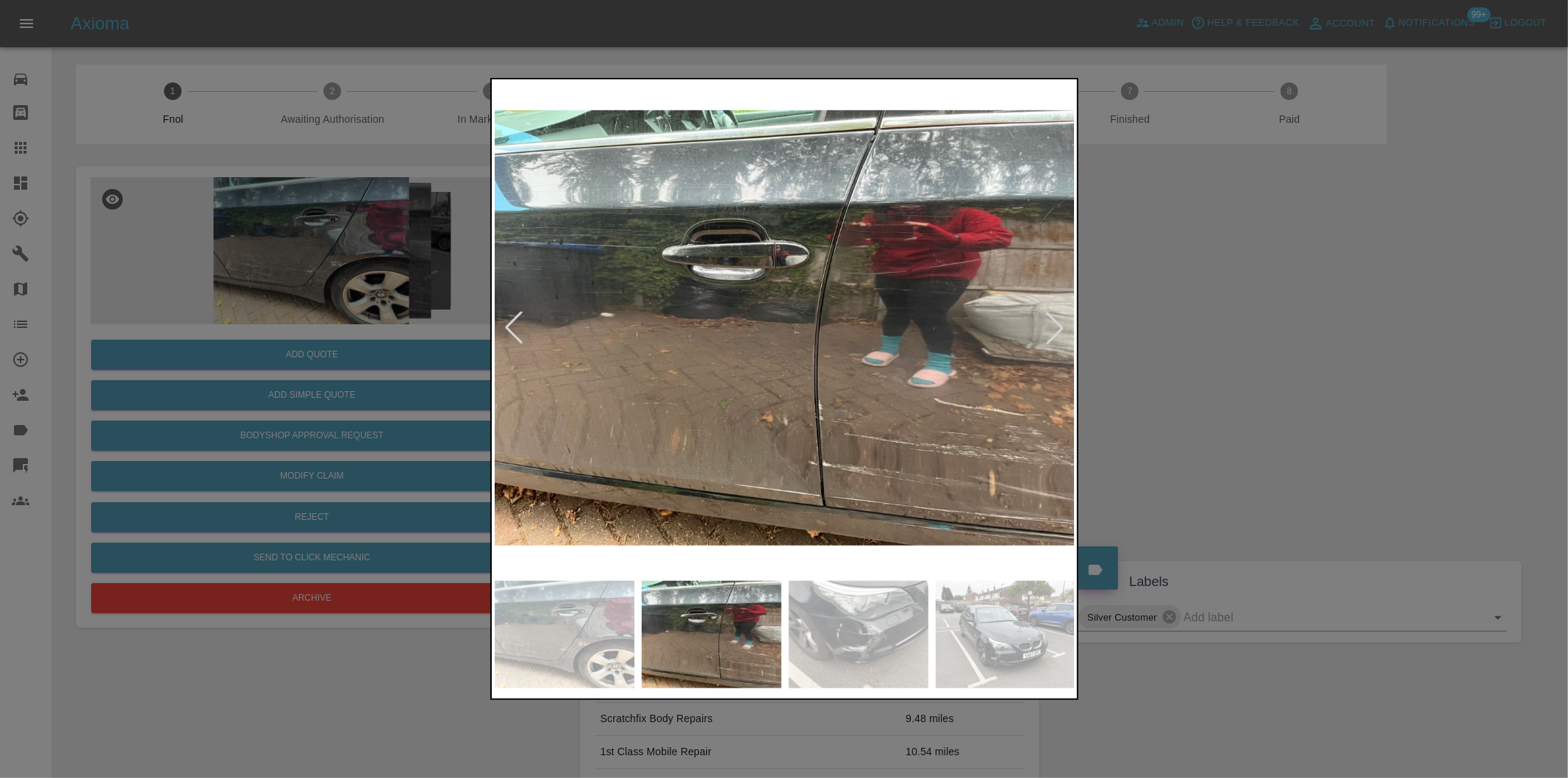
click at [1056, 330] on div at bounding box center [1055, 328] width 32 height 32
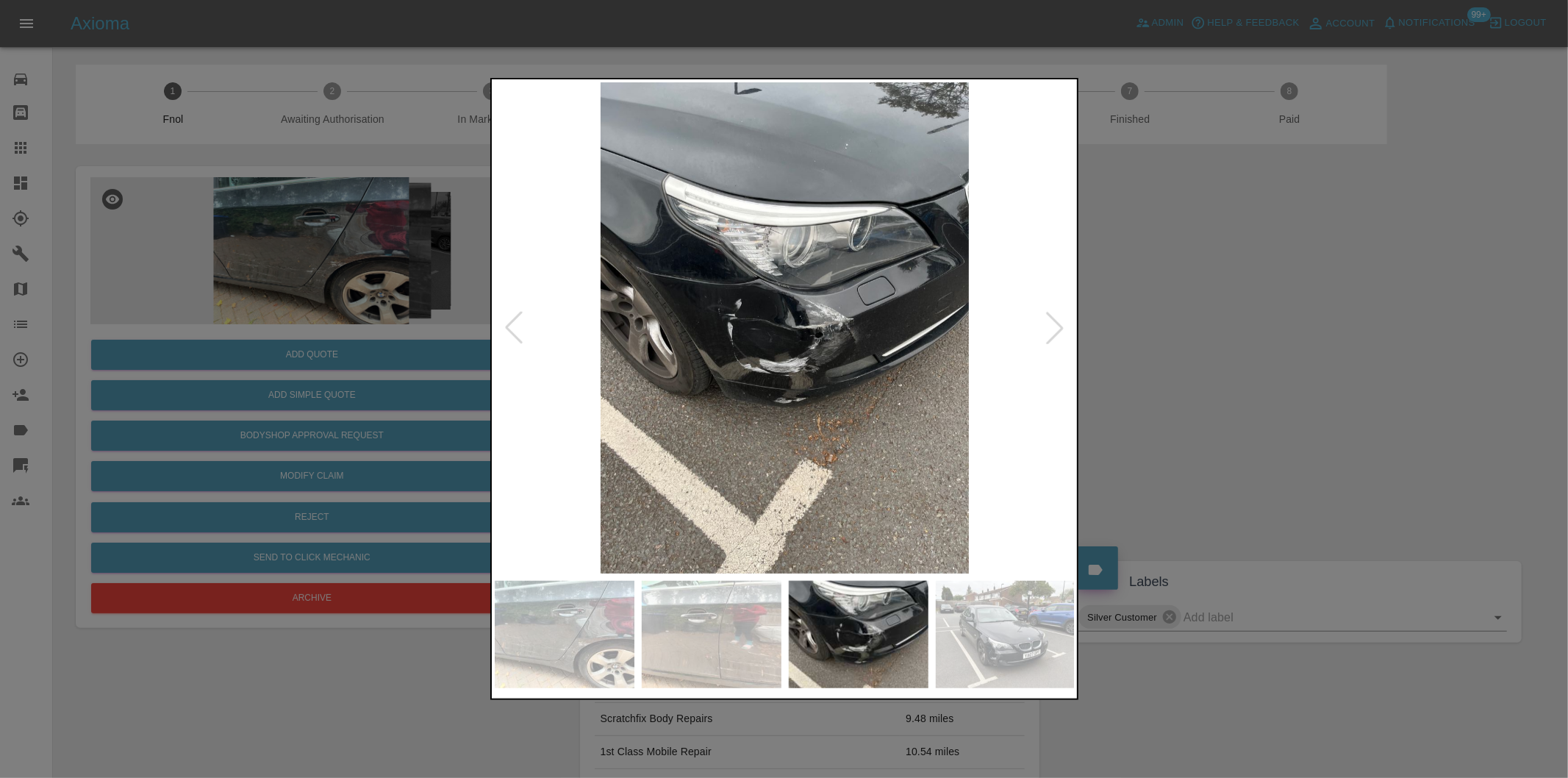
click at [1056, 329] on div at bounding box center [1055, 328] width 32 height 32
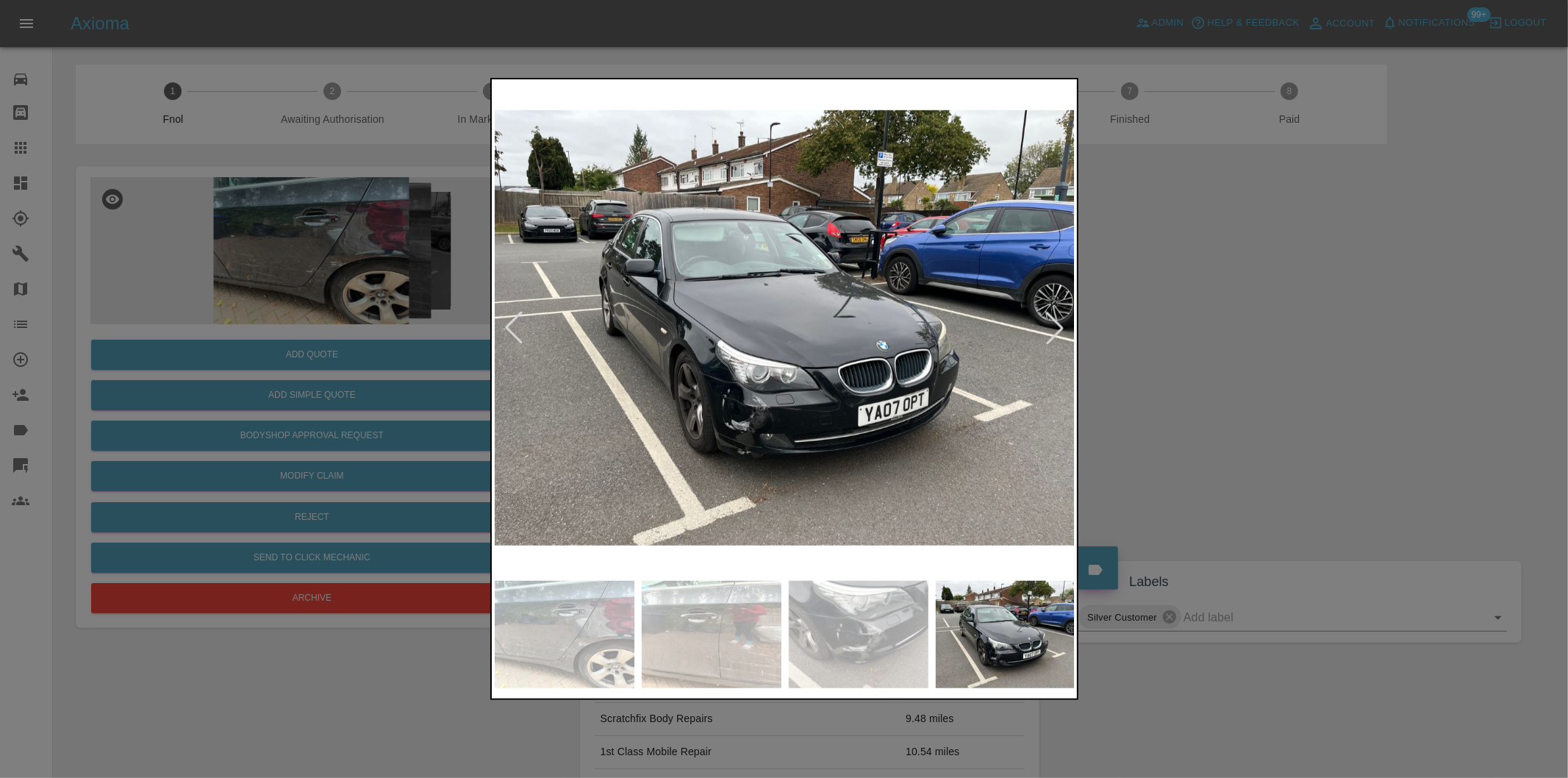
click at [1056, 329] on div at bounding box center [1055, 328] width 32 height 32
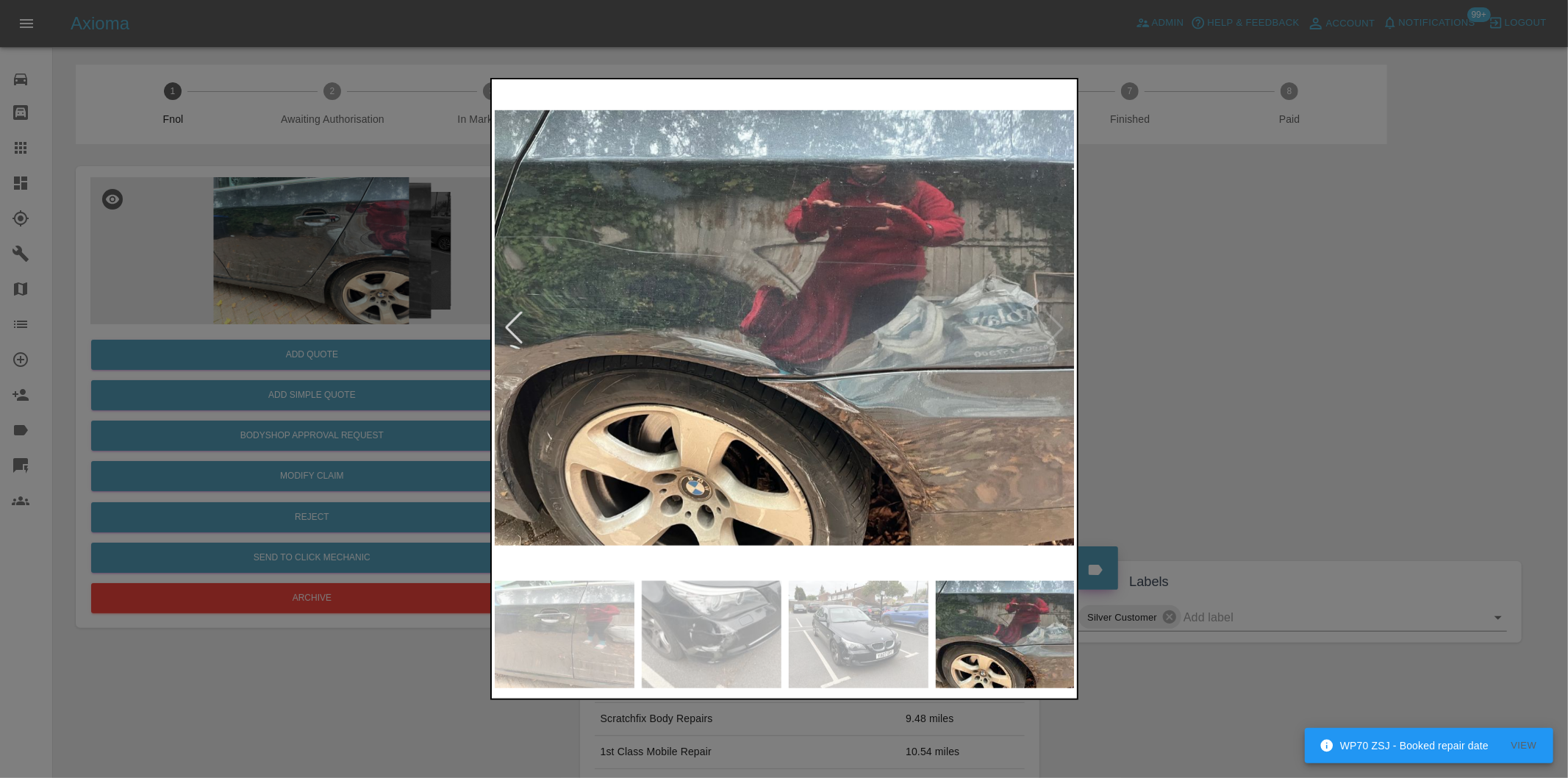
click at [1058, 327] on img at bounding box center [785, 327] width 580 height 491
click at [513, 326] on div at bounding box center [514, 328] width 32 height 32
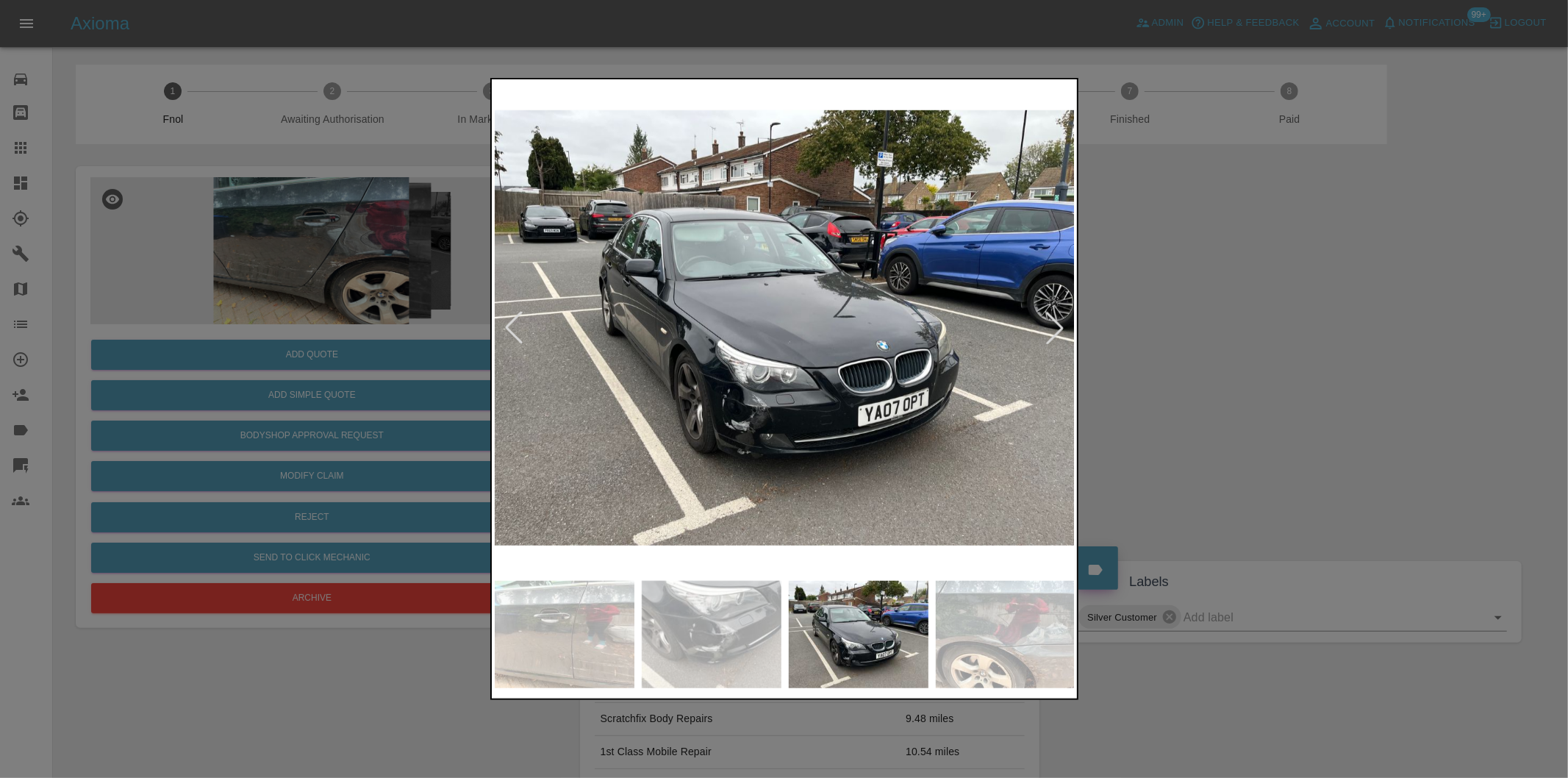
click at [513, 326] on div at bounding box center [514, 328] width 32 height 32
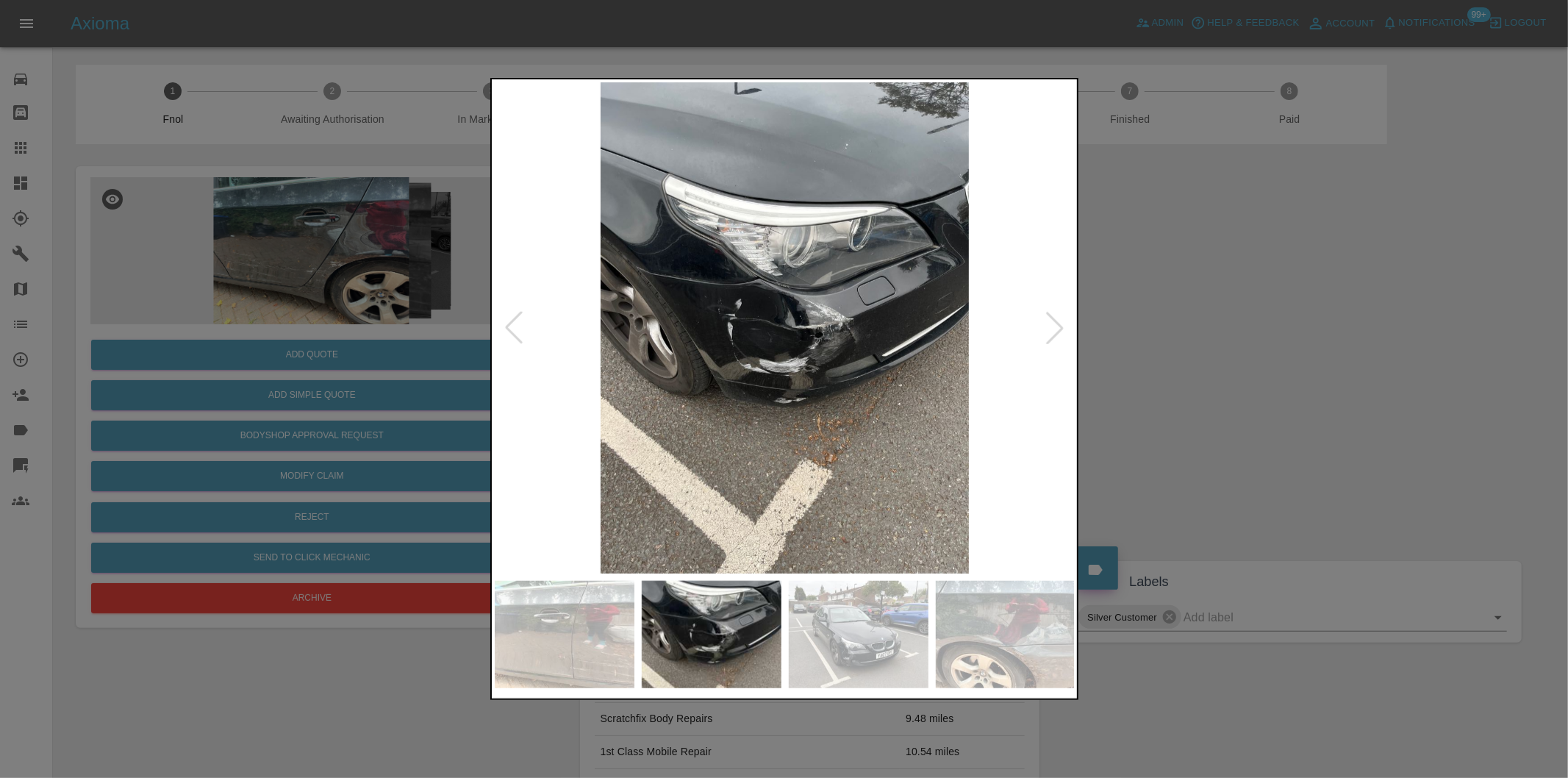
click at [512, 325] on div at bounding box center [514, 328] width 32 height 32
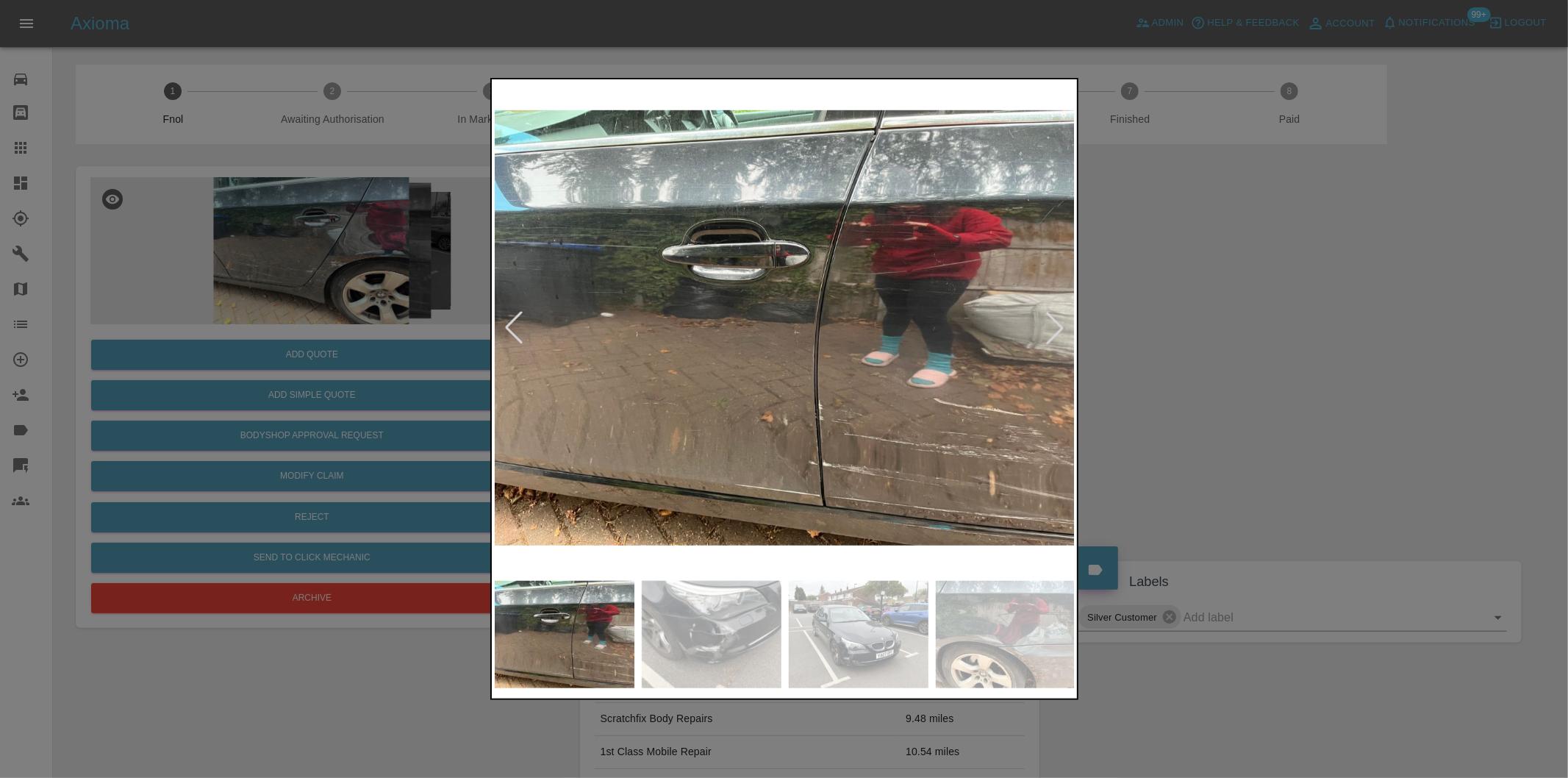
click at [1205, 336] on div at bounding box center [784, 389] width 1568 height 778
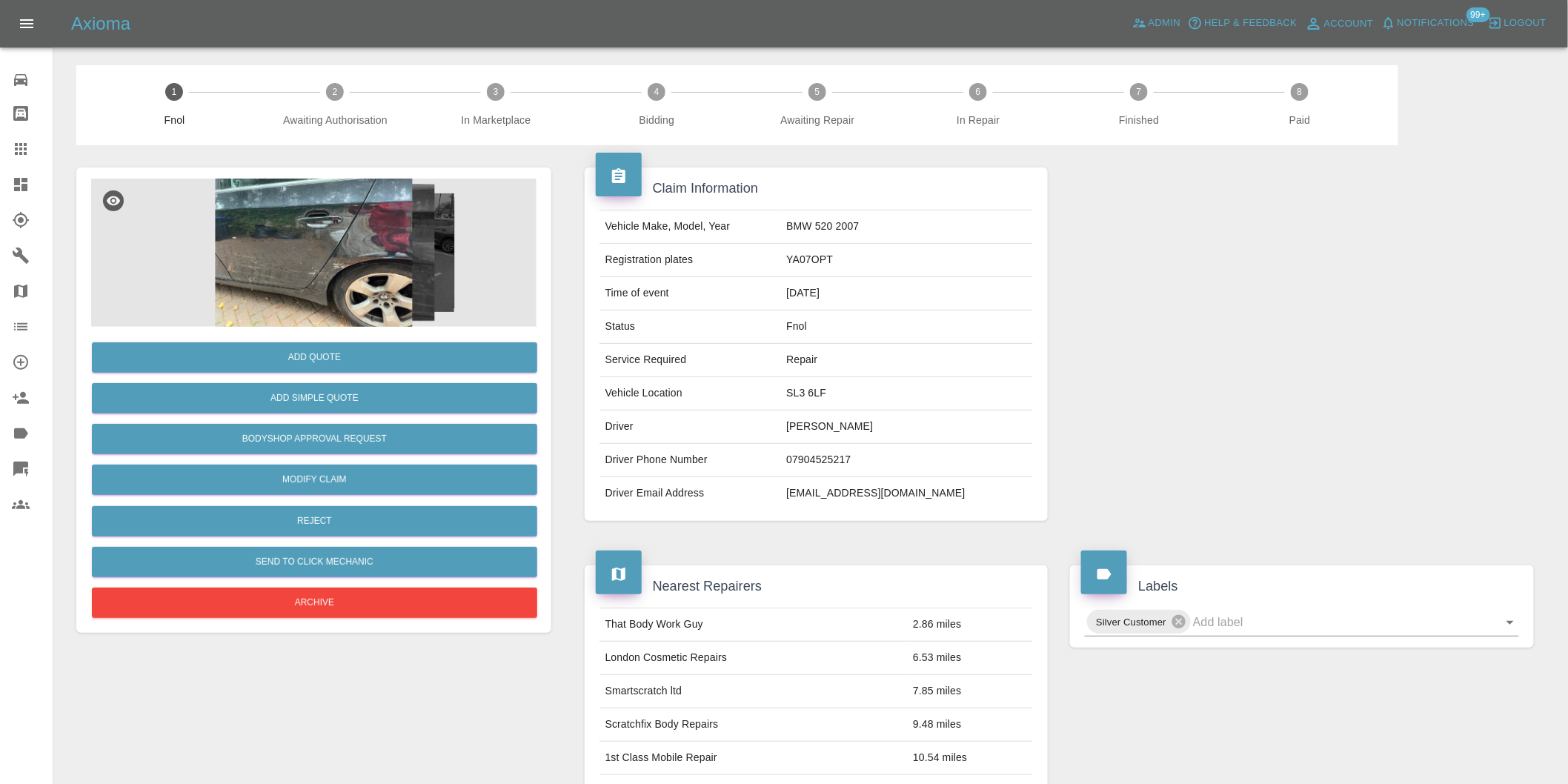
scroll to position [329, 0]
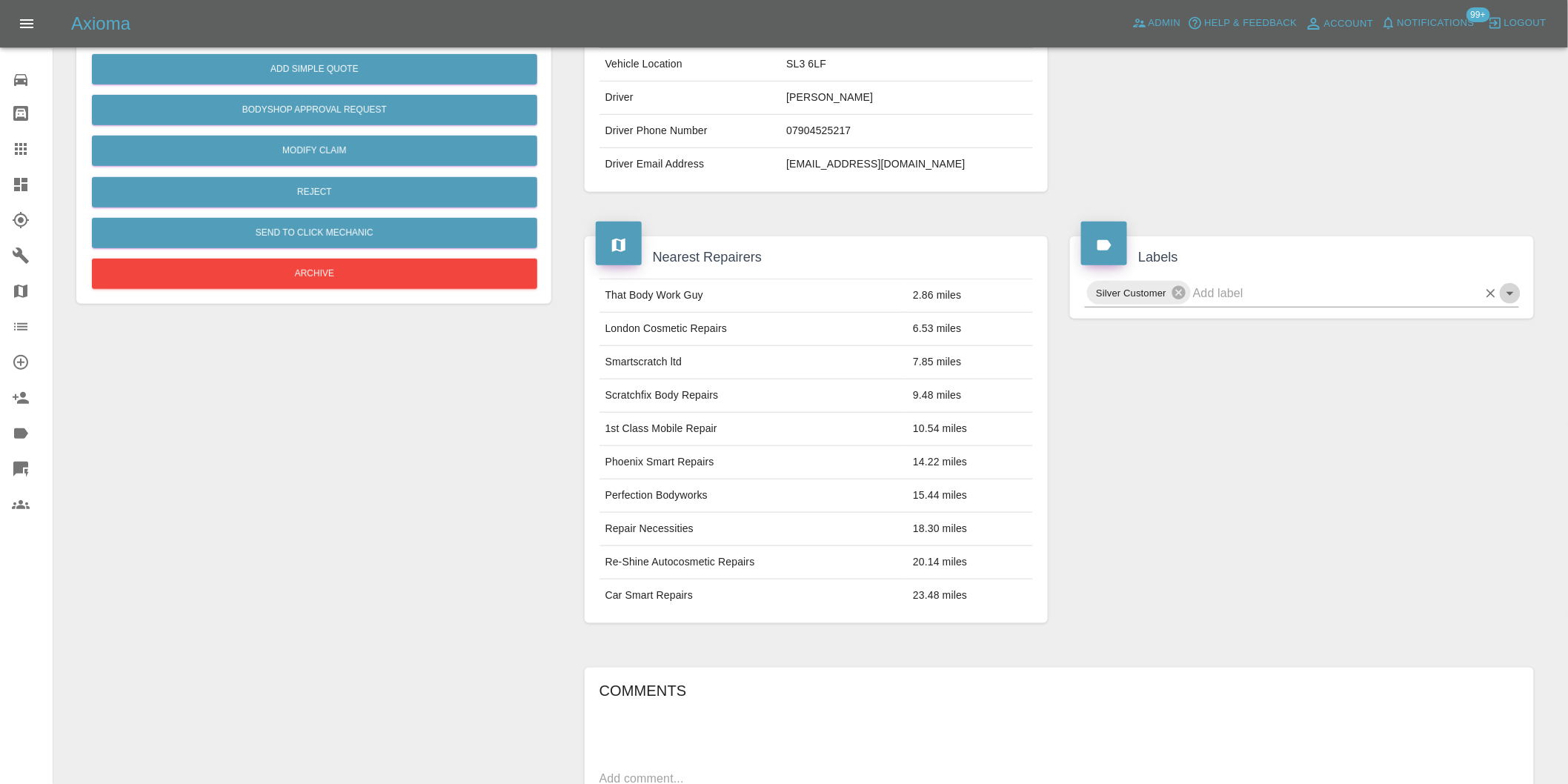
click at [1512, 292] on icon "Open" at bounding box center [1510, 294] width 7 height 4
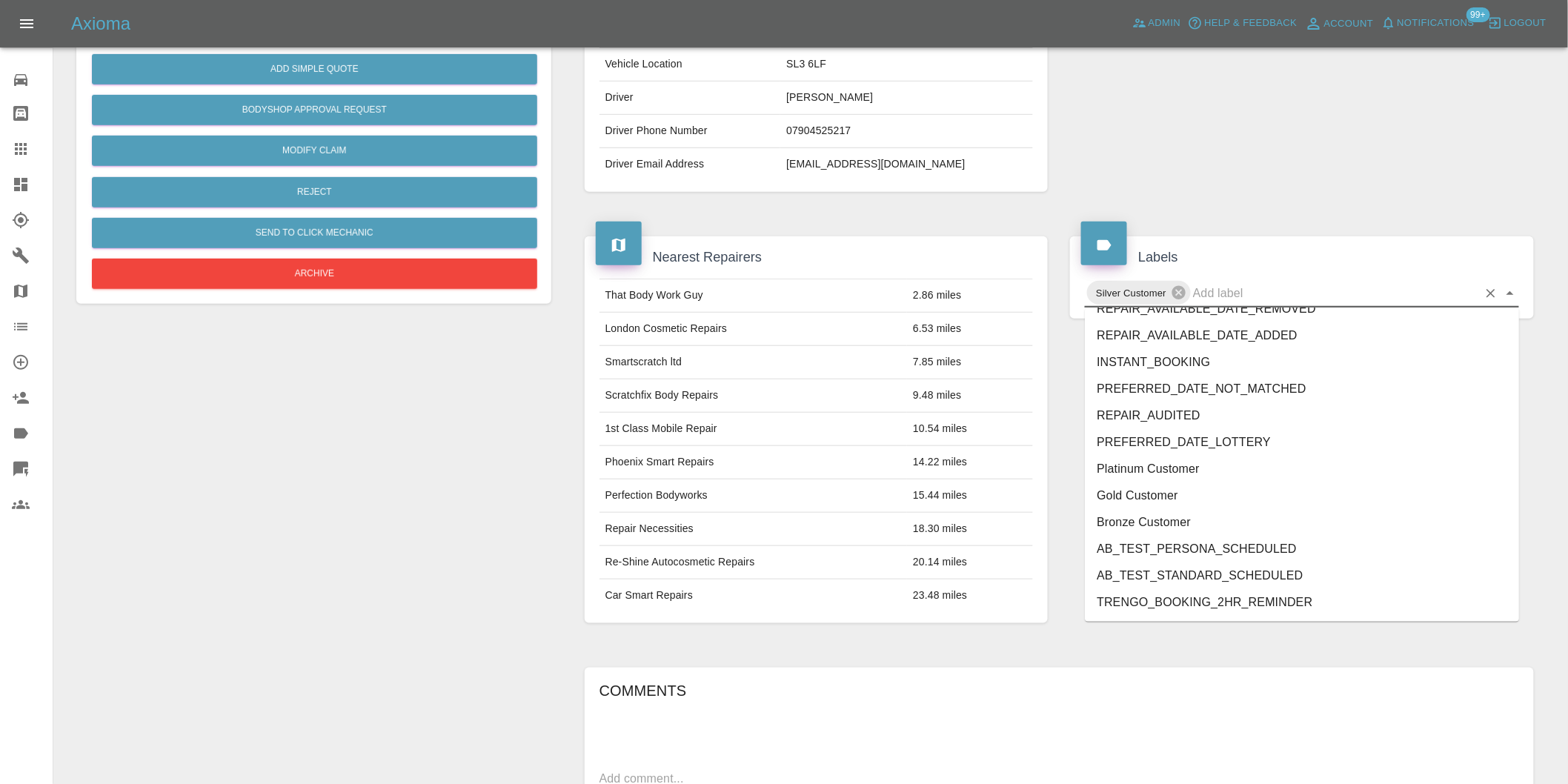
scroll to position [3192, 0]
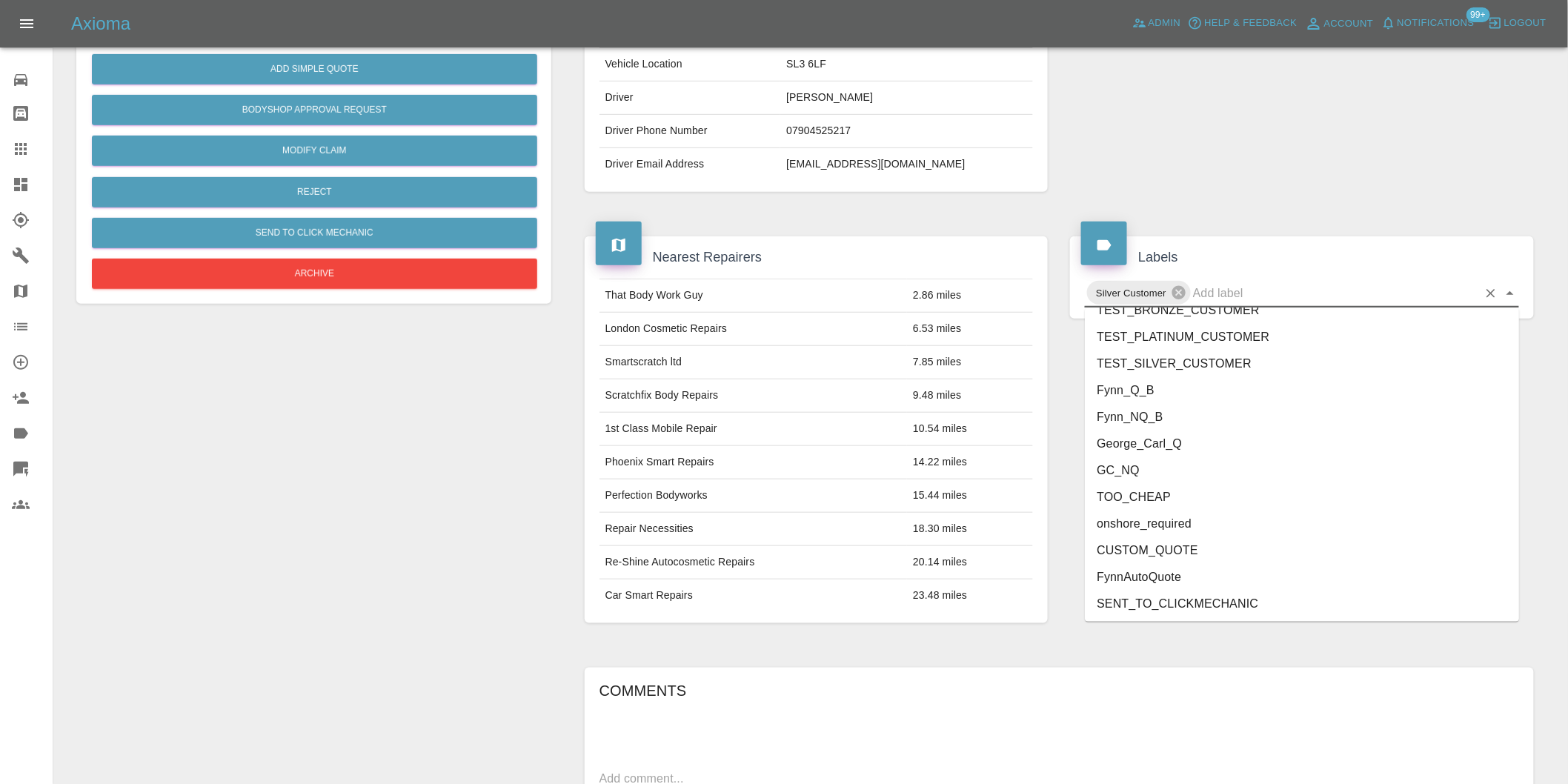
click at [1155, 439] on li "George_Carl_Q" at bounding box center [1302, 444] width 435 height 27
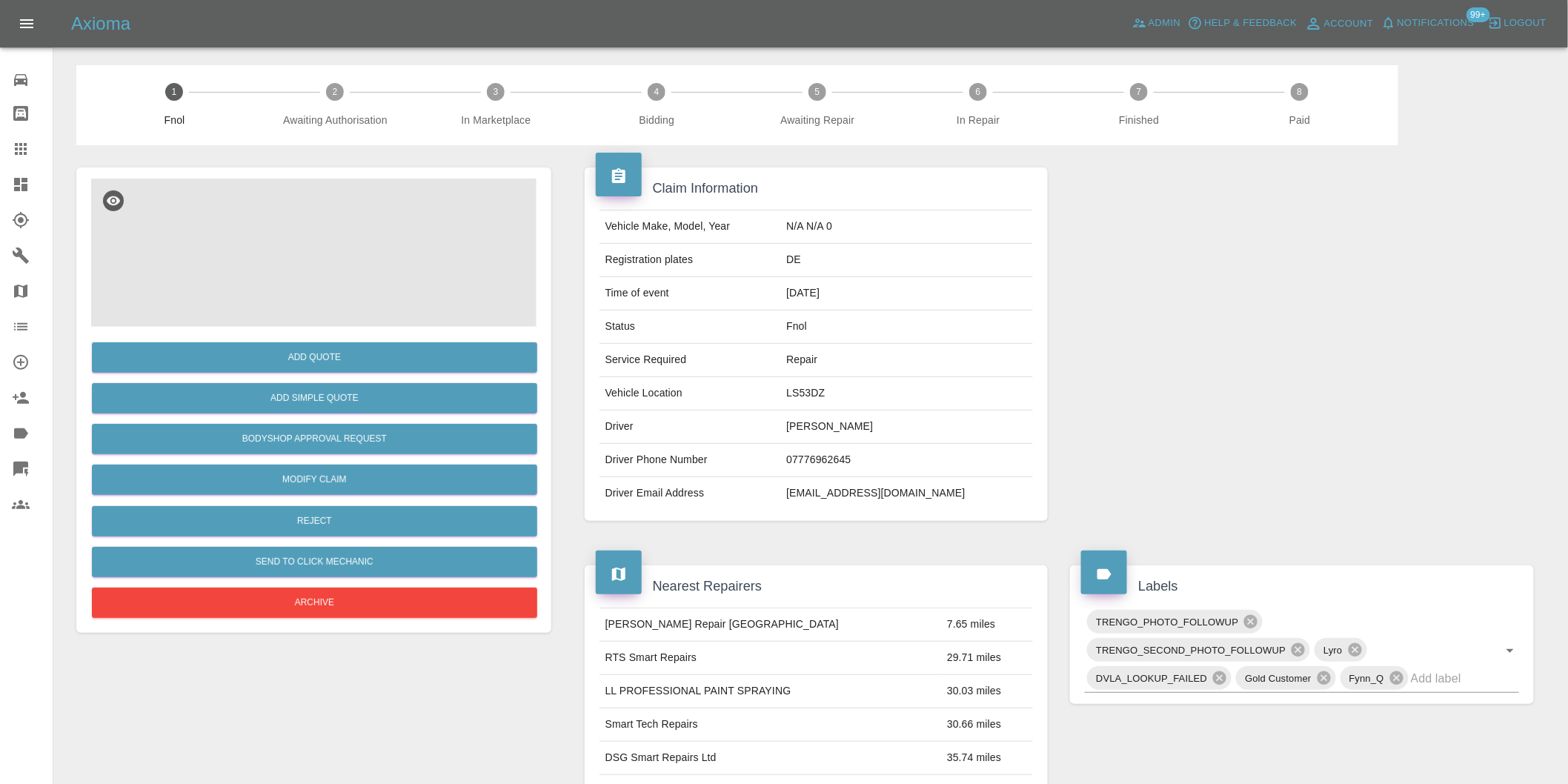
click at [347, 202] on img at bounding box center [313, 252] width 445 height 148
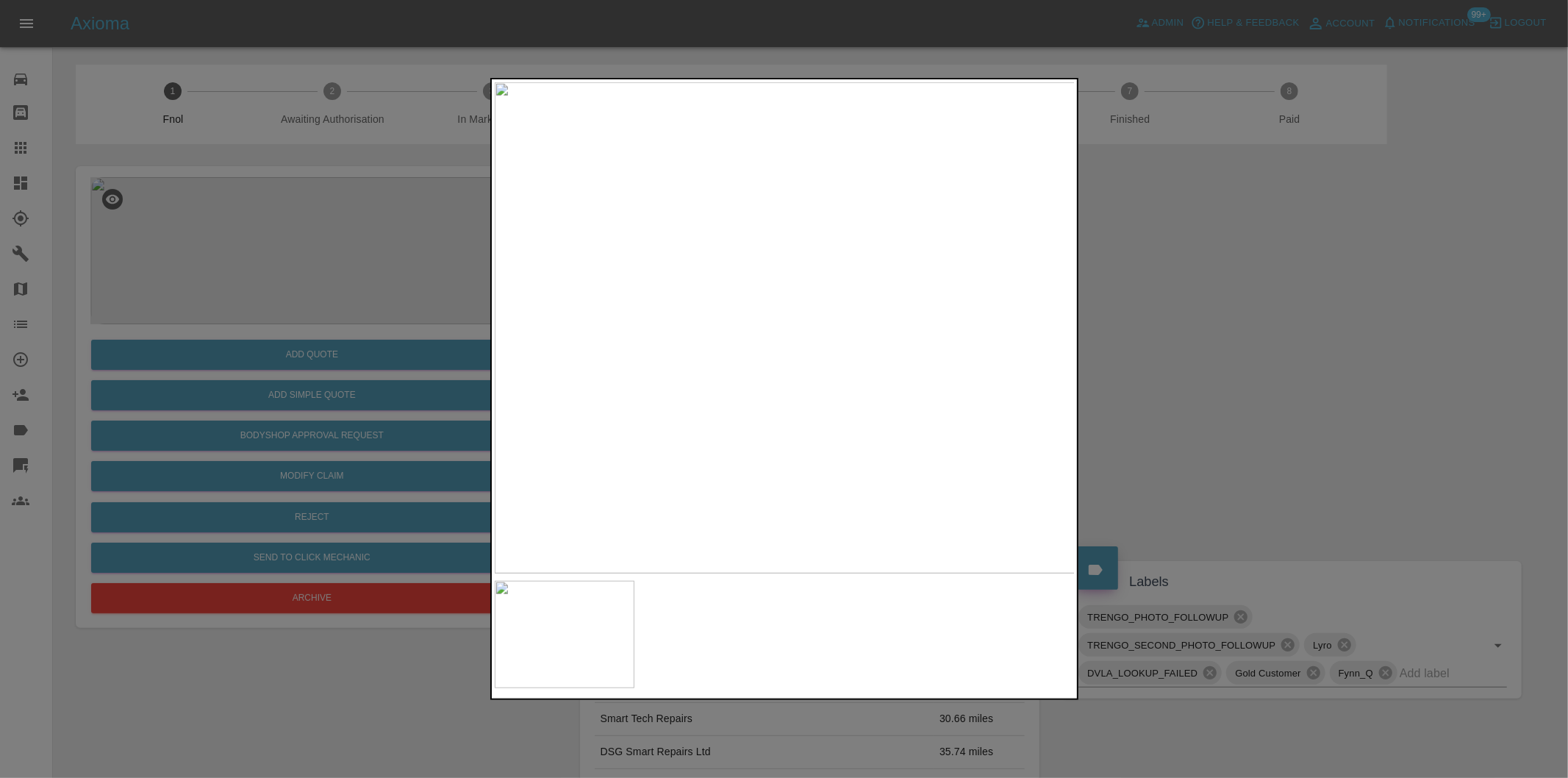
click at [1214, 270] on div at bounding box center [784, 389] width 1568 height 778
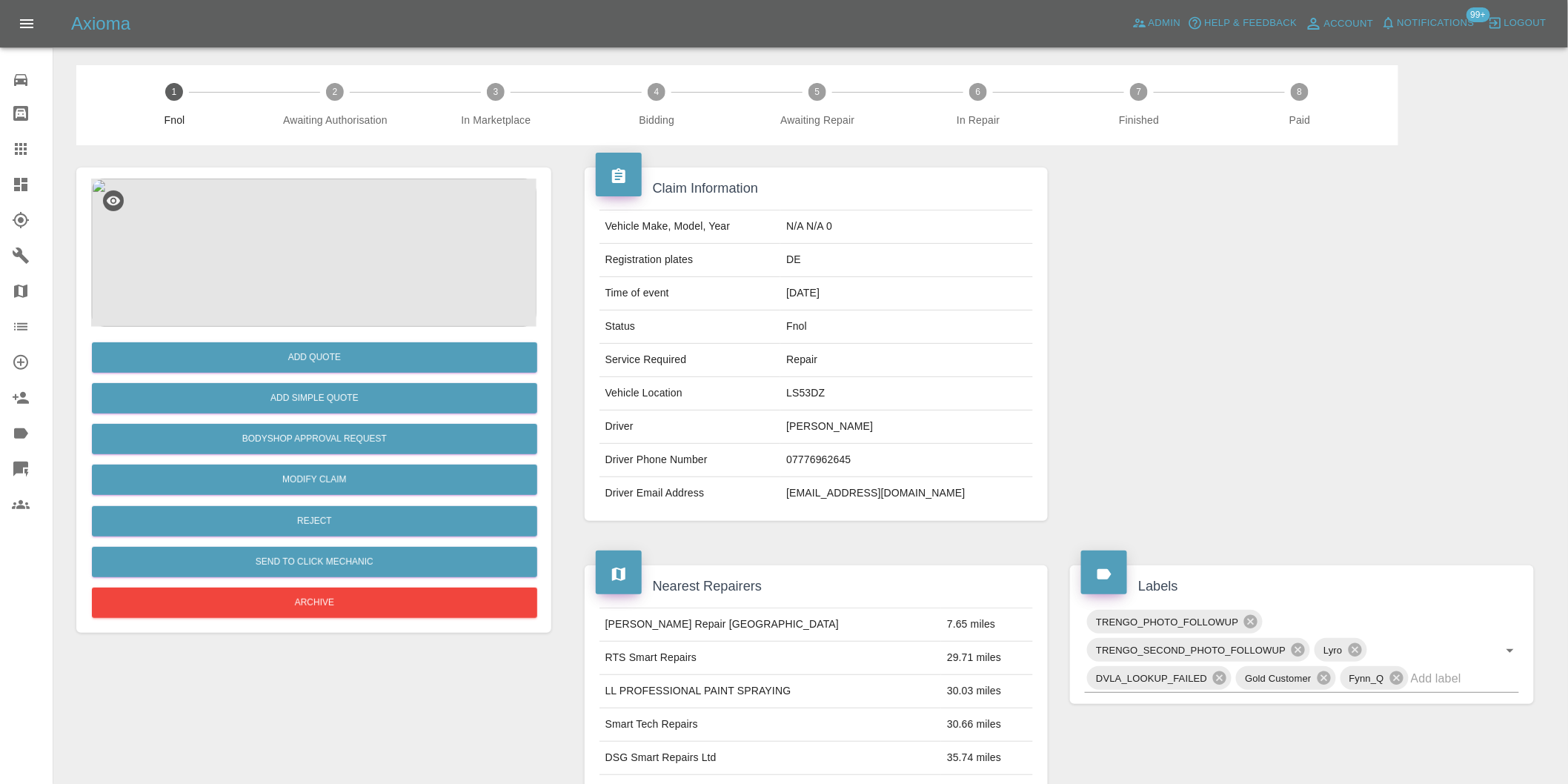
click at [320, 219] on img at bounding box center [313, 252] width 445 height 148
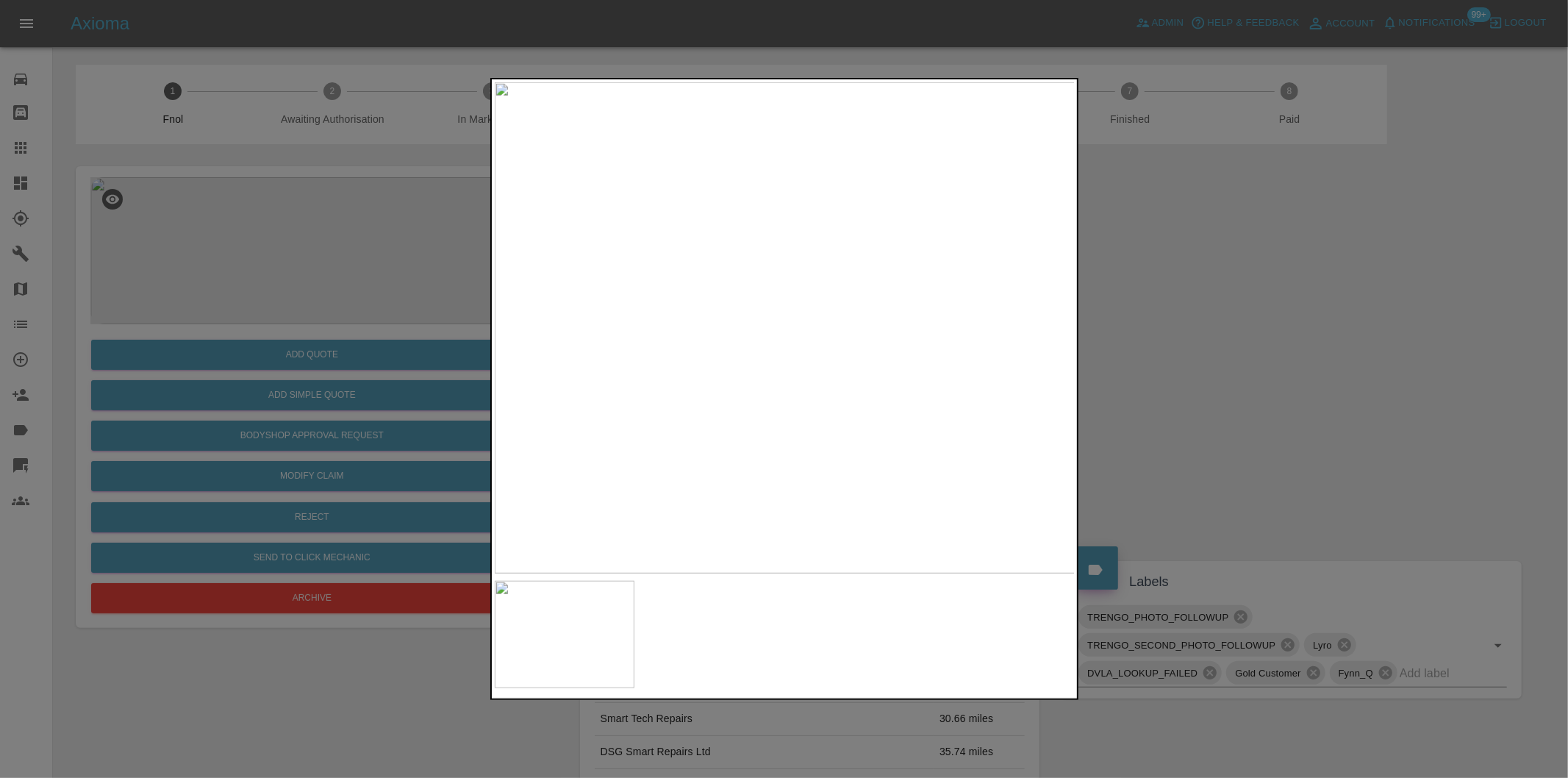
click at [1167, 326] on div at bounding box center [784, 389] width 1568 height 778
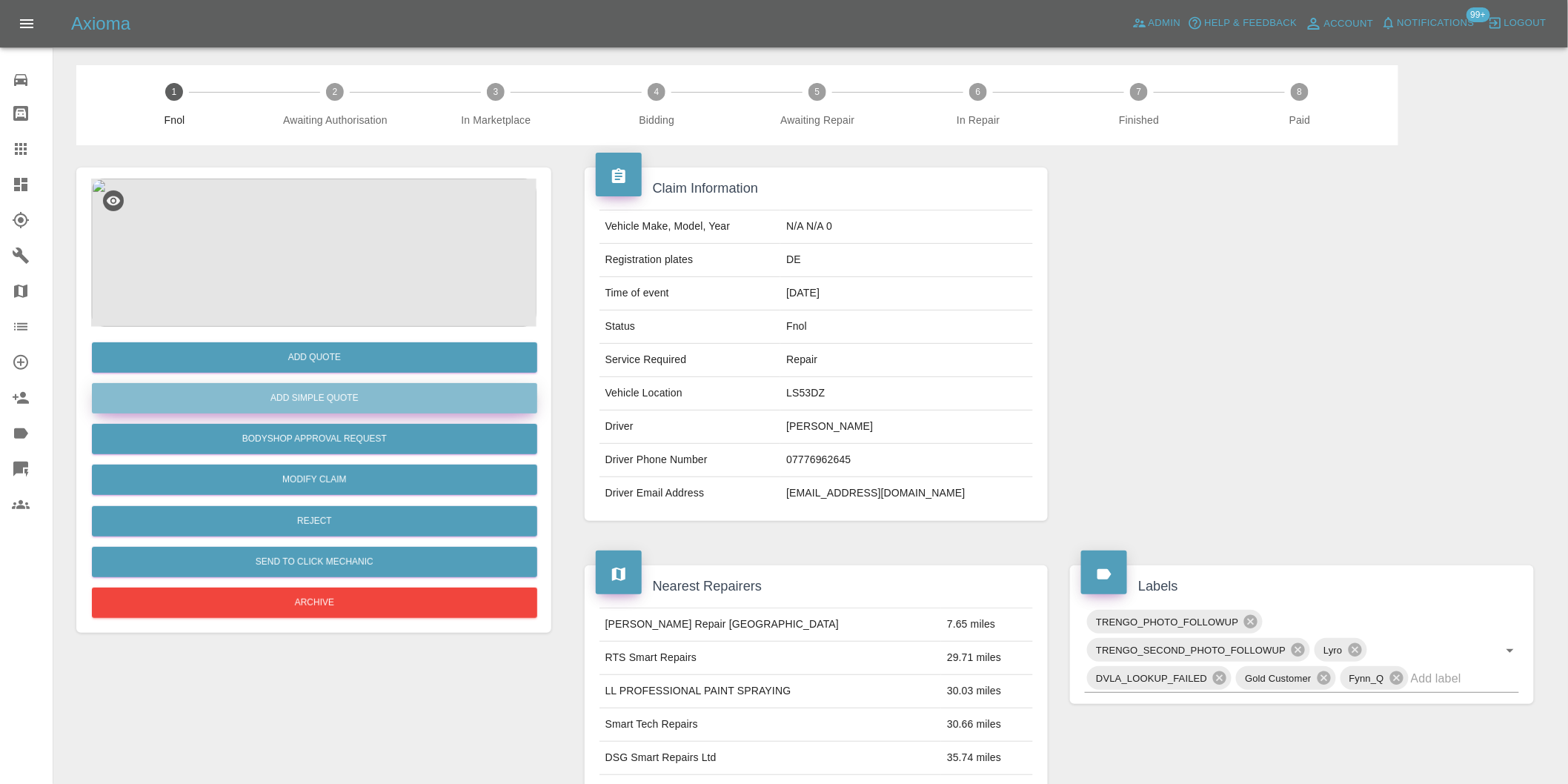
click at [347, 387] on button "Add Simple Quote" at bounding box center [314, 398] width 445 height 30
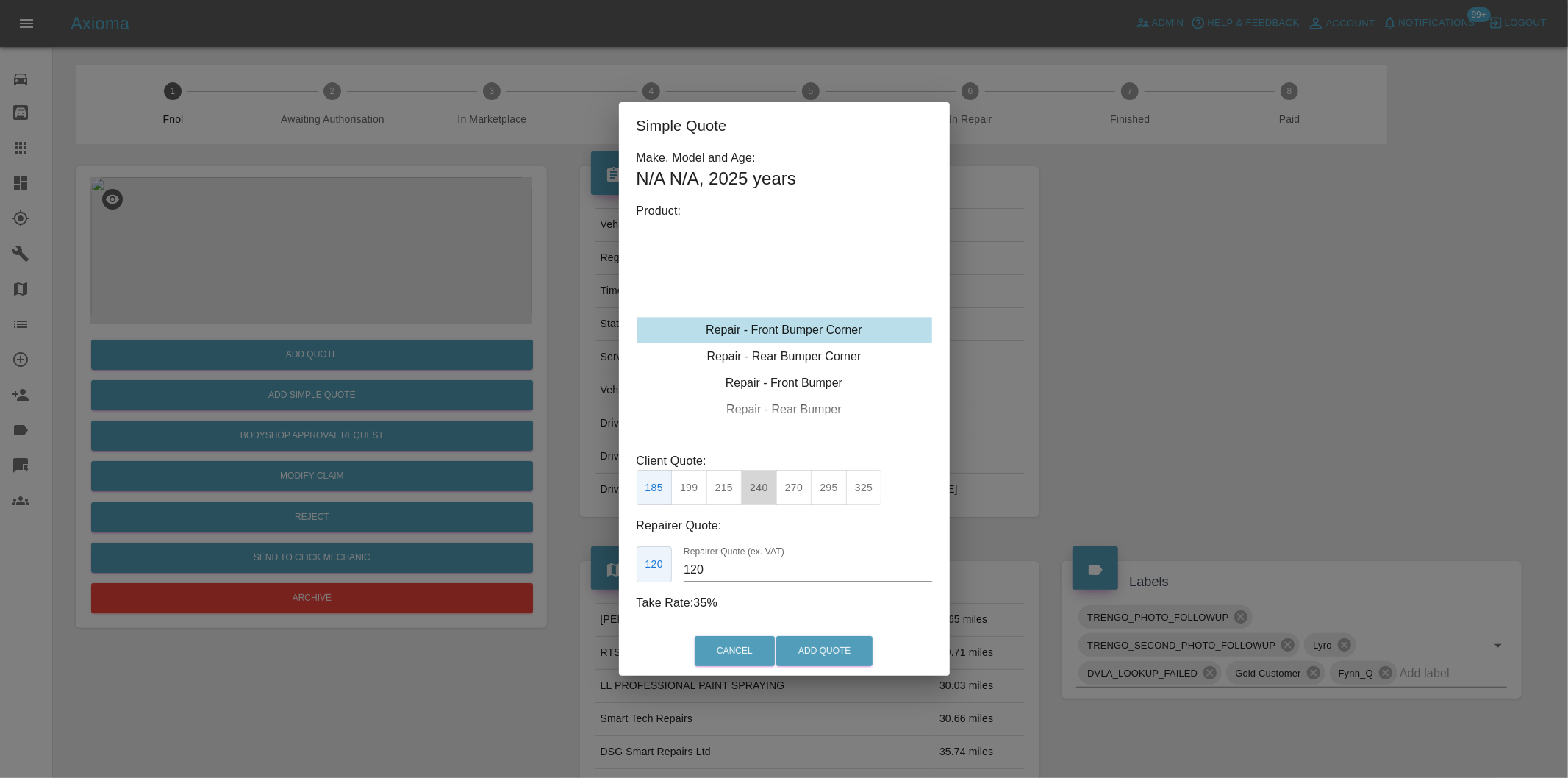
click at [760, 482] on button "240" at bounding box center [759, 488] width 36 height 36
type input "150"
click at [824, 660] on button "Add Quote" at bounding box center [824, 650] width 97 height 30
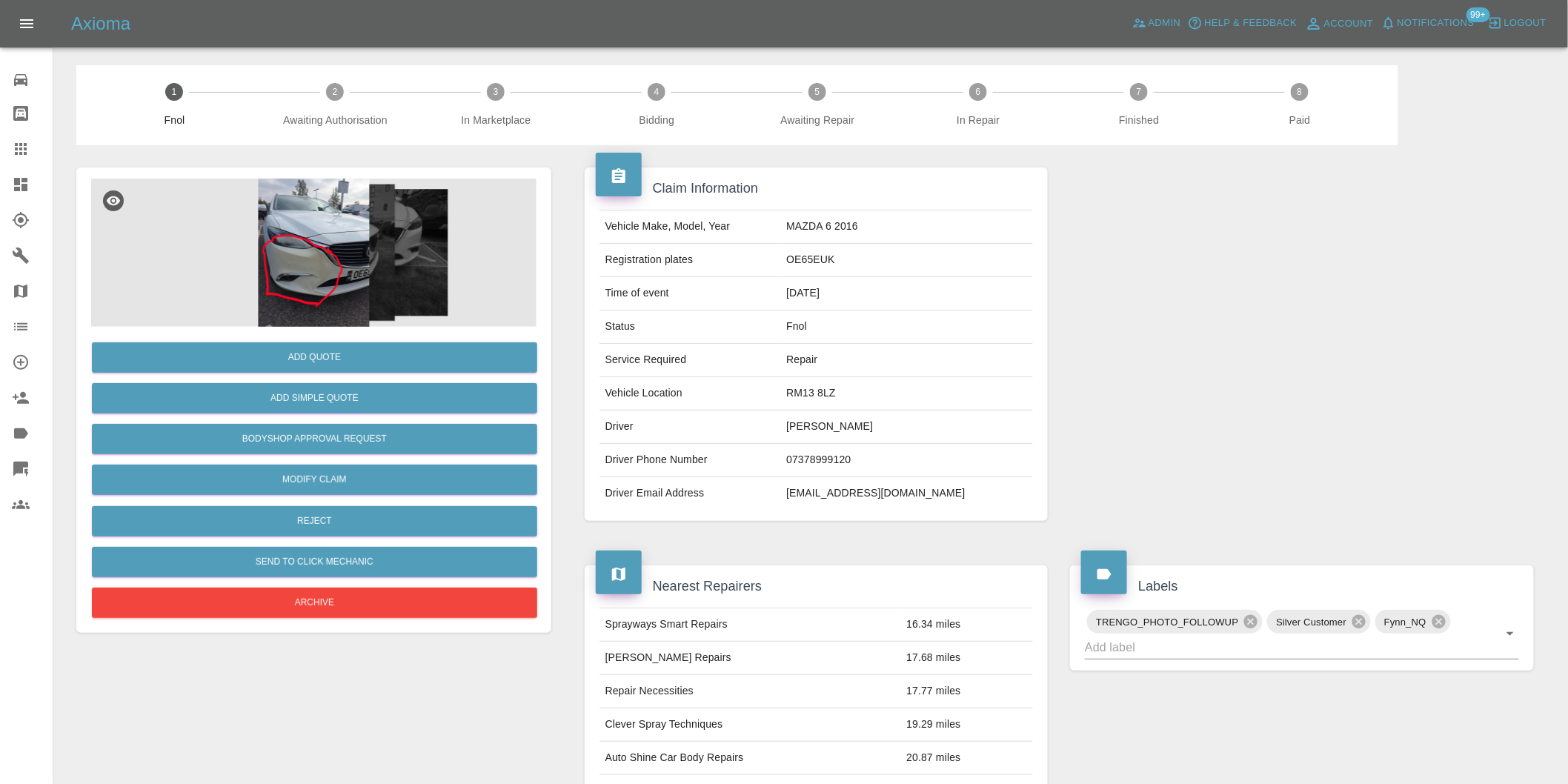
click at [306, 264] on img at bounding box center [313, 252] width 445 height 148
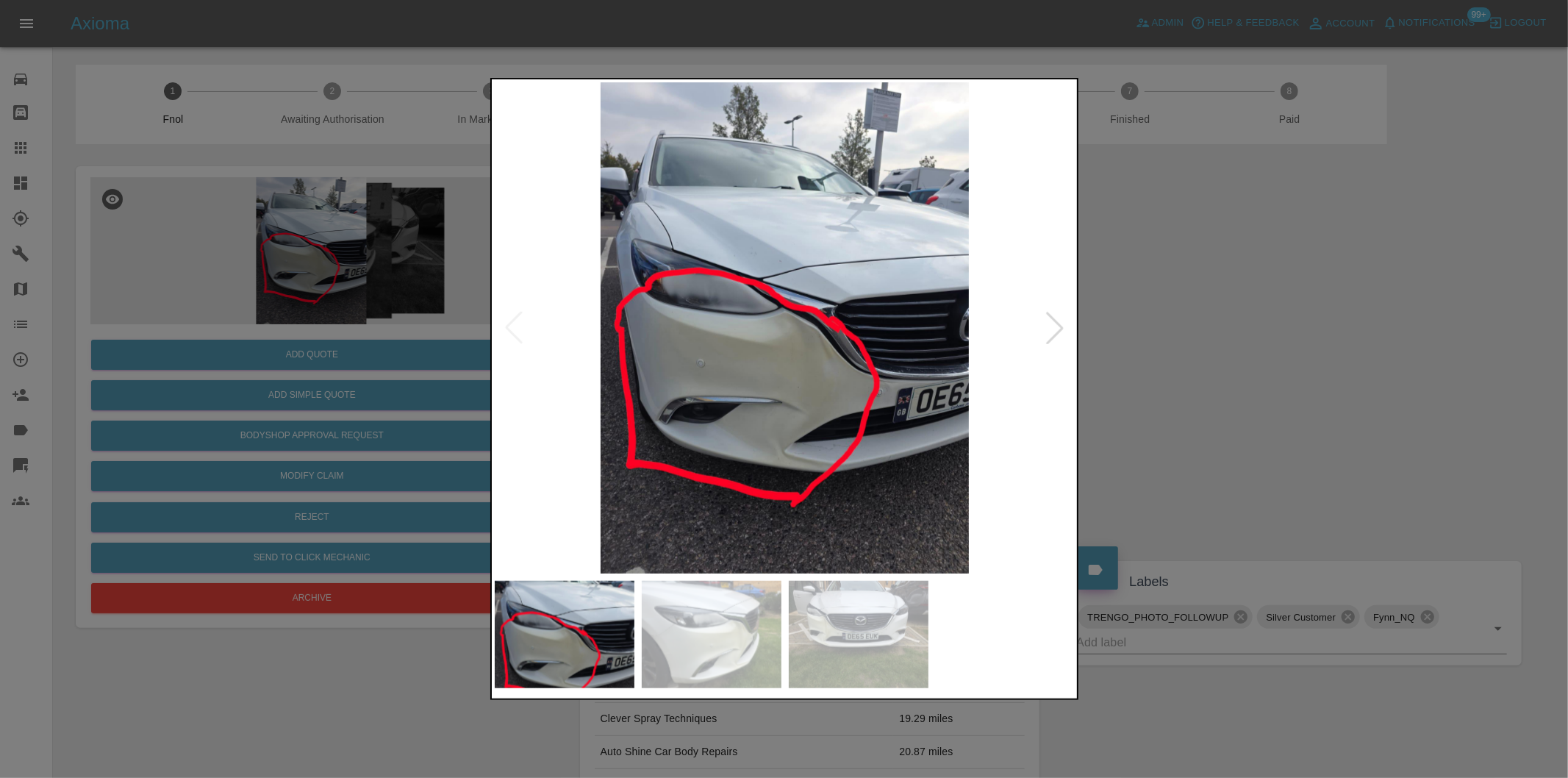
click at [1056, 331] on div at bounding box center [1055, 328] width 32 height 32
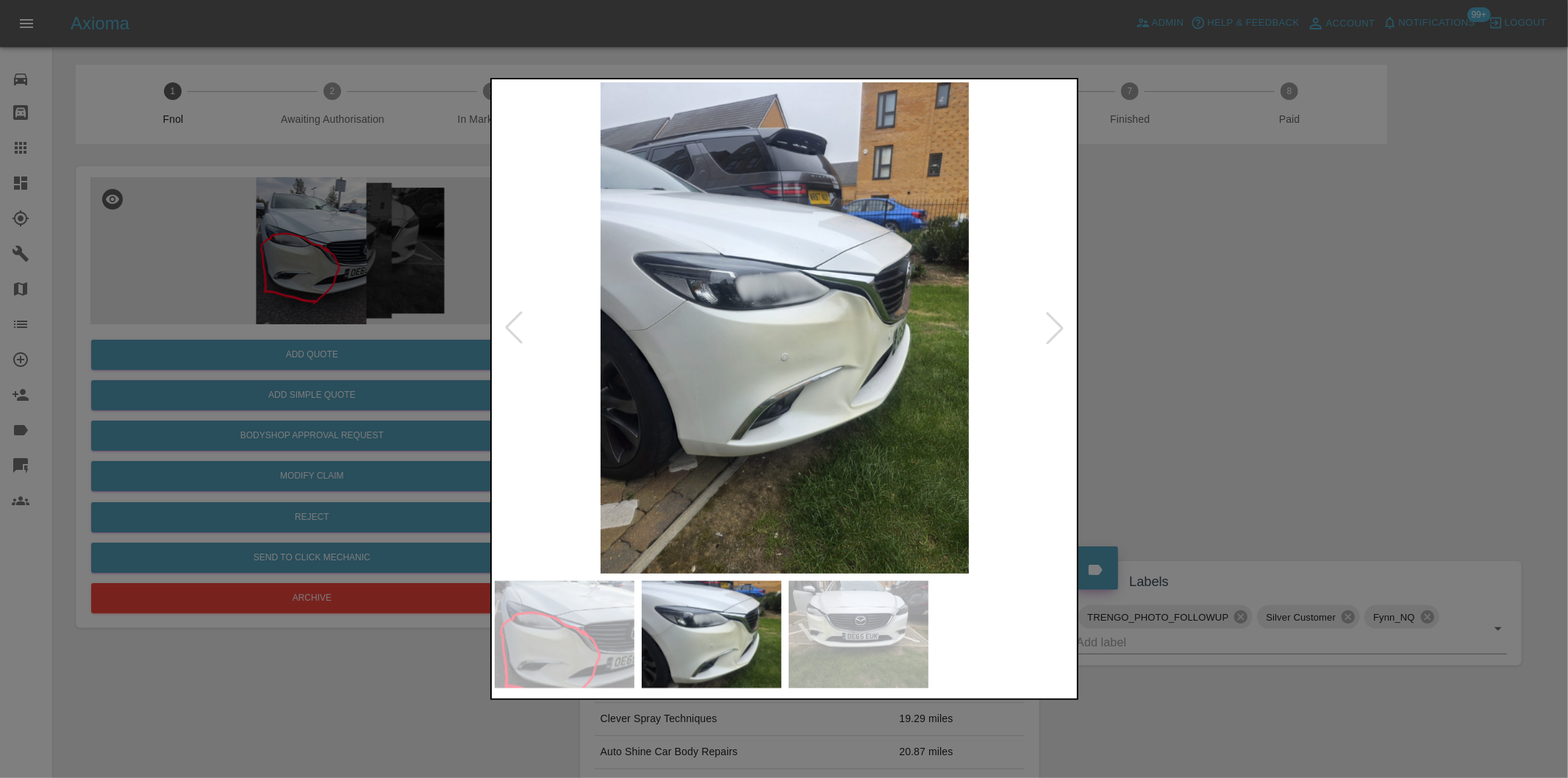
click at [1056, 331] on div at bounding box center [1055, 328] width 32 height 32
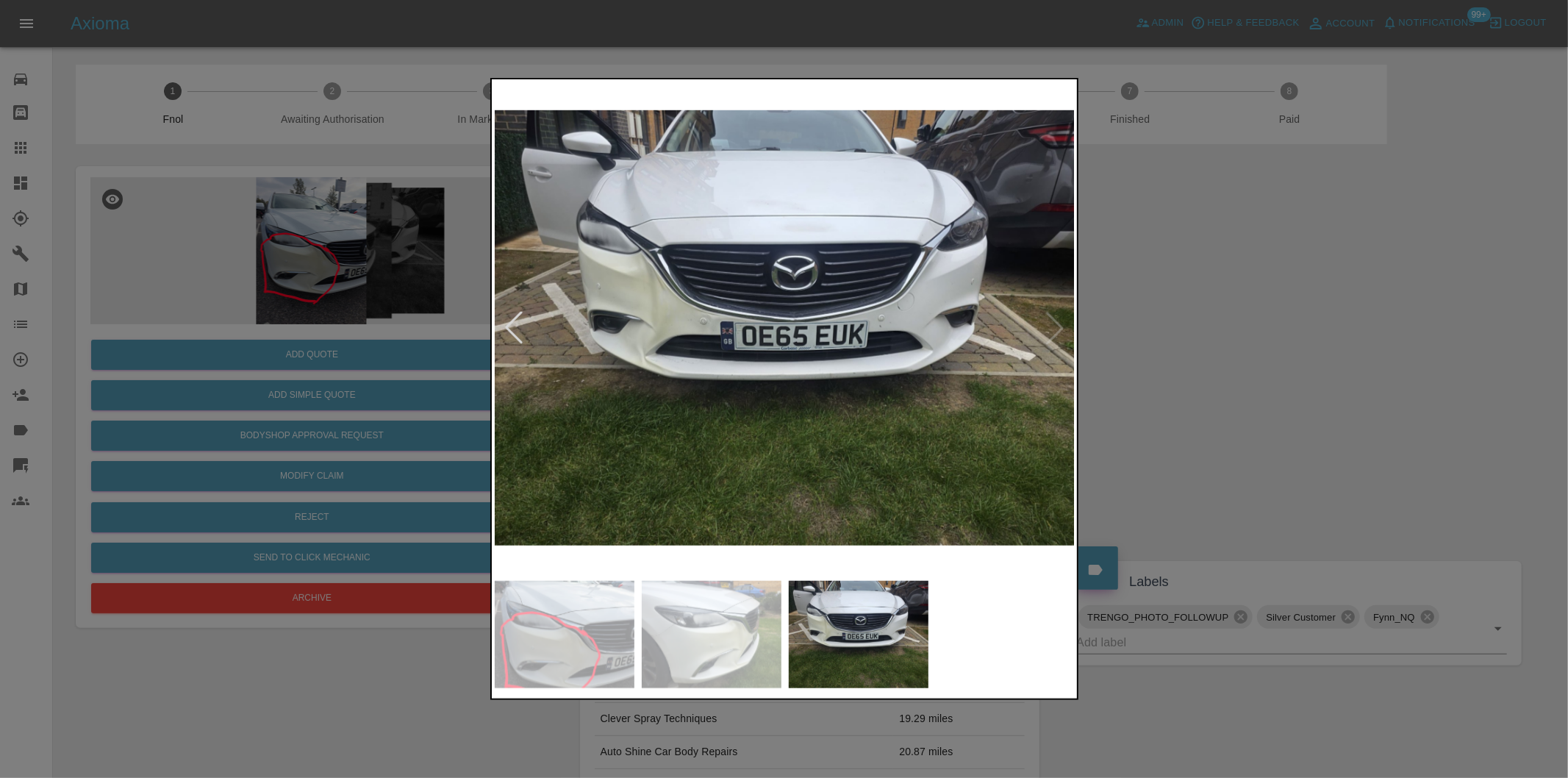
click at [1247, 361] on div at bounding box center [784, 389] width 1568 height 778
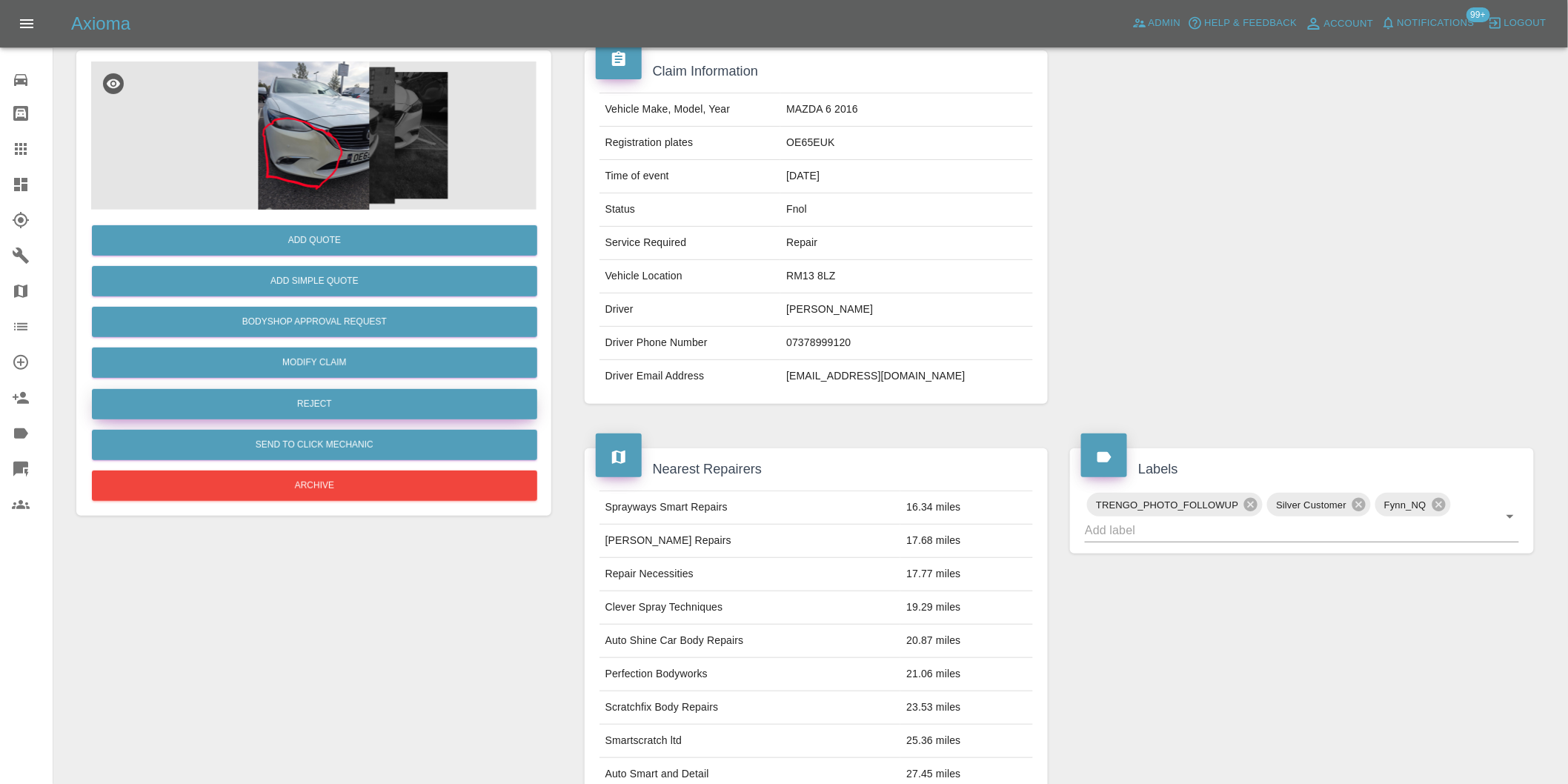
scroll to position [90, 0]
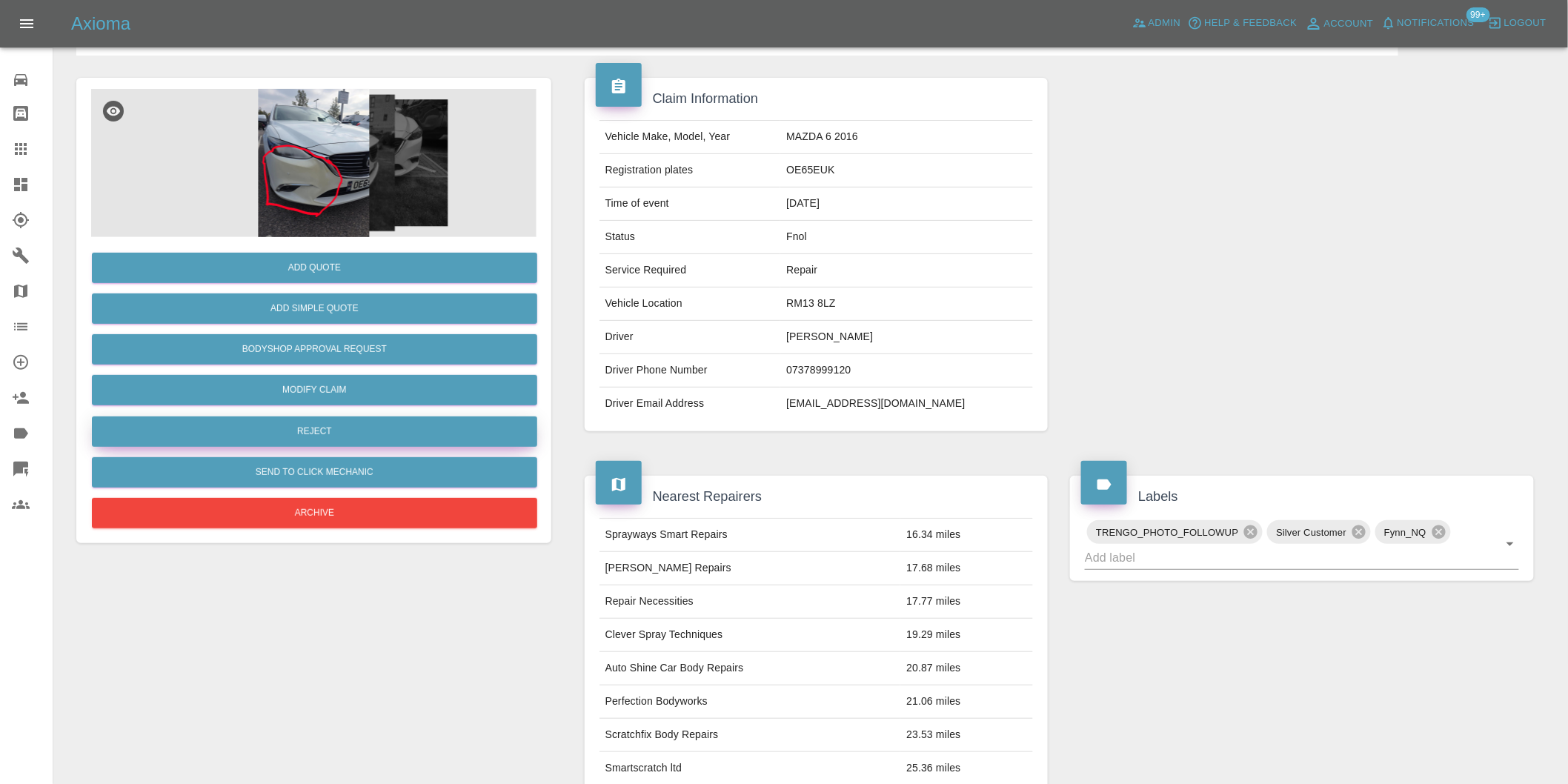
click at [327, 434] on button "Reject" at bounding box center [314, 431] width 445 height 30
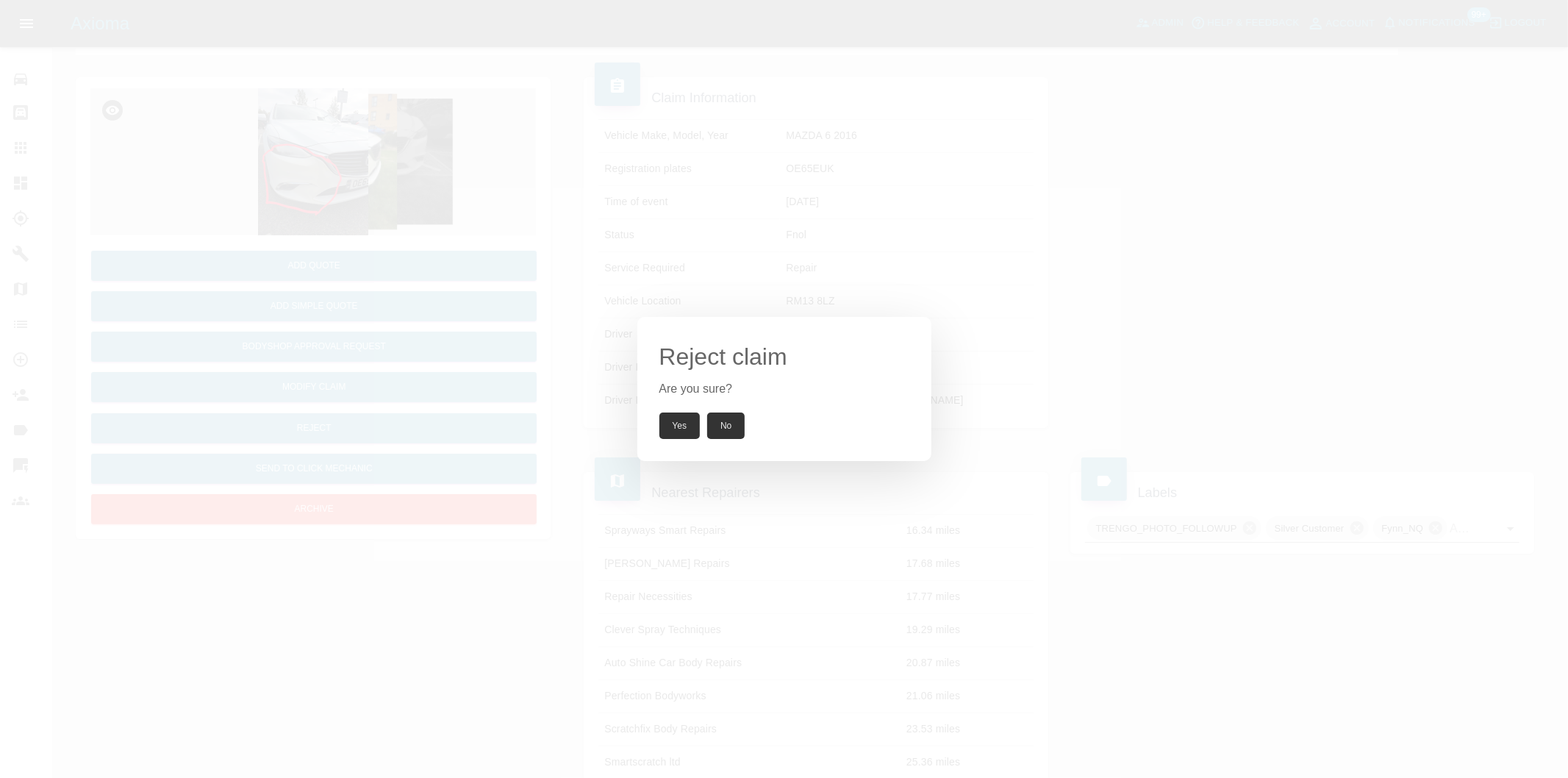
click at [670, 435] on button "Yes" at bounding box center [679, 426] width 41 height 27
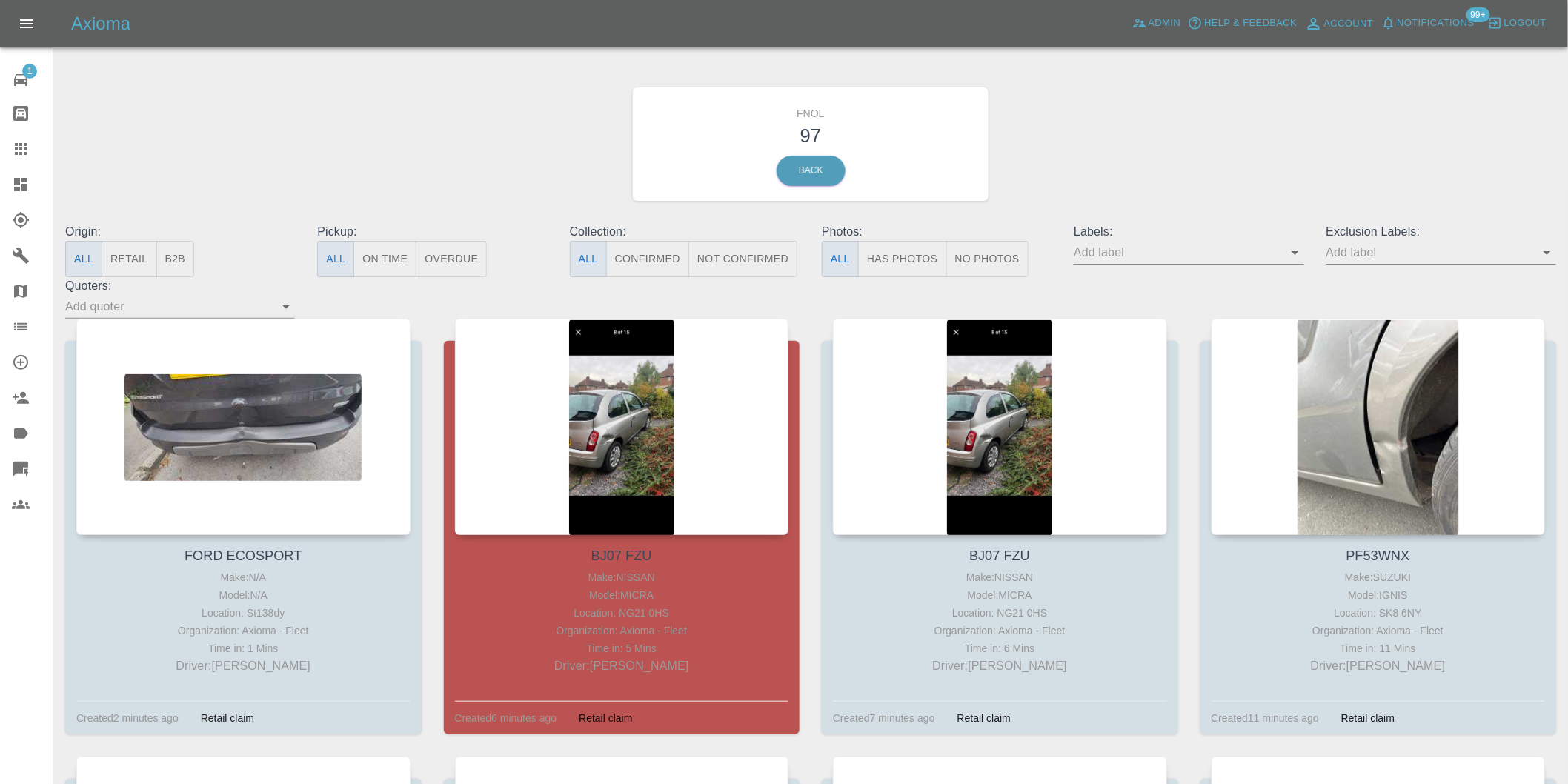
click at [890, 255] on button "Has Photos" at bounding box center [903, 259] width 89 height 36
click at [1560, 255] on div "Exclusion Labels:" at bounding box center [1442, 250] width 252 height 54
click at [1546, 250] on icon "Open" at bounding box center [1548, 253] width 18 height 18
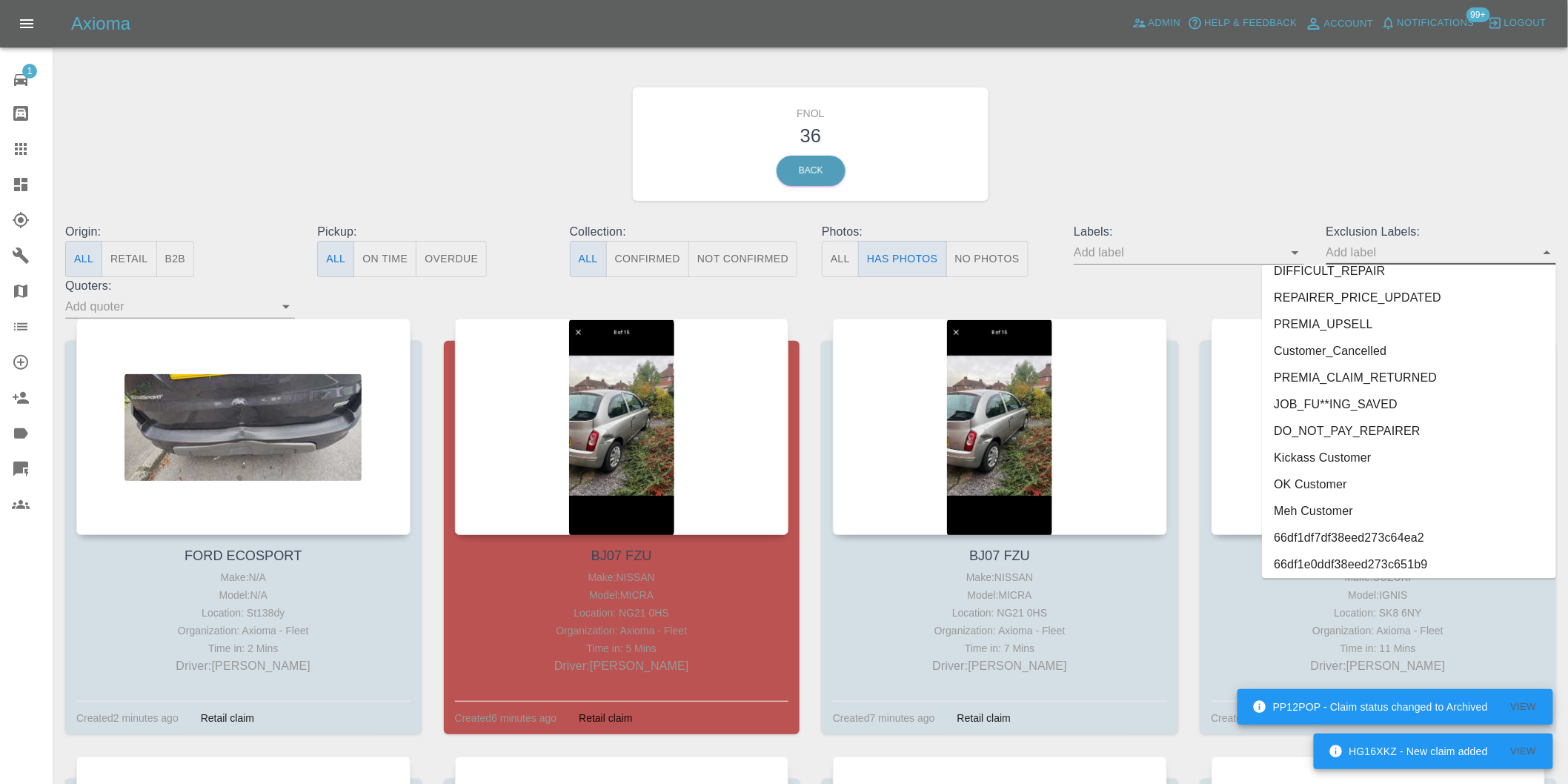
scroll to position [3219, 0]
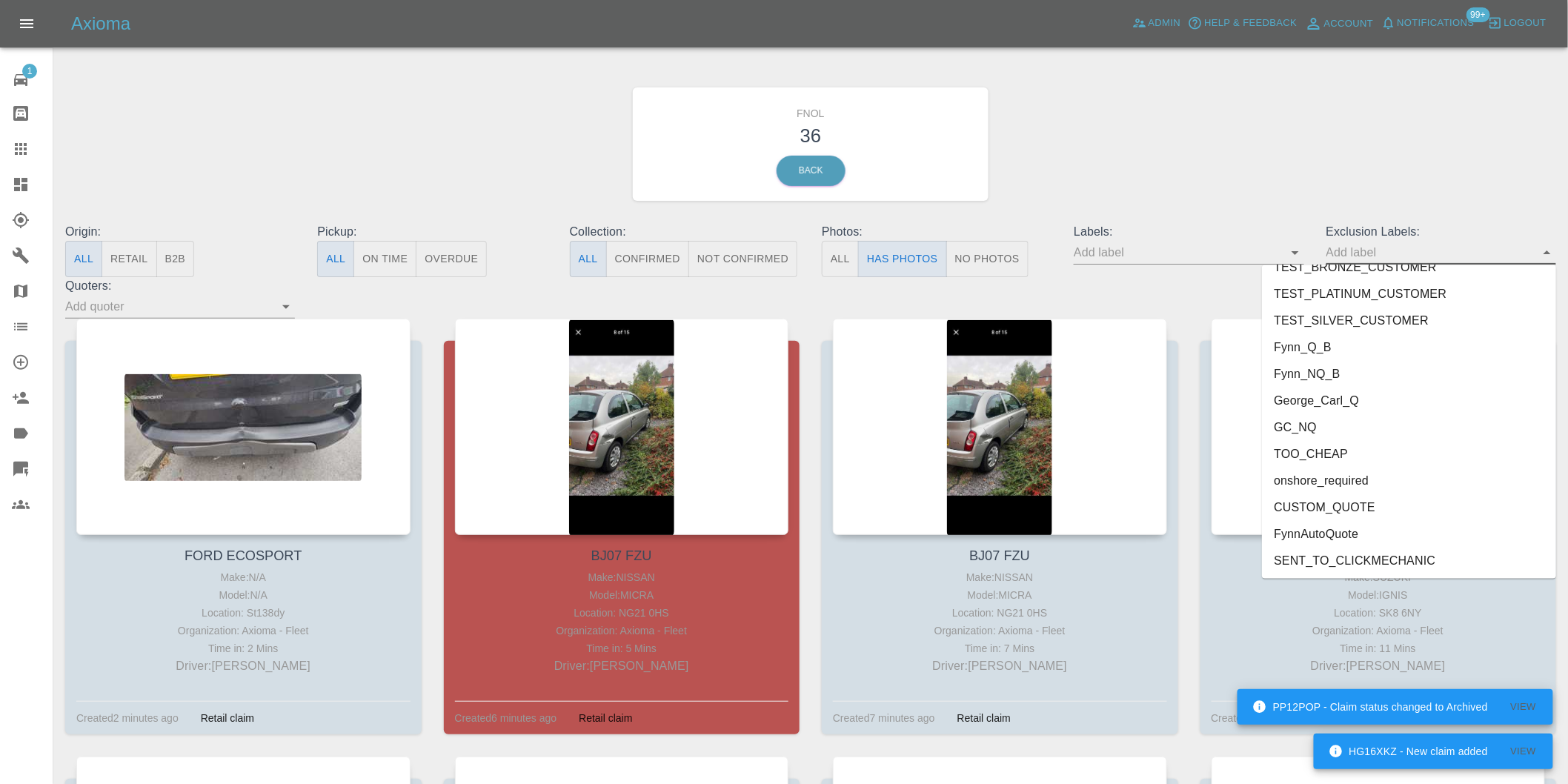
click at [1366, 475] on li "onshore_required" at bounding box center [1409, 480] width 295 height 27
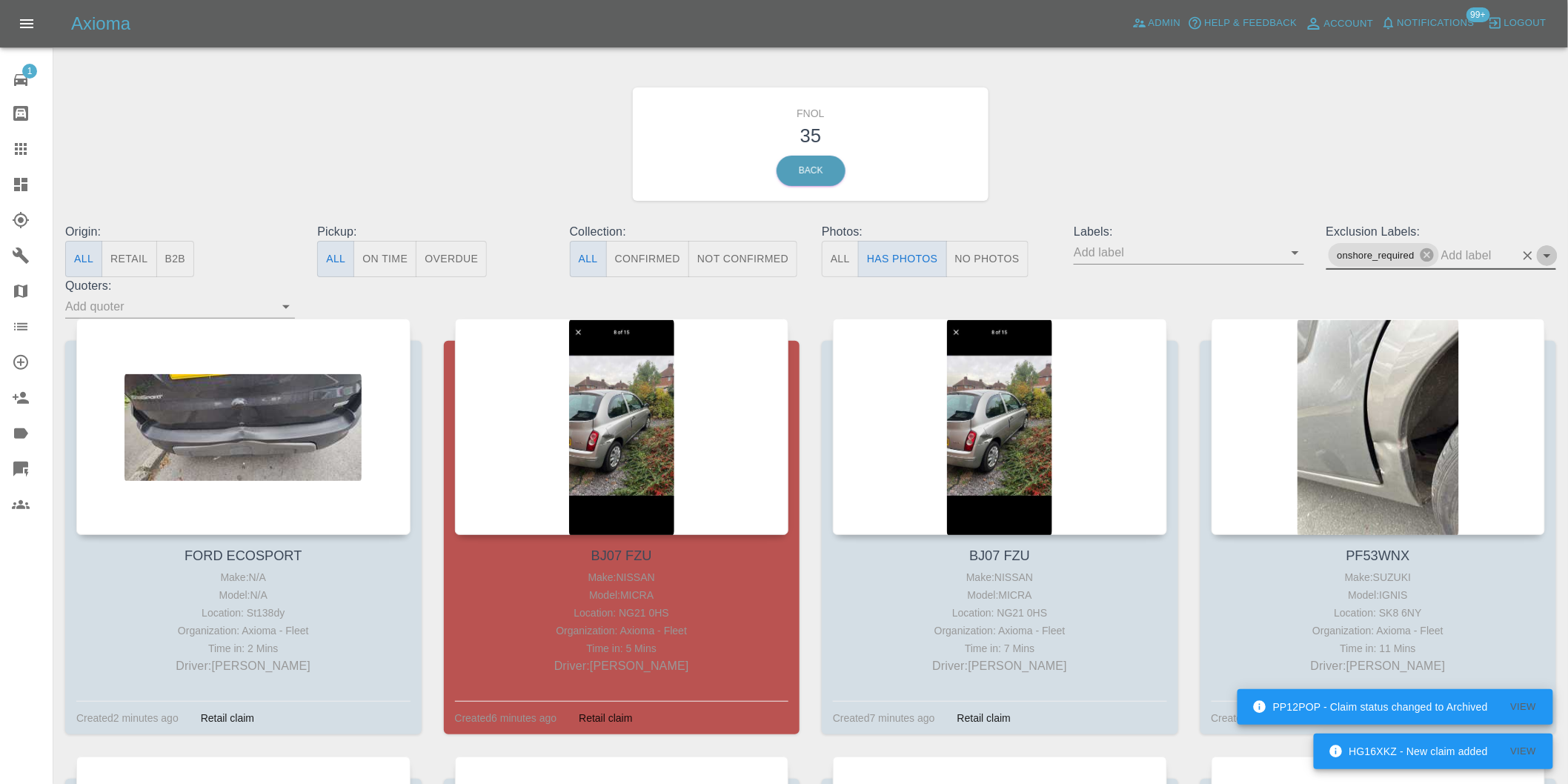
click at [1544, 250] on icon "Open" at bounding box center [1548, 256] width 18 height 18
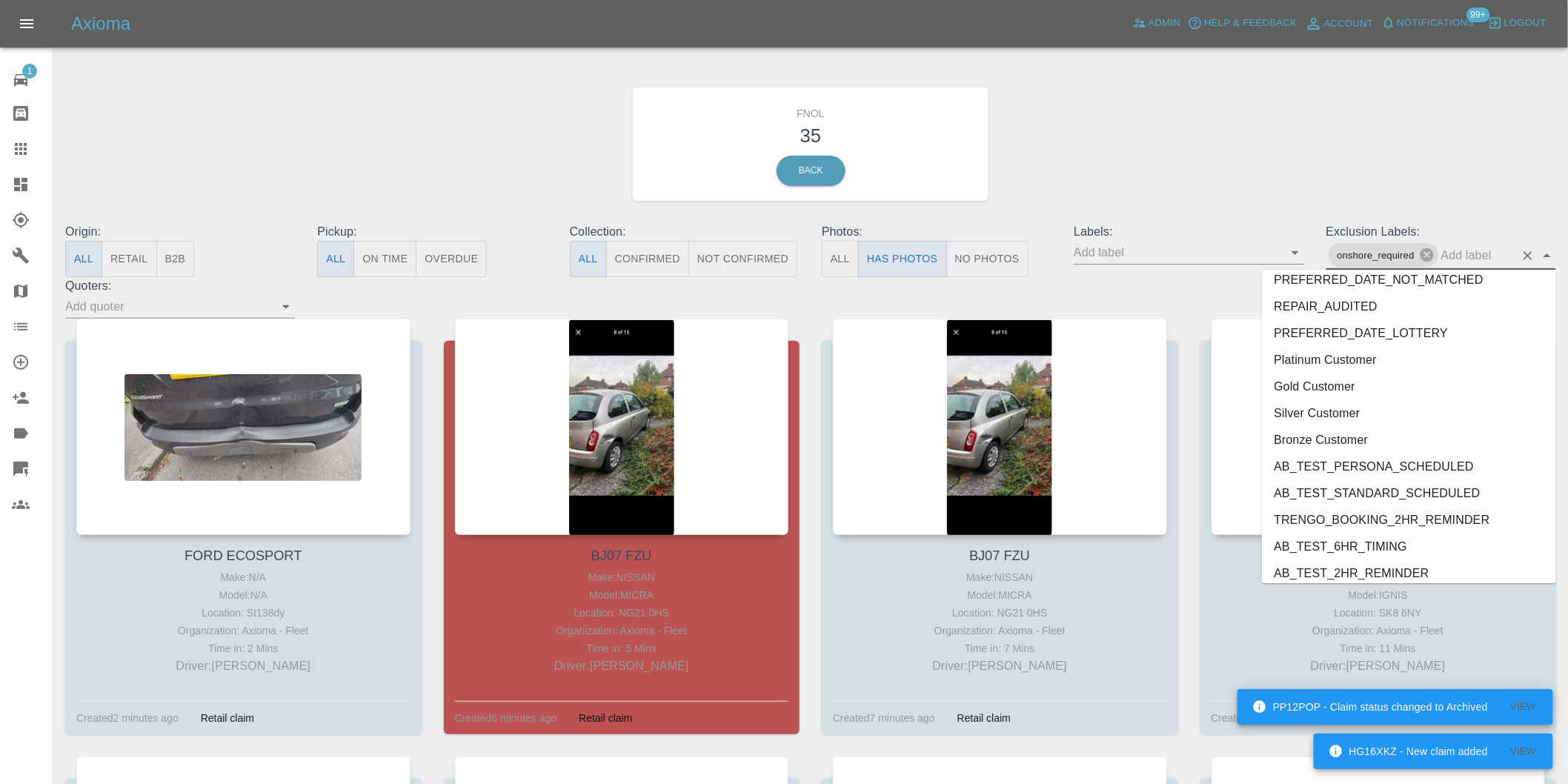
scroll to position [3192, 0]
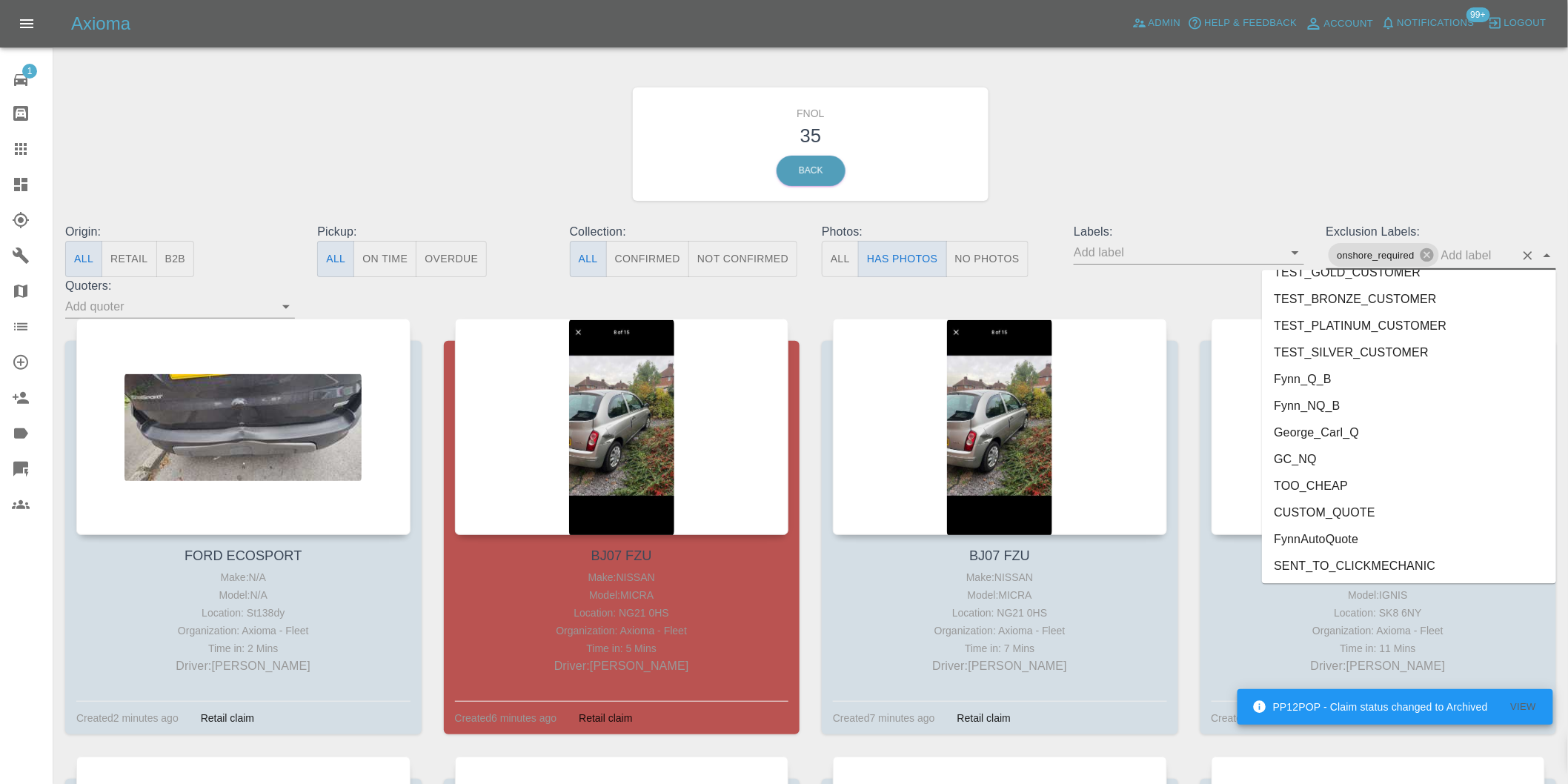
click at [1340, 426] on li "George_Carl_Q" at bounding box center [1409, 432] width 295 height 27
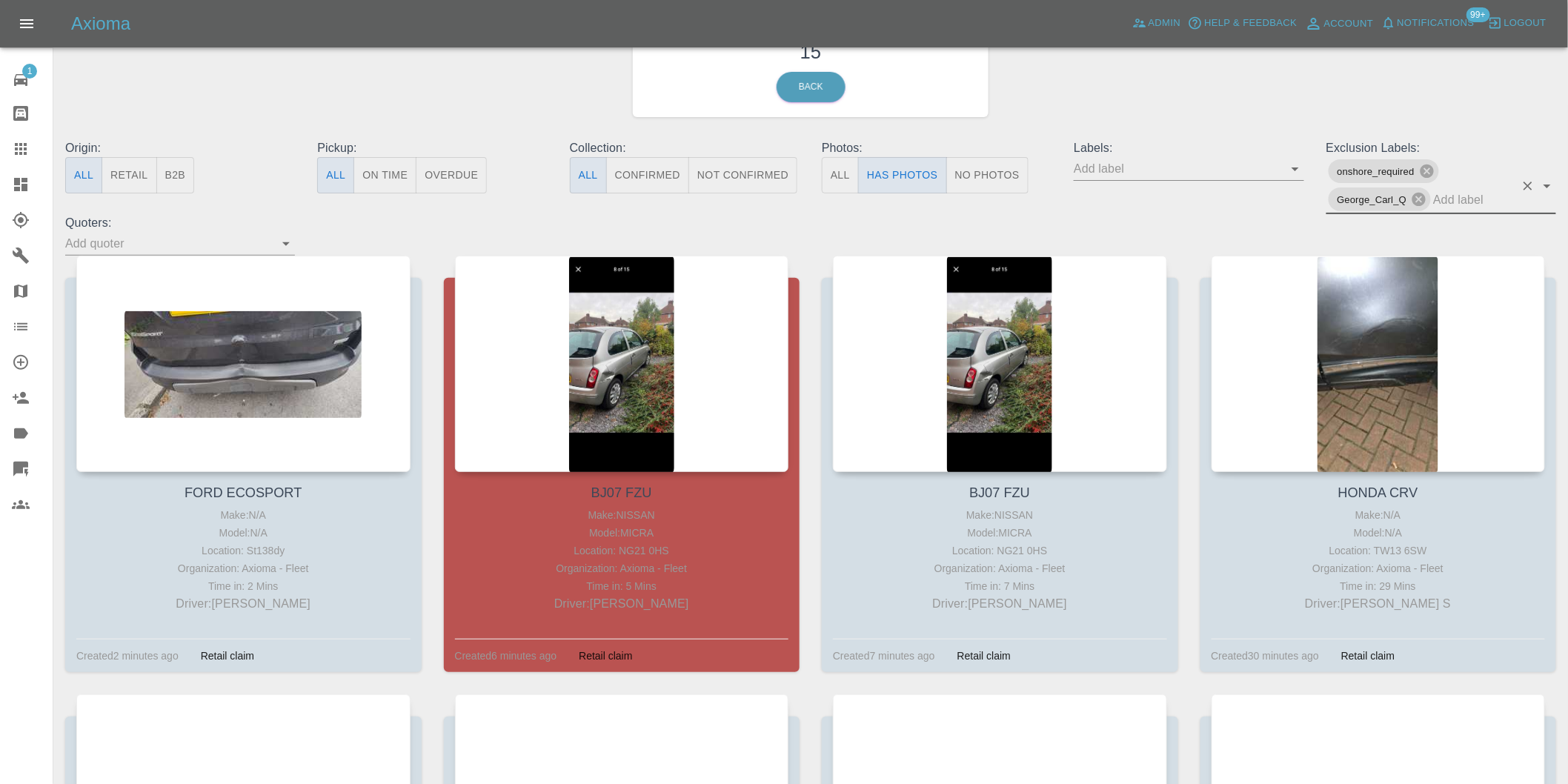
scroll to position [164, 0]
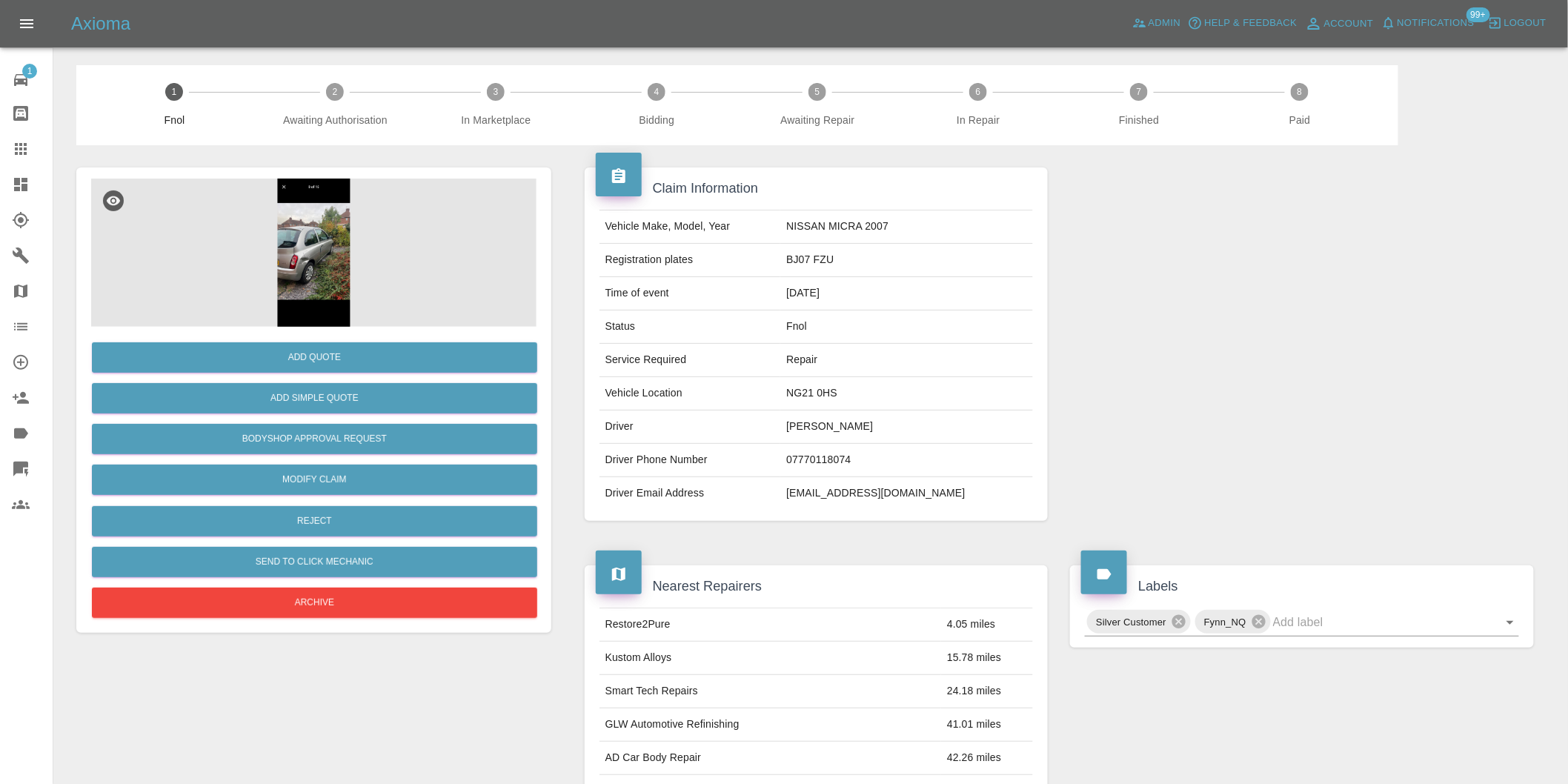
click at [321, 269] on img at bounding box center [313, 252] width 445 height 148
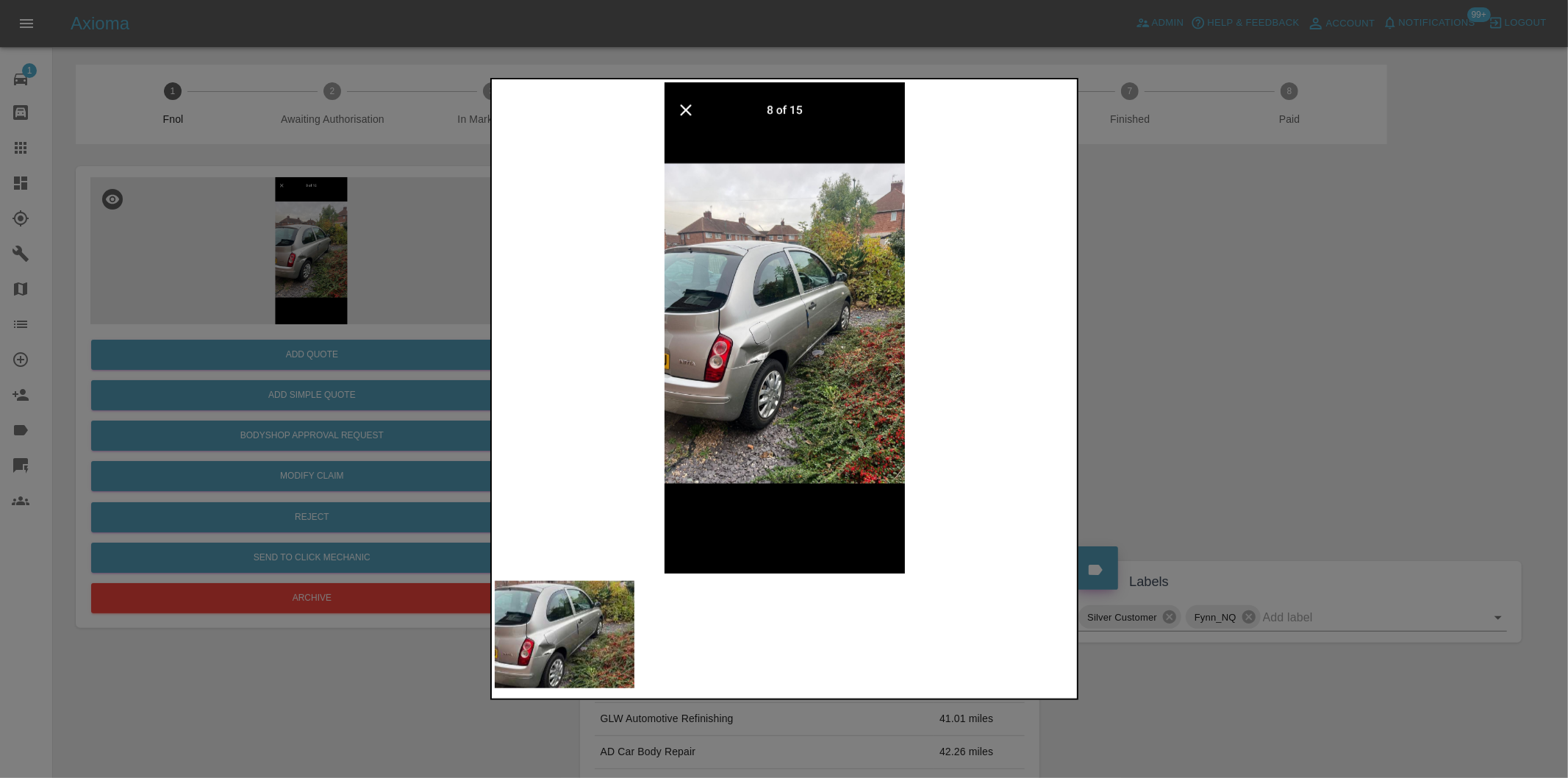
click at [744, 374] on img at bounding box center [785, 327] width 580 height 491
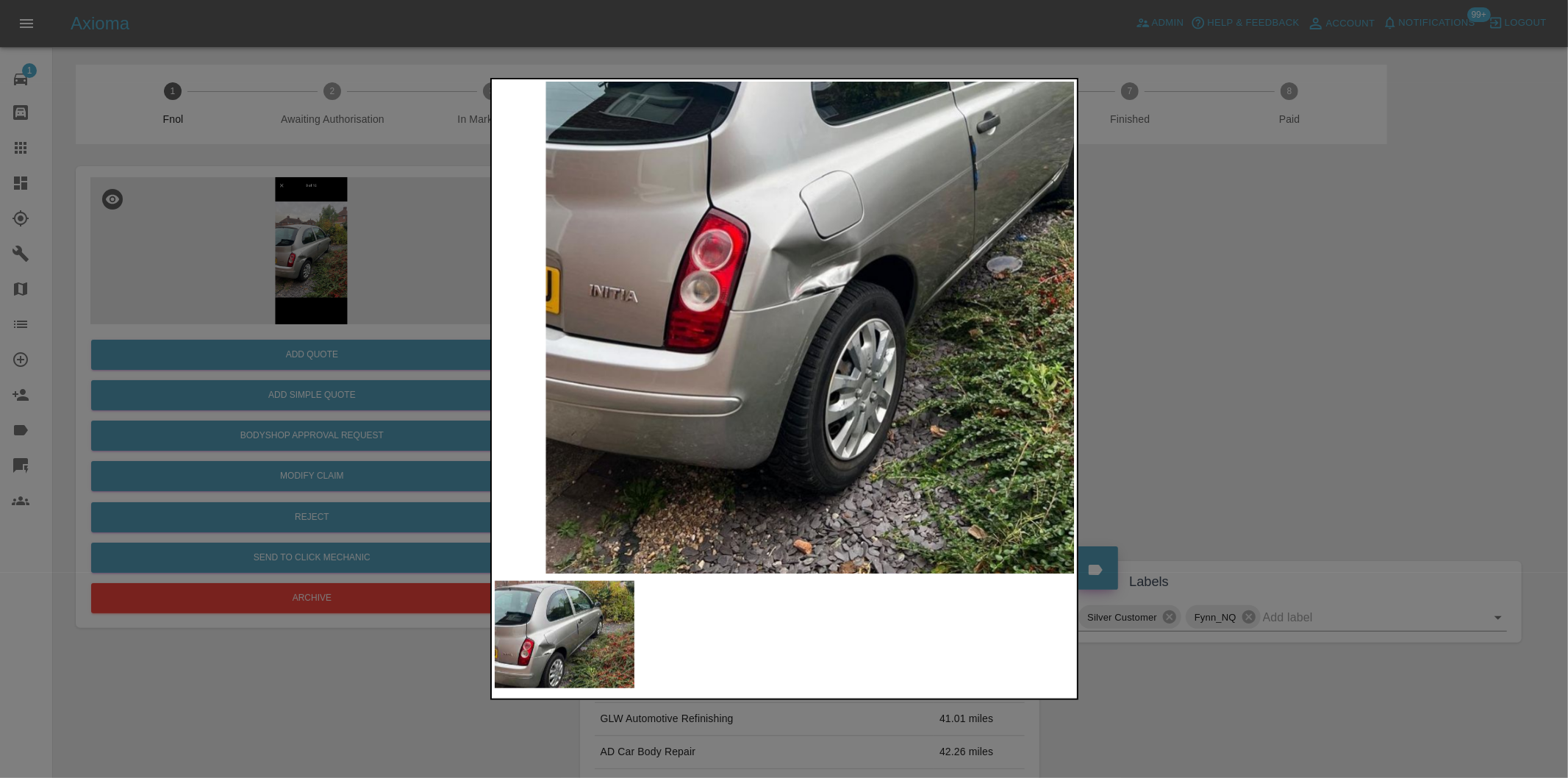
click at [1235, 398] on div at bounding box center [784, 389] width 1568 height 778
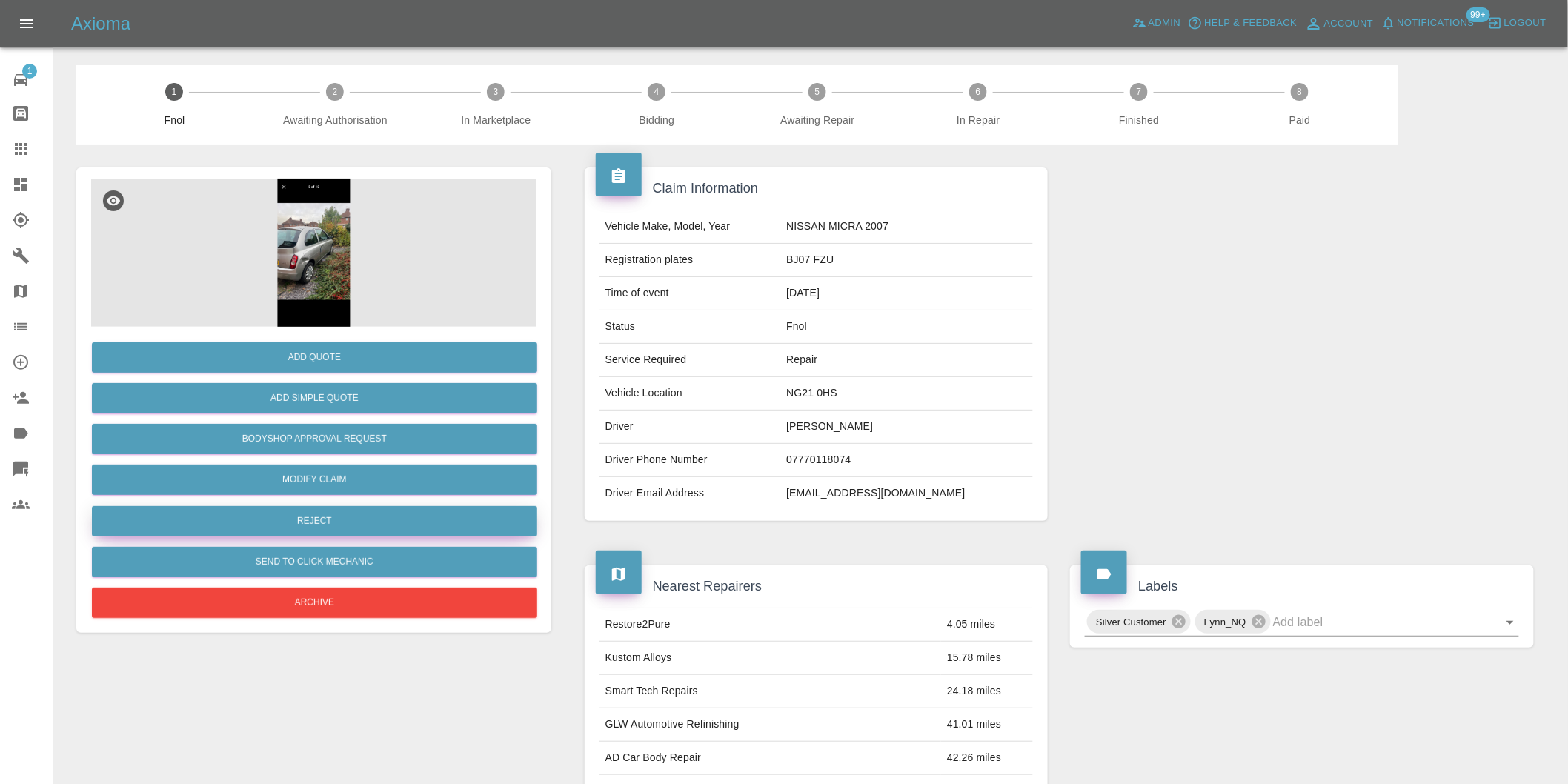
click at [349, 522] on button "Reject" at bounding box center [314, 521] width 445 height 30
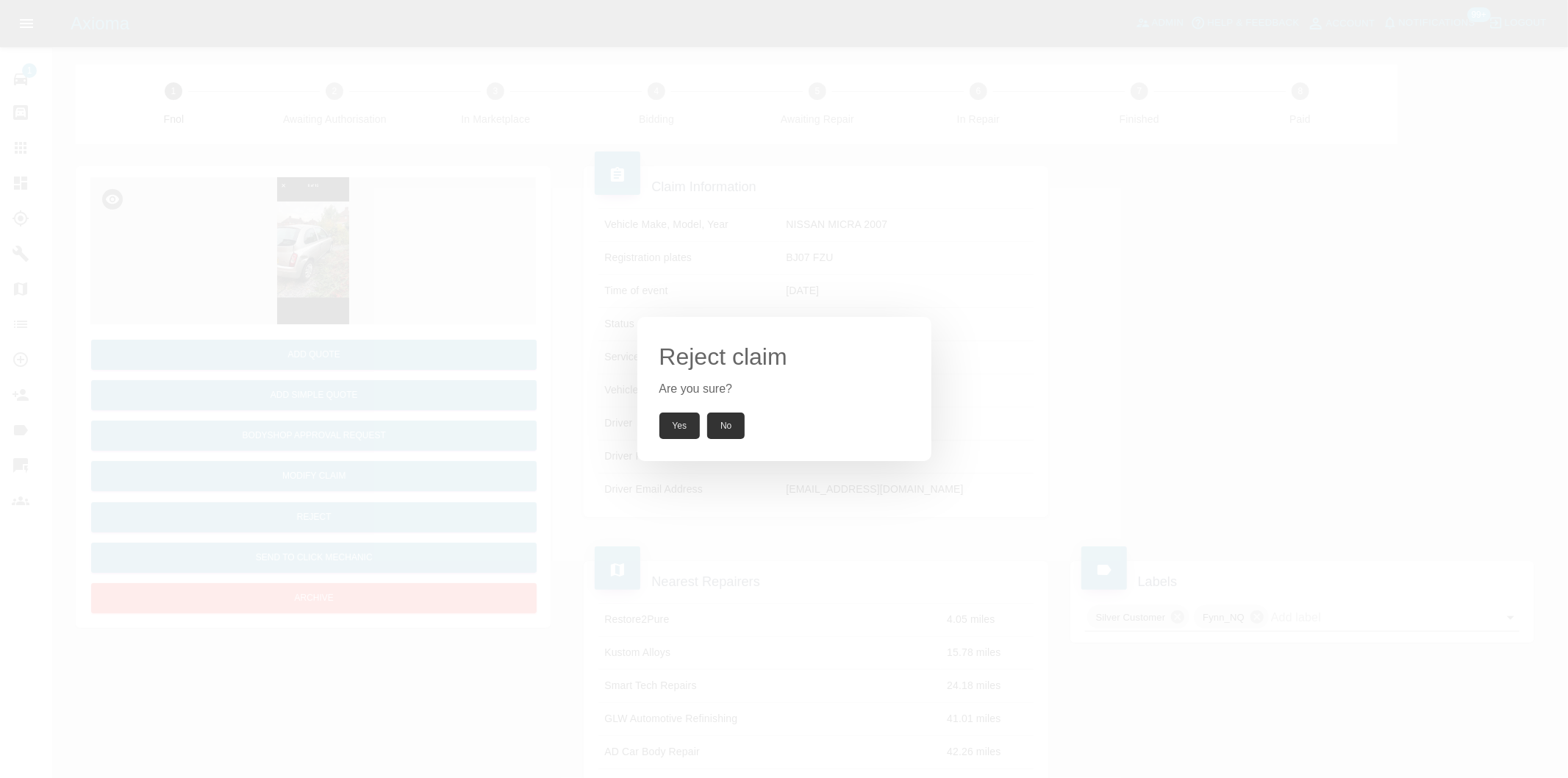
click at [687, 435] on button "Yes" at bounding box center [679, 426] width 41 height 27
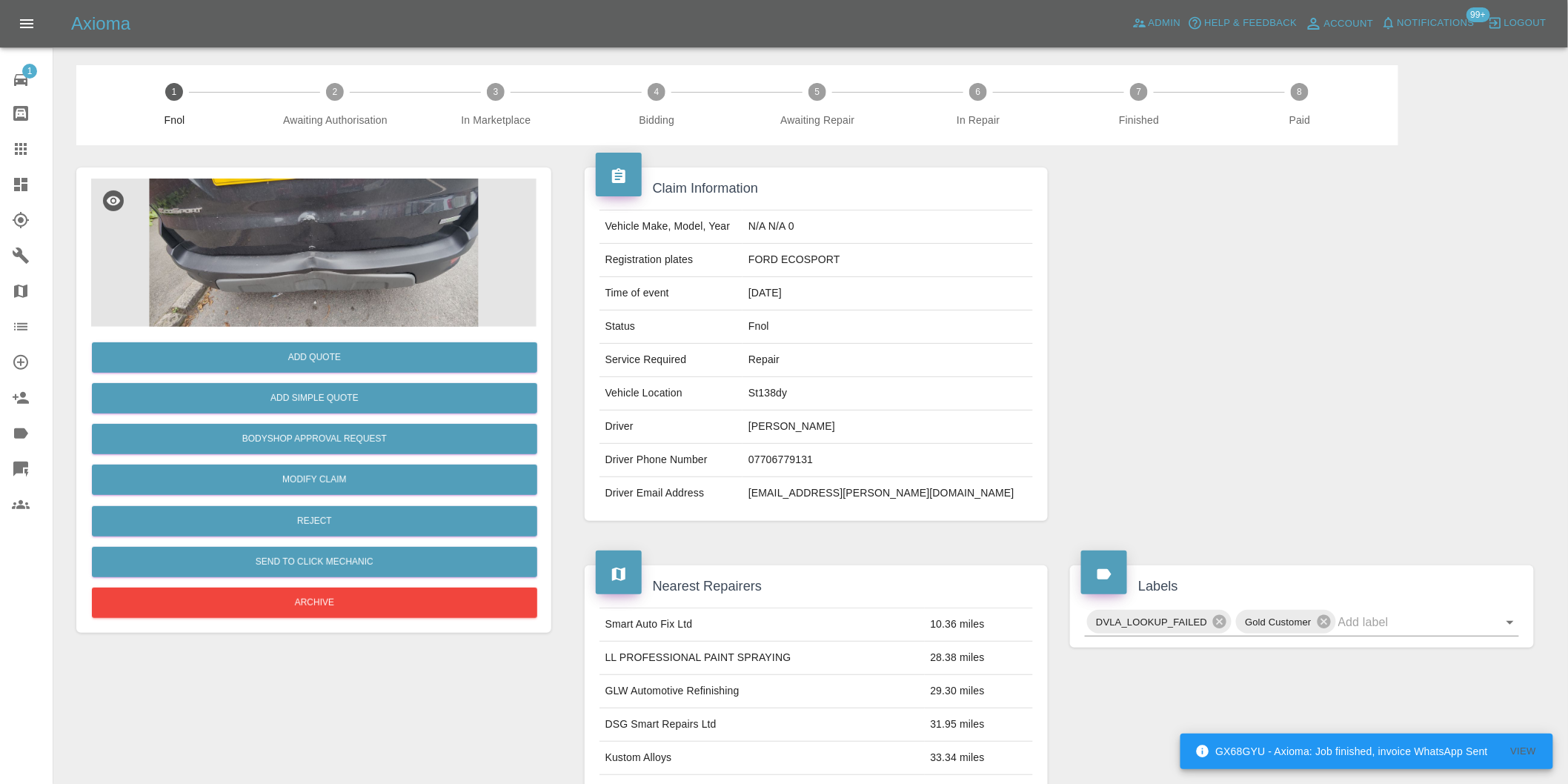
click at [341, 243] on img at bounding box center [313, 252] width 445 height 148
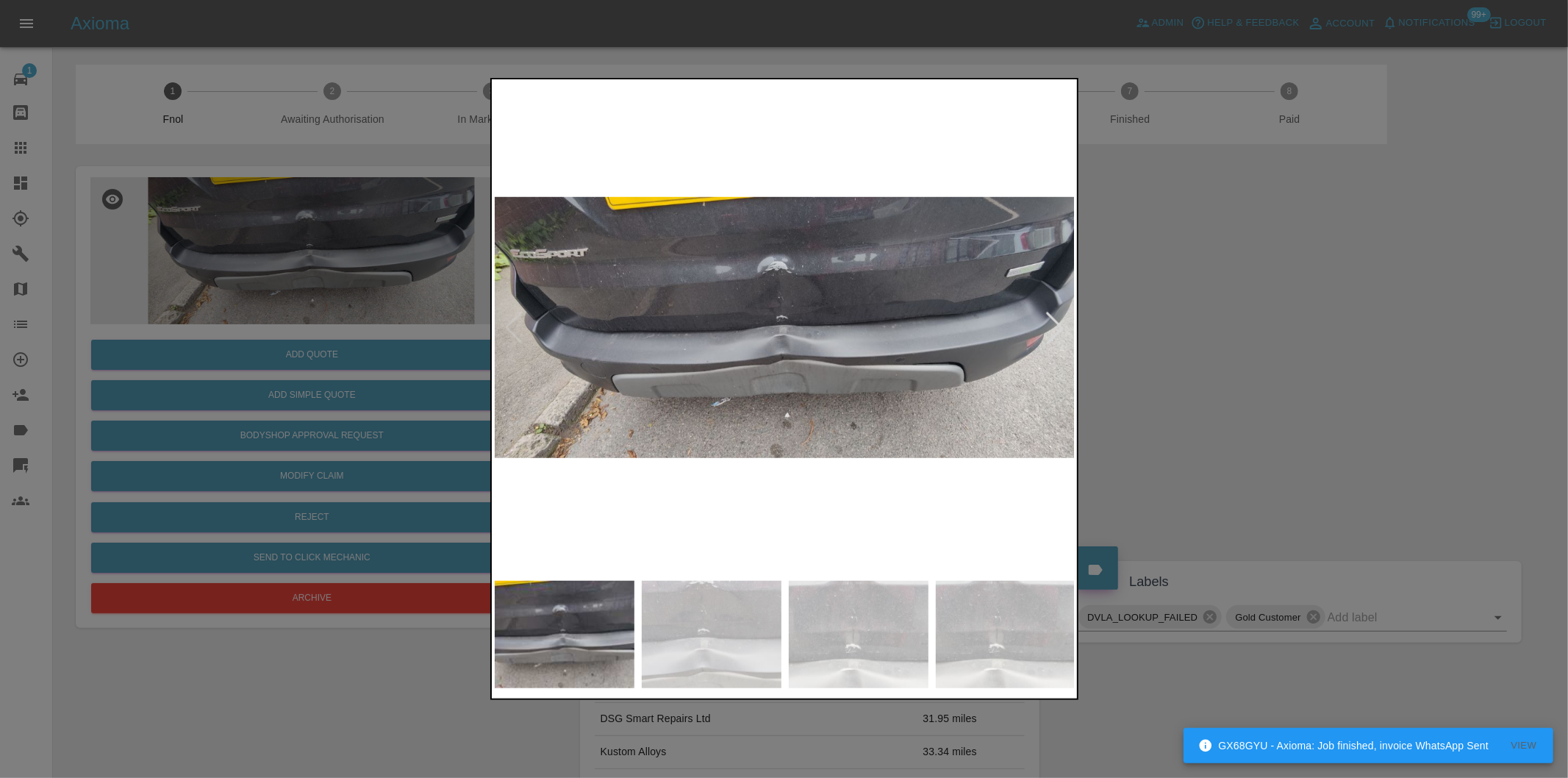
click at [1243, 379] on div at bounding box center [784, 389] width 1568 height 778
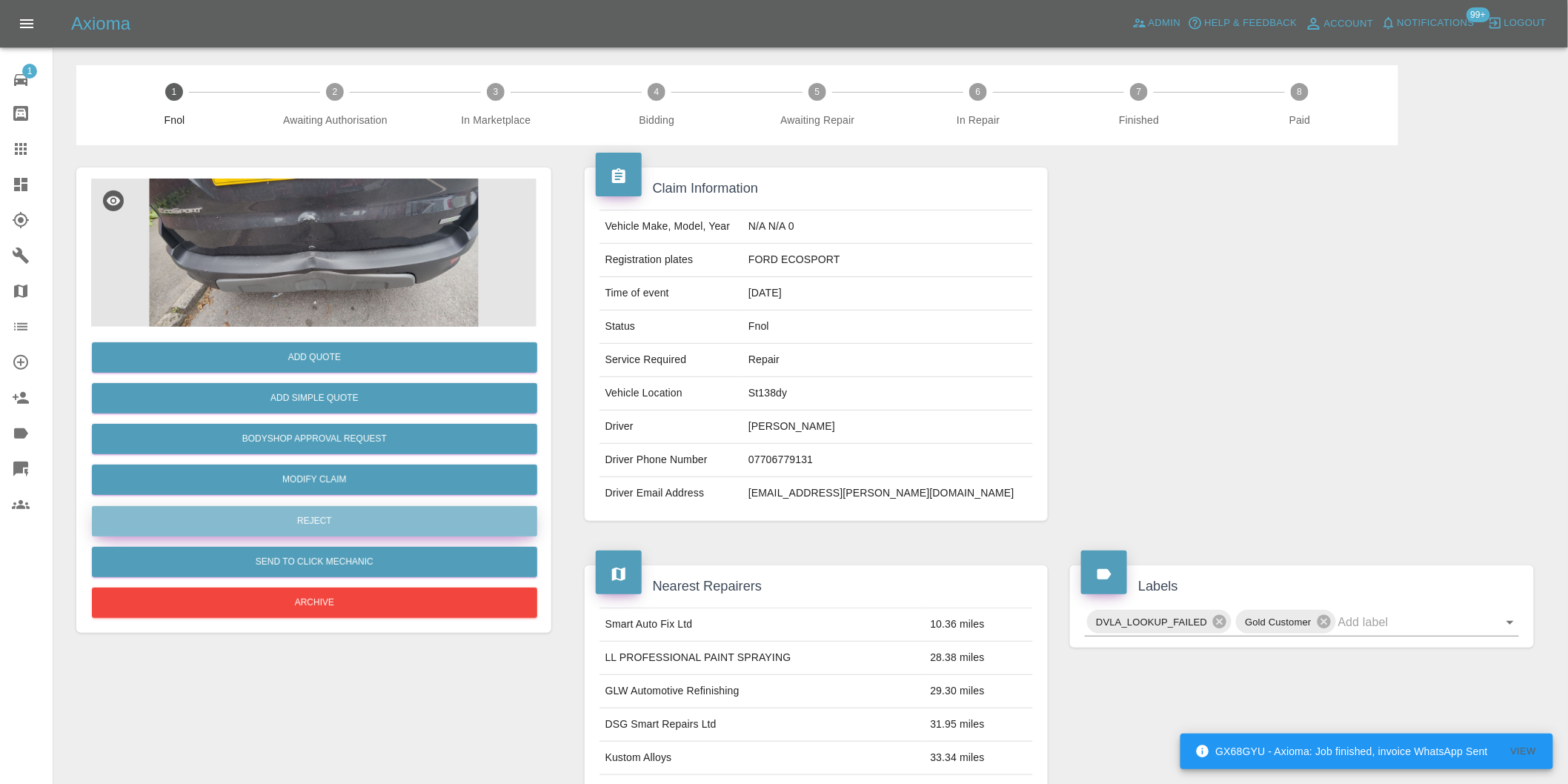
click at [358, 513] on button "Reject" at bounding box center [314, 521] width 445 height 30
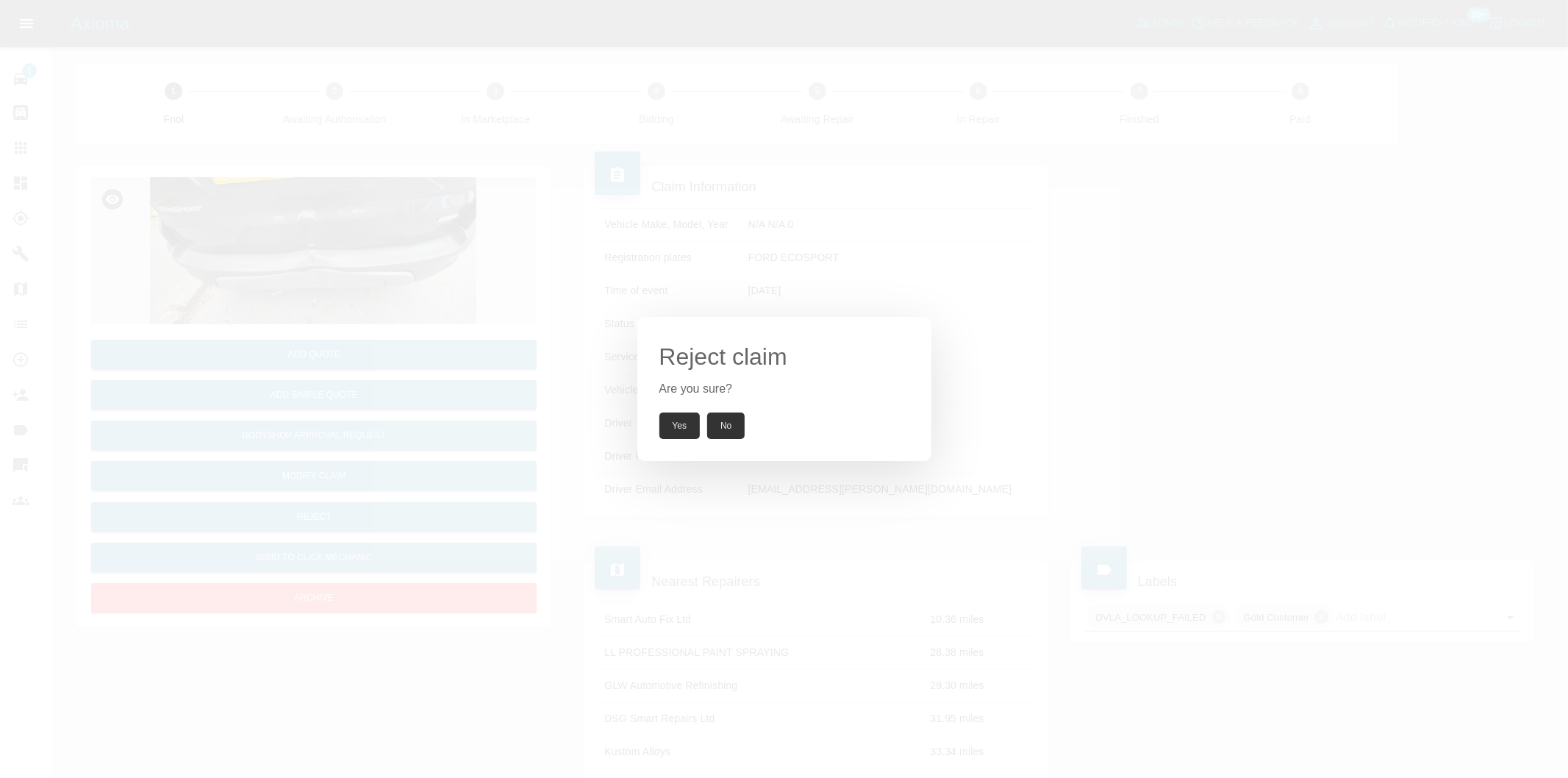
click at [670, 424] on button "Yes" at bounding box center [679, 426] width 41 height 27
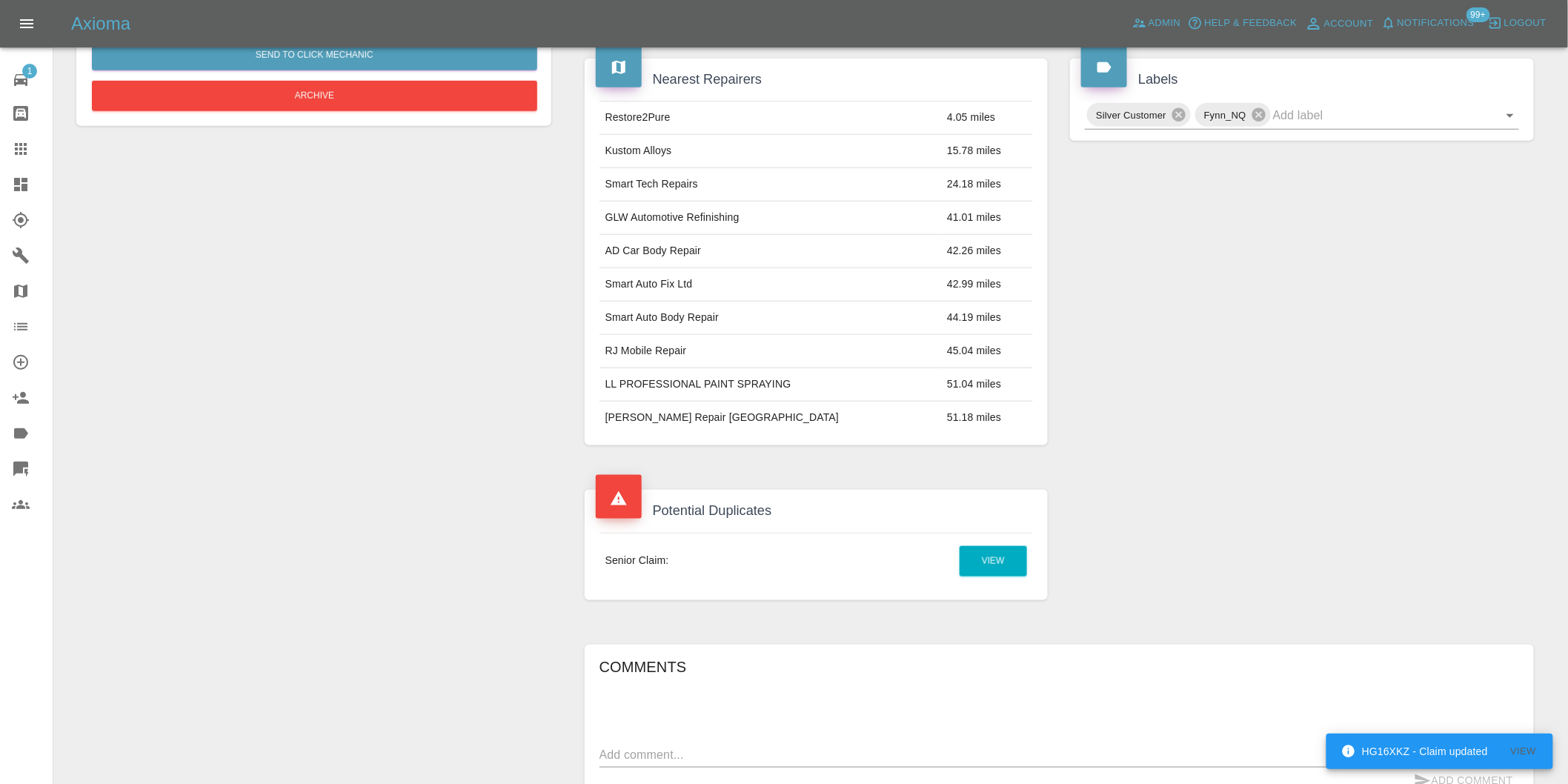
scroll to position [741, 0]
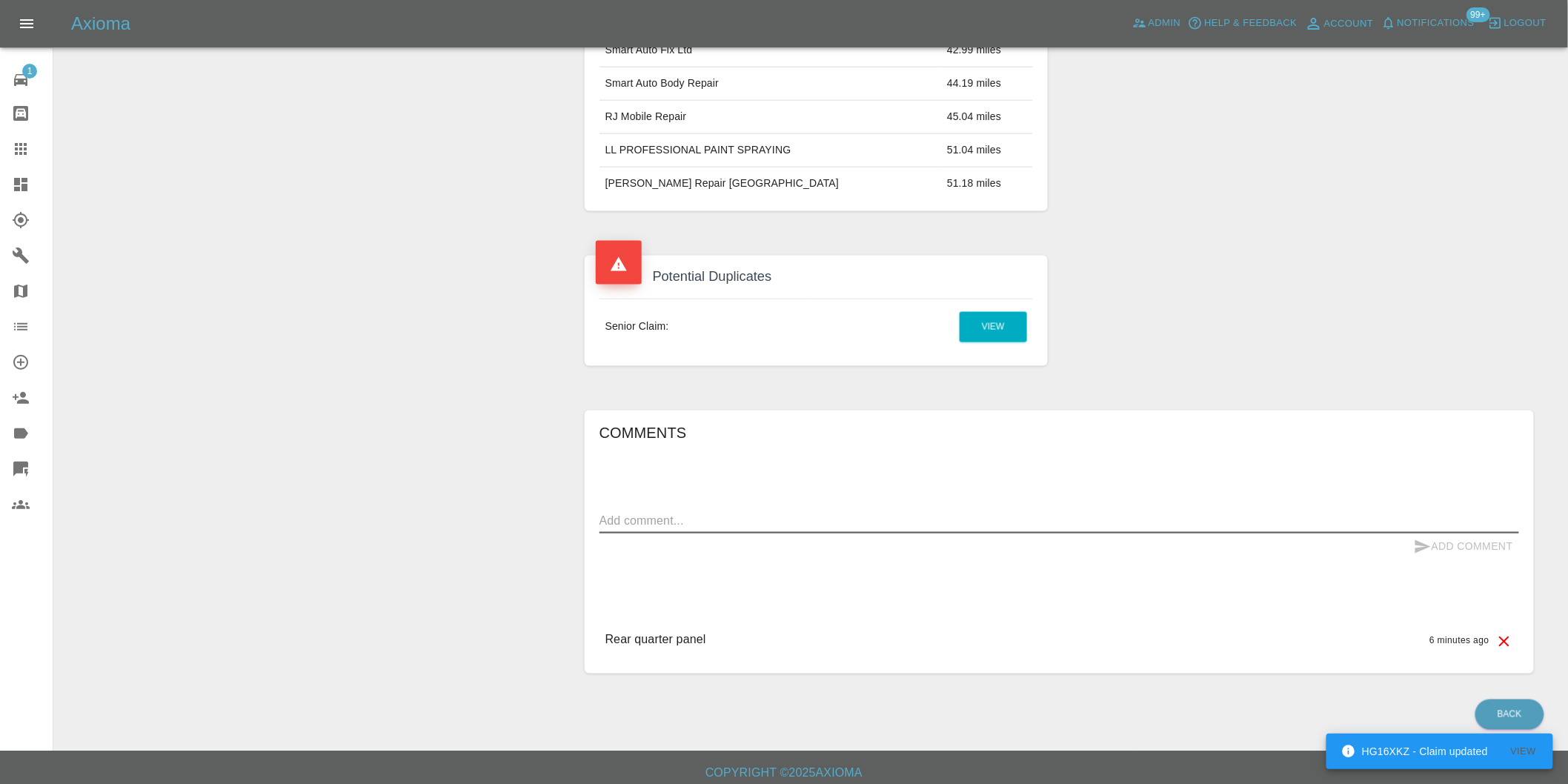
click at [690, 528] on textarea at bounding box center [1060, 521] width 920 height 17
type textarea "duplicate claim"
click at [1453, 546] on button "Add Comment" at bounding box center [1464, 547] width 111 height 28
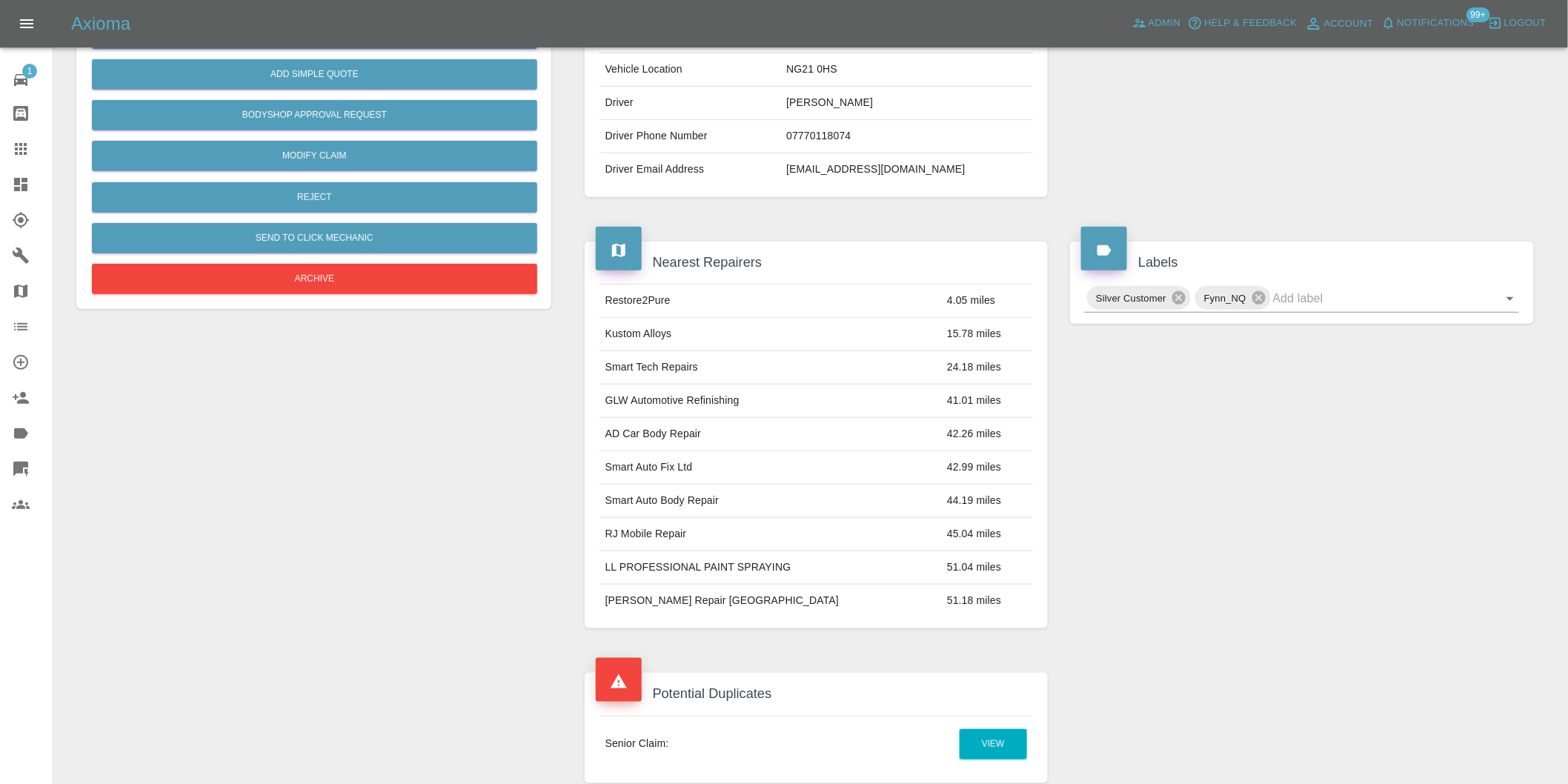
scroll to position [83, 0]
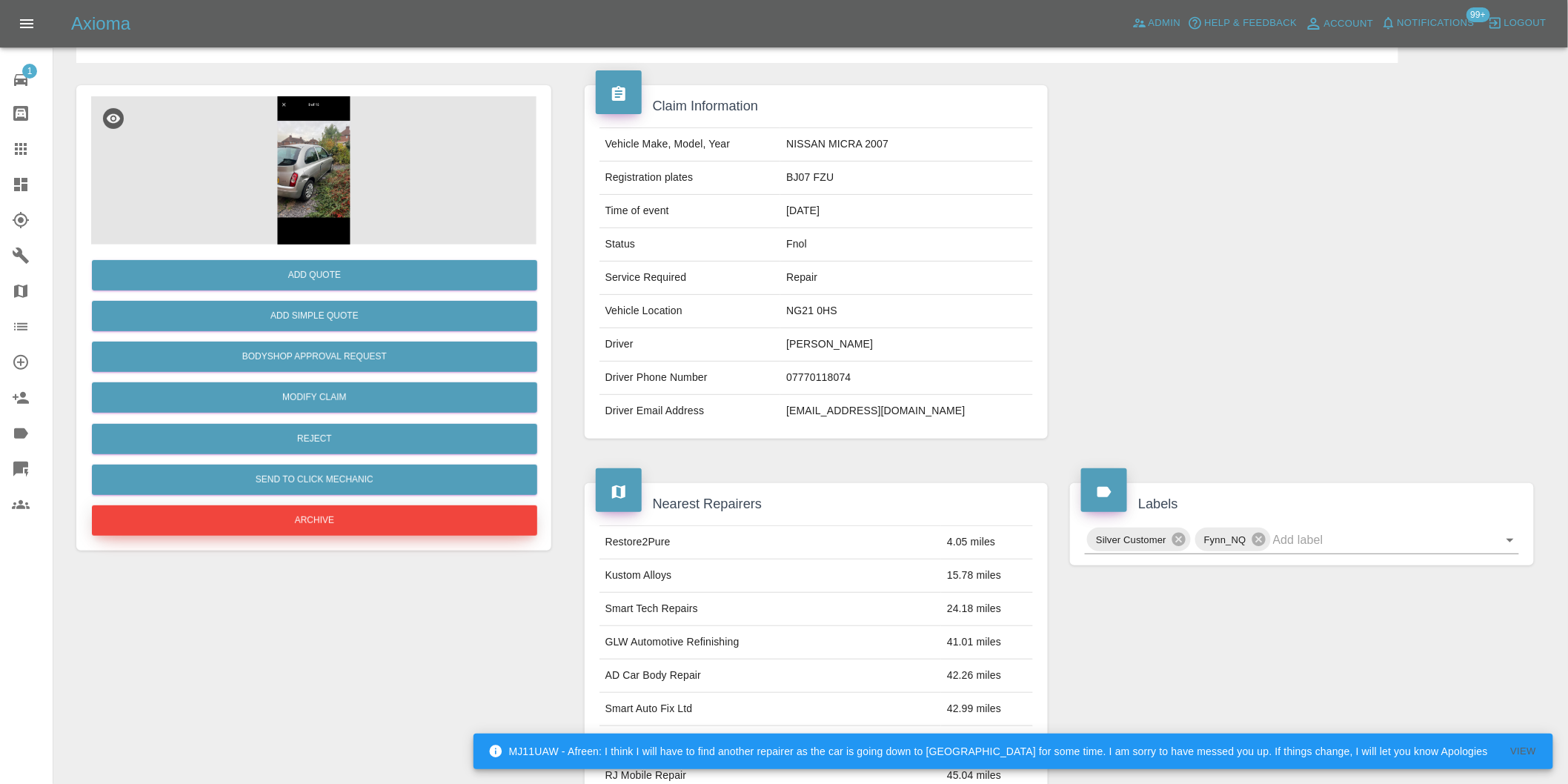
click at [321, 532] on button "Archive" at bounding box center [314, 520] width 445 height 30
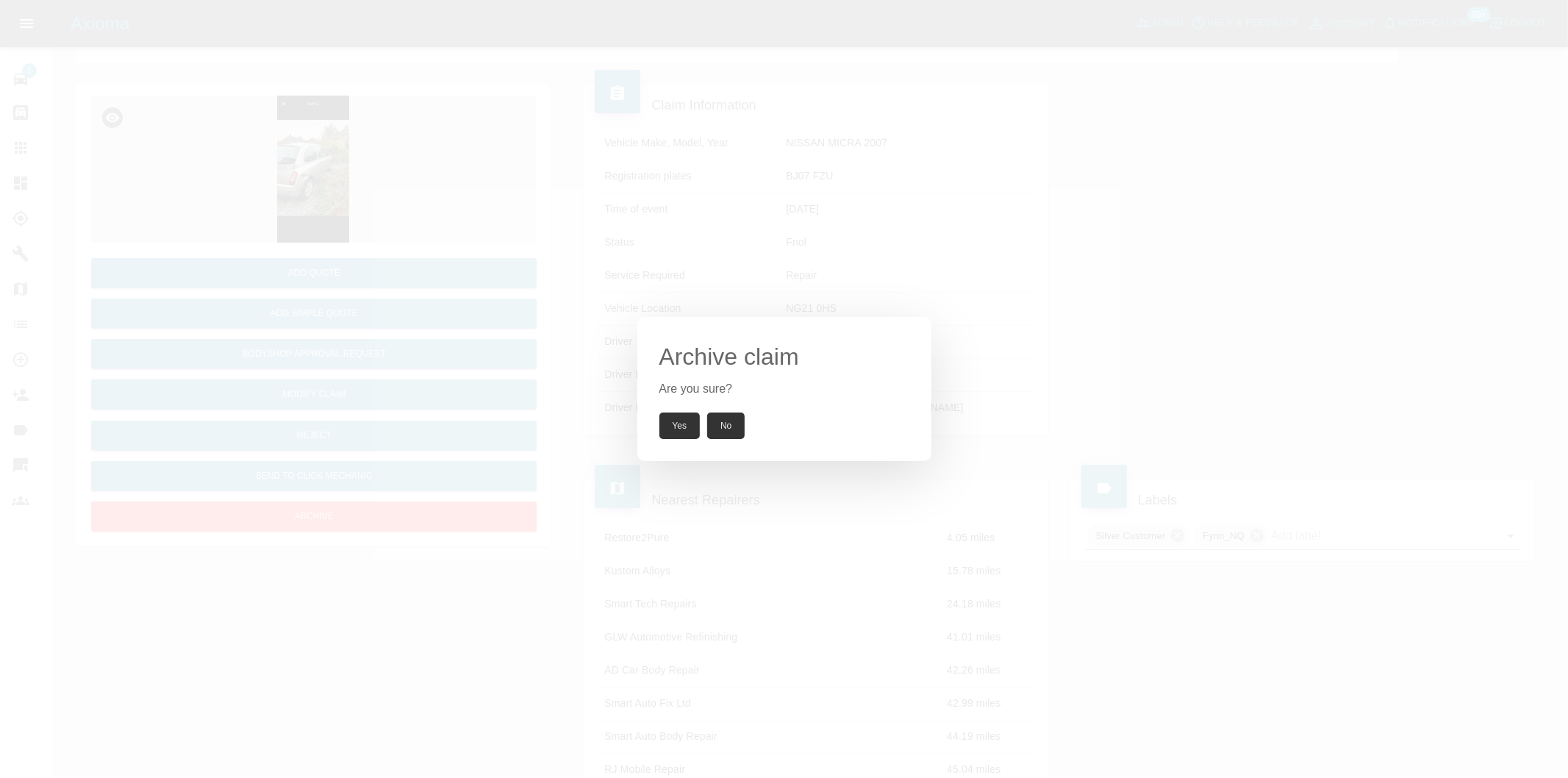
click at [684, 421] on button "Yes" at bounding box center [679, 426] width 41 height 27
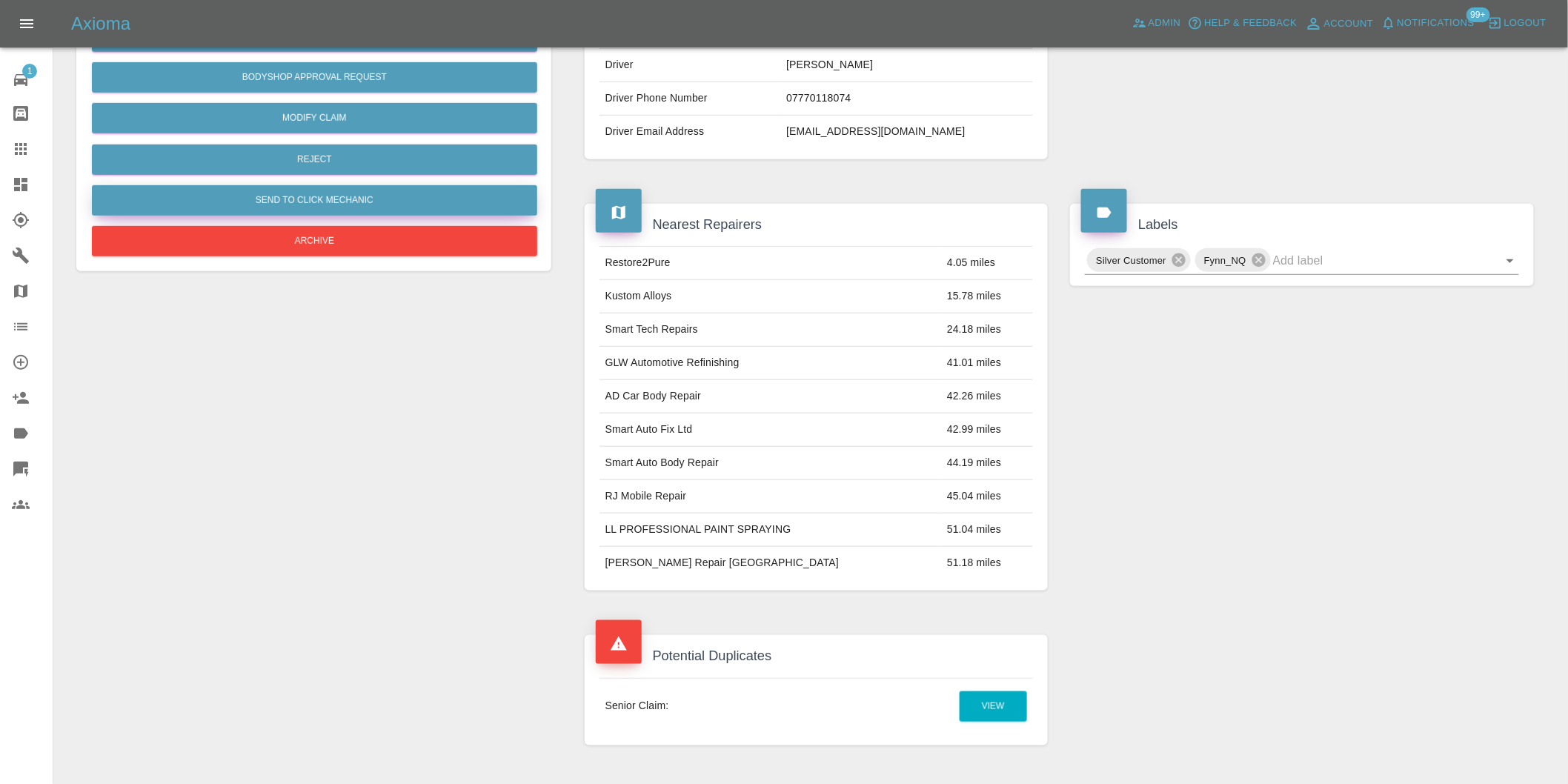
scroll to position [164, 0]
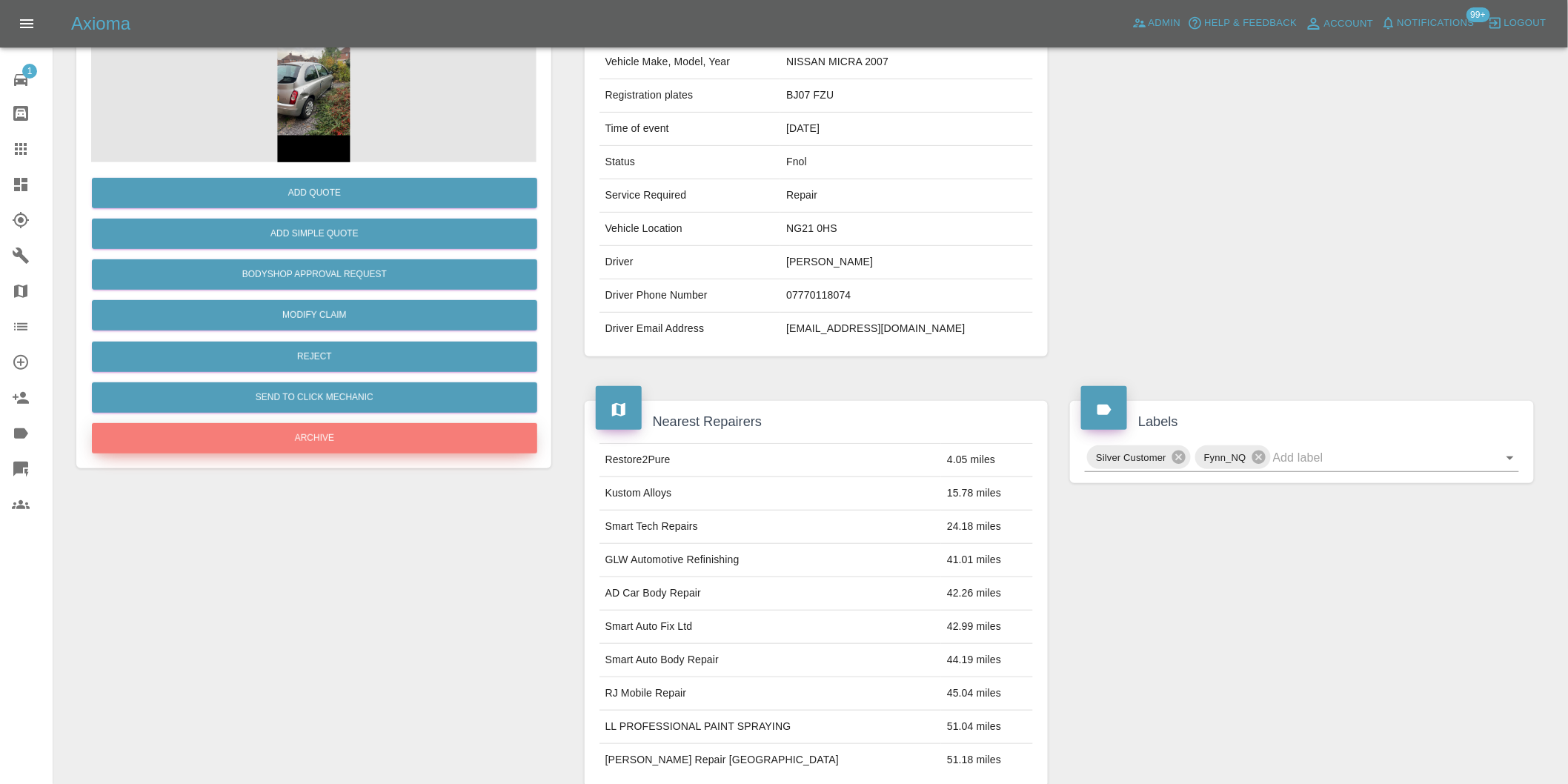
click at [308, 436] on button "Archive" at bounding box center [314, 438] width 445 height 30
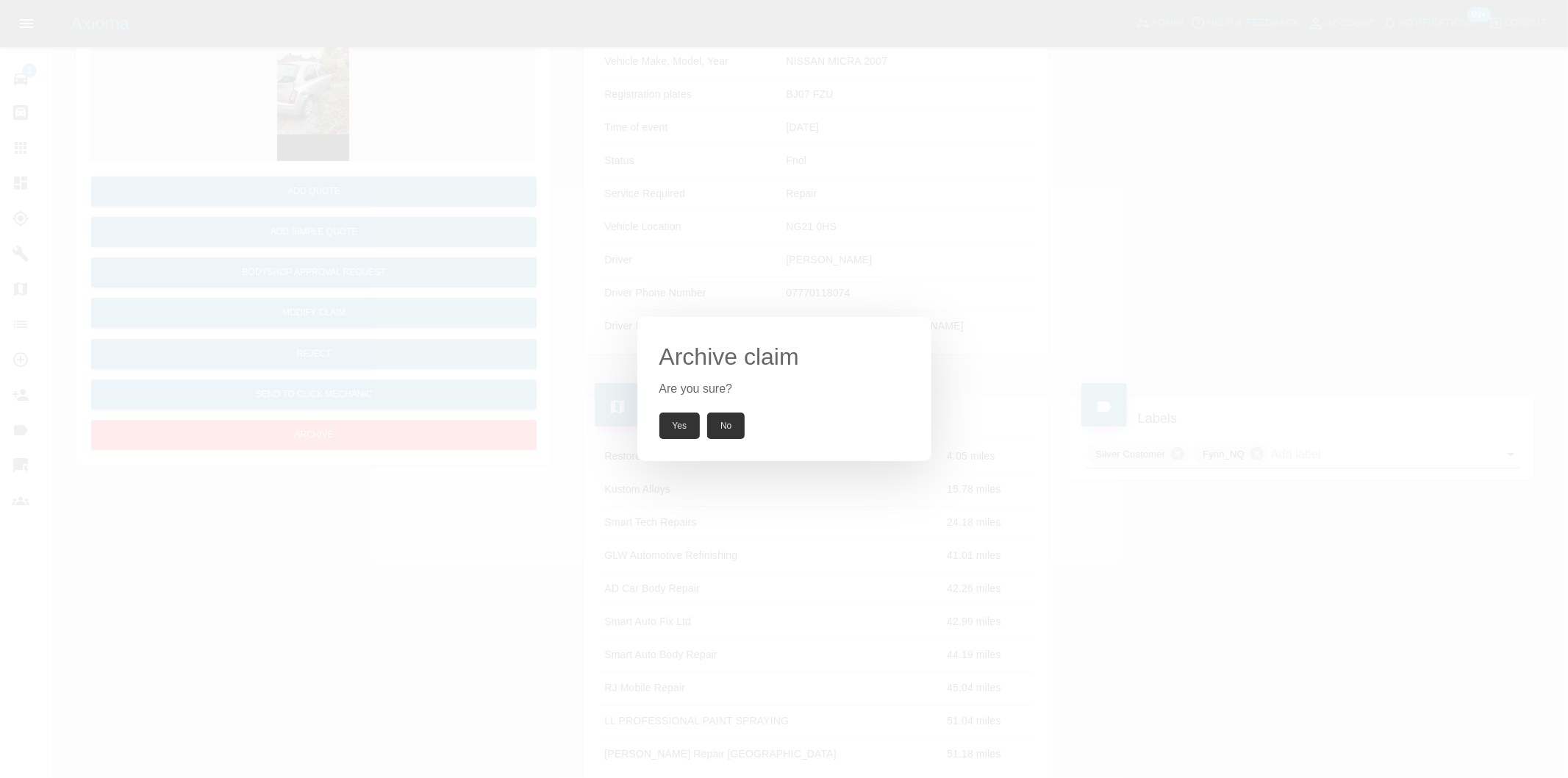
click at [681, 426] on button "Yes" at bounding box center [679, 426] width 41 height 27
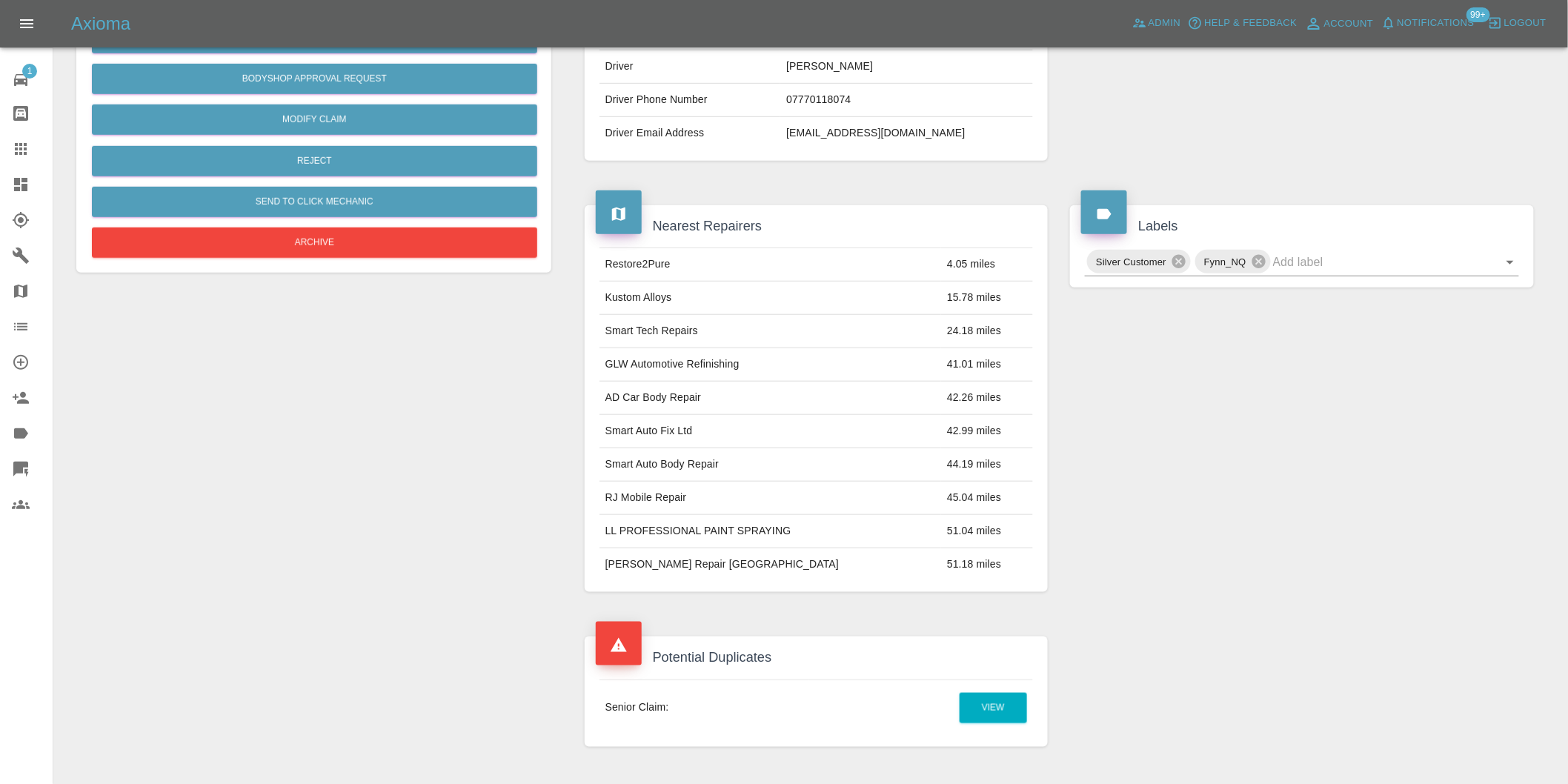
scroll to position [493, 0]
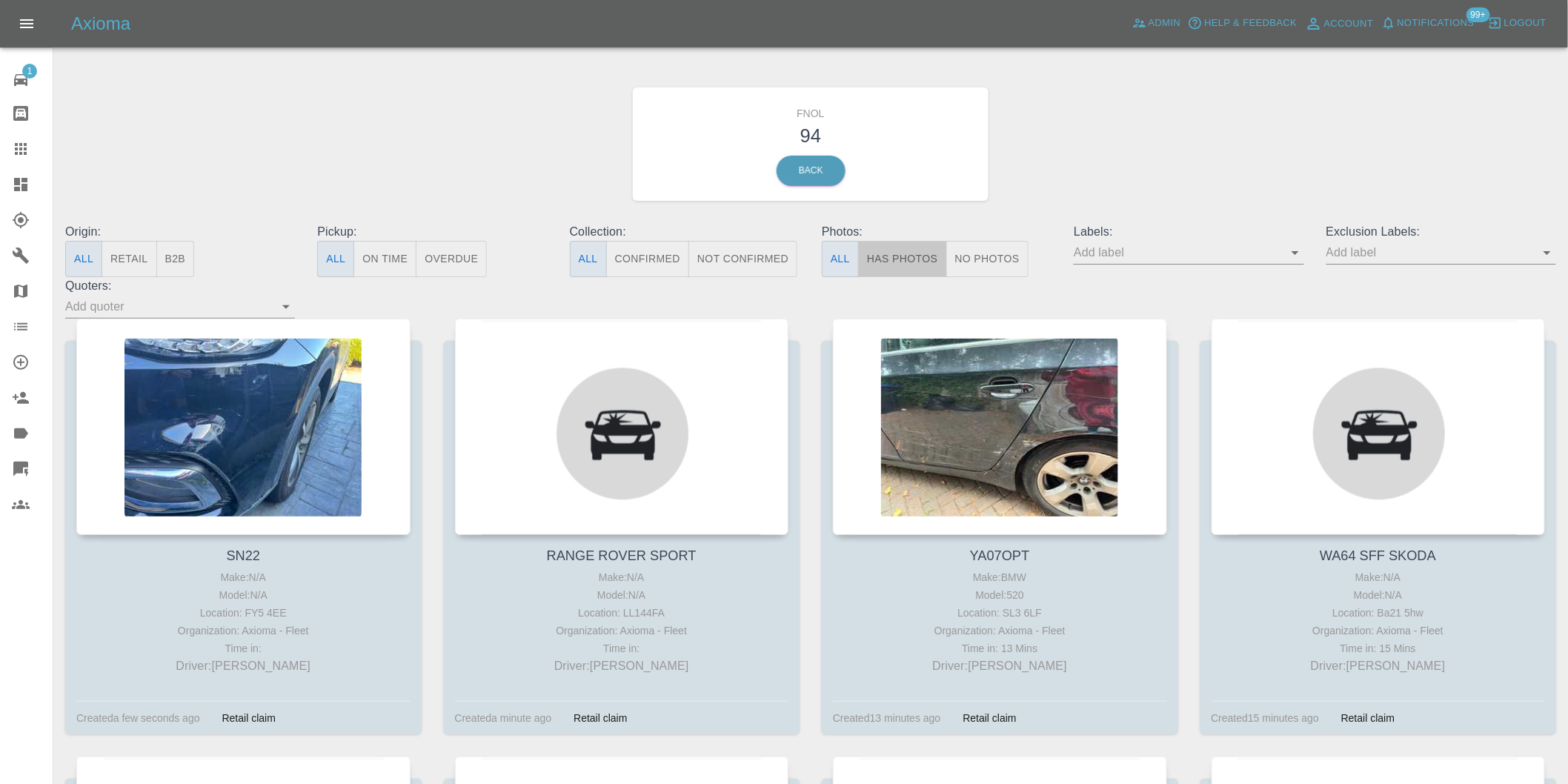
click at [900, 257] on button "Has Photos" at bounding box center [903, 259] width 89 height 36
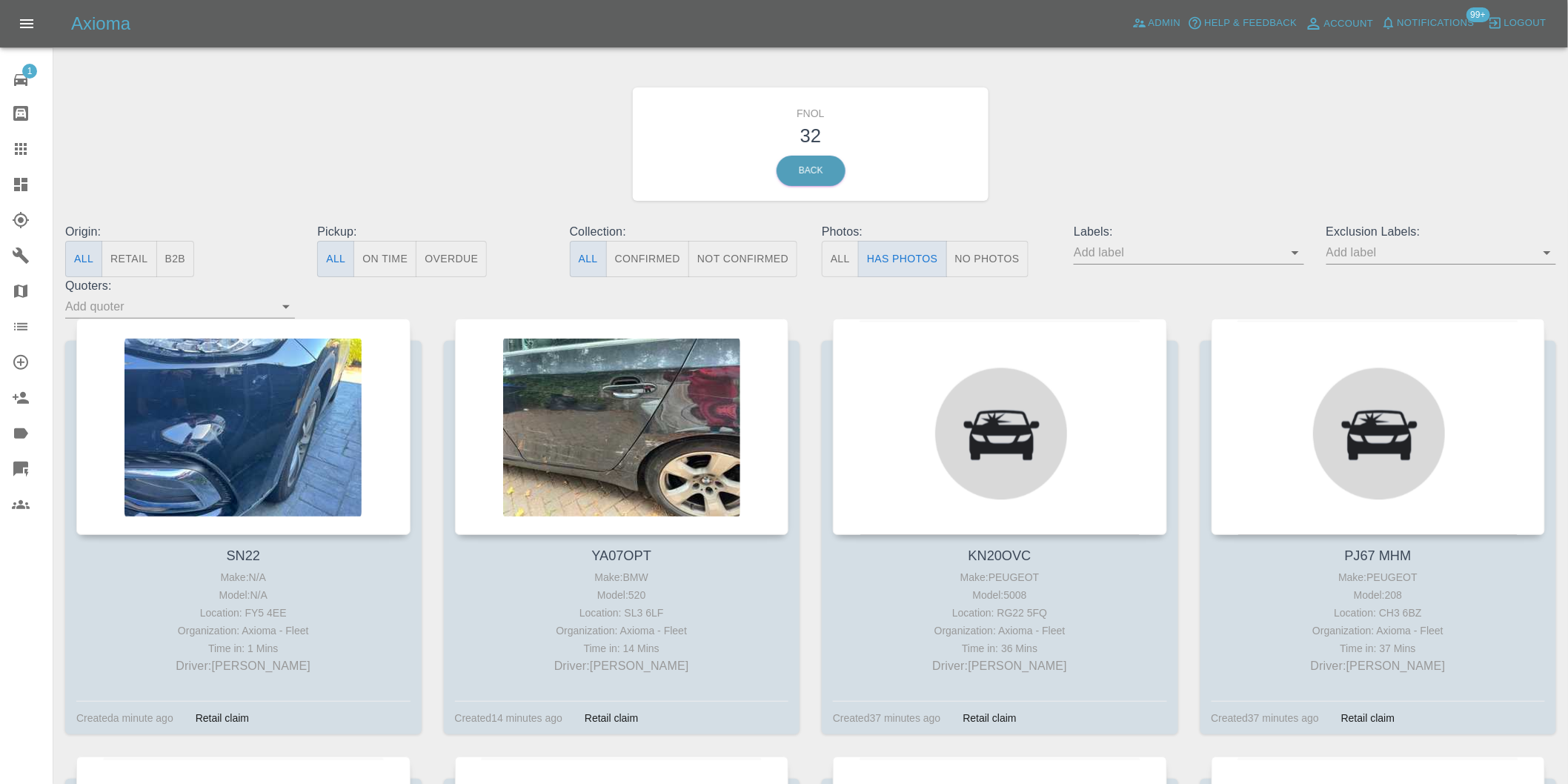
click at [1550, 253] on icon "Open" at bounding box center [1548, 253] width 7 height 4
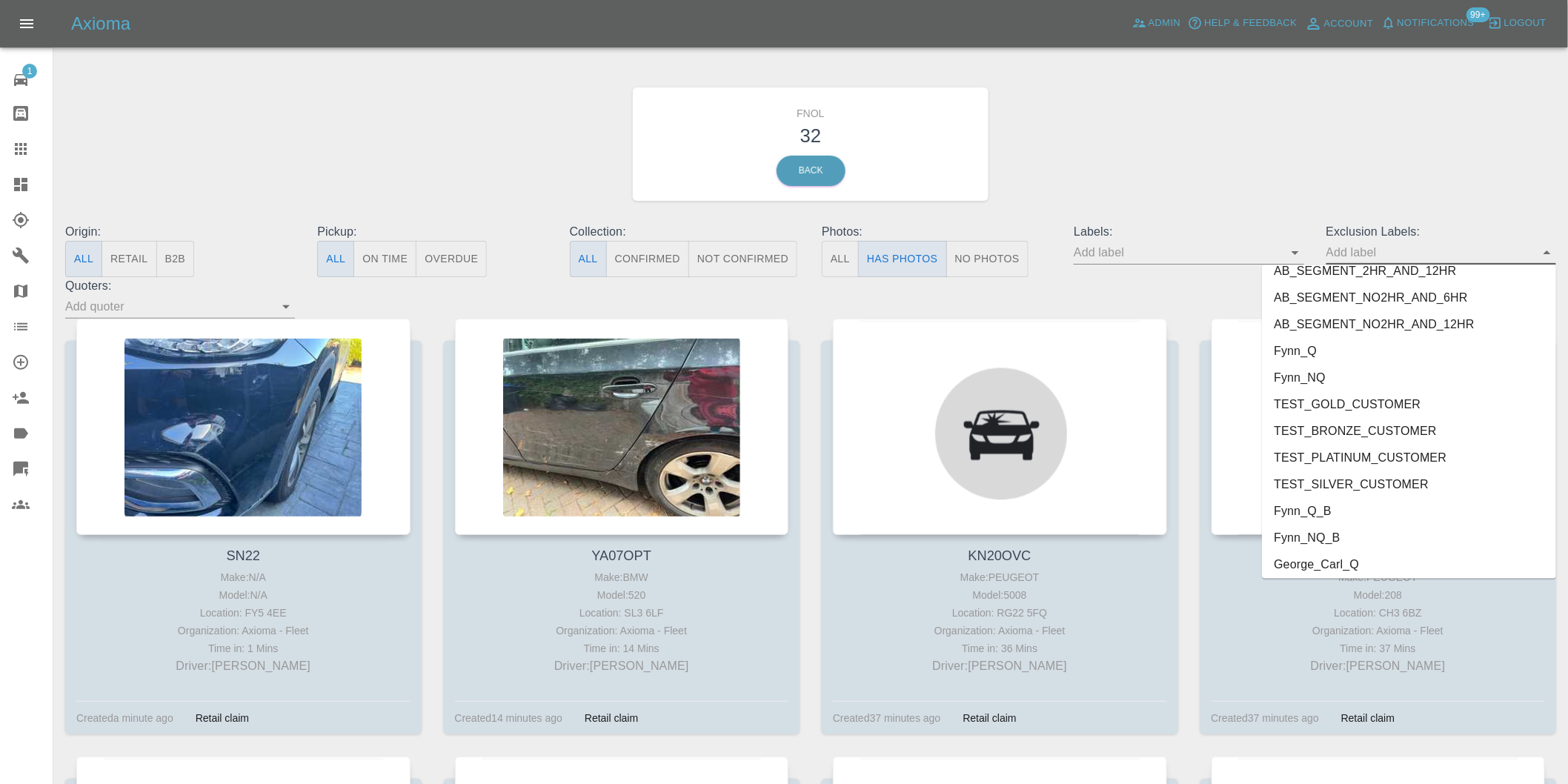
scroll to position [3219, 0]
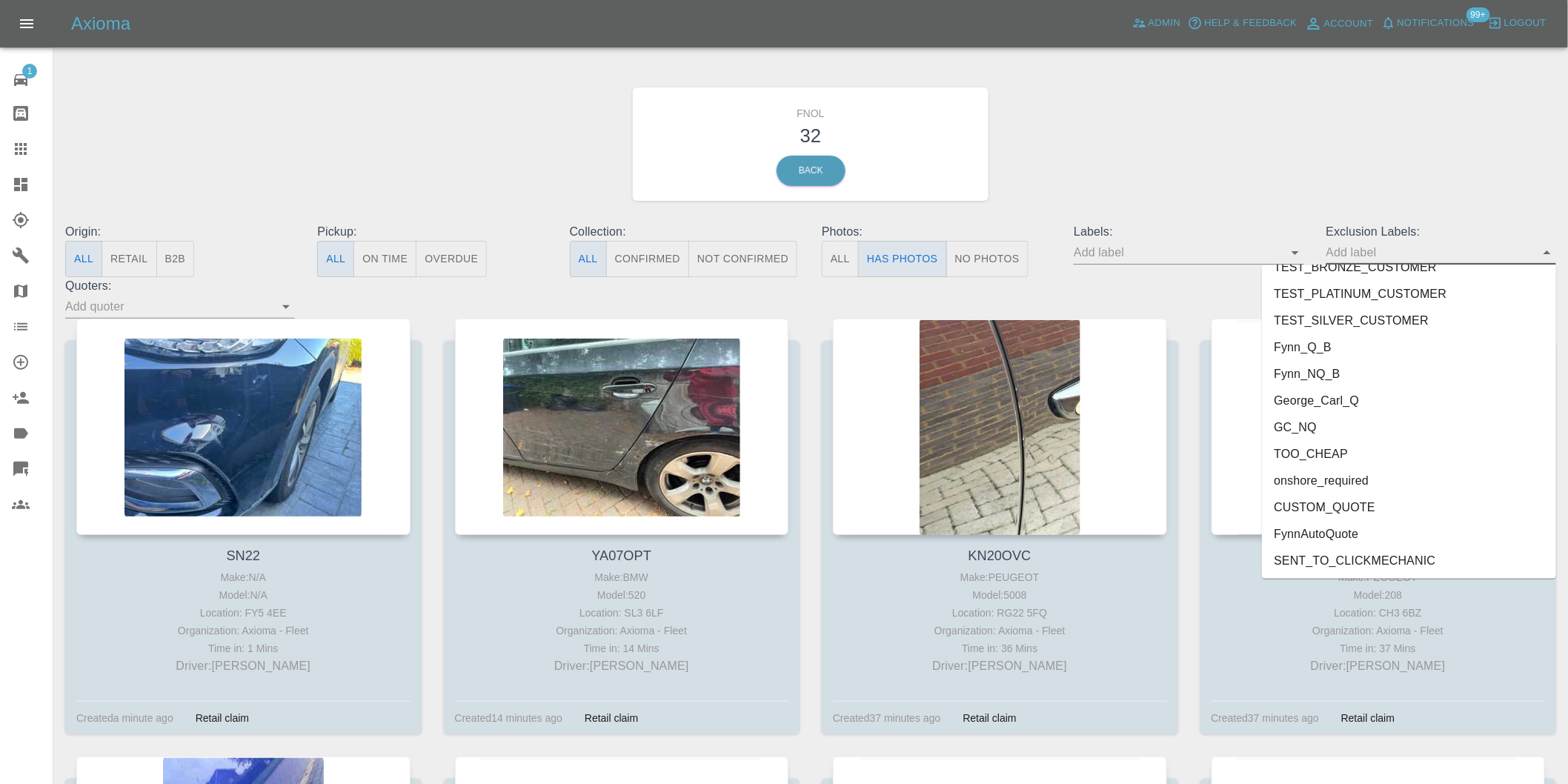
click at [1364, 487] on li "onshore_required" at bounding box center [1409, 480] width 295 height 27
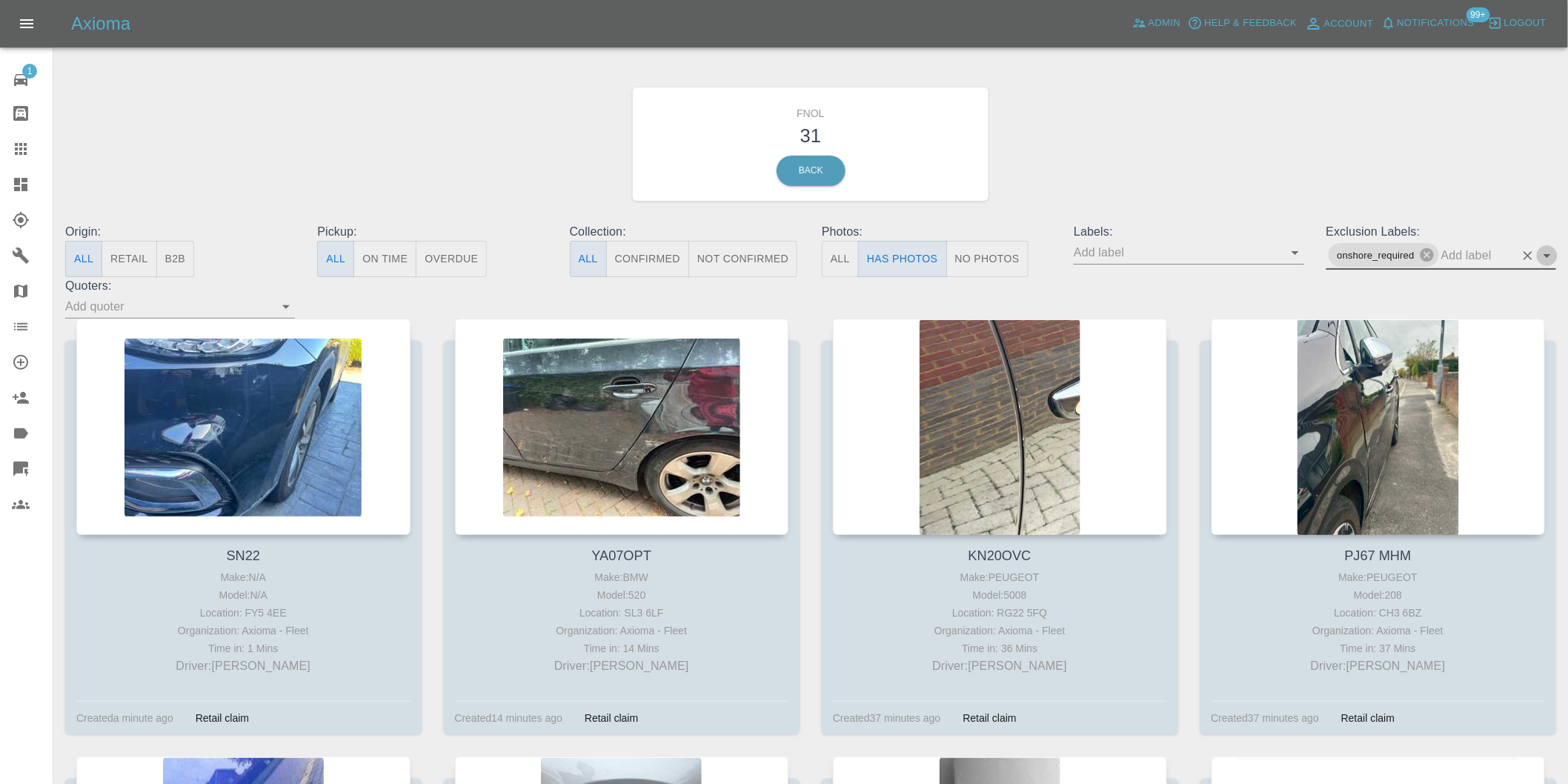
click at [1549, 250] on icon "Open" at bounding box center [1548, 256] width 18 height 18
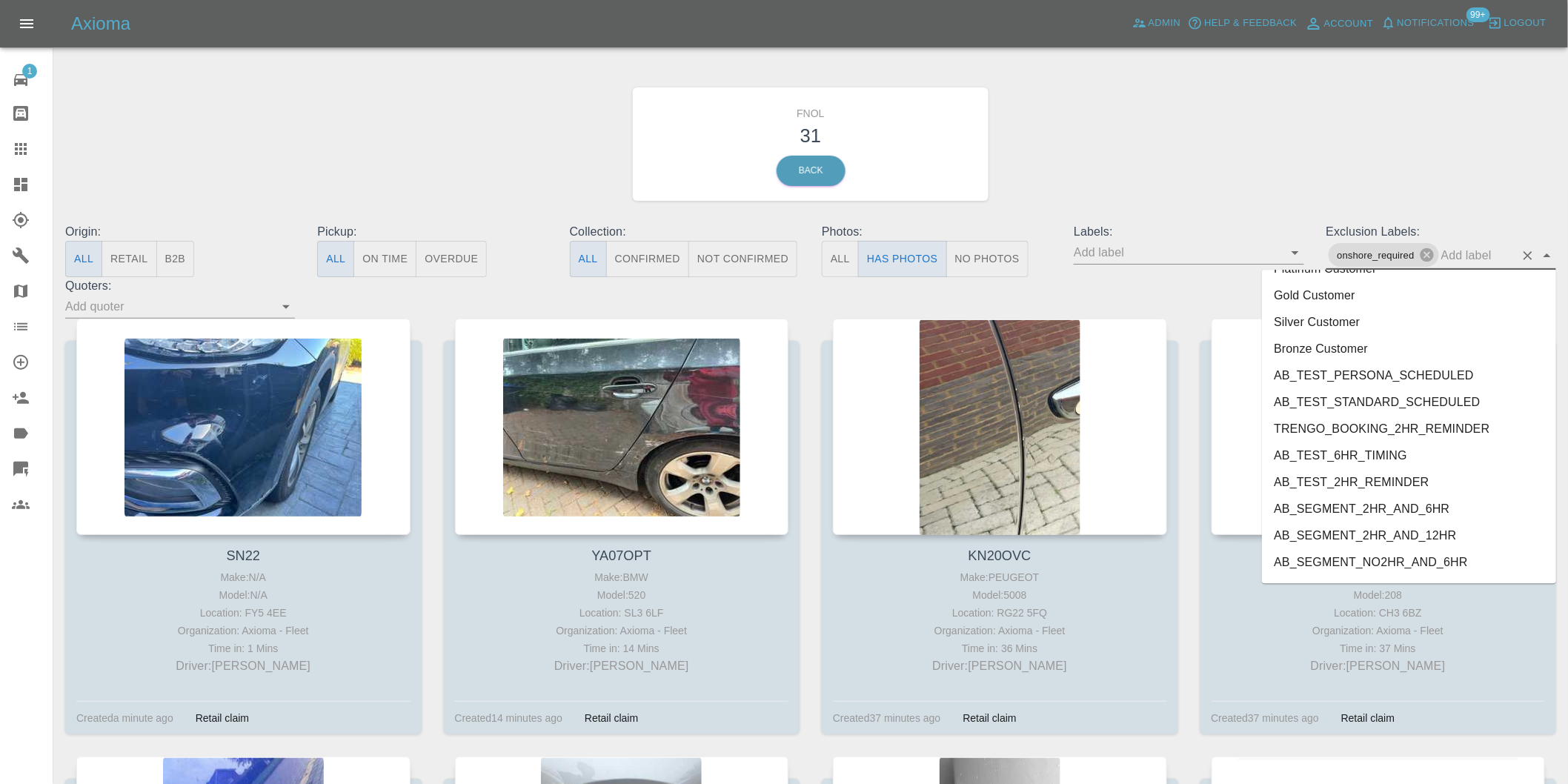
scroll to position [3192, 0]
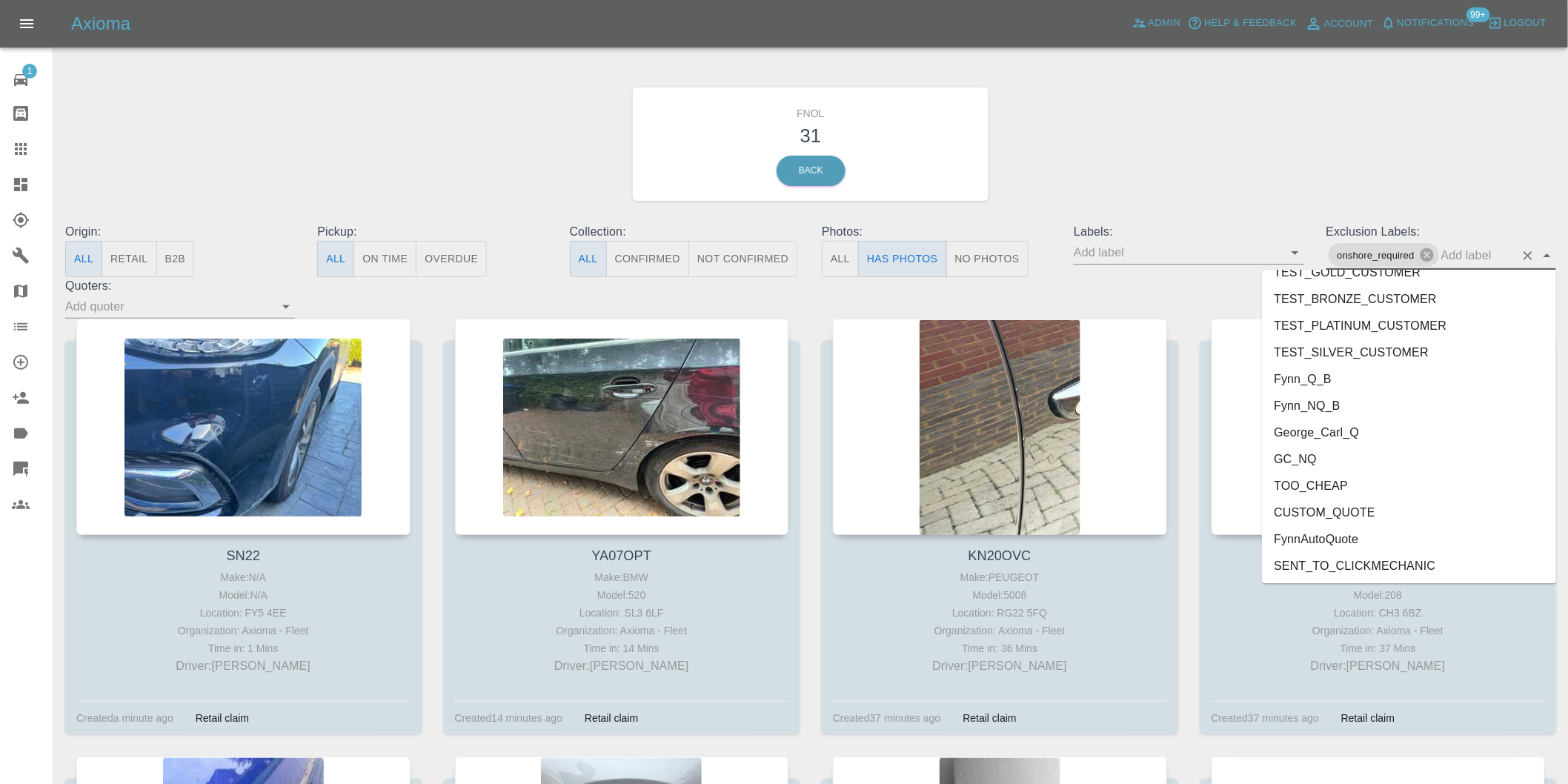
click at [1328, 430] on li "George_Carl_Q" at bounding box center [1409, 432] width 295 height 27
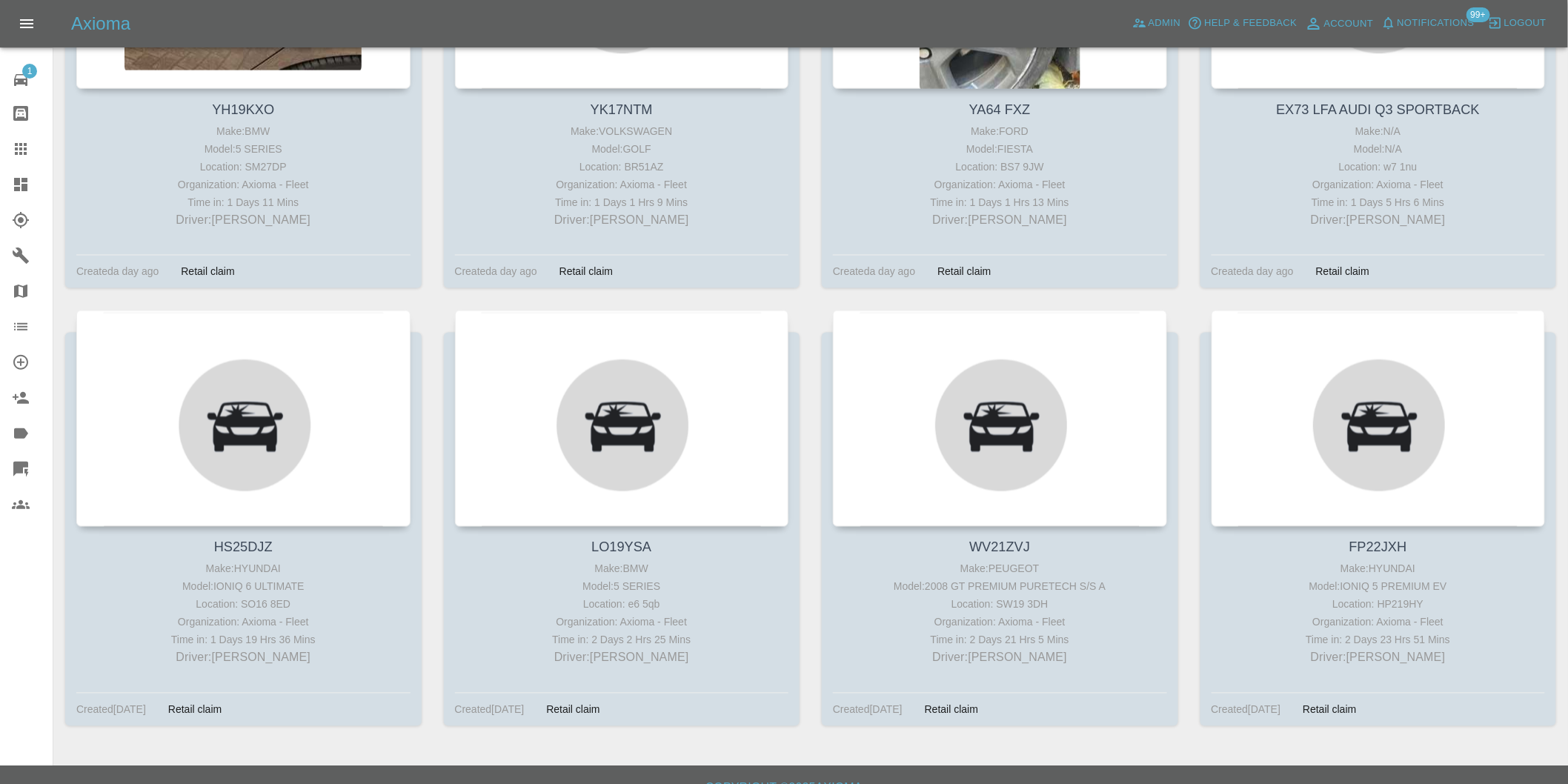
scroll to position [923, 0]
